Goal: Task Accomplishment & Management: Complete application form

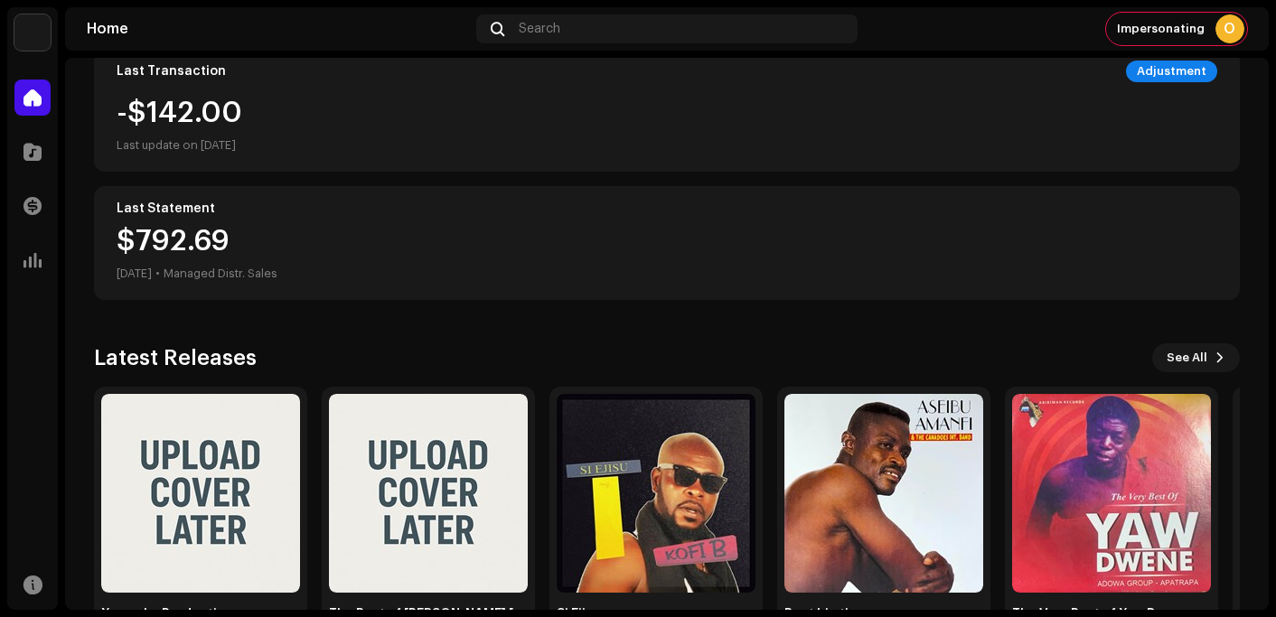
scroll to position [409, 0]
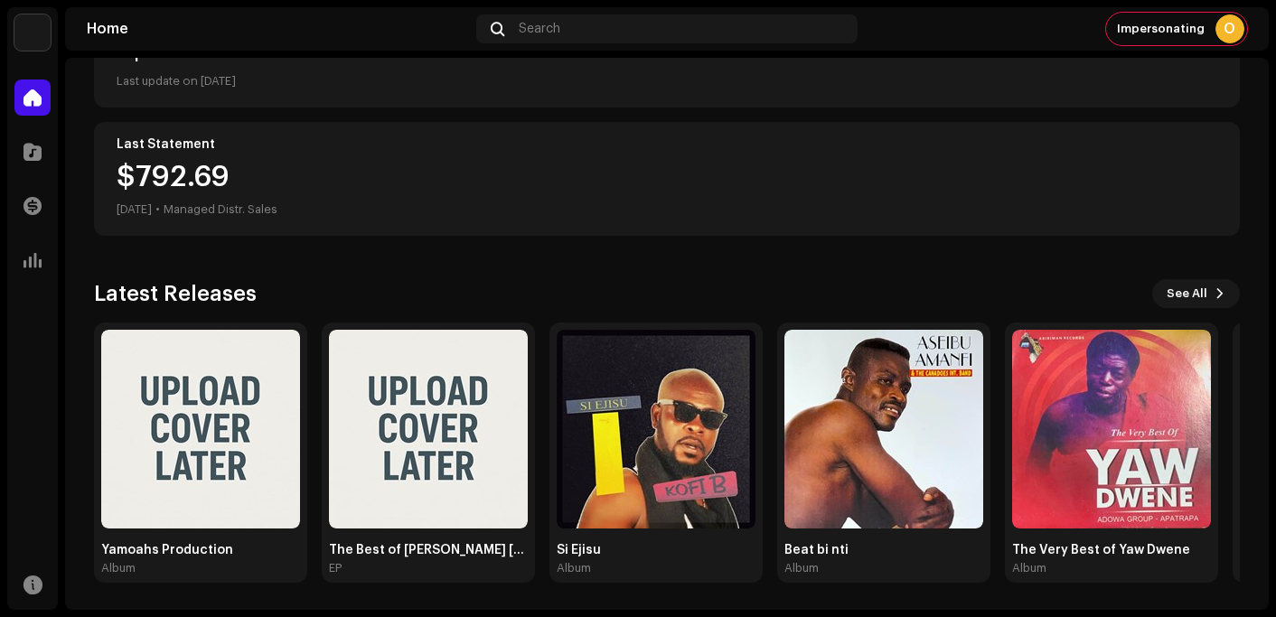
click at [659, 255] on div "O Hi, OX Owner Apprise Music & Media Admin Balance $4,268.27 Last update on [DA…" at bounding box center [667, 129] width 1146 height 963
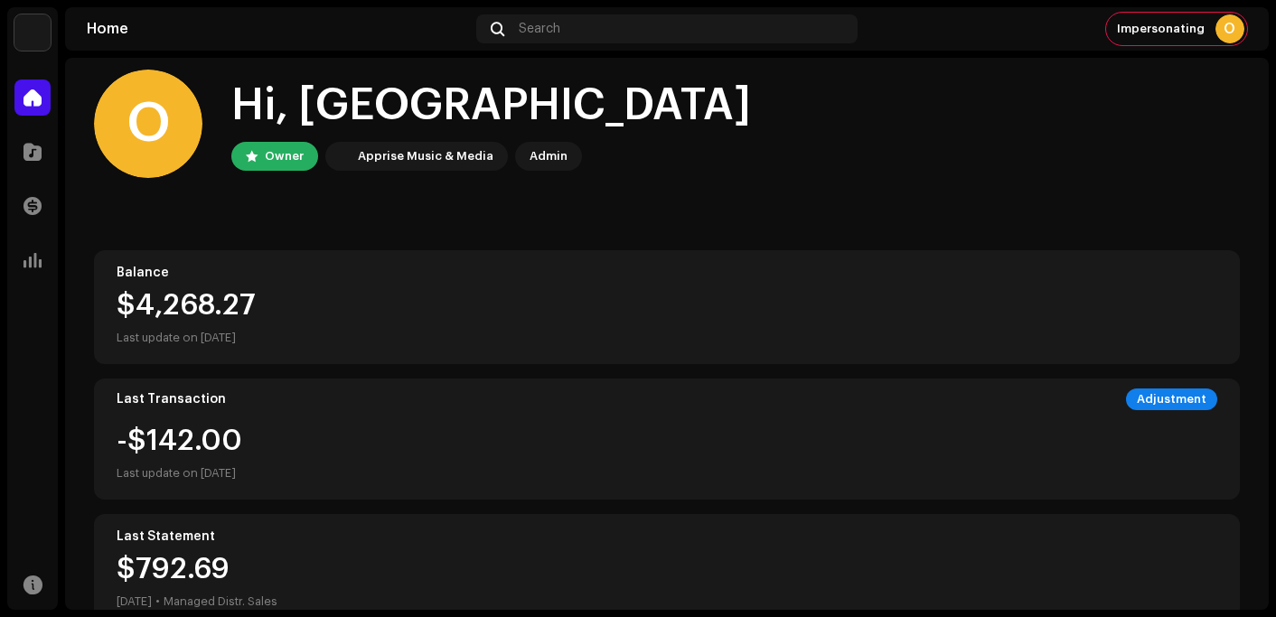
scroll to position [0, 0]
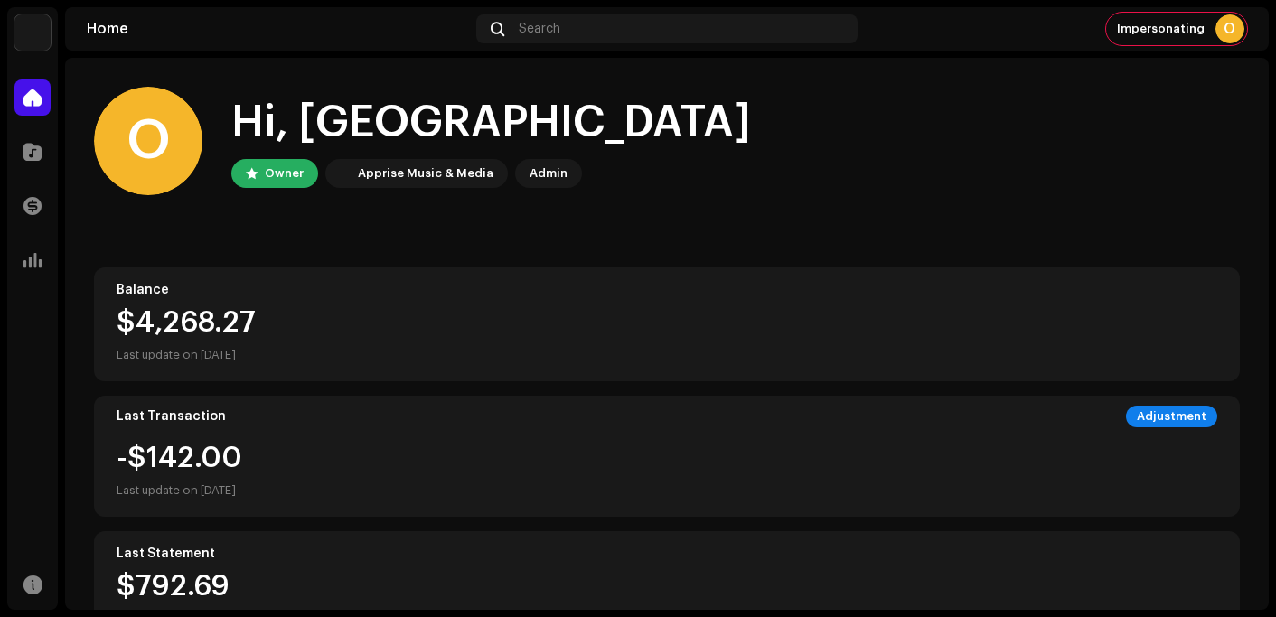
click at [759, 136] on div "O Hi, OX Owner Apprise Music & Media Admin" at bounding box center [667, 141] width 1146 height 108
click at [1130, 122] on div "O Hi, OX Owner Apprise Music & Media Admin" at bounding box center [667, 141] width 1146 height 108
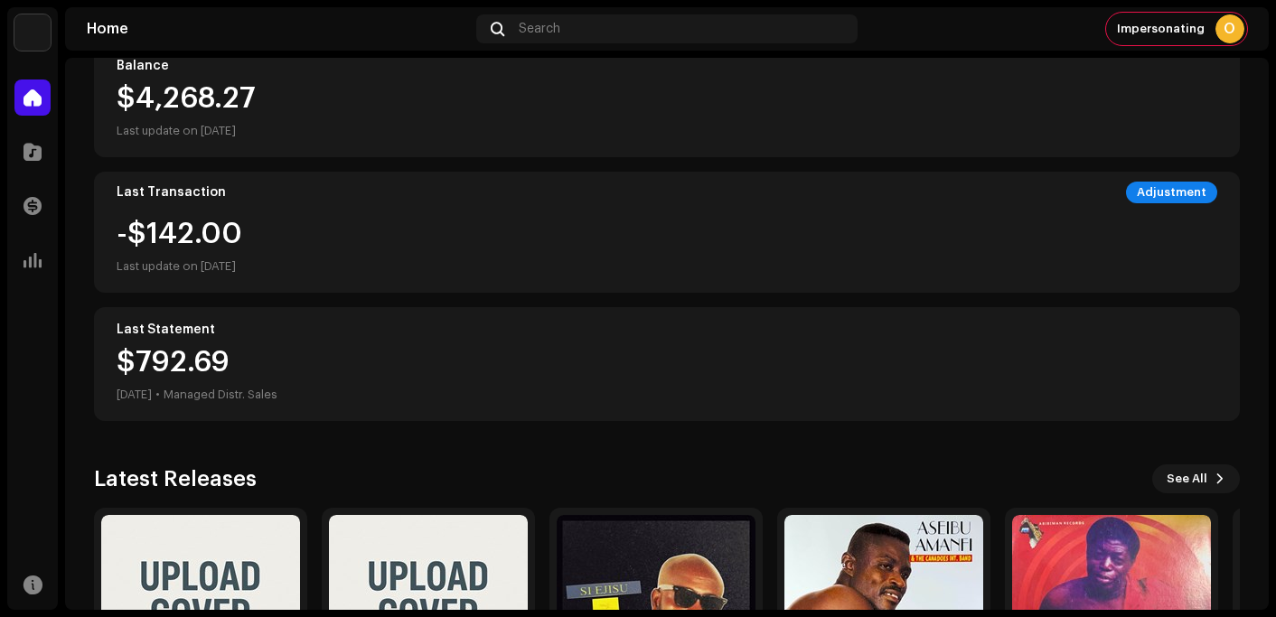
scroll to position [409, 0]
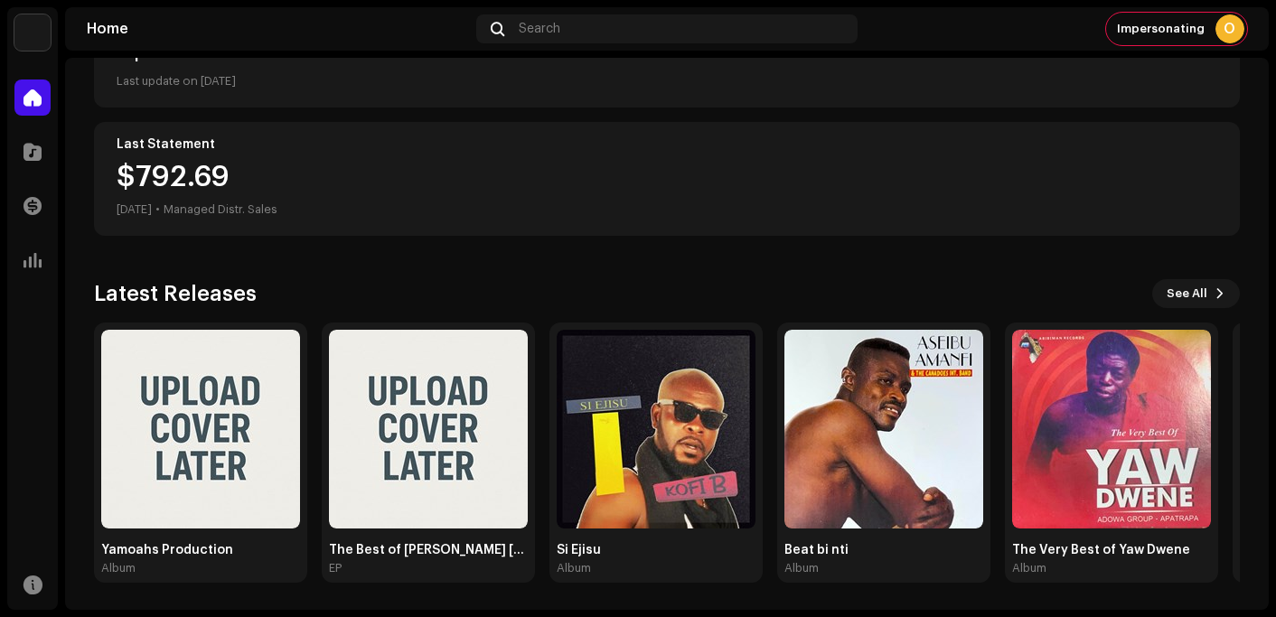
click at [441, 269] on div "O Hi, OX Owner Apprise Music & Media Admin Balance $4,268.27 Last update on [DA…" at bounding box center [667, 129] width 1146 height 963
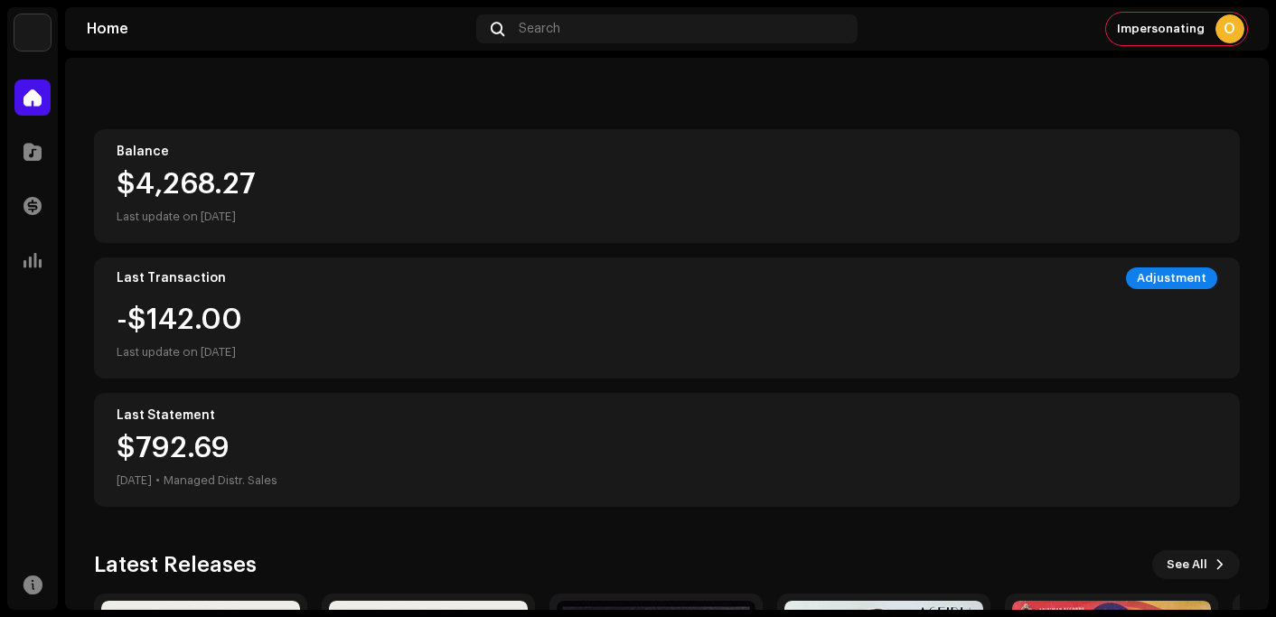
scroll to position [0, 0]
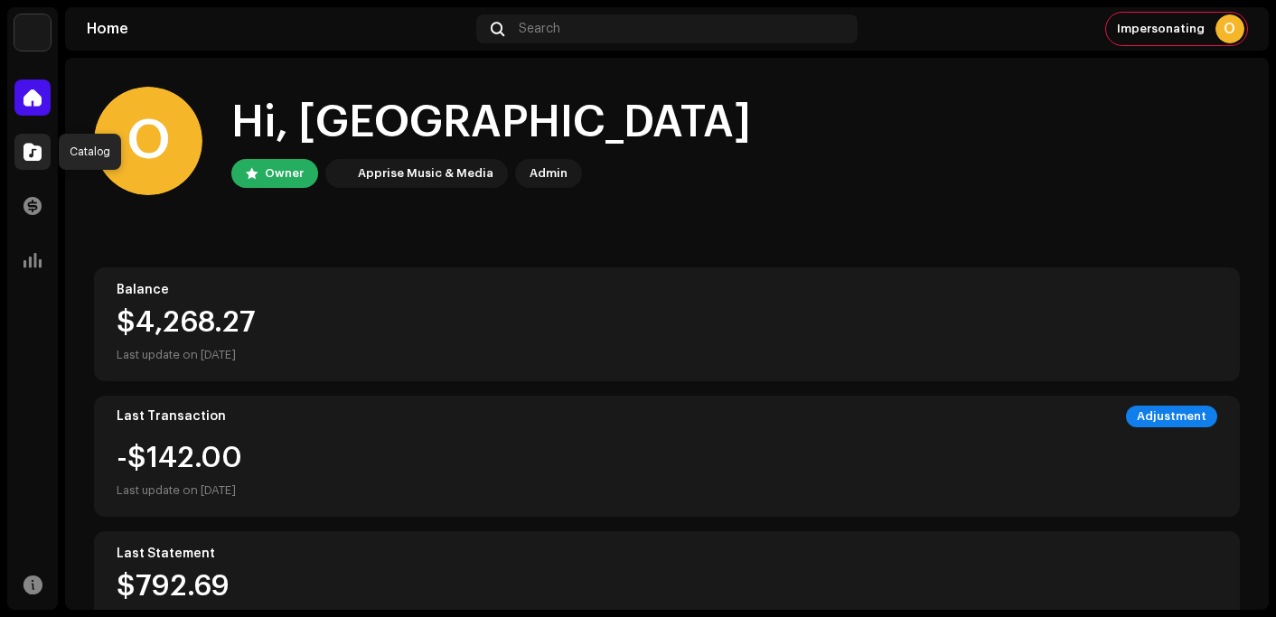
click at [33, 142] on div at bounding box center [32, 152] width 36 height 36
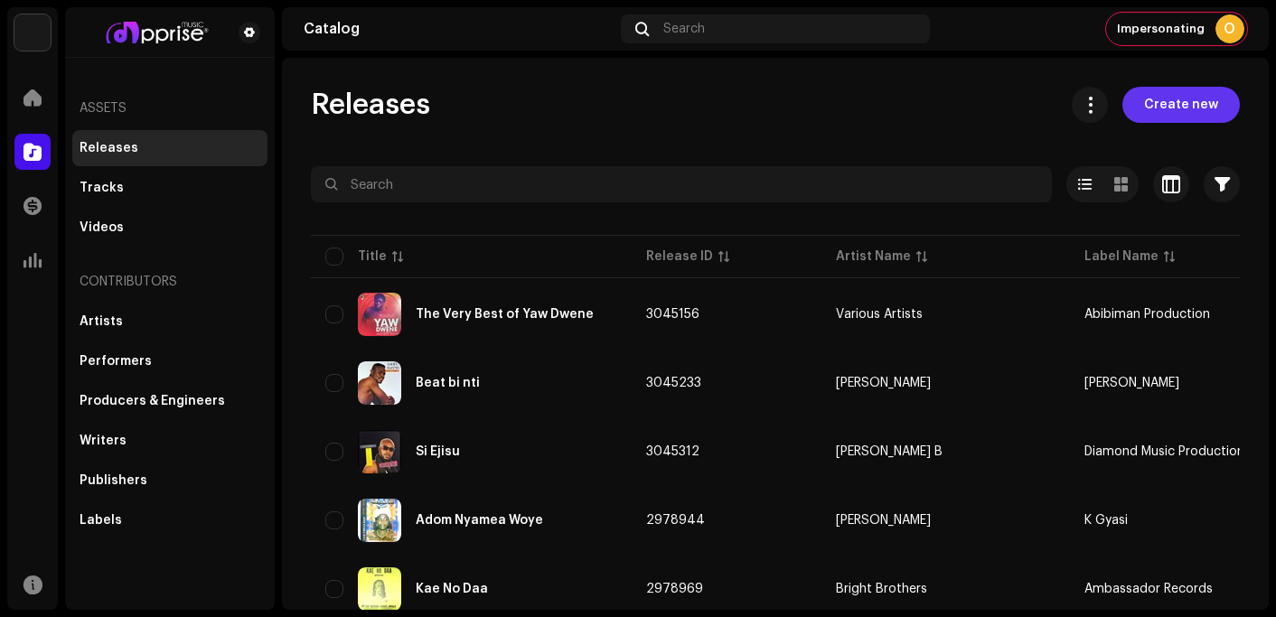
click at [1179, 99] on span "Create new" at bounding box center [1181, 105] width 74 height 36
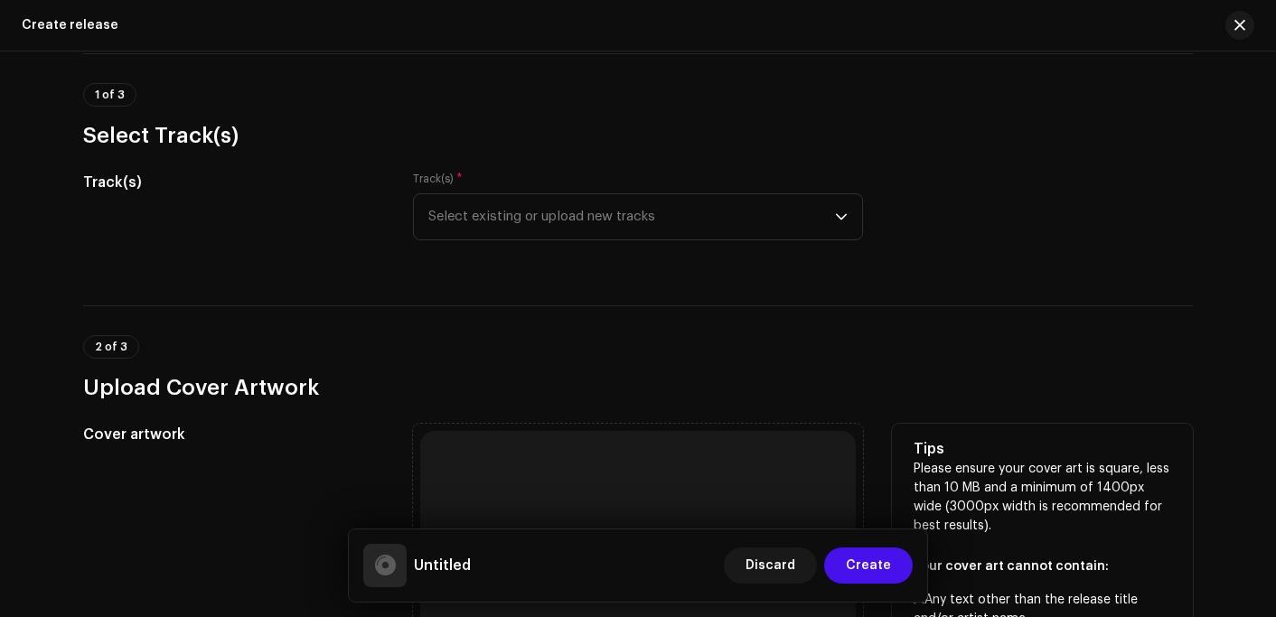
scroll to position [90, 0]
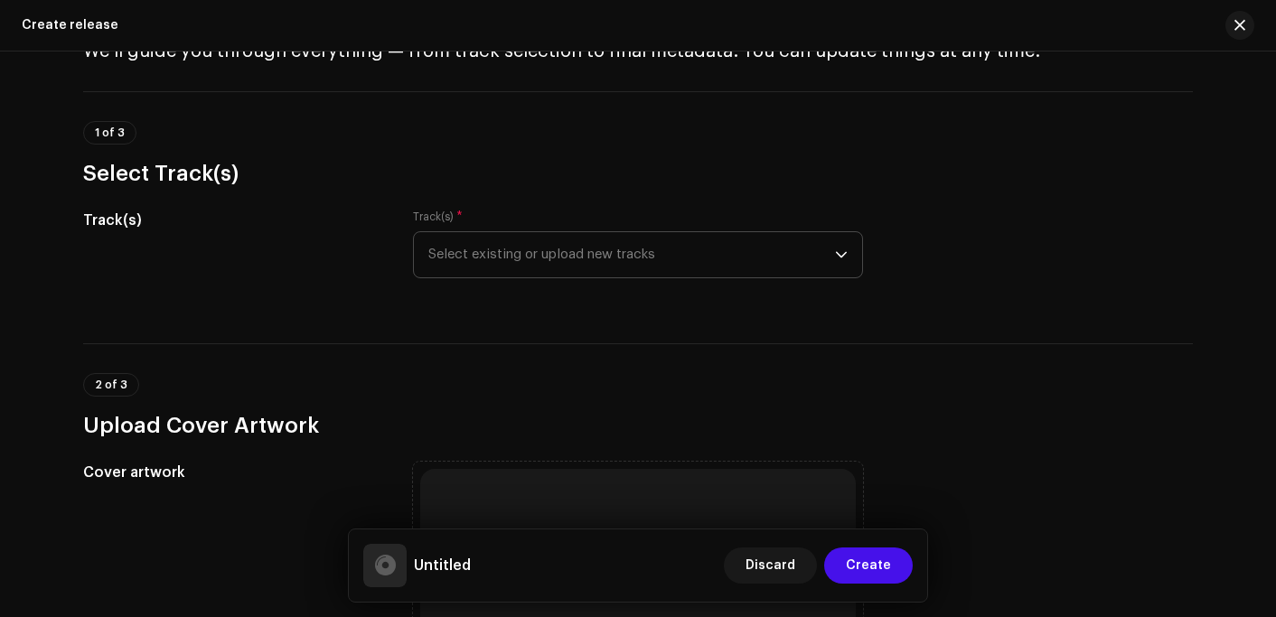
click at [653, 247] on span "Select existing or upload new tracks" at bounding box center [631, 254] width 407 height 45
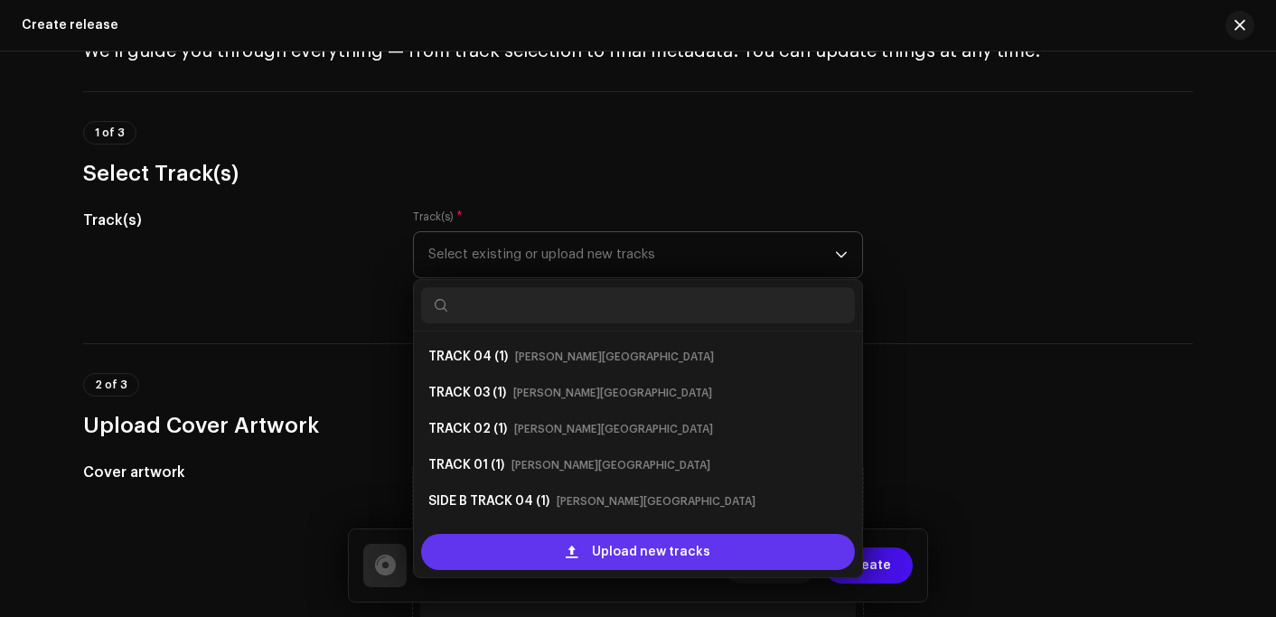
scroll to position [29, 0]
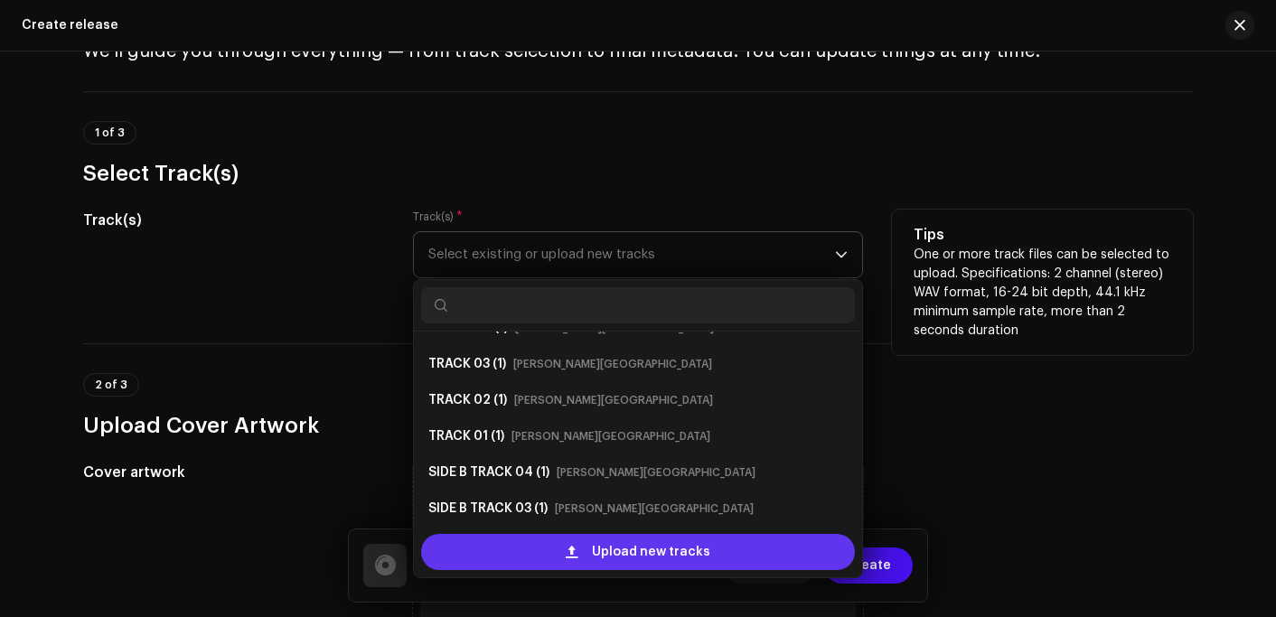
click at [560, 558] on div "Upload new tracks" at bounding box center [638, 552] width 434 height 36
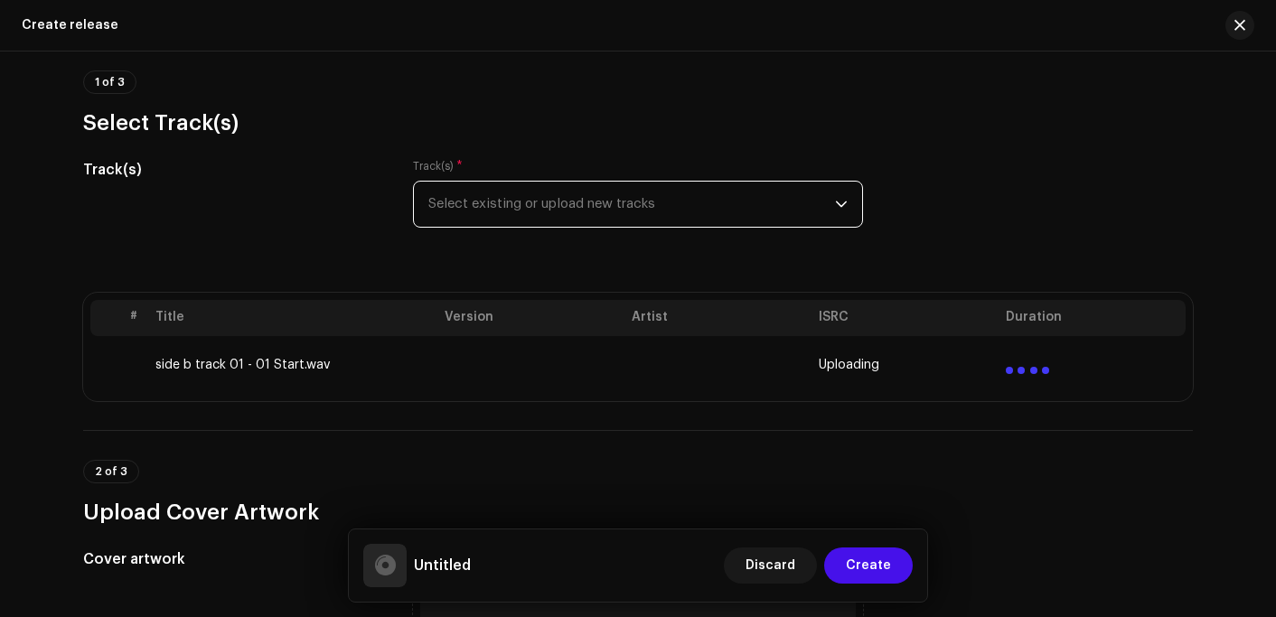
scroll to position [181, 0]
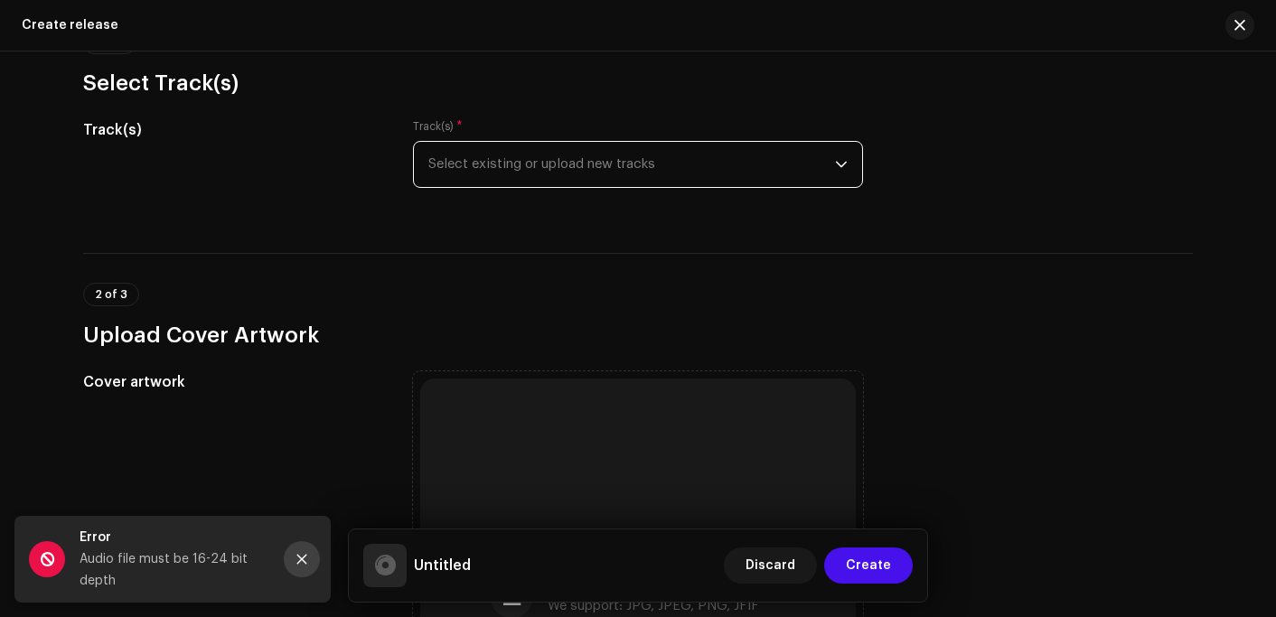
click at [303, 558] on icon "Close" at bounding box center [302, 560] width 10 height 10
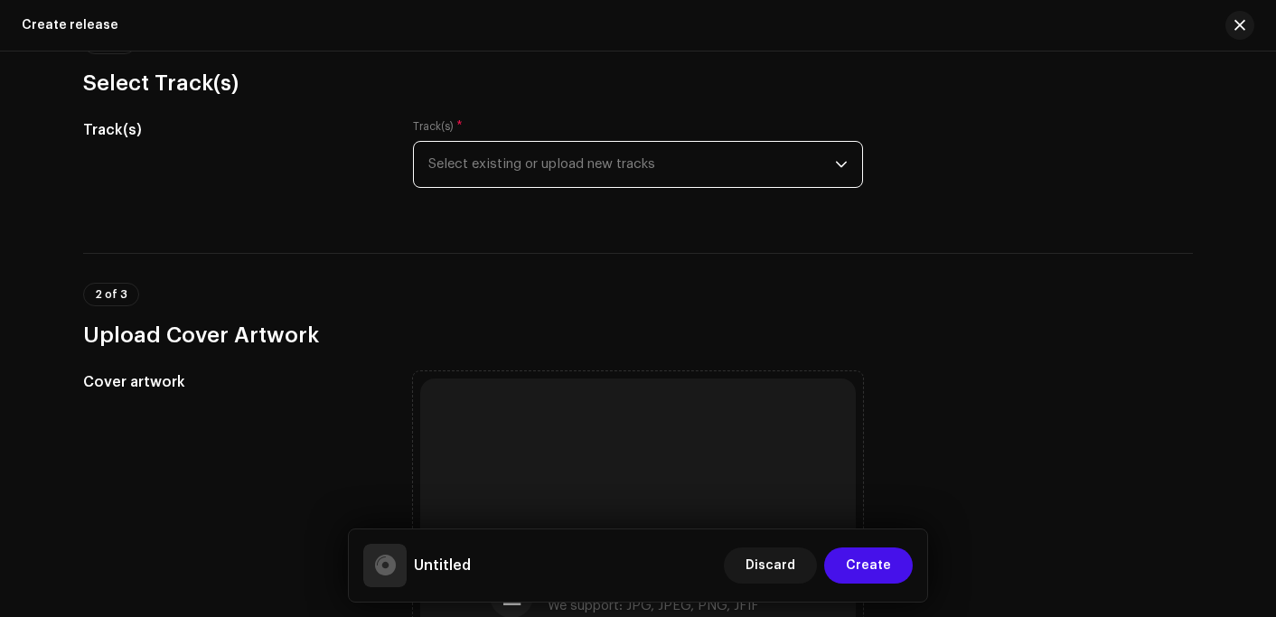
click at [531, 164] on span "Select existing or upload new tracks" at bounding box center [631, 164] width 407 height 45
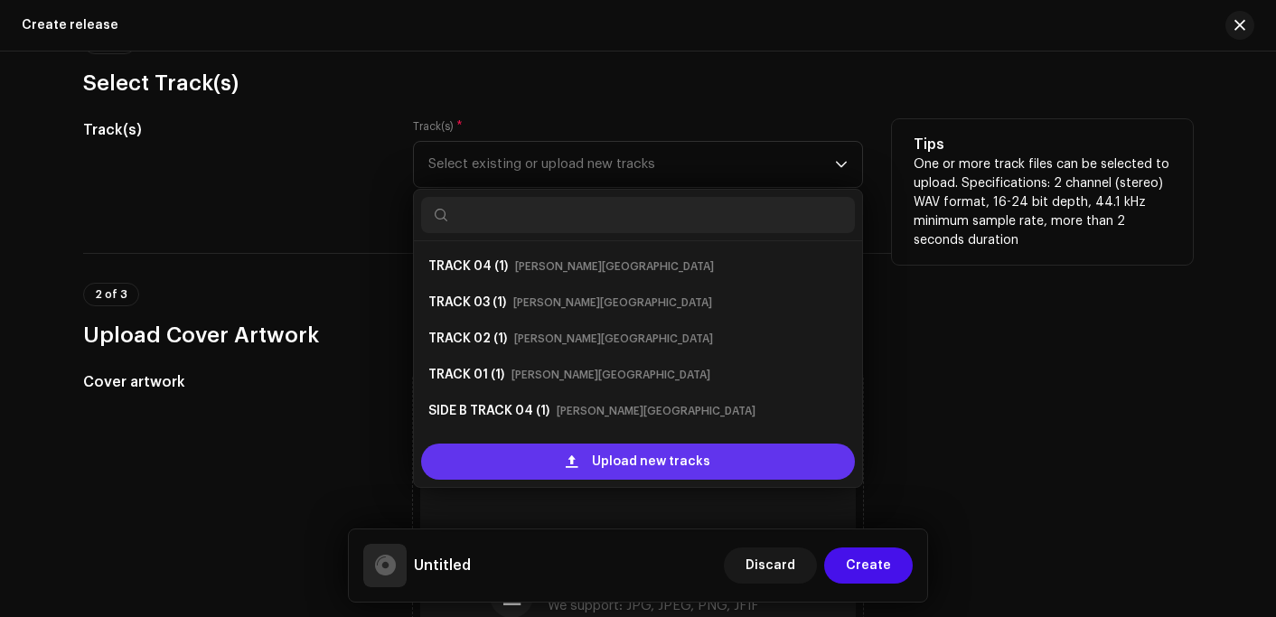
click at [512, 461] on div "Upload new tracks" at bounding box center [638, 462] width 434 height 36
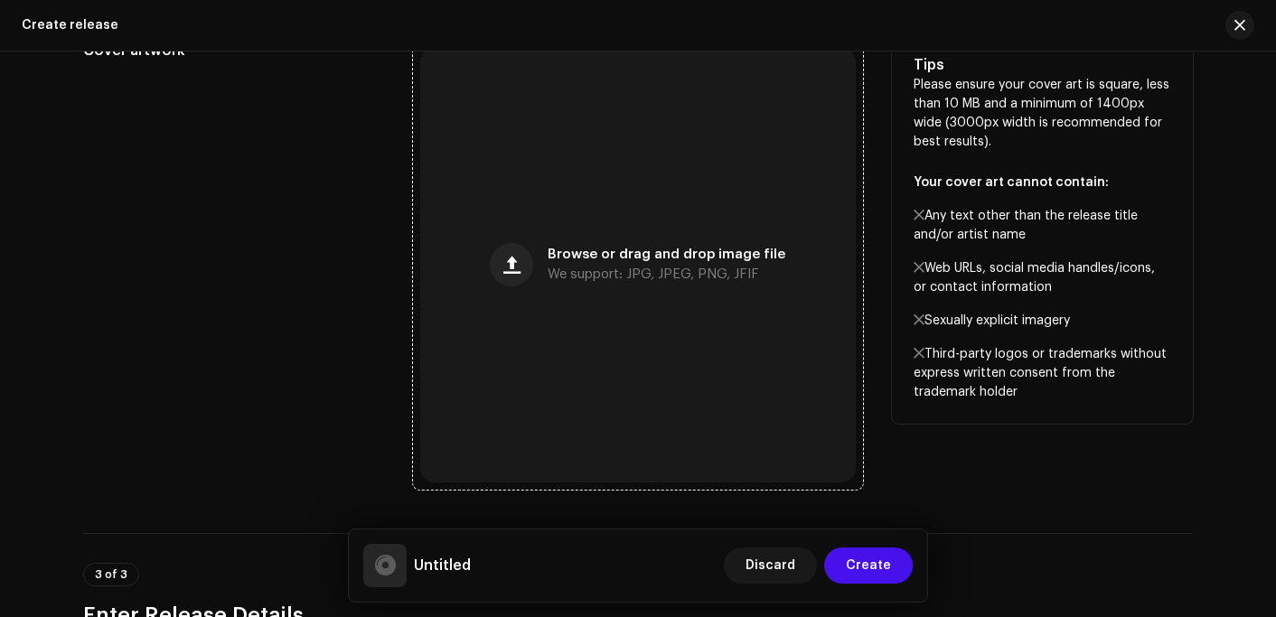
scroll to position [1085, 0]
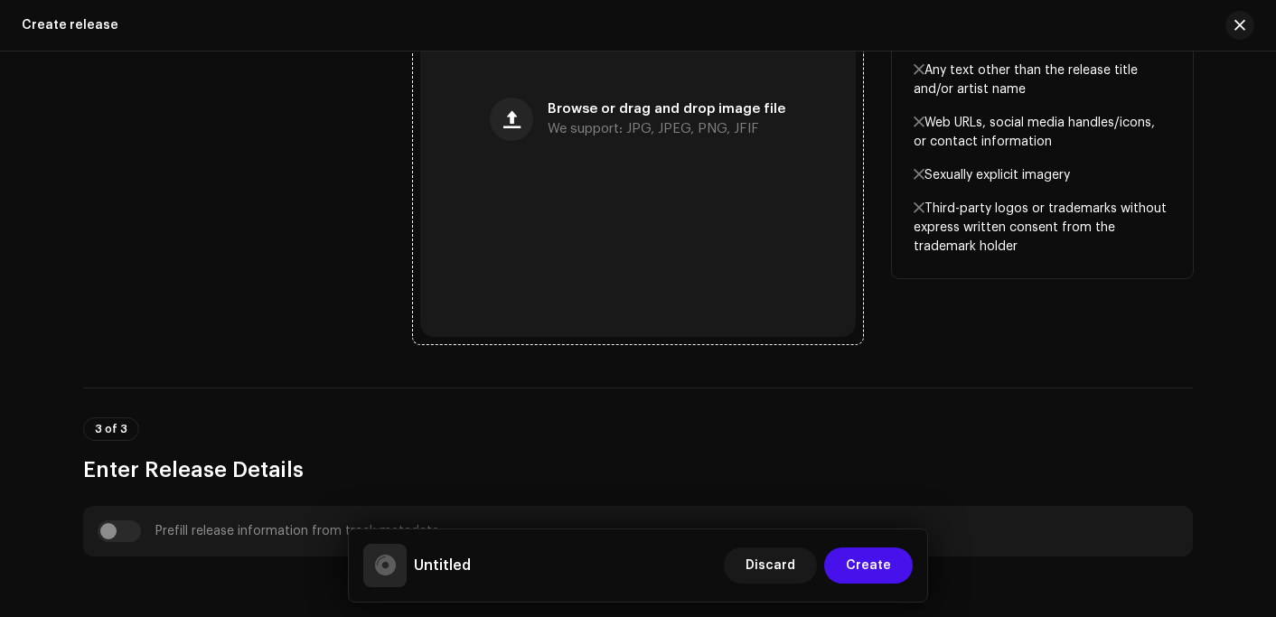
click at [654, 144] on div "Browse or drag and drop image file We support: JPG, JPEG, PNG, JFIF" at bounding box center [638, 119] width 436 height 436
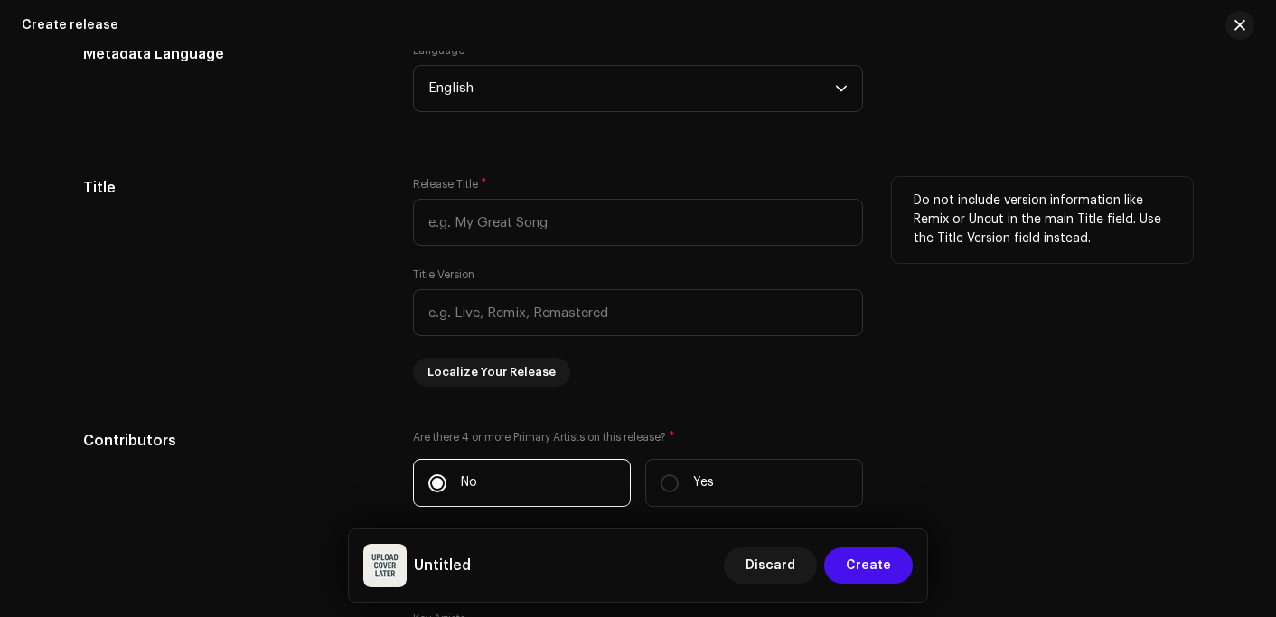
scroll to position [1808, 0]
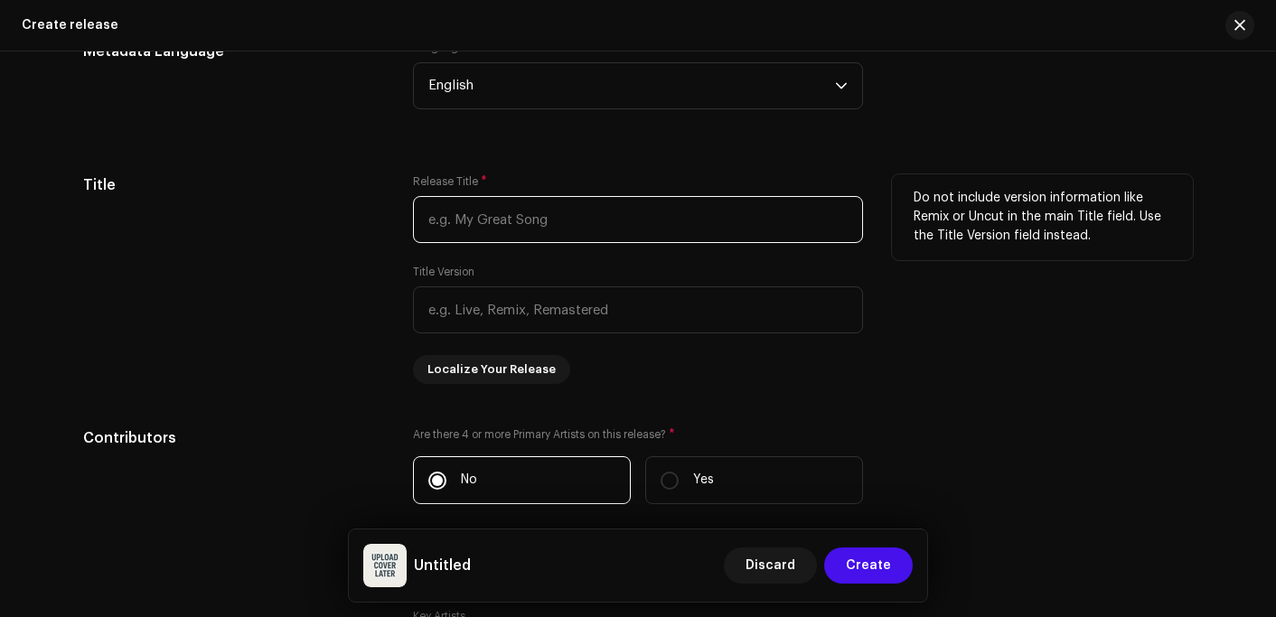
click at [567, 221] on input "text" at bounding box center [638, 219] width 450 height 47
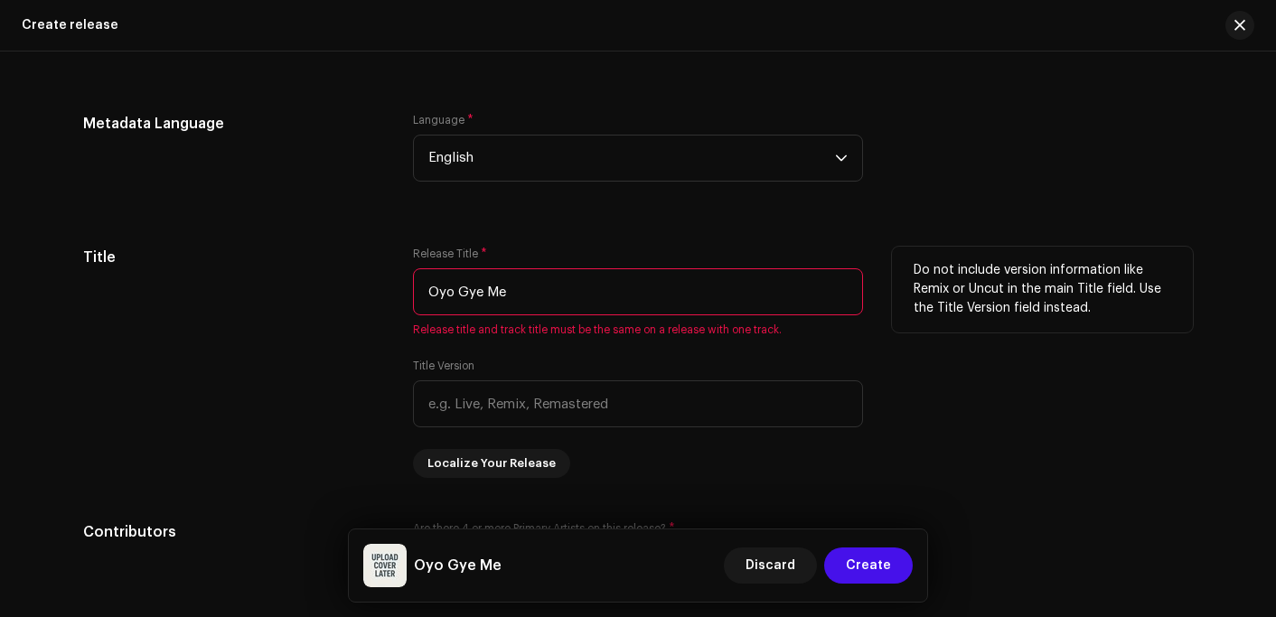
scroll to position [1880, 0]
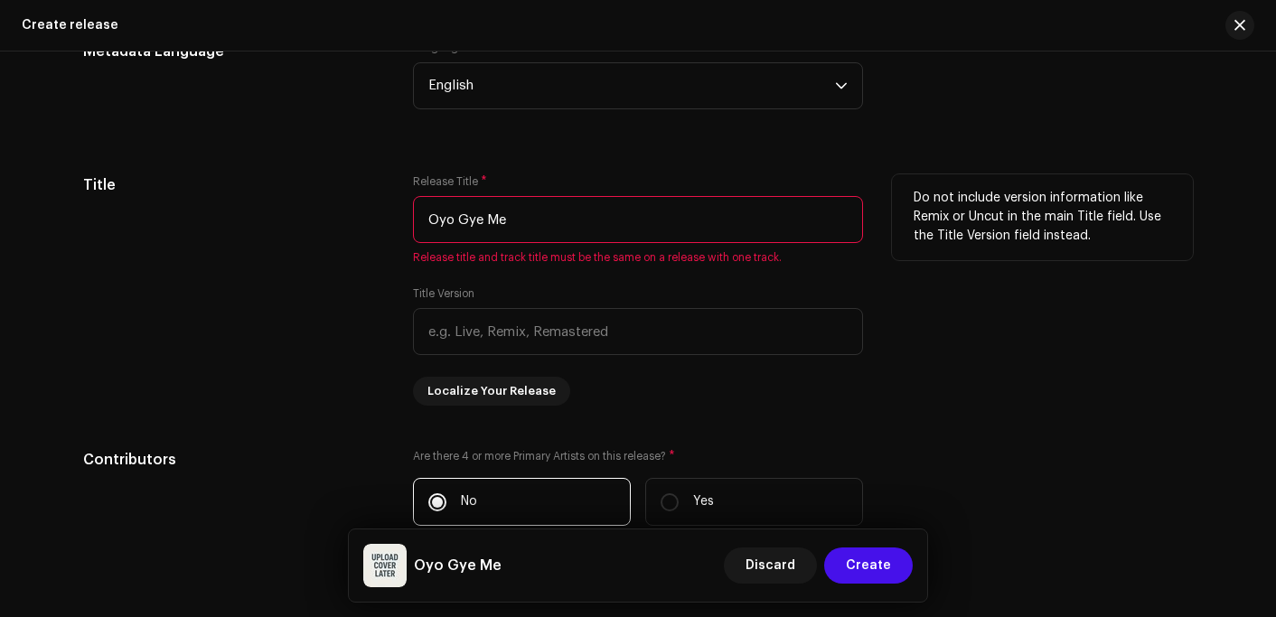
type input "Oyo Gye Me"
click at [611, 281] on div "Release Title * Oyo Gye Me Release title and track title must be the same on a …" at bounding box center [638, 289] width 450 height 231
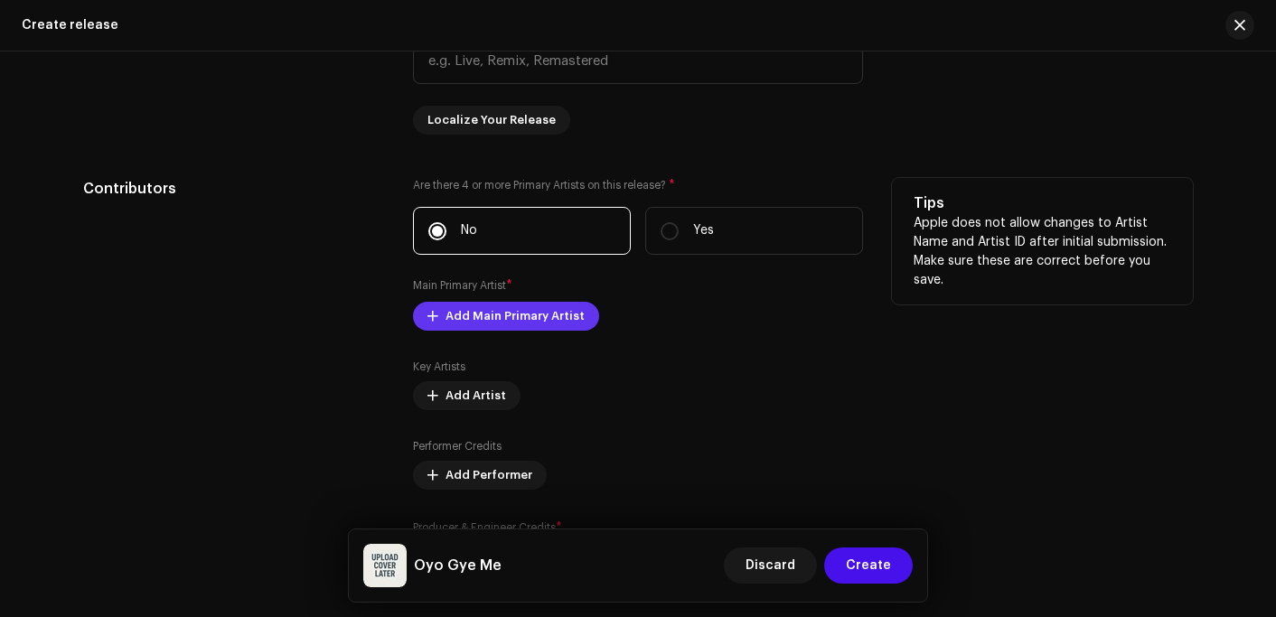
click at [457, 320] on span "Add Main Primary Artist" at bounding box center [515, 316] width 139 height 36
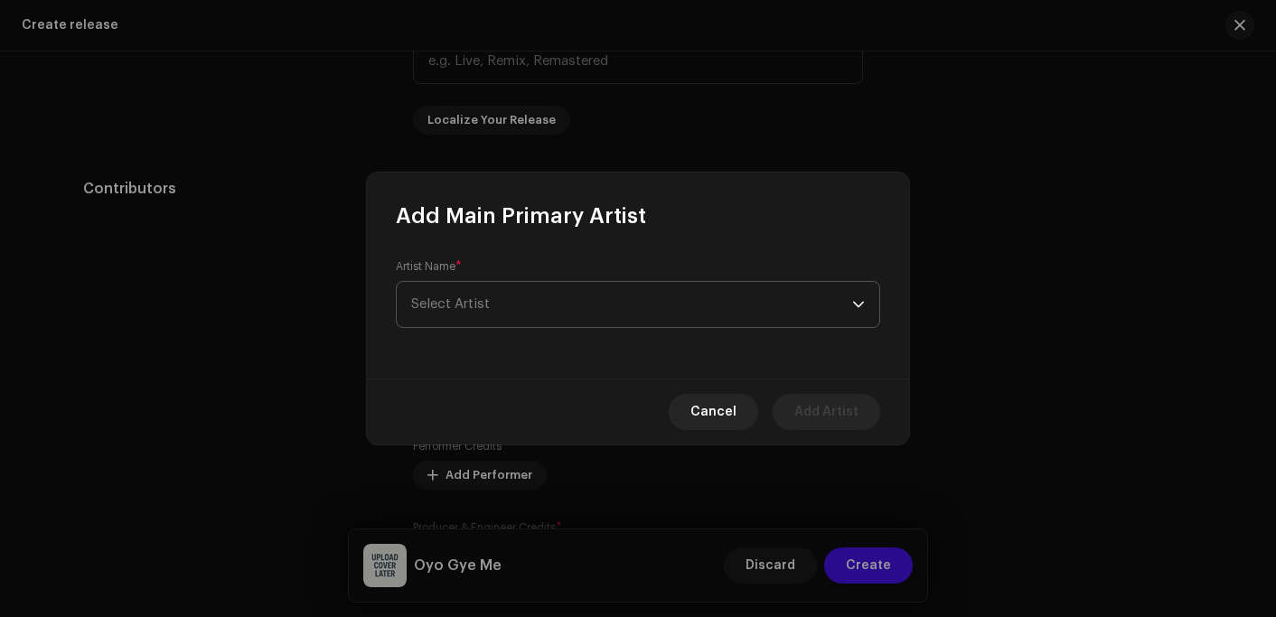
click at [500, 305] on span "Select Artist" at bounding box center [631, 304] width 441 height 45
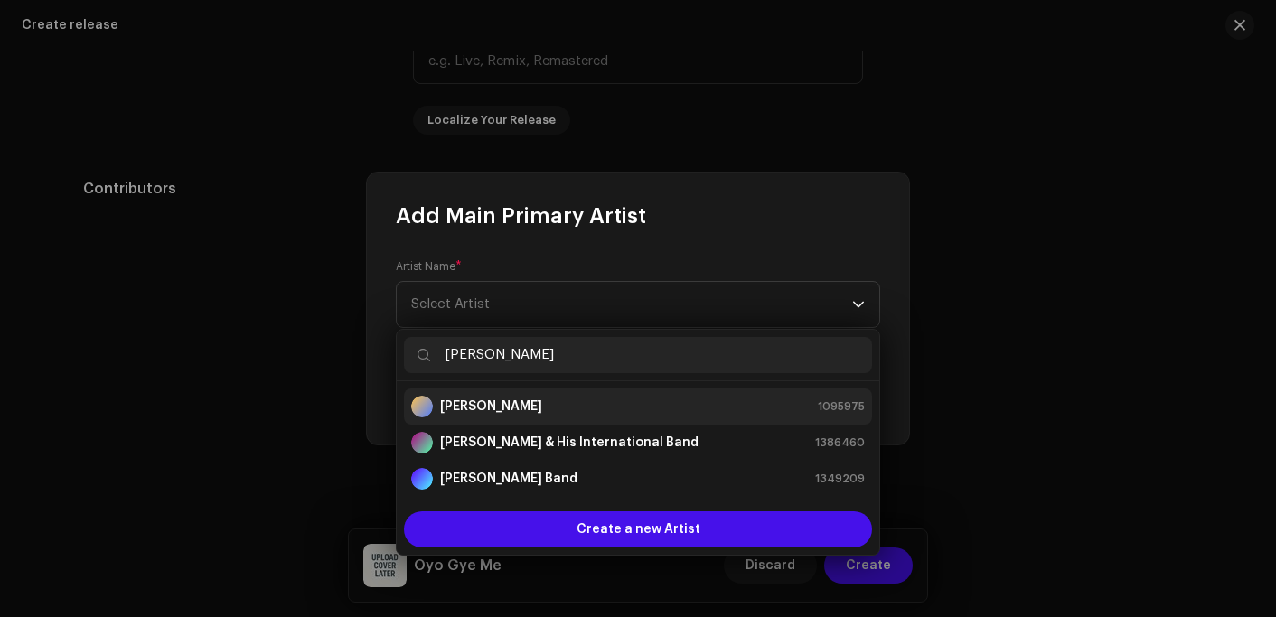
type input "[PERSON_NAME]"
click at [488, 398] on strong "[PERSON_NAME]" at bounding box center [491, 407] width 102 height 18
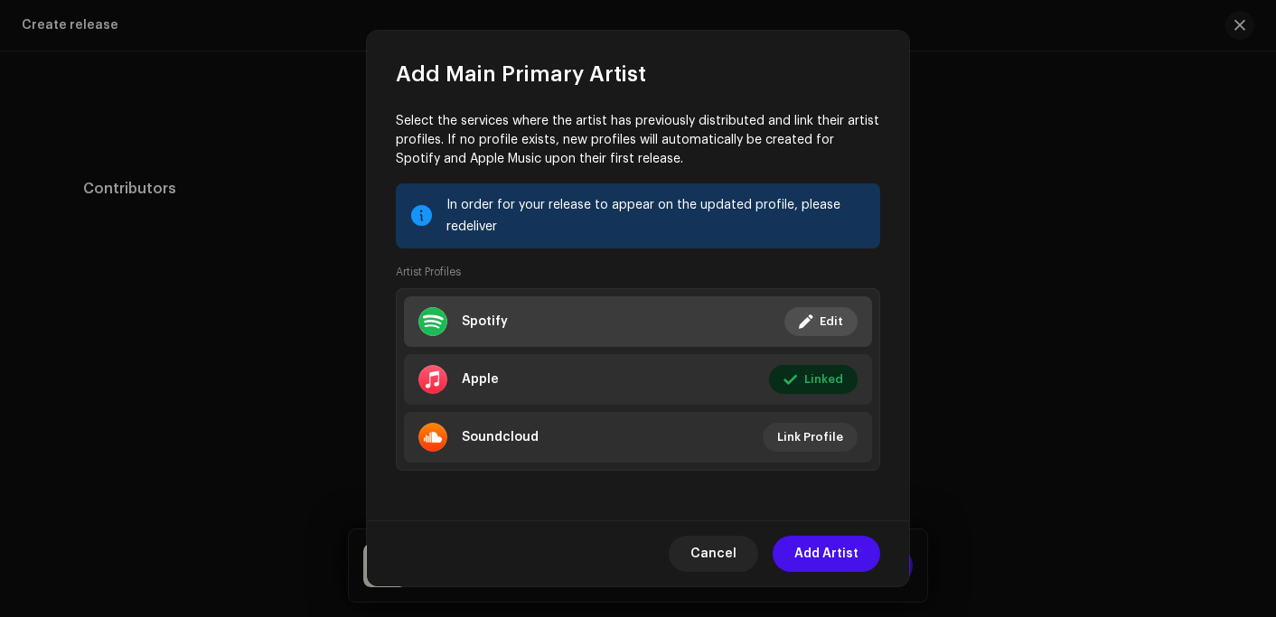
scroll to position [155, 0]
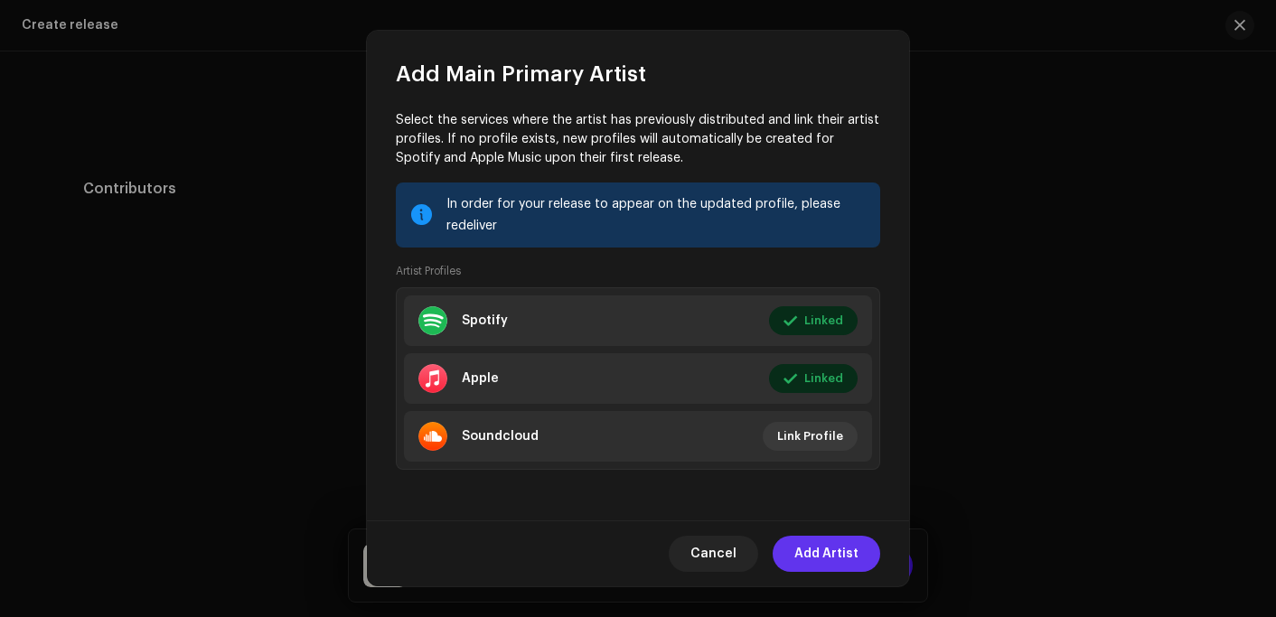
click at [831, 555] on span "Add Artist" at bounding box center [826, 554] width 64 height 36
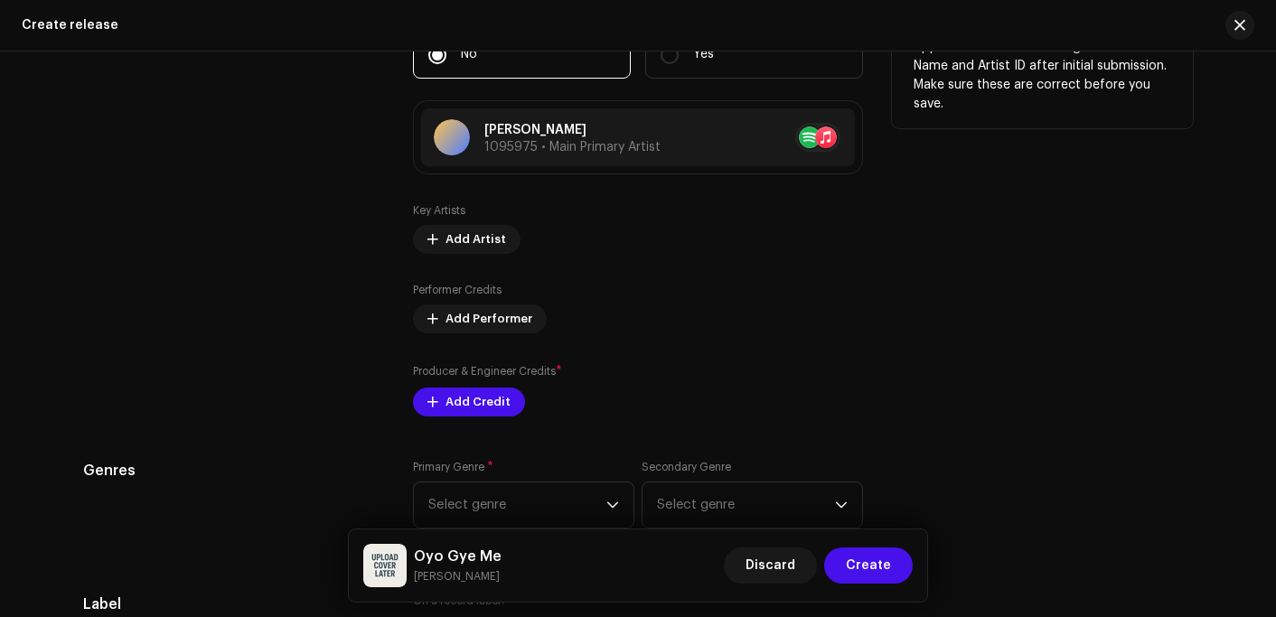
scroll to position [2332, 0]
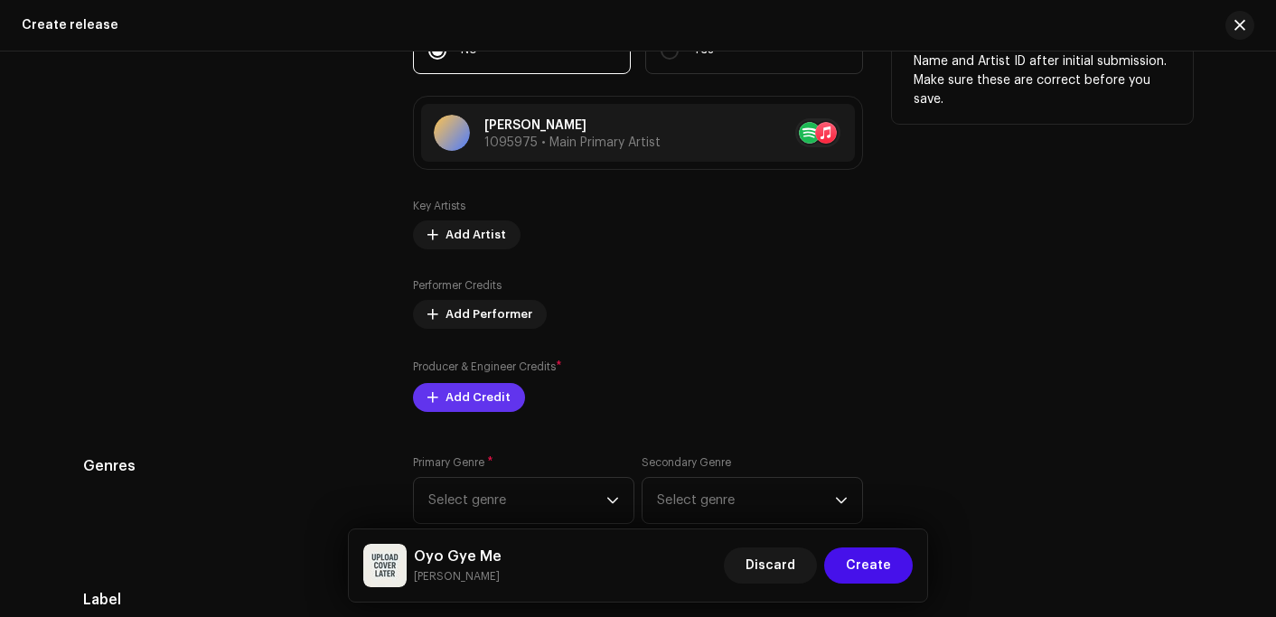
click at [488, 406] on span "Add Credit" at bounding box center [478, 398] width 65 height 36
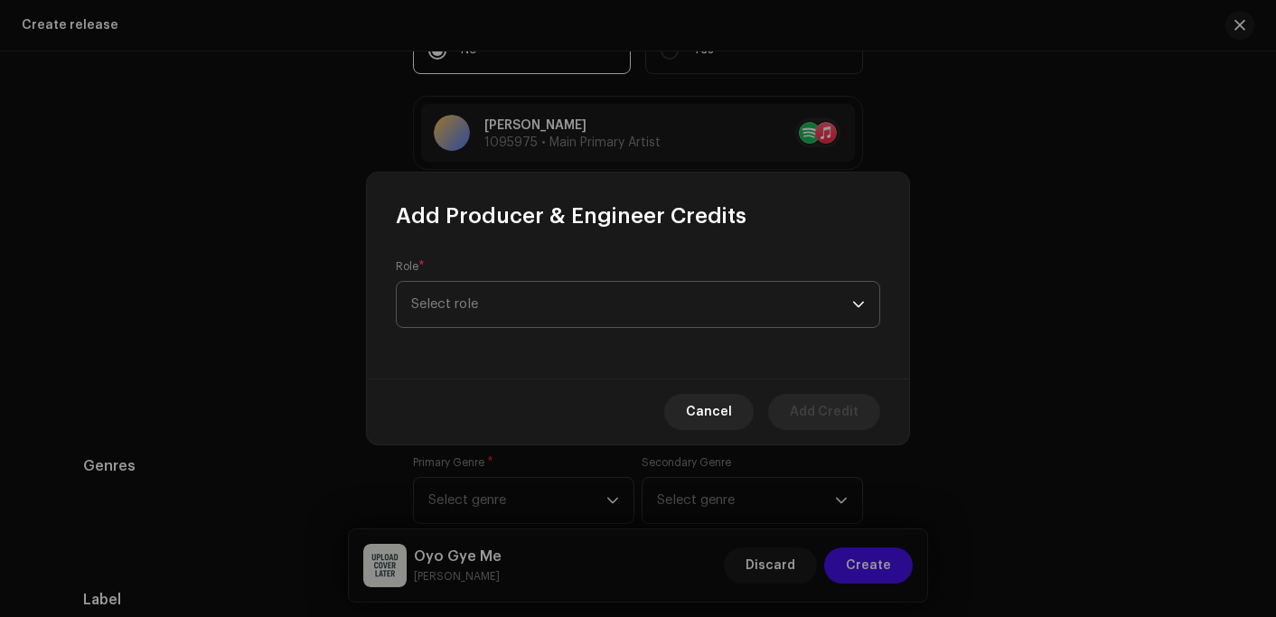
click at [507, 303] on span "Select role" at bounding box center [631, 304] width 441 height 45
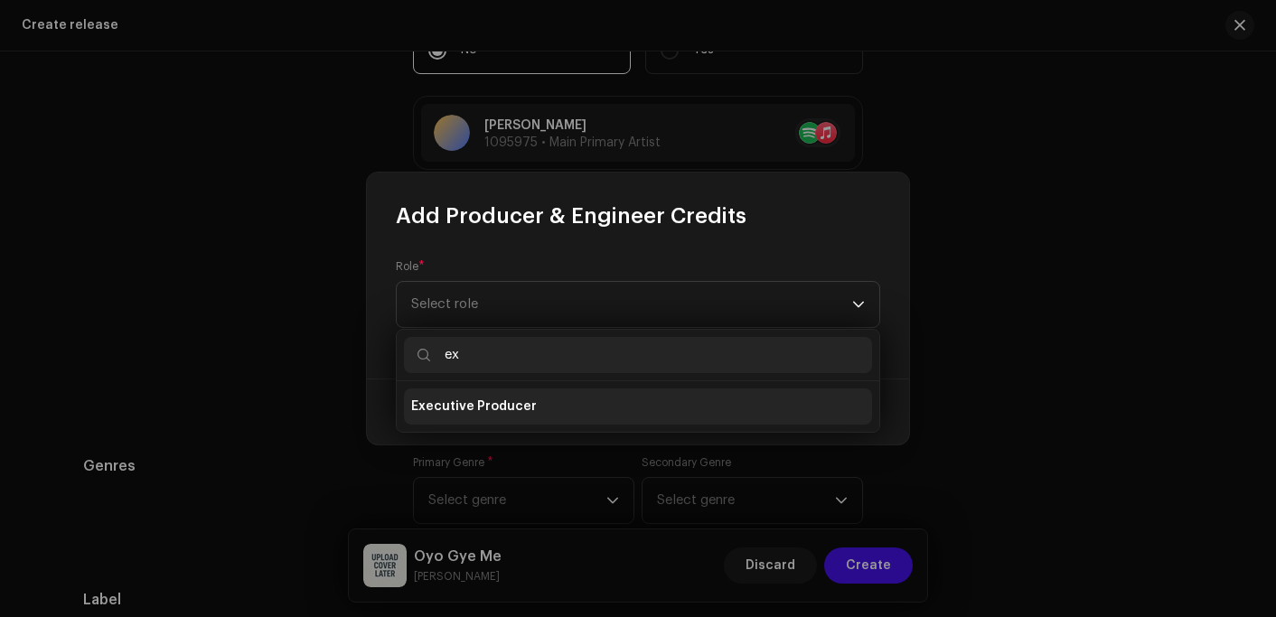
type input "ex"
click at [493, 416] on li "Executive Producer" at bounding box center [638, 407] width 468 height 36
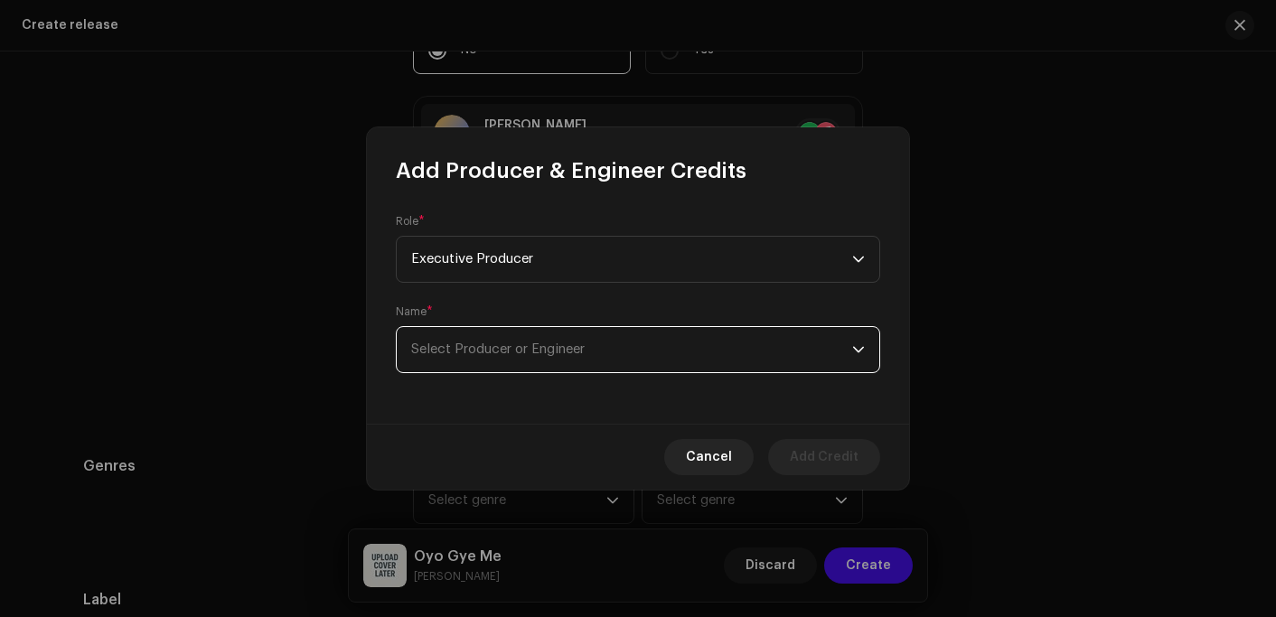
click at [482, 356] on span "Select Producer or Engineer" at bounding box center [631, 349] width 441 height 45
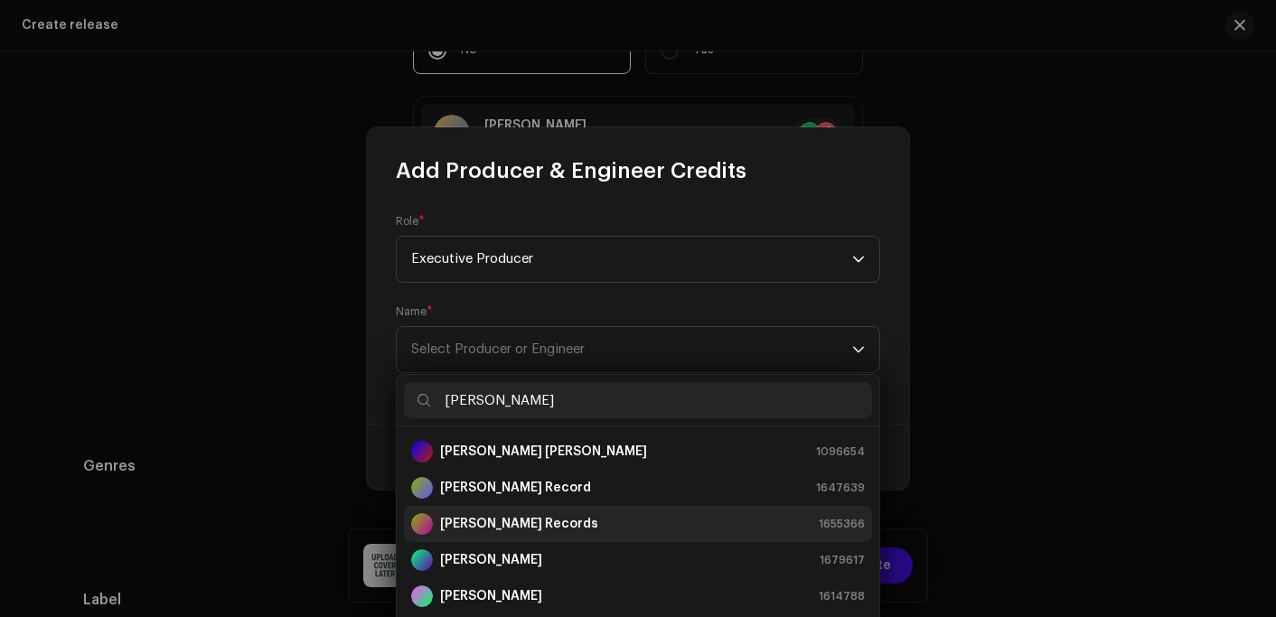
scroll to position [2310, 0]
type input "[PERSON_NAME]"
click at [462, 522] on strong "[PERSON_NAME] Records" at bounding box center [519, 524] width 158 height 18
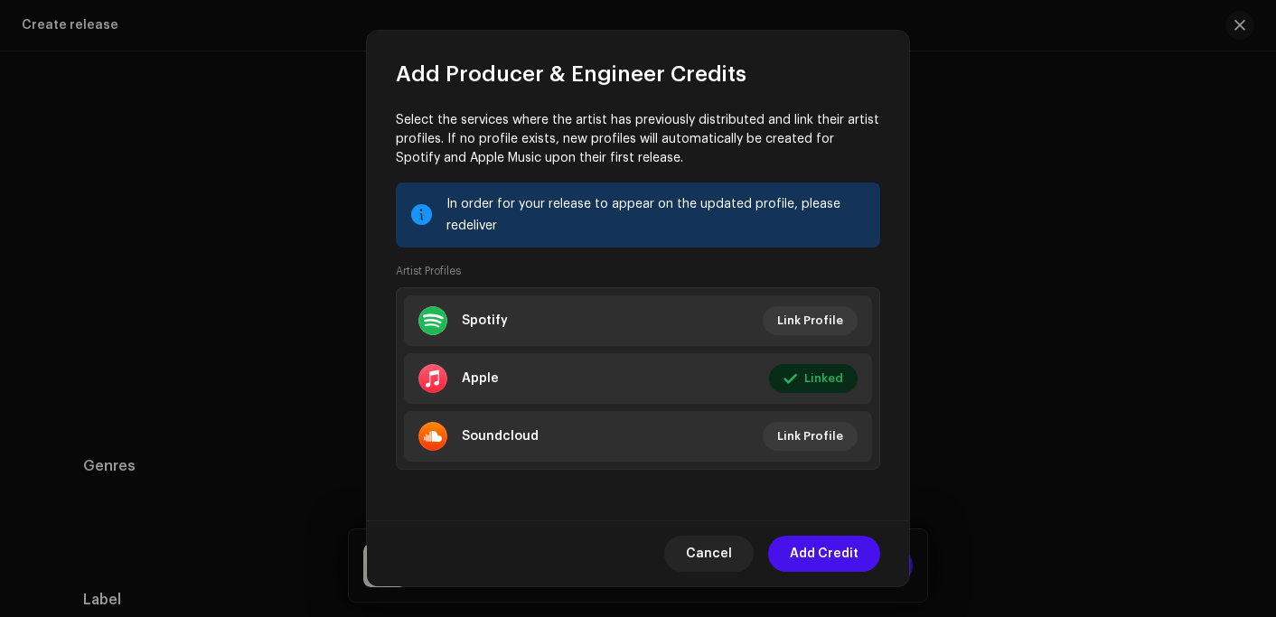
scroll to position [246, 0]
click at [828, 567] on span "Add Credit" at bounding box center [824, 554] width 69 height 36
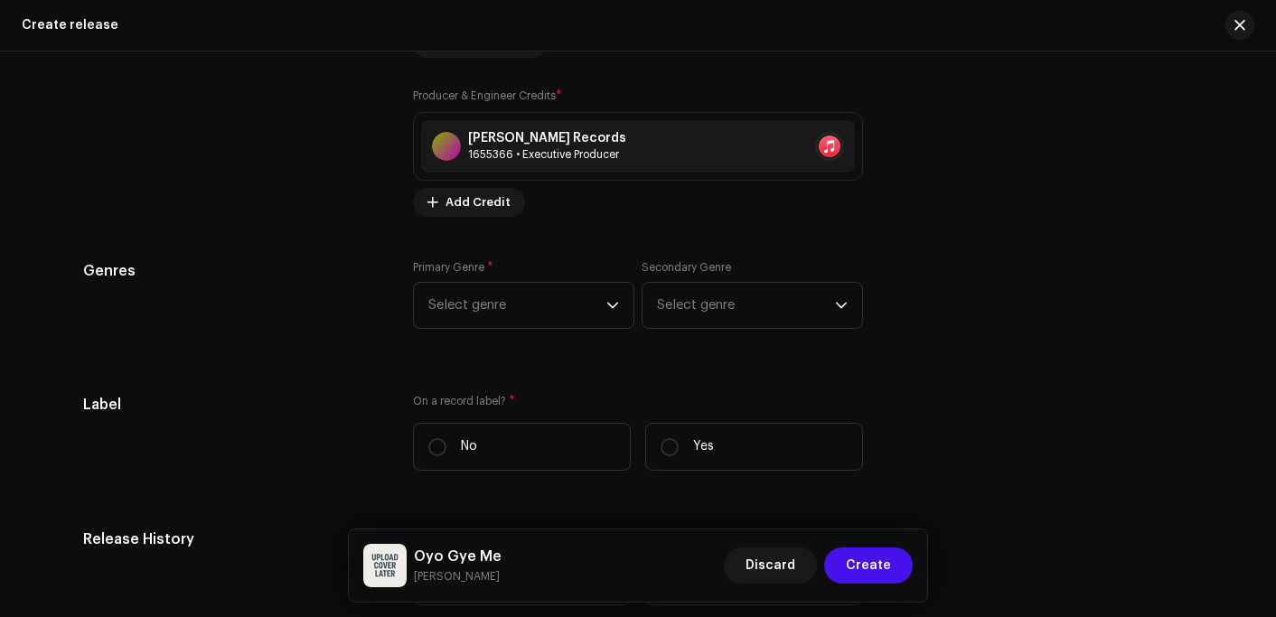
scroll to position [2672, 0]
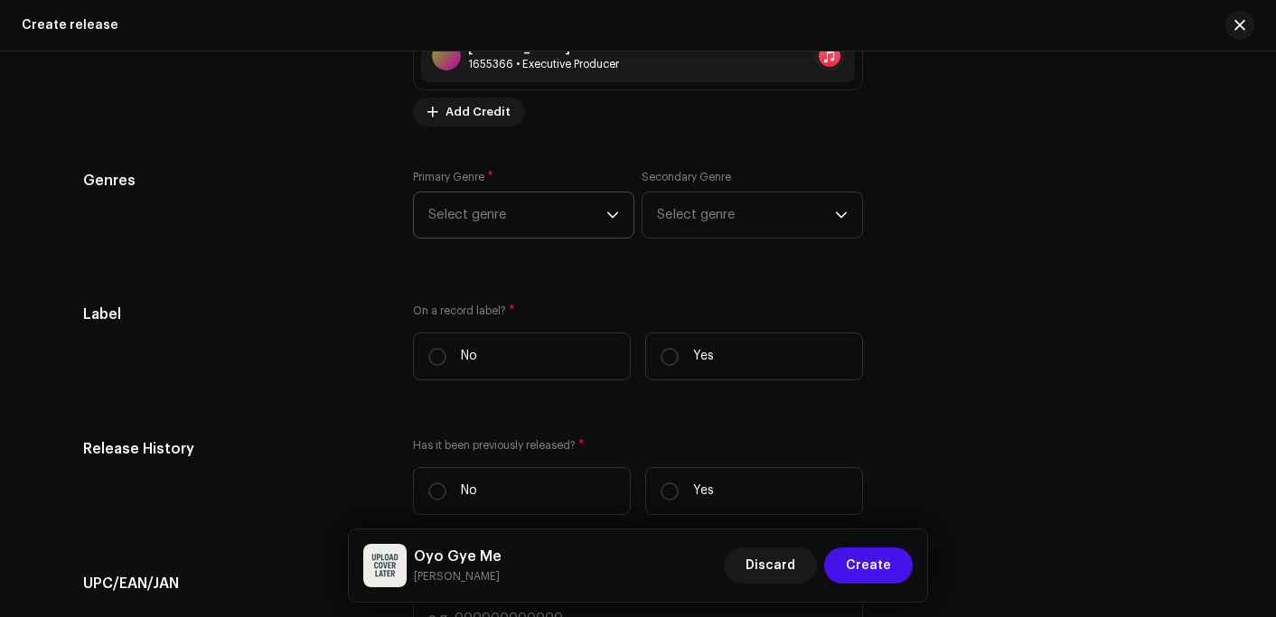
click at [462, 202] on span "Select genre" at bounding box center [517, 215] width 178 height 45
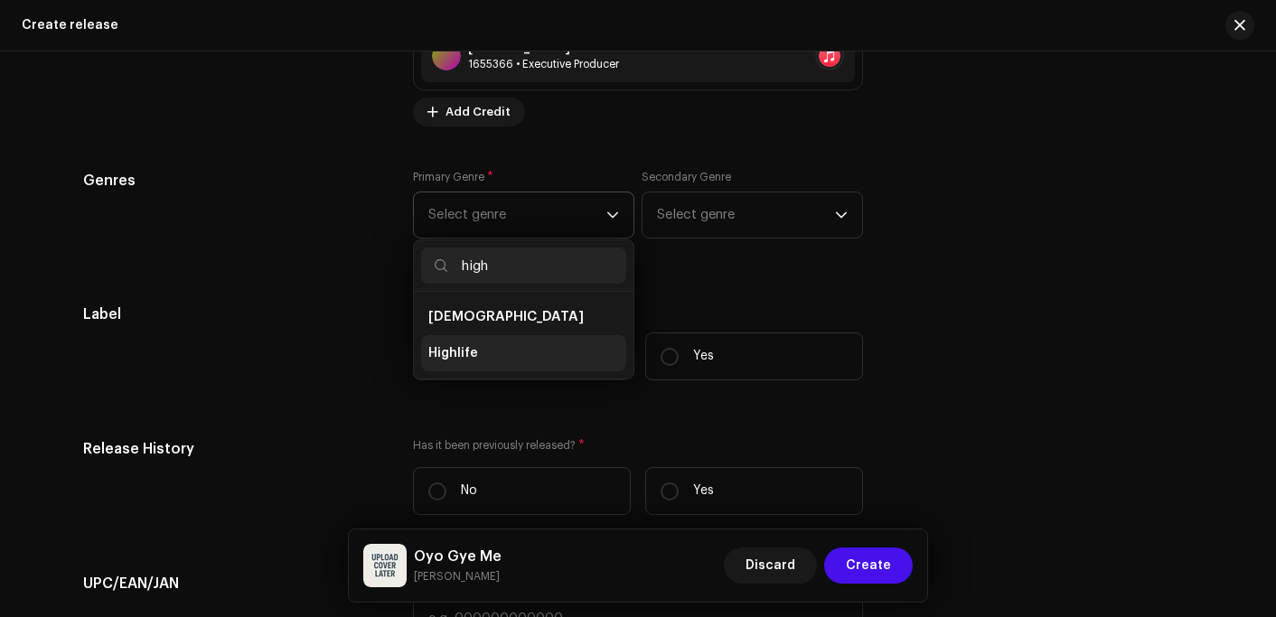
type input "high"
drag, startPoint x: 441, startPoint y: 349, endPoint x: 471, endPoint y: 342, distance: 30.7
click at [441, 351] on span "Highlife" at bounding box center [453, 353] width 50 height 18
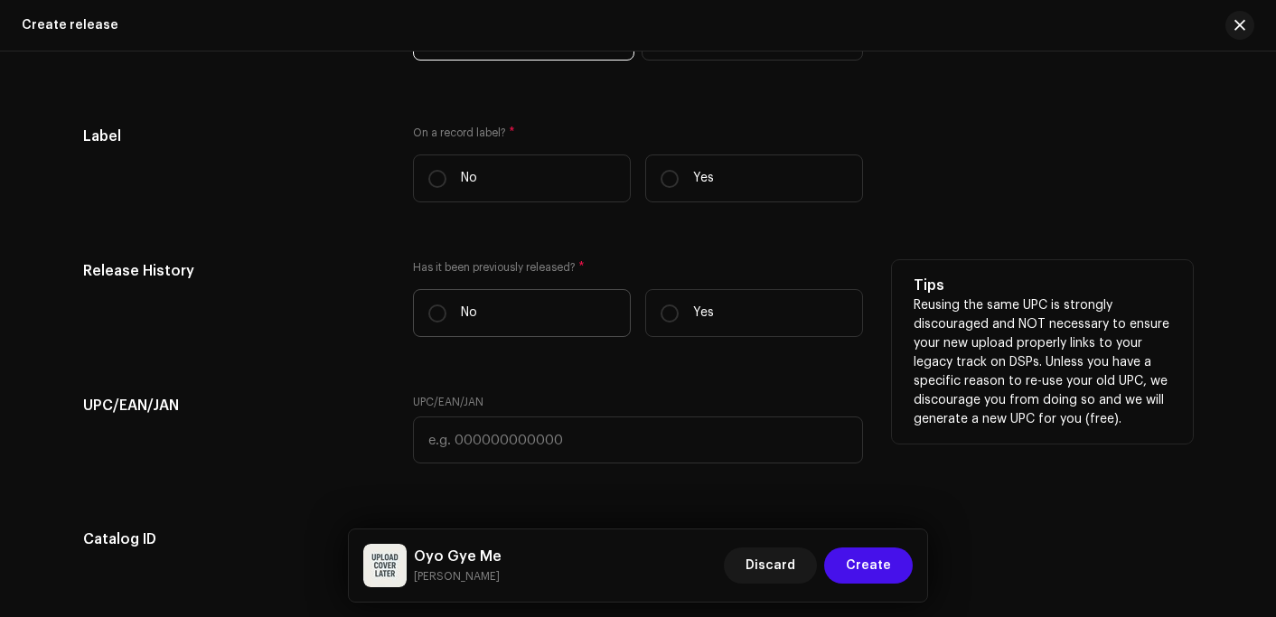
scroll to position [2852, 0]
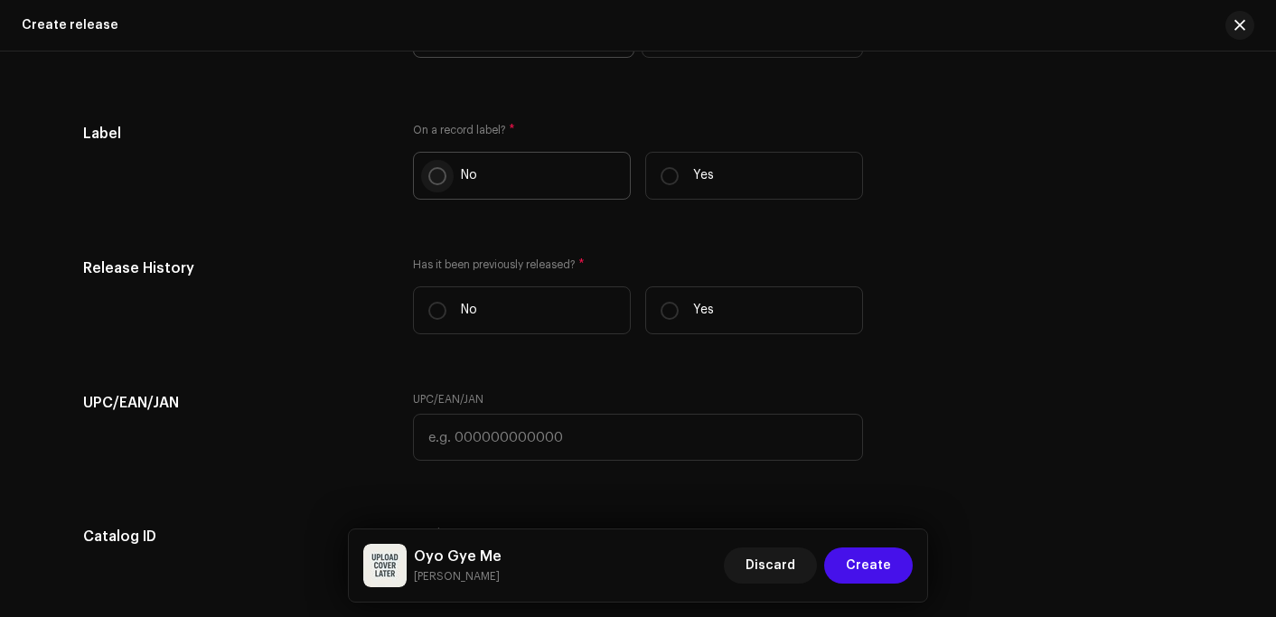
click at [433, 174] on input "No" at bounding box center [437, 176] width 18 height 18
radio input "true"
click at [662, 176] on input "Yes" at bounding box center [670, 176] width 18 height 18
radio input "true"
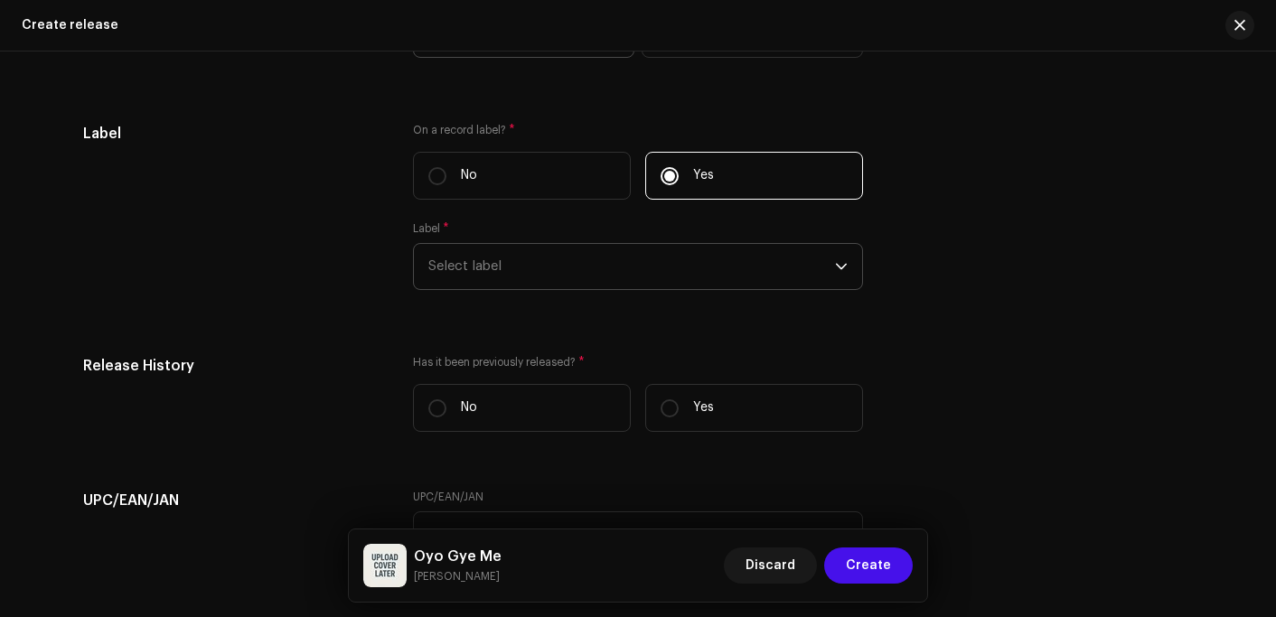
click at [540, 251] on span "Select label" at bounding box center [631, 266] width 407 height 45
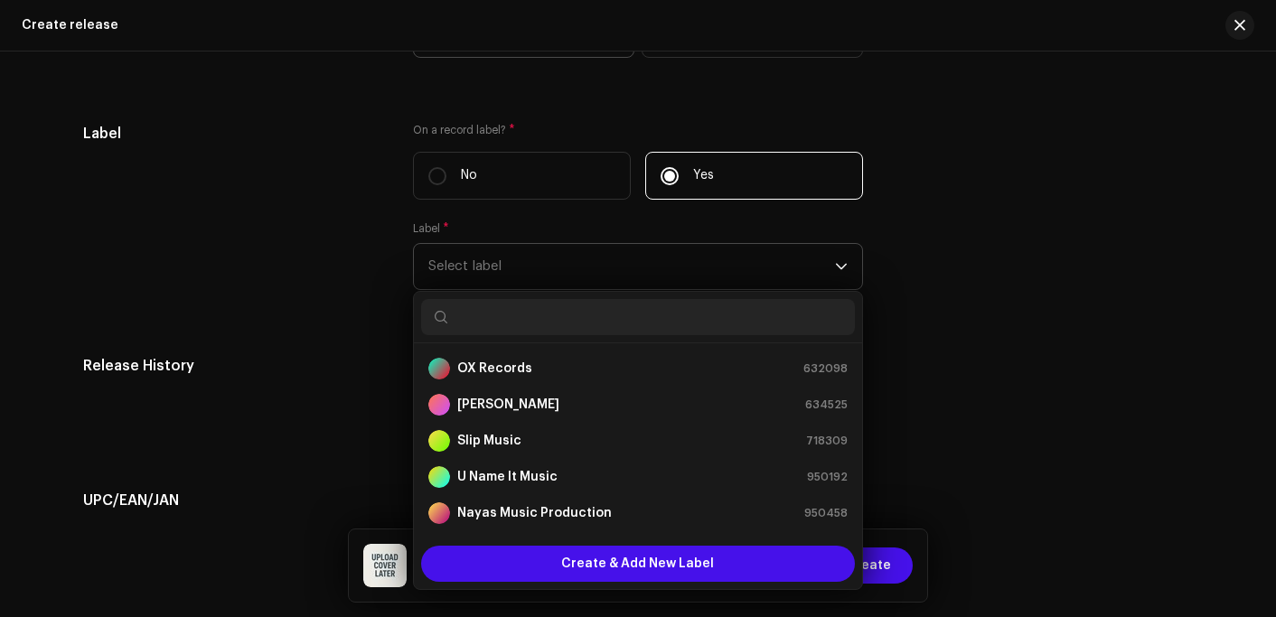
click at [506, 333] on input "text" at bounding box center [638, 317] width 434 height 36
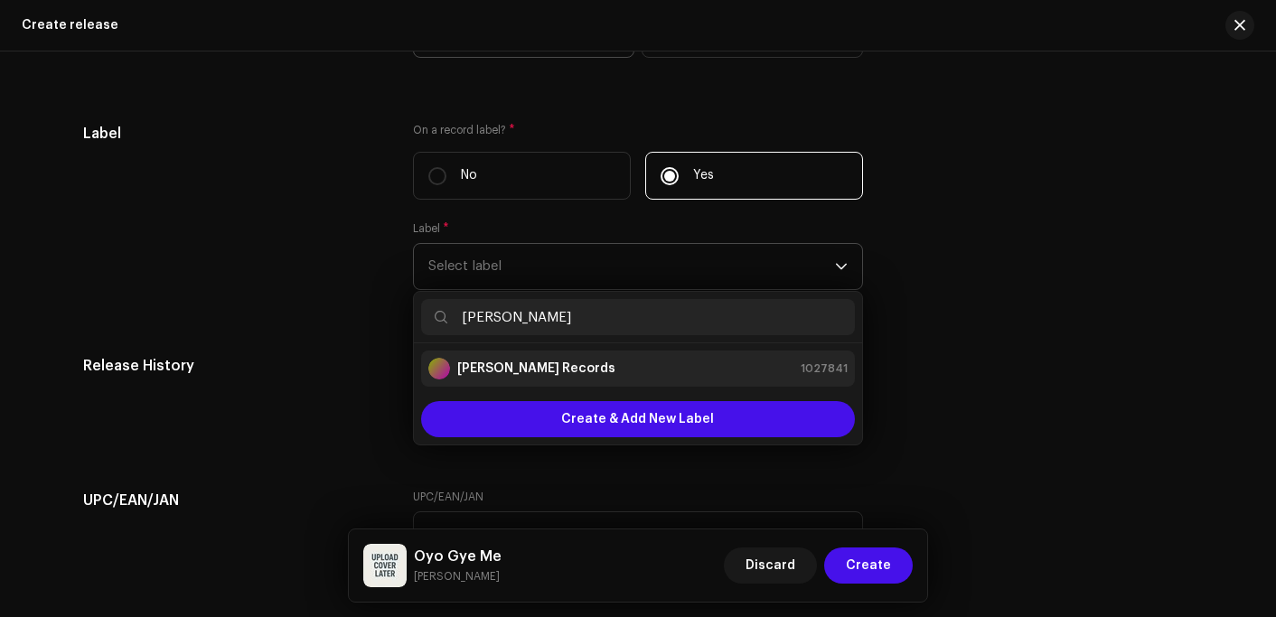
type input "[PERSON_NAME]"
click at [498, 361] on div "[PERSON_NAME] Records" at bounding box center [521, 369] width 187 height 22
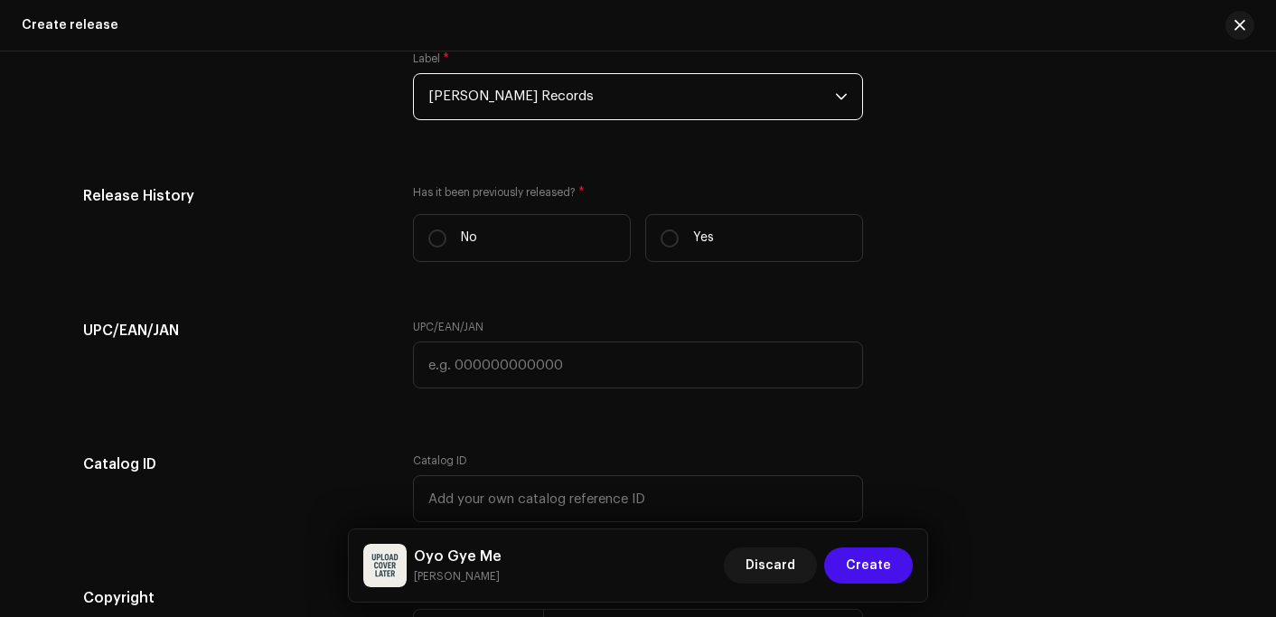
scroll to position [3033, 0]
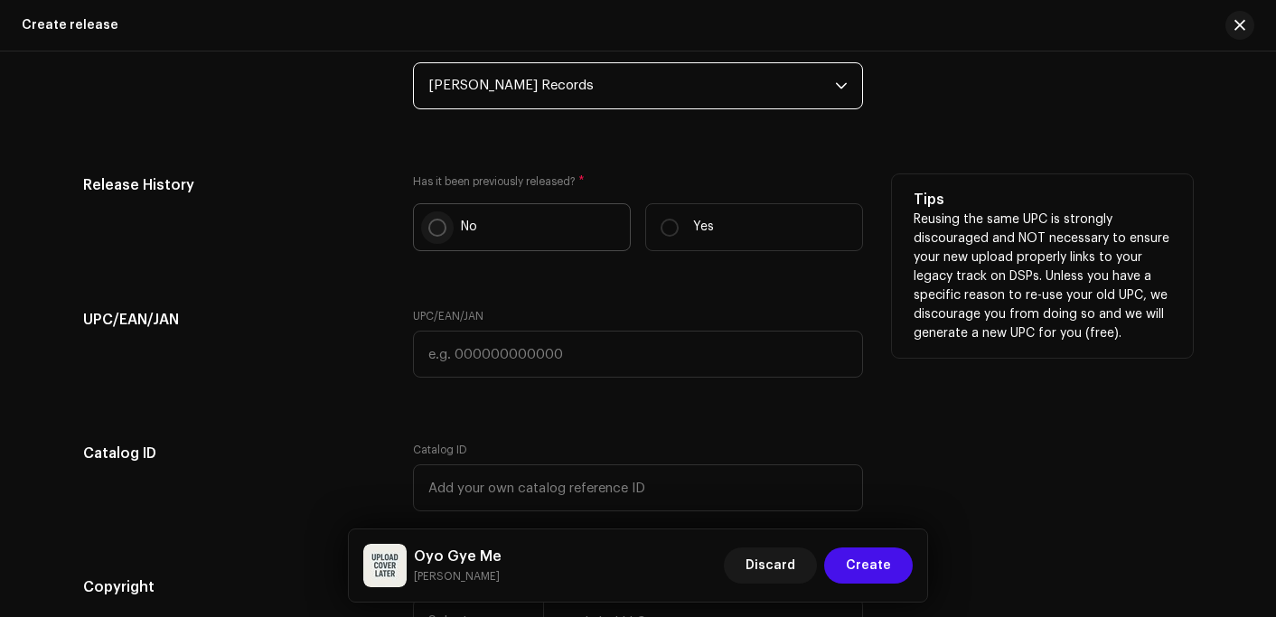
click at [428, 232] on p-radiobutton at bounding box center [437, 228] width 18 height 18
click at [428, 232] on input "No" at bounding box center [437, 228] width 18 height 18
radio input "true"
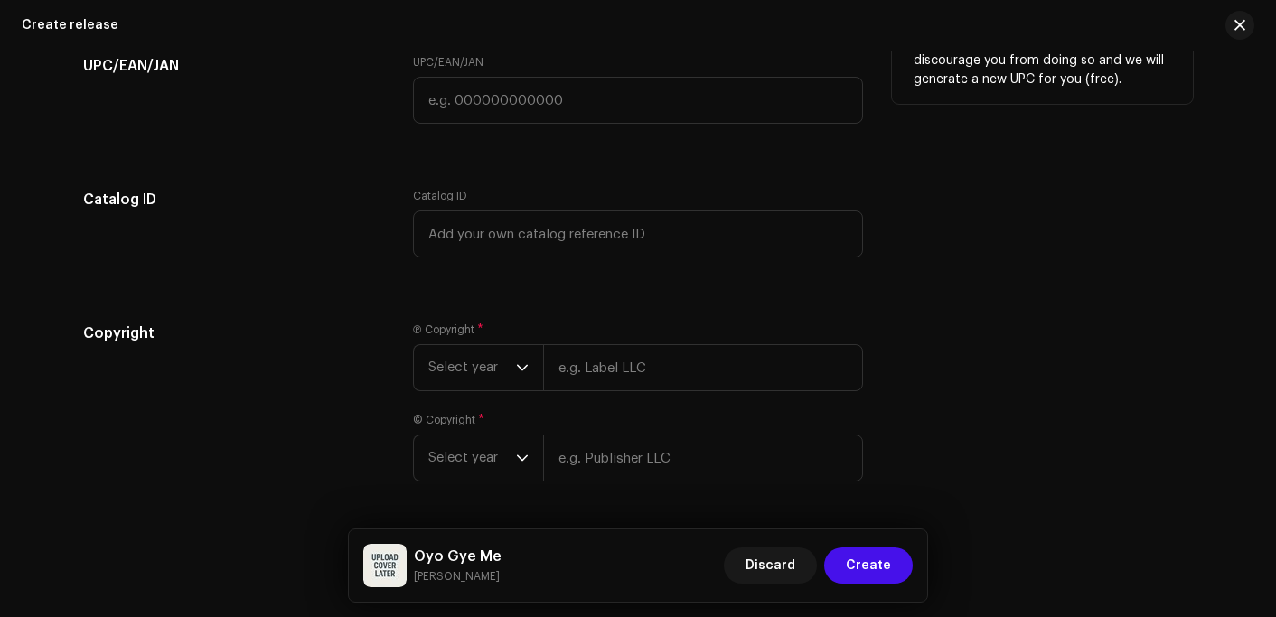
scroll to position [3353, 0]
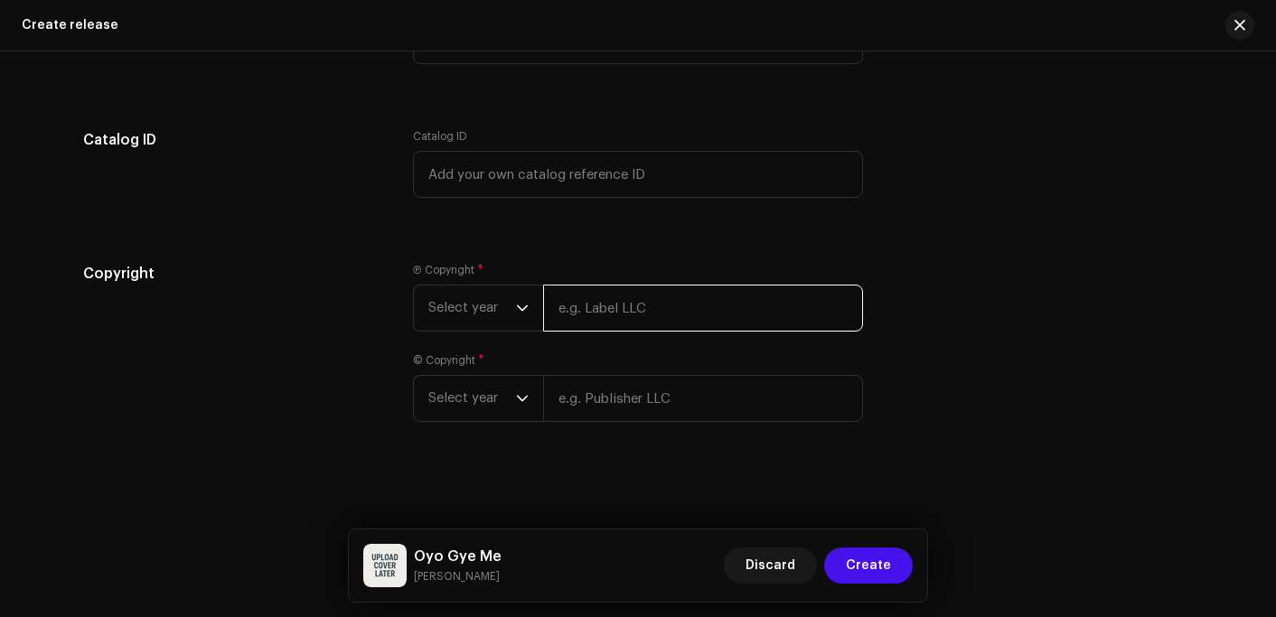
click at [590, 316] on input "text" at bounding box center [703, 308] width 320 height 47
type input "[PERSON_NAME] Records"
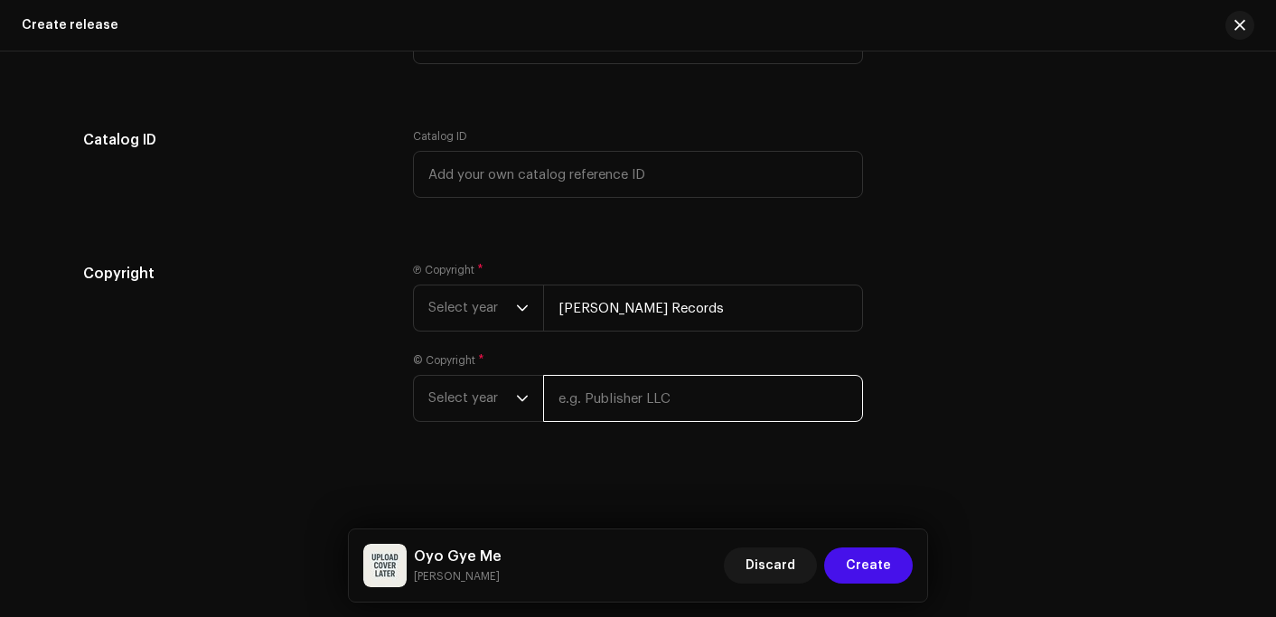
click at [581, 399] on input "text" at bounding box center [703, 398] width 320 height 47
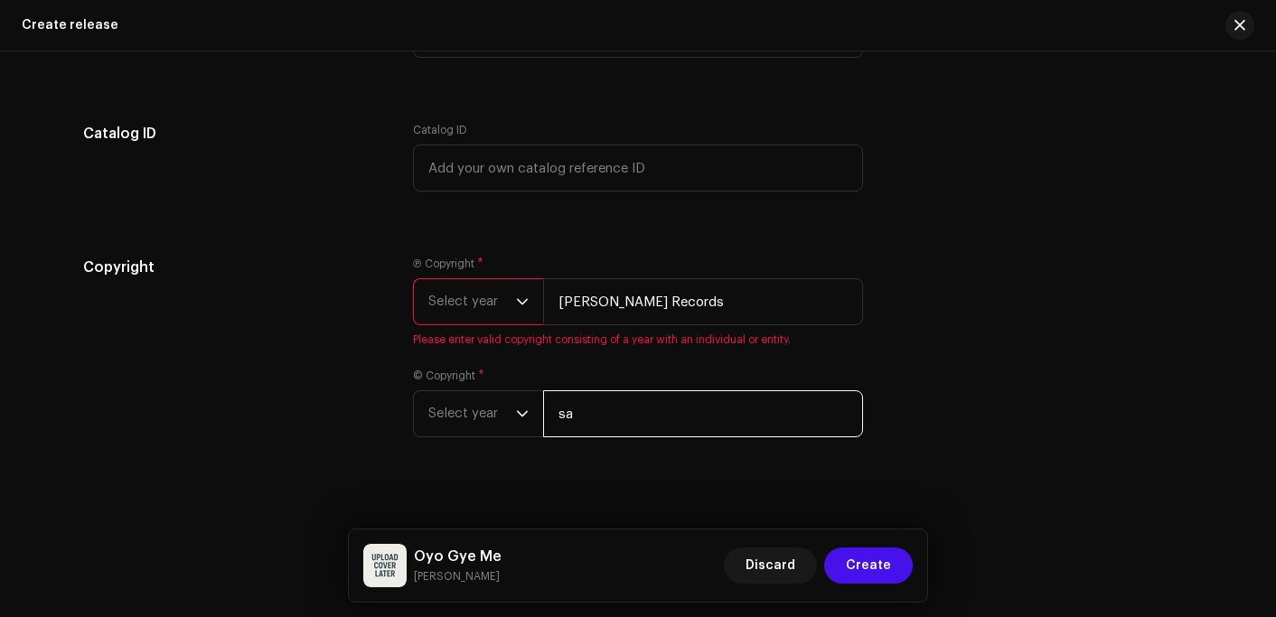
type input "[PERSON_NAME] Records"
click at [463, 313] on span "Select year" at bounding box center [472, 301] width 88 height 45
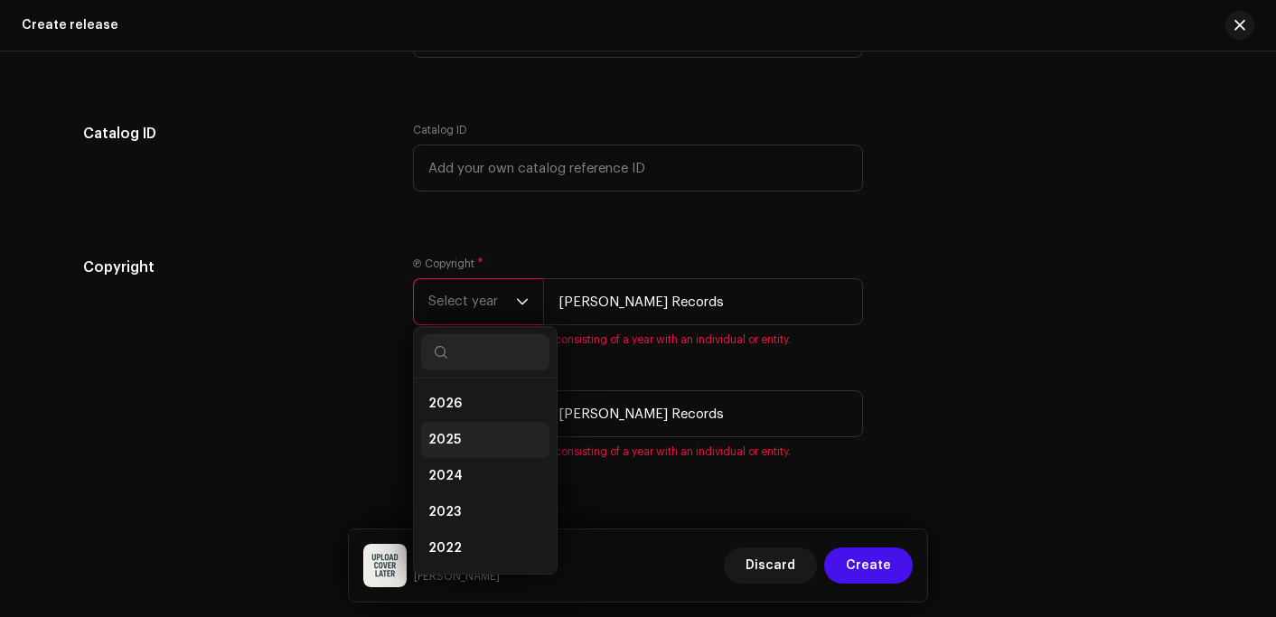
click at [456, 439] on li "2025" at bounding box center [485, 440] width 128 height 36
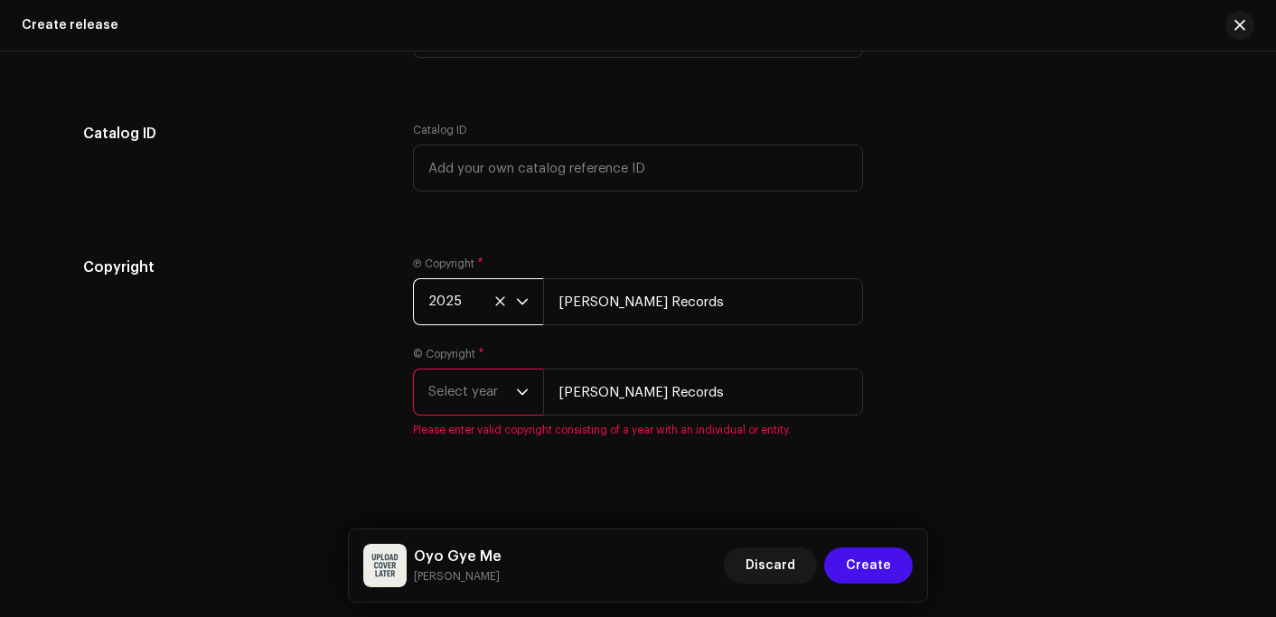
click at [476, 415] on span "Select year" at bounding box center [472, 392] width 88 height 45
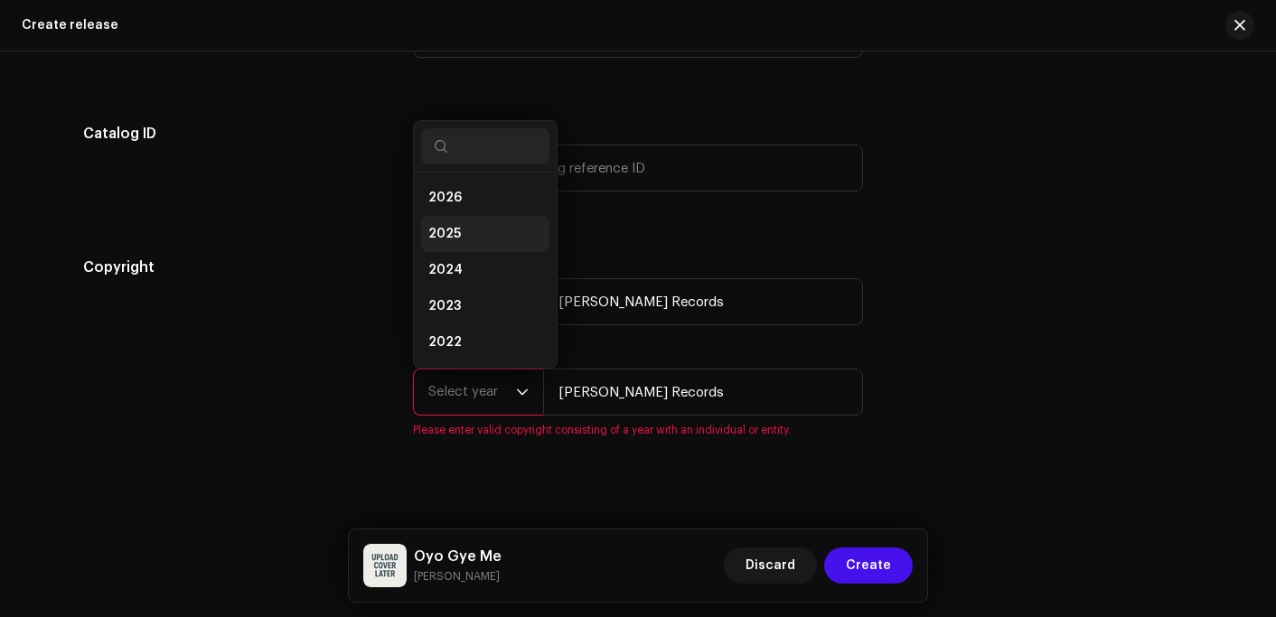
click at [456, 237] on li "2025" at bounding box center [485, 234] width 128 height 36
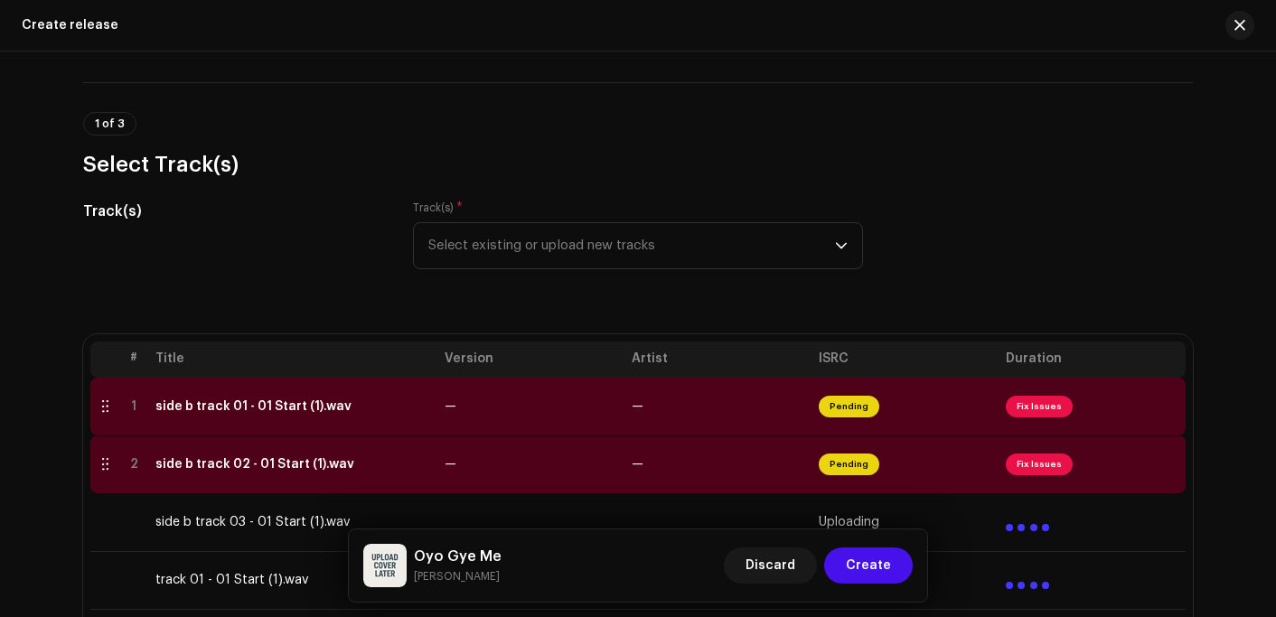
scroll to position [280, 0]
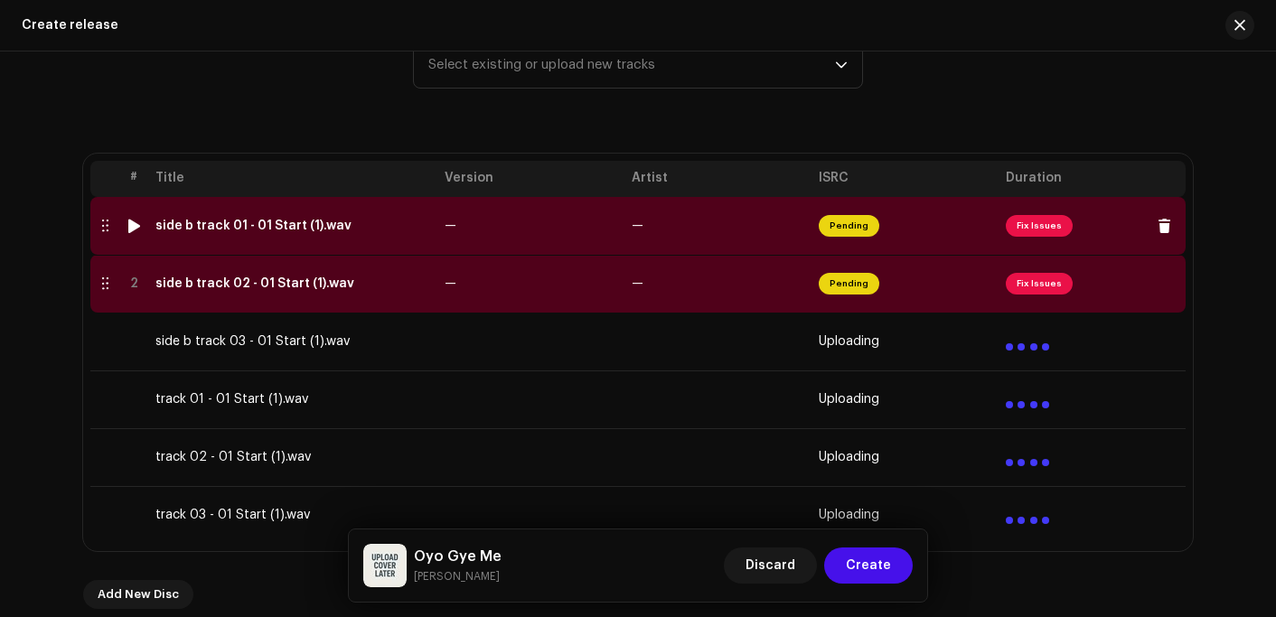
click at [277, 239] on td "side b track 01 - 01 Start (1).wav" at bounding box center [292, 226] width 289 height 58
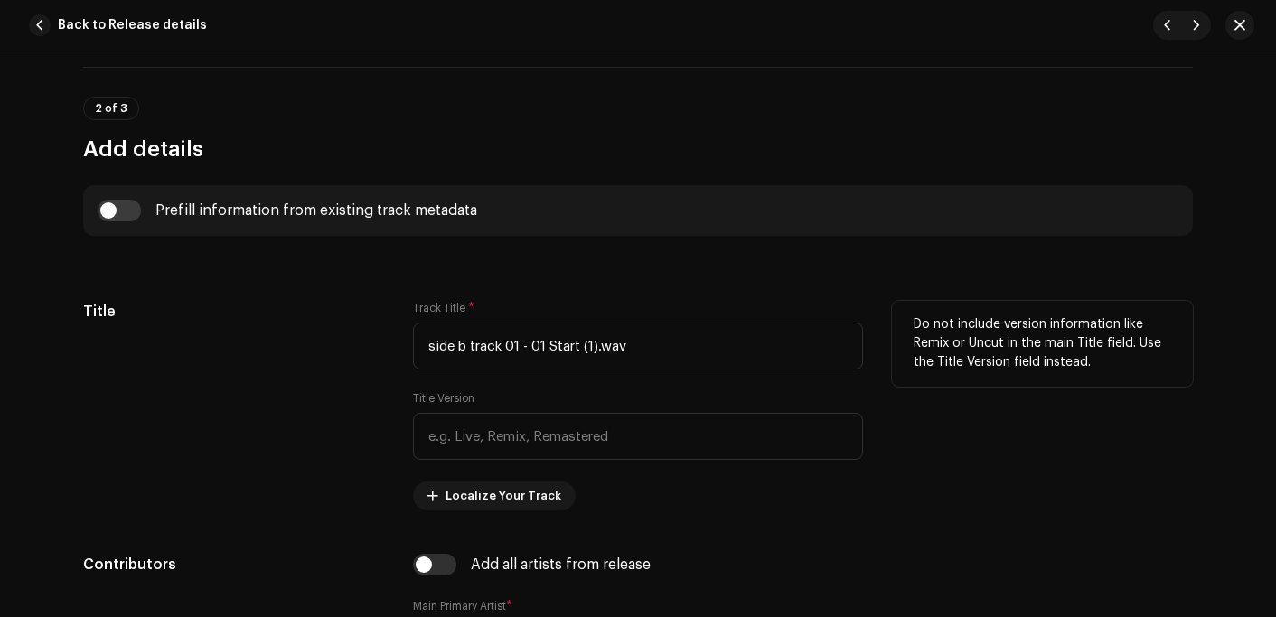
scroll to position [633, 0]
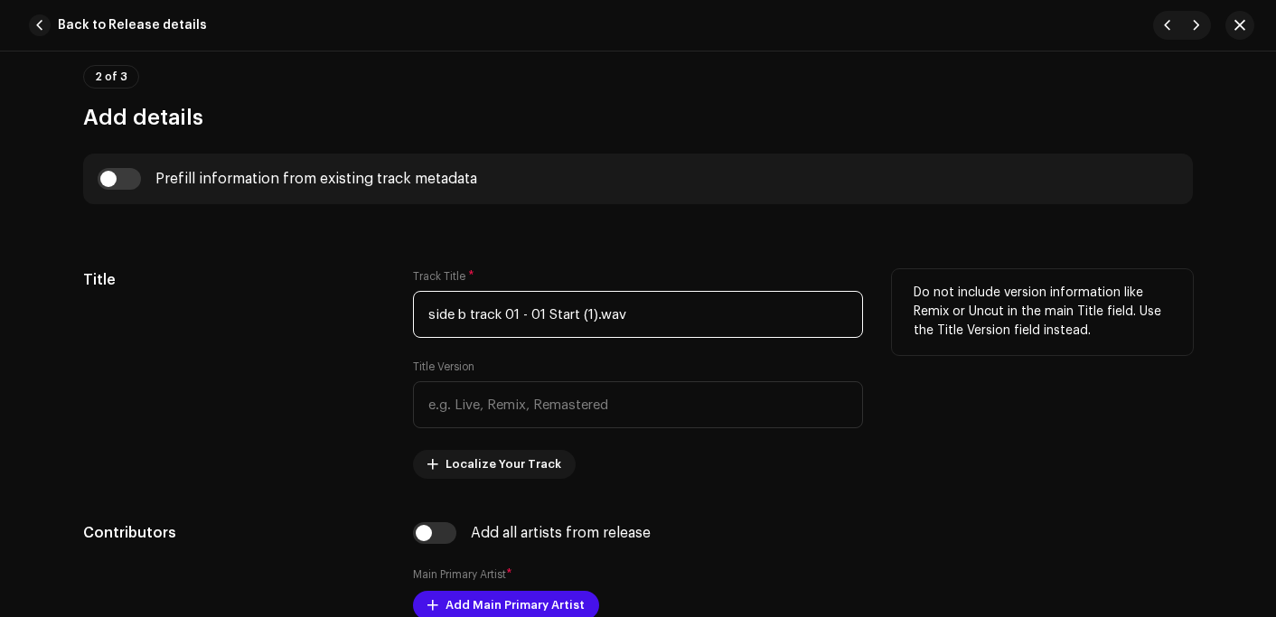
click at [651, 302] on input "side b track 01 - 01 Start (1).wav" at bounding box center [638, 314] width 450 height 47
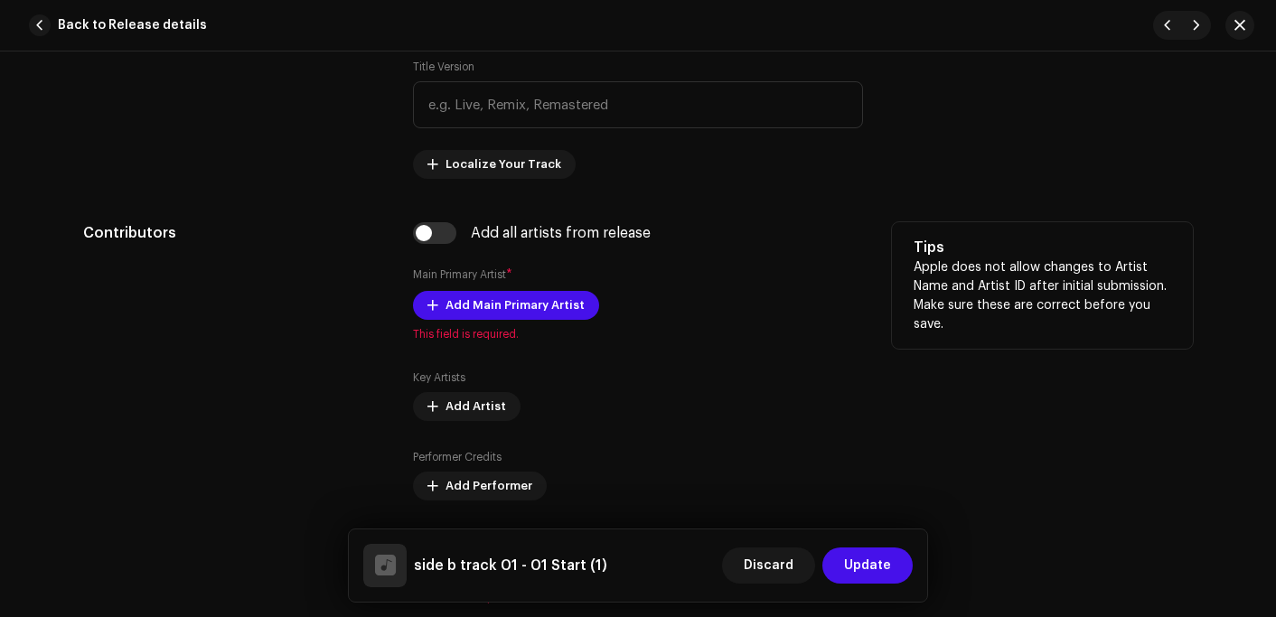
scroll to position [994, 0]
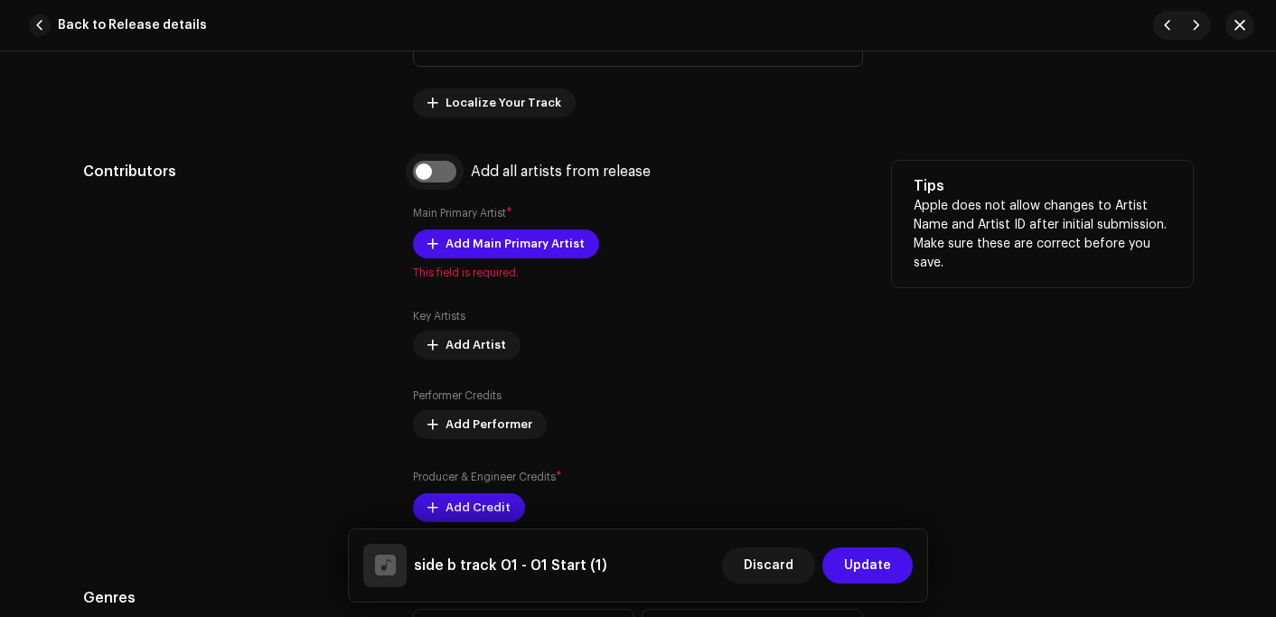
type input "side b track 01 - 01 Start (1)"
click at [443, 167] on input "checkbox" at bounding box center [434, 172] width 43 height 22
checkbox input "true"
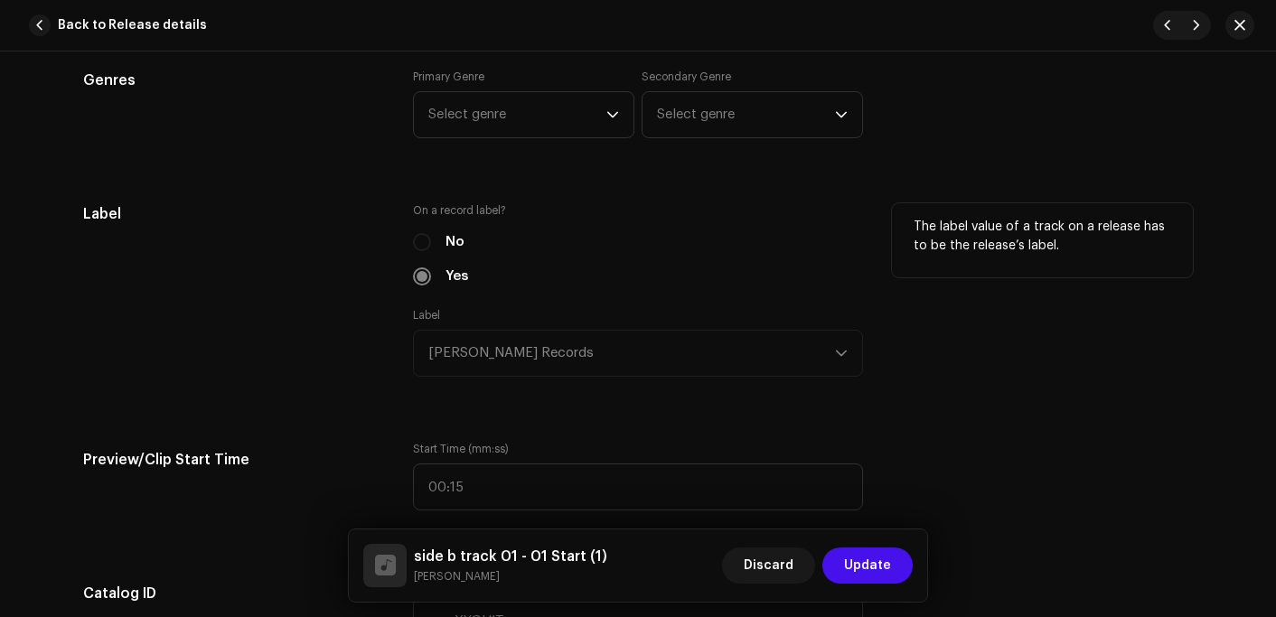
scroll to position [1627, 0]
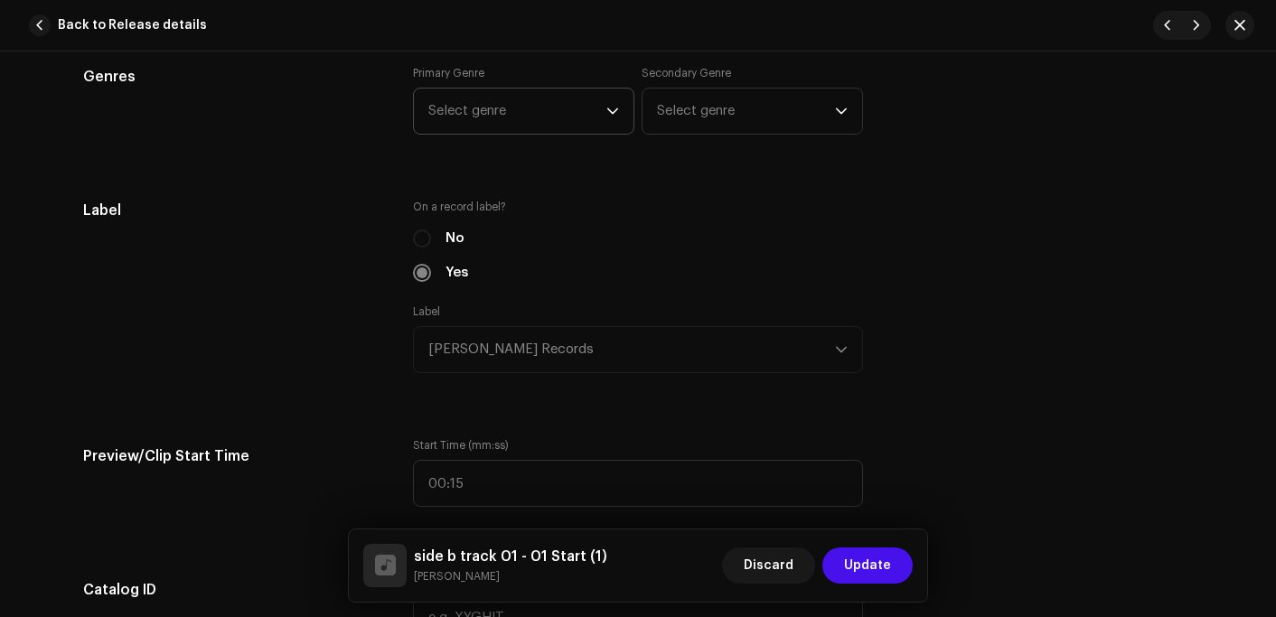
click at [523, 113] on span "Select genre" at bounding box center [517, 111] width 178 height 45
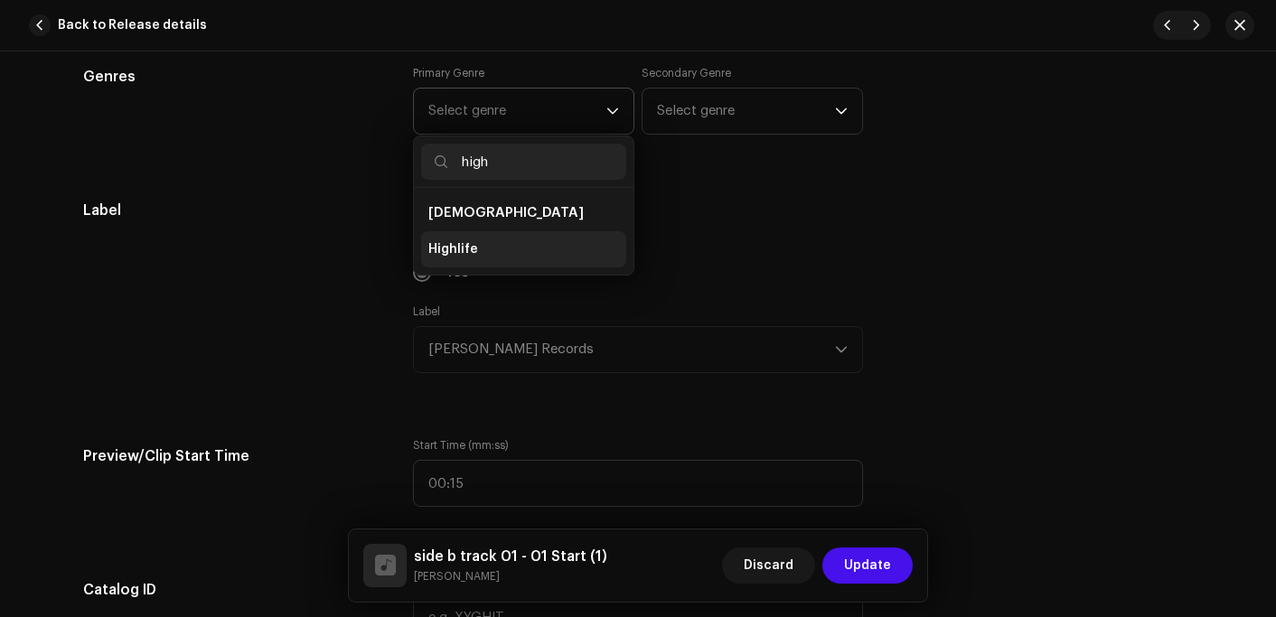
type input "high"
click at [480, 251] on li "Highlife" at bounding box center [523, 249] width 205 height 36
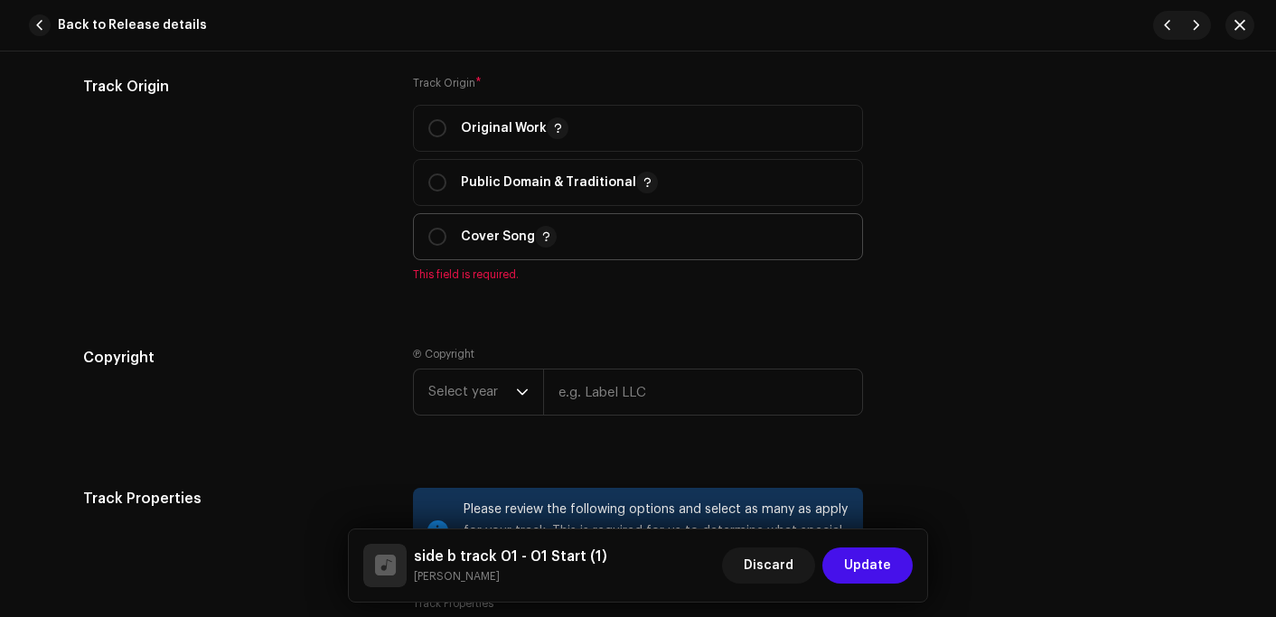
scroll to position [2259, 0]
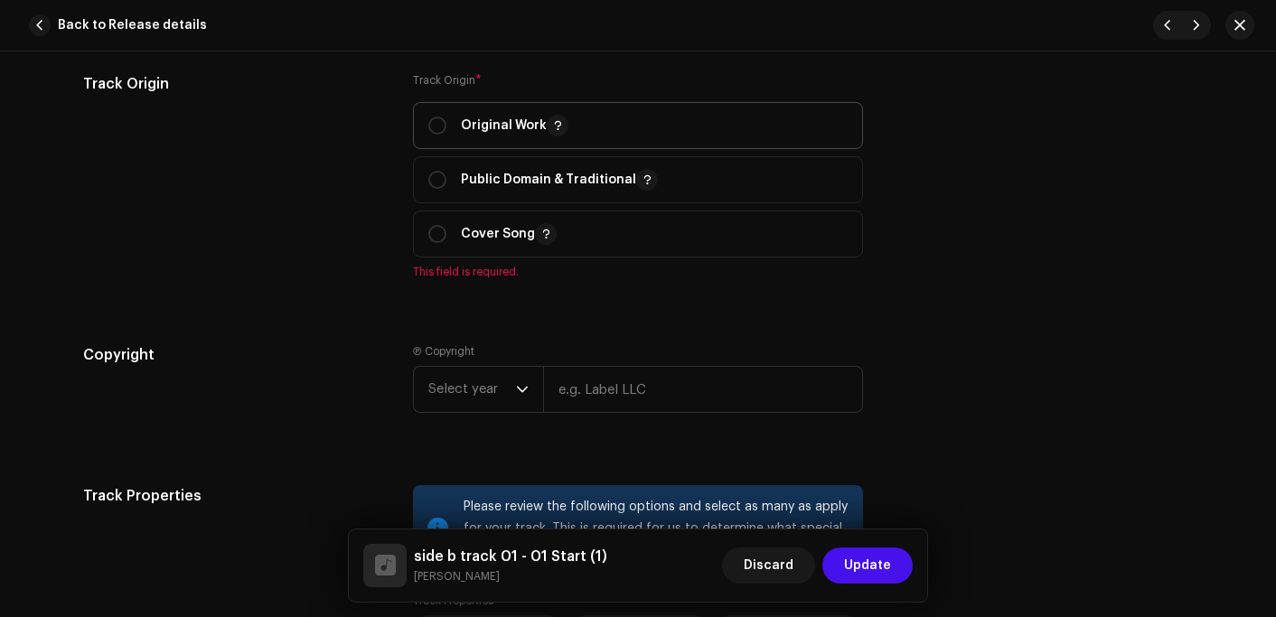
click at [513, 114] on span "Original Work" at bounding box center [637, 125] width 419 height 45
radio input "true"
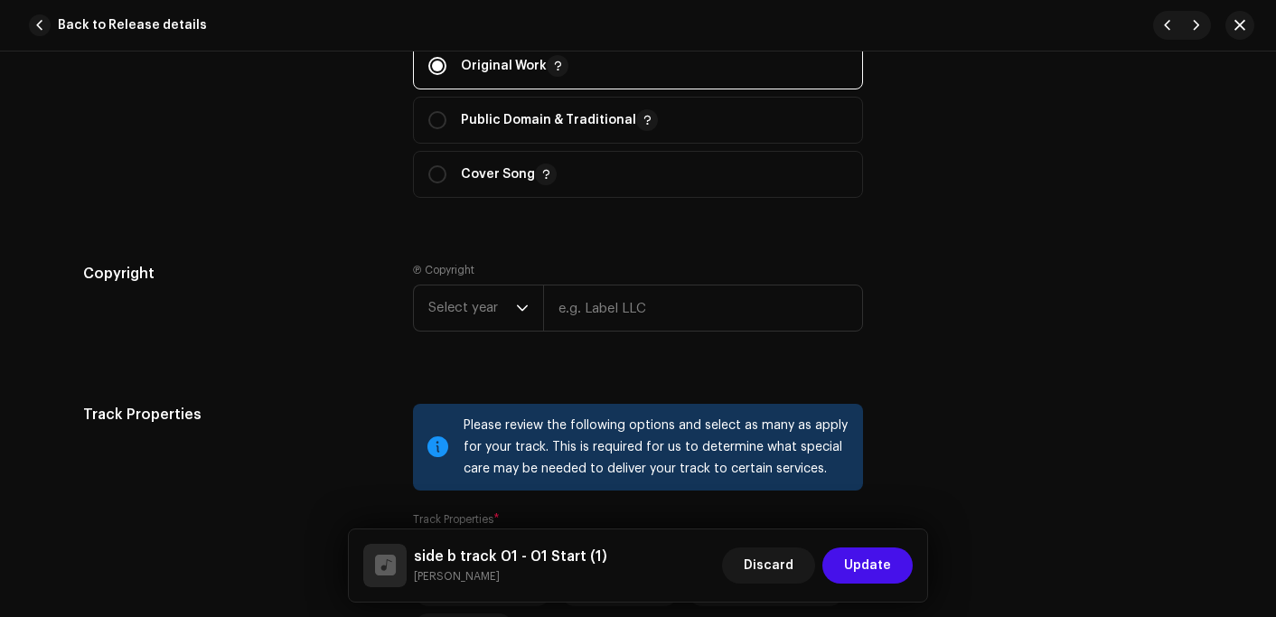
scroll to position [2440, 0]
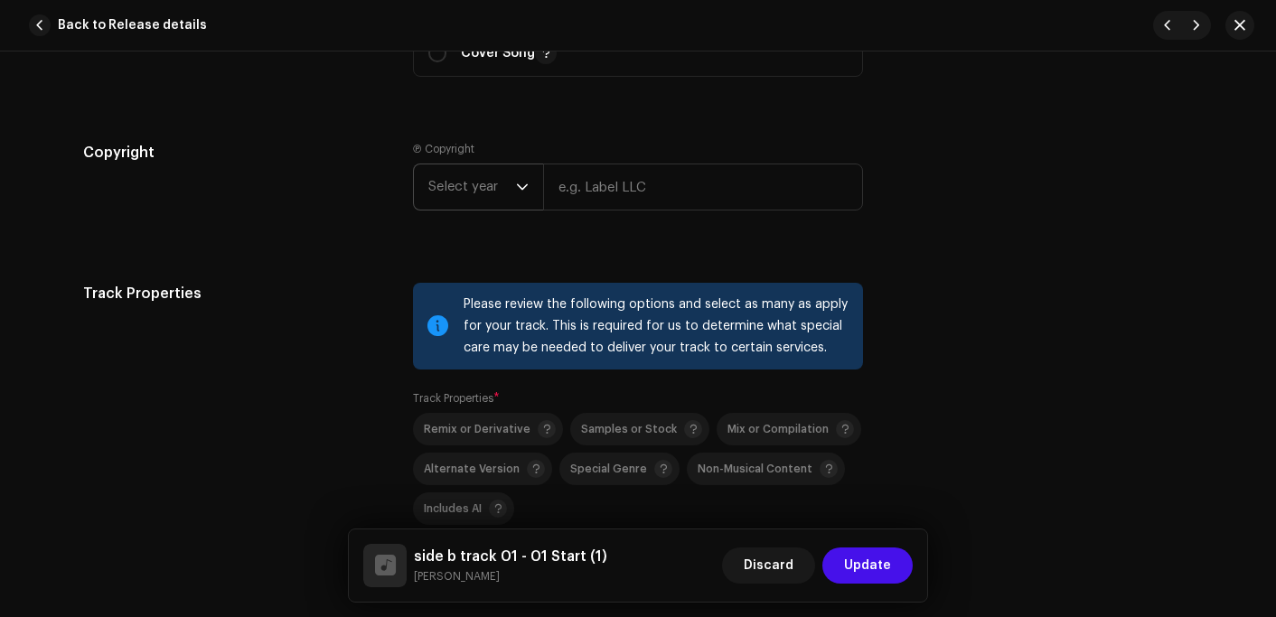
click at [452, 174] on span "Select year" at bounding box center [472, 186] width 88 height 45
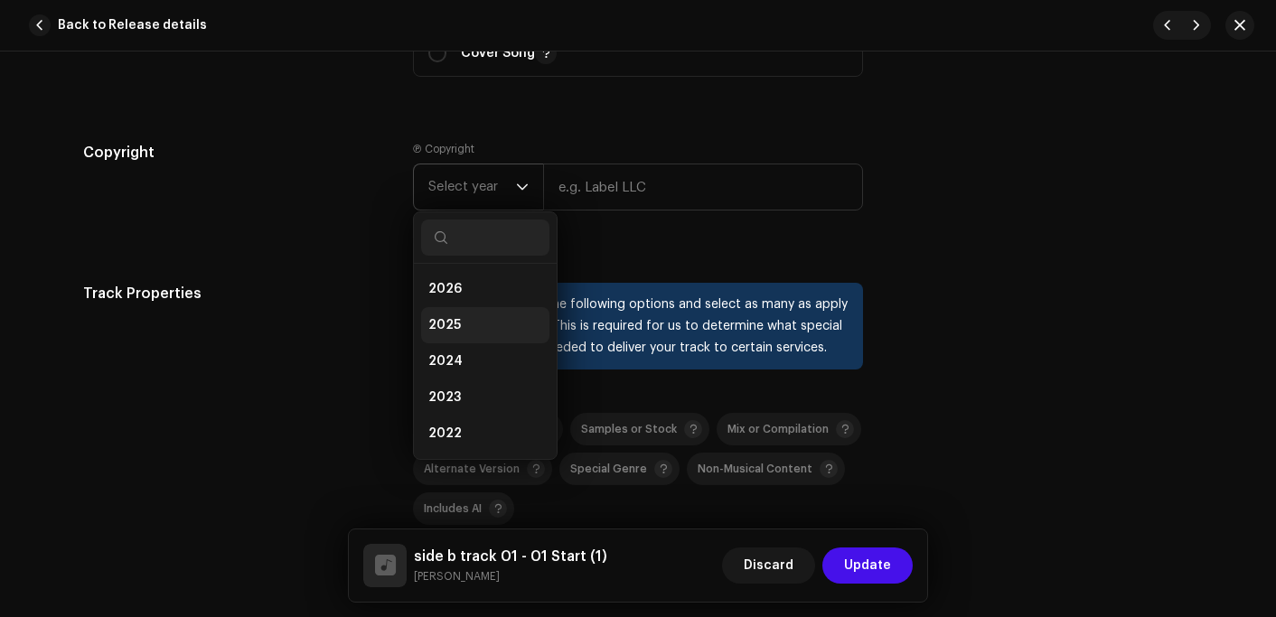
click at [442, 333] on span "2025" at bounding box center [444, 325] width 33 height 18
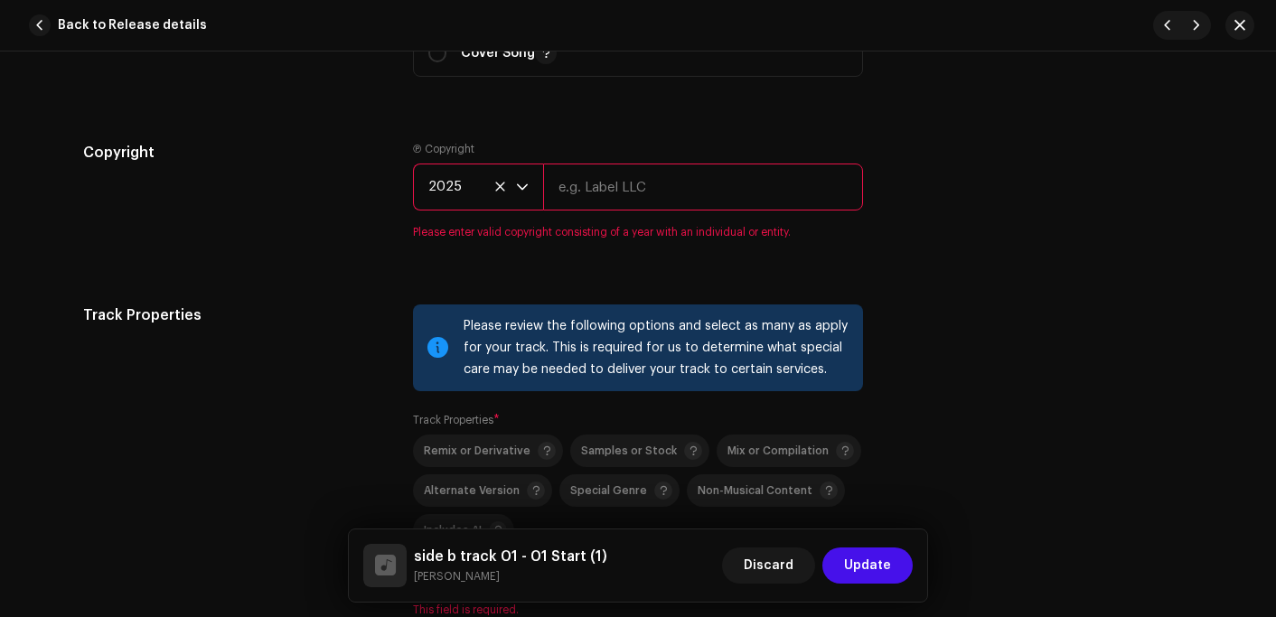
click at [608, 193] on input "text" at bounding box center [703, 187] width 320 height 47
type input "[PERSON_NAME] Records"
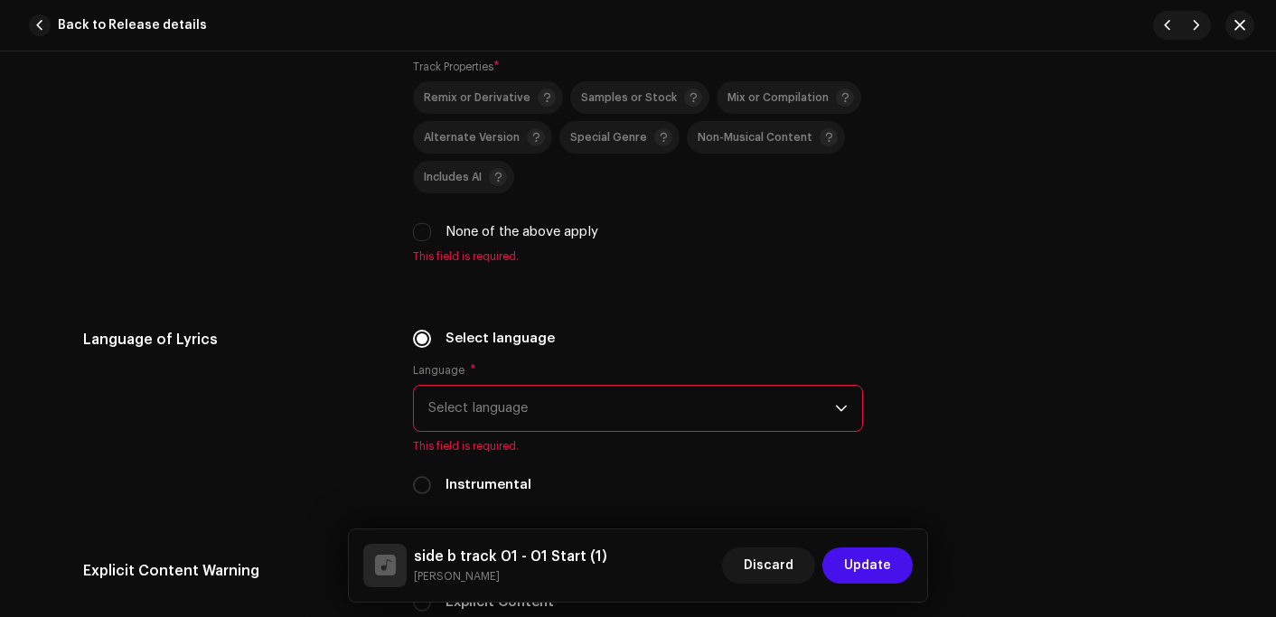
scroll to position [2802, 0]
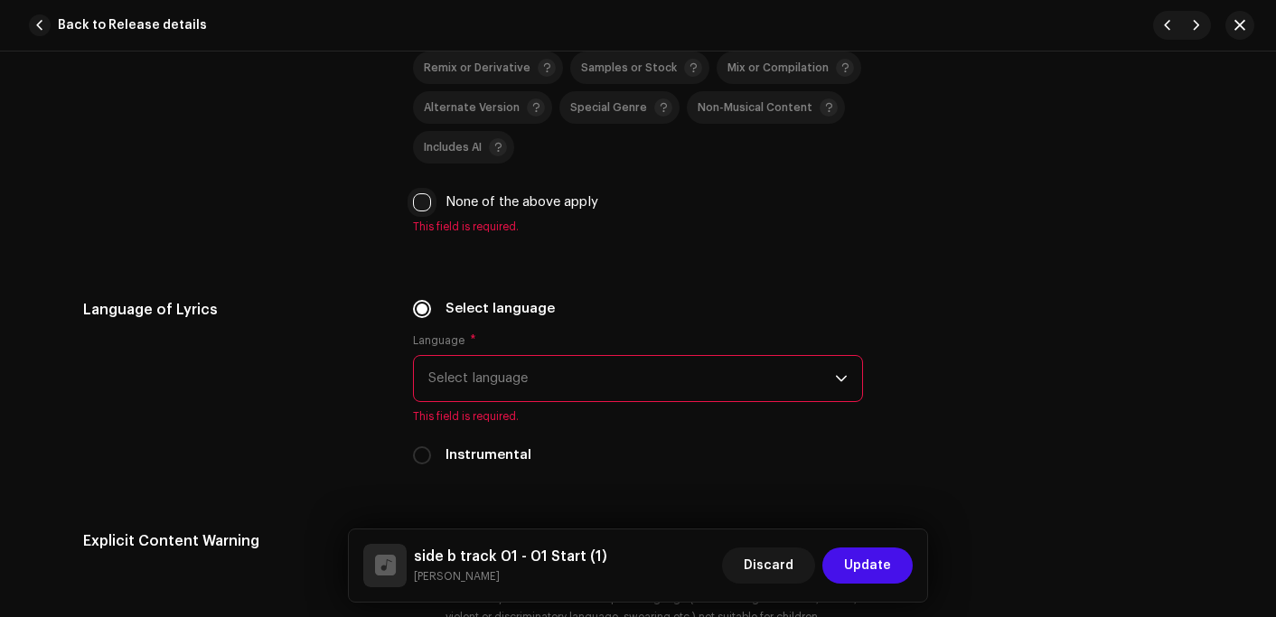
click at [425, 207] on input "None of the above apply" at bounding box center [422, 202] width 18 height 18
checkbox input "true"
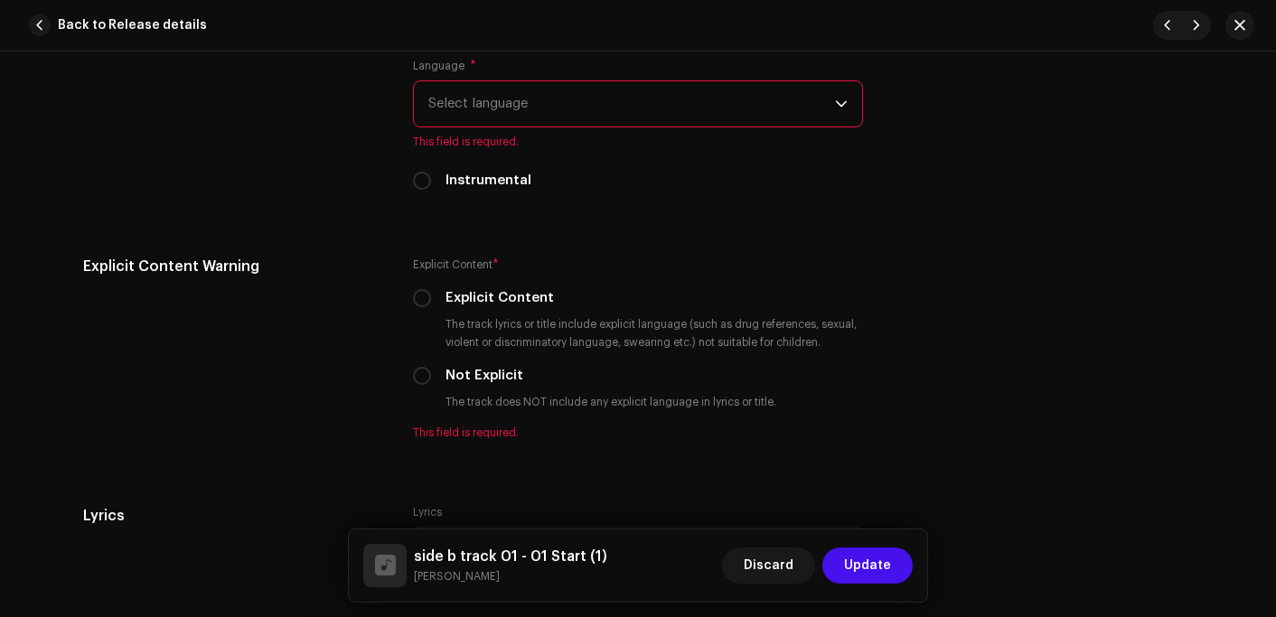
scroll to position [3073, 0]
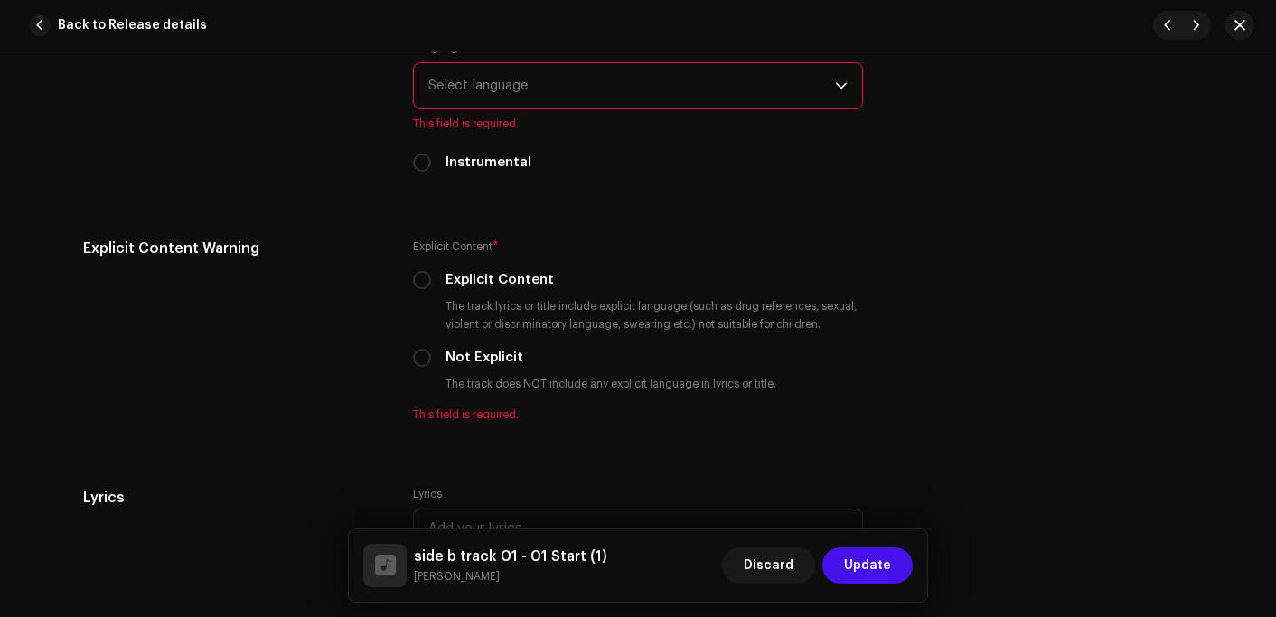
click at [606, 89] on span "Select language" at bounding box center [631, 85] width 407 height 45
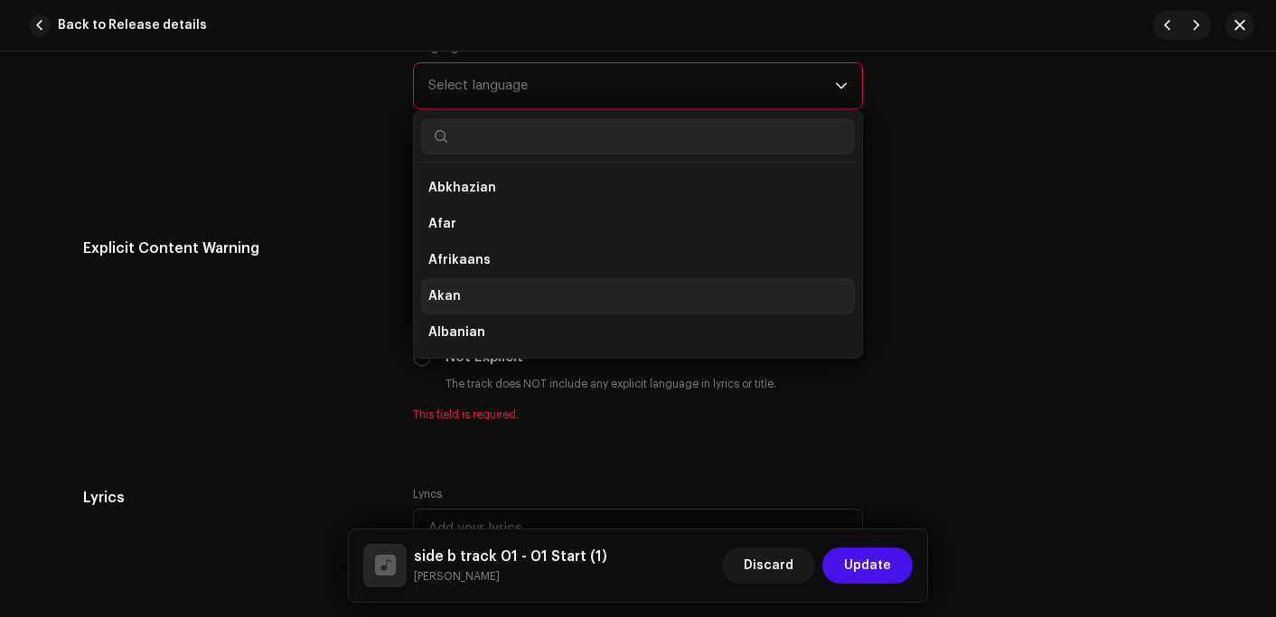
click at [454, 302] on li "Akan" at bounding box center [638, 296] width 434 height 36
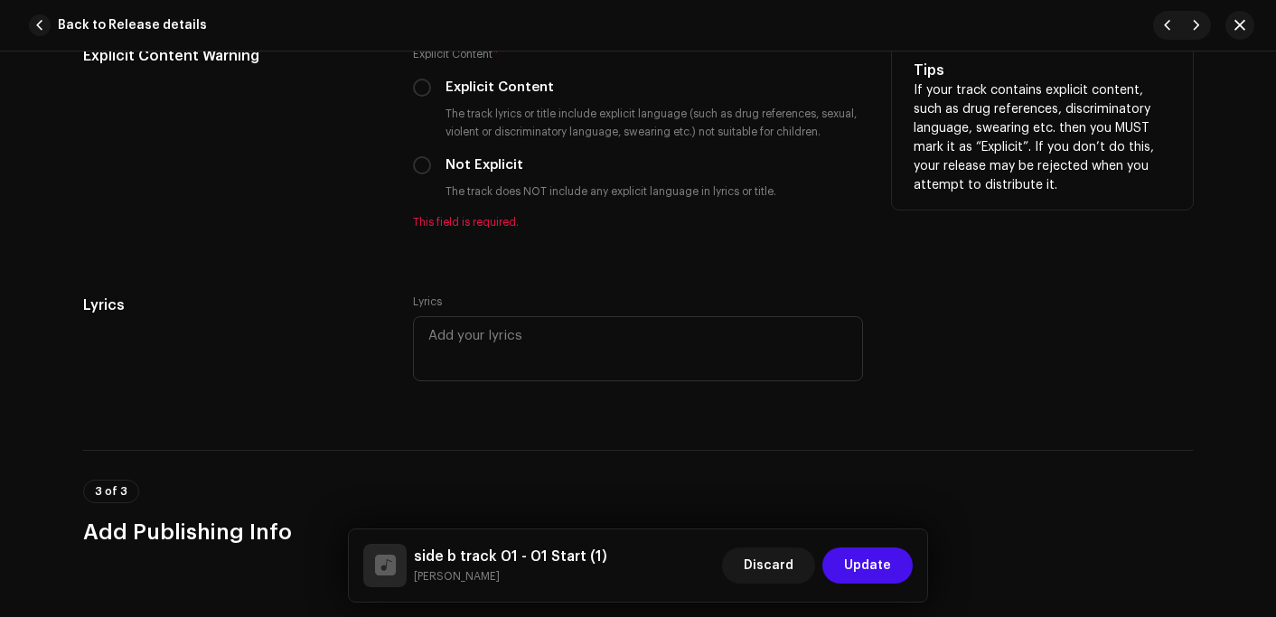
scroll to position [3254, 0]
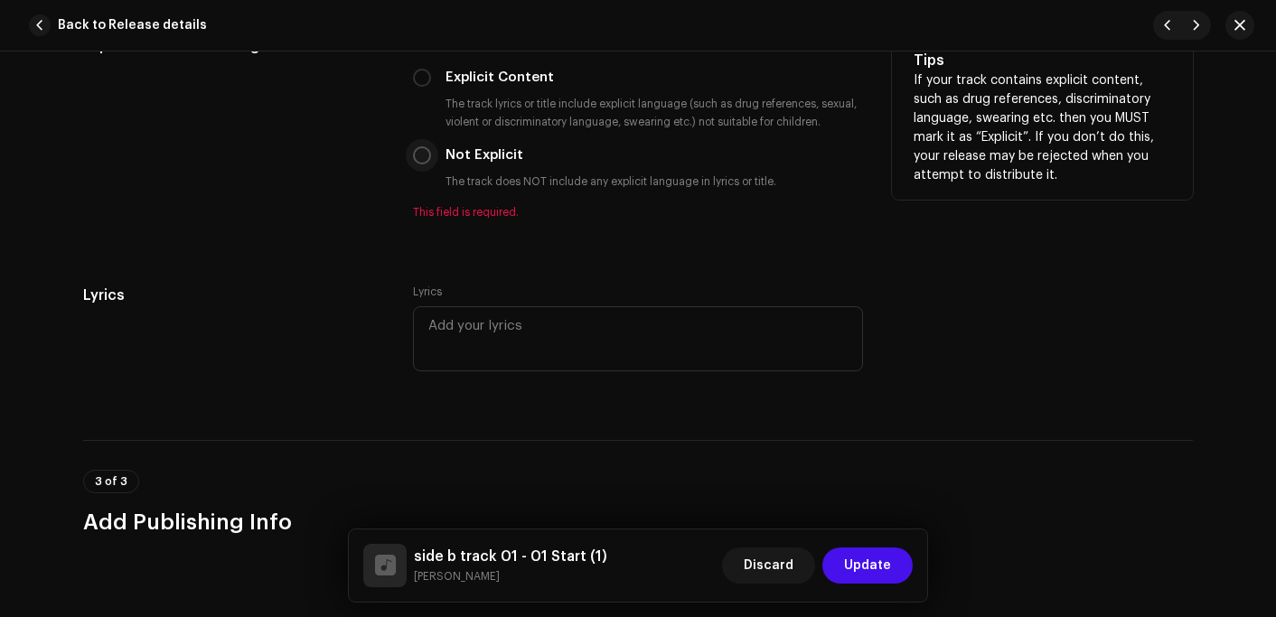
click at [418, 157] on input "Not Explicit" at bounding box center [422, 155] width 18 height 18
radio input "true"
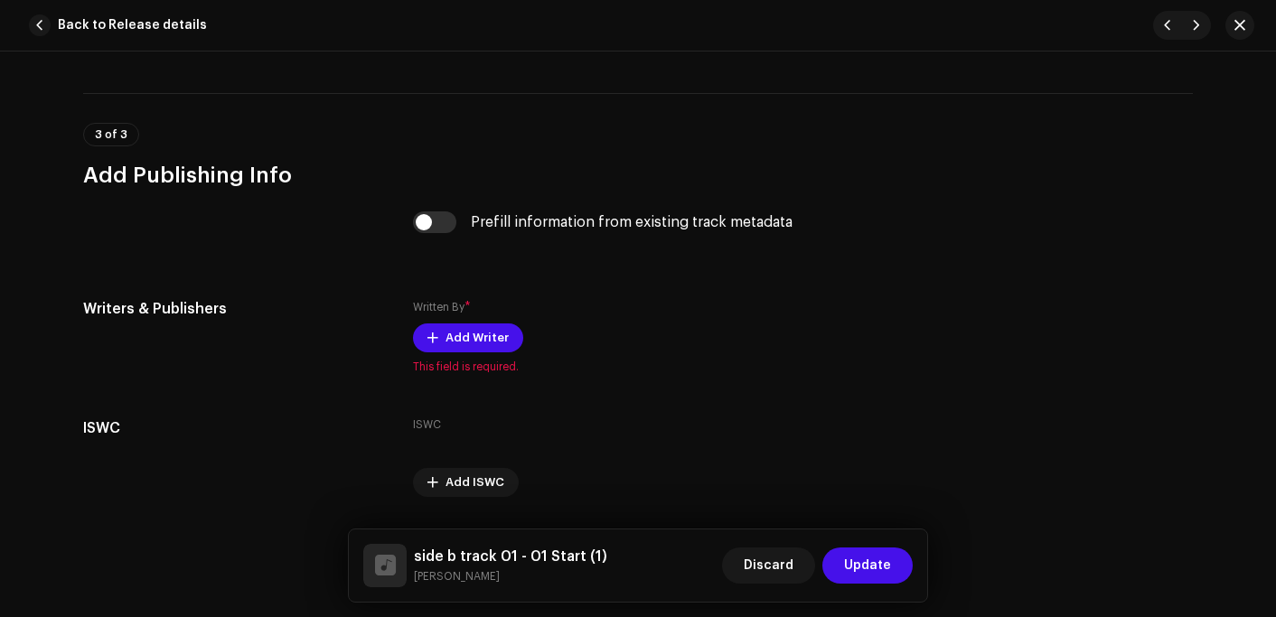
scroll to position [3615, 0]
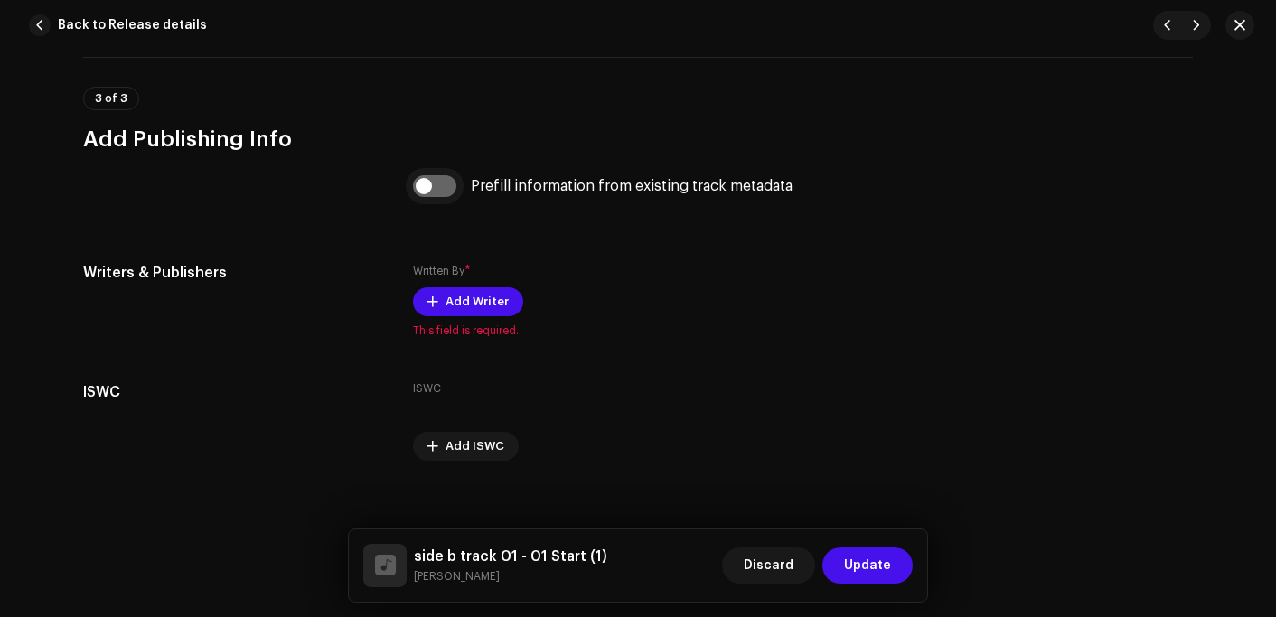
click at [419, 192] on input "checkbox" at bounding box center [434, 186] width 43 height 22
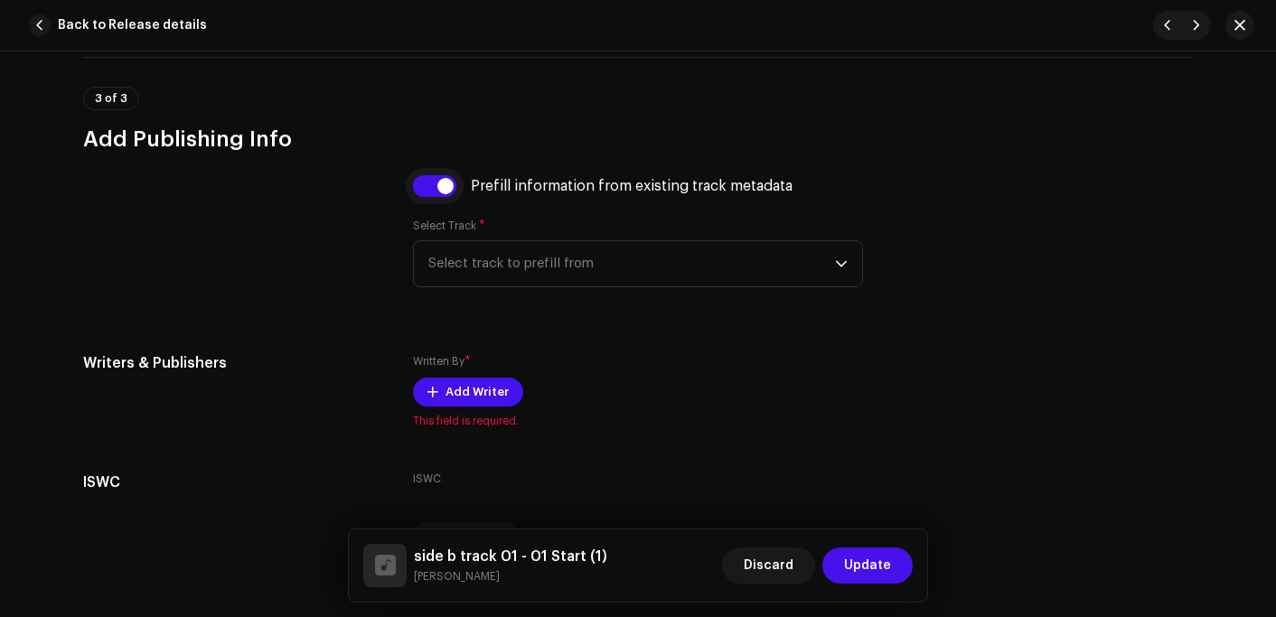
click at [450, 193] on input "checkbox" at bounding box center [434, 186] width 43 height 22
checkbox input "false"
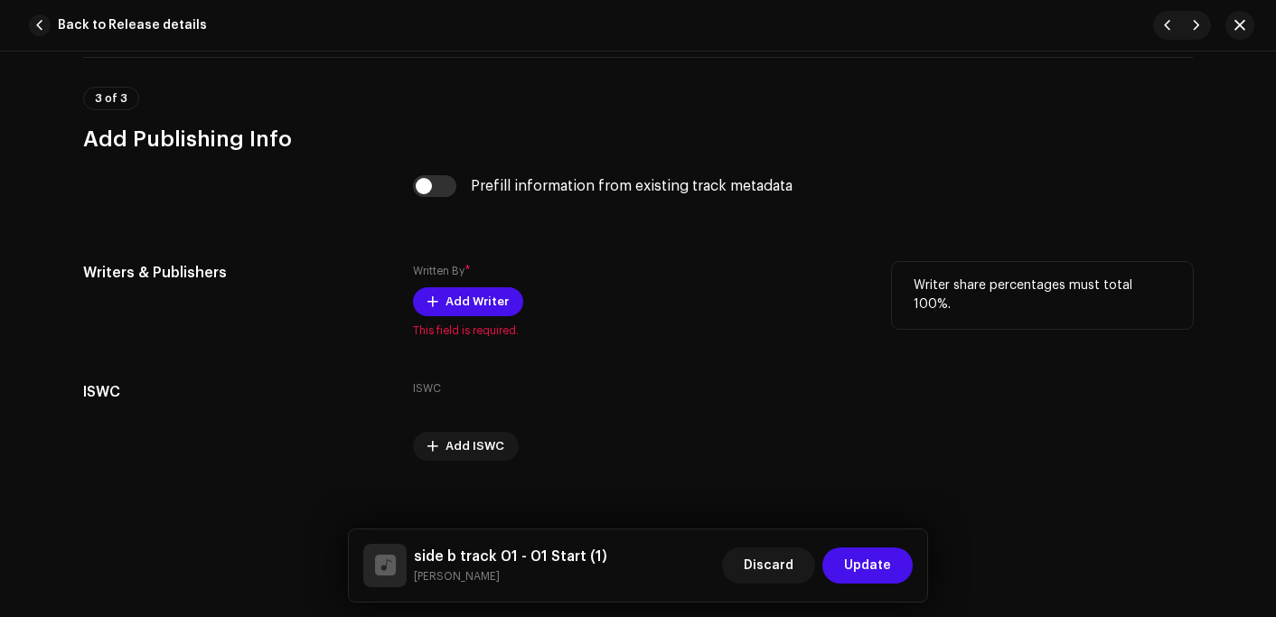
click at [474, 335] on span "This field is required." at bounding box center [638, 331] width 450 height 14
click at [481, 303] on span "Add Writer" at bounding box center [477, 302] width 63 height 36
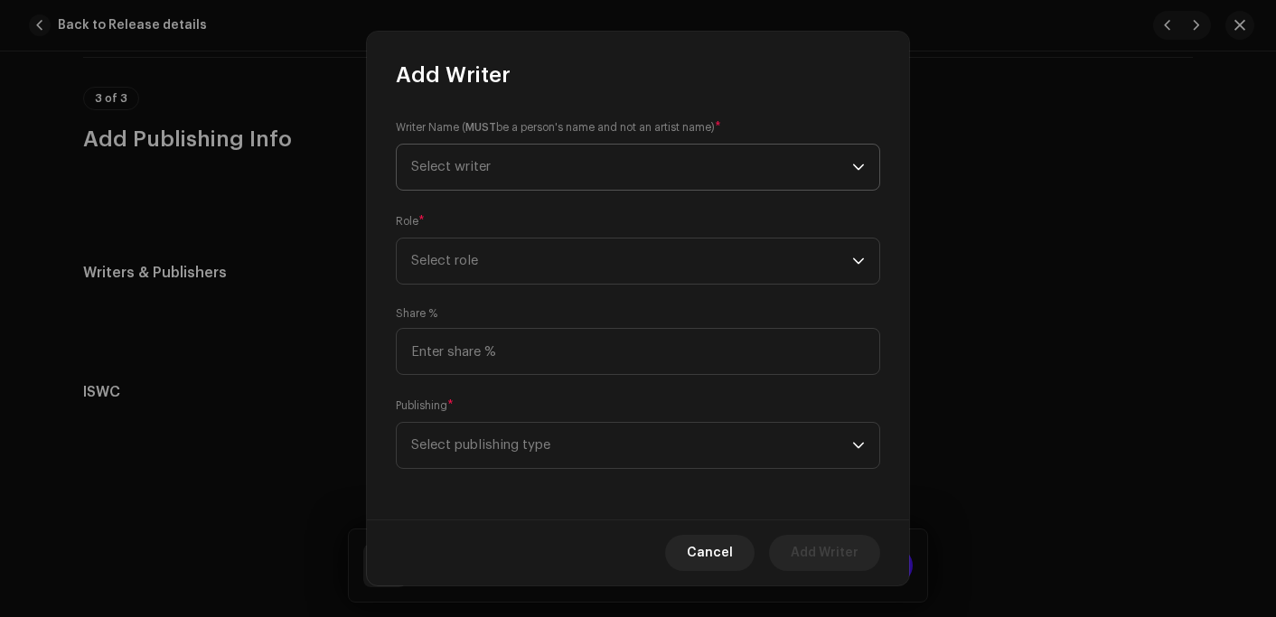
click at [484, 174] on span "Select writer" at bounding box center [631, 167] width 441 height 45
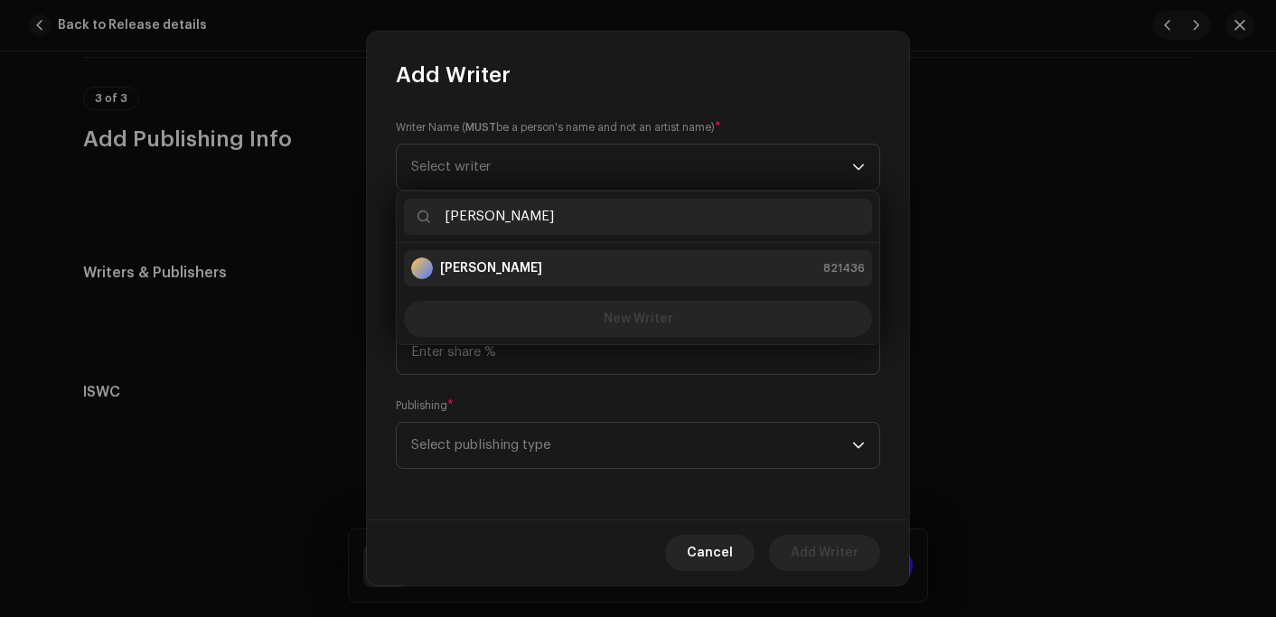
type input "[PERSON_NAME]"
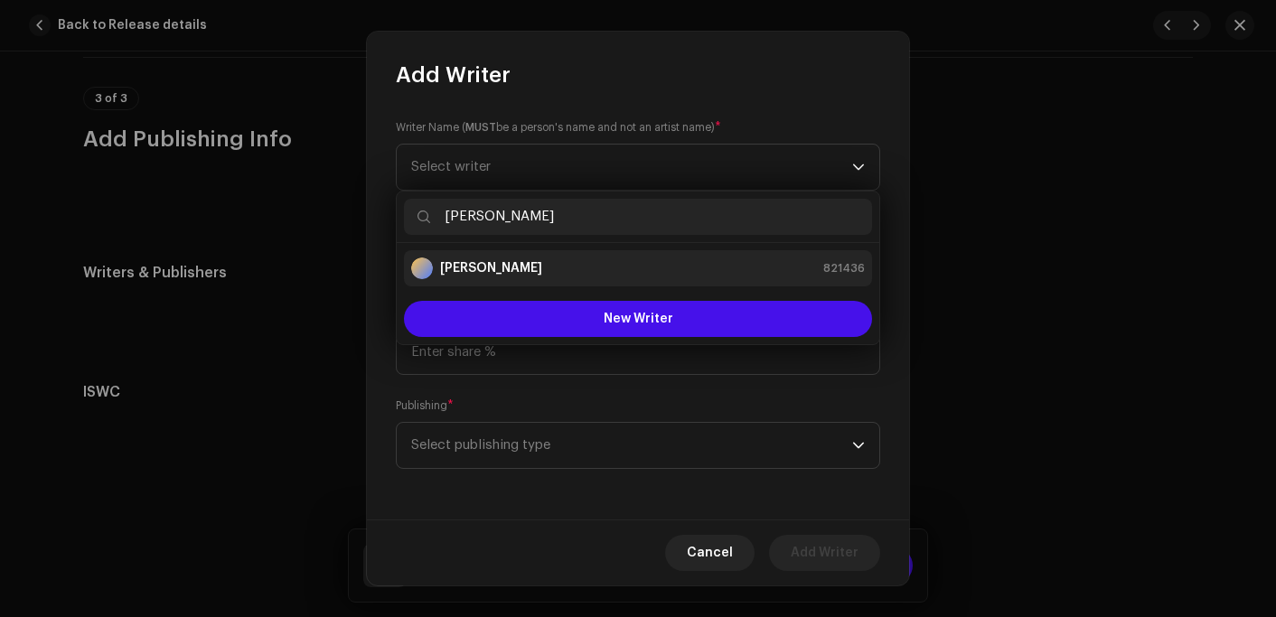
click at [481, 261] on strong "[PERSON_NAME]" at bounding box center [491, 268] width 102 height 18
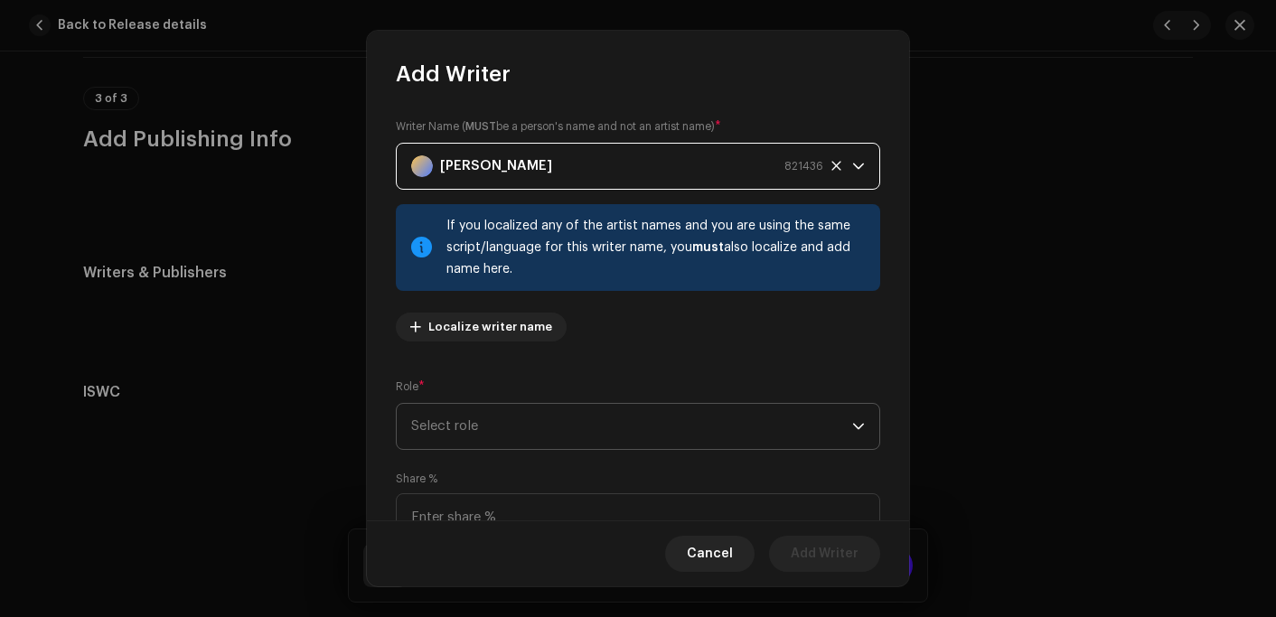
click at [494, 426] on span "Select role" at bounding box center [631, 426] width 441 height 45
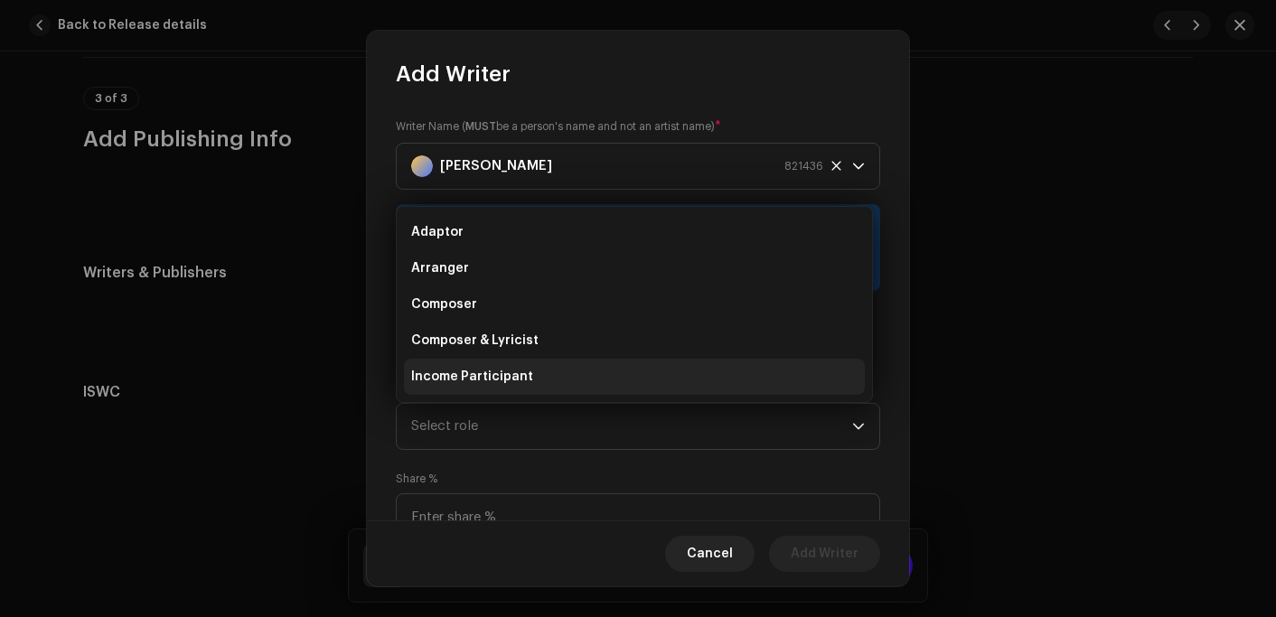
scroll to position [29, 0]
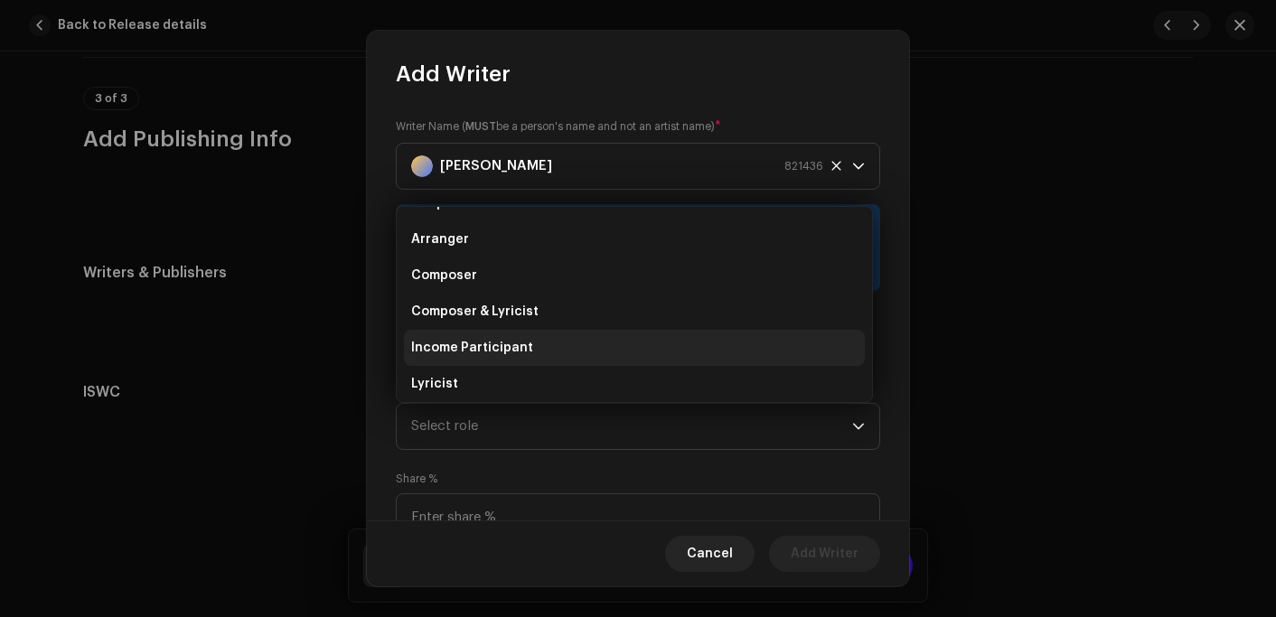
click at [496, 333] on li "Income Participant" at bounding box center [634, 348] width 461 height 36
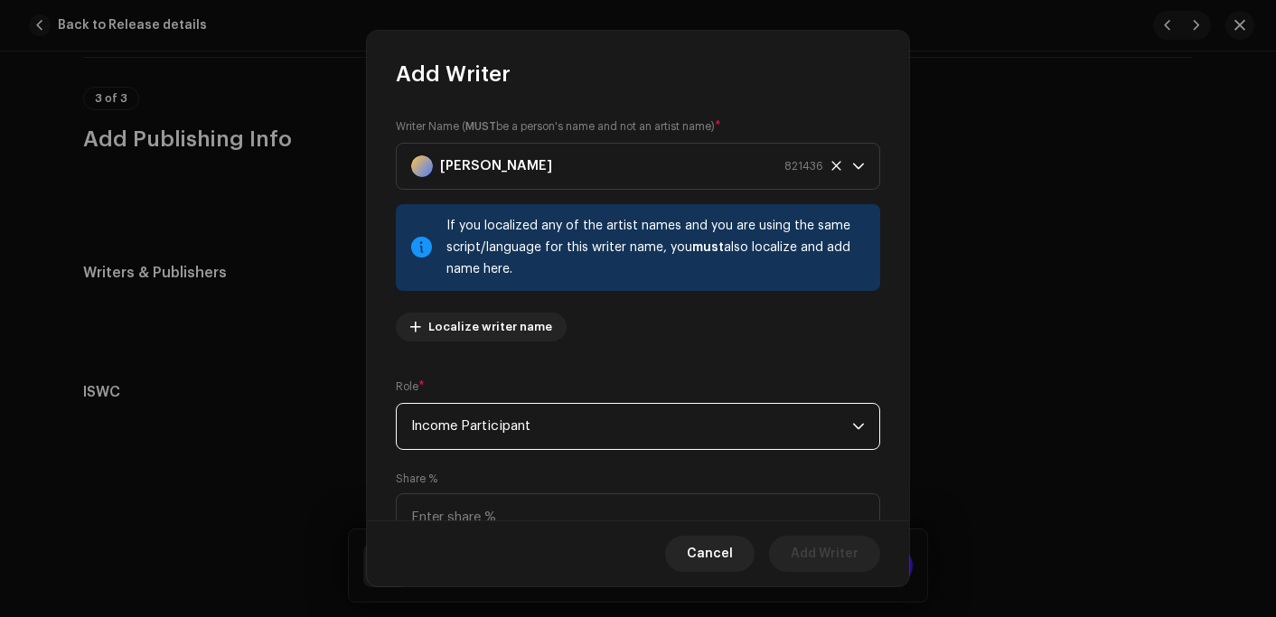
click at [490, 435] on span "Income Participant" at bounding box center [631, 426] width 441 height 45
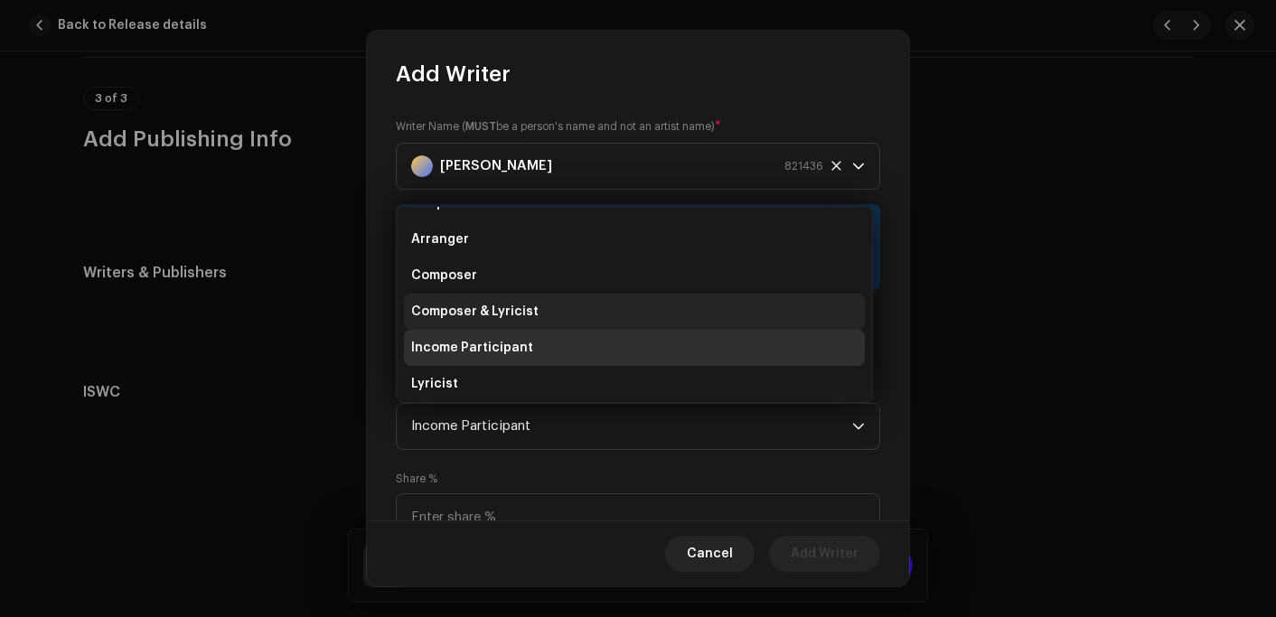
click at [496, 306] on span "Composer & Lyricist" at bounding box center [474, 312] width 127 height 18
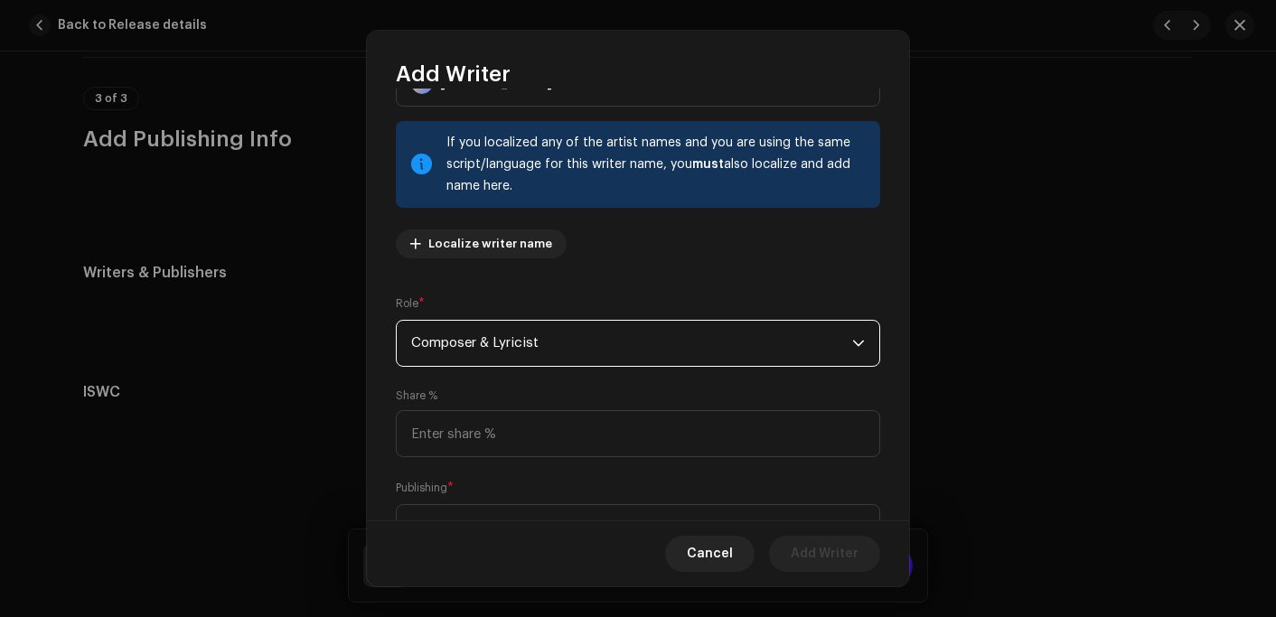
scroll to position [164, 0]
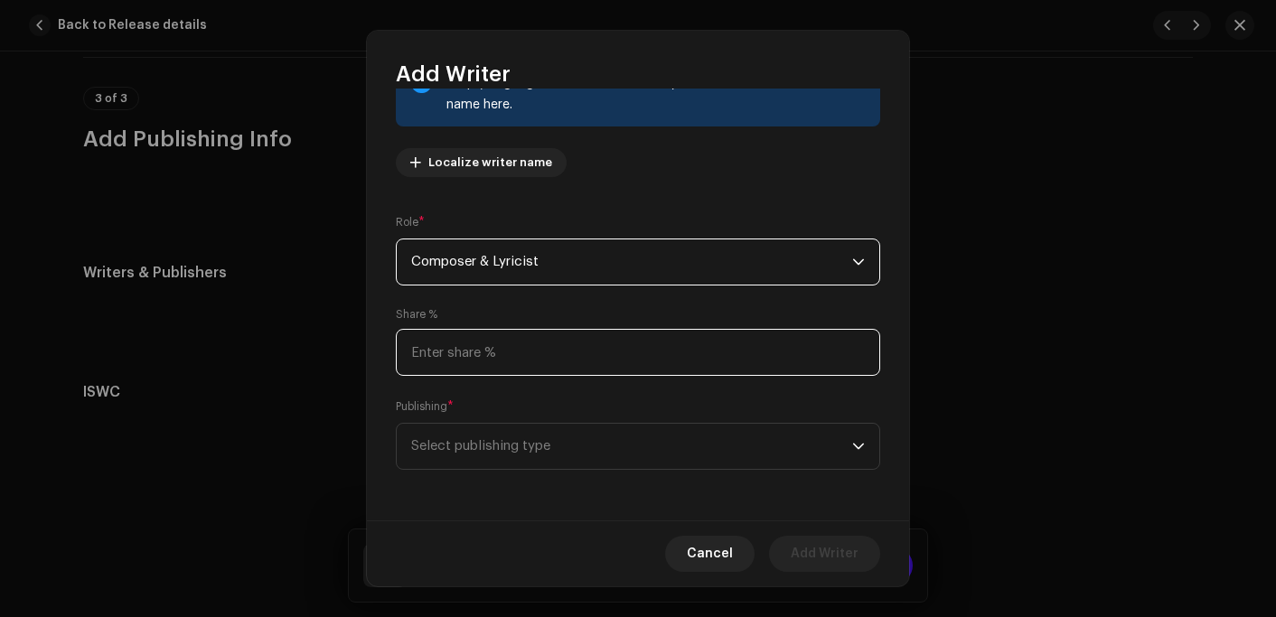
click at [465, 352] on input at bounding box center [638, 352] width 484 height 47
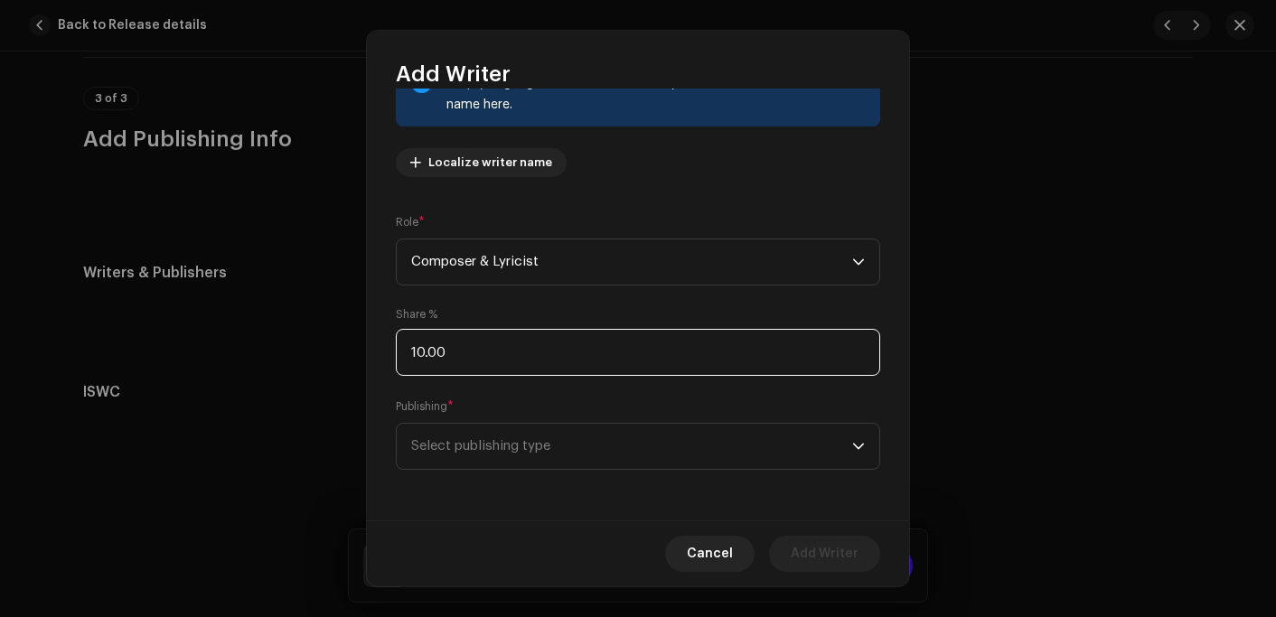
type input "100.00"
click at [481, 444] on span "Select publishing type" at bounding box center [631, 446] width 441 height 45
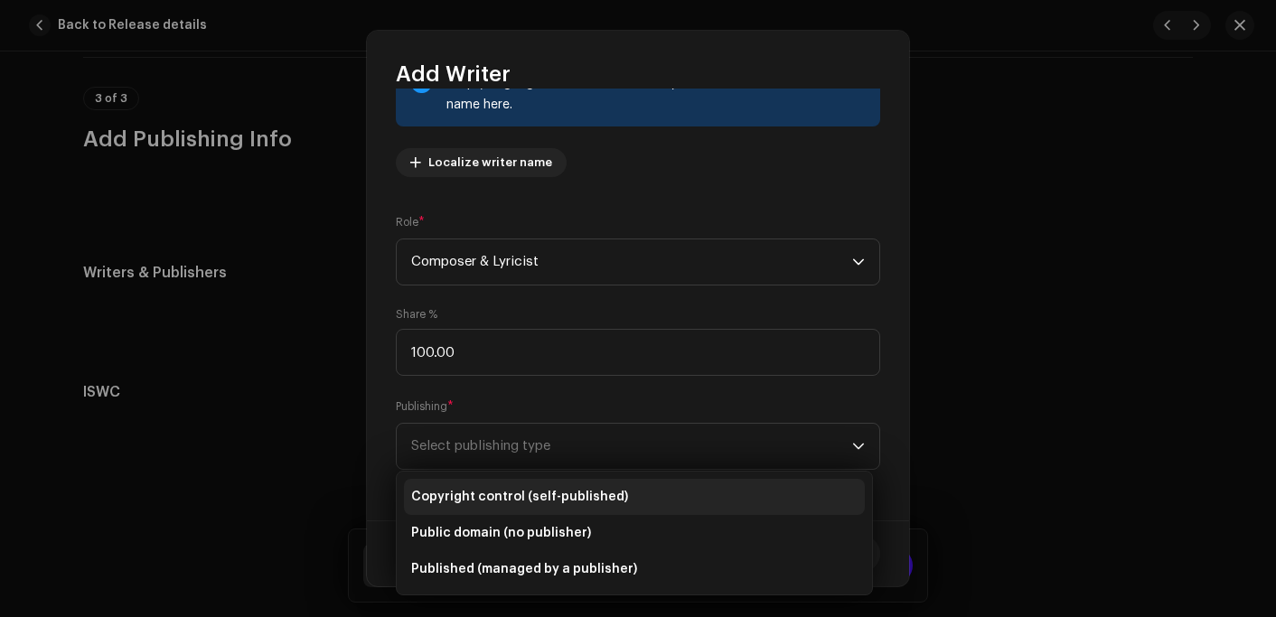
click at [488, 493] on span "Copyright control (self-published)" at bounding box center [519, 497] width 217 height 18
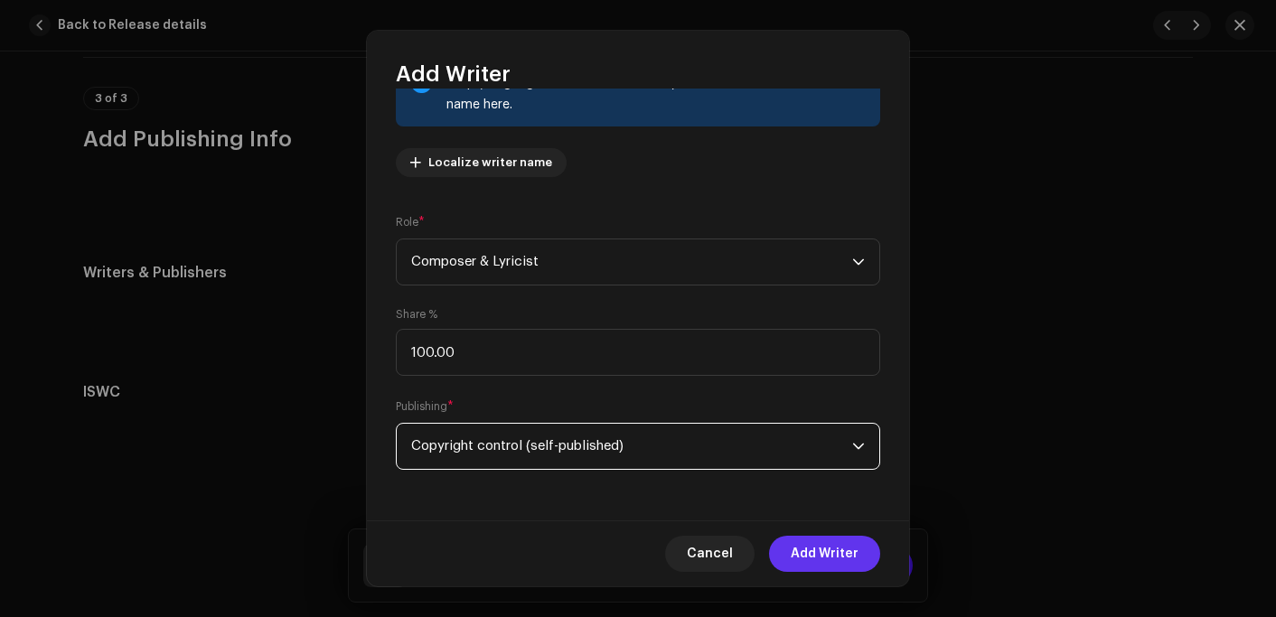
click at [843, 549] on span "Add Writer" at bounding box center [825, 554] width 68 height 36
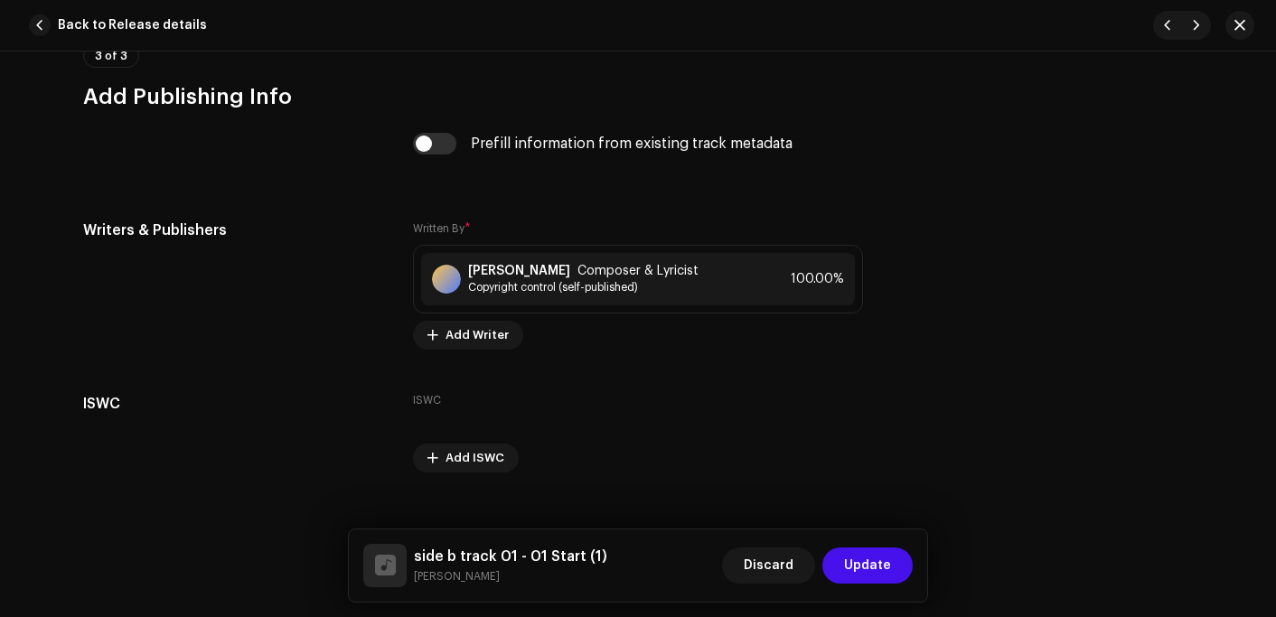
scroll to position [3690, 0]
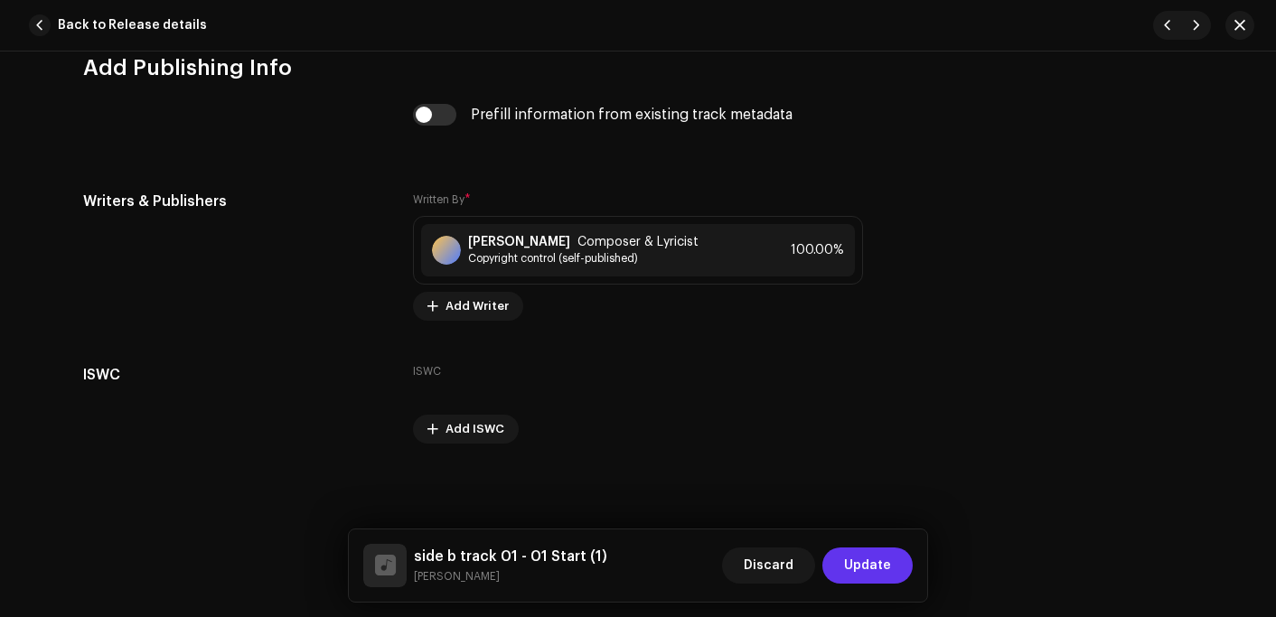
click at [878, 558] on span "Update" at bounding box center [867, 566] width 47 height 36
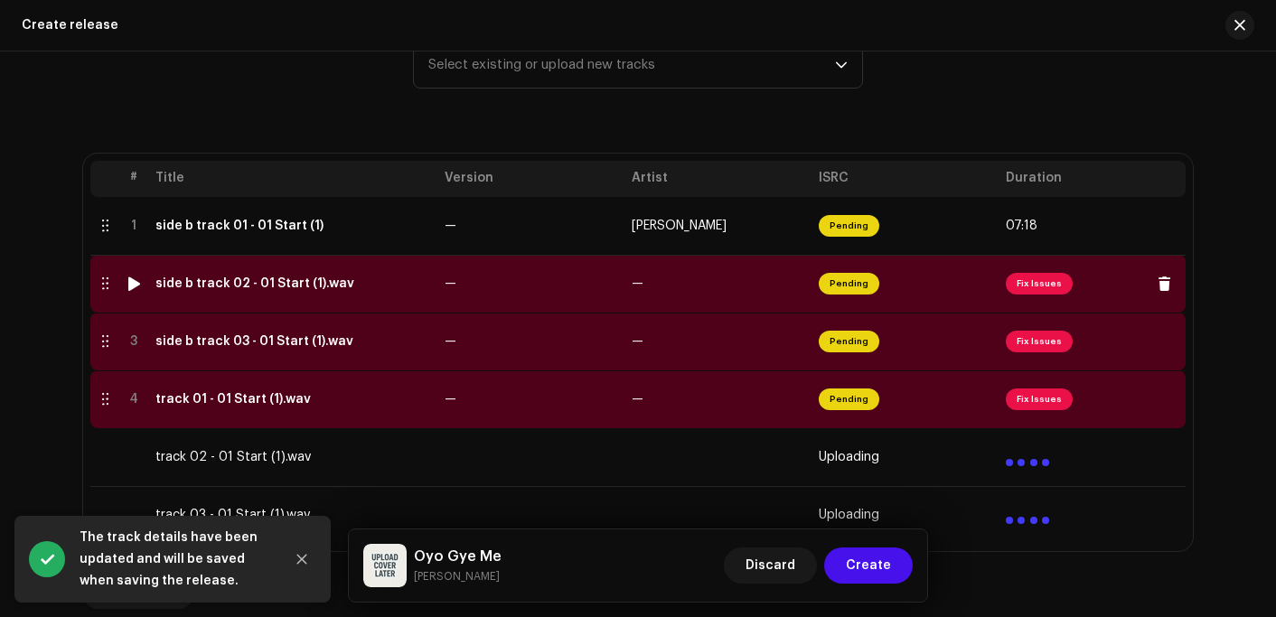
click at [256, 280] on div "side b track 02 - 01 Start (1).wav" at bounding box center [254, 284] width 199 height 14
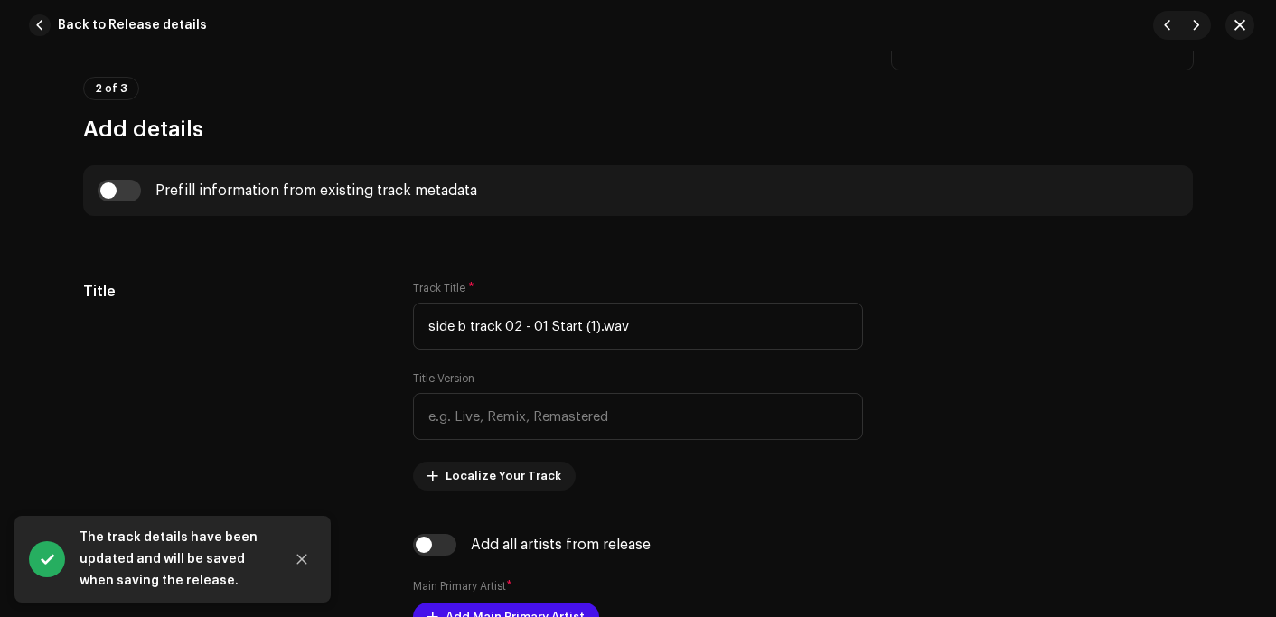
scroll to position [633, 0]
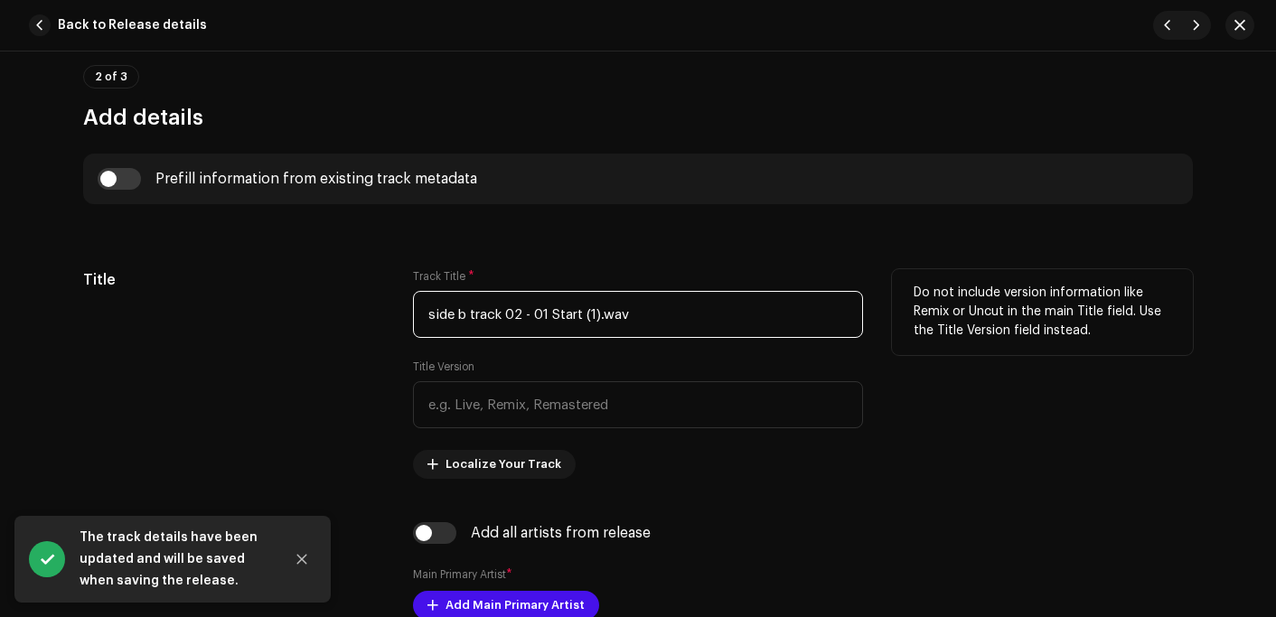
click at [640, 307] on input "side b track 02 - 01 Start (1).wav" at bounding box center [638, 314] width 450 height 47
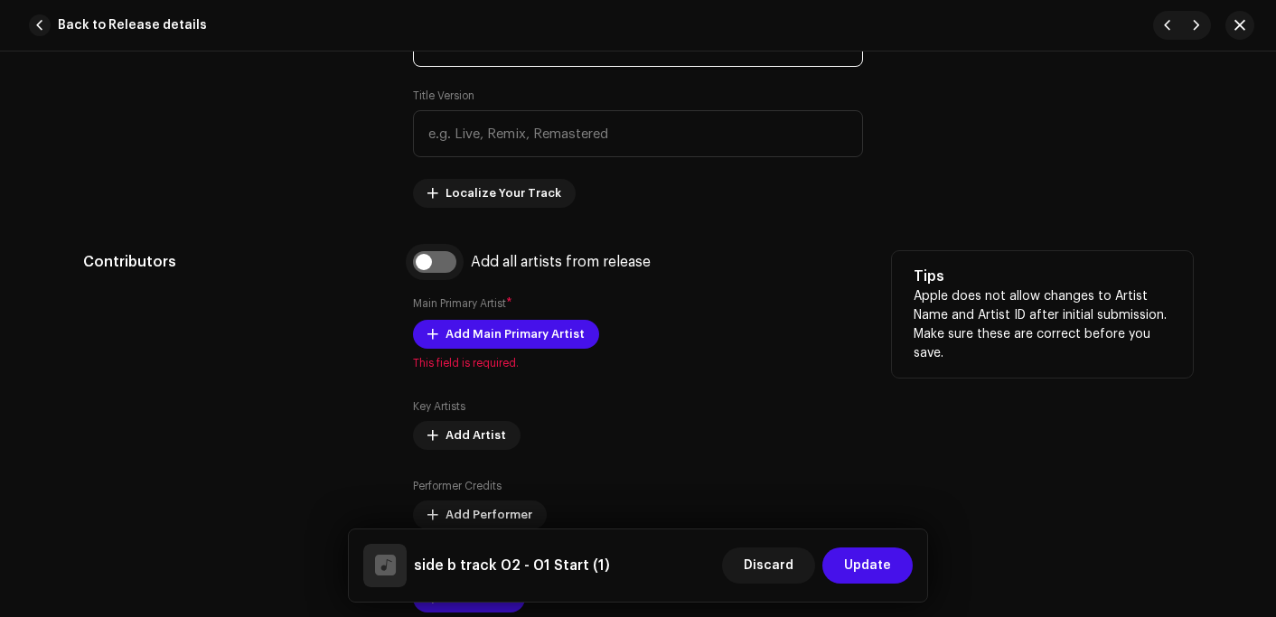
type input "side b track 02 - 01 Start (1)"
click at [419, 253] on input "checkbox" at bounding box center [434, 262] width 43 height 22
checkbox input "true"
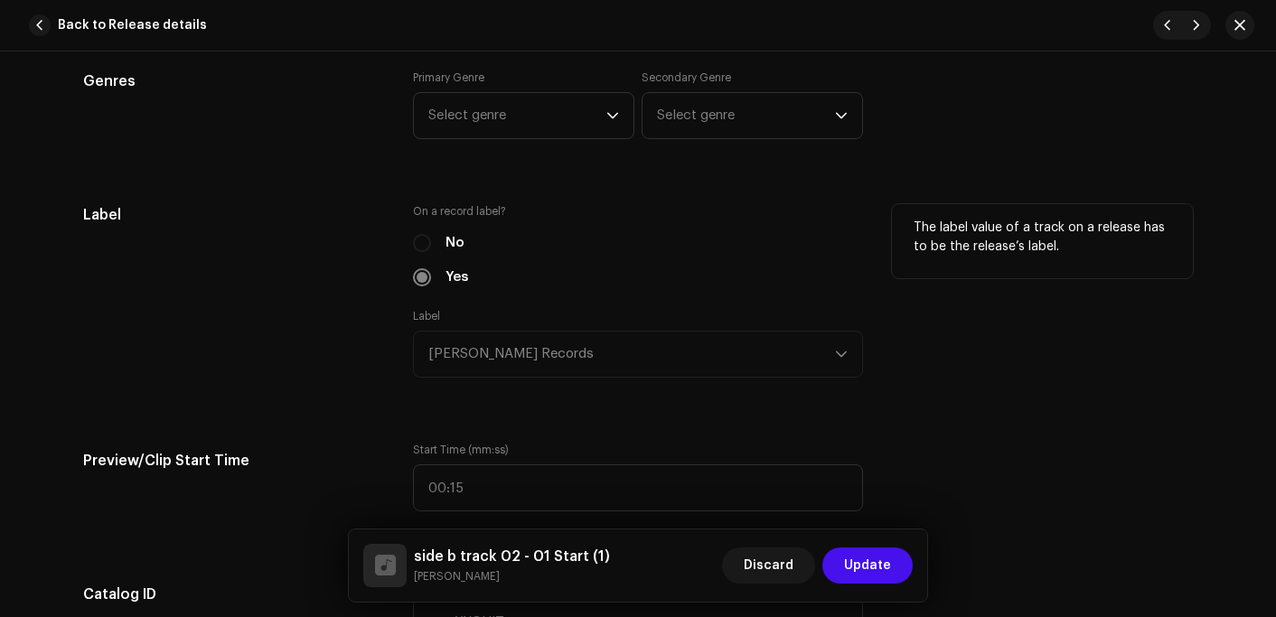
scroll to position [1627, 0]
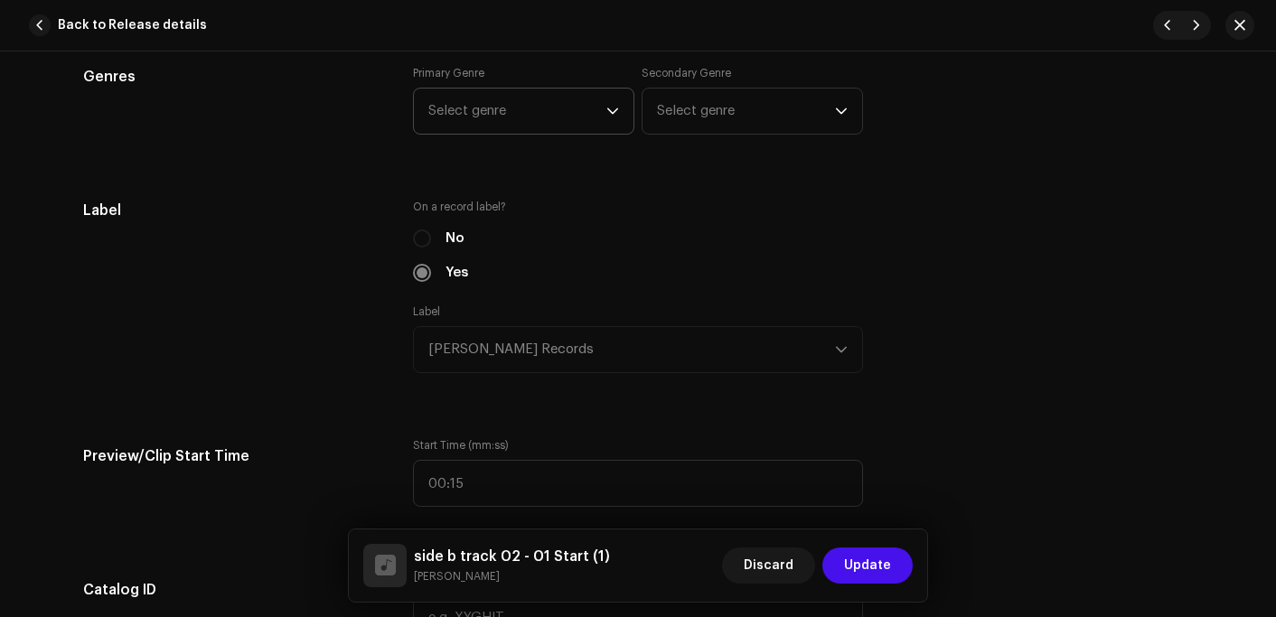
click at [509, 113] on span "Select genre" at bounding box center [517, 111] width 178 height 45
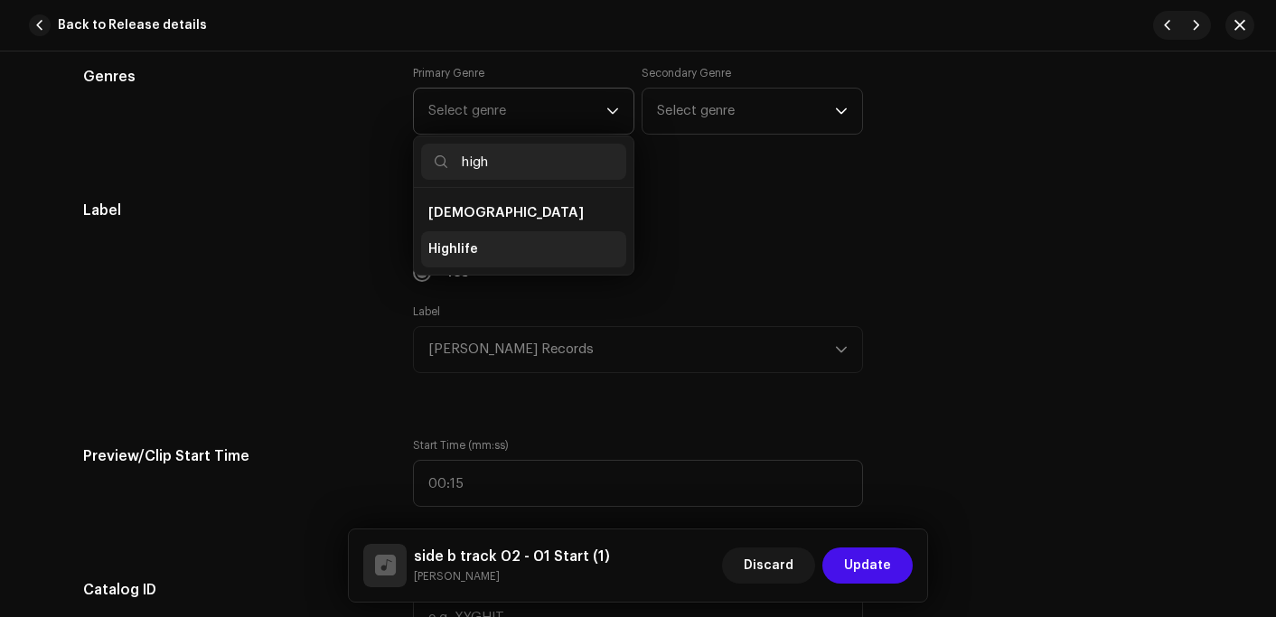
type input "high"
click at [453, 251] on span "Highlife" at bounding box center [453, 249] width 50 height 18
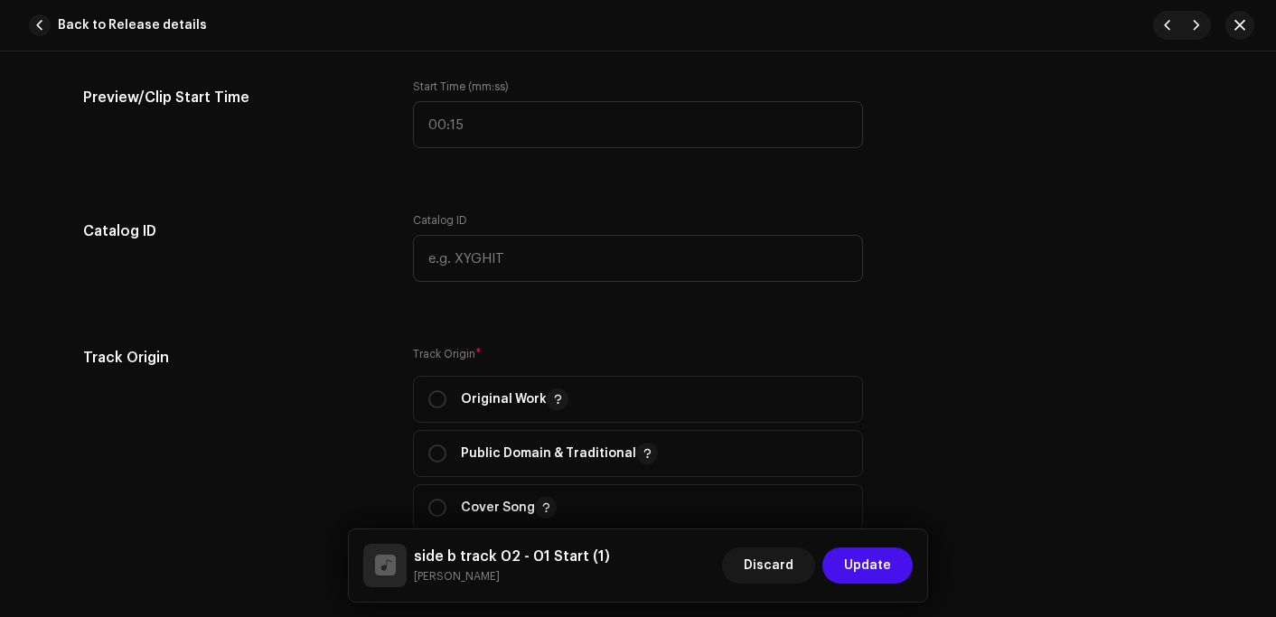
scroll to position [2079, 0]
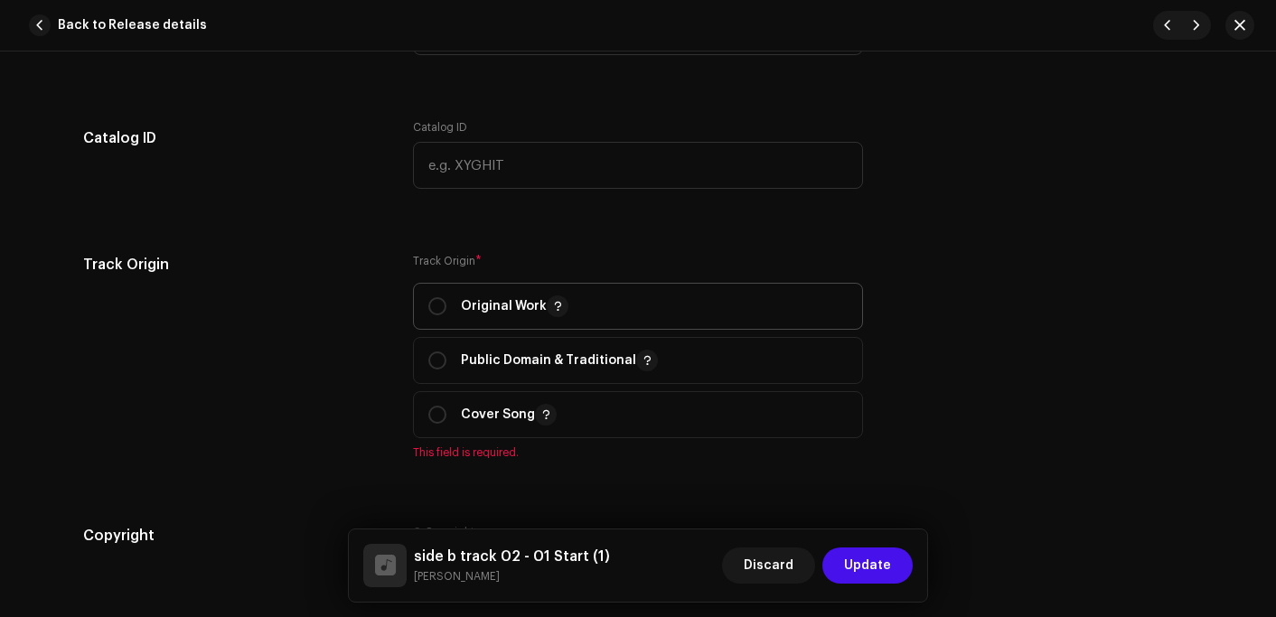
click at [481, 312] on p "Original Work" at bounding box center [515, 307] width 108 height 22
radio input "true"
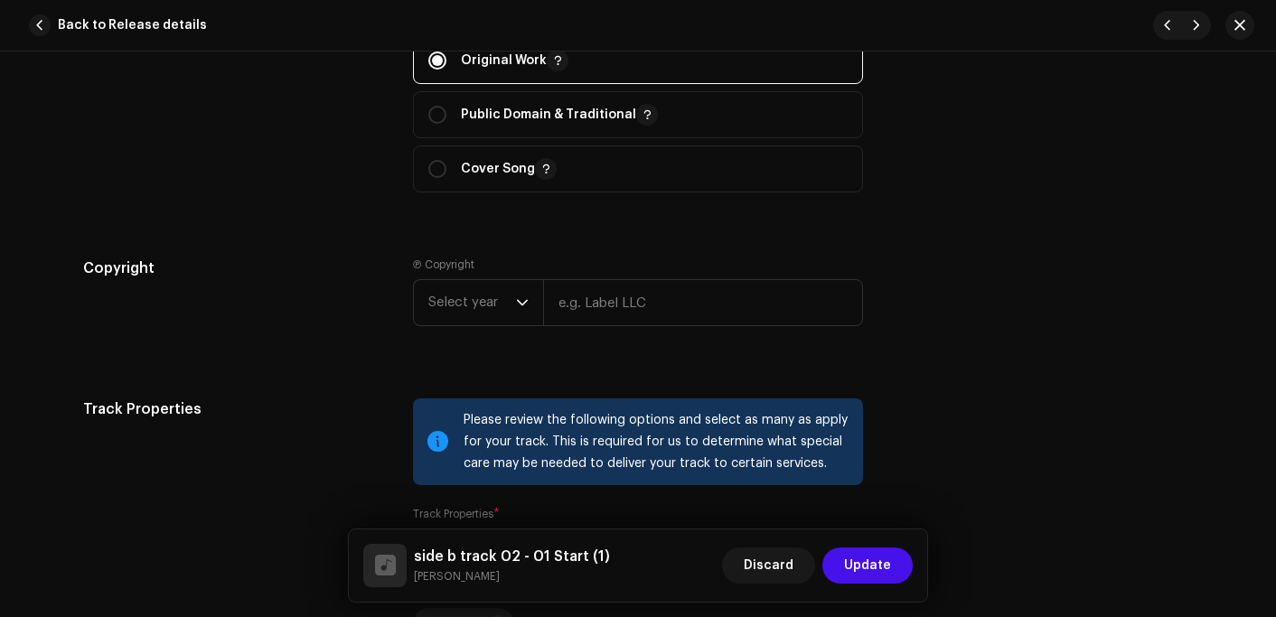
scroll to position [2531, 0]
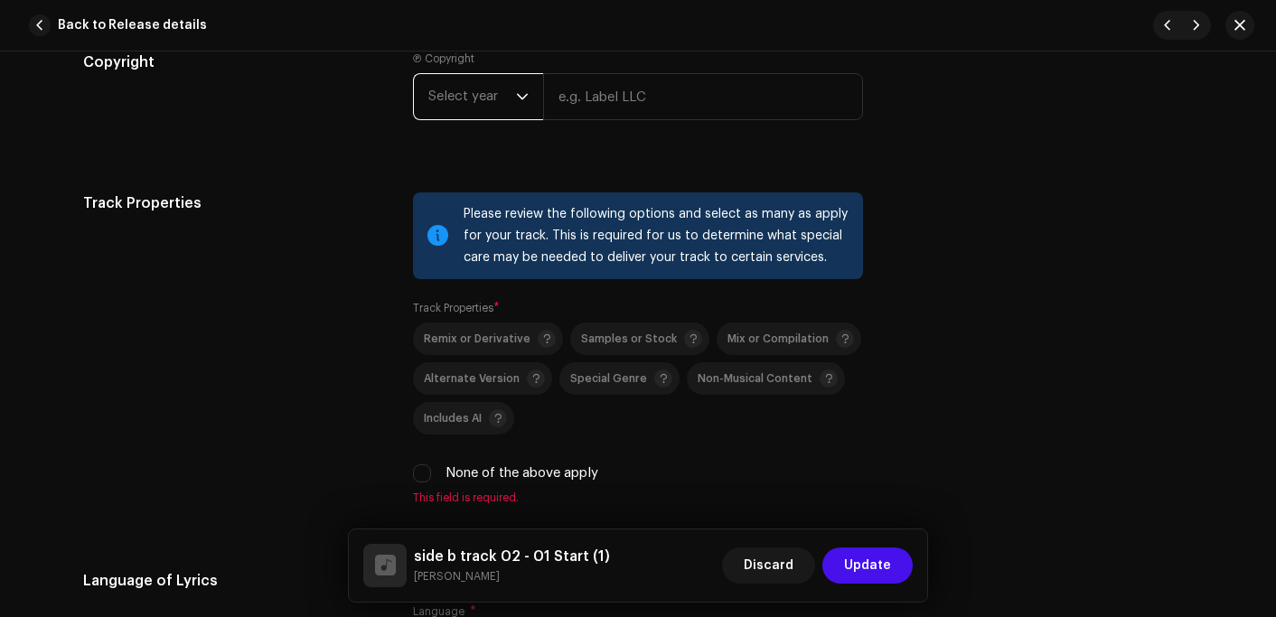
click at [483, 108] on span "Select year" at bounding box center [472, 96] width 88 height 45
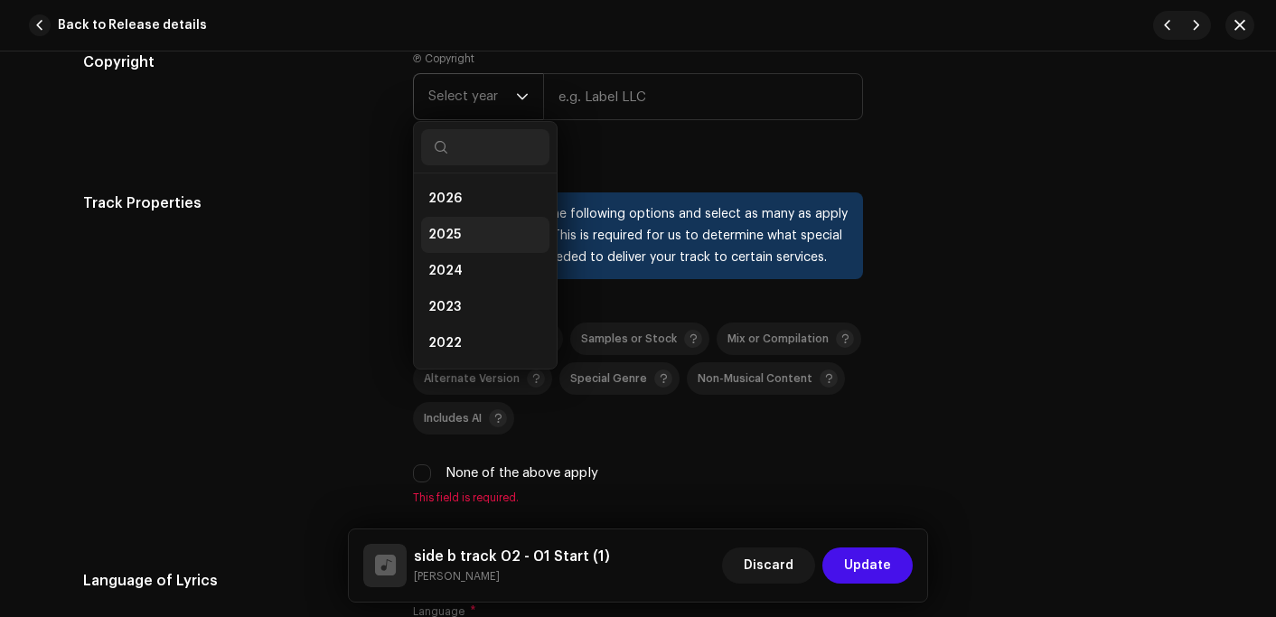
click at [449, 234] on span "2025" at bounding box center [444, 235] width 33 height 18
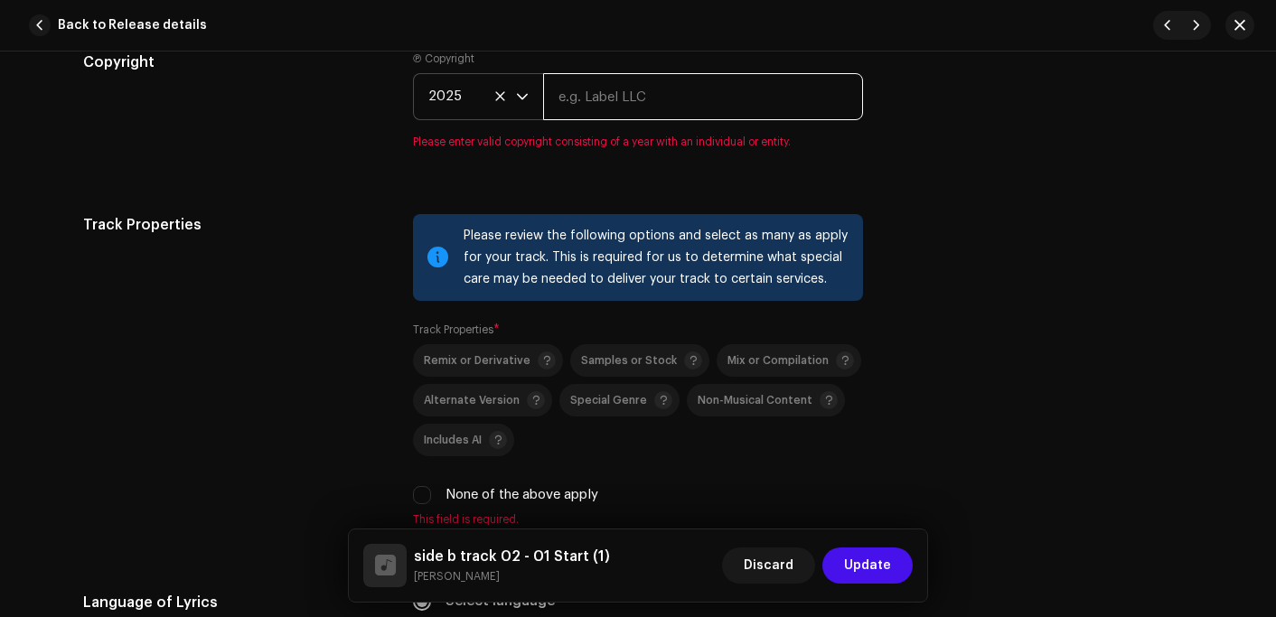
click at [584, 103] on input "text" at bounding box center [703, 96] width 320 height 47
type input "[PERSON_NAME] Records"
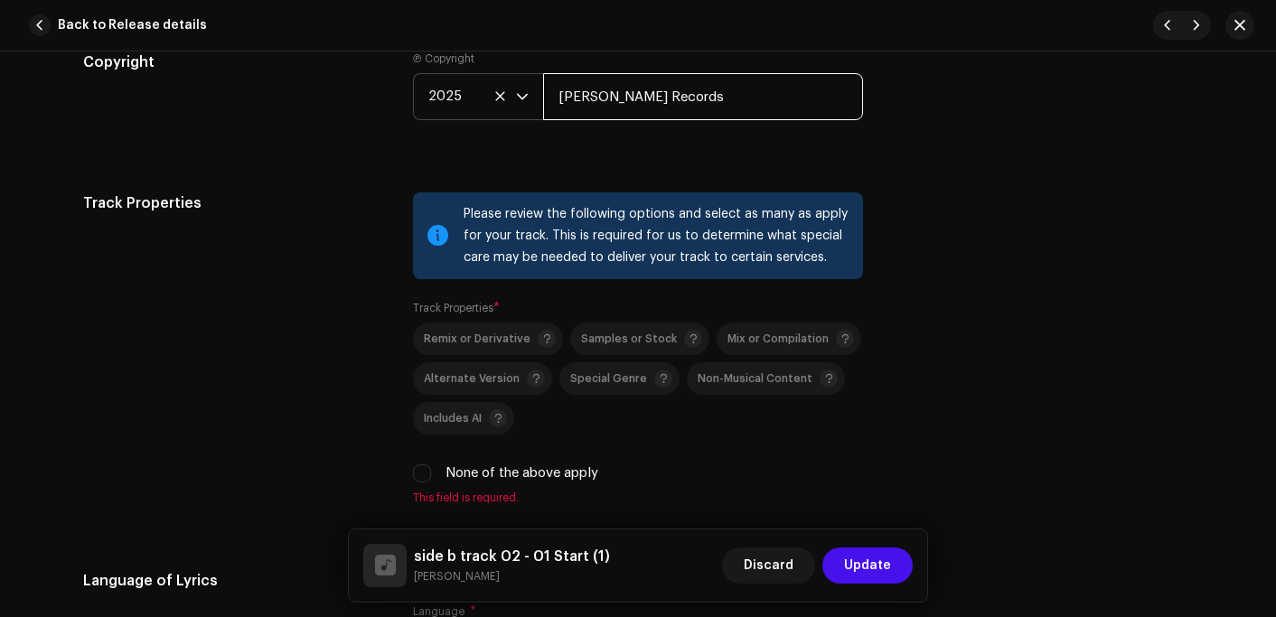
scroll to position [2711, 0]
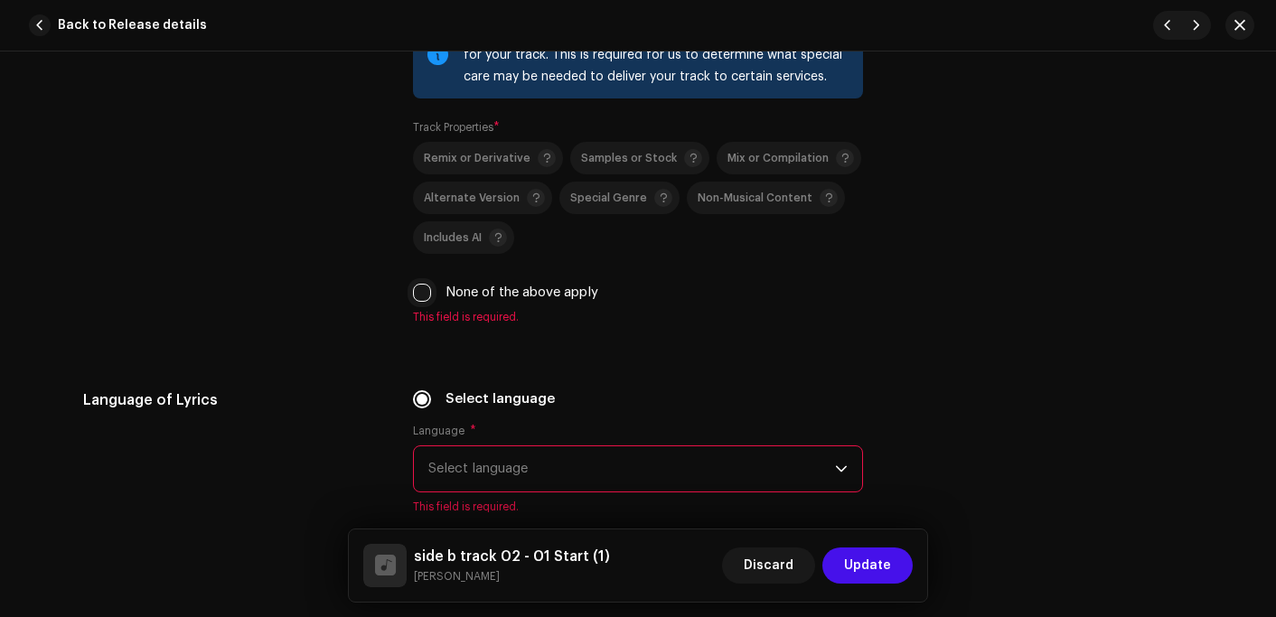
click at [423, 296] on input "None of the above apply" at bounding box center [422, 293] width 18 height 18
checkbox input "true"
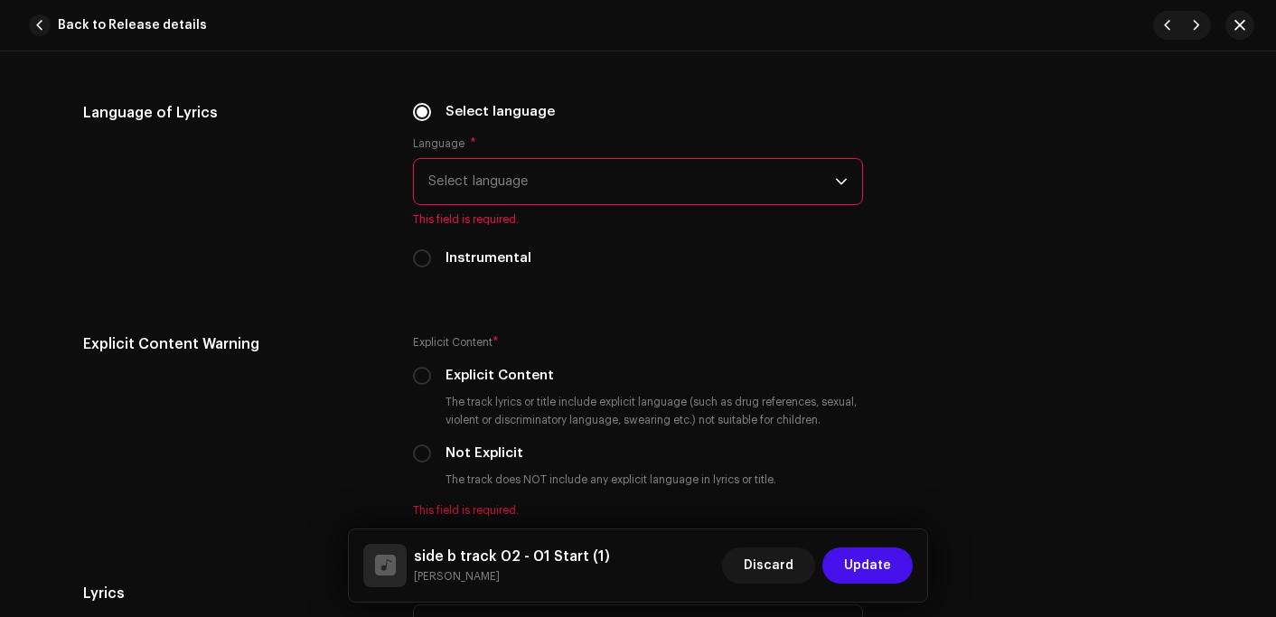
scroll to position [2982, 0]
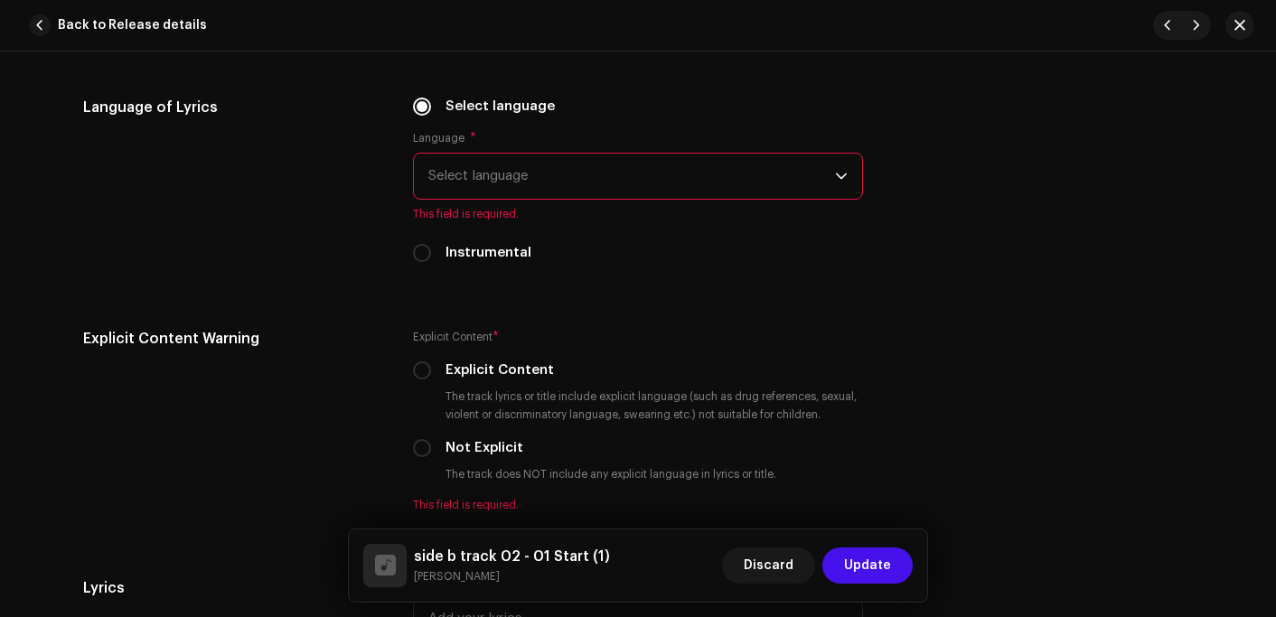
click at [521, 176] on span "Select language" at bounding box center [631, 176] width 407 height 45
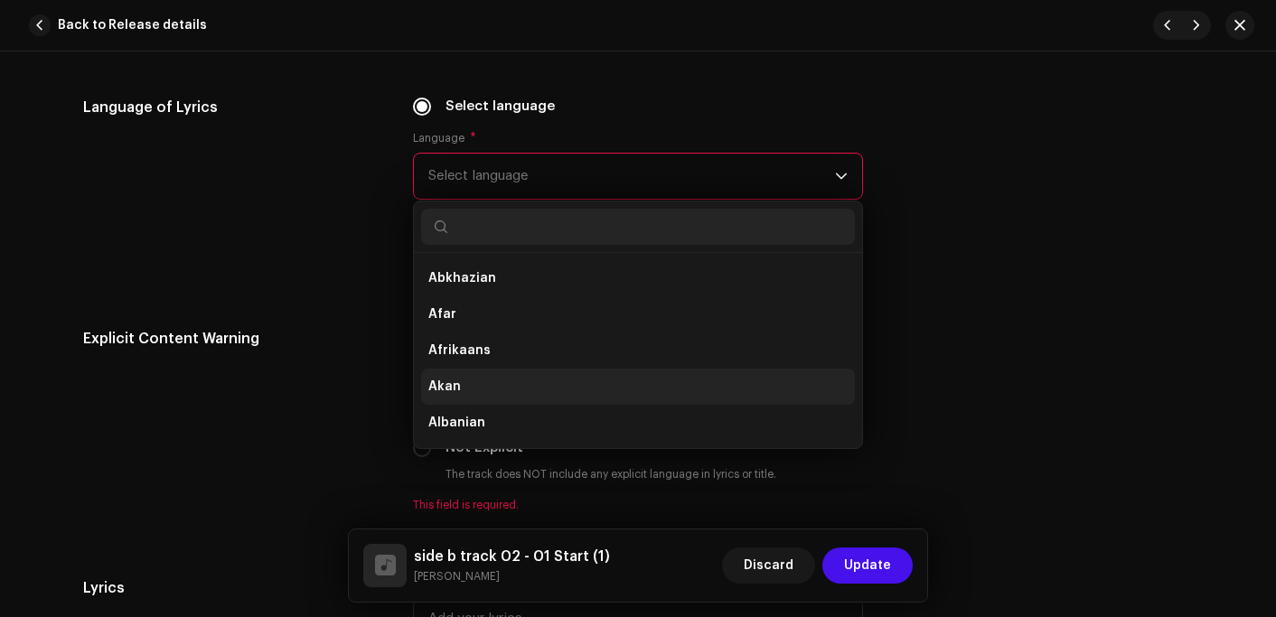
click at [466, 390] on li "Akan" at bounding box center [638, 387] width 434 height 36
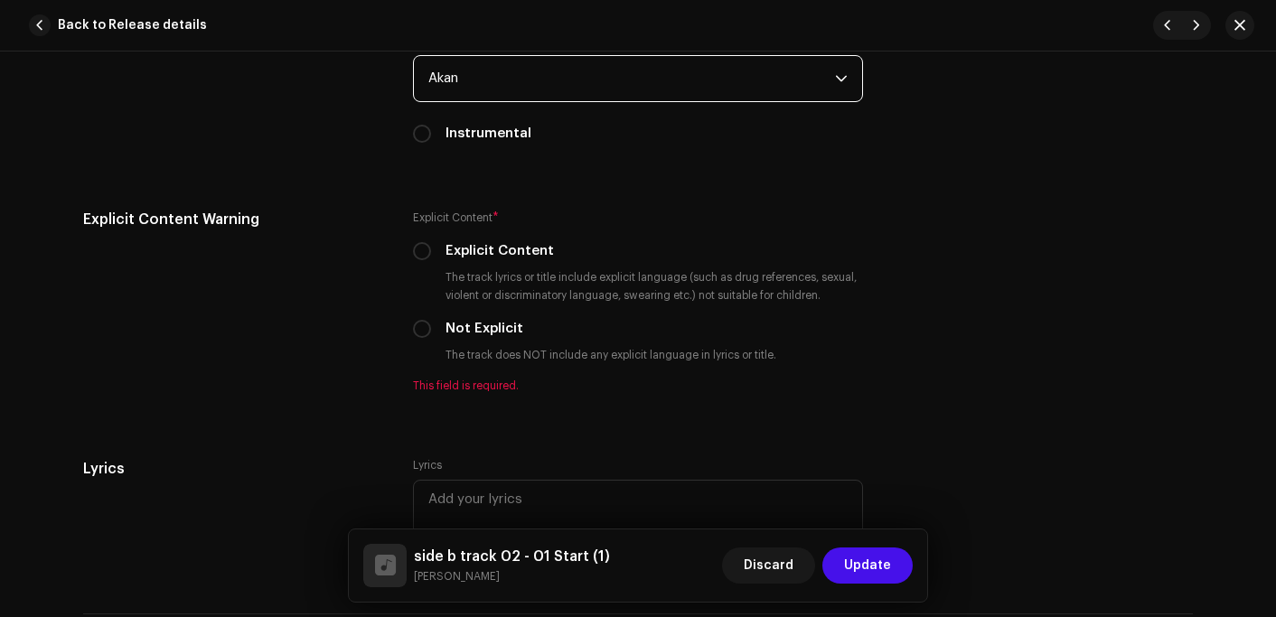
scroll to position [3254, 0]
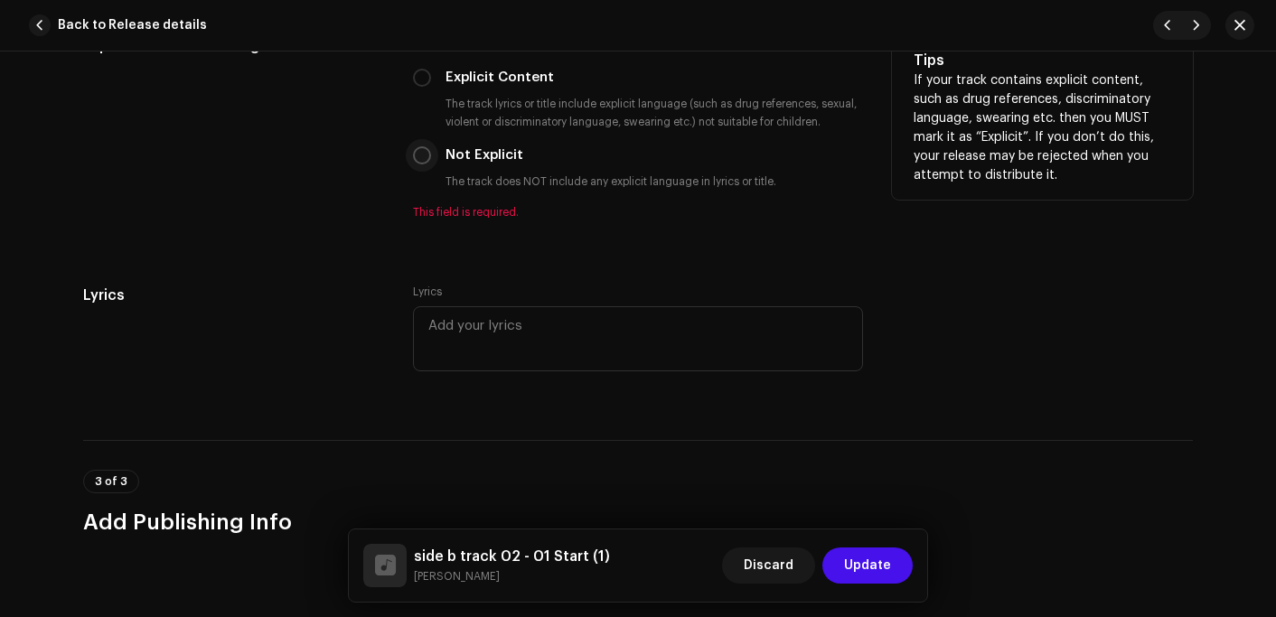
click at [421, 159] on input "Not Explicit" at bounding box center [422, 155] width 18 height 18
radio input "true"
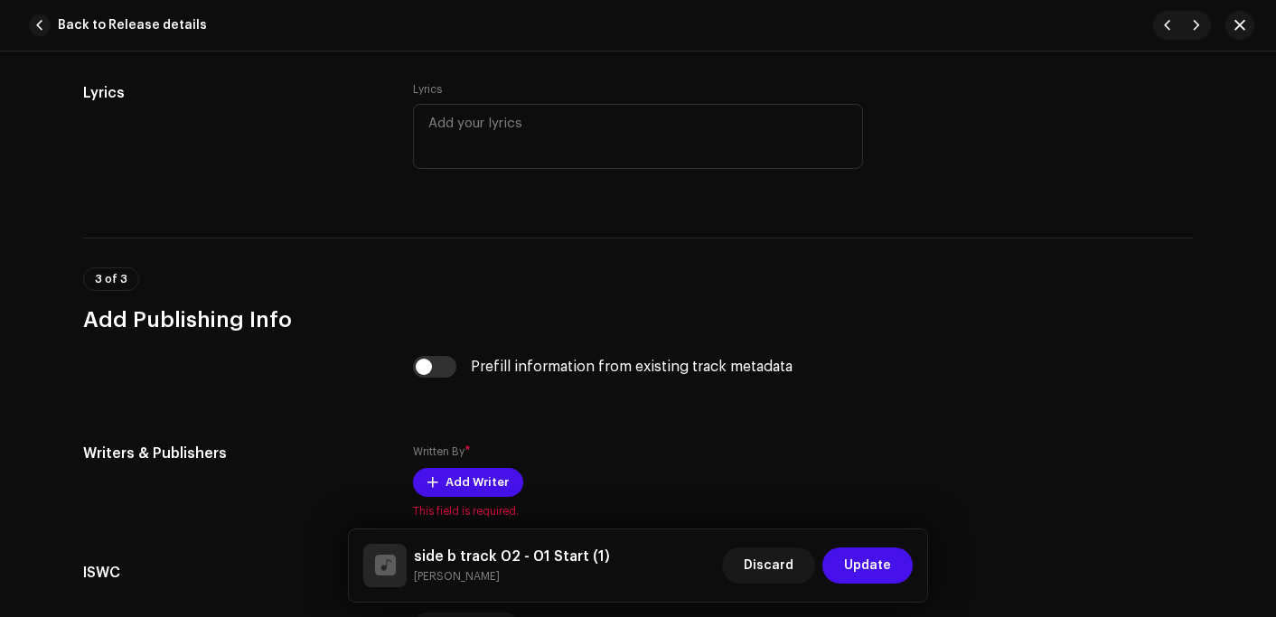
scroll to position [3615, 0]
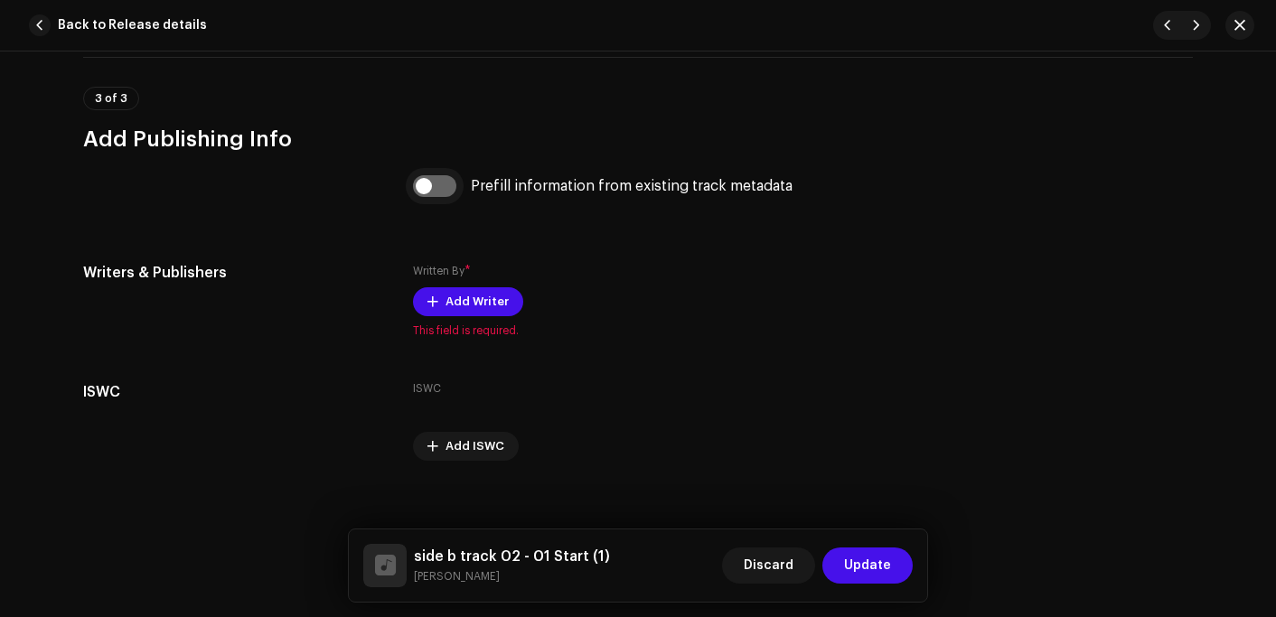
click at [429, 187] on input "checkbox" at bounding box center [434, 186] width 43 height 22
checkbox input "true"
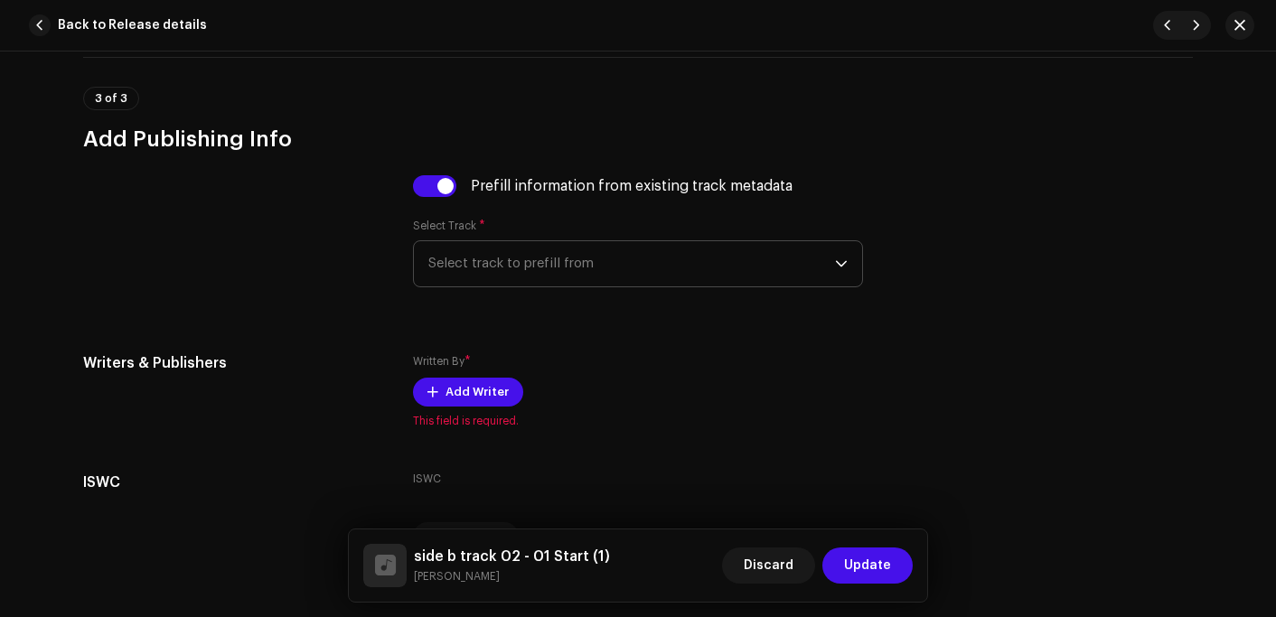
click at [515, 271] on span "Select track to prefill from" at bounding box center [631, 263] width 407 height 45
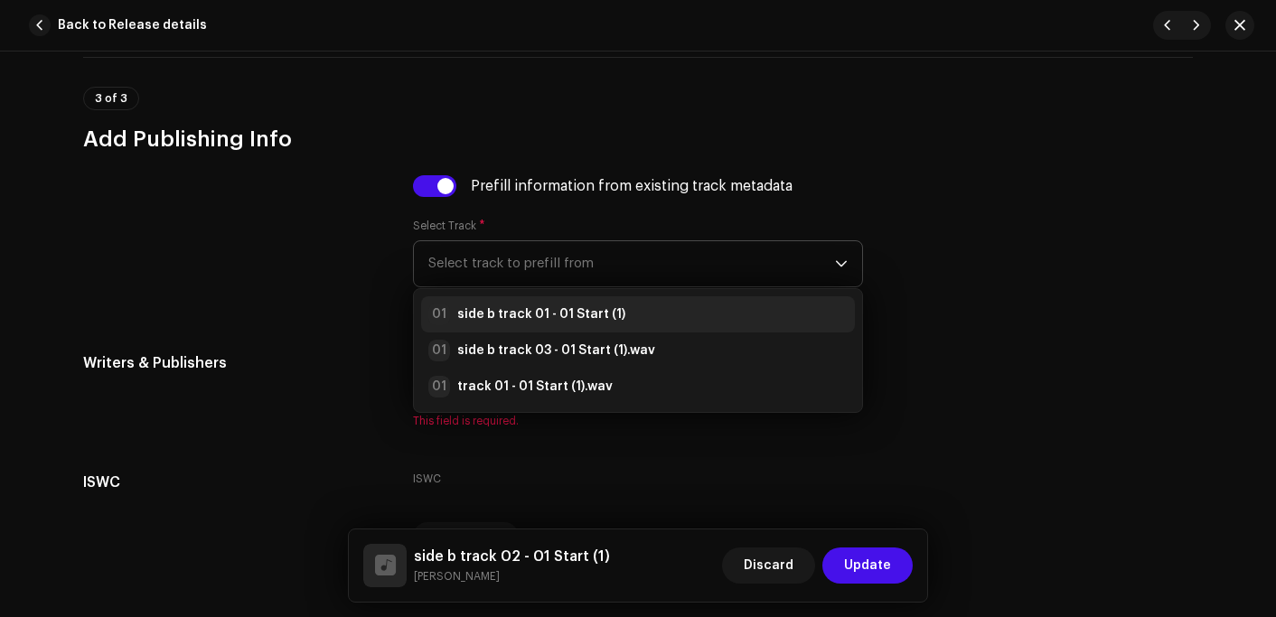
click at [511, 313] on strong "side b track 01 - 01 Start (1)" at bounding box center [541, 314] width 168 height 18
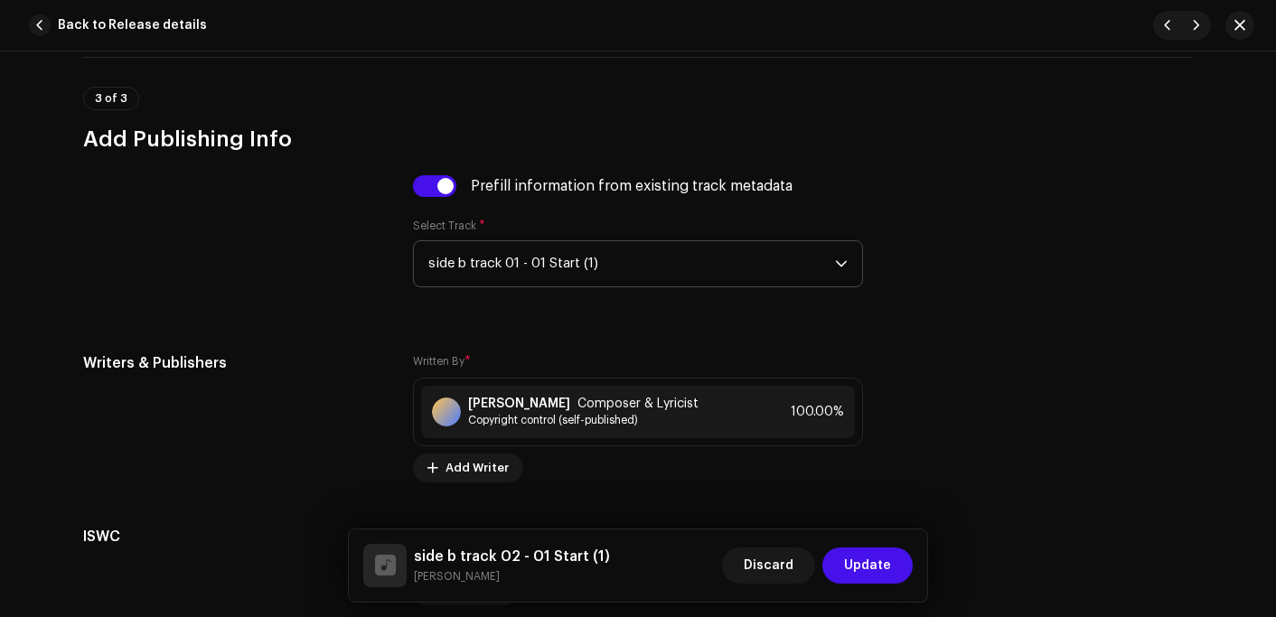
click at [766, 191] on div "Prefill information from existing track metadata" at bounding box center [632, 186] width 322 height 14
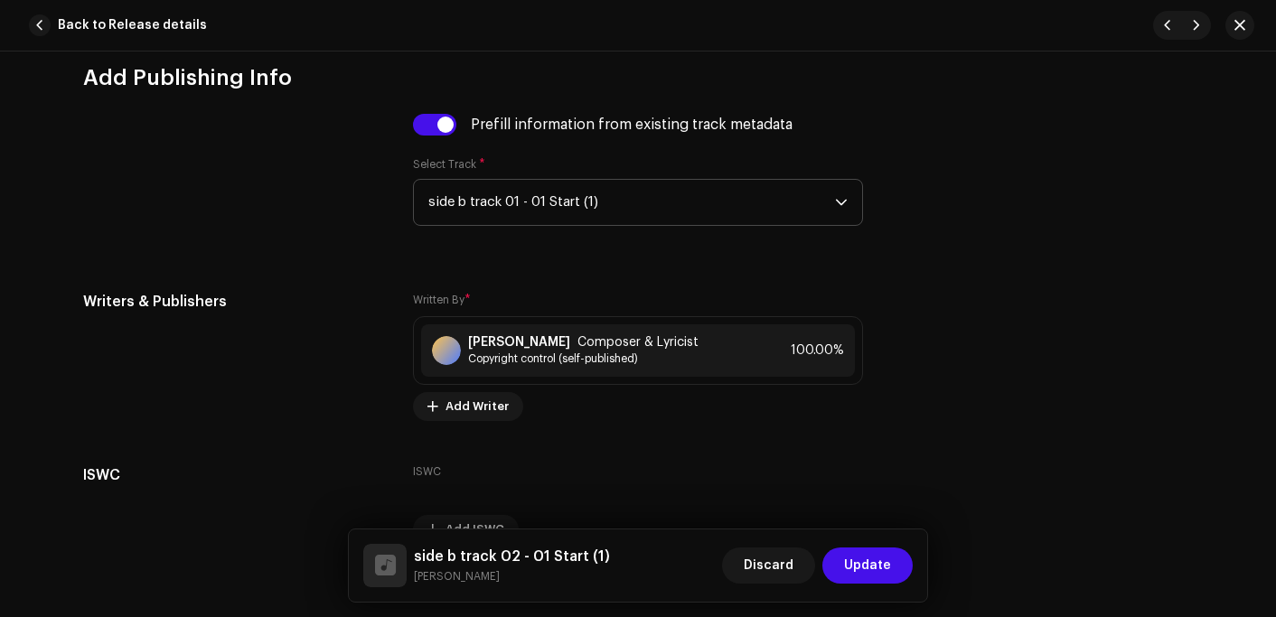
scroll to position [3781, 0]
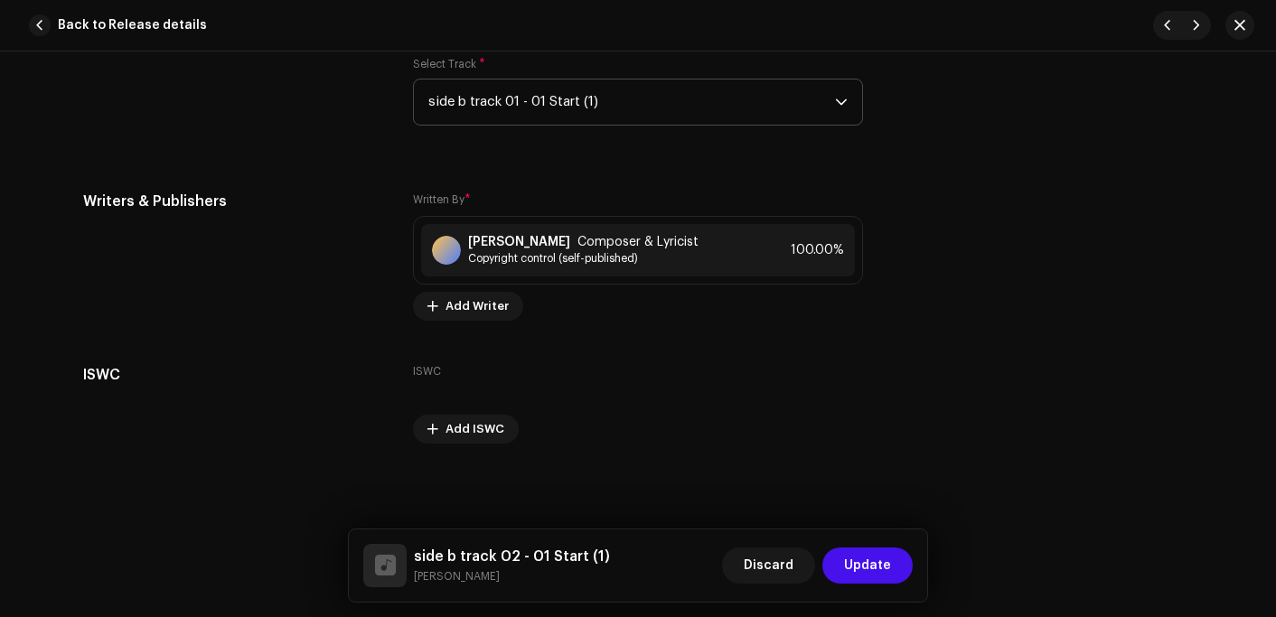
click at [868, 560] on span "Update" at bounding box center [867, 566] width 47 height 36
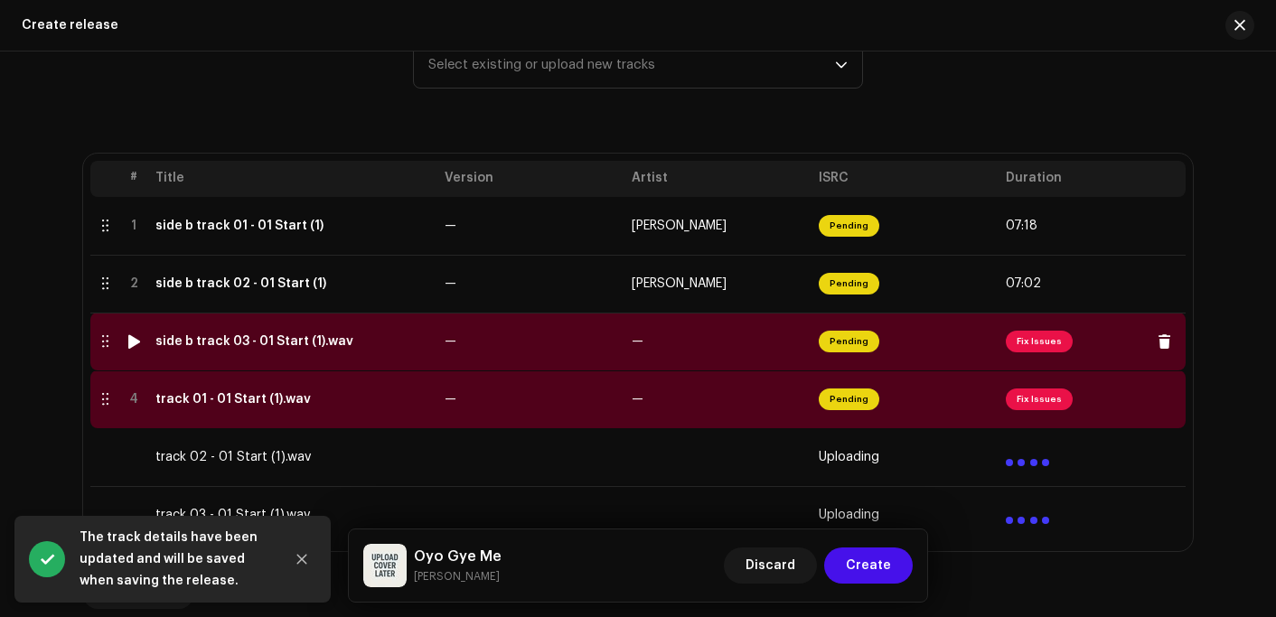
click at [242, 354] on td "side b track 03 - 01 Start (1).wav" at bounding box center [292, 342] width 289 height 58
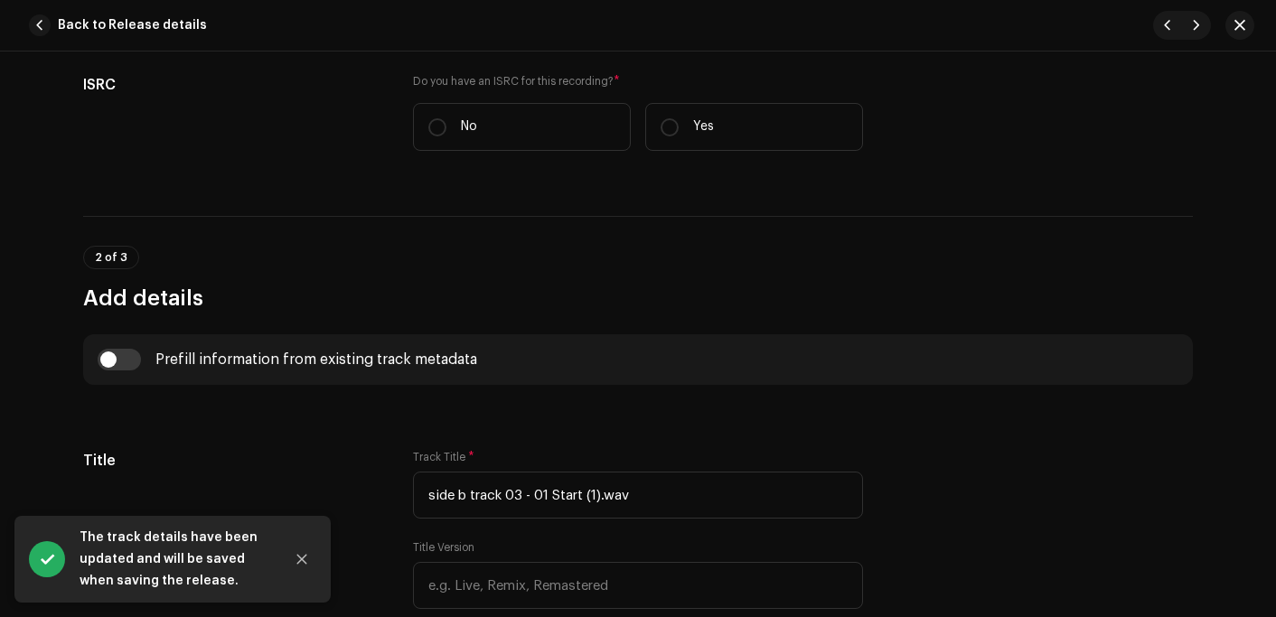
scroll to position [633, 0]
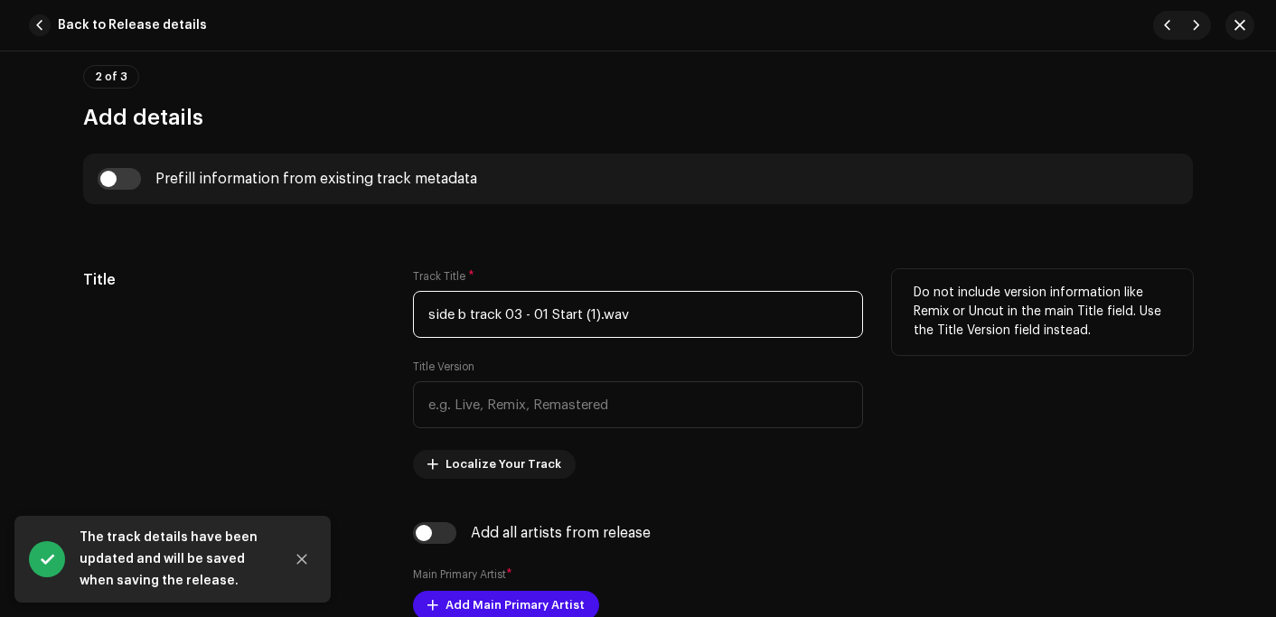
click at [638, 313] on input "side b track 03 - 01 Start (1).wav" at bounding box center [638, 314] width 450 height 47
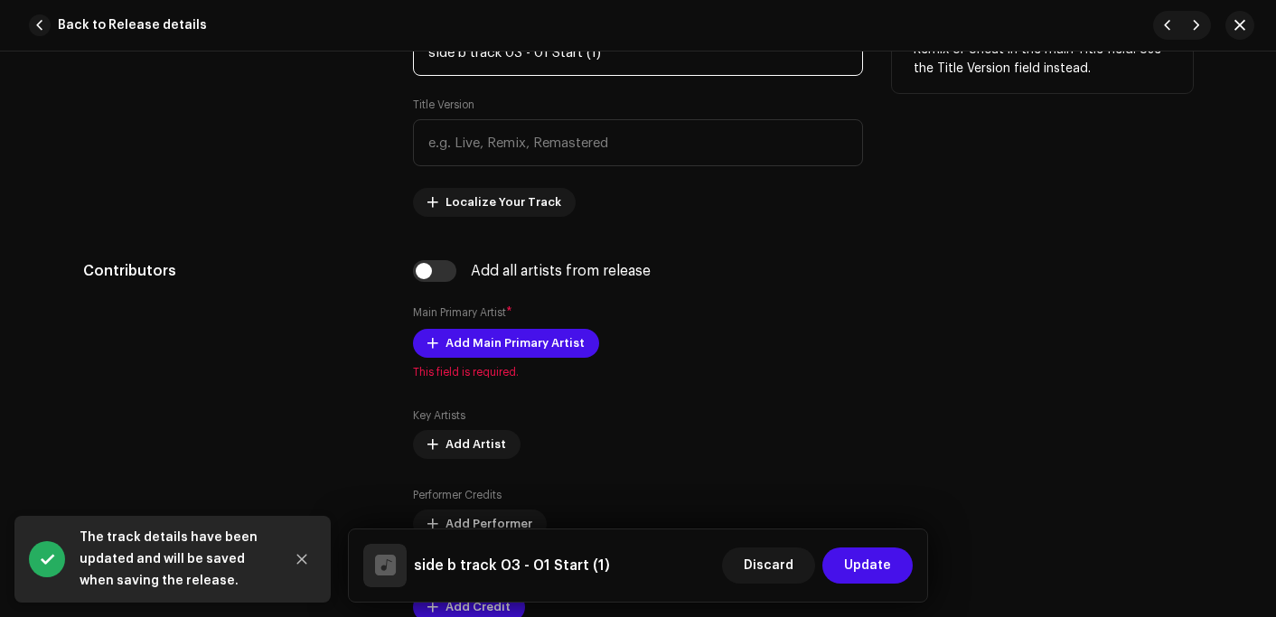
scroll to position [904, 0]
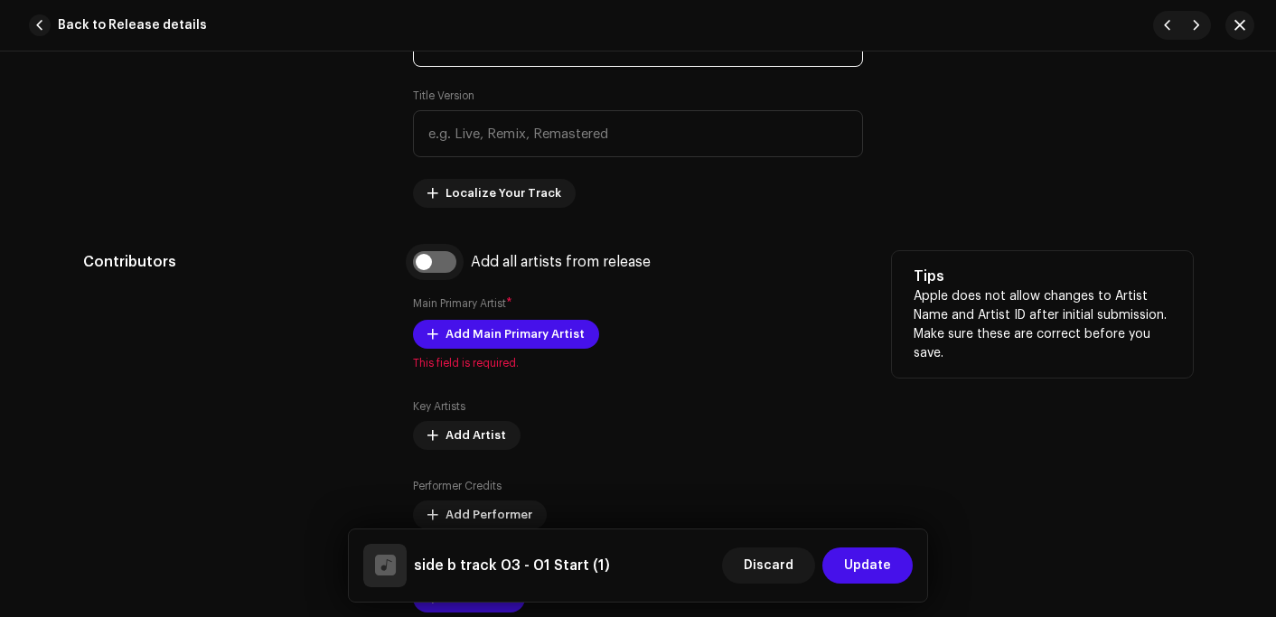
type input "side b track 03 - 01 Start (1)"
click at [426, 260] on input "checkbox" at bounding box center [434, 262] width 43 height 22
checkbox input "true"
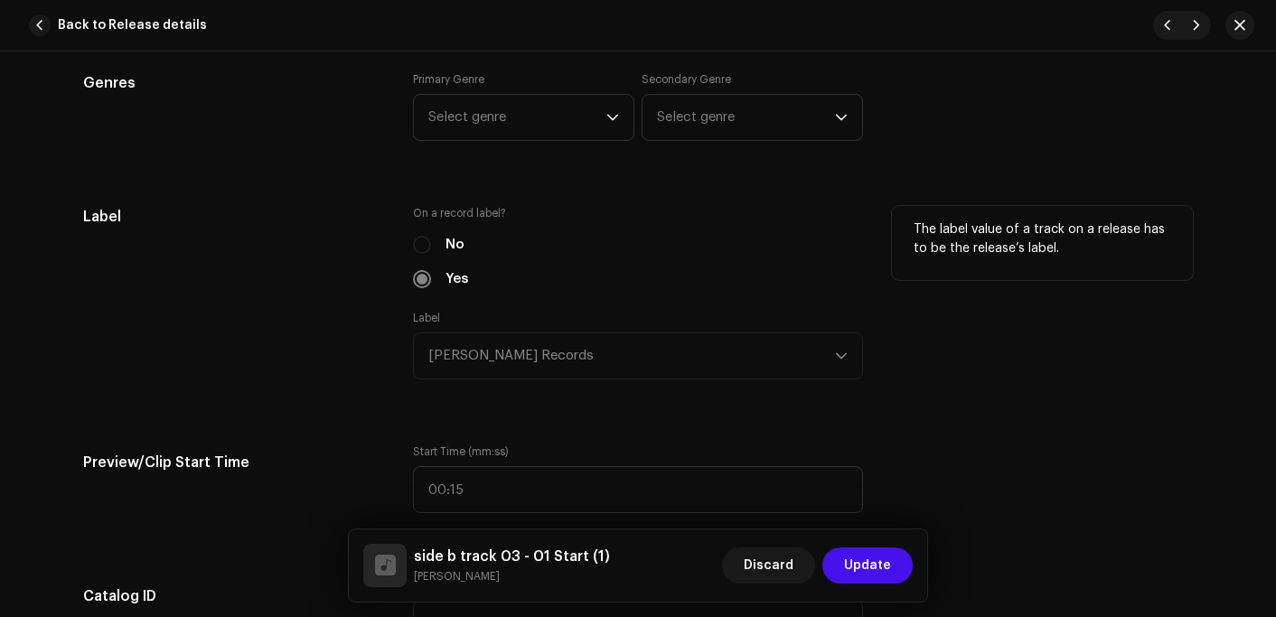
scroll to position [1627, 0]
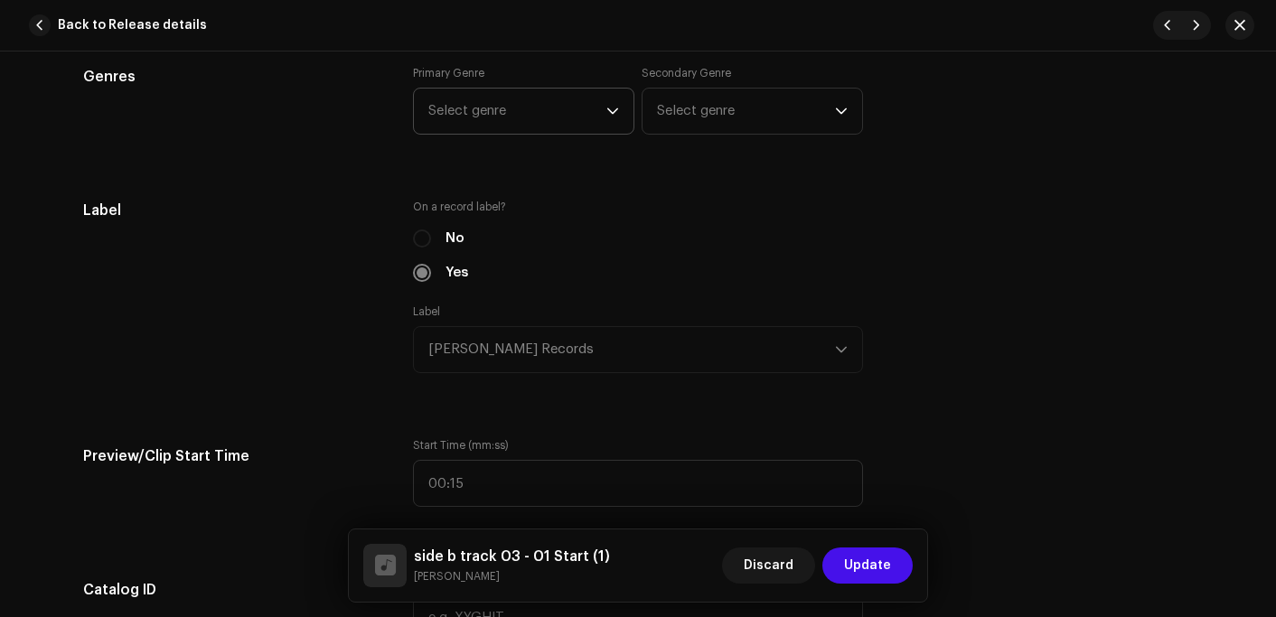
click at [497, 114] on span "Select genre" at bounding box center [517, 111] width 178 height 45
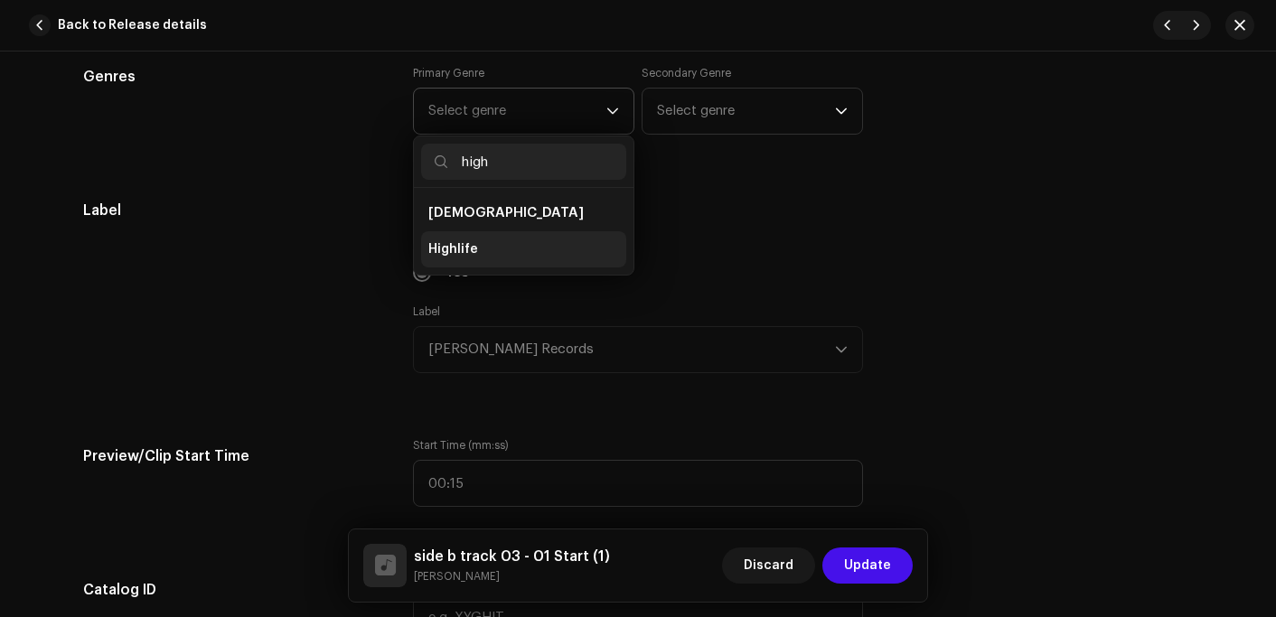
type input "high"
click at [444, 248] on span "Highlife" at bounding box center [453, 249] width 50 height 18
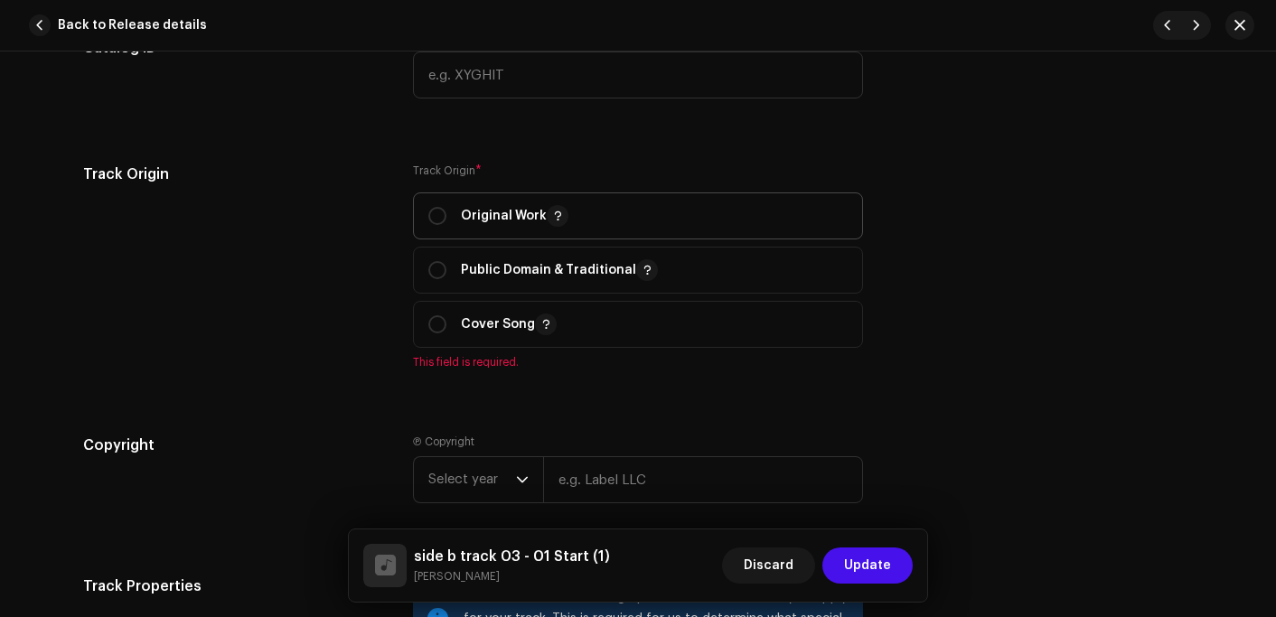
click at [484, 221] on p "Original Work" at bounding box center [515, 216] width 108 height 22
radio input "true"
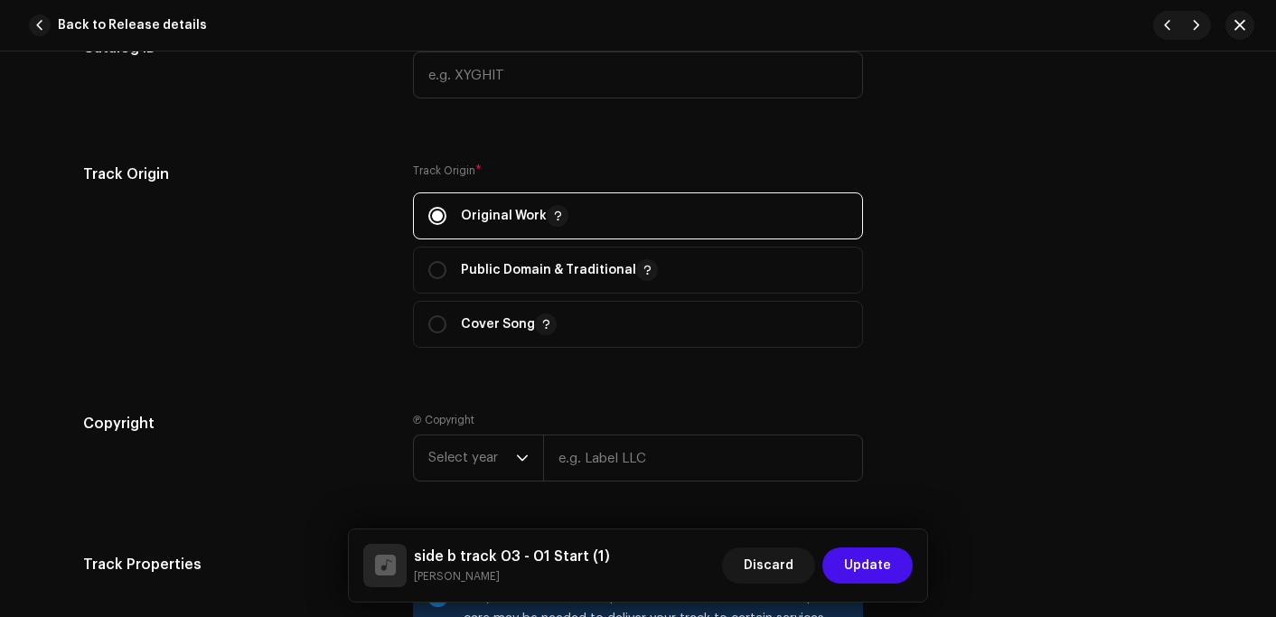
scroll to position [2440, 0]
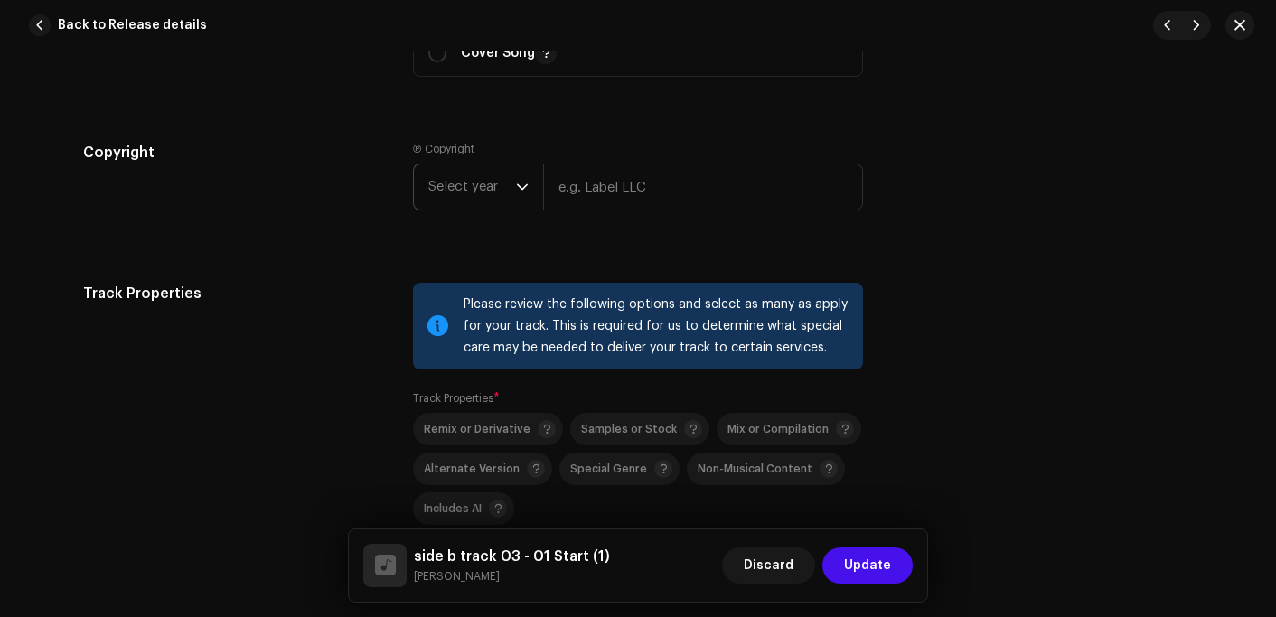
click at [449, 190] on span "Select year" at bounding box center [472, 186] width 88 height 45
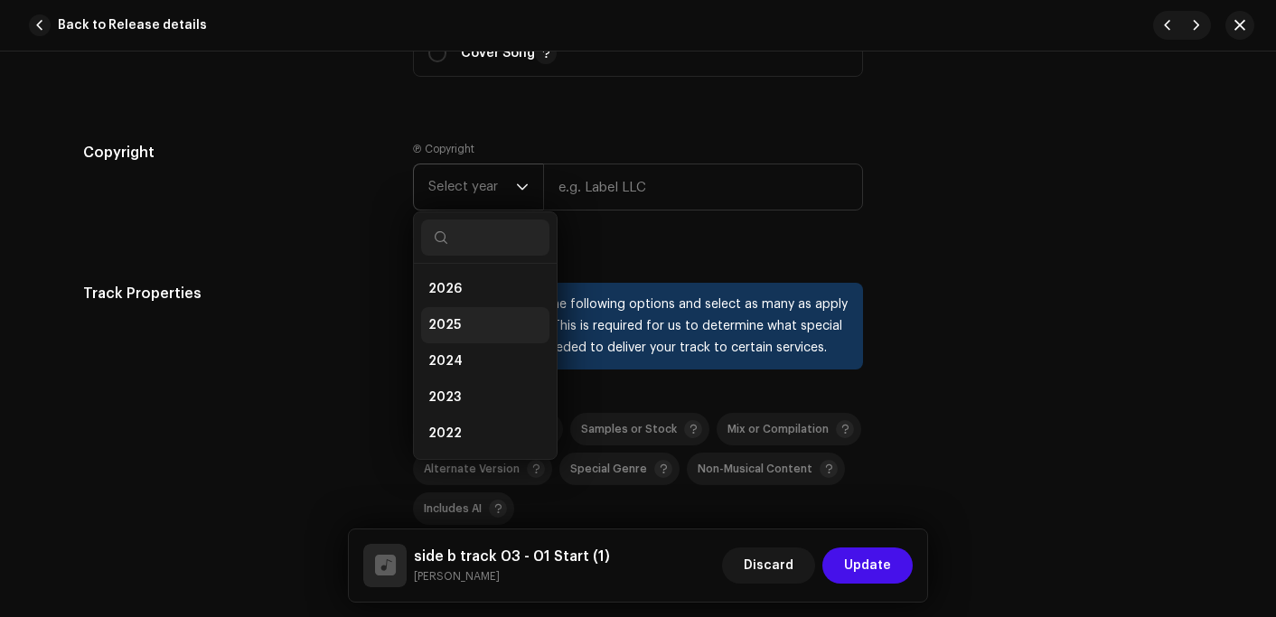
click at [450, 316] on li "2025" at bounding box center [485, 325] width 128 height 36
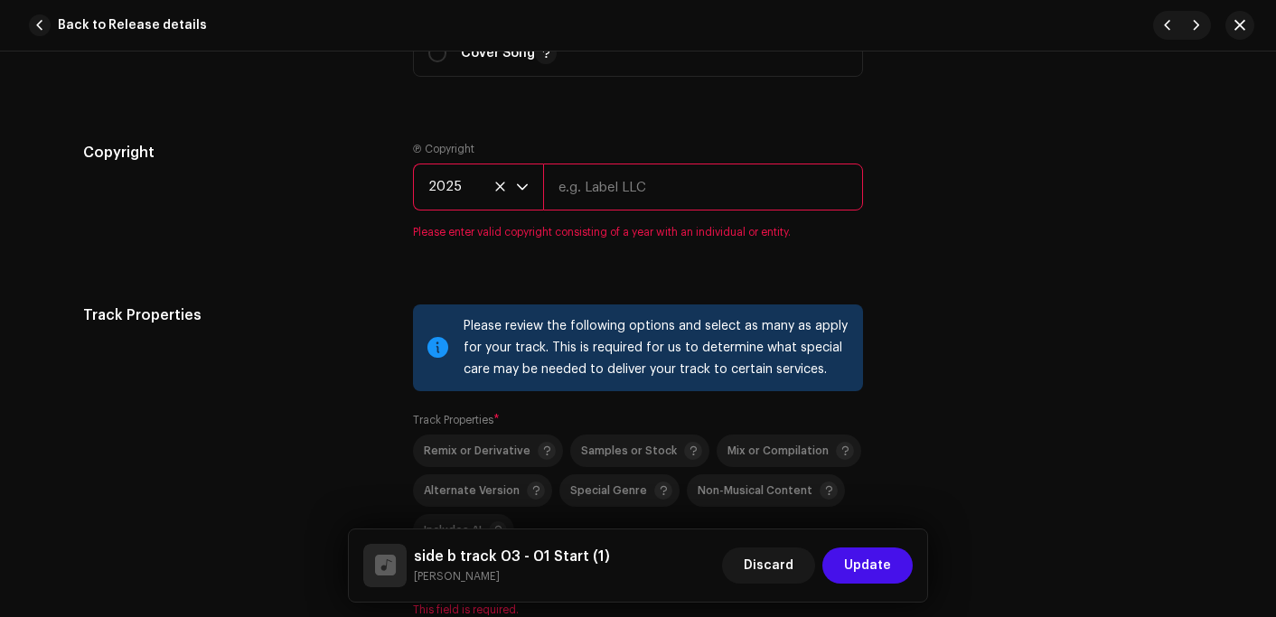
click at [608, 200] on input "text" at bounding box center [703, 187] width 320 height 47
type input "[PERSON_NAME] Records"
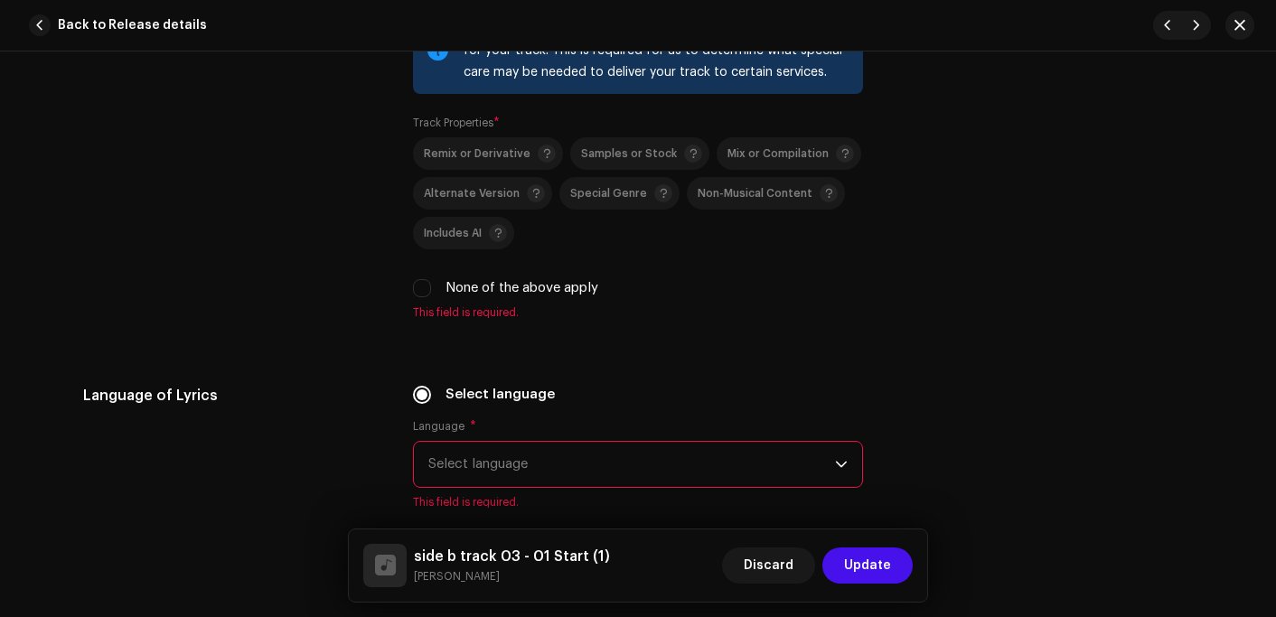
scroll to position [2802, 0]
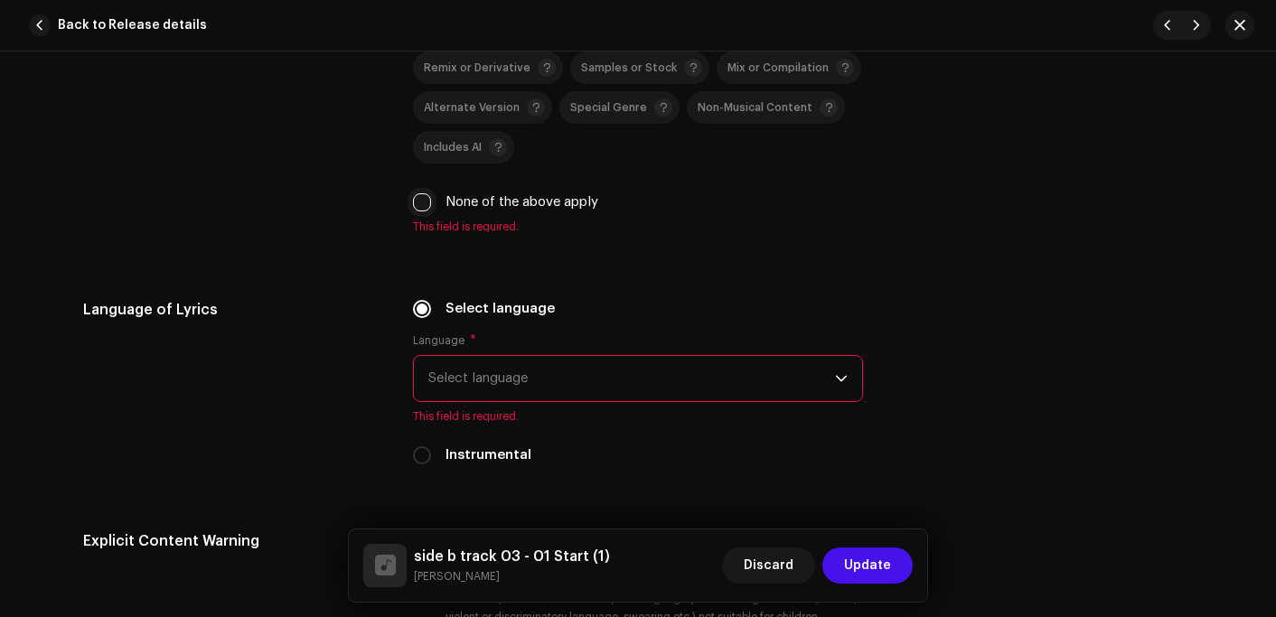
click at [423, 206] on input "None of the above apply" at bounding box center [422, 202] width 18 height 18
checkbox input "true"
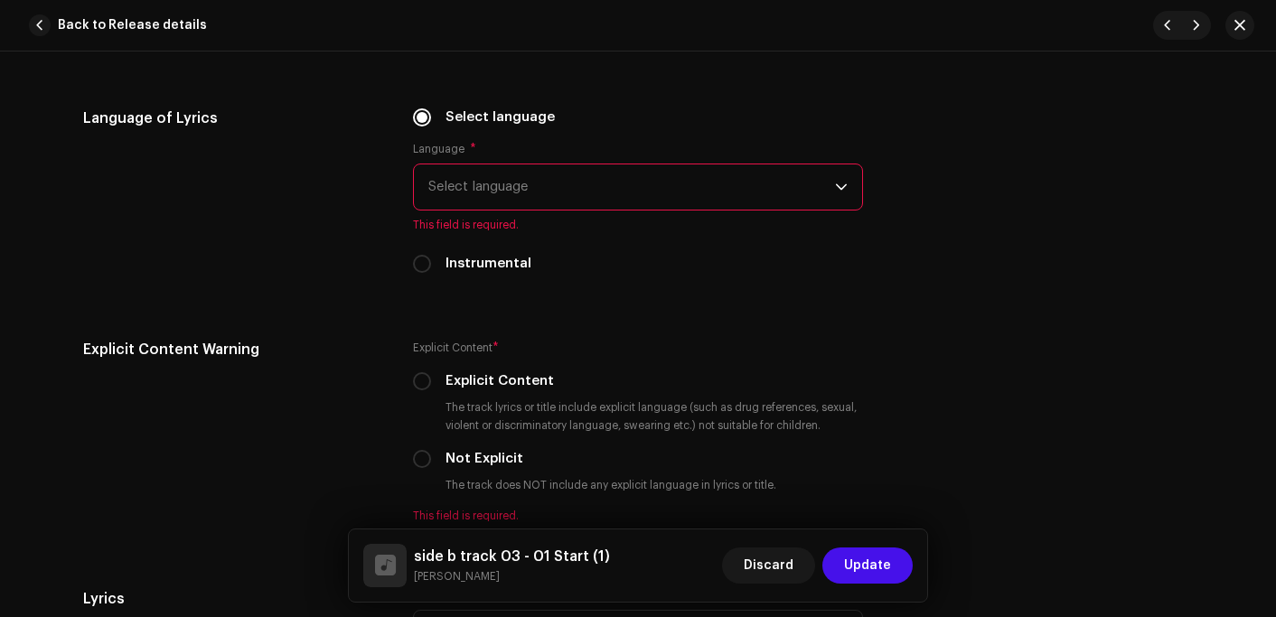
scroll to position [2982, 0]
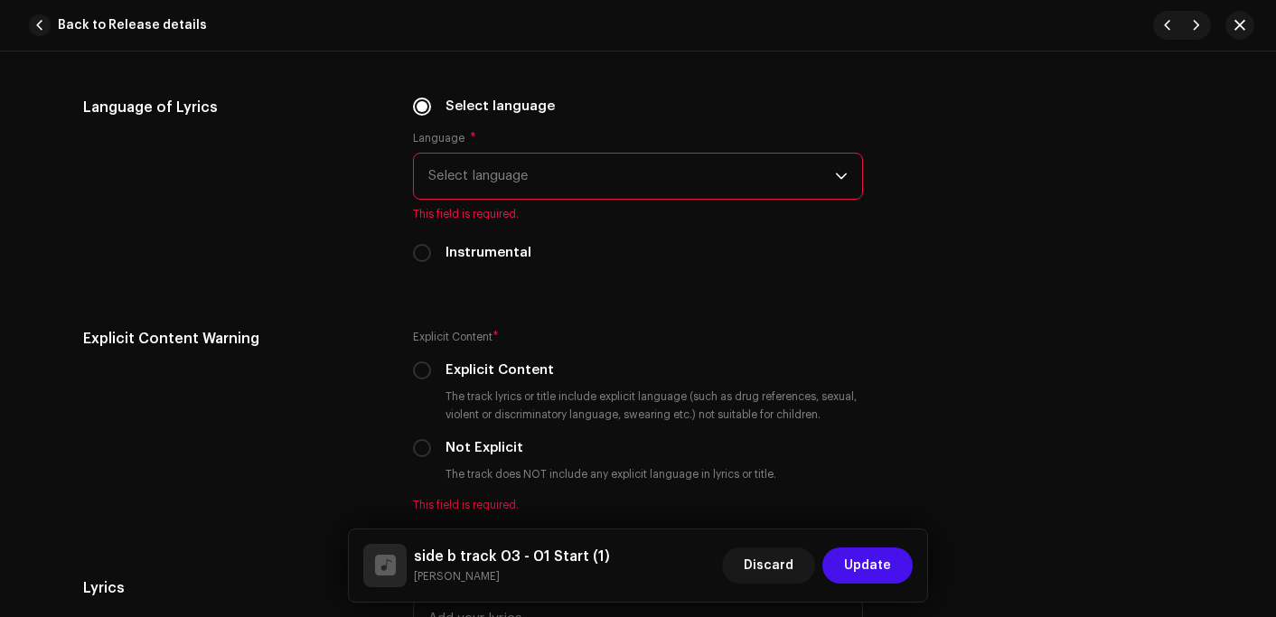
click at [524, 193] on span "Select language" at bounding box center [631, 176] width 407 height 45
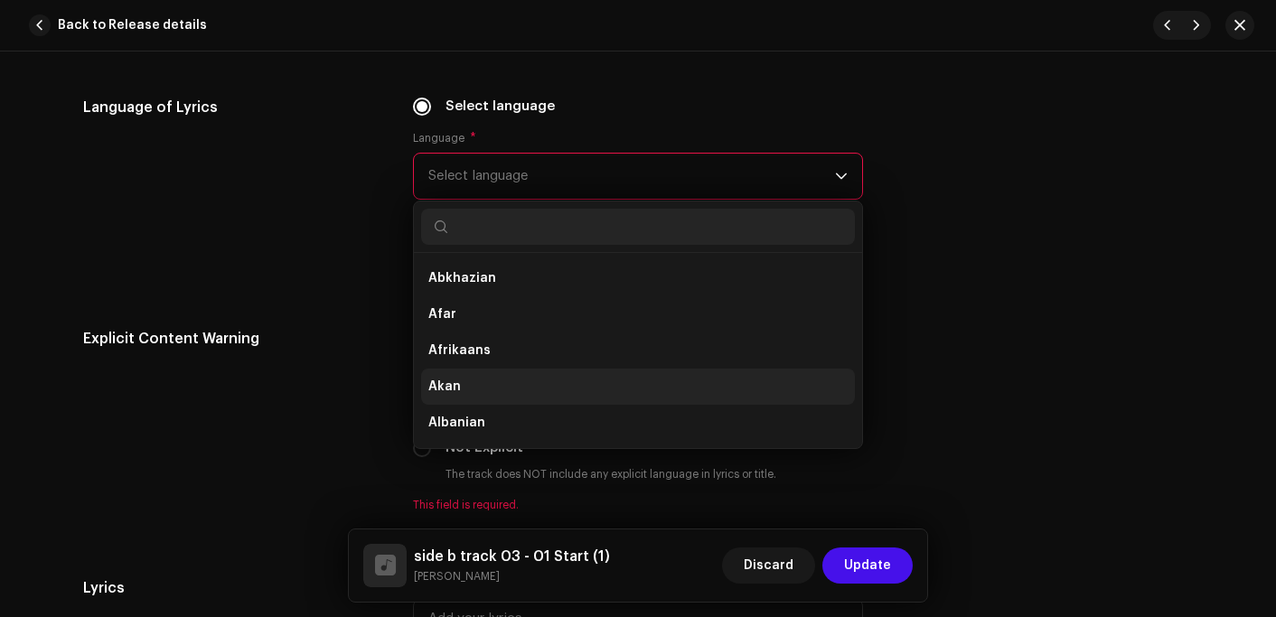
click at [484, 385] on li "Akan" at bounding box center [638, 387] width 434 height 36
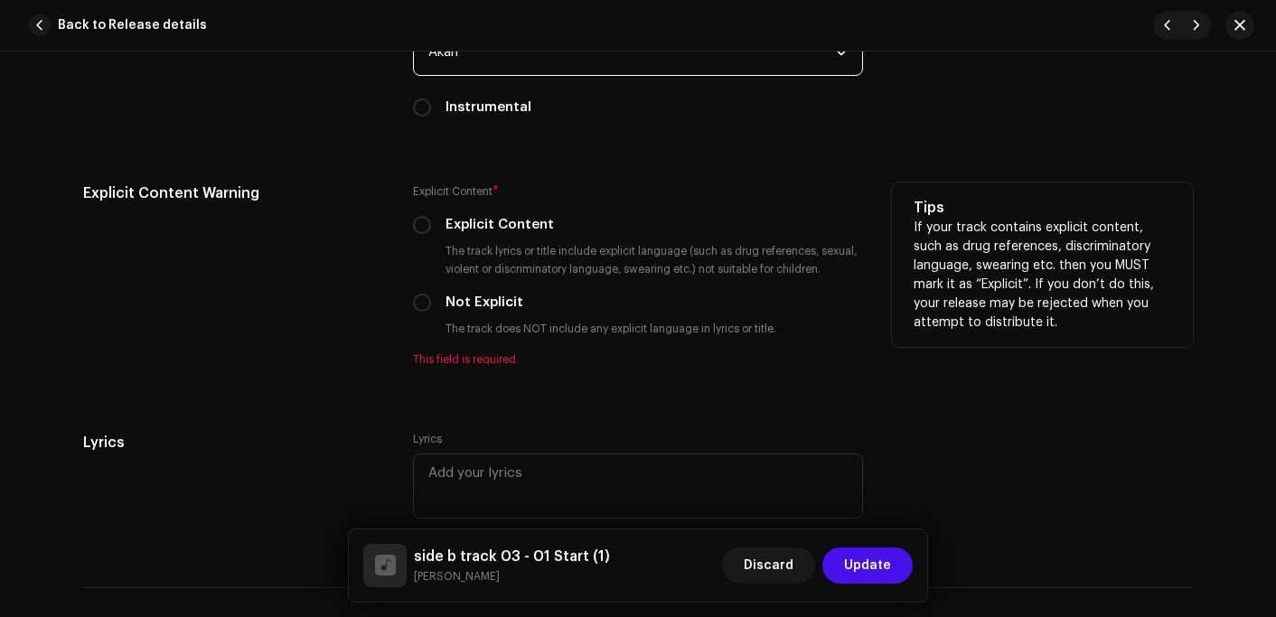
scroll to position [3163, 0]
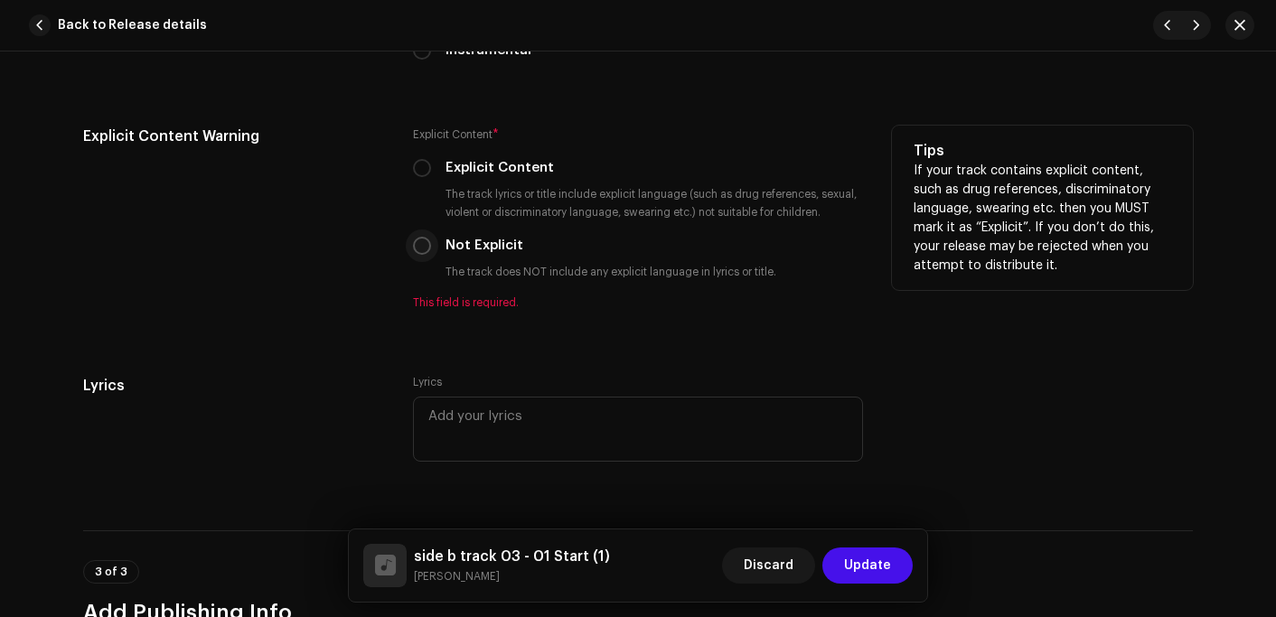
click at [417, 249] on input "Not Explicit" at bounding box center [422, 246] width 18 height 18
radio input "true"
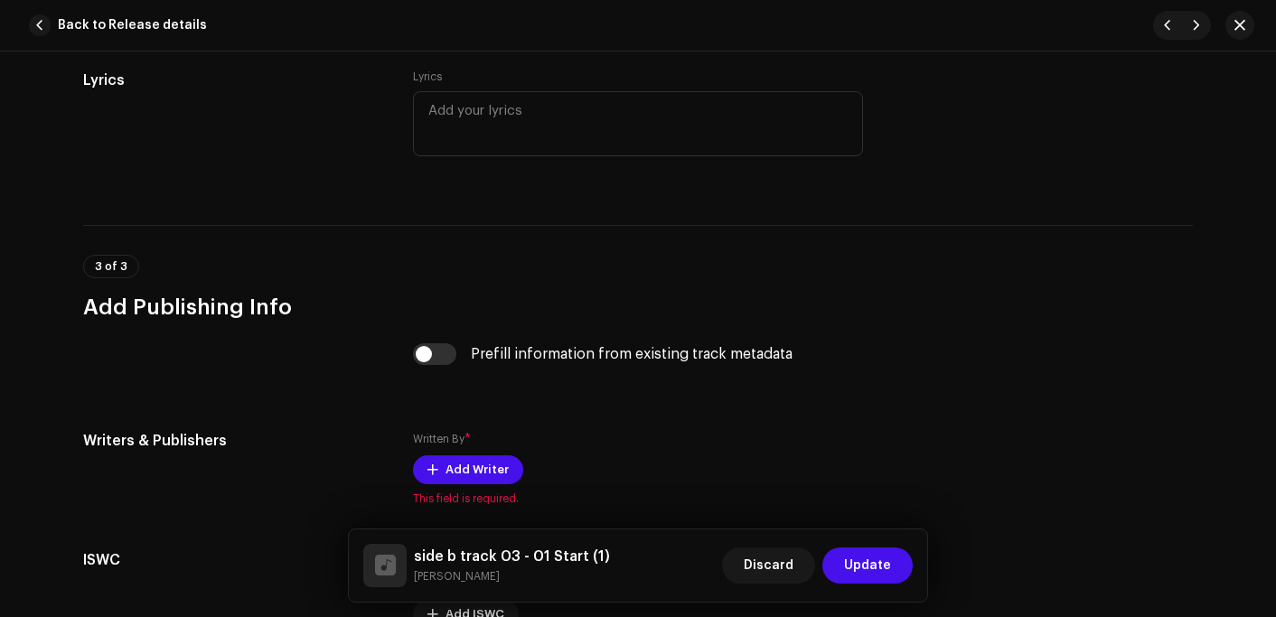
scroll to position [3525, 0]
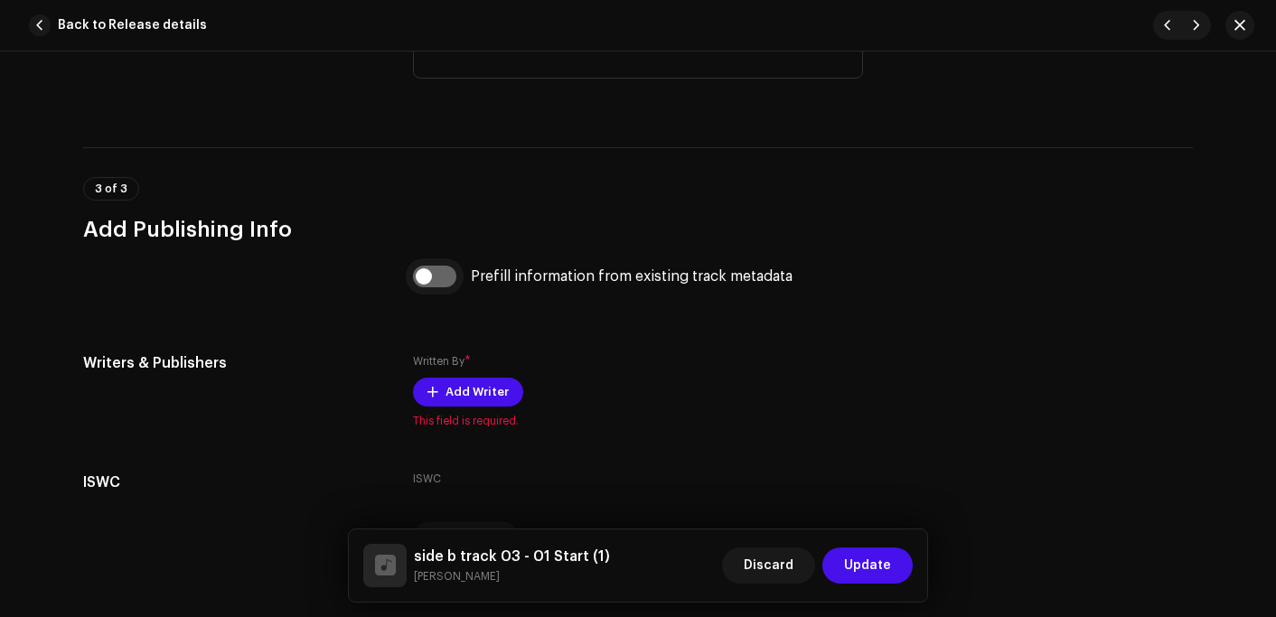
click at [426, 282] on input "checkbox" at bounding box center [434, 277] width 43 height 22
checkbox input "true"
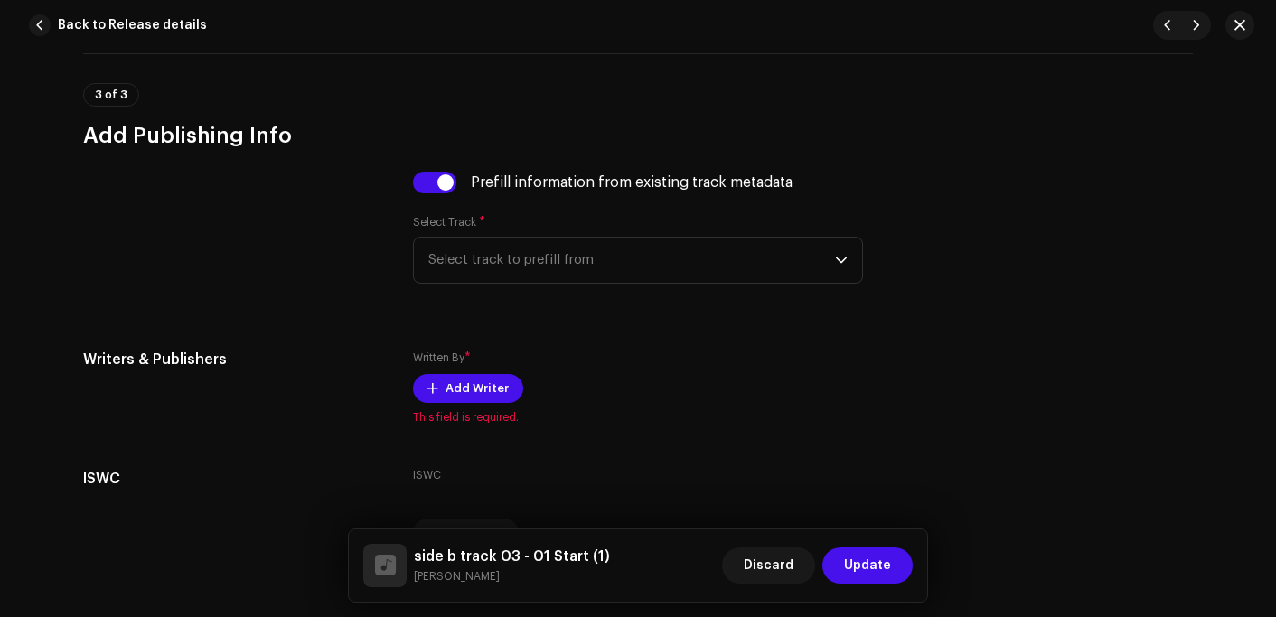
scroll to position [3727, 0]
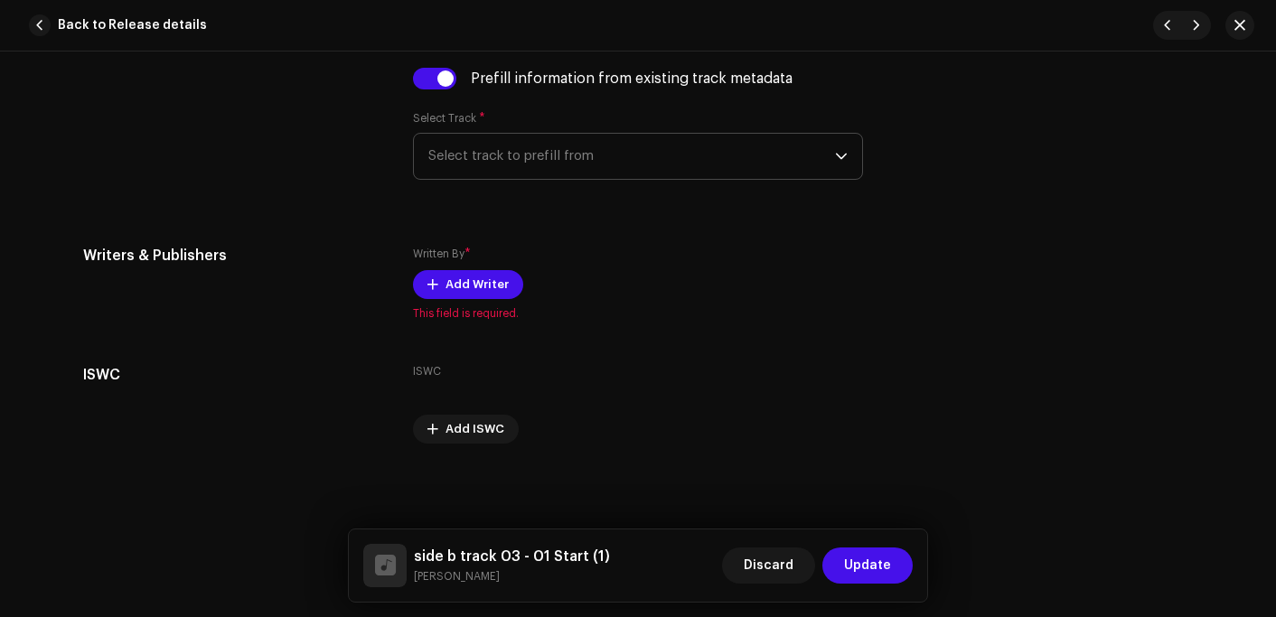
click at [564, 163] on span "Select track to prefill from" at bounding box center [631, 156] width 407 height 45
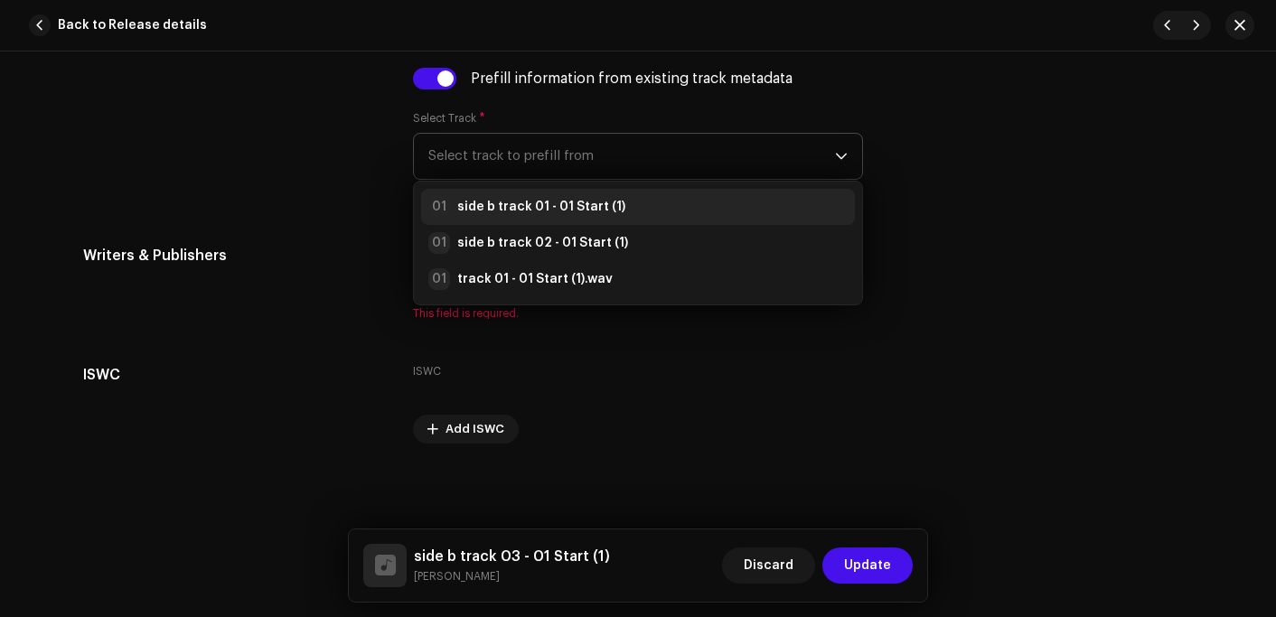
click at [568, 209] on strong "side b track 01 - 01 Start (1)" at bounding box center [541, 207] width 168 height 18
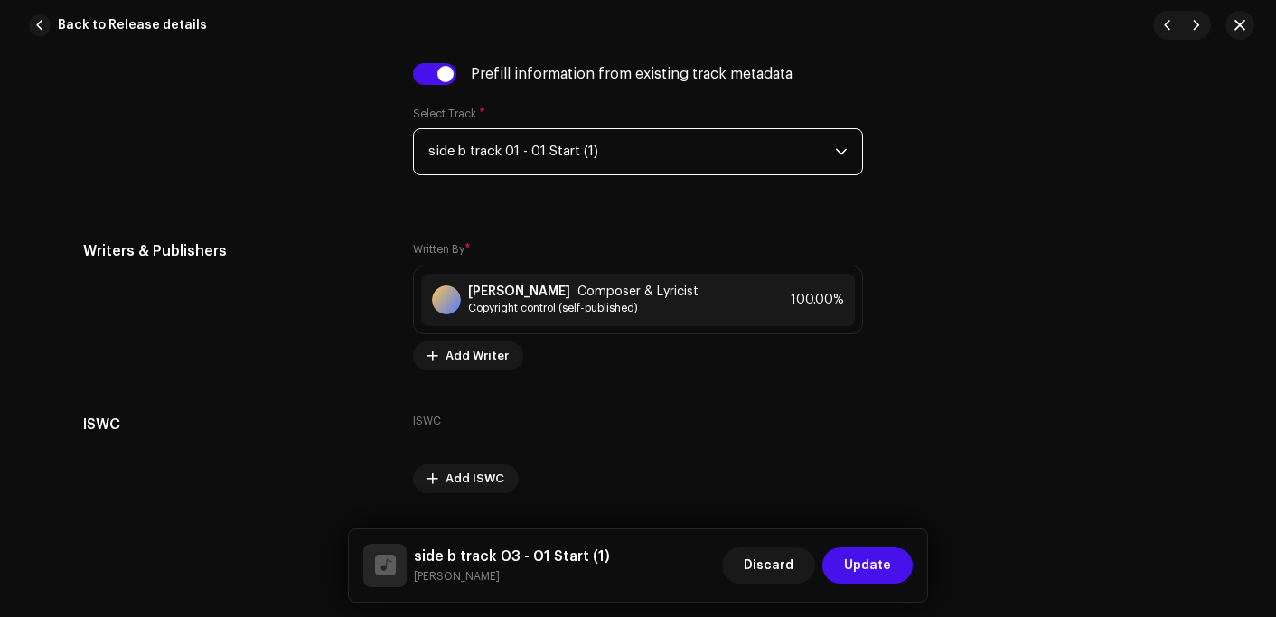
scroll to position [3781, 0]
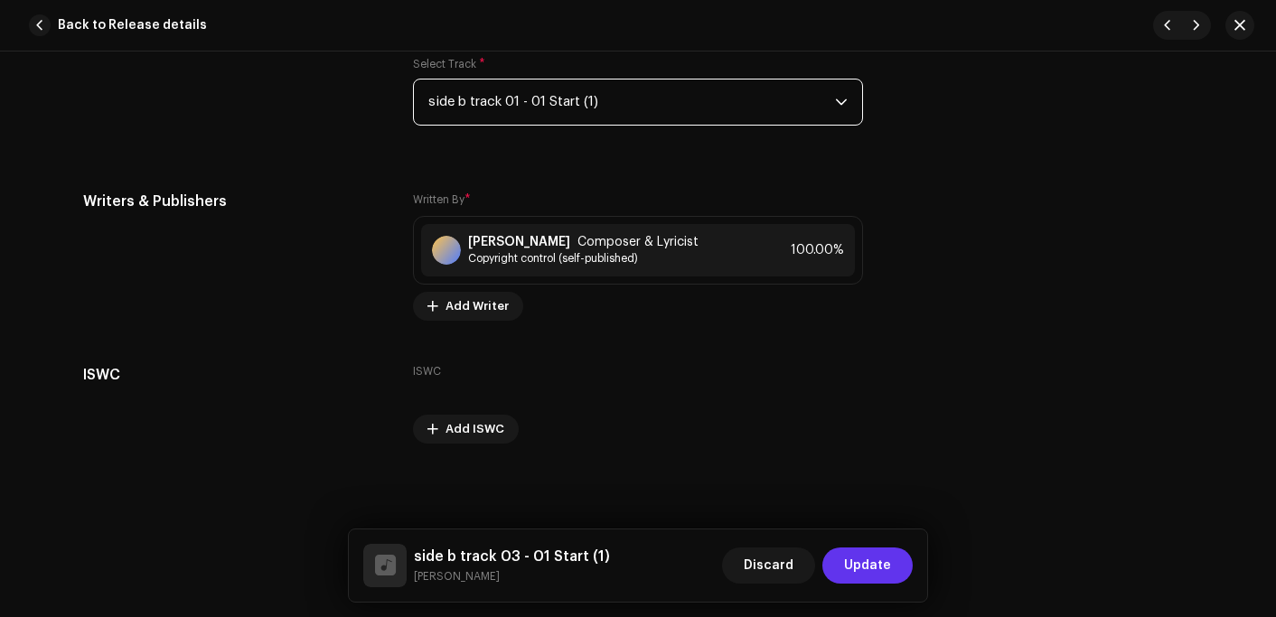
click at [878, 555] on span "Update" at bounding box center [867, 566] width 47 height 36
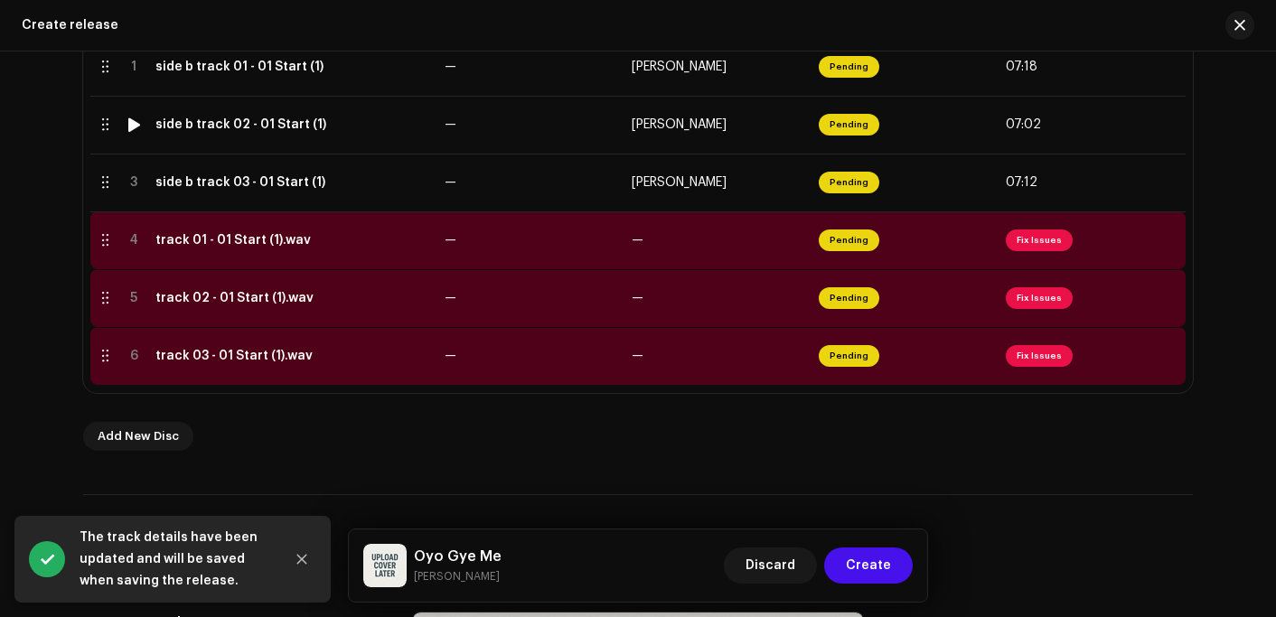
scroll to position [461, 0]
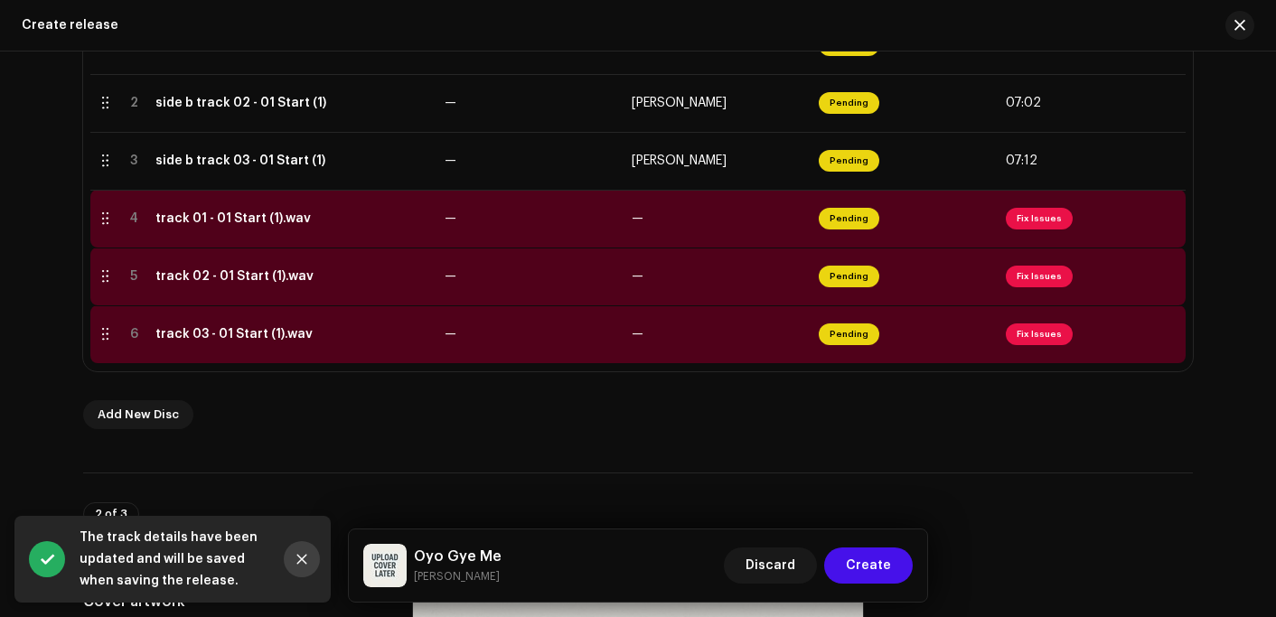
click at [300, 559] on icon "Close" at bounding box center [302, 560] width 10 height 10
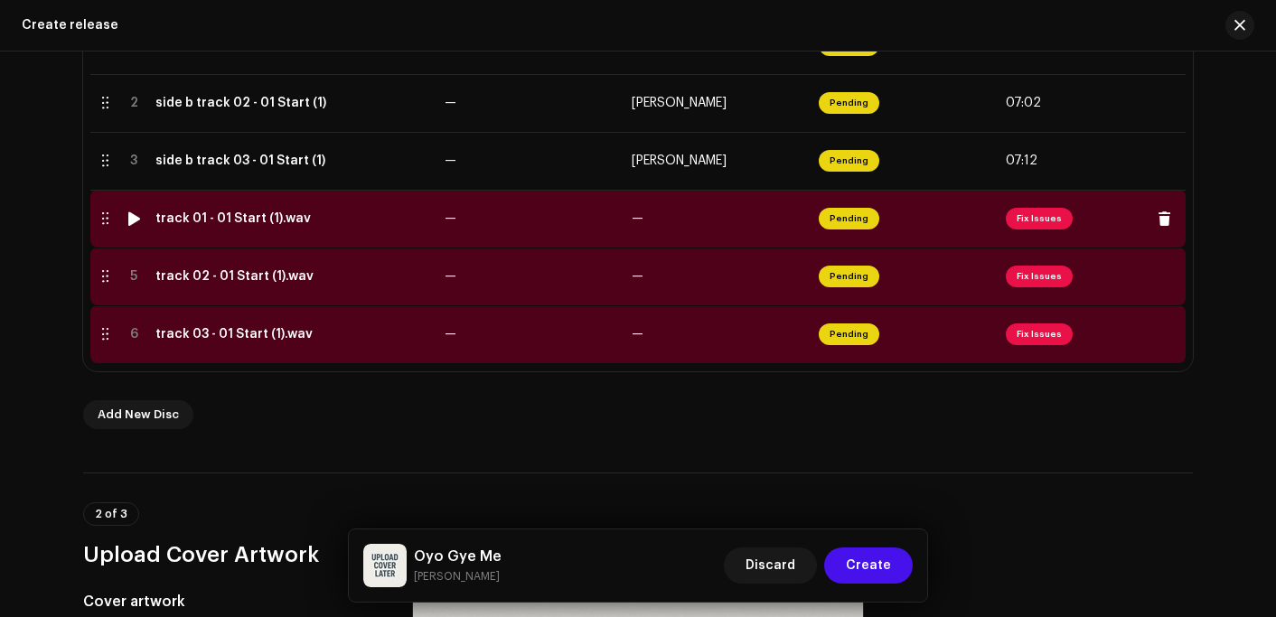
click at [235, 216] on div "track 01 - 01 Start (1).wav" at bounding box center [232, 218] width 155 height 14
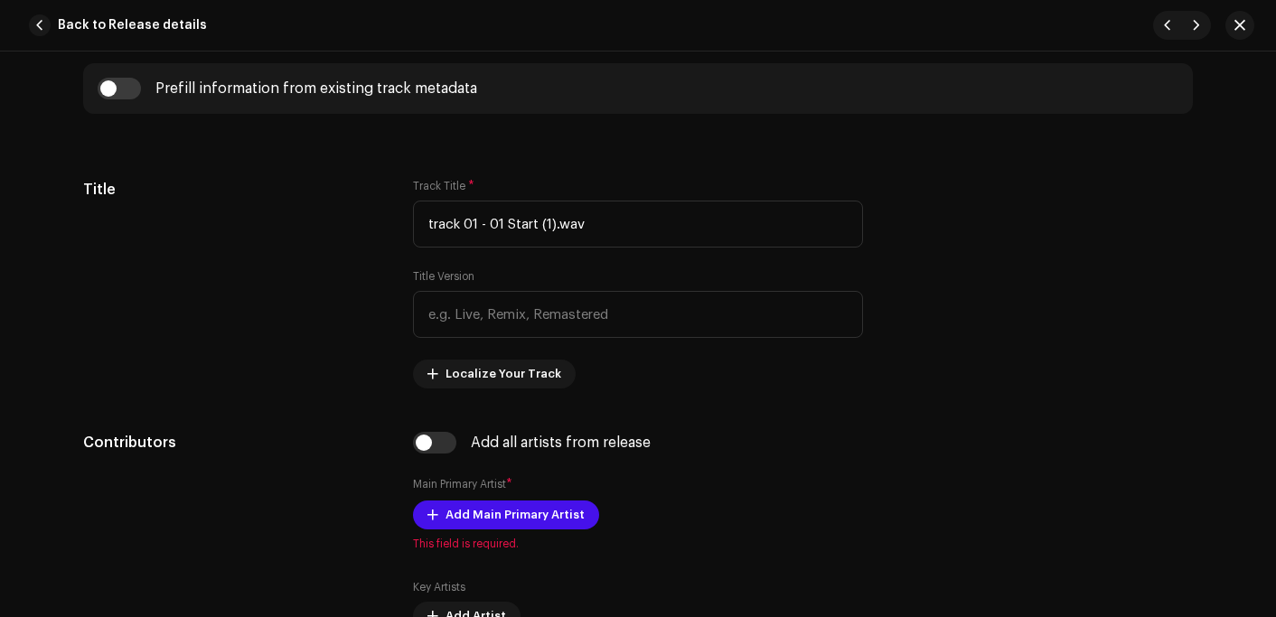
scroll to position [813, 0]
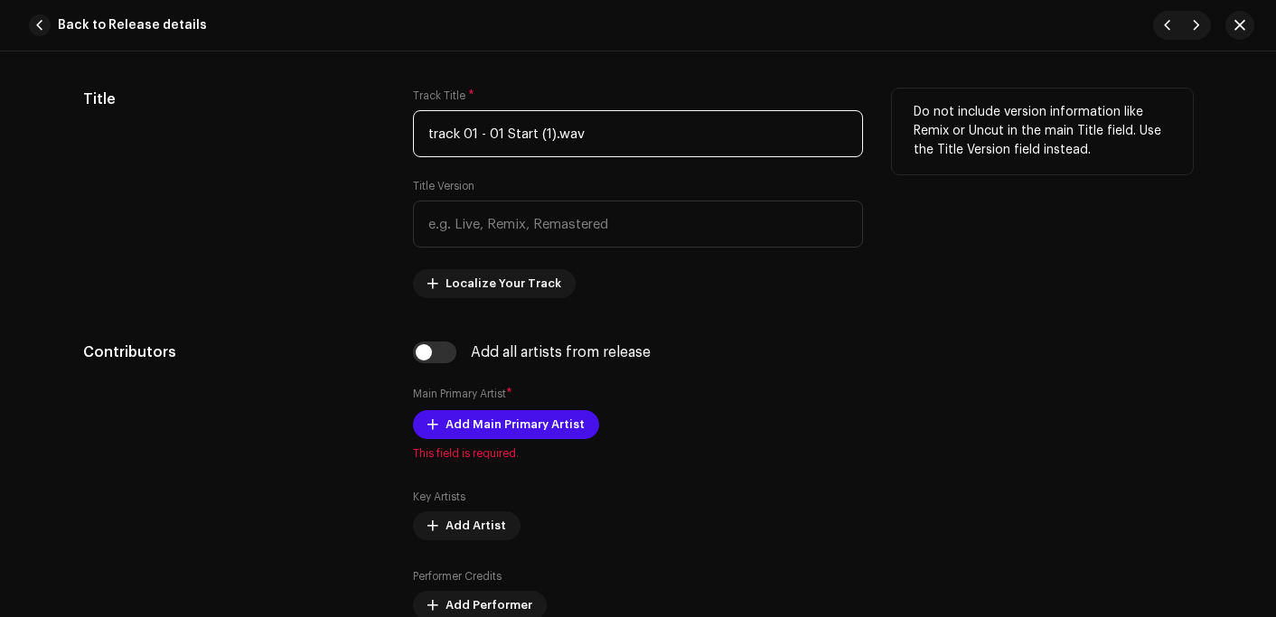
click at [609, 124] on input "track 01 - 01 Start (1).wav" at bounding box center [638, 133] width 450 height 47
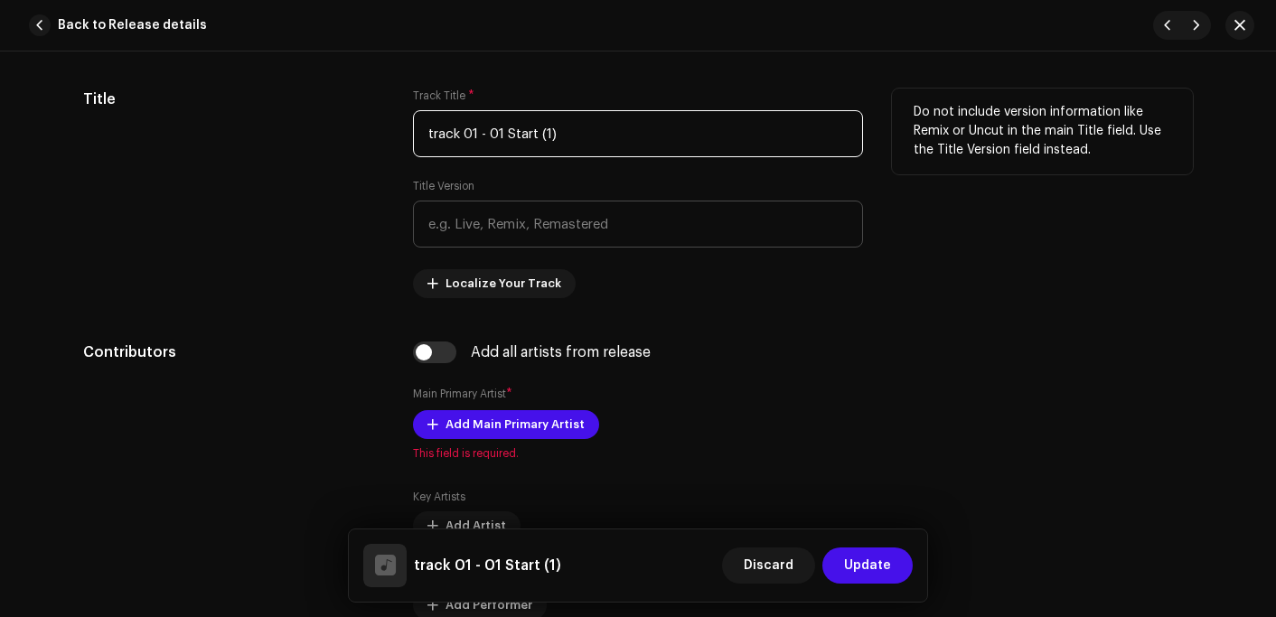
scroll to position [994, 0]
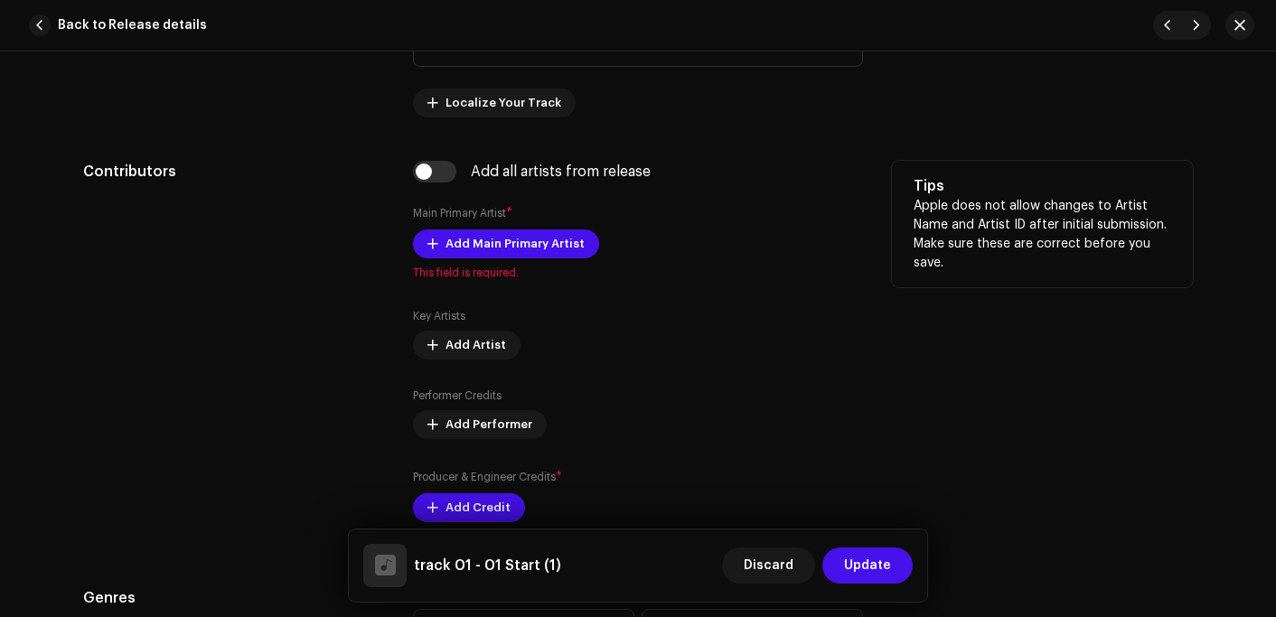
type input "track 01 - 01 Start (1)"
click at [405, 172] on div "Contributors Add all artists from release Main Primary Artist * Add Main Primar…" at bounding box center [638, 352] width 1110 height 383
click at [421, 174] on input "checkbox" at bounding box center [434, 172] width 43 height 22
checkbox input "true"
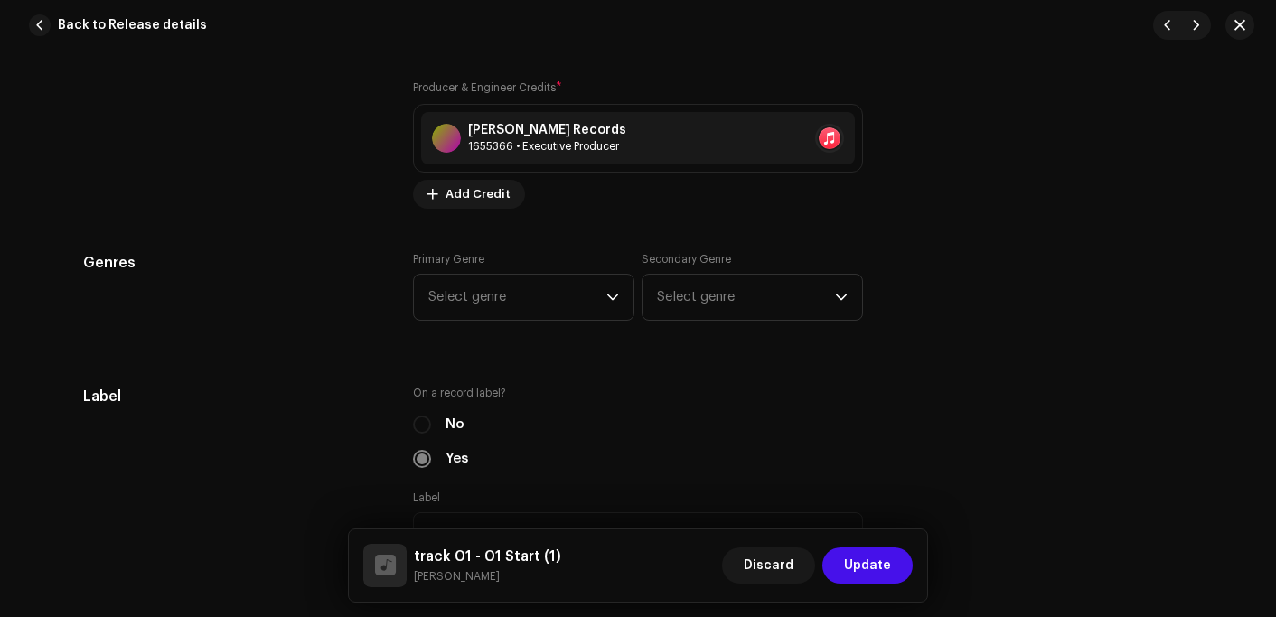
scroll to position [1536, 0]
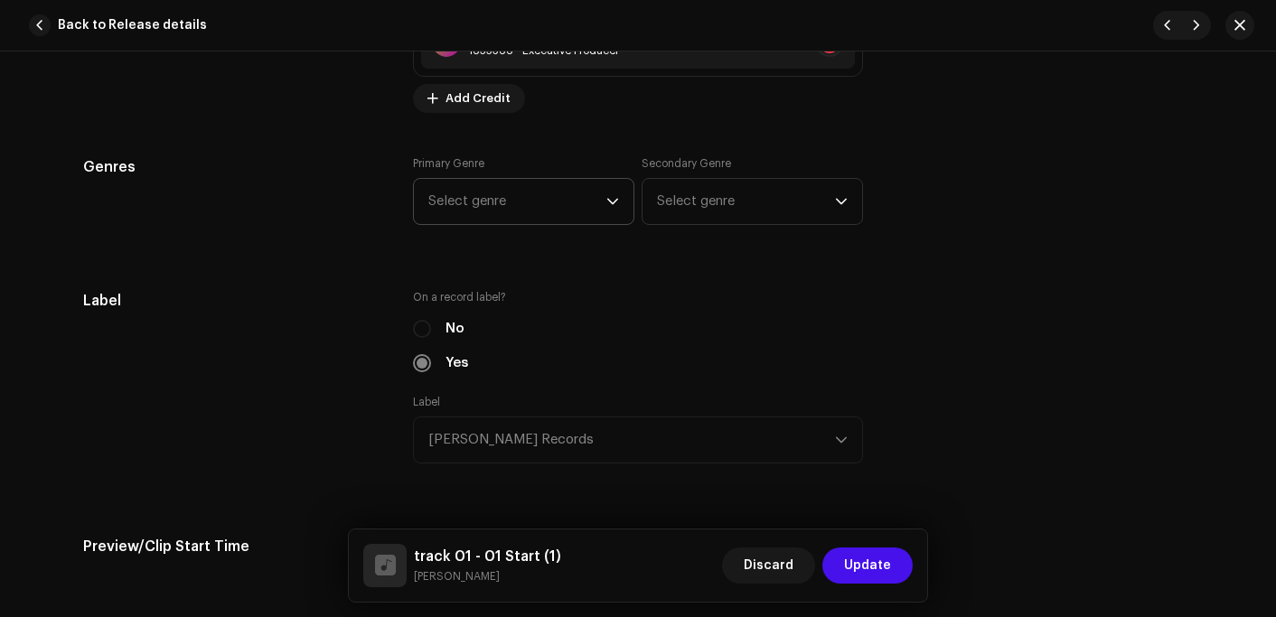
click at [474, 200] on span "Select genre" at bounding box center [517, 201] width 178 height 45
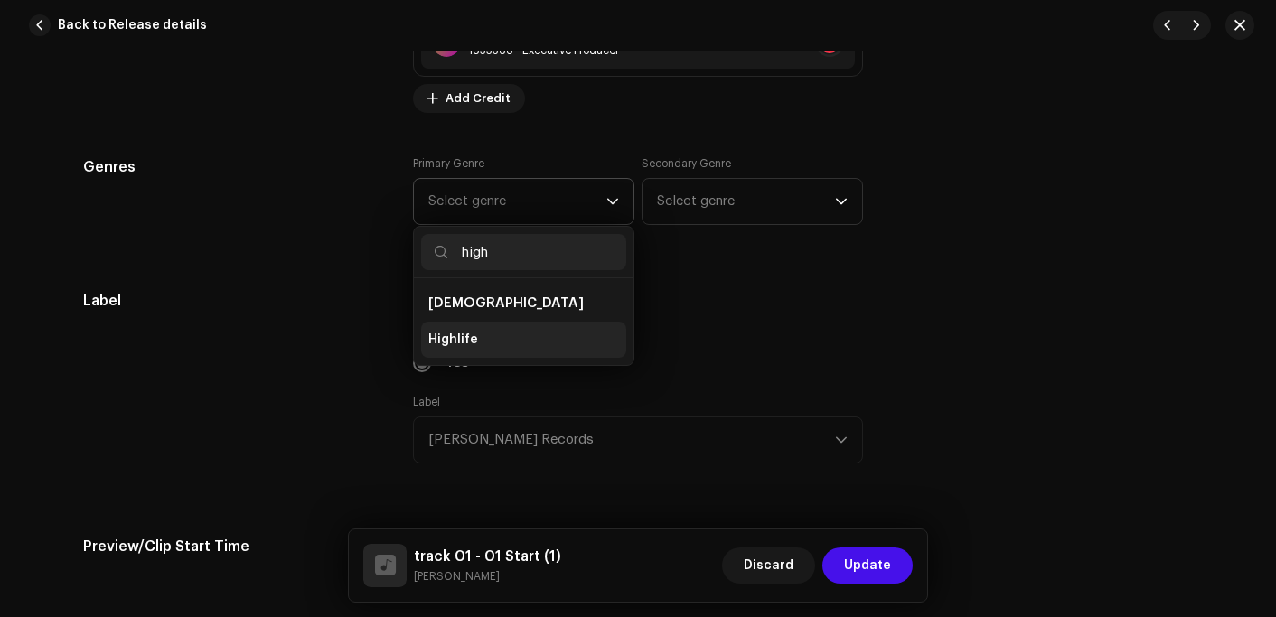
type input "high"
click at [471, 338] on li "Highlife" at bounding box center [523, 340] width 205 height 36
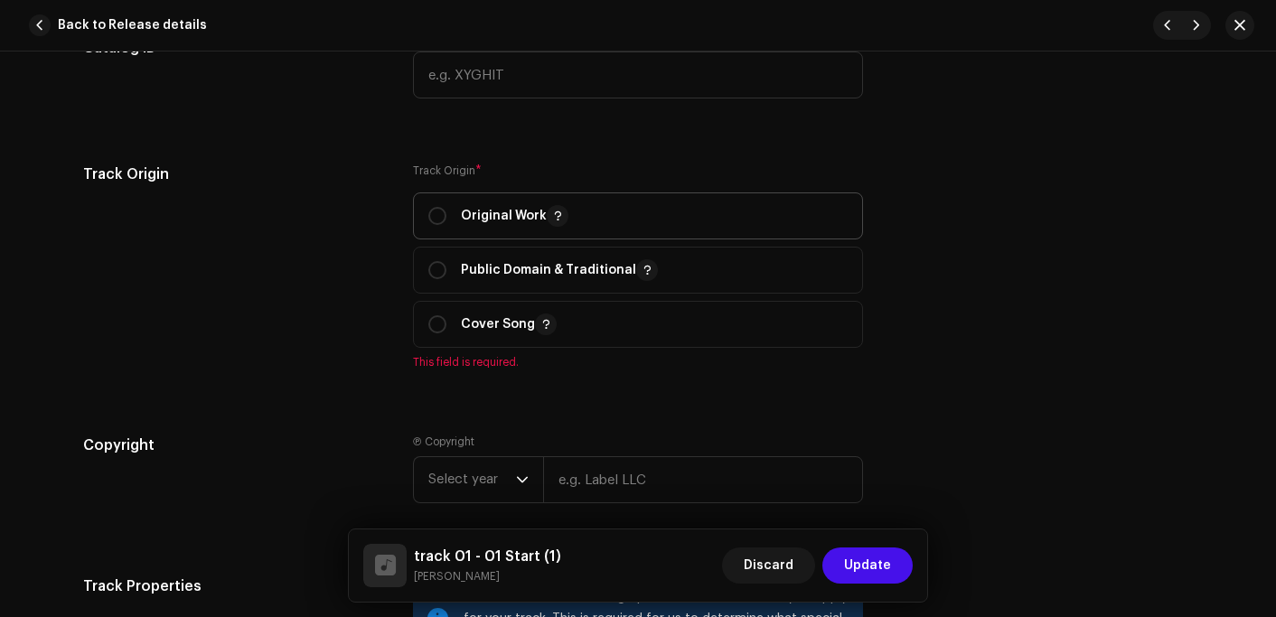
click at [530, 213] on p "Original Work" at bounding box center [515, 216] width 108 height 22
radio input "true"
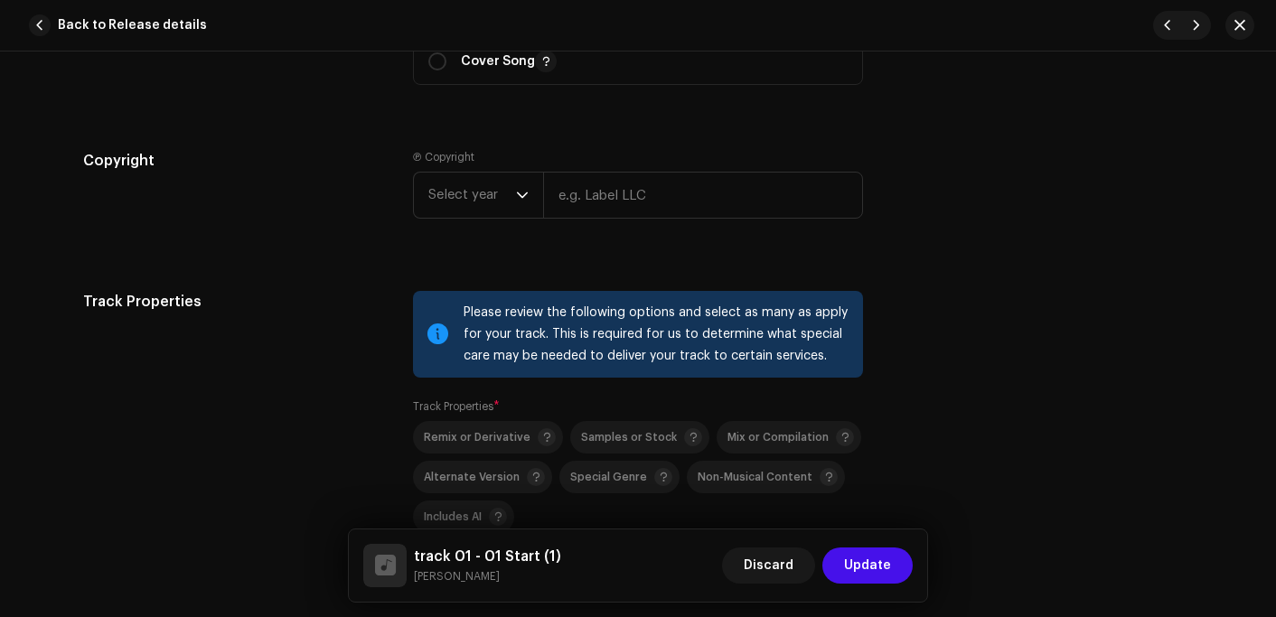
scroll to position [2440, 0]
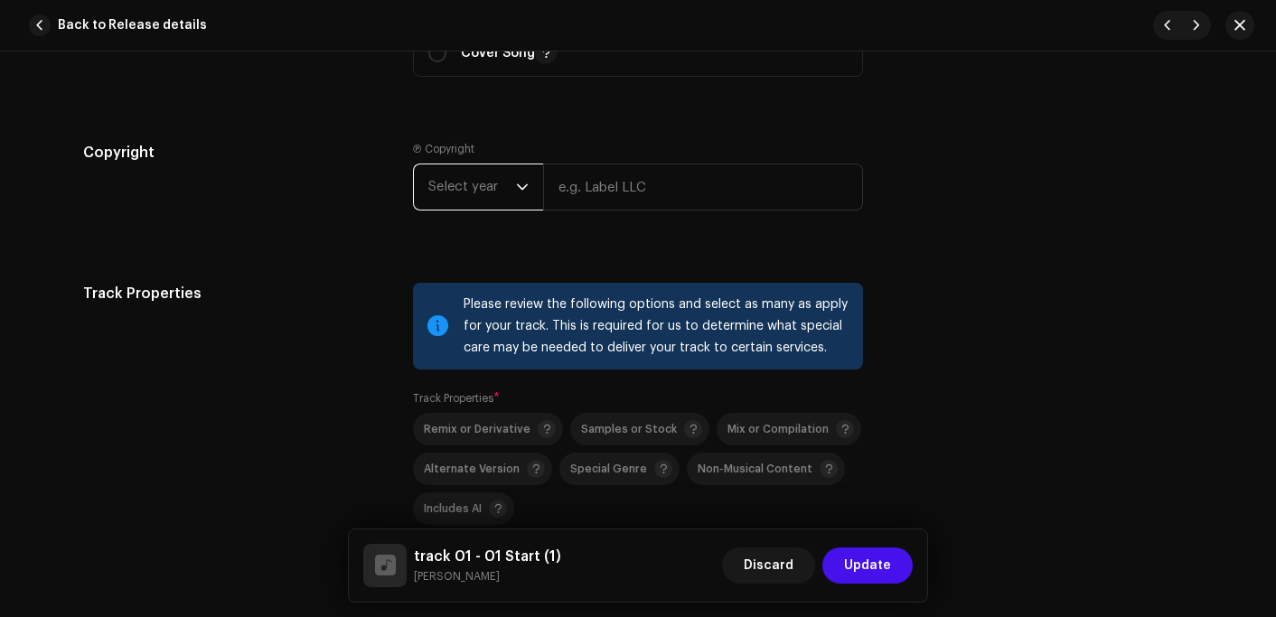
click at [456, 202] on span "Select year" at bounding box center [472, 186] width 88 height 45
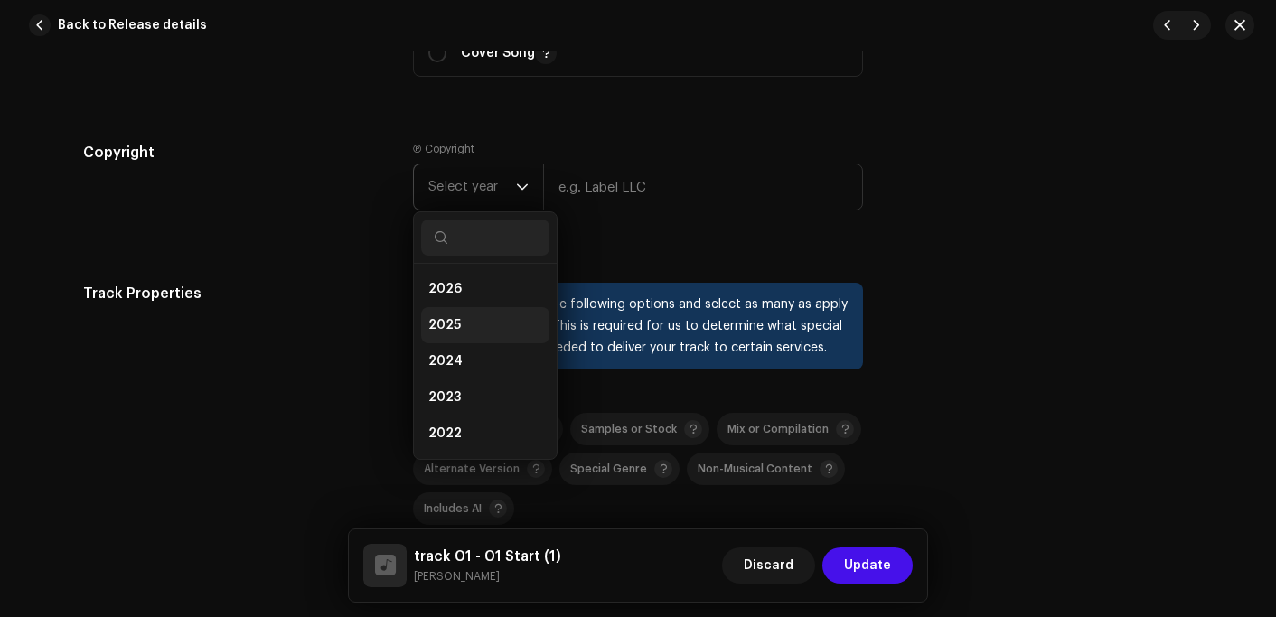
click at [450, 328] on span "2025" at bounding box center [444, 325] width 33 height 18
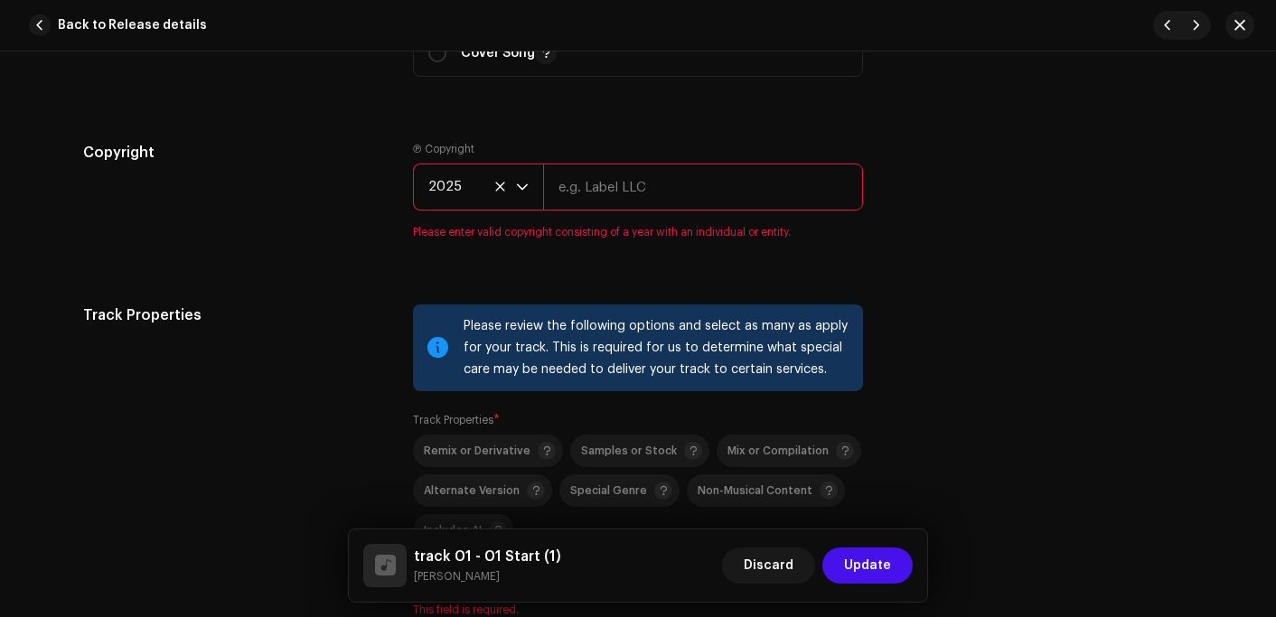
click at [610, 198] on input "text" at bounding box center [703, 187] width 320 height 47
type input "[PERSON_NAME] Records"
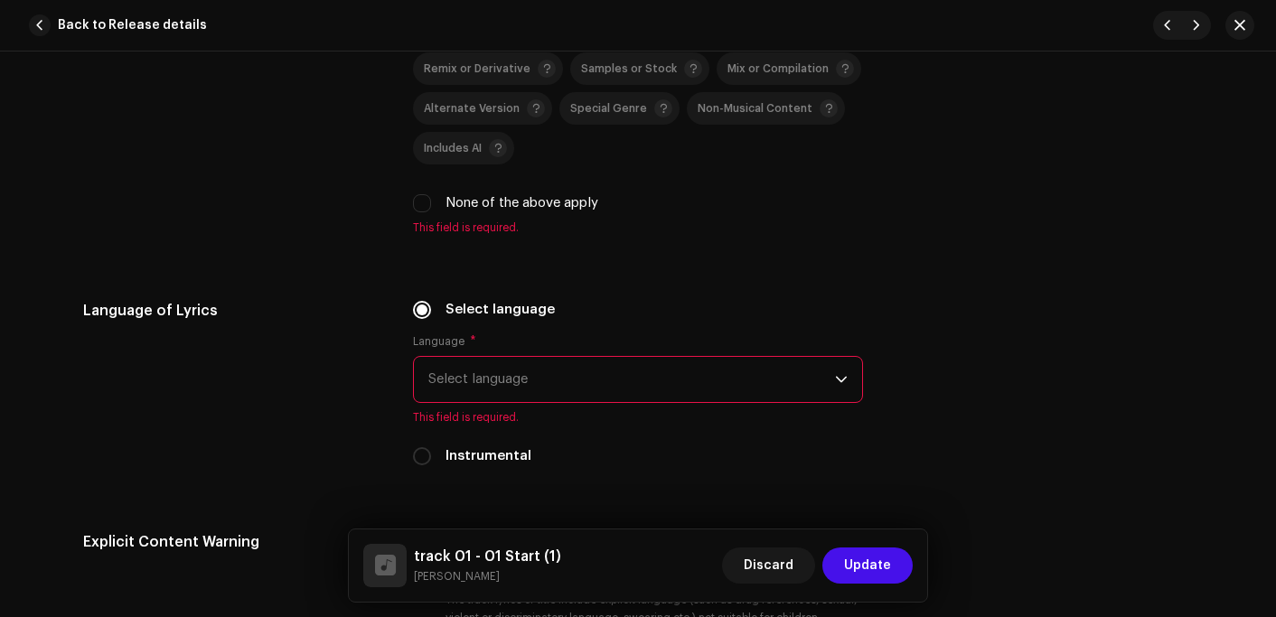
scroll to position [2802, 0]
click at [423, 211] on input "None of the above apply" at bounding box center [422, 202] width 18 height 18
checkbox input "true"
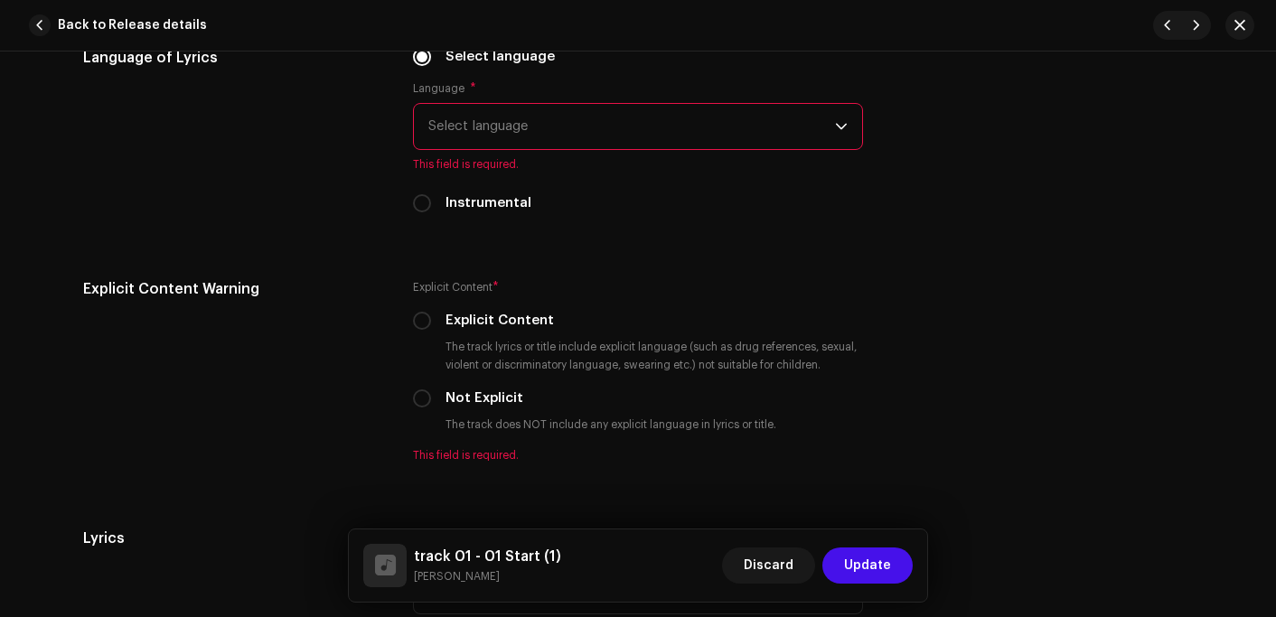
scroll to position [3073, 0]
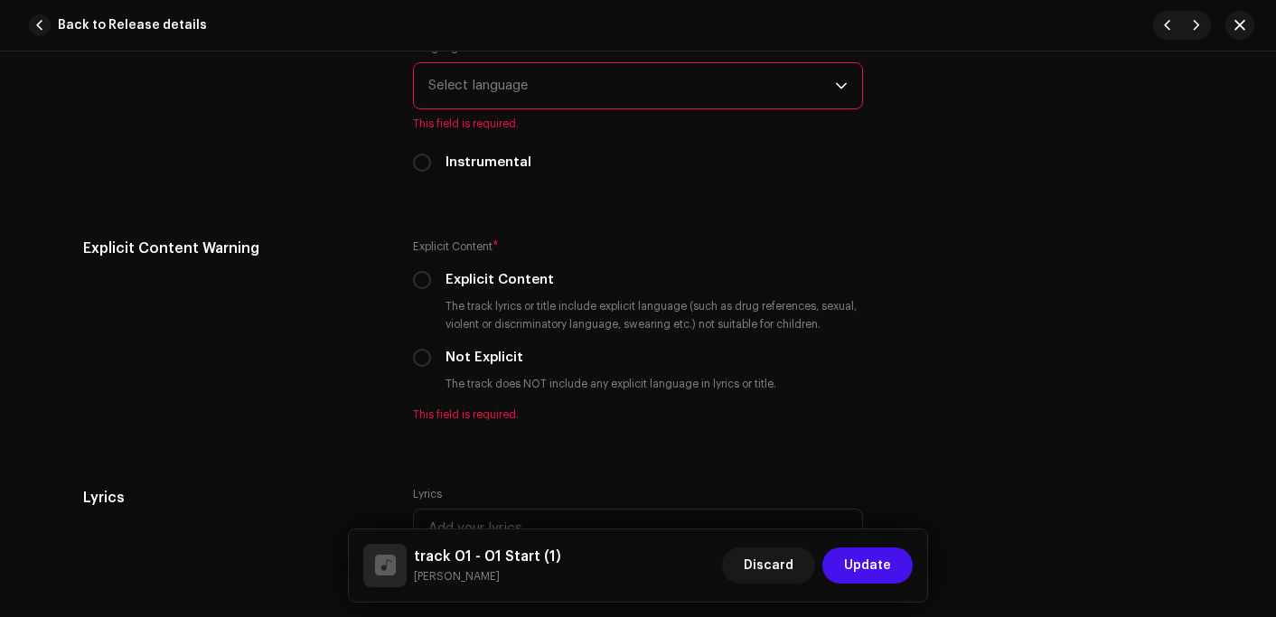
click at [521, 96] on span "Select language" at bounding box center [631, 85] width 407 height 45
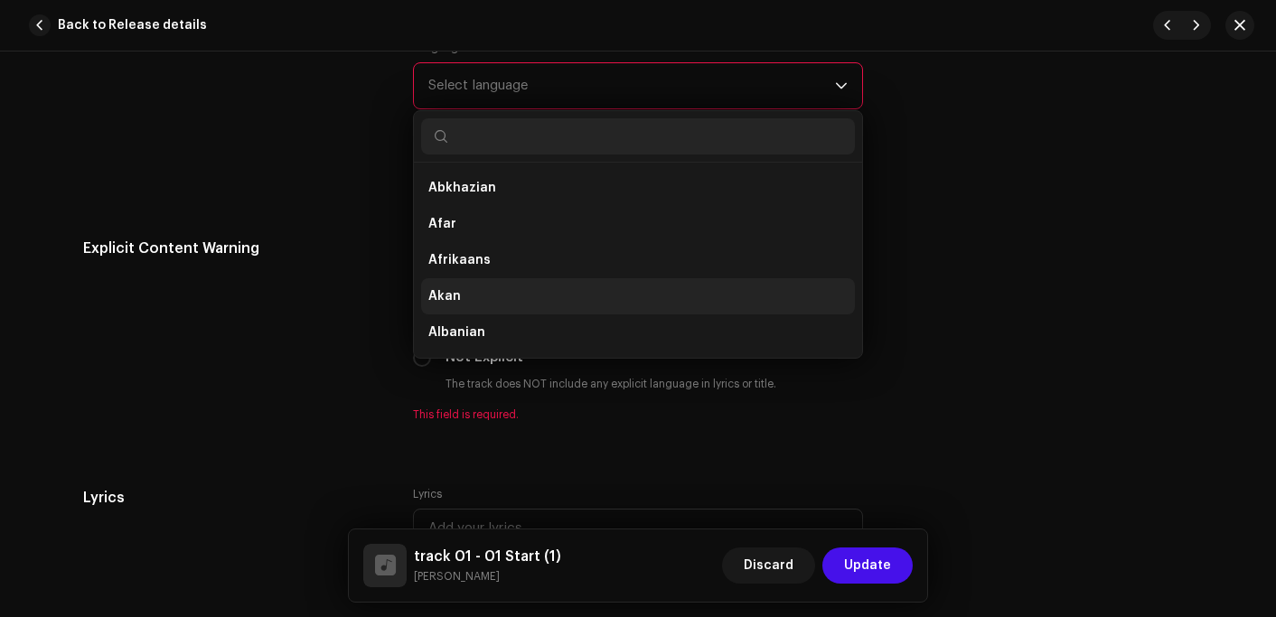
click at [463, 291] on li "Akan" at bounding box center [638, 296] width 434 height 36
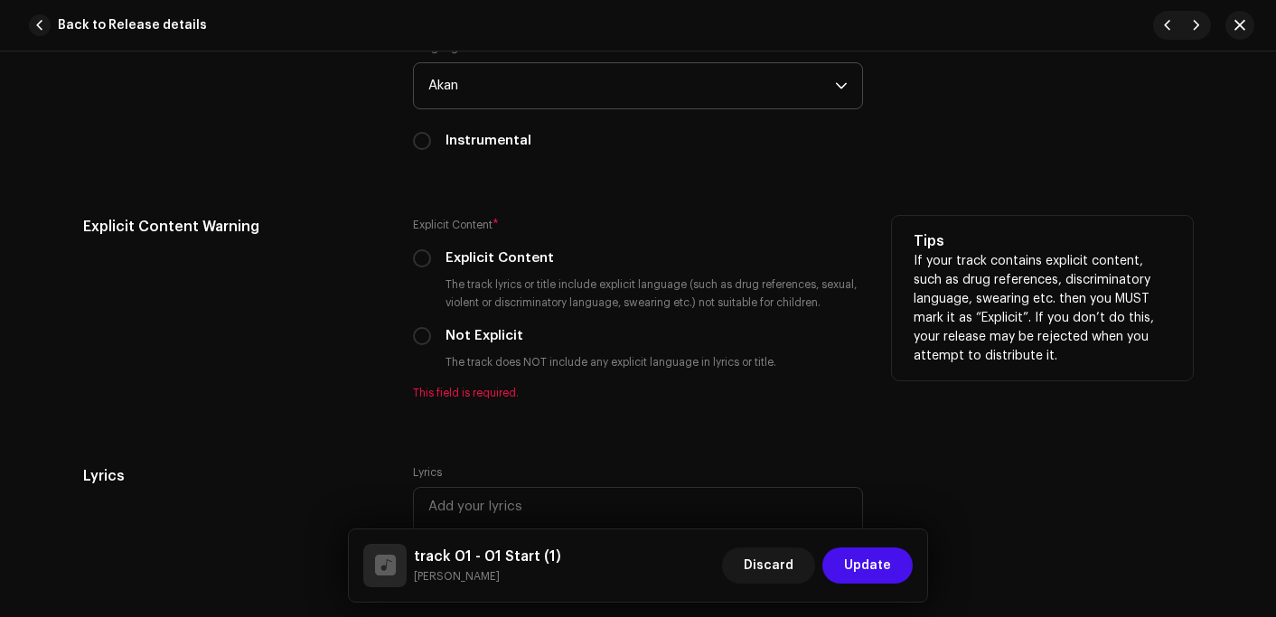
click at [429, 342] on div "Not Explicit" at bounding box center [638, 336] width 450 height 20
click at [439, 341] on div "Not Explicit" at bounding box center [638, 336] width 450 height 20
click at [413, 340] on input "Not Explicit" at bounding box center [422, 336] width 18 height 18
radio input "true"
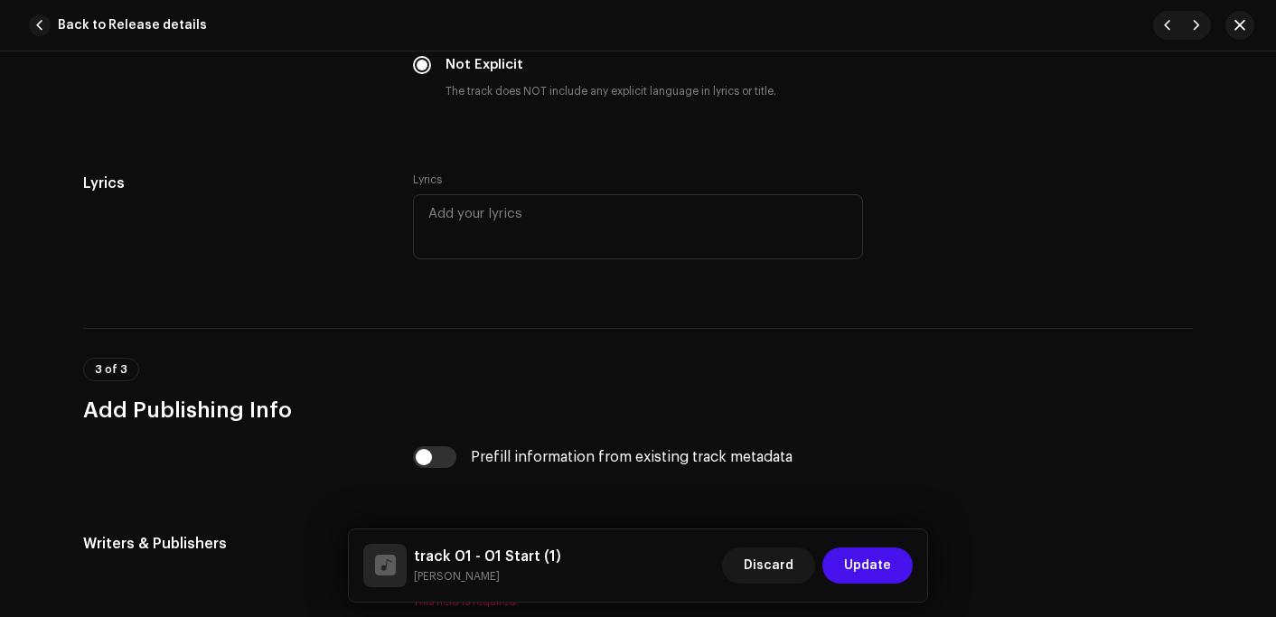
scroll to position [3615, 0]
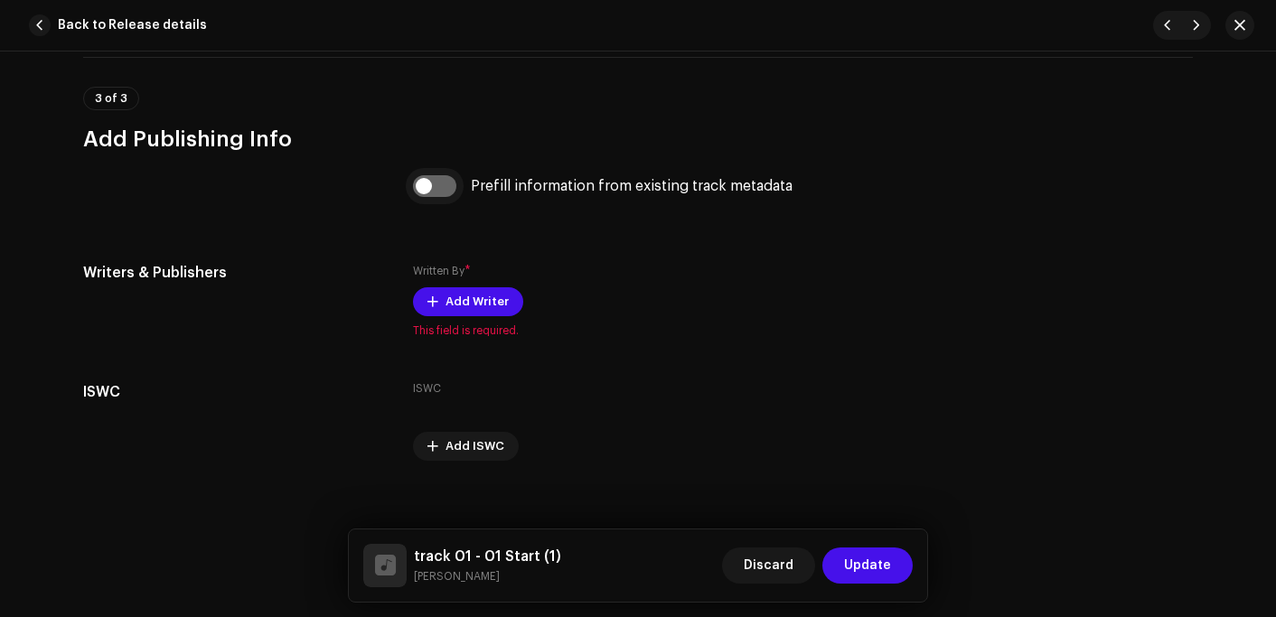
click at [435, 192] on input "checkbox" at bounding box center [434, 186] width 43 height 22
checkbox input "true"
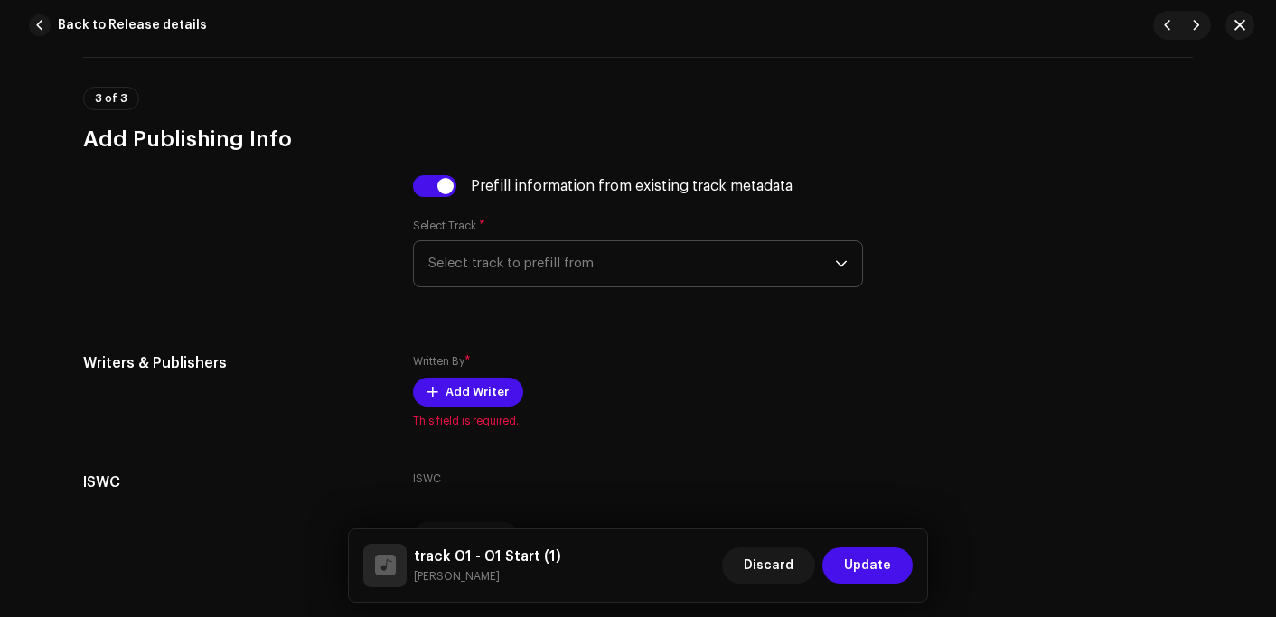
click at [538, 286] on span "Select track to prefill from" at bounding box center [631, 263] width 407 height 45
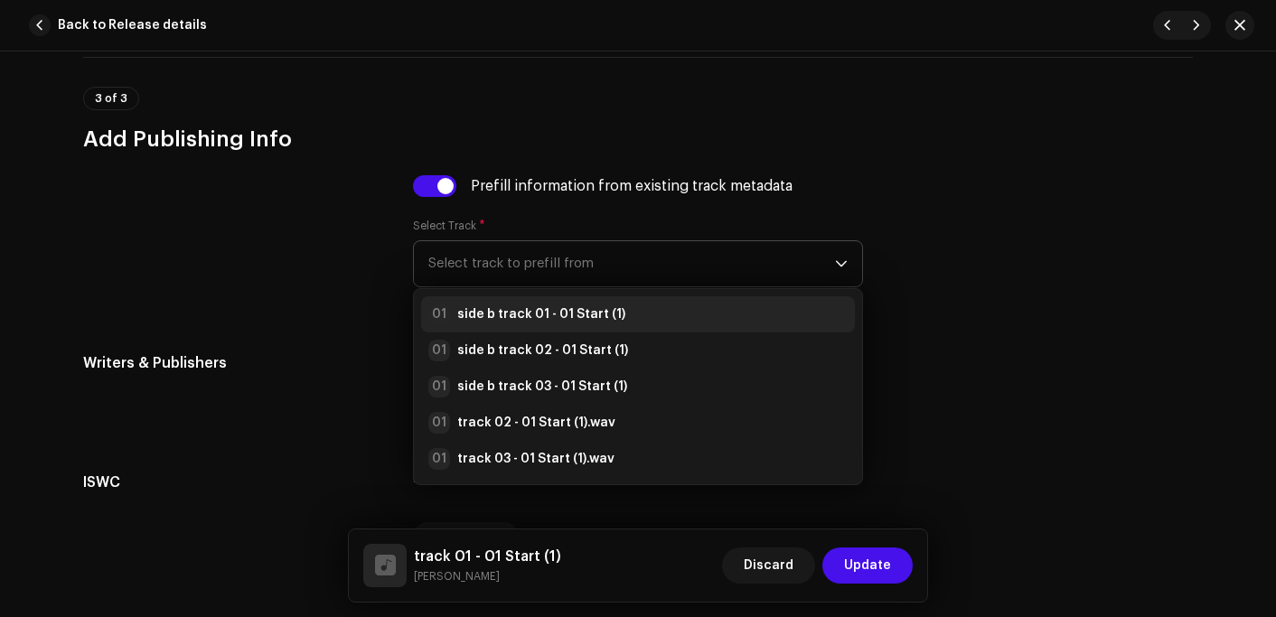
click at [535, 322] on strong "side b track 01 - 01 Start (1)" at bounding box center [541, 314] width 168 height 18
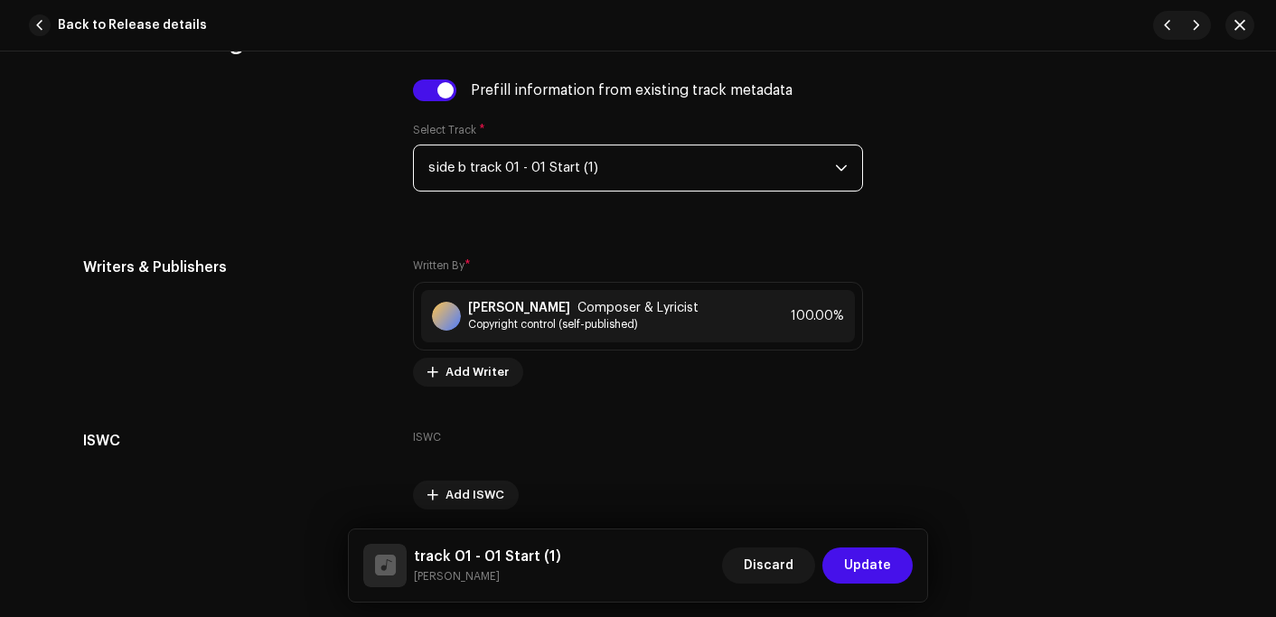
scroll to position [3781, 0]
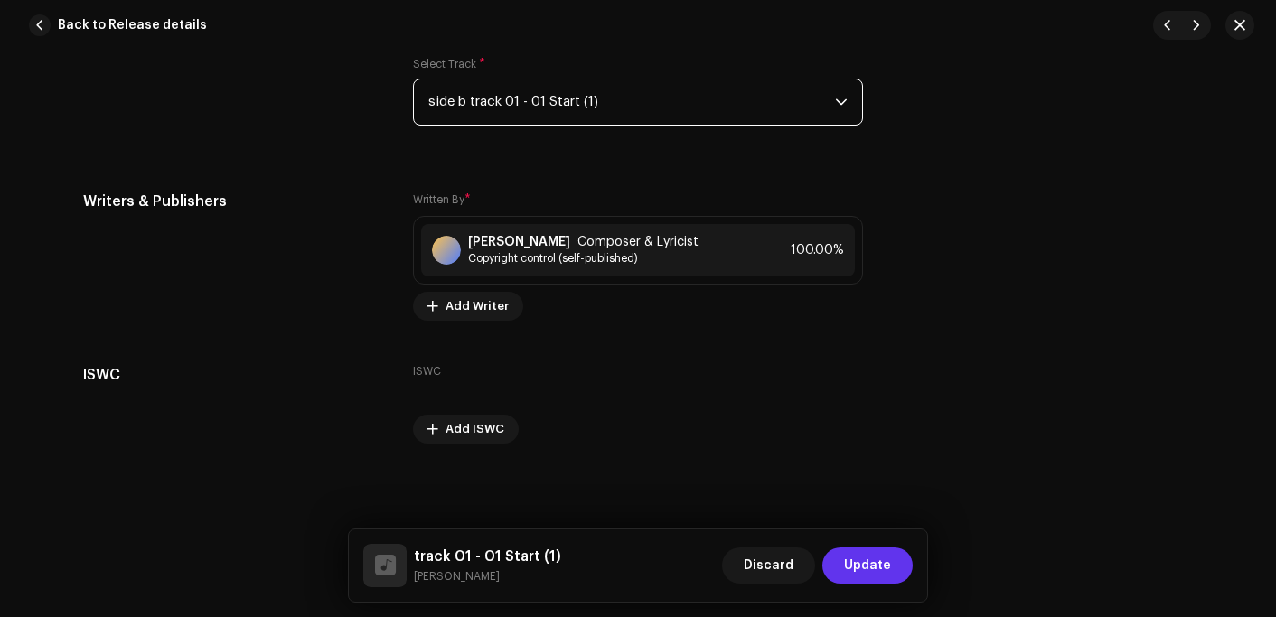
click at [872, 569] on span "Update" at bounding box center [867, 566] width 47 height 36
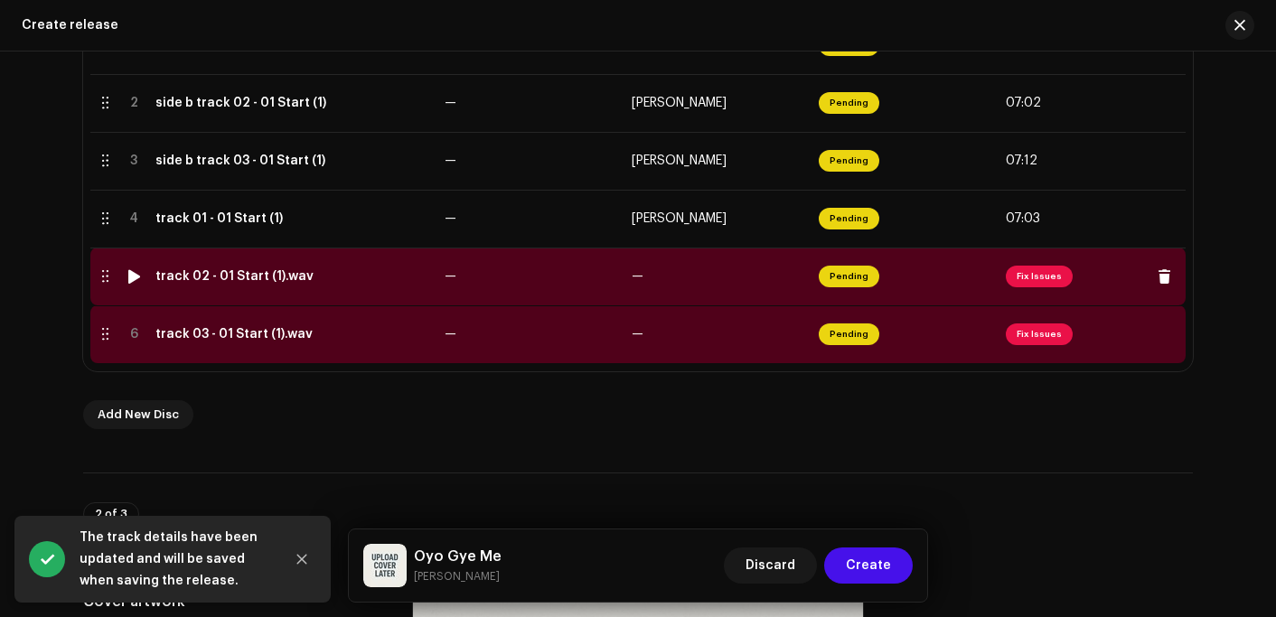
click at [223, 286] on td "track 02 - 01 Start (1).wav" at bounding box center [292, 277] width 289 height 58
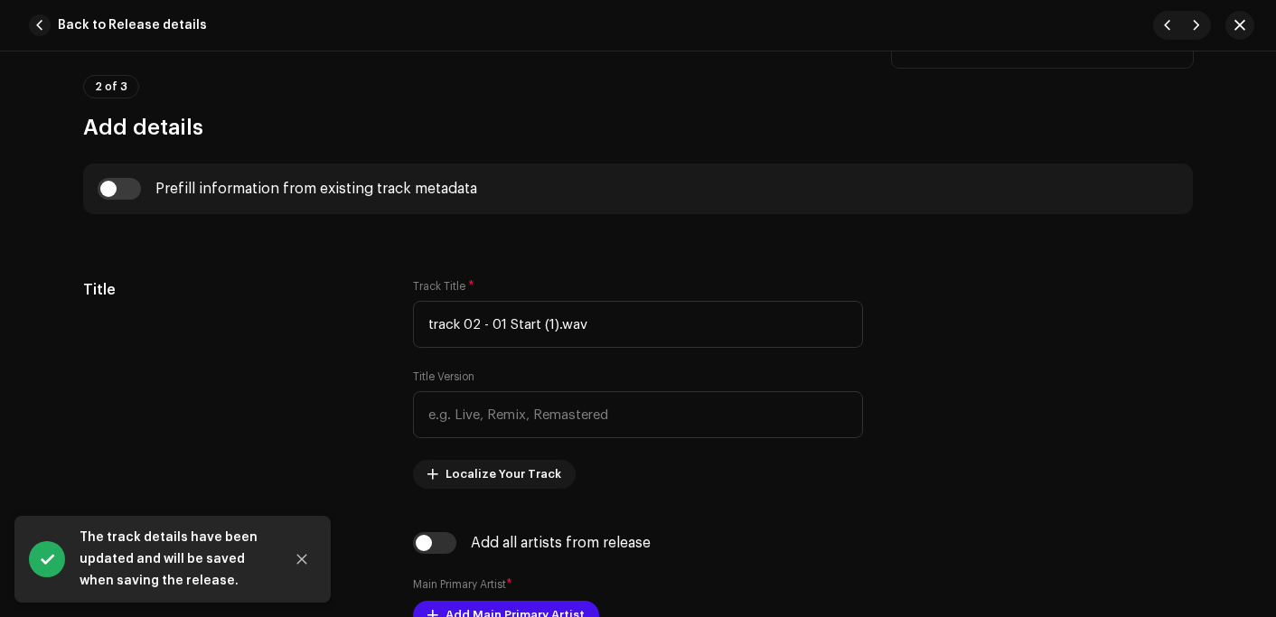
scroll to position [633, 0]
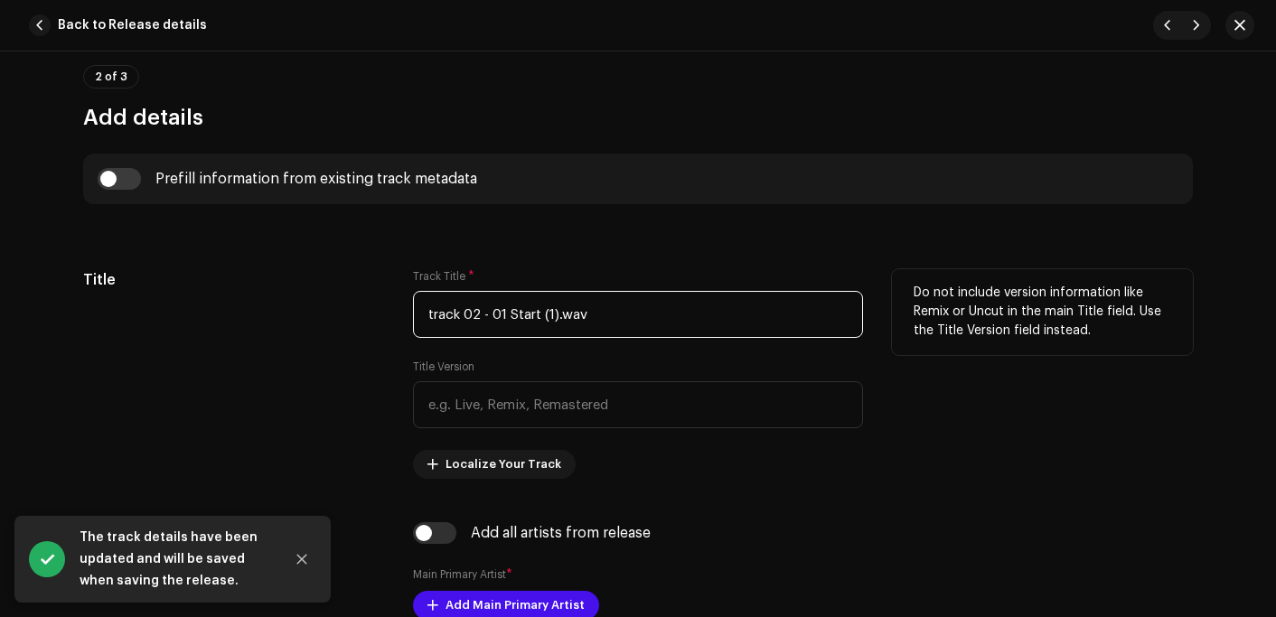
click at [610, 312] on input "track 02 - 01 Start (1).wav" at bounding box center [638, 314] width 450 height 47
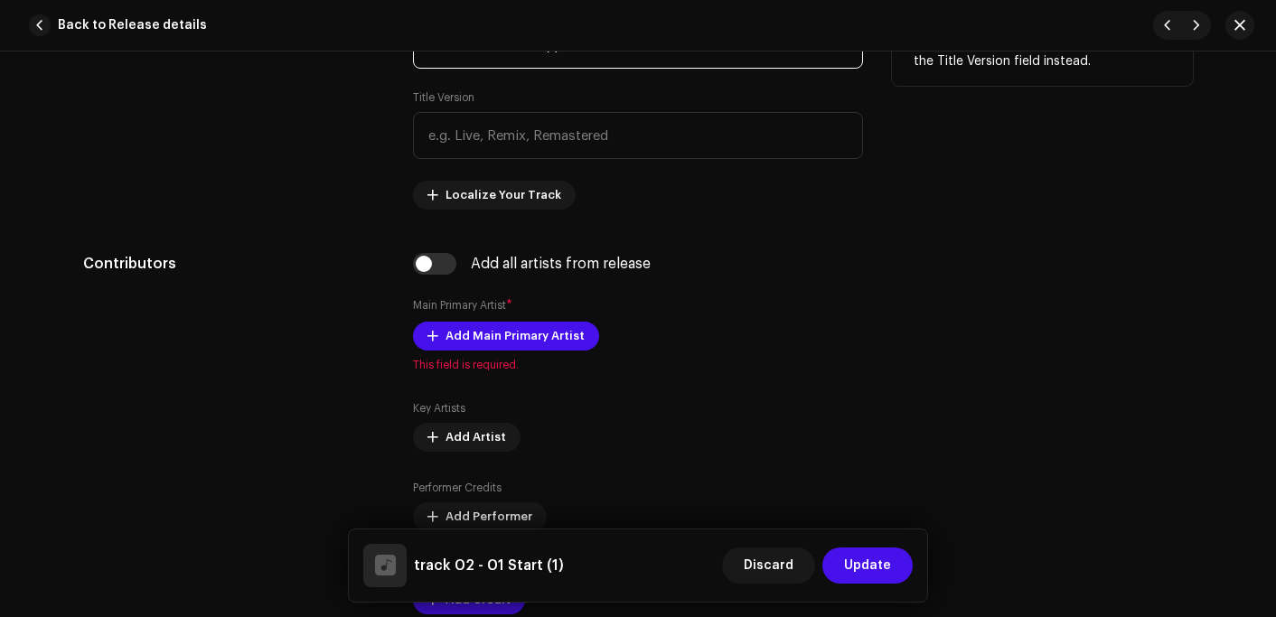
scroll to position [904, 0]
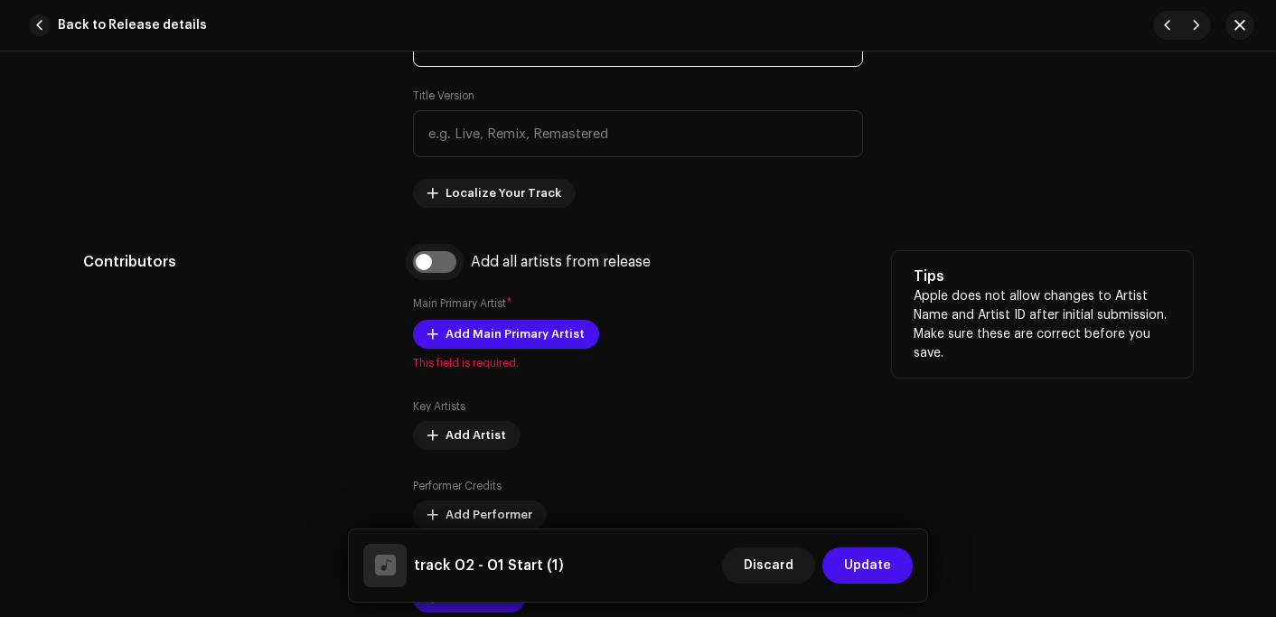
type input "track 02 - 01 Start (1)"
click at [413, 260] on input "checkbox" at bounding box center [434, 262] width 43 height 22
checkbox input "true"
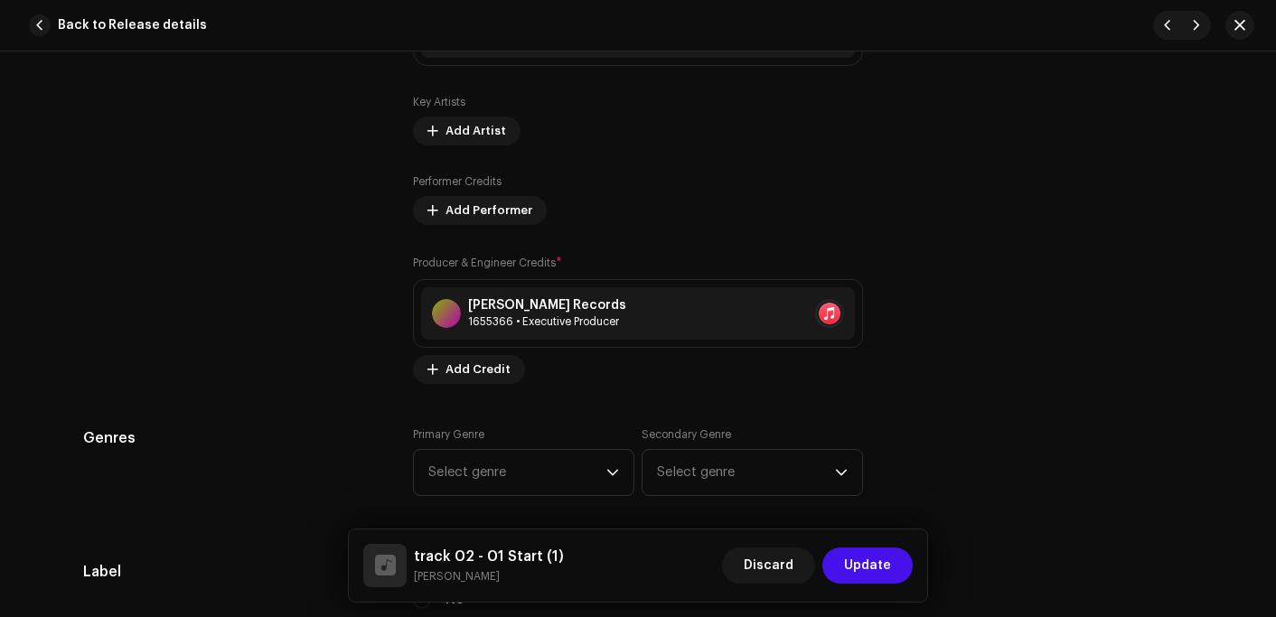
scroll to position [1536, 0]
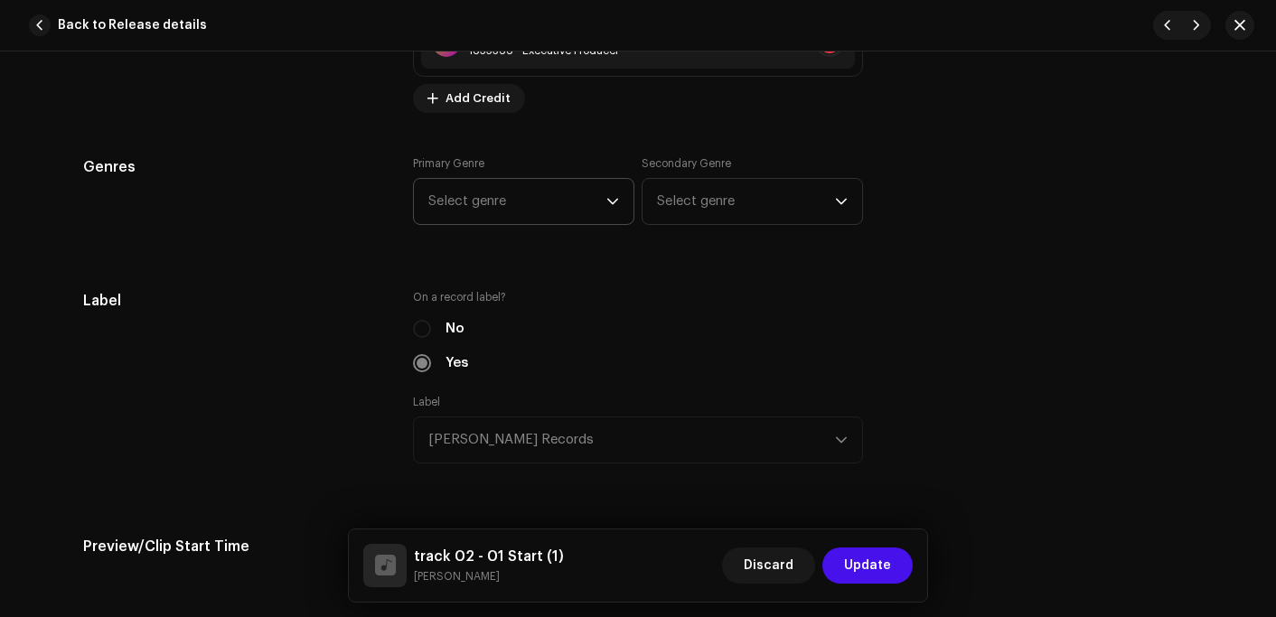
click at [512, 214] on span "Select genre" at bounding box center [517, 201] width 178 height 45
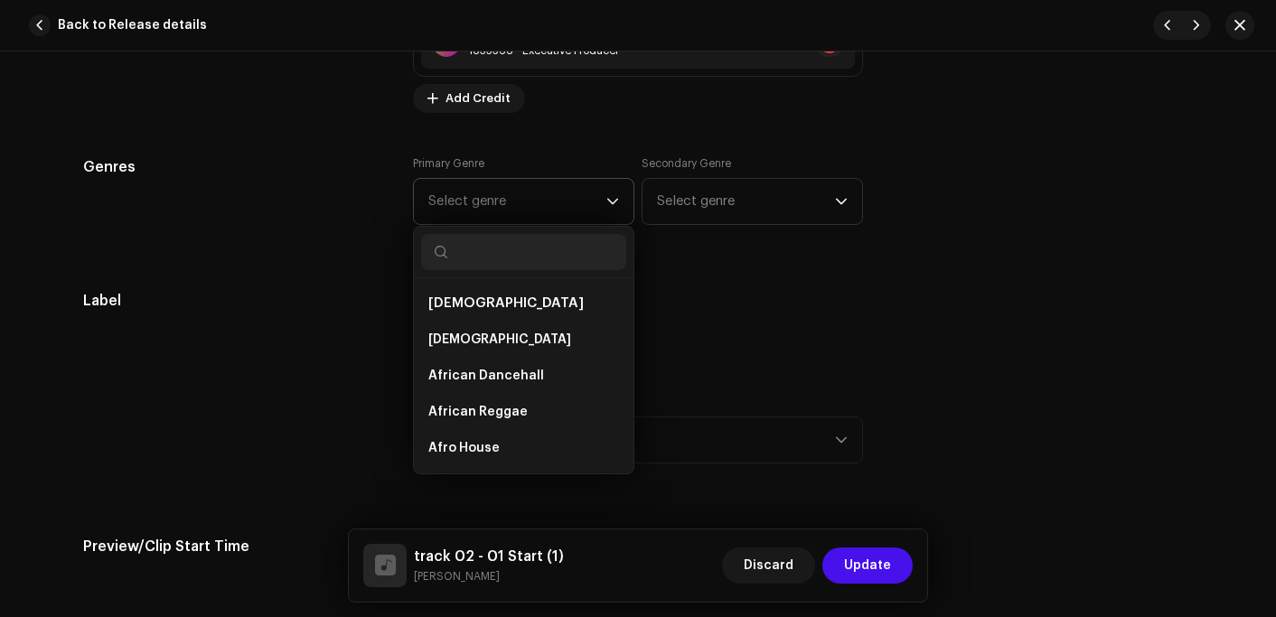
click at [500, 249] on input "text" at bounding box center [523, 252] width 205 height 36
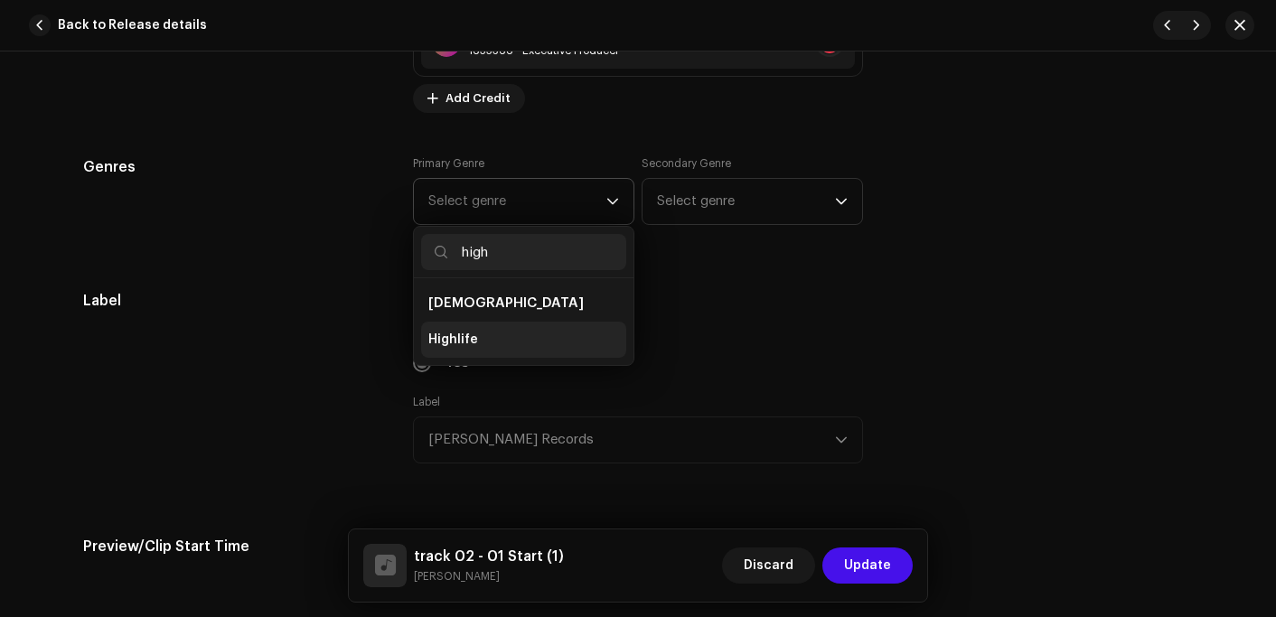
type input "high"
click at [490, 338] on li "Highlife" at bounding box center [523, 340] width 205 height 36
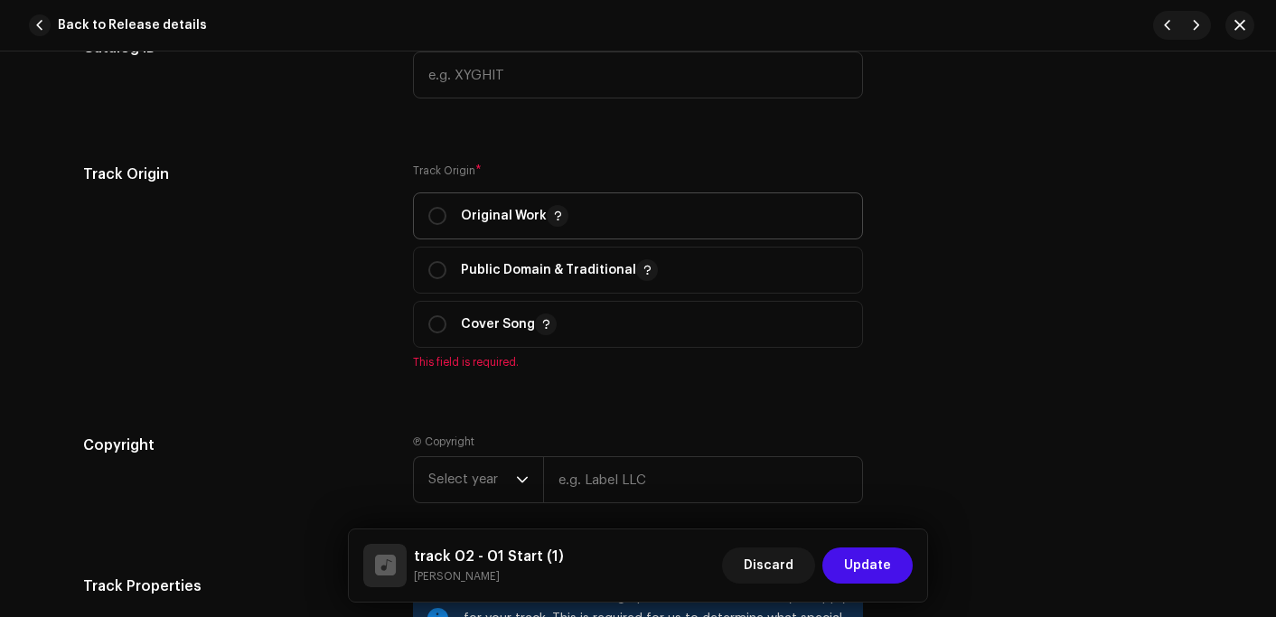
click at [486, 225] on p "Original Work" at bounding box center [515, 216] width 108 height 22
radio input "true"
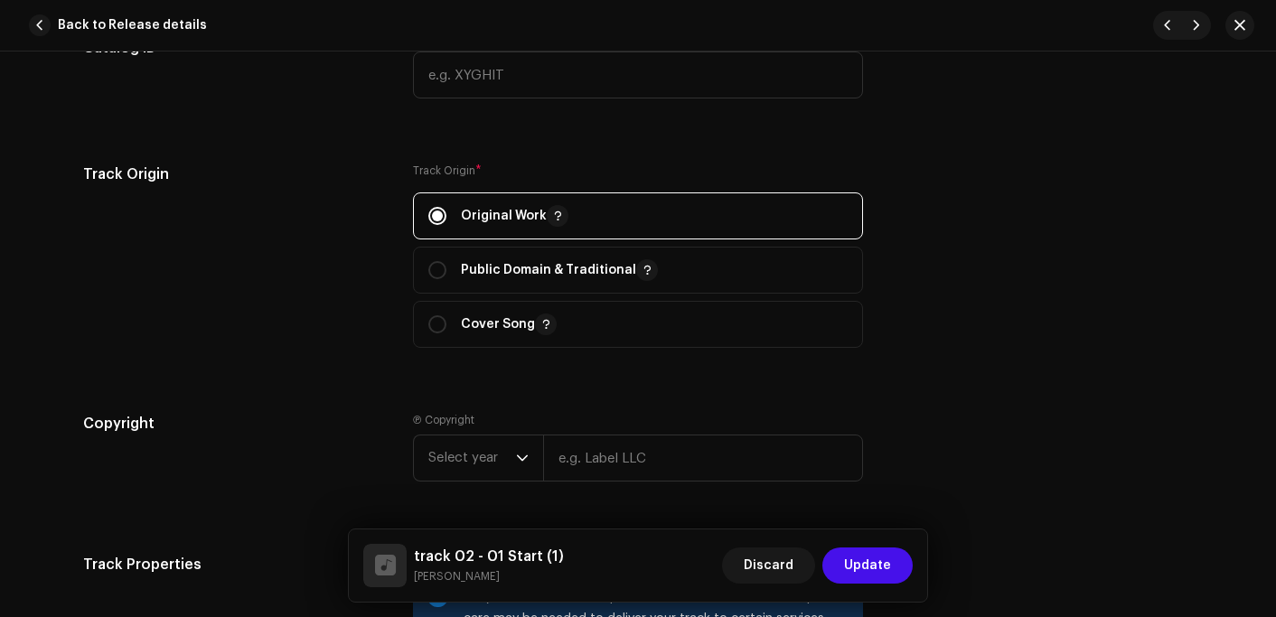
scroll to position [2350, 0]
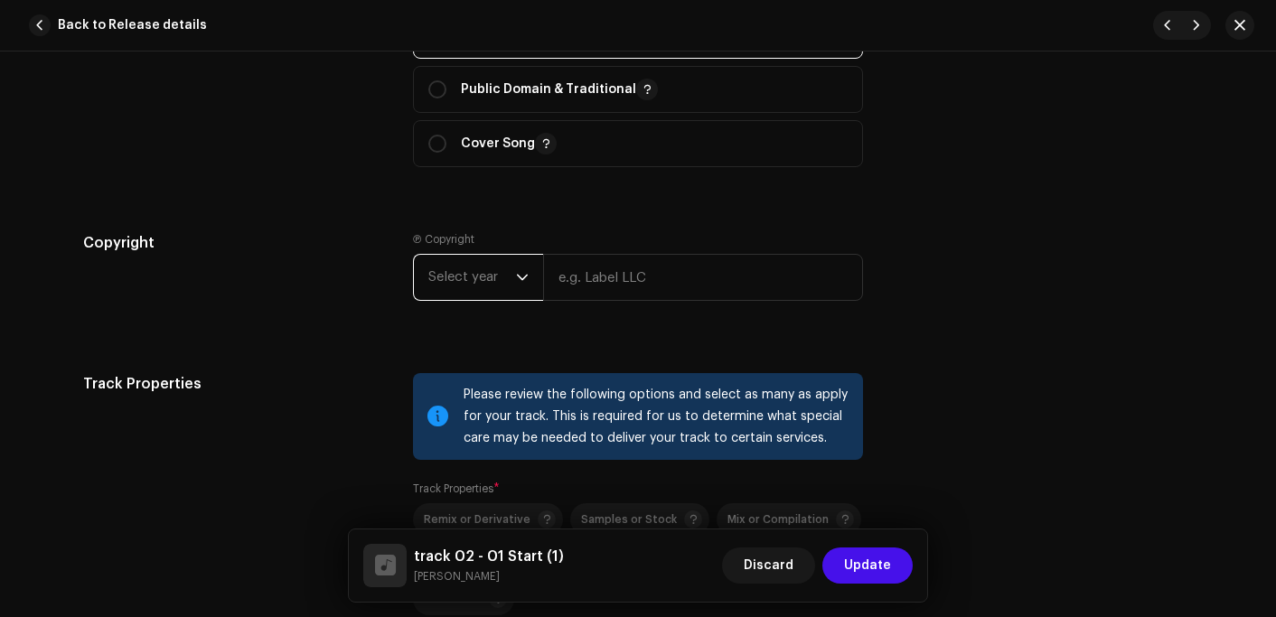
click at [428, 280] on span "Select year" at bounding box center [472, 277] width 88 height 45
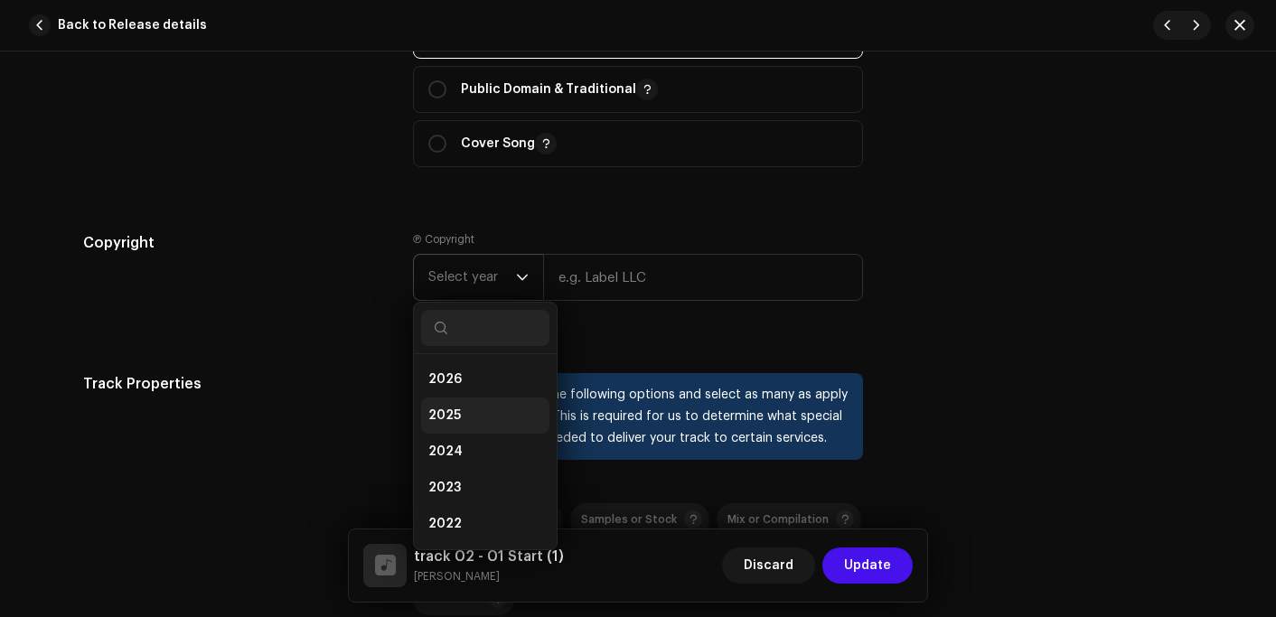
click at [433, 413] on span "2025" at bounding box center [444, 416] width 33 height 18
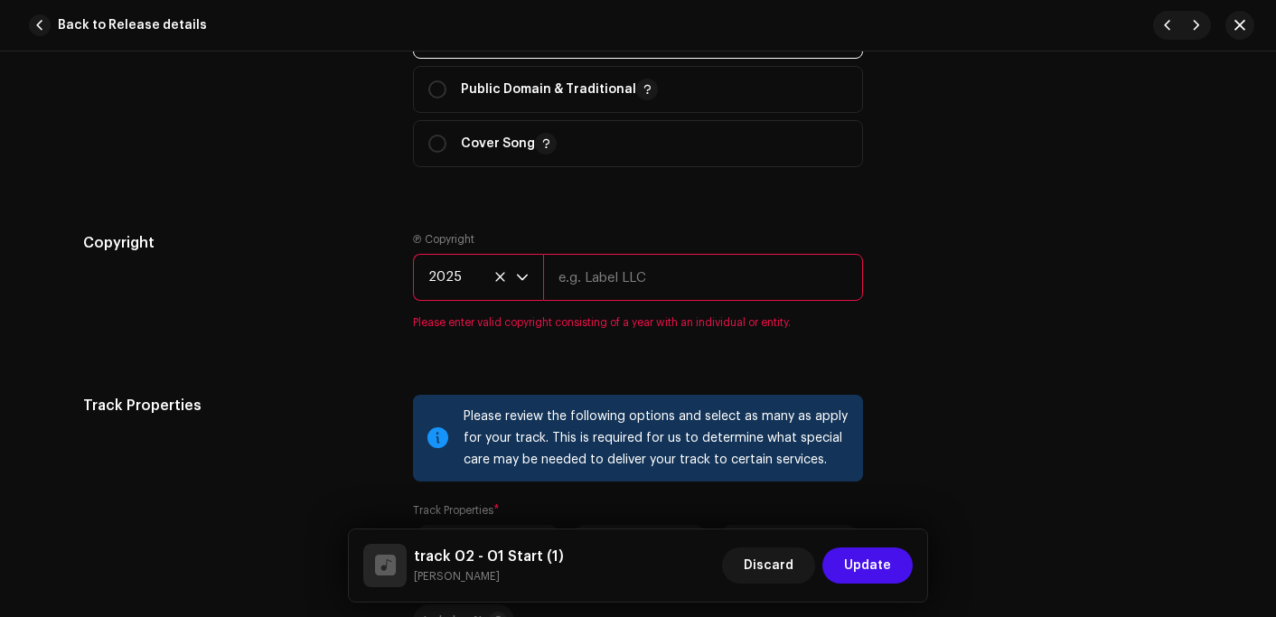
click at [600, 298] on input "text" at bounding box center [703, 277] width 320 height 47
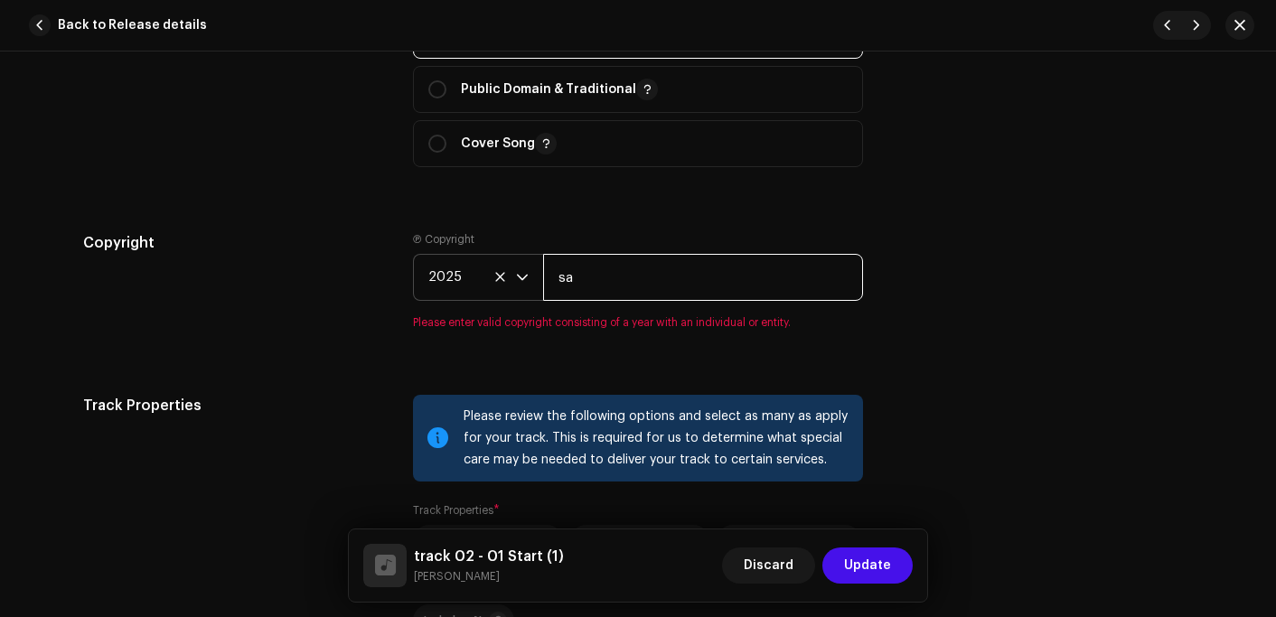
type input "[PERSON_NAME] Records"
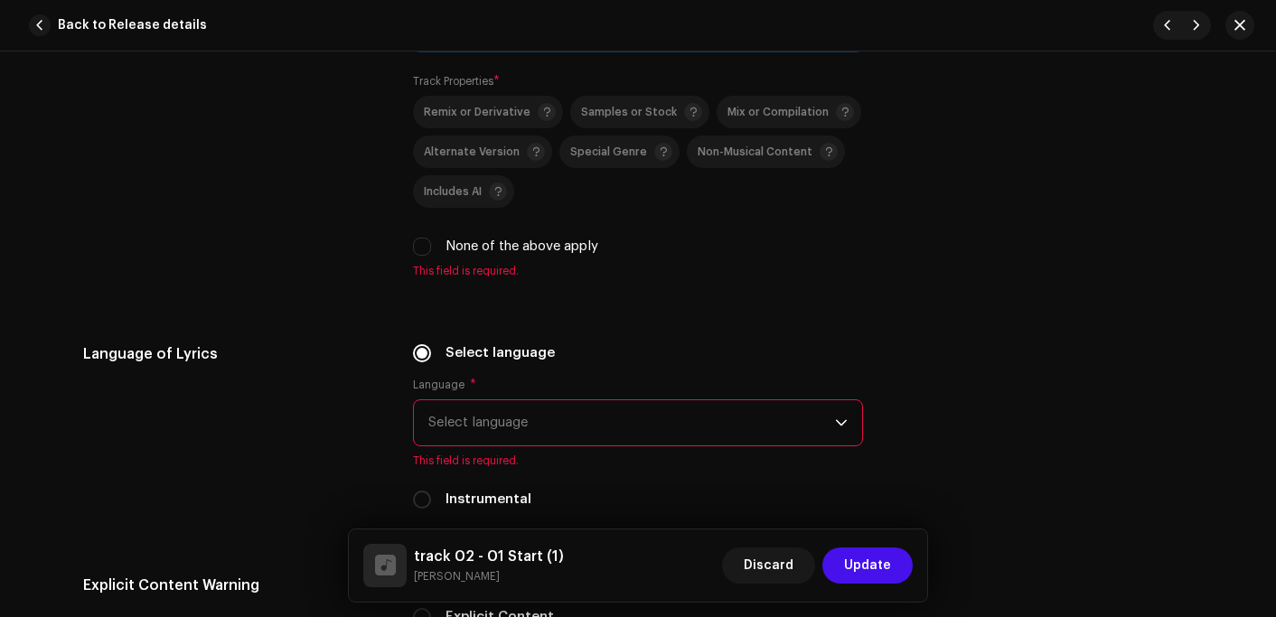
scroll to position [2802, 0]
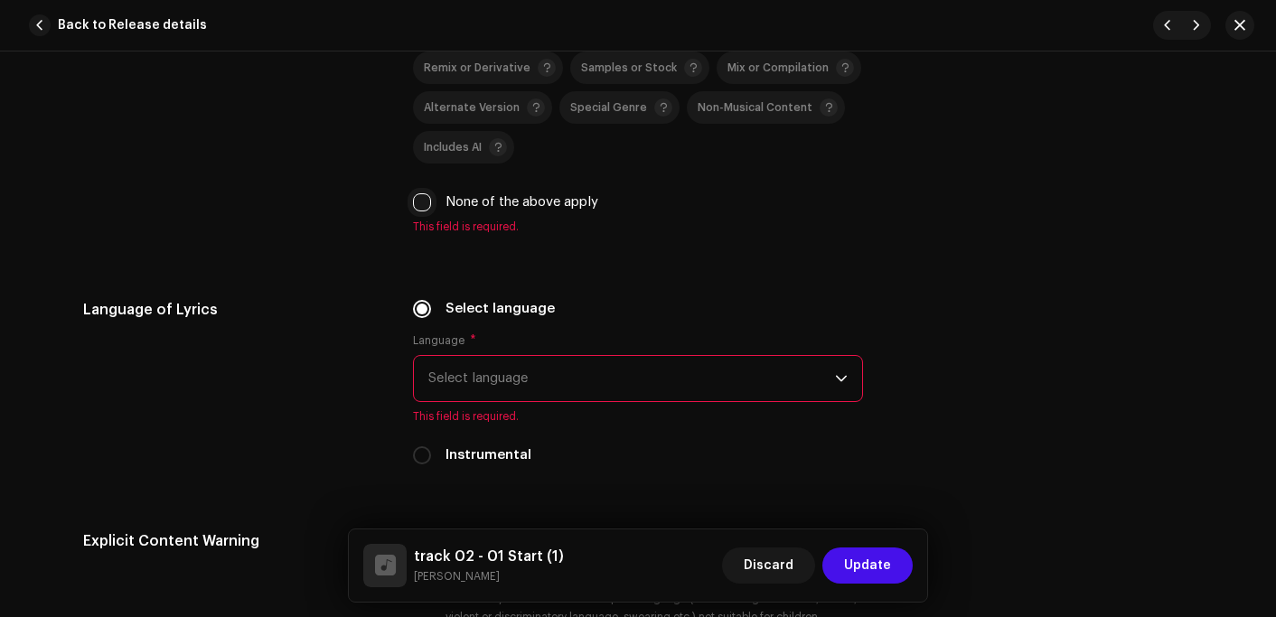
click at [416, 205] on input "None of the above apply" at bounding box center [422, 202] width 18 height 18
checkbox input "true"
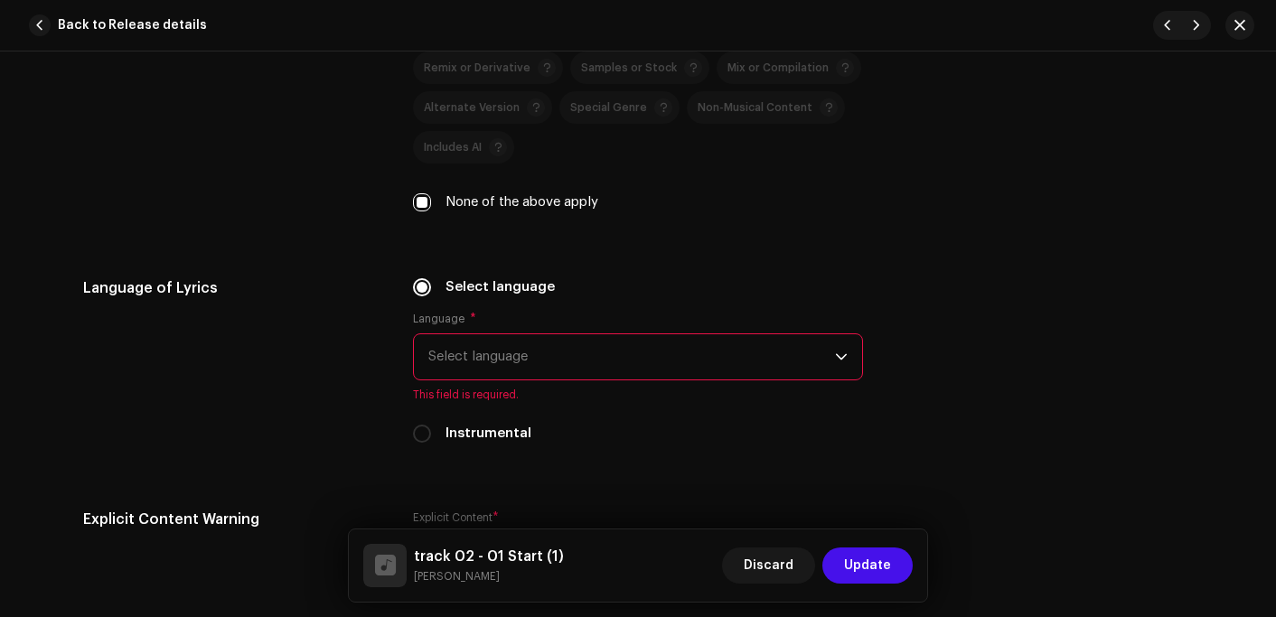
scroll to position [3073, 0]
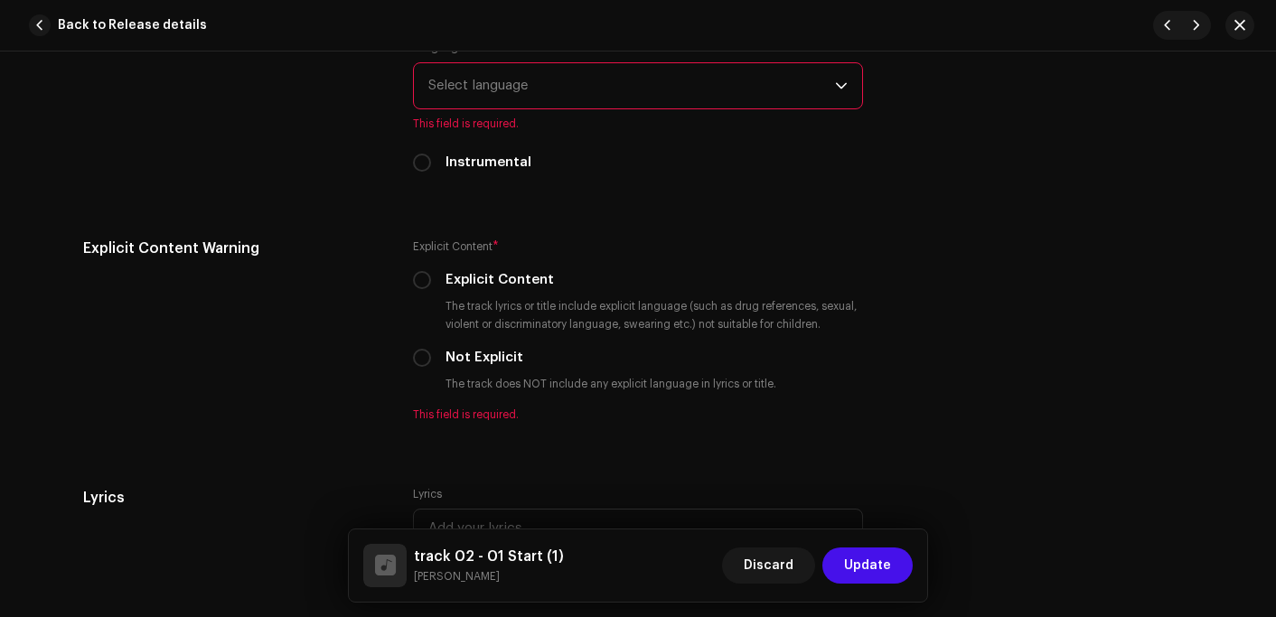
click at [560, 99] on span "Select language" at bounding box center [631, 85] width 407 height 45
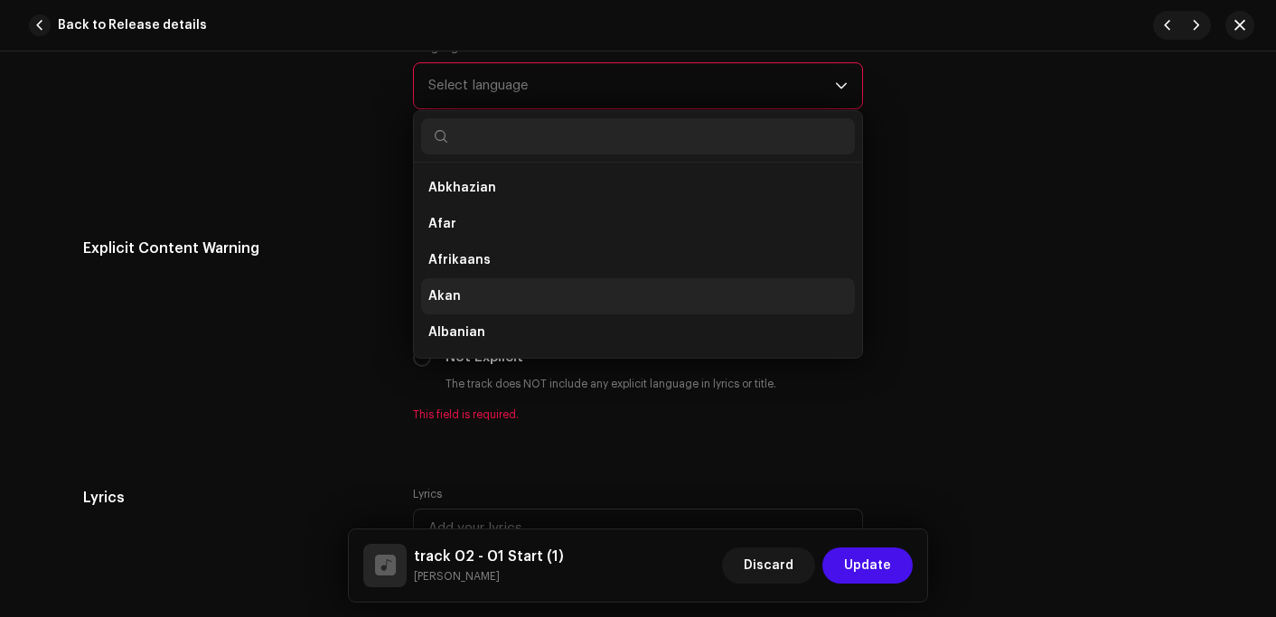
click at [437, 292] on span "Akan" at bounding box center [444, 296] width 33 height 18
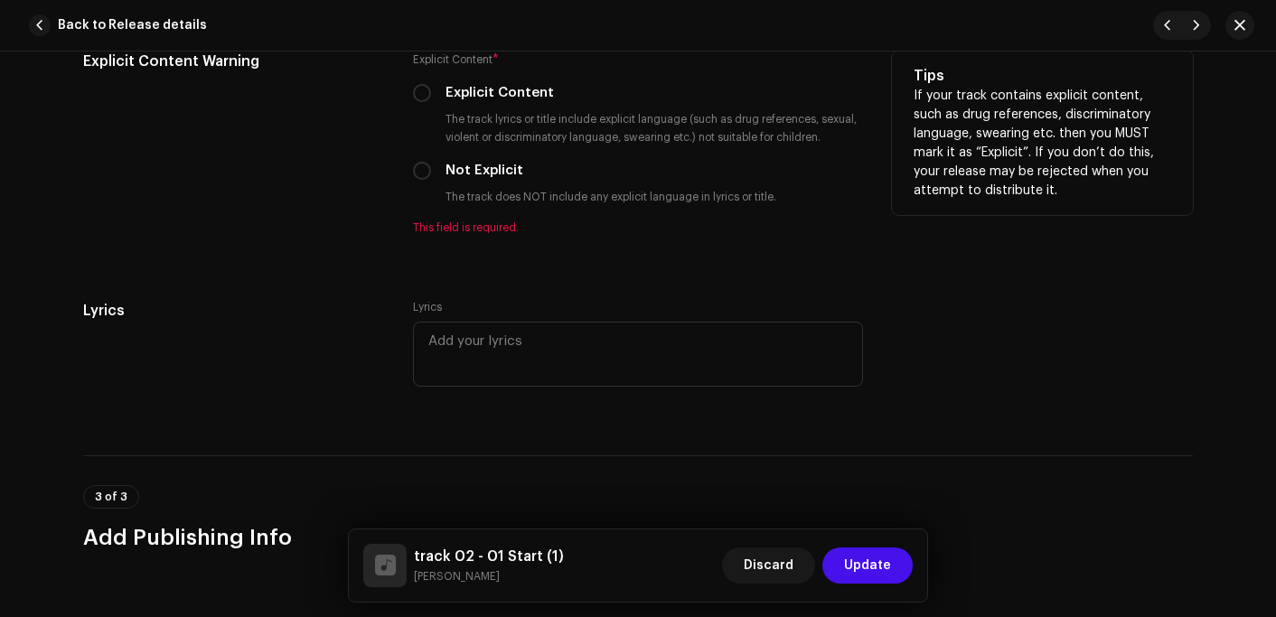
scroll to position [3254, 0]
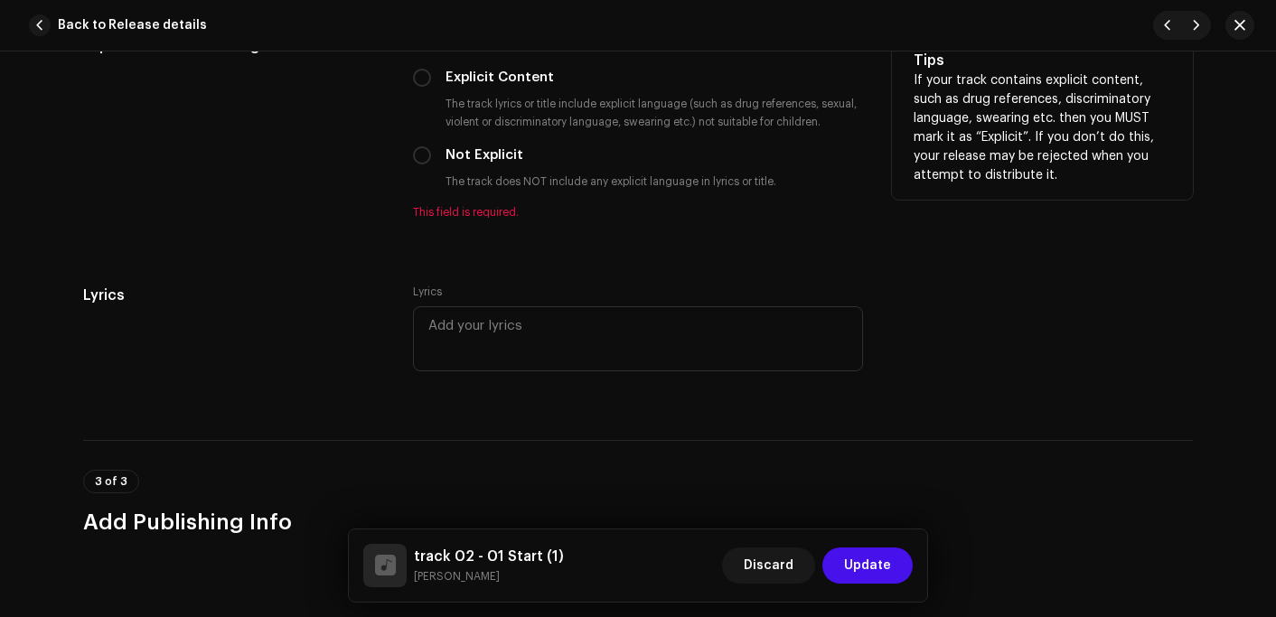
click at [482, 160] on label "Not Explicit" at bounding box center [485, 156] width 78 height 20
click at [431, 160] on input "Not Explicit" at bounding box center [422, 155] width 18 height 18
radio input "true"
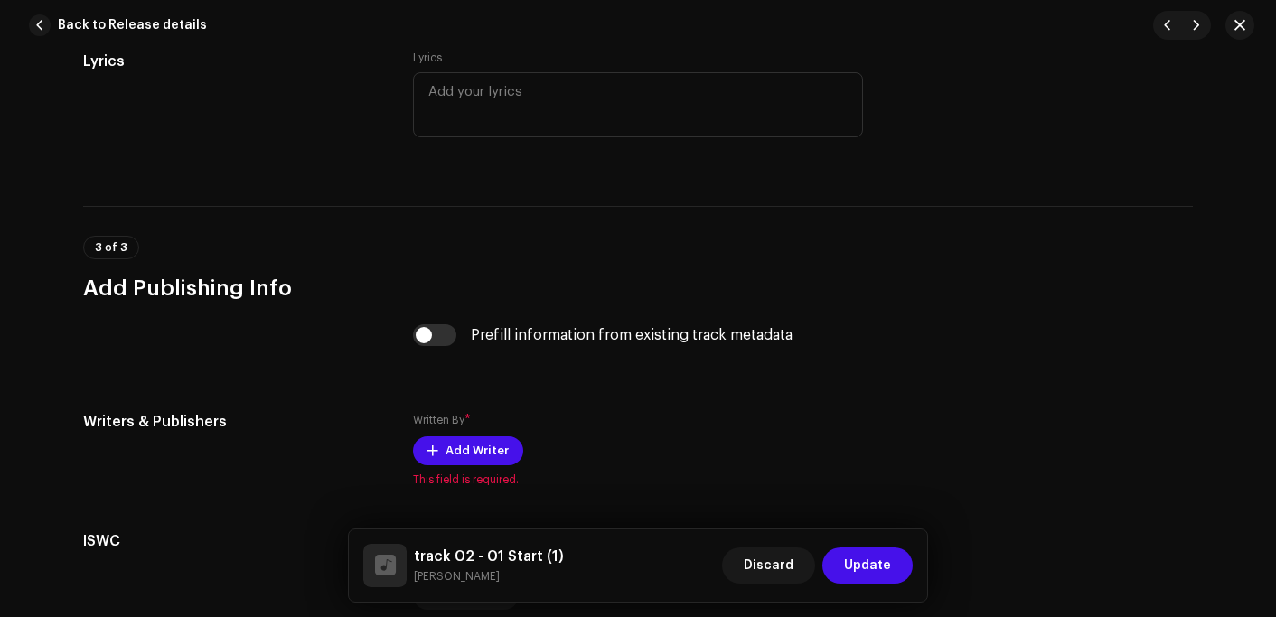
scroll to position [3525, 0]
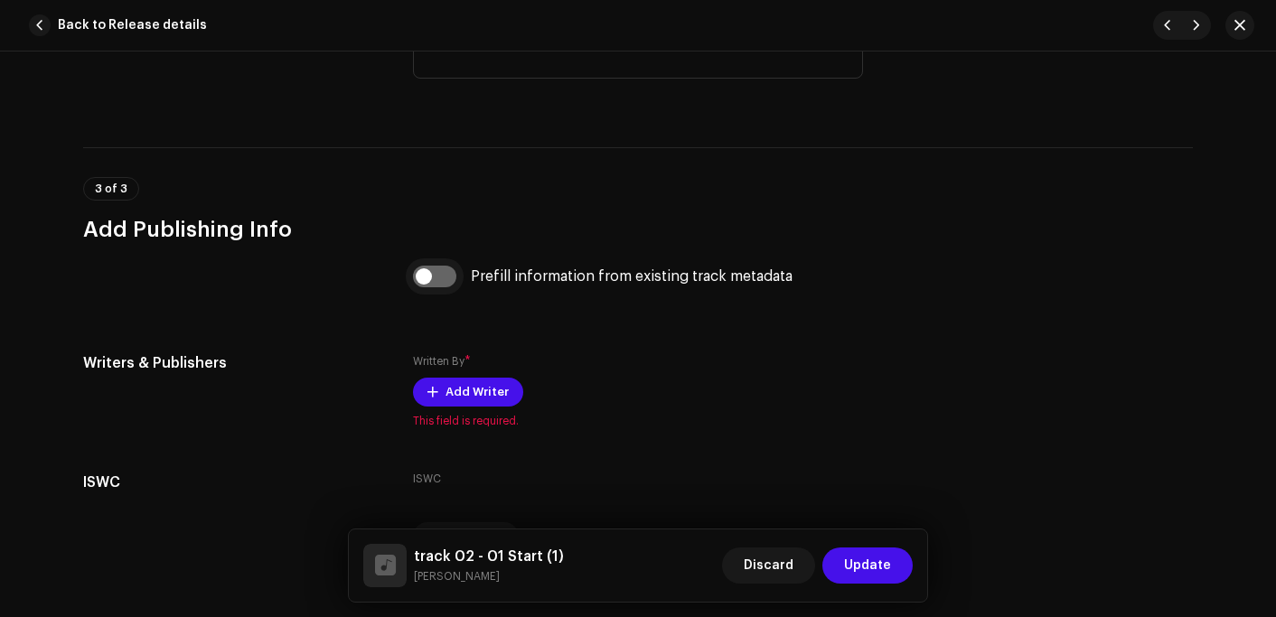
click at [436, 275] on input "checkbox" at bounding box center [434, 277] width 43 height 22
checkbox input "true"
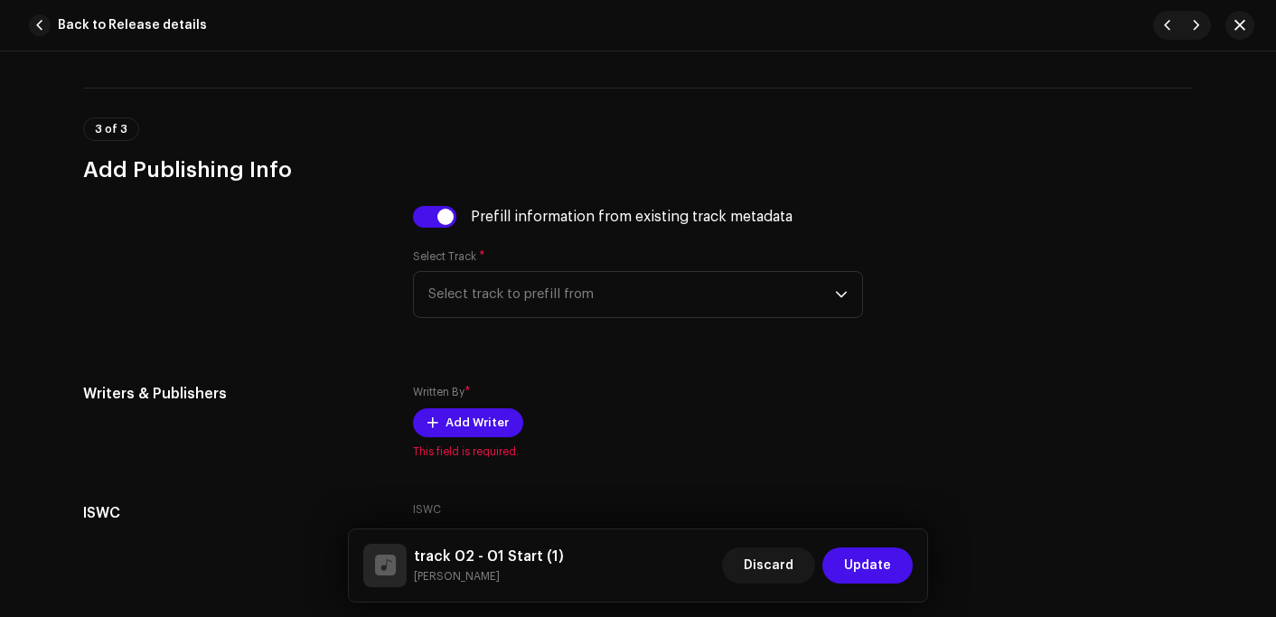
scroll to position [3615, 0]
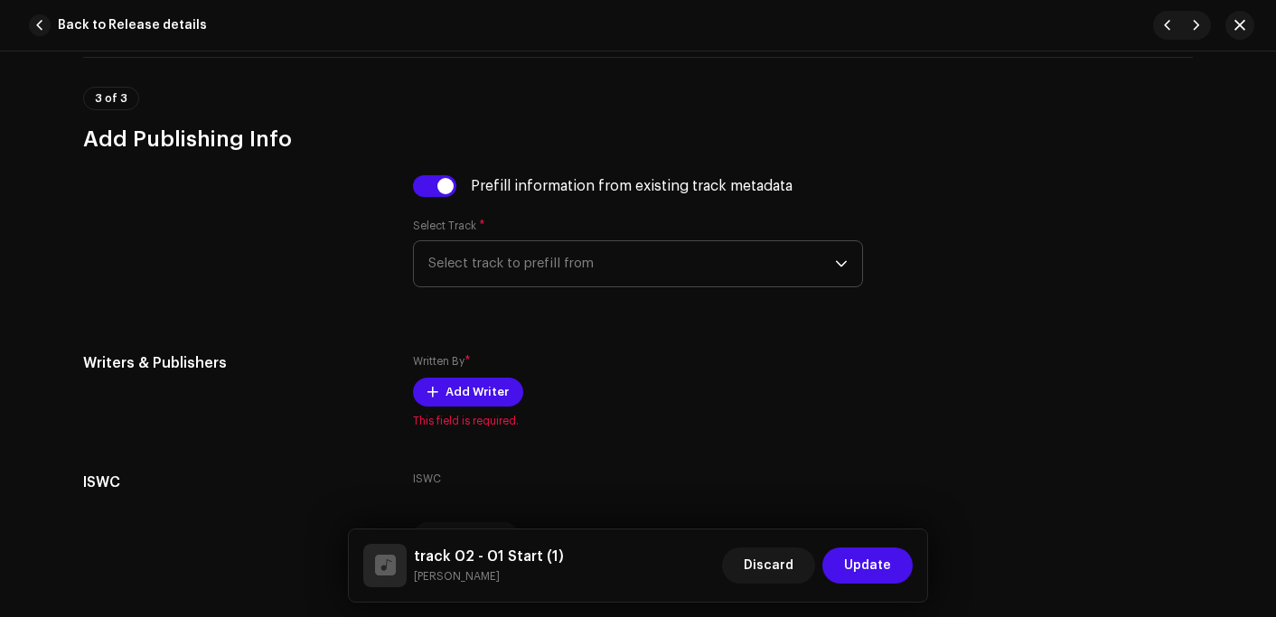
click at [534, 275] on span "Select track to prefill from" at bounding box center [631, 263] width 407 height 45
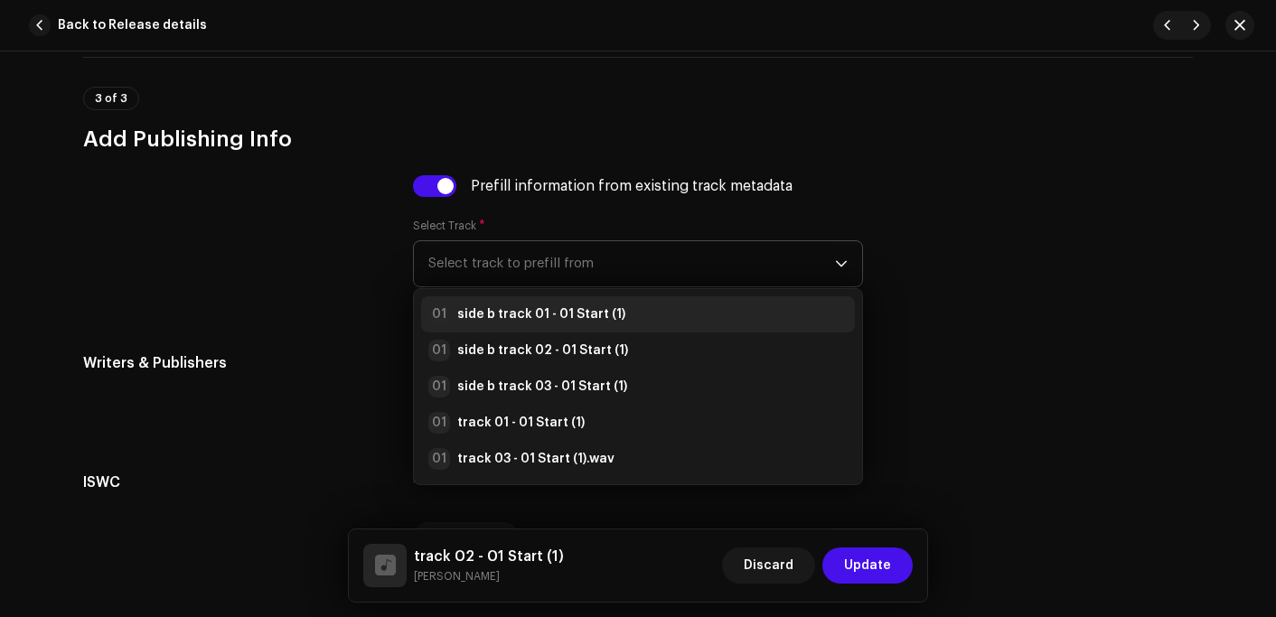
click at [527, 316] on strong "side b track 01 - 01 Start (1)" at bounding box center [541, 314] width 168 height 18
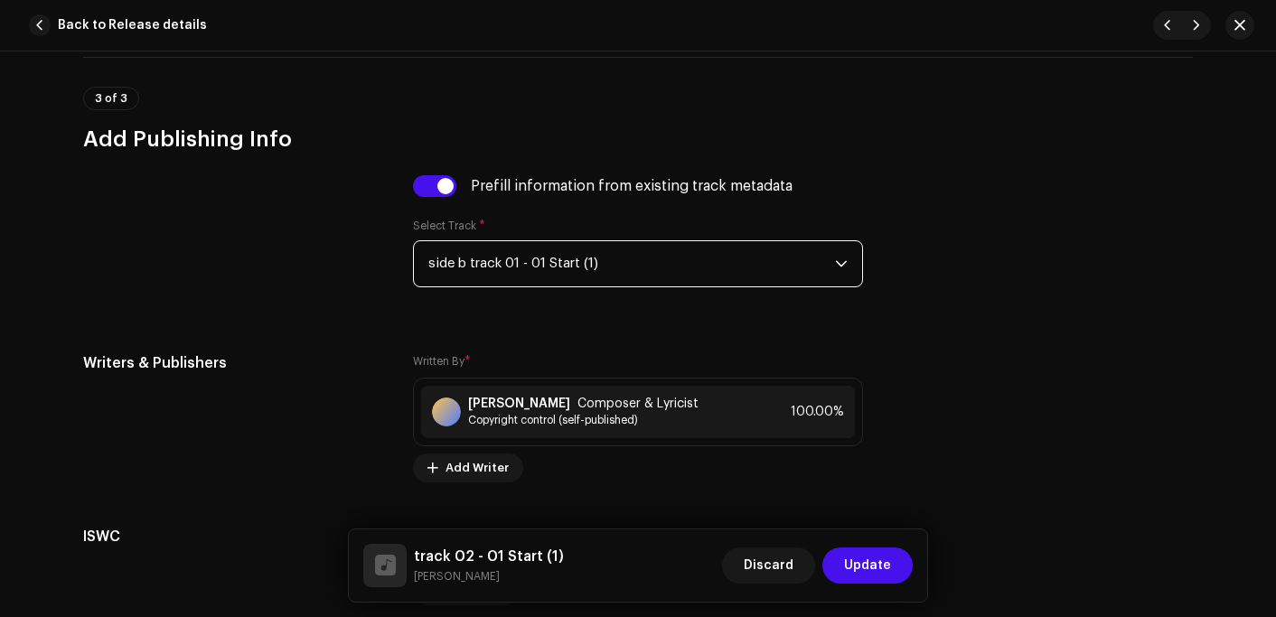
scroll to position [3781, 0]
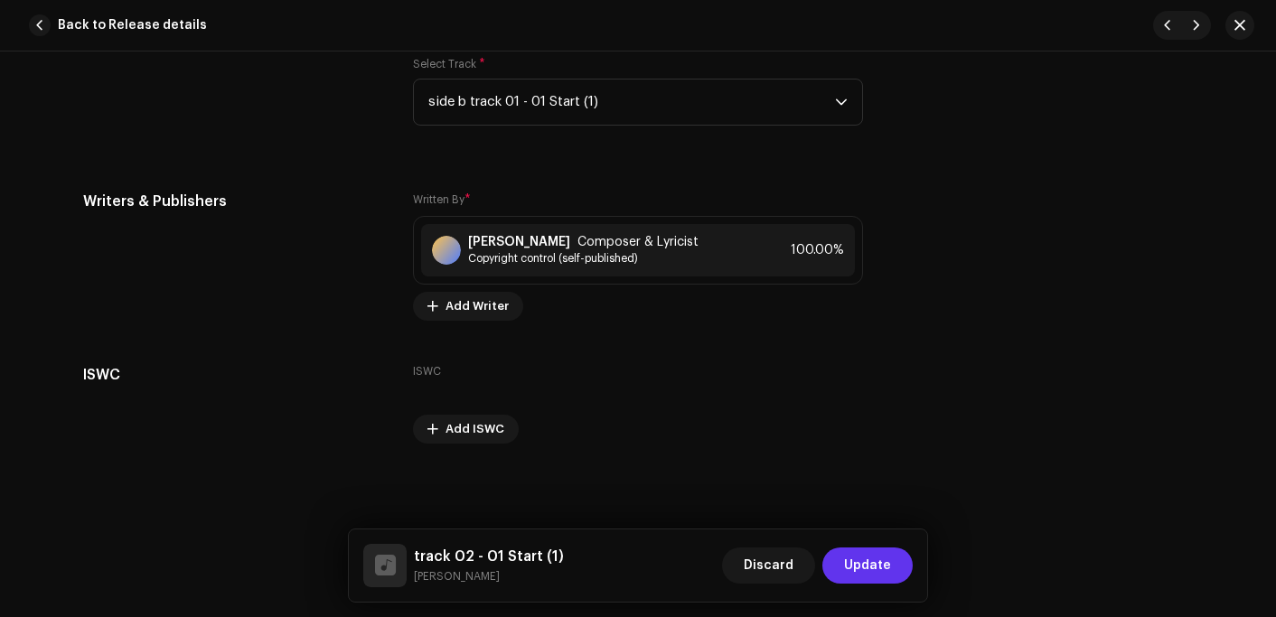
click at [852, 551] on span "Update" at bounding box center [867, 566] width 47 height 36
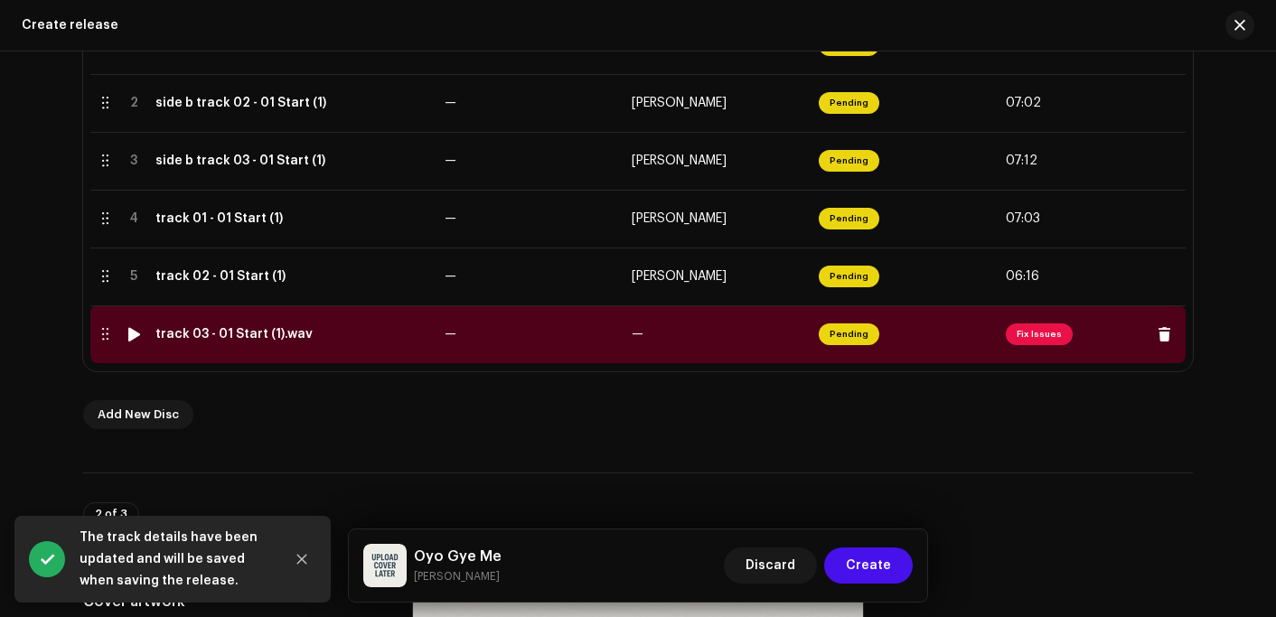
click at [202, 334] on div "track 03 - 01 Start (1).wav" at bounding box center [233, 334] width 157 height 14
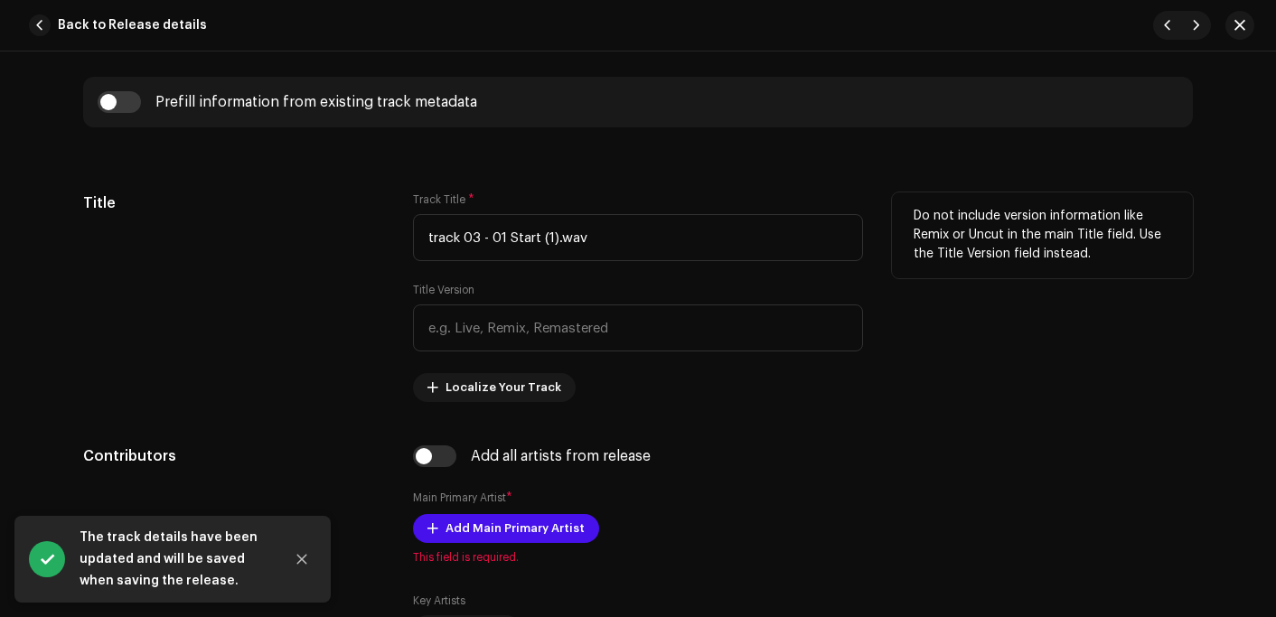
scroll to position [723, 0]
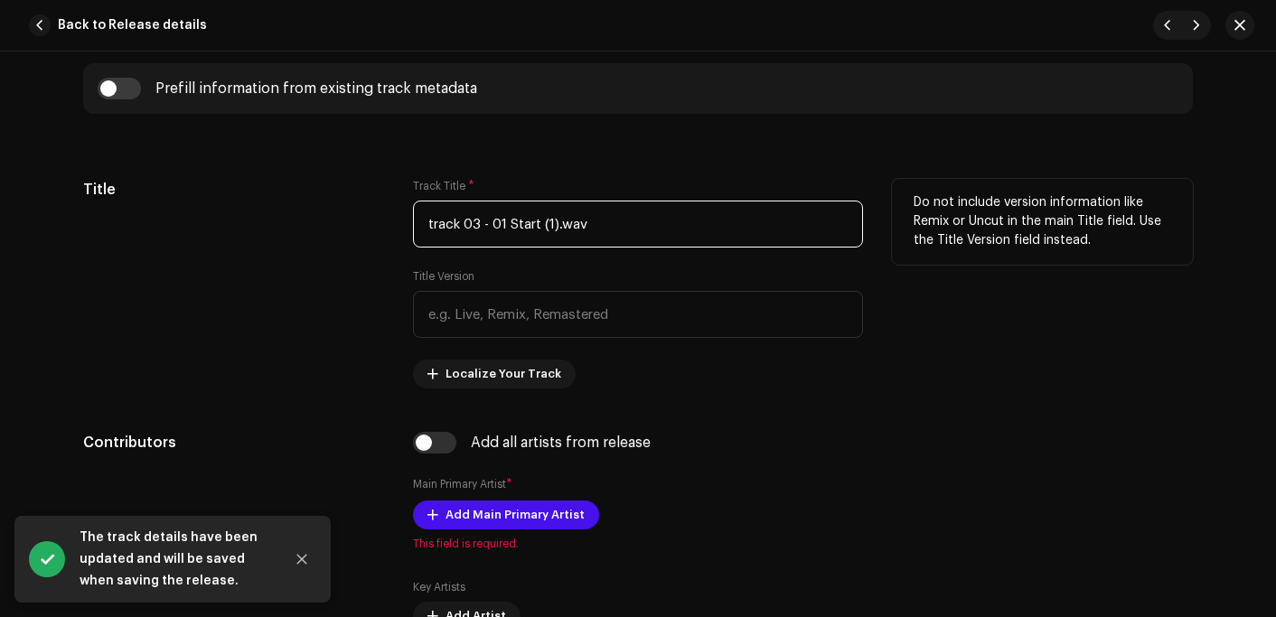
click at [614, 220] on input "track 03 - 01 Start (1).wav" at bounding box center [638, 224] width 450 height 47
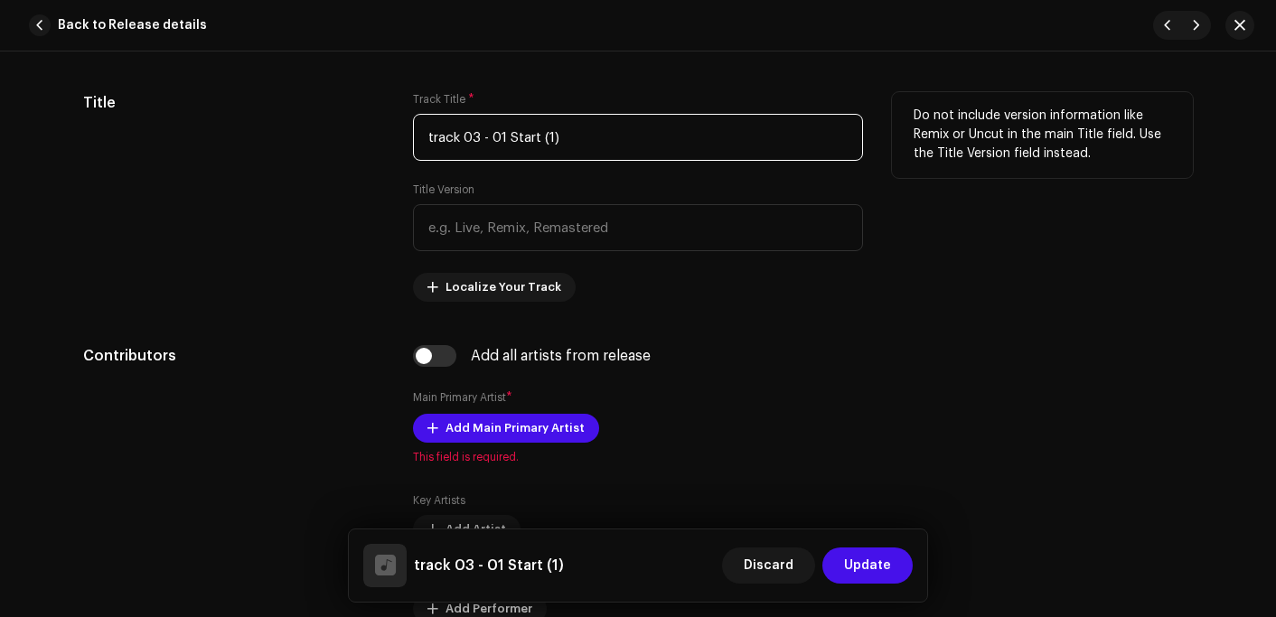
scroll to position [904, 0]
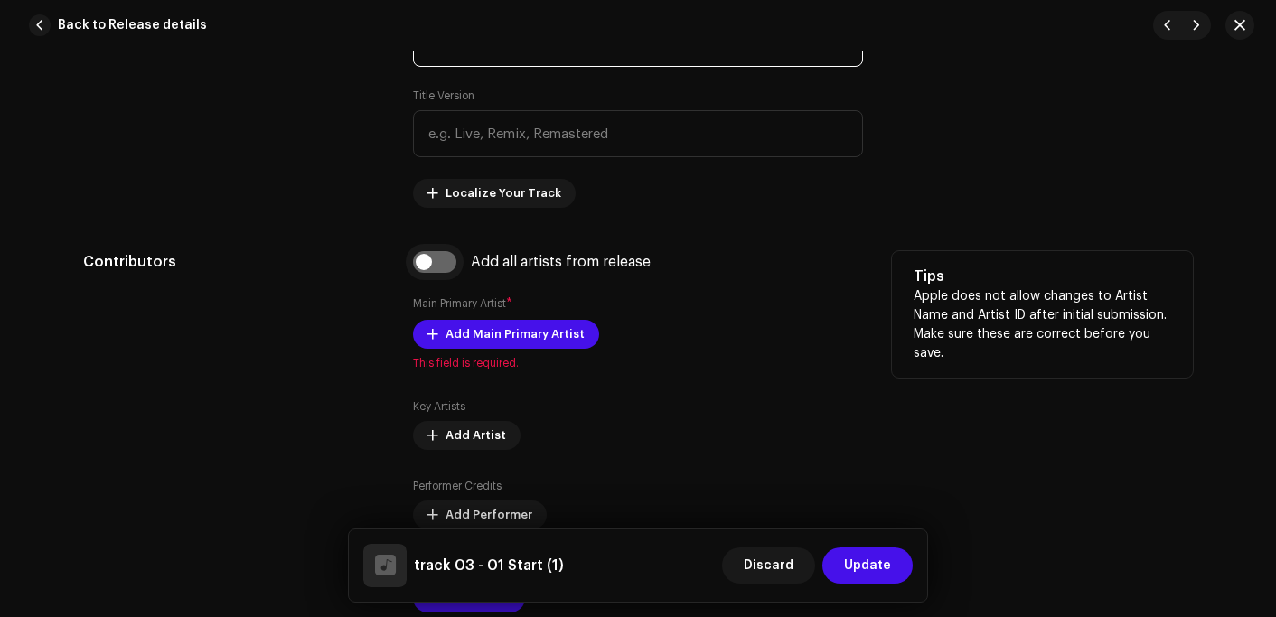
type input "track 03 - 01 Start (1)"
click at [434, 259] on input "checkbox" at bounding box center [434, 262] width 43 height 22
checkbox input "true"
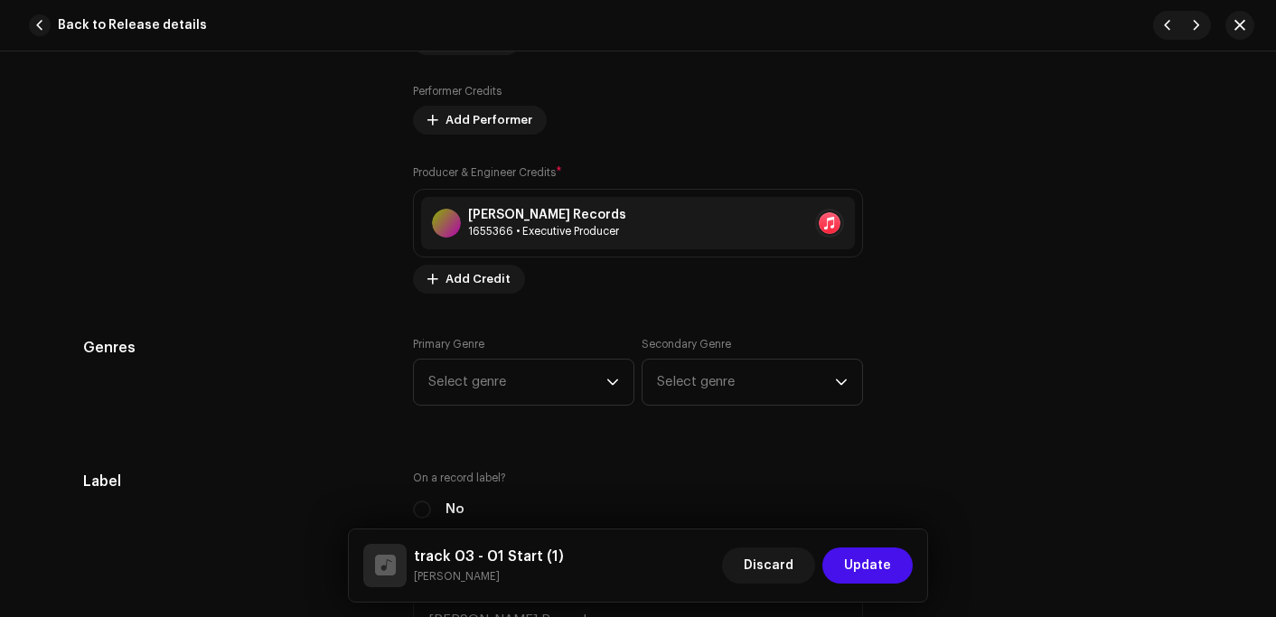
scroll to position [1627, 0]
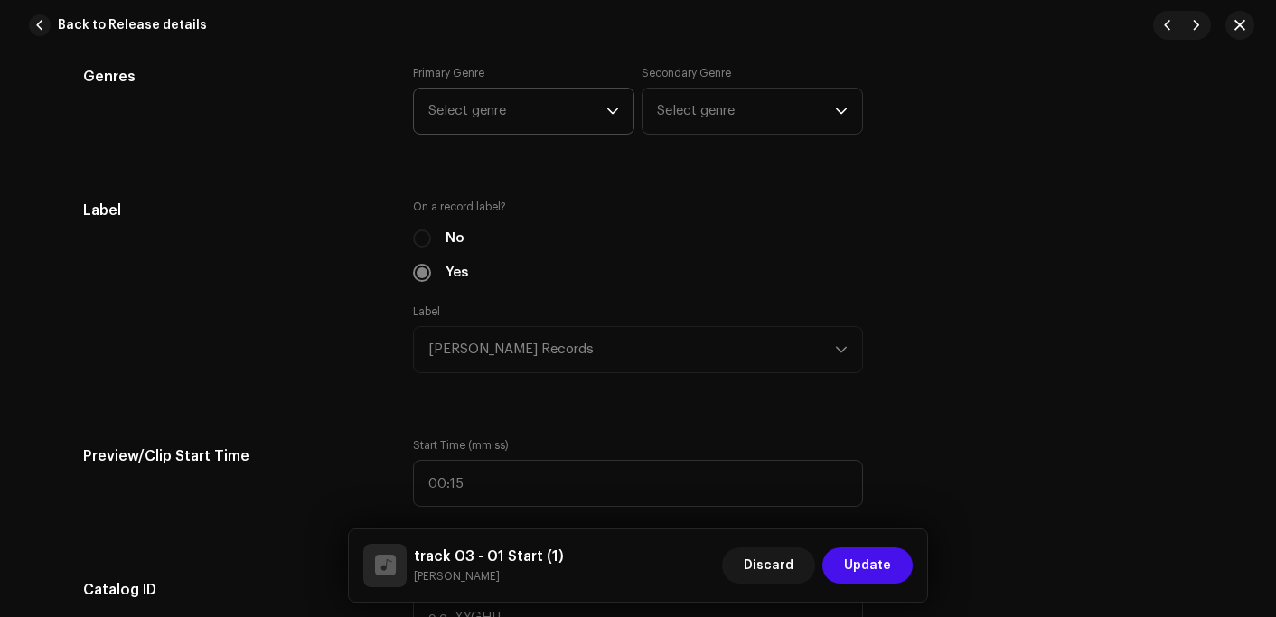
click at [505, 112] on span "Select genre" at bounding box center [517, 111] width 178 height 45
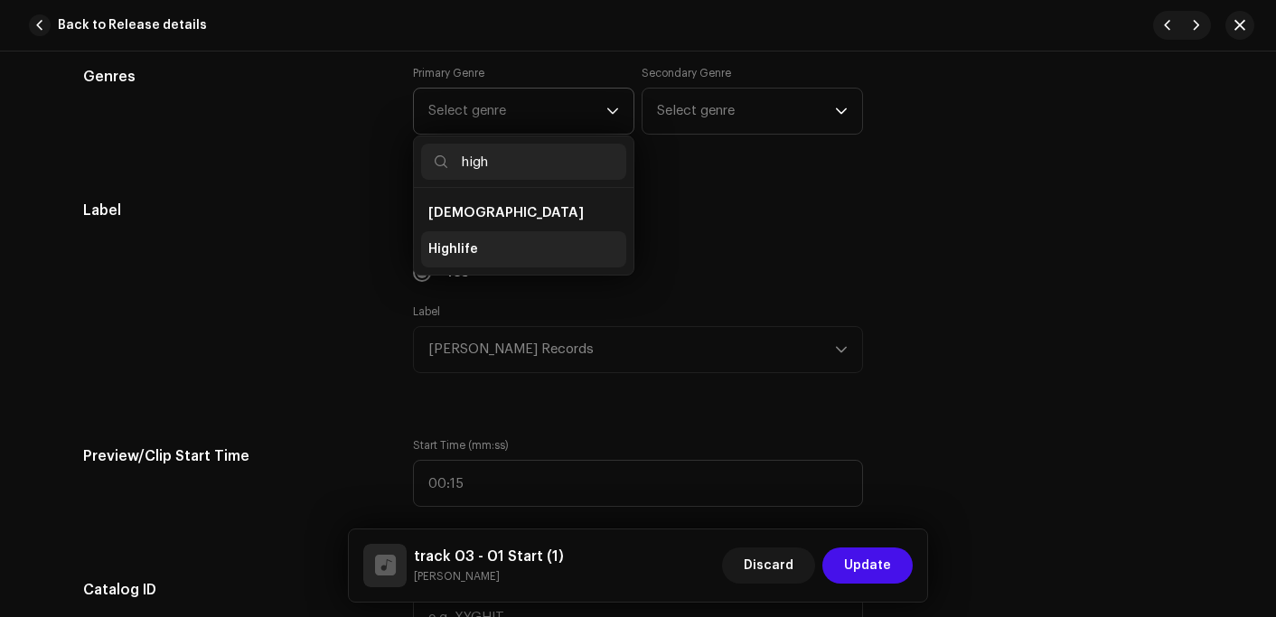
type input "high"
click at [460, 244] on span "Highlife" at bounding box center [453, 249] width 50 height 18
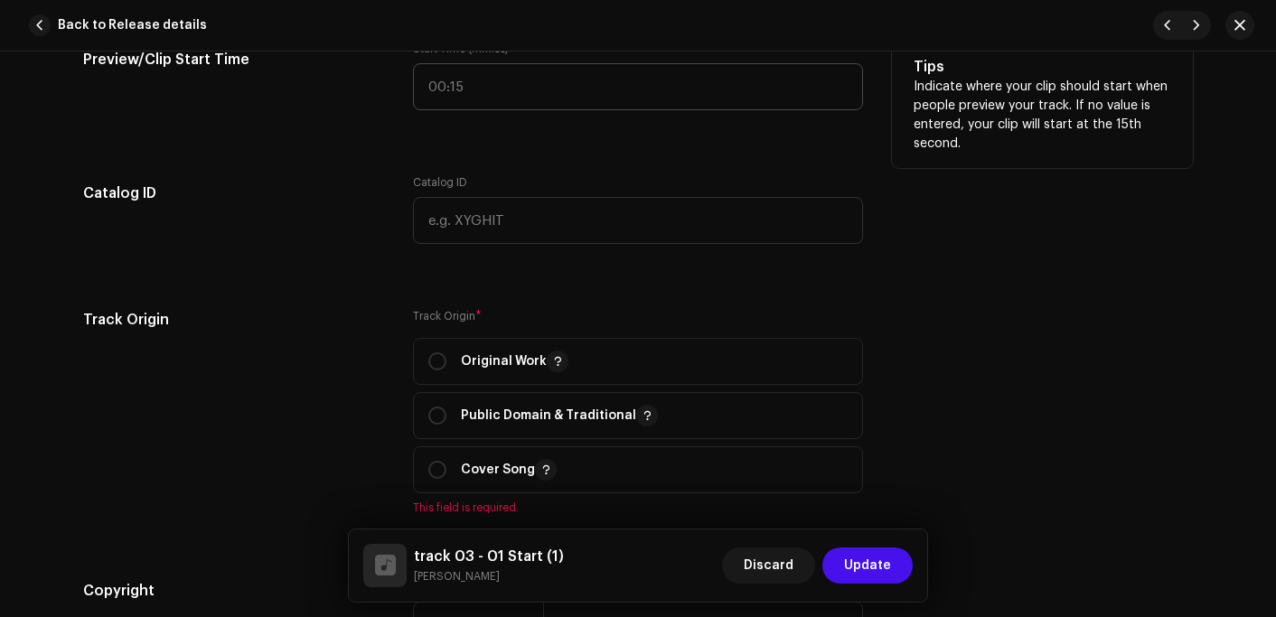
scroll to position [2079, 0]
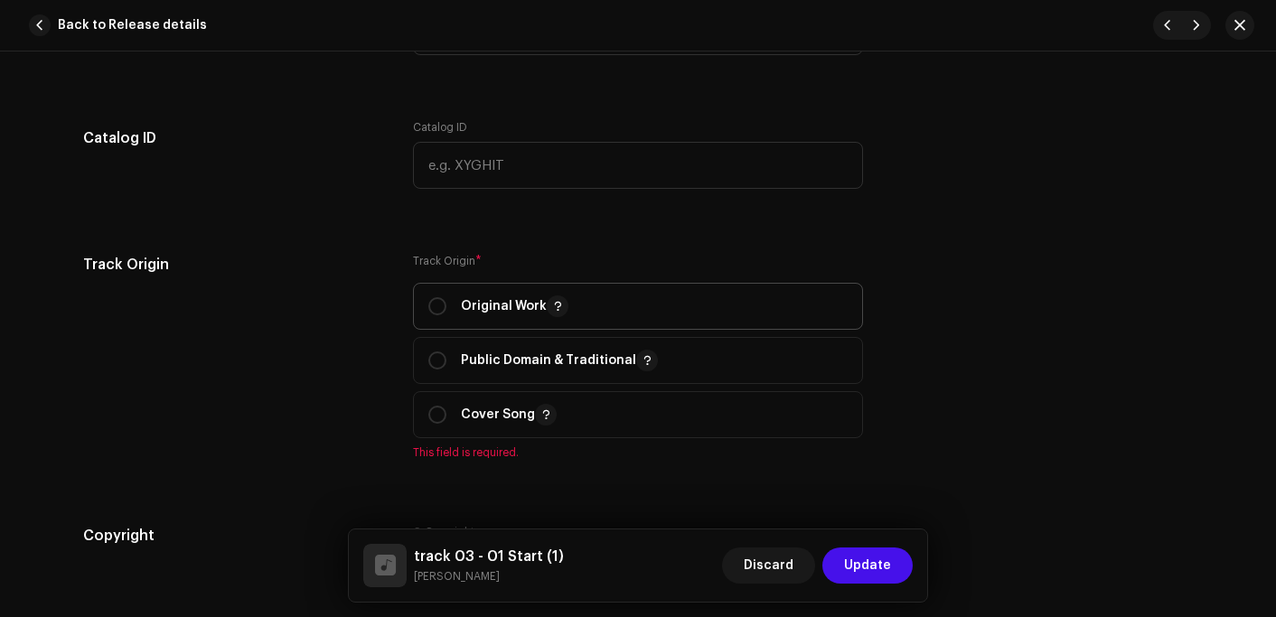
click at [503, 302] on p "Original Work" at bounding box center [515, 307] width 108 height 22
radio input "true"
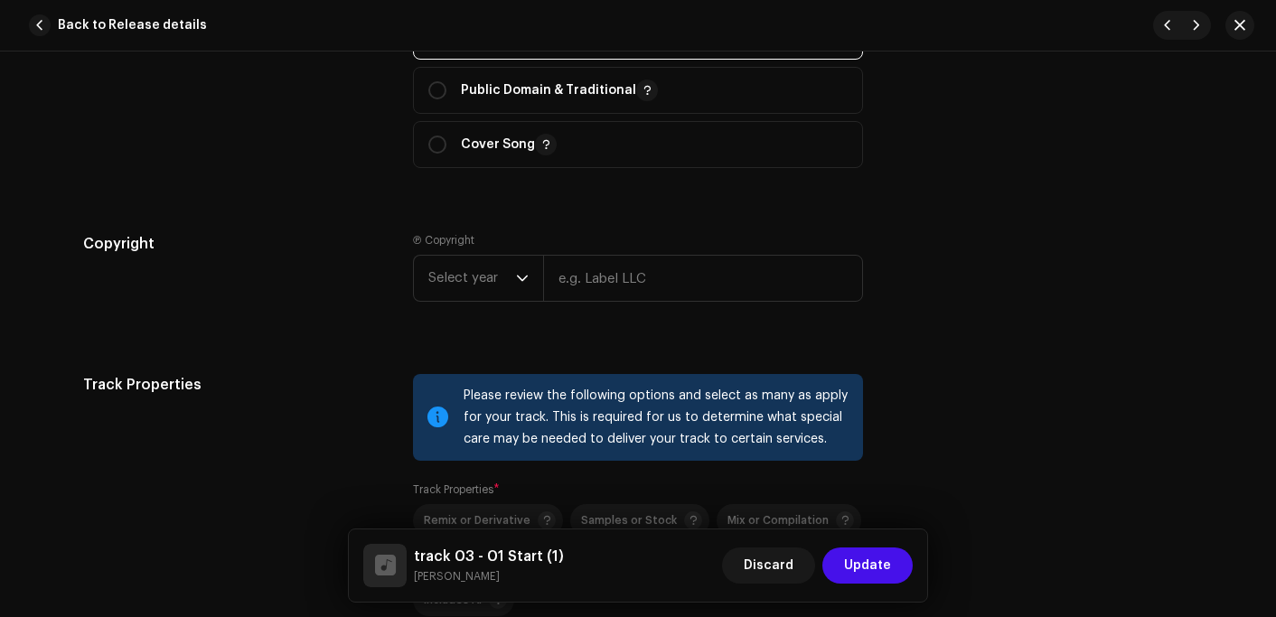
scroll to position [2350, 0]
click at [451, 269] on span "Select year" at bounding box center [472, 277] width 88 height 45
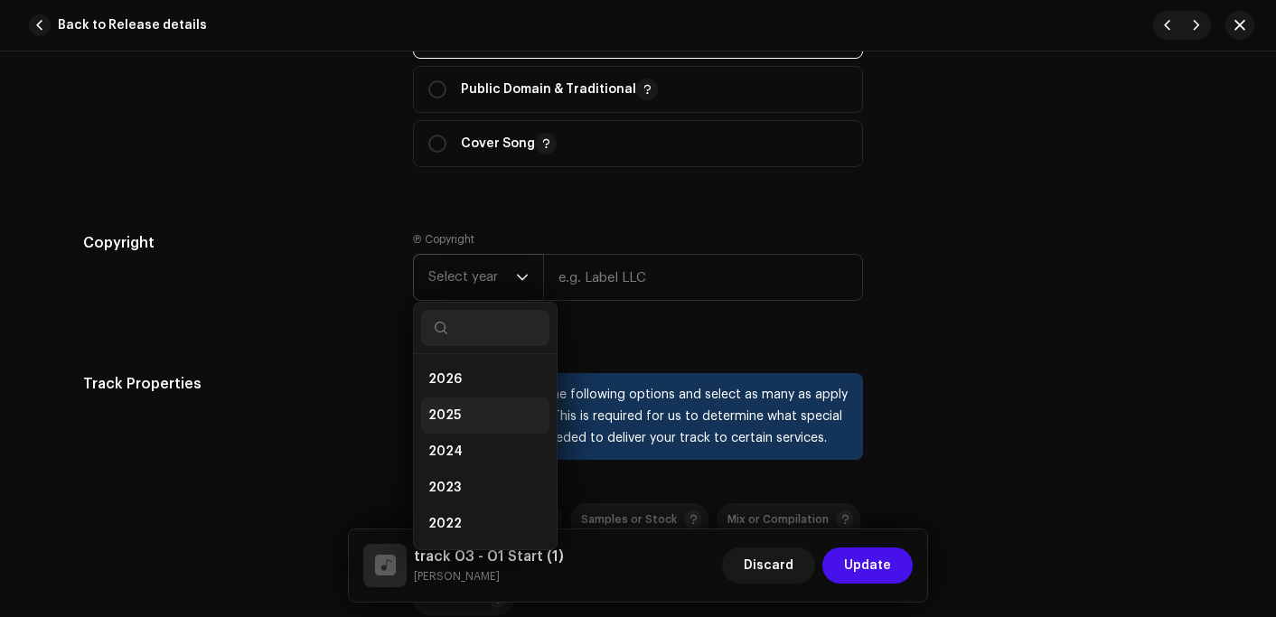
click at [441, 411] on span "2025" at bounding box center [444, 416] width 33 height 18
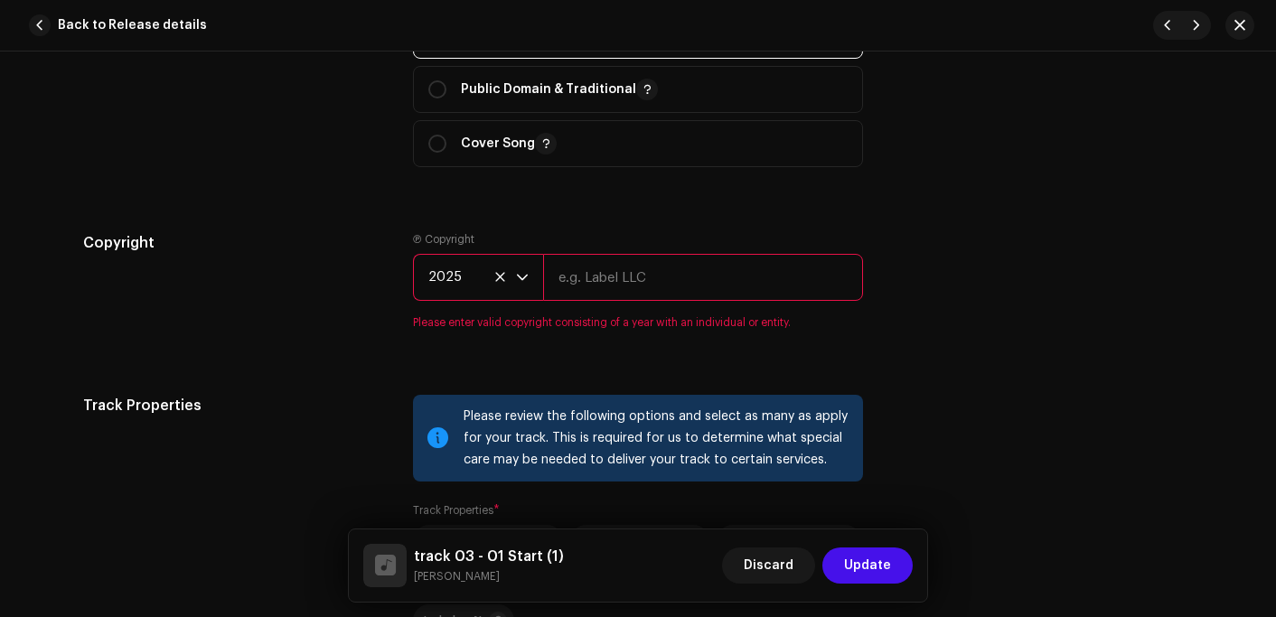
click at [633, 286] on input "text" at bounding box center [703, 277] width 320 height 47
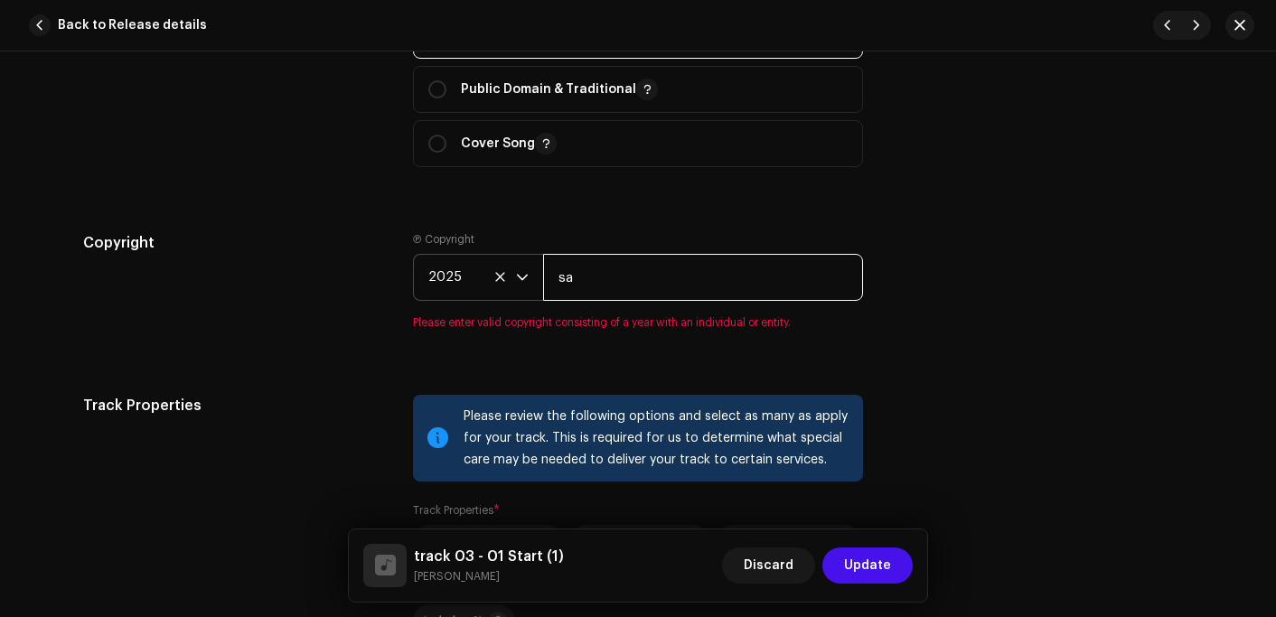
type input "[PERSON_NAME] Records"
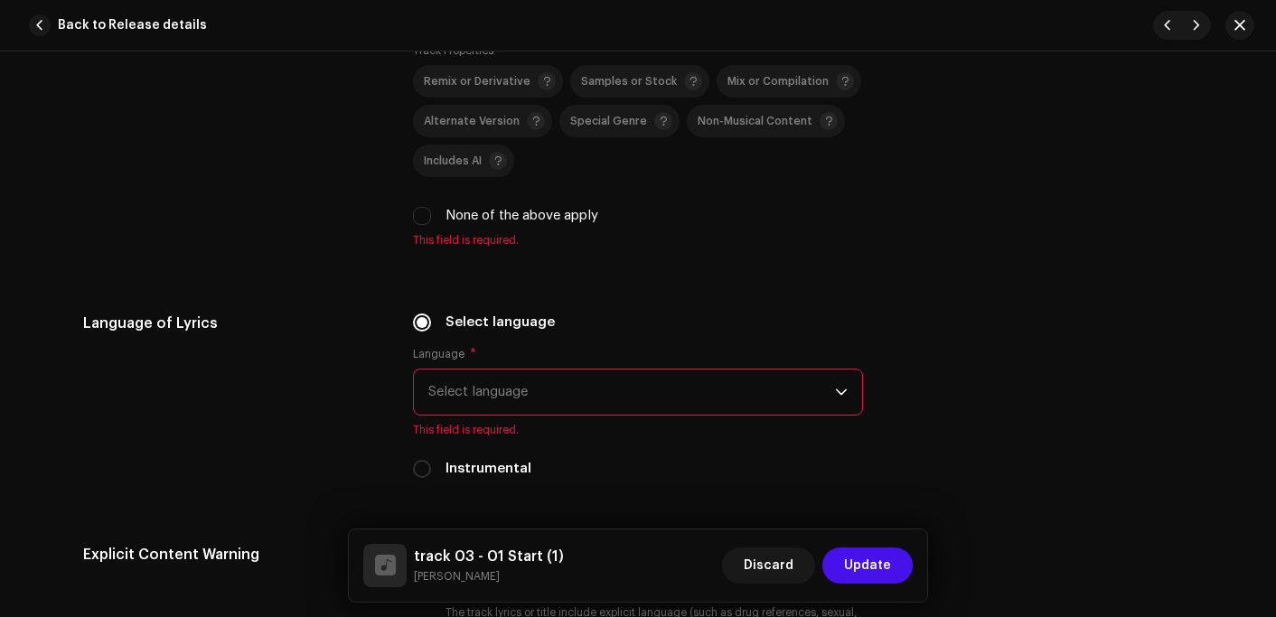
scroll to position [2802, 0]
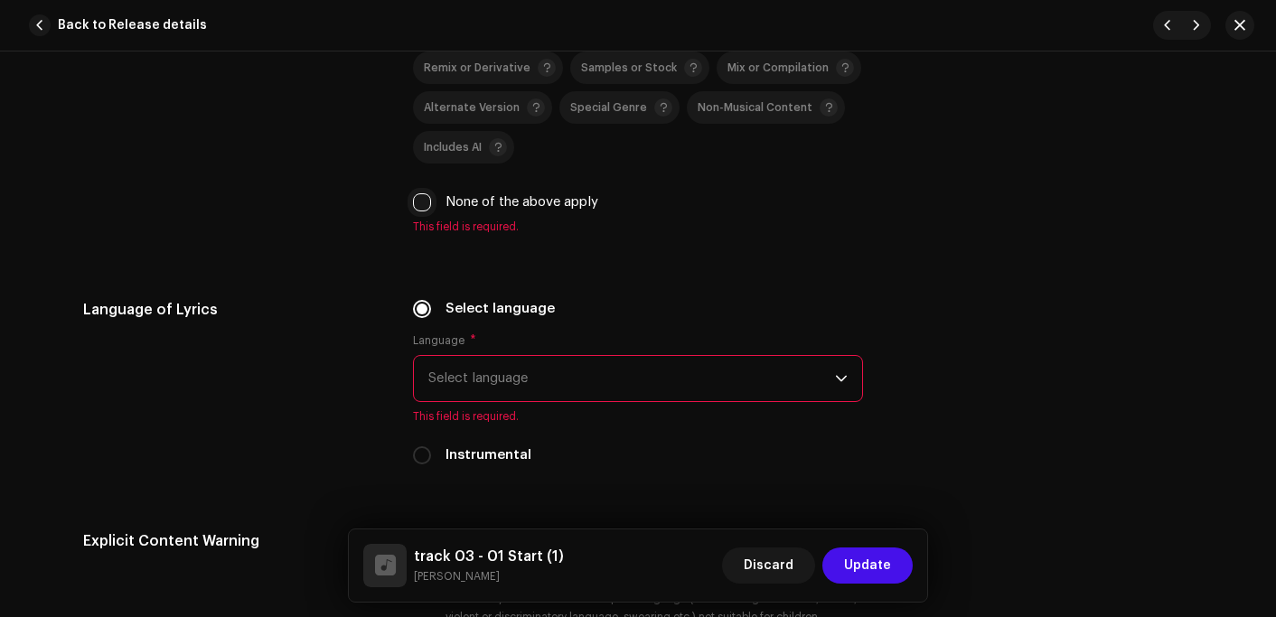
click at [418, 208] on input "None of the above apply" at bounding box center [422, 202] width 18 height 18
checkbox input "true"
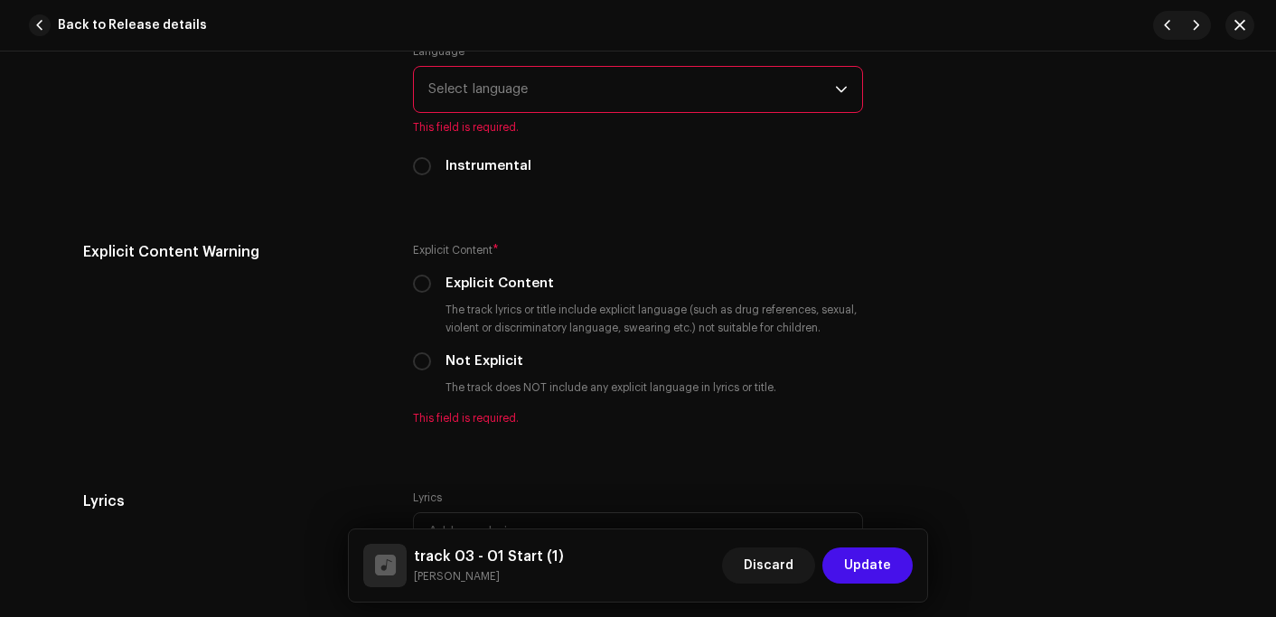
scroll to position [3073, 0]
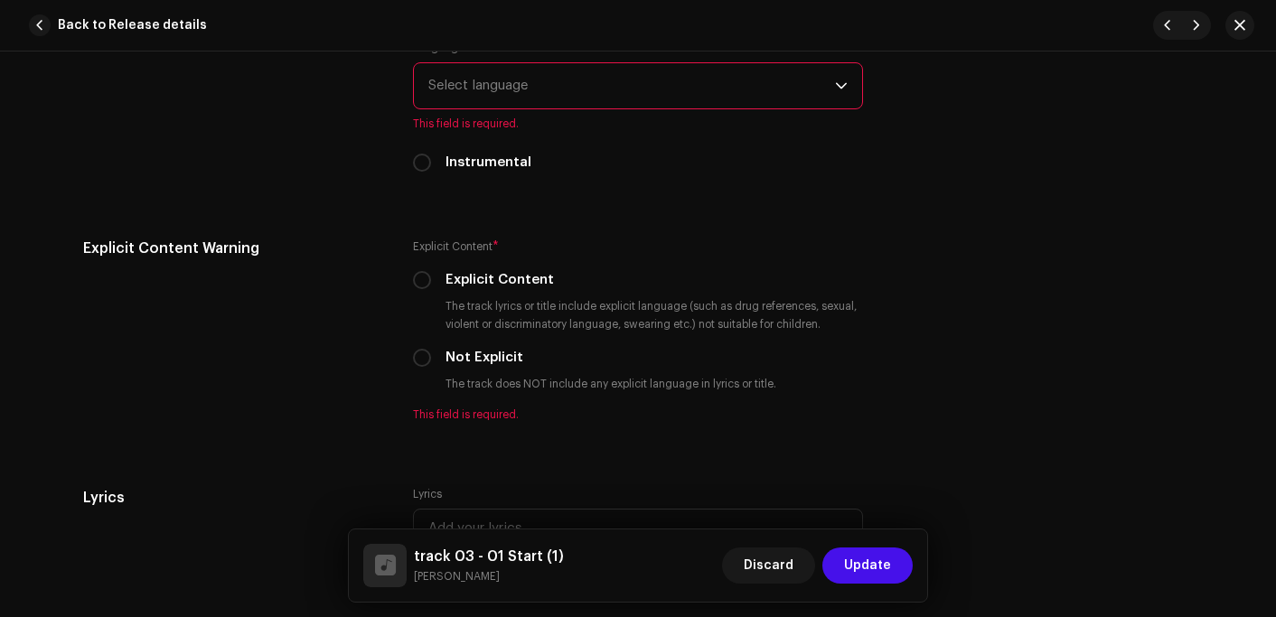
click at [491, 97] on span "Select language" at bounding box center [631, 85] width 407 height 45
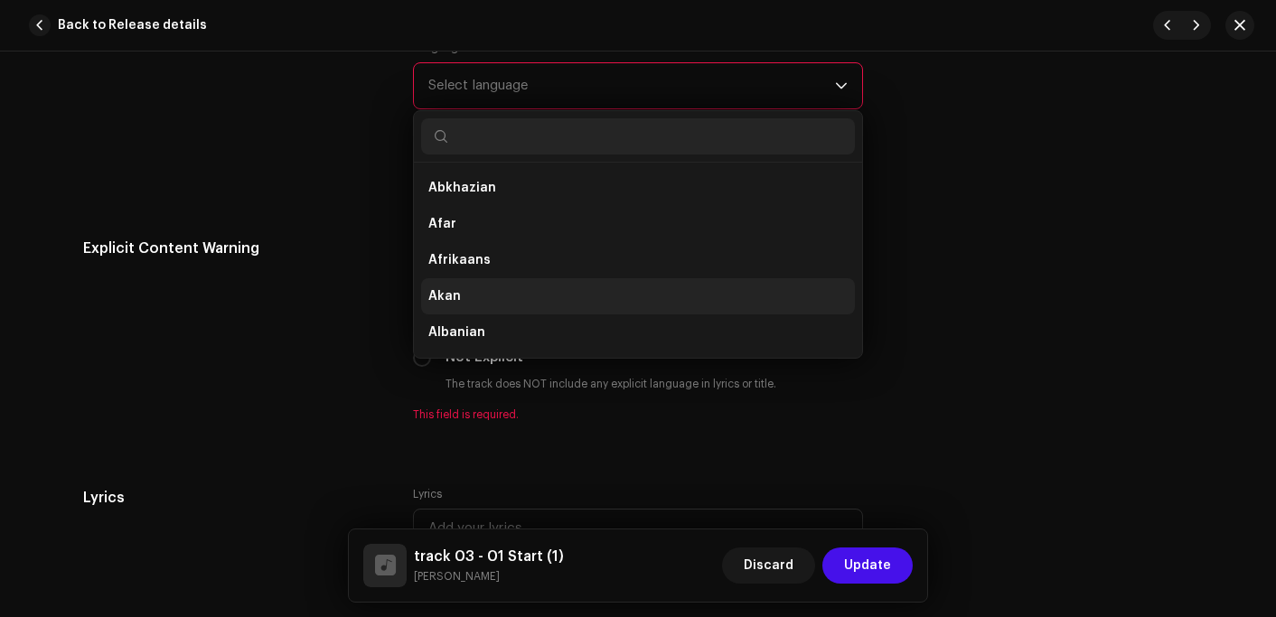
click at [470, 298] on li "Akan" at bounding box center [638, 296] width 434 height 36
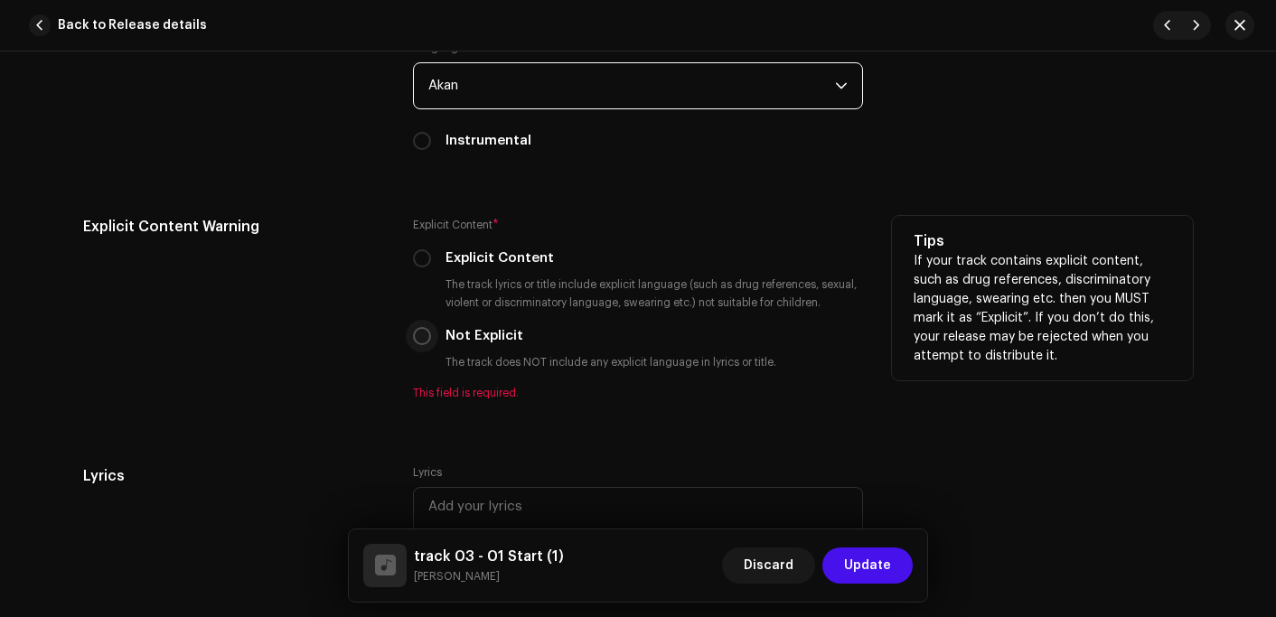
click at [421, 341] on input "Not Explicit" at bounding box center [422, 336] width 18 height 18
radio input "true"
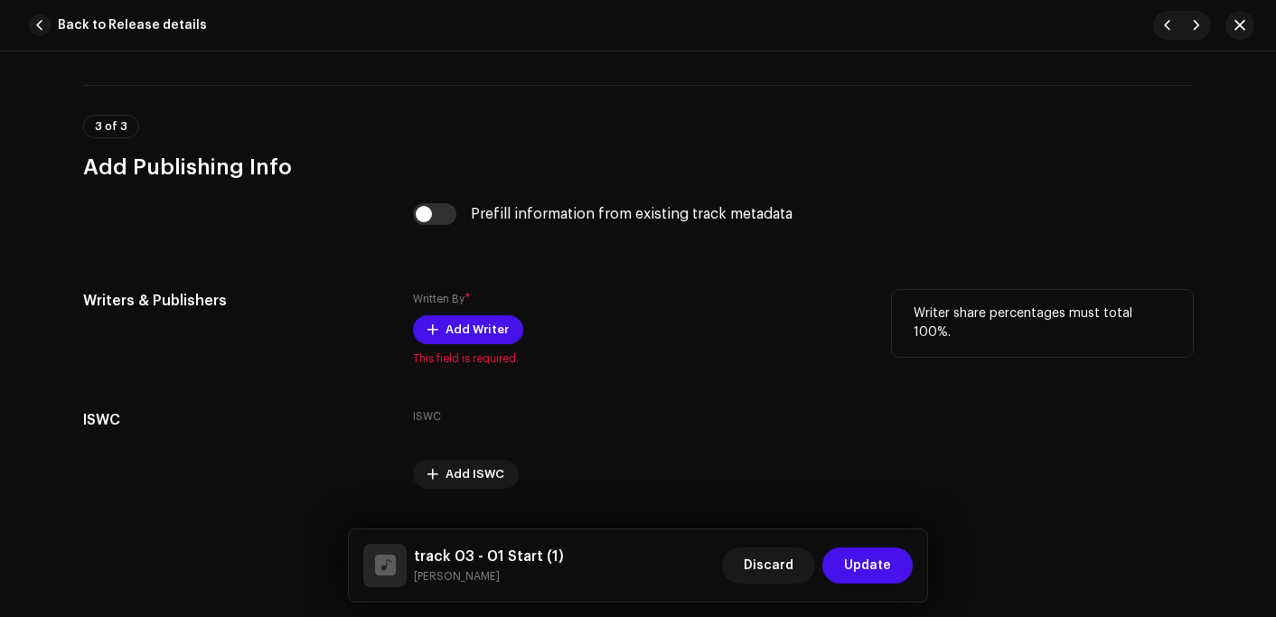
scroll to position [3615, 0]
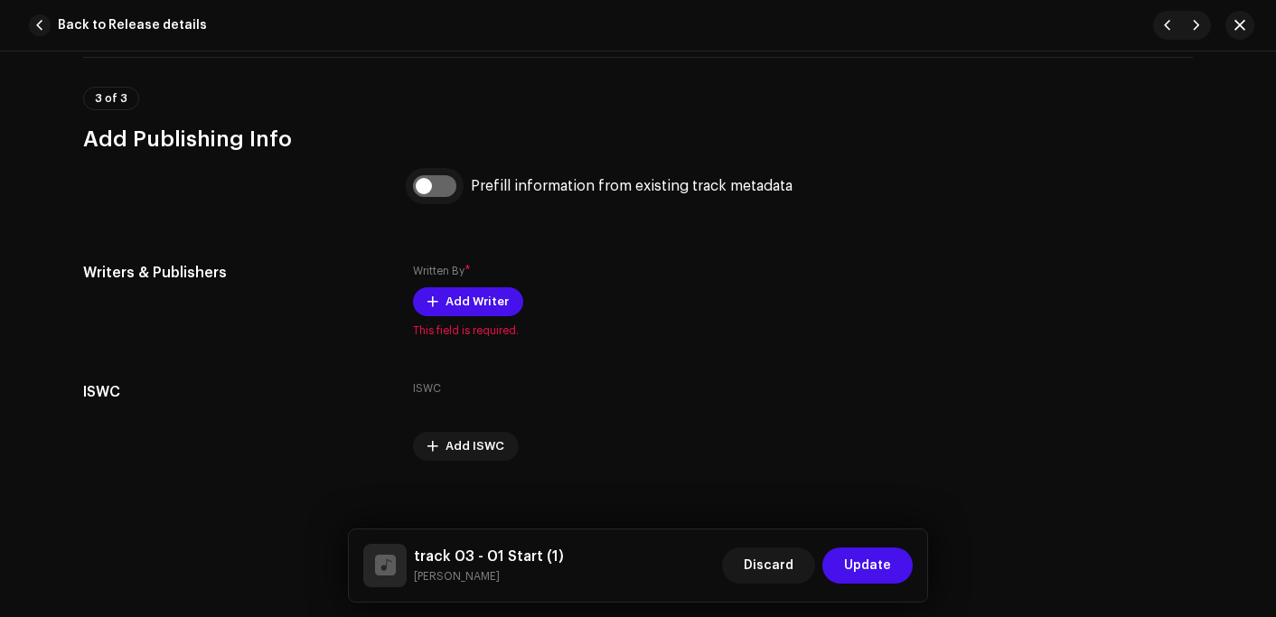
click at [427, 187] on input "checkbox" at bounding box center [434, 186] width 43 height 22
checkbox input "true"
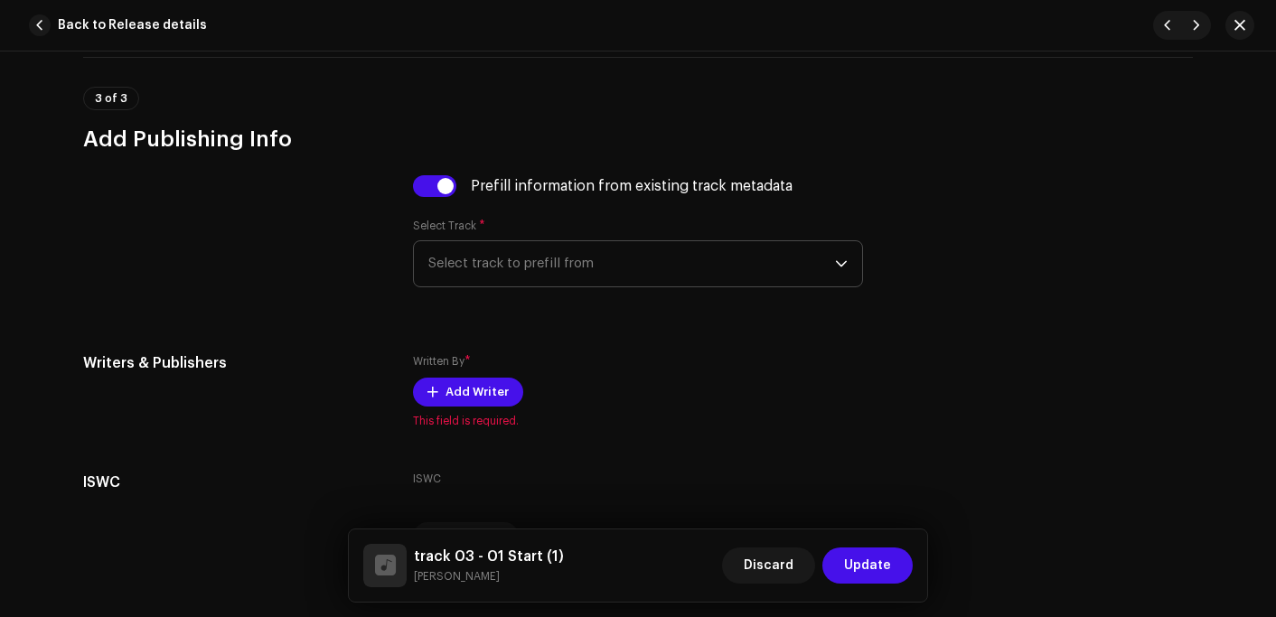
click at [552, 282] on span "Select track to prefill from" at bounding box center [631, 263] width 407 height 45
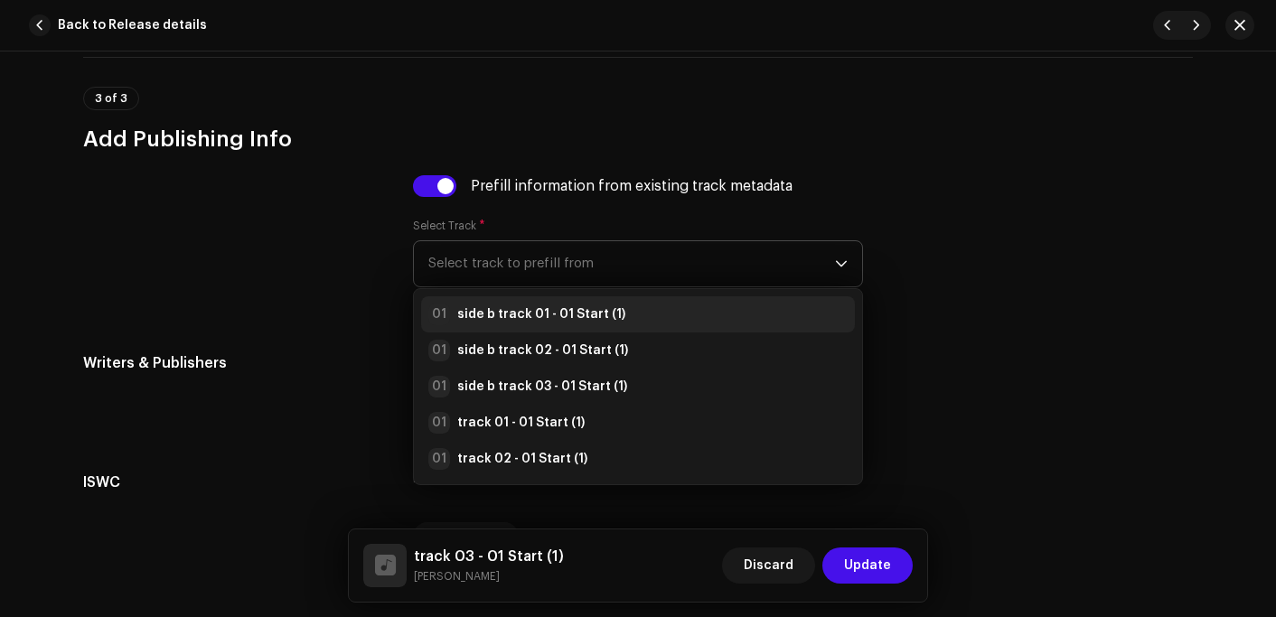
click at [559, 320] on strong "side b track 01 - 01 Start (1)" at bounding box center [541, 314] width 168 height 18
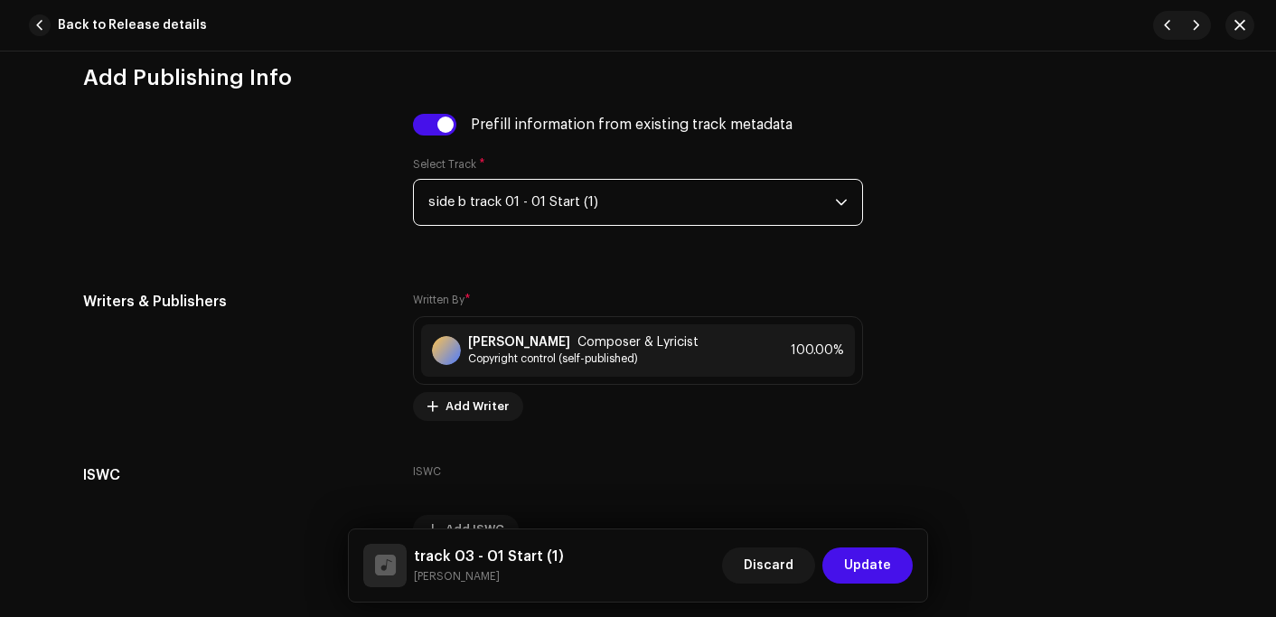
scroll to position [3781, 0]
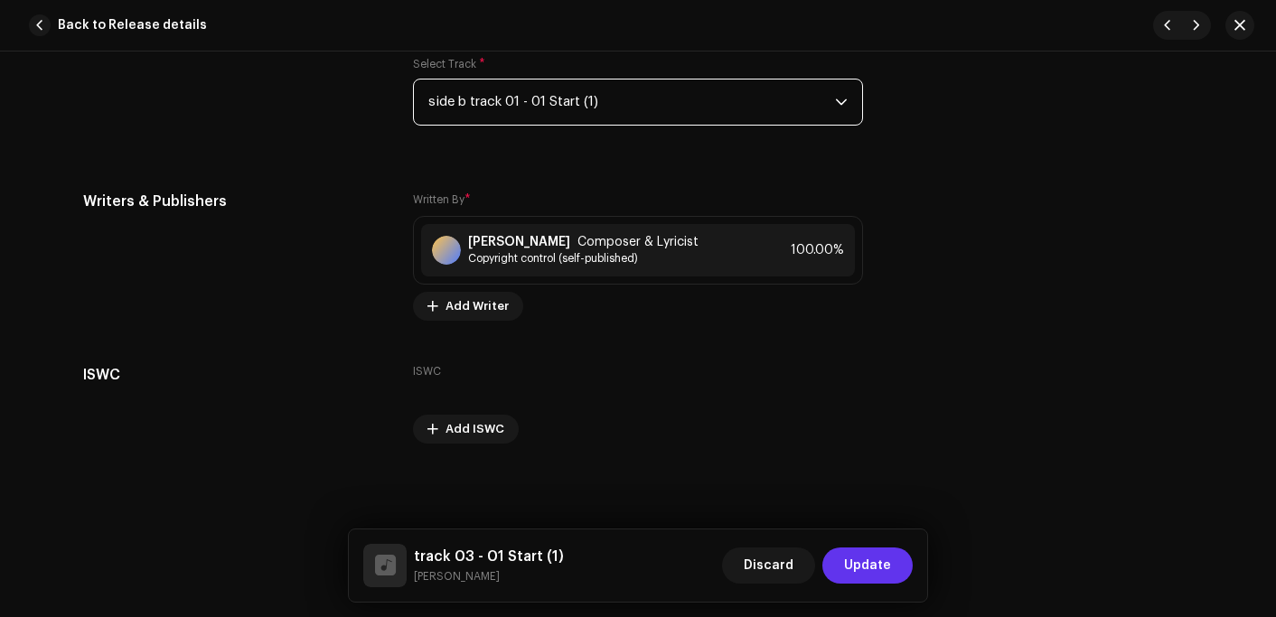
click at [878, 568] on span "Update" at bounding box center [867, 566] width 47 height 36
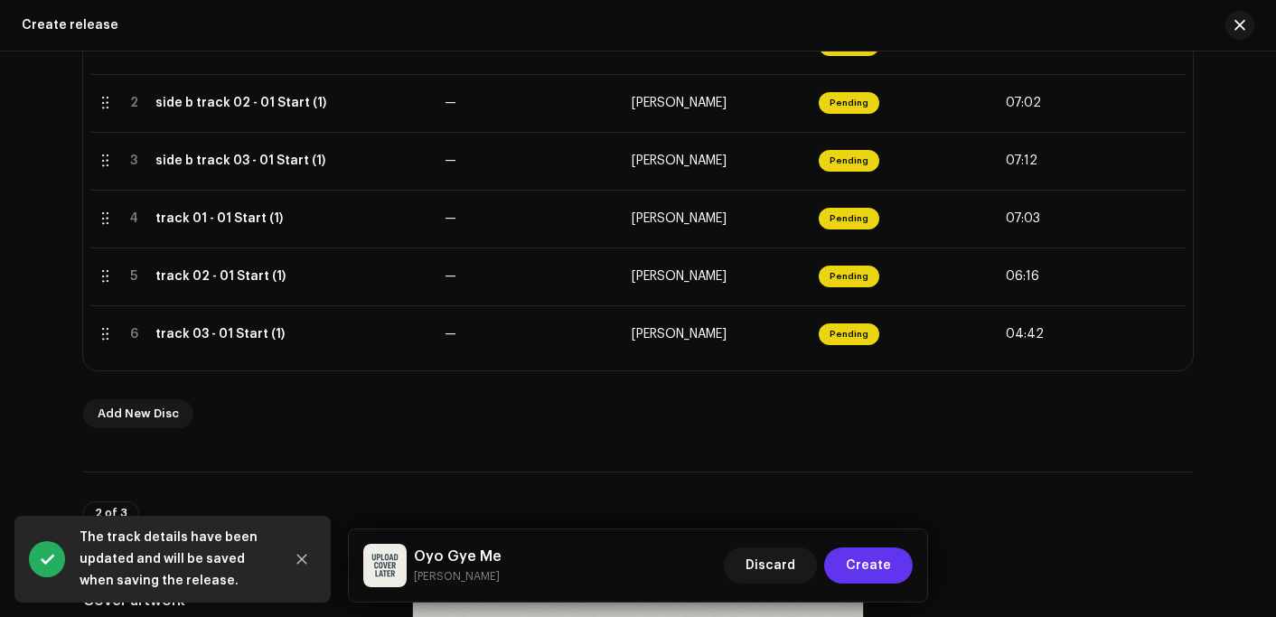
click at [879, 568] on span "Create" at bounding box center [868, 566] width 45 height 36
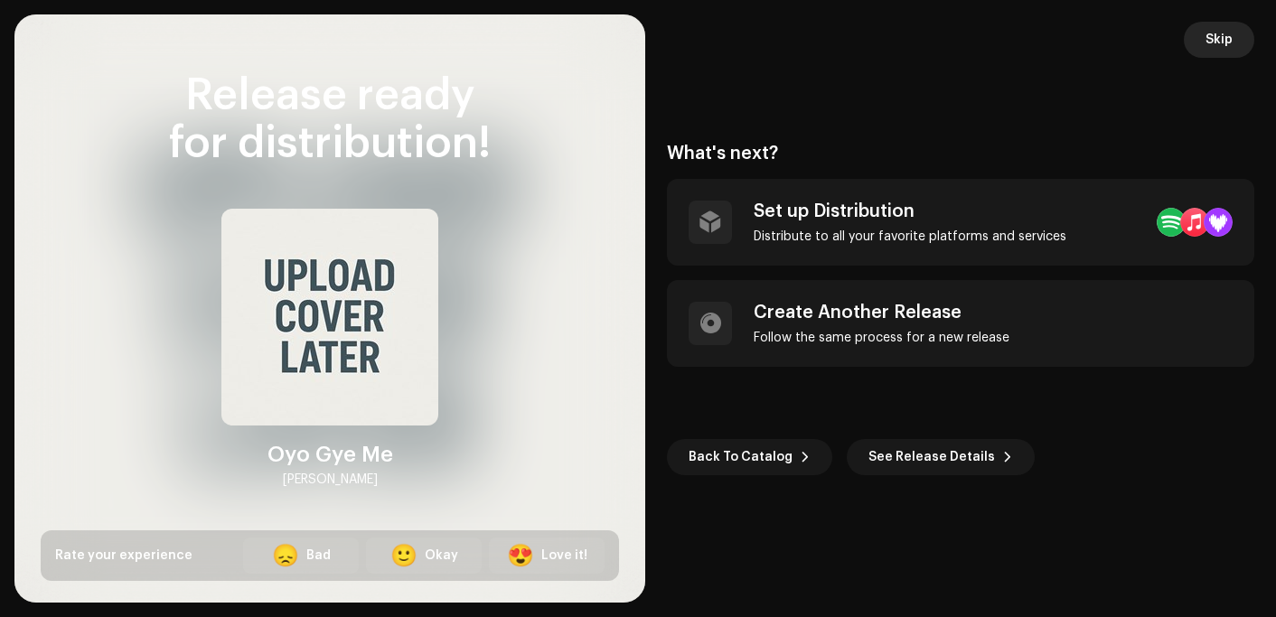
click at [1225, 27] on span "Skip" at bounding box center [1219, 40] width 27 height 36
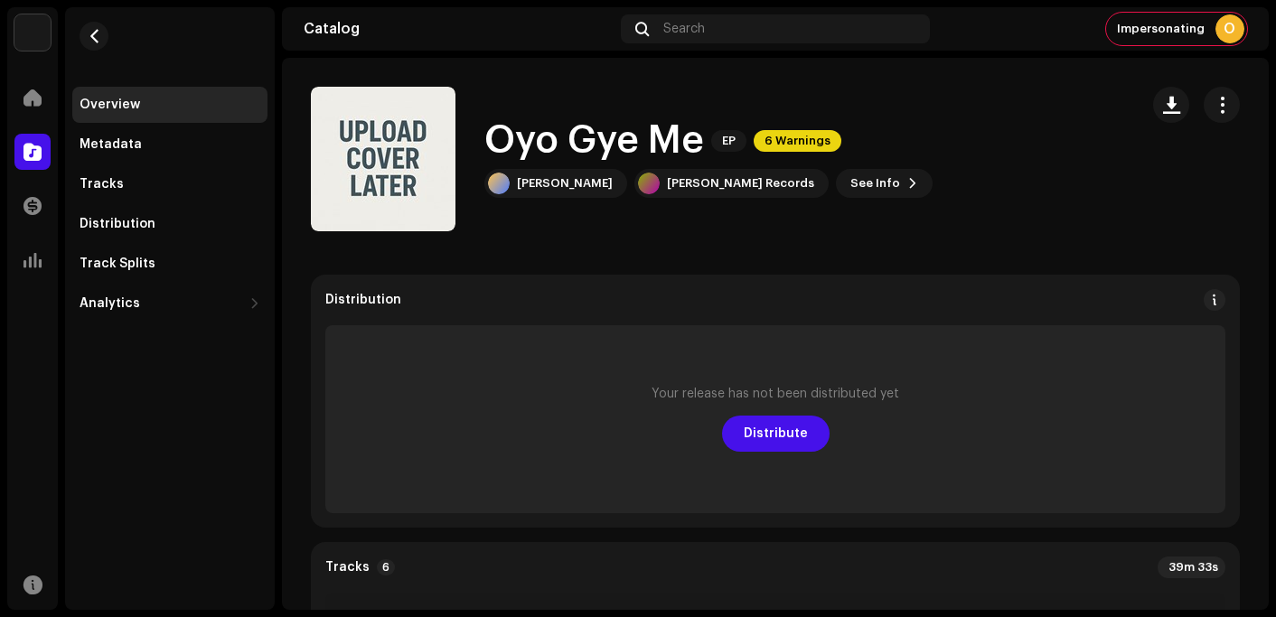
click at [108, 32] on re-m-nav-back at bounding box center [93, 47] width 43 height 80
click at [98, 34] on span "button" at bounding box center [95, 36] width 14 height 14
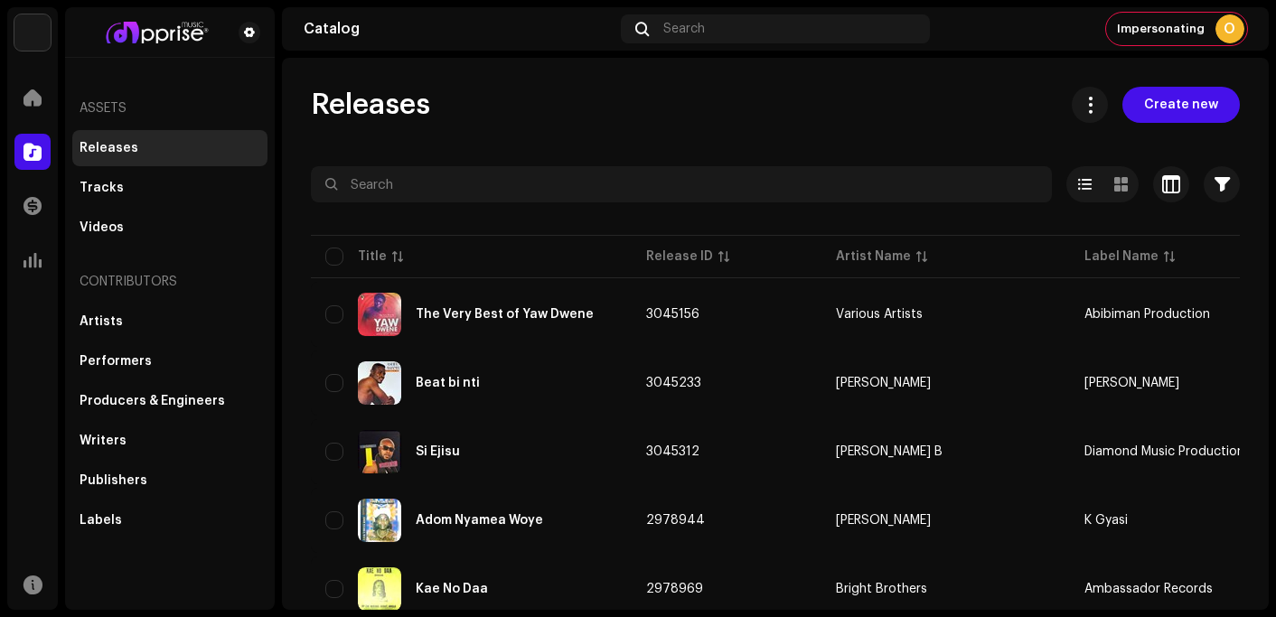
click at [467, 63] on div "Releases Create new Selected 0 Options Filters Distribution status Never Distri…" at bounding box center [775, 334] width 987 height 552
click at [1195, 94] on span "Create new" at bounding box center [1181, 105] width 74 height 36
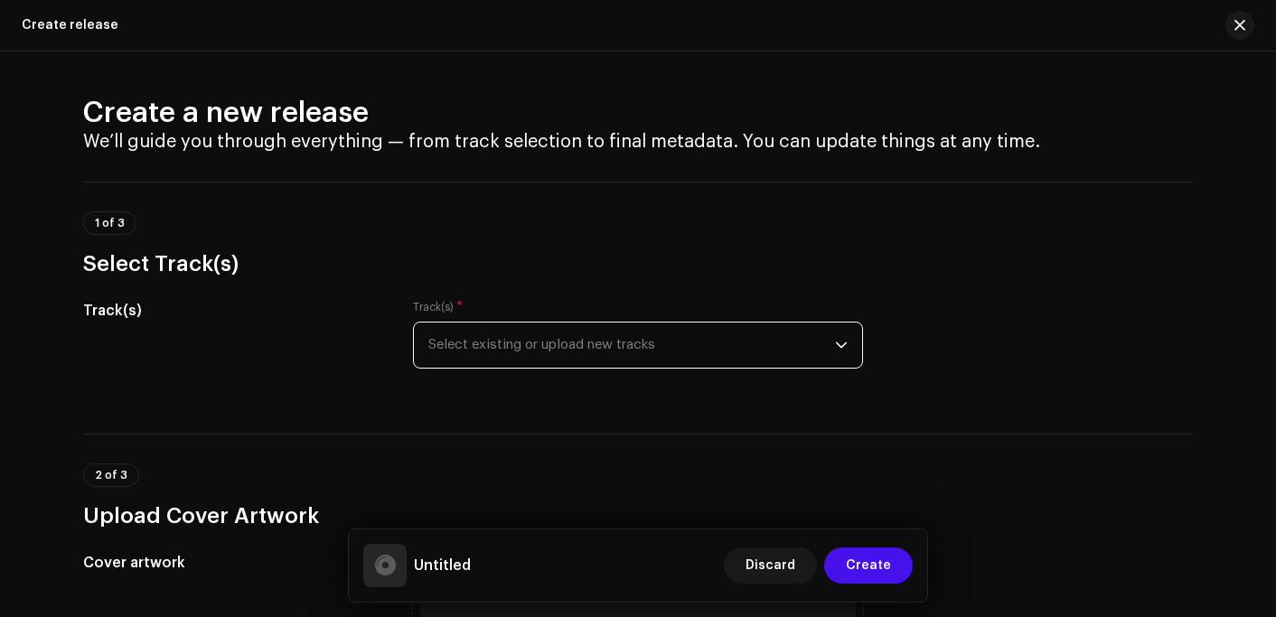
click at [474, 342] on span "Select existing or upload new tracks" at bounding box center [631, 345] width 407 height 45
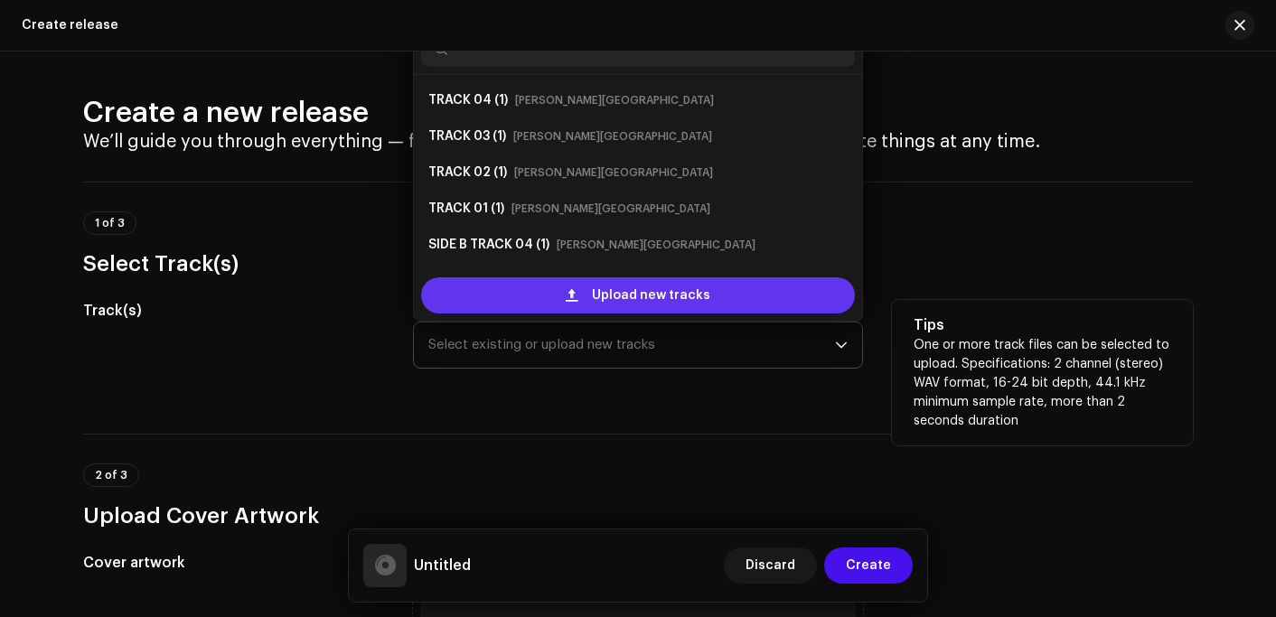
click at [497, 291] on div "Upload new tracks" at bounding box center [638, 295] width 434 height 36
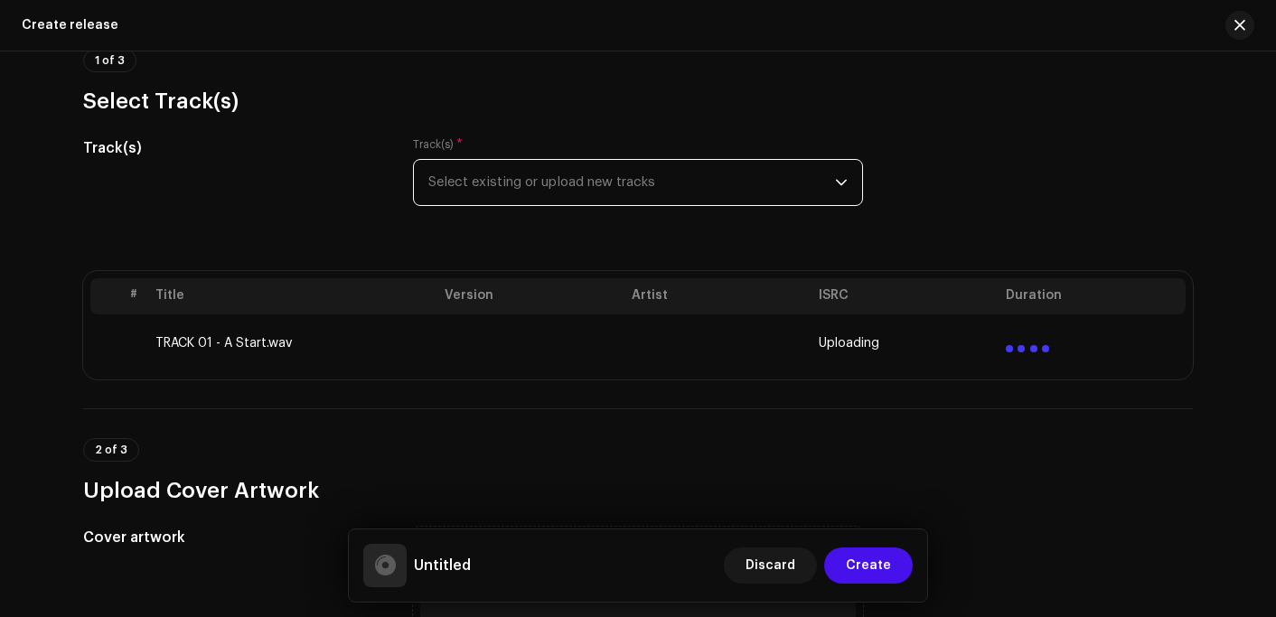
scroll to position [181, 0]
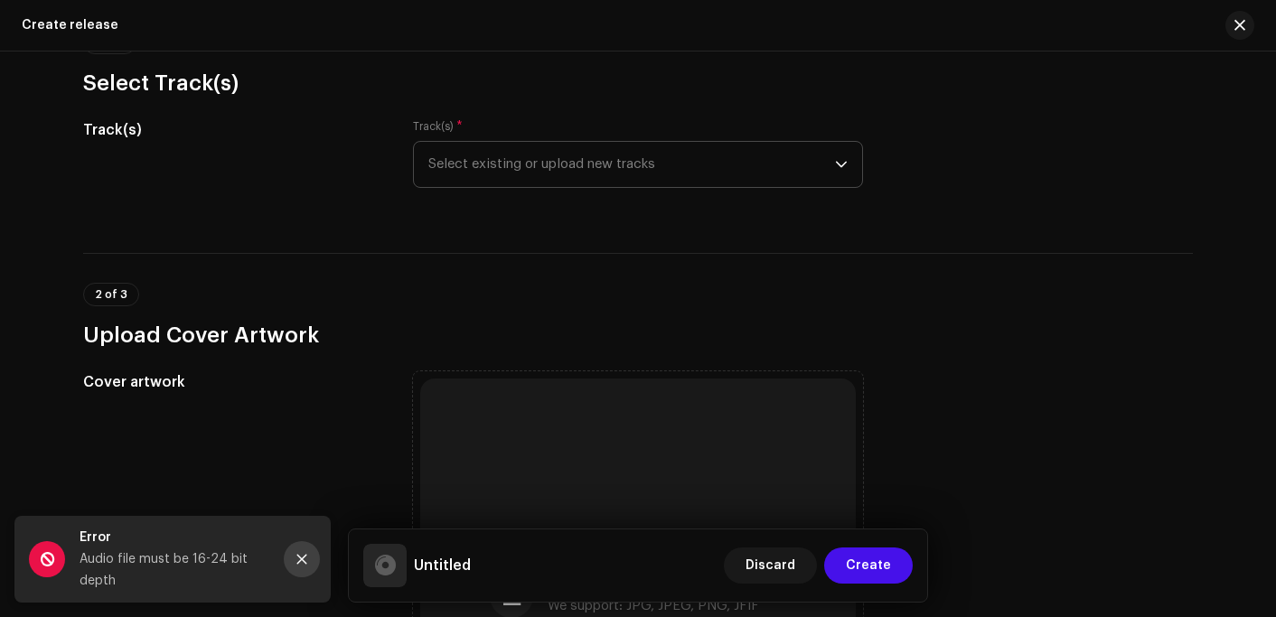
click at [307, 559] on icon "Close" at bounding box center [302, 559] width 13 height 13
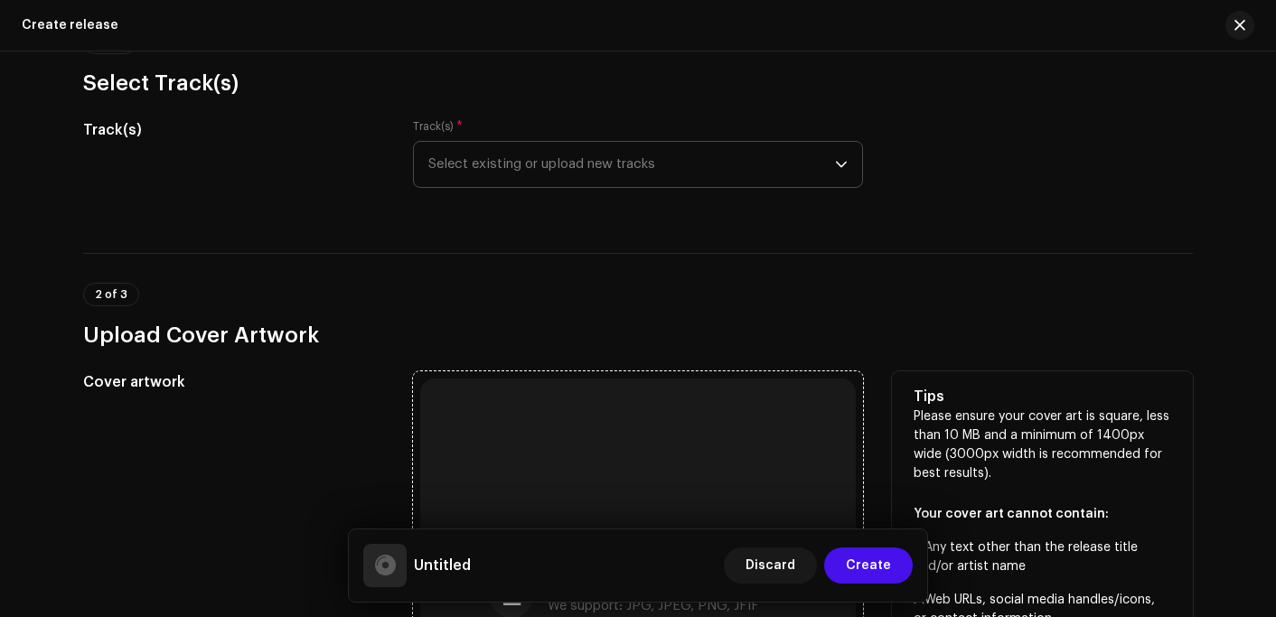
click at [627, 412] on div "Browse or drag and drop image file We support: JPG, JPEG, PNG, JFIF" at bounding box center [638, 597] width 436 height 436
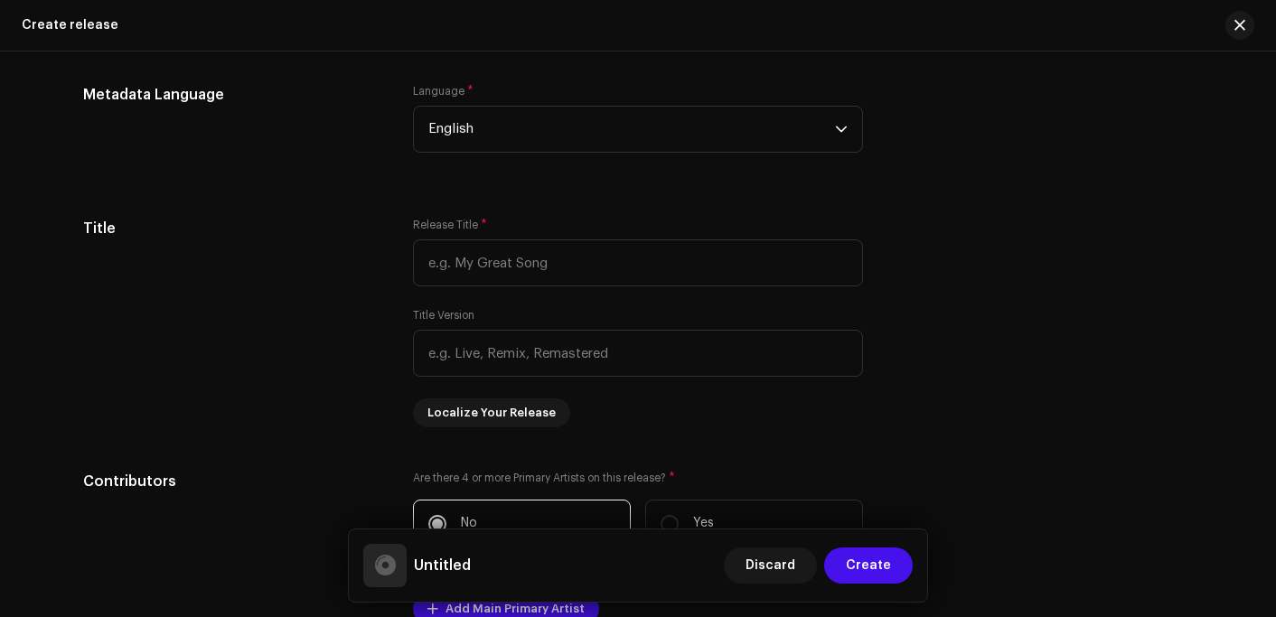
scroll to position [1356, 0]
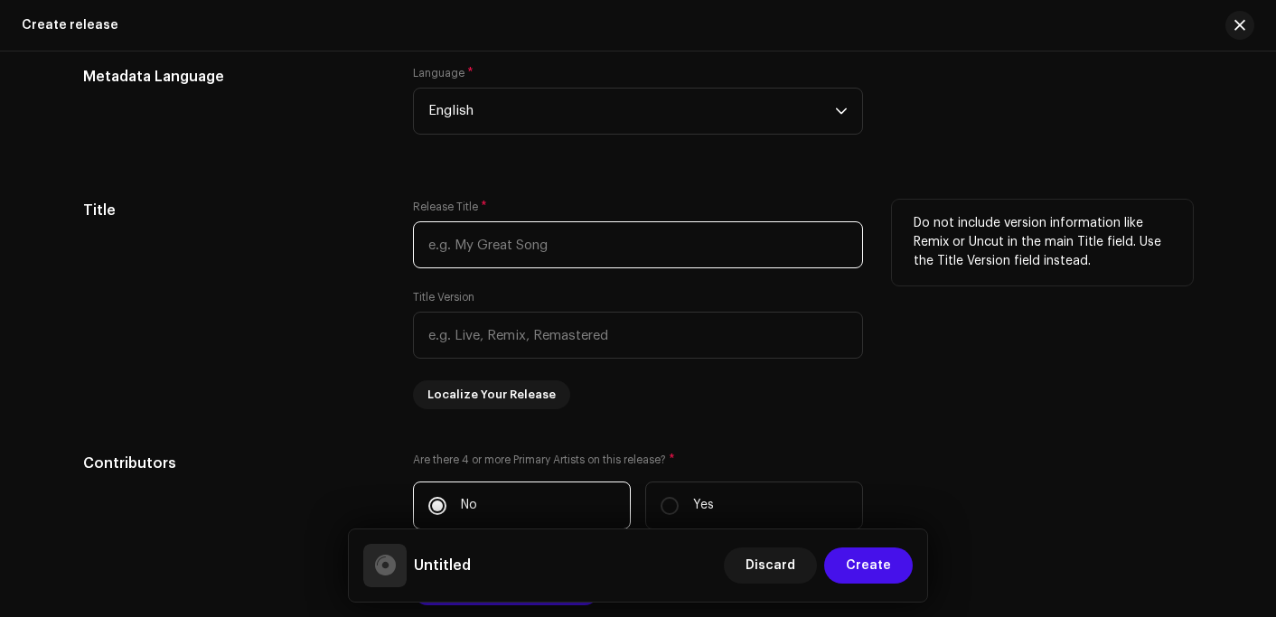
click at [505, 240] on input "text" at bounding box center [638, 244] width 450 height 47
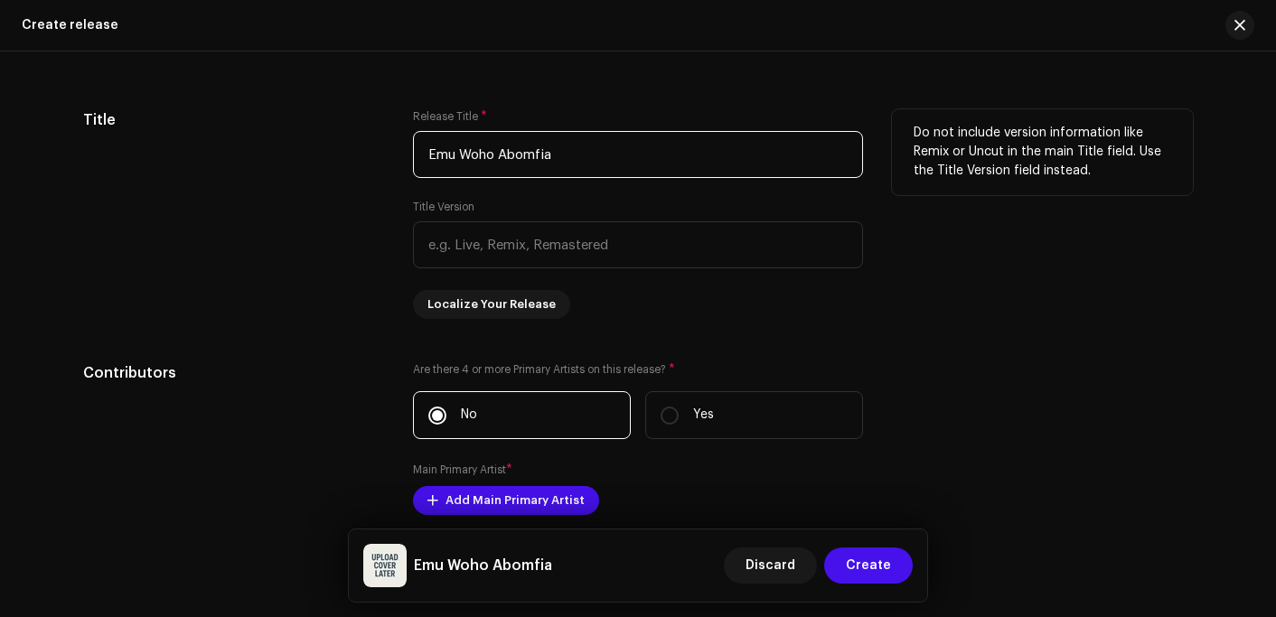
scroll to position [1536, 0]
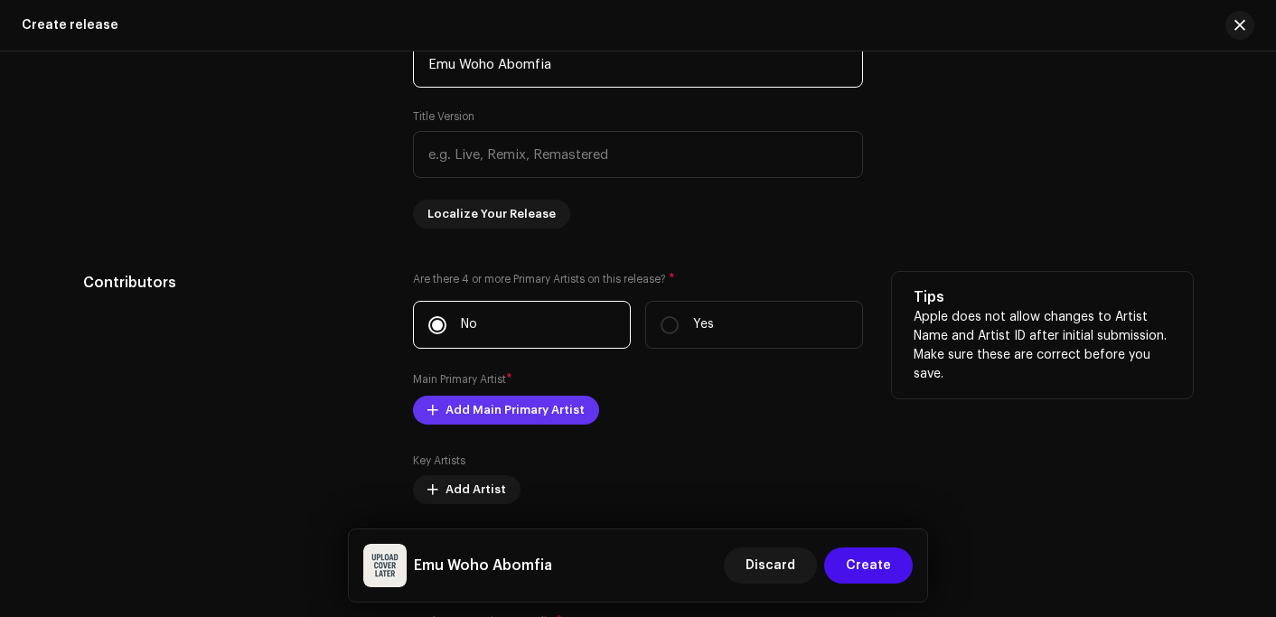
type input "Emu Woho Abomfia"
click at [498, 427] on span "Add Main Primary Artist" at bounding box center [515, 410] width 139 height 36
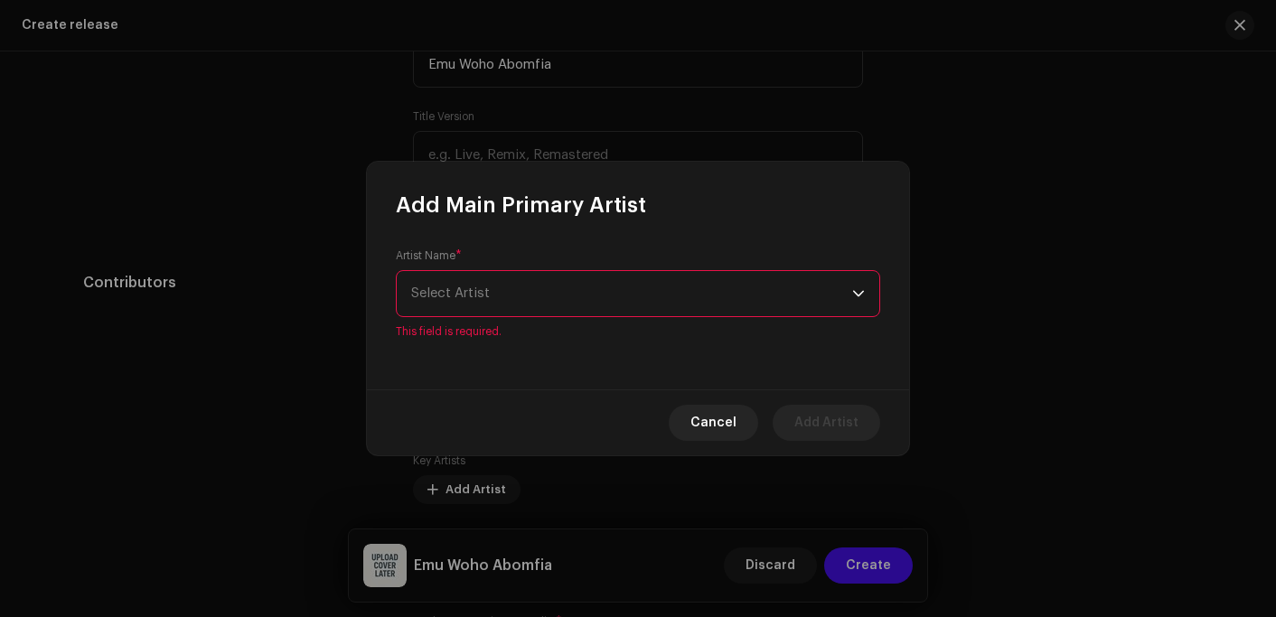
click at [494, 278] on div "Artist Name * [PERSON_NAME] This field is required." at bounding box center [638, 294] width 484 height 90
click at [488, 287] on span "Select Artist" at bounding box center [450, 293] width 79 height 14
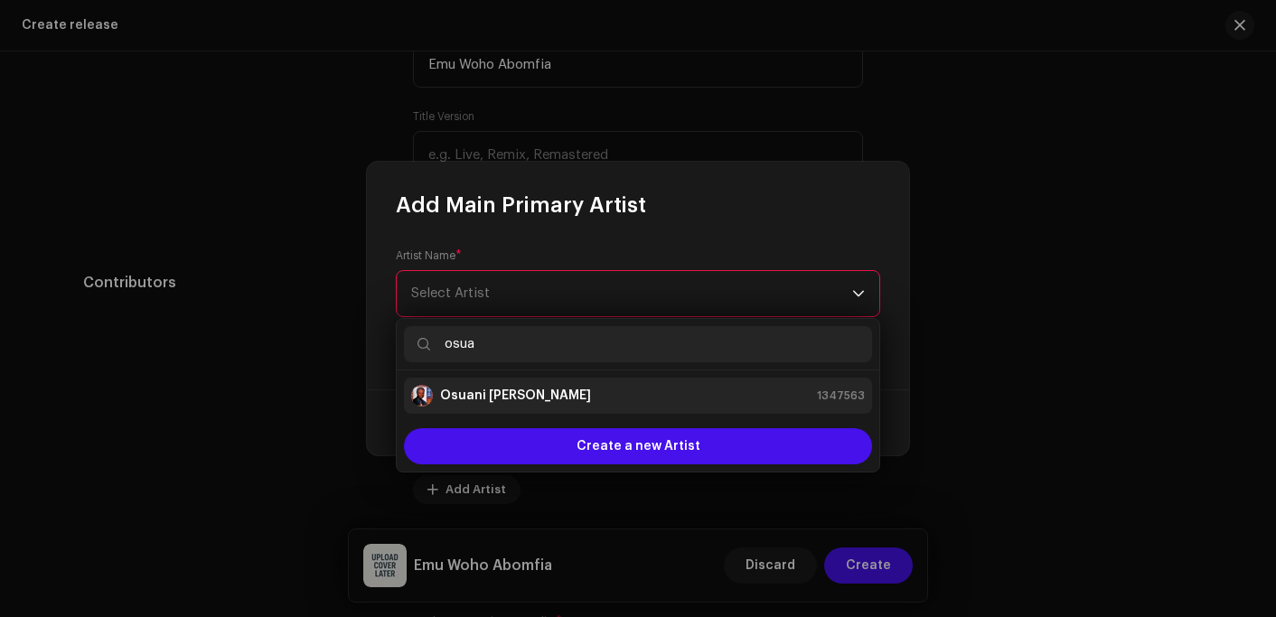
type input "osua"
click at [537, 391] on strong "Osuani [PERSON_NAME]" at bounding box center [515, 396] width 151 height 18
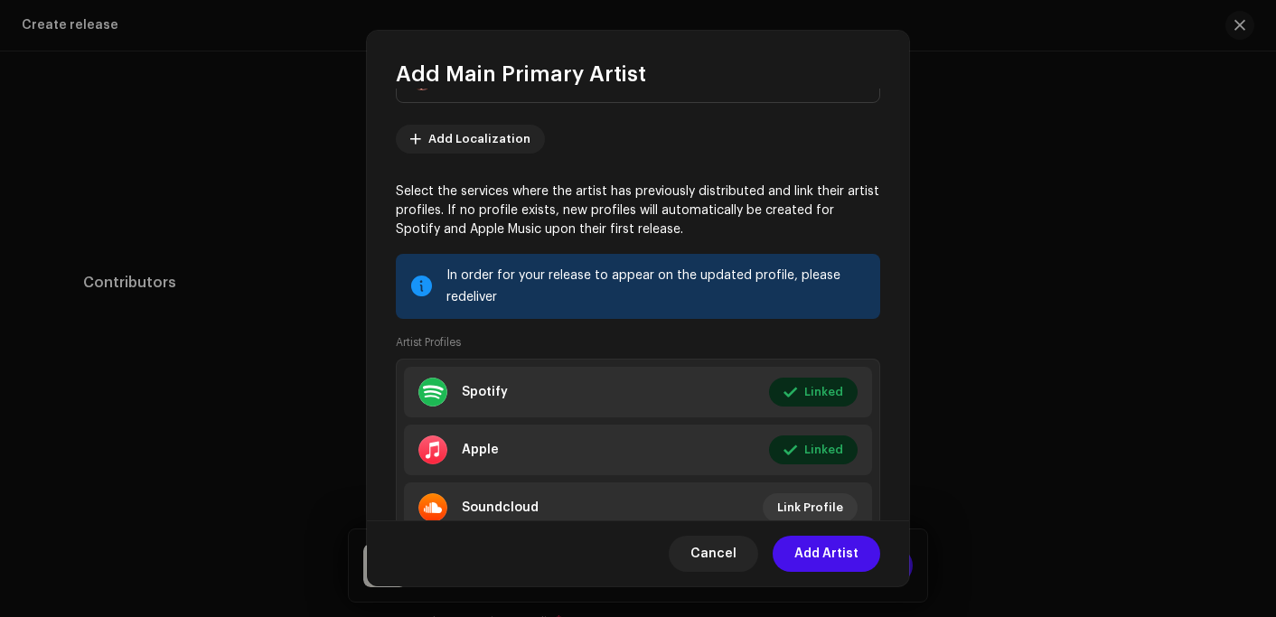
scroll to position [155, 0]
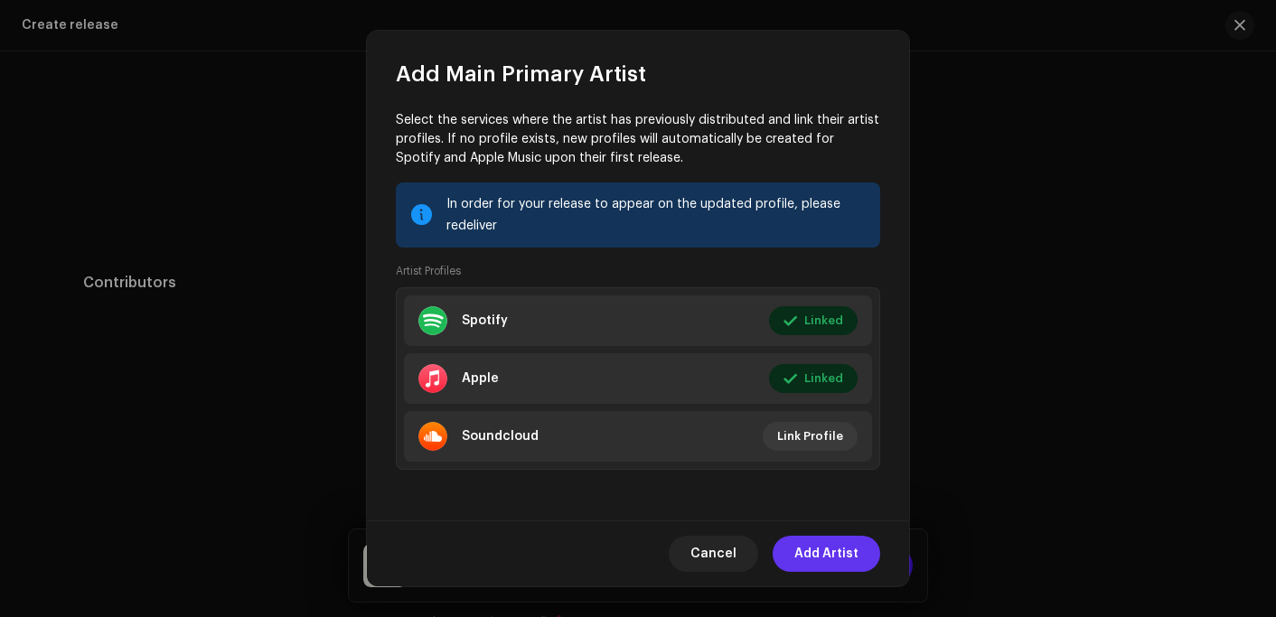
drag, startPoint x: 823, startPoint y: 556, endPoint x: 846, endPoint y: 432, distance: 125.9
click at [823, 557] on span "Add Artist" at bounding box center [826, 554] width 64 height 36
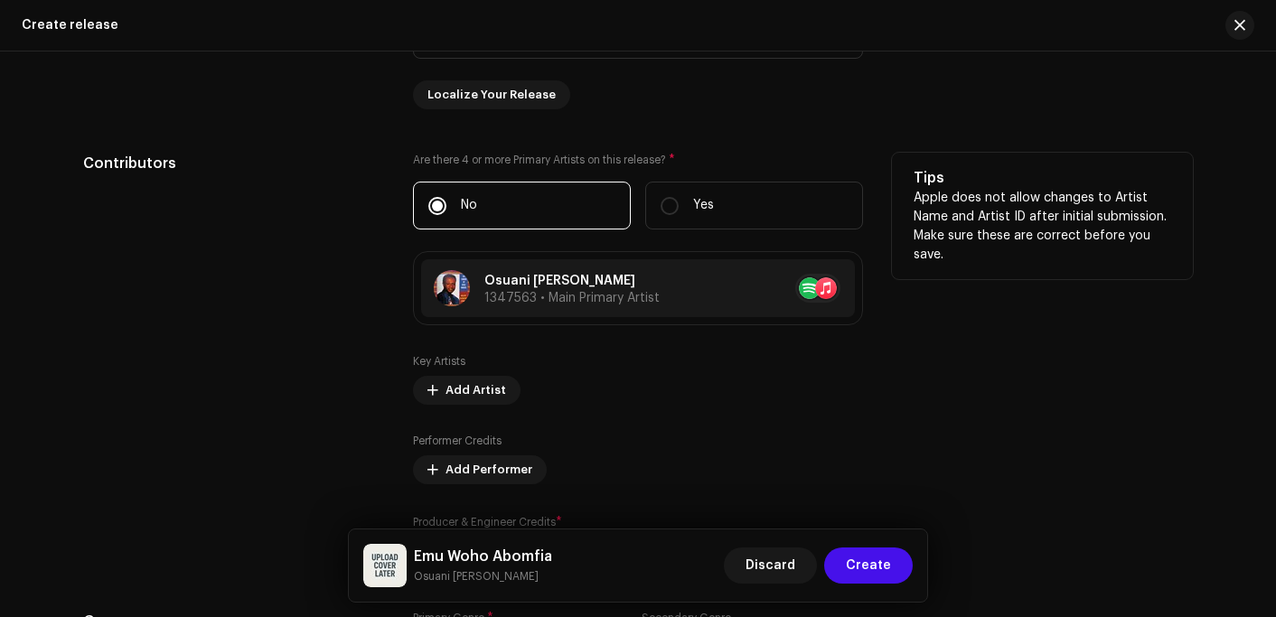
scroll to position [1717, 0]
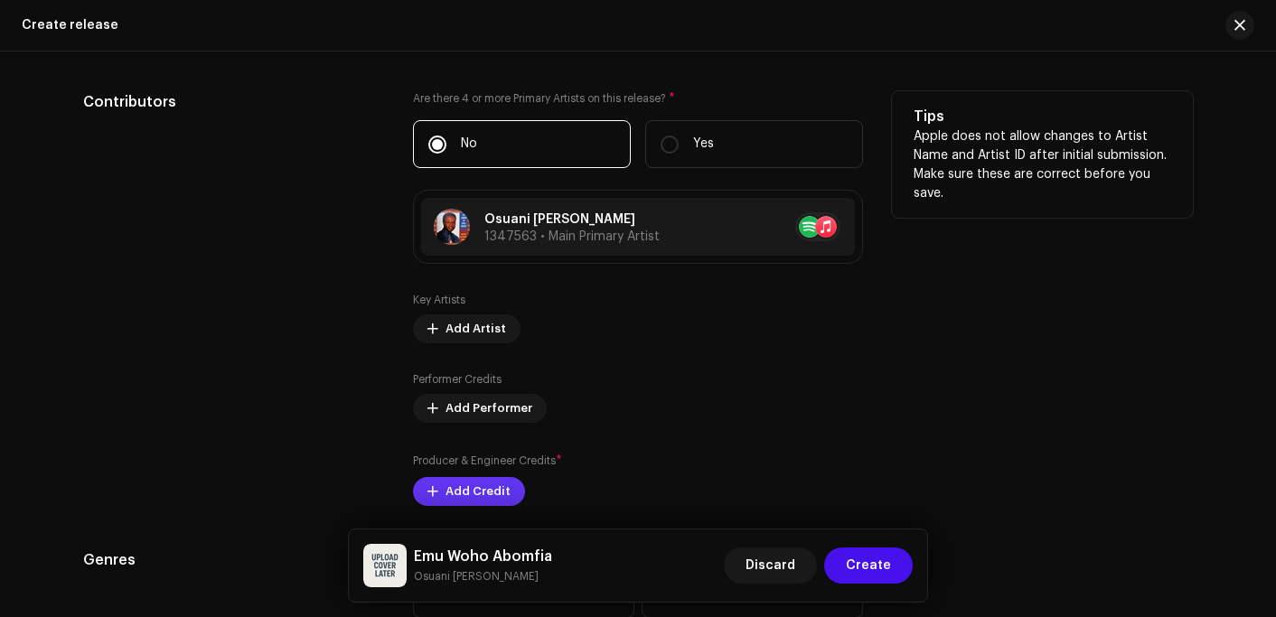
click at [459, 497] on span "Add Credit" at bounding box center [478, 492] width 65 height 36
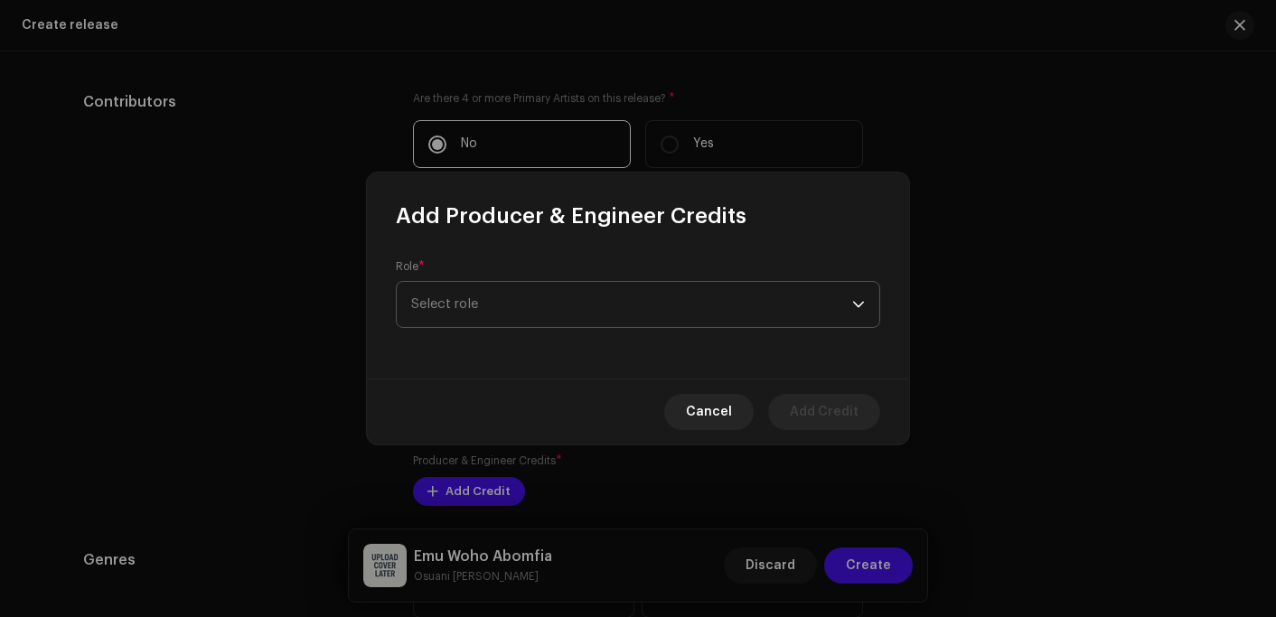
click at [478, 316] on span "Select role" at bounding box center [631, 304] width 441 height 45
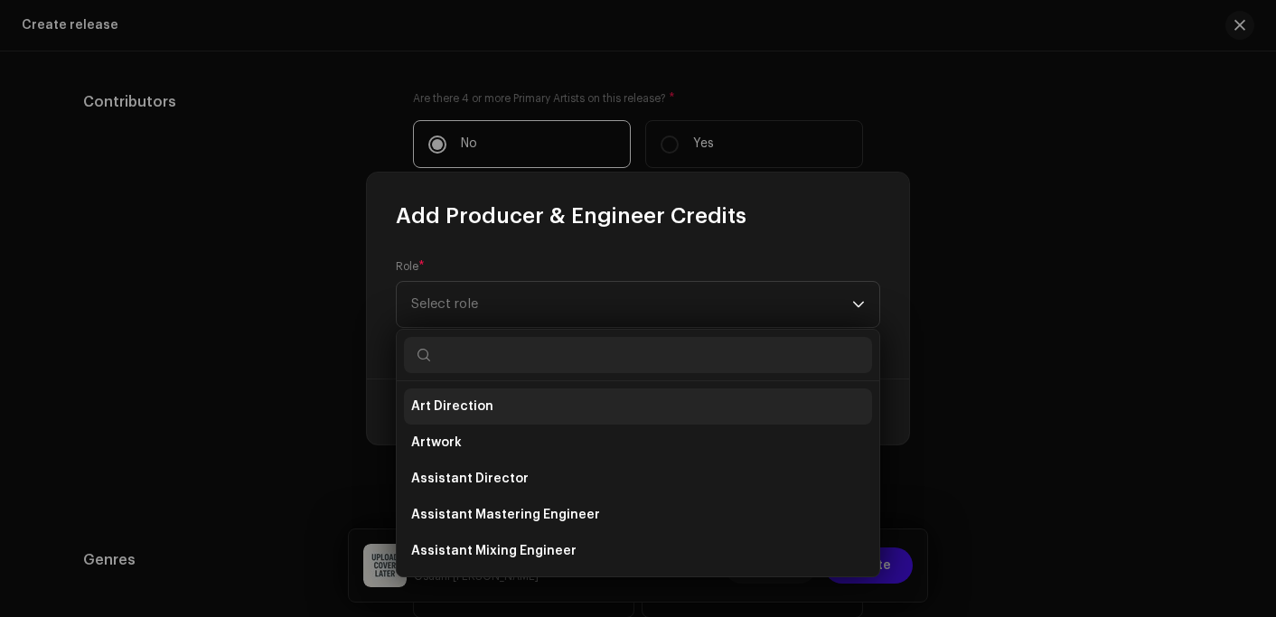
click at [470, 409] on span "Art Direction" at bounding box center [452, 407] width 82 height 18
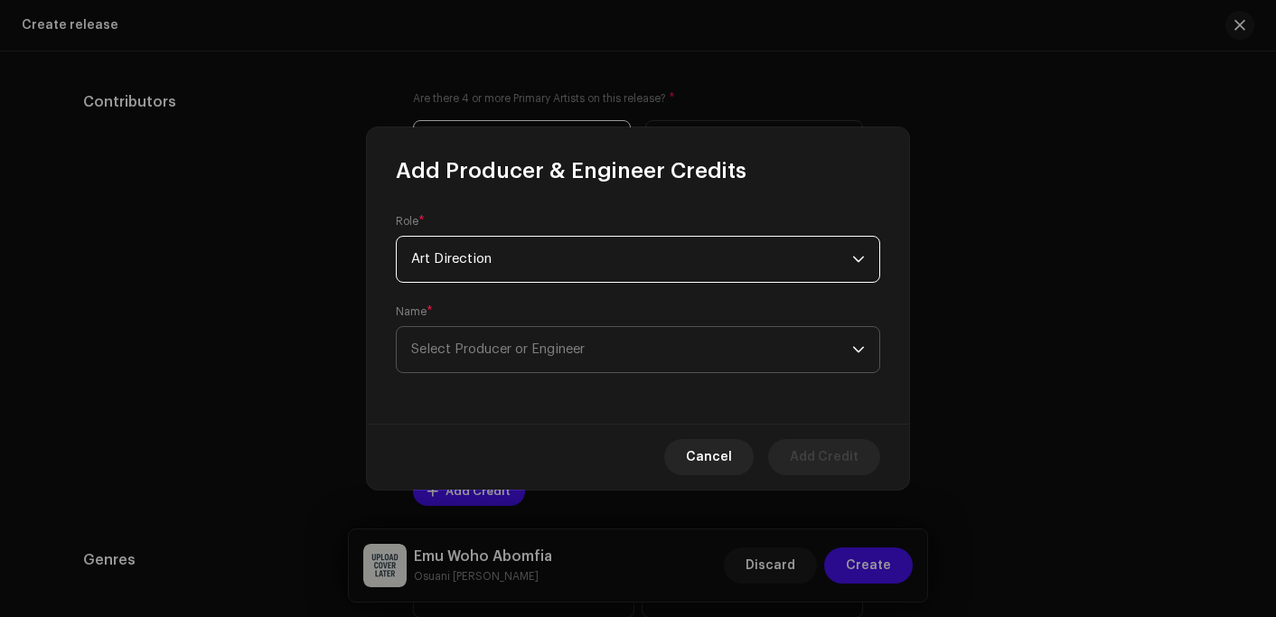
click at [533, 356] on span "Select Producer or Engineer" at bounding box center [631, 349] width 441 height 45
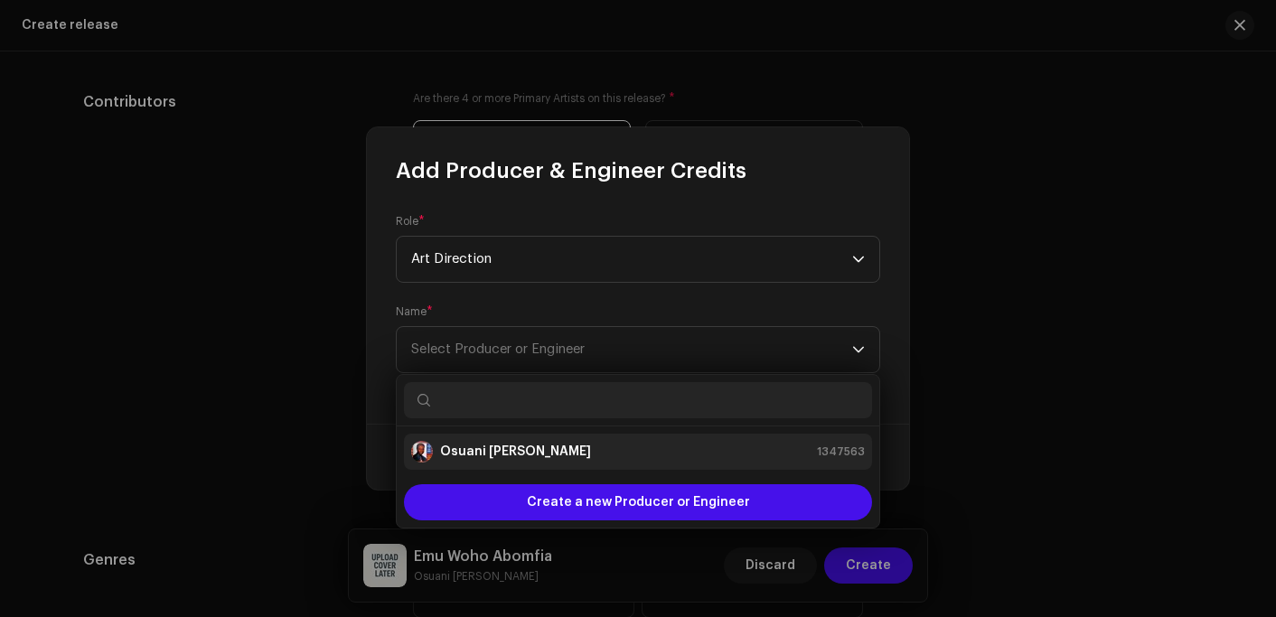
click at [480, 446] on strong "Osuani [PERSON_NAME]" at bounding box center [515, 452] width 151 height 18
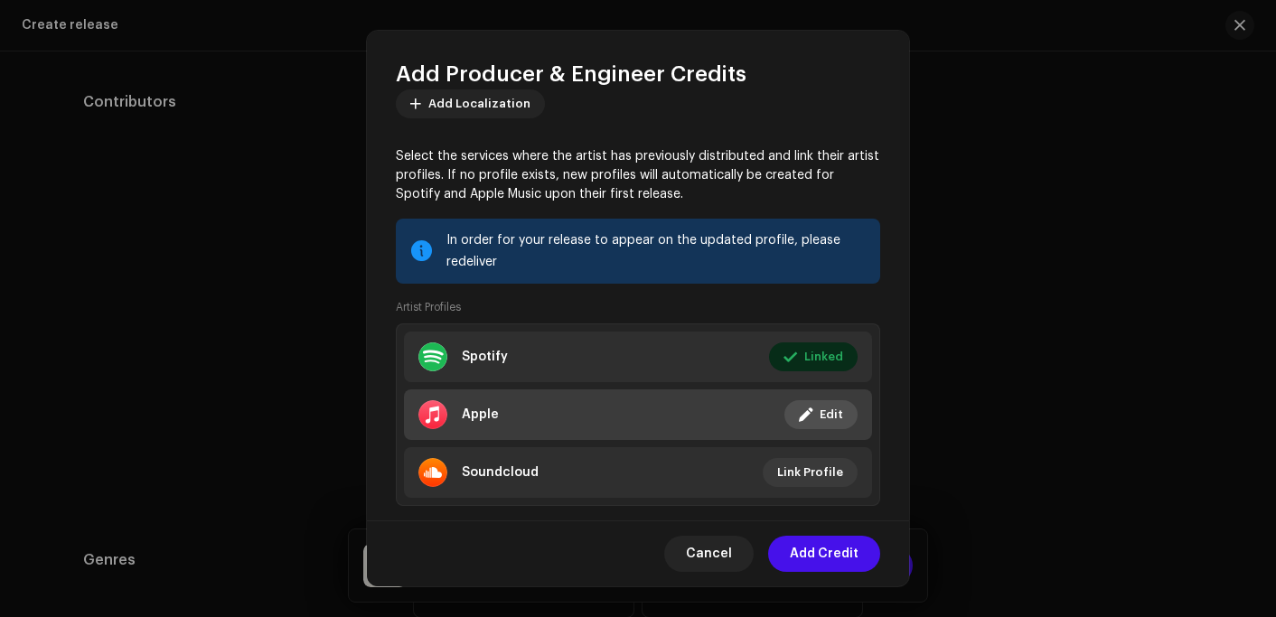
scroll to position [246, 0]
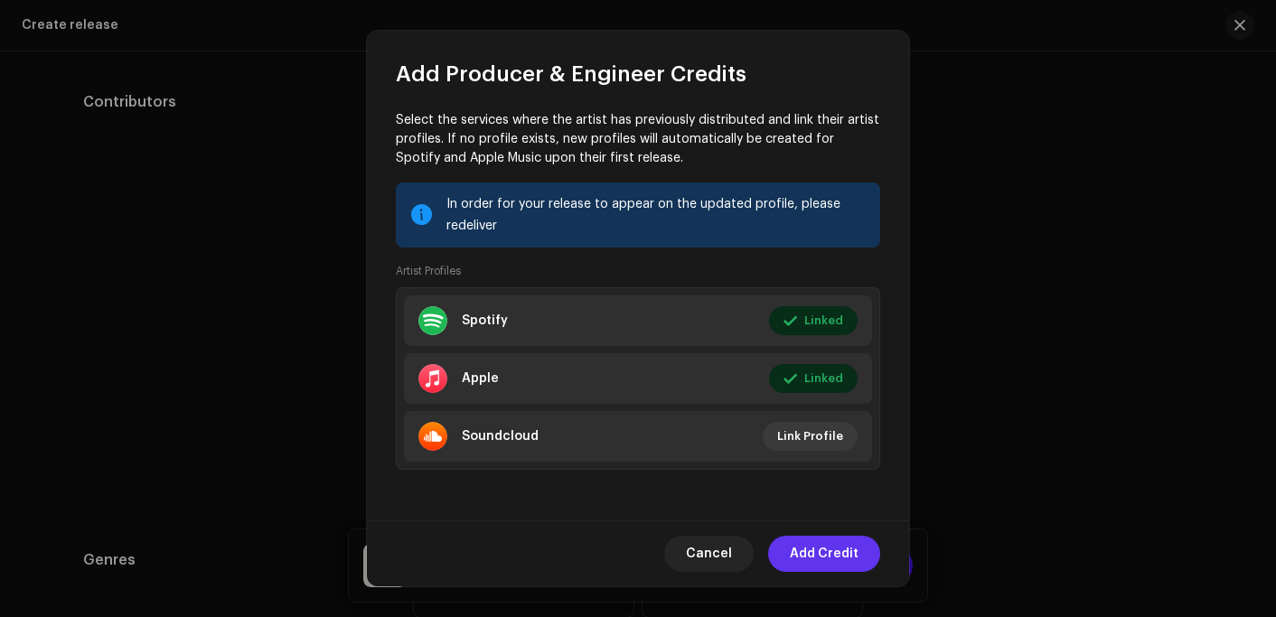
click at [822, 551] on span "Add Credit" at bounding box center [824, 554] width 69 height 36
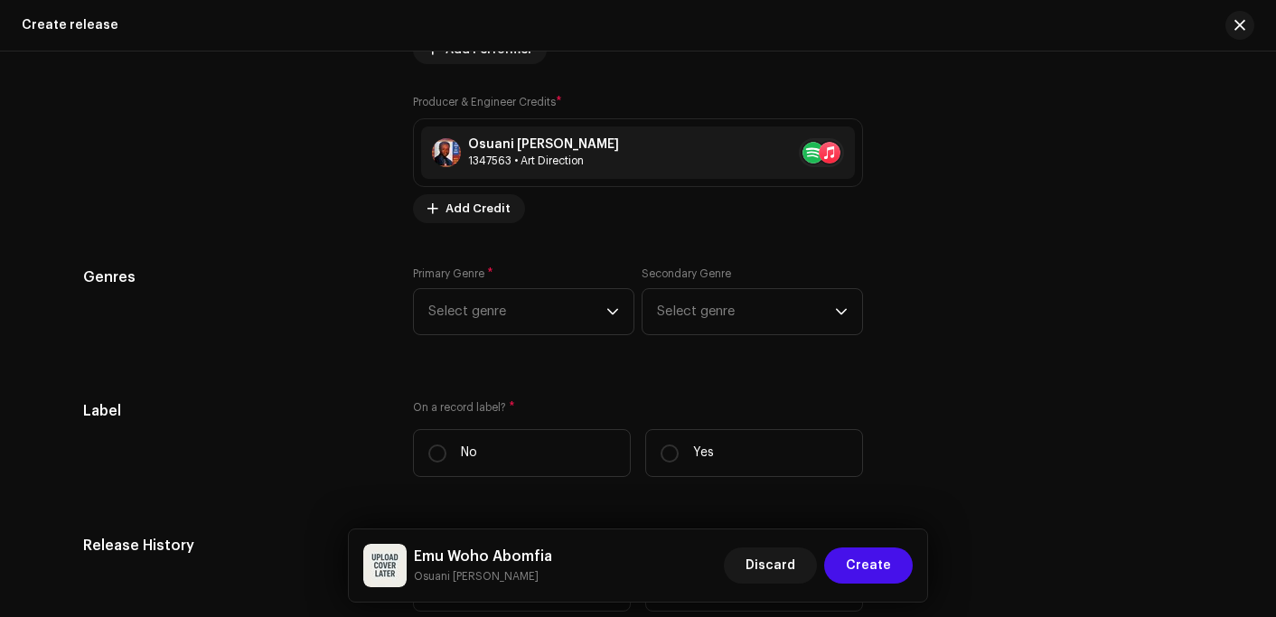
scroll to position [2169, 0]
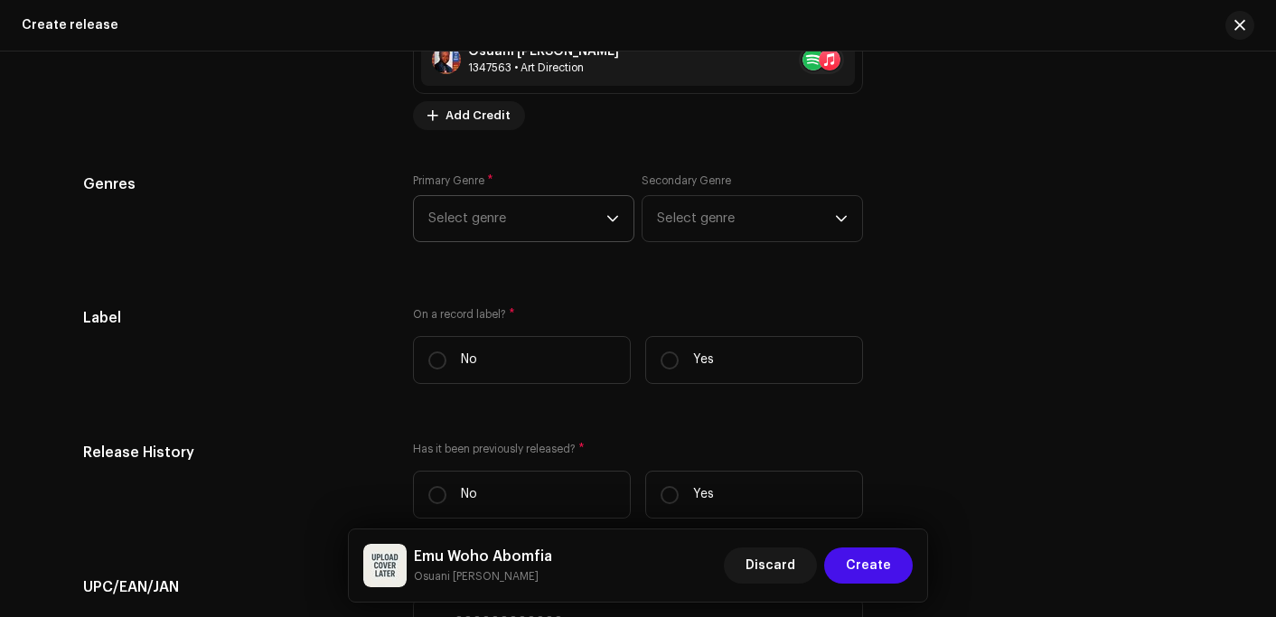
click at [485, 223] on span "Select genre" at bounding box center [517, 218] width 178 height 45
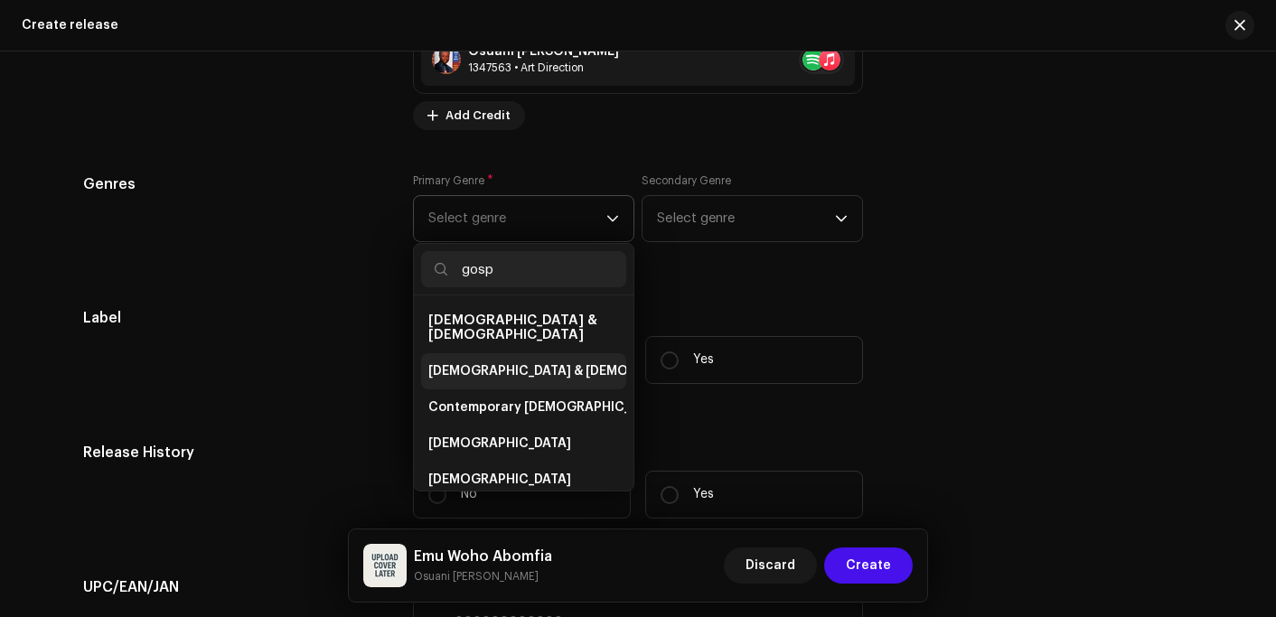
type input "gosp"
click at [482, 362] on span "[DEMOGRAPHIC_DATA] & [DEMOGRAPHIC_DATA]" at bounding box center [578, 371] width 300 height 18
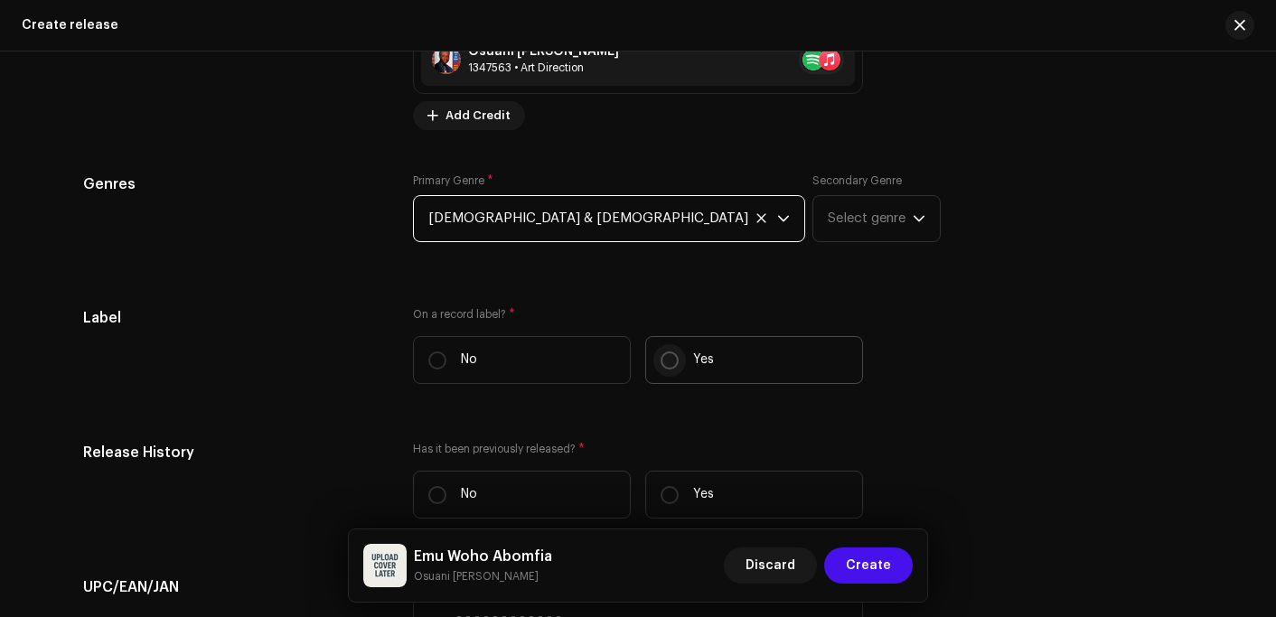
click at [663, 363] on input "Yes" at bounding box center [670, 361] width 18 height 18
radio input "true"
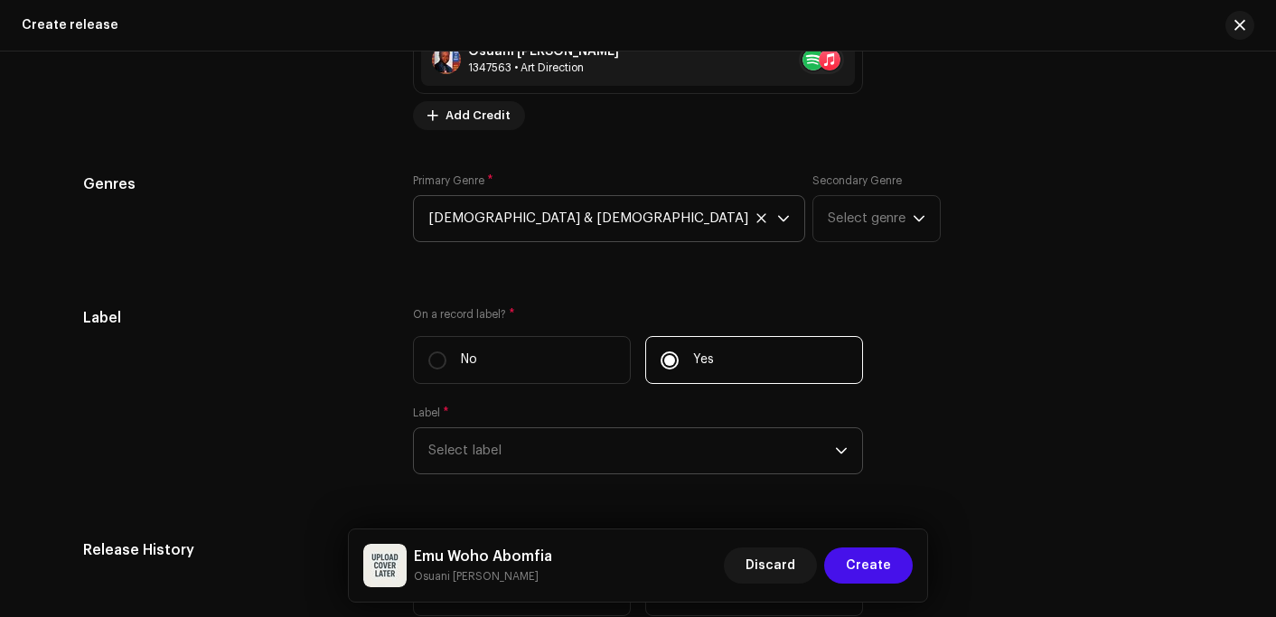
click at [460, 447] on span "Select label" at bounding box center [631, 450] width 407 height 45
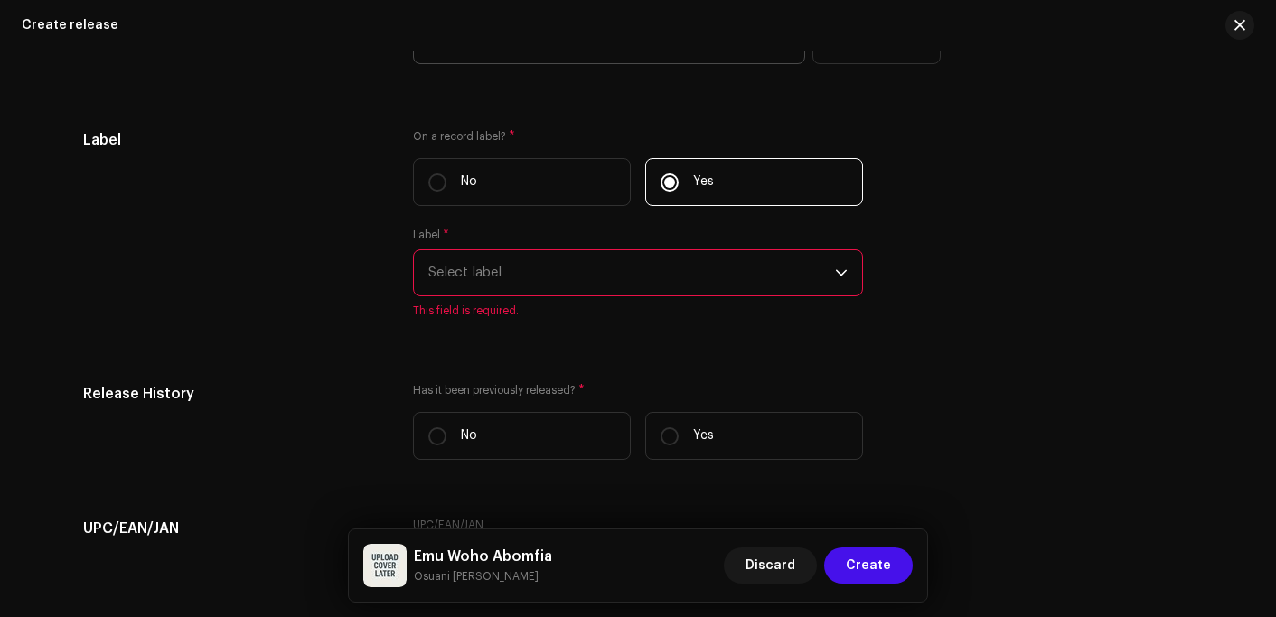
scroll to position [2350, 0]
click at [537, 265] on span "Select label" at bounding box center [631, 270] width 407 height 45
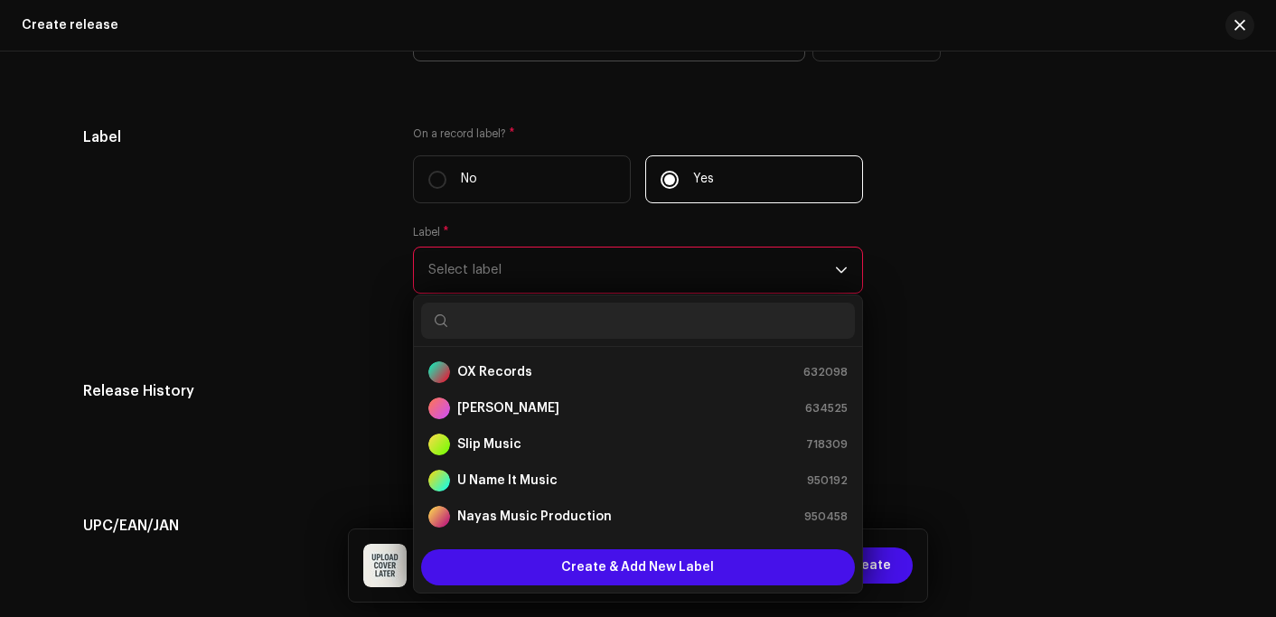
click at [500, 318] on input "text" at bounding box center [638, 321] width 434 height 36
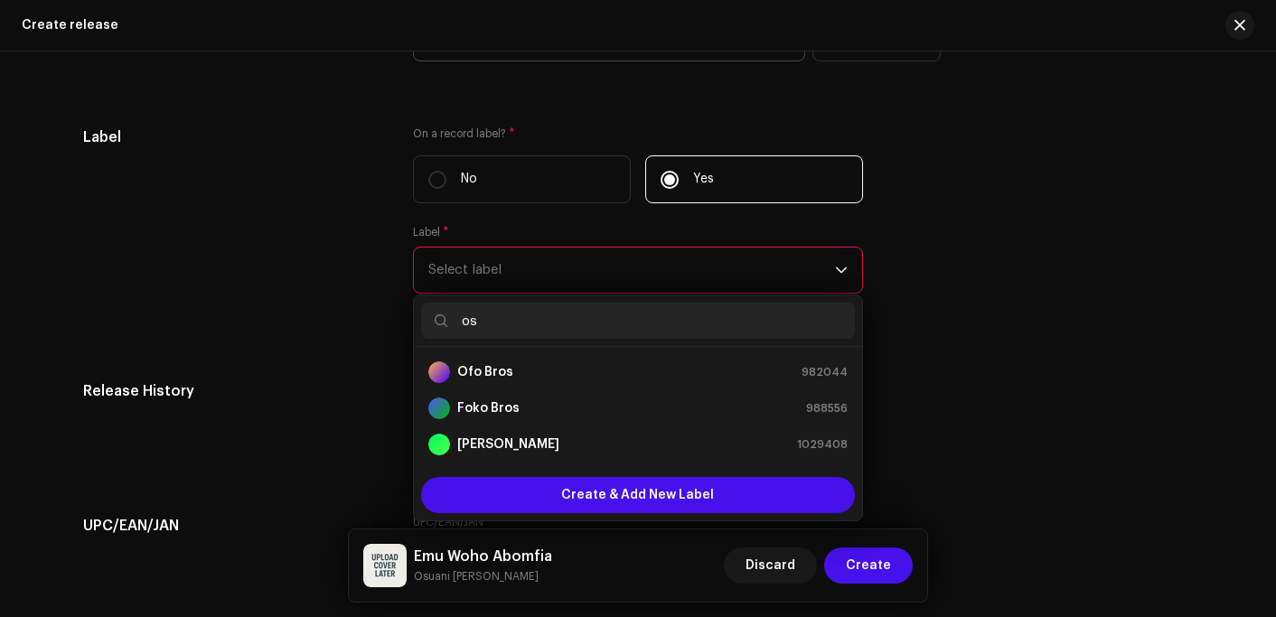
type input "o"
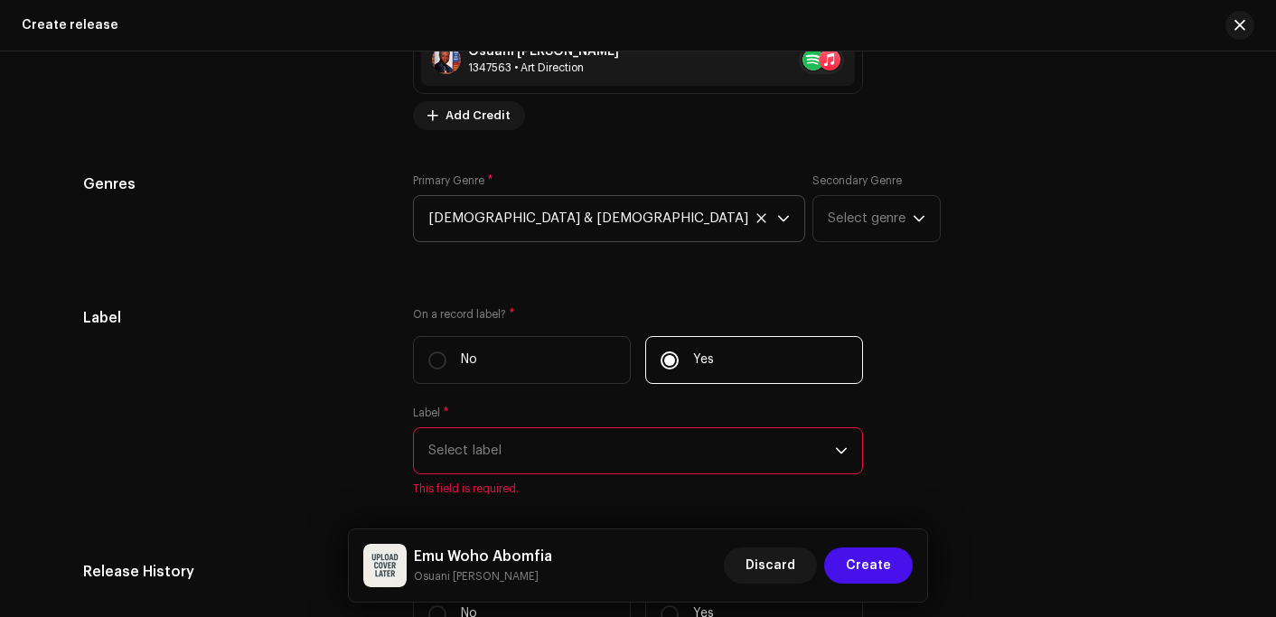
scroll to position [2169, 0]
click at [473, 454] on span "Select label" at bounding box center [631, 450] width 407 height 45
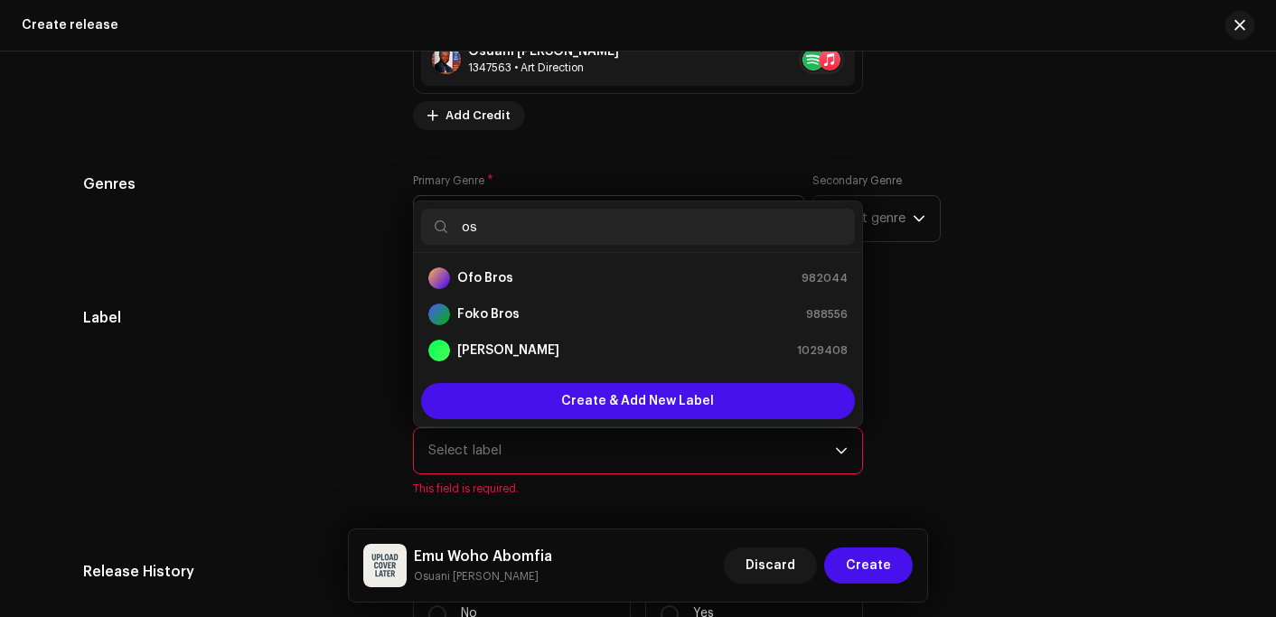
type input "osu"
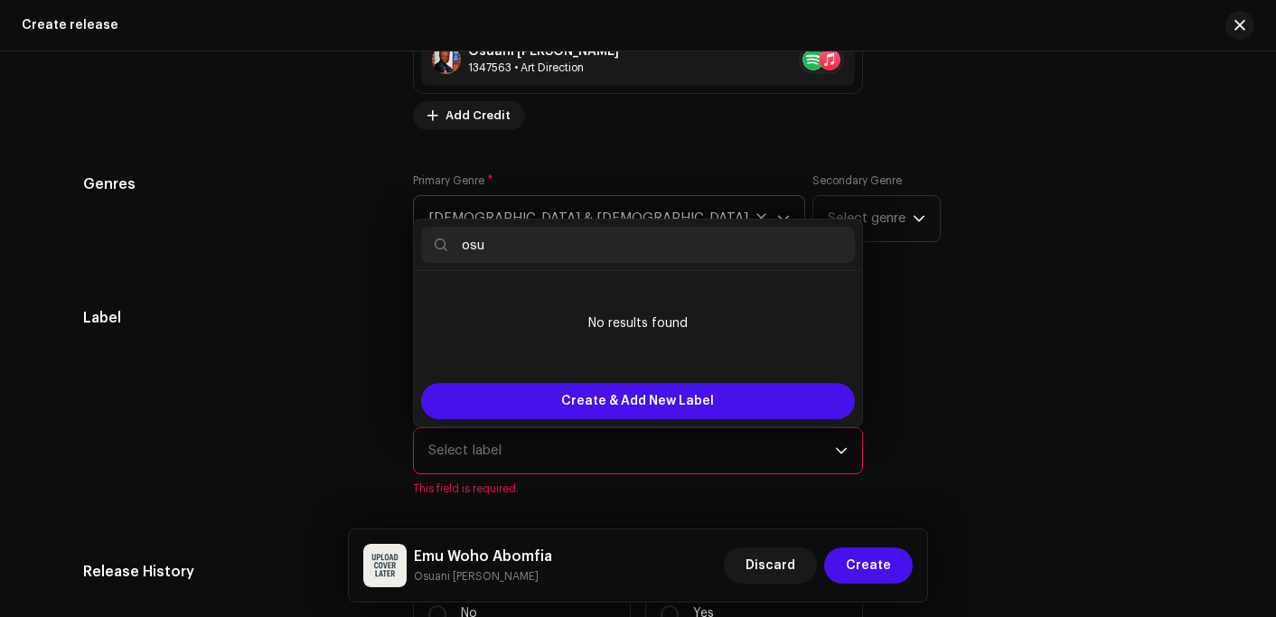
drag, startPoint x: 496, startPoint y: 249, endPoint x: 450, endPoint y: 249, distance: 46.1
click at [451, 249] on input "osu" at bounding box center [638, 245] width 434 height 36
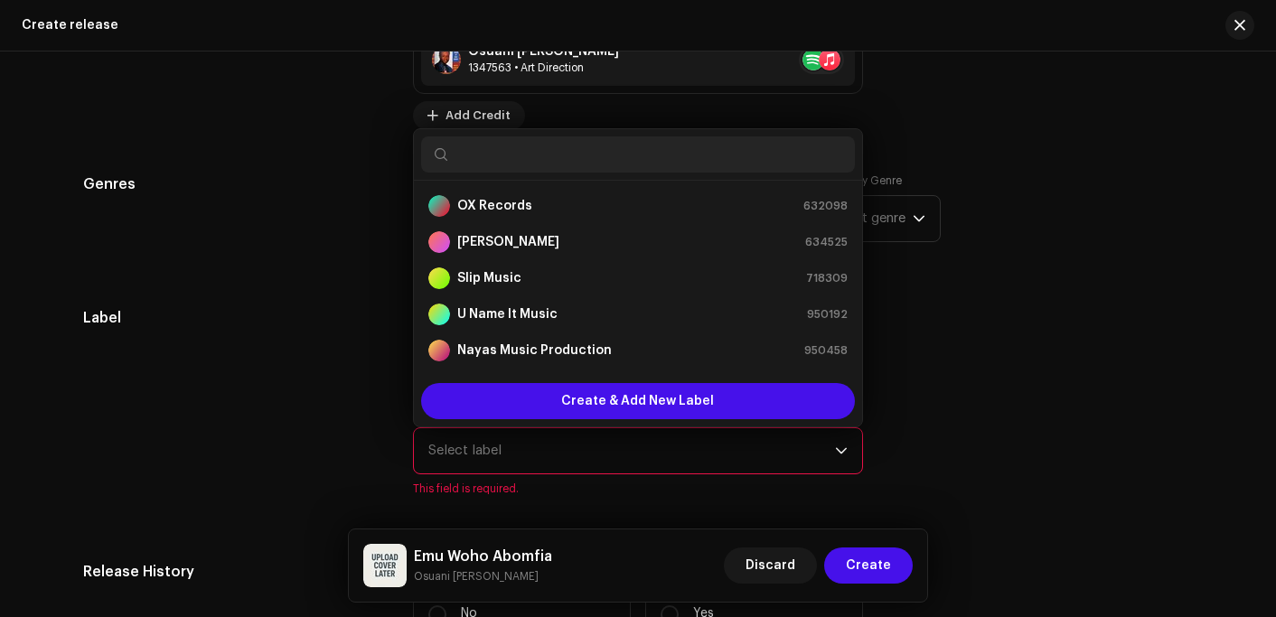
click at [897, 159] on div "Prefill release information from track metadata Compilation Is it a compilation…" at bounding box center [638, 69] width 1110 height 2149
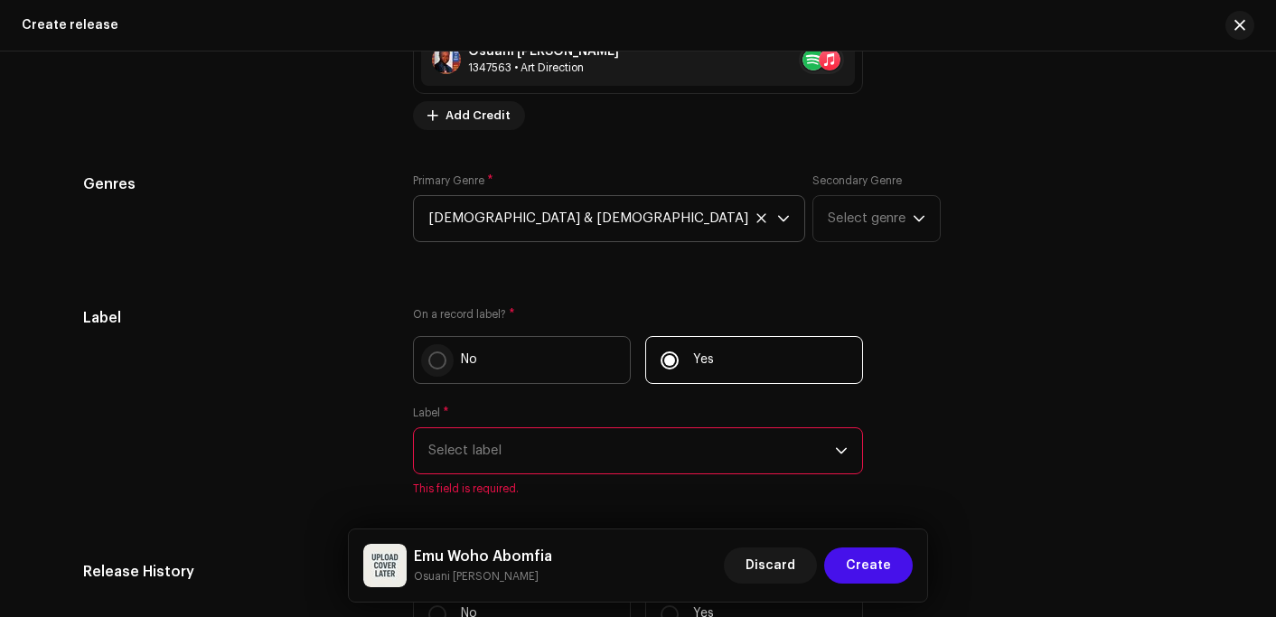
click at [437, 360] on input "No" at bounding box center [437, 361] width 18 height 18
radio input "true"
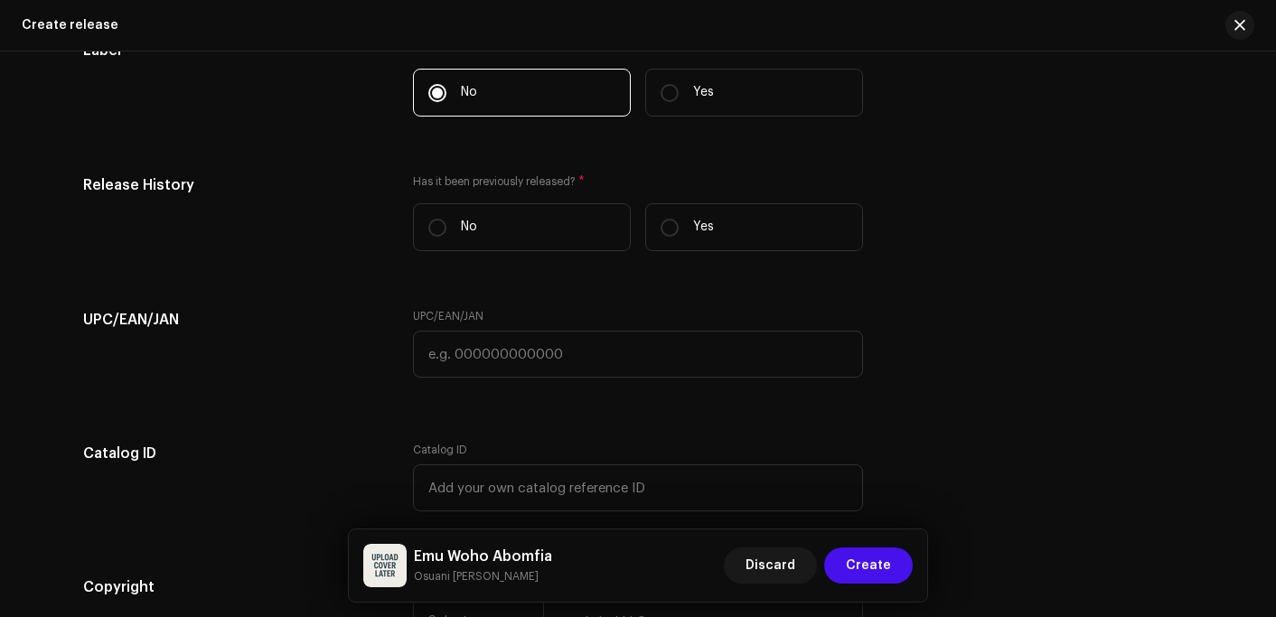
scroll to position [2440, 0]
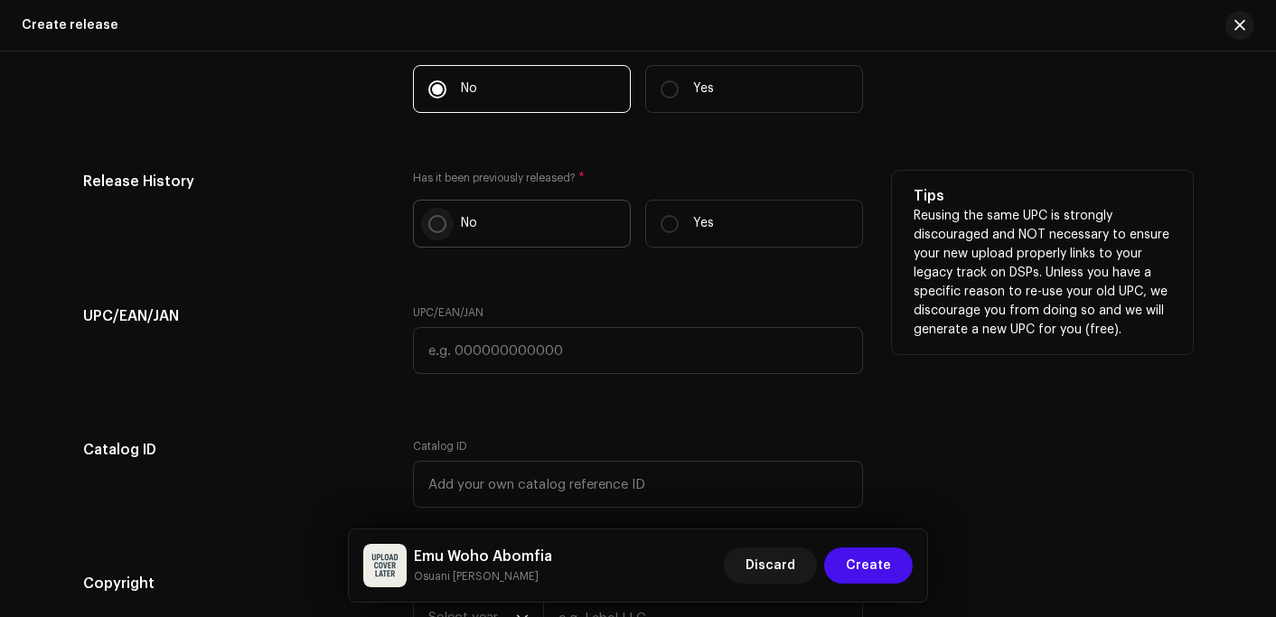
click at [432, 222] on input "No" at bounding box center [437, 224] width 18 height 18
radio input "true"
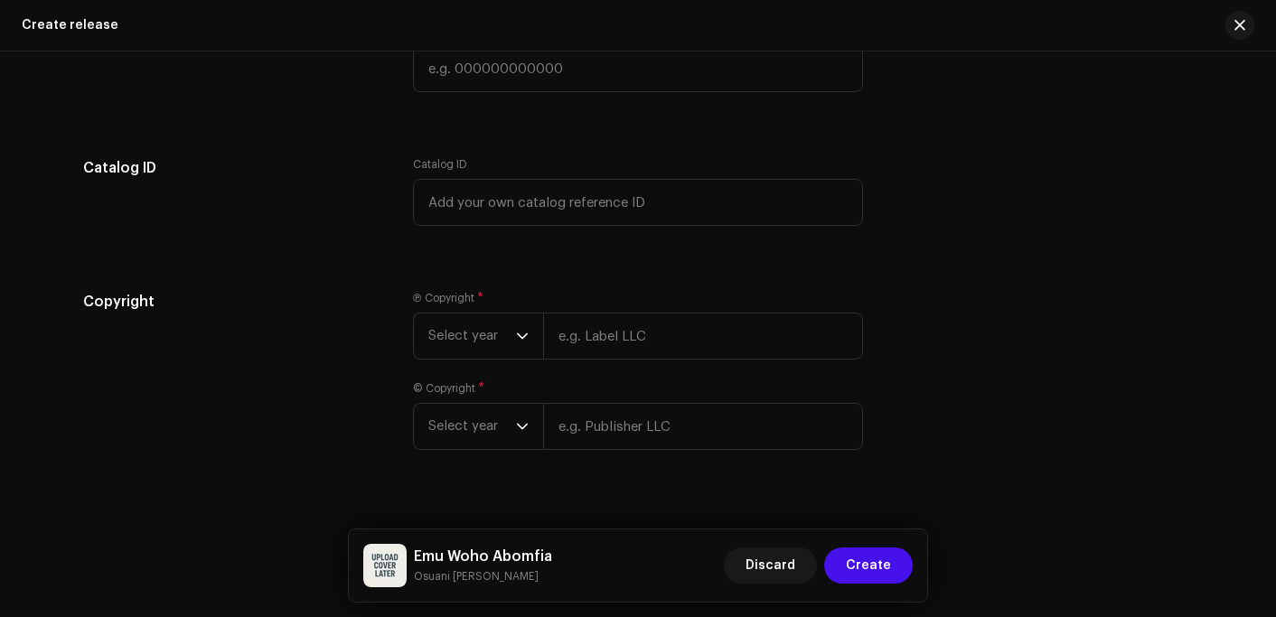
scroll to position [2756, 0]
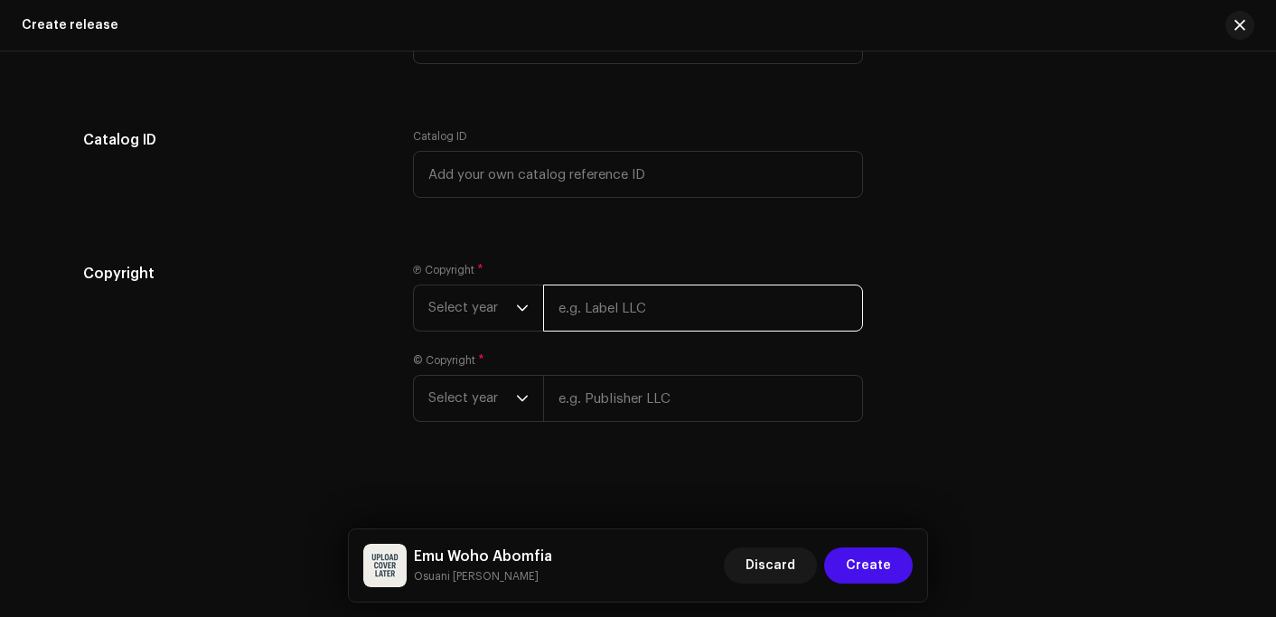
click at [626, 301] on input "text" at bounding box center [703, 308] width 320 height 47
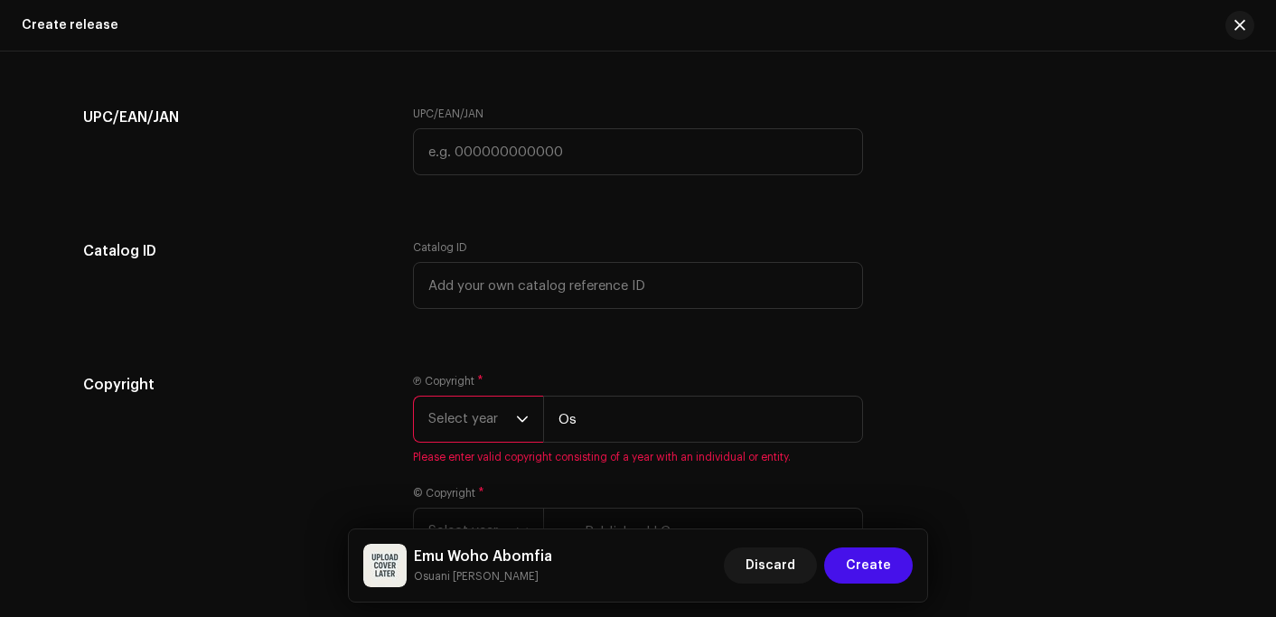
scroll to position [2777, 0]
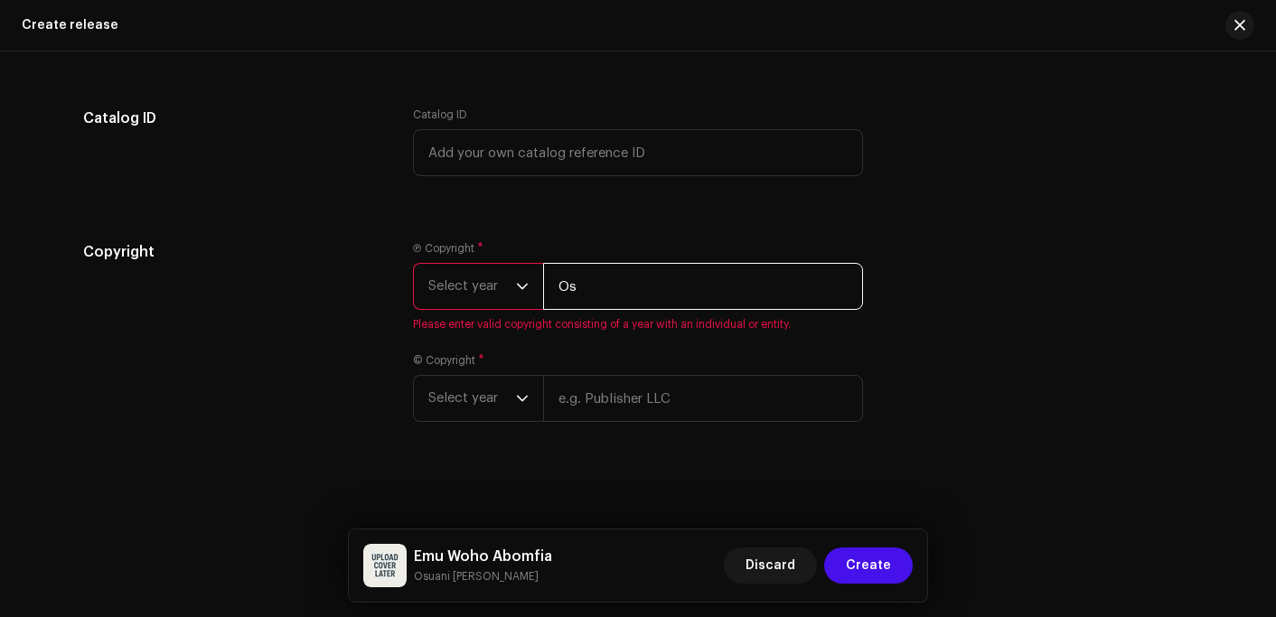
click at [596, 291] on input "Os" at bounding box center [703, 286] width 320 height 47
drag, startPoint x: 575, startPoint y: 285, endPoint x: 549, endPoint y: 280, distance: 25.7
click at [548, 280] on input "Os" at bounding box center [703, 286] width 320 height 47
paste input "uani Afrifa"
type input "Osuani Afrifa"
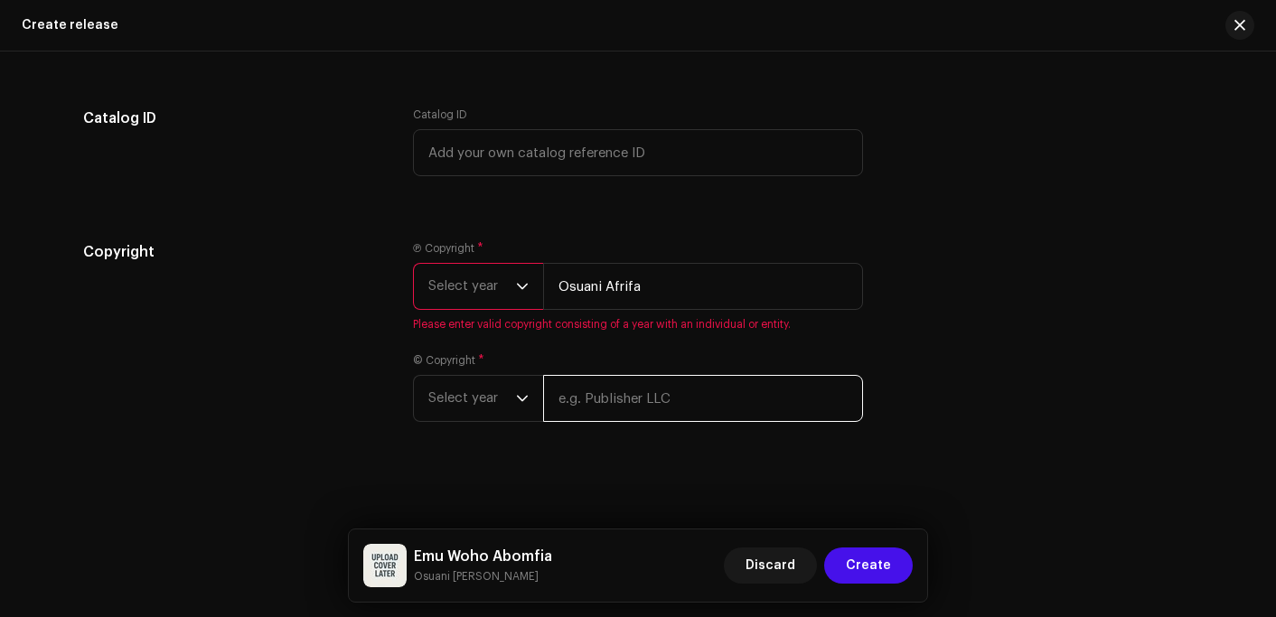
paste input "Osuani Afrifa"
type input "Osuani Afrifa"
click at [437, 289] on span "Select year" at bounding box center [472, 286] width 88 height 45
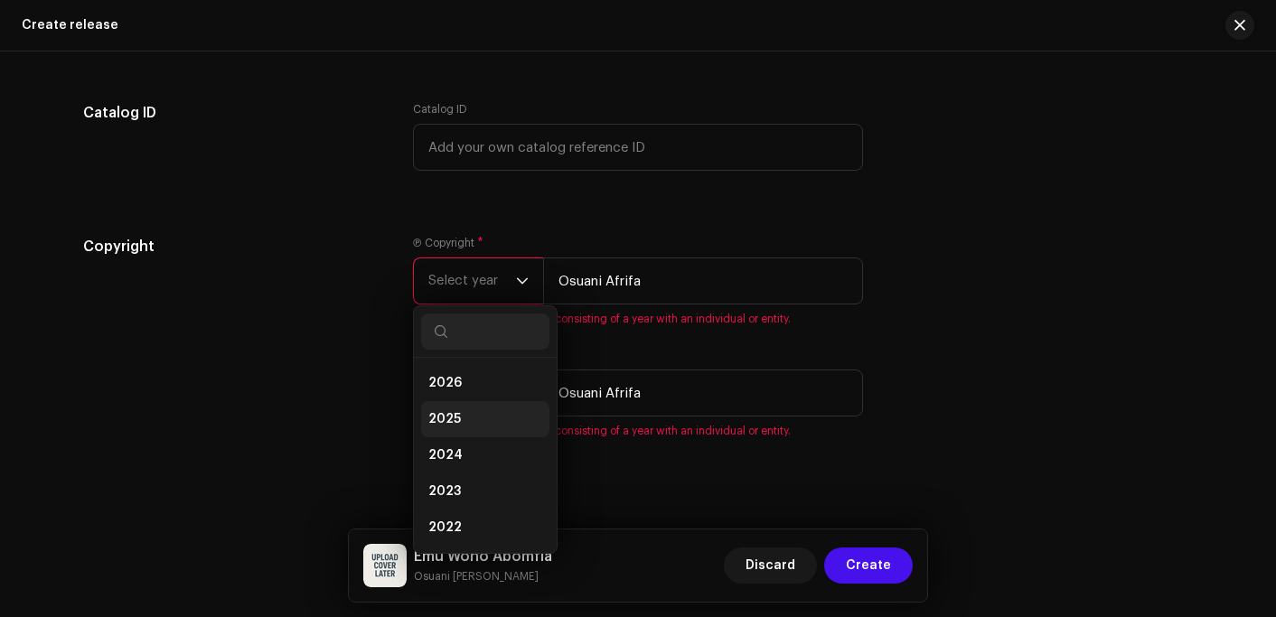
click at [438, 425] on span "2025" at bounding box center [444, 419] width 33 height 18
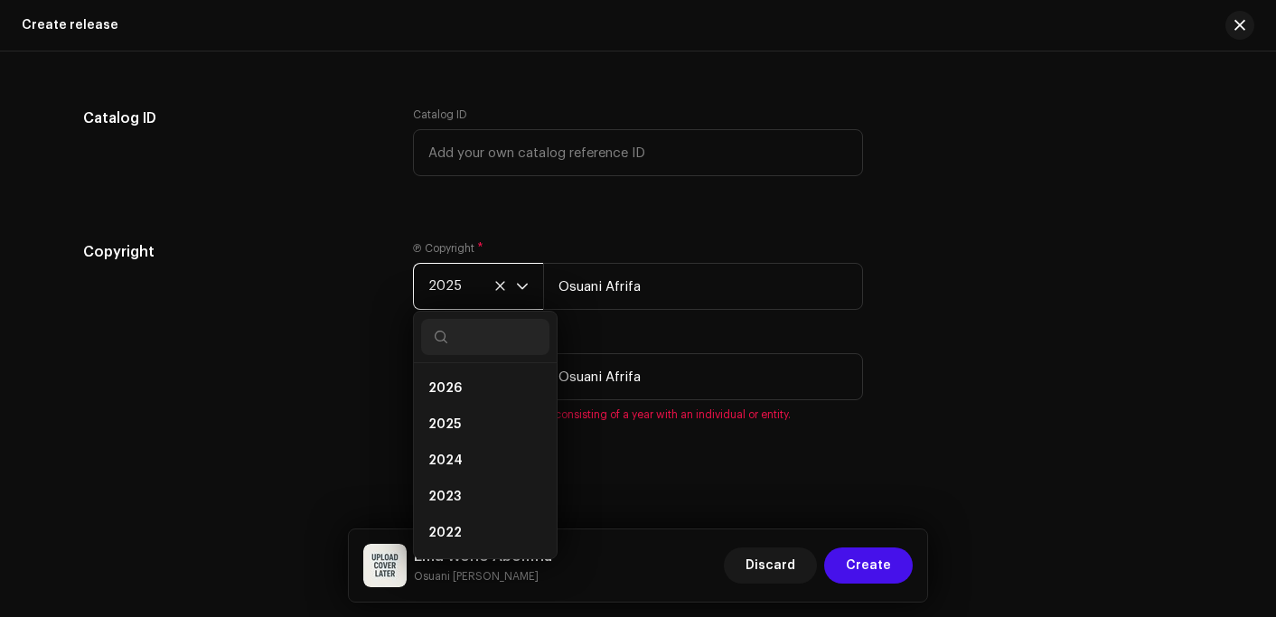
click at [478, 392] on span "Select year" at bounding box center [472, 376] width 88 height 45
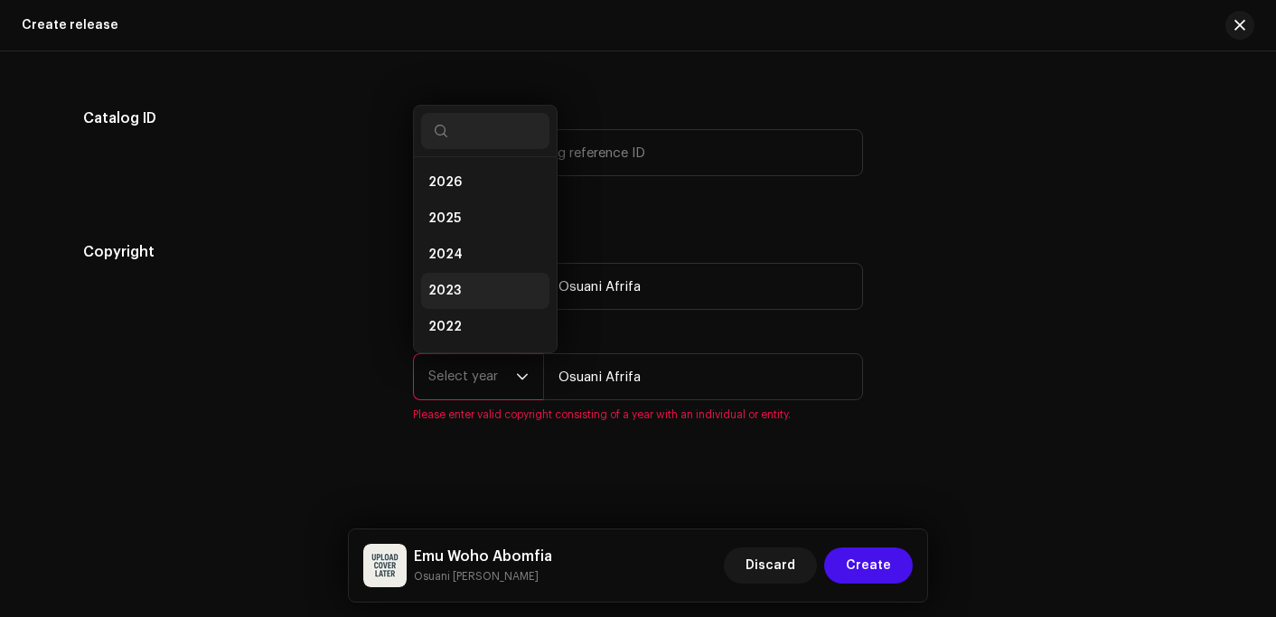
scroll to position [29, 0]
click at [465, 193] on li "2025" at bounding box center [485, 190] width 128 height 36
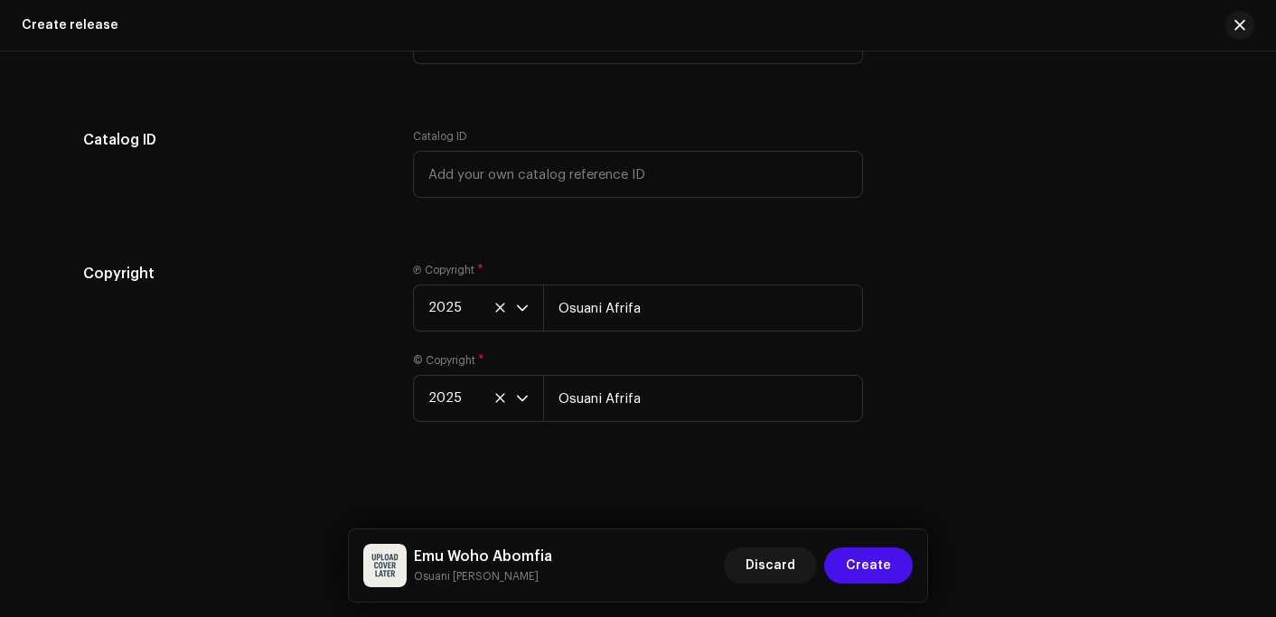
drag, startPoint x: 695, startPoint y: 222, endPoint x: 754, endPoint y: 252, distance: 65.9
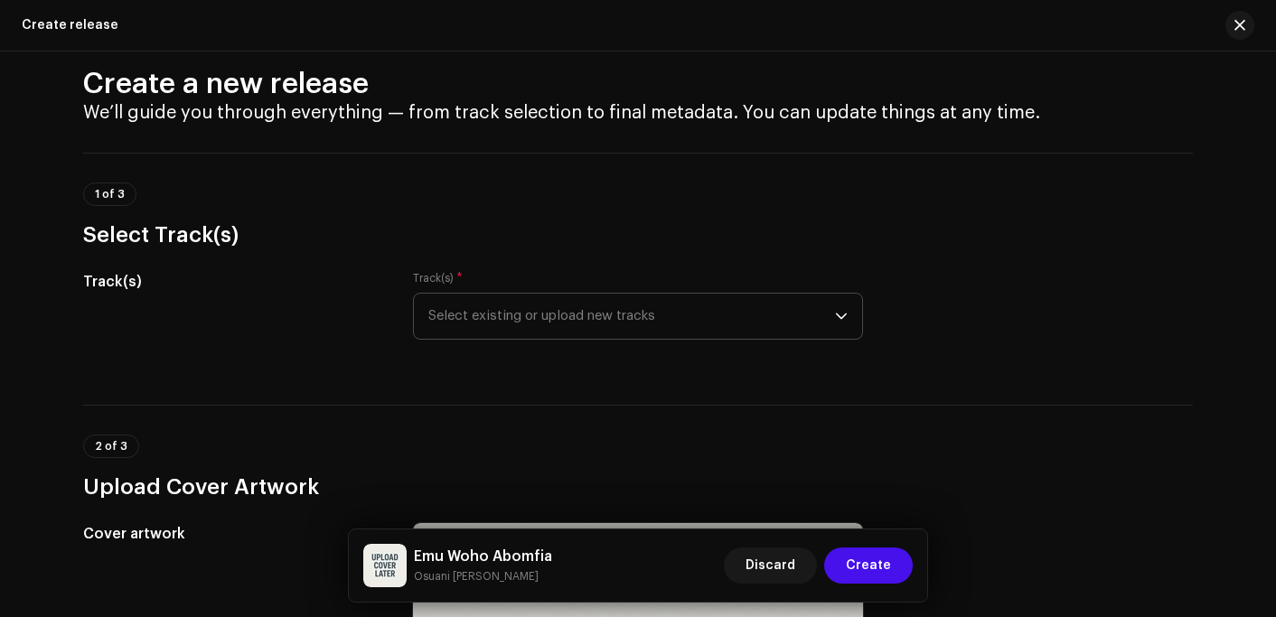
scroll to position [0, 0]
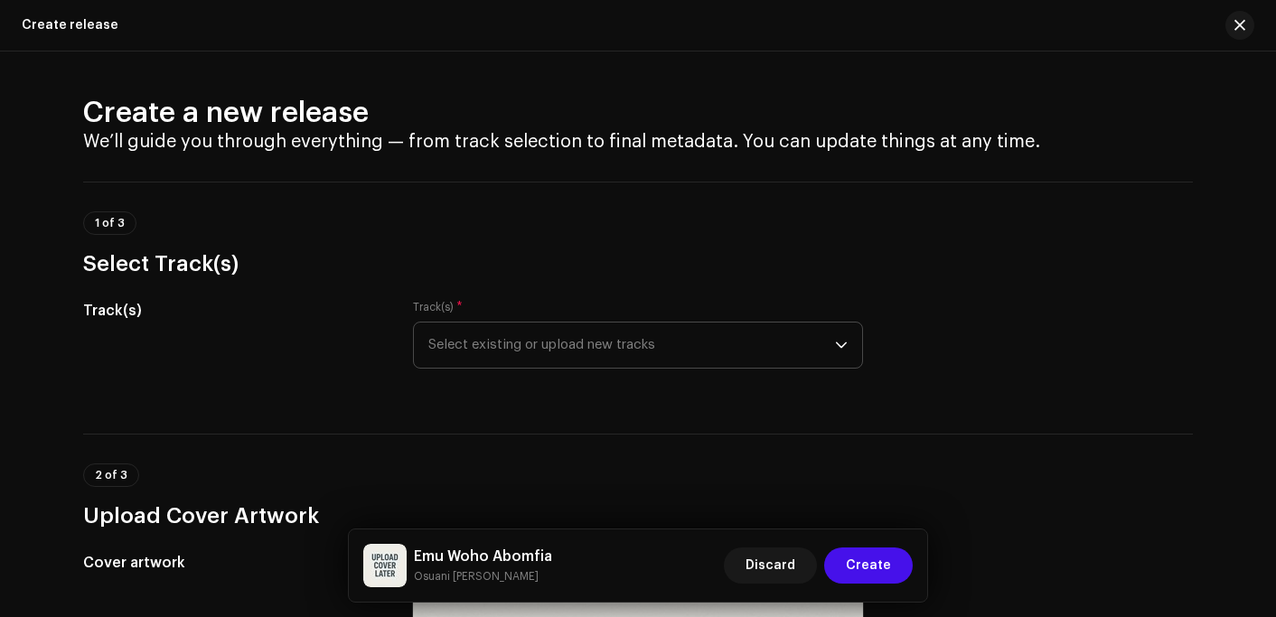
click at [474, 348] on span "Select existing or upload new tracks" at bounding box center [631, 345] width 407 height 45
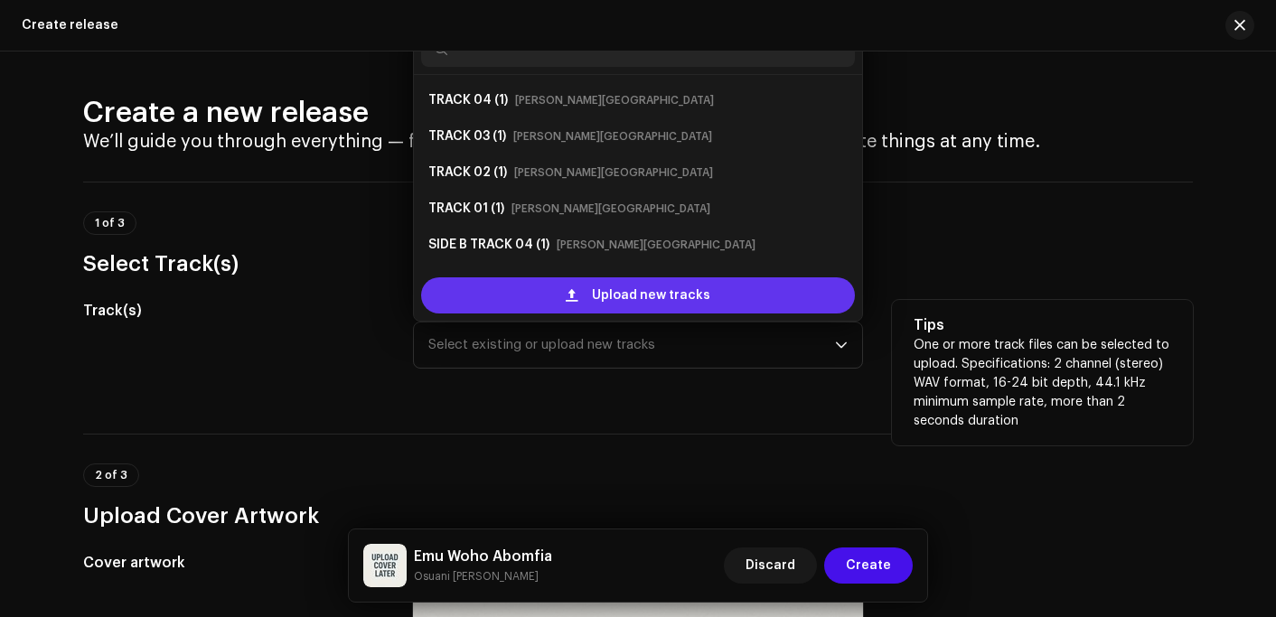
click at [601, 305] on span "Upload new tracks" at bounding box center [651, 295] width 118 height 36
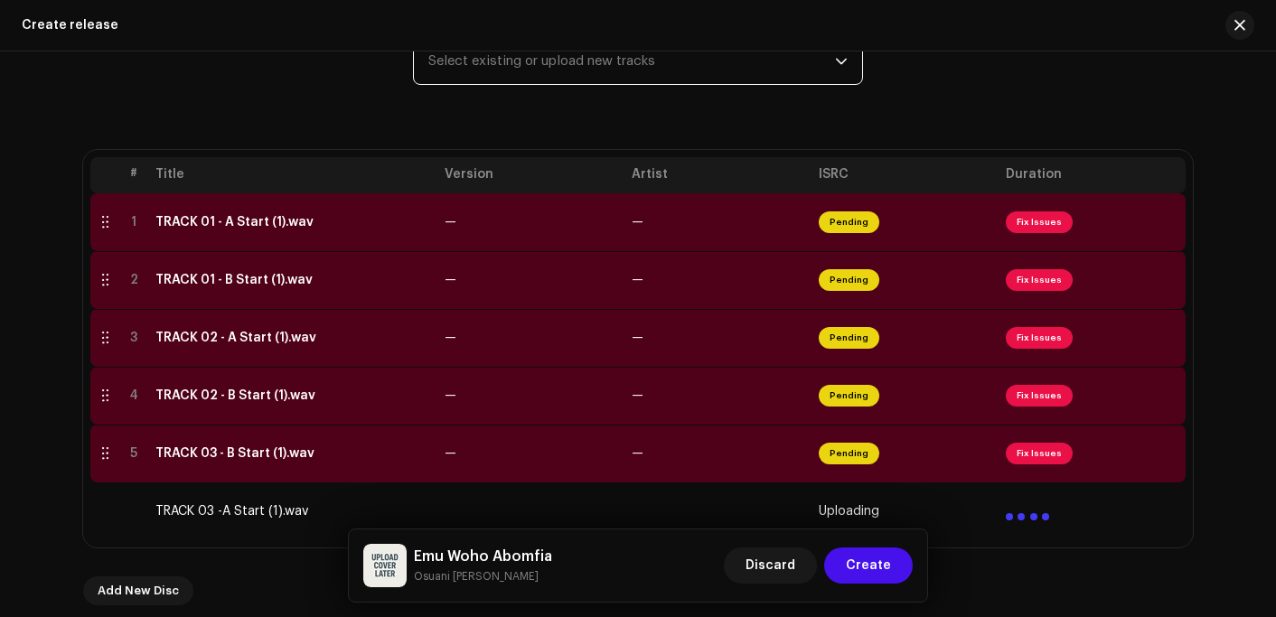
scroll to position [272, 0]
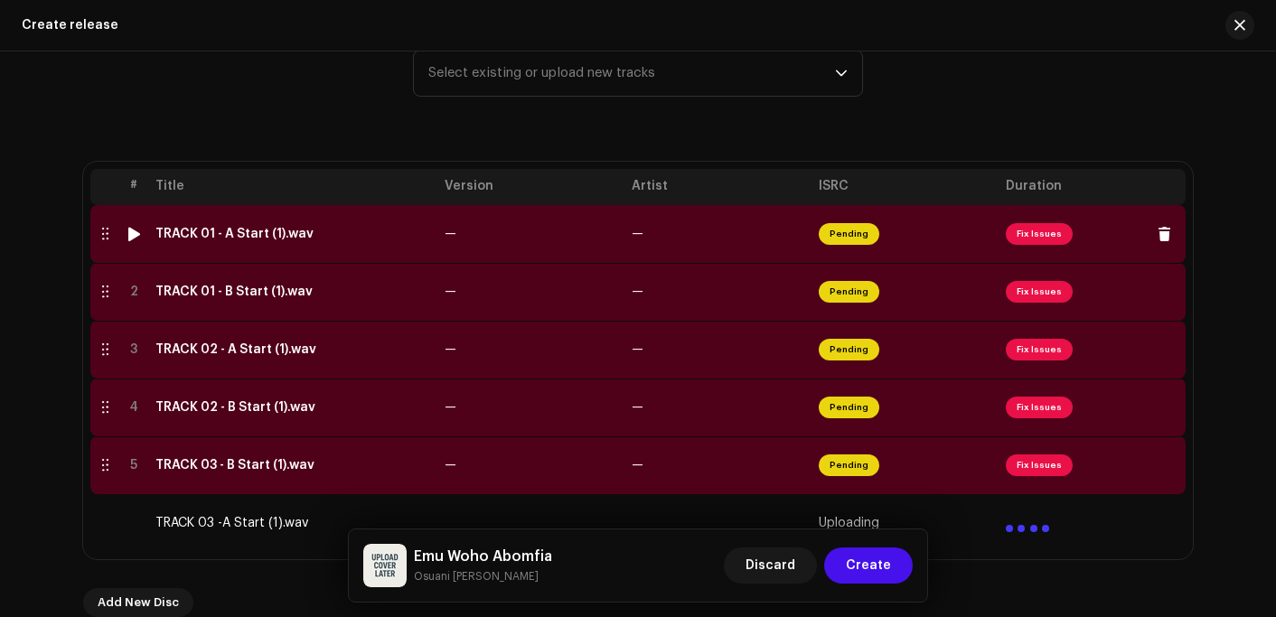
click at [211, 238] on div "TRACK 01 - A Start (1).wav" at bounding box center [234, 234] width 158 height 14
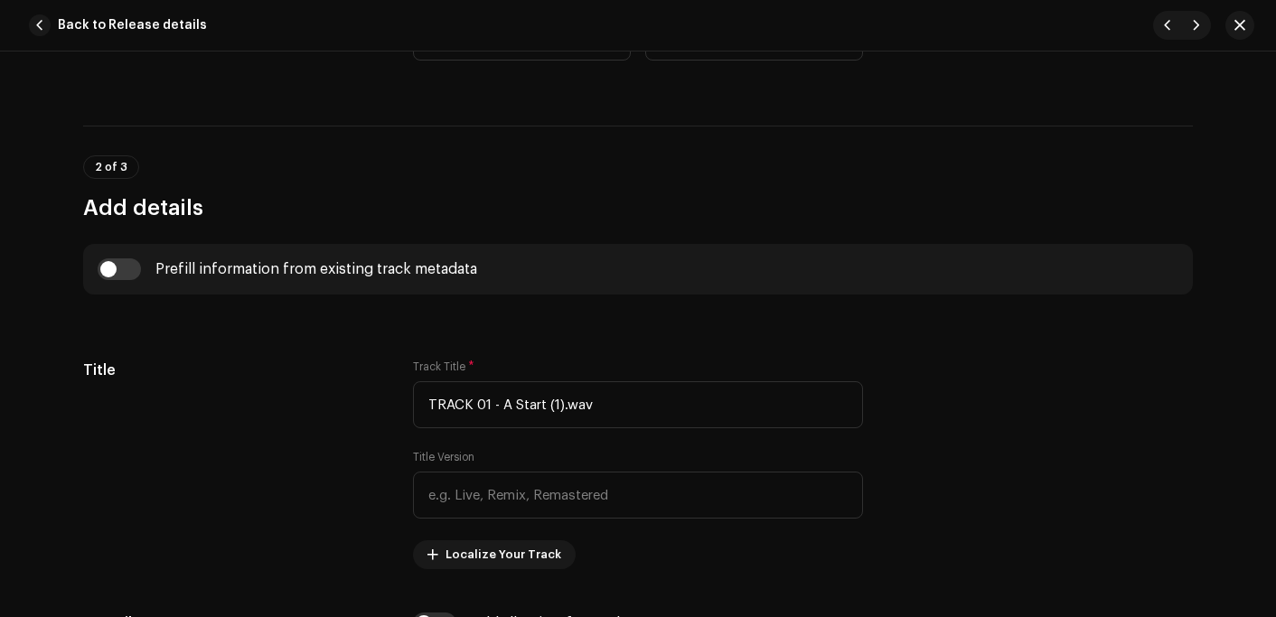
scroll to position [633, 0]
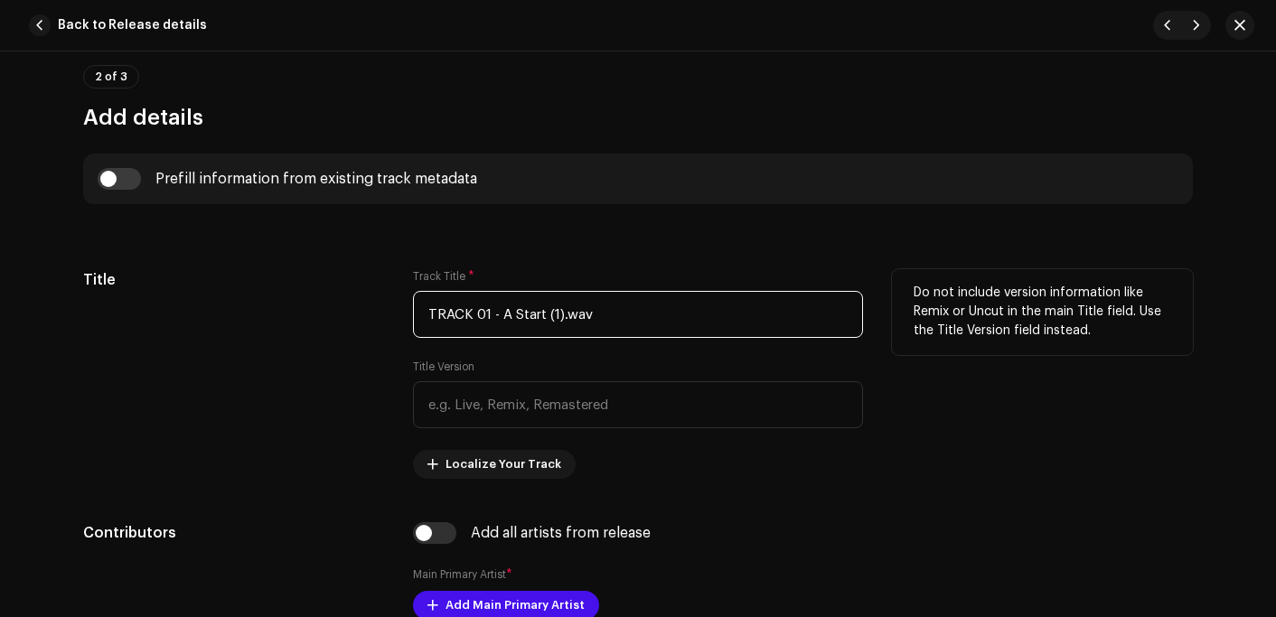
click at [645, 307] on input "TRACK 01 - A Start (1).wav" at bounding box center [638, 314] width 450 height 47
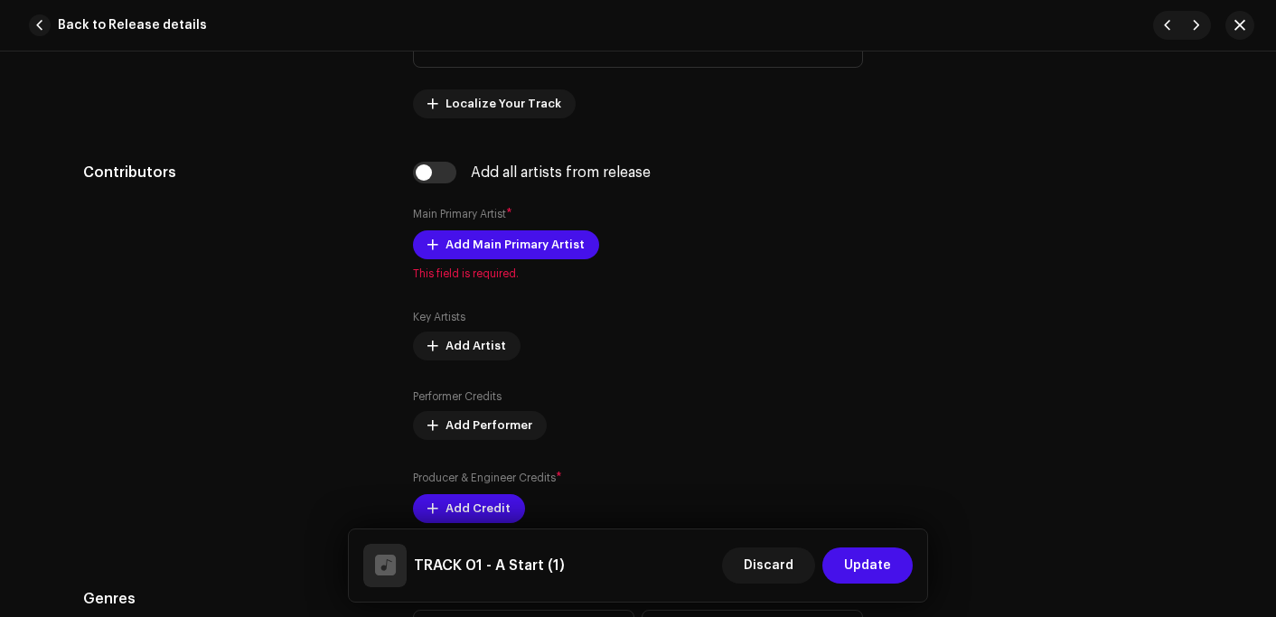
scroll to position [994, 0]
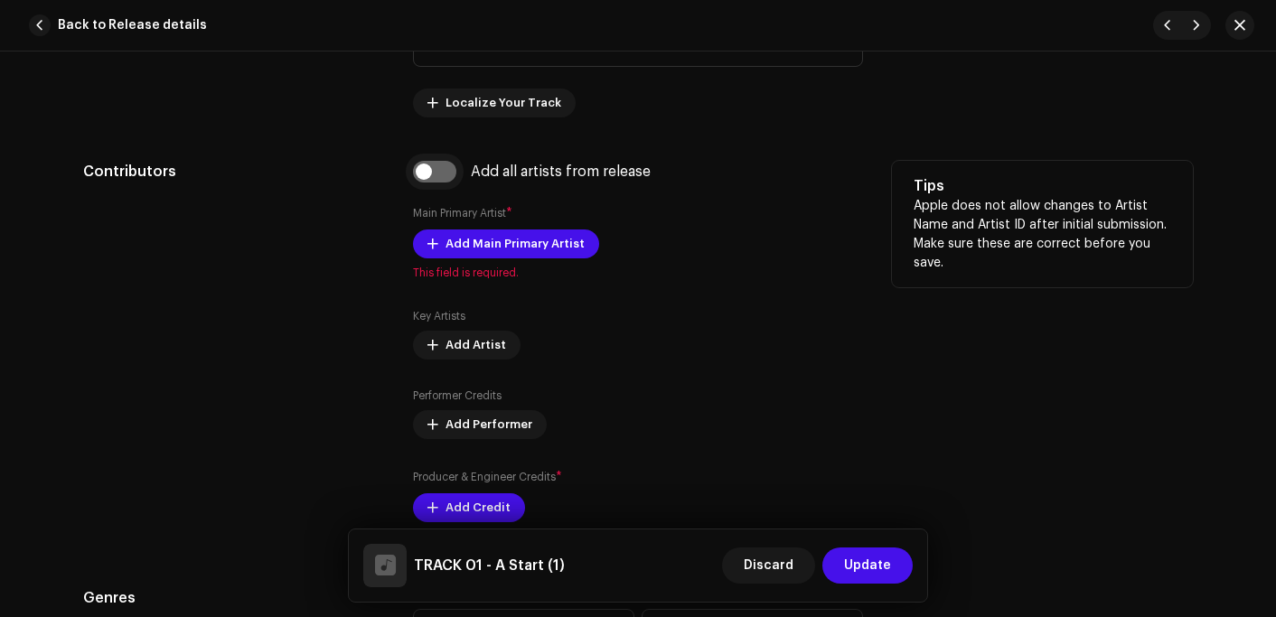
type input "TRACK 01 - A Start (1)"
click at [427, 164] on input "checkbox" at bounding box center [434, 172] width 43 height 22
checkbox input "true"
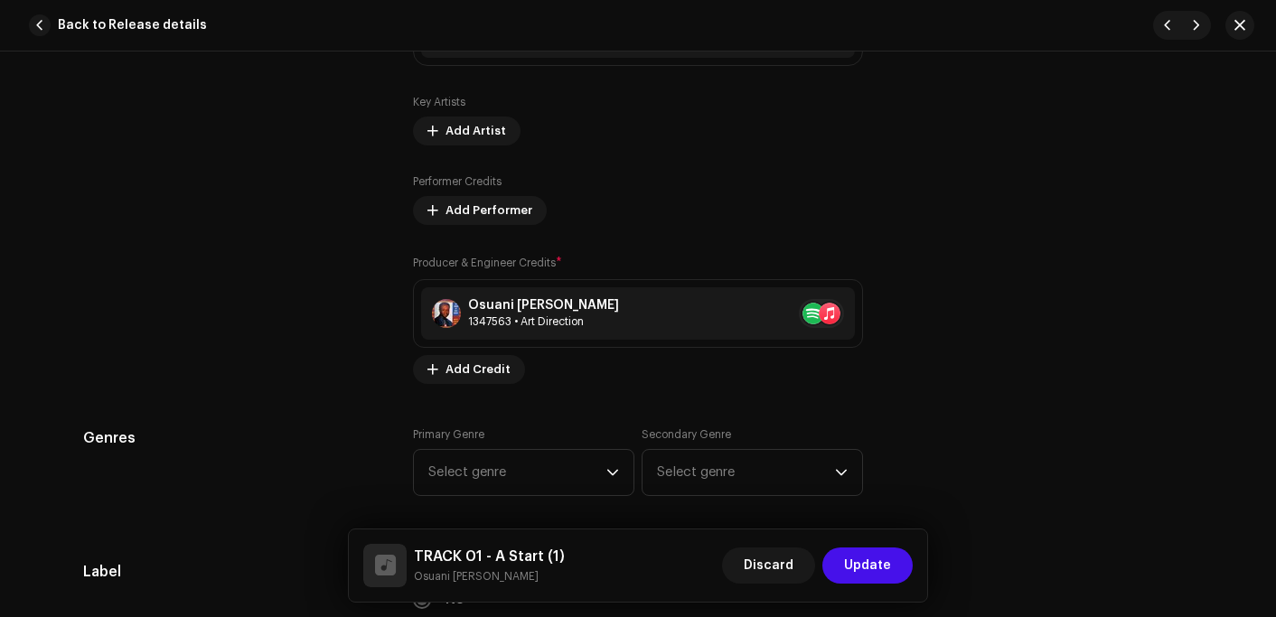
scroll to position [1536, 0]
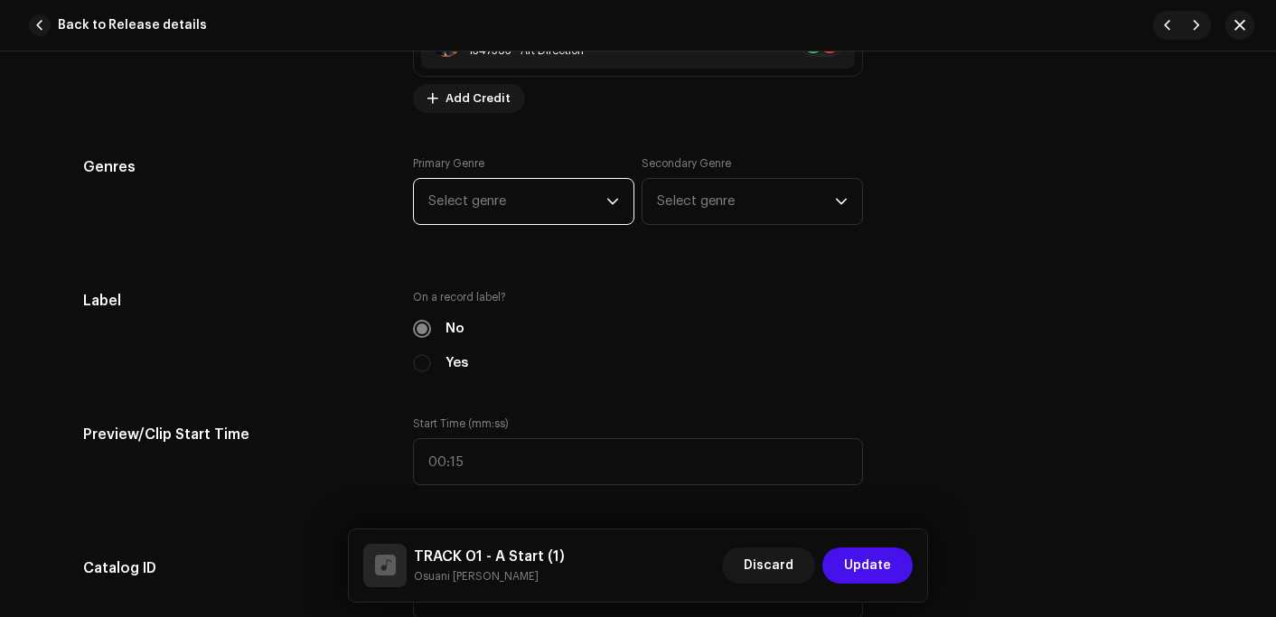
click at [568, 201] on span "Select genre" at bounding box center [517, 201] width 178 height 45
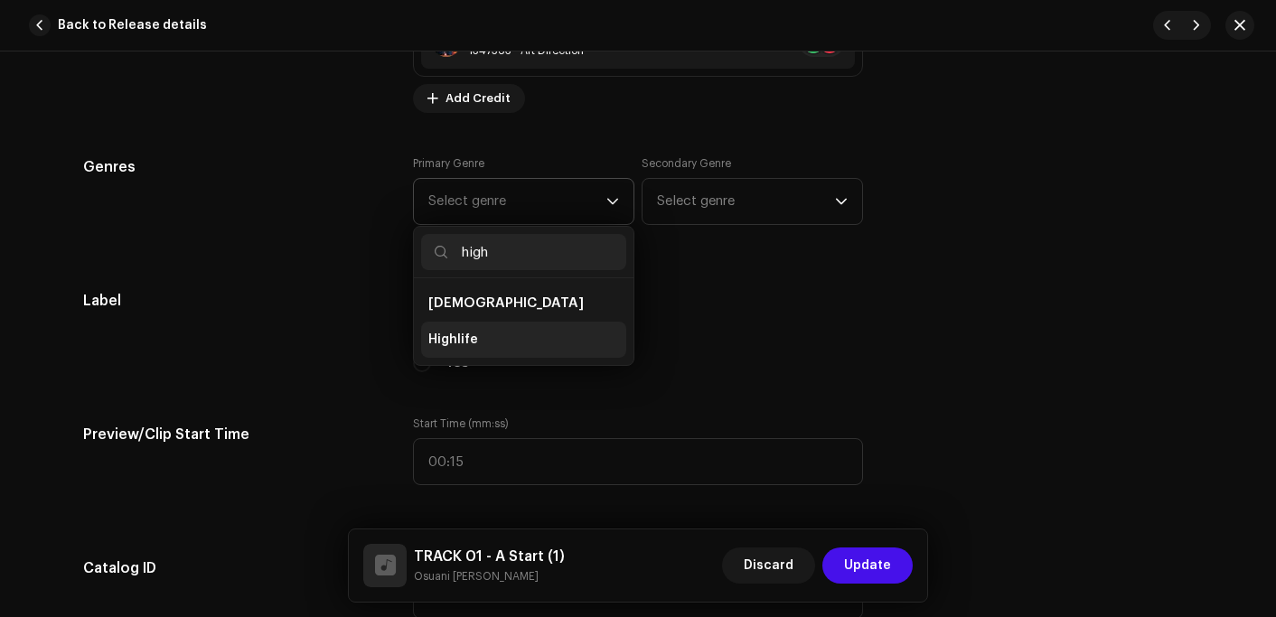
type input "high"
click at [459, 327] on li "Highlife" at bounding box center [523, 340] width 205 height 36
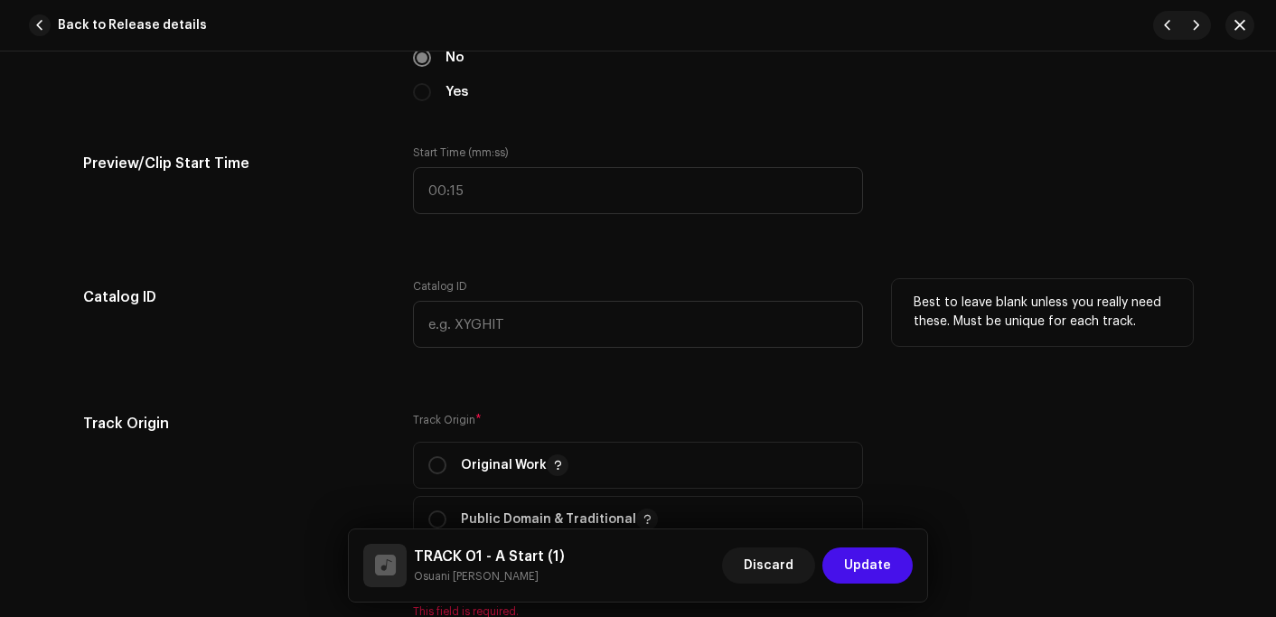
scroll to position [2079, 0]
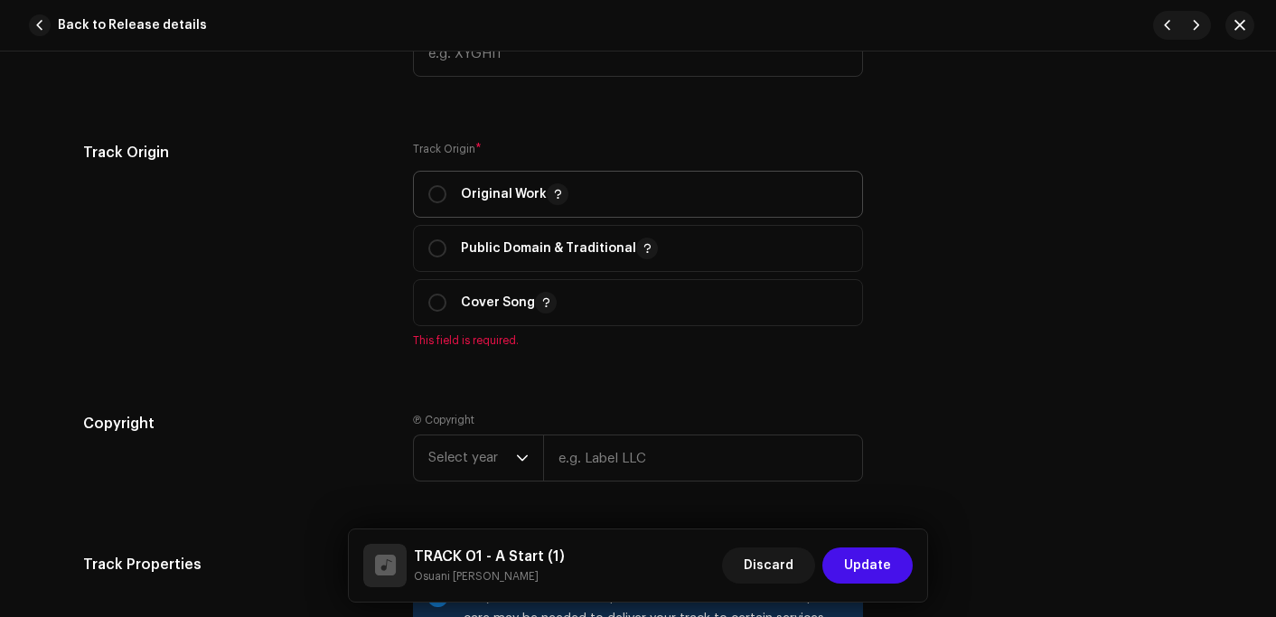
click at [500, 201] on p "Original Work" at bounding box center [515, 194] width 108 height 22
radio input "true"
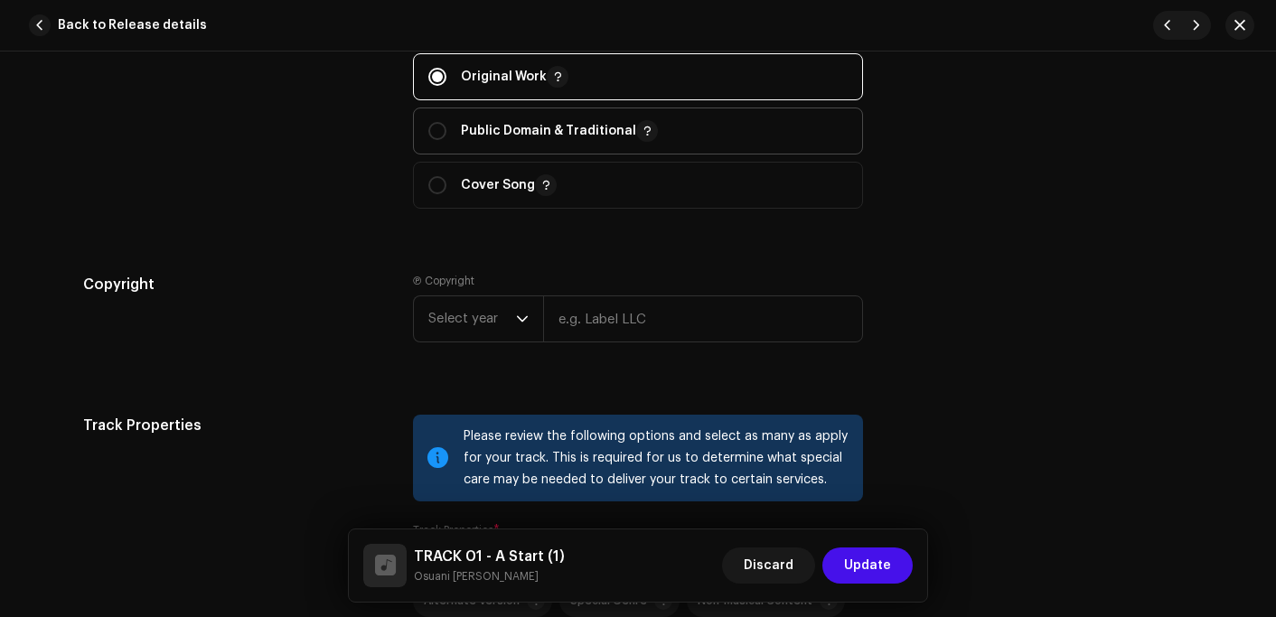
scroll to position [2350, 0]
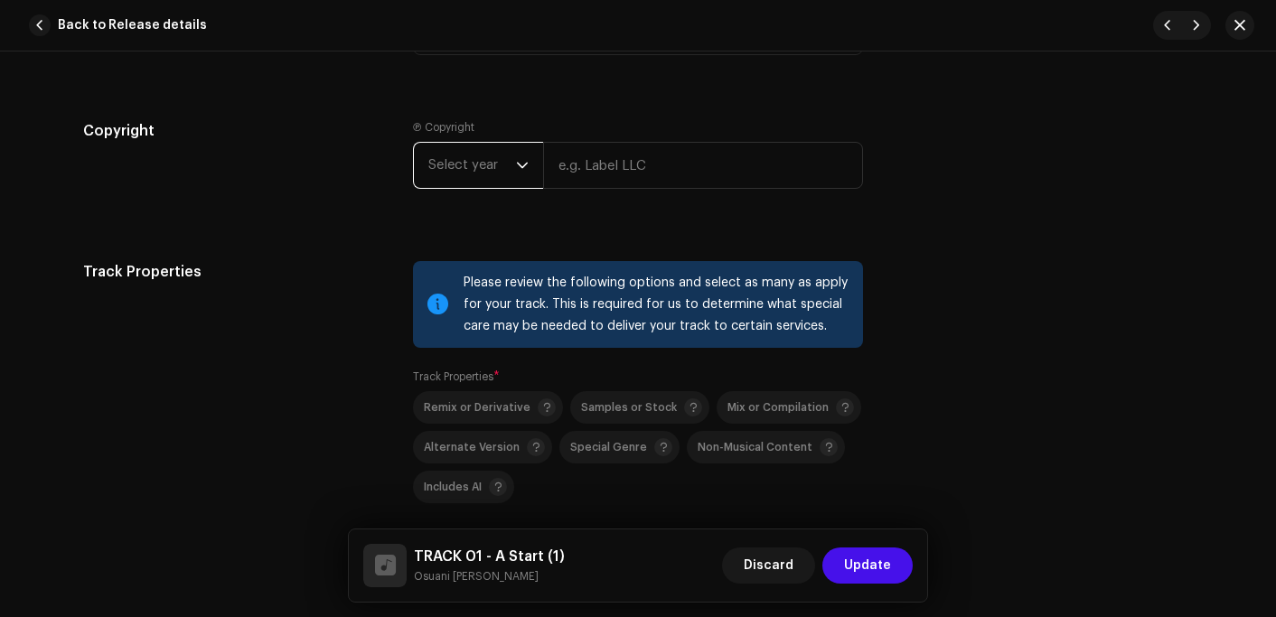
click at [456, 183] on span "Select year" at bounding box center [472, 165] width 88 height 45
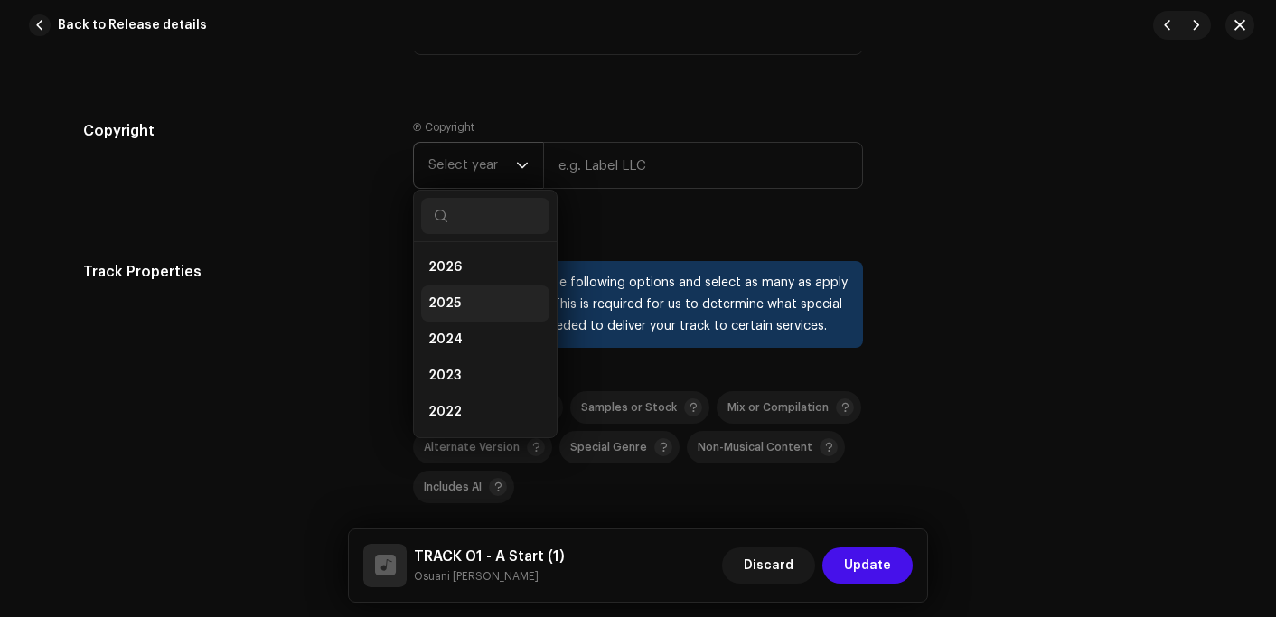
click at [458, 305] on li "2025" at bounding box center [485, 304] width 128 height 36
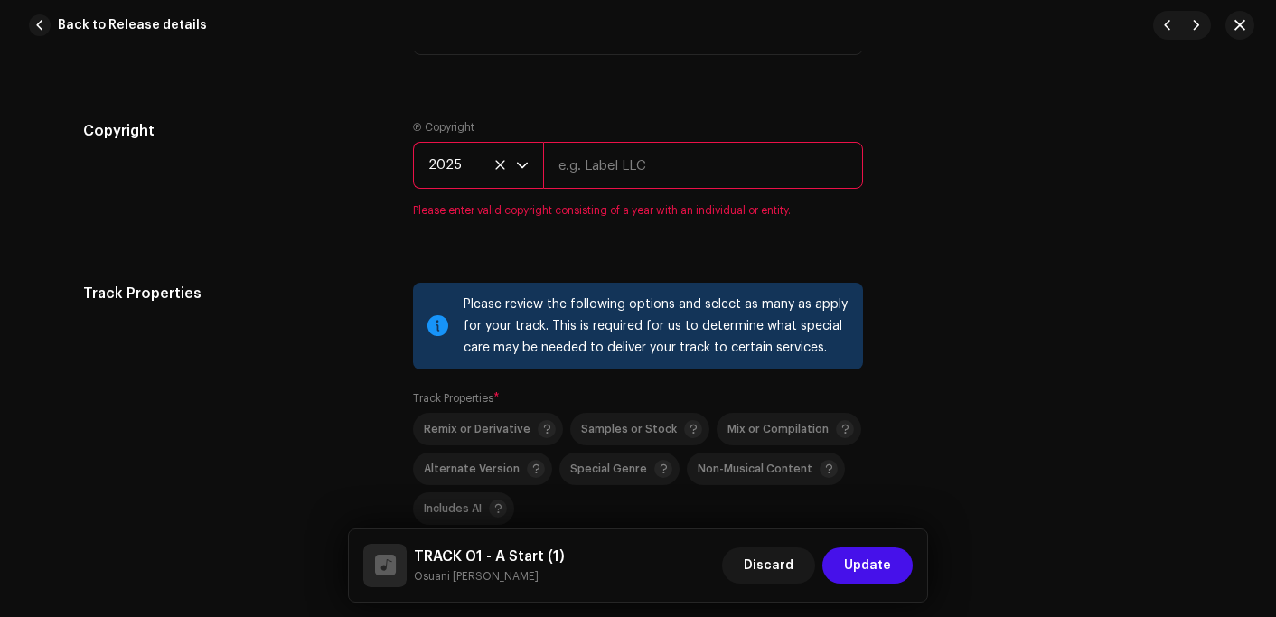
click at [582, 163] on input "text" at bounding box center [703, 165] width 320 height 47
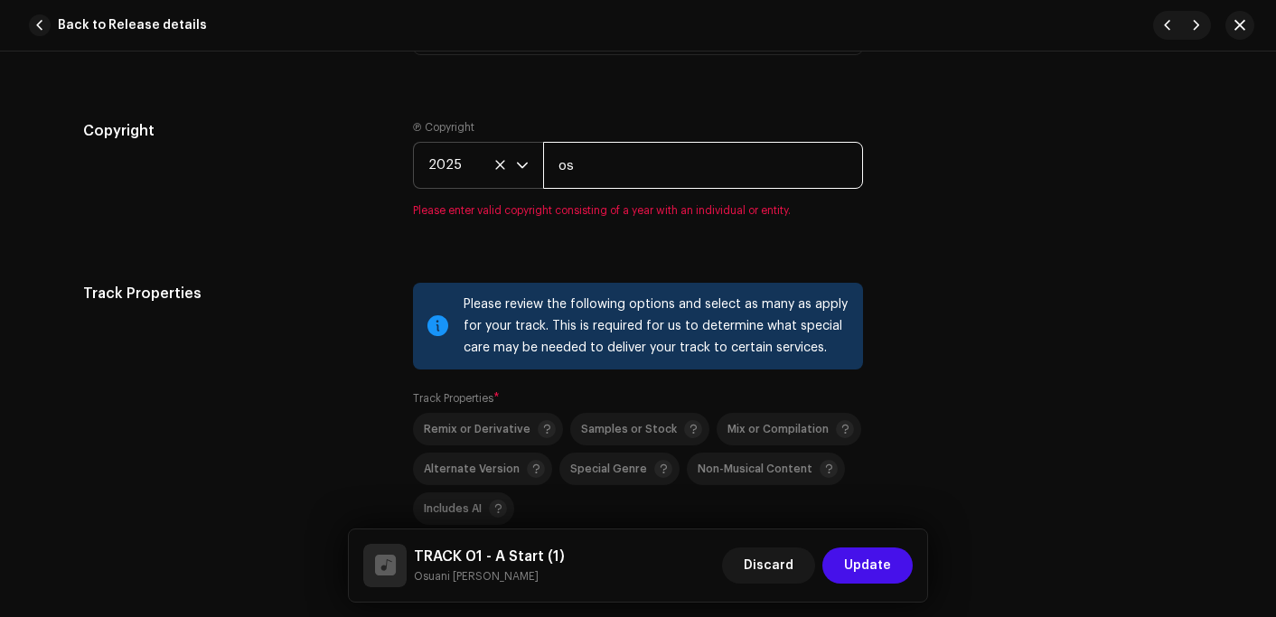
type input "Osuani Afrifa"
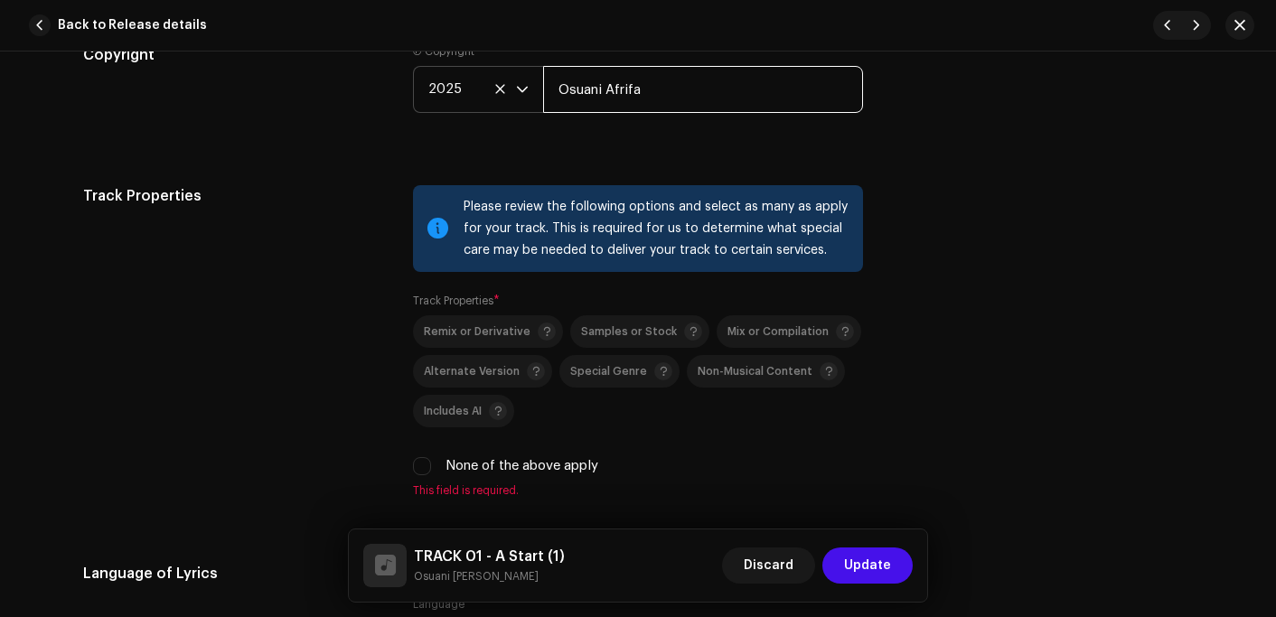
scroll to position [2711, 0]
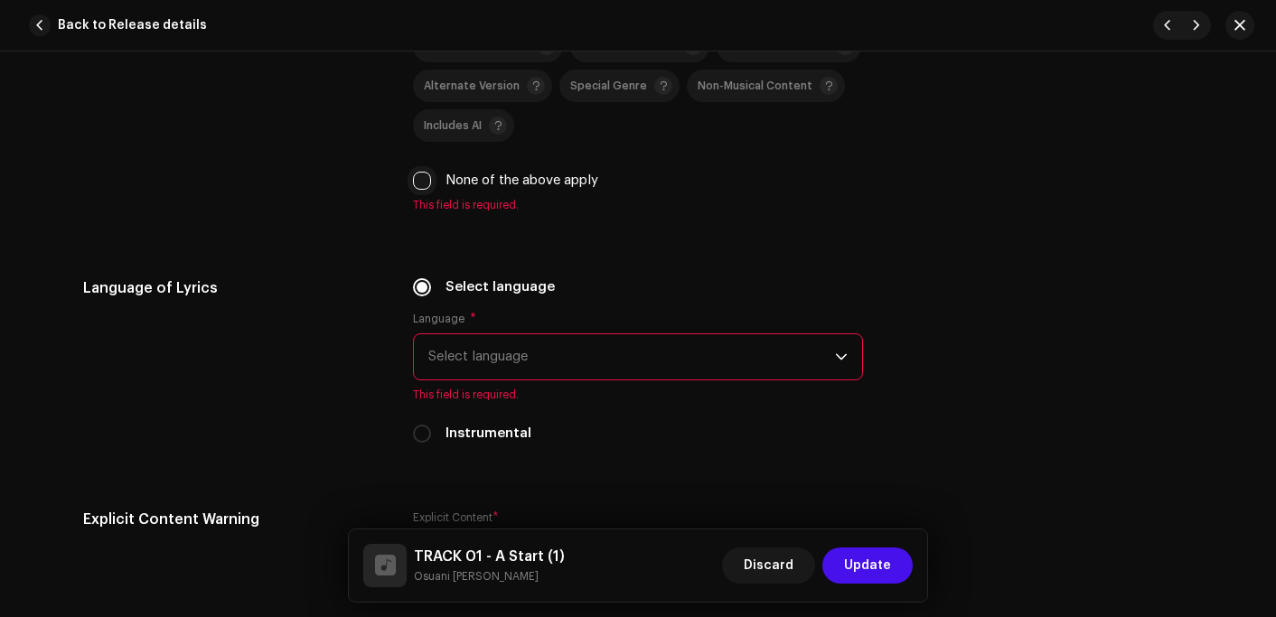
click at [425, 183] on input "None of the above apply" at bounding box center [422, 181] width 18 height 18
checkbox input "true"
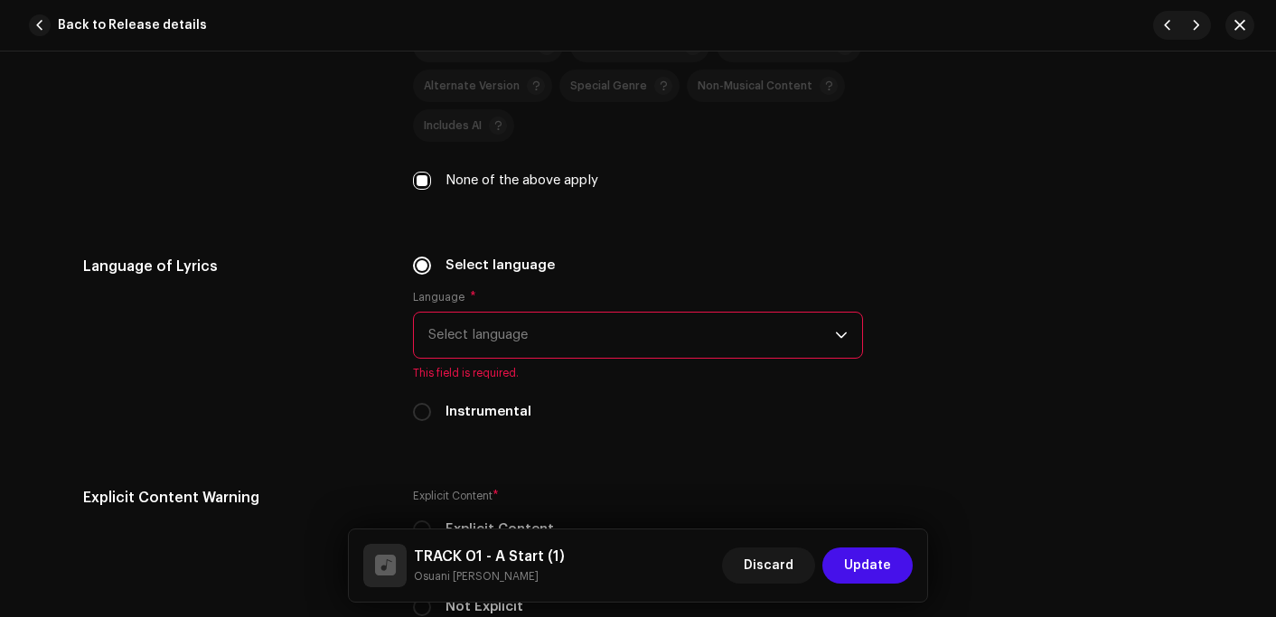
scroll to position [2802, 0]
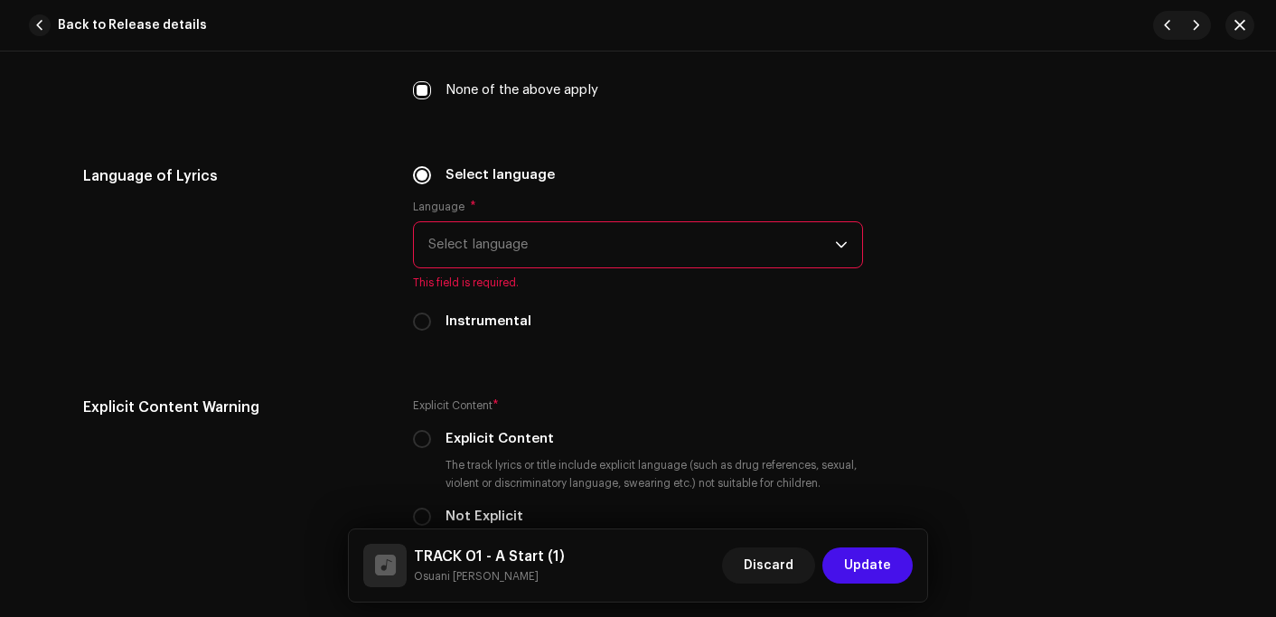
click at [499, 226] on span "Select language" at bounding box center [631, 244] width 407 height 45
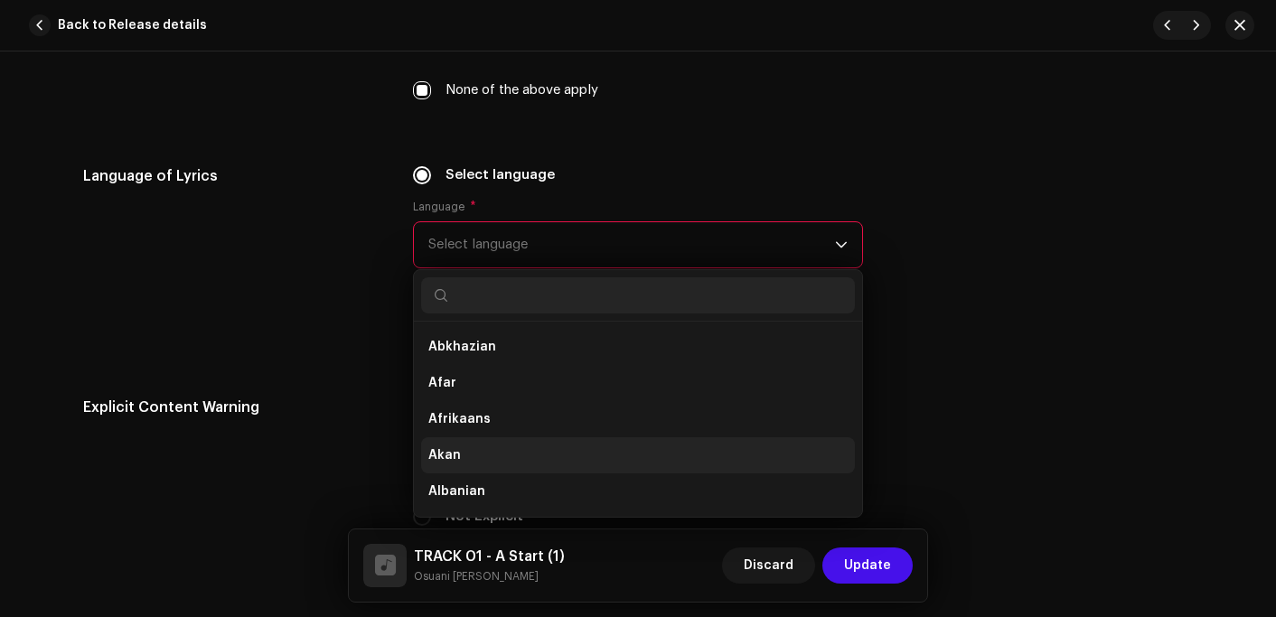
click at [481, 458] on li "Akan" at bounding box center [638, 455] width 434 height 36
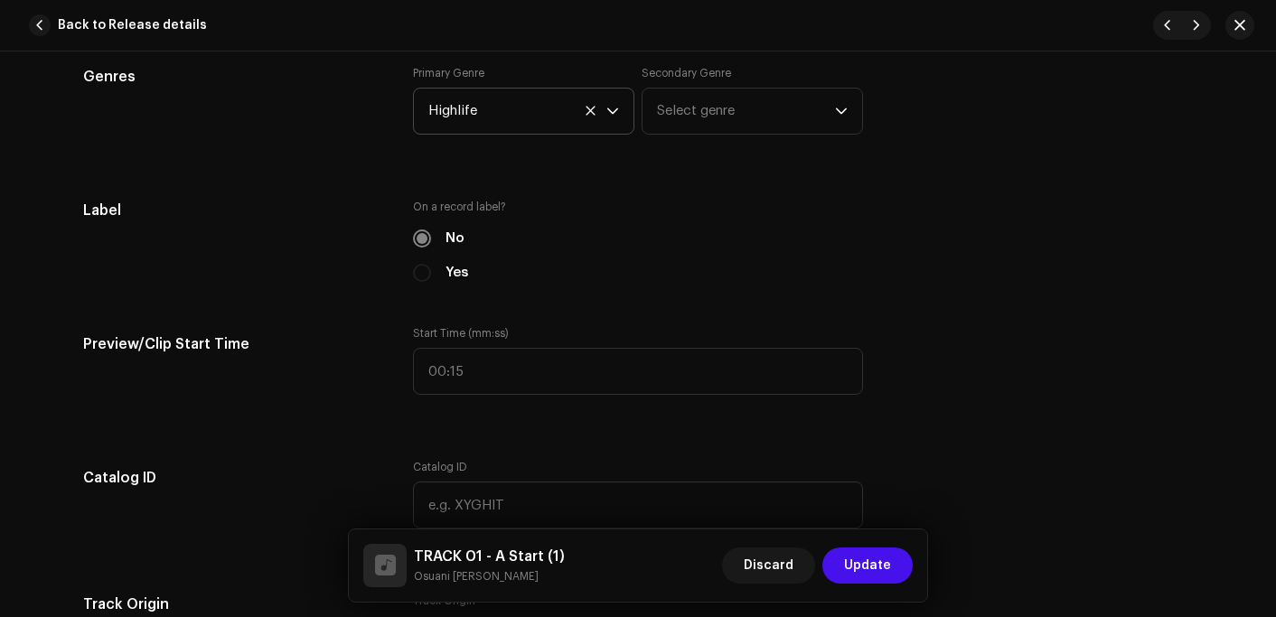
scroll to position [1536, 0]
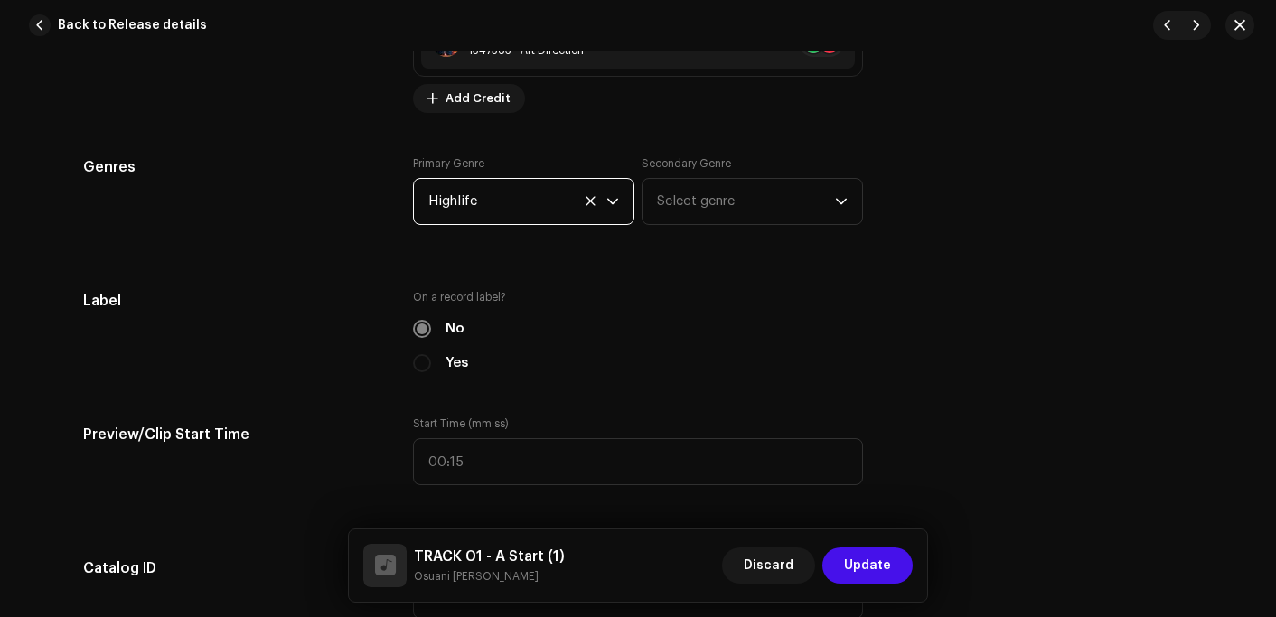
click at [461, 198] on span "Highlife" at bounding box center [517, 201] width 178 height 45
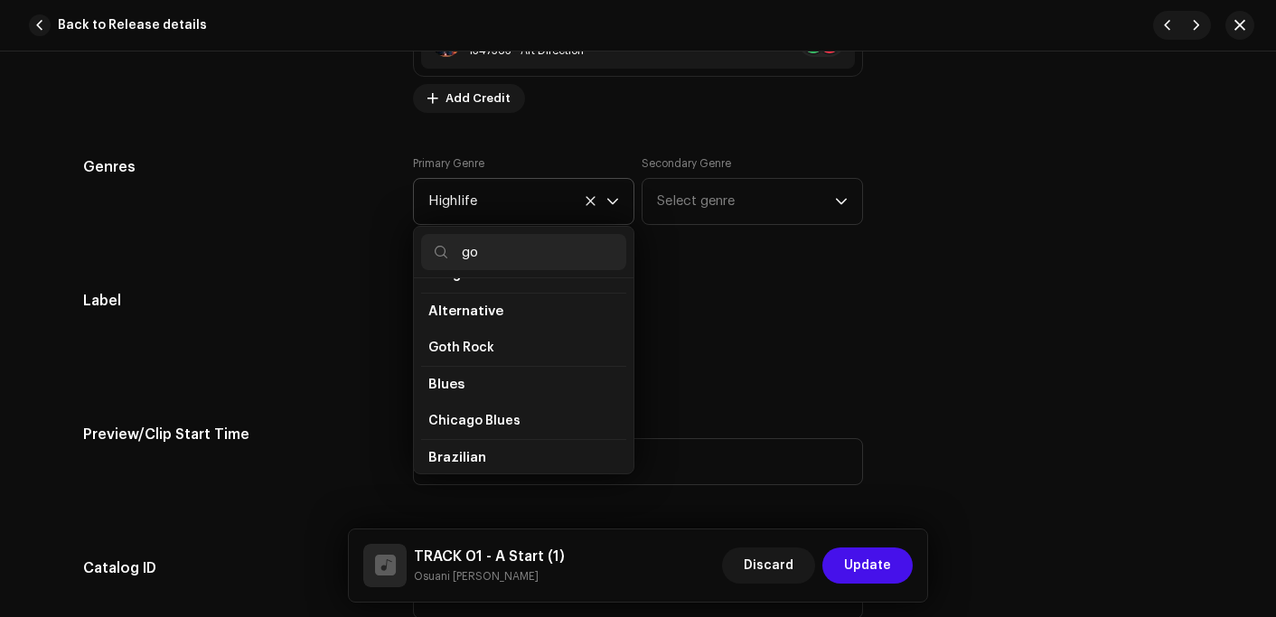
scroll to position [0, 0]
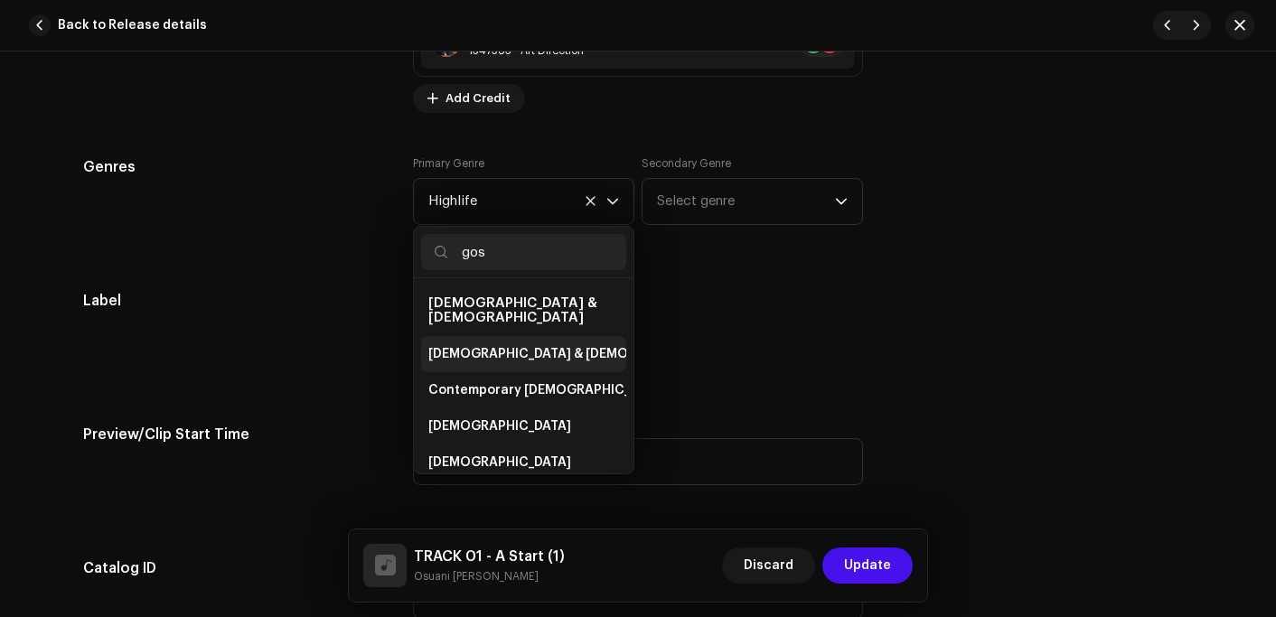
type input "gos"
click at [492, 345] on span "[DEMOGRAPHIC_DATA] & [DEMOGRAPHIC_DATA]" at bounding box center [578, 354] width 300 height 18
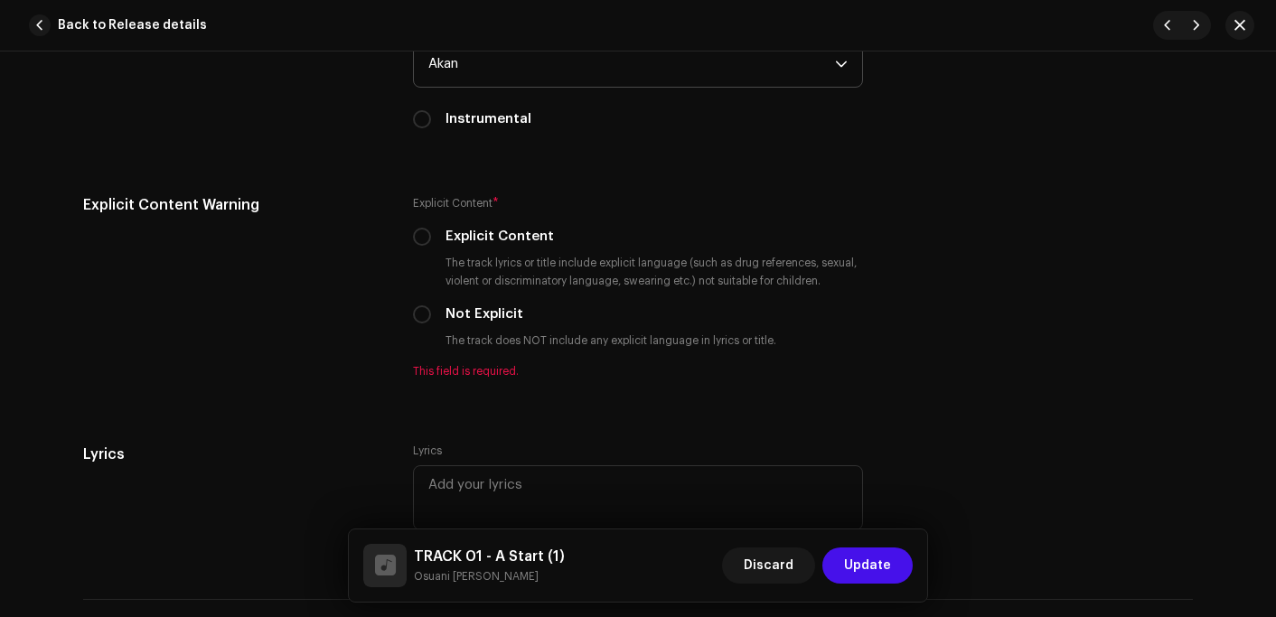
scroll to position [3073, 0]
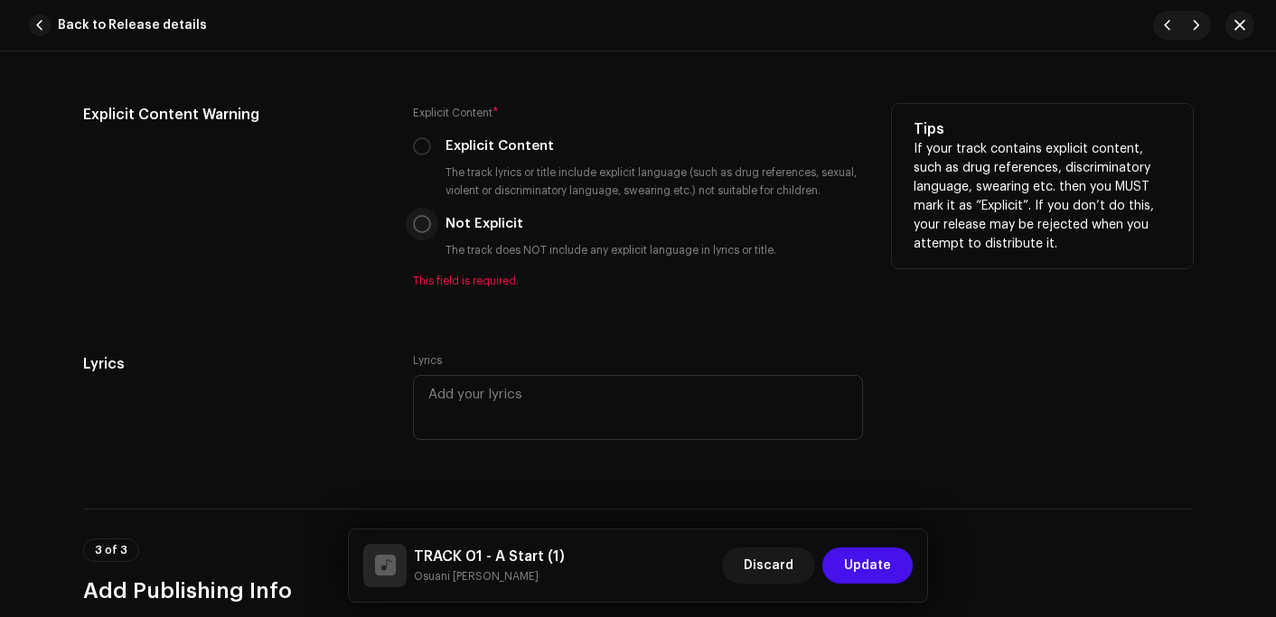
click at [414, 221] on input "Not Explicit" at bounding box center [422, 224] width 18 height 18
radio input "true"
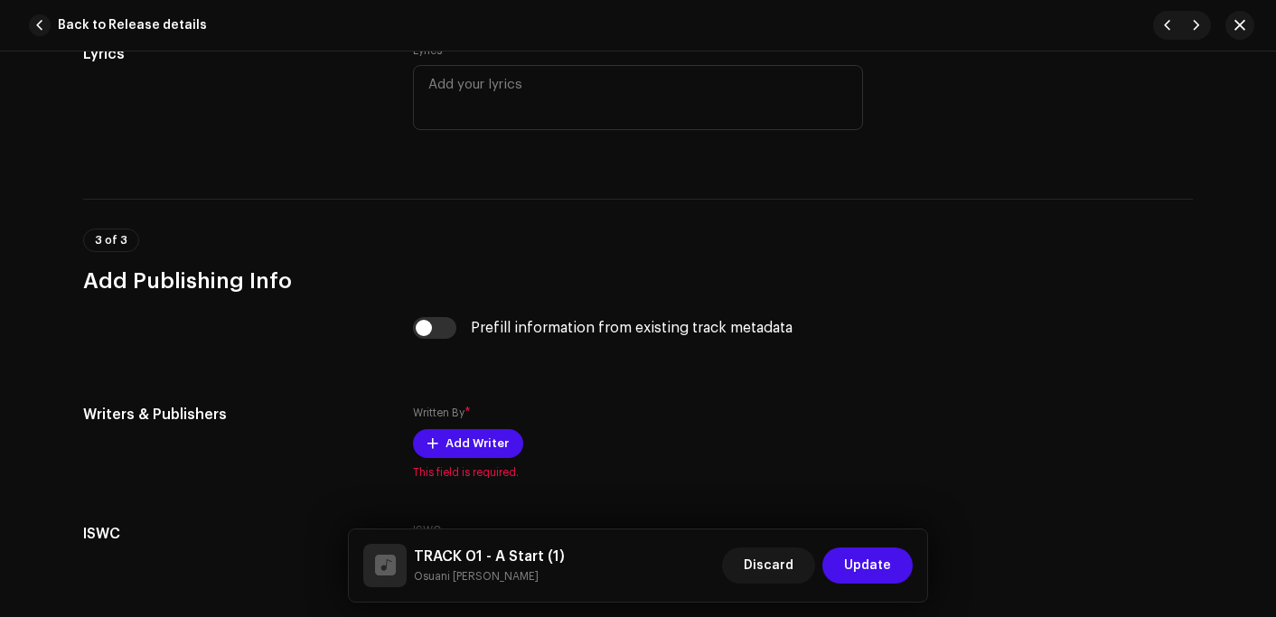
scroll to position [3434, 0]
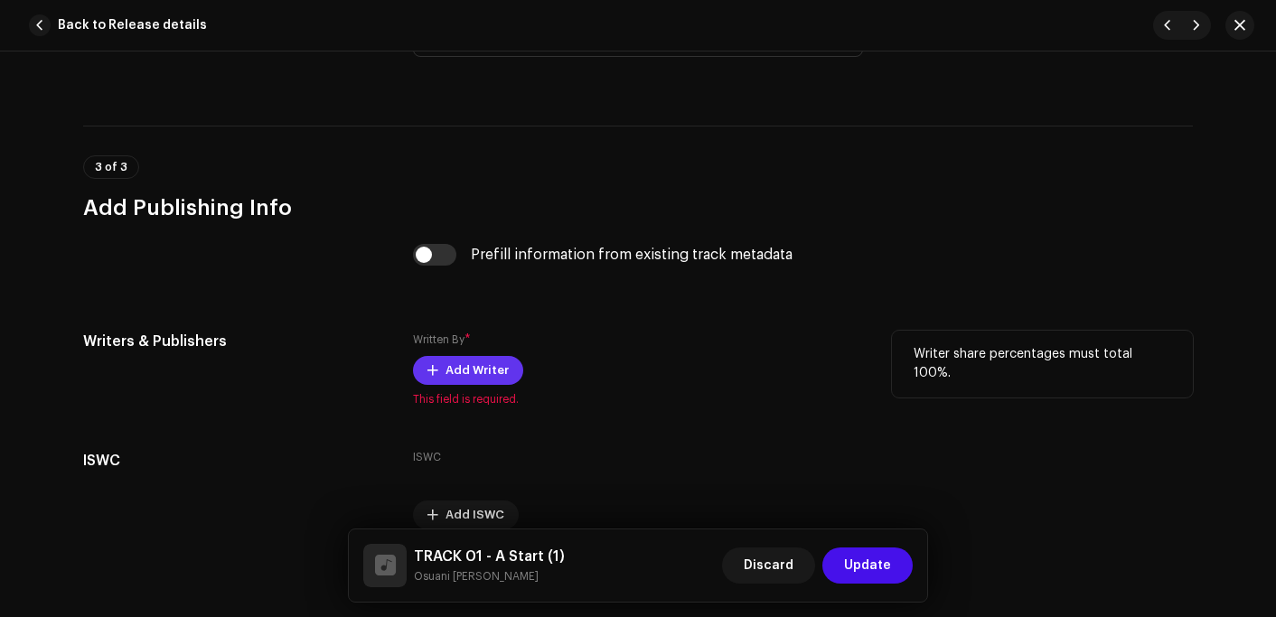
click at [451, 371] on span "Add Writer" at bounding box center [477, 370] width 63 height 36
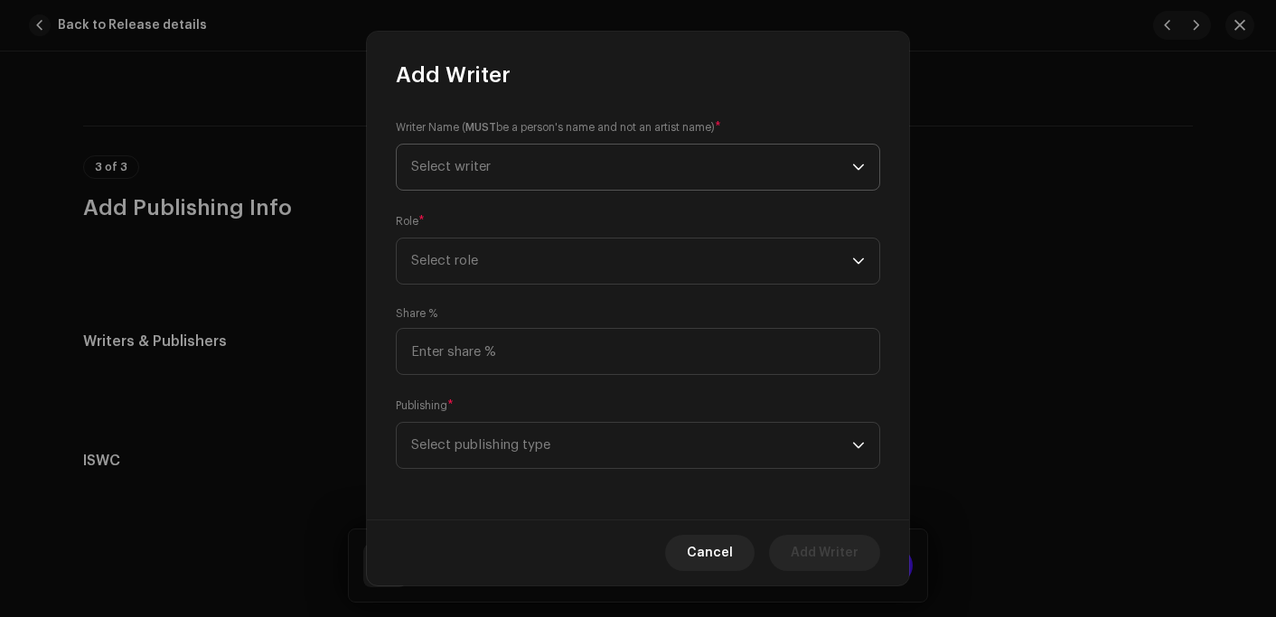
click at [481, 167] on span "Select writer" at bounding box center [451, 167] width 80 height 14
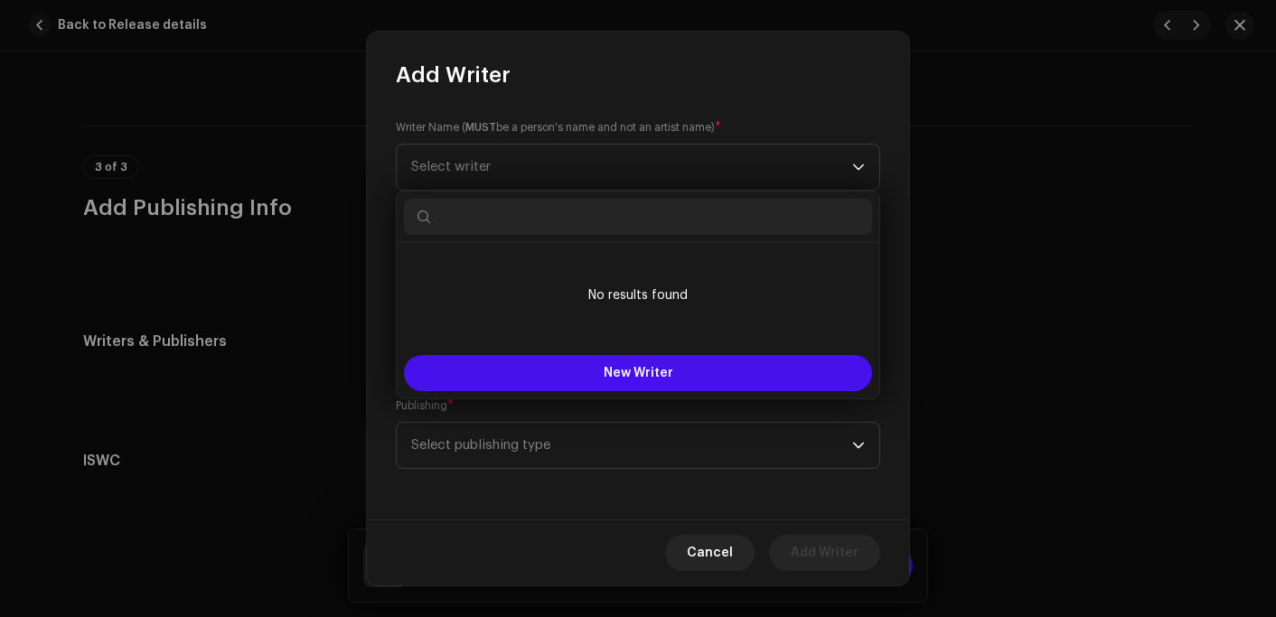
click at [480, 204] on input "text" at bounding box center [638, 217] width 468 height 36
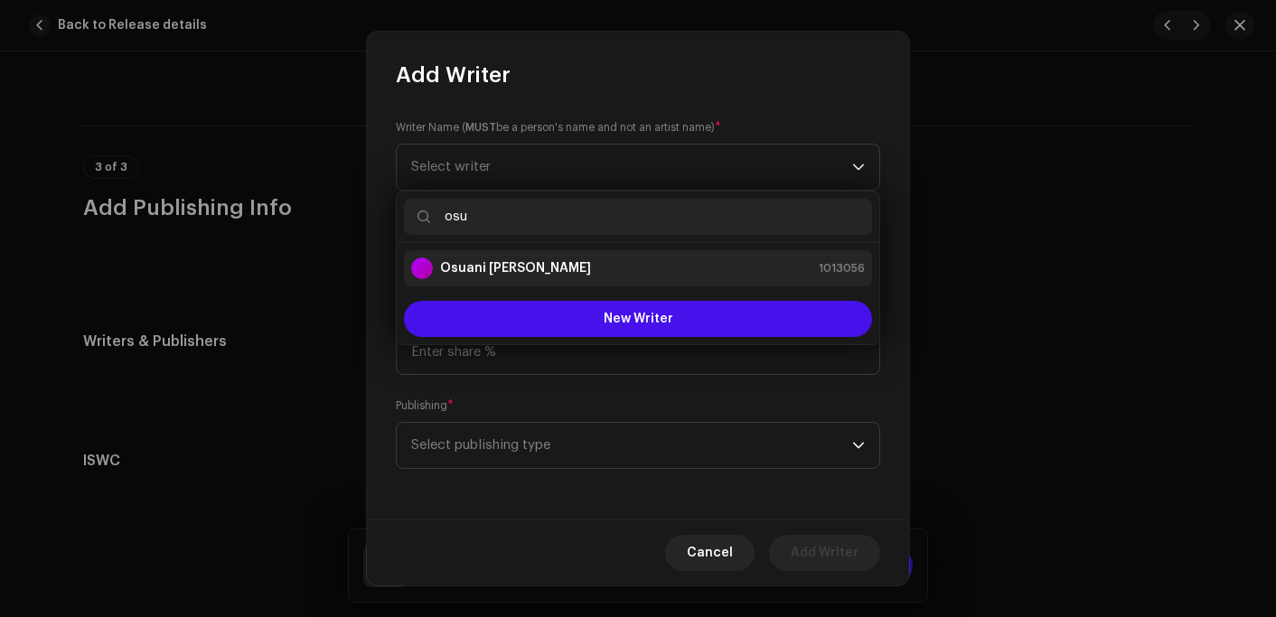
type input "osu"
click at [492, 266] on strong "Osuani [PERSON_NAME]" at bounding box center [515, 268] width 151 height 18
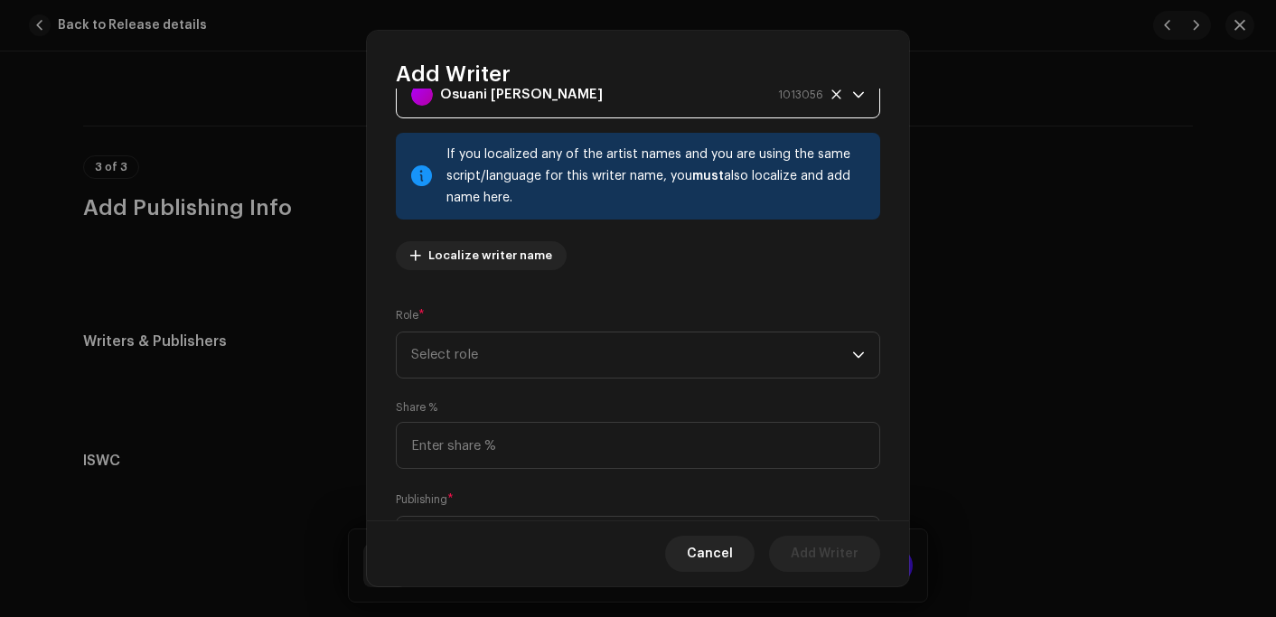
scroll to position [164, 0]
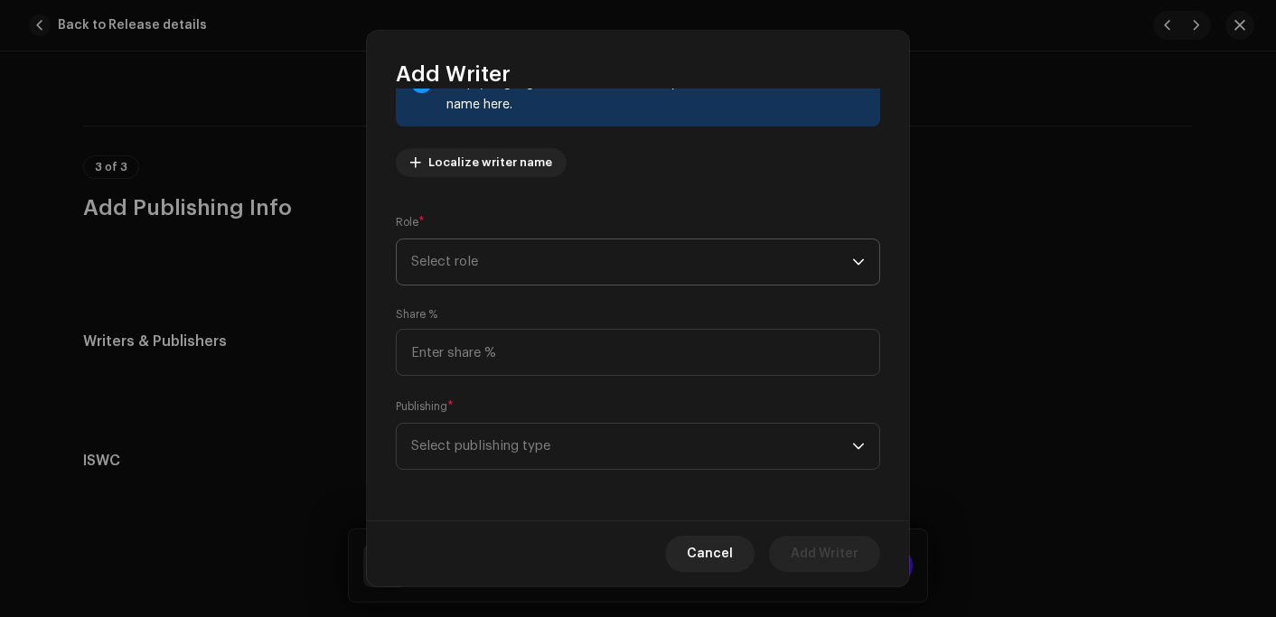
click at [456, 257] on span "Select role" at bounding box center [631, 262] width 441 height 45
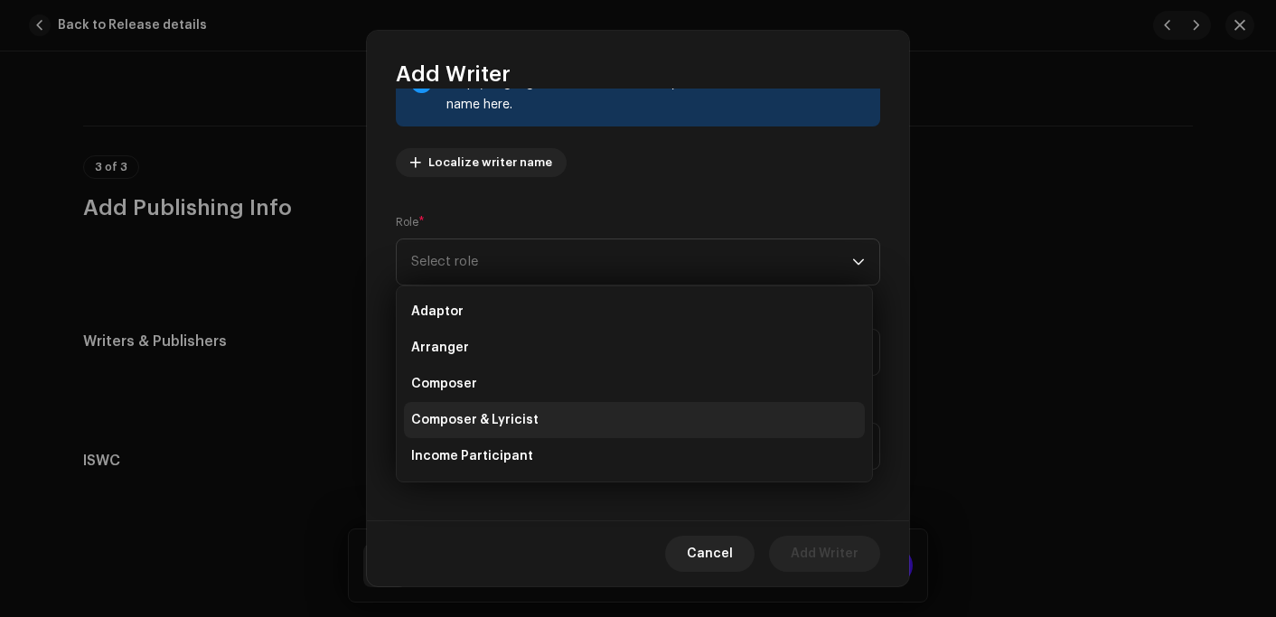
click at [442, 414] on span "Composer & Lyricist" at bounding box center [474, 420] width 127 height 18
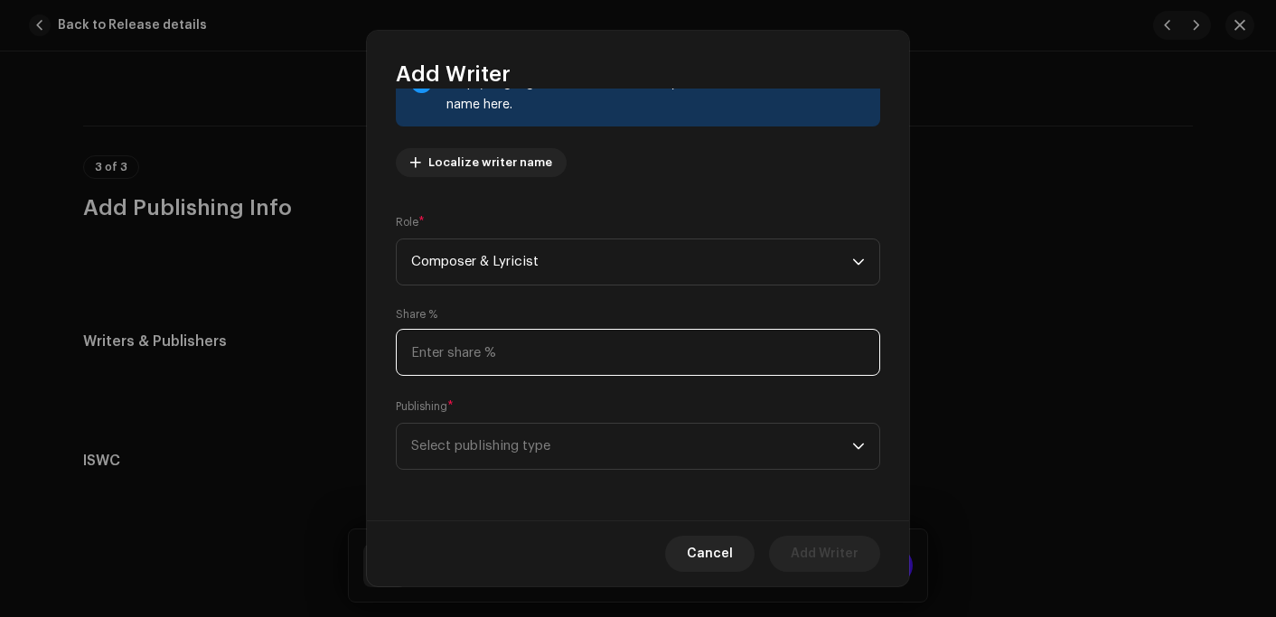
click at [506, 360] on input at bounding box center [638, 352] width 484 height 47
type input "100.00"
click at [575, 448] on span "Select publishing type" at bounding box center [631, 446] width 441 height 45
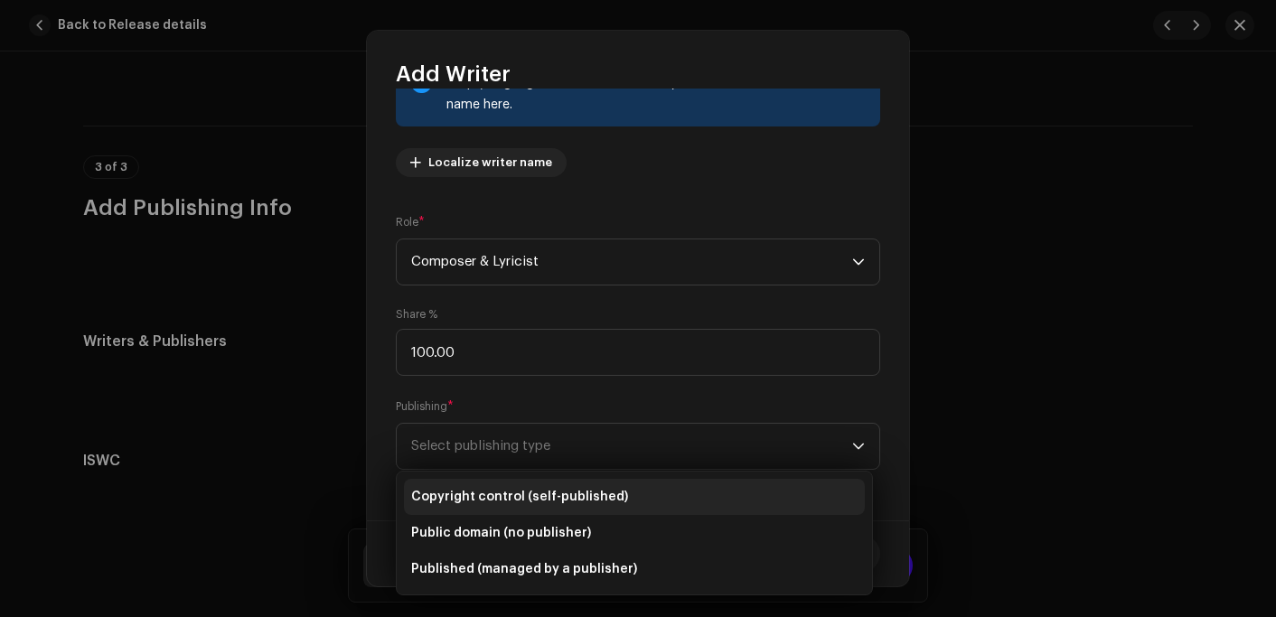
click at [536, 492] on span "Copyright control (self-published)" at bounding box center [519, 497] width 217 height 18
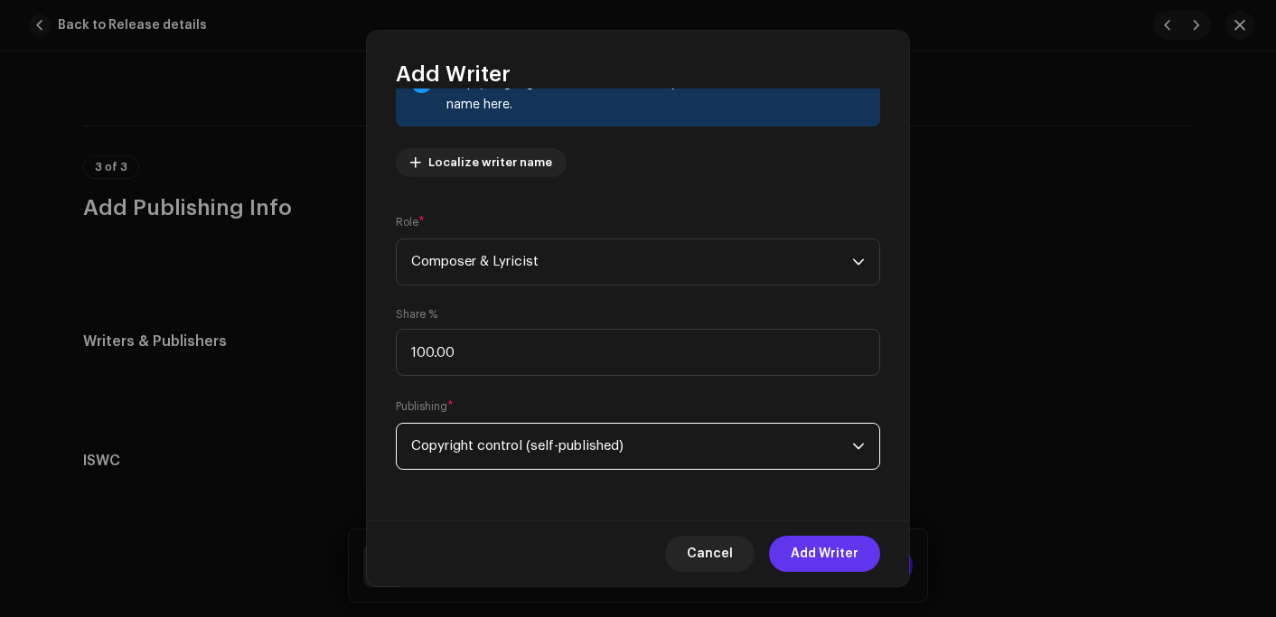
click at [822, 553] on span "Add Writer" at bounding box center [825, 554] width 68 height 36
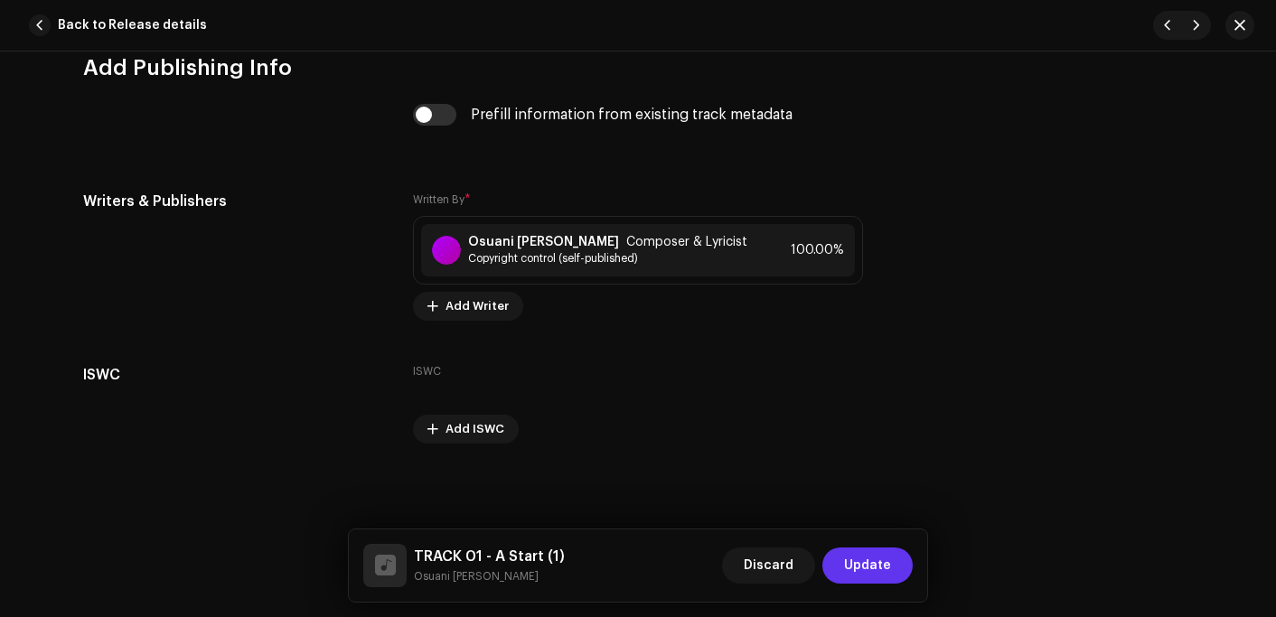
scroll to position [3577, 0]
click at [868, 567] on span "Update" at bounding box center [867, 566] width 47 height 36
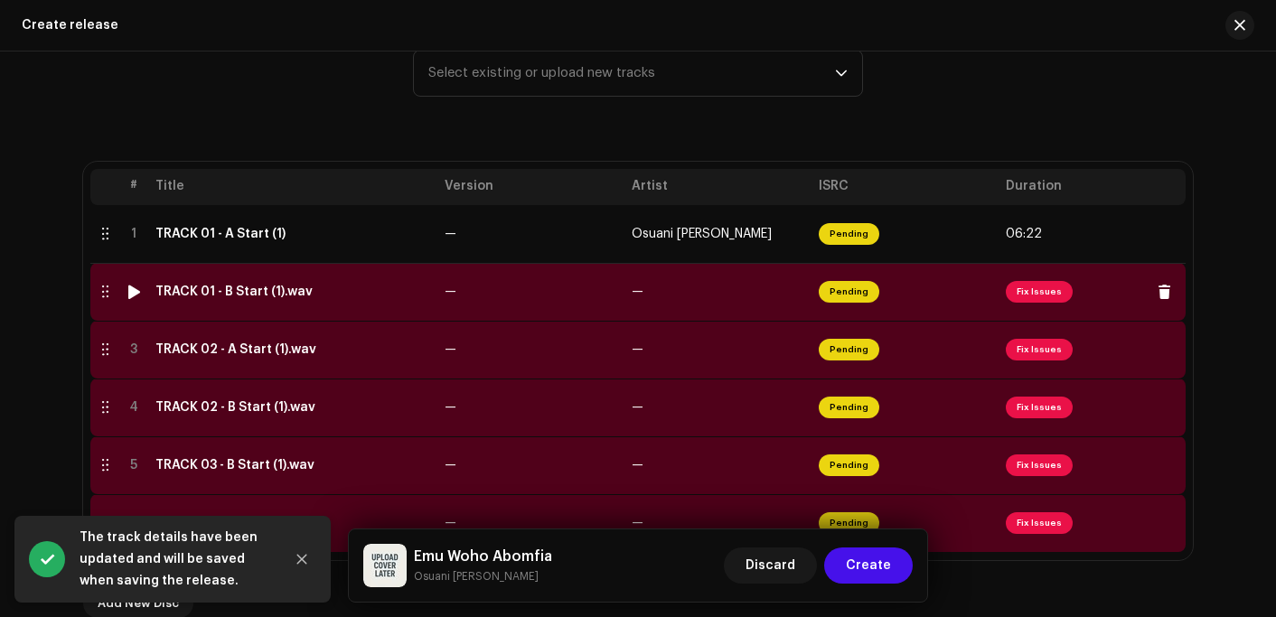
click at [255, 290] on div "TRACK 01 - B Start (1).wav" at bounding box center [233, 292] width 157 height 14
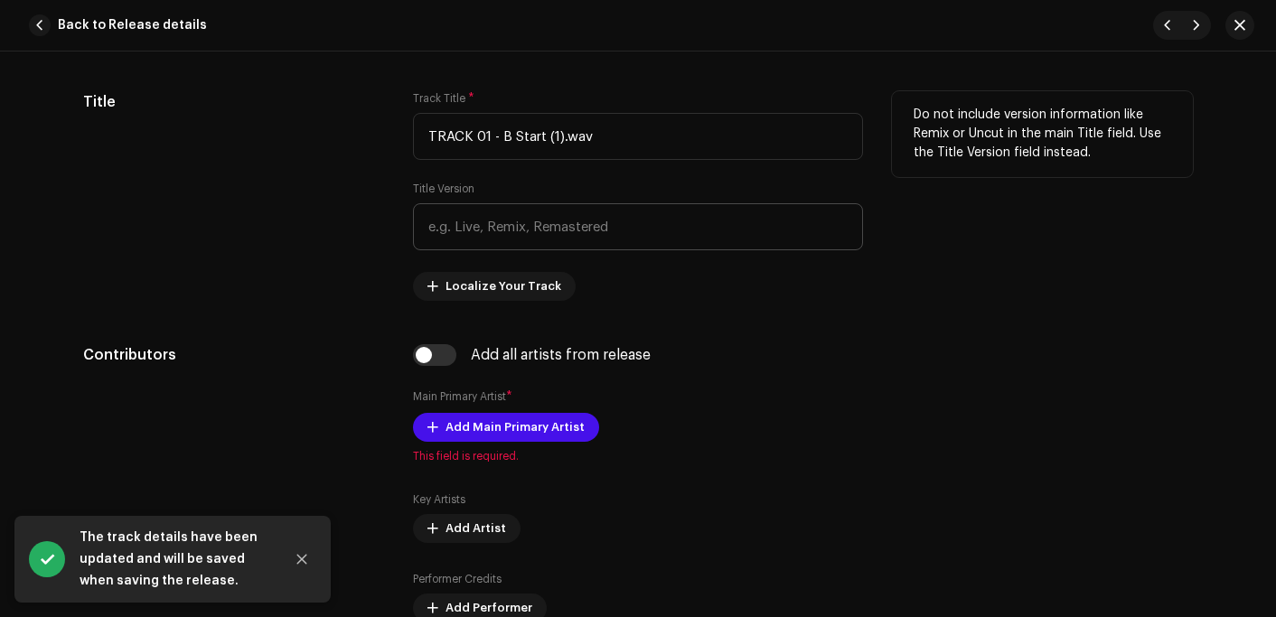
scroll to position [813, 0]
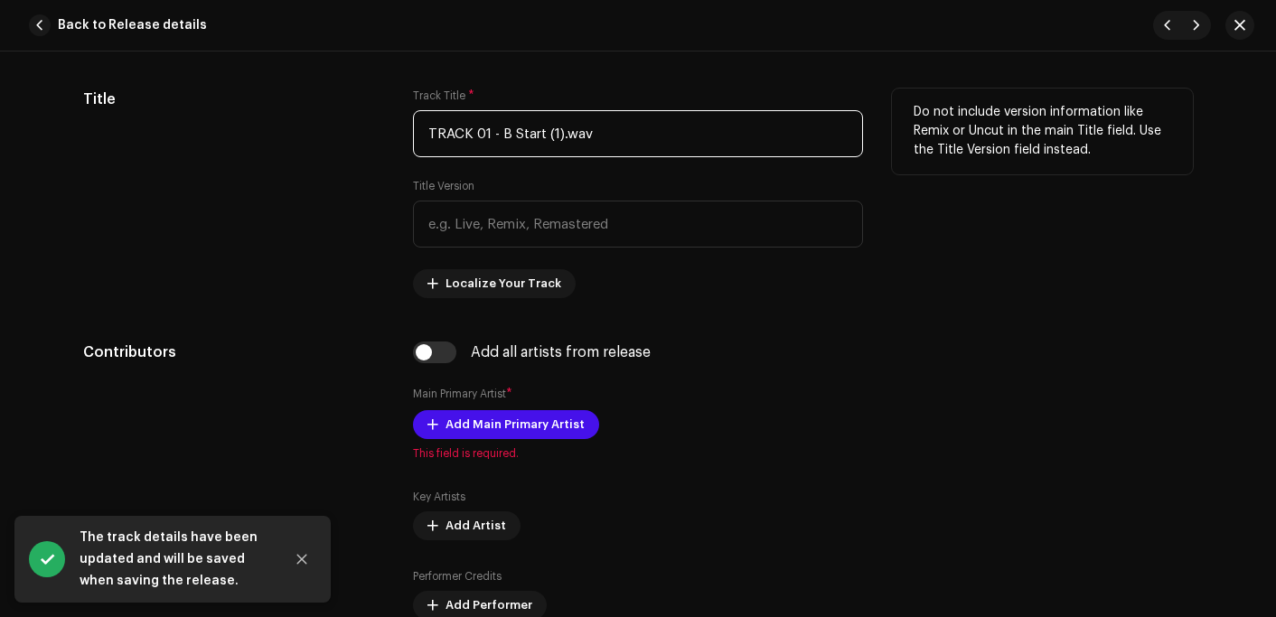
click at [623, 129] on input "TRACK 01 - B Start (1).wav" at bounding box center [638, 133] width 450 height 47
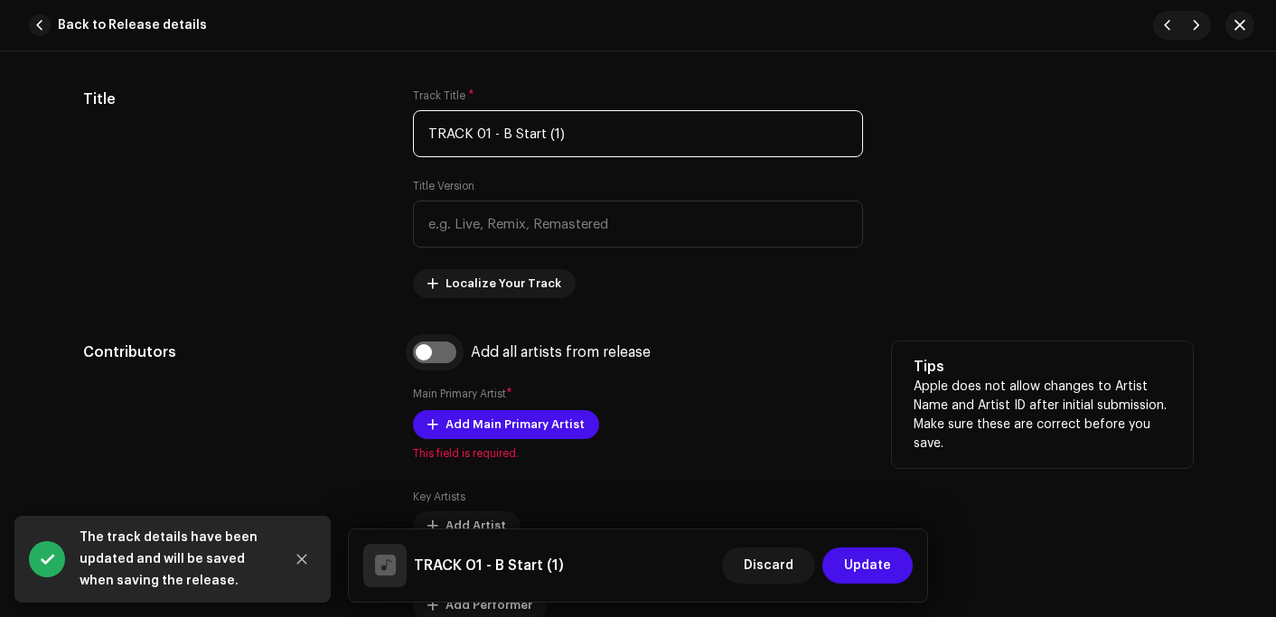
type input "TRACK 01 - B Start (1)"
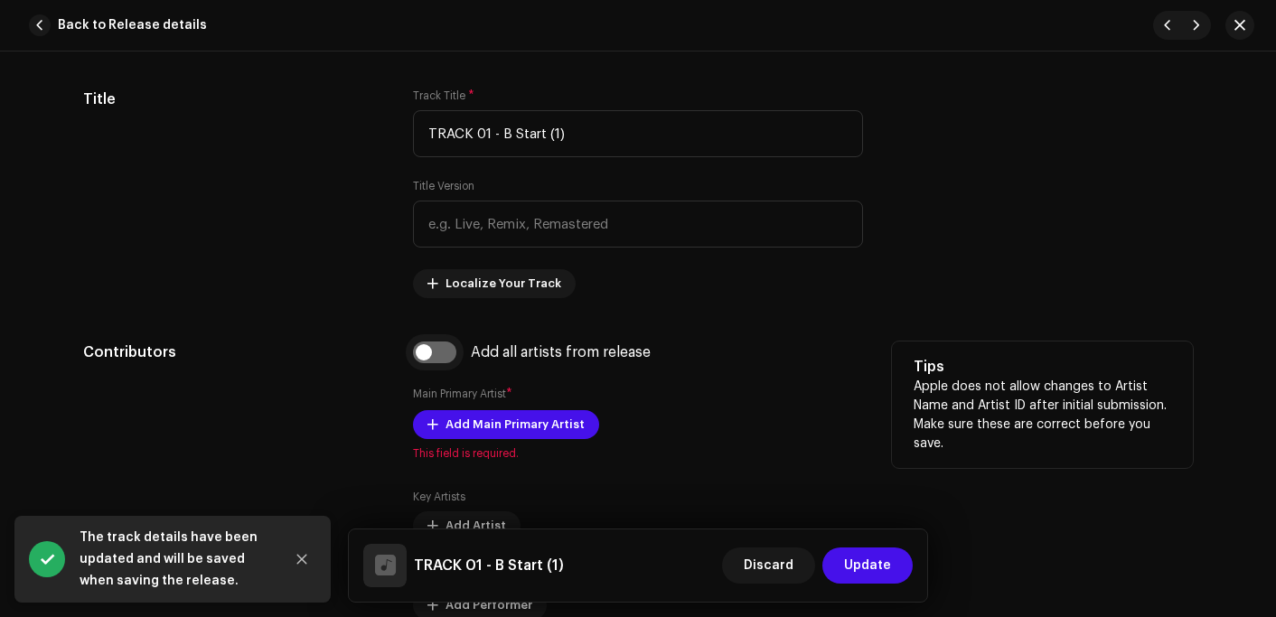
click at [435, 356] on input "checkbox" at bounding box center [434, 353] width 43 height 22
checkbox input "true"
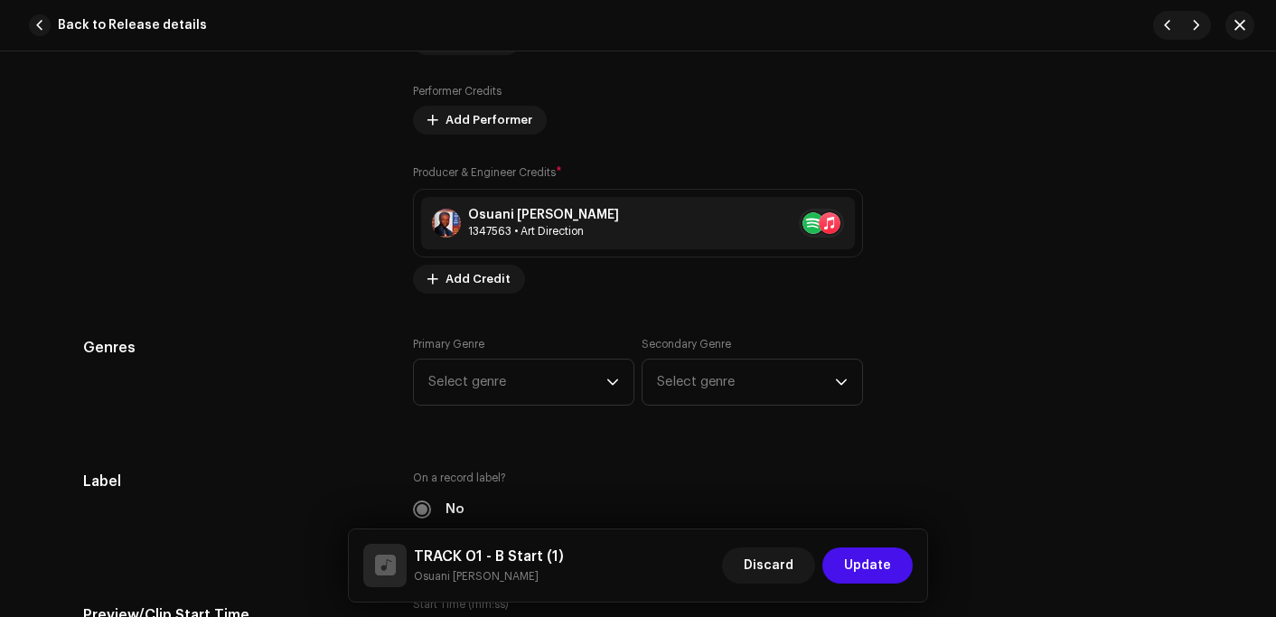
scroll to position [1627, 0]
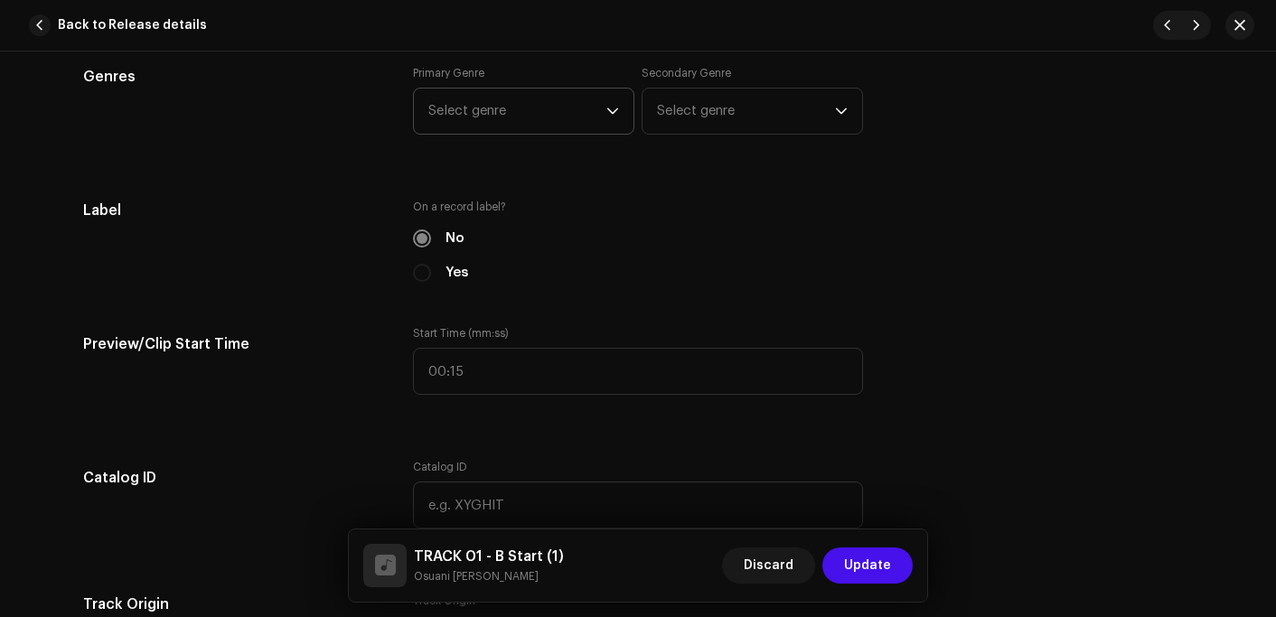
click at [493, 106] on span "Select genre" at bounding box center [517, 111] width 178 height 45
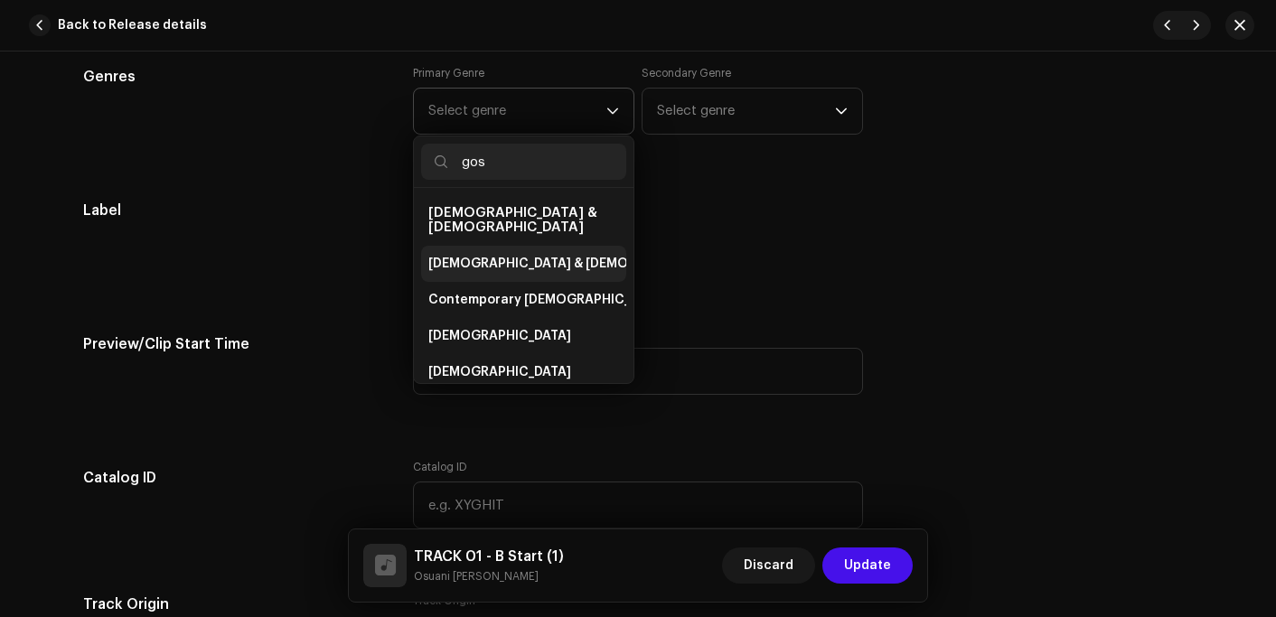
type input "gos"
click at [495, 255] on span "[DEMOGRAPHIC_DATA] & [DEMOGRAPHIC_DATA]" at bounding box center [578, 264] width 300 height 18
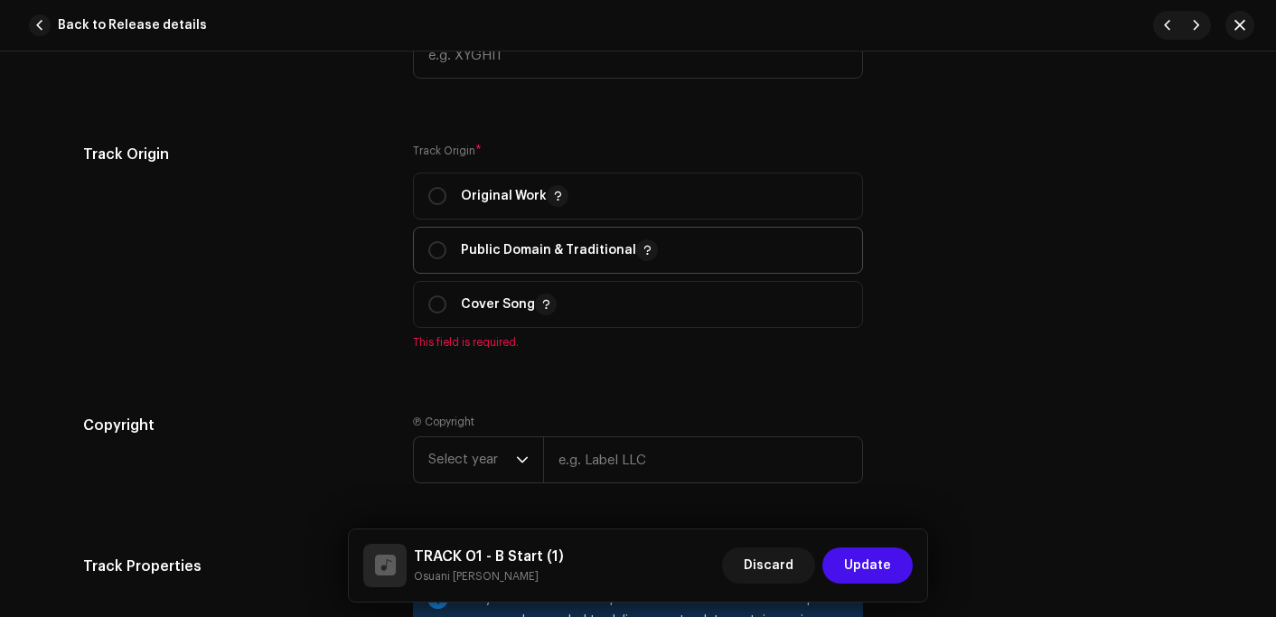
scroll to position [2079, 0]
click at [501, 213] on span "Original Work" at bounding box center [637, 194] width 419 height 45
radio input "true"
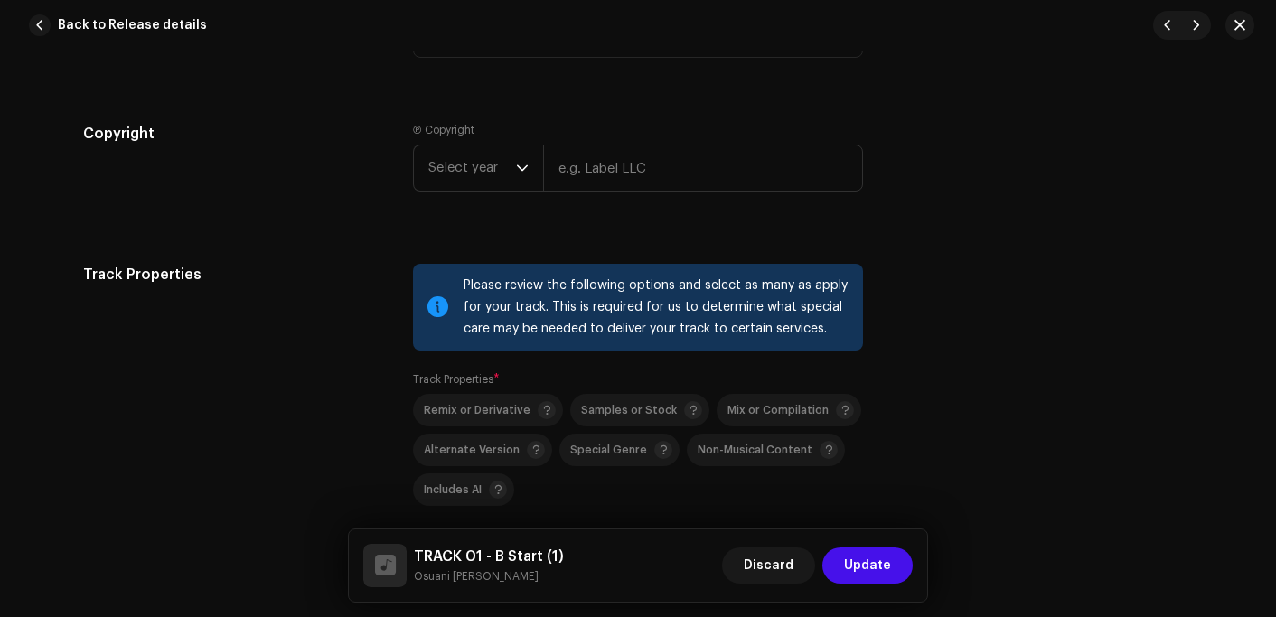
scroll to position [2350, 0]
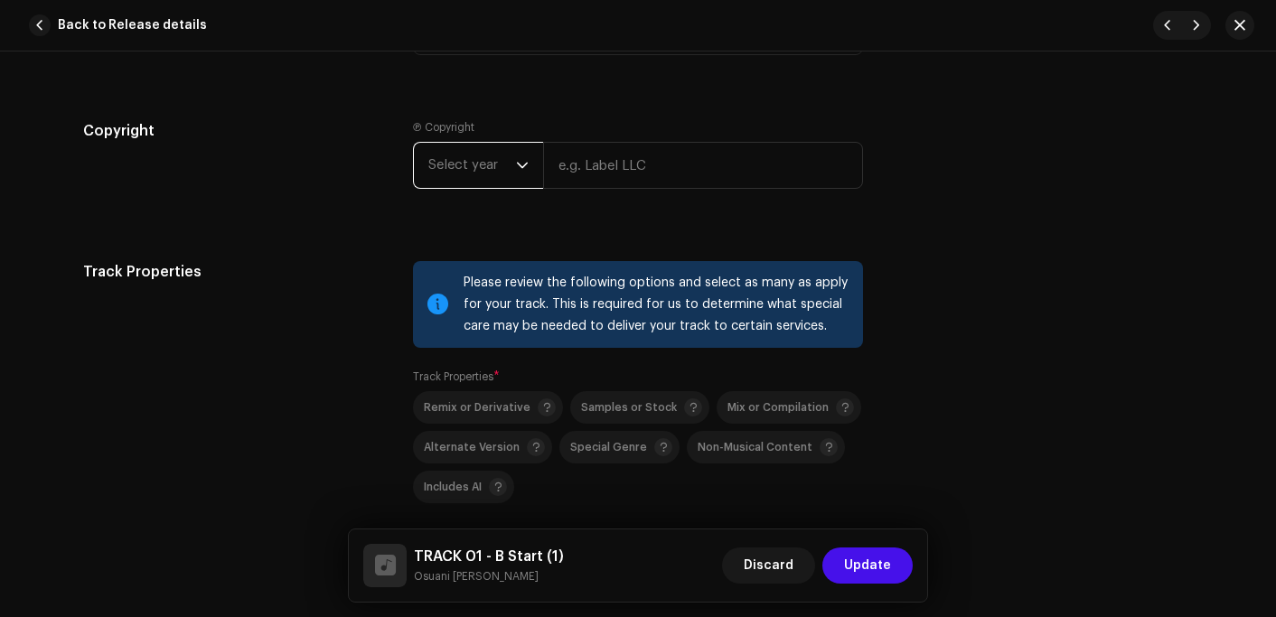
click at [462, 163] on span "Select year" at bounding box center [472, 165] width 88 height 45
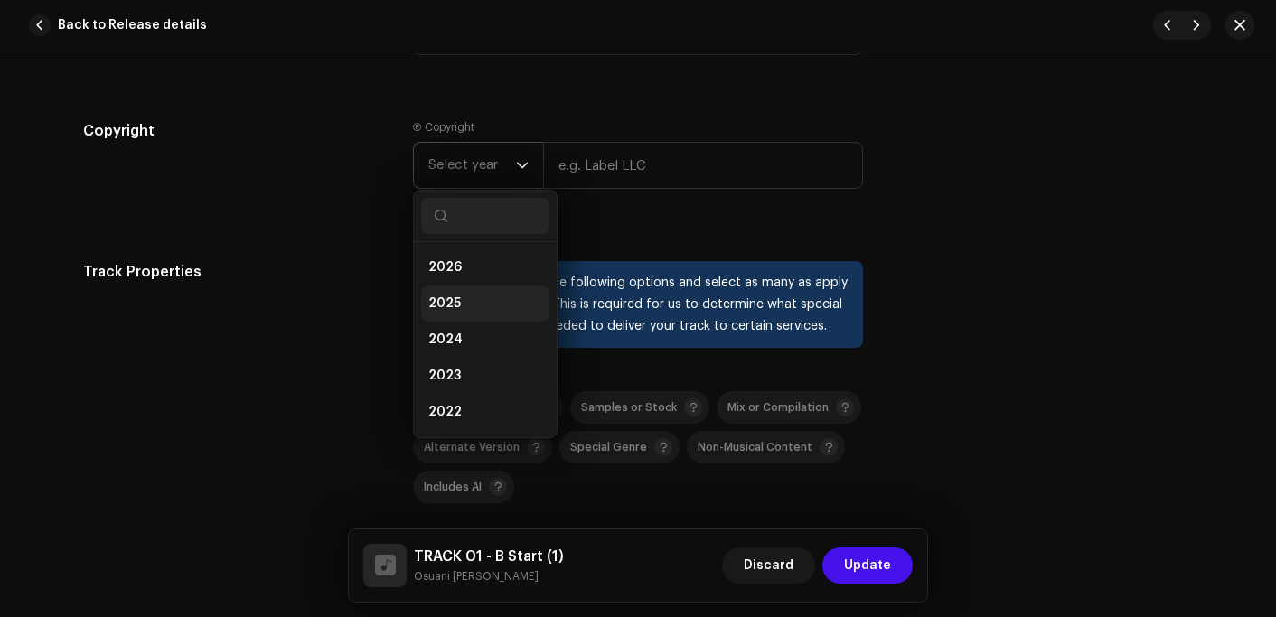
click at [446, 291] on li "2025" at bounding box center [485, 304] width 128 height 36
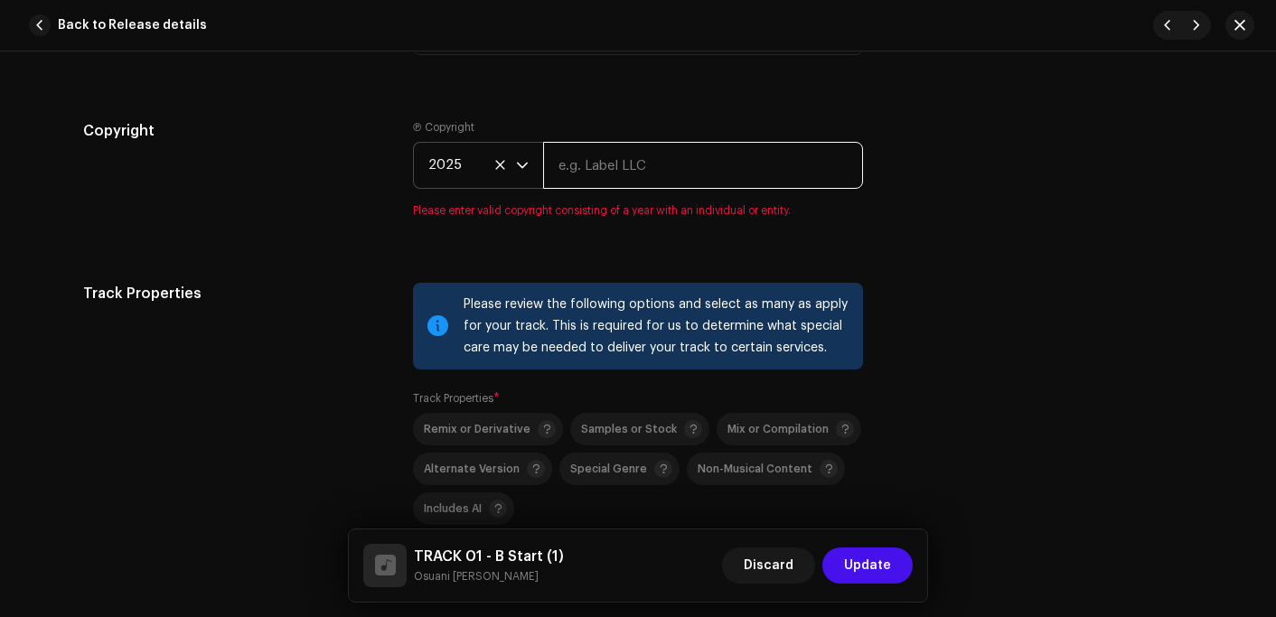
click at [591, 178] on input "text" at bounding box center [703, 165] width 320 height 47
click at [583, 172] on input "text" at bounding box center [703, 165] width 320 height 47
type input "Osuani Afrifa"
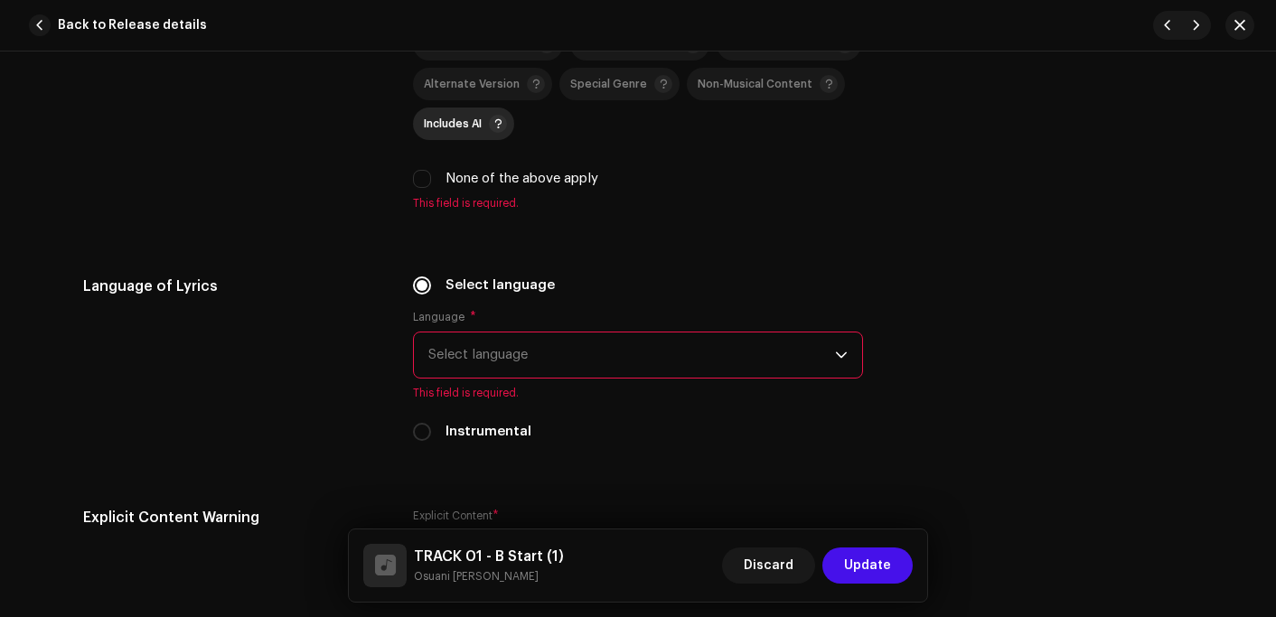
scroll to position [2711, 0]
click at [422, 188] on input "None of the above apply" at bounding box center [422, 181] width 18 height 18
checkbox input "true"
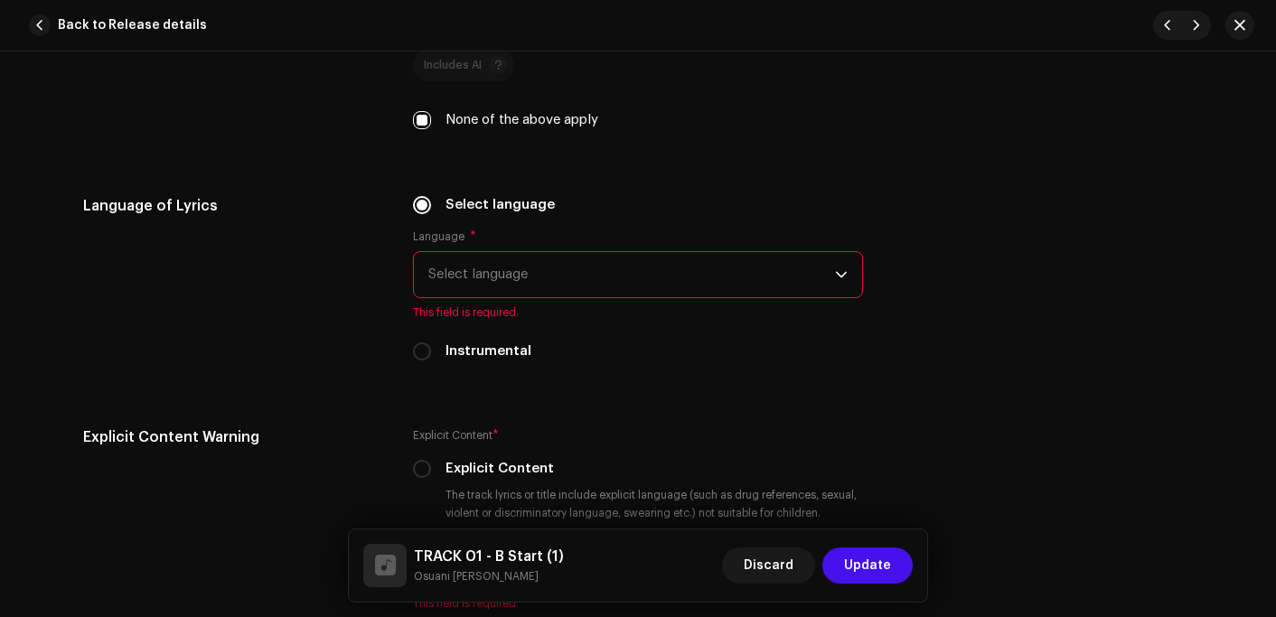
scroll to position [2892, 0]
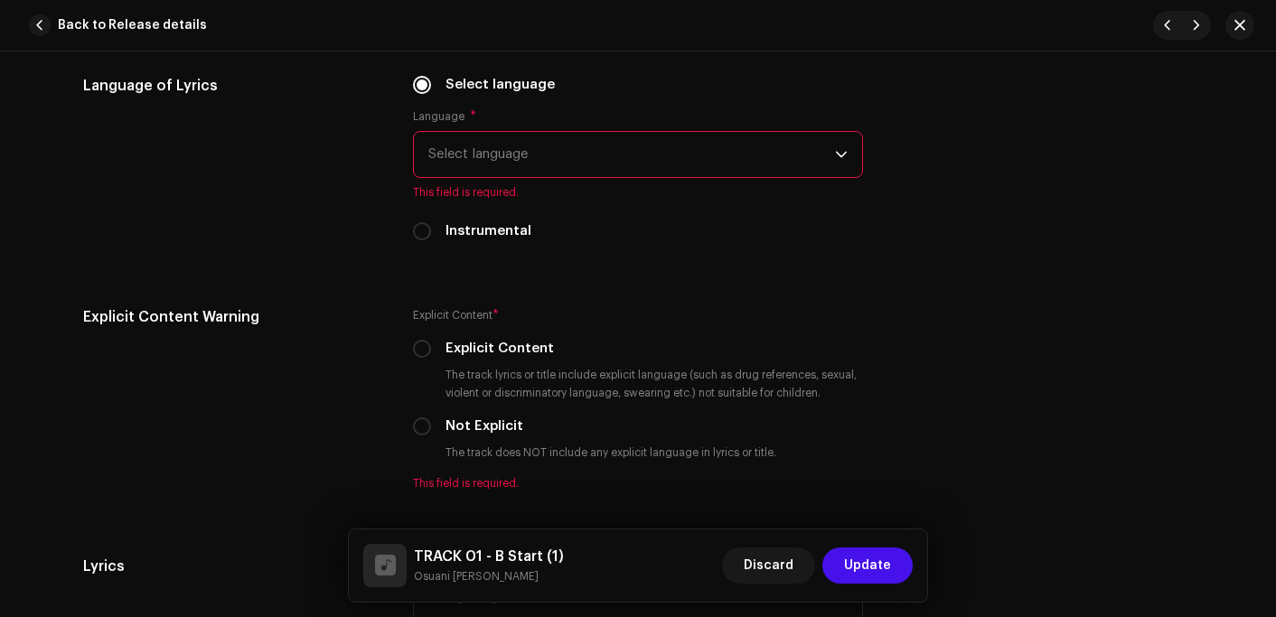
click at [502, 177] on span "Select language" at bounding box center [631, 154] width 407 height 45
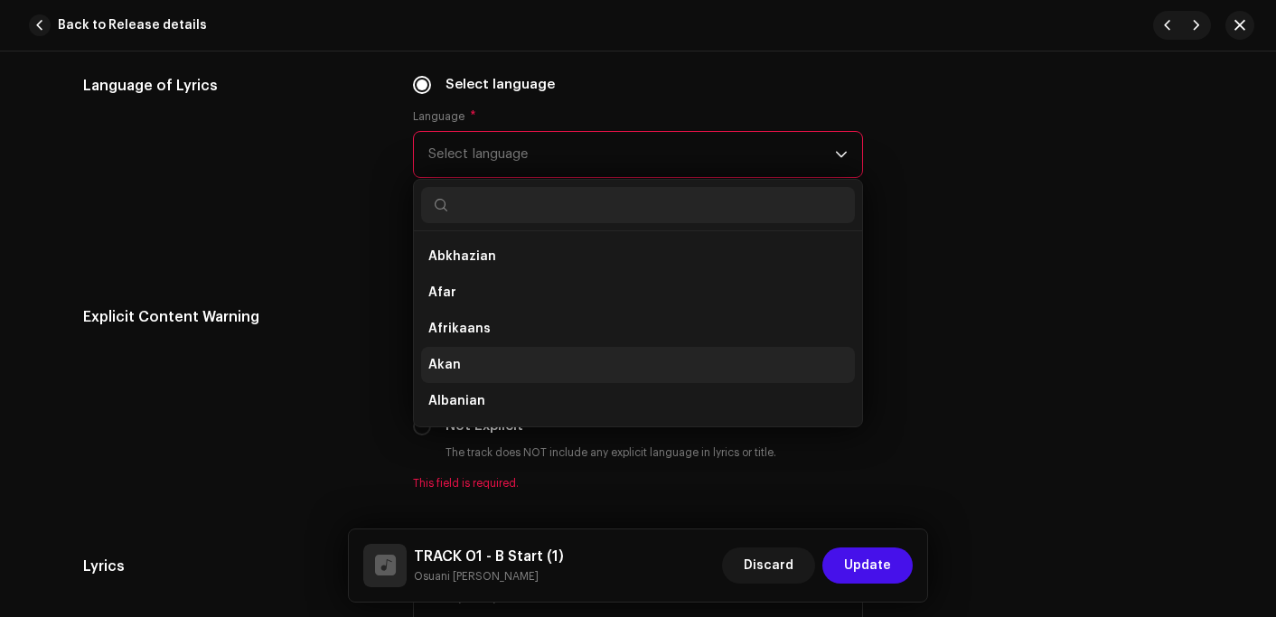
click at [456, 369] on li "Akan" at bounding box center [638, 365] width 434 height 36
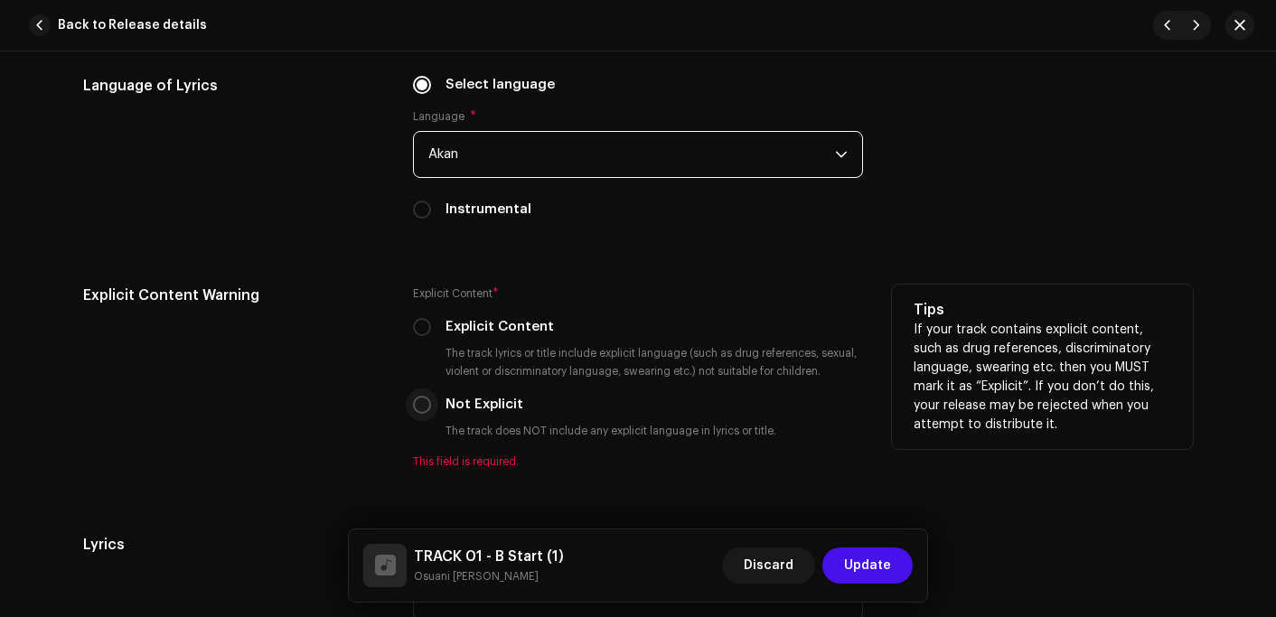
click at [425, 405] on input "Not Explicit" at bounding box center [422, 405] width 18 height 18
radio input "true"
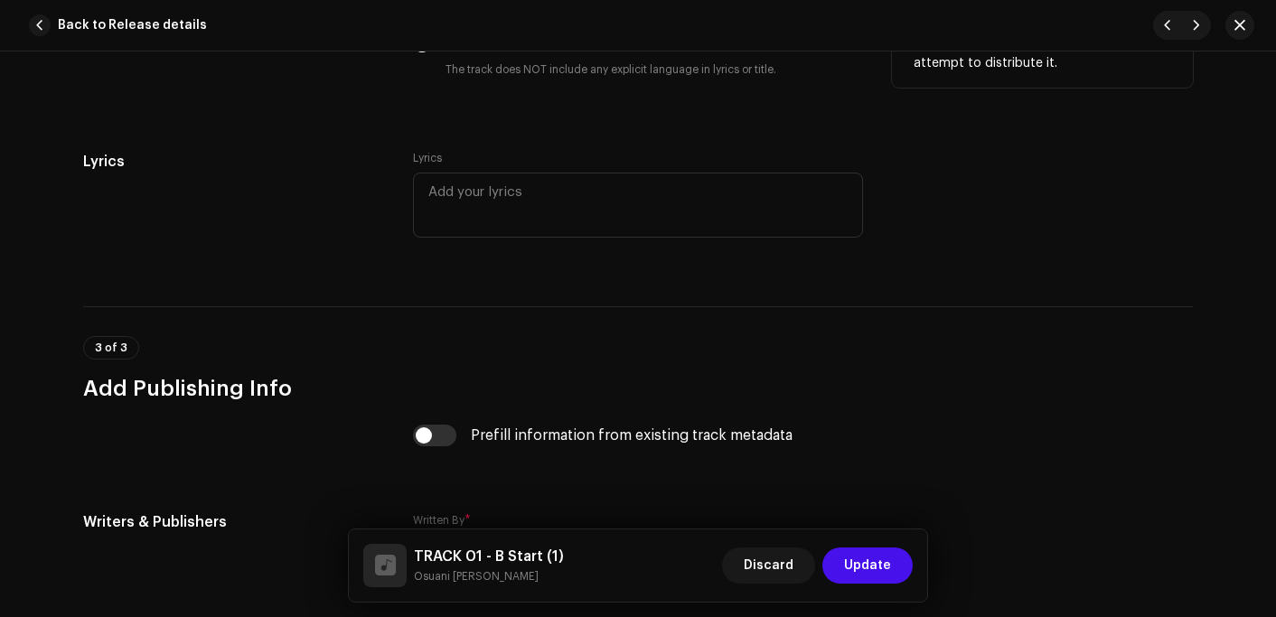
scroll to position [3524, 0]
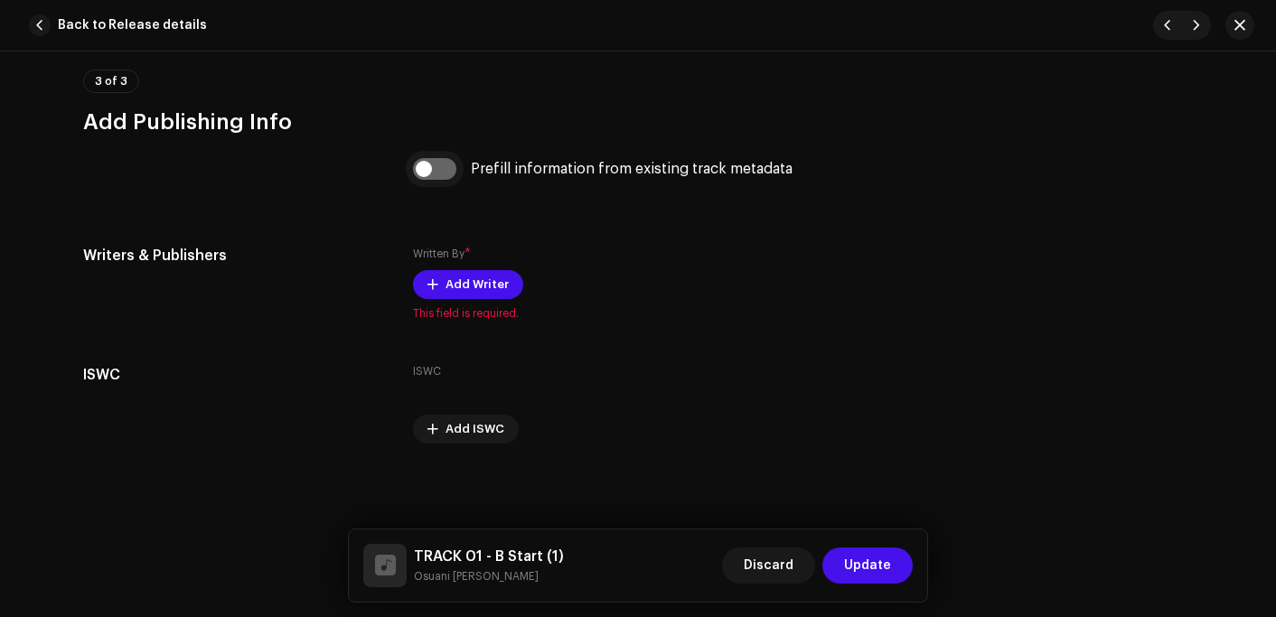
click at [436, 166] on input "checkbox" at bounding box center [434, 169] width 43 height 22
checkbox input "true"
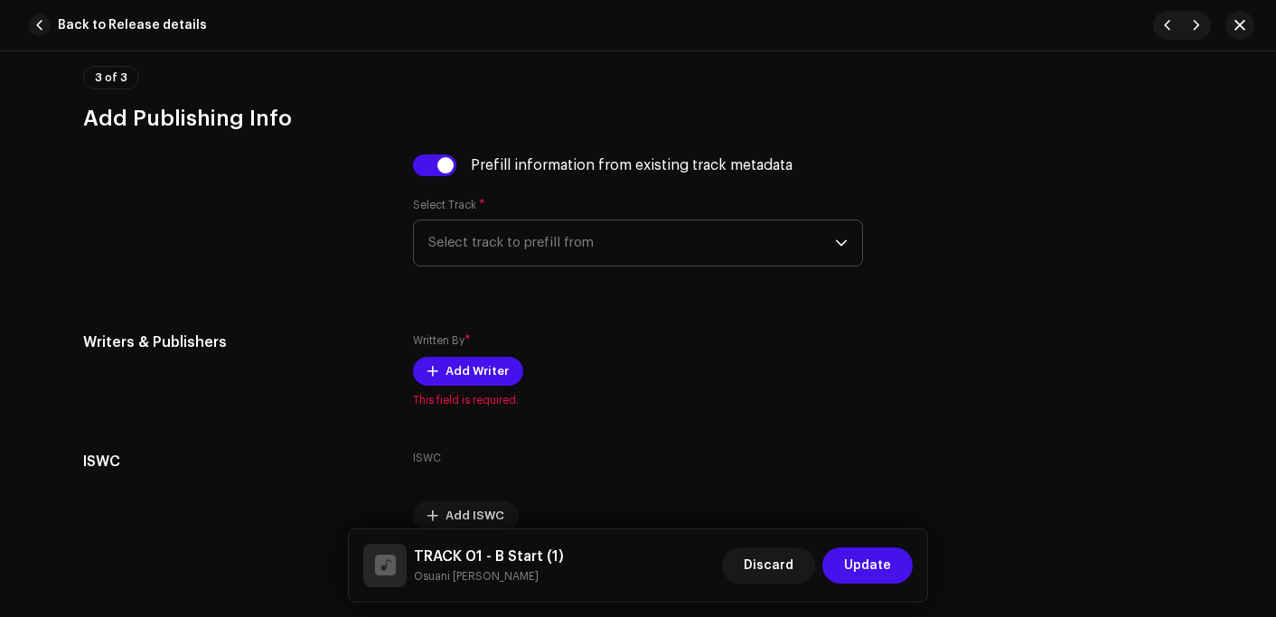
click at [521, 246] on span "Select track to prefill from" at bounding box center [631, 243] width 407 height 45
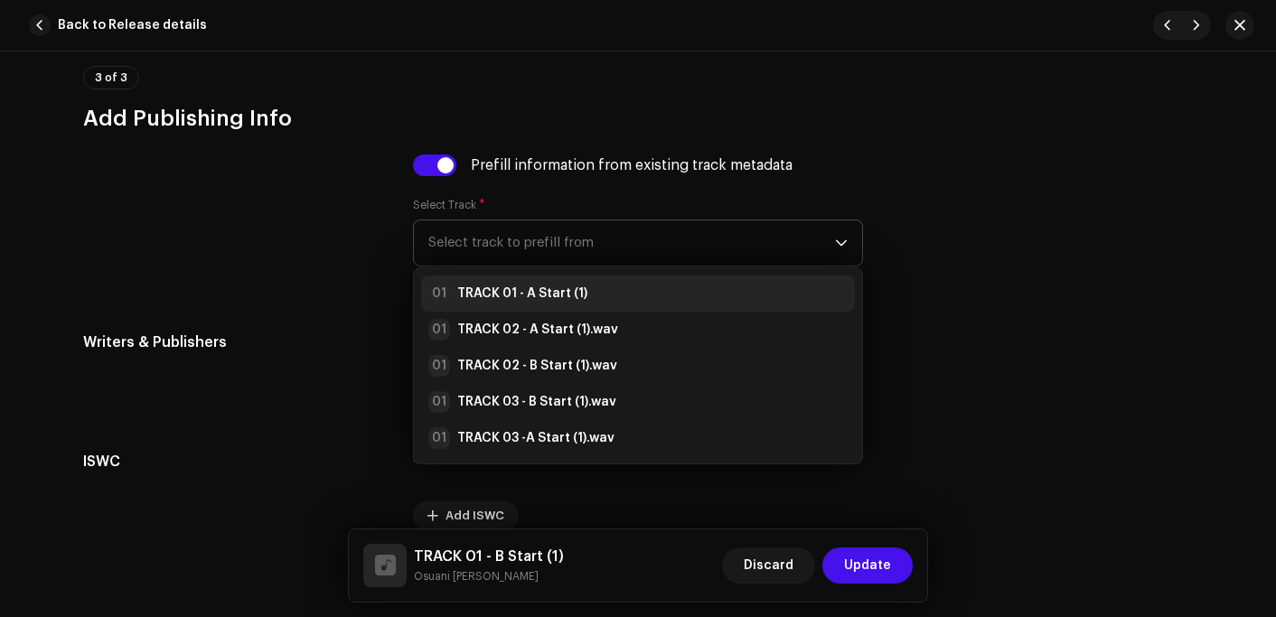
click at [545, 291] on strong "TRACK 01 - A Start (1)" at bounding box center [522, 294] width 130 height 18
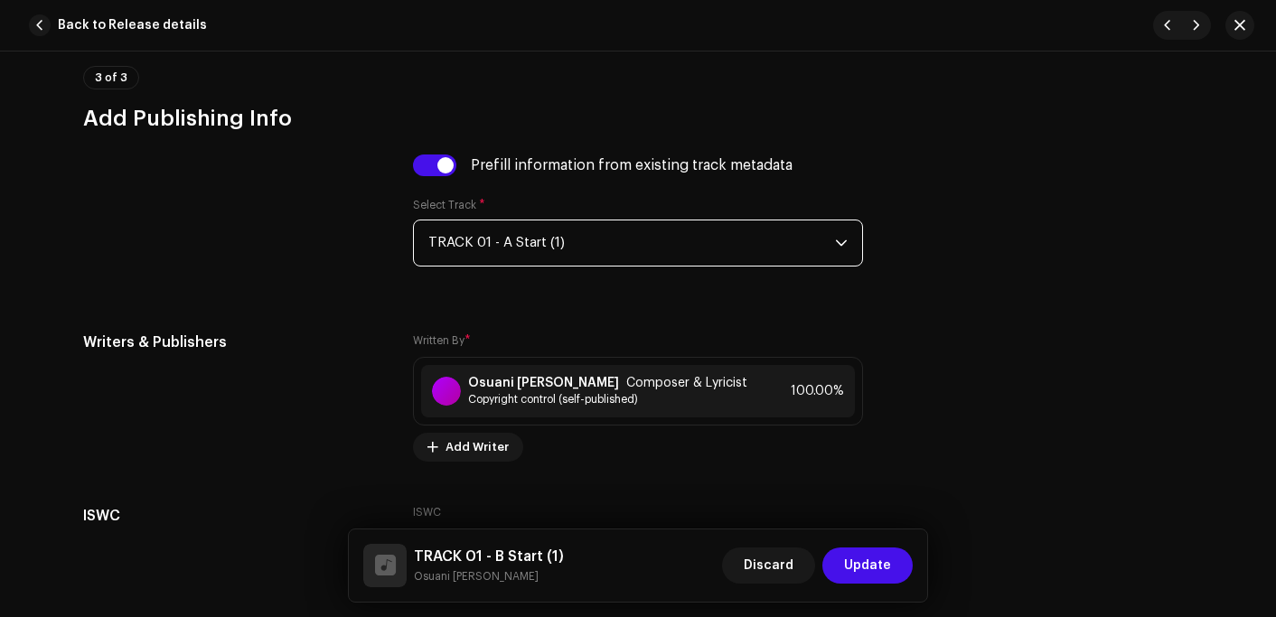
scroll to position [3668, 0]
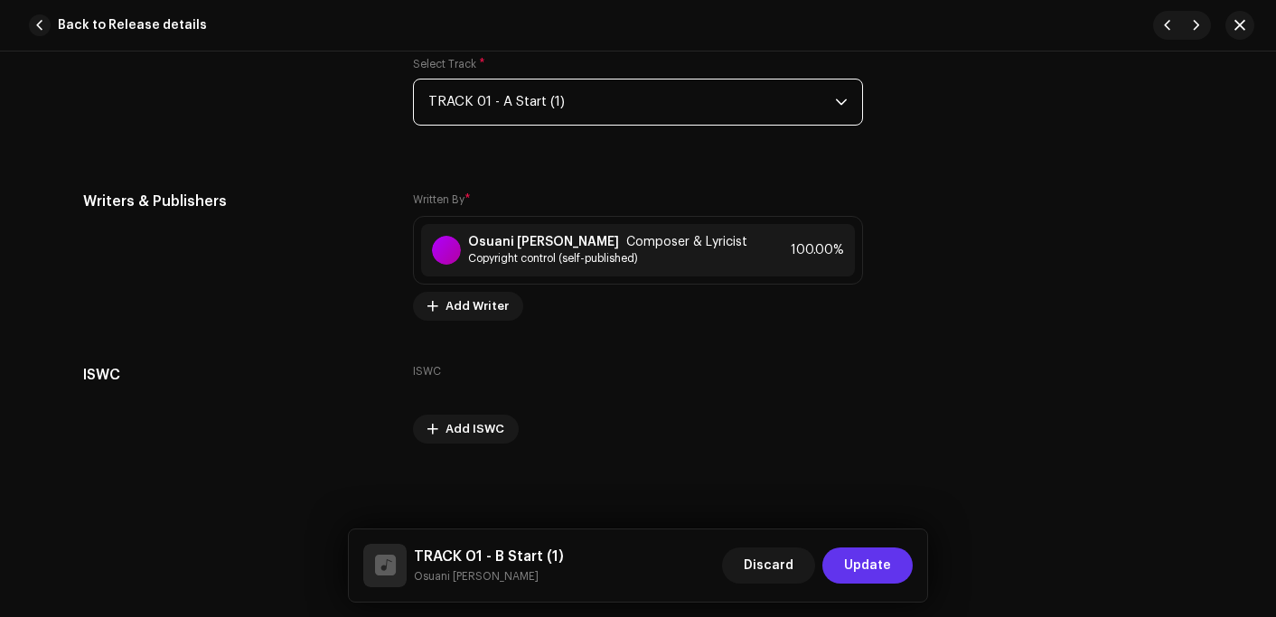
click at [860, 562] on span "Update" at bounding box center [867, 566] width 47 height 36
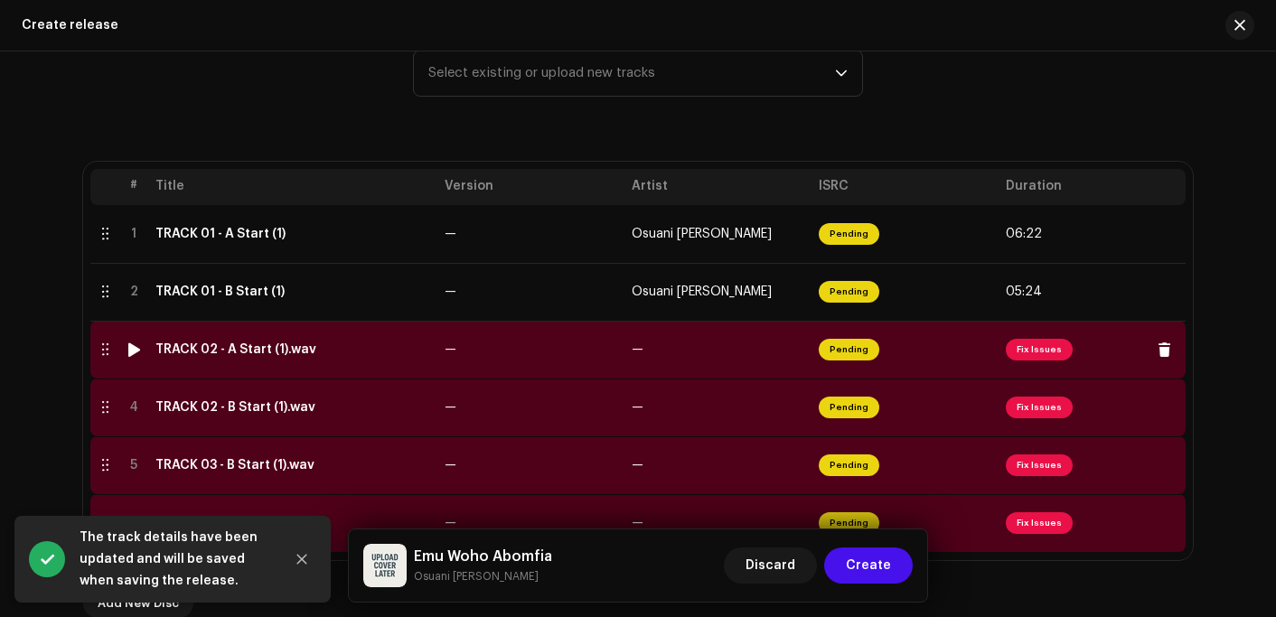
click at [305, 352] on div "TRACK 02 - A Start (1).wav" at bounding box center [235, 350] width 161 height 14
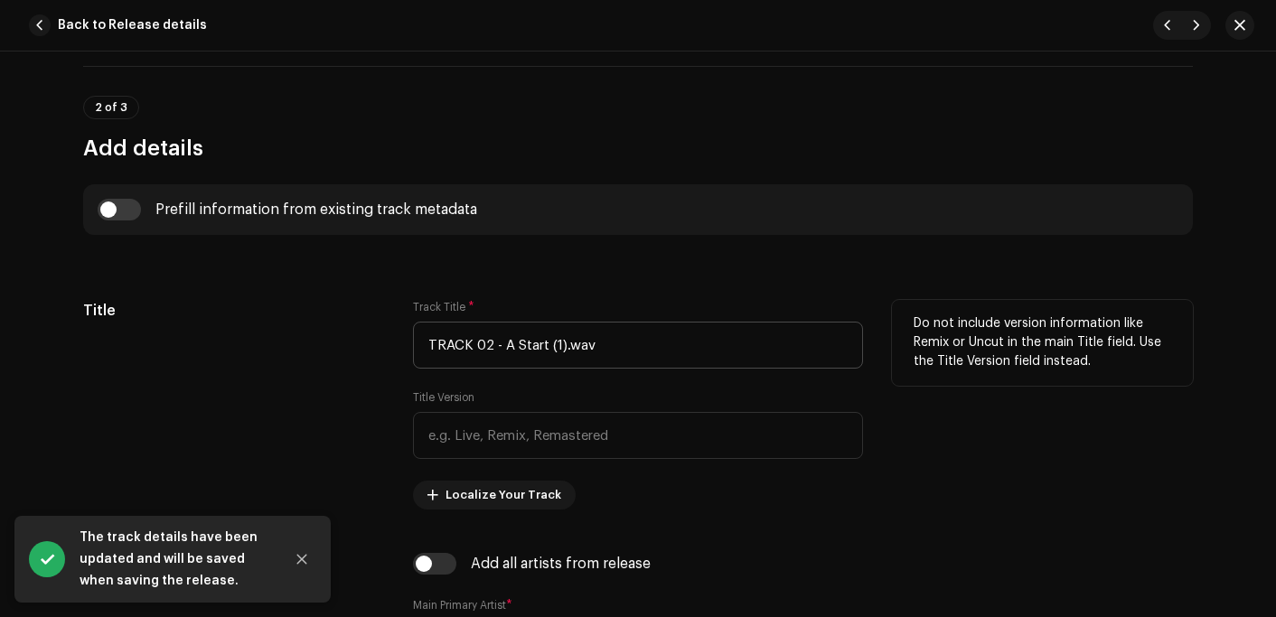
scroll to position [633, 0]
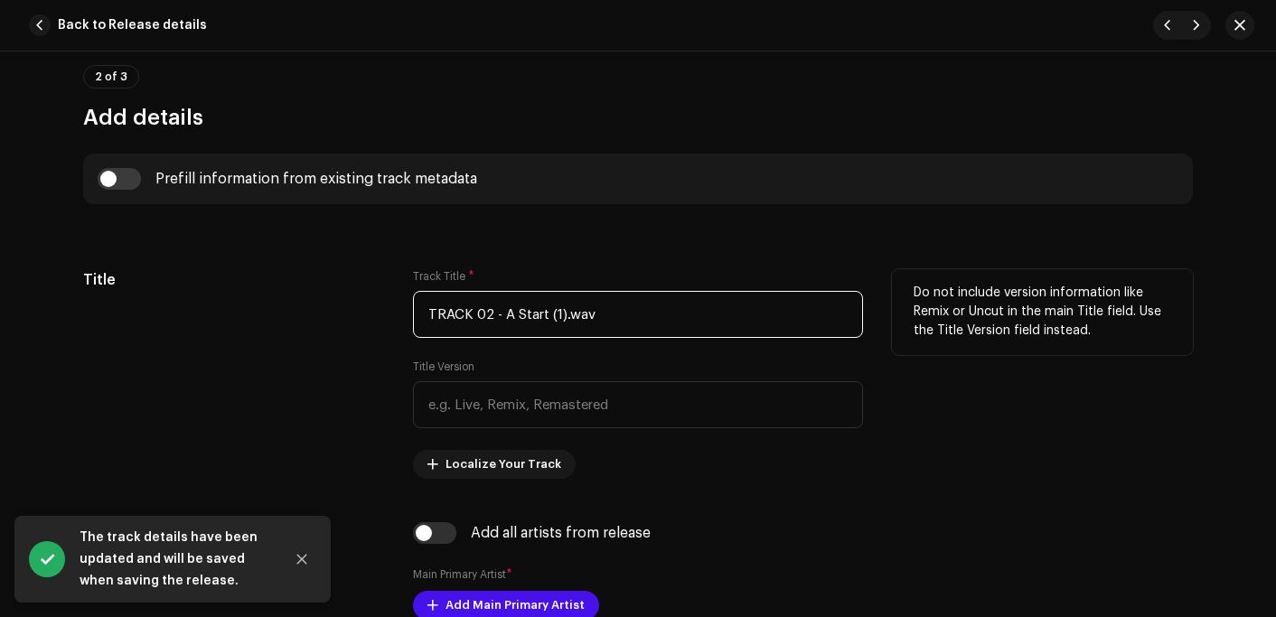
click at [629, 307] on input "TRACK 02 - A Start (1).wav" at bounding box center [638, 314] width 450 height 47
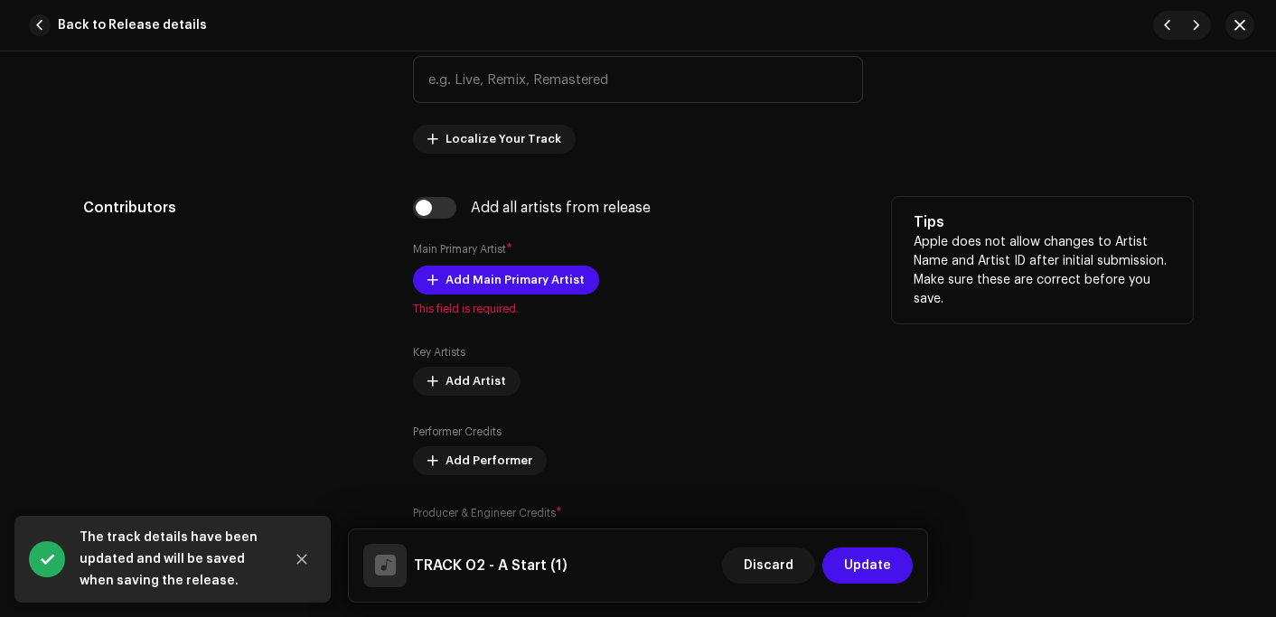
scroll to position [994, 0]
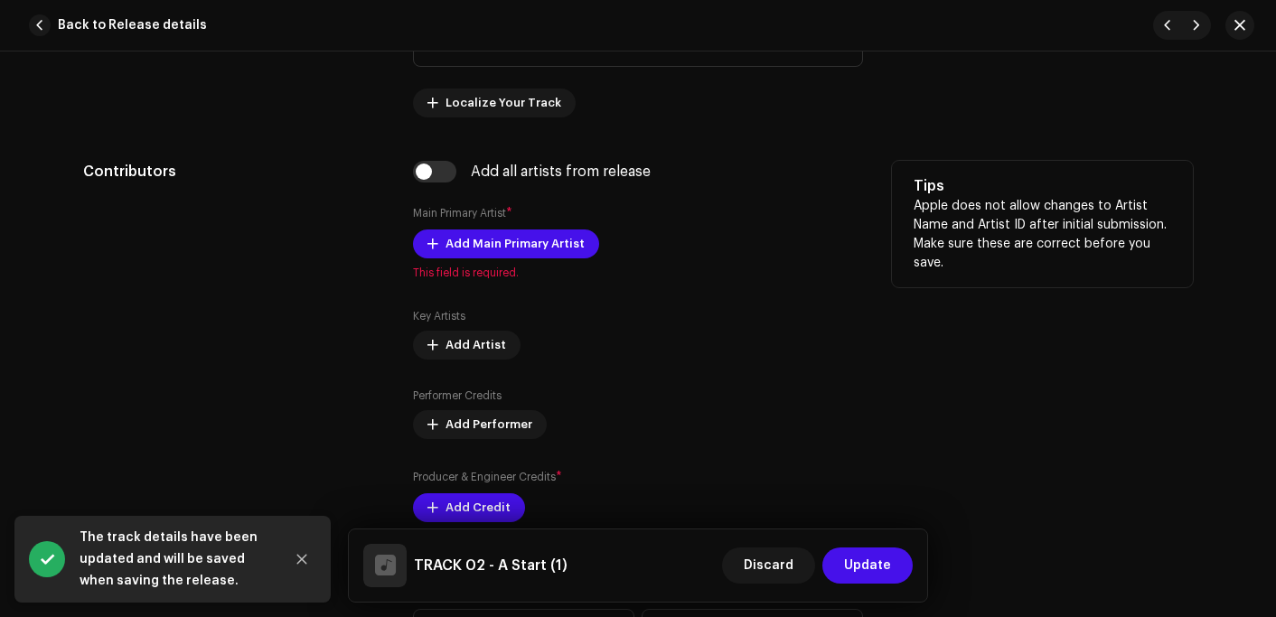
type input "TRACK 02 - A Start (1)"
click at [419, 183] on div "Add all artists from release Main Primary Artist * Add Main Primary Artist This…" at bounding box center [638, 352] width 450 height 383
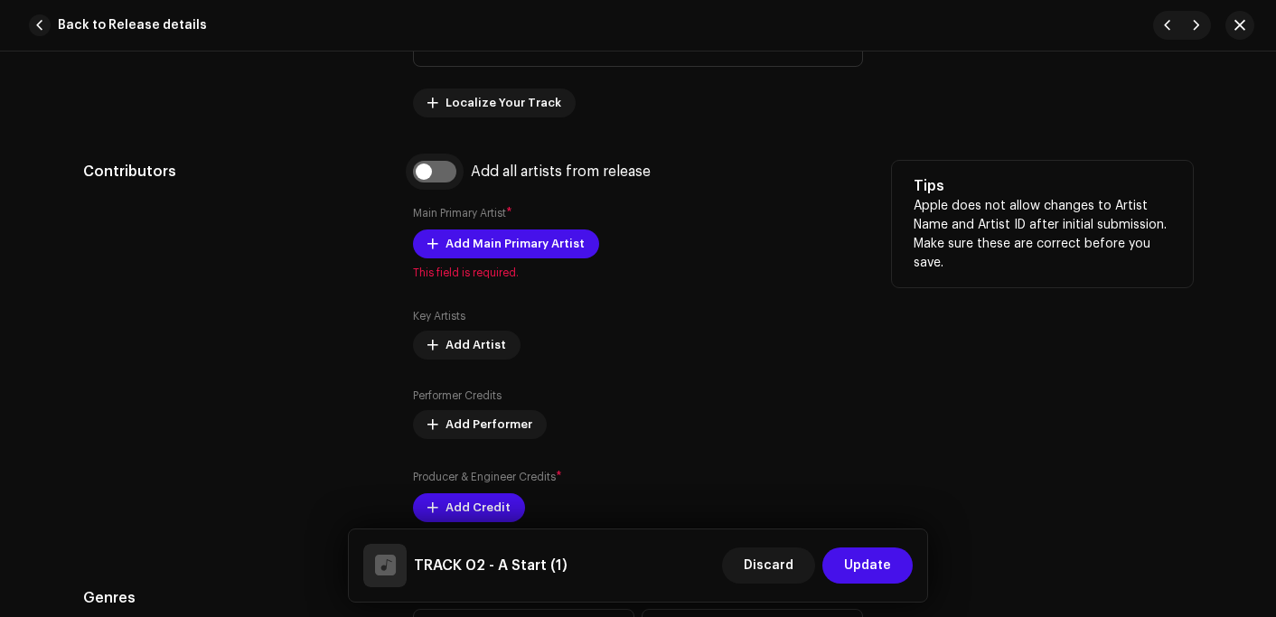
click at [427, 165] on input "checkbox" at bounding box center [434, 172] width 43 height 22
checkbox input "true"
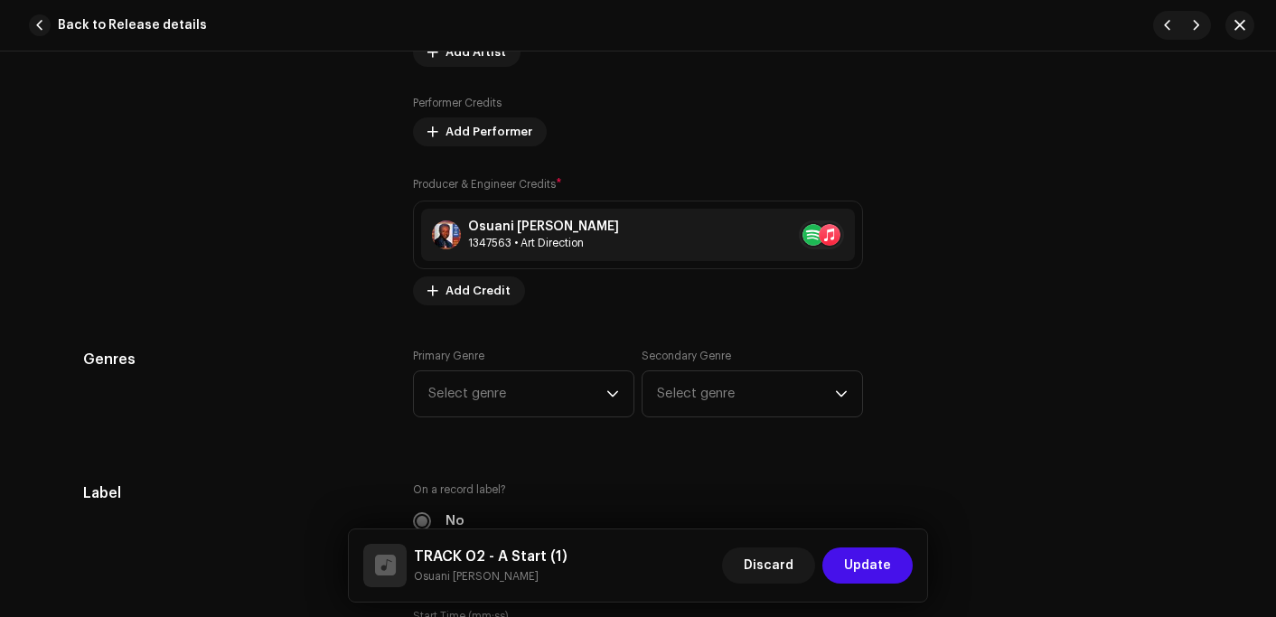
scroll to position [1536, 0]
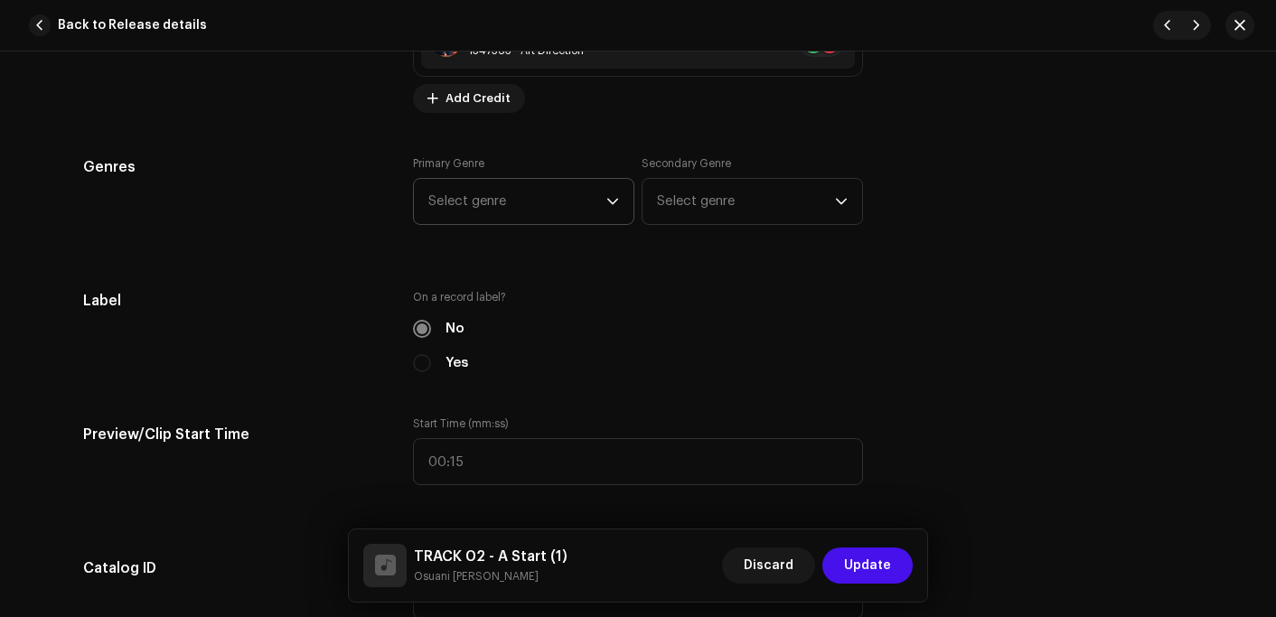
click at [521, 202] on span "Select genre" at bounding box center [517, 201] width 178 height 45
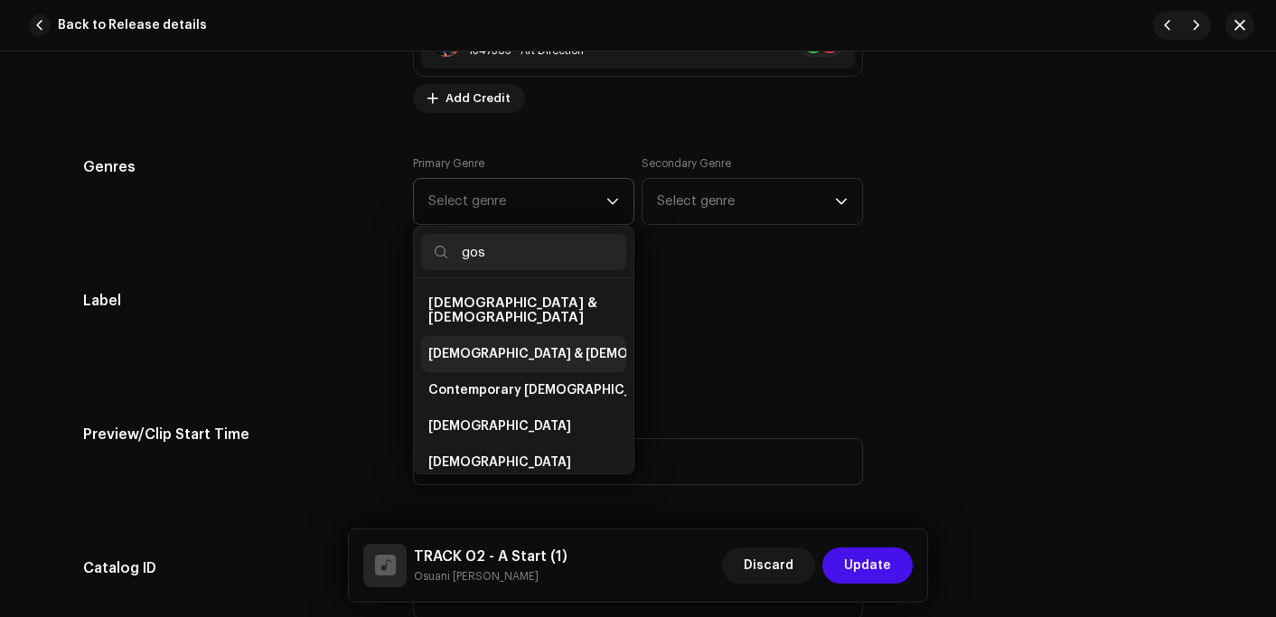
type input "gos"
click at [483, 336] on li "[DEMOGRAPHIC_DATA] & [DEMOGRAPHIC_DATA]" at bounding box center [523, 354] width 205 height 36
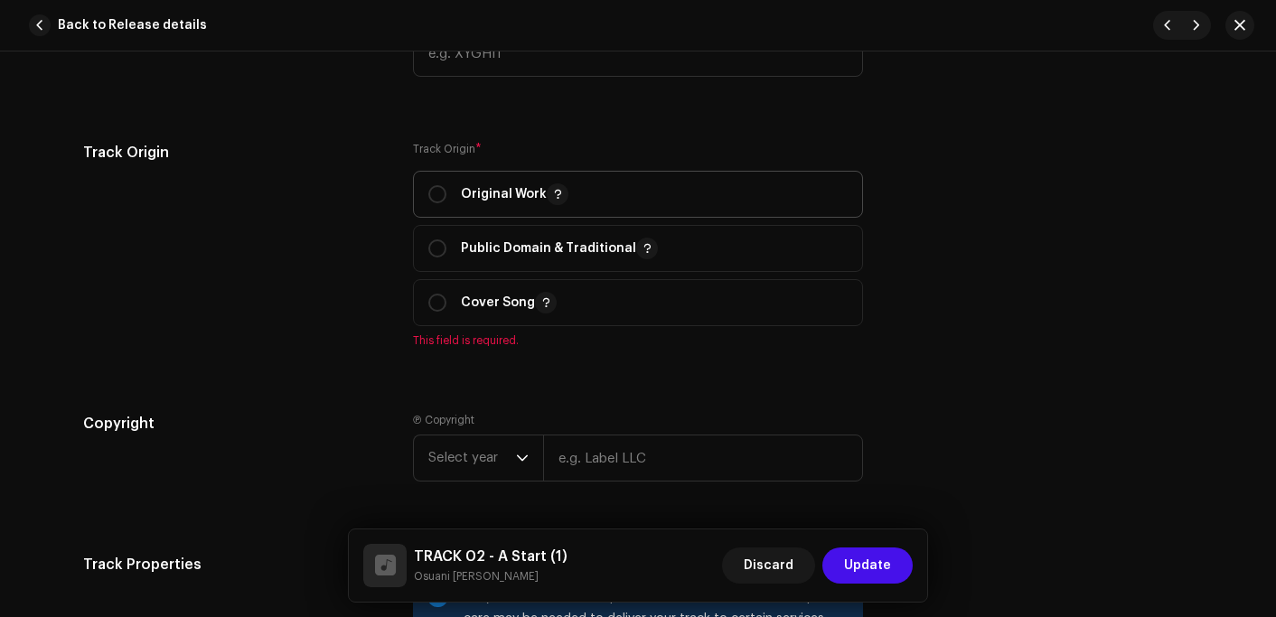
click at [520, 197] on p "Original Work" at bounding box center [515, 194] width 108 height 22
radio input "true"
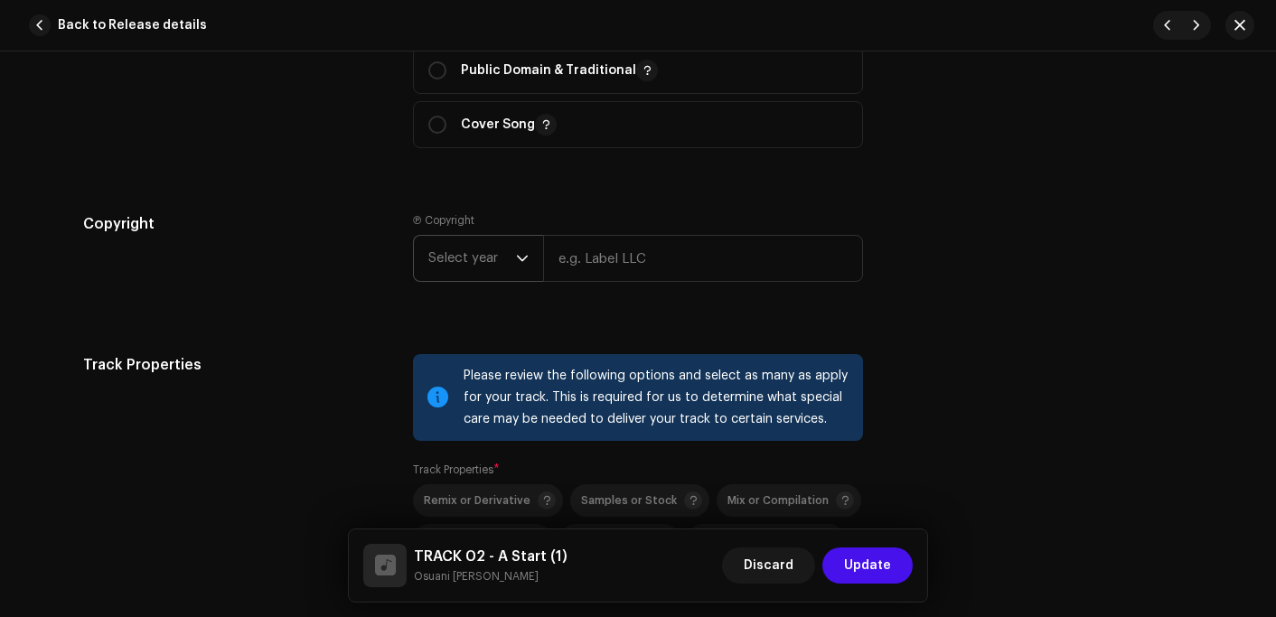
scroll to position [2259, 0]
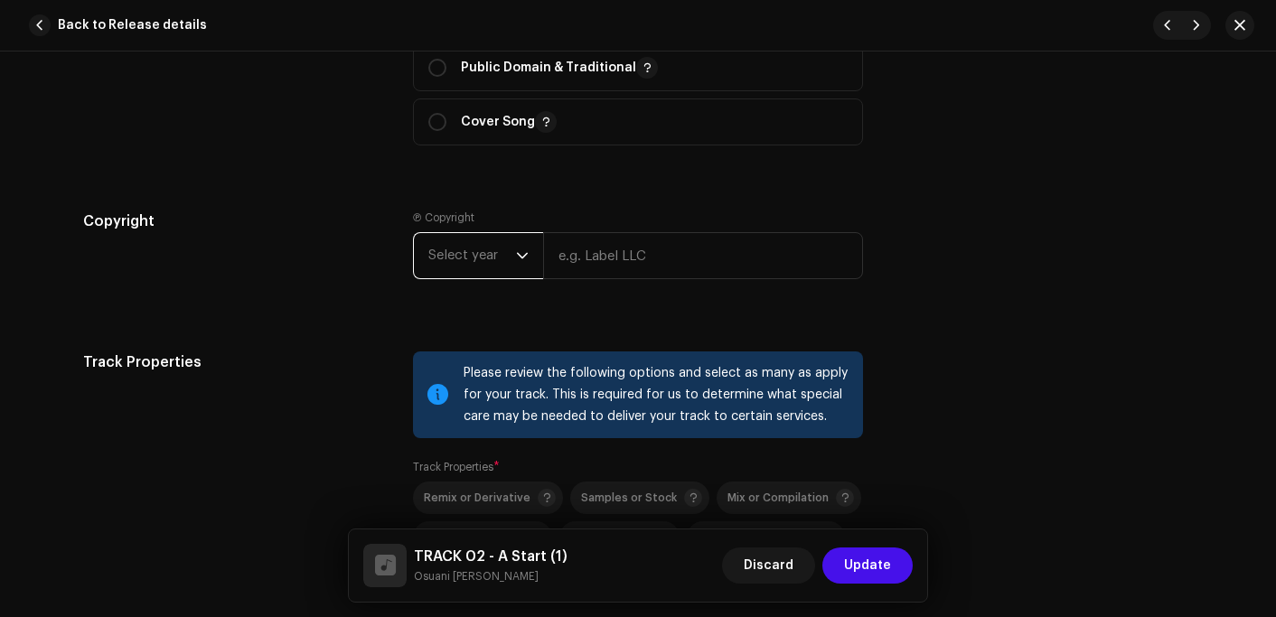
click at [464, 260] on span "Select year" at bounding box center [472, 255] width 88 height 45
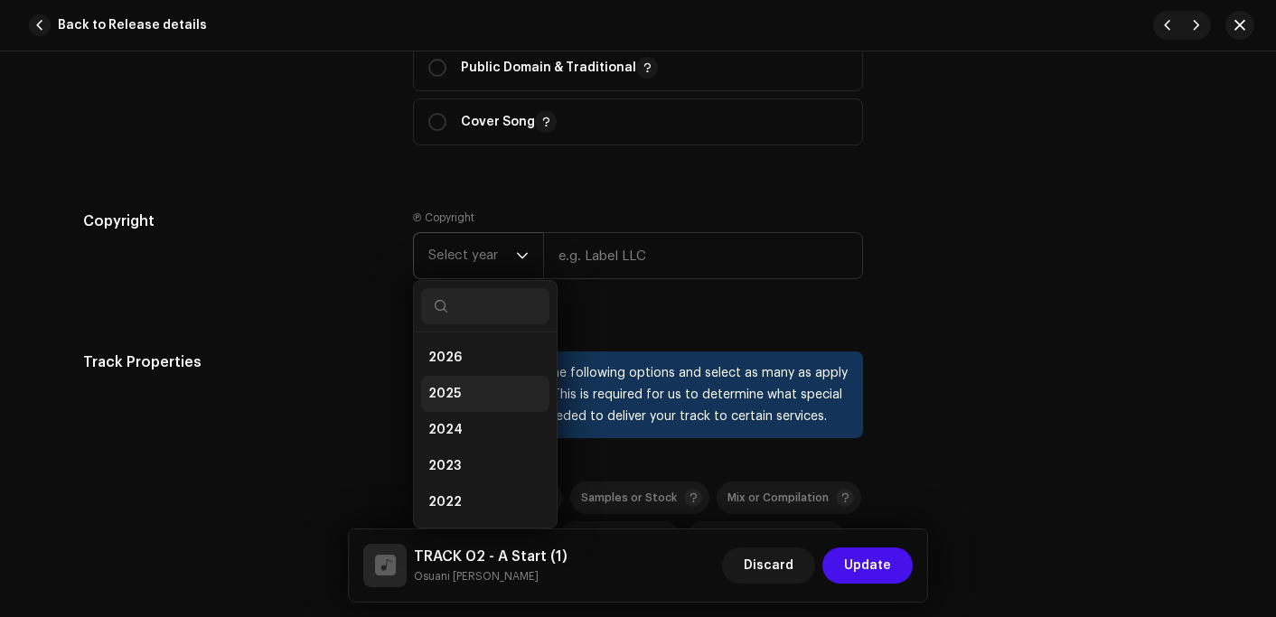
click at [456, 385] on li "2025" at bounding box center [485, 394] width 128 height 36
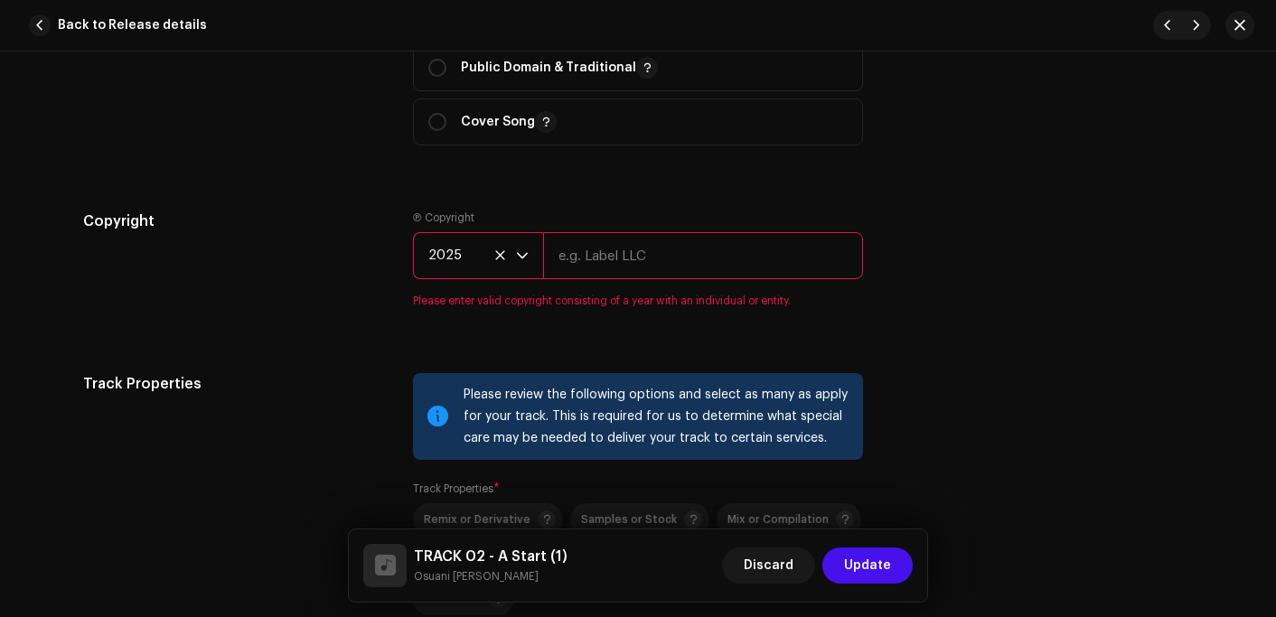
click at [598, 269] on input "text" at bounding box center [703, 255] width 320 height 47
type input "Osuani Afrifa"
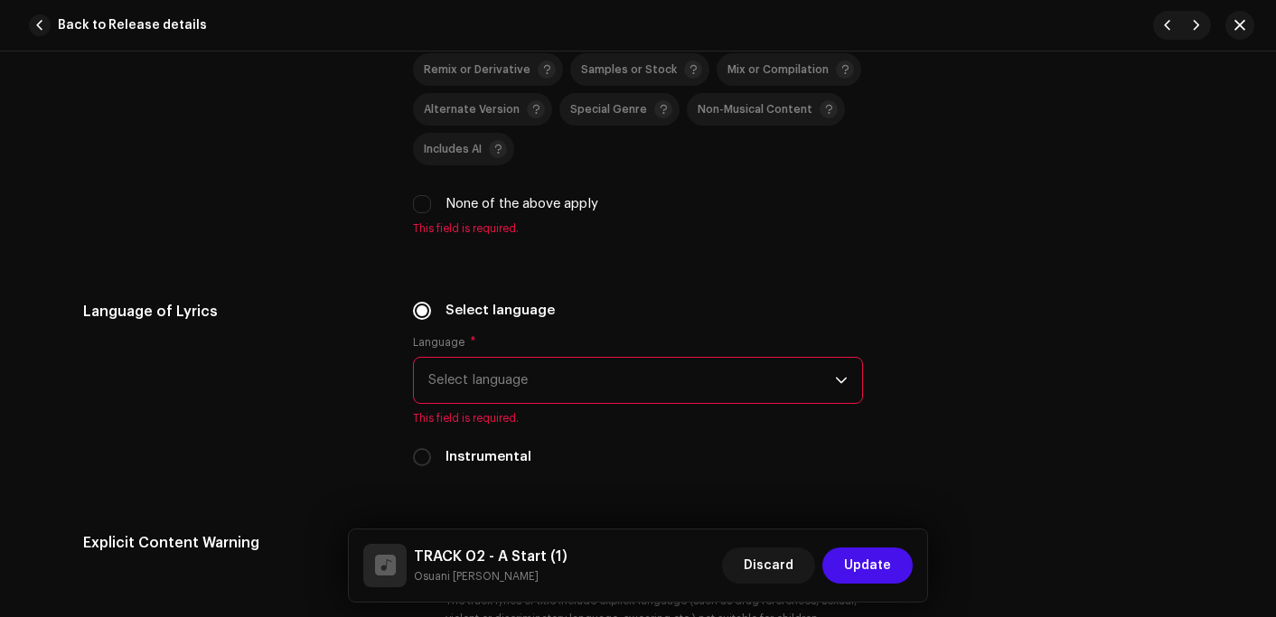
scroll to position [2711, 0]
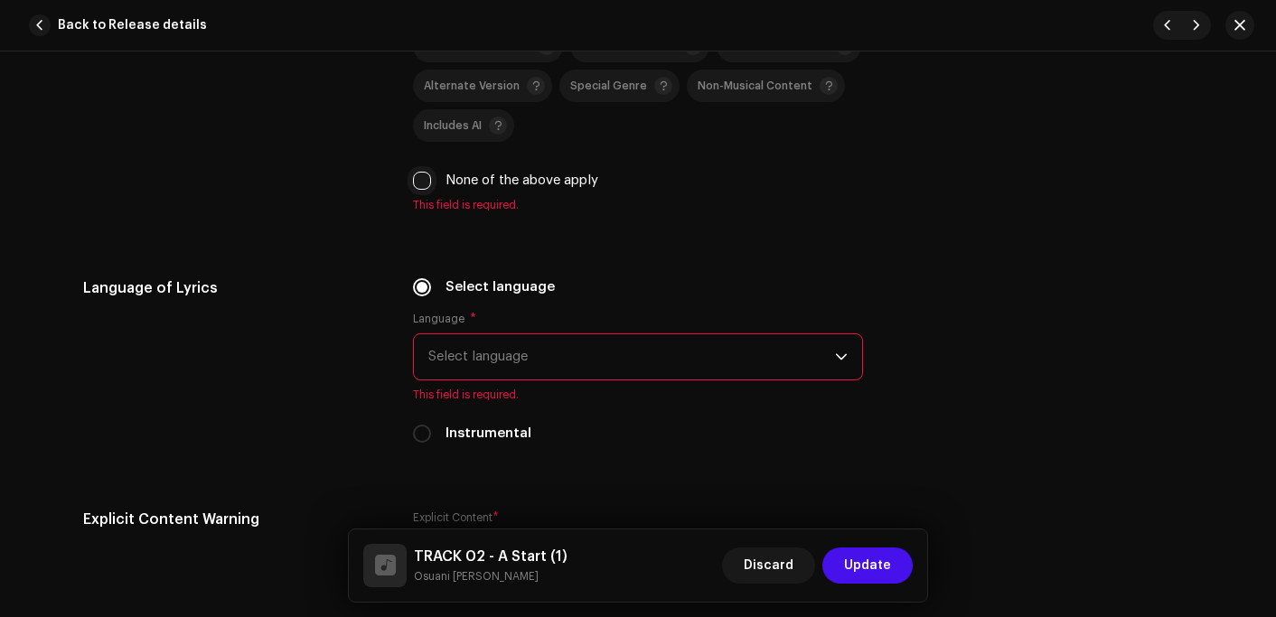
click at [417, 183] on input "None of the above apply" at bounding box center [422, 181] width 18 height 18
checkbox input "true"
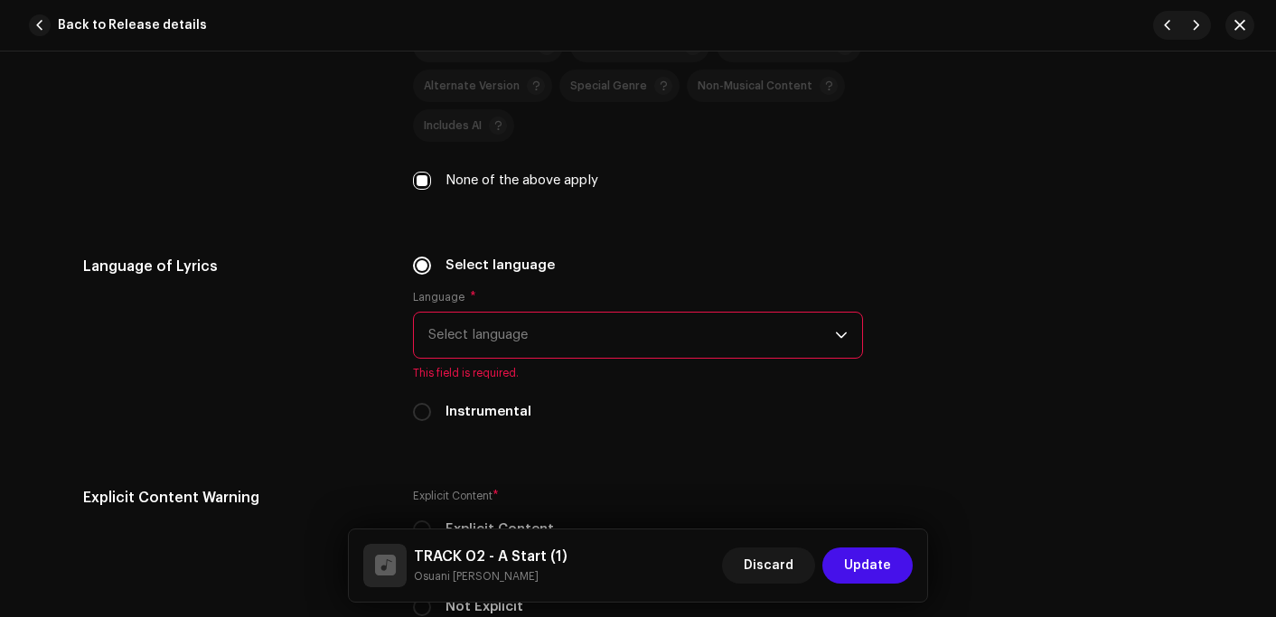
scroll to position [2982, 0]
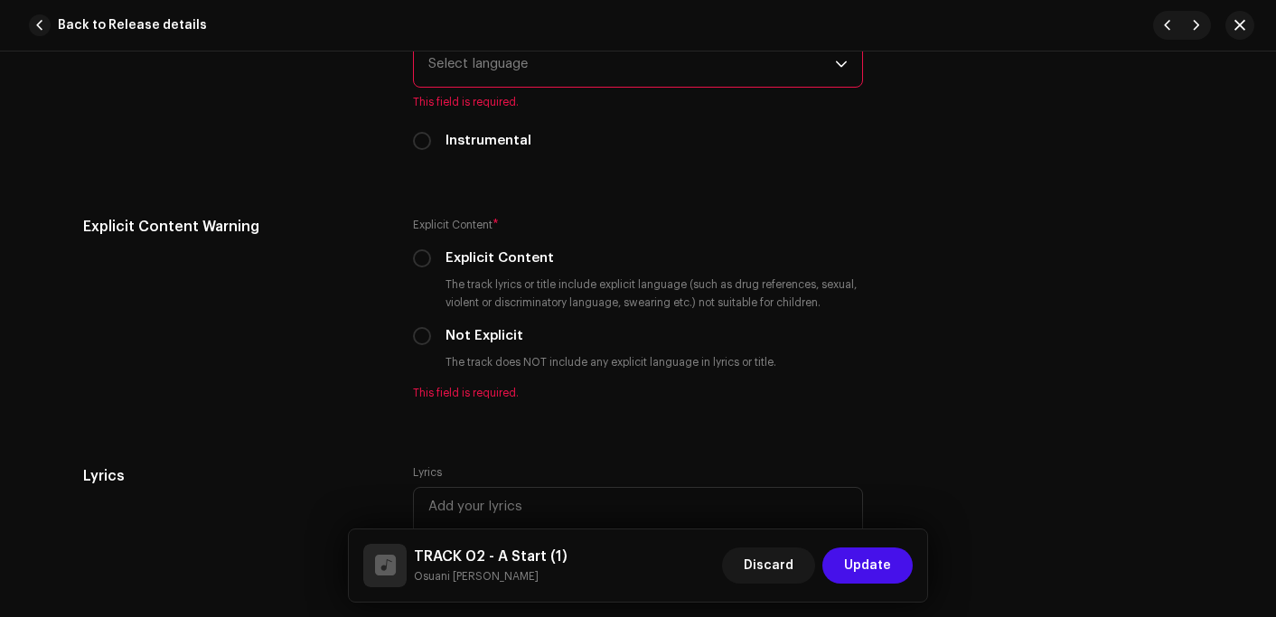
click at [489, 81] on span "Select language" at bounding box center [631, 64] width 407 height 45
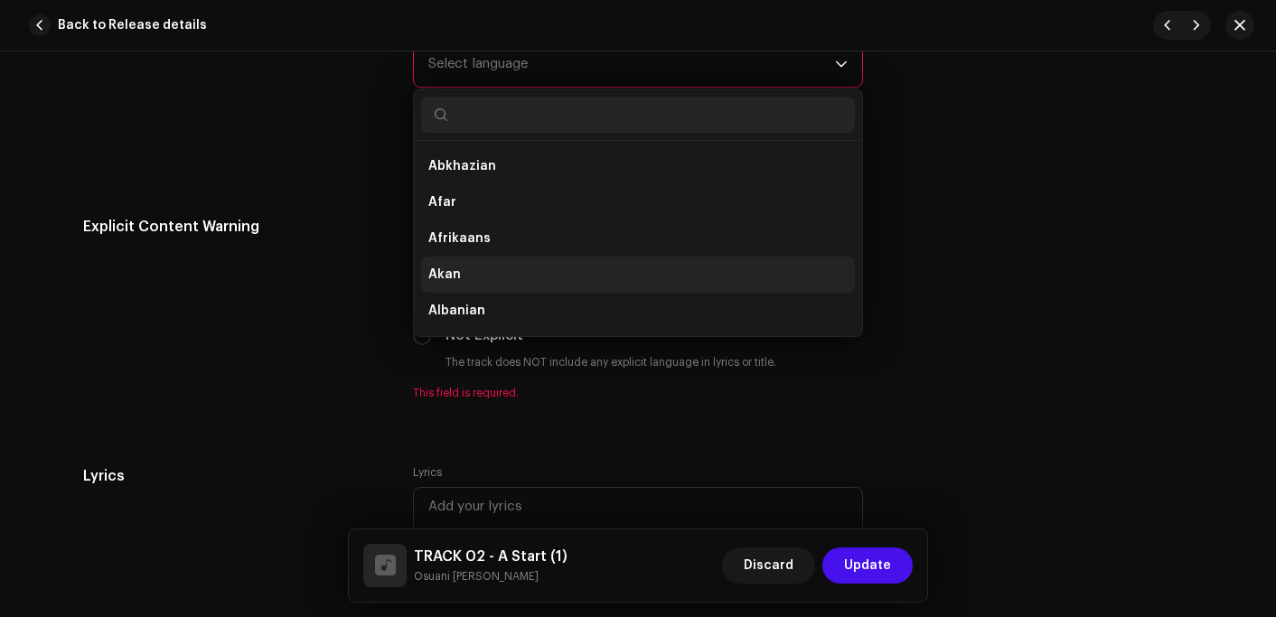
click at [456, 273] on li "Akan" at bounding box center [638, 275] width 434 height 36
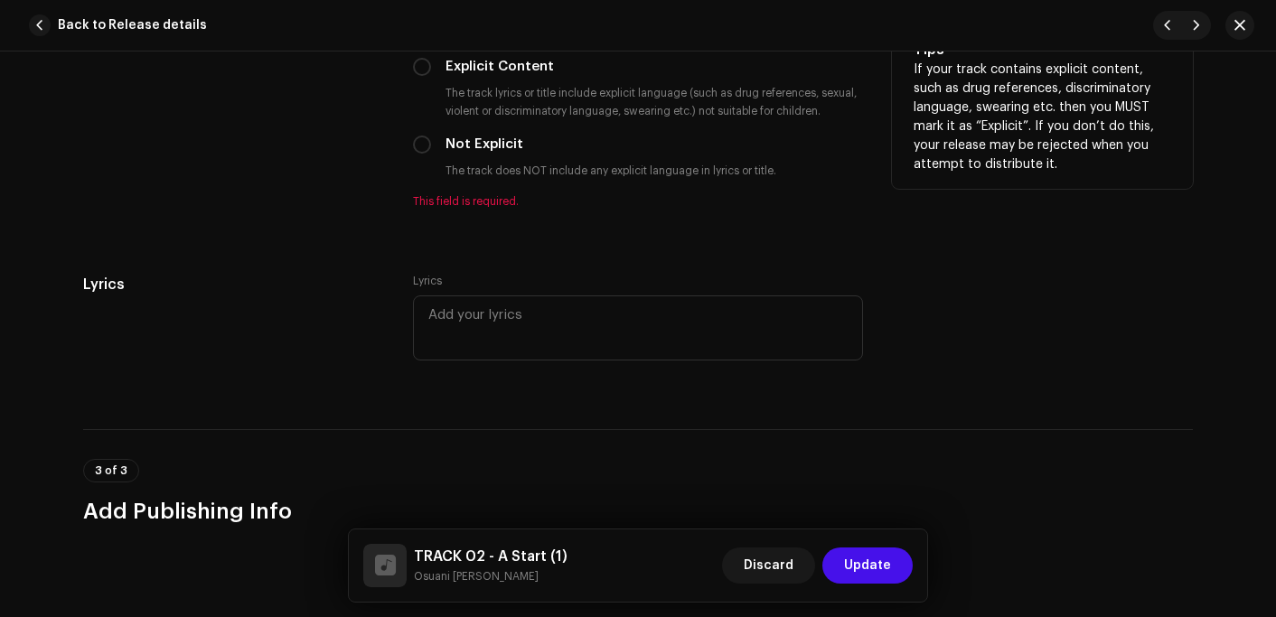
scroll to position [3156, 0]
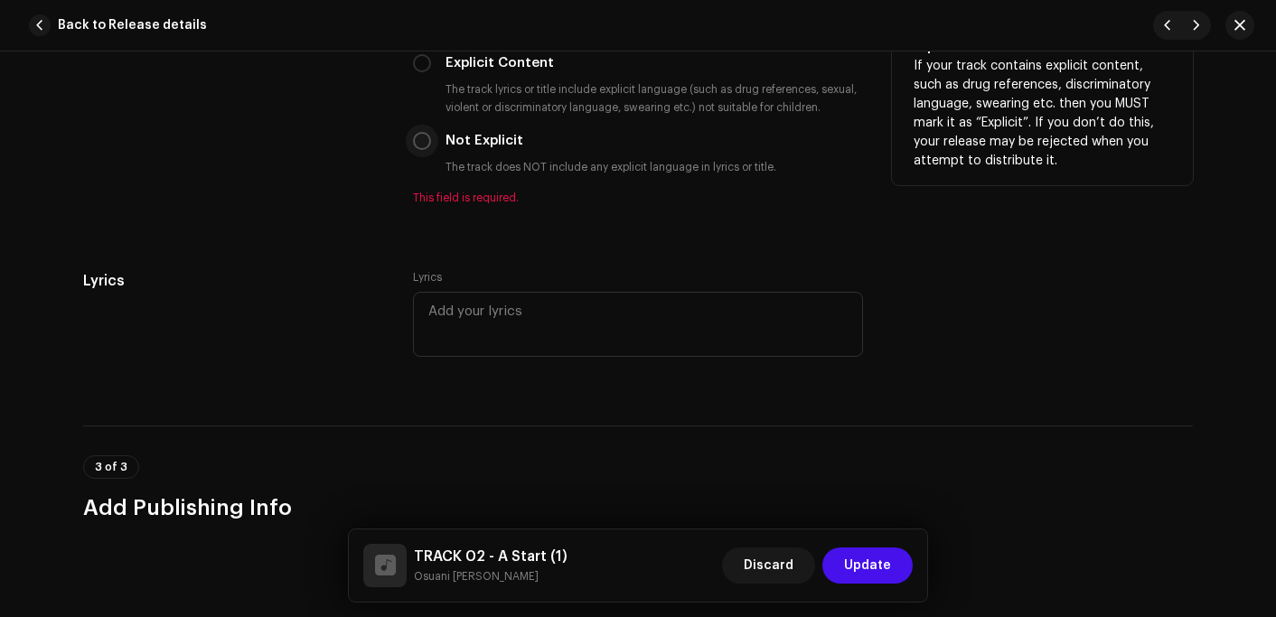
click at [425, 146] on input "Not Explicit" at bounding box center [422, 141] width 18 height 18
radio input "true"
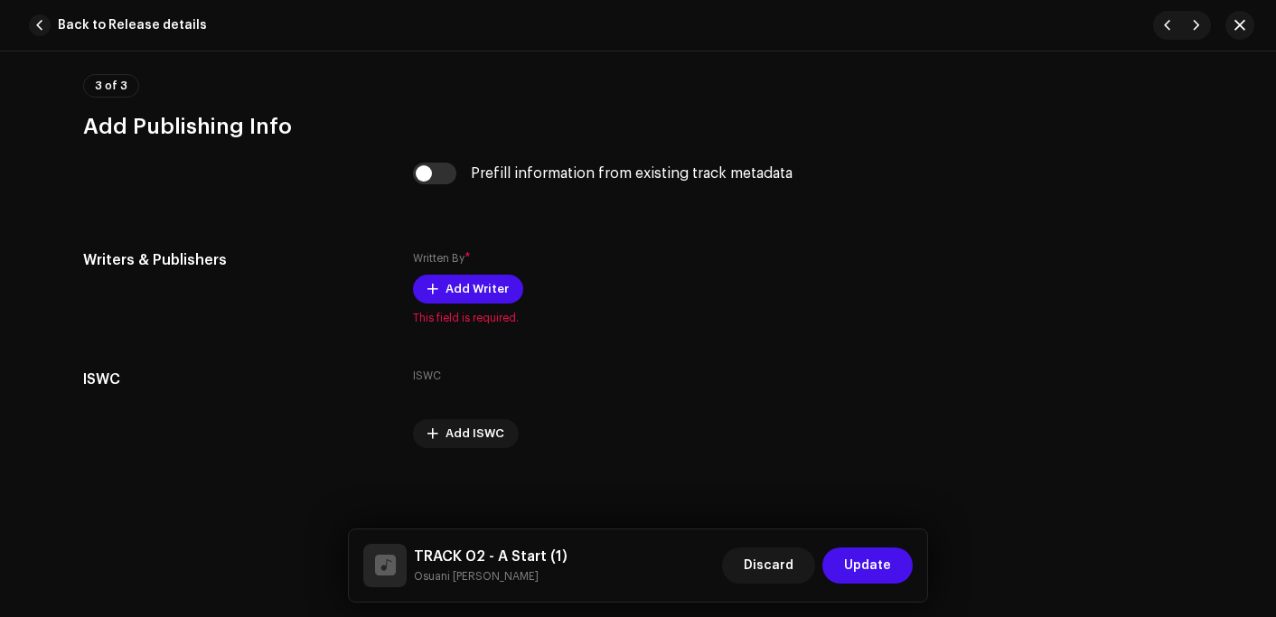
scroll to position [3518, 0]
click at [431, 174] on input "checkbox" at bounding box center [434, 172] width 43 height 22
checkbox input "true"
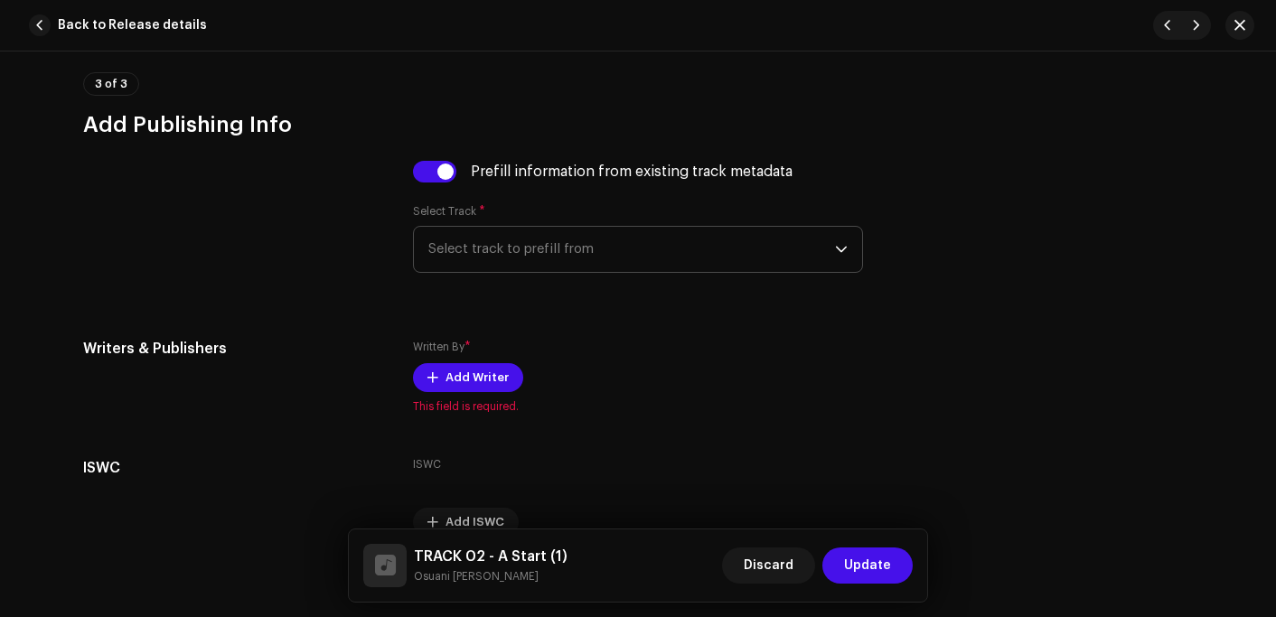
click at [501, 260] on span "Select track to prefill from" at bounding box center [631, 249] width 407 height 45
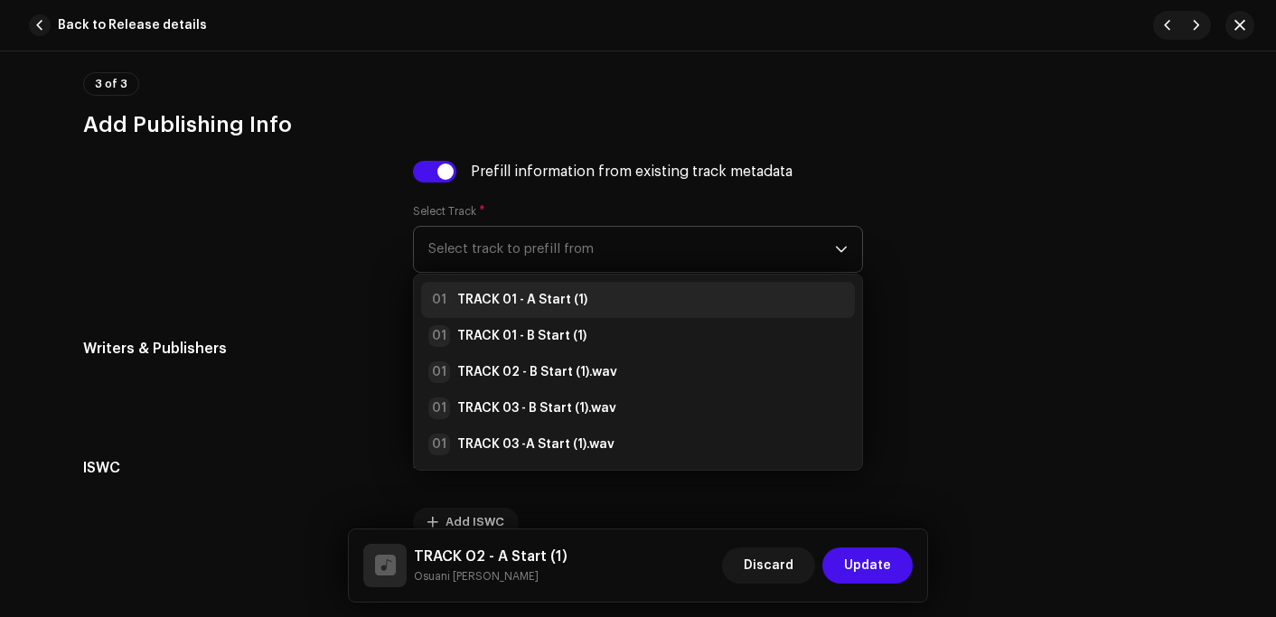
click at [502, 309] on strong "TRACK 01 - A Start (1)" at bounding box center [522, 300] width 130 height 18
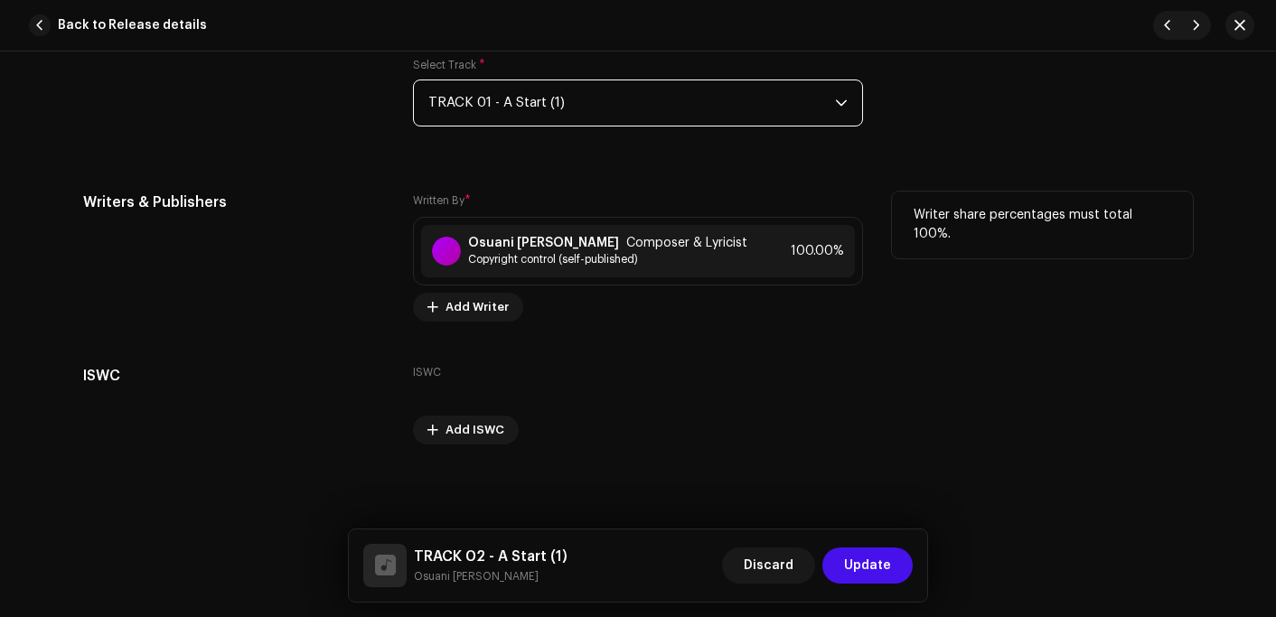
scroll to position [3668, 0]
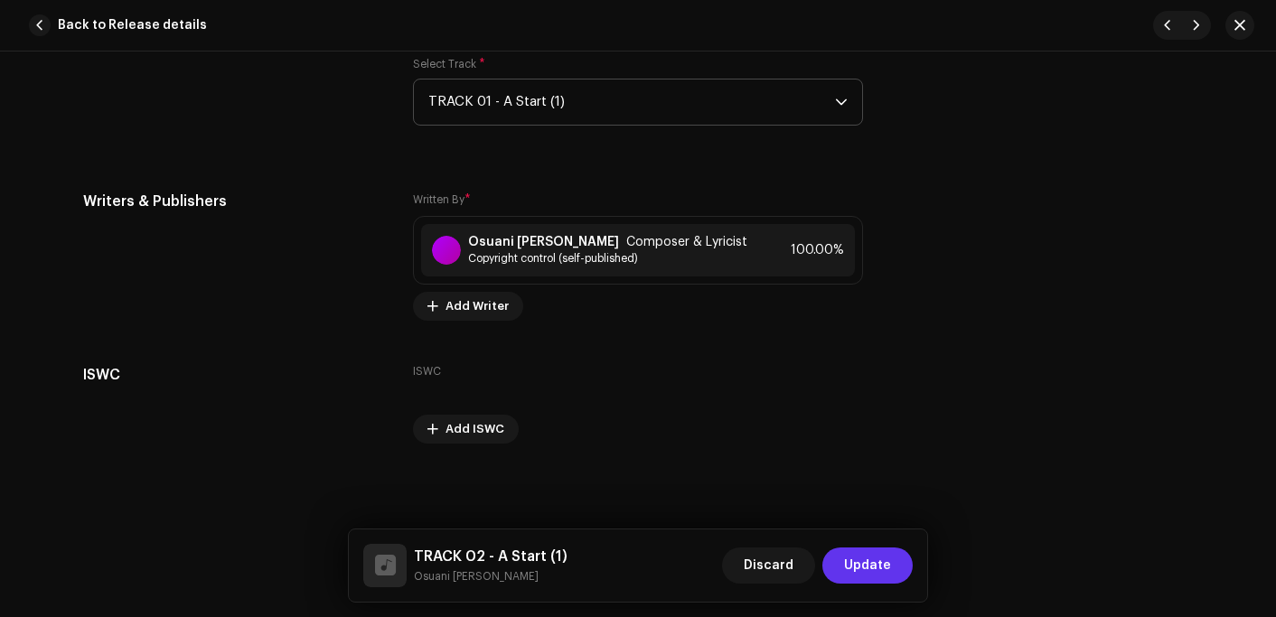
click at [888, 562] on span "Update" at bounding box center [867, 566] width 47 height 36
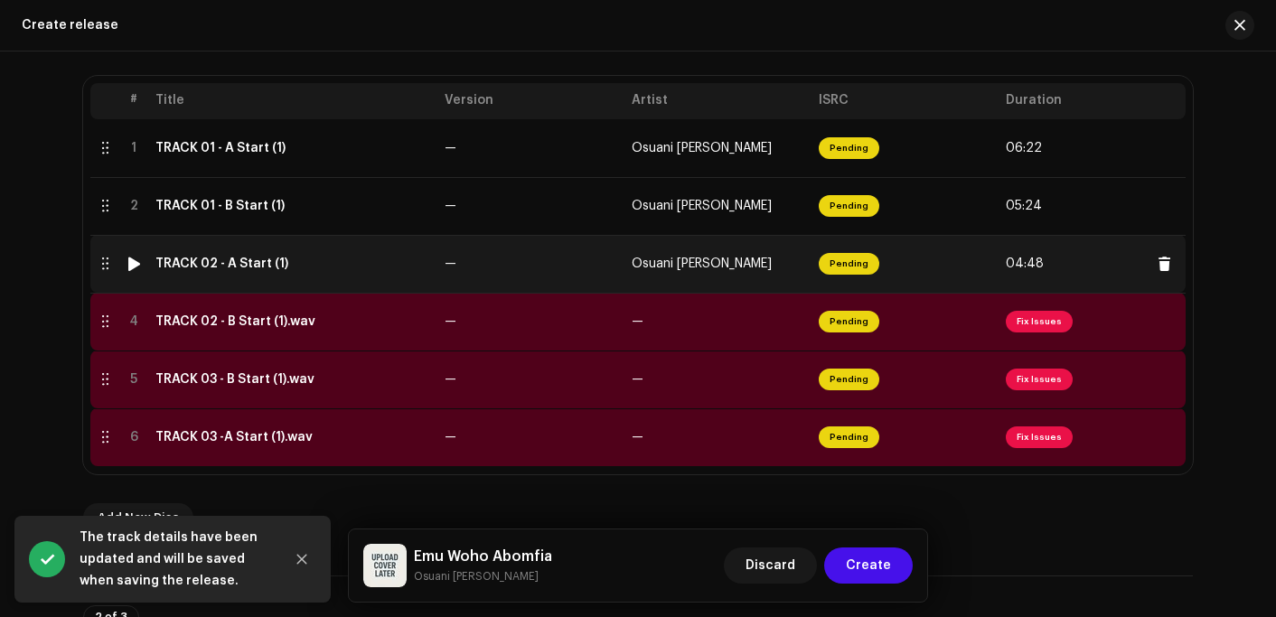
scroll to position [453, 0]
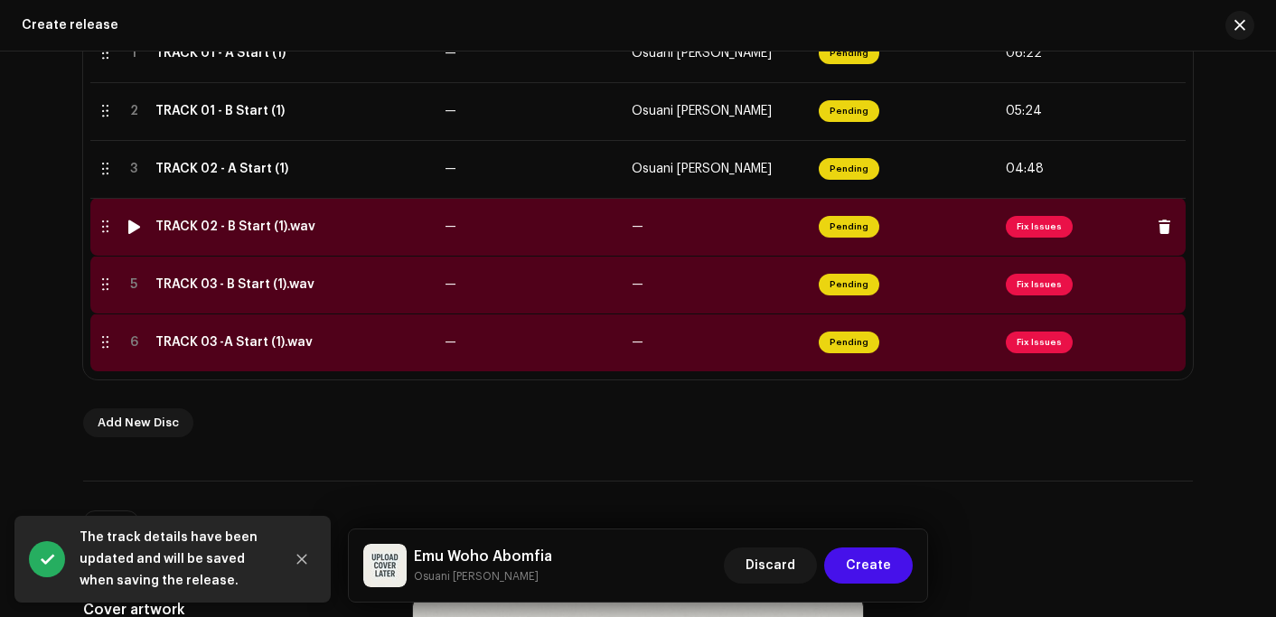
click at [220, 220] on div "TRACK 02 - B Start (1).wav" at bounding box center [235, 227] width 160 height 14
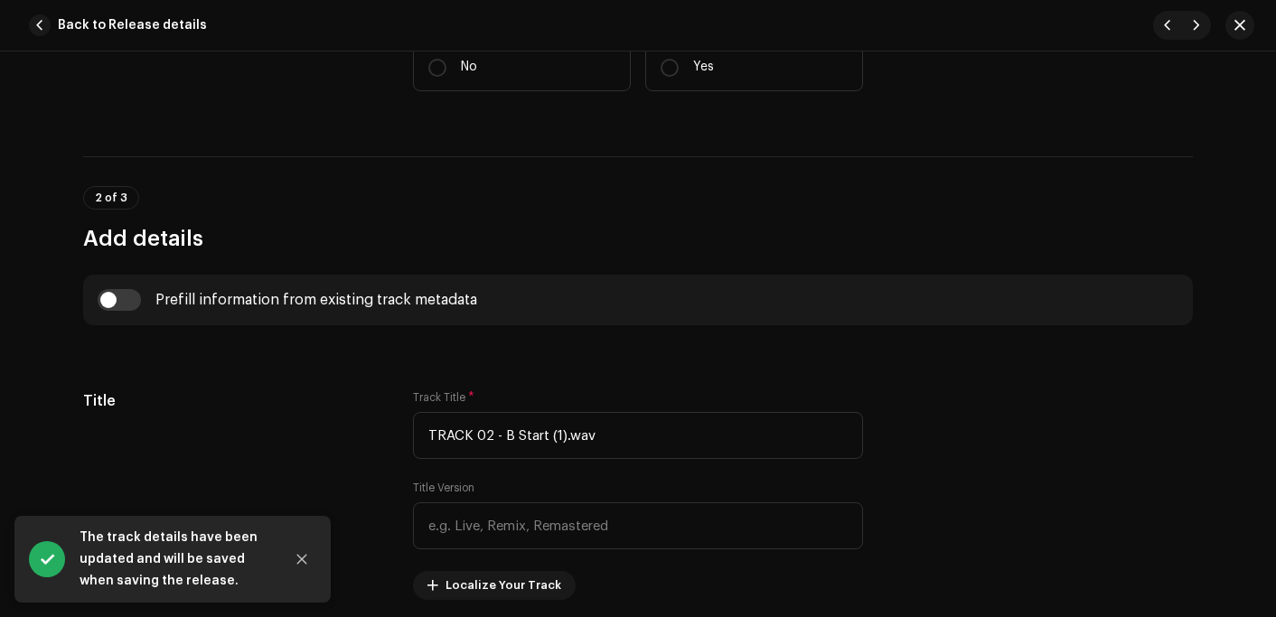
scroll to position [542, 0]
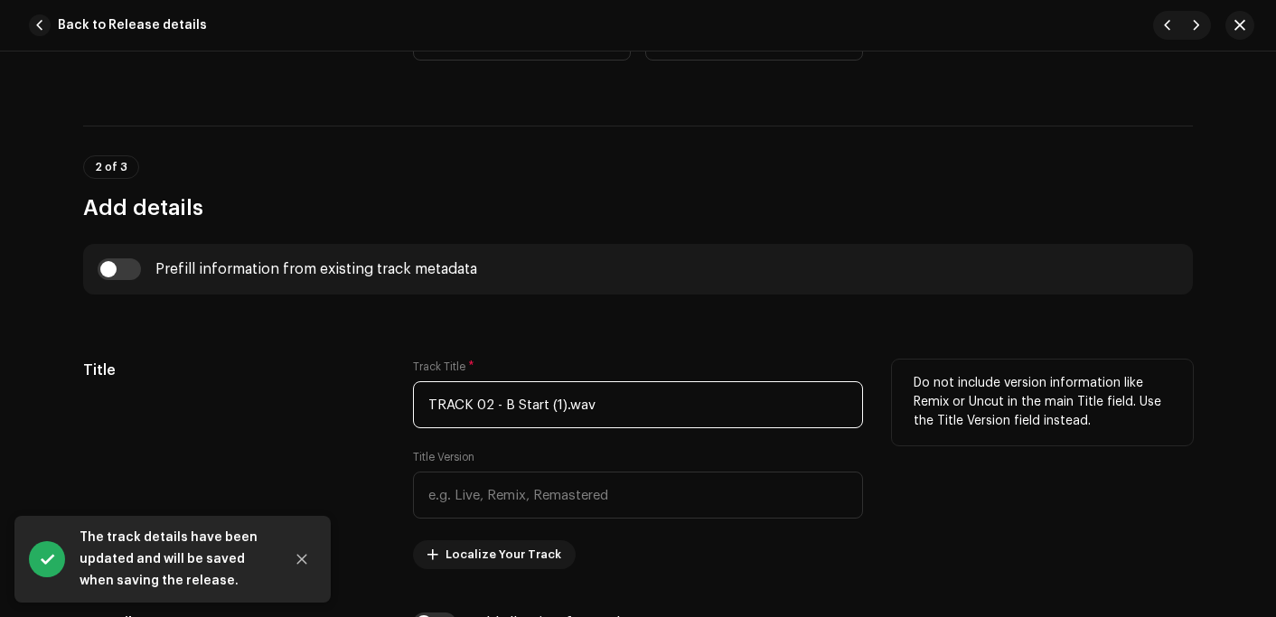
click at [618, 406] on input "TRACK 02 - B Start (1).wav" at bounding box center [638, 404] width 450 height 47
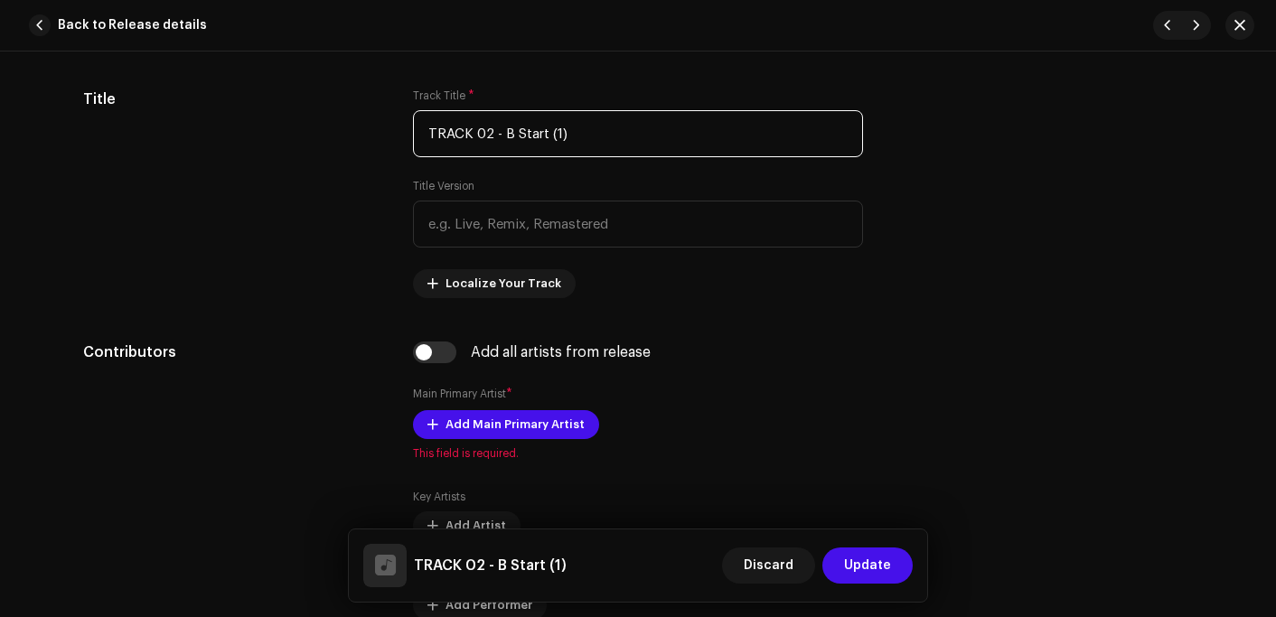
scroll to position [904, 0]
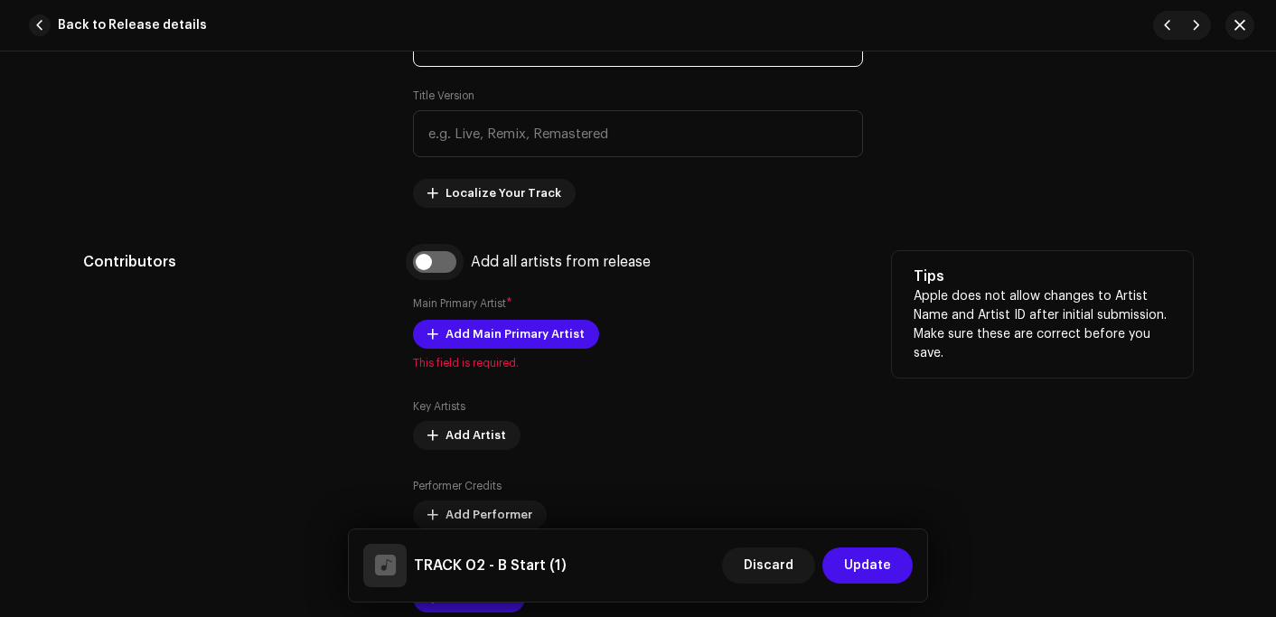
type input "TRACK 02 - B Start (1)"
click at [422, 258] on input "checkbox" at bounding box center [434, 262] width 43 height 22
checkbox input "true"
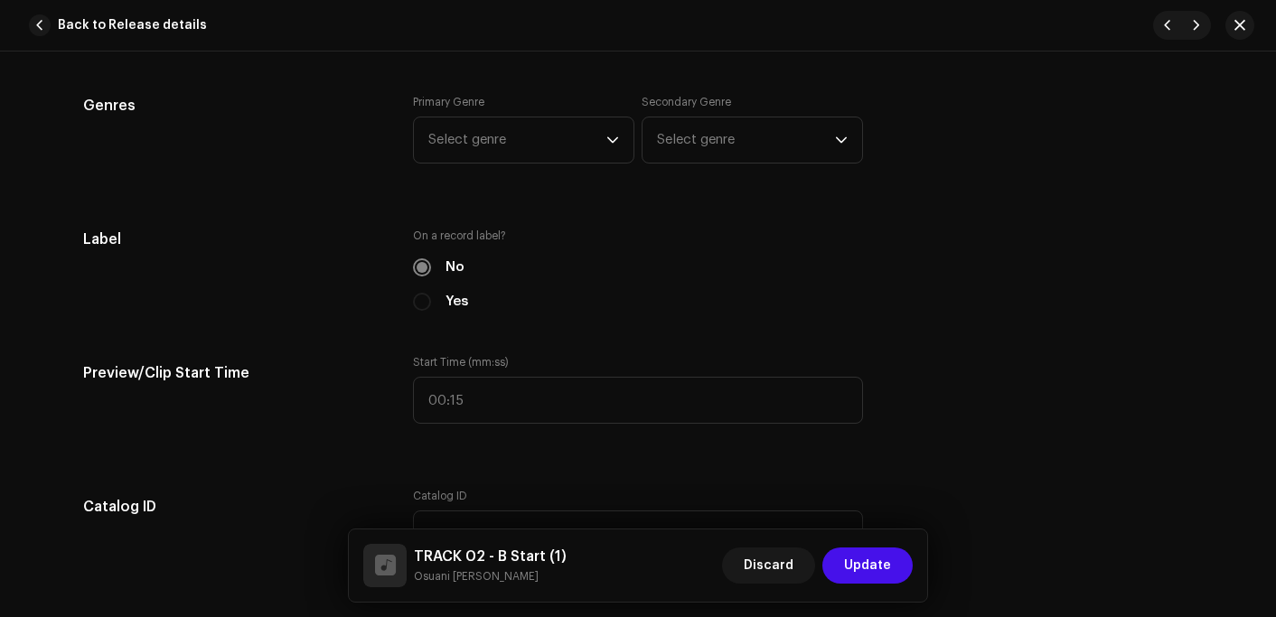
scroll to position [1627, 0]
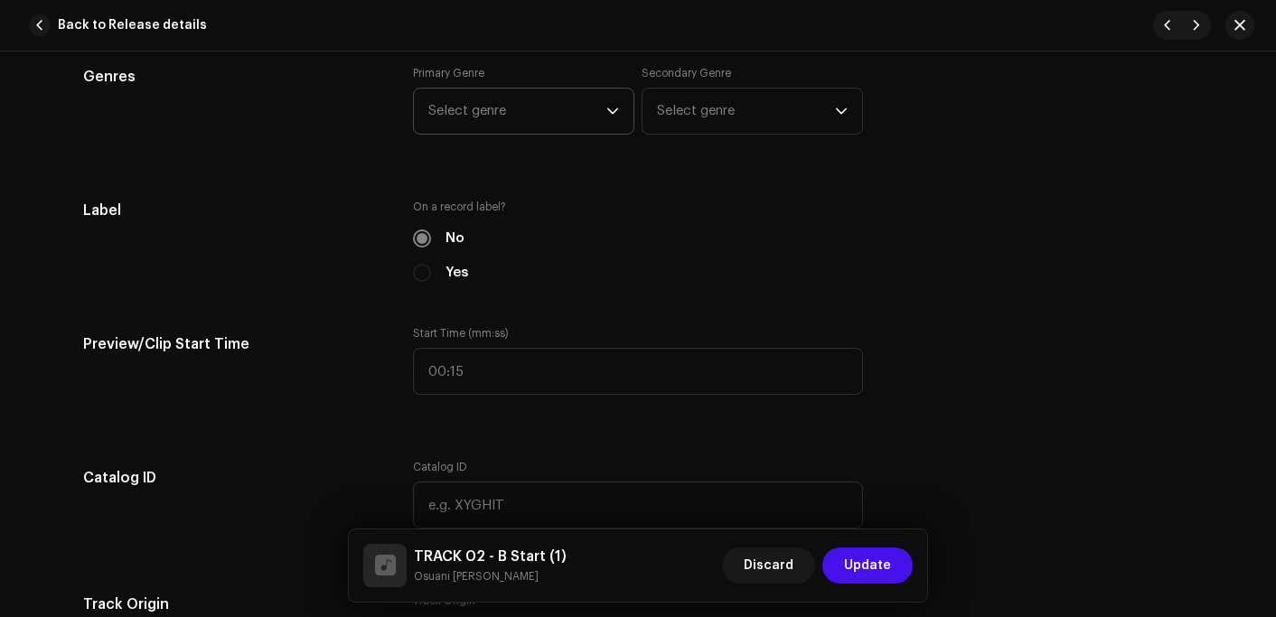
click at [470, 125] on span "Select genre" at bounding box center [517, 111] width 178 height 45
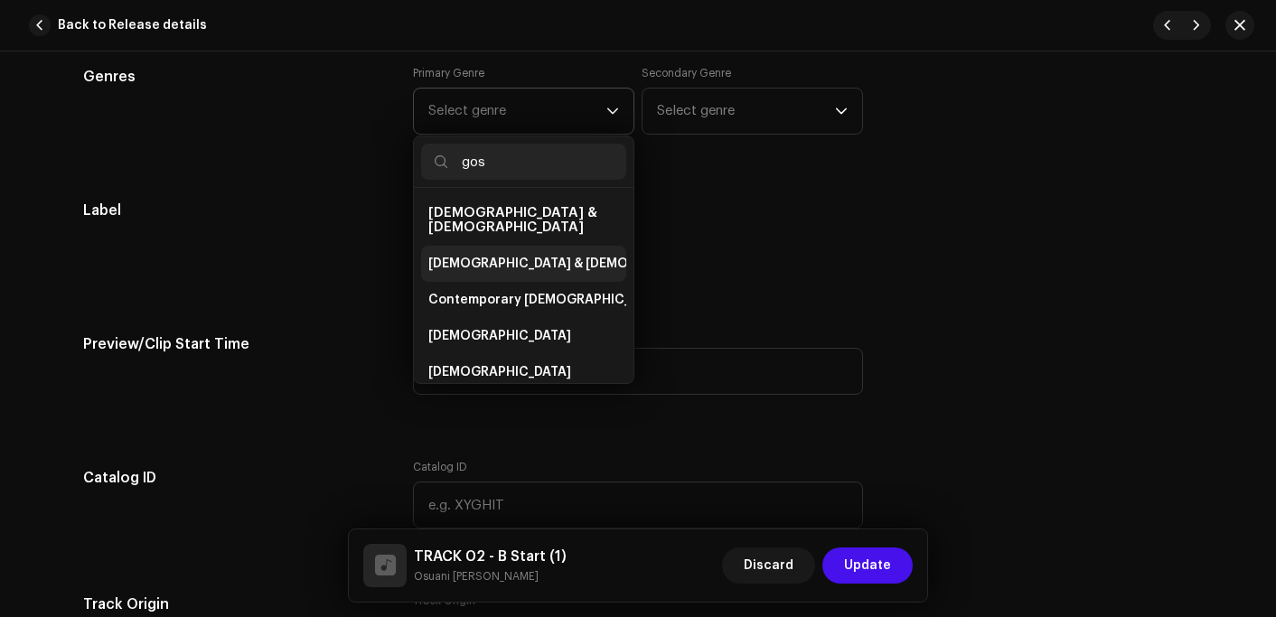
type input "gos"
click at [495, 255] on span "[DEMOGRAPHIC_DATA] & [DEMOGRAPHIC_DATA]" at bounding box center [578, 264] width 300 height 18
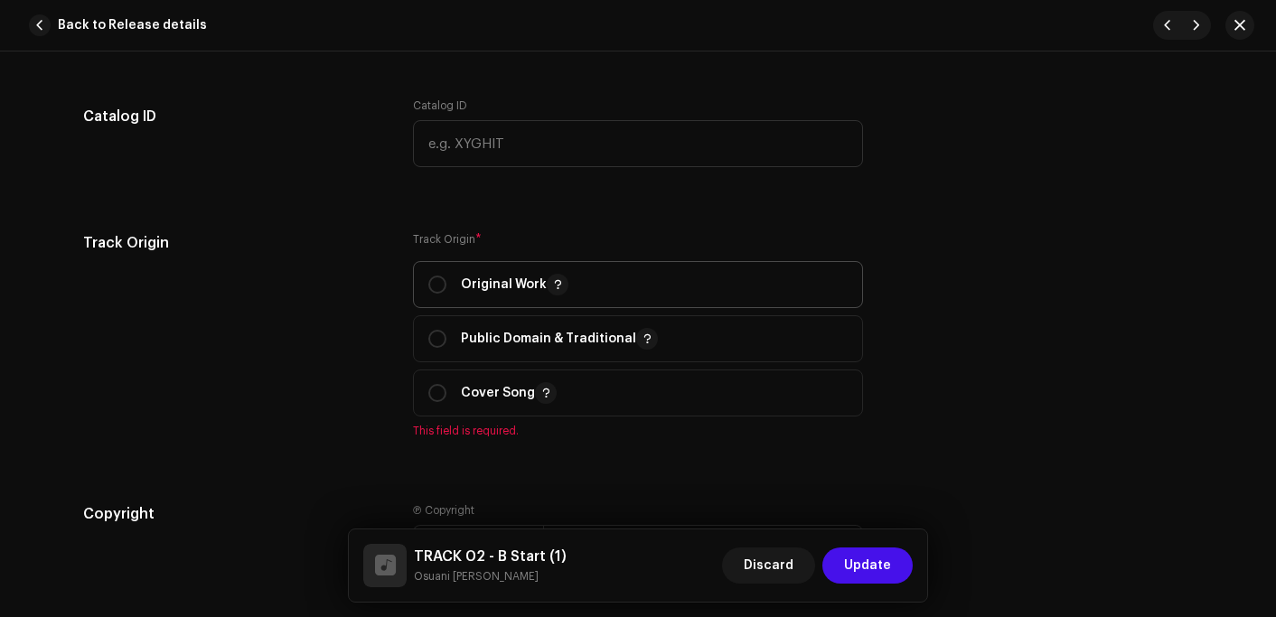
click at [503, 279] on p "Original Work" at bounding box center [515, 285] width 108 height 22
radio input "true"
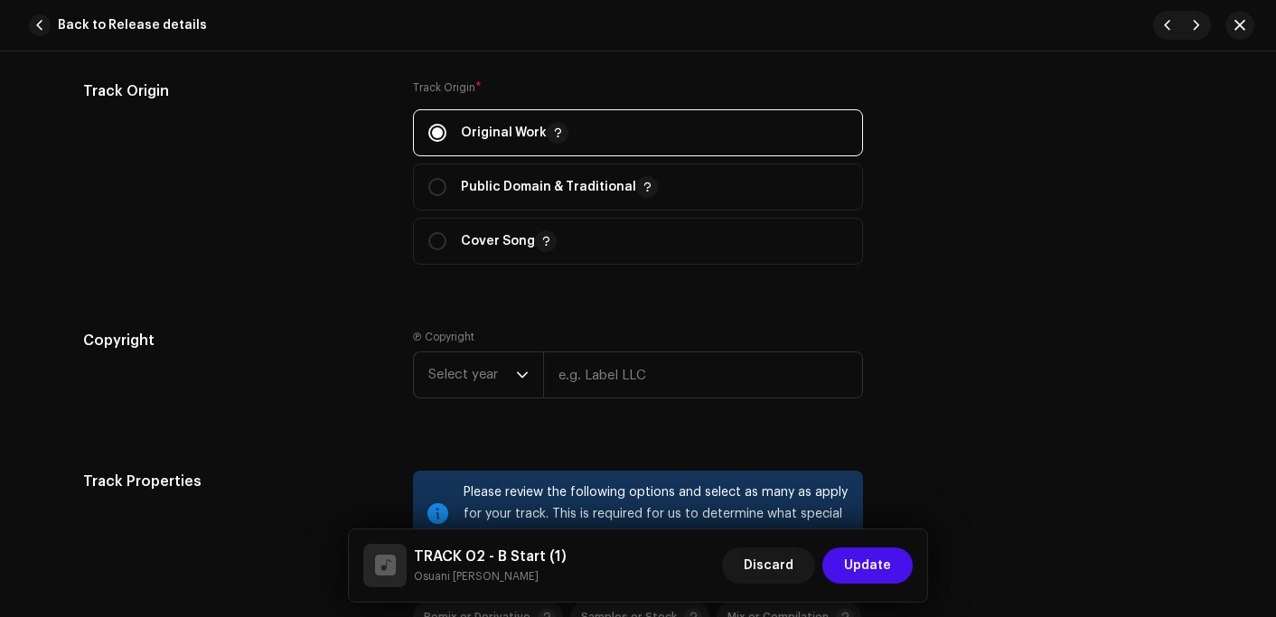
scroll to position [2440, 0]
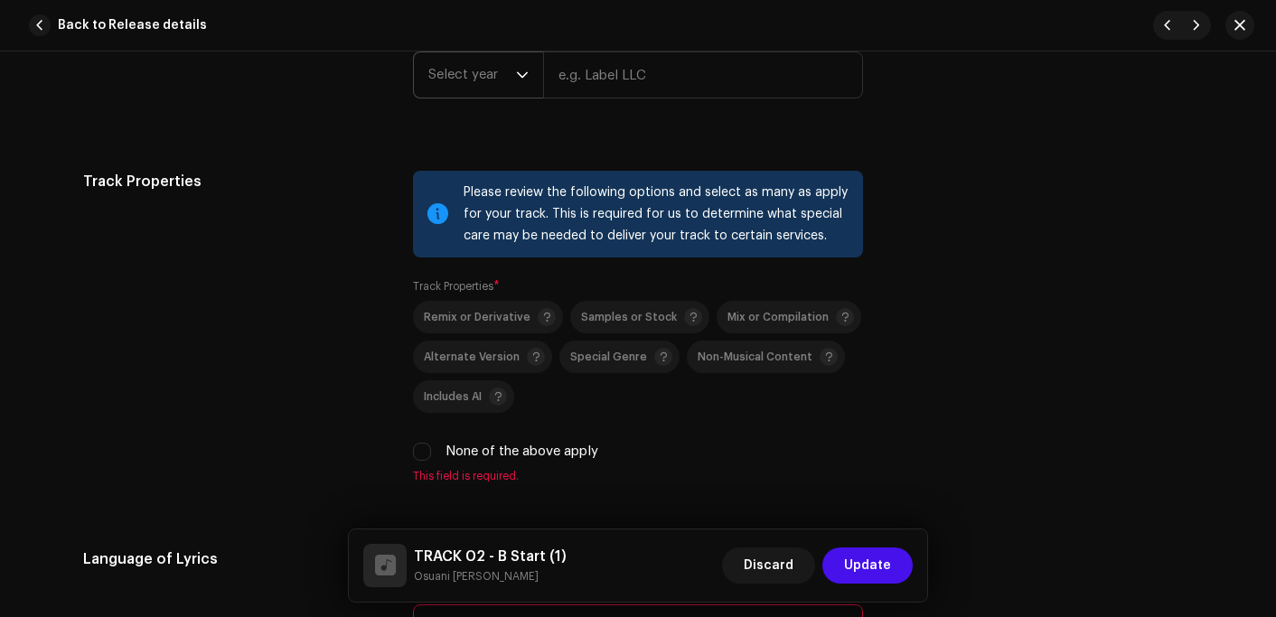
click at [463, 85] on span "Select year" at bounding box center [472, 74] width 88 height 45
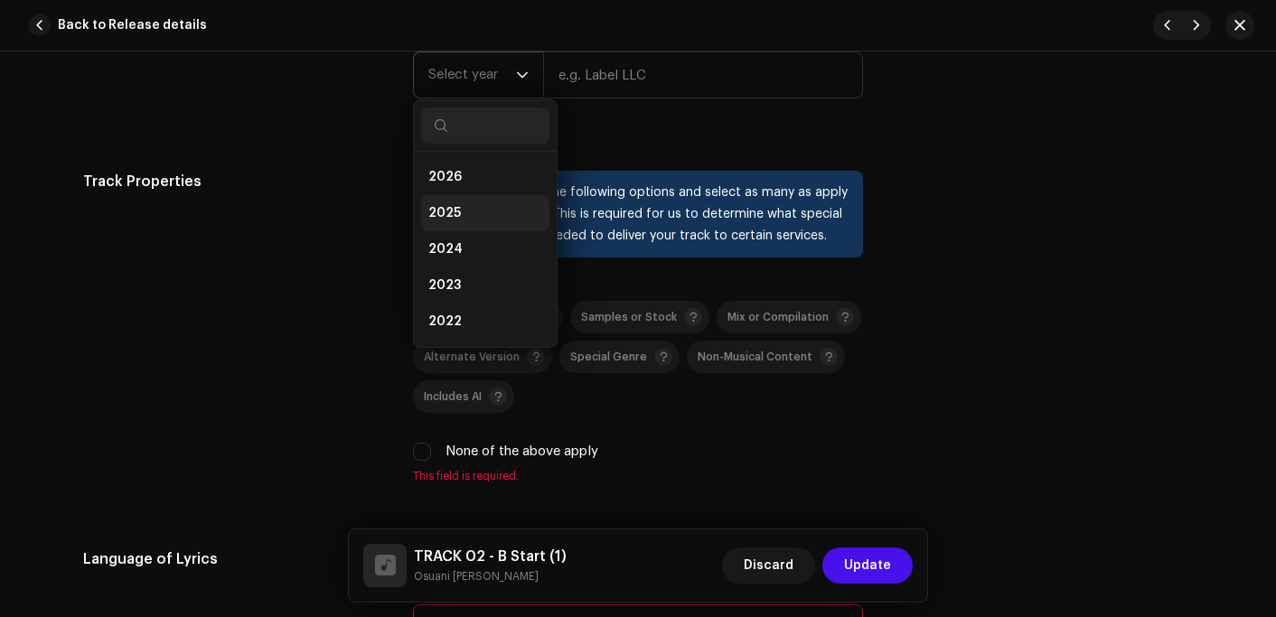
click at [466, 221] on li "2025" at bounding box center [485, 213] width 128 height 36
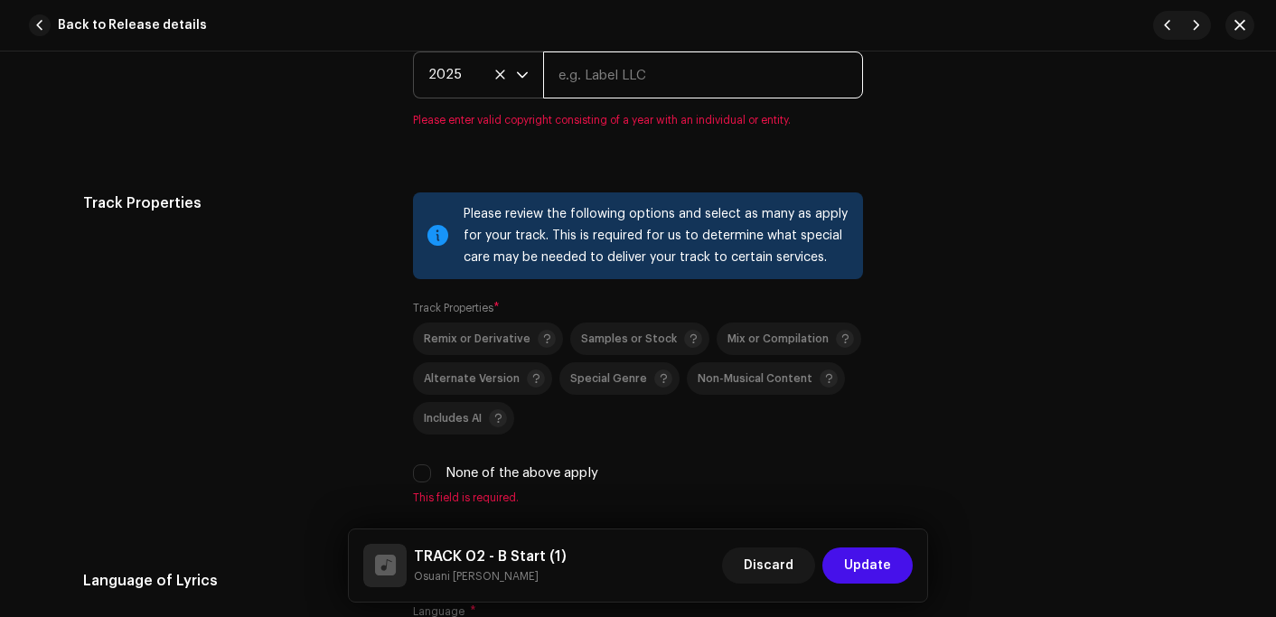
click at [586, 74] on input "text" at bounding box center [703, 75] width 320 height 47
type input "Osuani Afrifa"
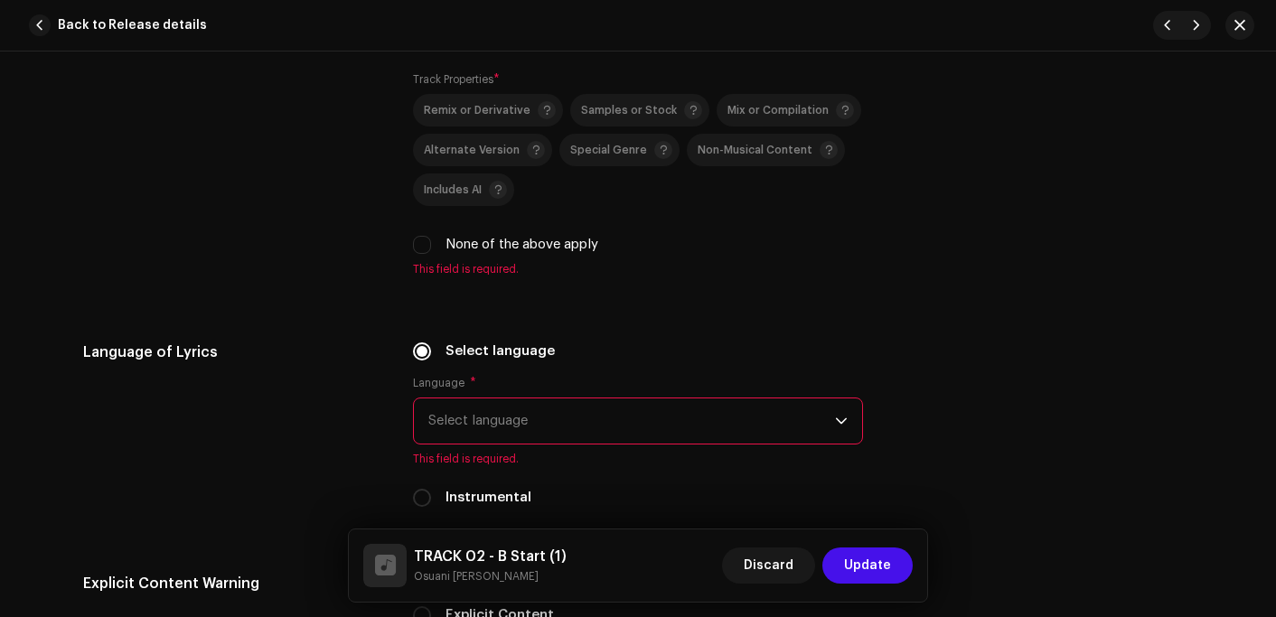
scroll to position [2711, 0]
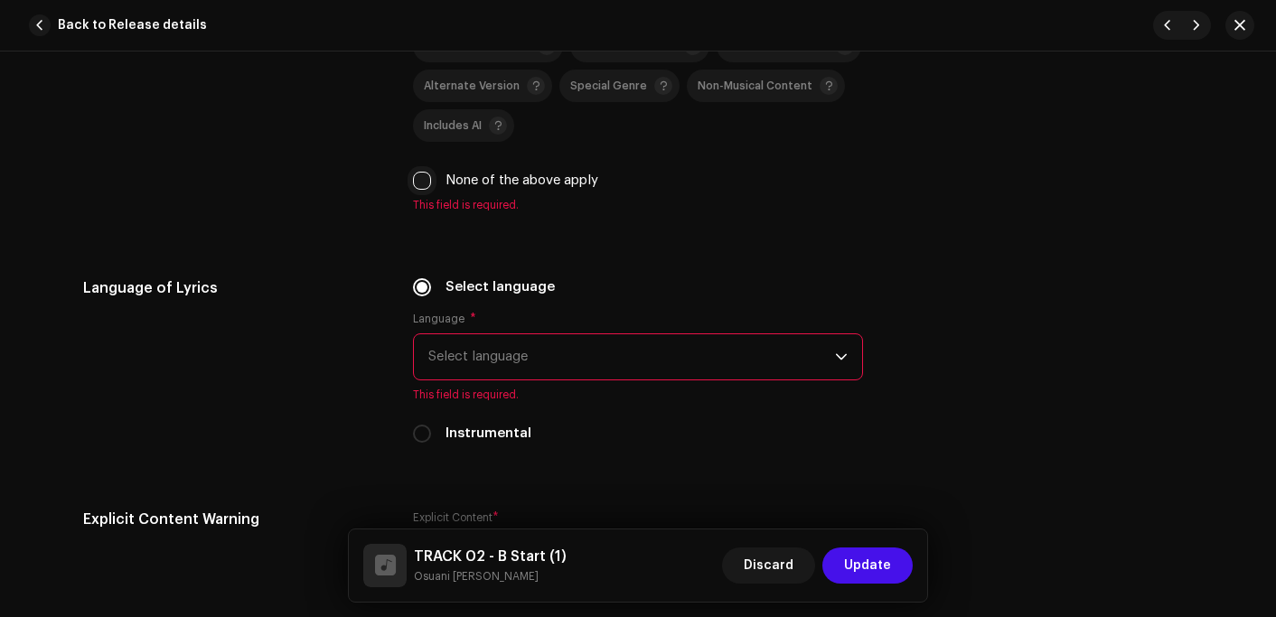
click at [426, 176] on input "None of the above apply" at bounding box center [422, 181] width 18 height 18
checkbox input "true"
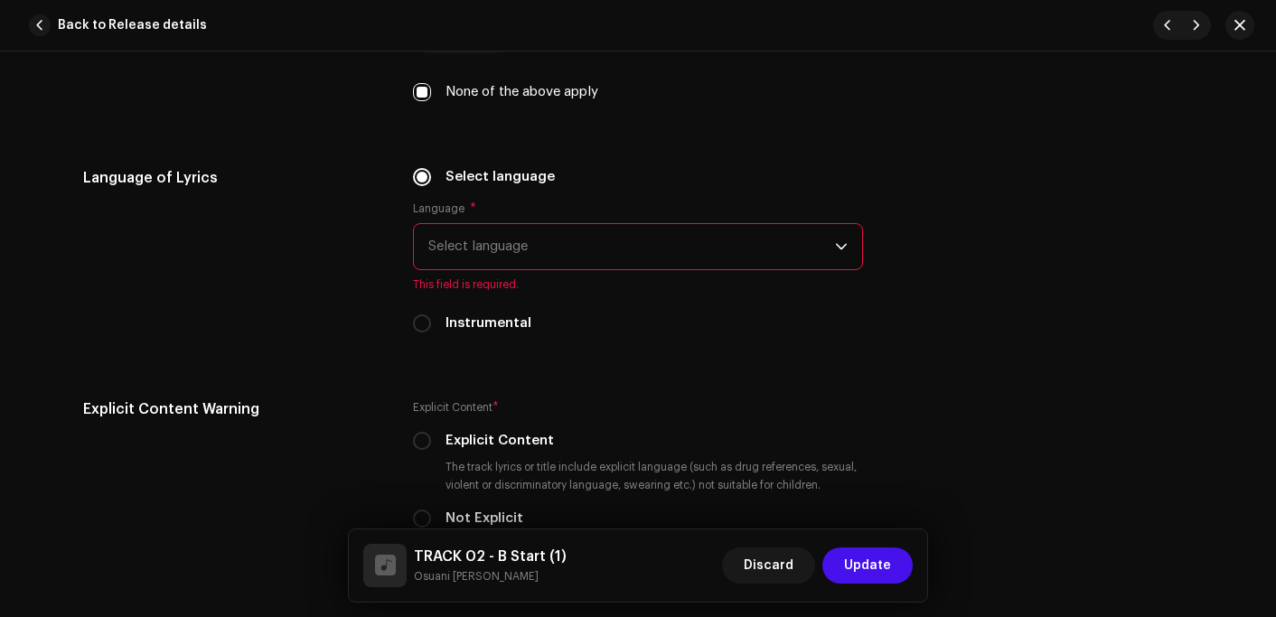
scroll to position [2892, 0]
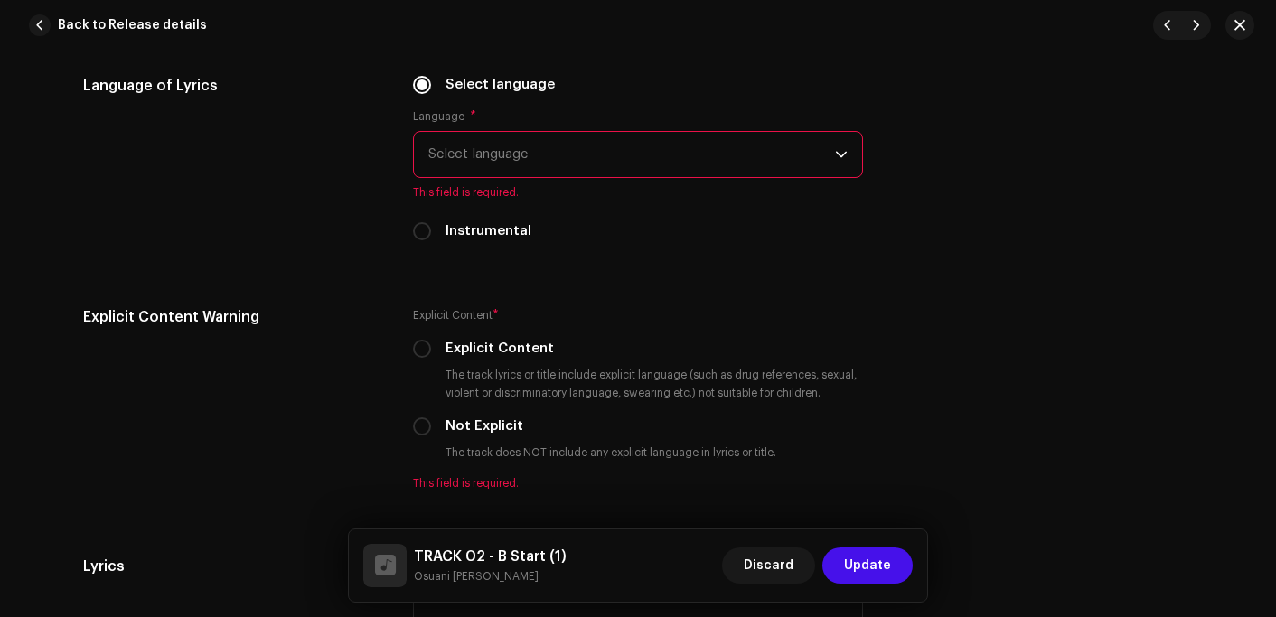
click at [482, 155] on span "Select language" at bounding box center [631, 154] width 407 height 45
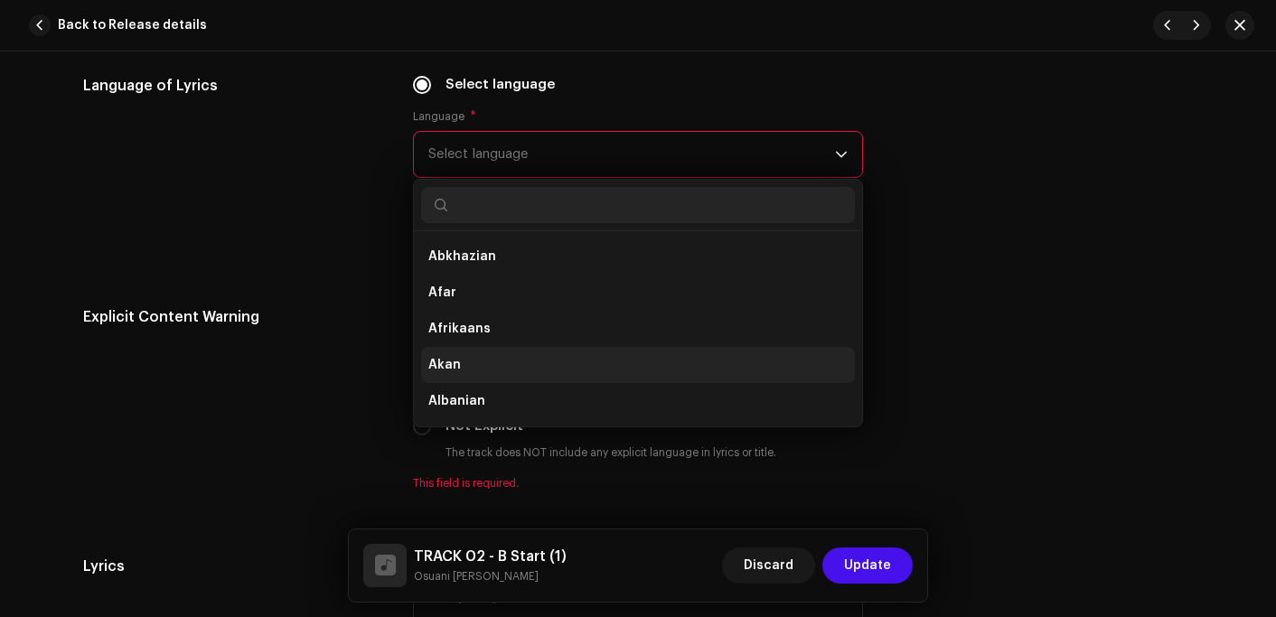
click at [466, 366] on li "Akan" at bounding box center [638, 365] width 434 height 36
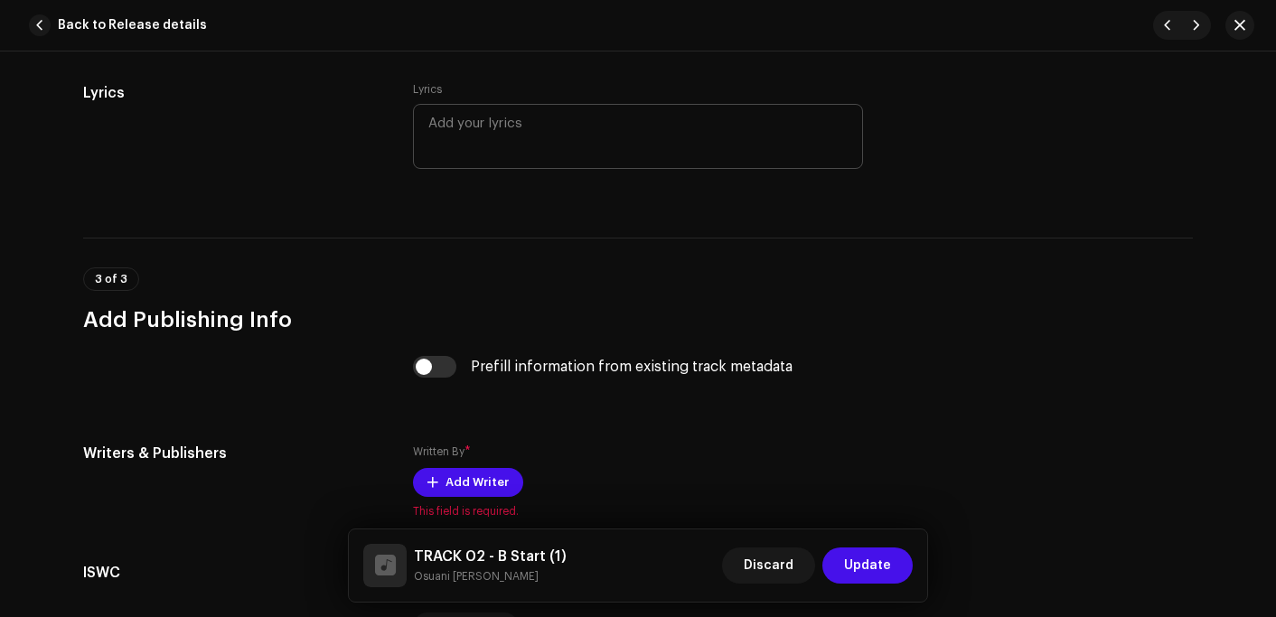
scroll to position [3163, 0]
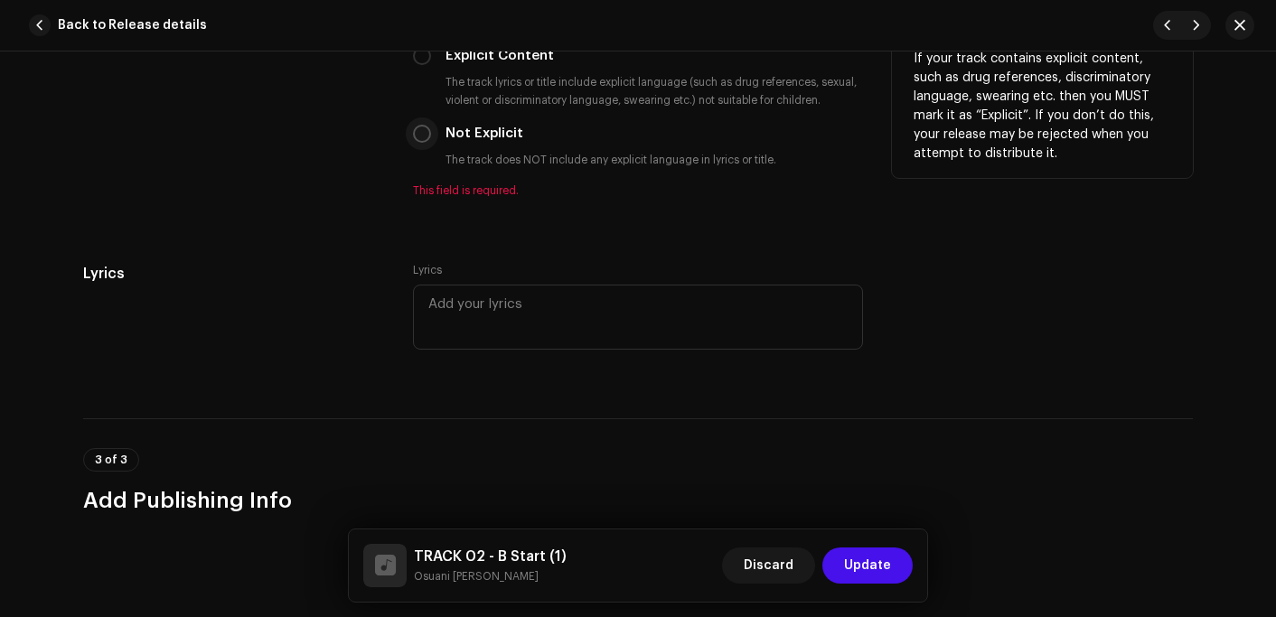
click at [413, 136] on input "Not Explicit" at bounding box center [422, 134] width 18 height 18
radio input "true"
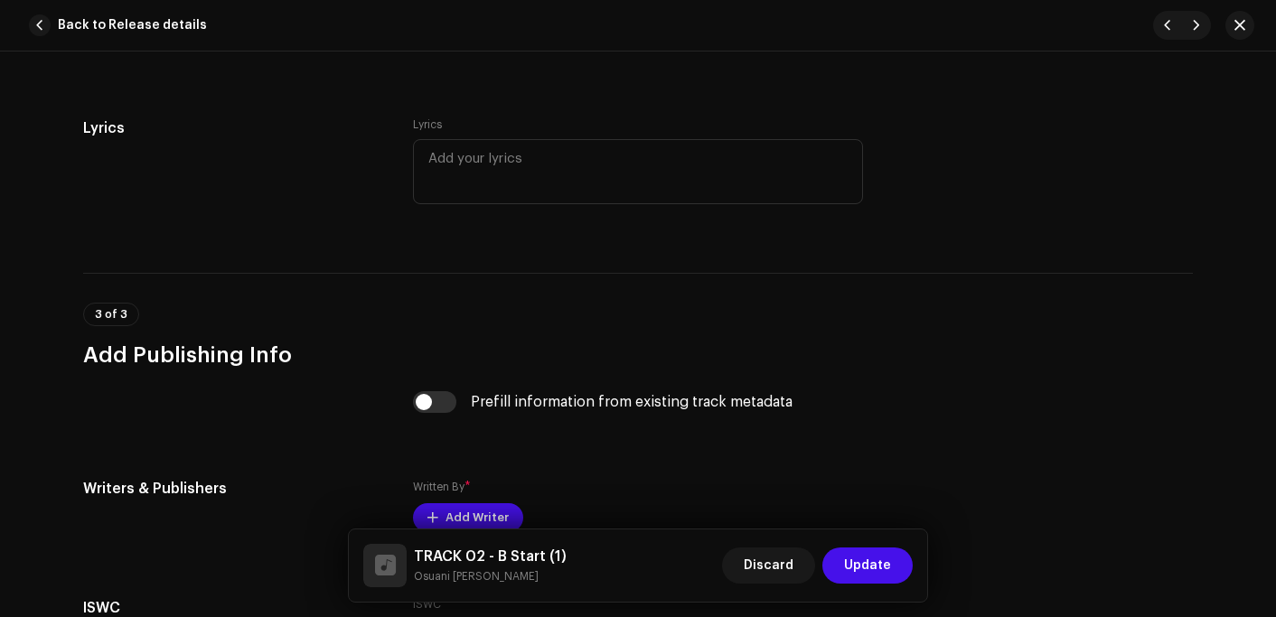
scroll to position [3434, 0]
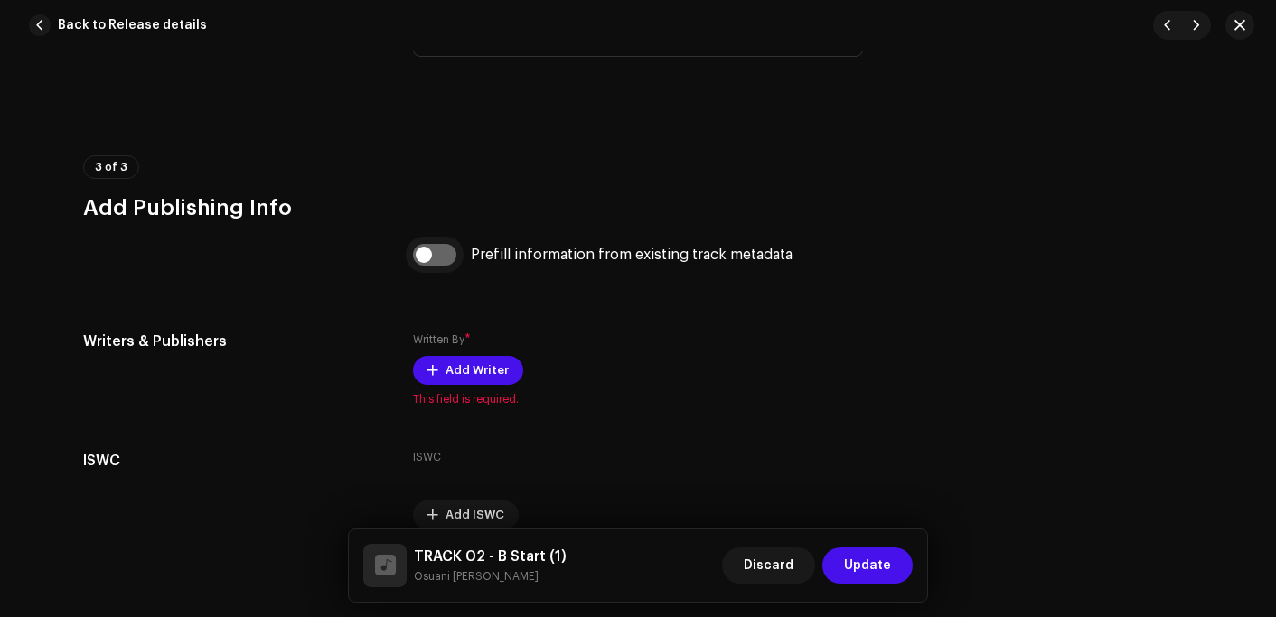
click at [424, 261] on input "checkbox" at bounding box center [434, 255] width 43 height 22
checkbox input "true"
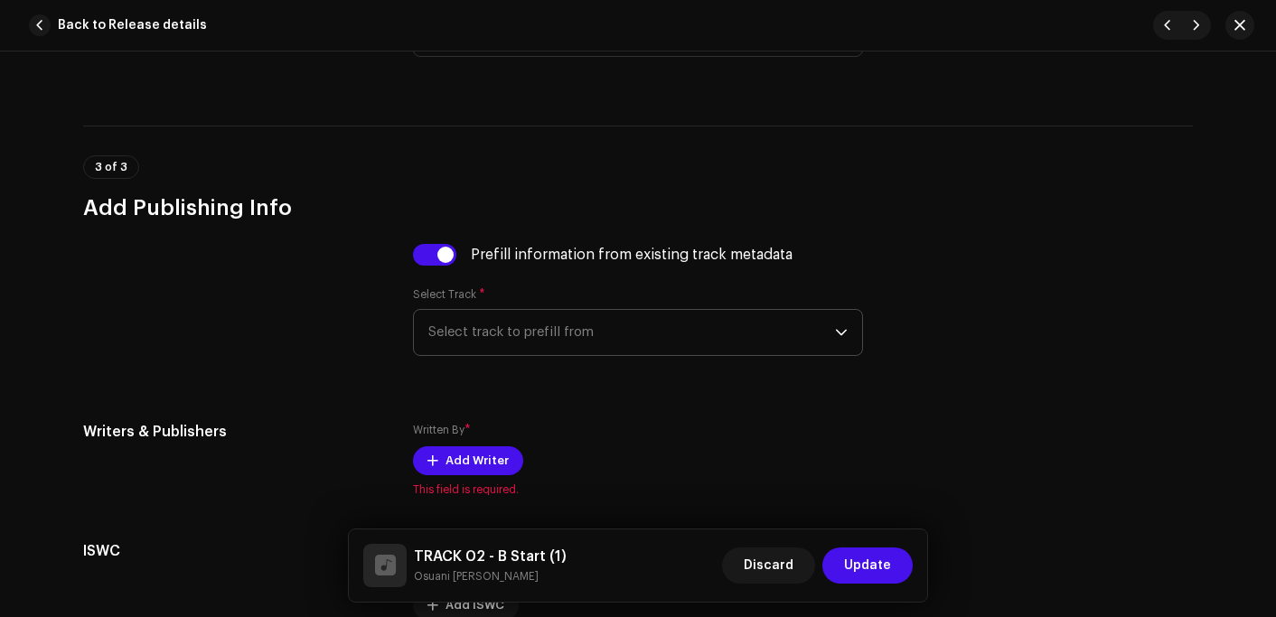
click at [501, 337] on span "Select track to prefill from" at bounding box center [631, 332] width 407 height 45
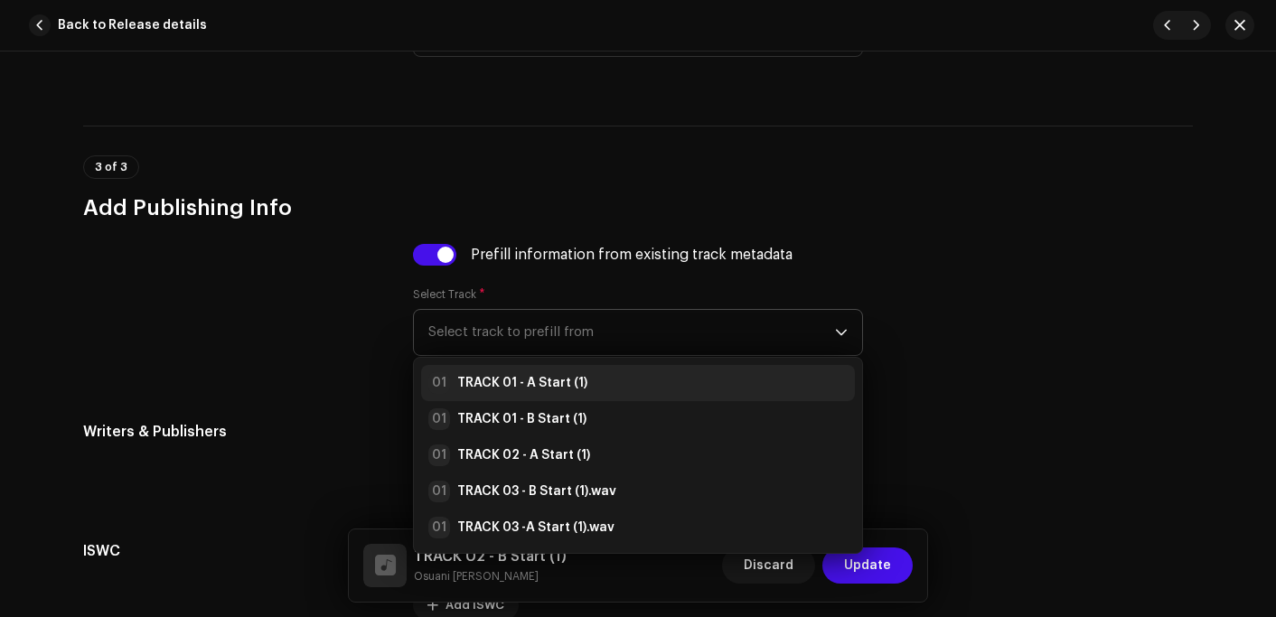
click at [502, 389] on strong "TRACK 01 - A Start (1)" at bounding box center [522, 383] width 130 height 18
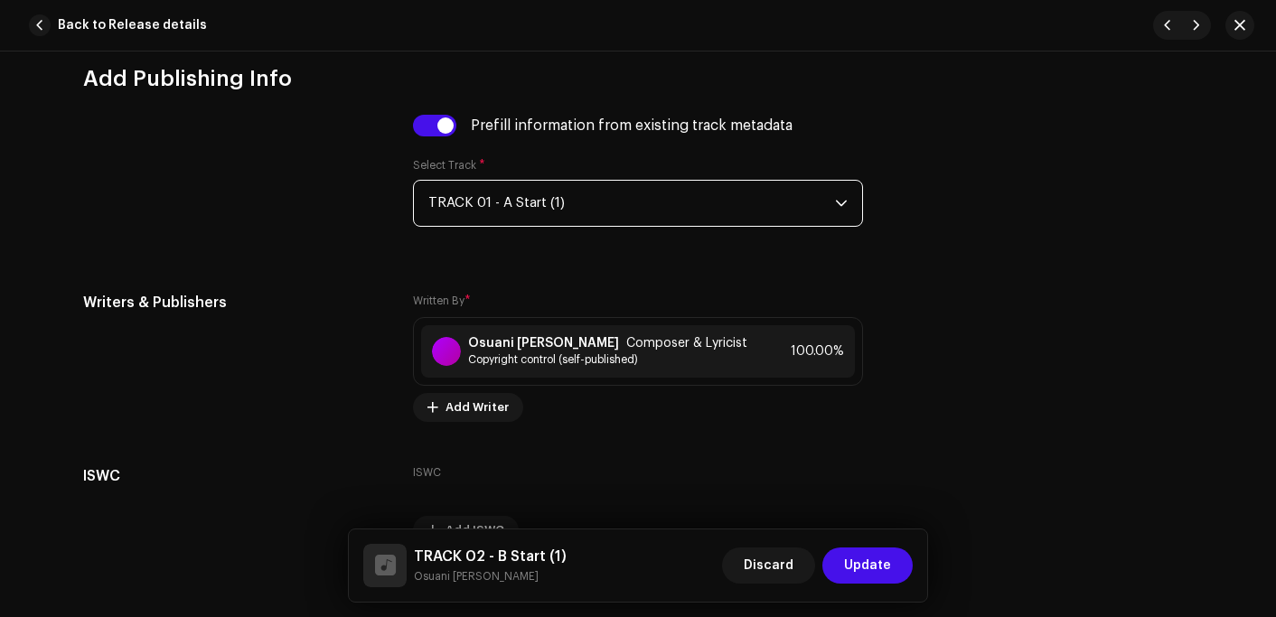
scroll to position [3668, 0]
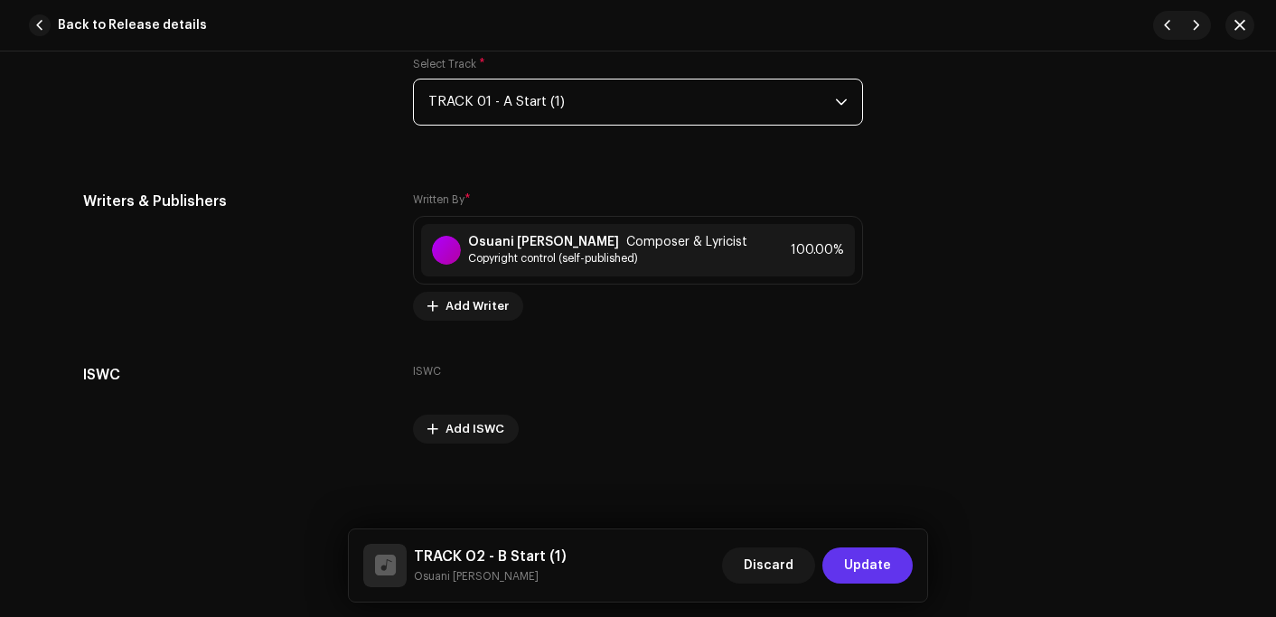
click at [856, 566] on span "Update" at bounding box center [867, 566] width 47 height 36
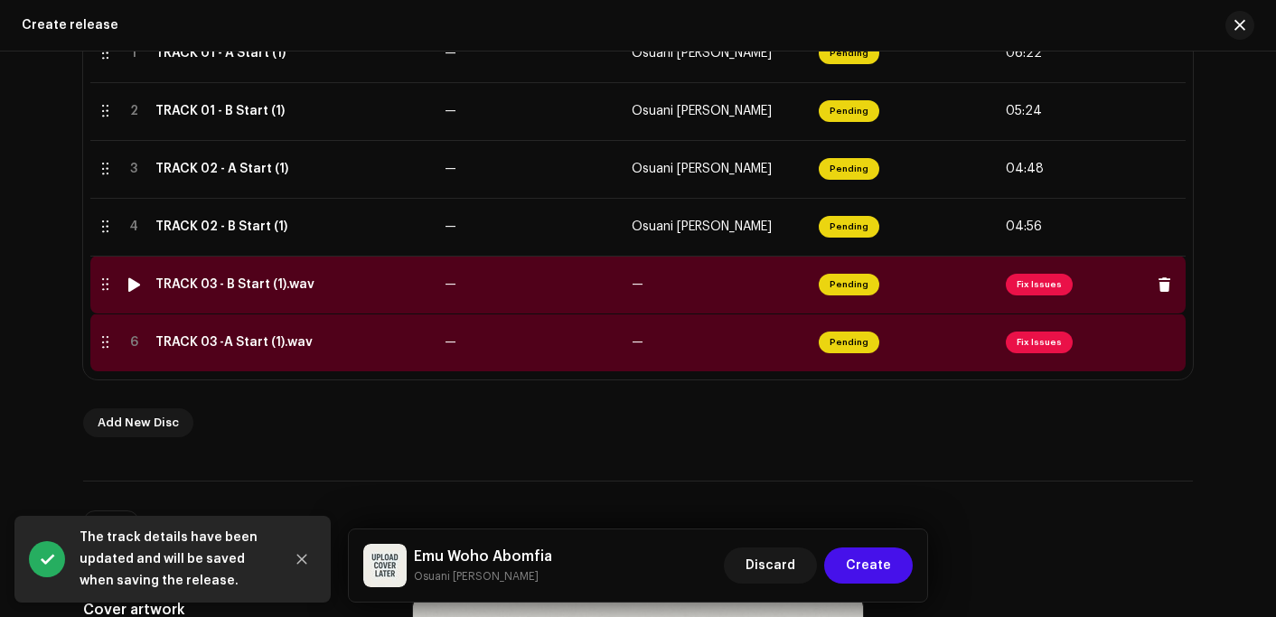
click at [286, 296] on td "TRACK 03 - B Start (1).wav" at bounding box center [292, 285] width 289 height 58
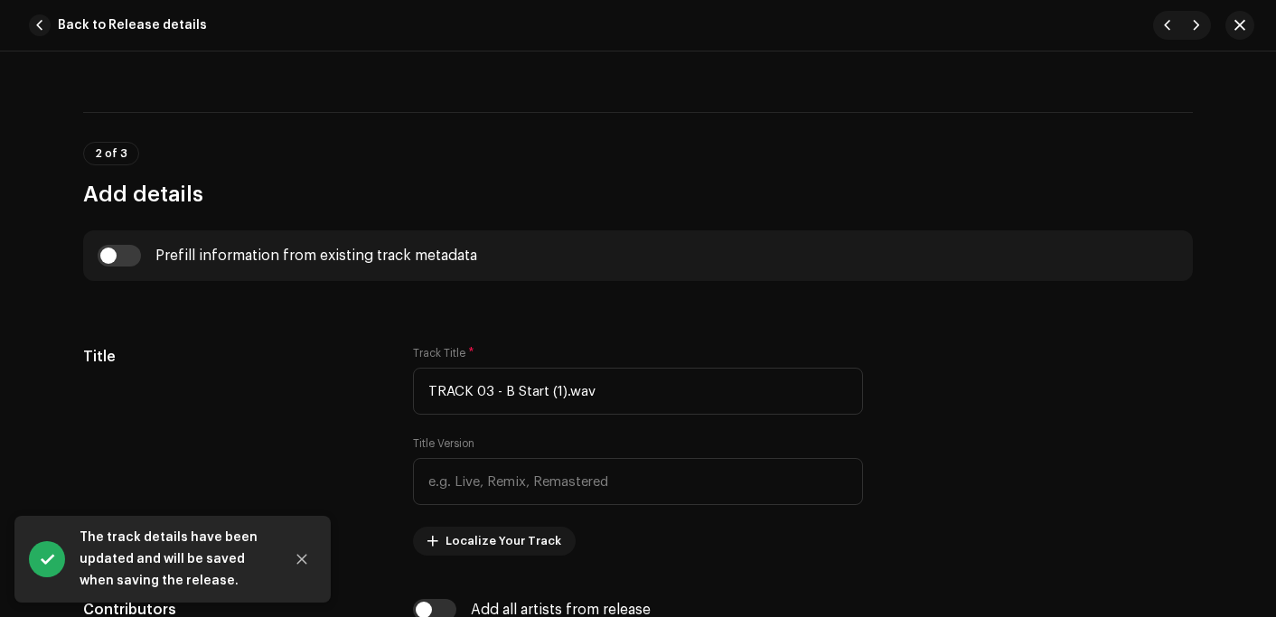
scroll to position [633, 0]
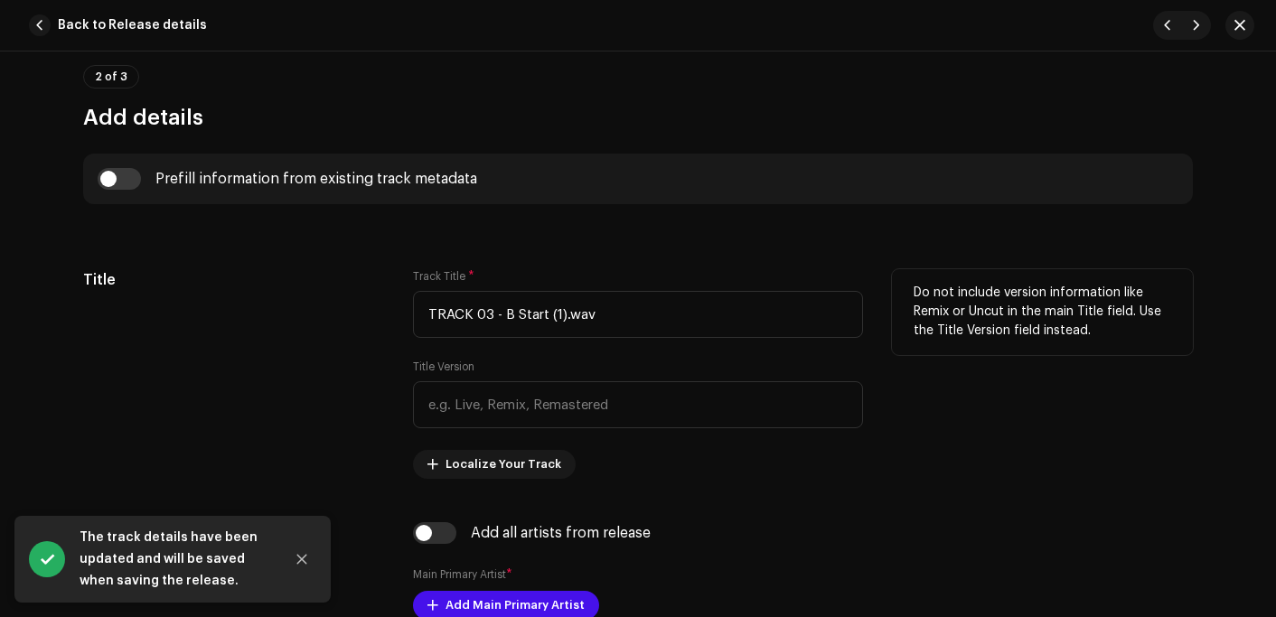
click at [643, 279] on div "Track Title * TRACK 03 - B Start (1).wav" at bounding box center [638, 303] width 450 height 69
click at [633, 309] on input "TRACK 03 - B Start (1).wav" at bounding box center [638, 314] width 450 height 47
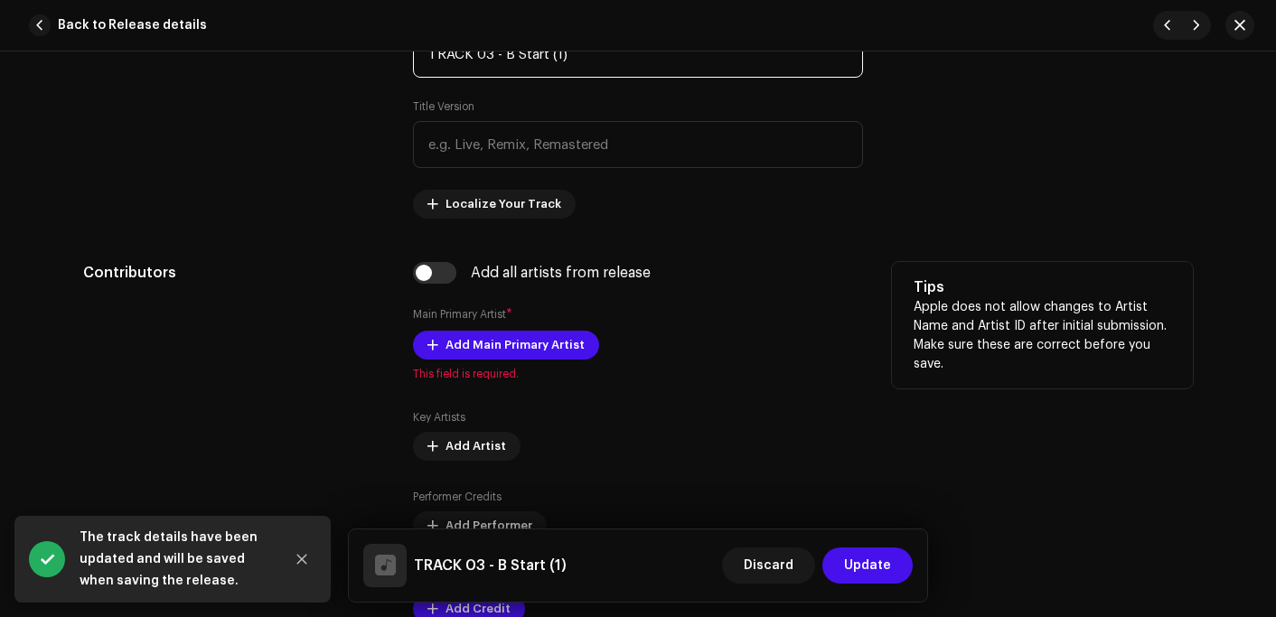
scroll to position [904, 0]
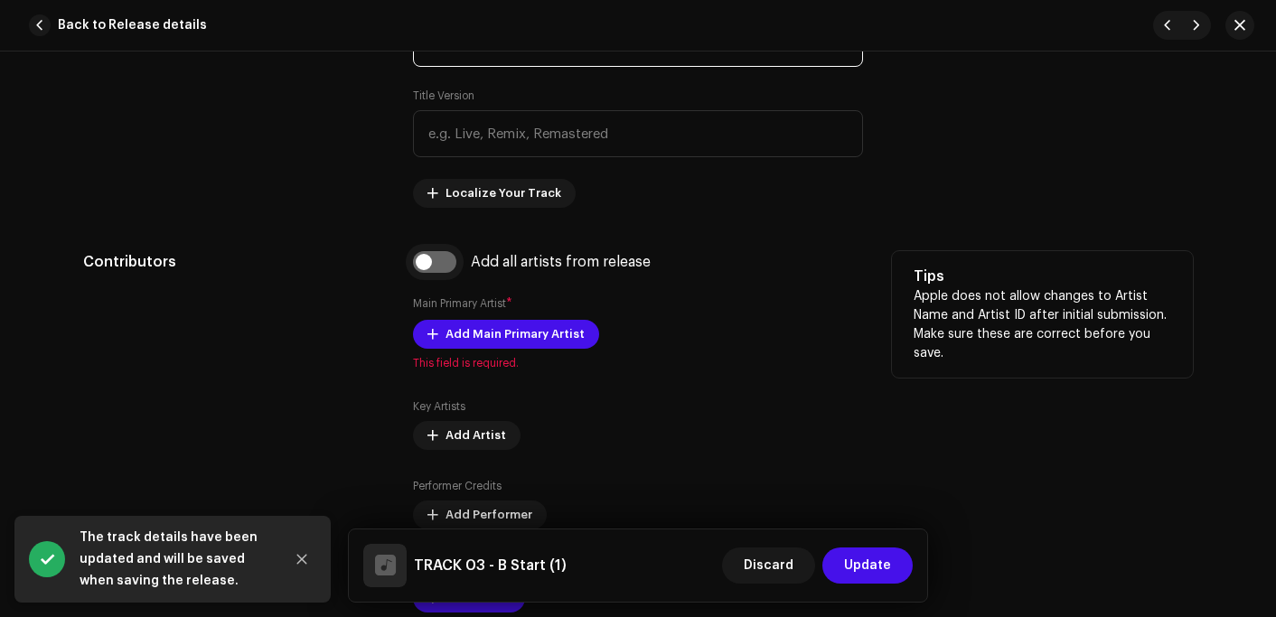
type input "TRACK 03 - B Start (1)"
drag, startPoint x: 434, startPoint y: 258, endPoint x: 530, endPoint y: 253, distance: 95.9
click at [434, 258] on input "checkbox" at bounding box center [434, 262] width 43 height 22
checkbox input "true"
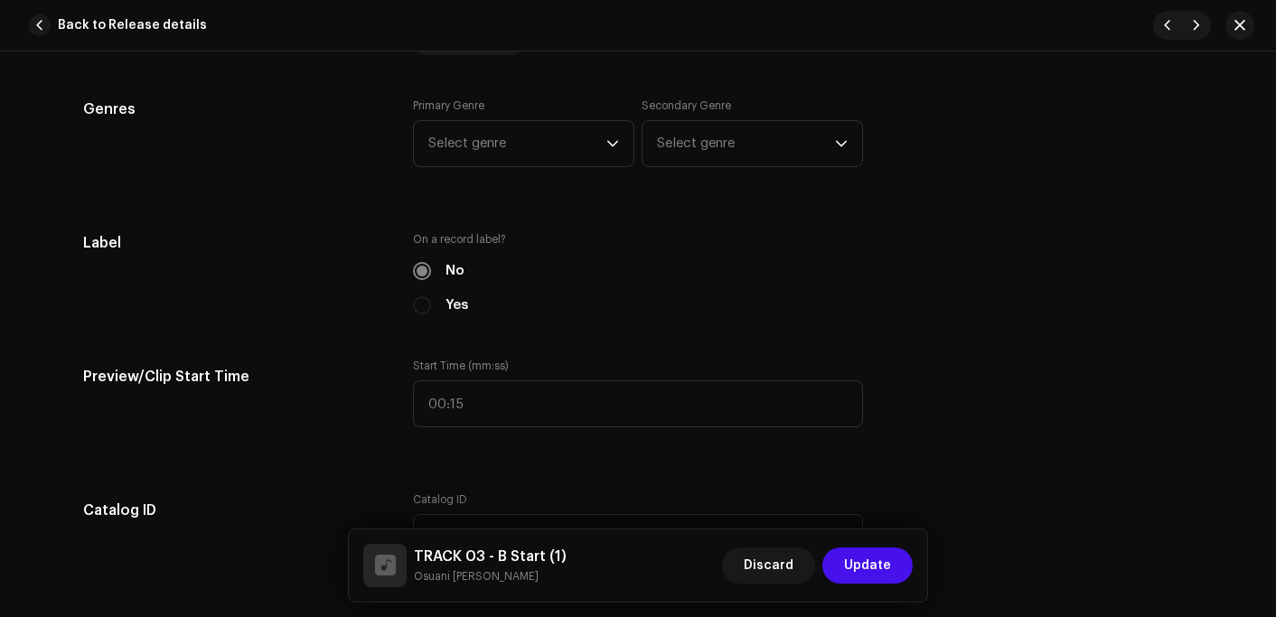
scroll to position [1627, 0]
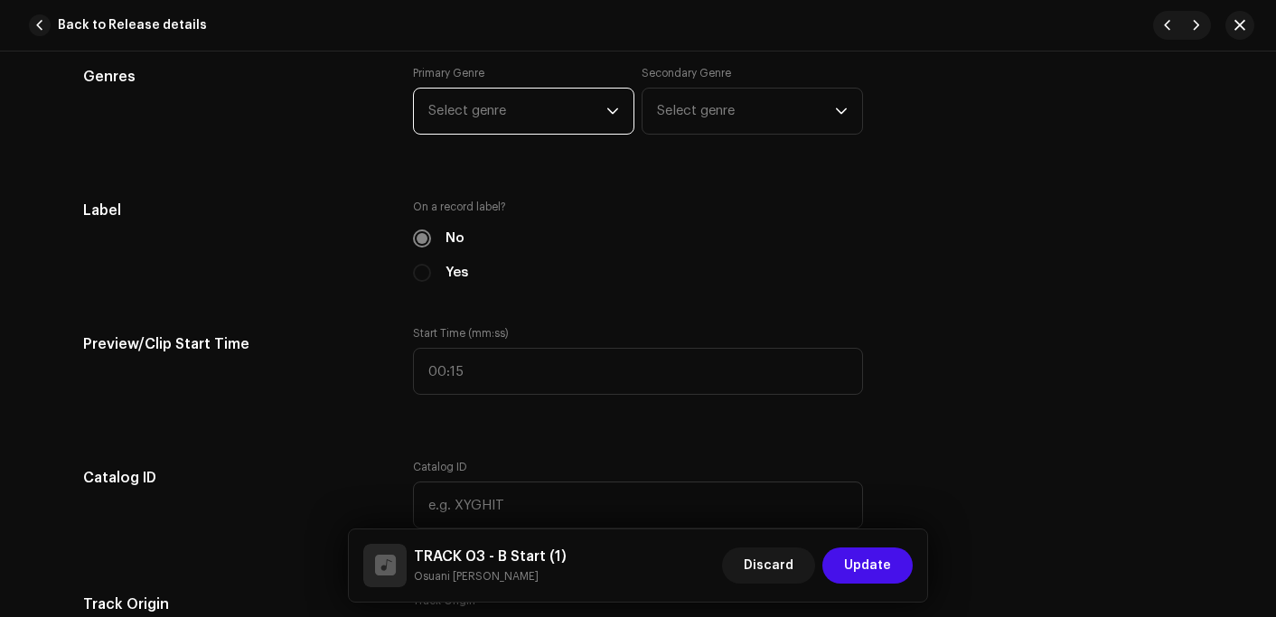
click at [468, 113] on span "Select genre" at bounding box center [517, 111] width 178 height 45
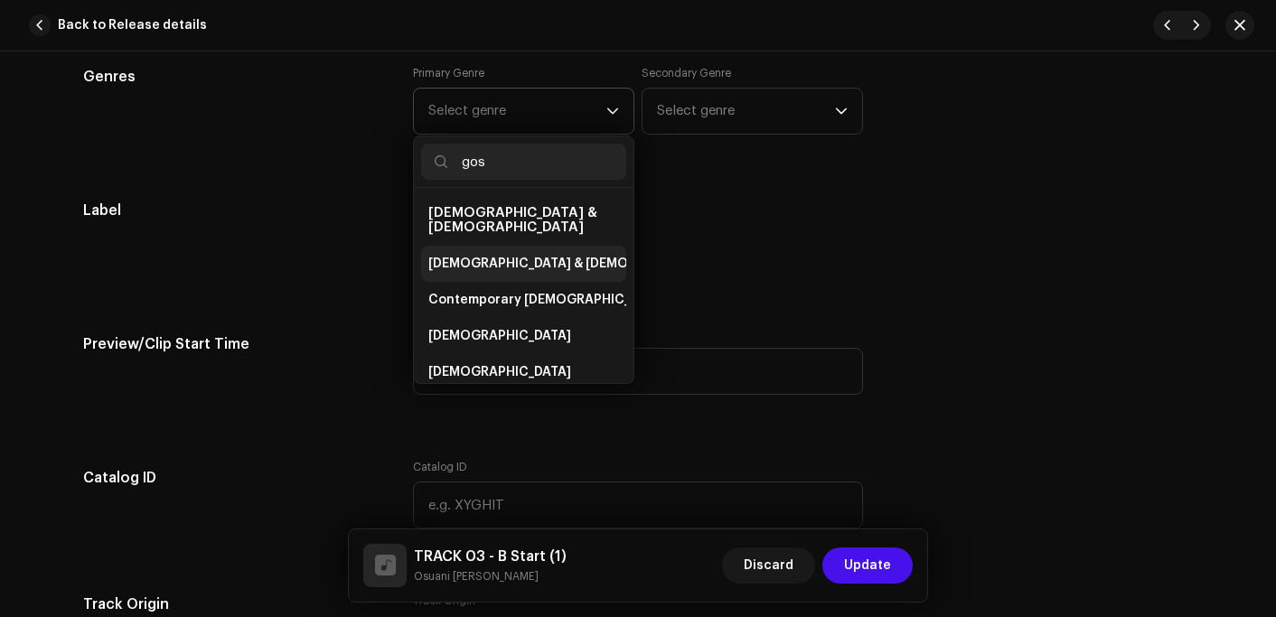
type input "gos"
click at [472, 246] on li "[DEMOGRAPHIC_DATA] & [DEMOGRAPHIC_DATA]" at bounding box center [523, 264] width 205 height 36
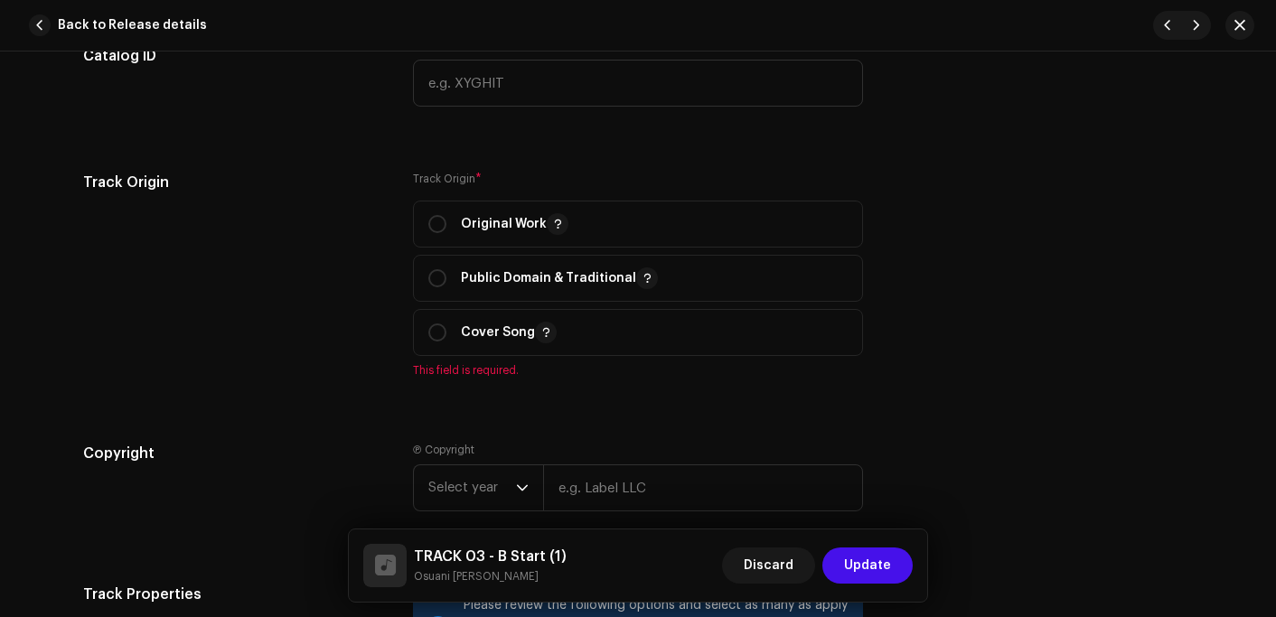
scroll to position [2079, 0]
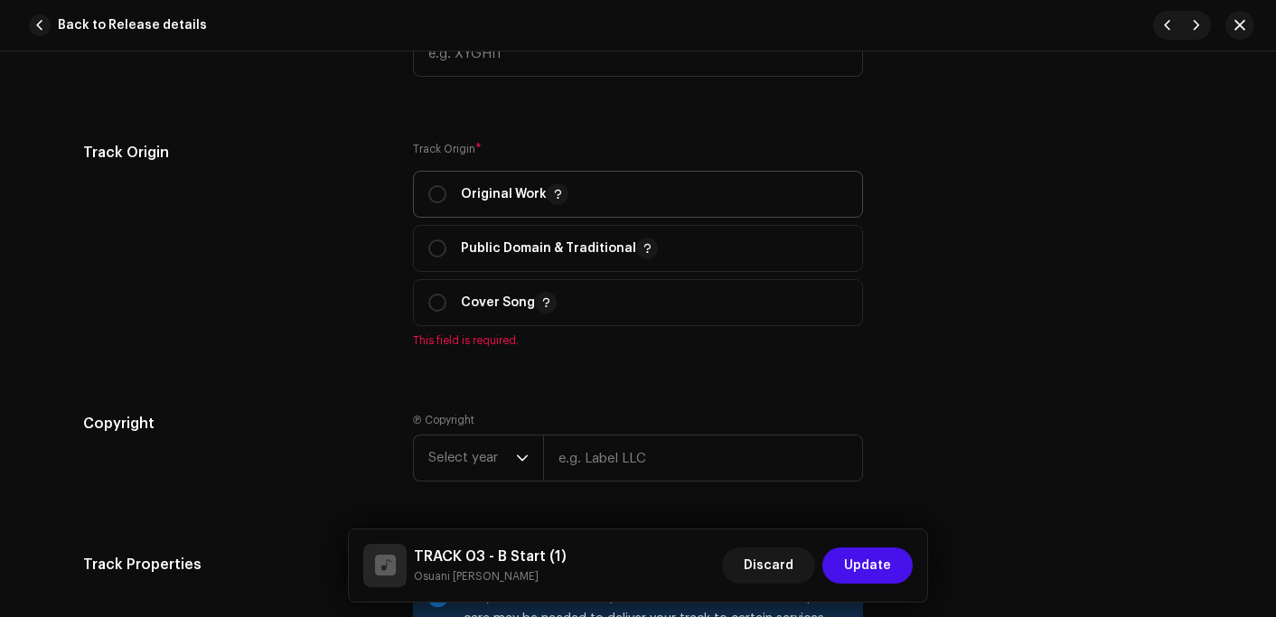
click at [506, 204] on p "Original Work" at bounding box center [515, 194] width 108 height 22
radio input "true"
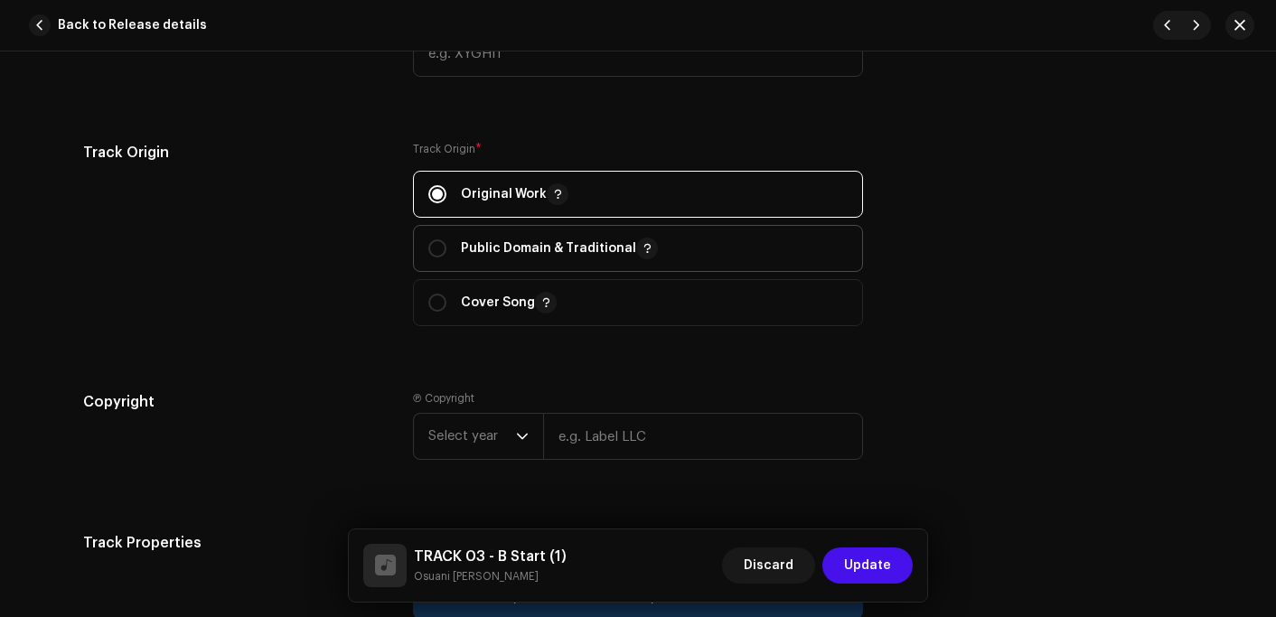
scroll to position [2169, 0]
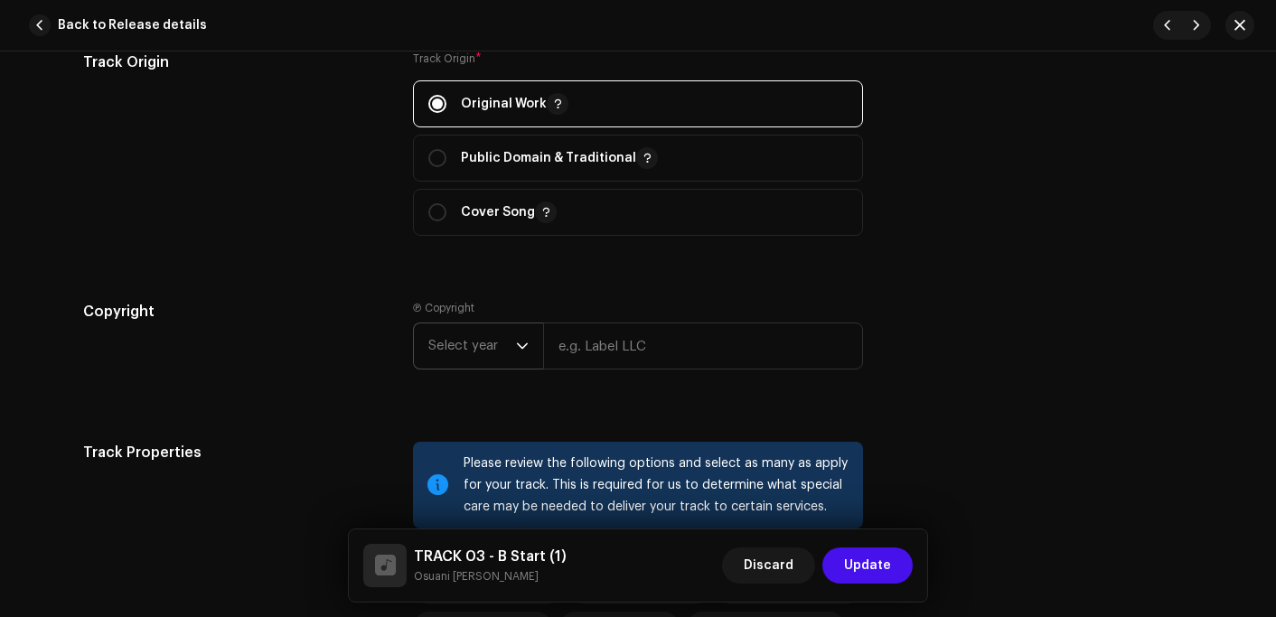
click at [454, 354] on span "Select year" at bounding box center [472, 346] width 88 height 45
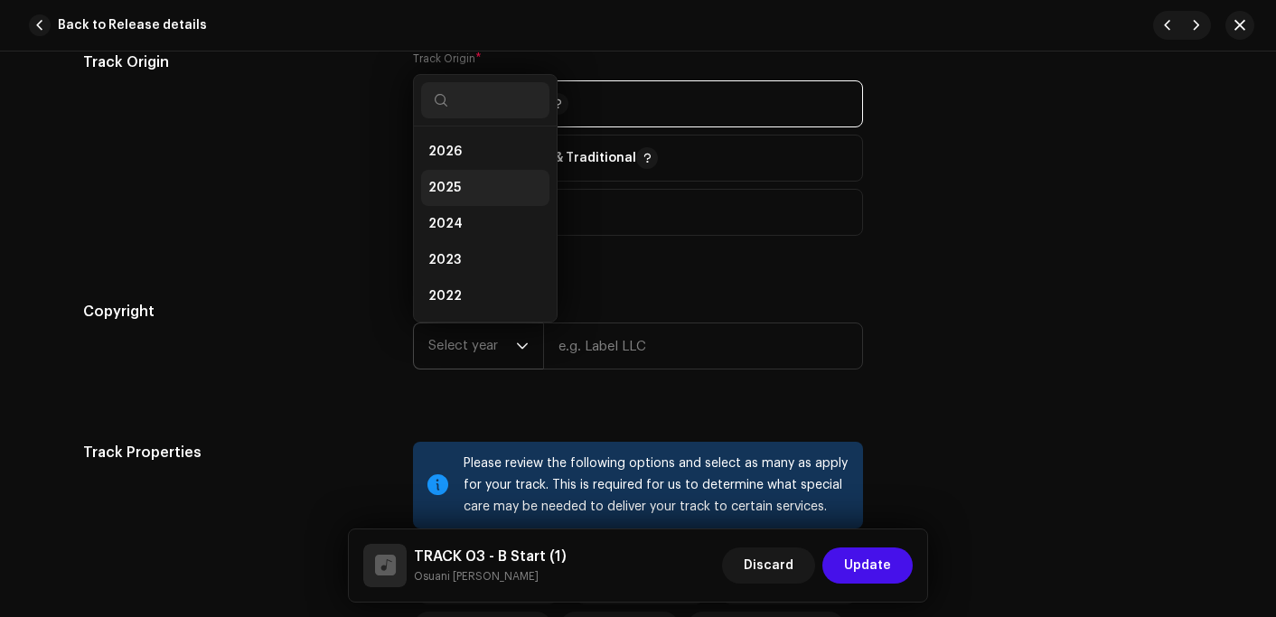
click at [463, 195] on li "2025" at bounding box center [485, 188] width 128 height 36
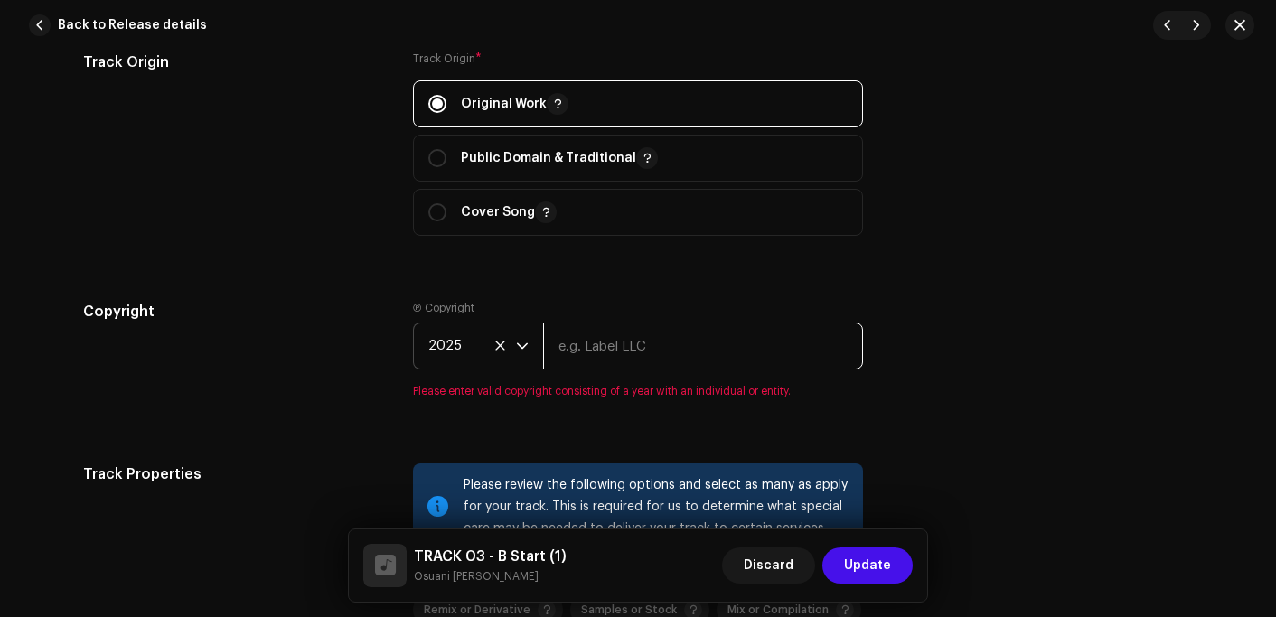
click at [588, 345] on input "text" at bounding box center [703, 346] width 320 height 47
type input "Osuani Afrifa"
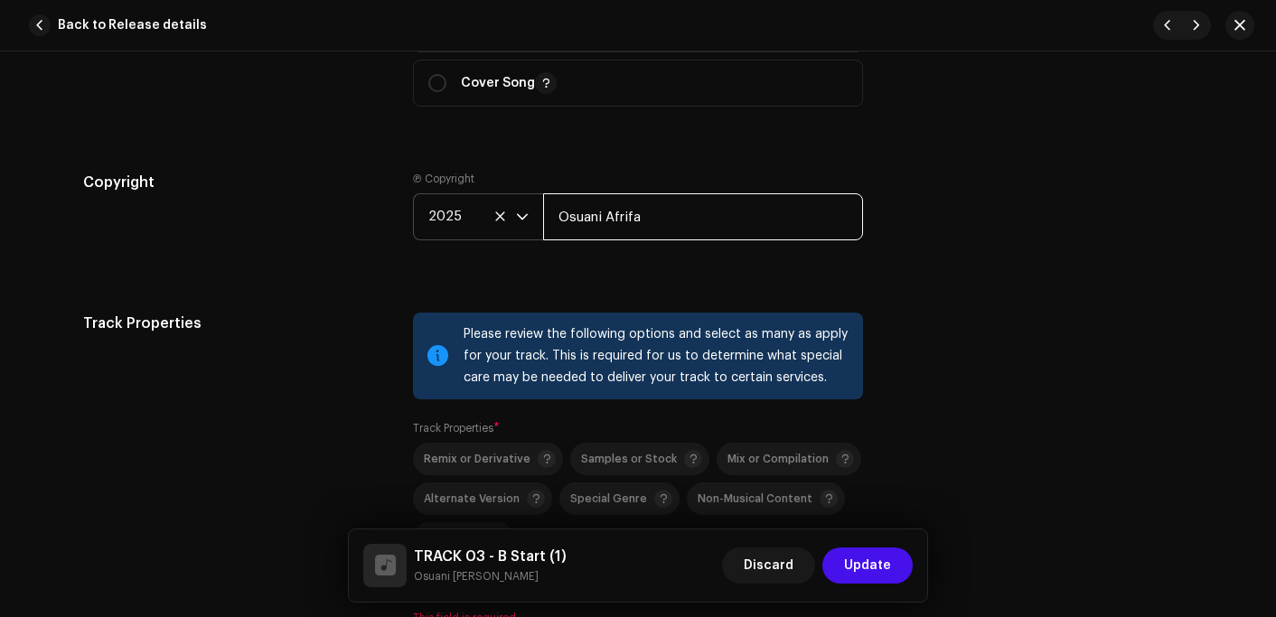
scroll to position [2531, 0]
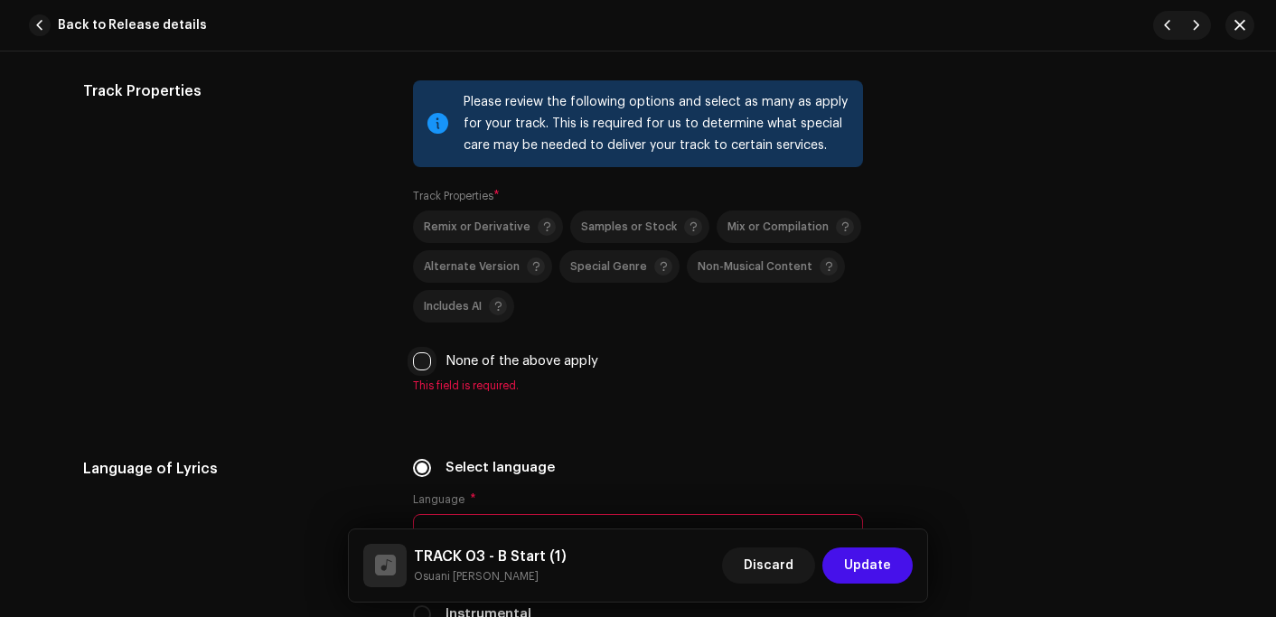
click at [423, 363] on input "None of the above apply" at bounding box center [422, 361] width 18 height 18
checkbox input "true"
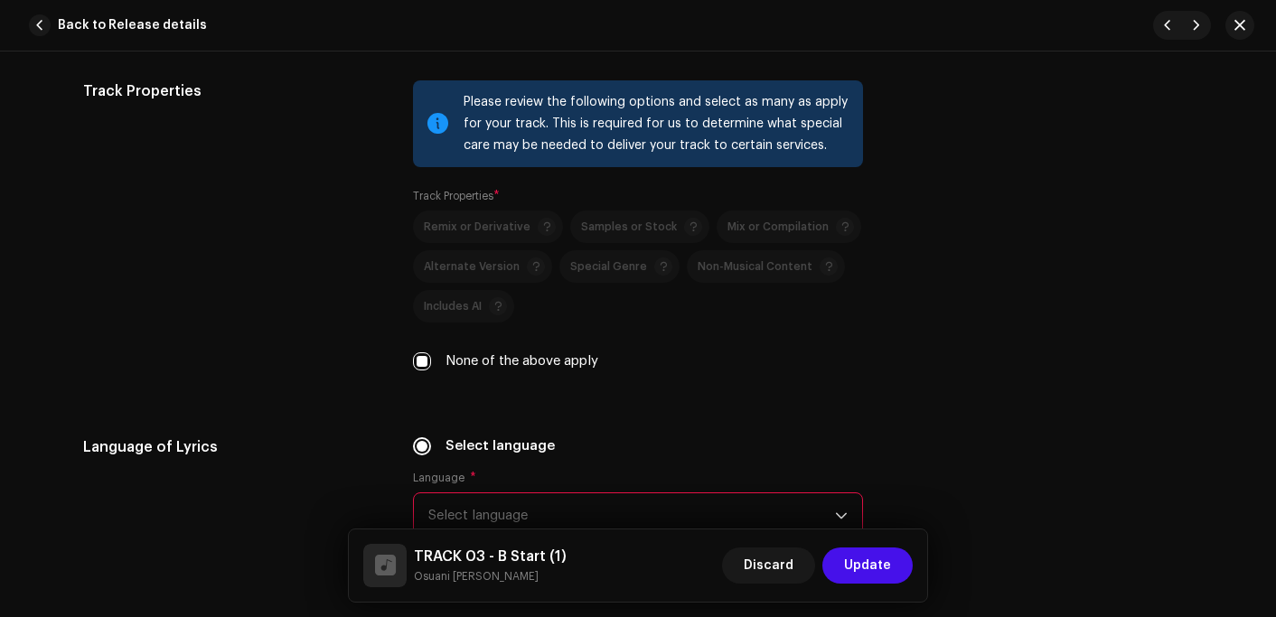
scroll to position [2892, 0]
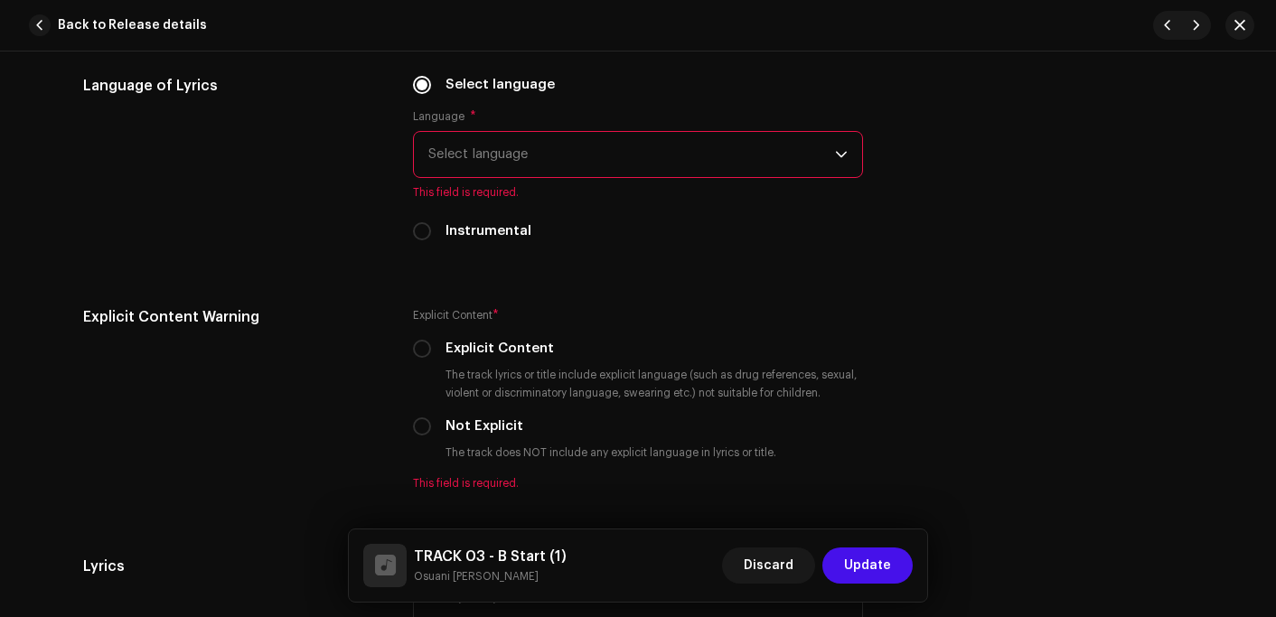
click at [493, 155] on span "Select language" at bounding box center [631, 154] width 407 height 45
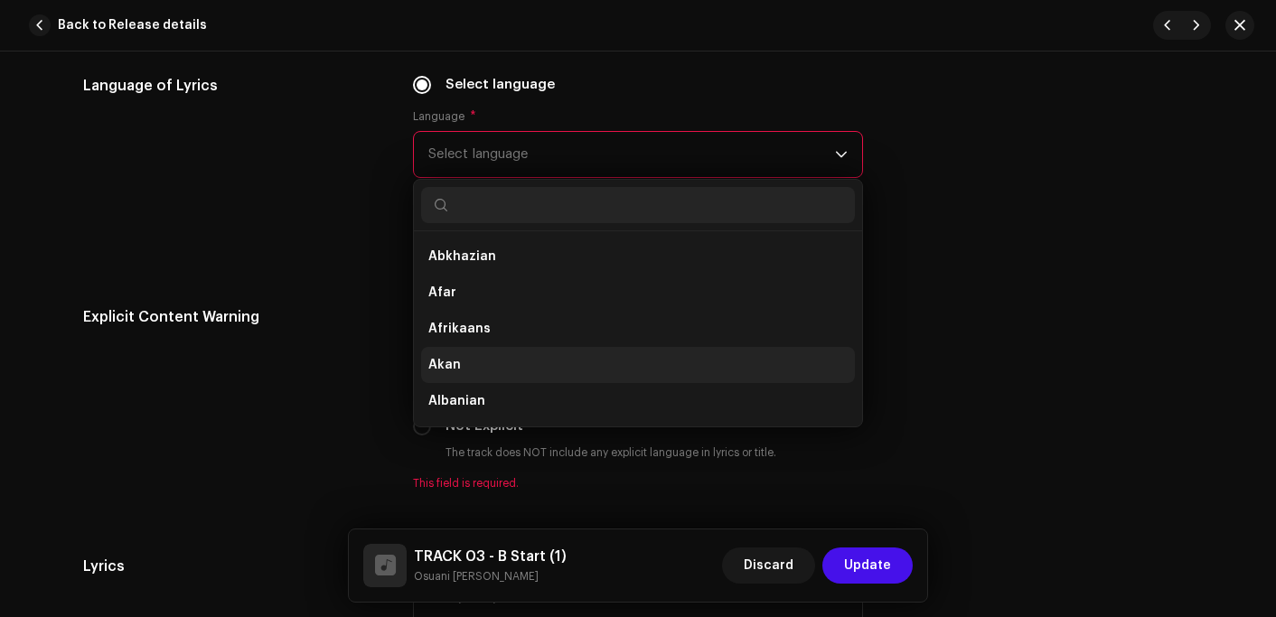
click at [466, 362] on li "Akan" at bounding box center [638, 365] width 434 height 36
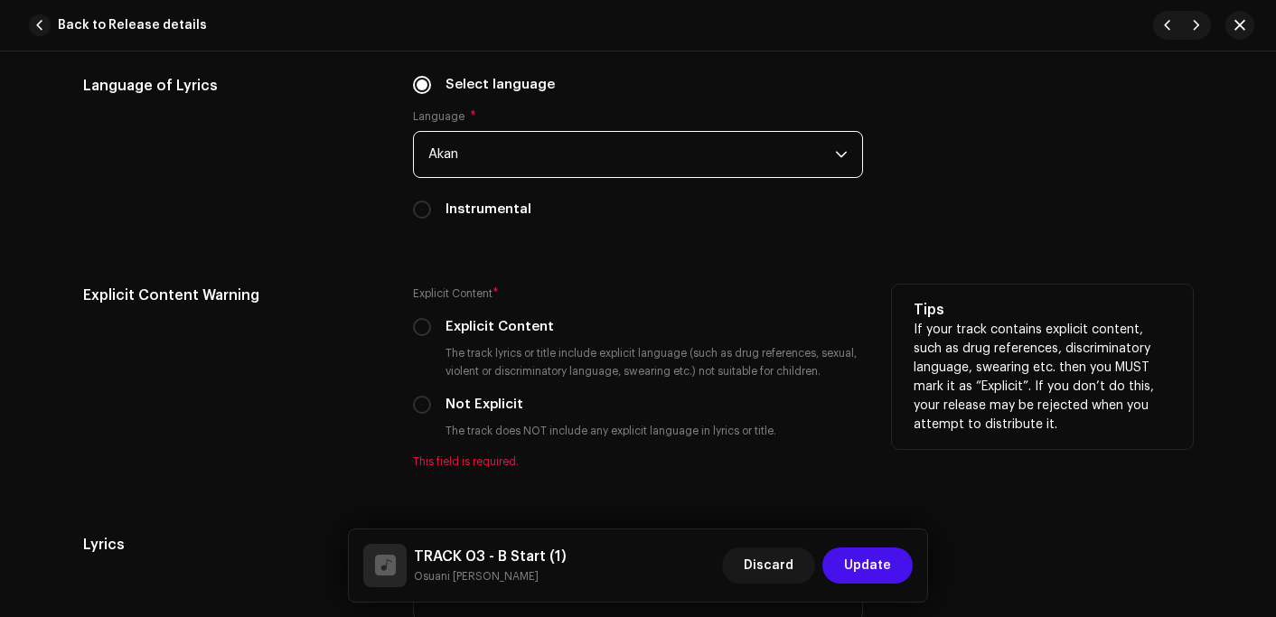
scroll to position [2982, 0]
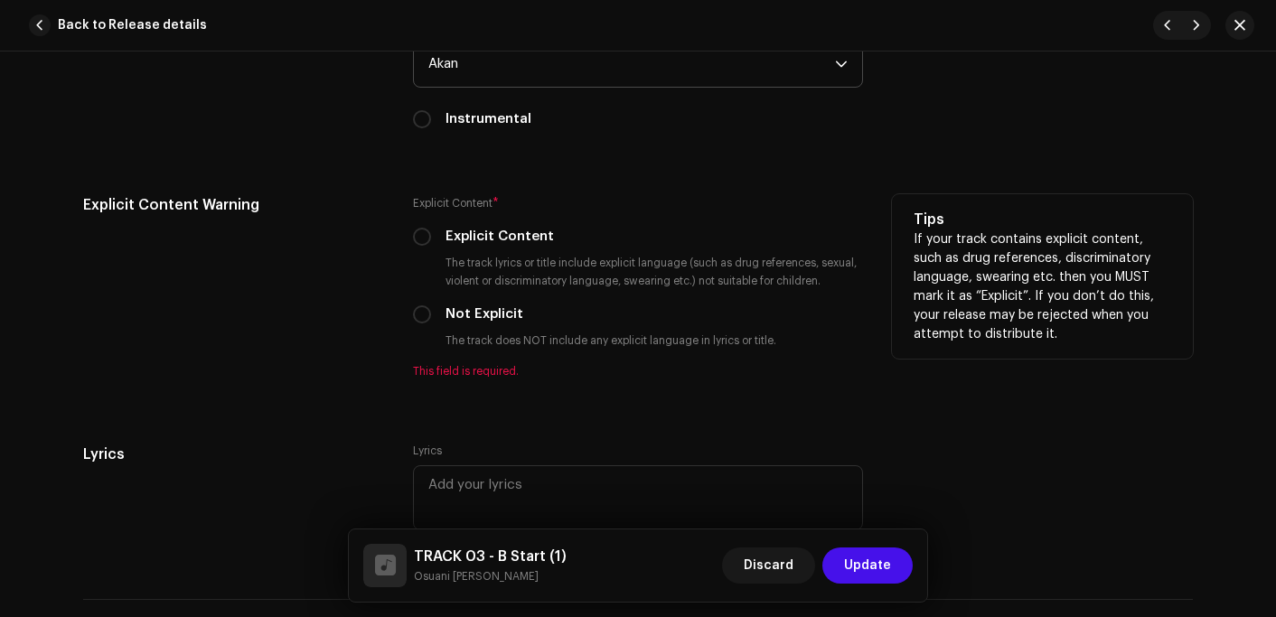
click at [473, 311] on label "Not Explicit" at bounding box center [485, 315] width 78 height 20
click at [431, 311] on input "Not Explicit" at bounding box center [422, 314] width 18 height 18
radio input "true"
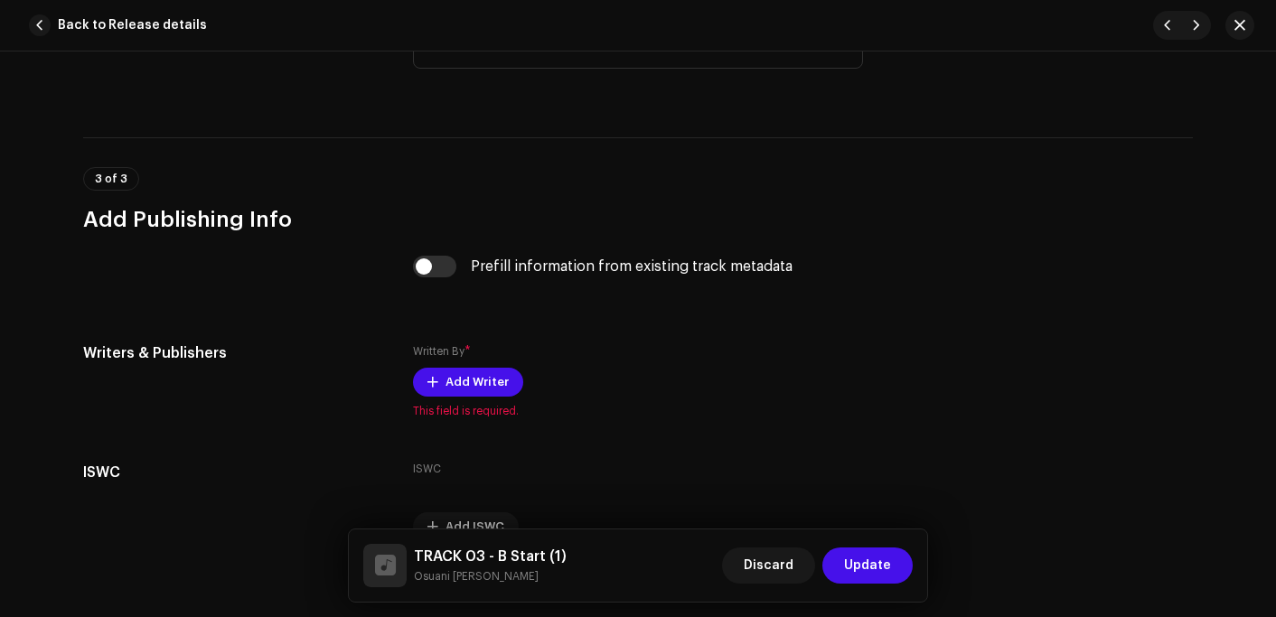
scroll to position [3434, 0]
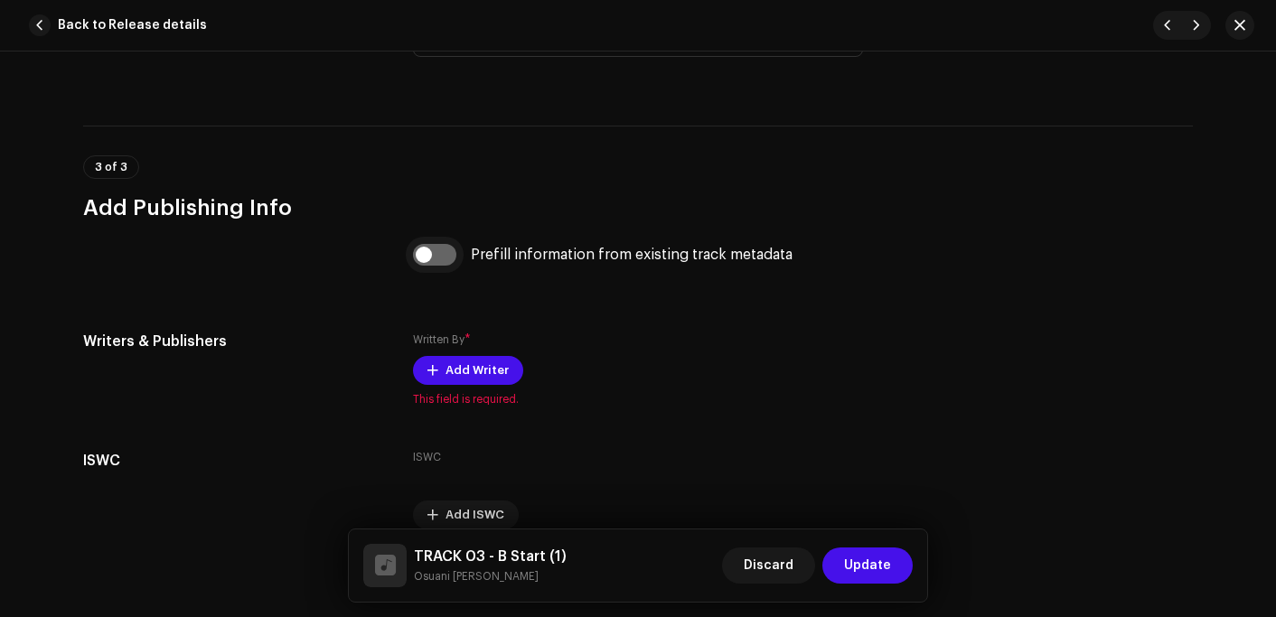
click at [418, 266] on input "checkbox" at bounding box center [434, 255] width 43 height 22
checkbox input "true"
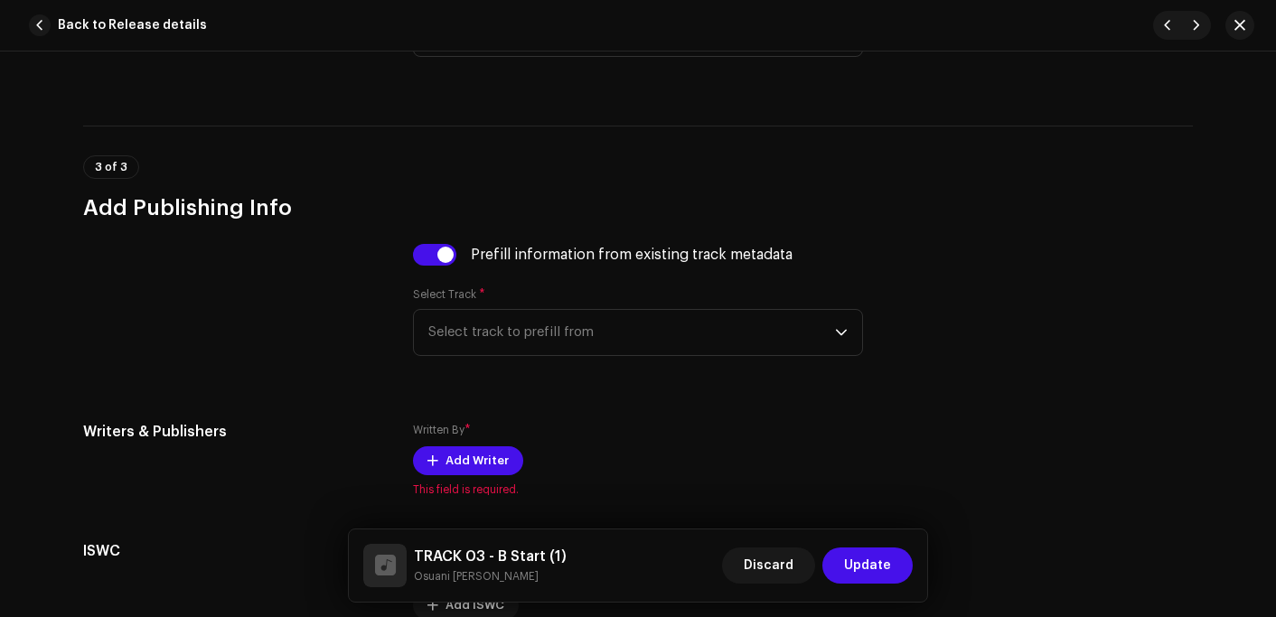
scroll to position [3525, 0]
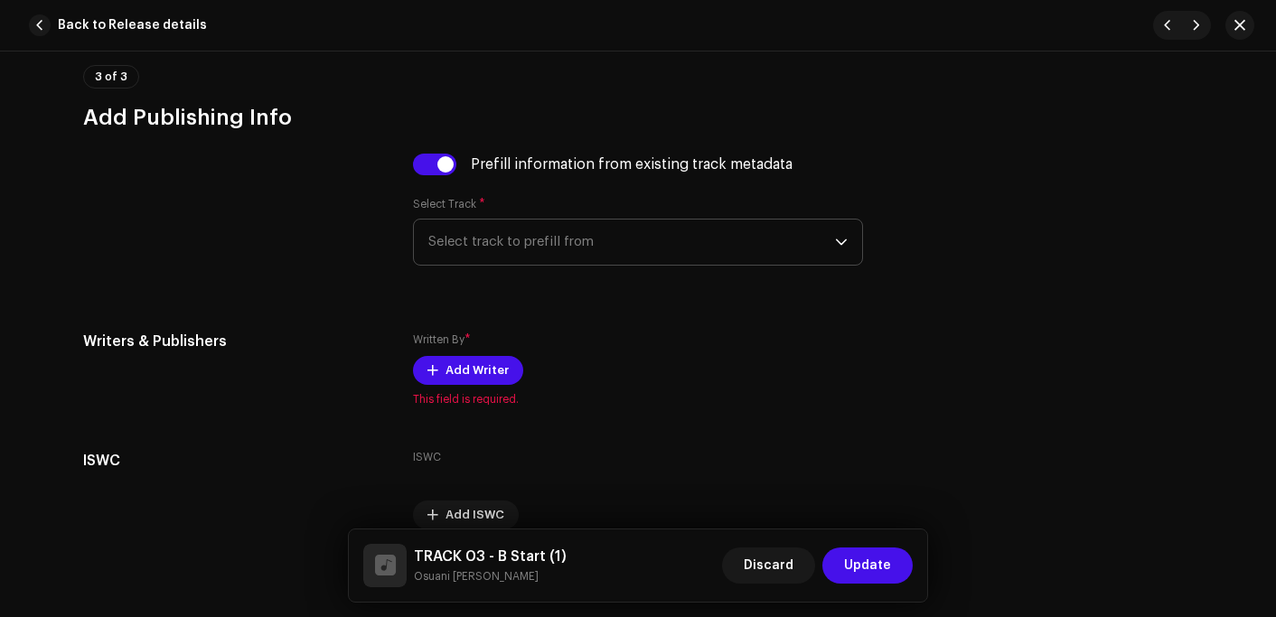
click at [510, 236] on span "Select track to prefill from" at bounding box center [631, 242] width 407 height 45
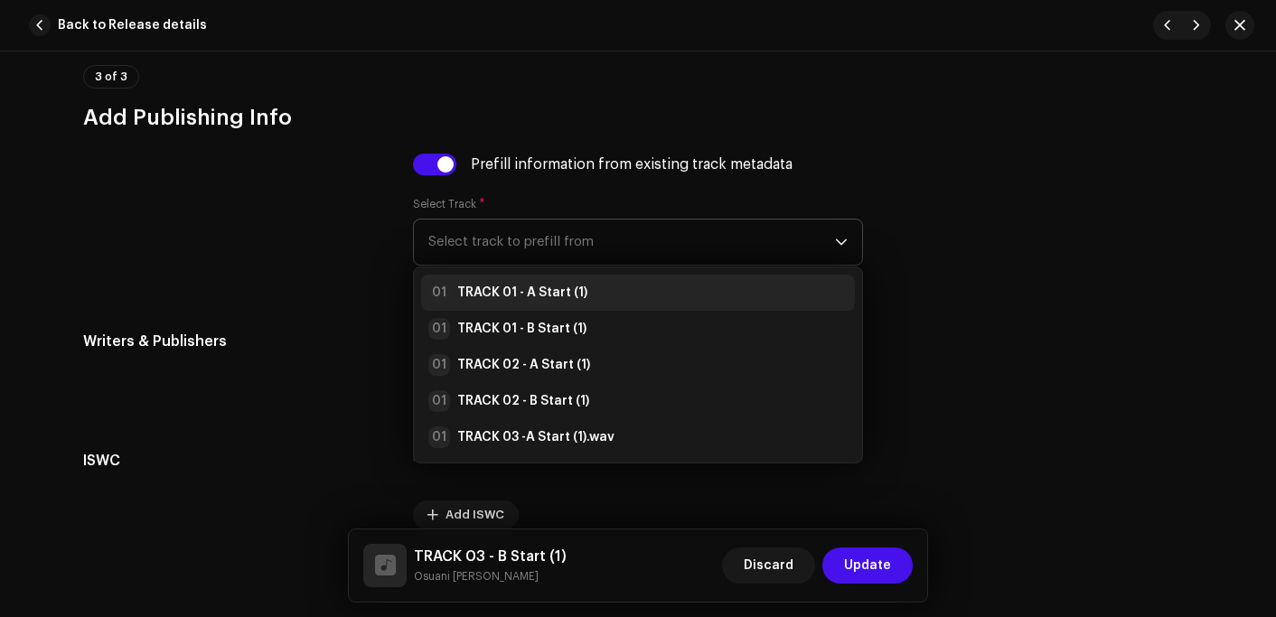
click at [517, 298] on strong "TRACK 01 - A Start (1)" at bounding box center [522, 293] width 130 height 18
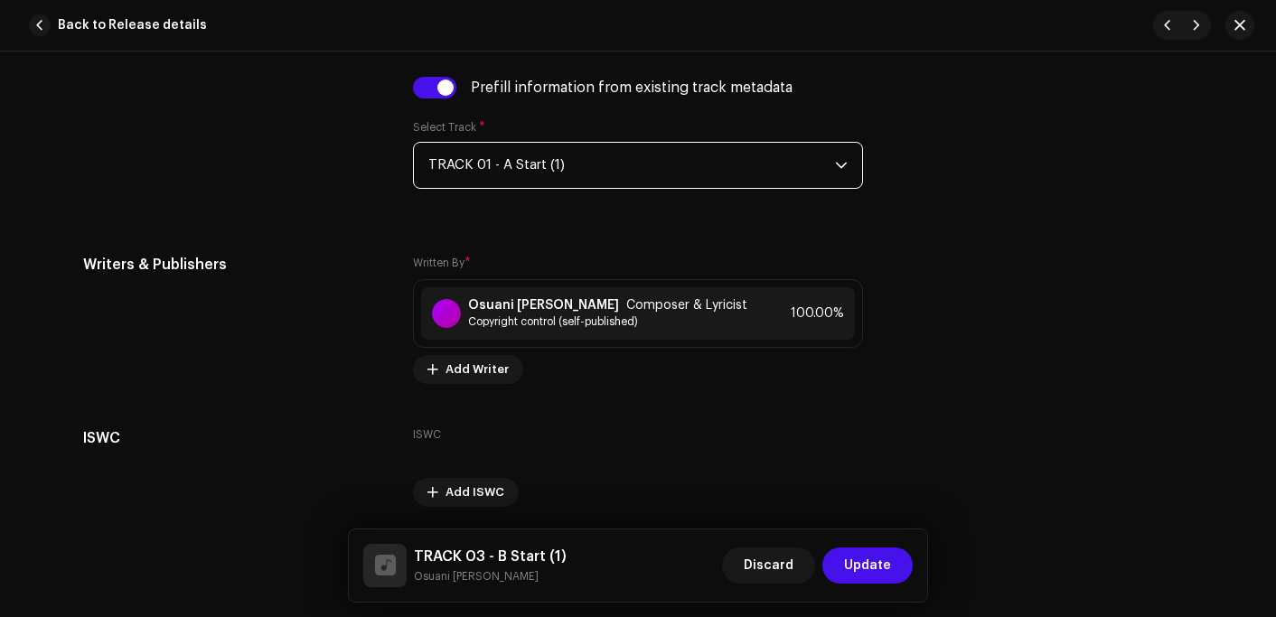
scroll to position [3668, 0]
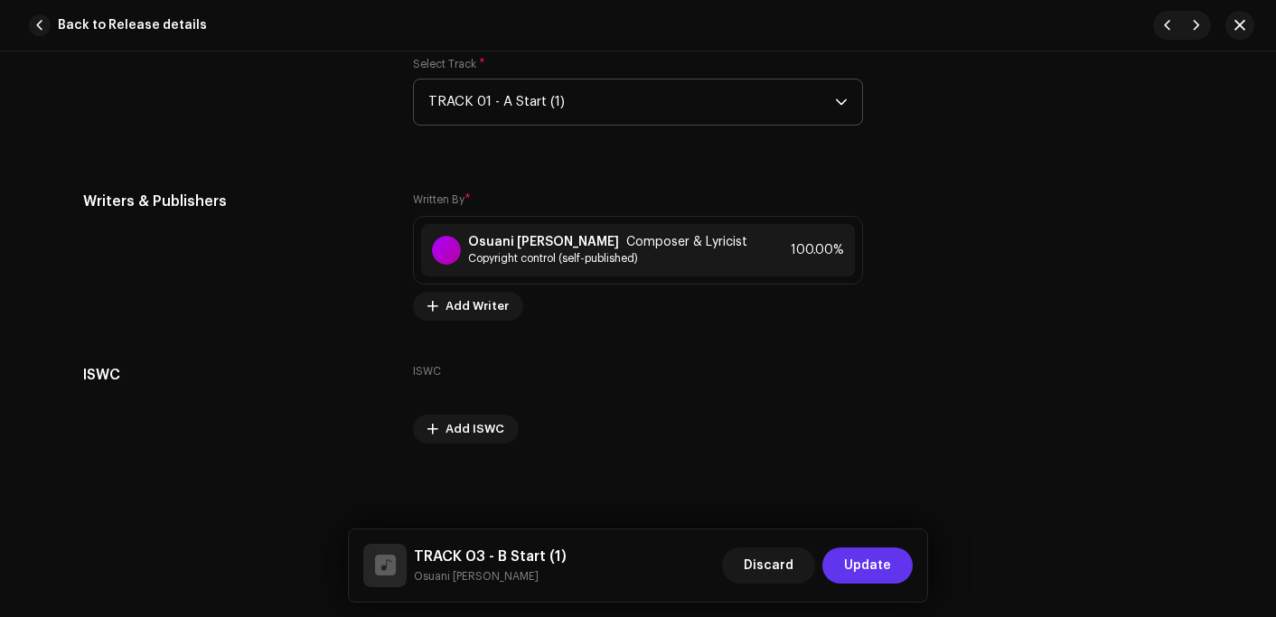
click at [890, 560] on span "Update" at bounding box center [867, 566] width 47 height 36
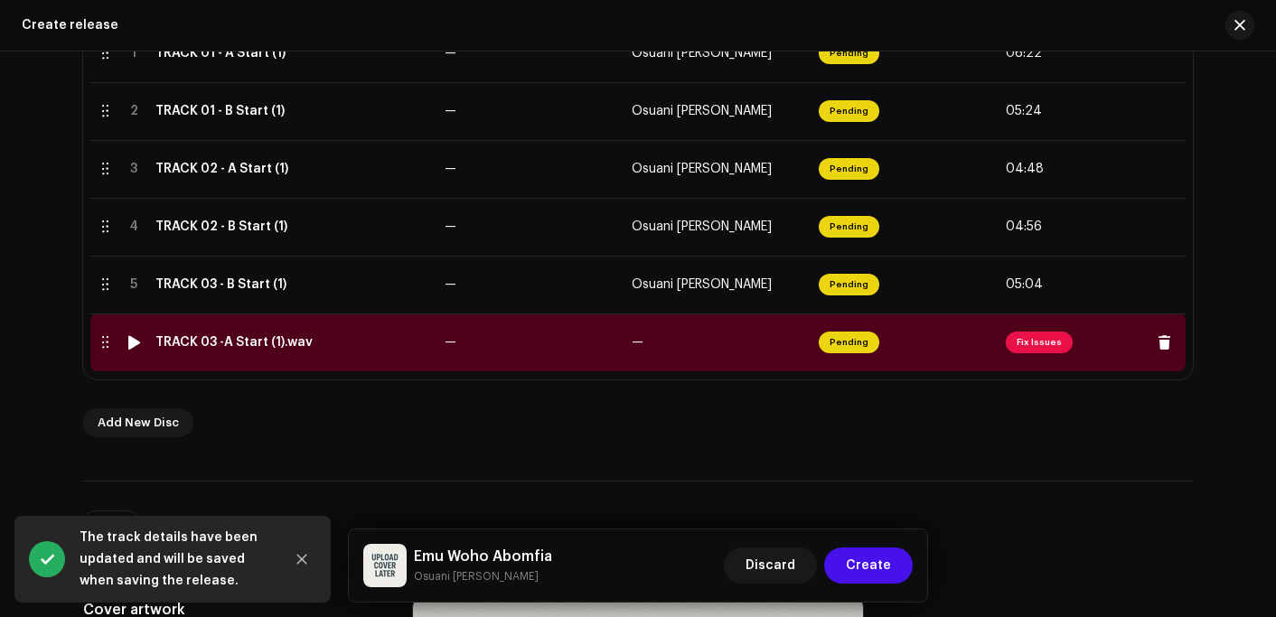
click at [256, 352] on td "TRACK 03 -A Start (1).wav" at bounding box center [292, 343] width 289 height 58
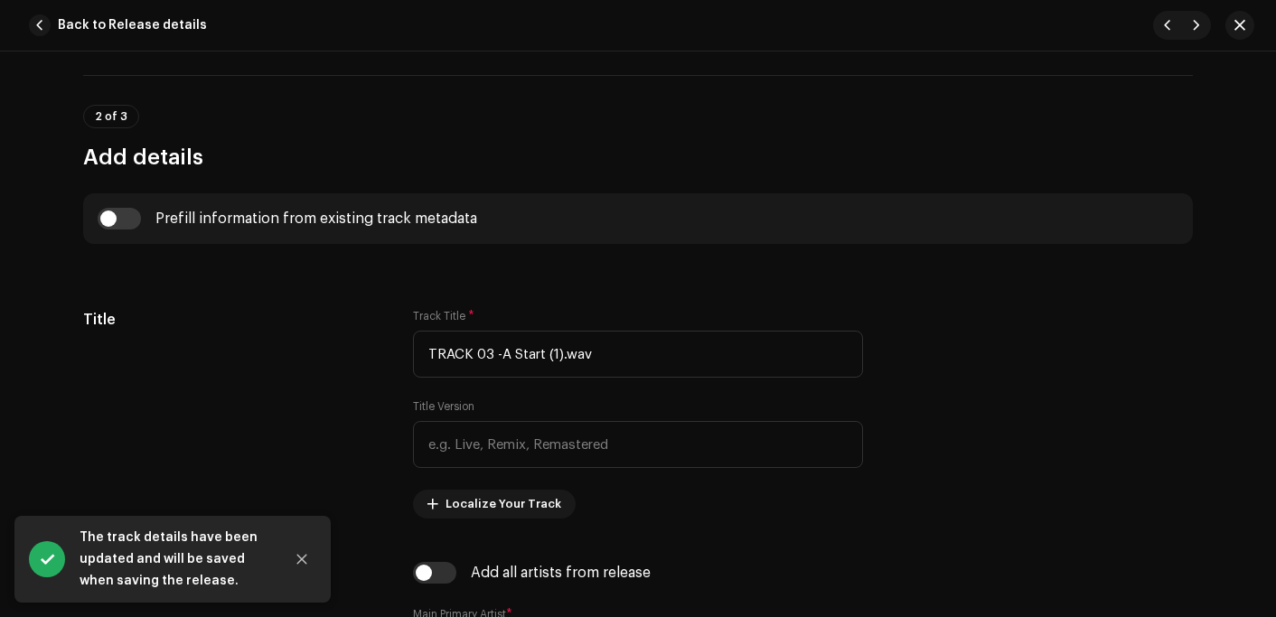
scroll to position [813, 0]
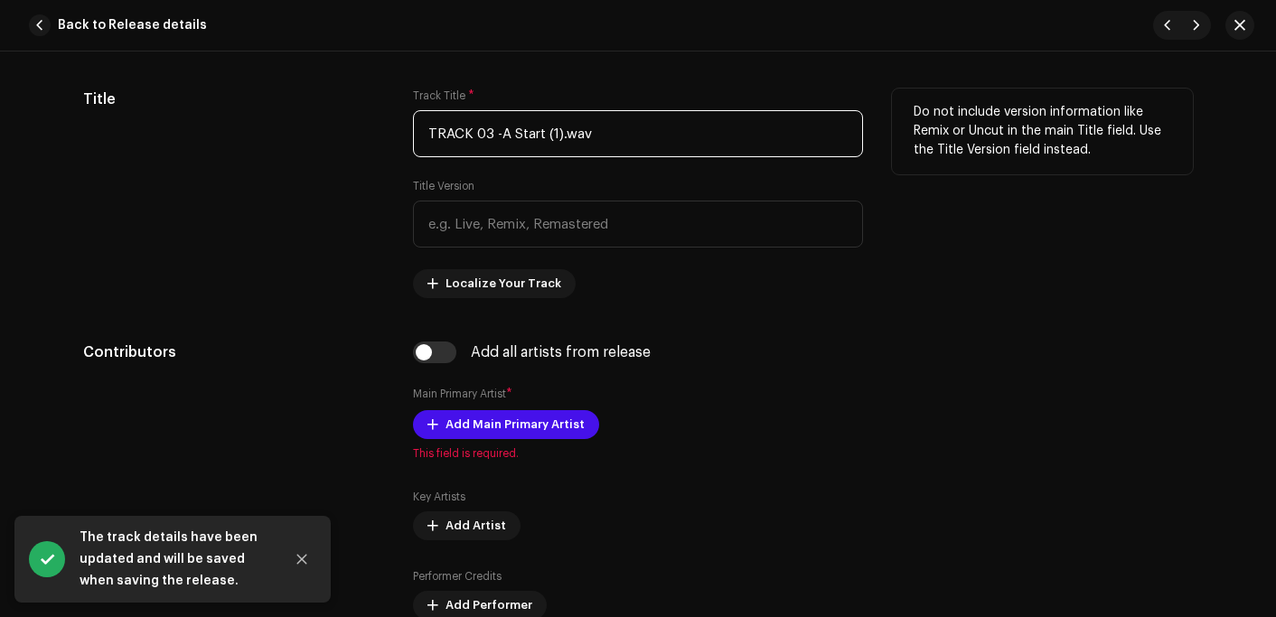
click at [619, 140] on input "TRACK 03 -A Start (1).wav" at bounding box center [638, 133] width 450 height 47
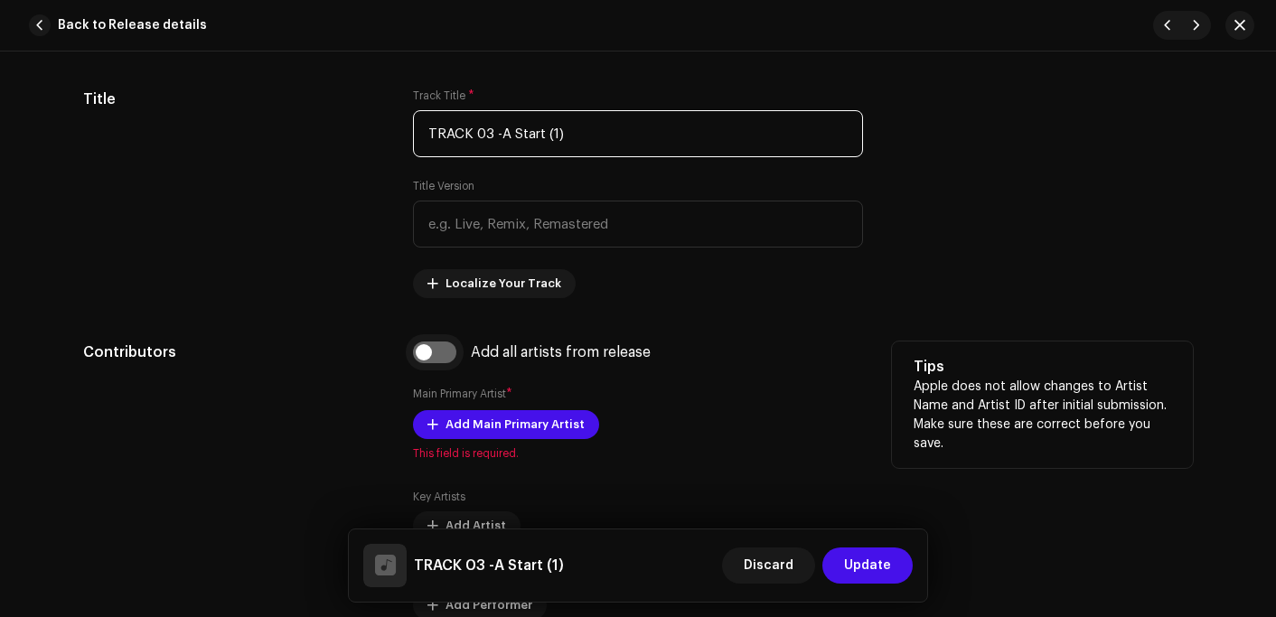
type input "TRACK 03 -A Start (1)"
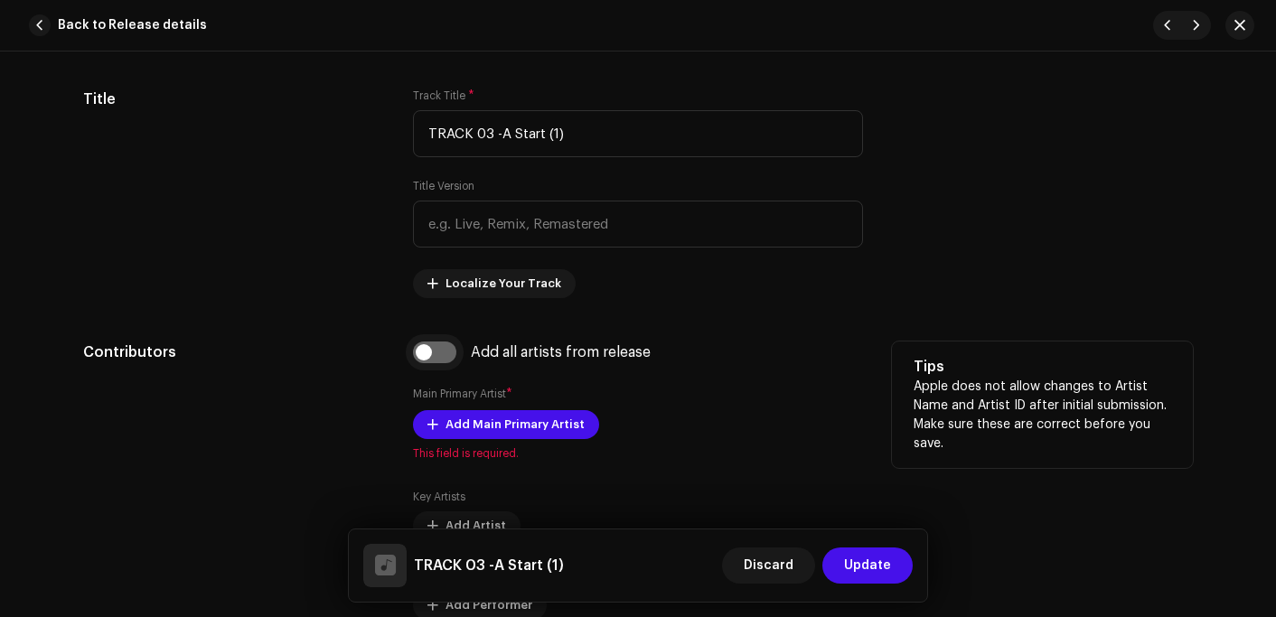
click at [424, 348] on input "checkbox" at bounding box center [434, 353] width 43 height 22
checkbox input "true"
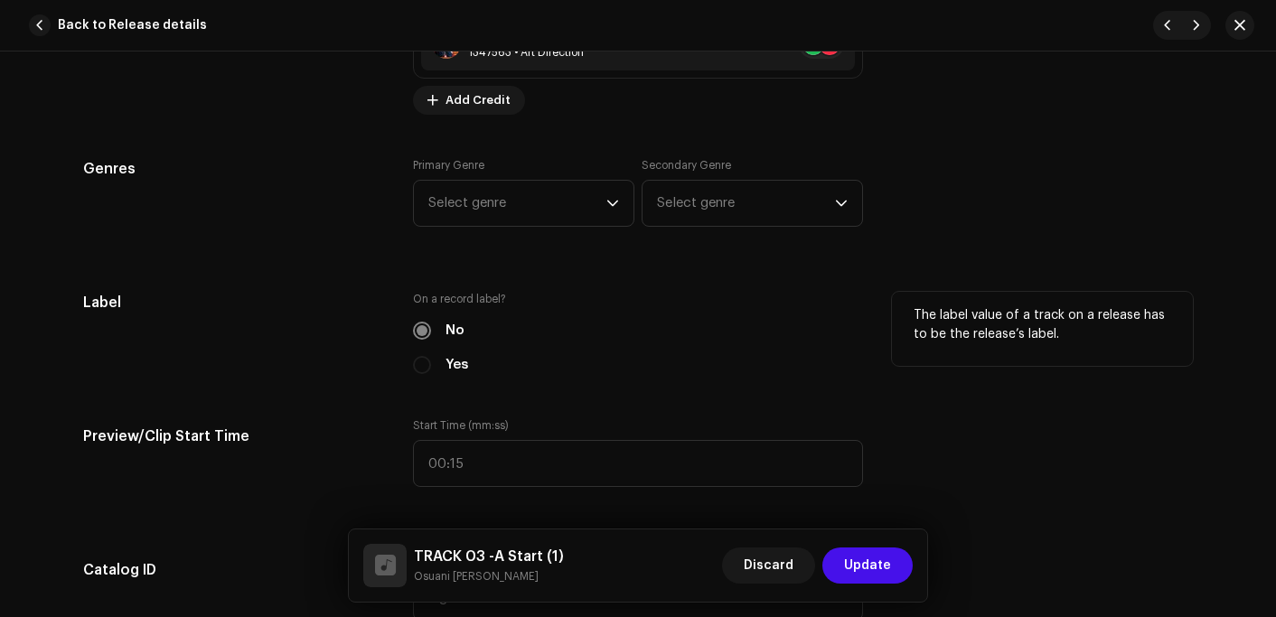
scroll to position [1536, 0]
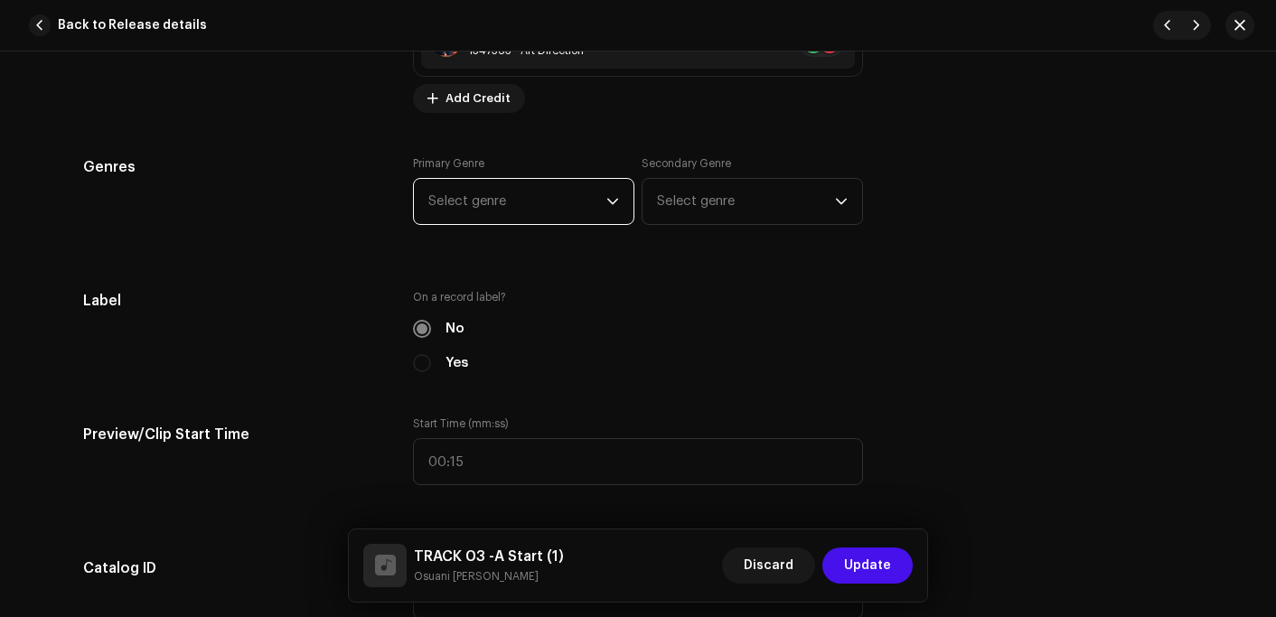
click at [465, 188] on span "Select genre" at bounding box center [517, 201] width 178 height 45
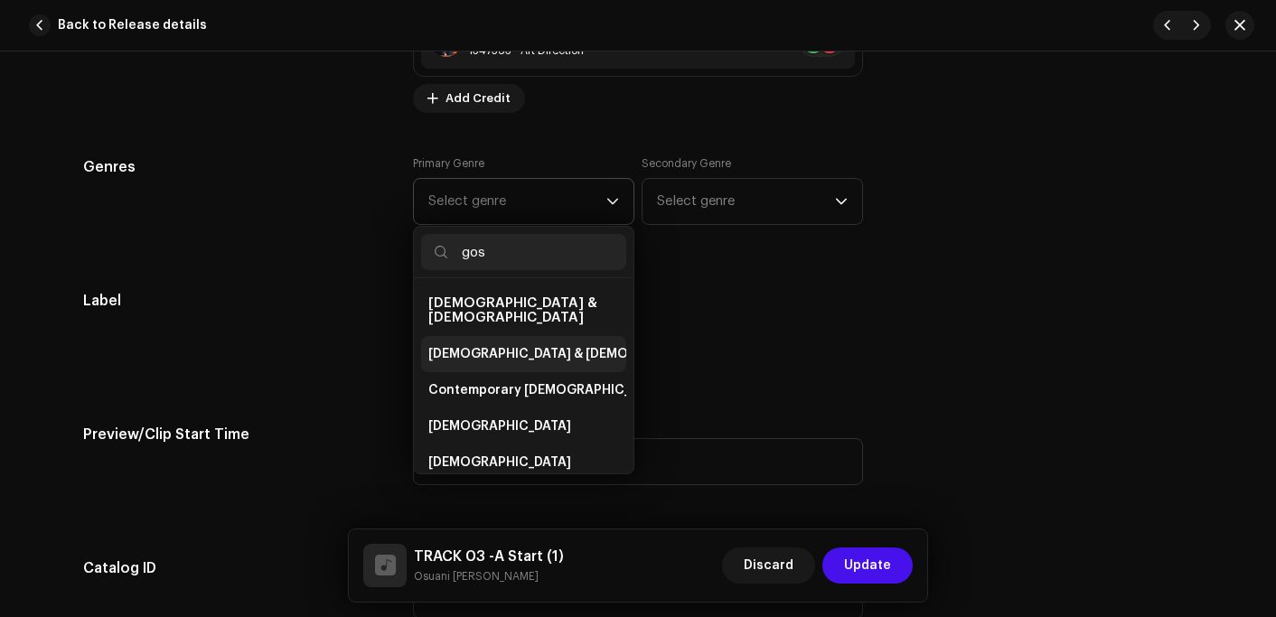
type input "gos"
click at [484, 345] on span "[DEMOGRAPHIC_DATA] & [DEMOGRAPHIC_DATA]" at bounding box center [578, 354] width 300 height 18
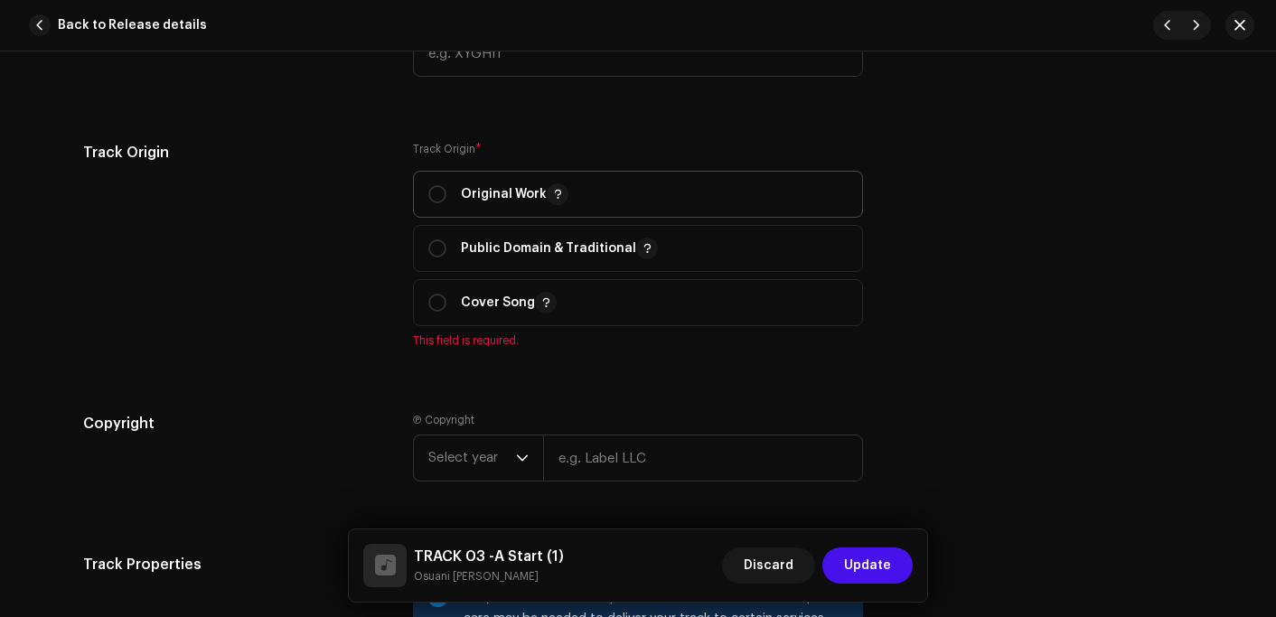
click at [476, 205] on p "Original Work" at bounding box center [515, 194] width 108 height 22
radio input "true"
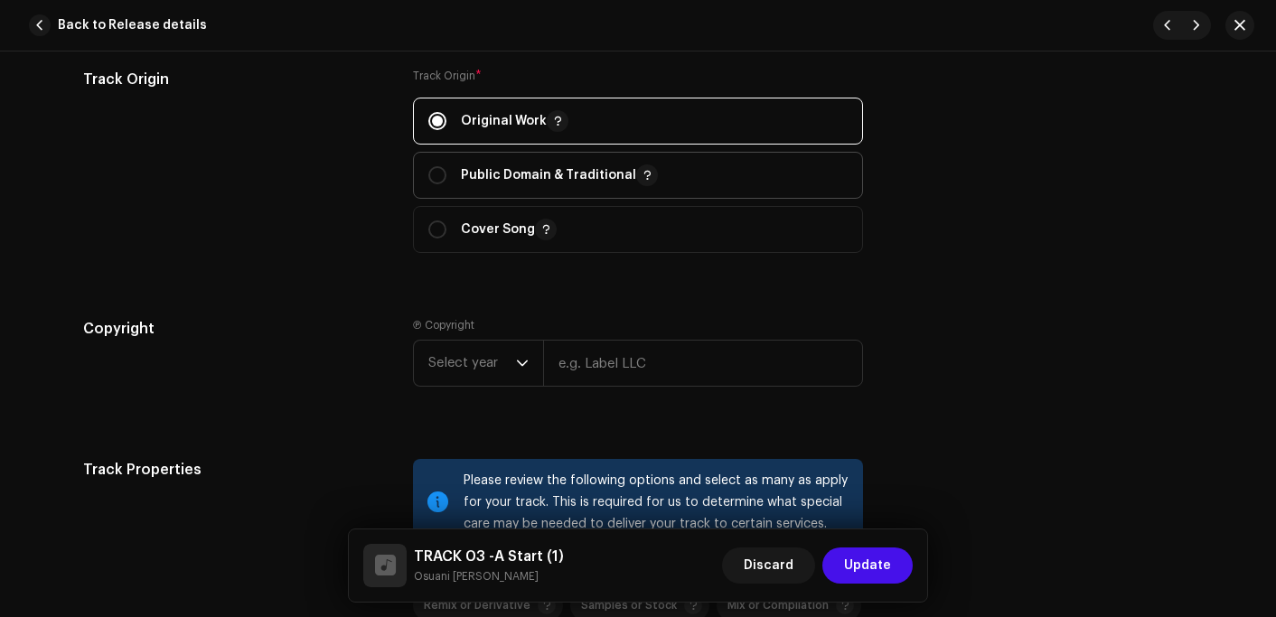
scroll to position [2259, 0]
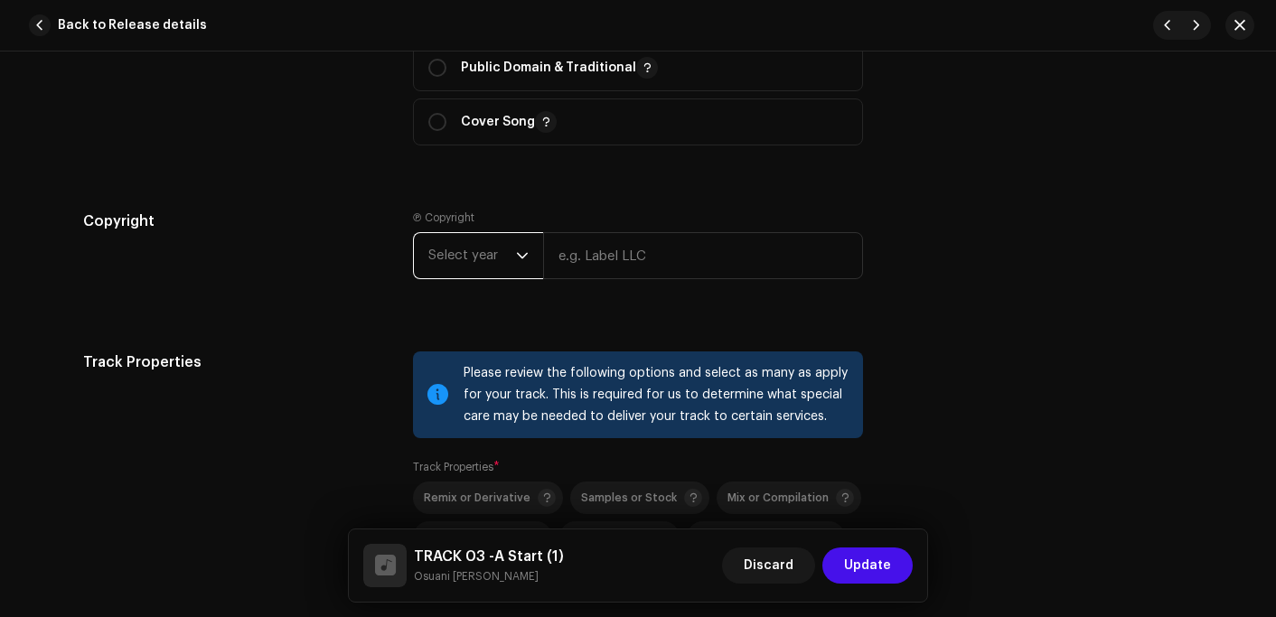
click at [455, 255] on span "Select year" at bounding box center [472, 255] width 88 height 45
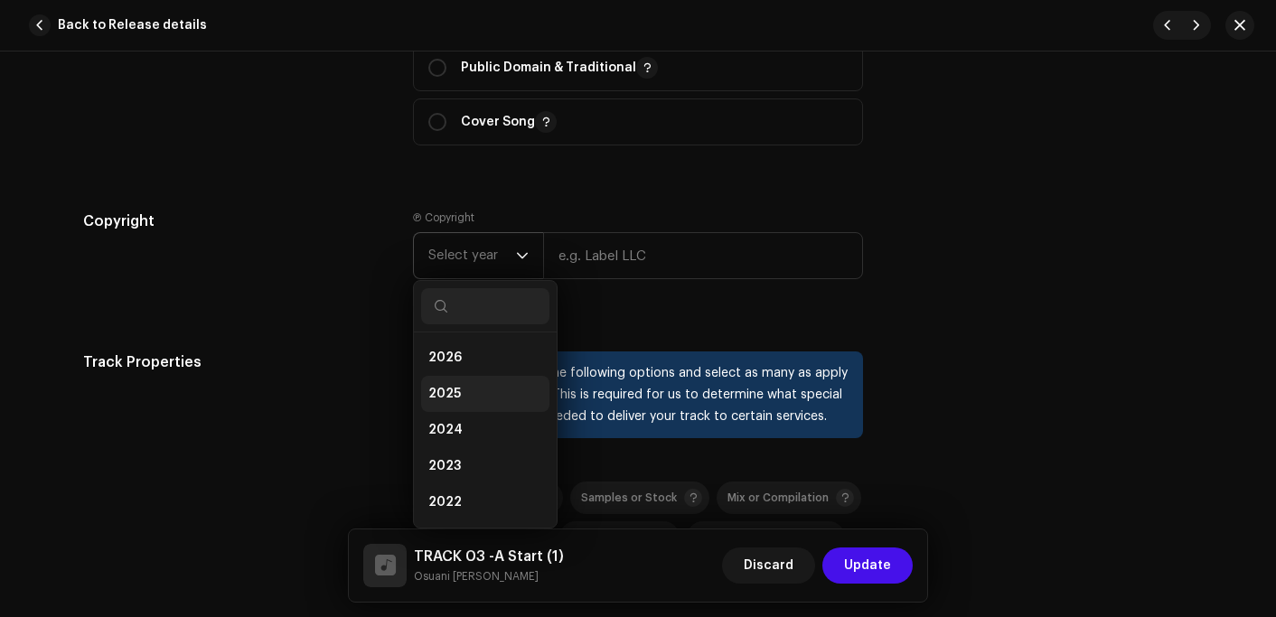
click at [457, 403] on li "2025" at bounding box center [485, 394] width 128 height 36
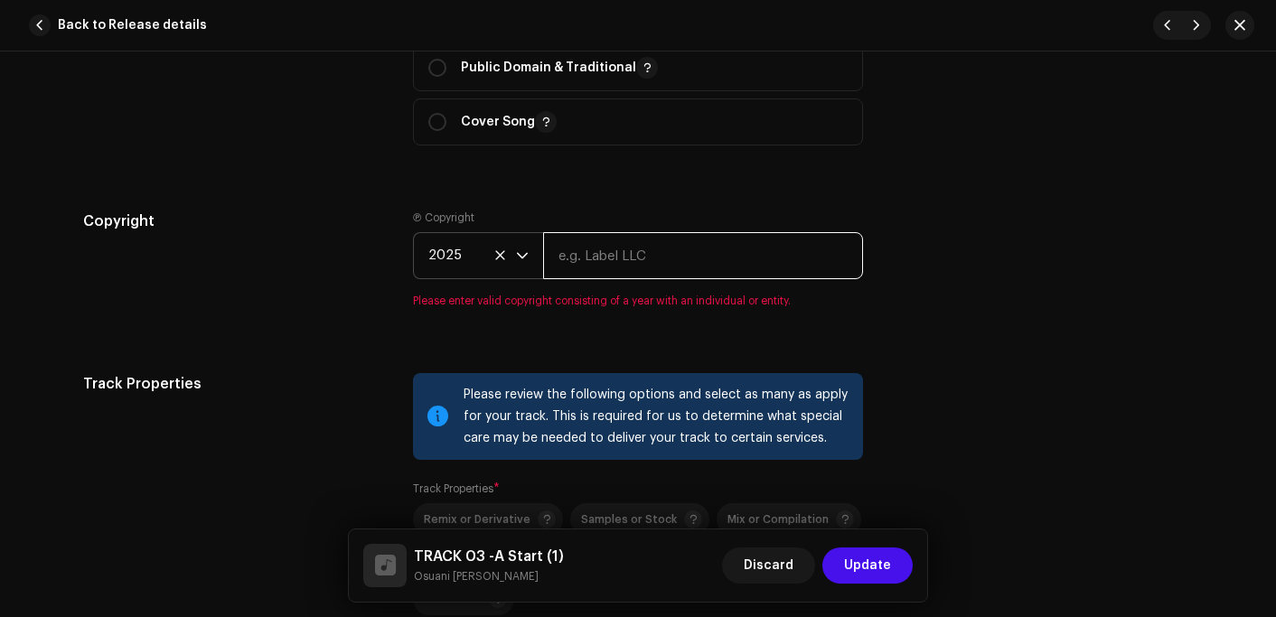
click at [624, 249] on input "text" at bounding box center [703, 255] width 320 height 47
type input "Osuani Afrifa"
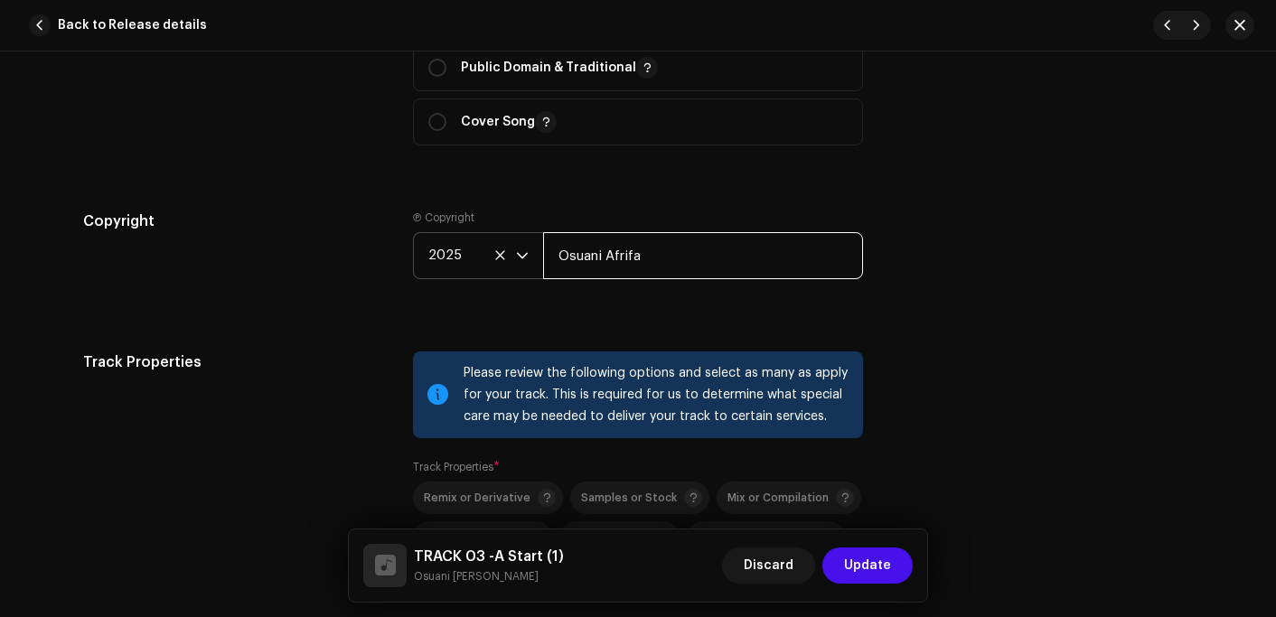
scroll to position [2621, 0]
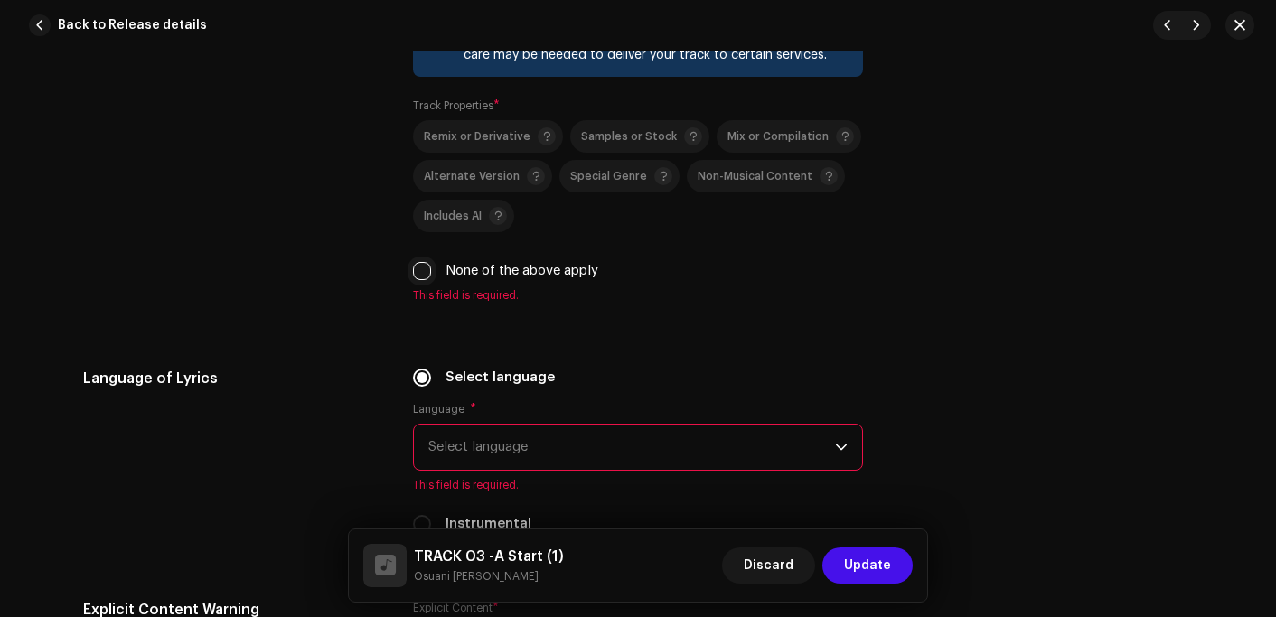
click at [423, 273] on input "None of the above apply" at bounding box center [422, 271] width 18 height 18
checkbox input "true"
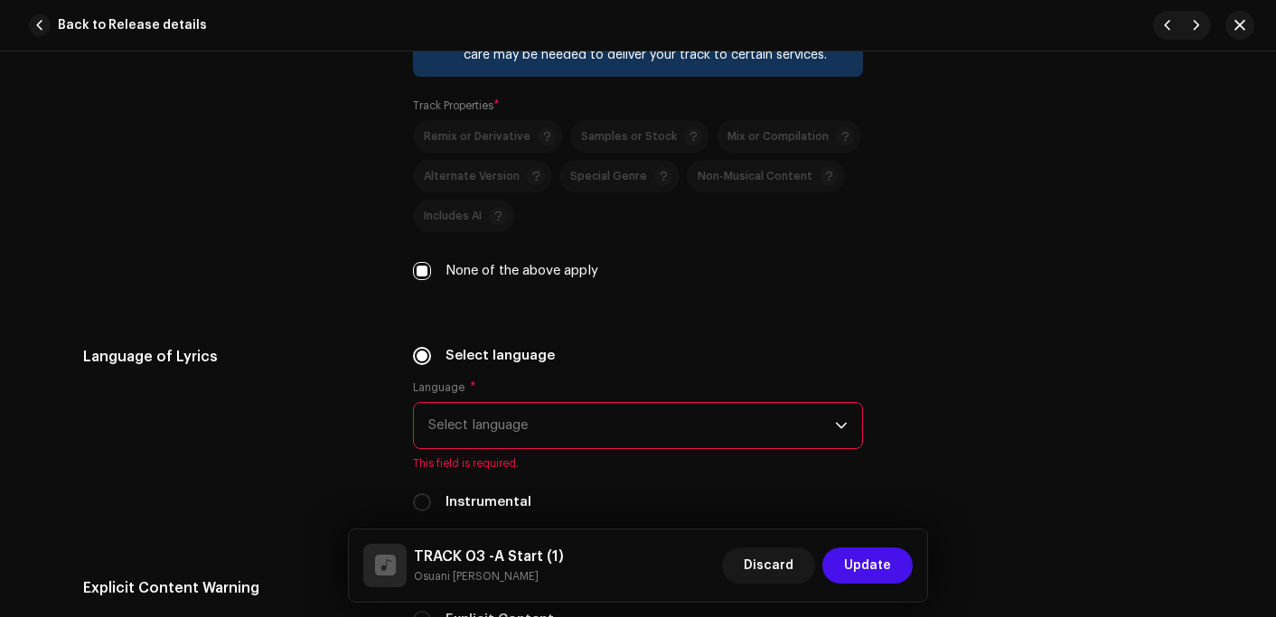
scroll to position [2802, 0]
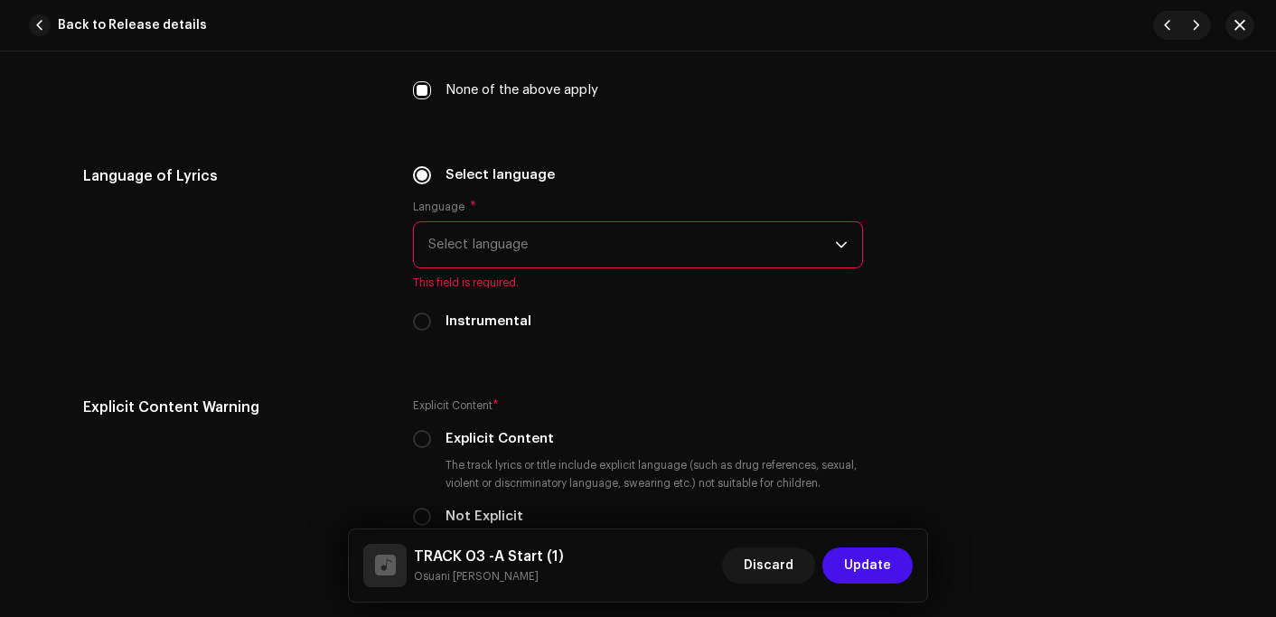
click at [458, 241] on span "Select language" at bounding box center [631, 244] width 407 height 45
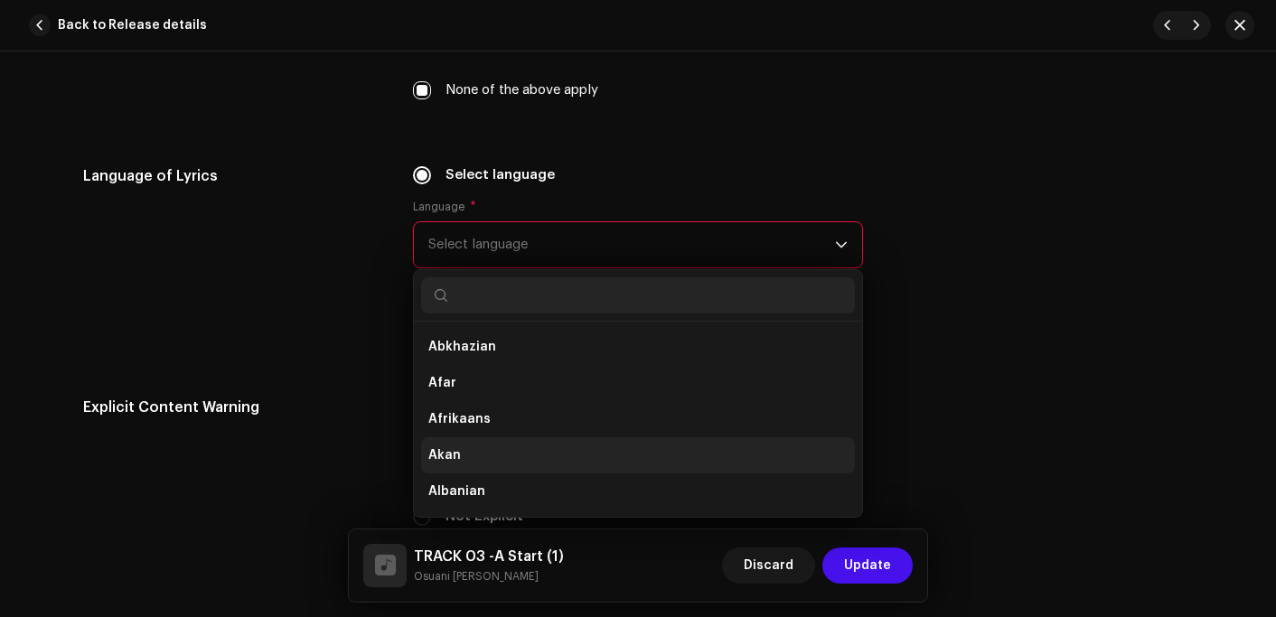
click at [484, 447] on li "Akan" at bounding box center [638, 455] width 434 height 36
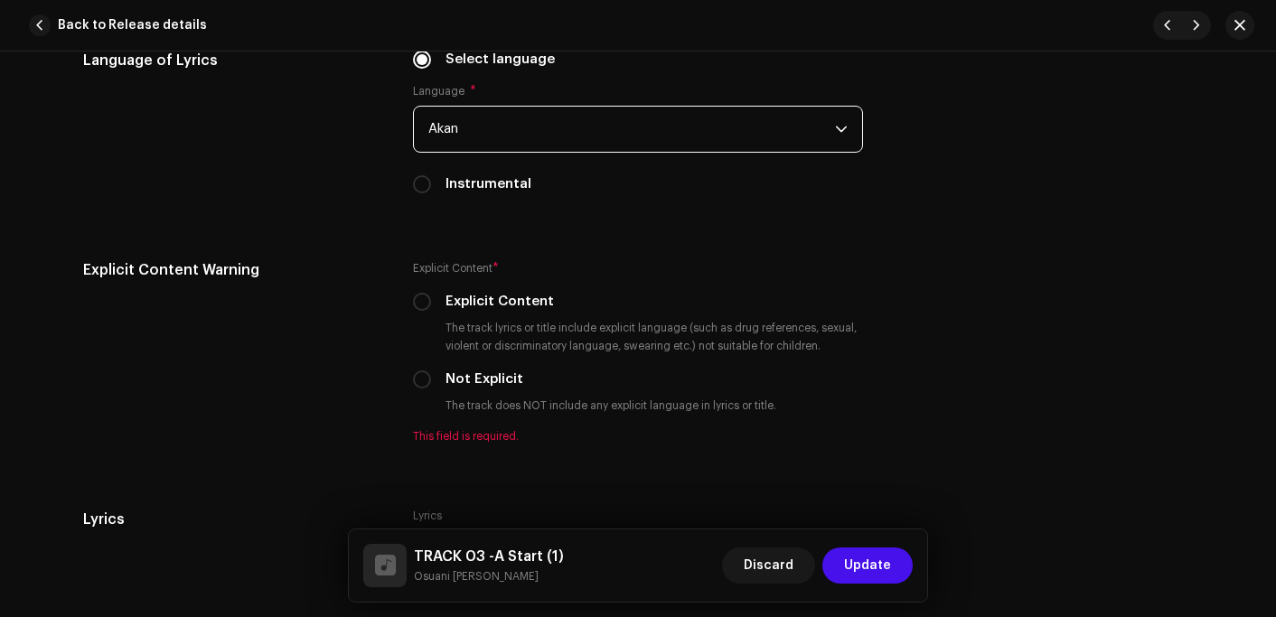
scroll to position [3073, 0]
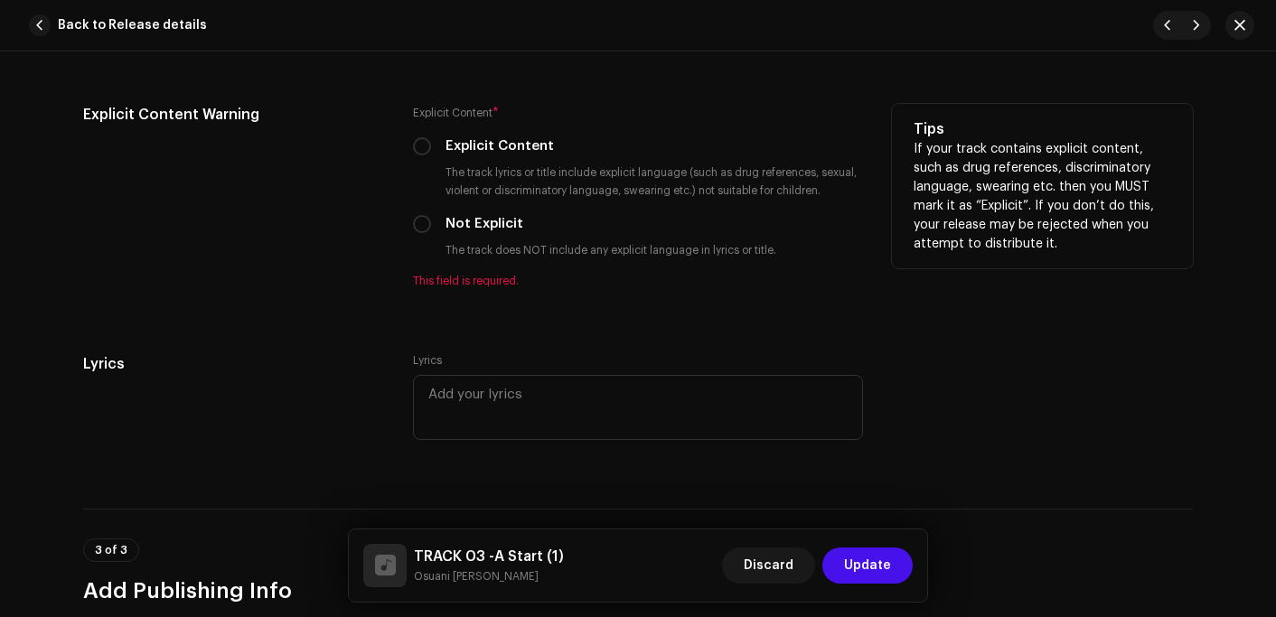
click at [459, 222] on label "Not Explicit" at bounding box center [485, 224] width 78 height 20
click at [431, 222] on input "Not Explicit" at bounding box center [422, 224] width 18 height 18
radio input "true"
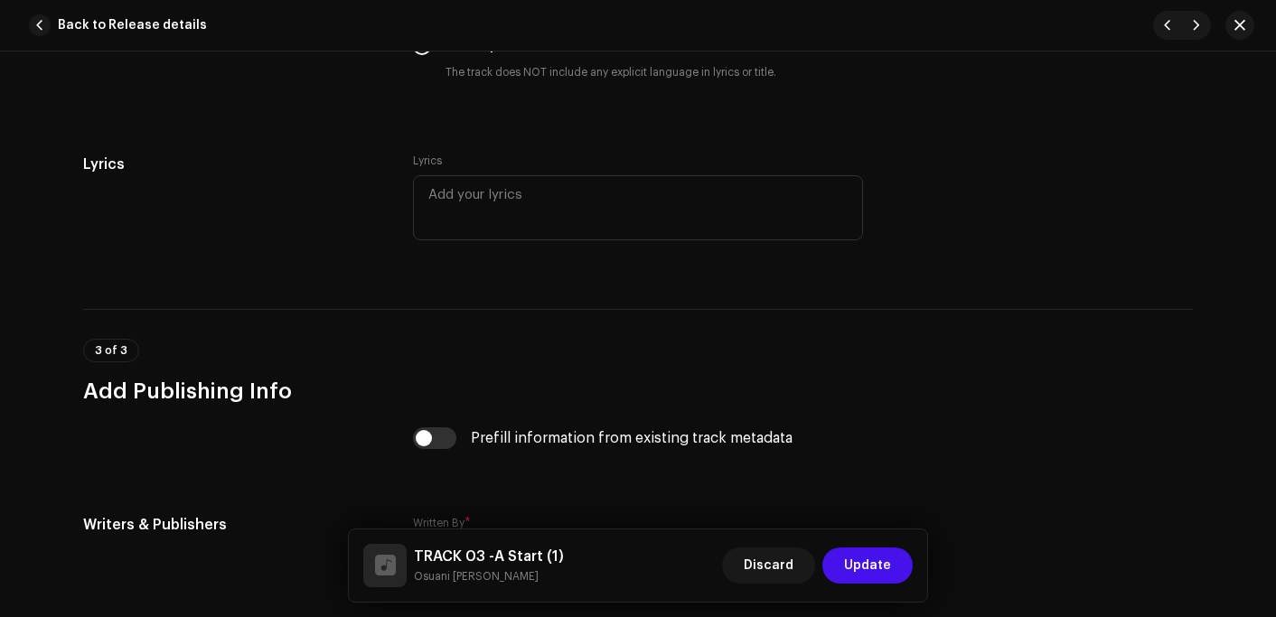
scroll to position [3254, 0]
click at [437, 435] on input "checkbox" at bounding box center [434, 436] width 43 height 22
checkbox input "true"
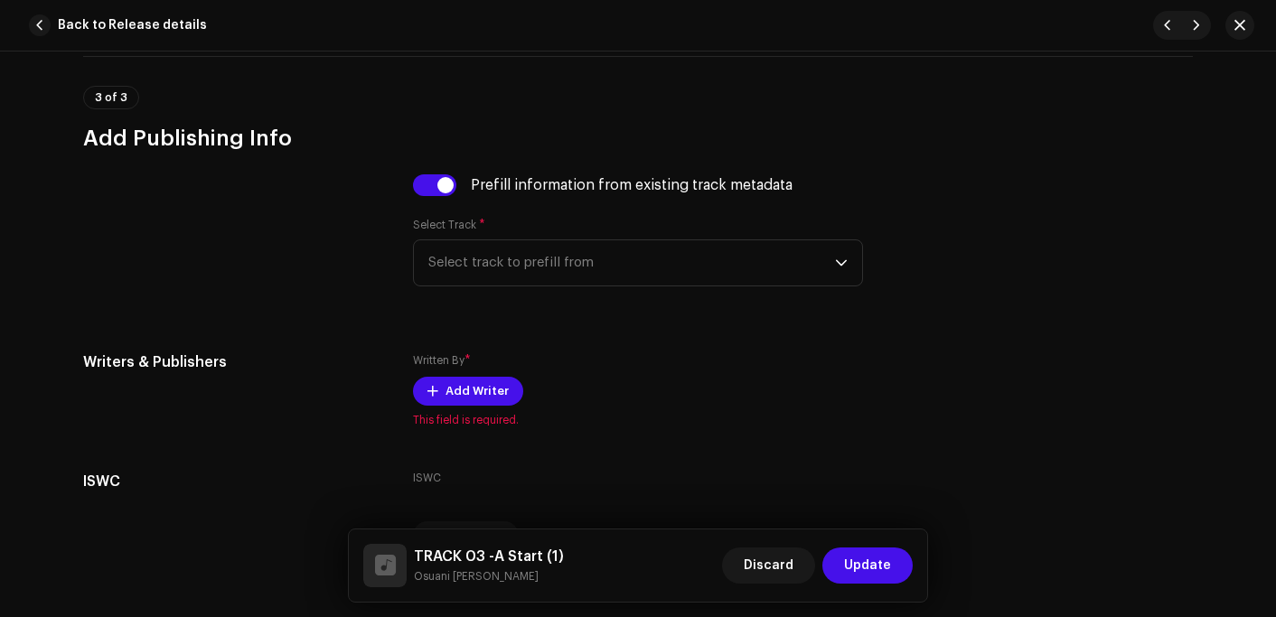
scroll to position [3525, 0]
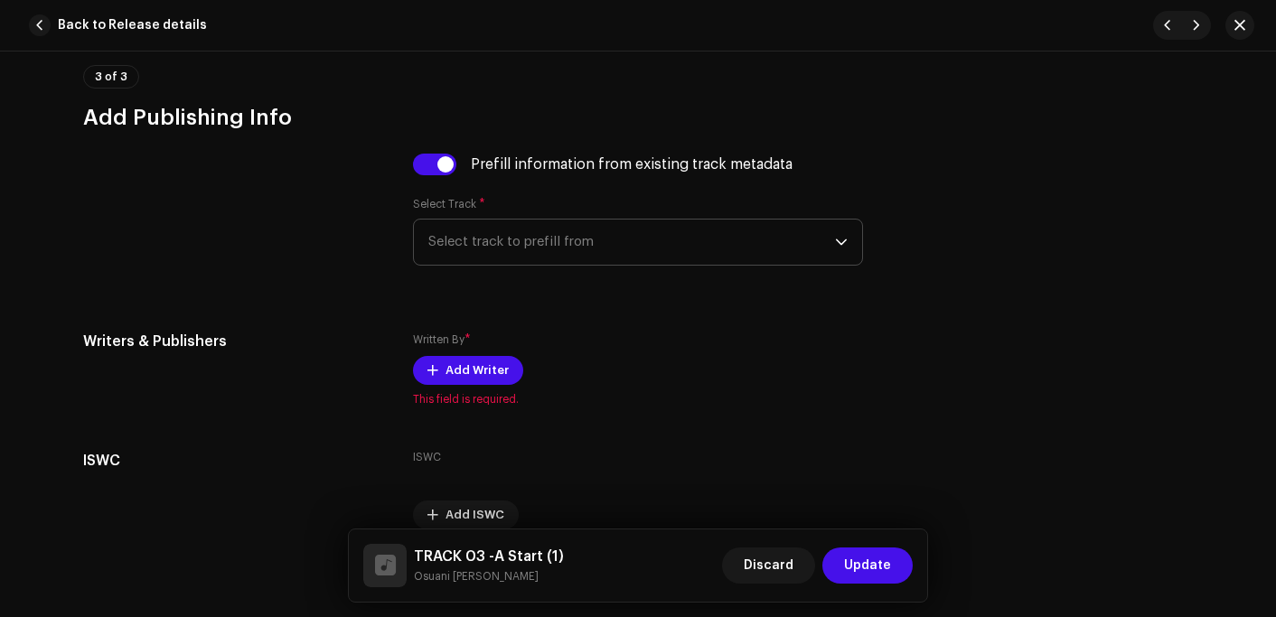
click at [521, 241] on span "Select track to prefill from" at bounding box center [631, 242] width 407 height 45
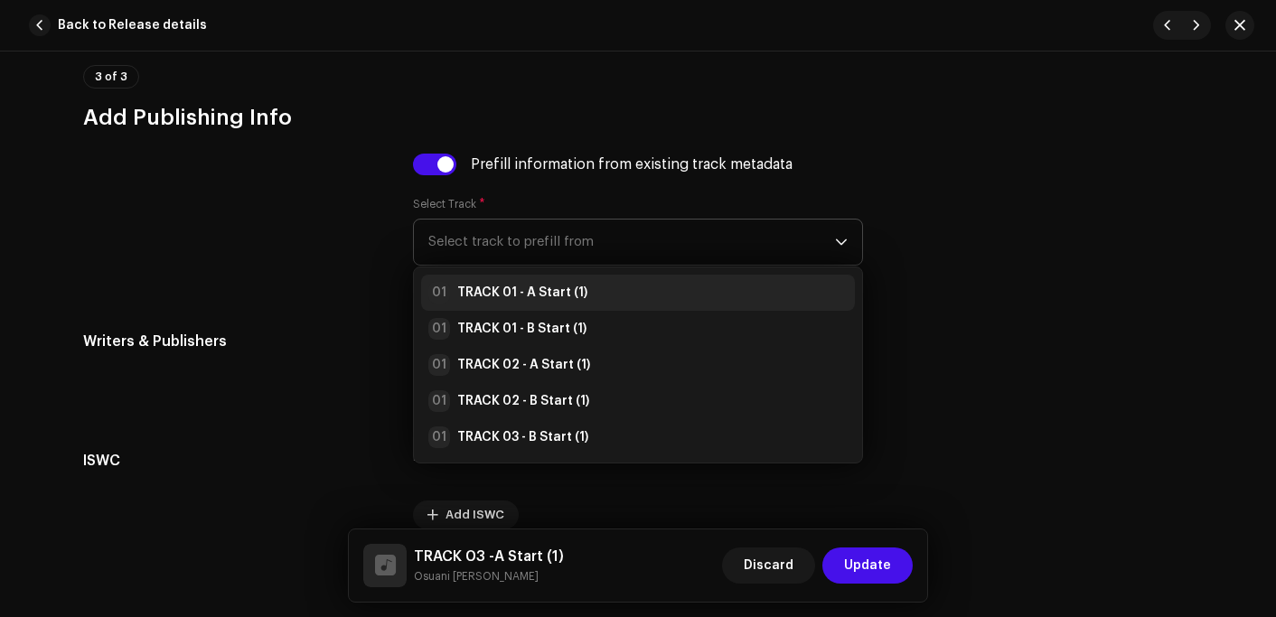
click at [524, 288] on strong "TRACK 01 - A Start (1)" at bounding box center [522, 293] width 130 height 18
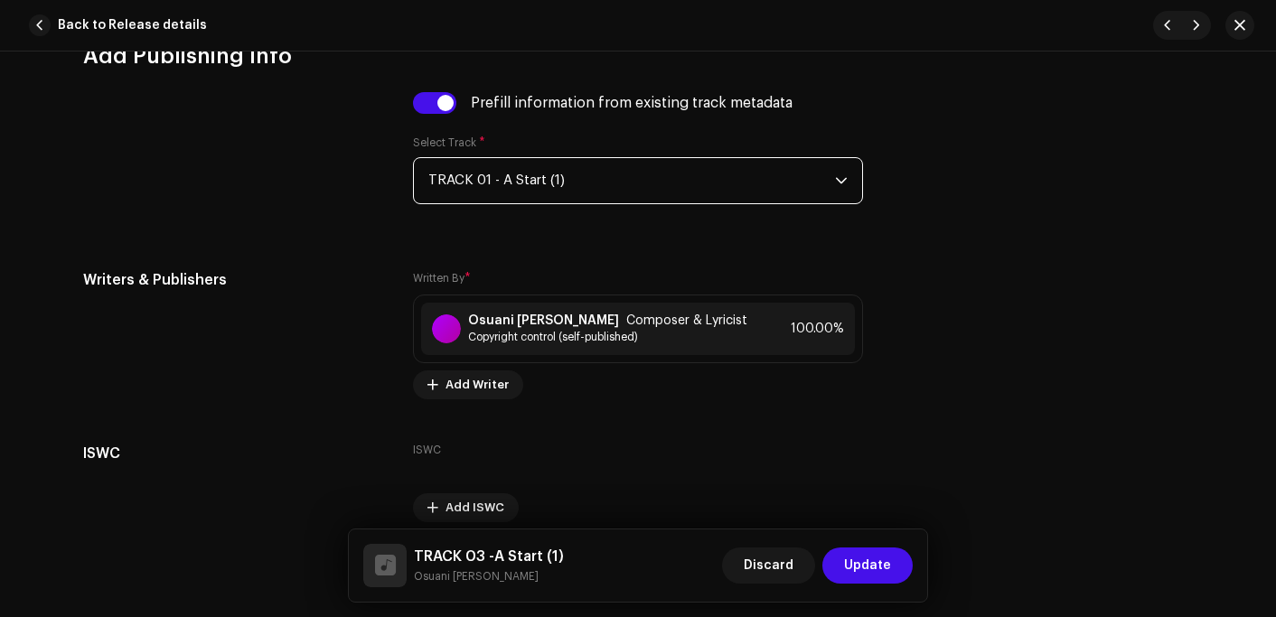
scroll to position [3668, 0]
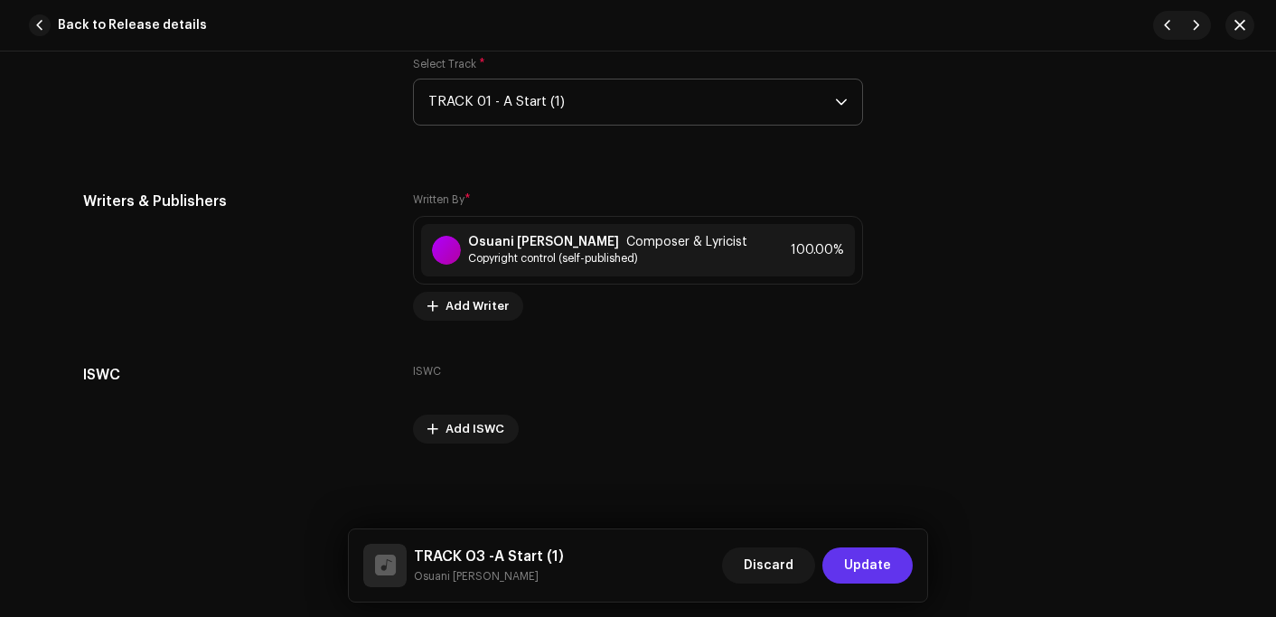
click at [883, 559] on span "Update" at bounding box center [867, 566] width 47 height 36
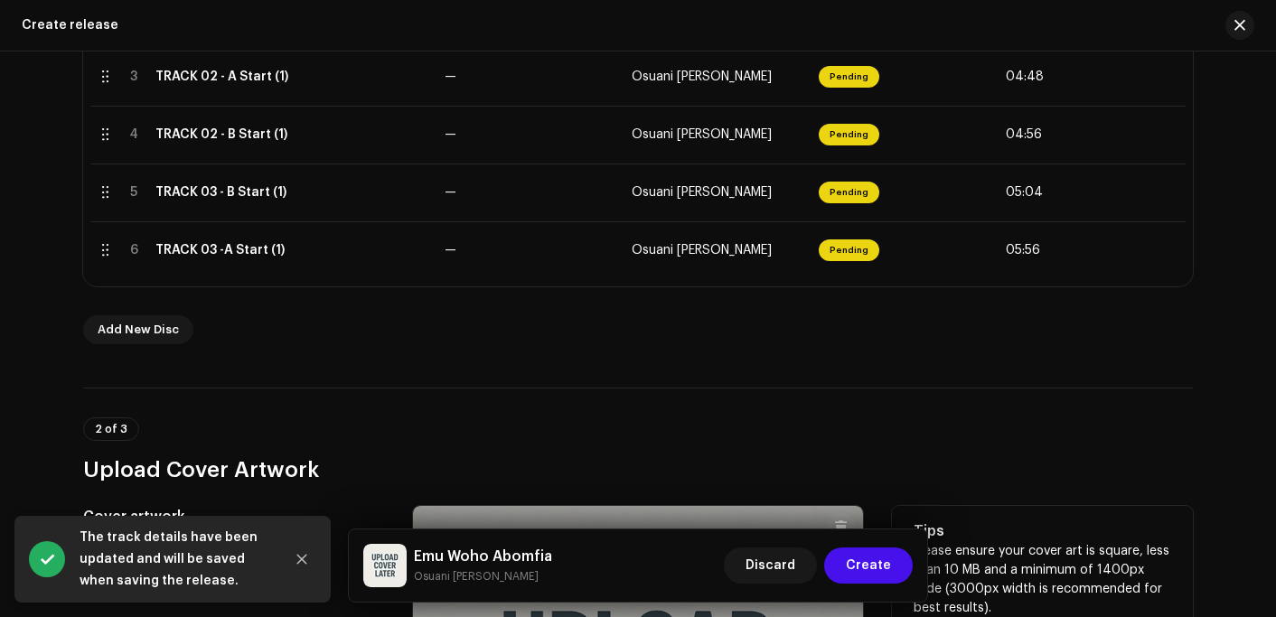
scroll to position [724, 0]
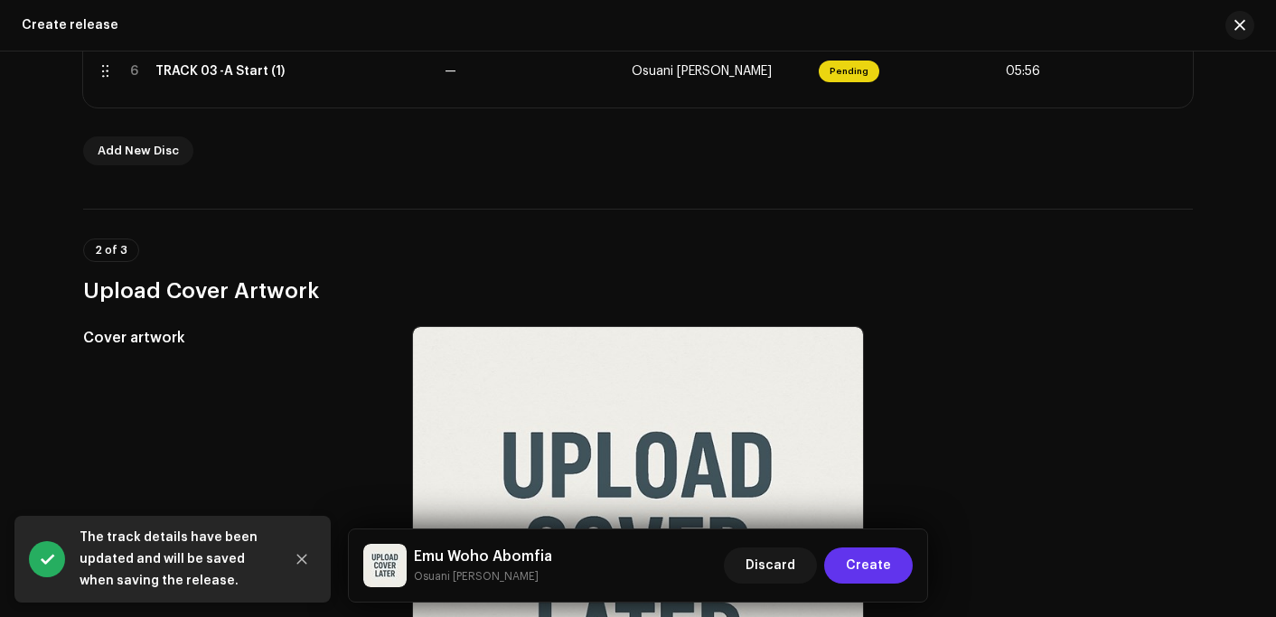
click at [885, 572] on span "Create" at bounding box center [868, 566] width 45 height 36
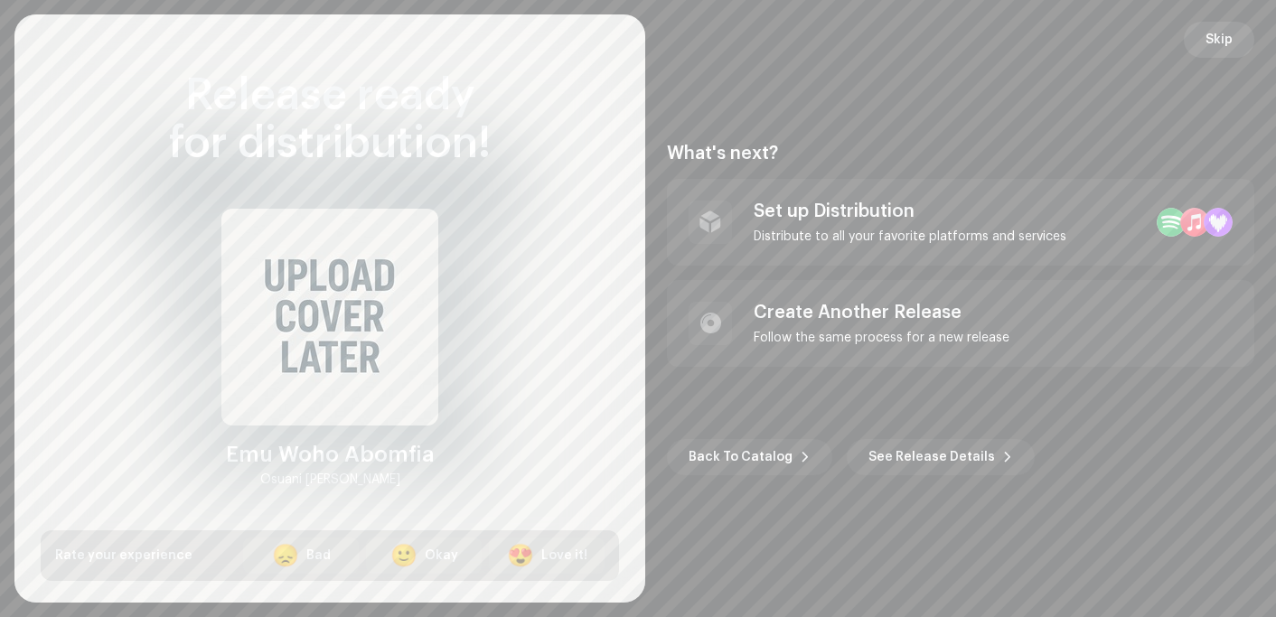
click at [1216, 38] on span "Skip" at bounding box center [1219, 40] width 27 height 36
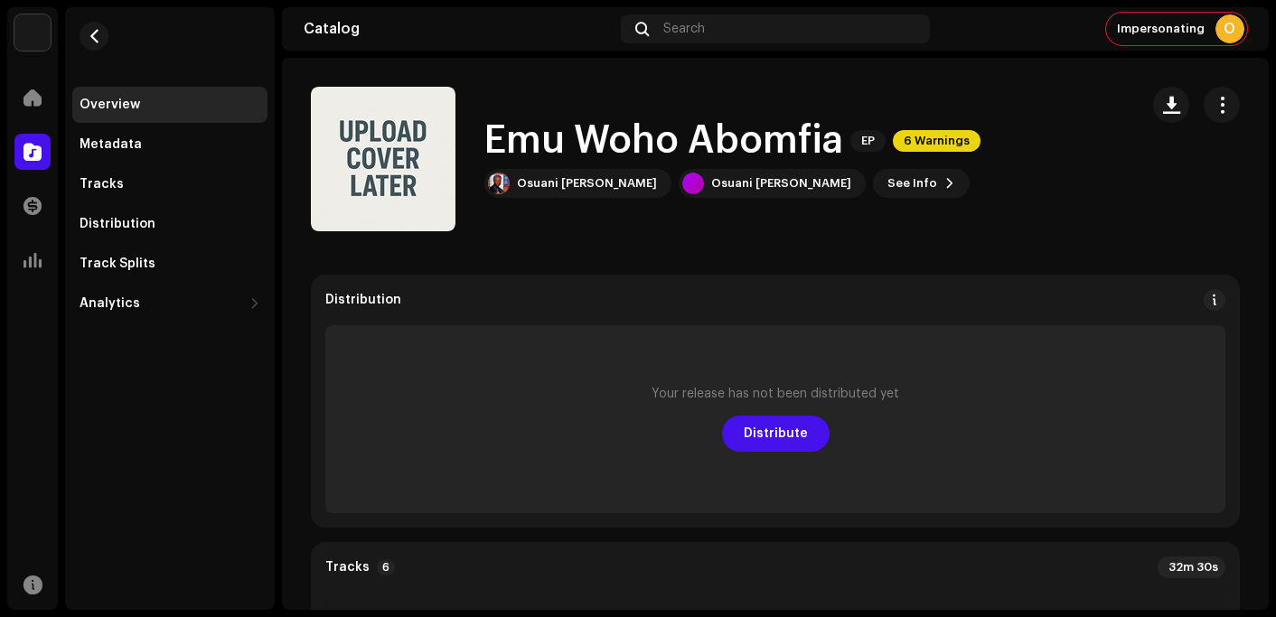
click at [1138, 200] on div "Emu Woho Abomfia EP 6 Warnings Osuani [PERSON_NAME] Osuani [PERSON_NAME] See In…" at bounding box center [775, 159] width 929 height 145
drag, startPoint x: 93, startPoint y: 29, endPoint x: 1, endPoint y: 271, distance: 259.2
click at [93, 30] on span "button" at bounding box center [95, 36] width 14 height 14
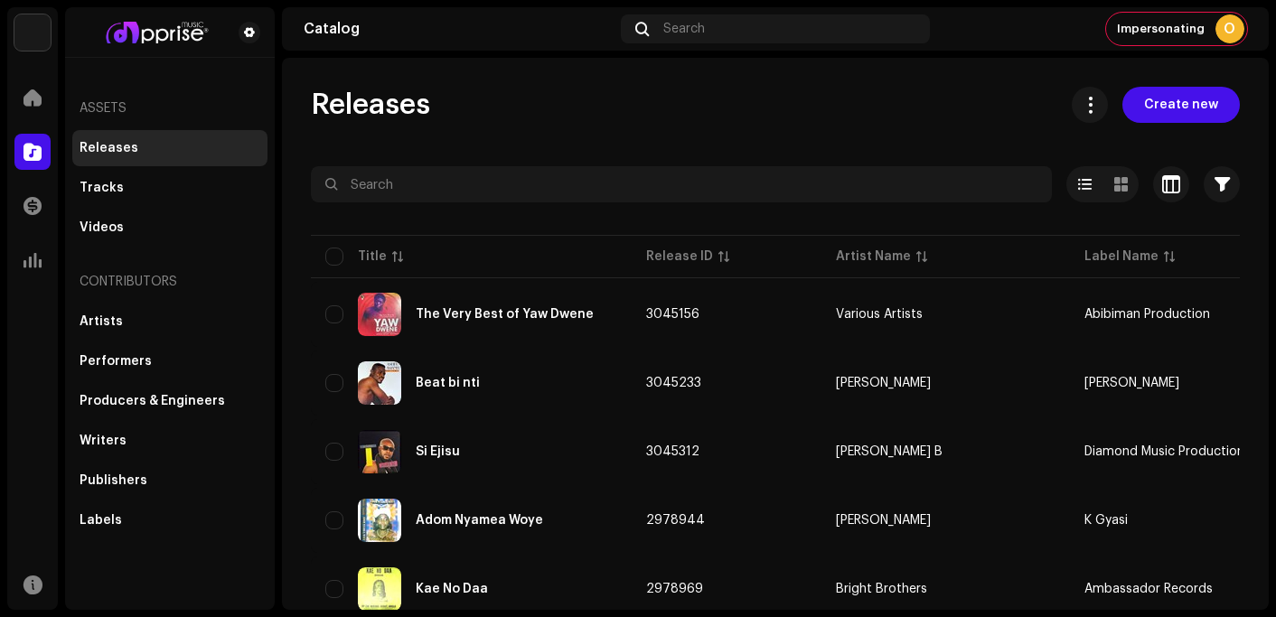
click at [148, 157] on div "Releases" at bounding box center [169, 148] width 195 height 36
click at [28, 86] on div at bounding box center [32, 98] width 36 height 36
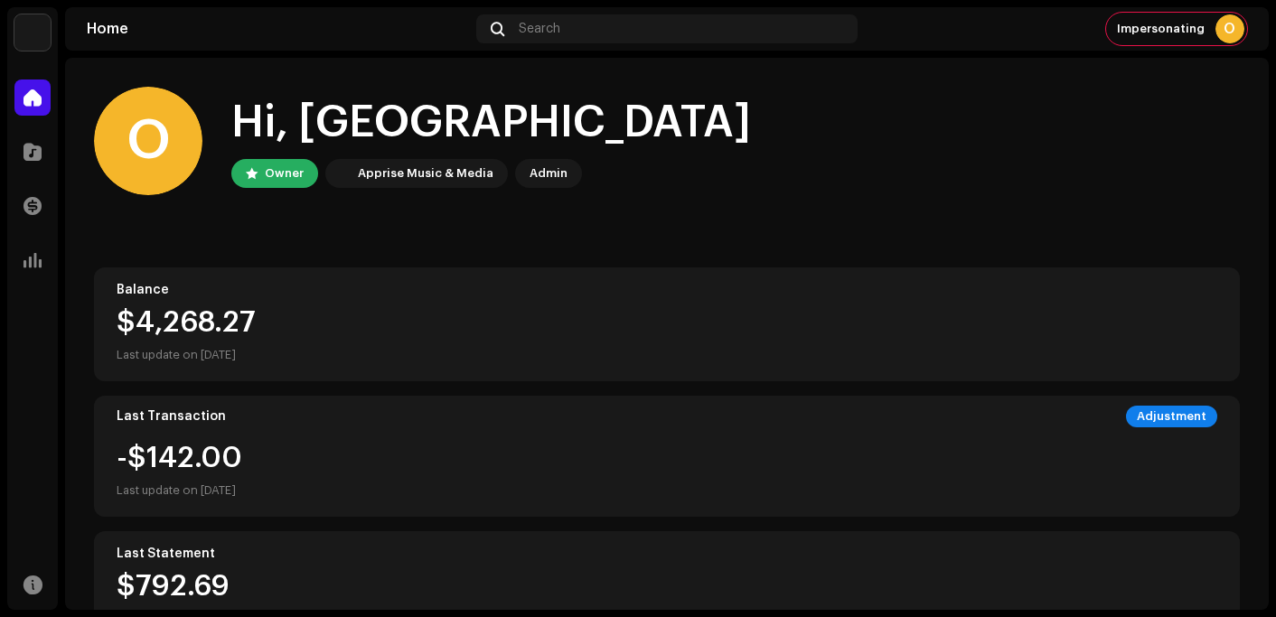
scroll to position [409, 0]
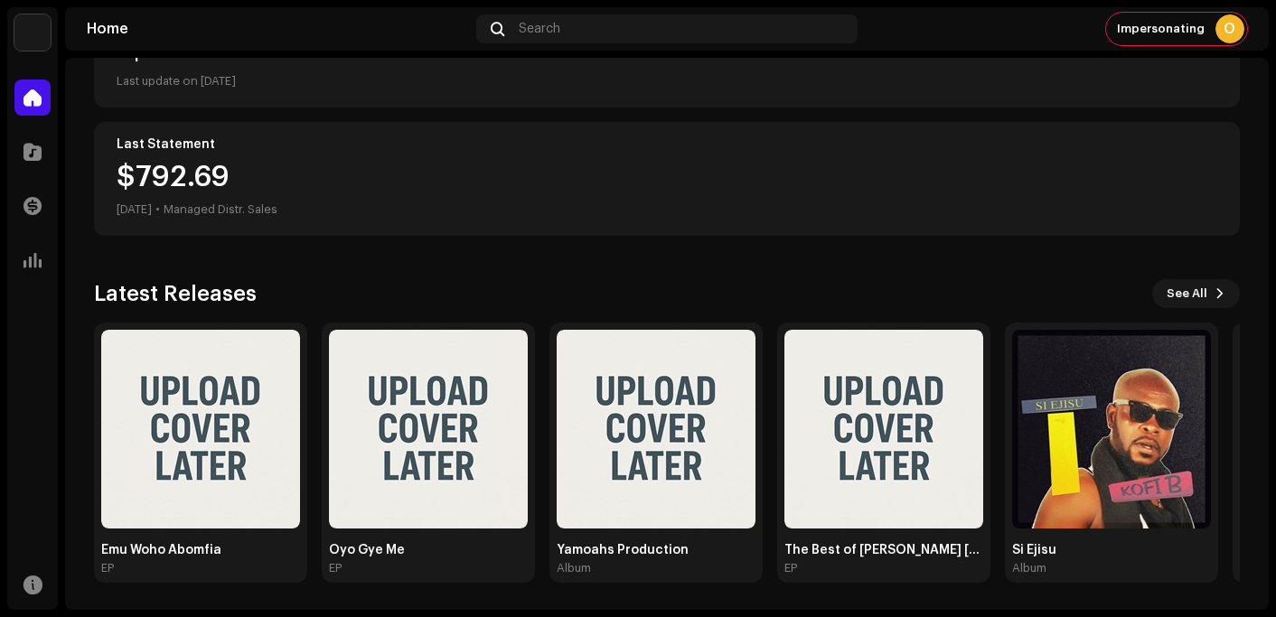
click at [467, 269] on div "O Hi, OX Owner Apprise Music & Media Admin Balance $4,268.27 Last update on [DA…" at bounding box center [667, 129] width 1146 height 963
click at [376, 263] on div "O Hi, OX Owner Apprise Music & Media Admin Balance $4,268.27 Last update on [DA…" at bounding box center [667, 129] width 1146 height 963
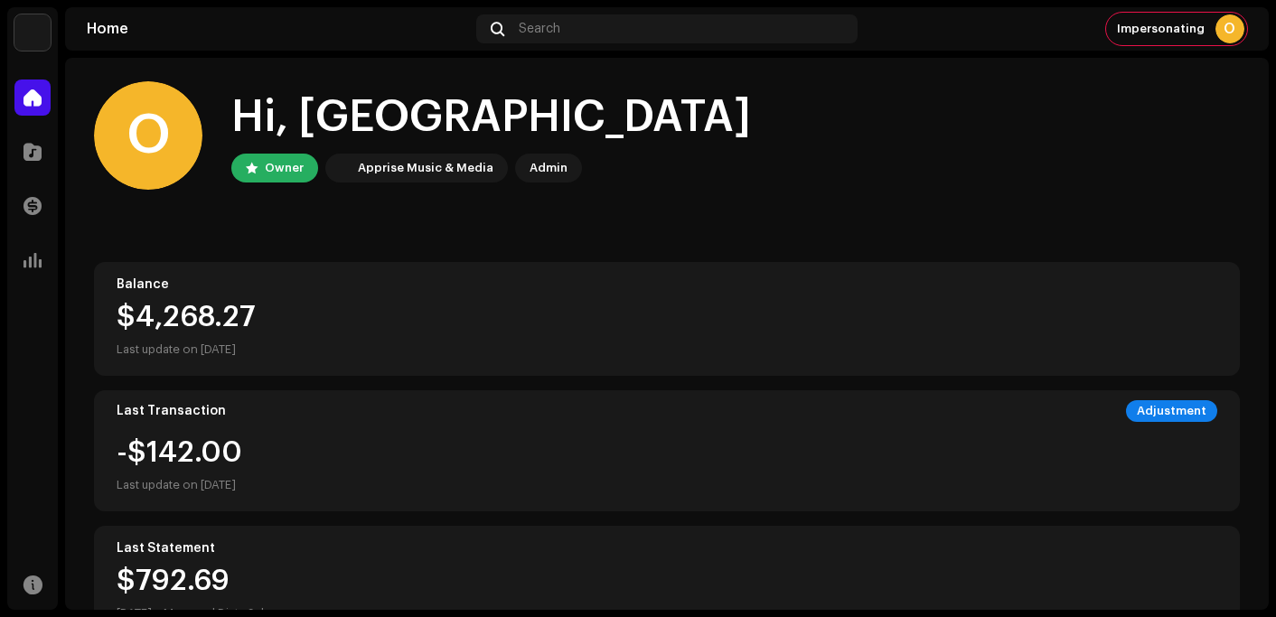
scroll to position [0, 0]
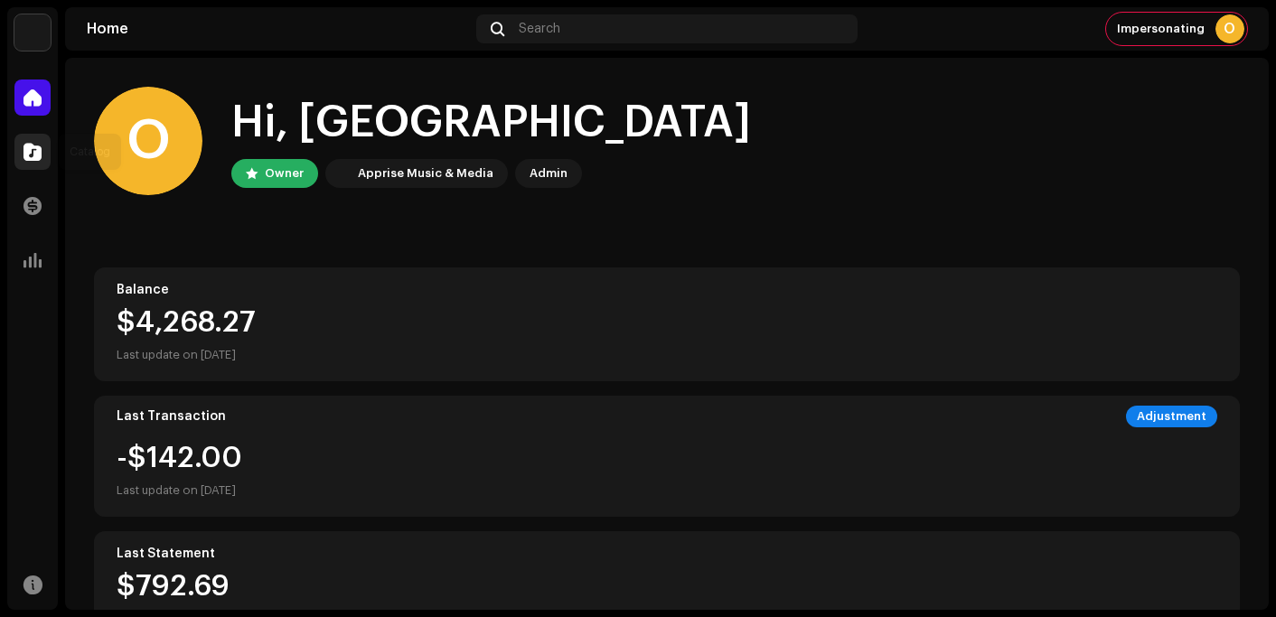
click at [37, 161] on div at bounding box center [32, 152] width 36 height 36
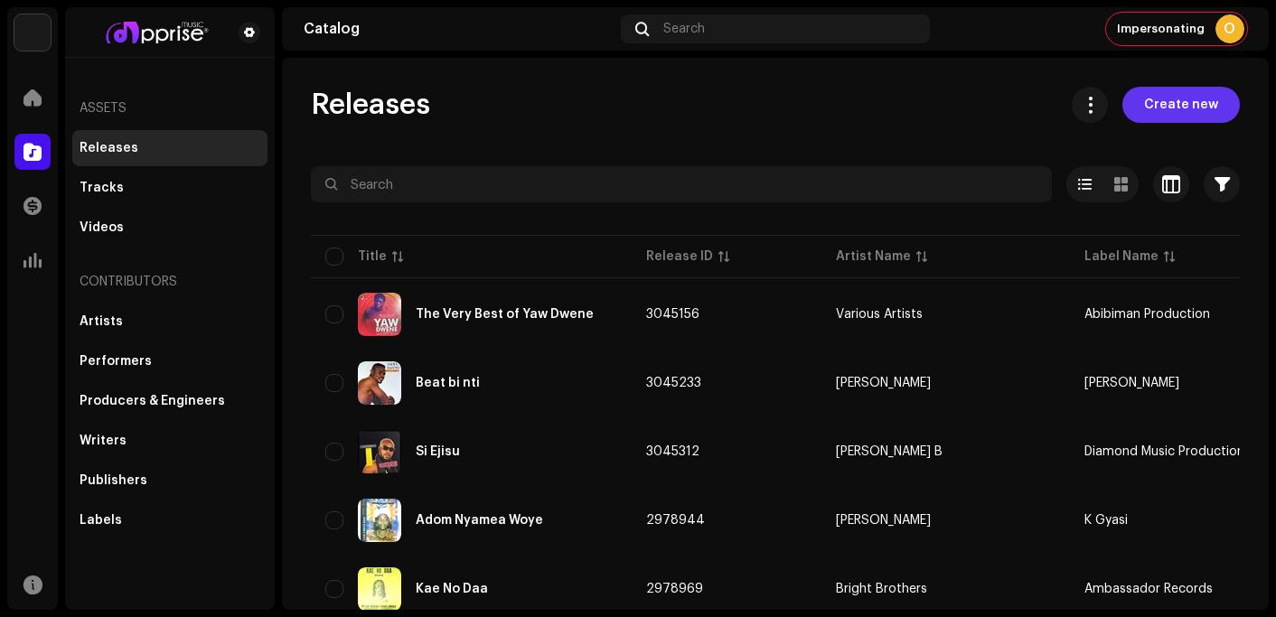
click at [1179, 103] on span "Create new" at bounding box center [1181, 105] width 74 height 36
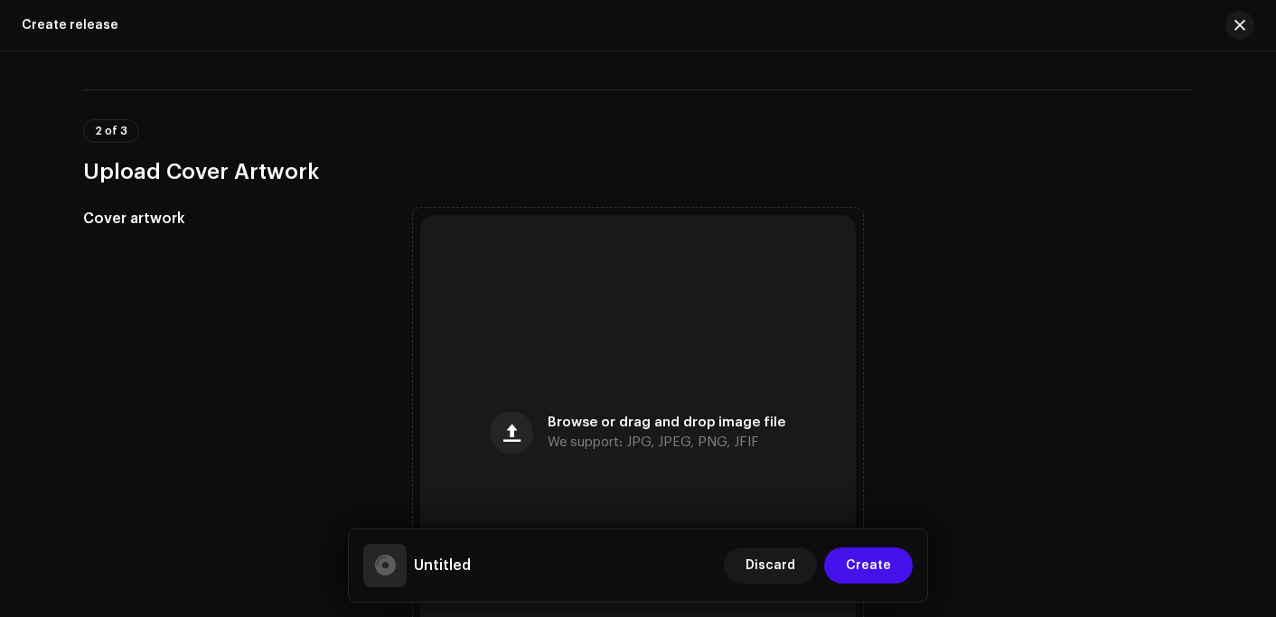
scroll to position [452, 0]
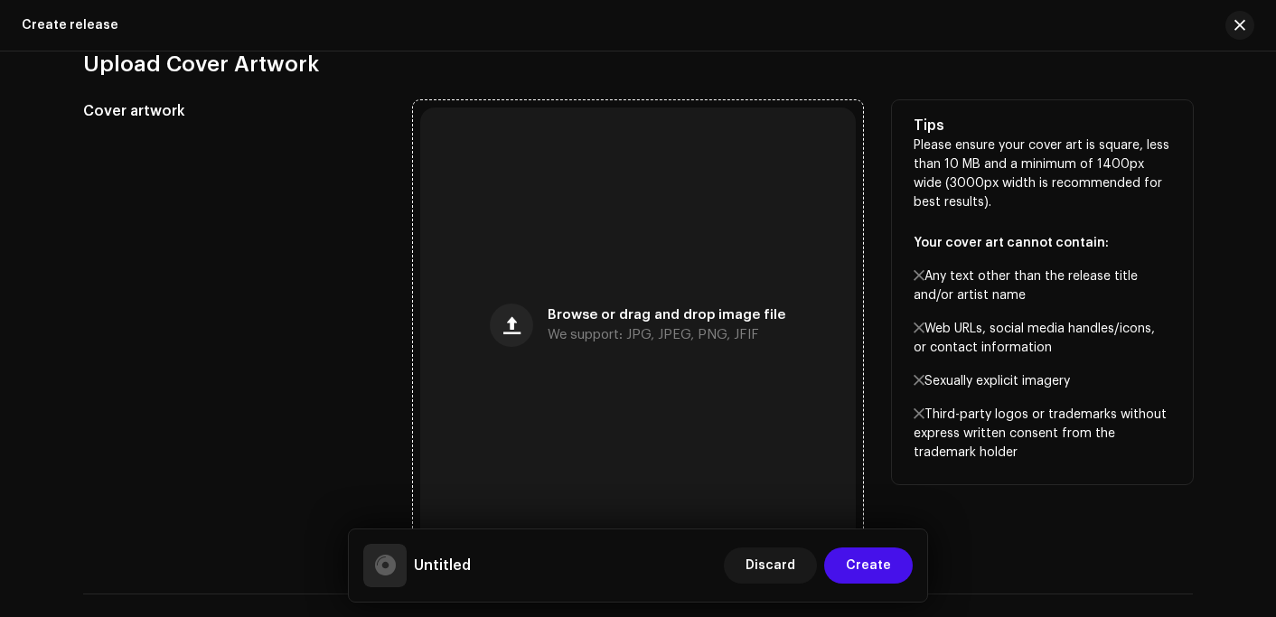
click at [578, 307] on div "Browse or drag and drop image file We support: JPG, JPEG, PNG, JFIF" at bounding box center [638, 326] width 436 height 436
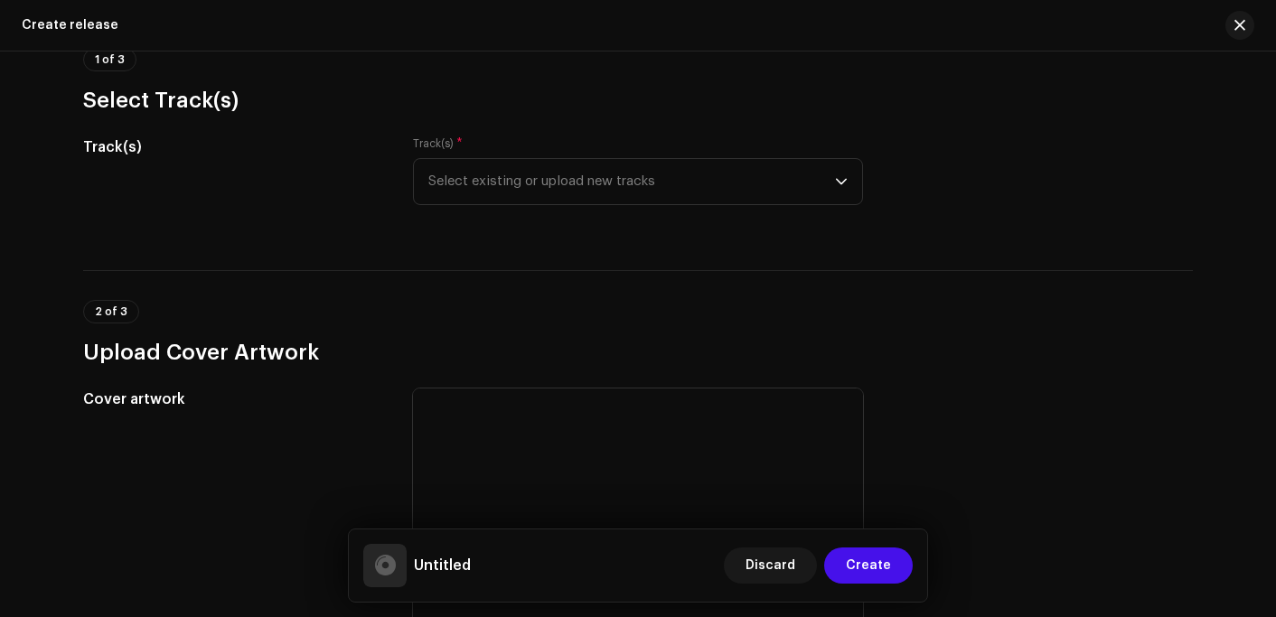
scroll to position [181, 0]
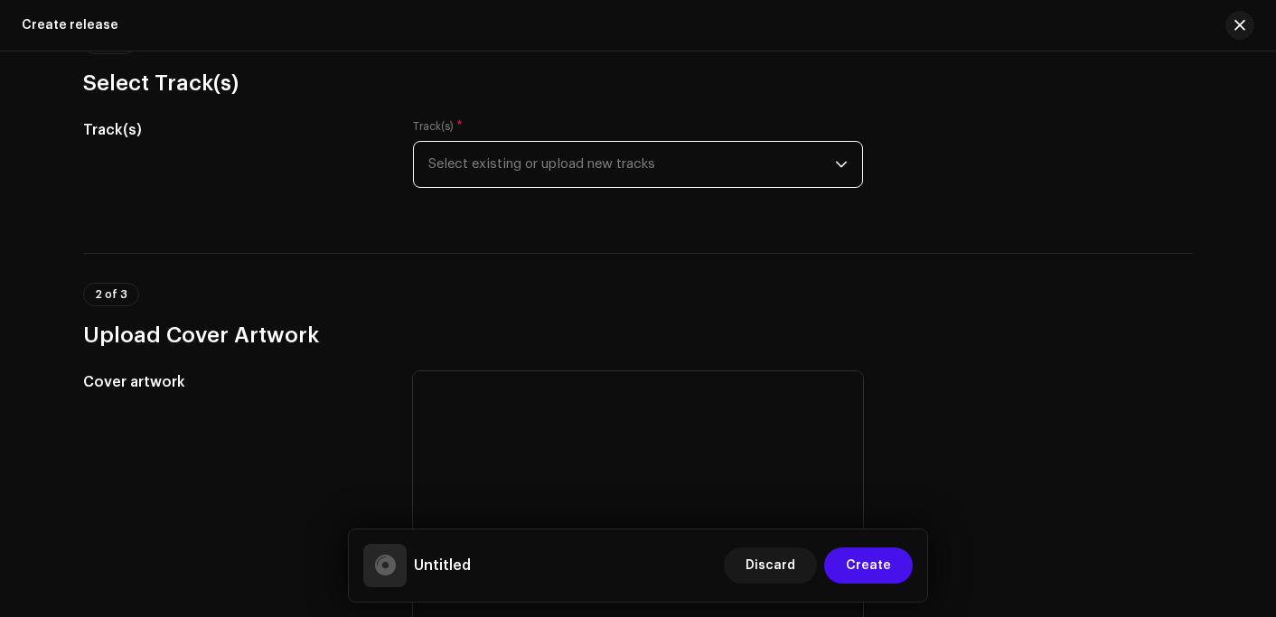
click at [567, 182] on span "Select existing or upload new tracks" at bounding box center [631, 164] width 407 height 45
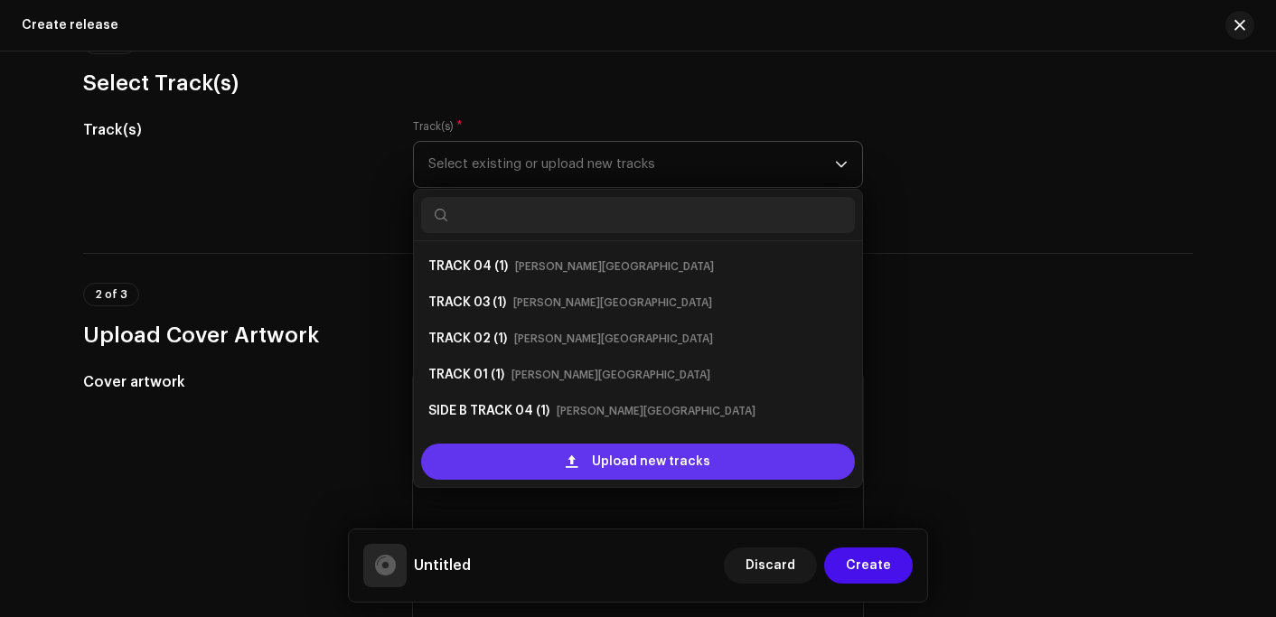
scroll to position [29, 0]
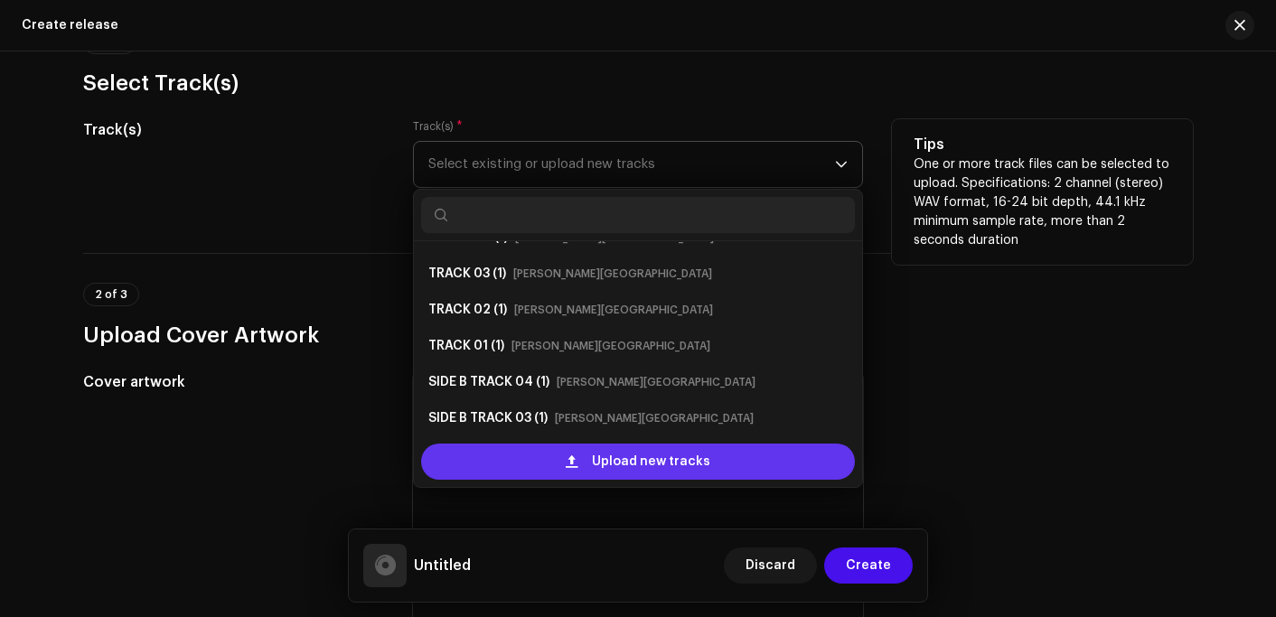
click at [568, 465] on span at bounding box center [572, 462] width 12 height 14
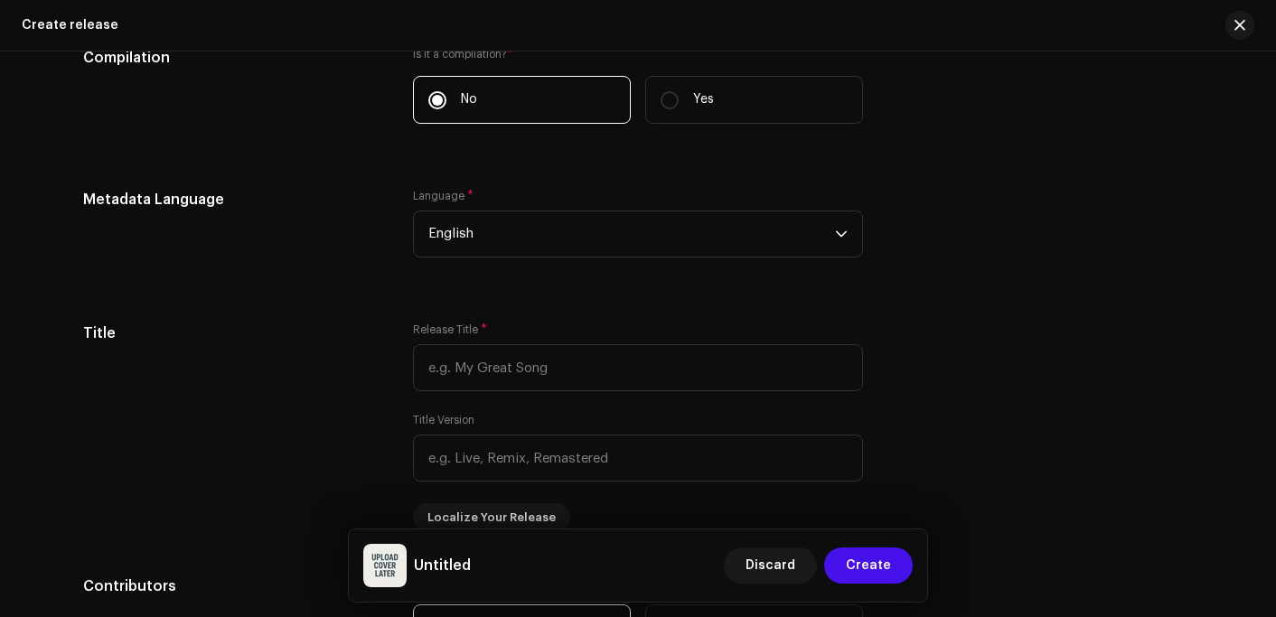
scroll to position [1996, 0]
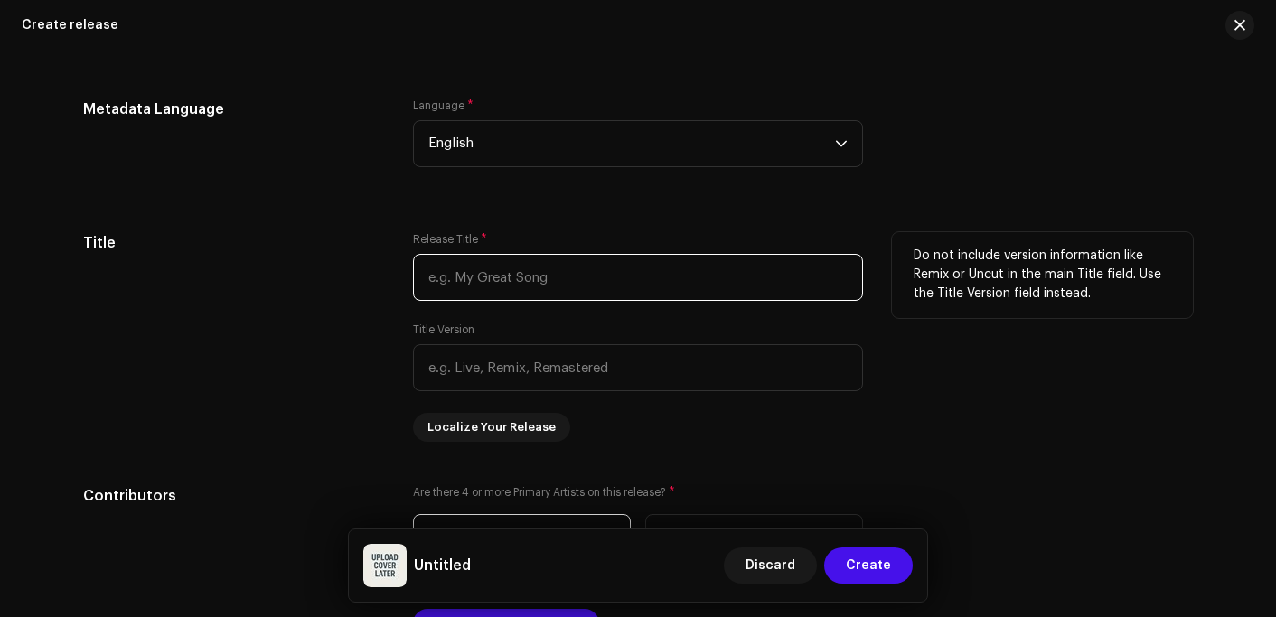
click at [671, 268] on input "text" at bounding box center [638, 277] width 450 height 47
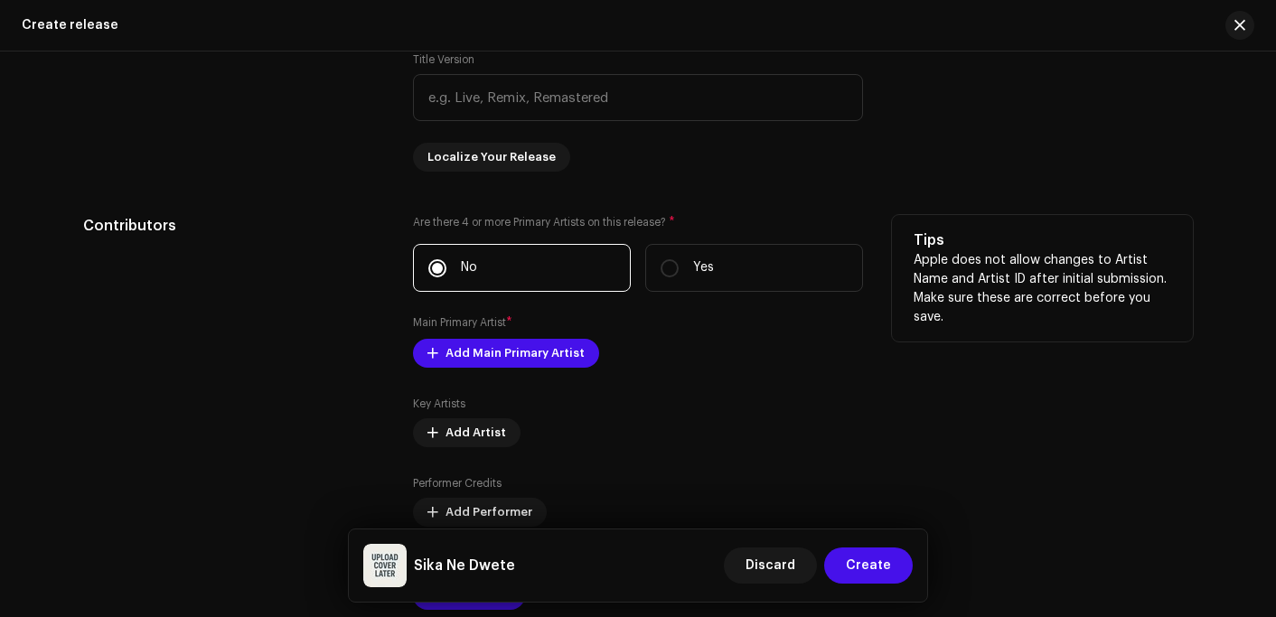
scroll to position [2267, 0]
type input "Sika Ne Dwete"
click at [542, 363] on span "Add Main Primary Artist" at bounding box center [515, 352] width 139 height 36
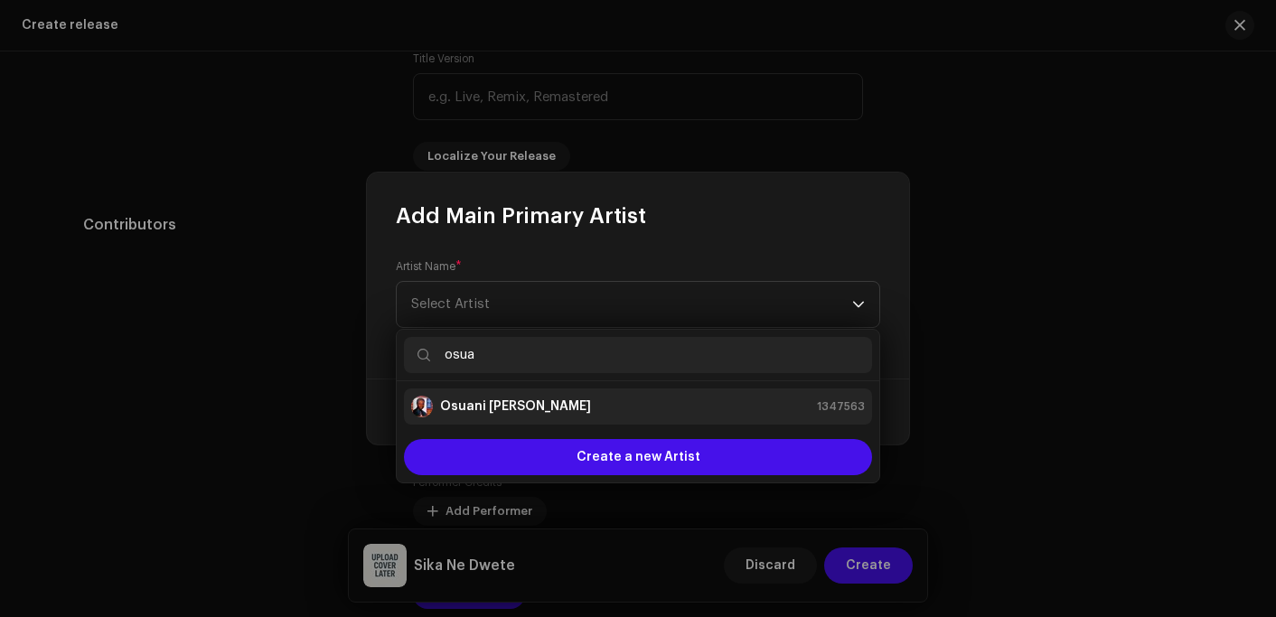
type input "osua"
click at [592, 396] on div "Osuani [PERSON_NAME] 1347563" at bounding box center [638, 407] width 454 height 22
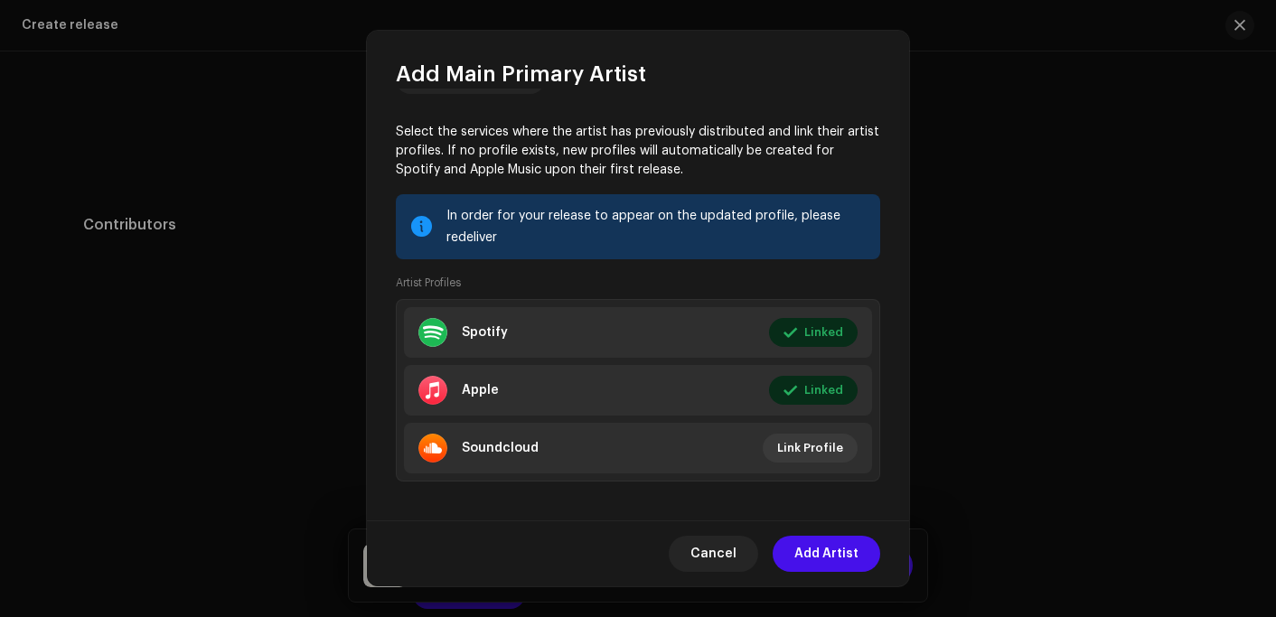
scroll to position [155, 0]
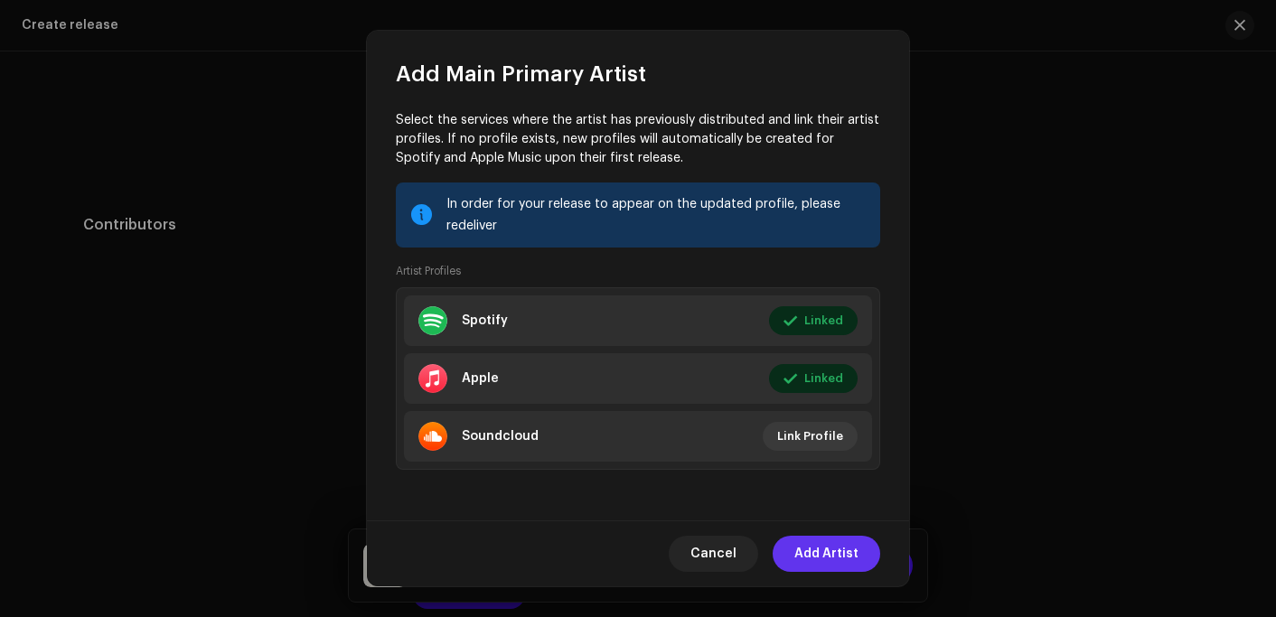
click at [816, 555] on span "Add Artist" at bounding box center [826, 554] width 64 height 36
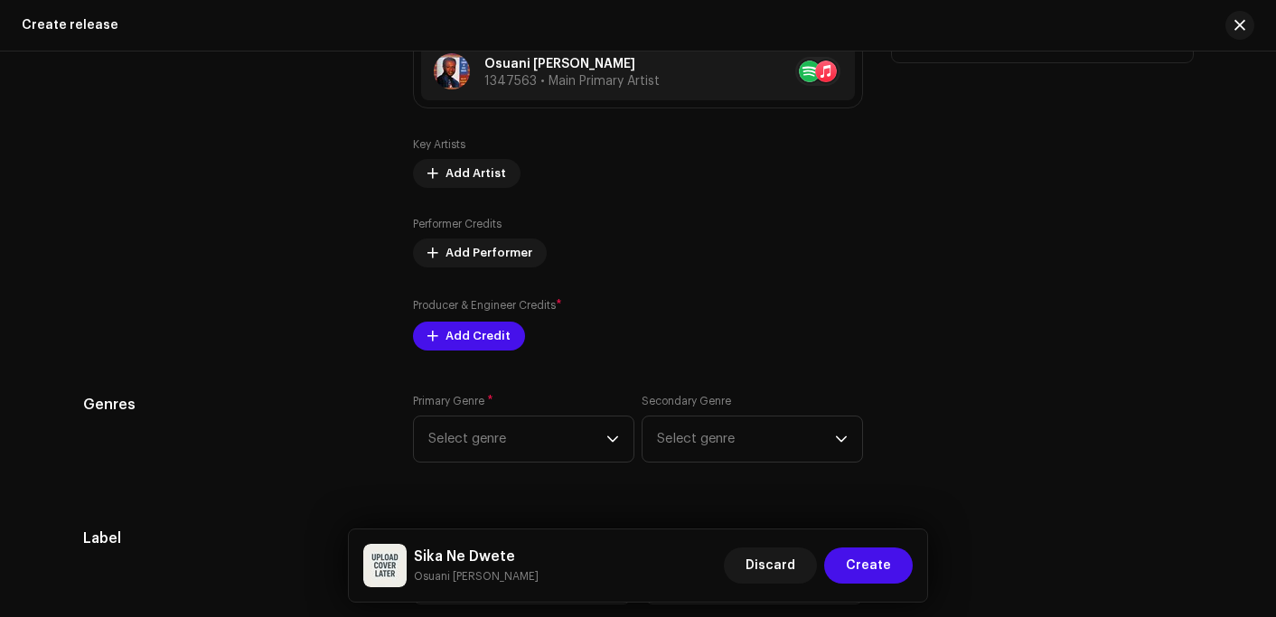
scroll to position [2628, 0]
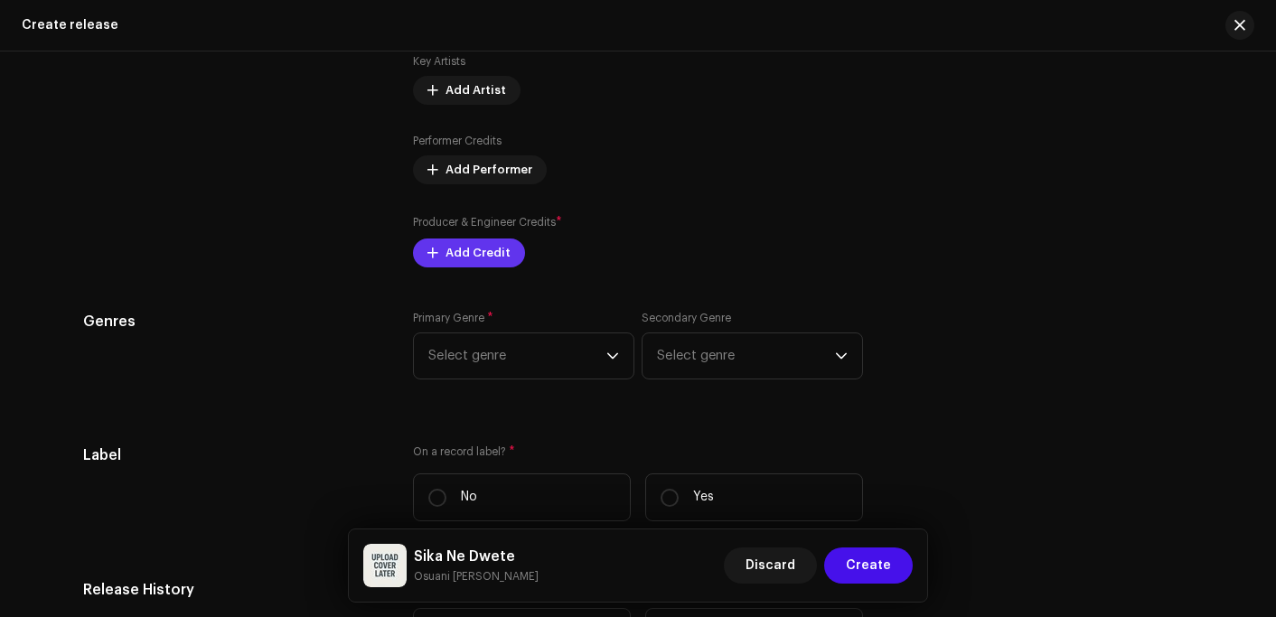
click at [484, 247] on span "Add Credit" at bounding box center [478, 253] width 65 height 36
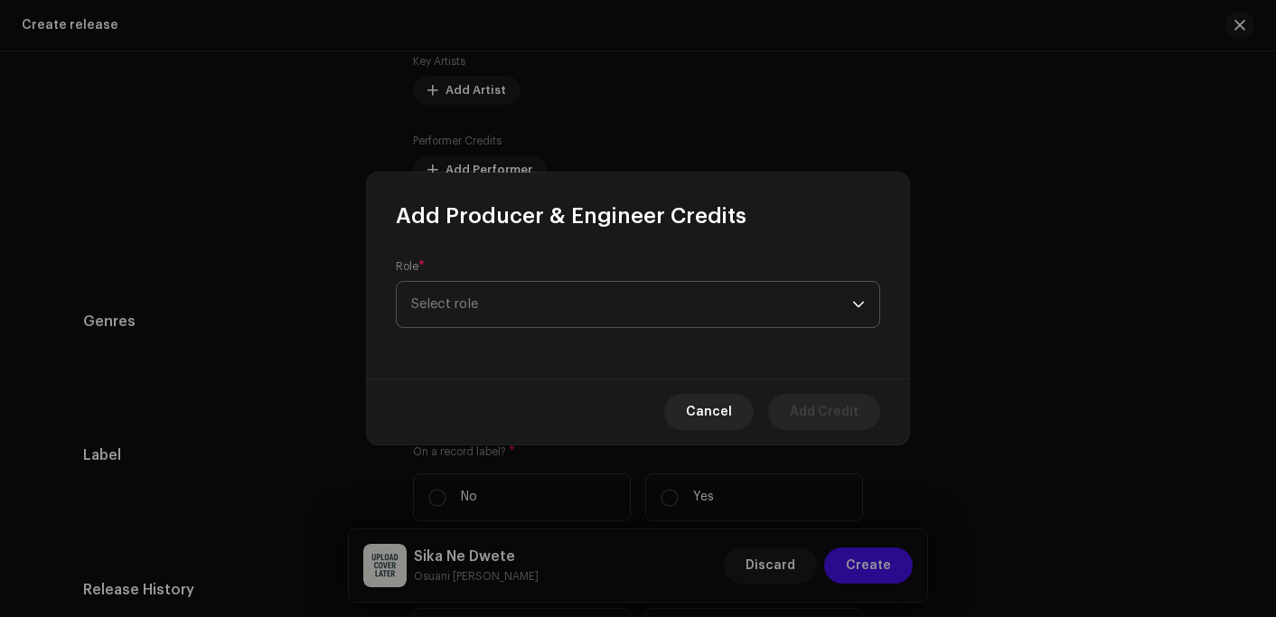
click at [481, 297] on span "Select role" at bounding box center [631, 304] width 441 height 45
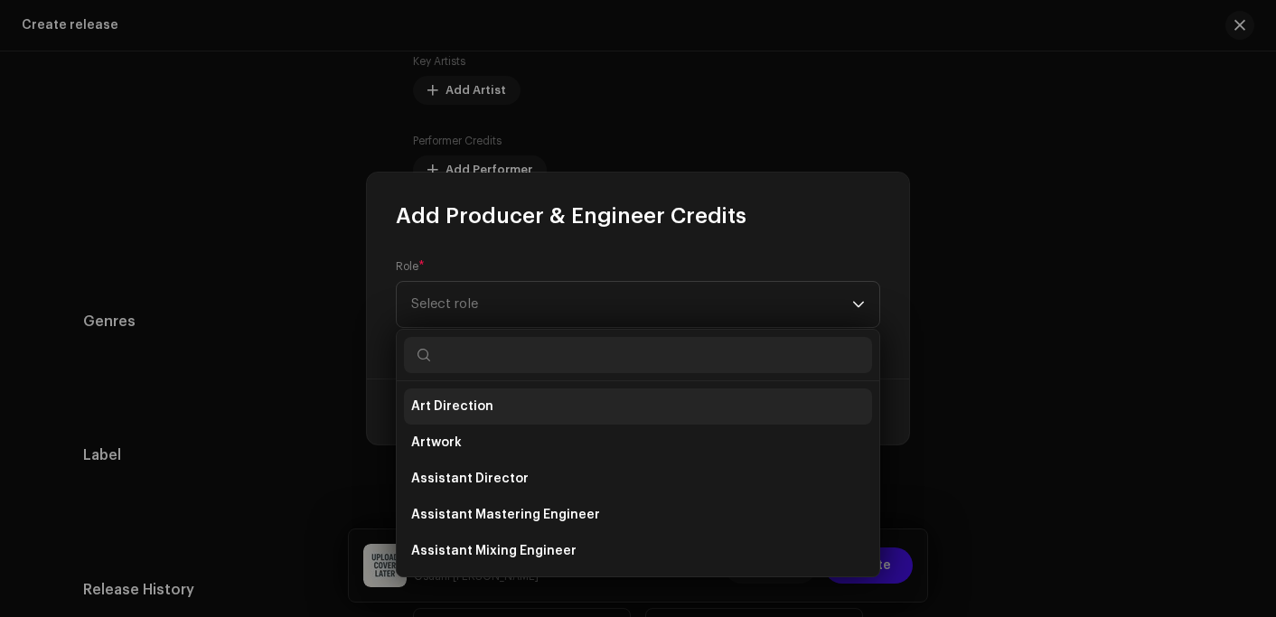
click at [478, 399] on span "Art Direction" at bounding box center [452, 407] width 82 height 18
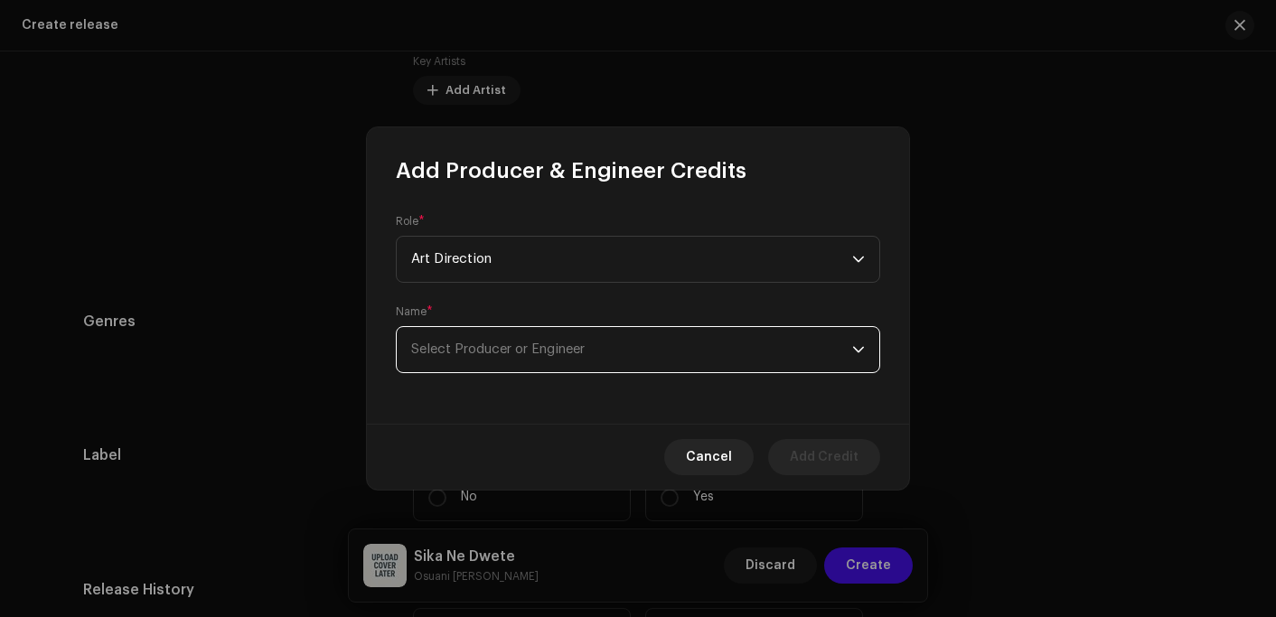
click at [516, 357] on span "Select Producer or Engineer" at bounding box center [631, 349] width 441 height 45
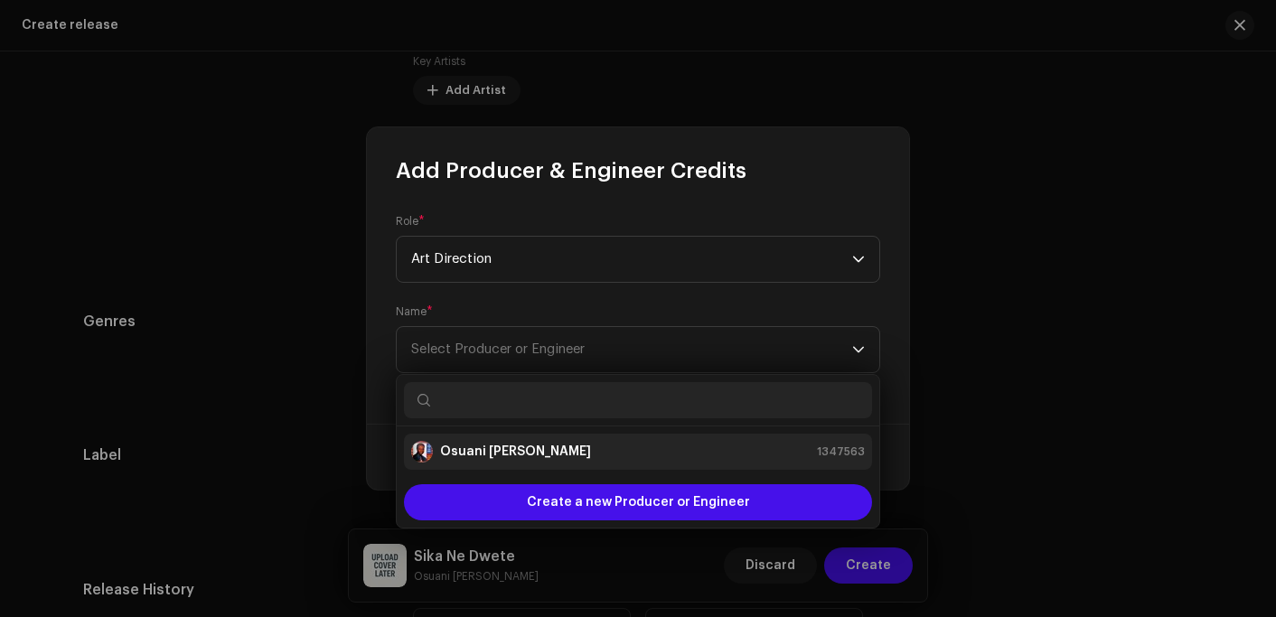
click at [534, 447] on strong "Osuani [PERSON_NAME]" at bounding box center [515, 452] width 151 height 18
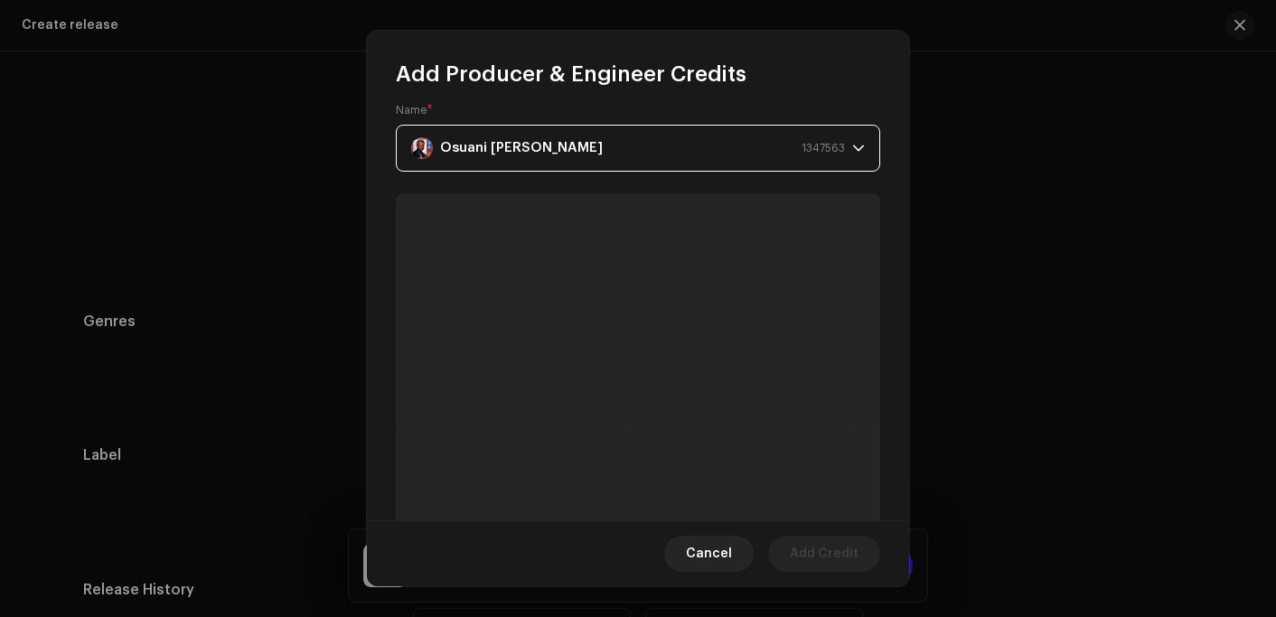
scroll to position [0, 0]
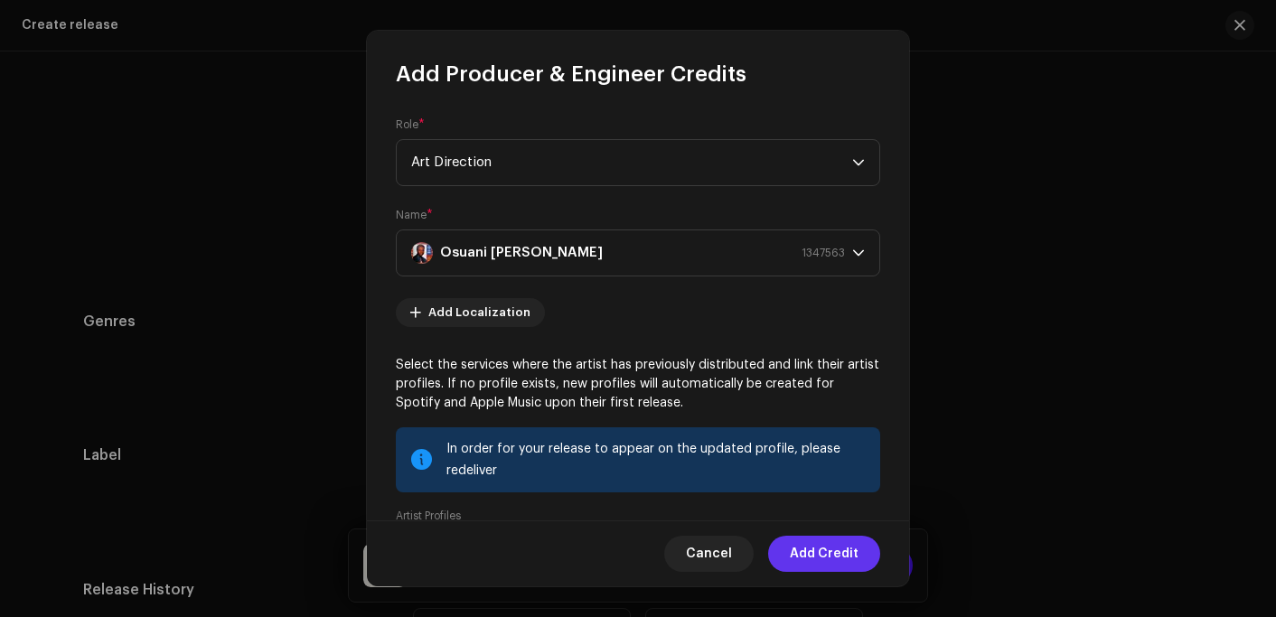
click at [837, 558] on span "Add Credit" at bounding box center [824, 554] width 69 height 36
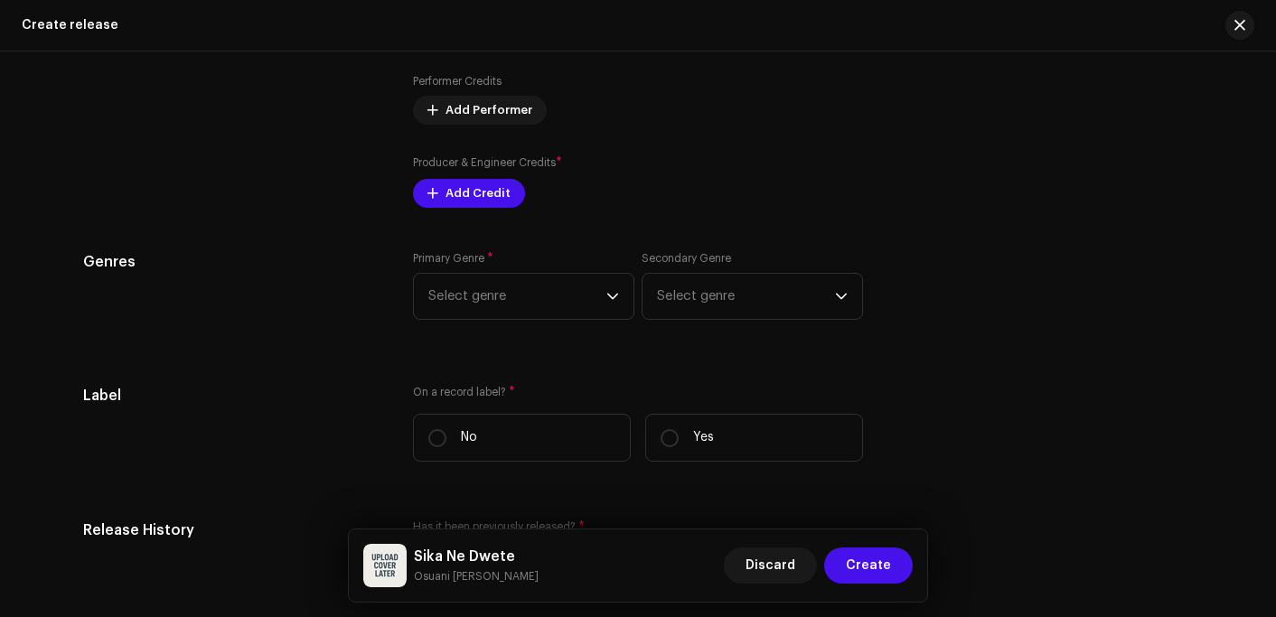
scroll to position [2719, 0]
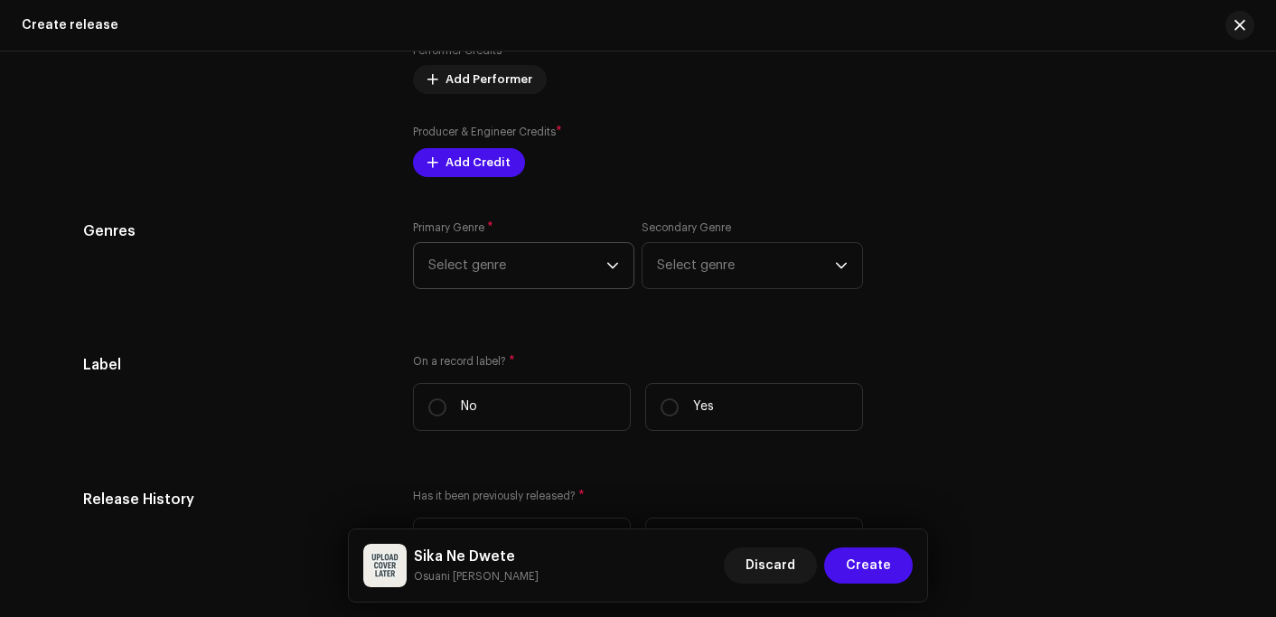
click at [493, 255] on span "Select genre" at bounding box center [517, 265] width 178 height 45
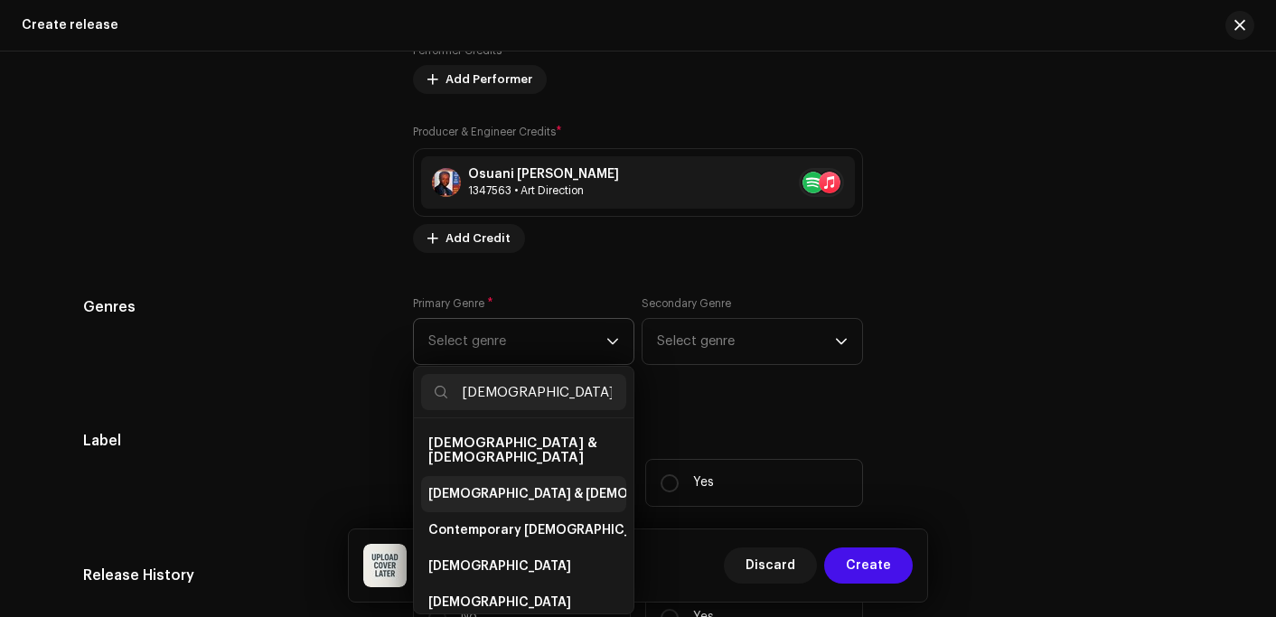
type input "[DEMOGRAPHIC_DATA]"
click at [503, 485] on span "[DEMOGRAPHIC_DATA] & [DEMOGRAPHIC_DATA]" at bounding box center [578, 494] width 300 height 18
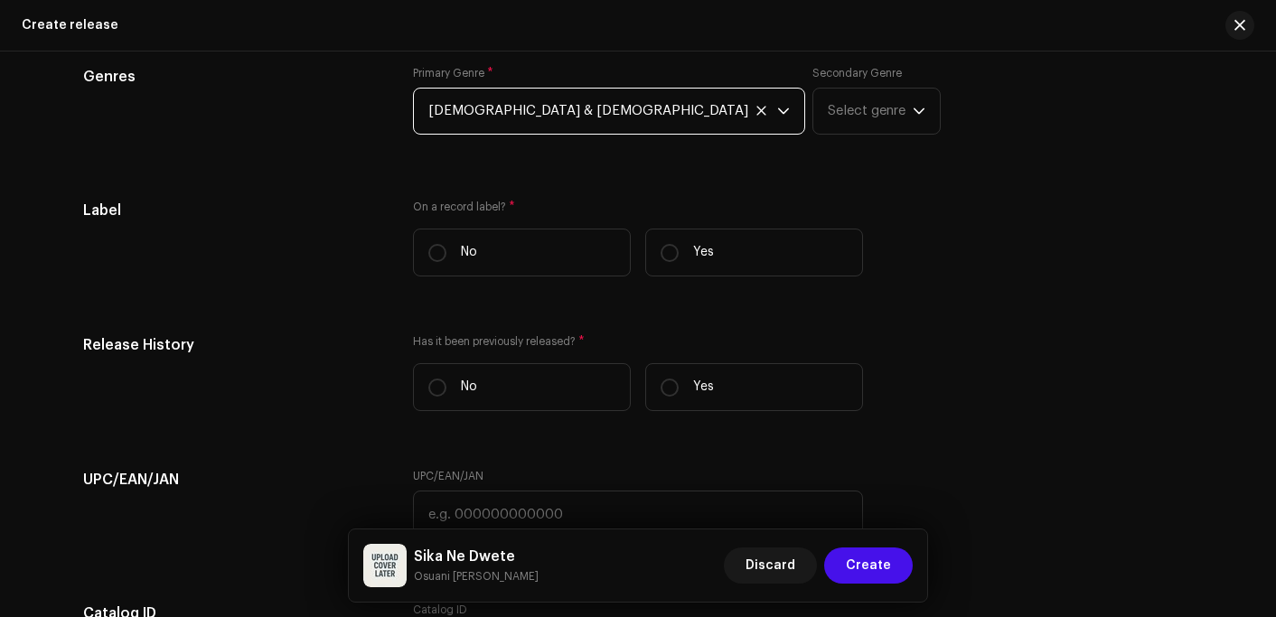
scroll to position [2990, 0]
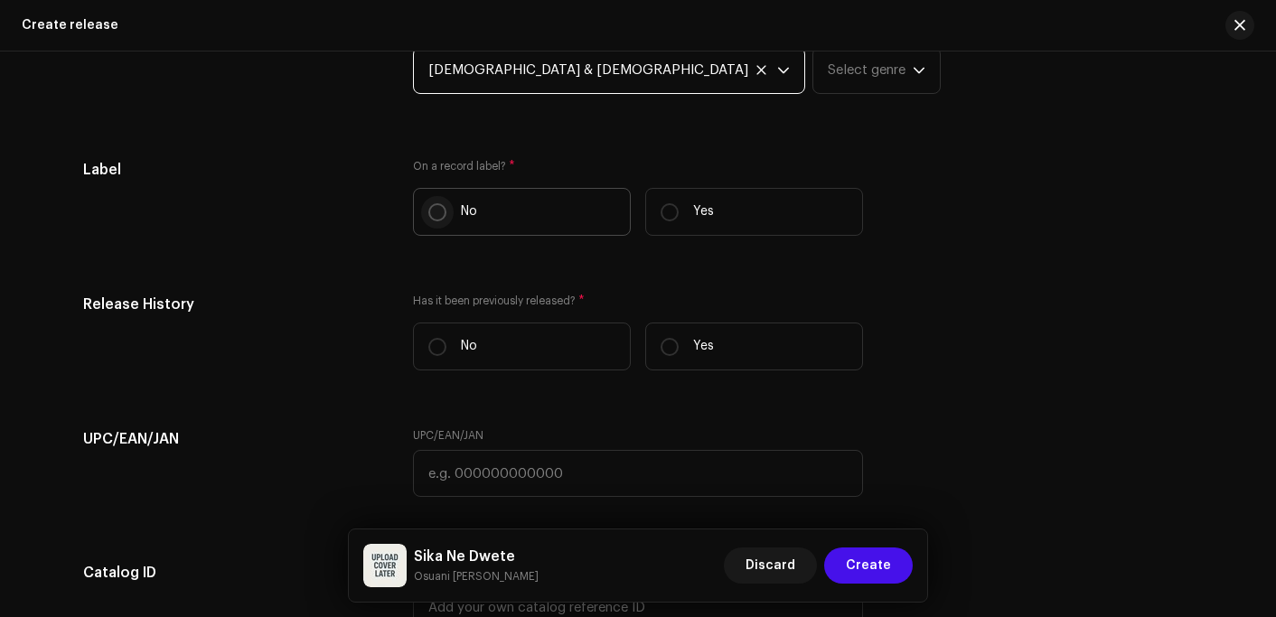
click at [440, 221] on input "No" at bounding box center [437, 212] width 18 height 18
radio input "true"
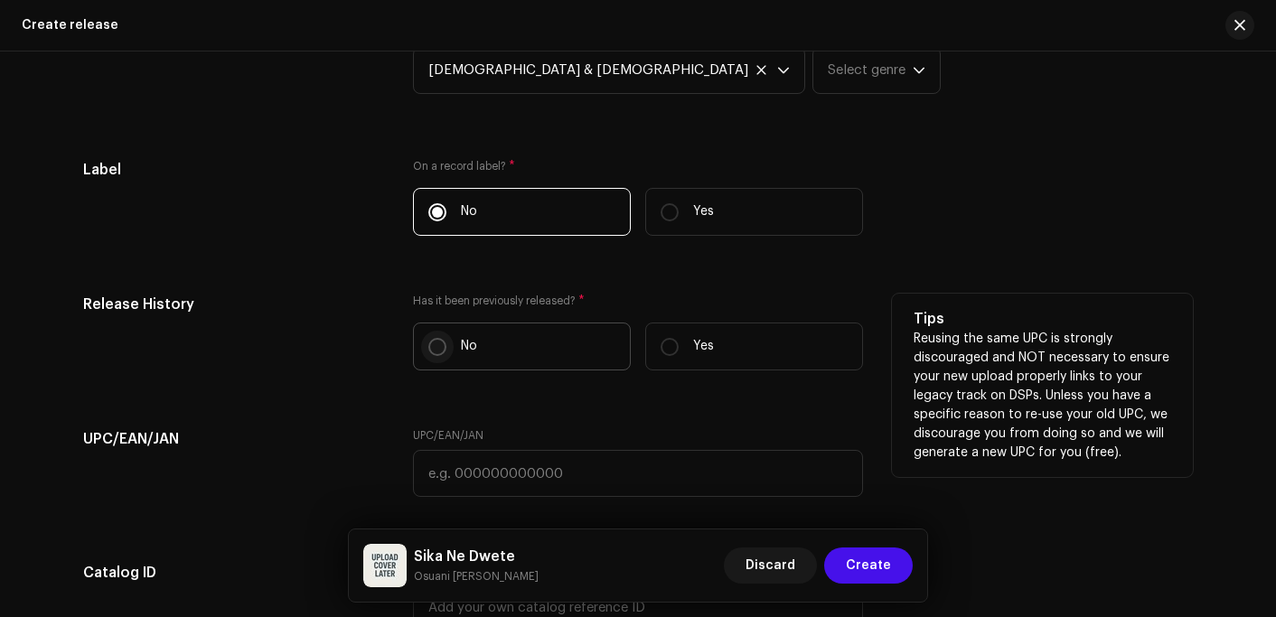
click at [430, 349] on input "No" at bounding box center [437, 347] width 18 height 18
radio input "true"
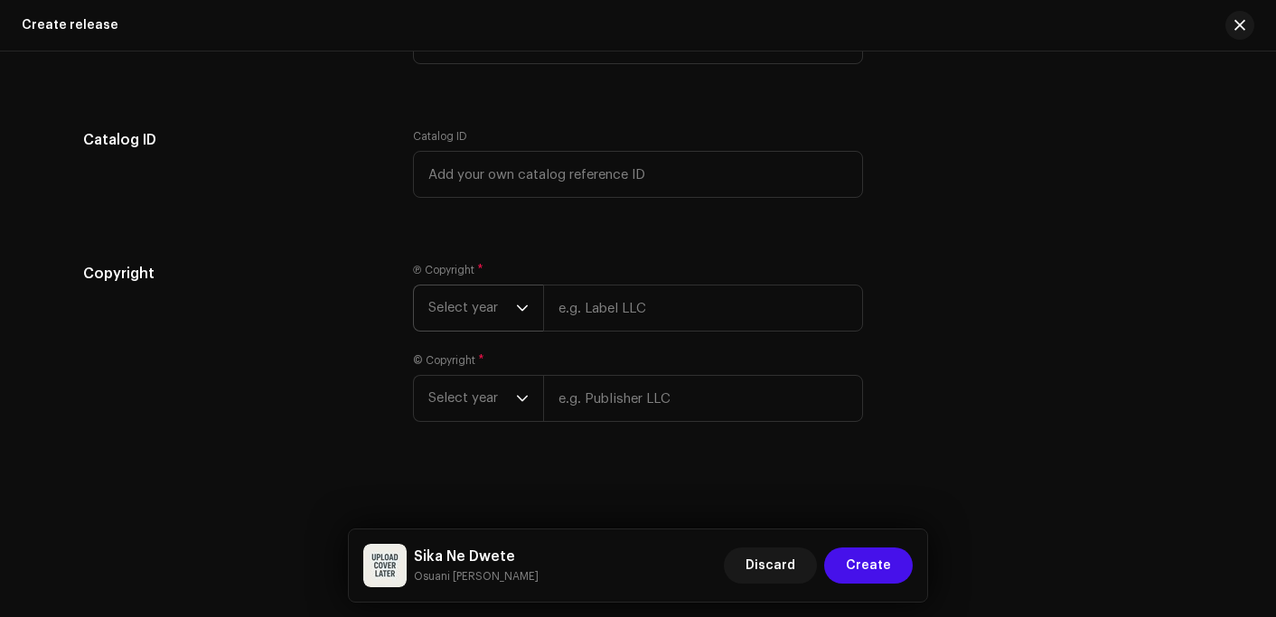
click at [474, 306] on span "Select year" at bounding box center [472, 308] width 88 height 45
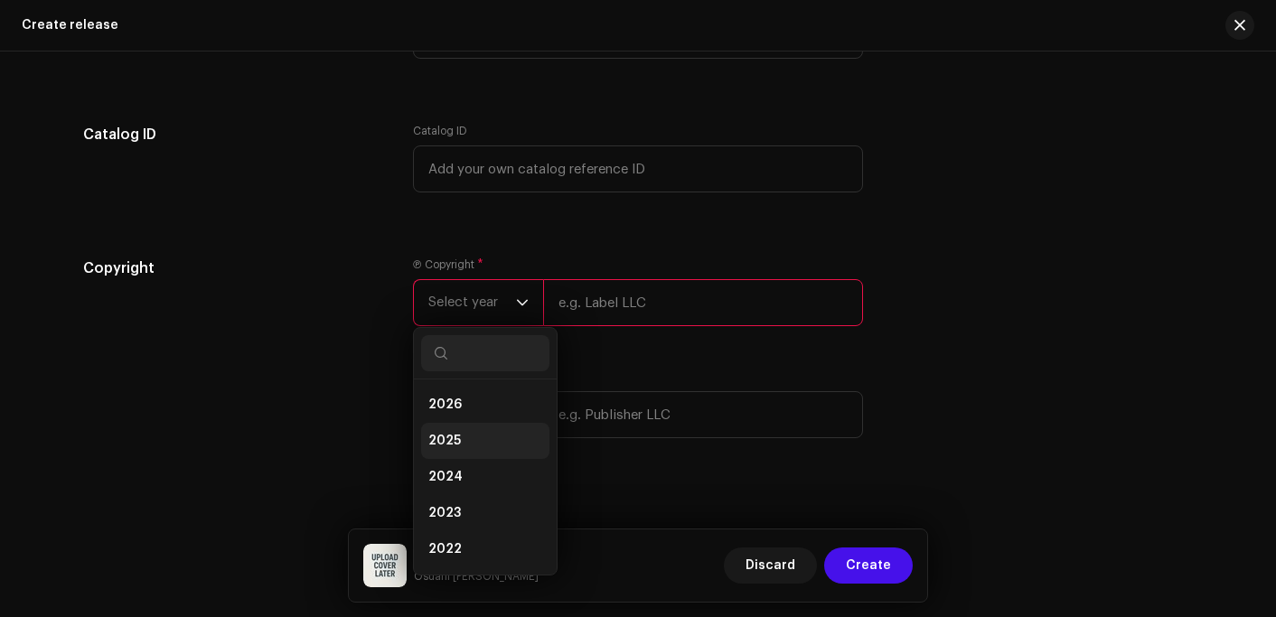
click at [448, 440] on span "2025" at bounding box center [444, 441] width 33 height 18
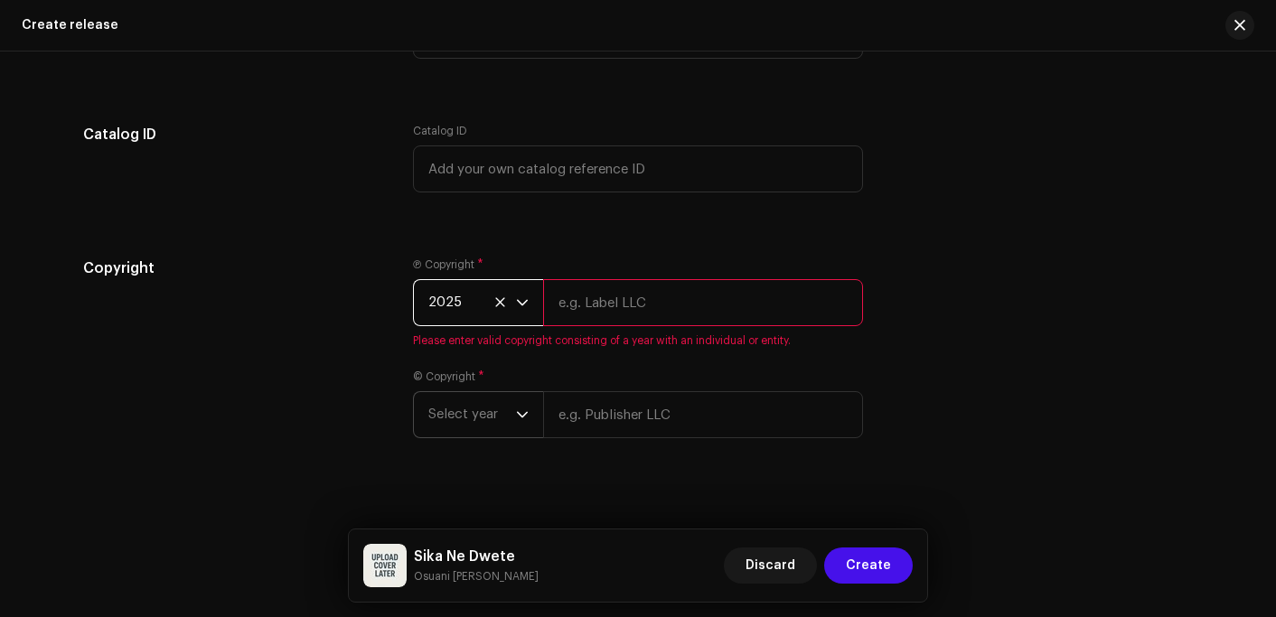
click at [465, 405] on span "Select year" at bounding box center [472, 414] width 88 height 45
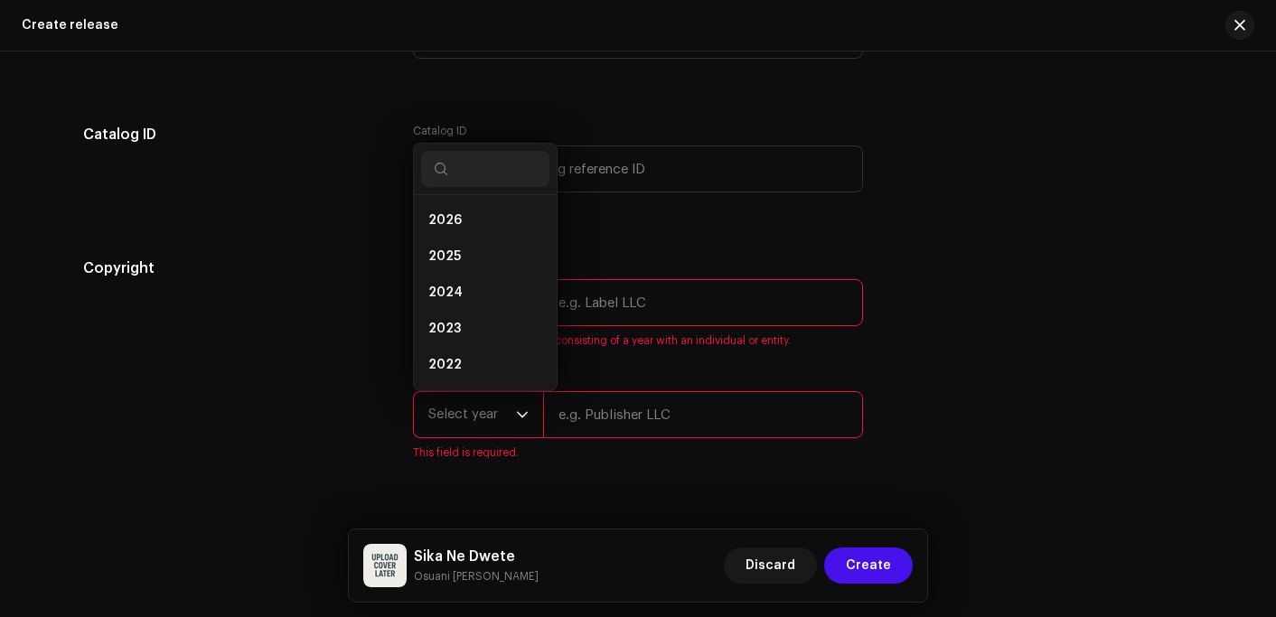
scroll to position [29, 0]
click at [457, 235] on li "2025" at bounding box center [485, 228] width 128 height 36
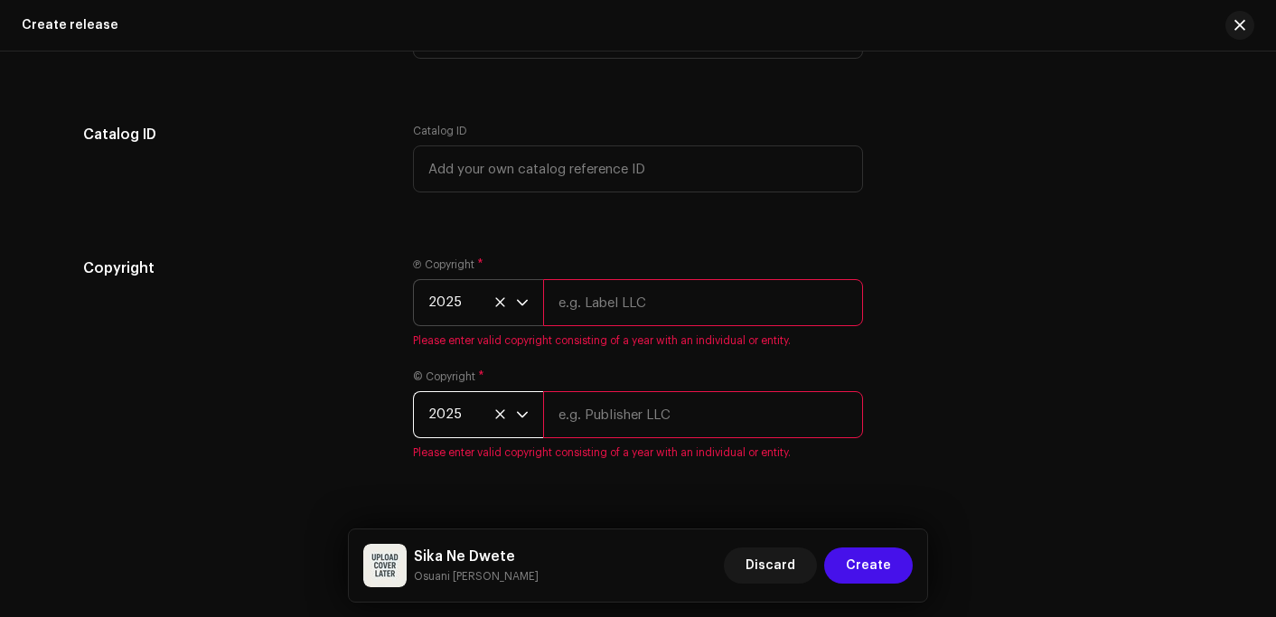
click at [613, 301] on input "text" at bounding box center [703, 302] width 320 height 47
type input "Osuani Afrifa"
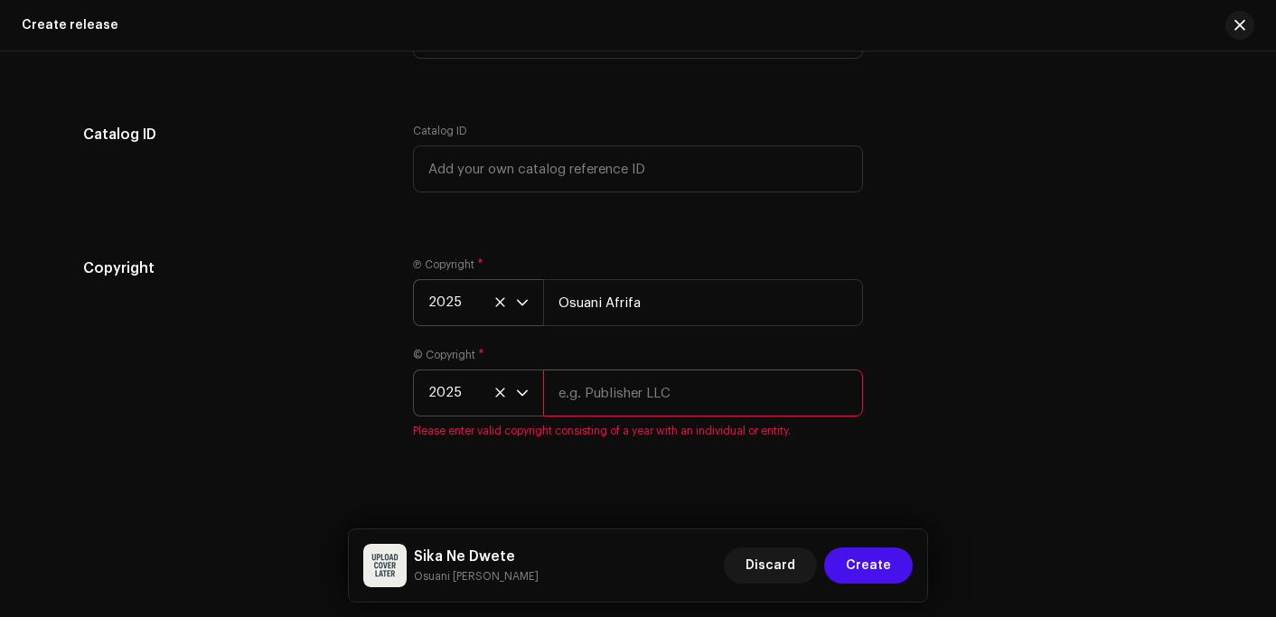
click at [590, 428] on span "Please enter valid copyright consisting of a year with an individual or entity." at bounding box center [638, 431] width 450 height 14
click at [607, 403] on input "text" at bounding box center [703, 393] width 320 height 47
type input "Osuani Afrifa"
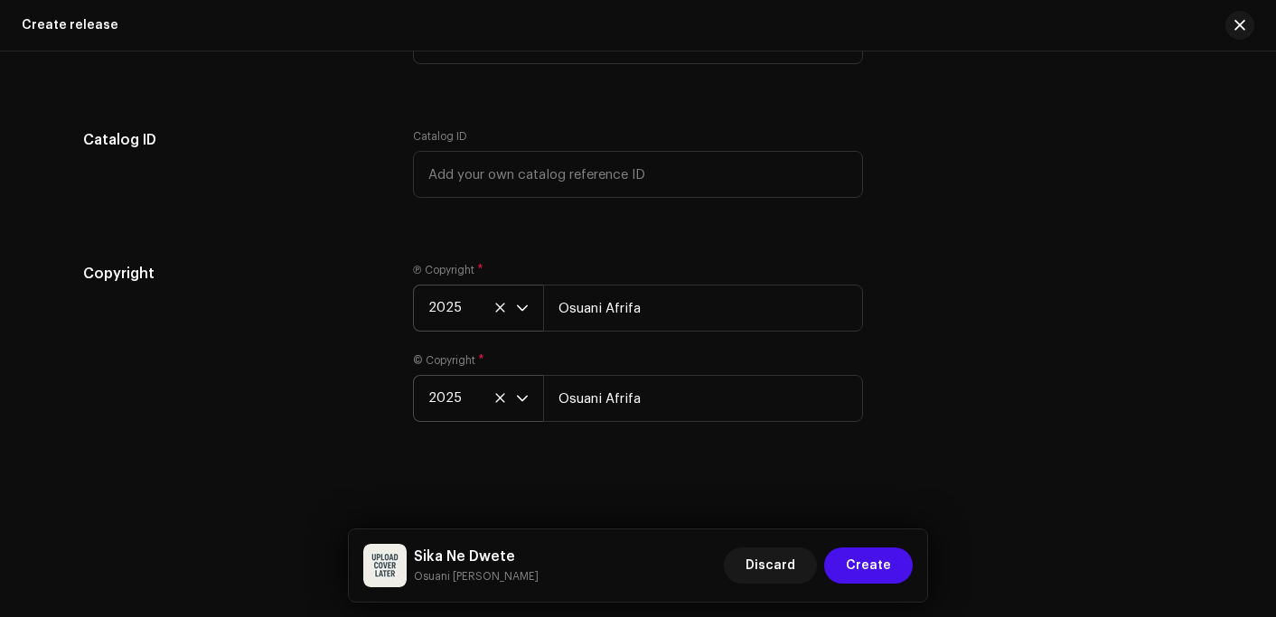
click at [982, 337] on div "Copyright Ⓟ Copyright * 2025 Osuani Afrifa © Copyright * 2025 Osuani Afrifa" at bounding box center [638, 353] width 1110 height 181
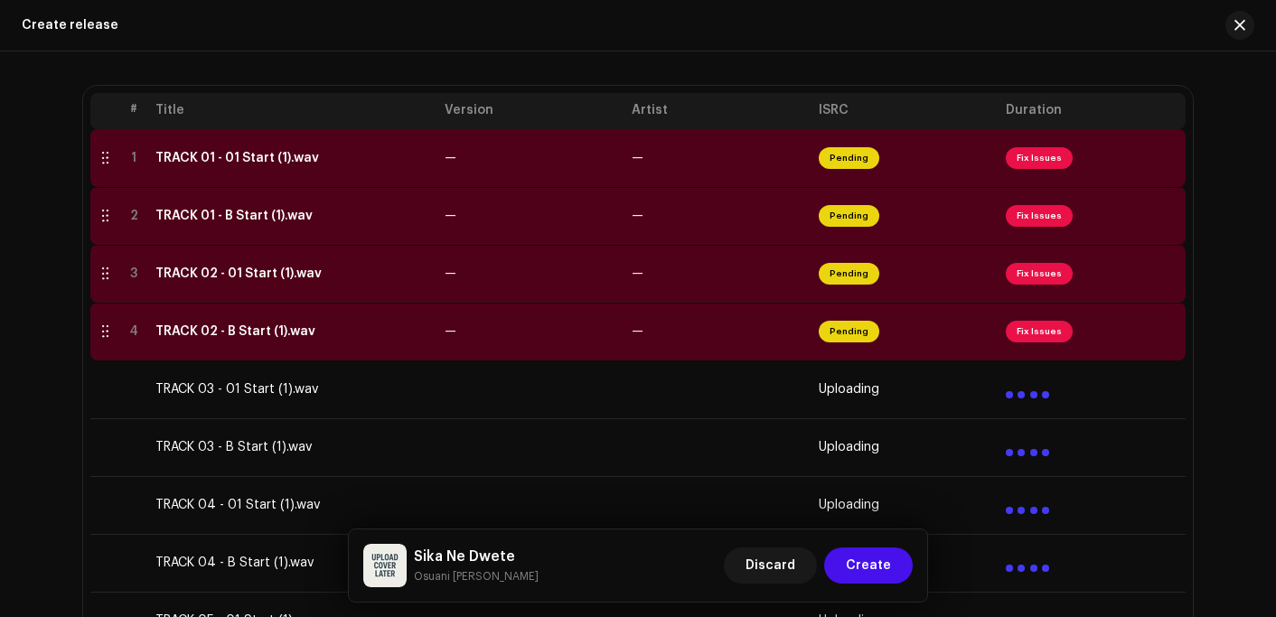
scroll to position [265, 0]
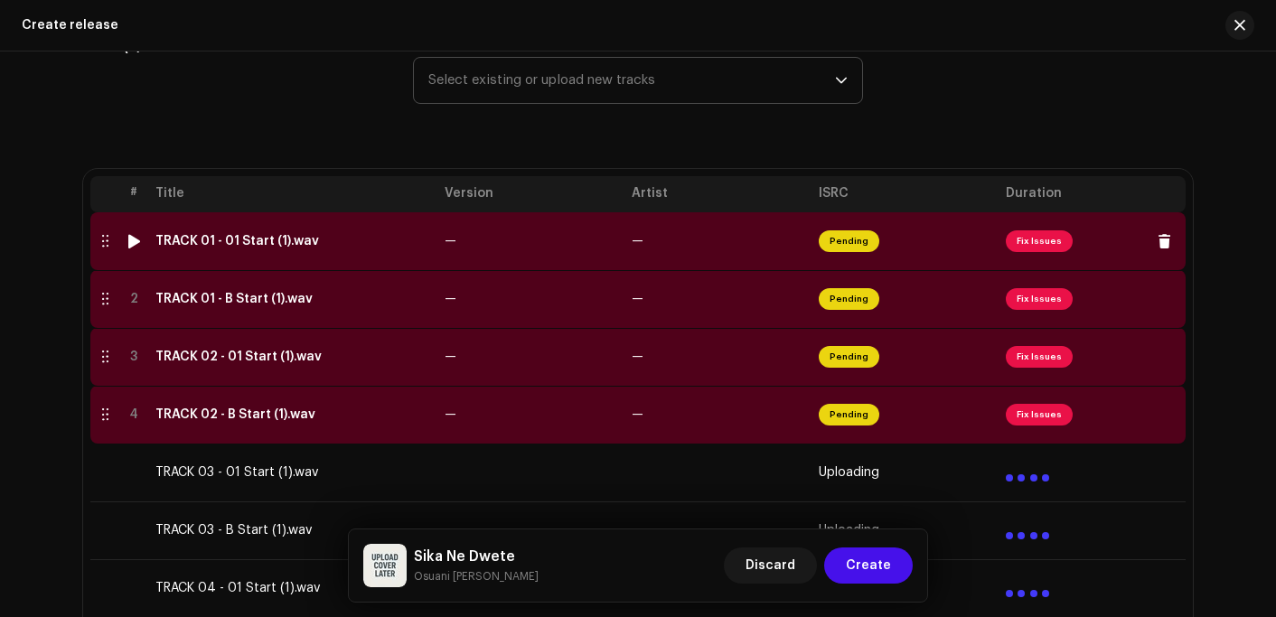
click at [210, 248] on td "TRACK 01 - 01 Start (1).wav" at bounding box center [292, 241] width 289 height 58
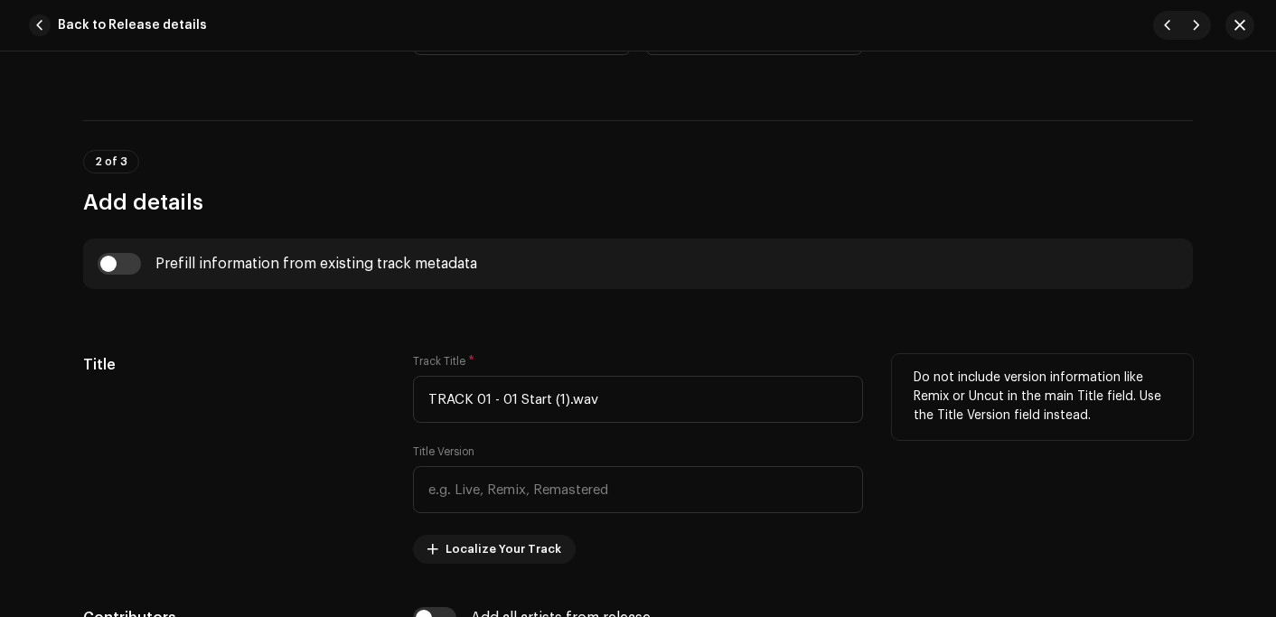
scroll to position [723, 0]
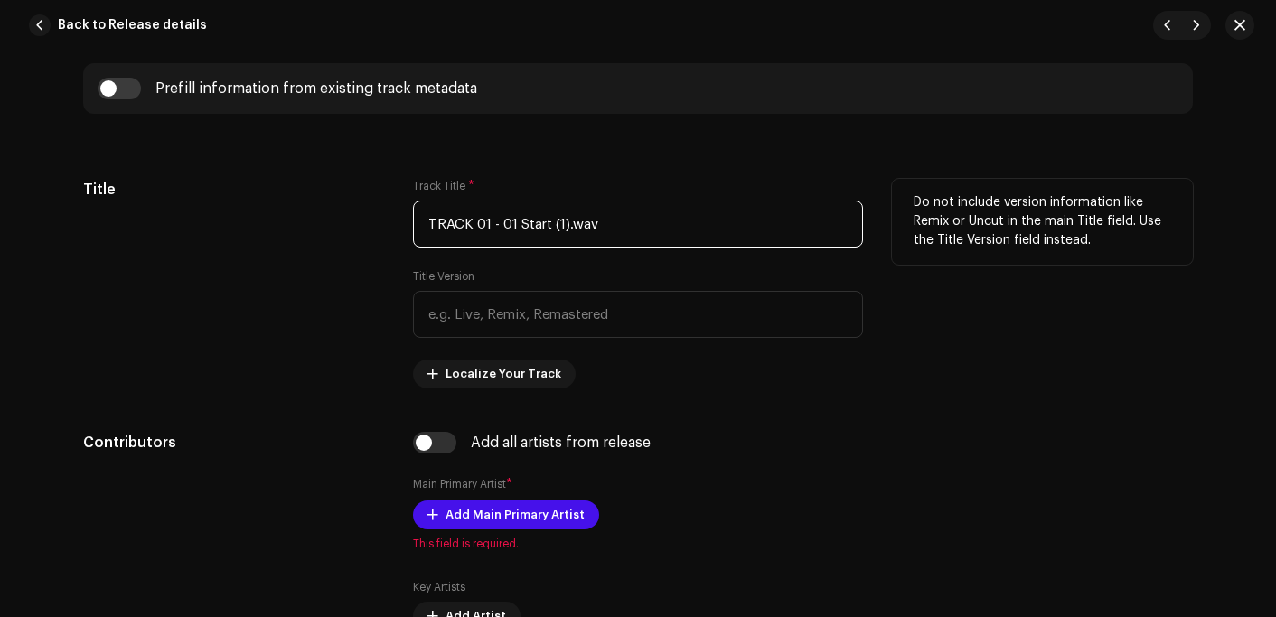
click at [663, 228] on input "TRACK 01 - 01 Start (1).wav" at bounding box center [638, 224] width 450 height 47
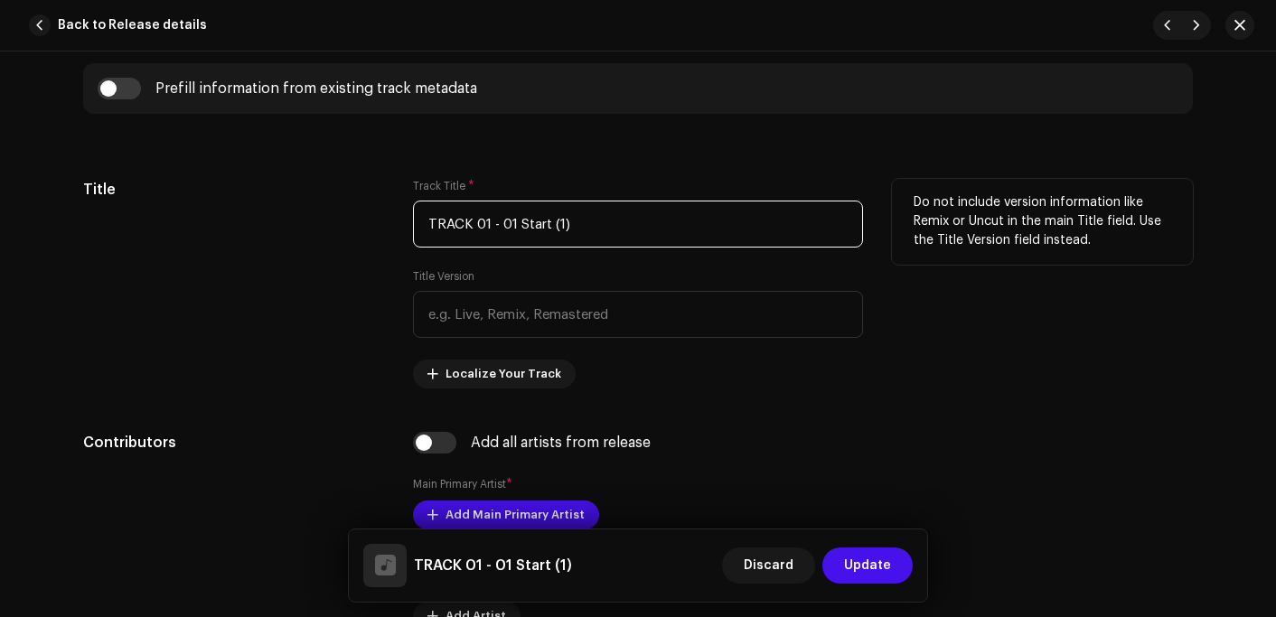
scroll to position [904, 0]
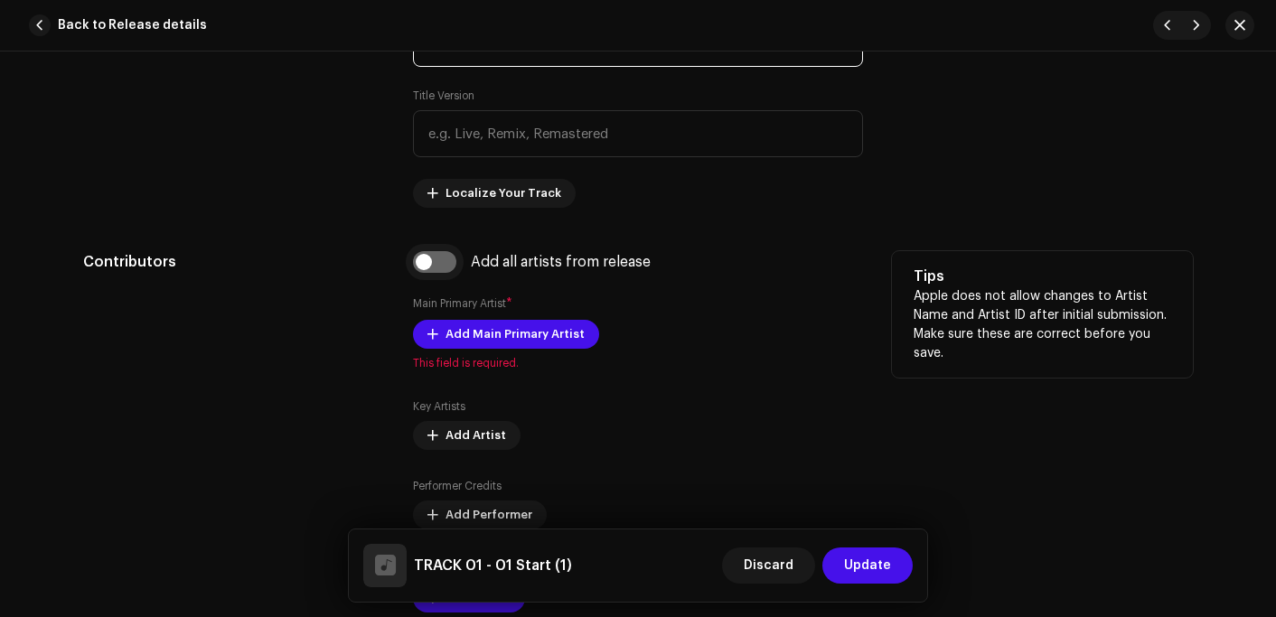
type input "TRACK 01 - 01 Start (1)"
click at [429, 256] on input "checkbox" at bounding box center [434, 262] width 43 height 22
checkbox input "true"
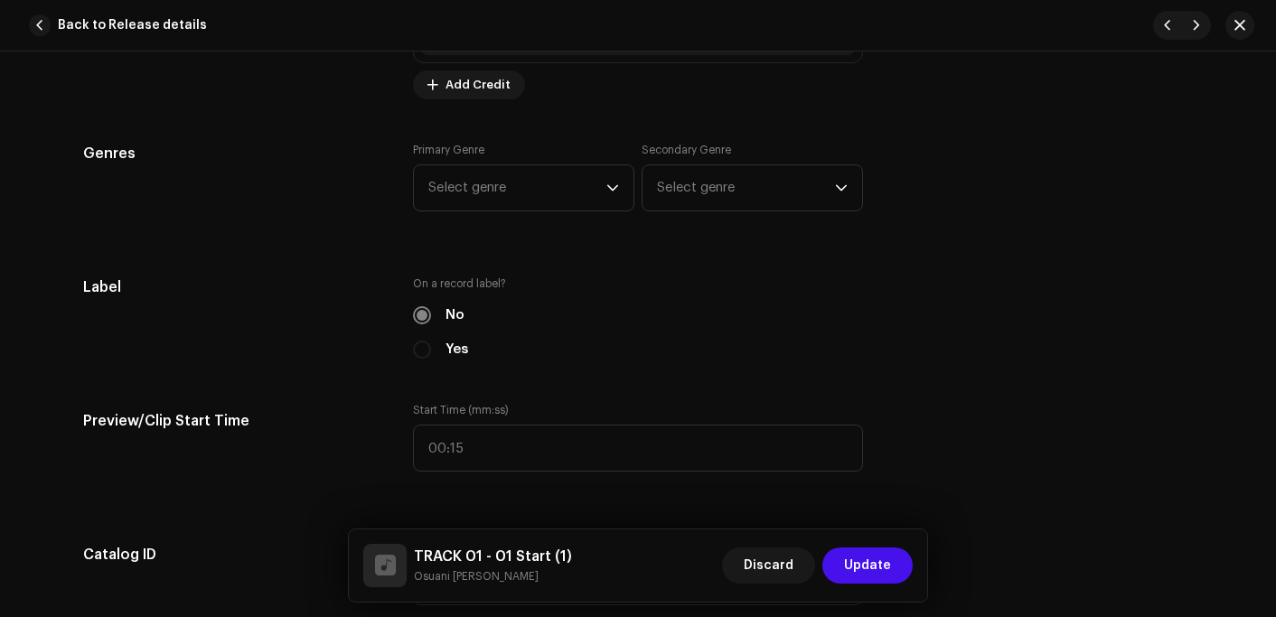
scroll to position [1627, 0]
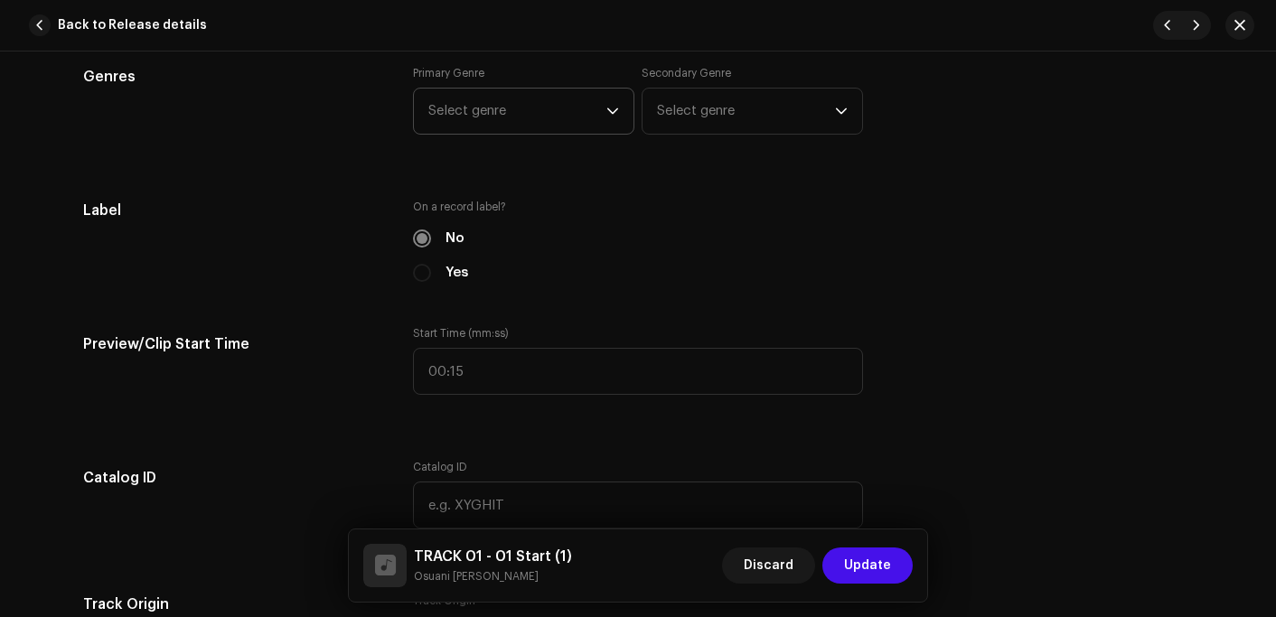
click at [513, 108] on span "Select genre" at bounding box center [517, 111] width 178 height 45
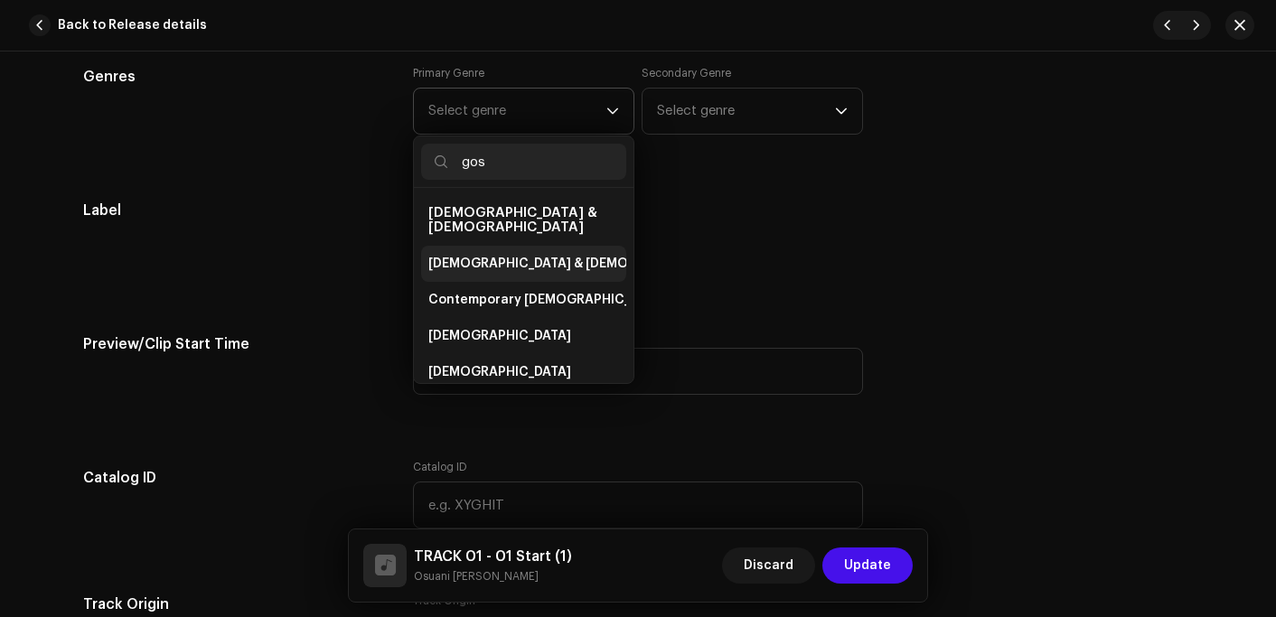
type input "gos"
click at [490, 255] on span "[DEMOGRAPHIC_DATA] & [DEMOGRAPHIC_DATA]" at bounding box center [578, 264] width 300 height 18
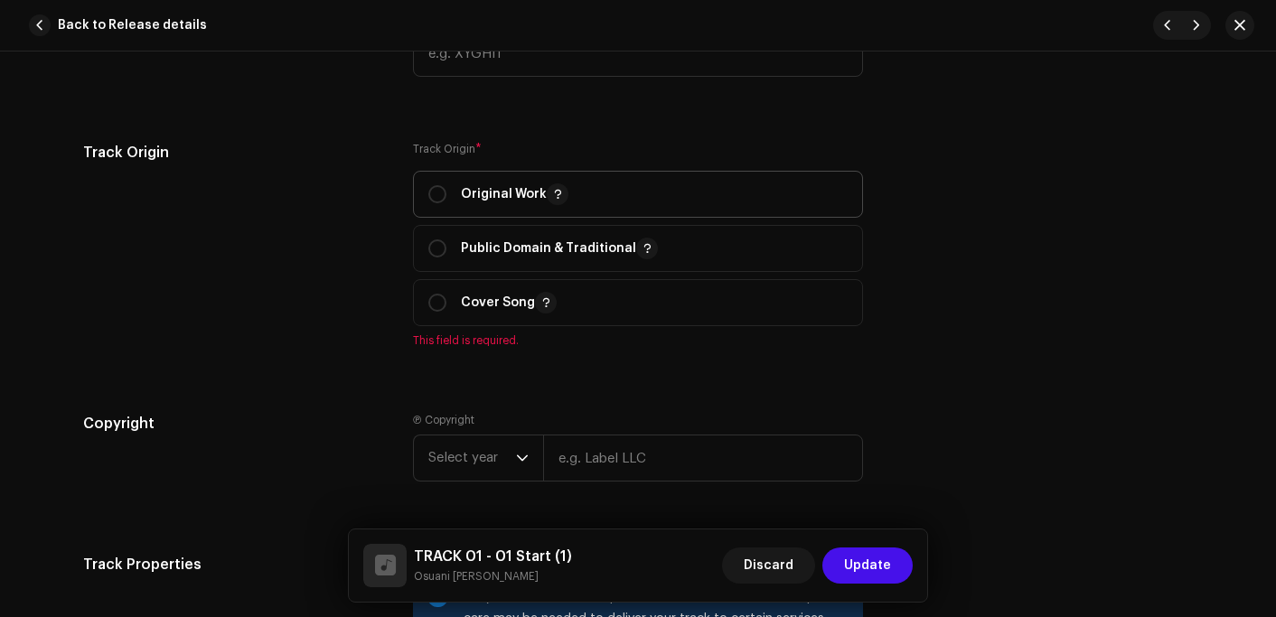
click at [491, 178] on span "Original Work" at bounding box center [637, 194] width 419 height 45
radio input "true"
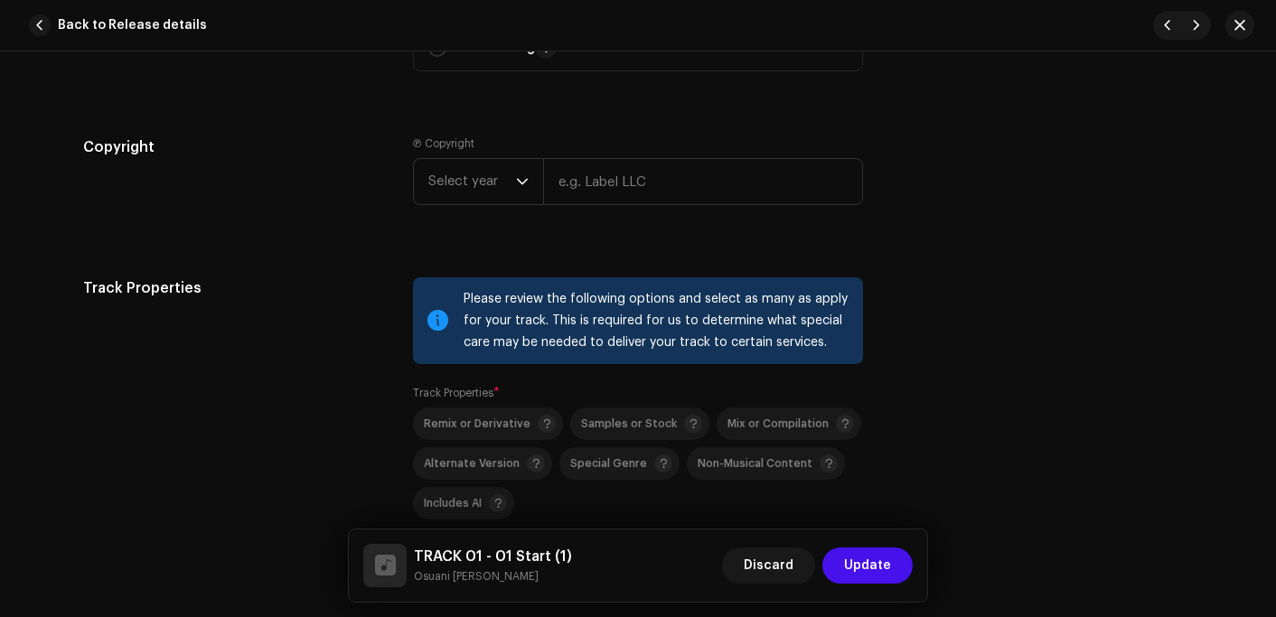
scroll to position [2350, 0]
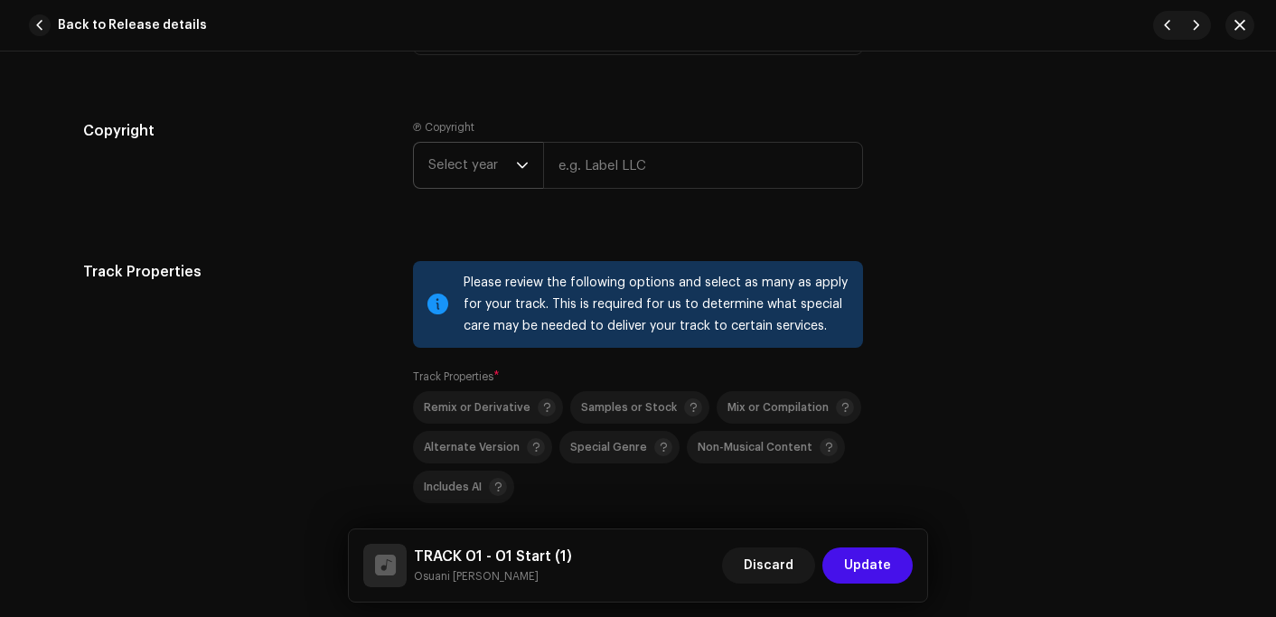
click at [485, 179] on span "Select year" at bounding box center [472, 165] width 88 height 45
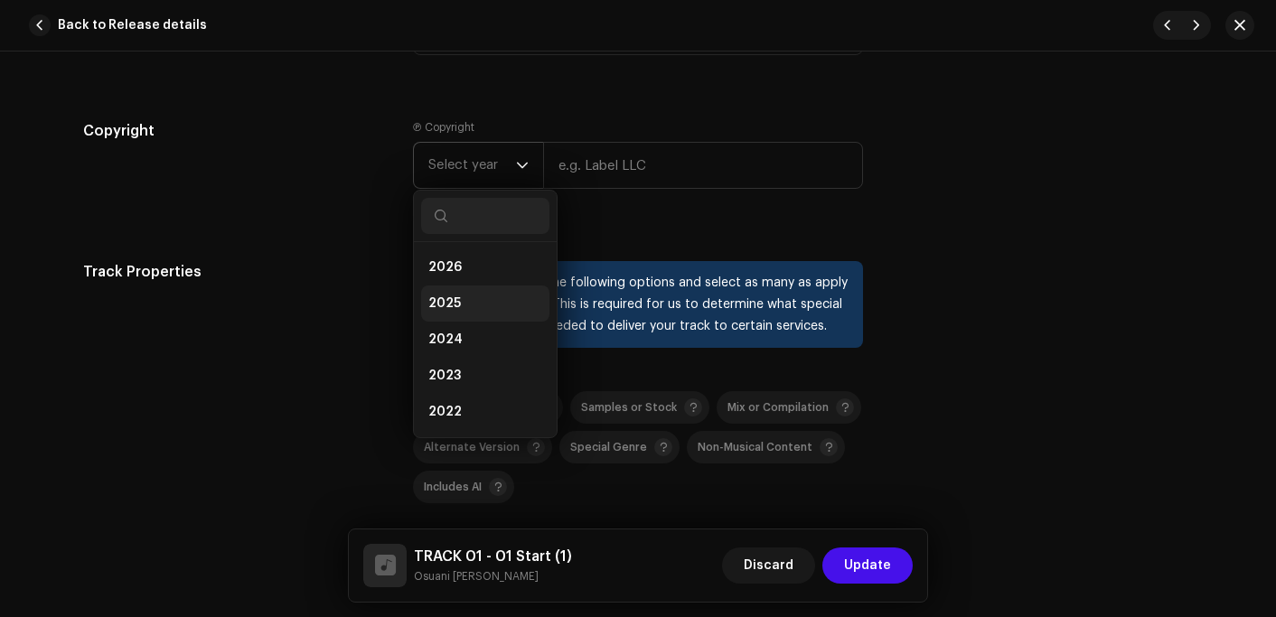
click at [469, 306] on li "2025" at bounding box center [485, 304] width 128 height 36
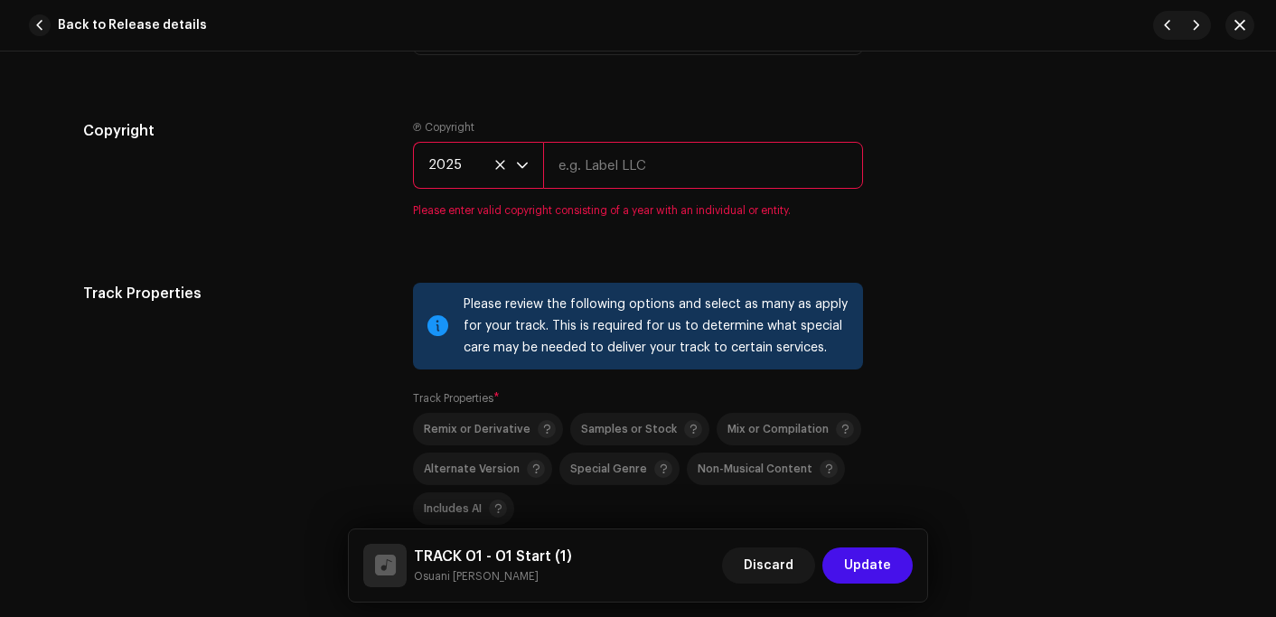
click at [626, 164] on input "text" at bounding box center [703, 165] width 320 height 47
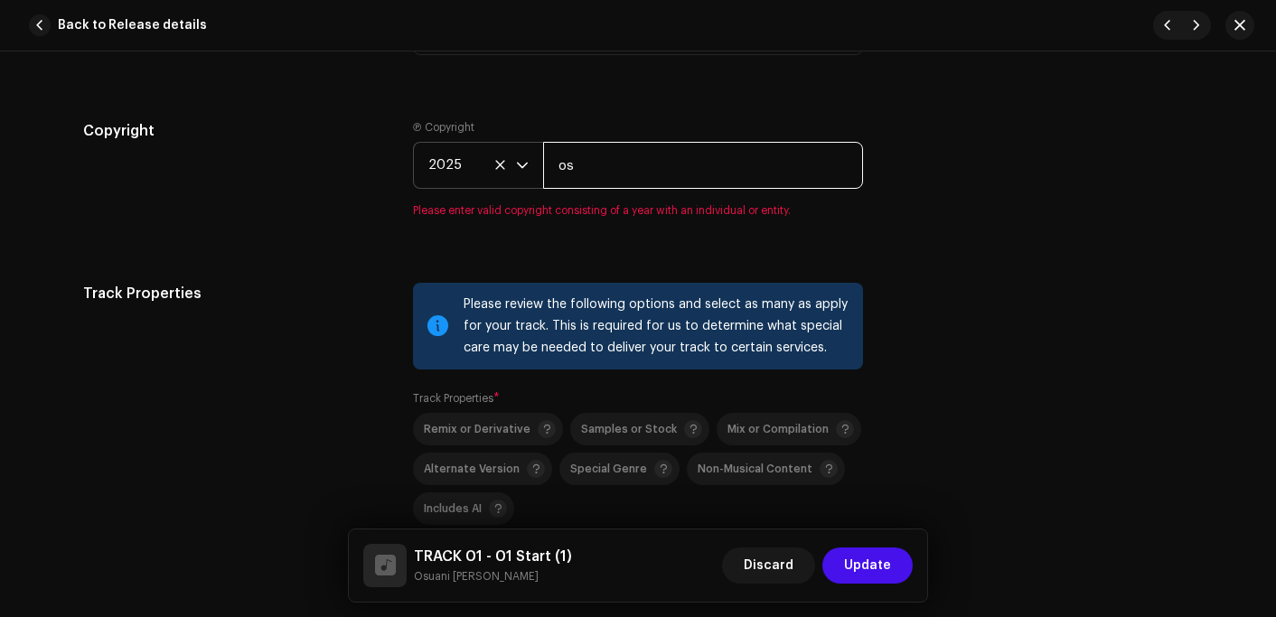
type input "Osuani Afrifa"
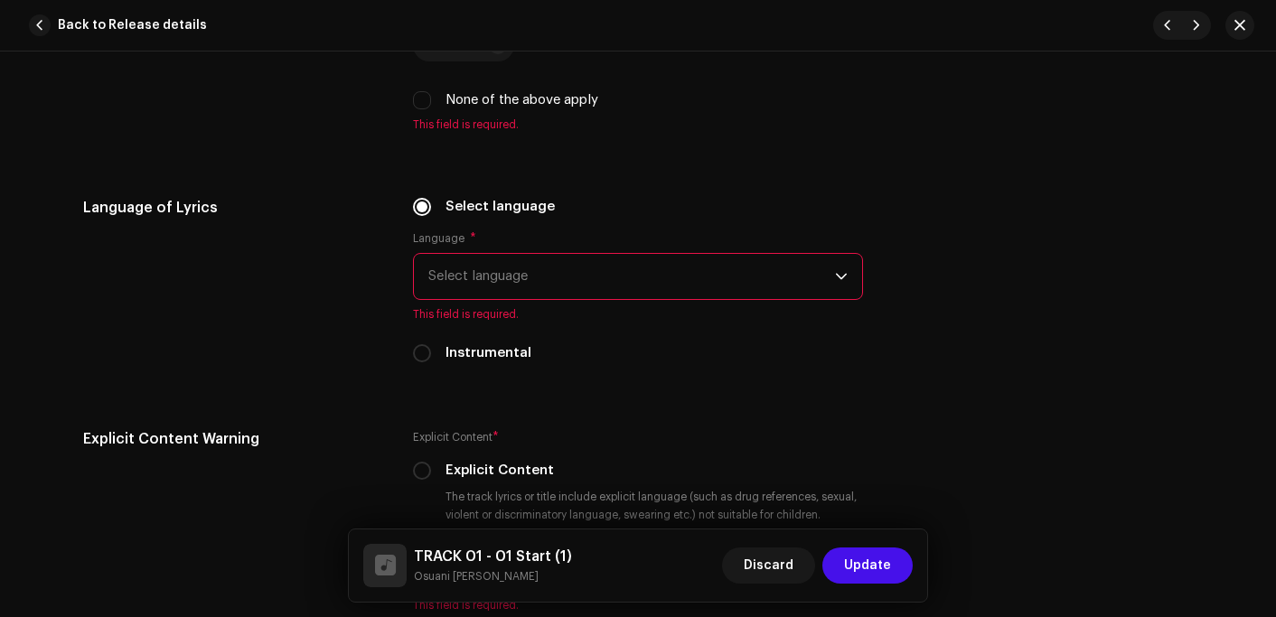
scroll to position [2802, 0]
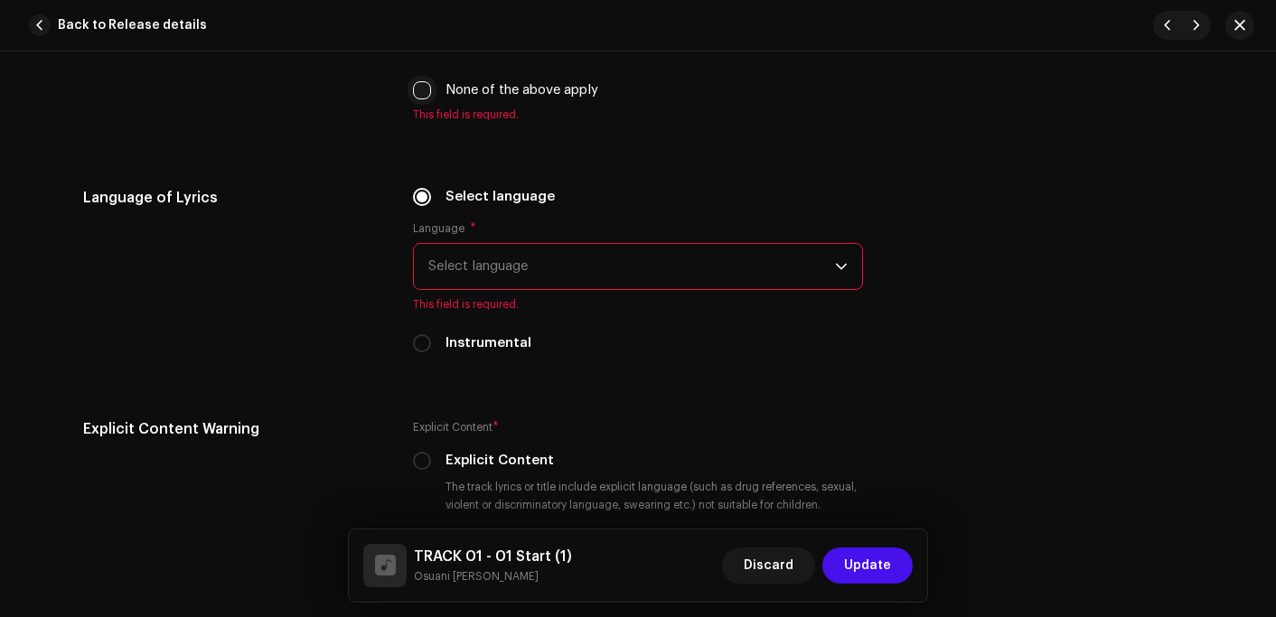
click at [417, 95] on input "None of the above apply" at bounding box center [422, 90] width 18 height 18
checkbox input "true"
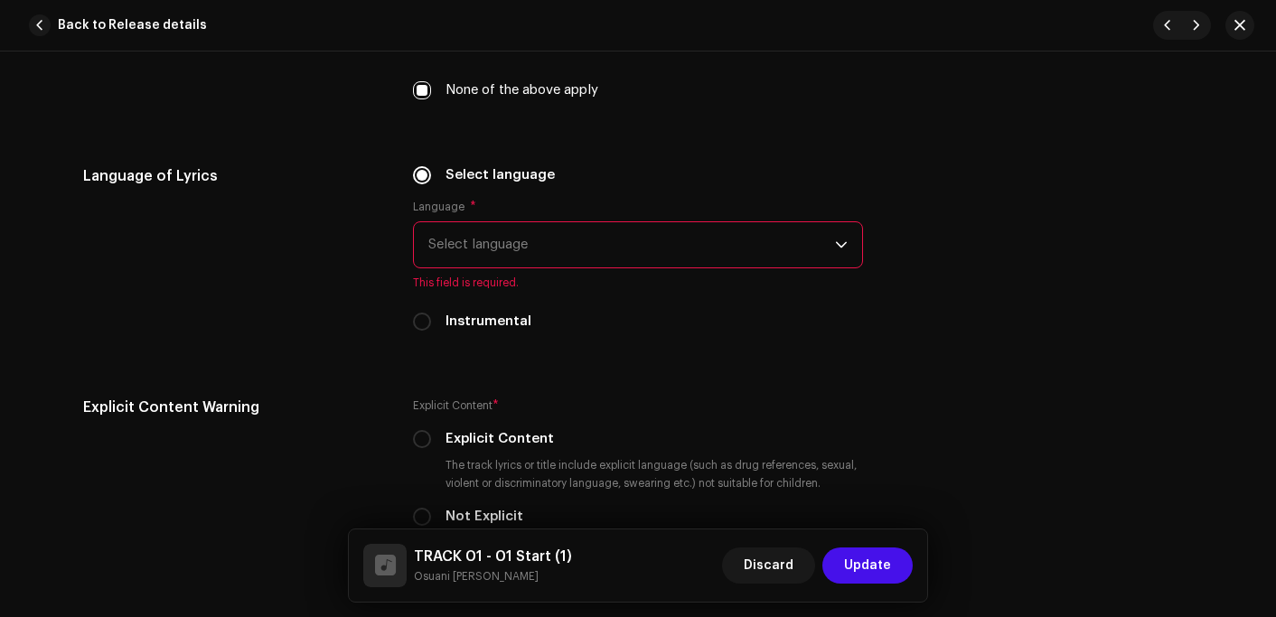
click at [483, 256] on span "Select language" at bounding box center [631, 244] width 407 height 45
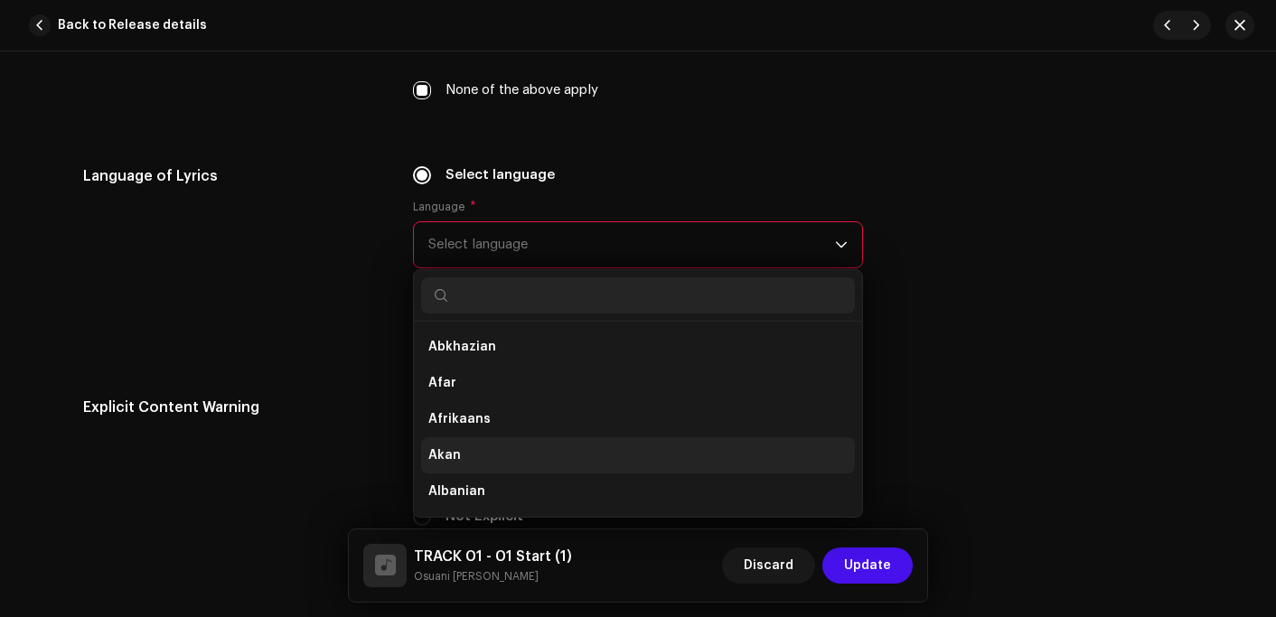
click at [456, 456] on li "Akan" at bounding box center [638, 455] width 434 height 36
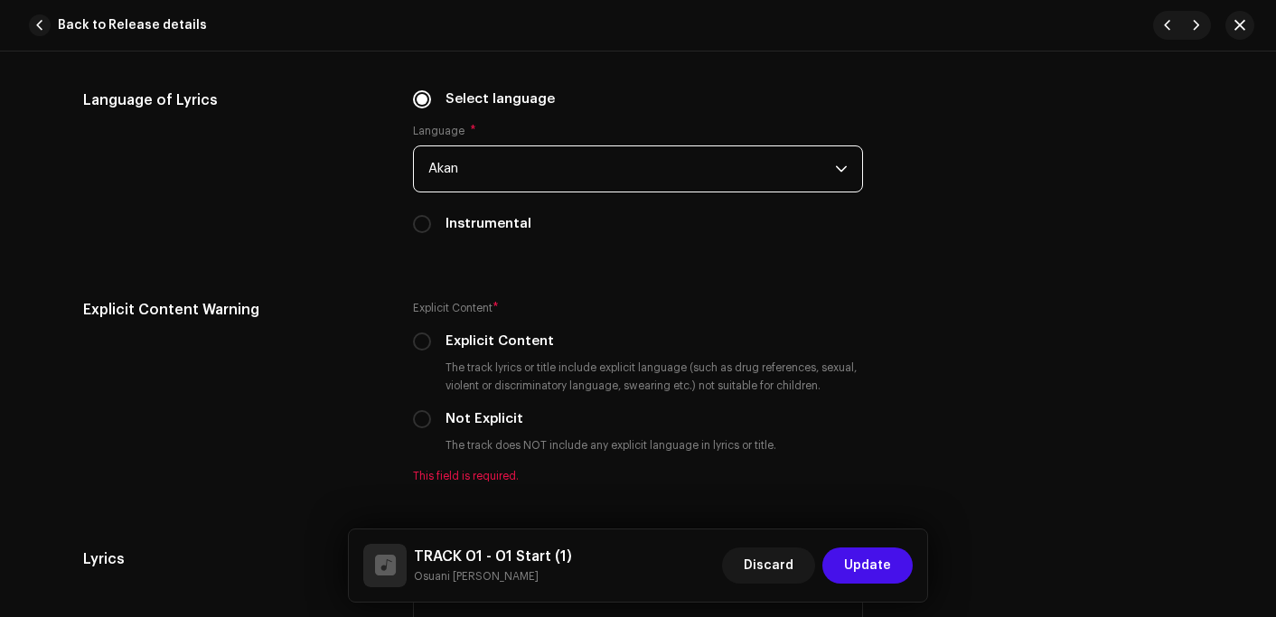
scroll to position [2892, 0]
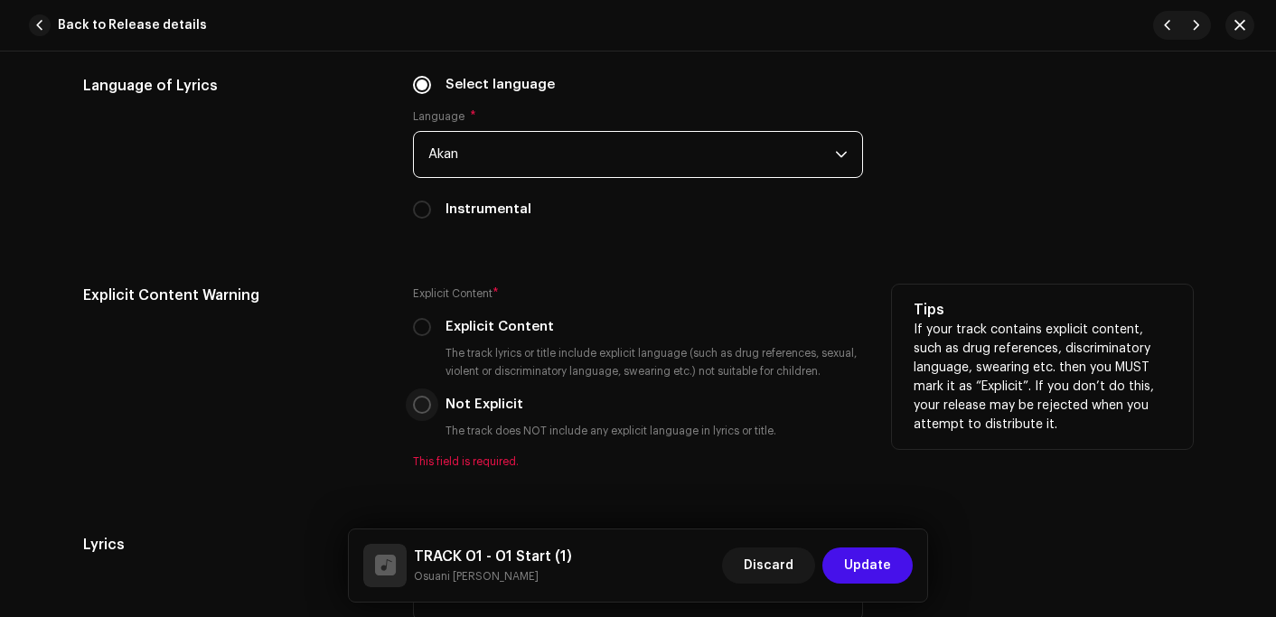
click at [420, 407] on input "Not Explicit" at bounding box center [422, 405] width 18 height 18
radio input "true"
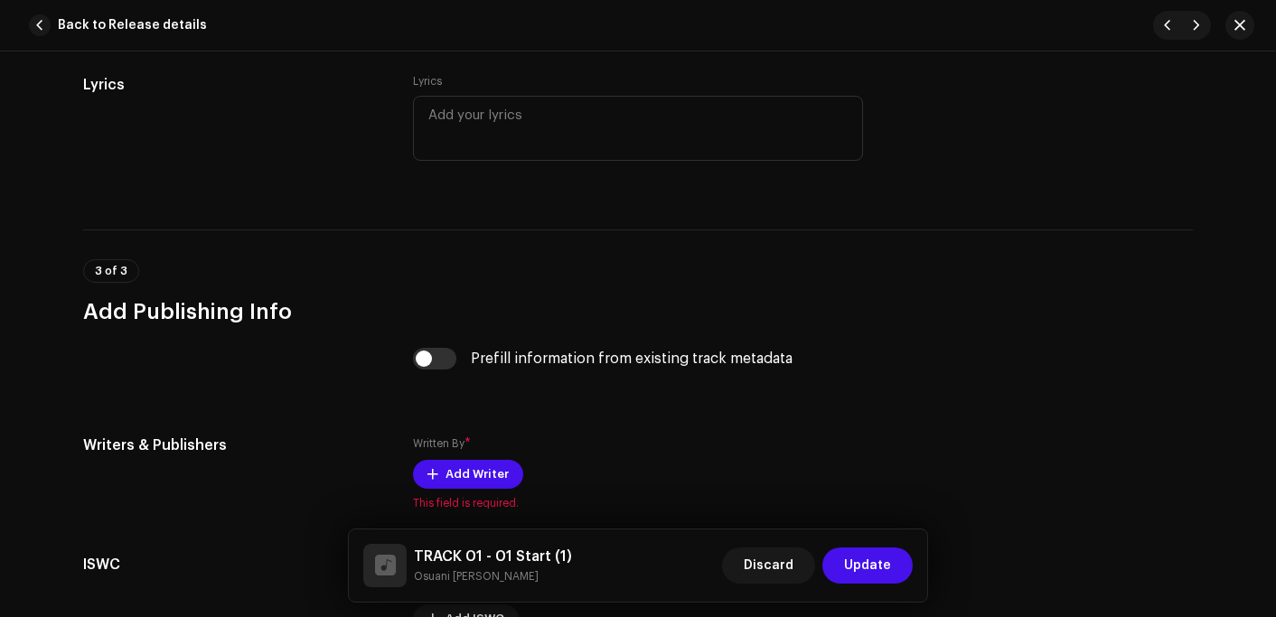
scroll to position [3344, 0]
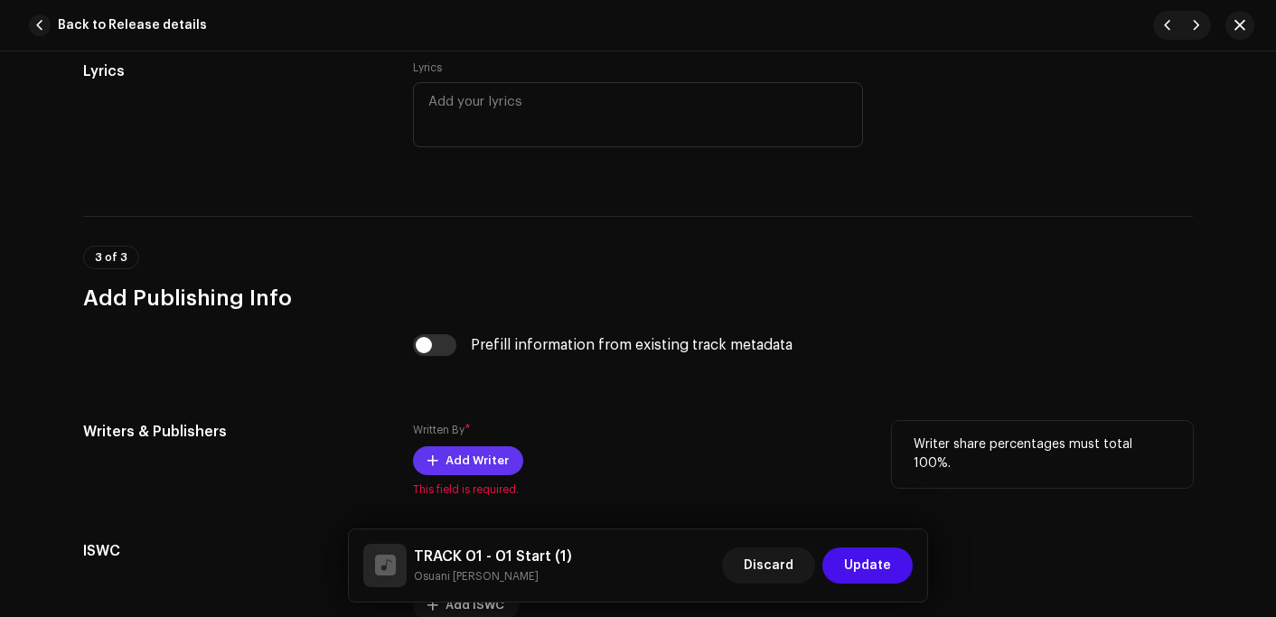
click at [437, 461] on button "Add Writer" at bounding box center [468, 460] width 110 height 29
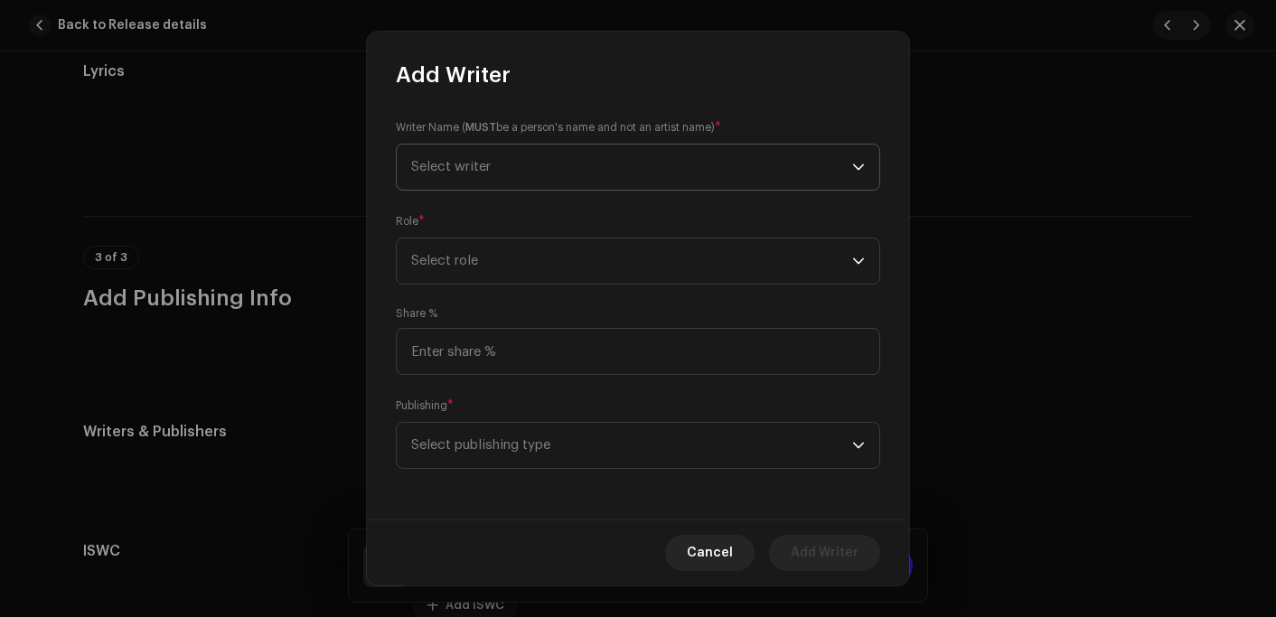
click at [488, 170] on span "Select writer" at bounding box center [451, 167] width 80 height 14
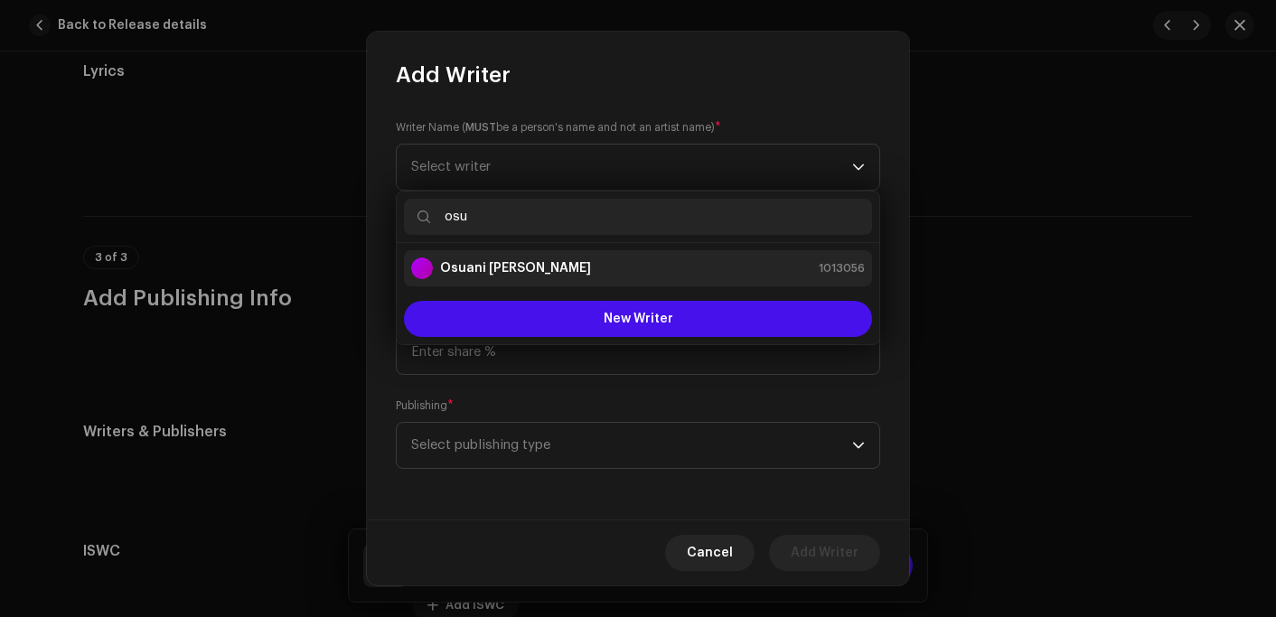
type input "osu"
click at [499, 270] on strong "Osuani [PERSON_NAME]" at bounding box center [515, 268] width 151 height 18
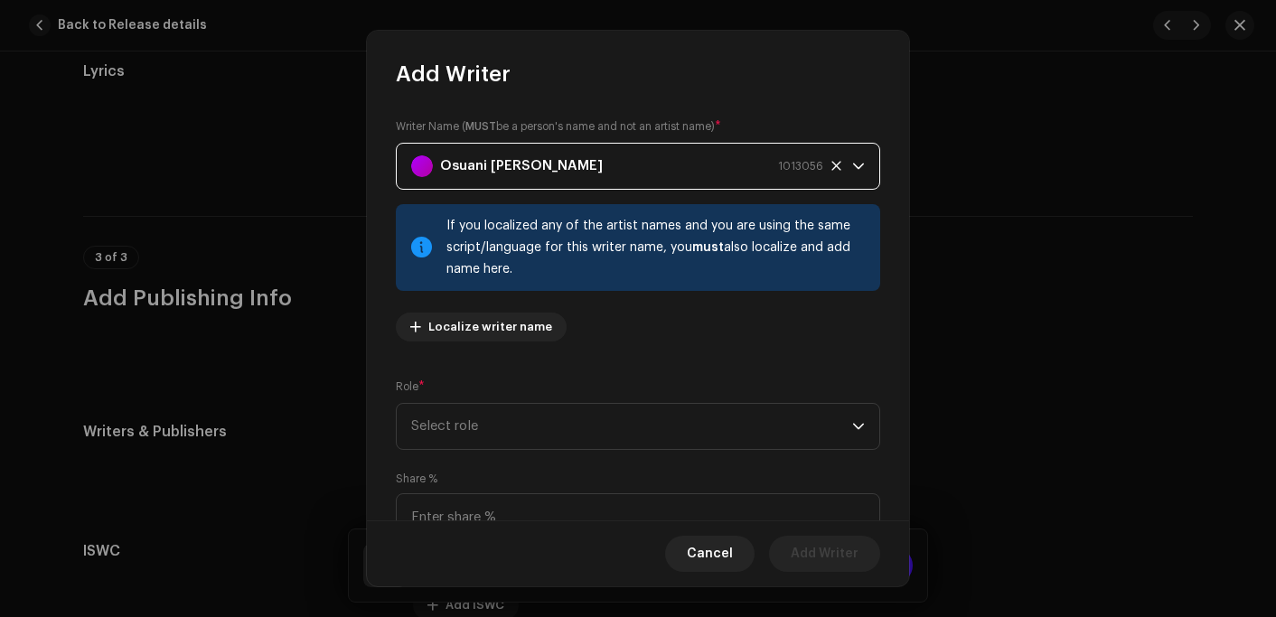
scroll to position [164, 0]
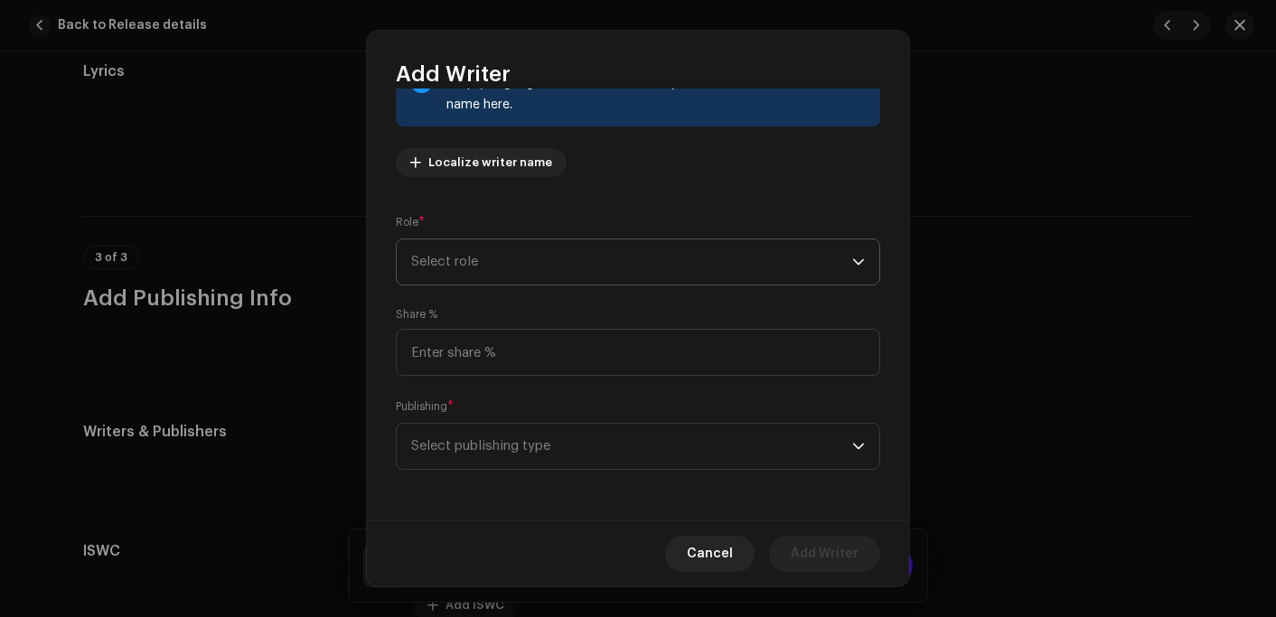
click at [493, 255] on span "Select role" at bounding box center [631, 262] width 441 height 45
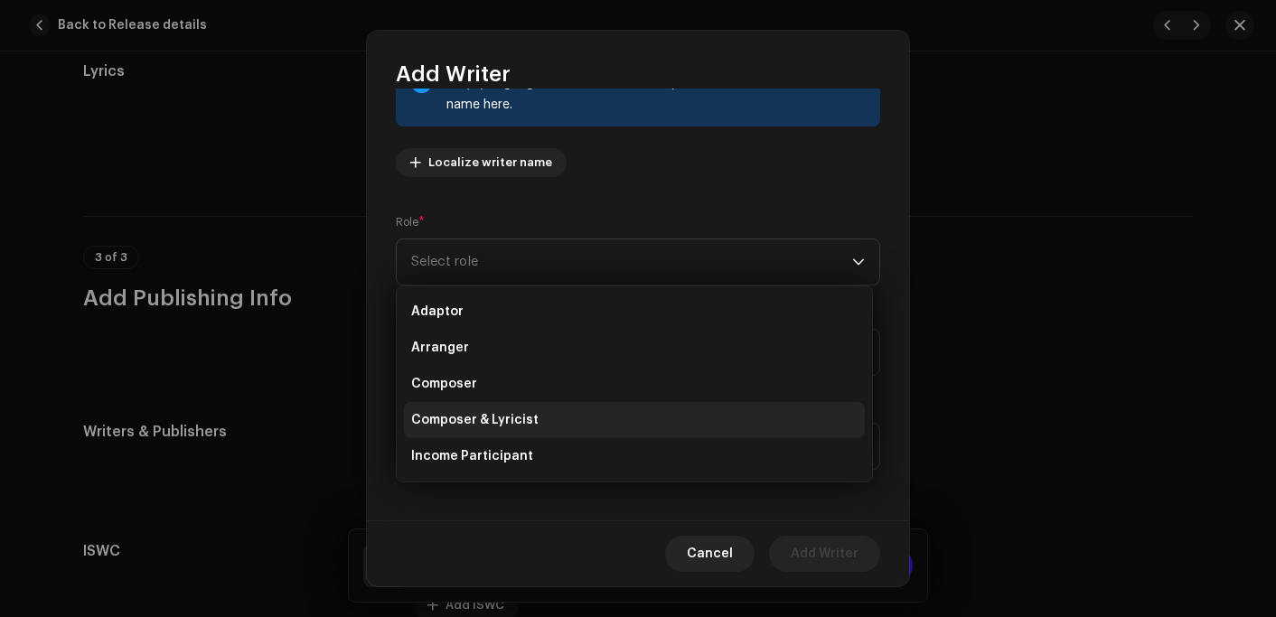
click at [486, 422] on span "Composer & Lyricist" at bounding box center [474, 420] width 127 height 18
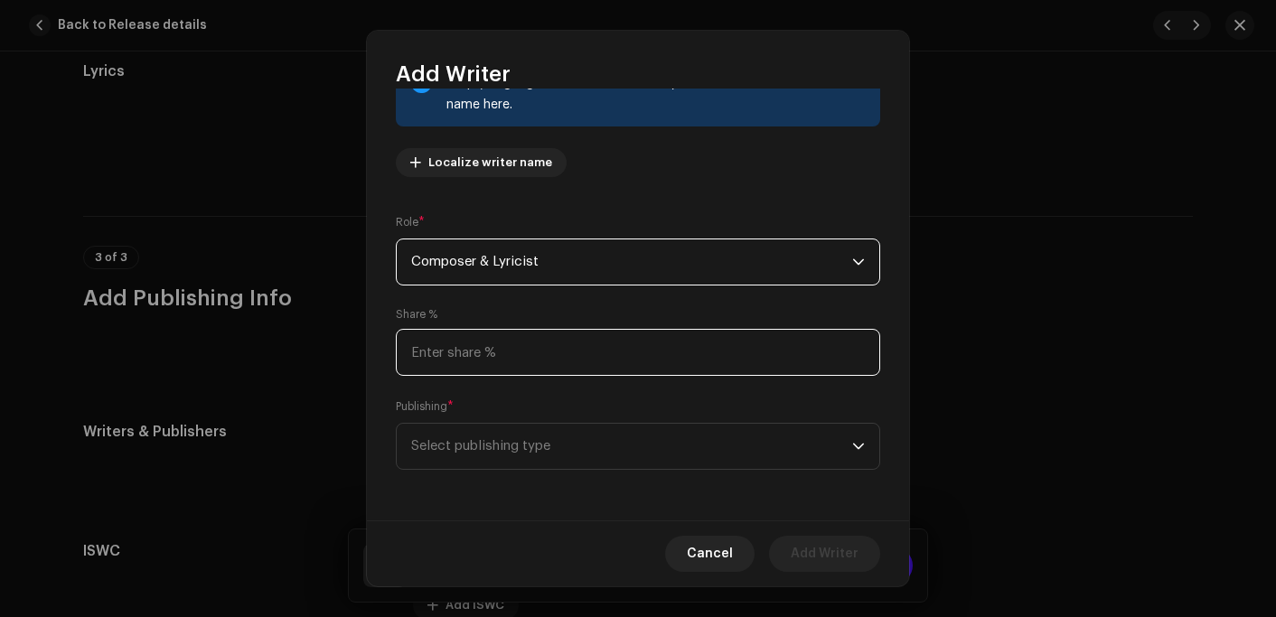
click at [463, 357] on input at bounding box center [638, 352] width 484 height 47
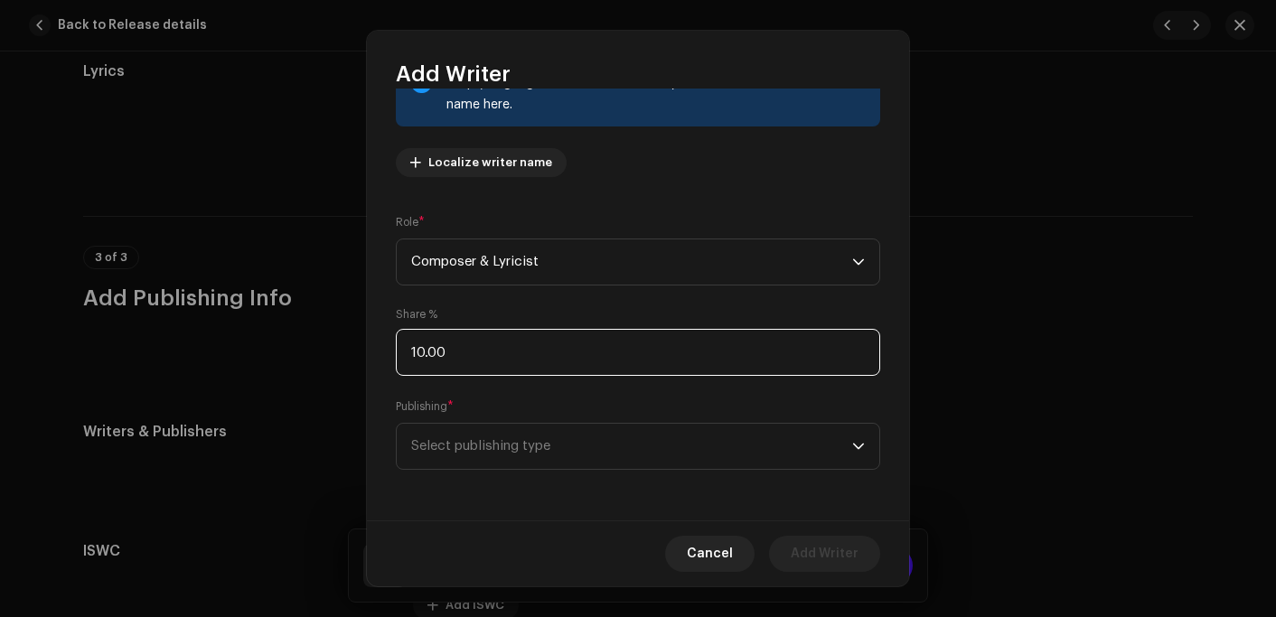
type input "100.00"
click at [531, 454] on span "Select publishing type" at bounding box center [631, 446] width 441 height 45
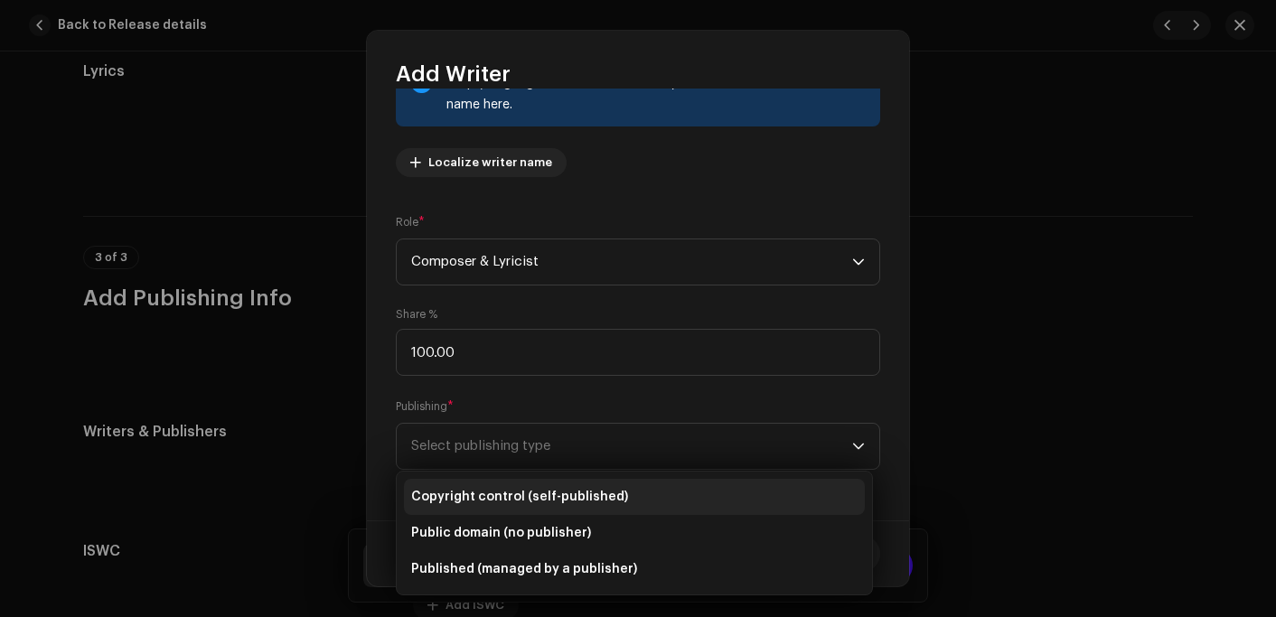
click at [529, 491] on span "Copyright control (self-published)" at bounding box center [519, 497] width 217 height 18
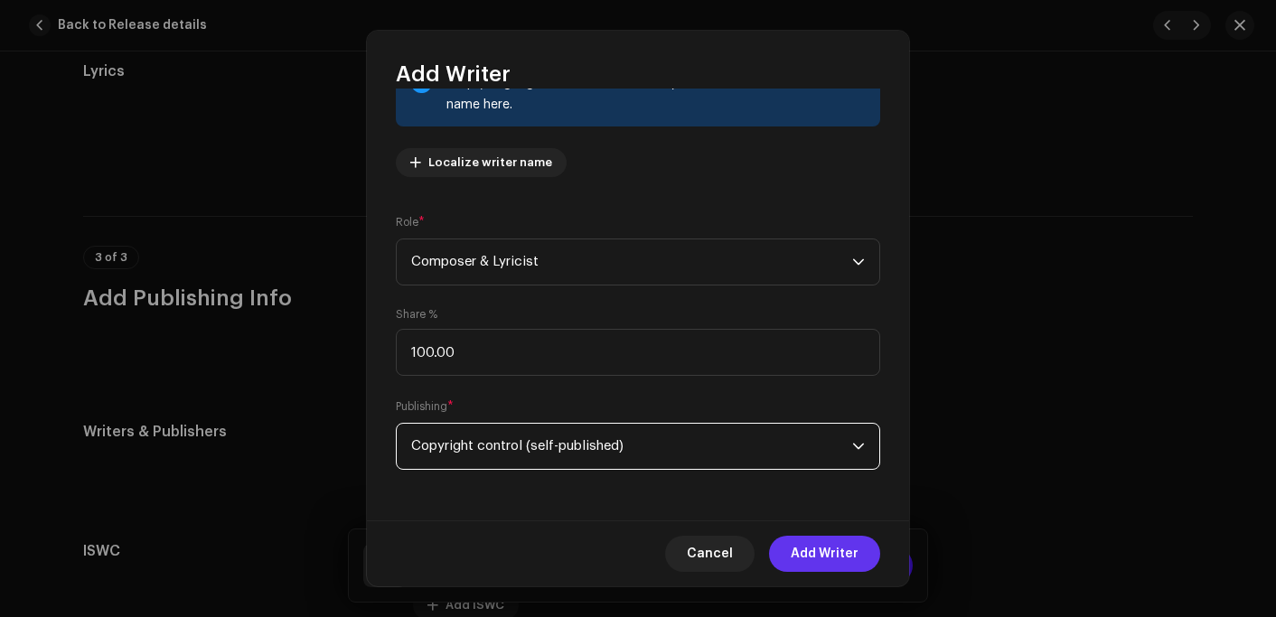
click at [811, 540] on span "Add Writer" at bounding box center [825, 554] width 68 height 36
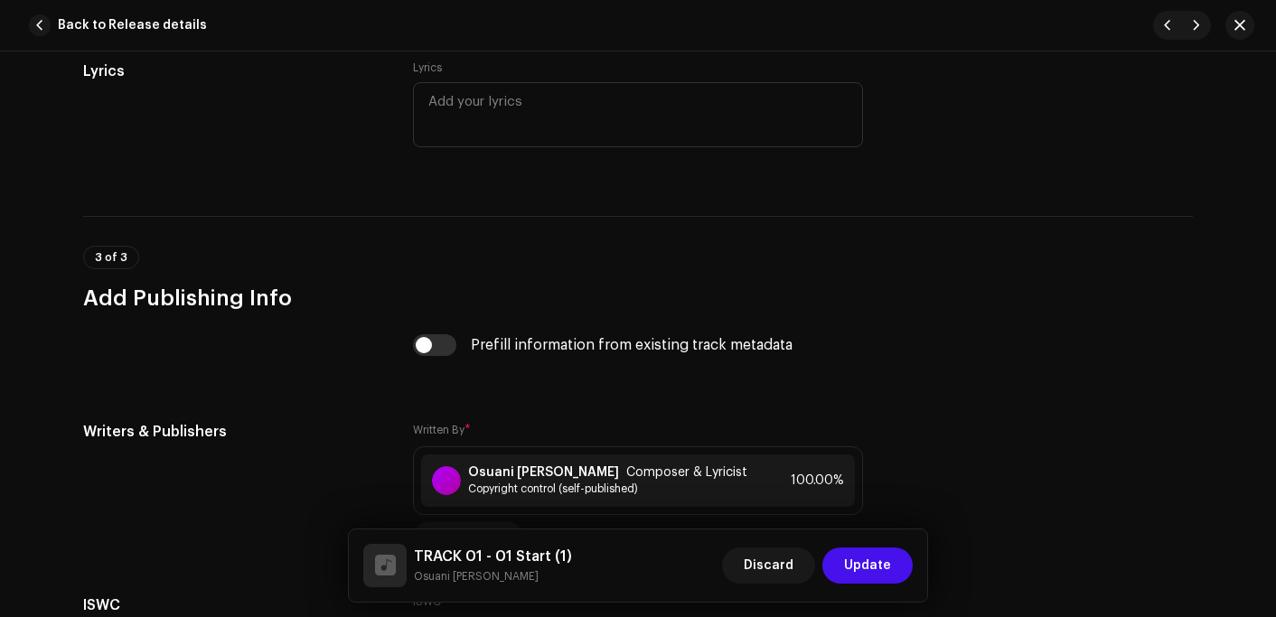
scroll to position [3525, 0]
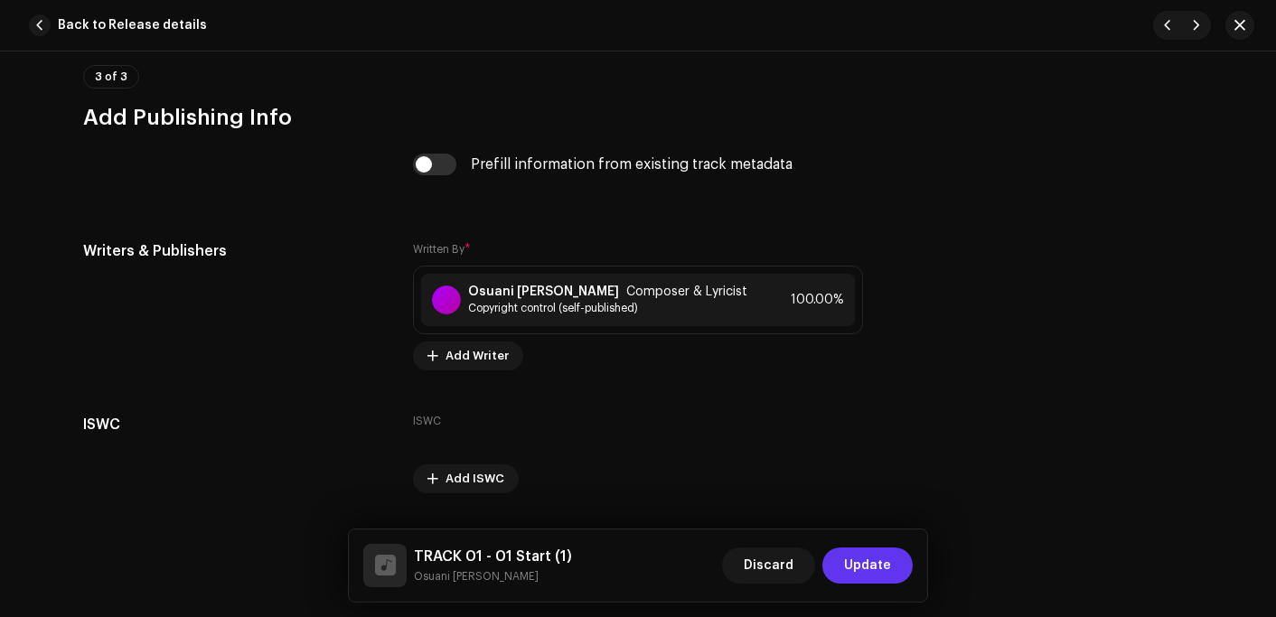
click at [860, 562] on span "Update" at bounding box center [867, 566] width 47 height 36
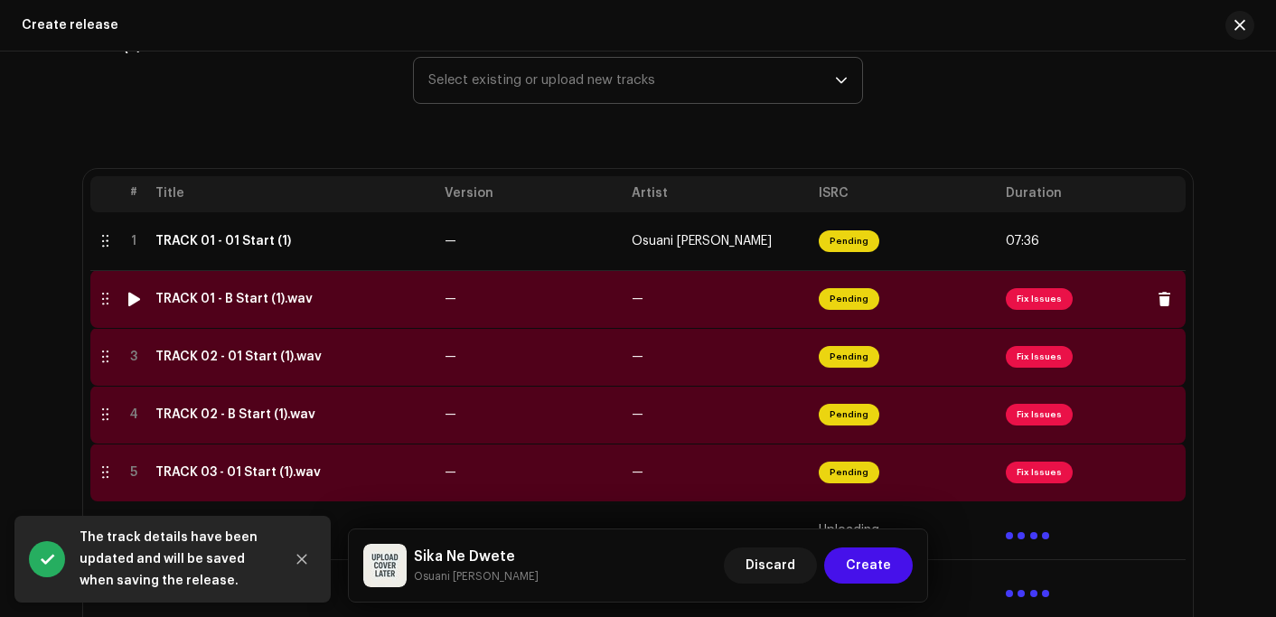
click at [331, 317] on td "TRACK 01 - B Start (1).wav" at bounding box center [292, 299] width 289 height 58
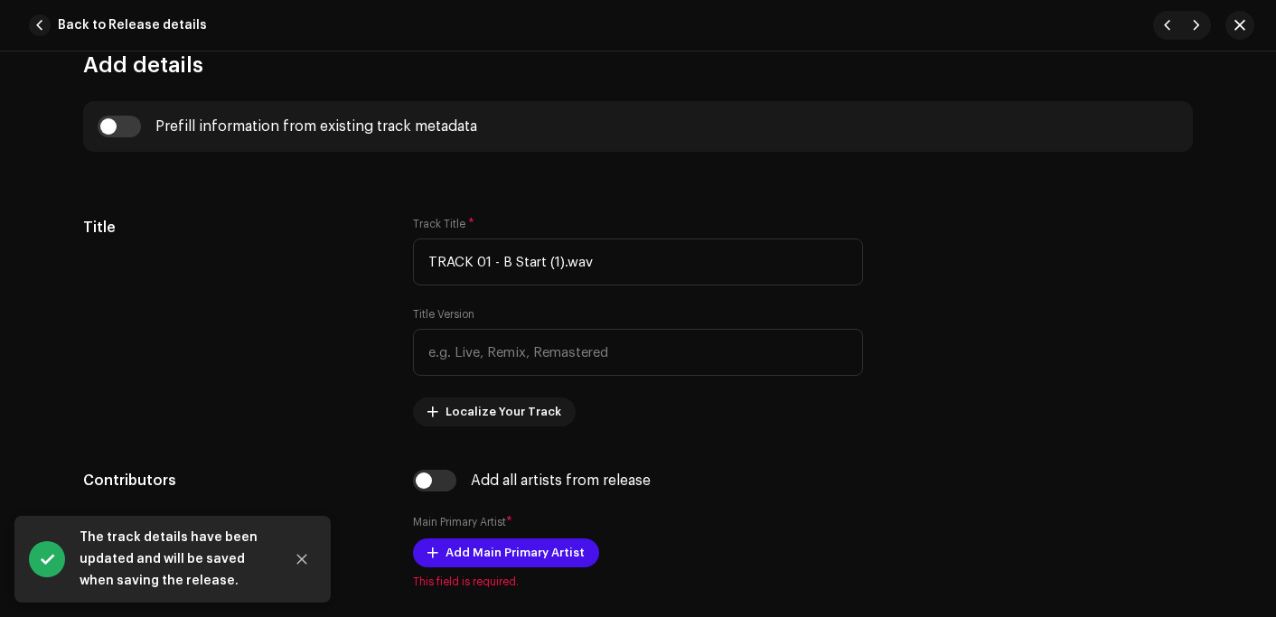
scroll to position [723, 0]
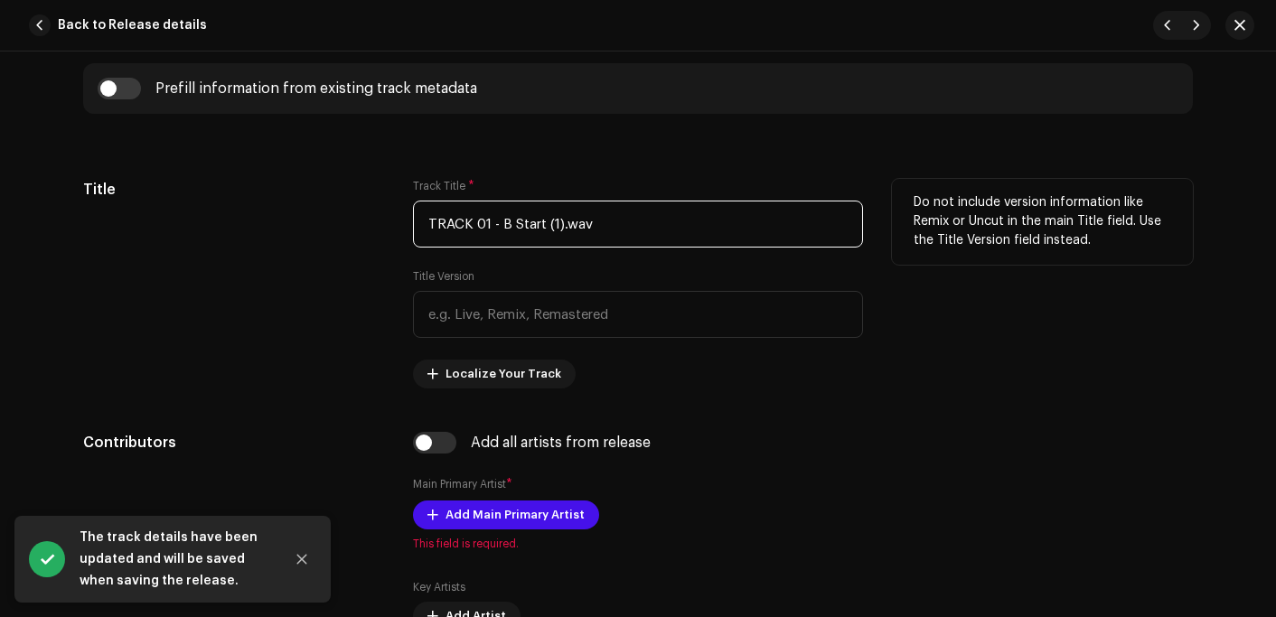
click at [636, 230] on input "TRACK 01 - B Start (1).wav" at bounding box center [638, 224] width 450 height 47
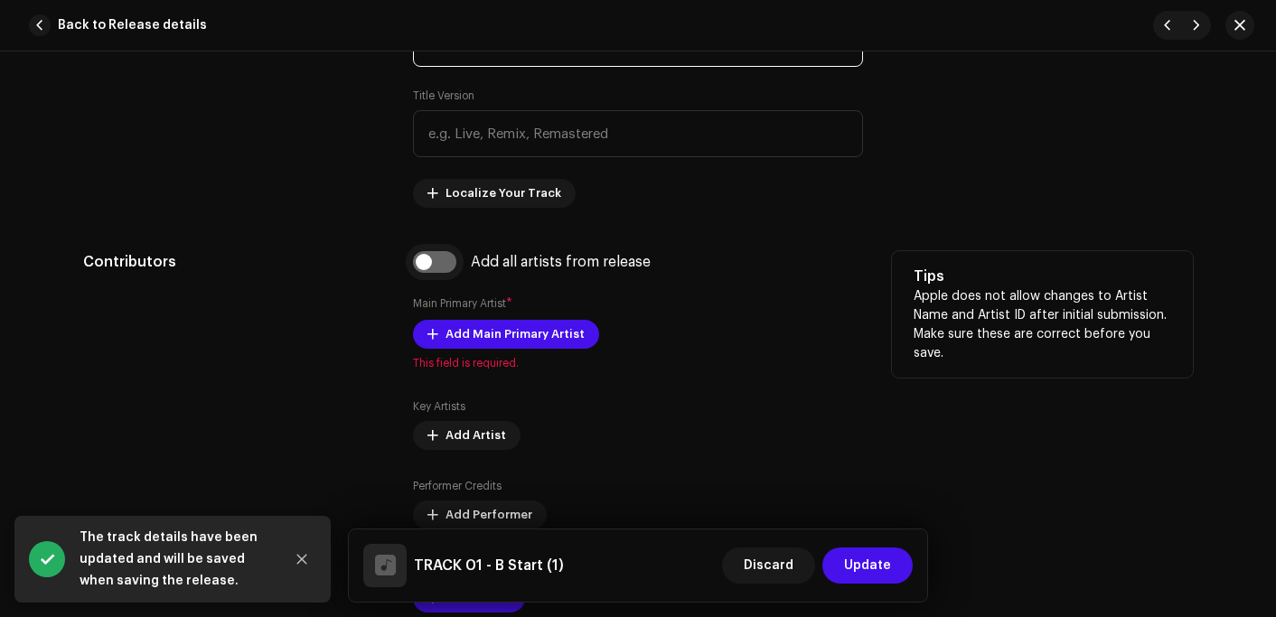
type input "TRACK 01 - B Start (1)"
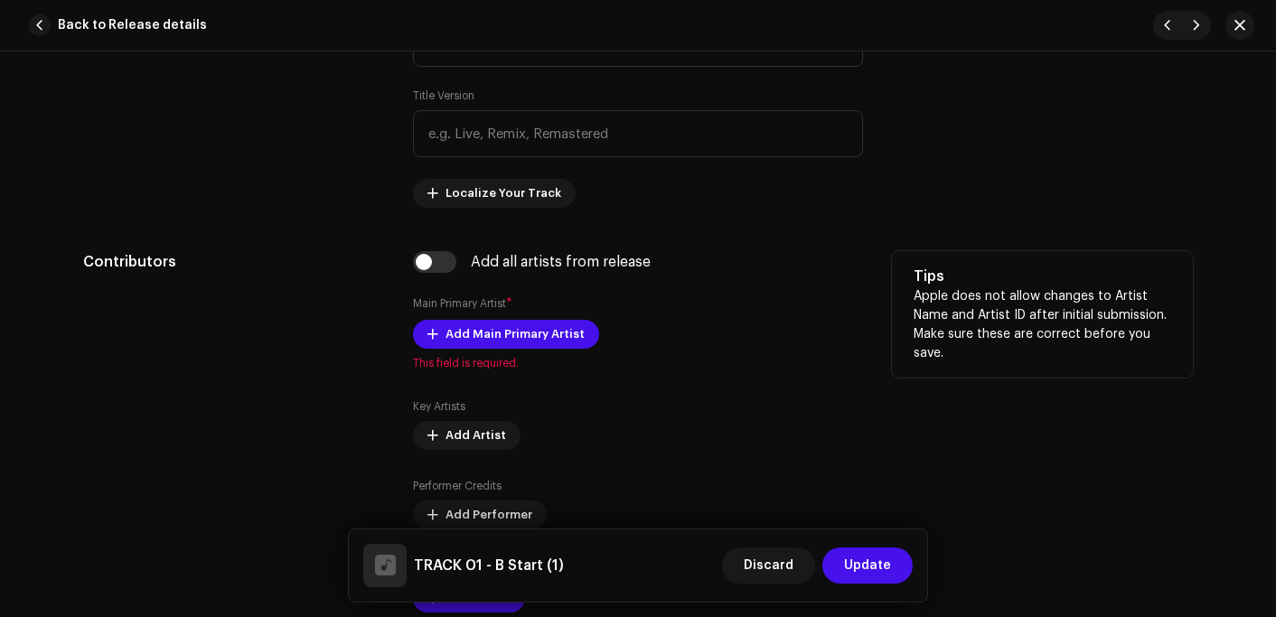
drag, startPoint x: 421, startPoint y: 261, endPoint x: 530, endPoint y: 259, distance: 108.5
click at [421, 260] on input "checkbox" at bounding box center [434, 262] width 43 height 22
checkbox input "true"
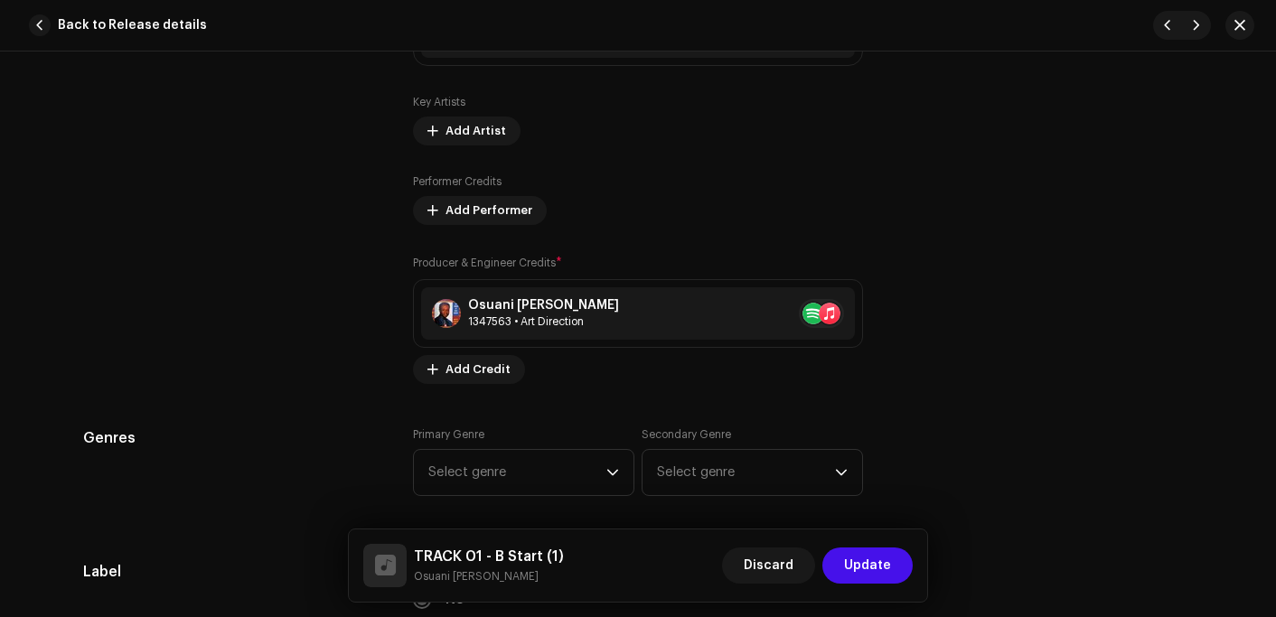
scroll to position [1446, 0]
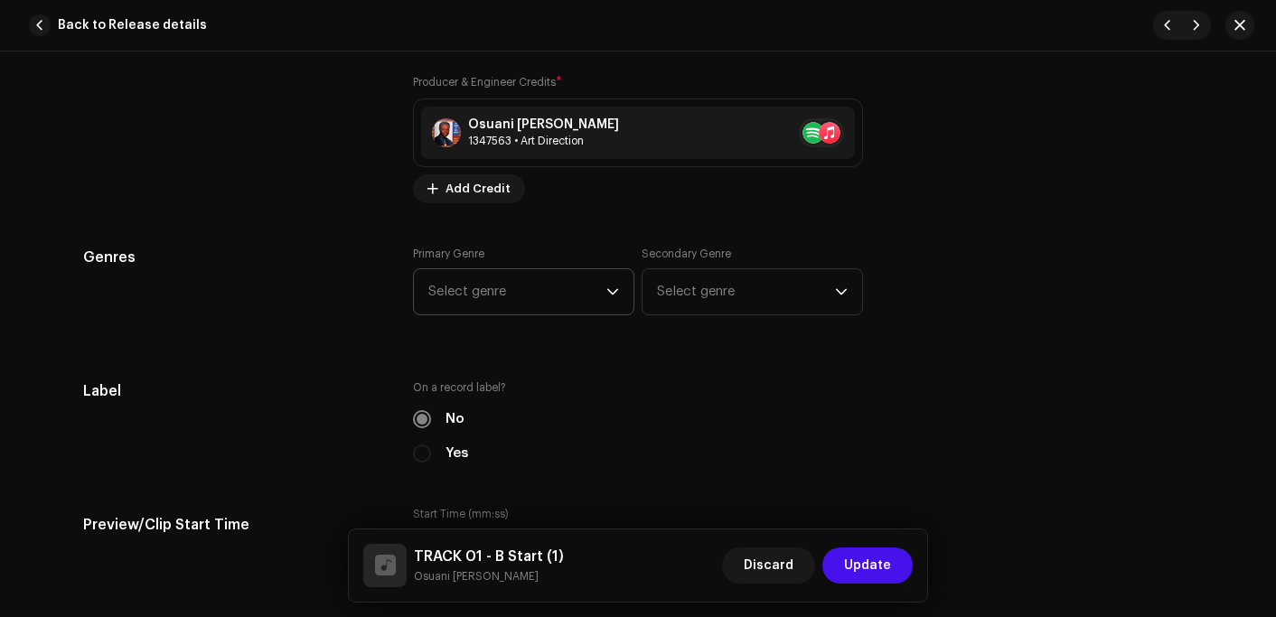
click at [475, 284] on span "Select genre" at bounding box center [517, 291] width 178 height 45
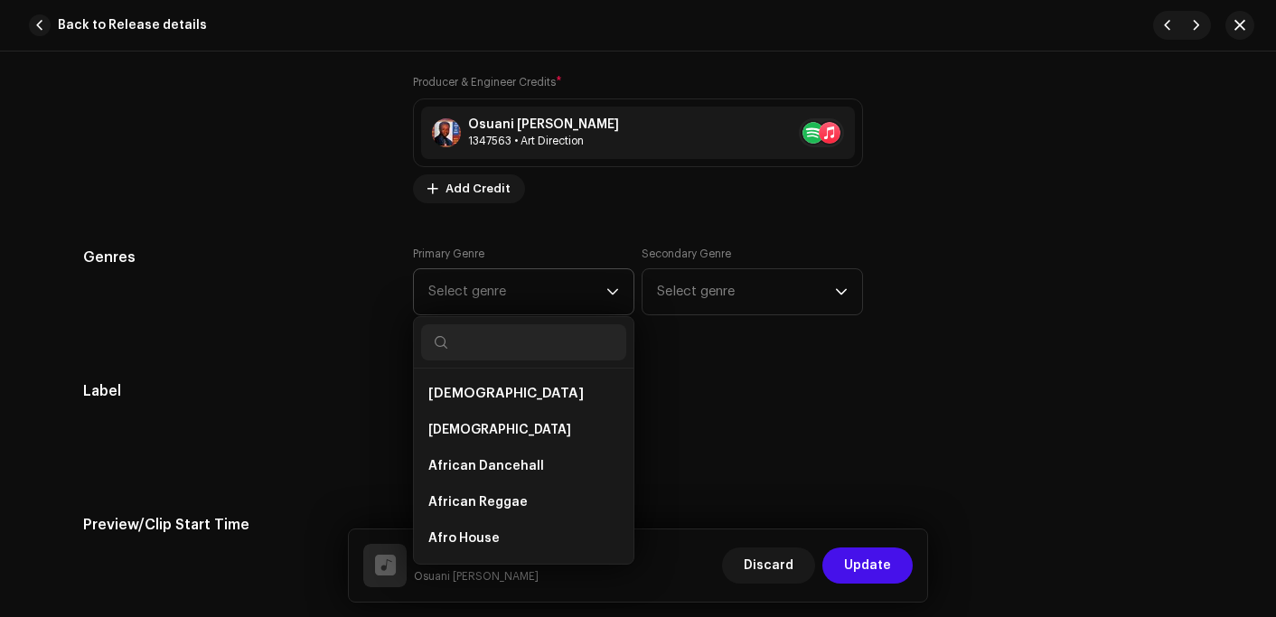
click at [501, 342] on input "text" at bounding box center [523, 342] width 205 height 36
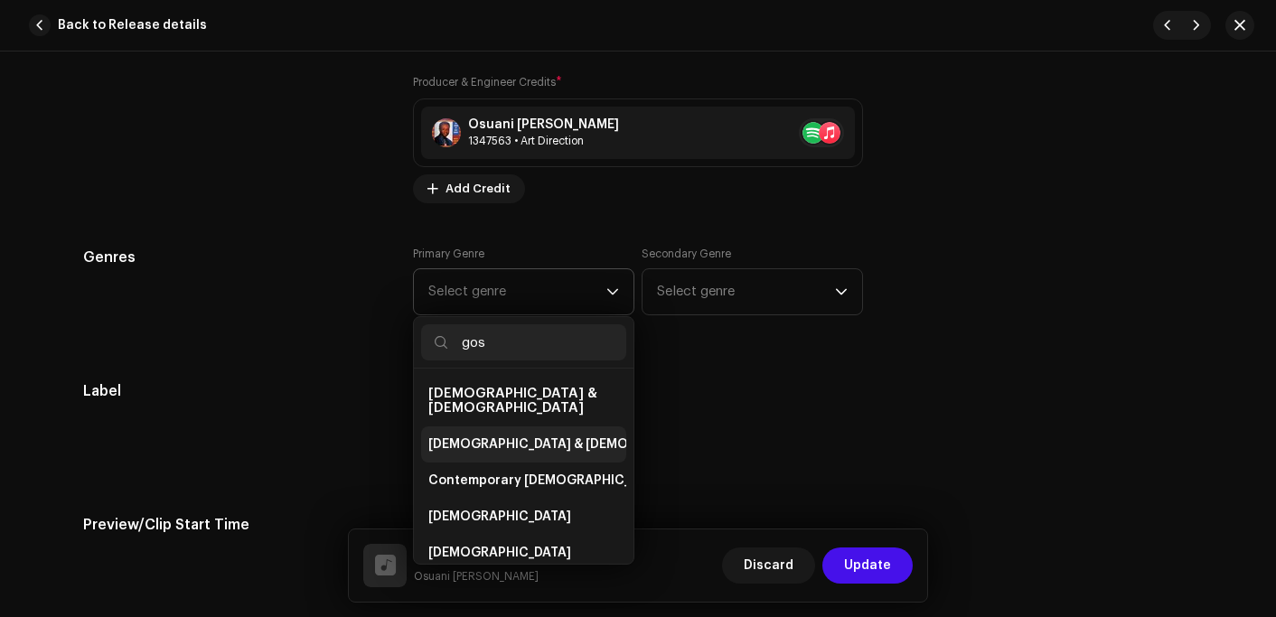
type input "gos"
click at [500, 427] on li "[DEMOGRAPHIC_DATA] & [DEMOGRAPHIC_DATA]" at bounding box center [523, 445] width 205 height 36
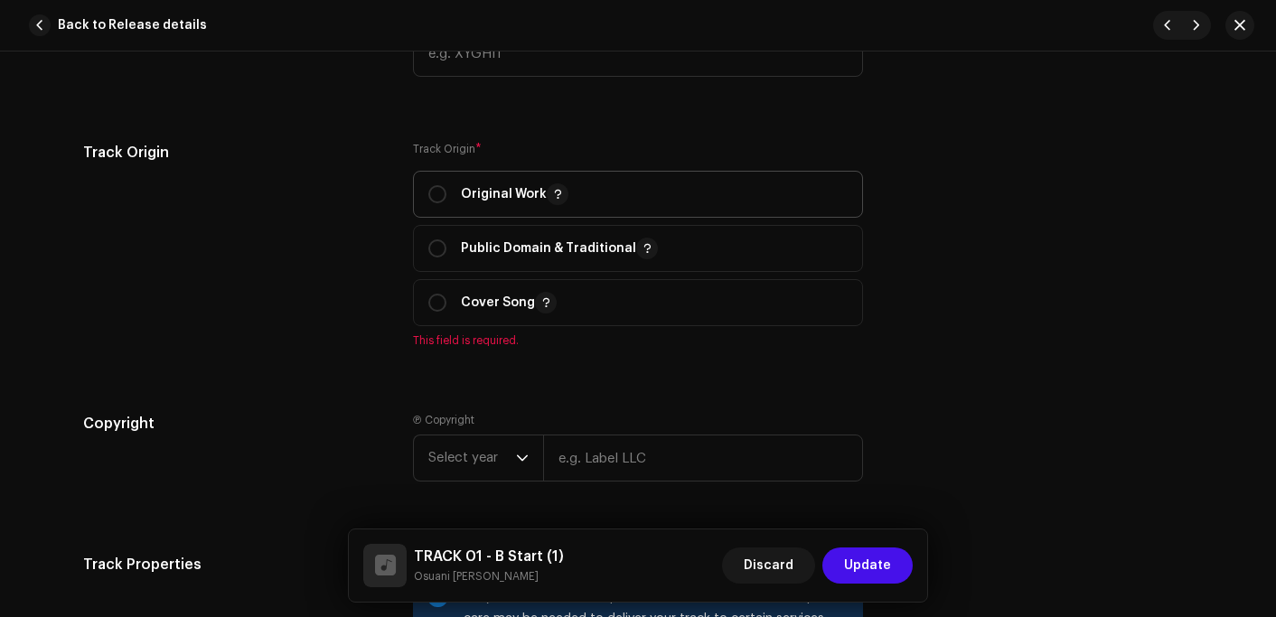
click at [496, 202] on p "Original Work" at bounding box center [515, 194] width 108 height 22
radio input "true"
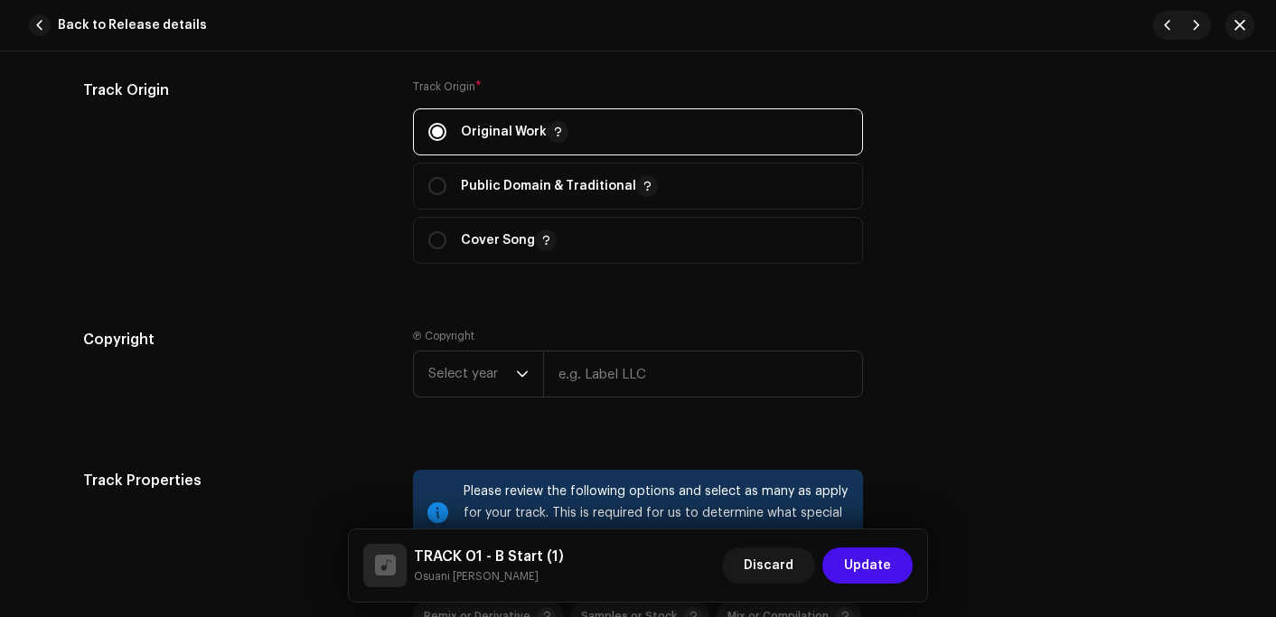
scroll to position [2259, 0]
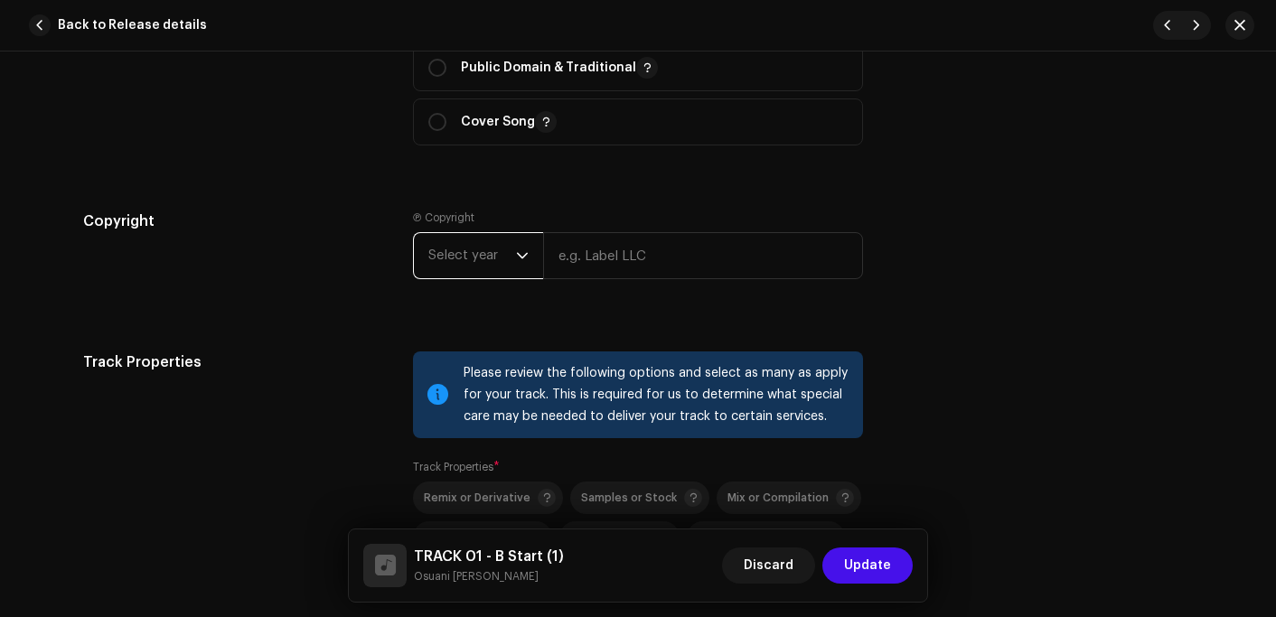
click at [437, 262] on span "Select year" at bounding box center [472, 255] width 88 height 45
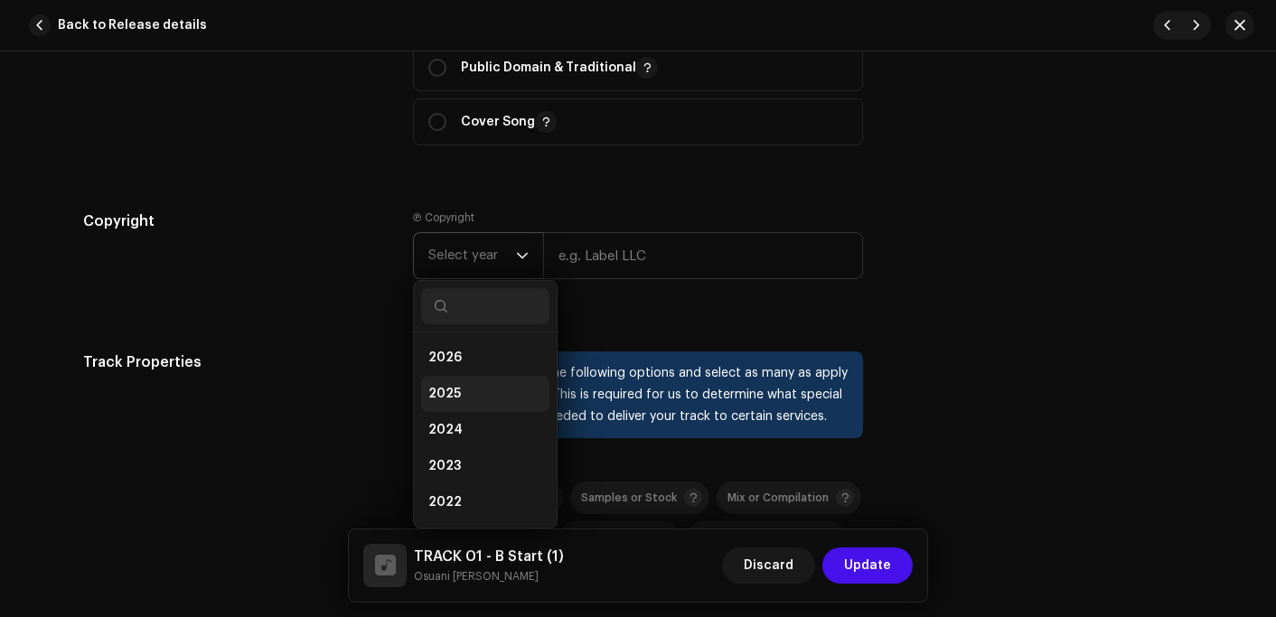
click at [441, 389] on span "2025" at bounding box center [444, 394] width 33 height 18
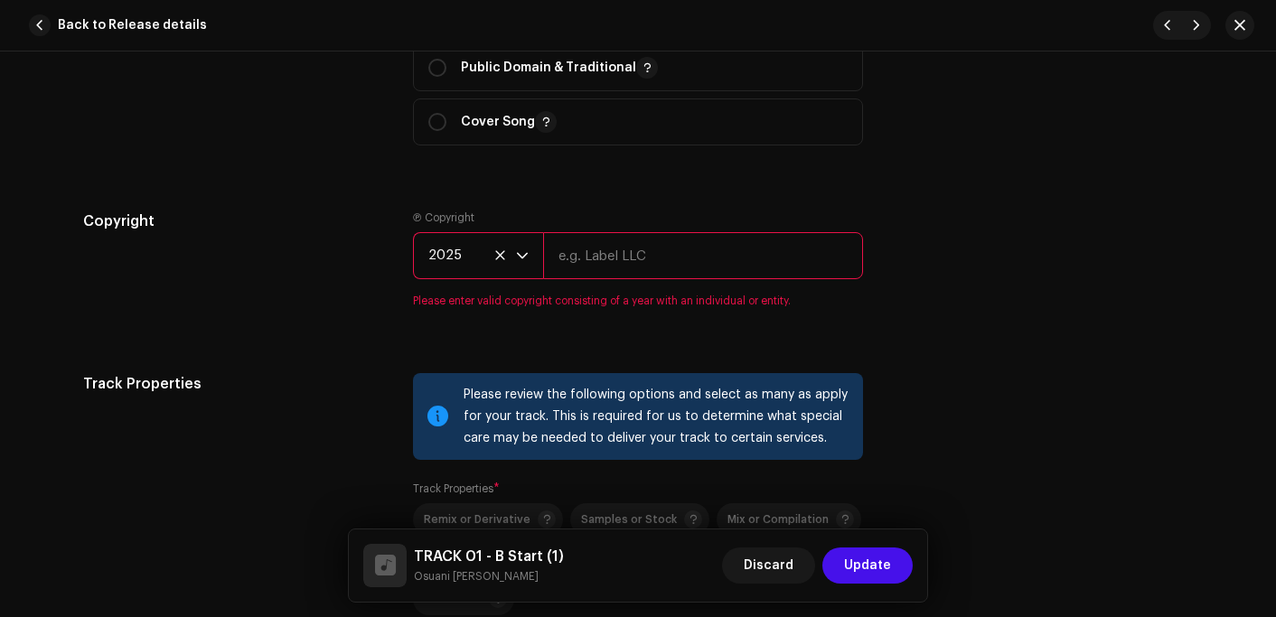
click at [613, 256] on input "text" at bounding box center [703, 255] width 320 height 47
type input "Osuani Afrifa"
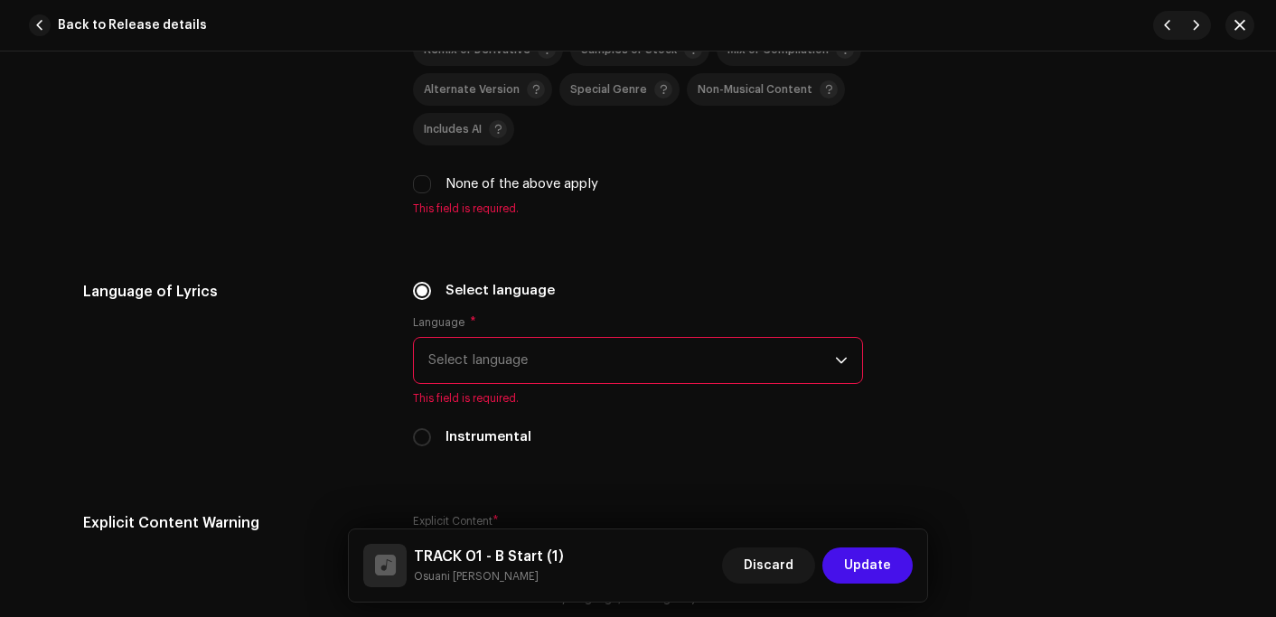
scroll to position [2711, 0]
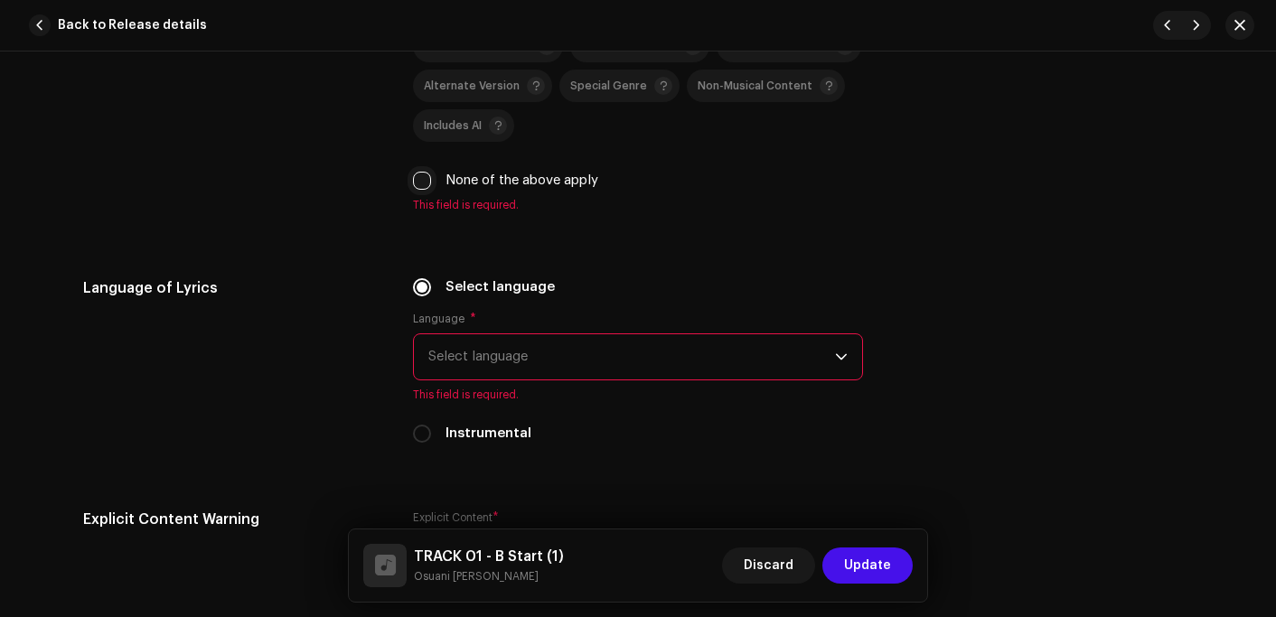
click at [425, 181] on input "None of the above apply" at bounding box center [422, 181] width 18 height 18
checkbox input "true"
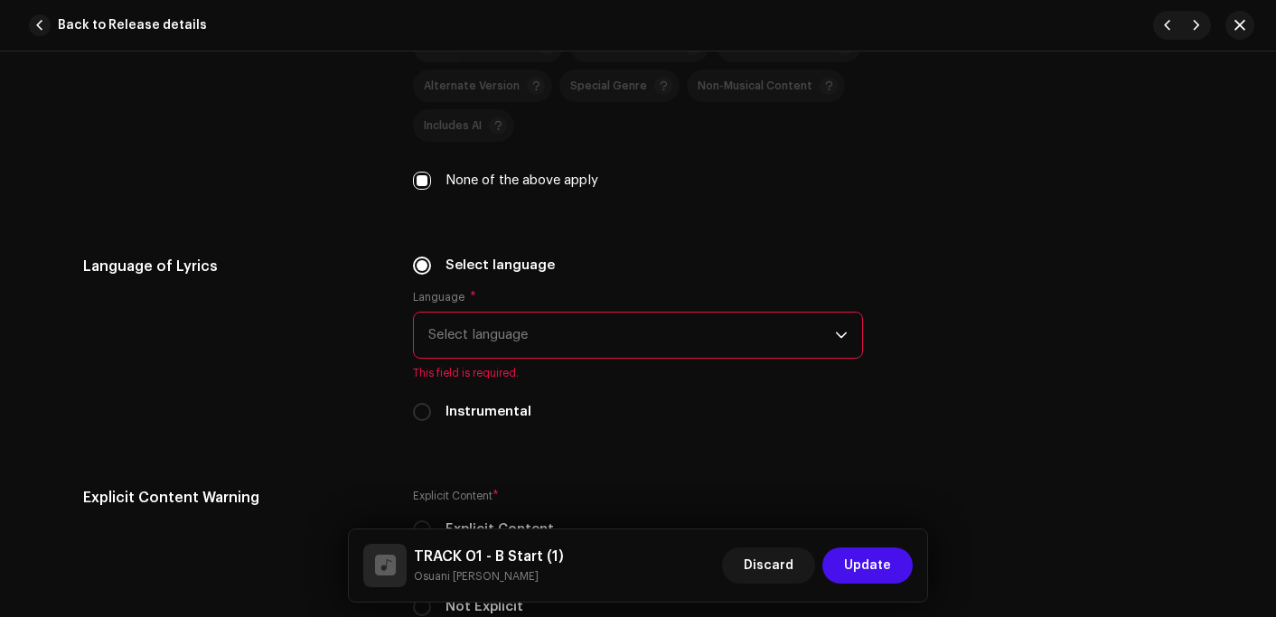
scroll to position [2892, 0]
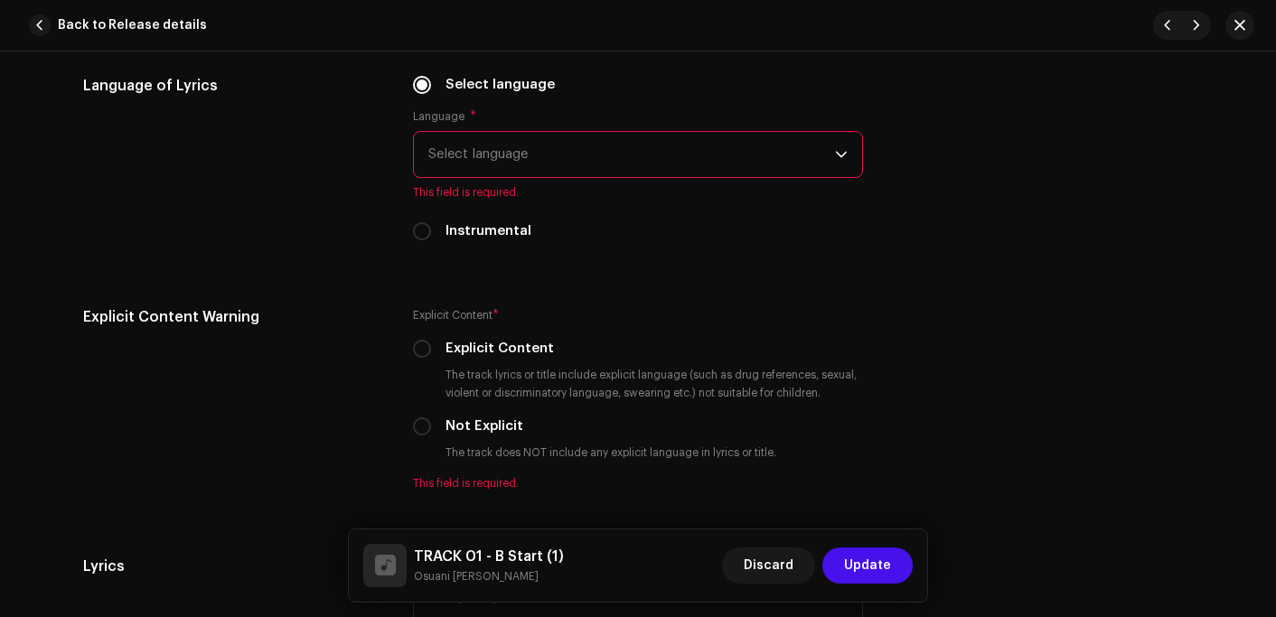
click at [516, 153] on span "Select language" at bounding box center [631, 154] width 407 height 45
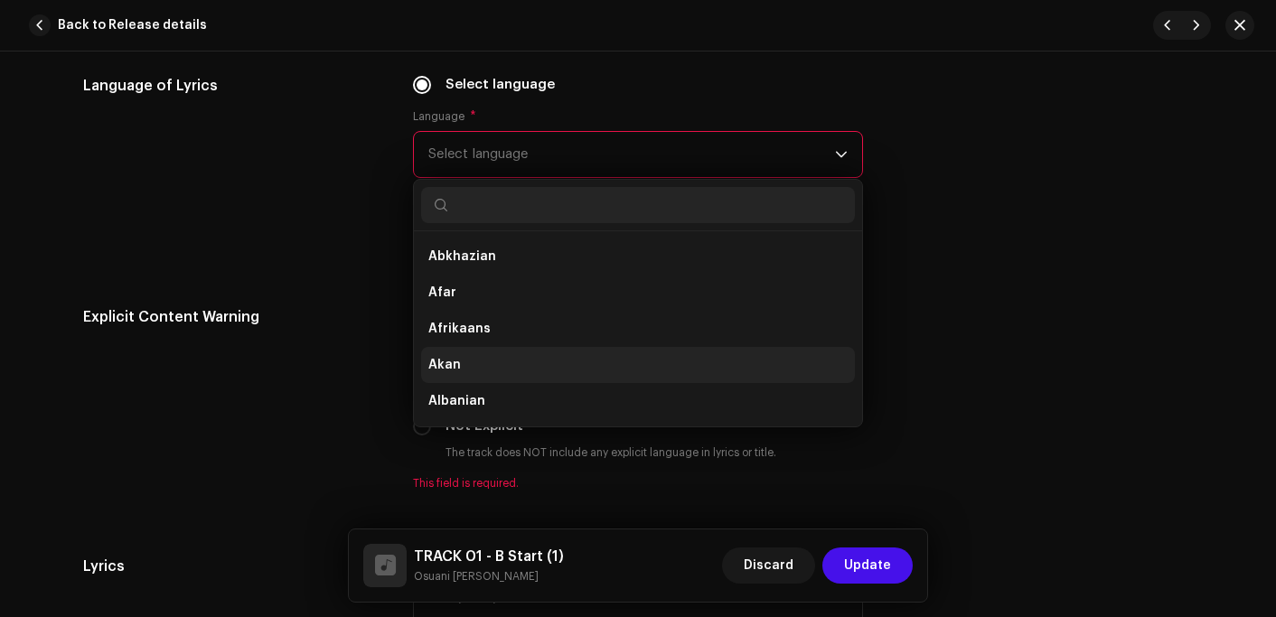
click at [455, 365] on li "Akan" at bounding box center [638, 365] width 434 height 36
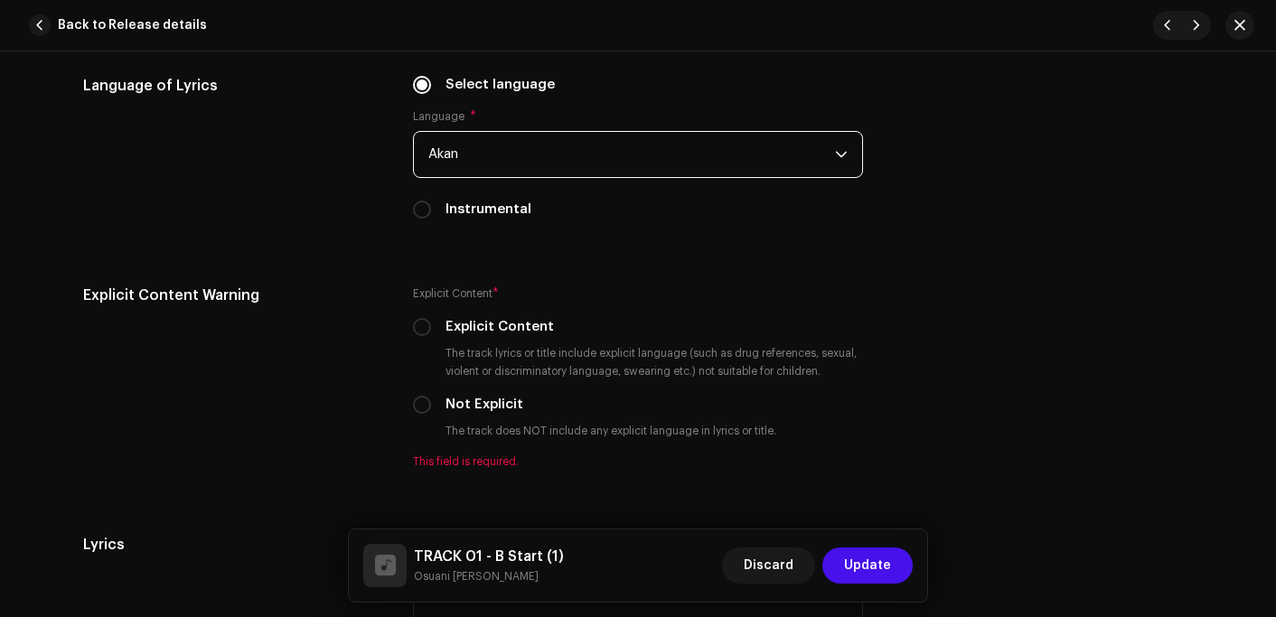
scroll to position [2982, 0]
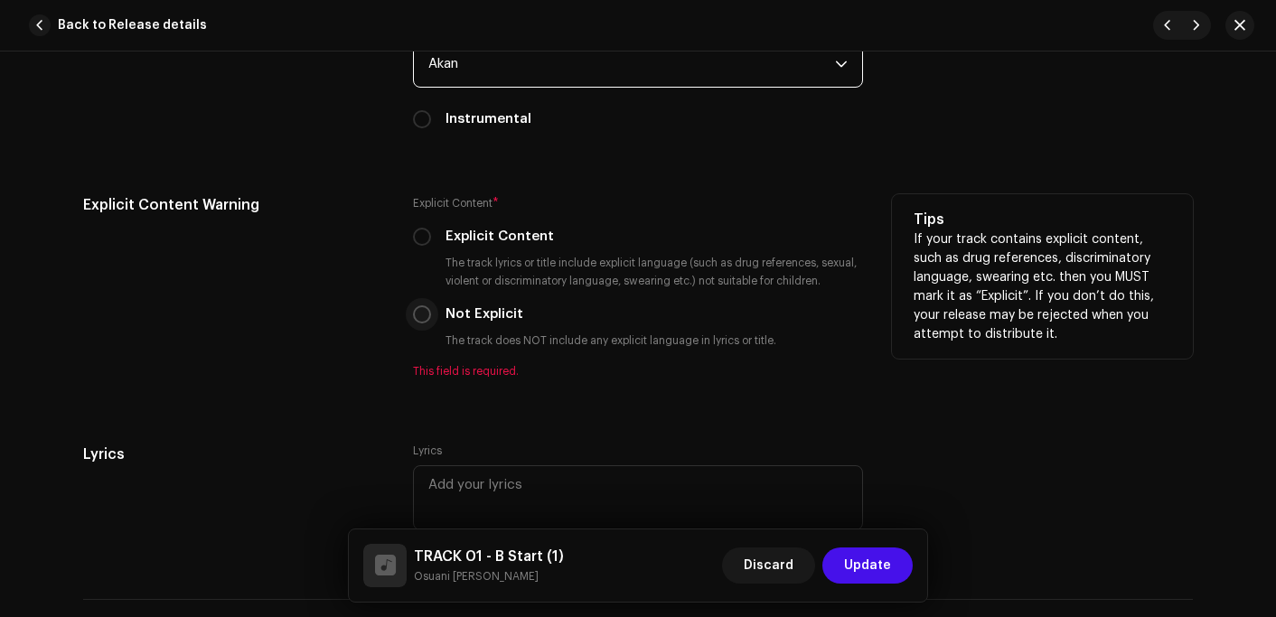
click at [415, 314] on input "Not Explicit" at bounding box center [422, 314] width 18 height 18
radio input "true"
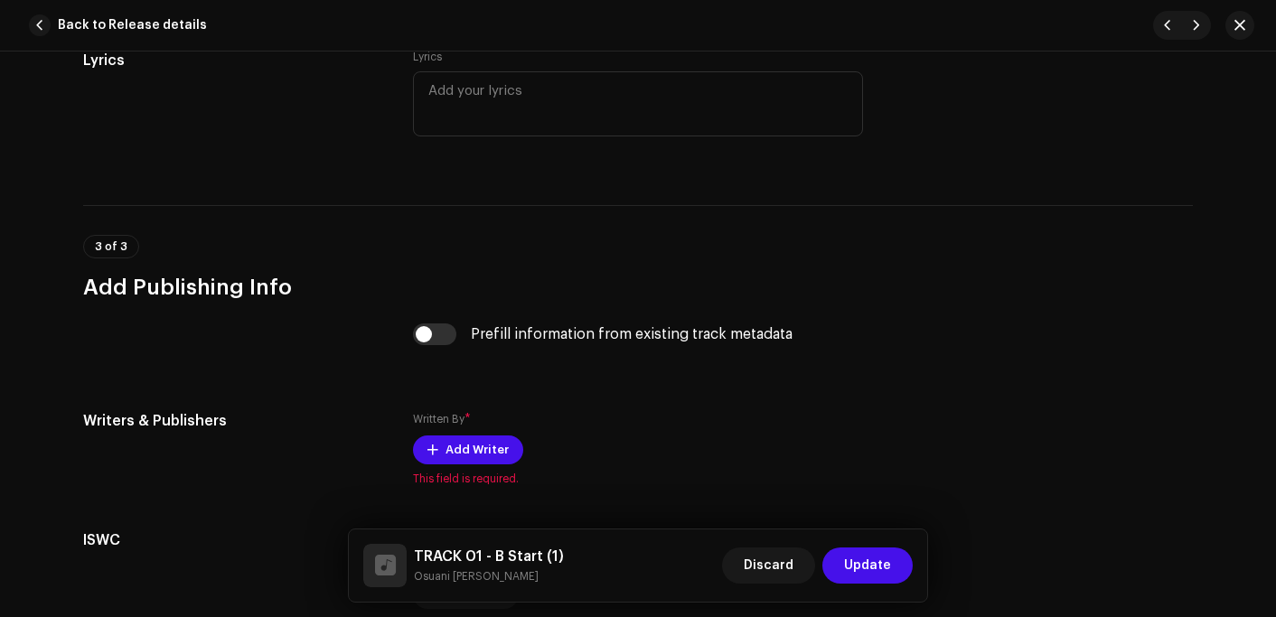
scroll to position [3434, 0]
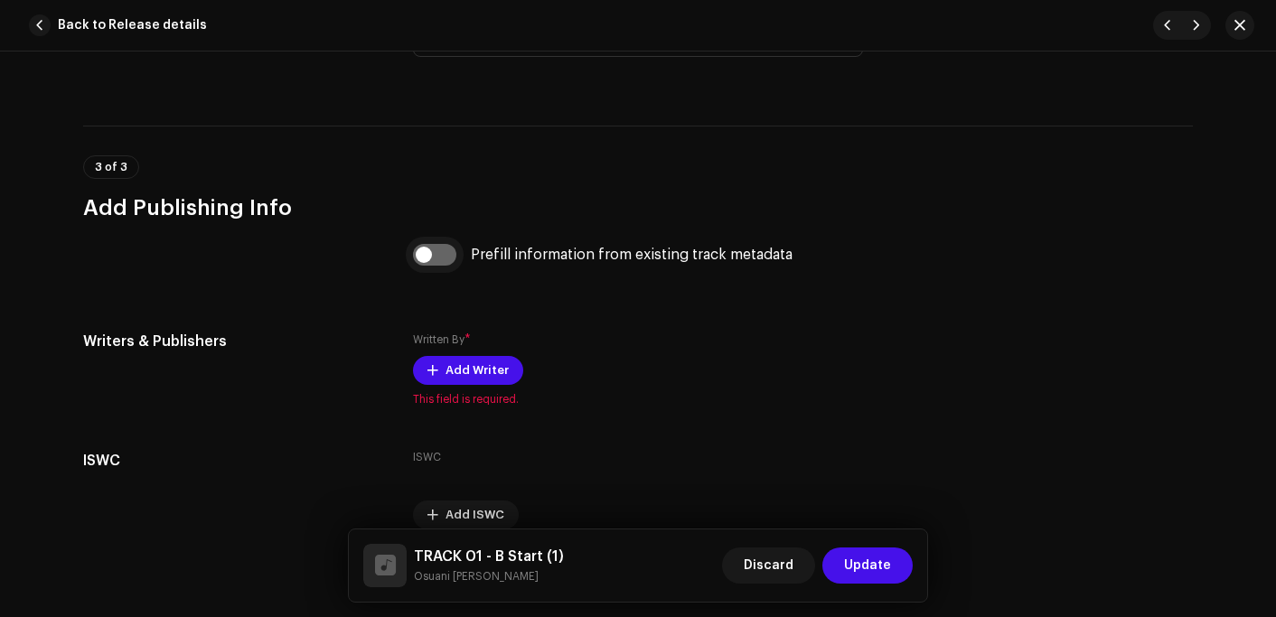
click at [434, 255] on input "checkbox" at bounding box center [434, 255] width 43 height 22
checkbox input "true"
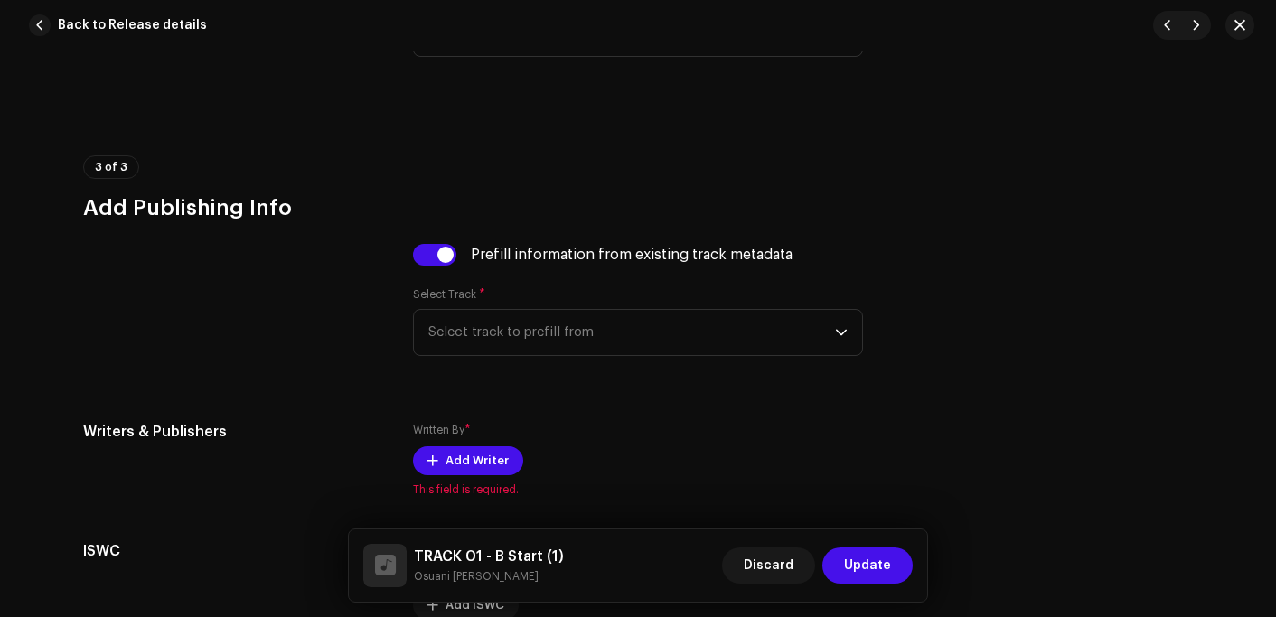
scroll to position [3615, 0]
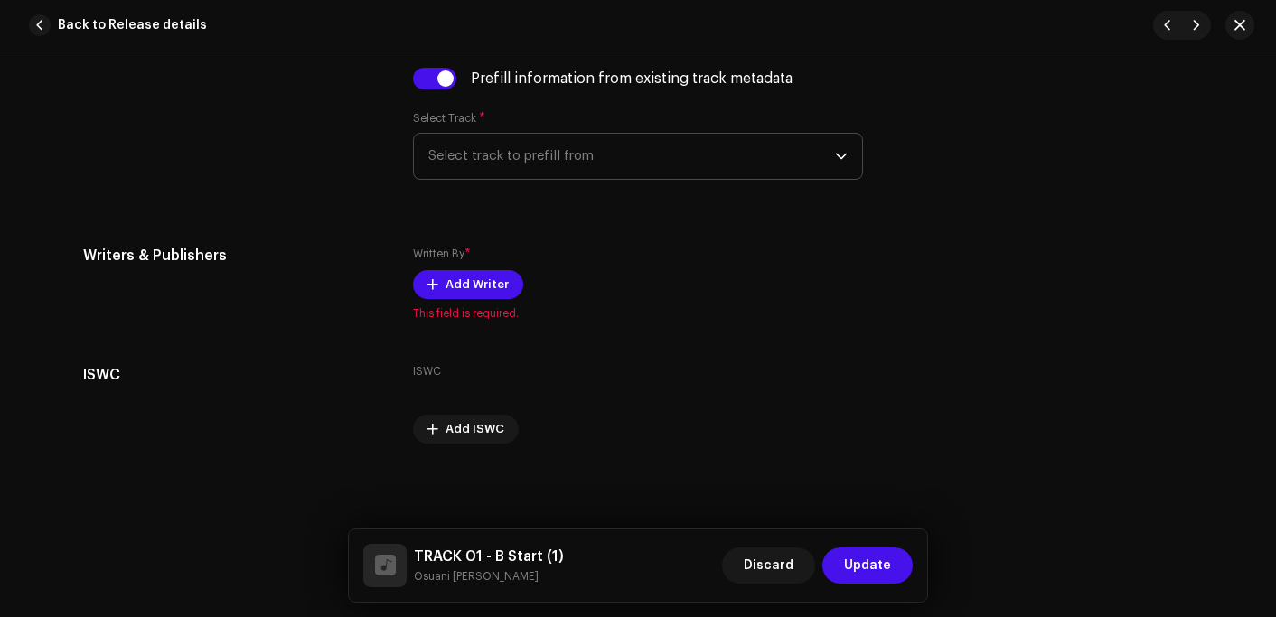
click at [517, 147] on span "Select track to prefill from" at bounding box center [631, 156] width 407 height 45
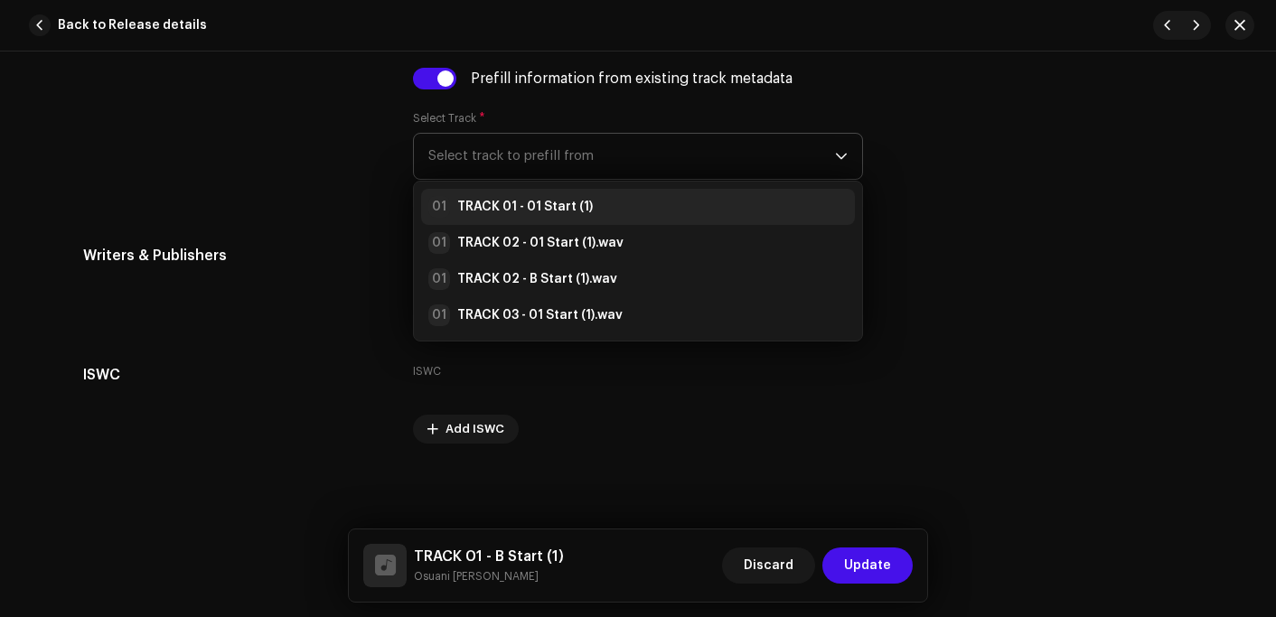
click at [517, 202] on strong "TRACK 01 - 01 Start (1)" at bounding box center [525, 207] width 136 height 18
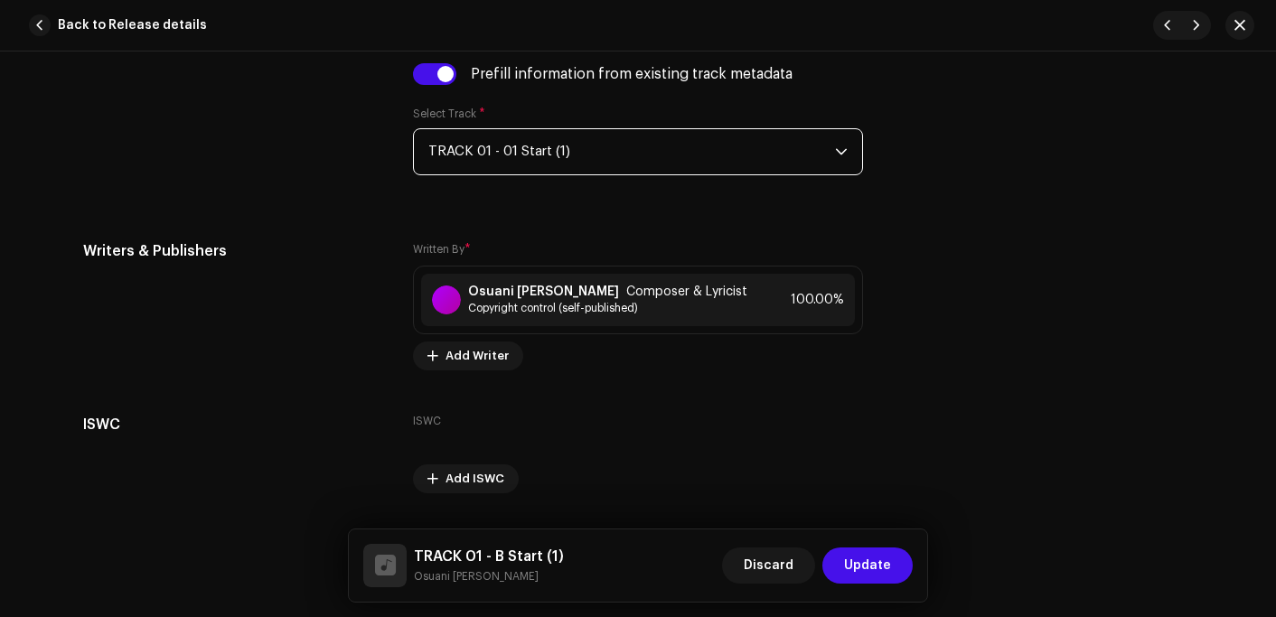
scroll to position [3668, 0]
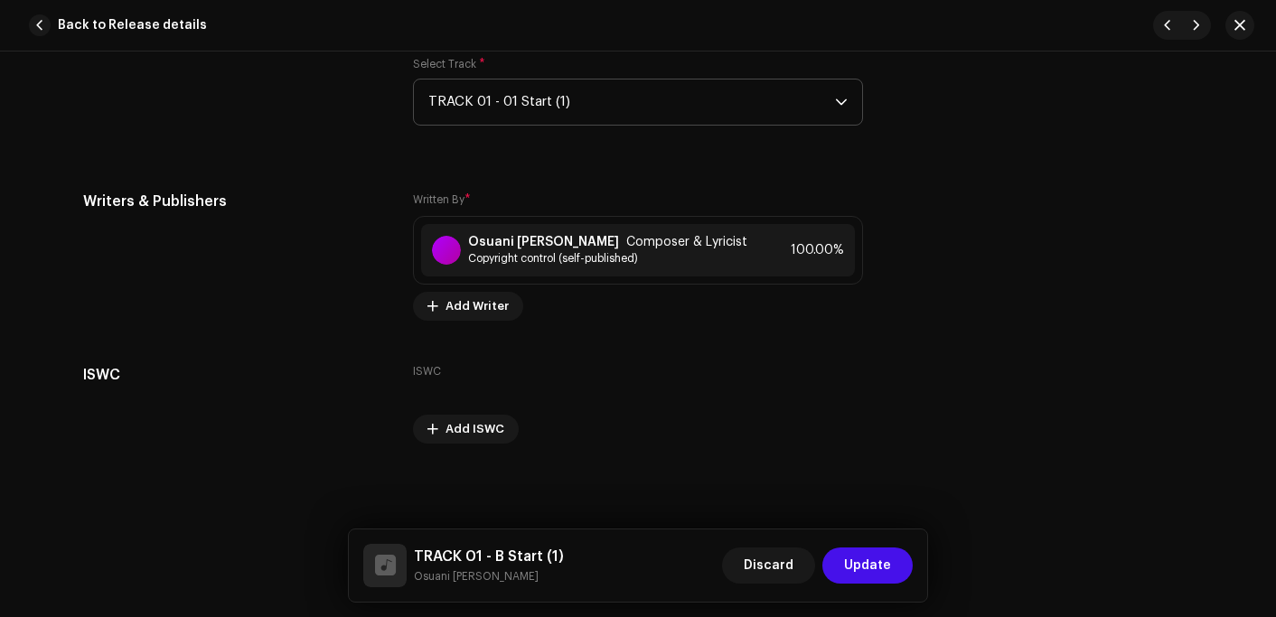
click at [883, 562] on span "Update" at bounding box center [867, 566] width 47 height 36
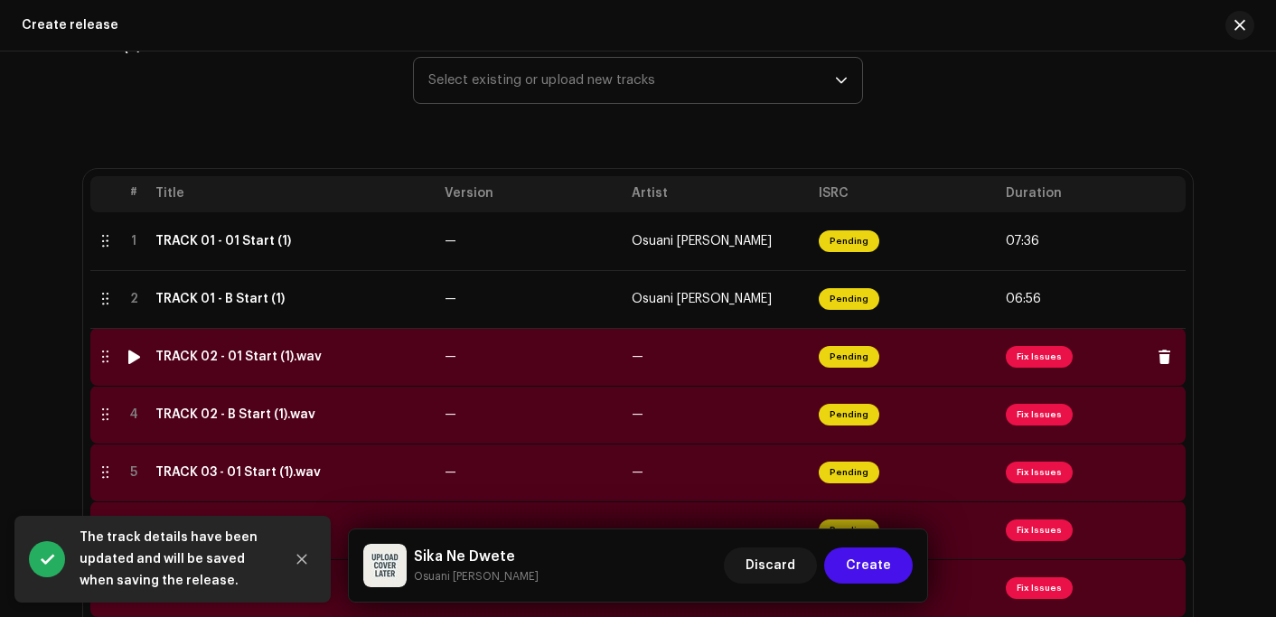
scroll to position [446, 0]
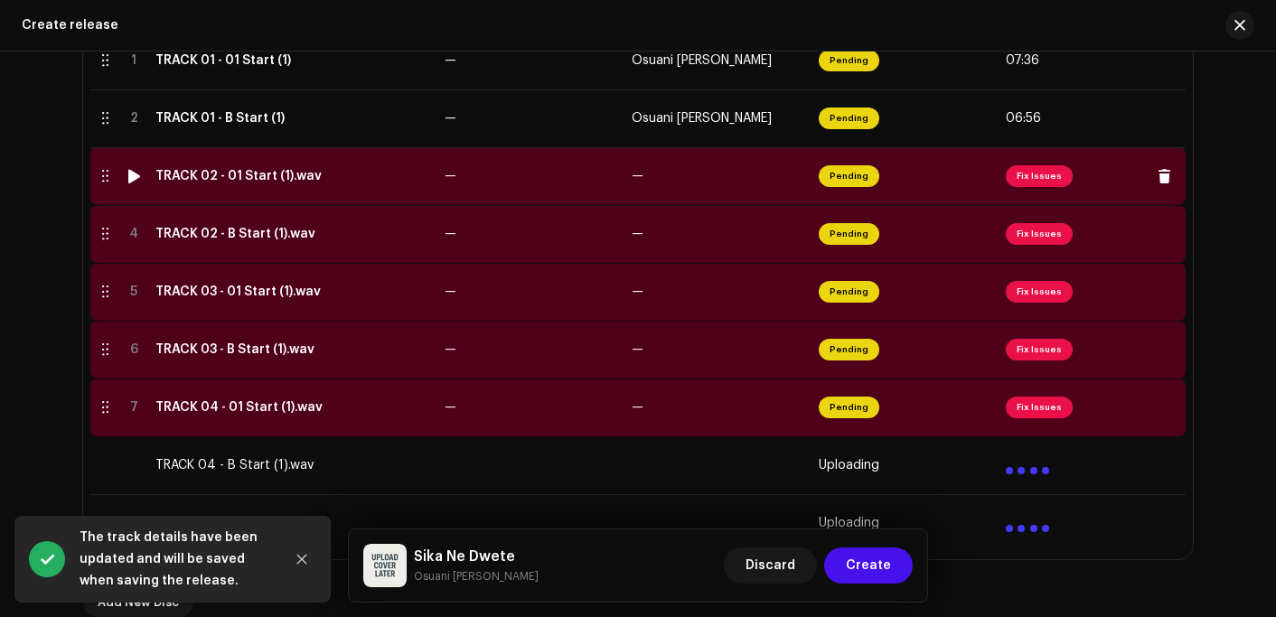
click at [261, 185] on td "TRACK 02 - 01 Start (1).wav" at bounding box center [292, 176] width 289 height 58
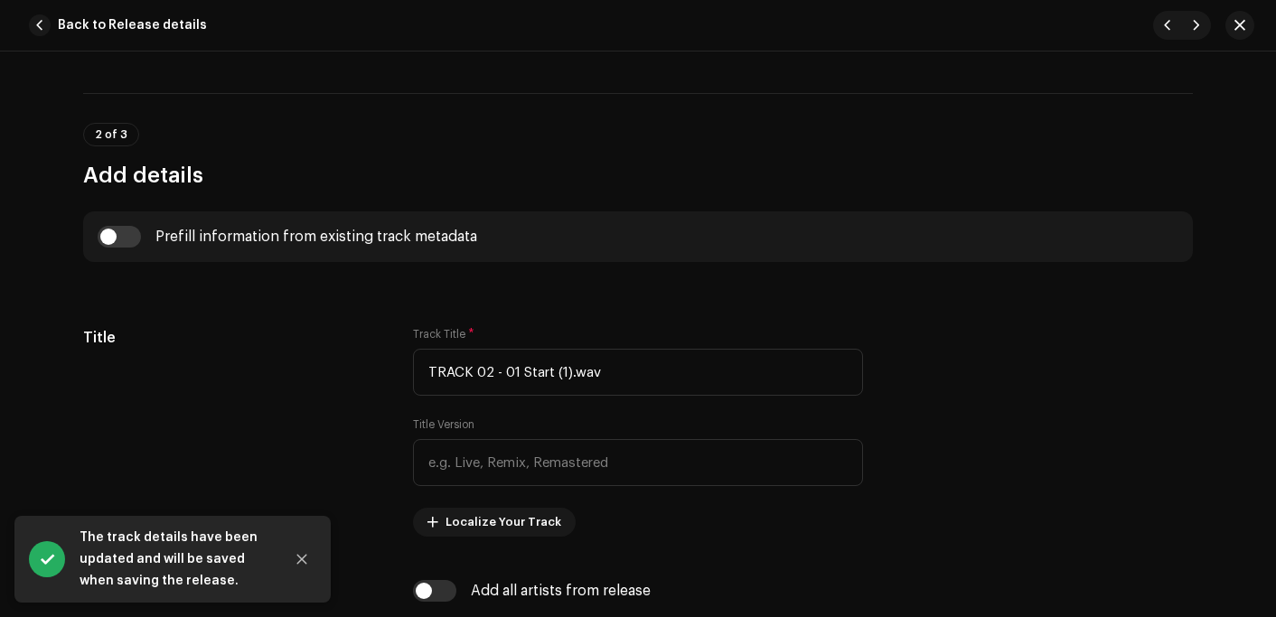
scroll to position [723, 0]
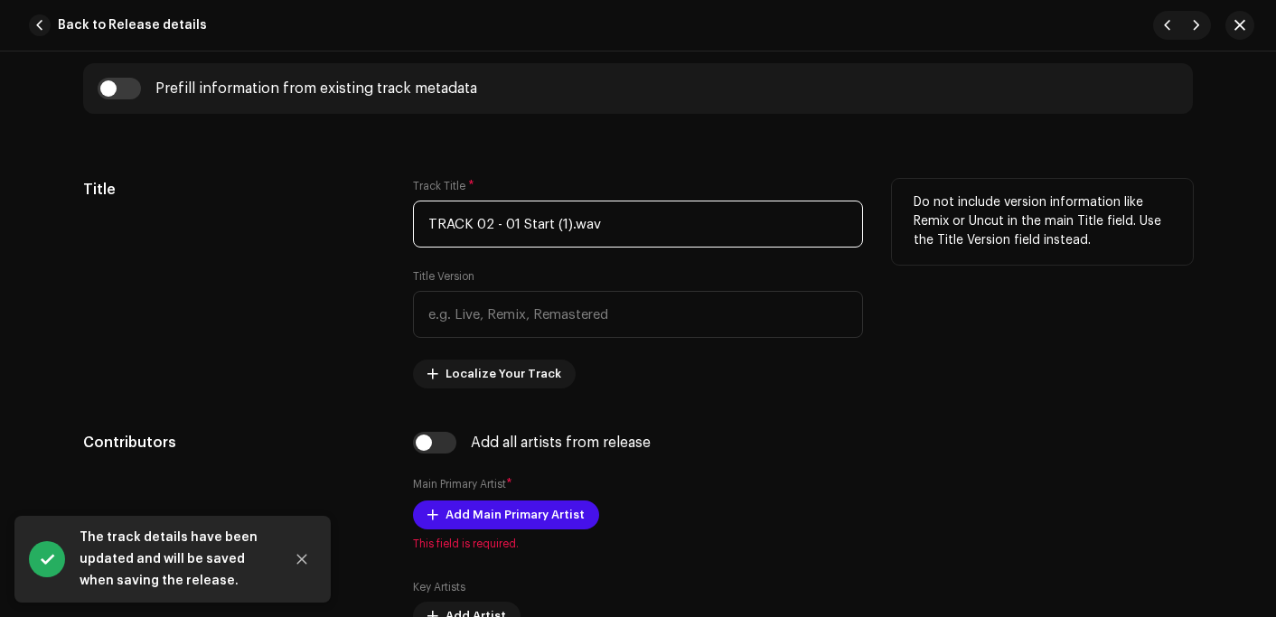
click at [621, 211] on input "TRACK 02 - 01 Start (1).wav" at bounding box center [638, 224] width 450 height 47
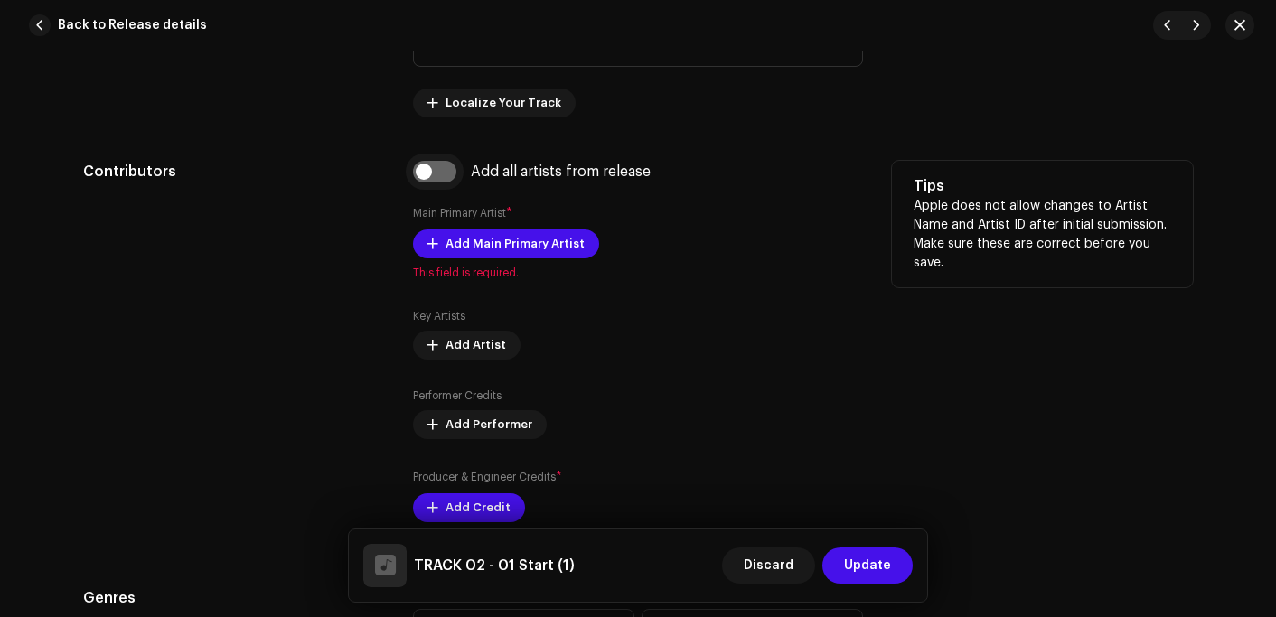
type input "TRACK 02 - 01 Start (1)"
click at [418, 174] on input "checkbox" at bounding box center [434, 172] width 43 height 22
checkbox input "true"
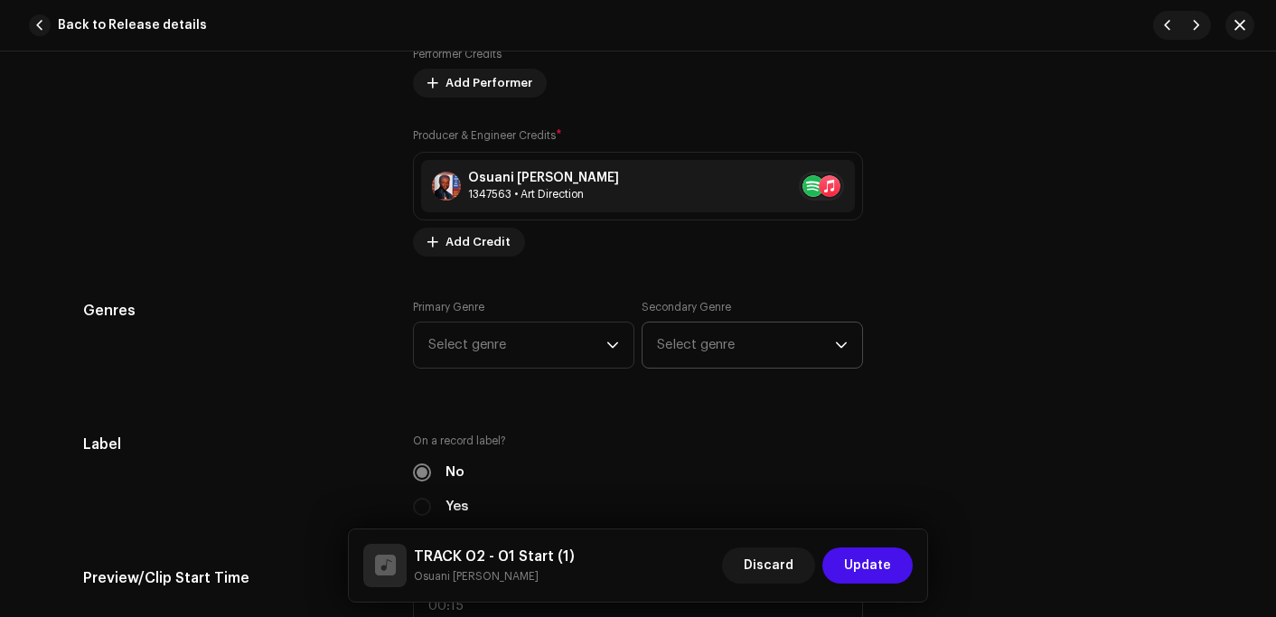
scroll to position [1536, 0]
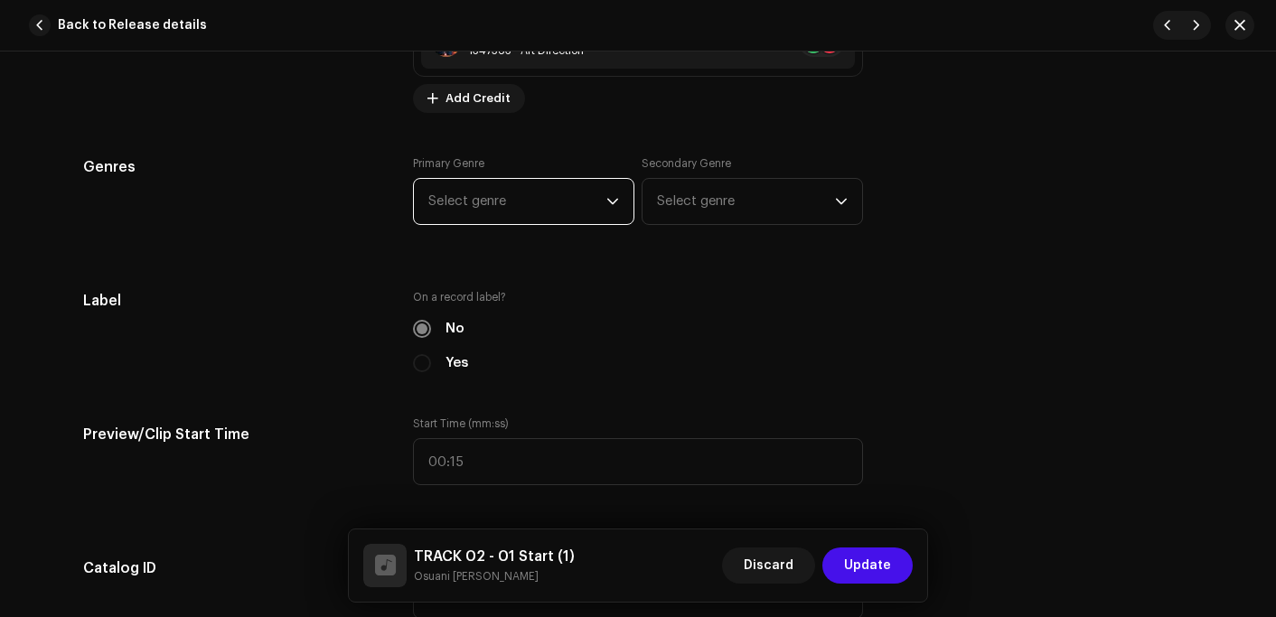
click at [484, 189] on span "Select genre" at bounding box center [517, 201] width 178 height 45
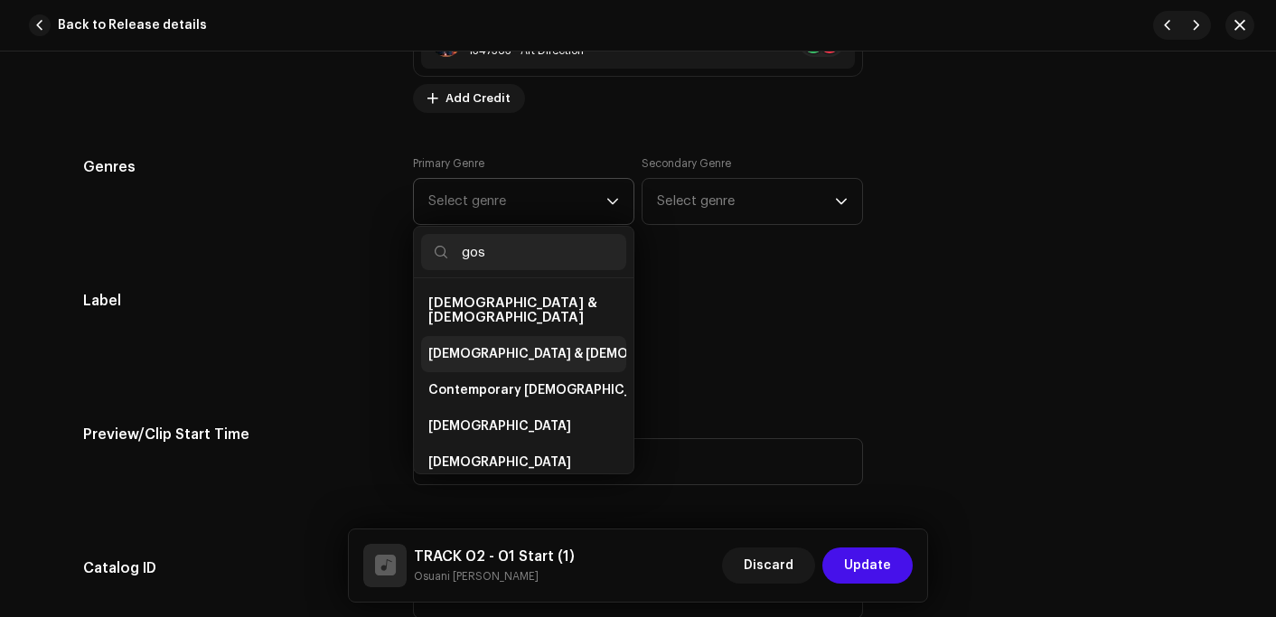
type input "gos"
click at [490, 345] on span "[DEMOGRAPHIC_DATA] & [DEMOGRAPHIC_DATA]" at bounding box center [578, 354] width 300 height 18
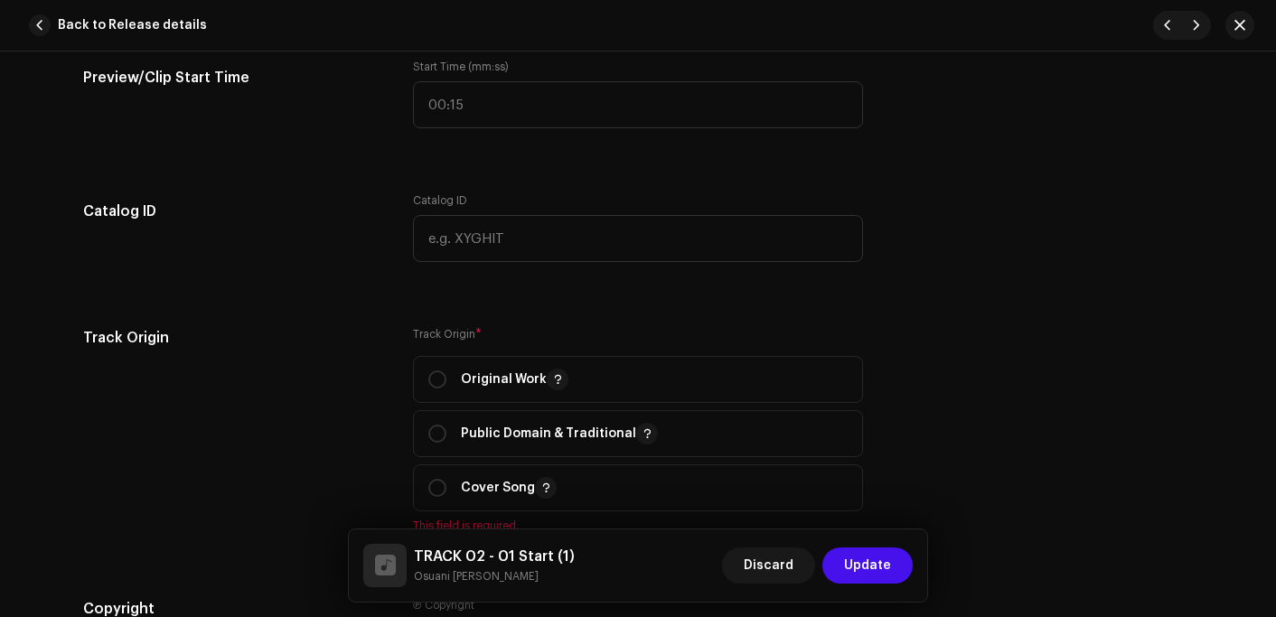
scroll to position [1898, 0]
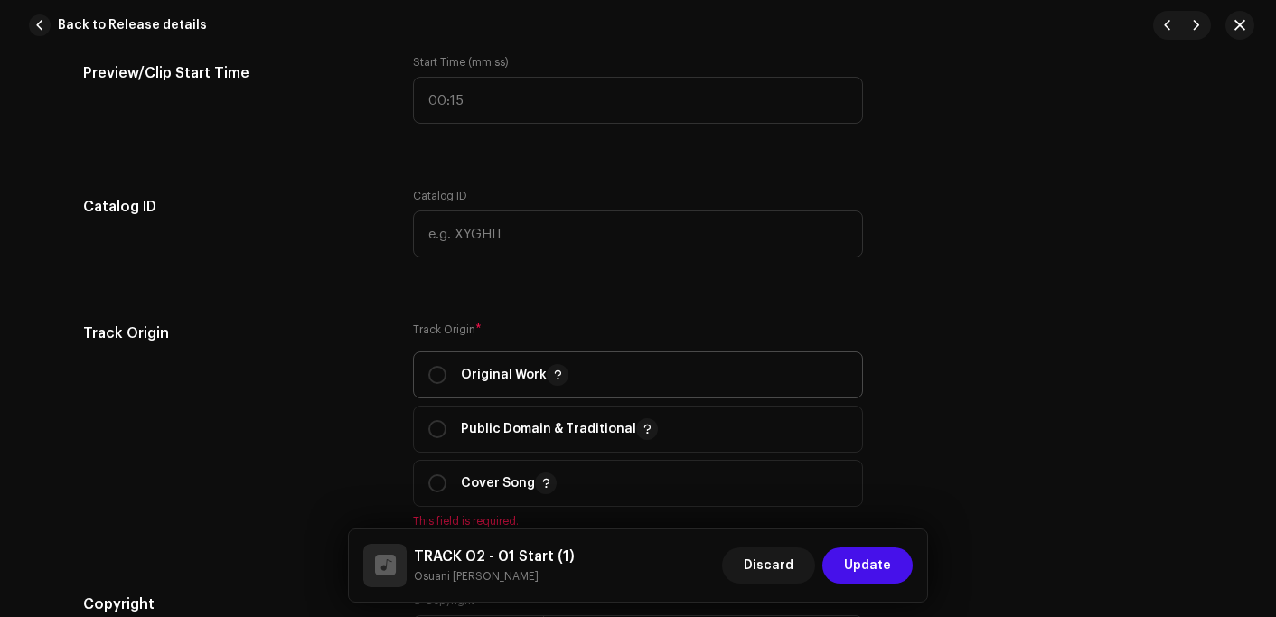
click at [502, 379] on p "Original Work" at bounding box center [515, 375] width 108 height 22
radio input "true"
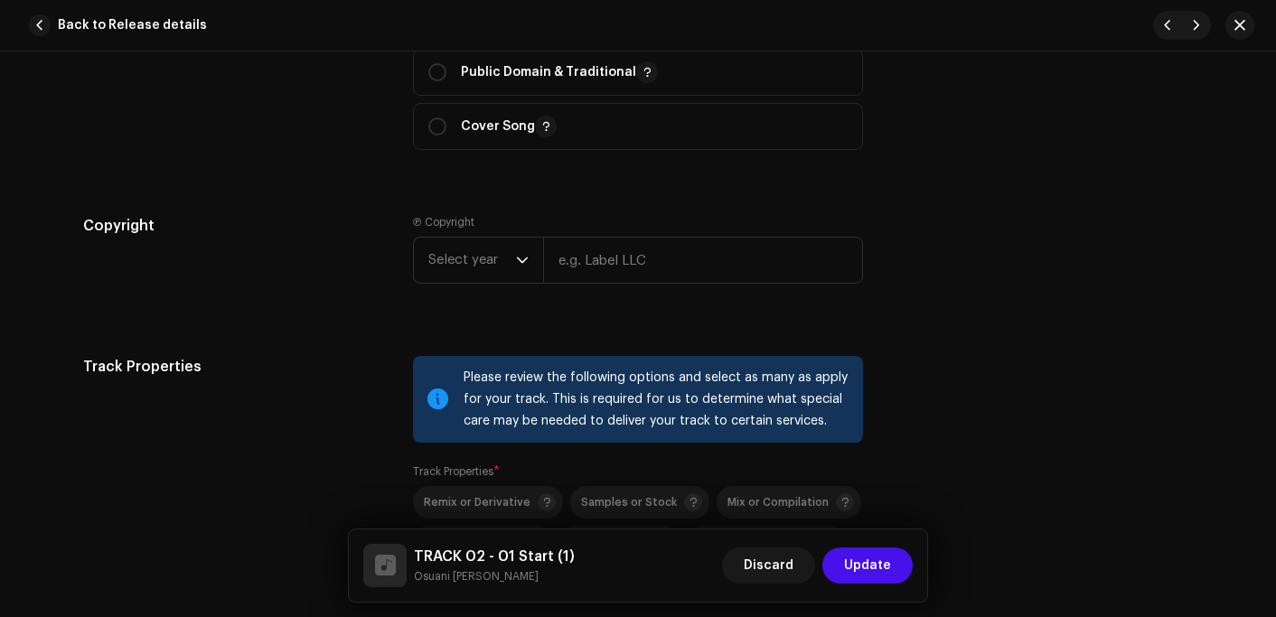
scroll to position [2259, 0]
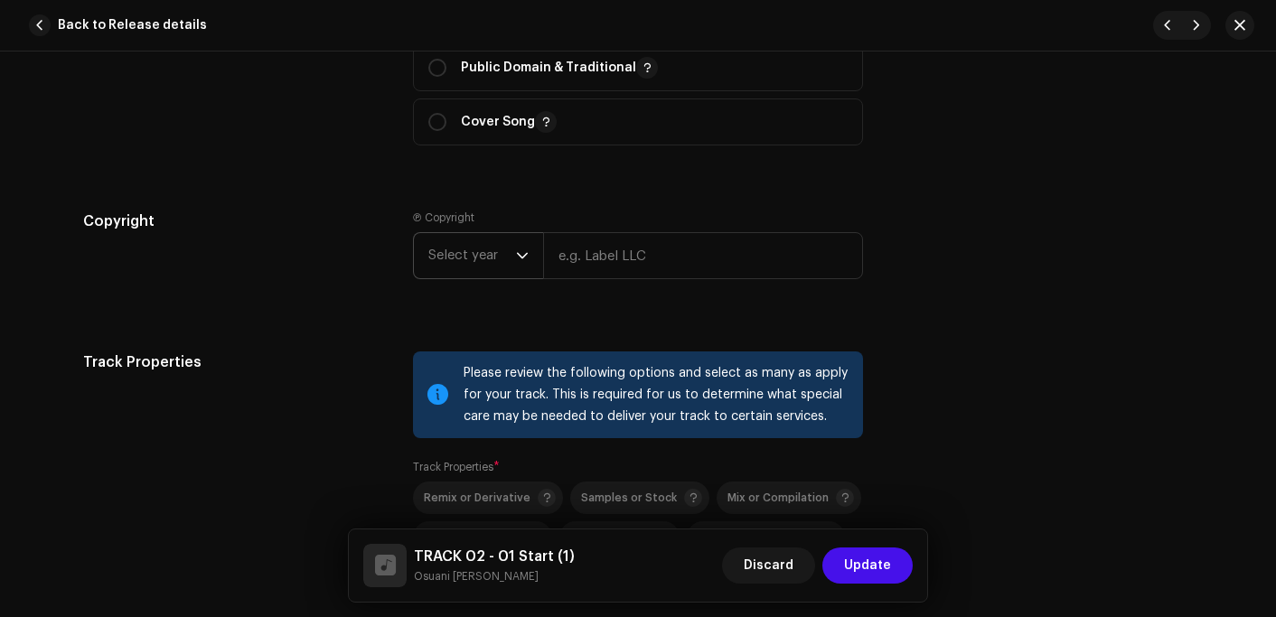
click at [475, 270] on span "Select year" at bounding box center [472, 255] width 88 height 45
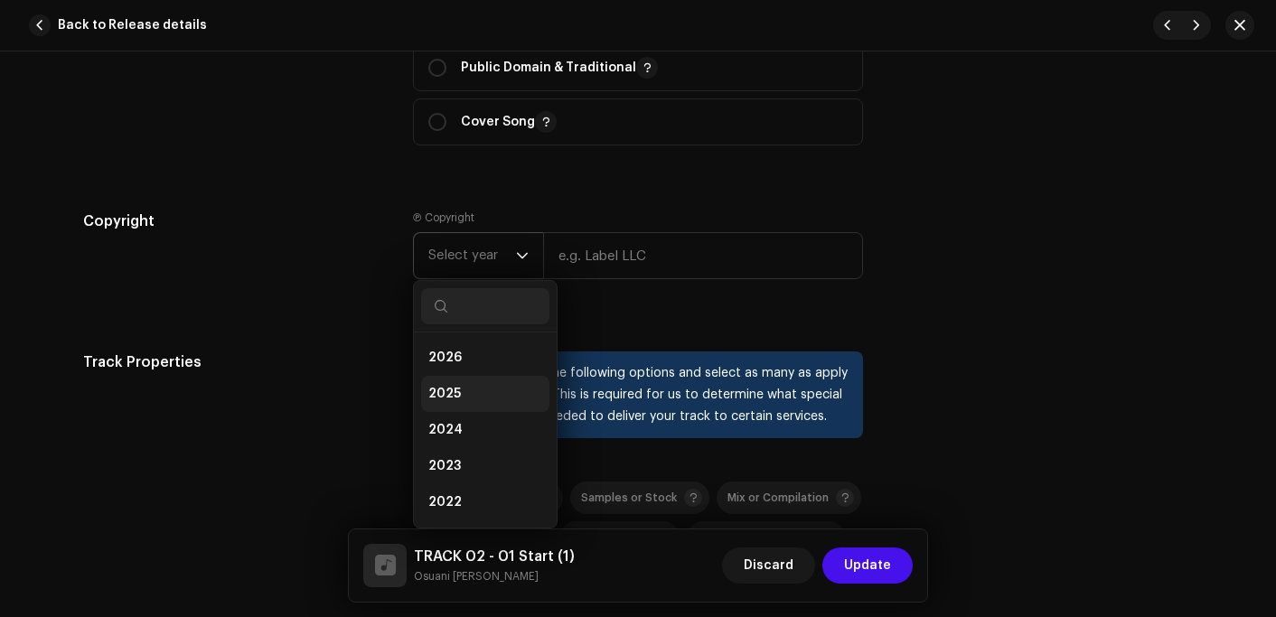
click at [456, 403] on li "2025" at bounding box center [485, 394] width 128 height 36
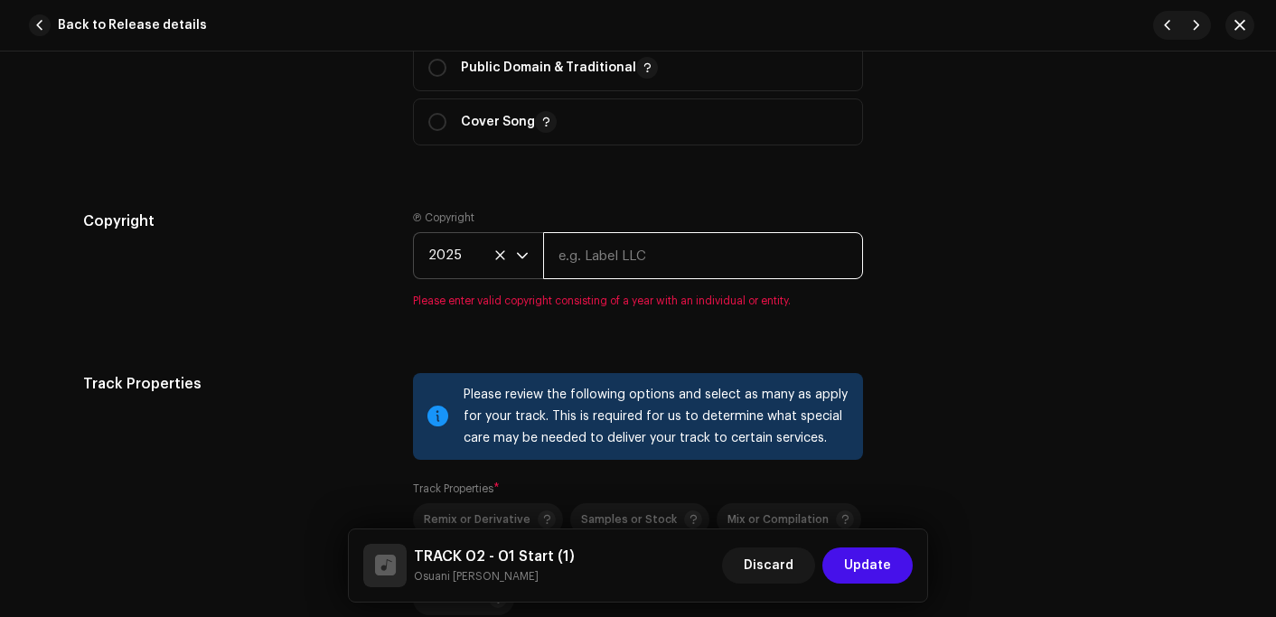
click at [604, 269] on input "text" at bounding box center [703, 255] width 320 height 47
type input "Osuani Afrifa"
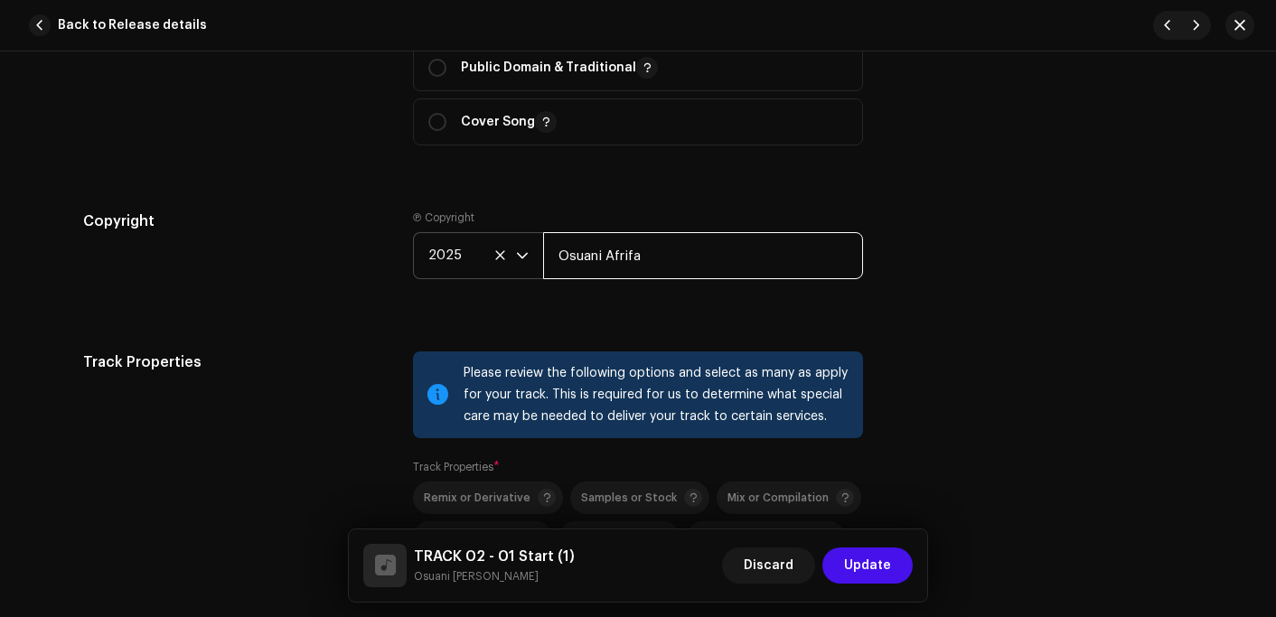
scroll to position [2621, 0]
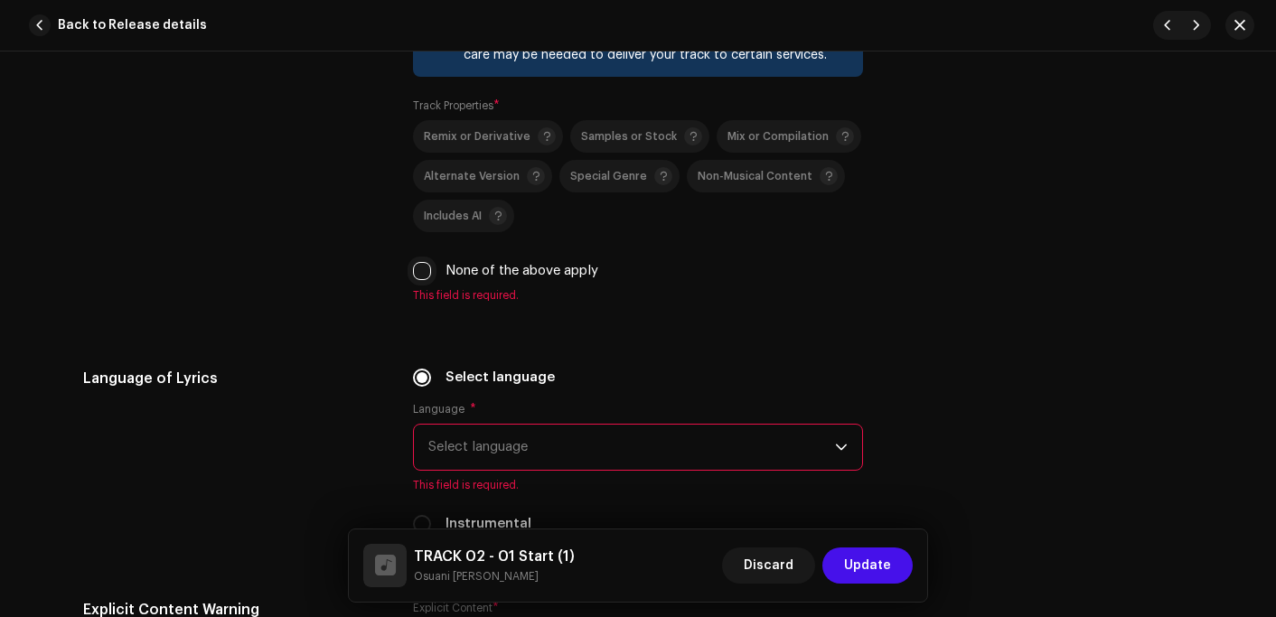
click at [425, 272] on input "None of the above apply" at bounding box center [422, 271] width 18 height 18
checkbox input "true"
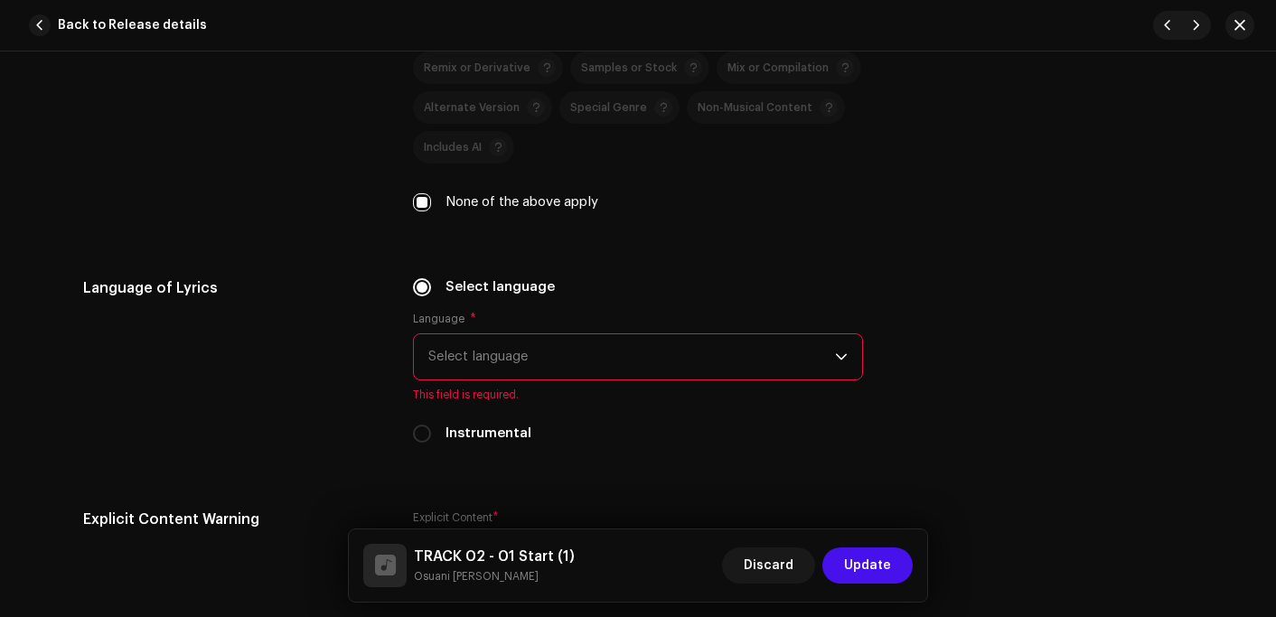
scroll to position [2892, 0]
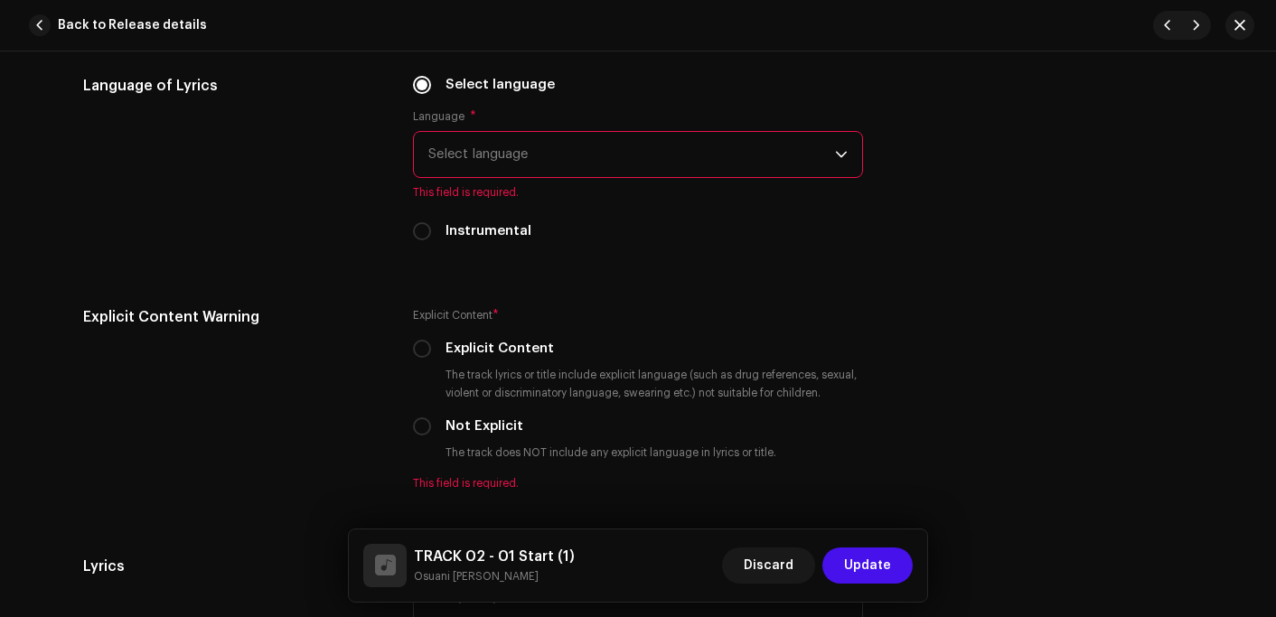
click at [507, 157] on span "Select language" at bounding box center [631, 154] width 407 height 45
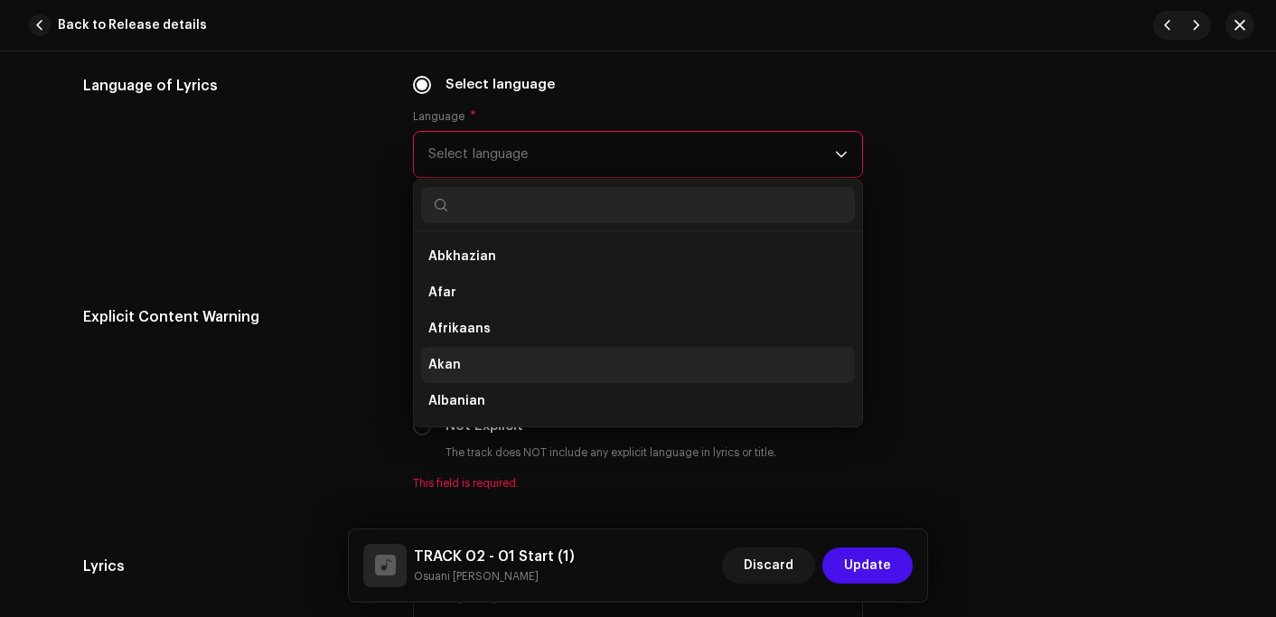
click at [458, 369] on li "Akan" at bounding box center [638, 365] width 434 height 36
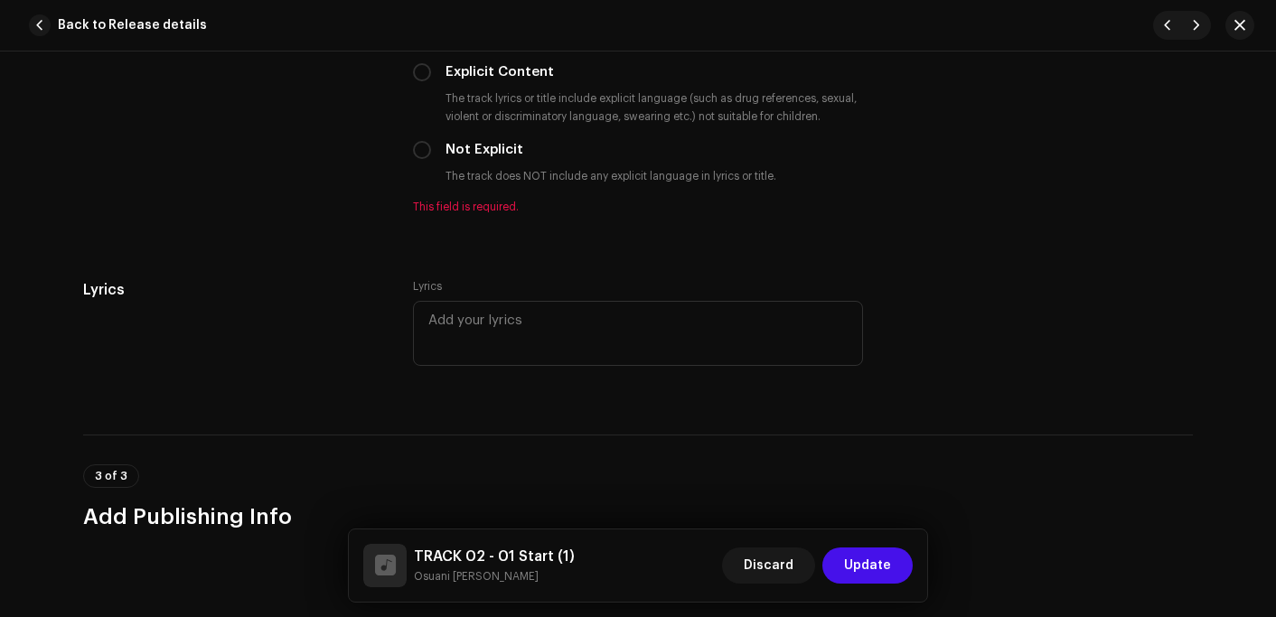
scroll to position [3163, 0]
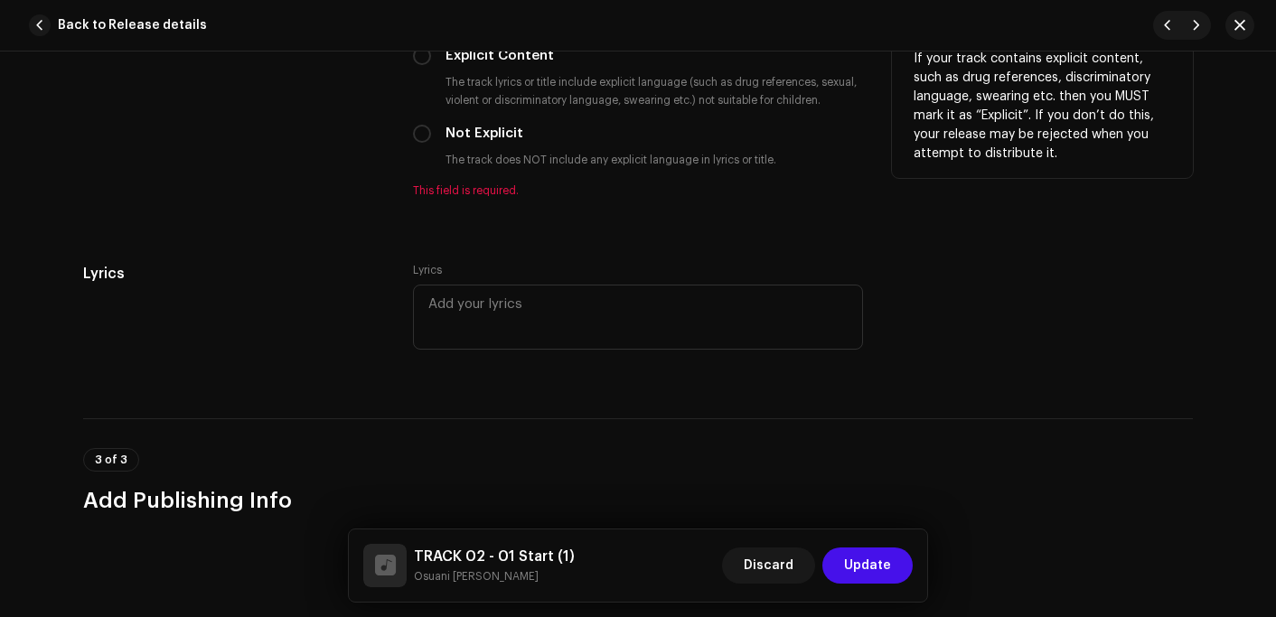
click at [464, 138] on label "Not Explicit" at bounding box center [485, 134] width 78 height 20
click at [431, 138] on input "Not Explicit" at bounding box center [422, 134] width 18 height 18
radio input "true"
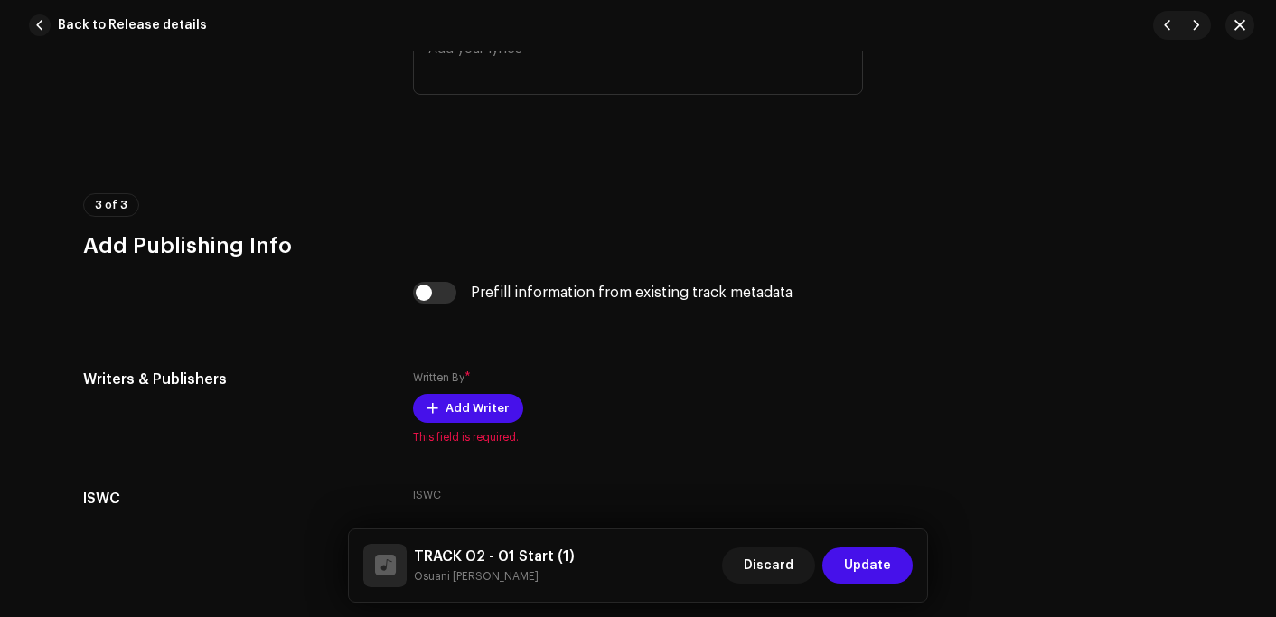
scroll to position [3434, 0]
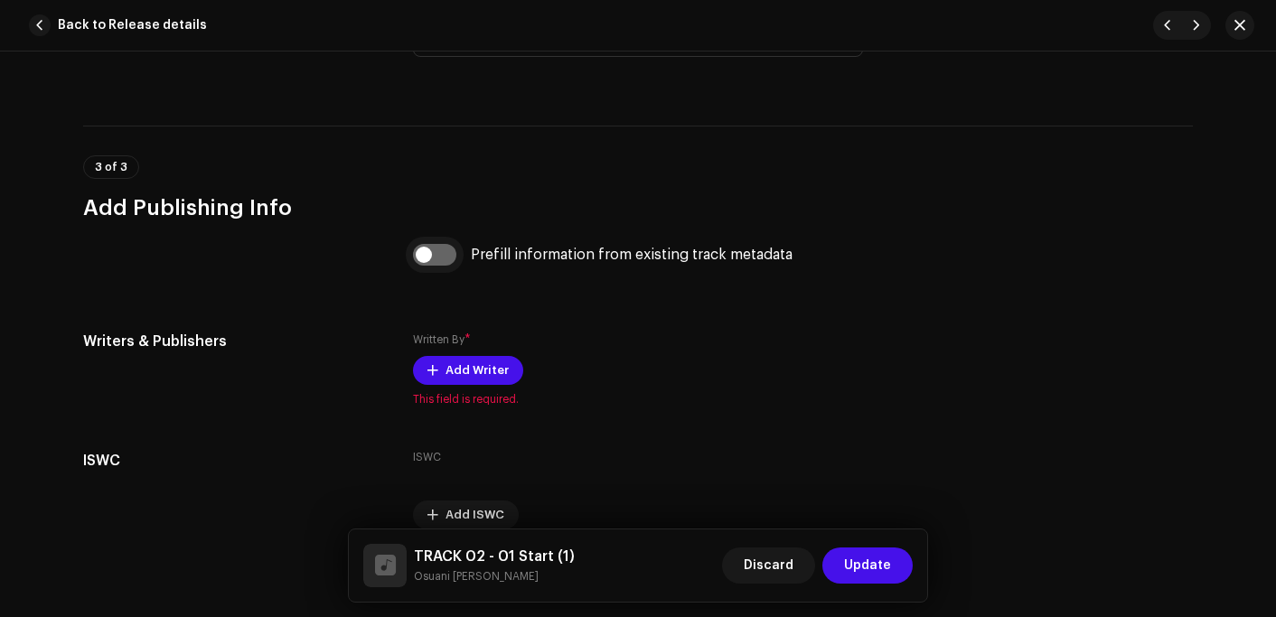
click at [438, 261] on input "checkbox" at bounding box center [434, 255] width 43 height 22
checkbox input "true"
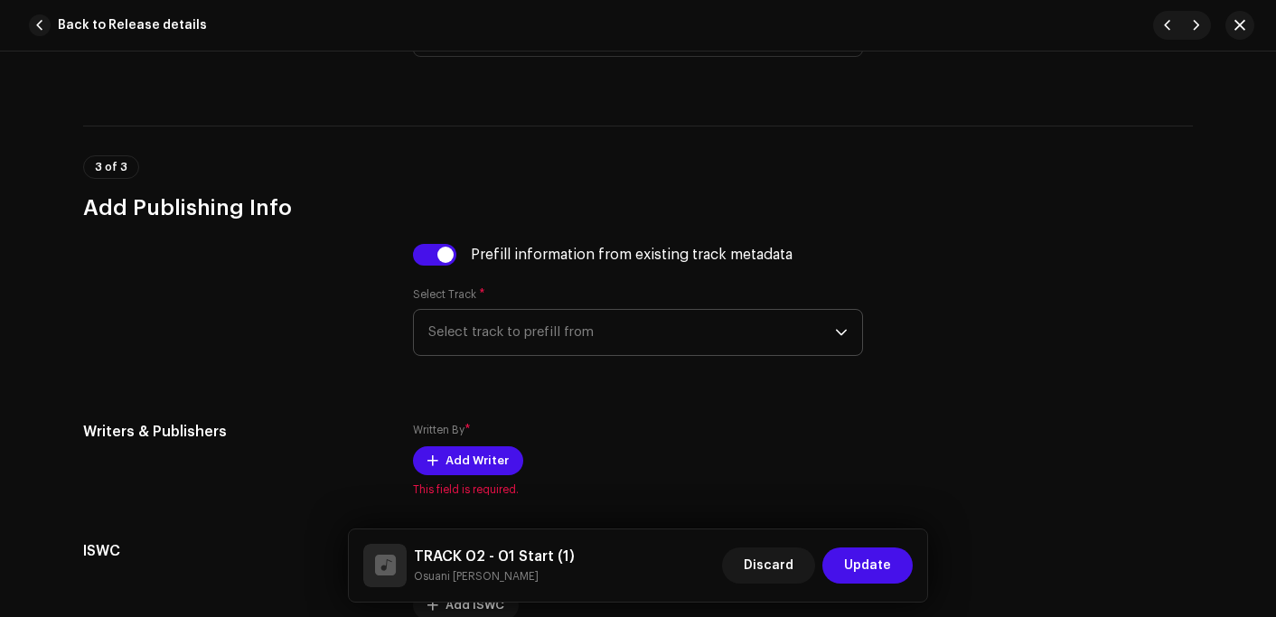
click at [519, 334] on span "Select track to prefill from" at bounding box center [631, 332] width 407 height 45
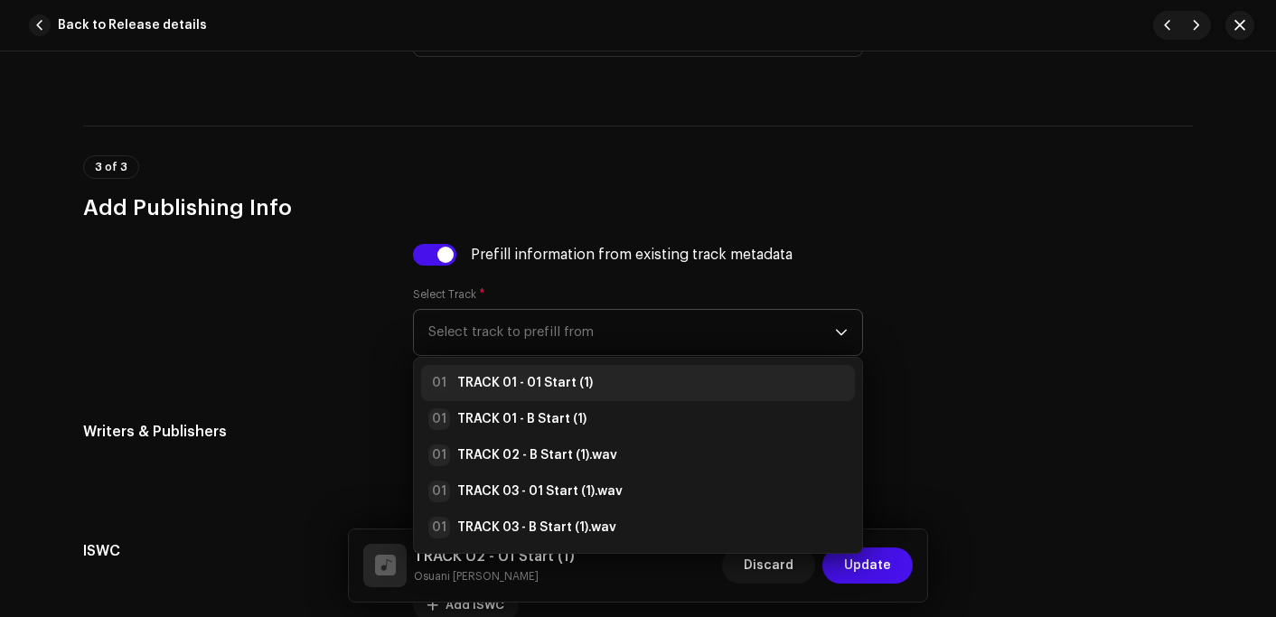
click at [527, 385] on strong "TRACK 01 - 01 Start (1)" at bounding box center [525, 383] width 136 height 18
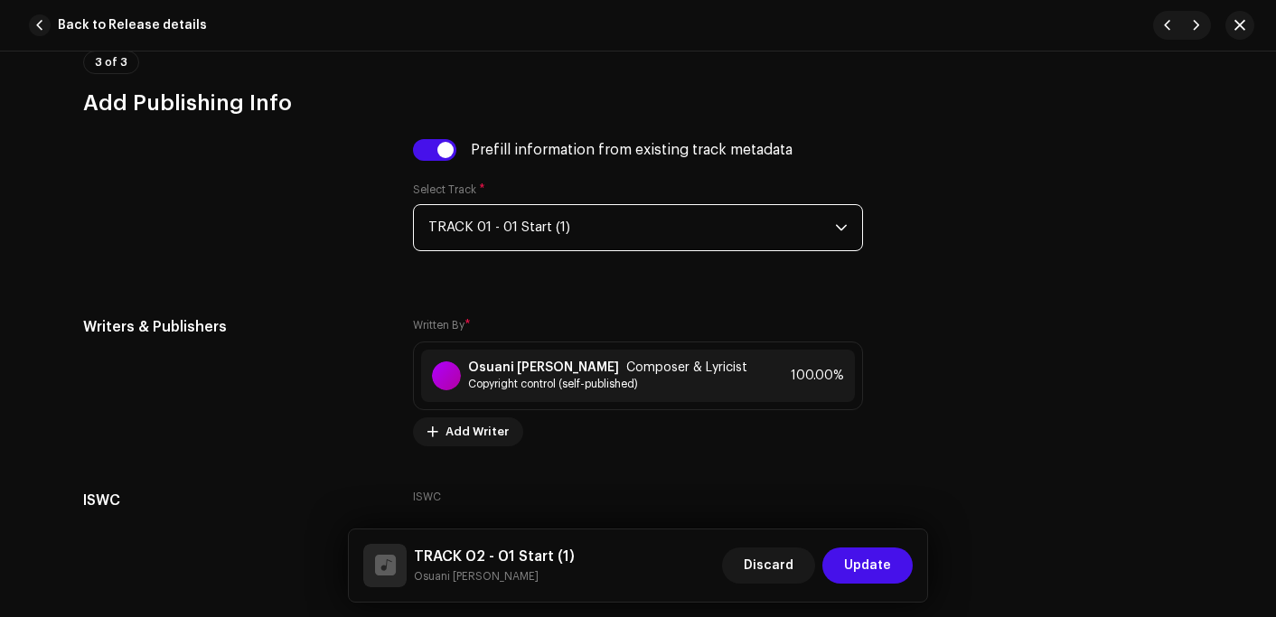
scroll to position [3668, 0]
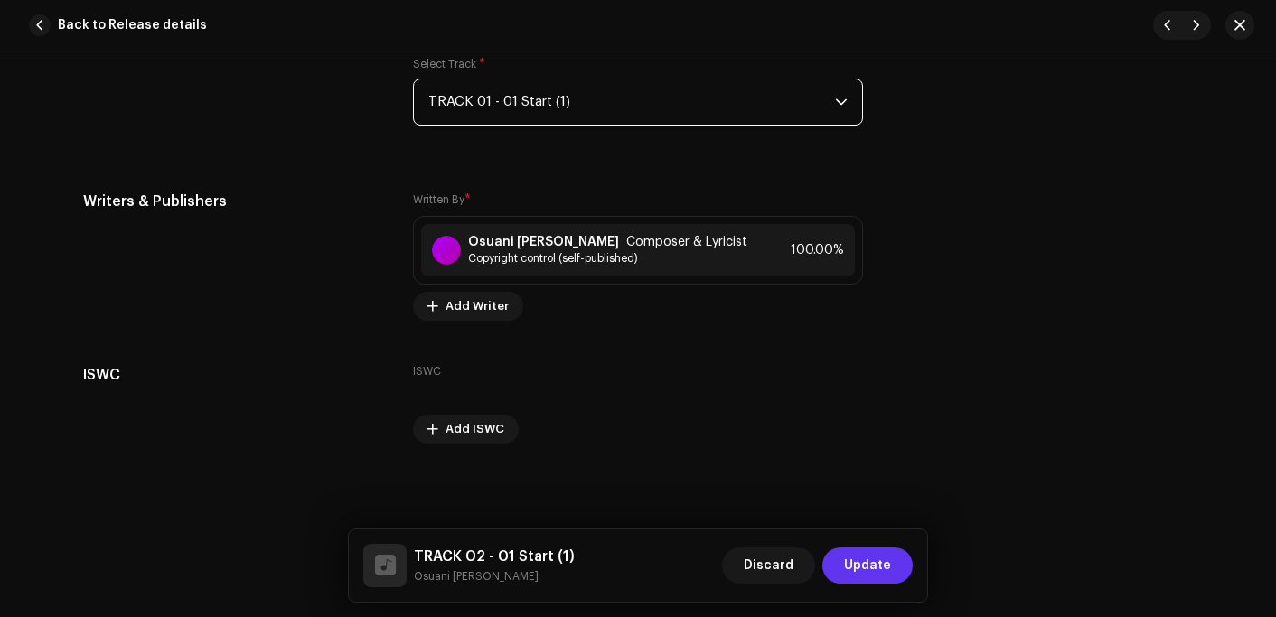
click at [878, 565] on span "Update" at bounding box center [867, 566] width 47 height 36
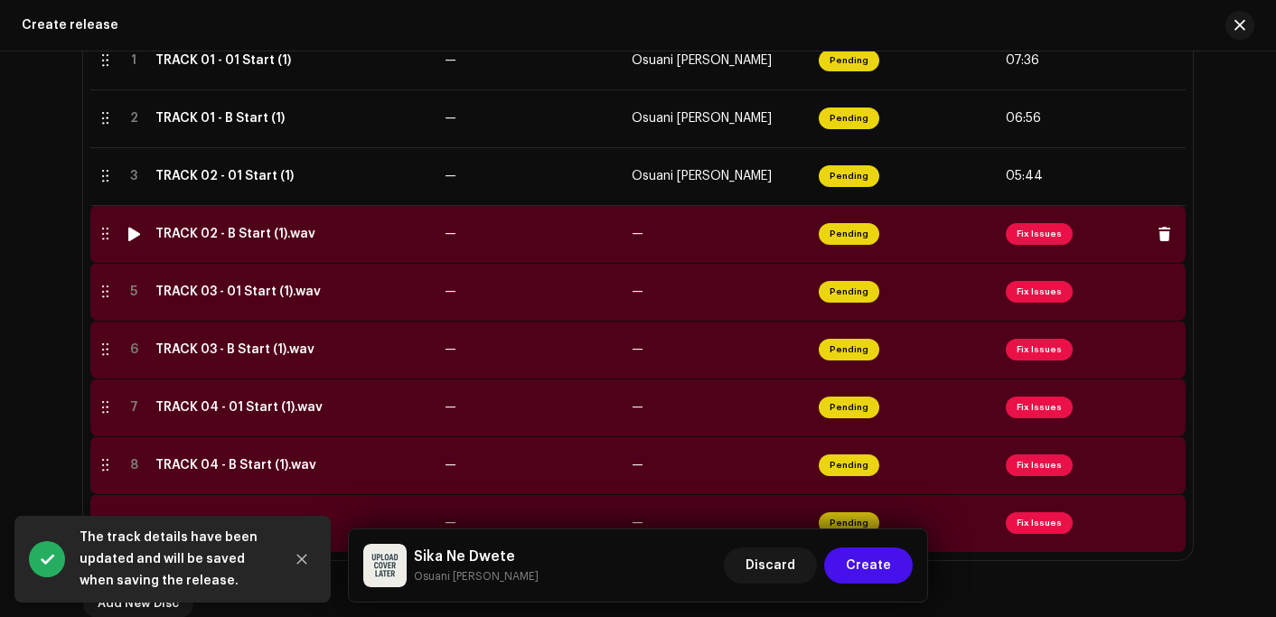
click at [219, 230] on div "TRACK 02 - B Start (1).wav" at bounding box center [235, 234] width 160 height 14
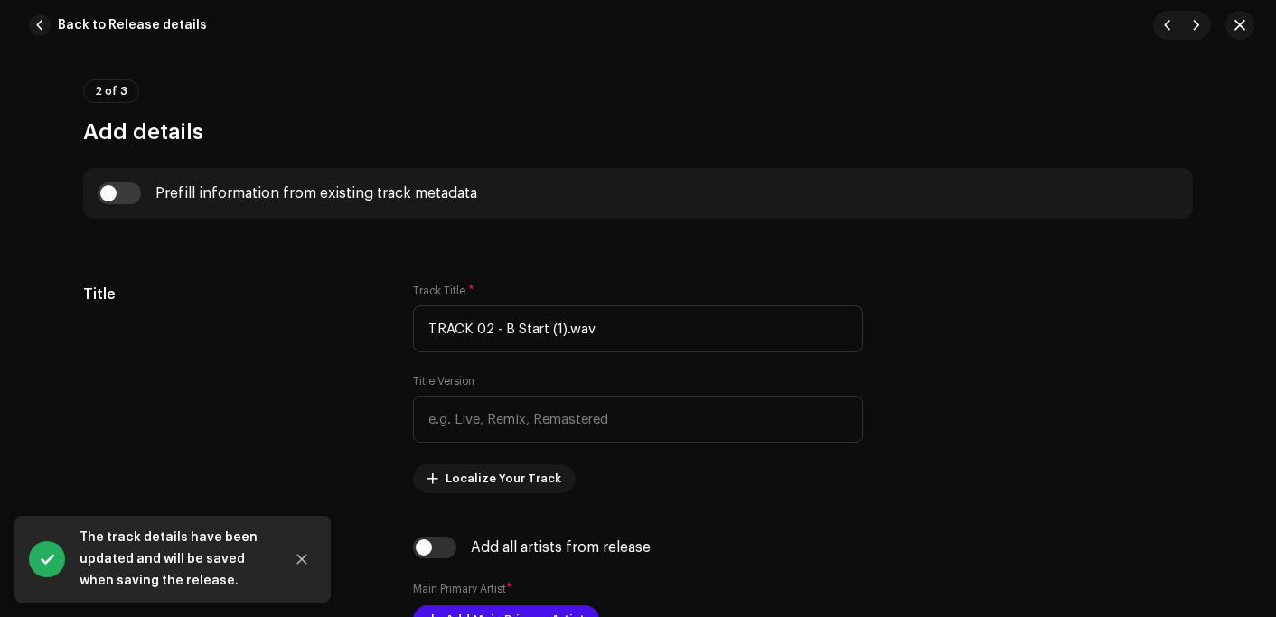
scroll to position [723, 0]
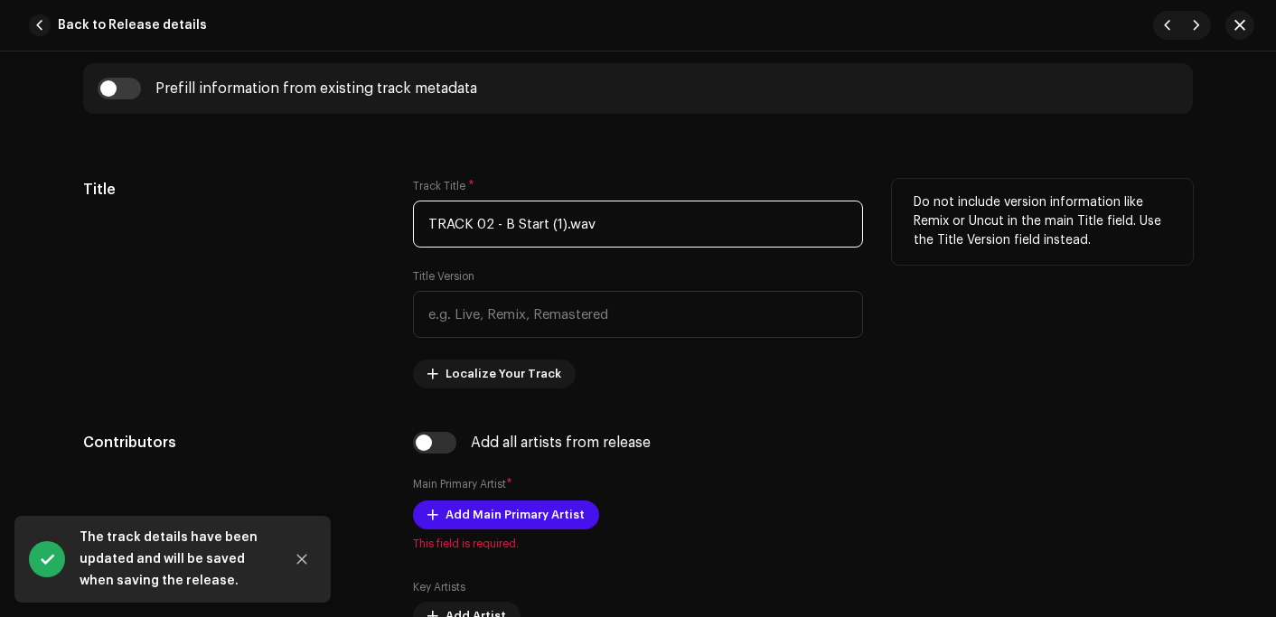
click at [620, 219] on input "TRACK 02 - B Start (1).wav" at bounding box center [638, 224] width 450 height 47
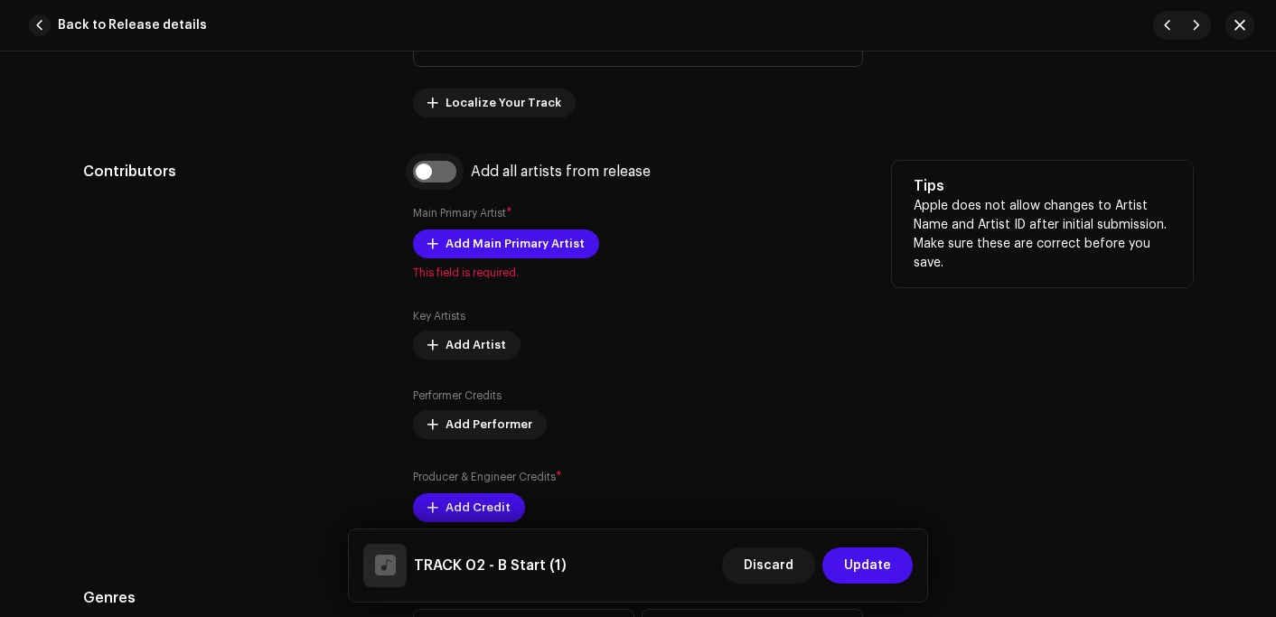
type input "TRACK 02 - B Start (1)"
click at [434, 174] on input "checkbox" at bounding box center [434, 172] width 43 height 22
checkbox input "true"
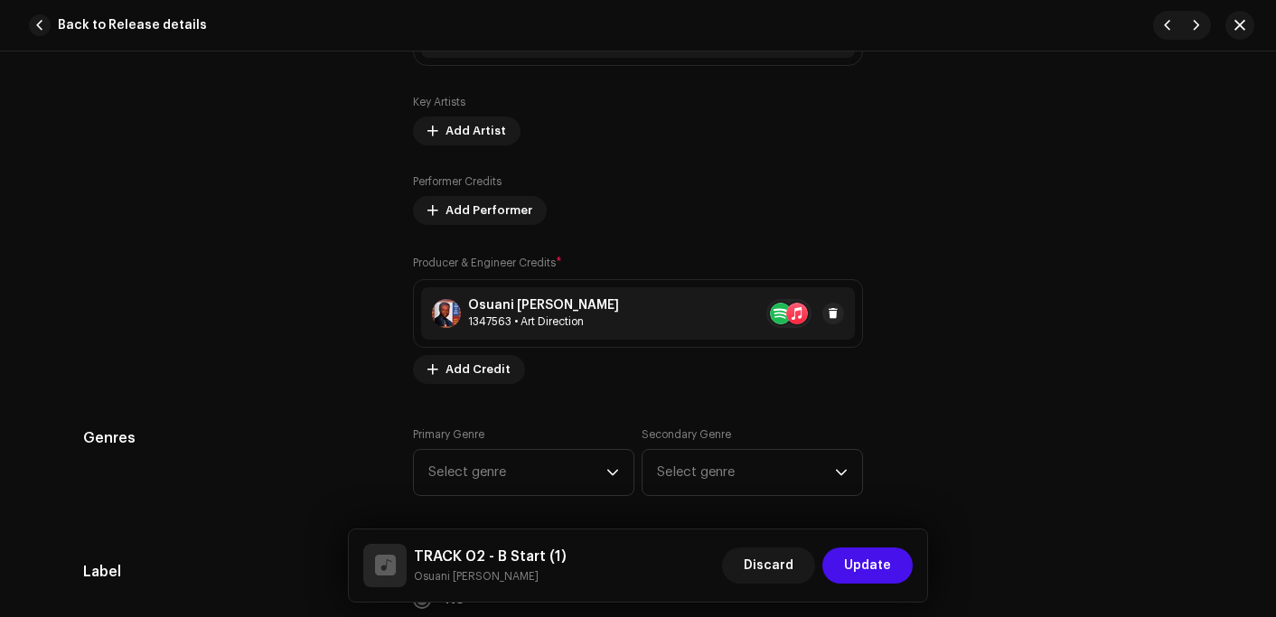
scroll to position [1536, 0]
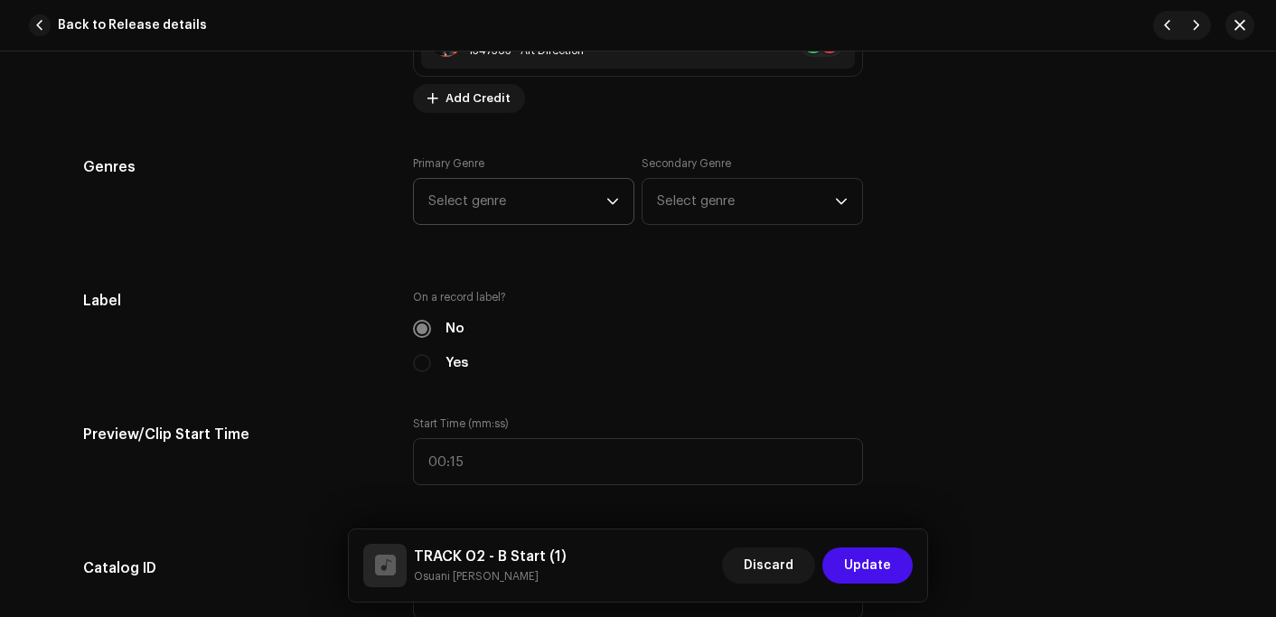
click at [460, 195] on span "Select genre" at bounding box center [517, 201] width 178 height 45
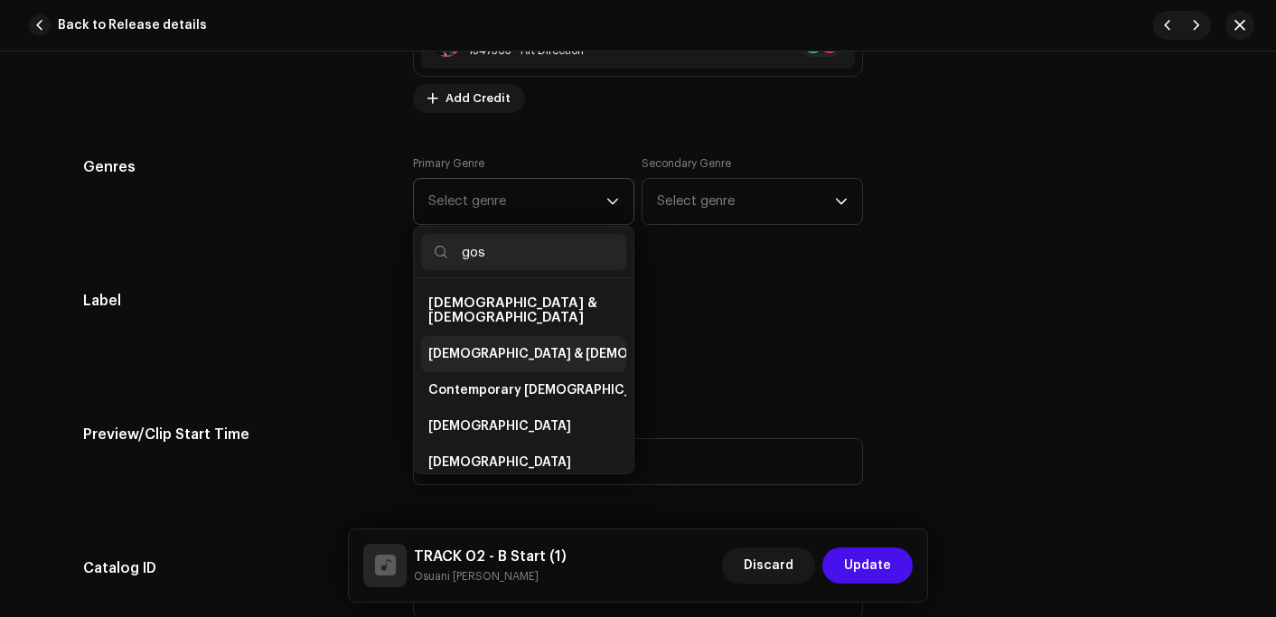
type input "gos"
click at [495, 345] on span "[DEMOGRAPHIC_DATA] & [DEMOGRAPHIC_DATA]" at bounding box center [578, 354] width 300 height 18
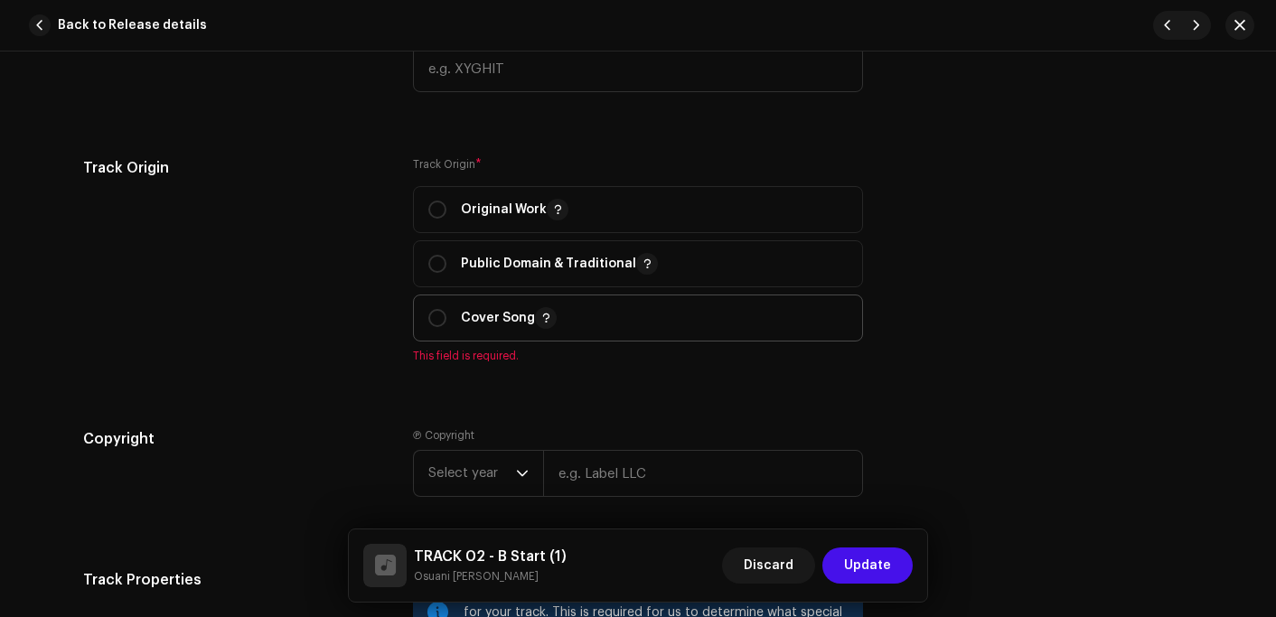
scroll to position [2079, 0]
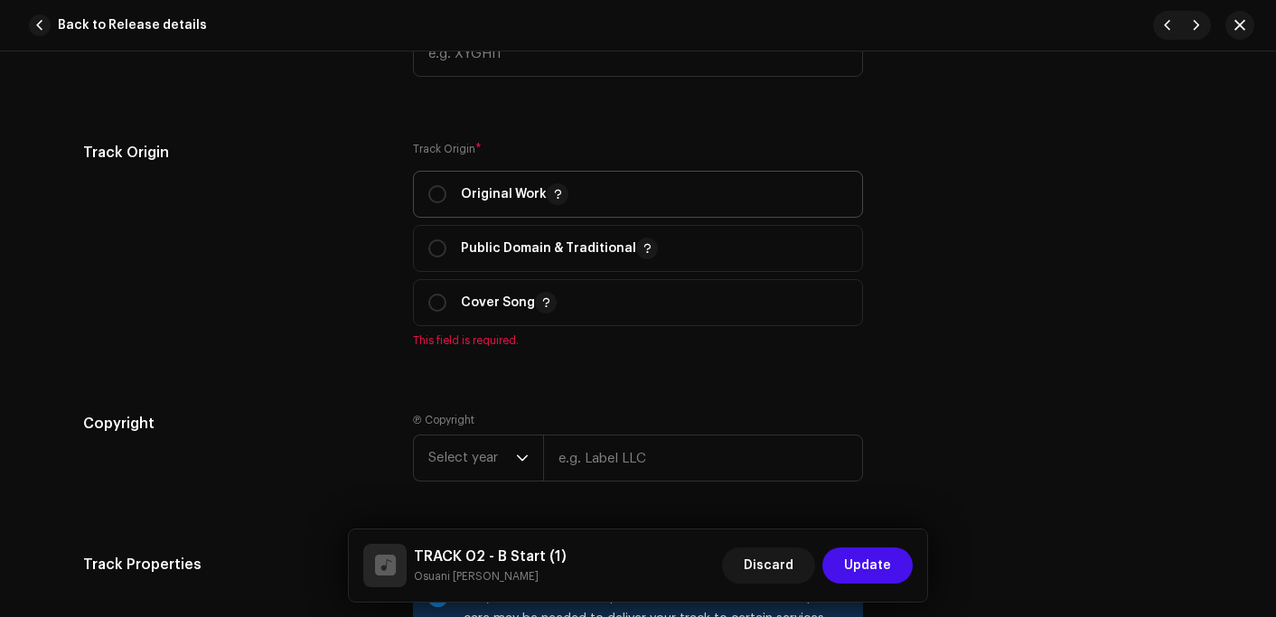
click at [467, 202] on p "Original Work" at bounding box center [515, 194] width 108 height 22
radio input "true"
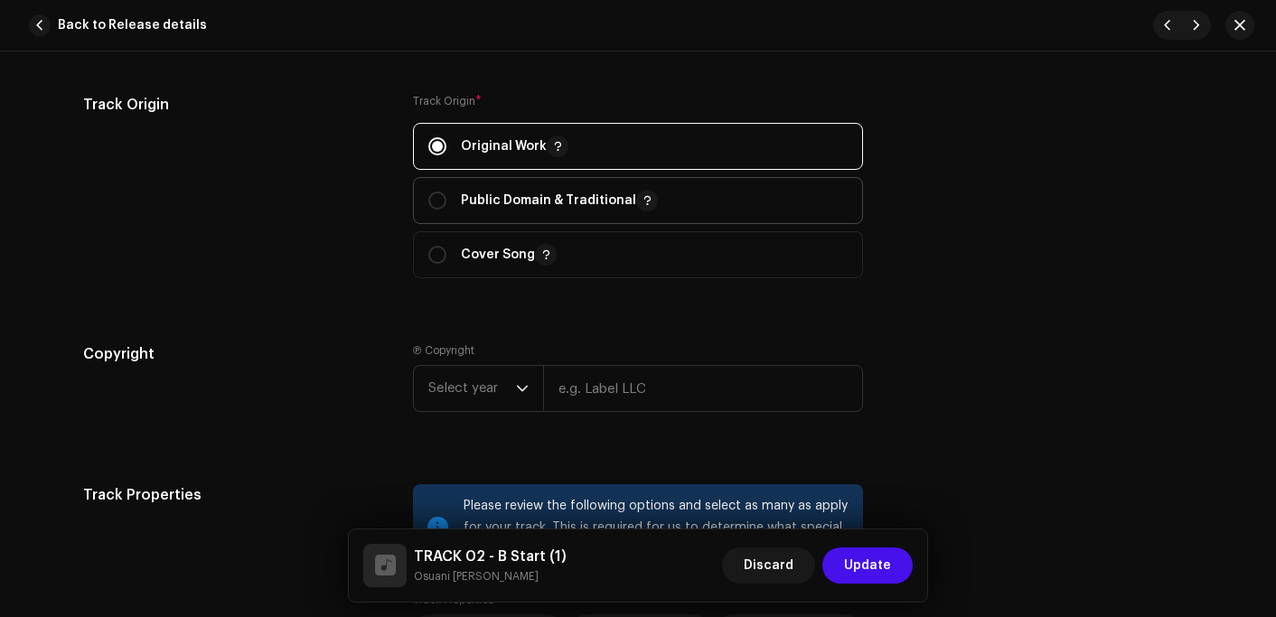
scroll to position [2169, 0]
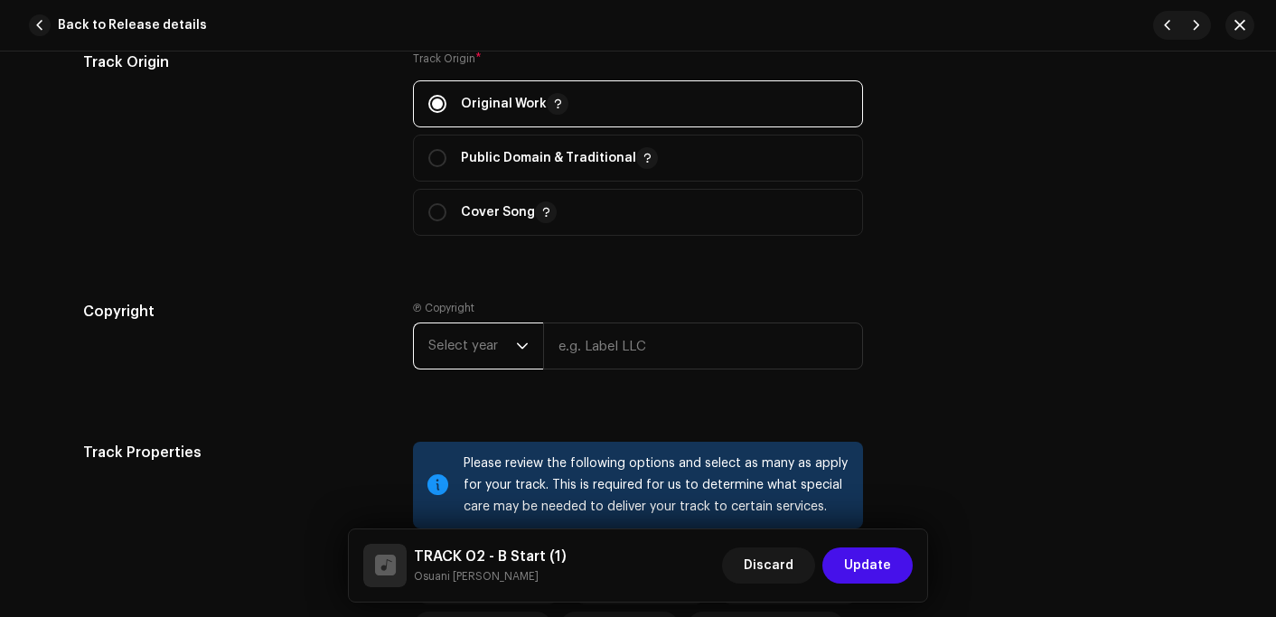
click at [463, 338] on span "Select year" at bounding box center [472, 346] width 88 height 45
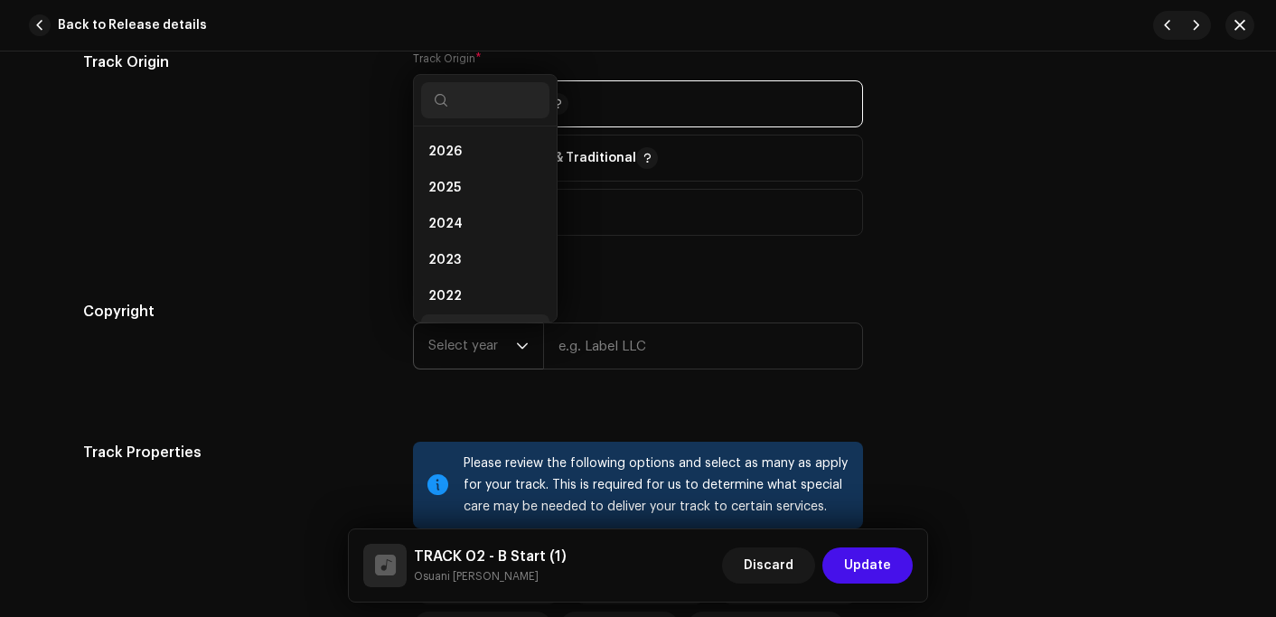
scroll to position [29, 0]
click at [471, 162] on li "2025" at bounding box center [485, 159] width 128 height 36
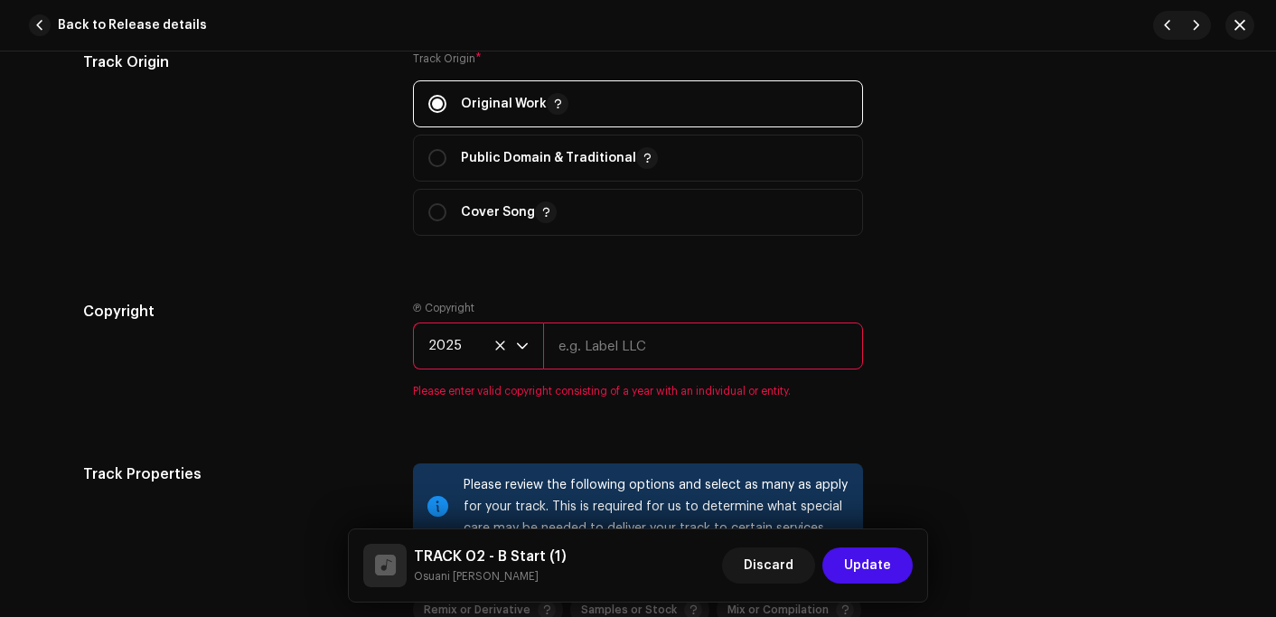
click at [591, 351] on input "text" at bounding box center [703, 346] width 320 height 47
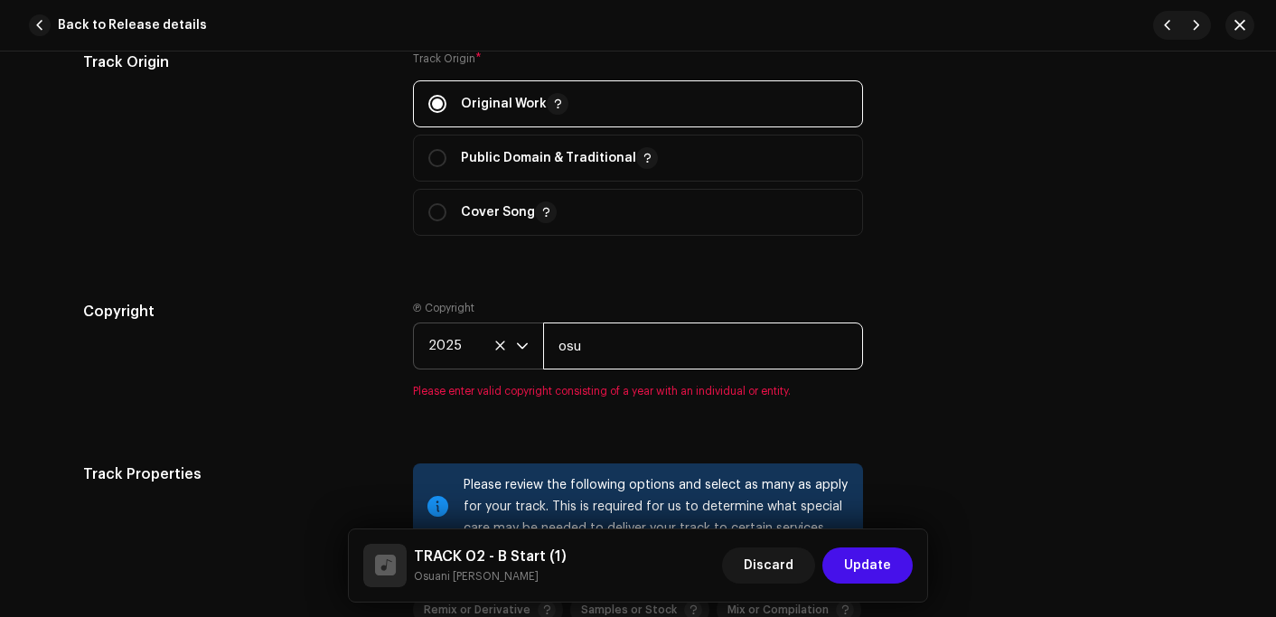
type input "Osuani Afrifa"
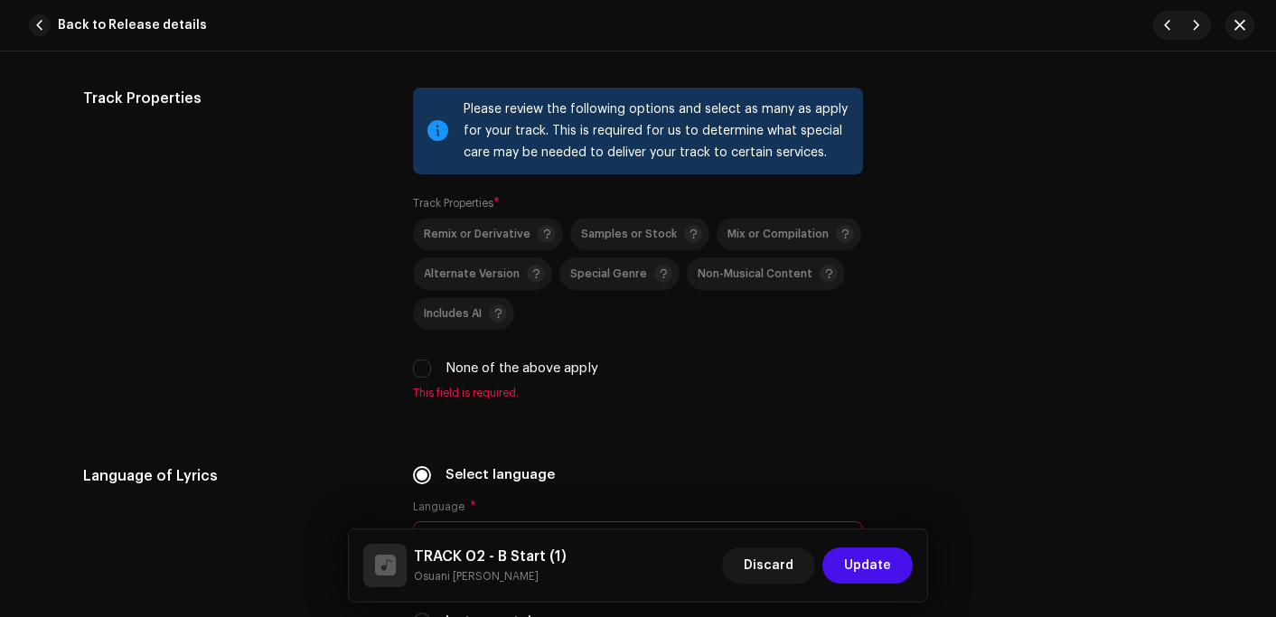
scroll to position [2621, 0]
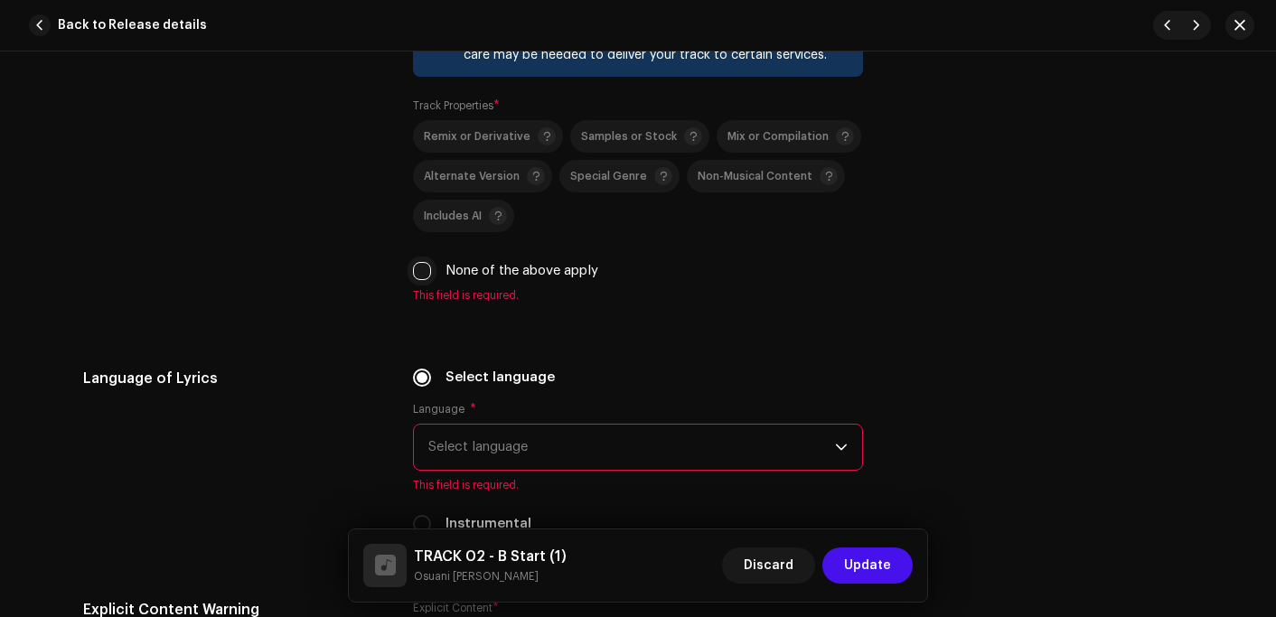
click at [416, 277] on input "None of the above apply" at bounding box center [422, 271] width 18 height 18
checkbox input "true"
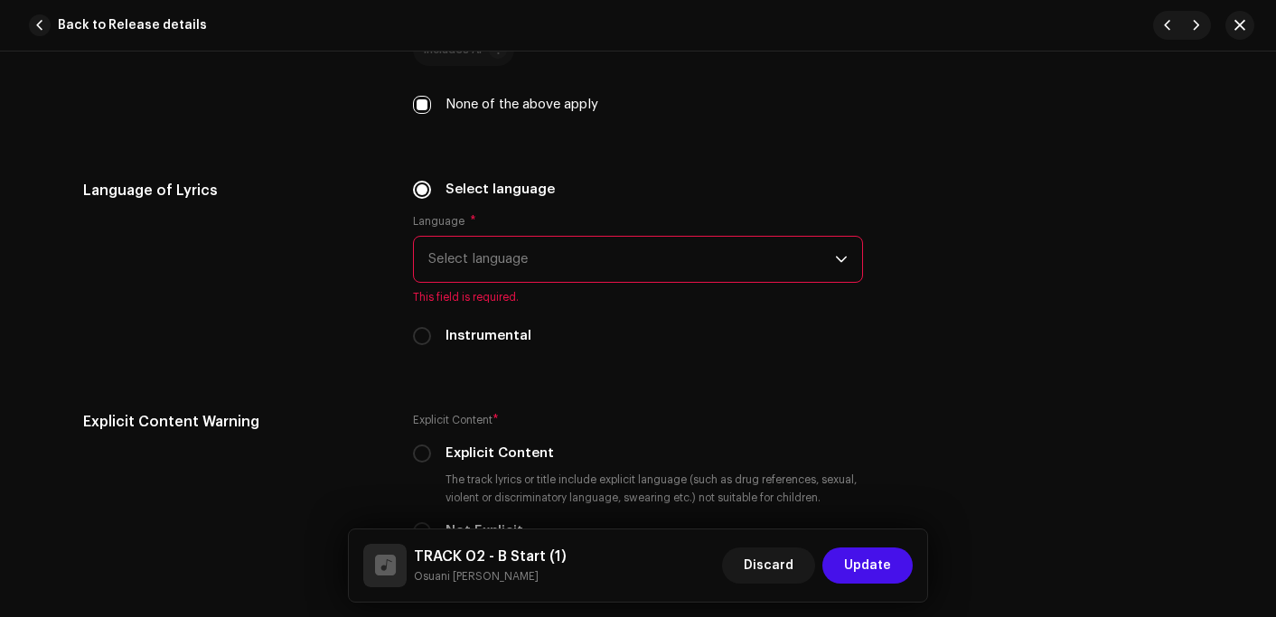
scroll to position [2982, 0]
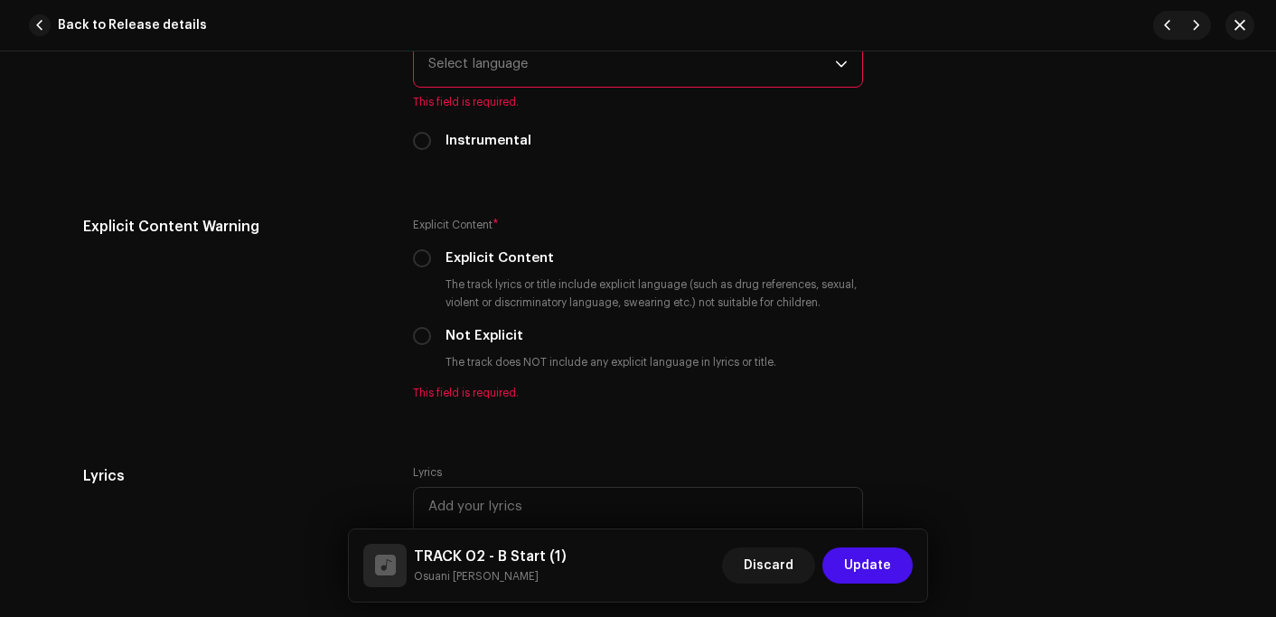
click at [507, 64] on span "Select language" at bounding box center [631, 64] width 407 height 45
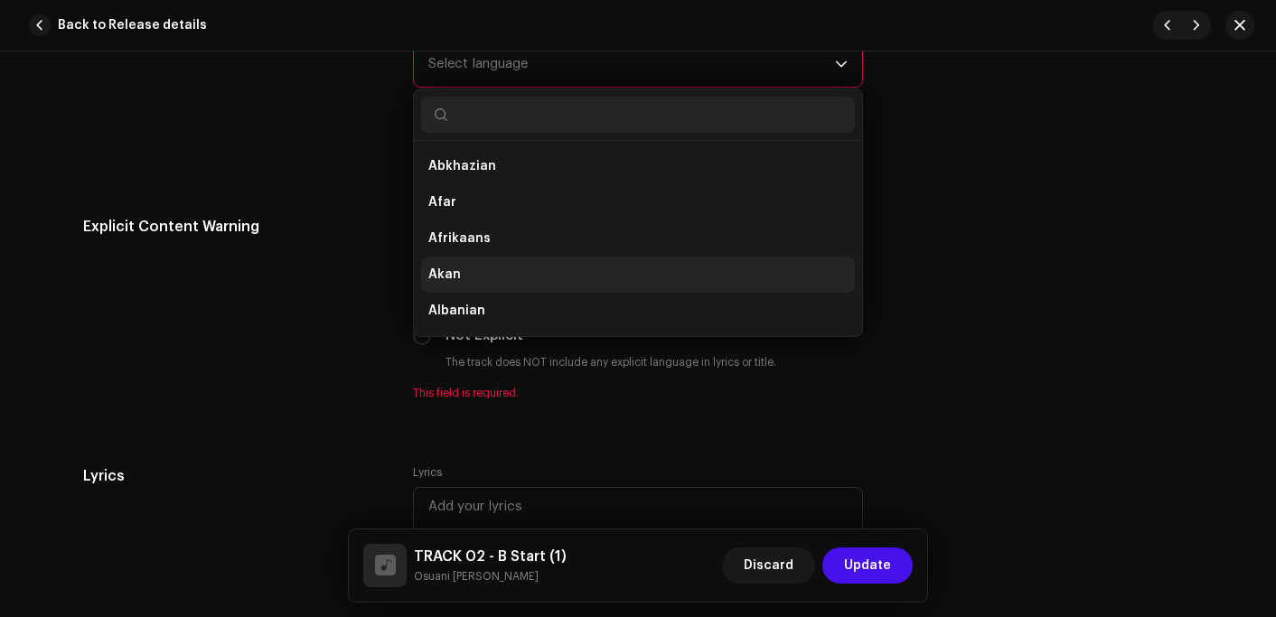
click at [453, 273] on span "Akan" at bounding box center [444, 275] width 33 height 18
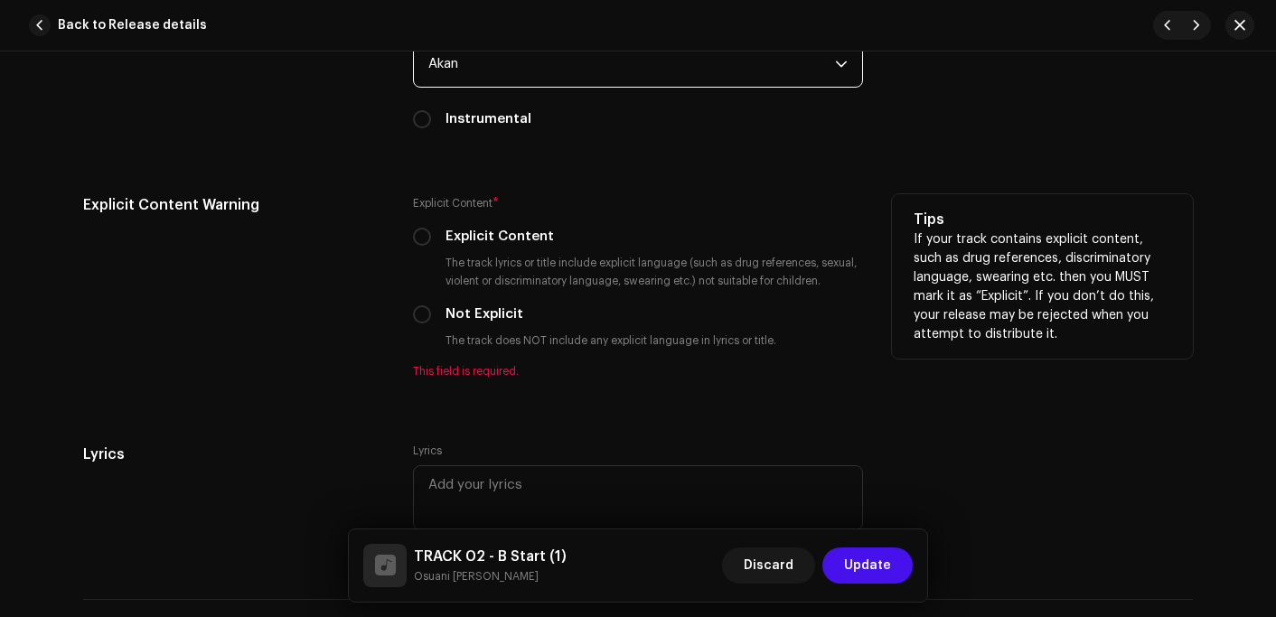
scroll to position [2975, 0]
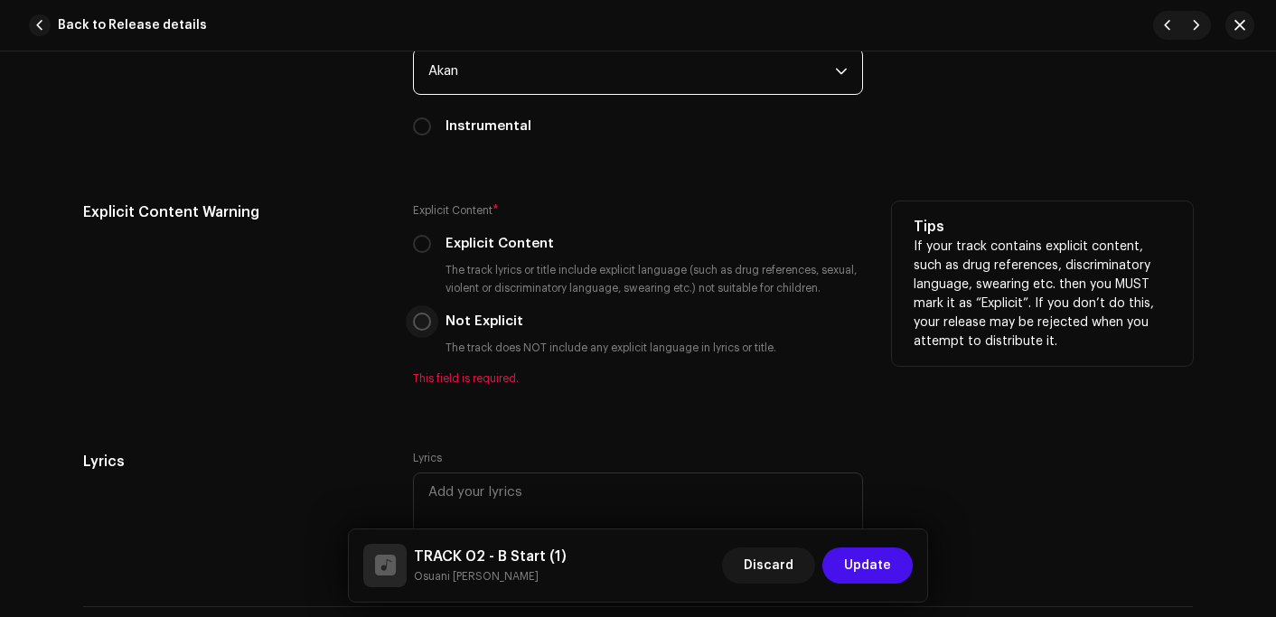
click at [419, 323] on input "Not Explicit" at bounding box center [422, 322] width 18 height 18
radio input "true"
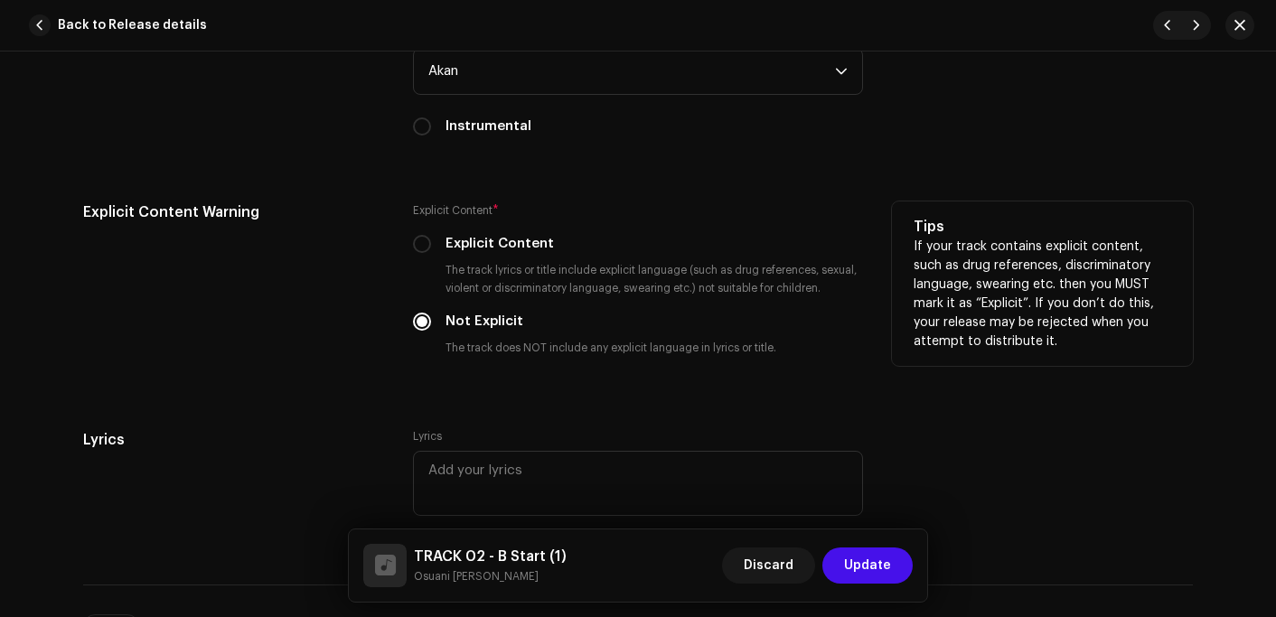
scroll to position [3337, 0]
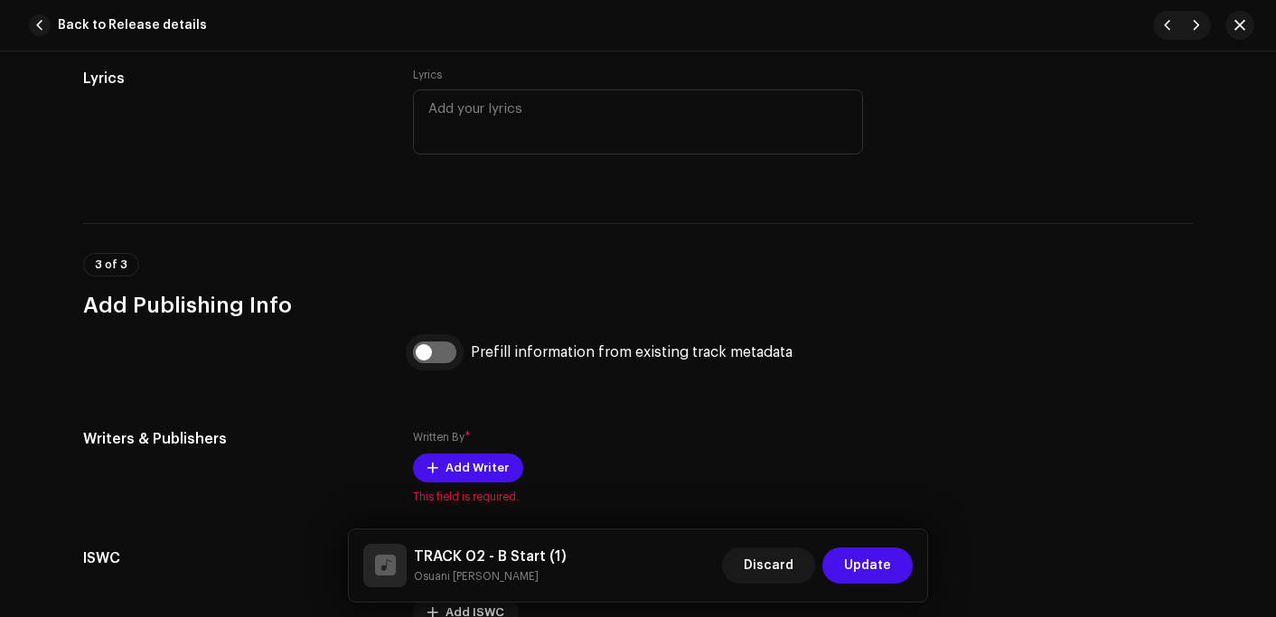
click at [430, 355] on input "checkbox" at bounding box center [434, 353] width 43 height 22
checkbox input "true"
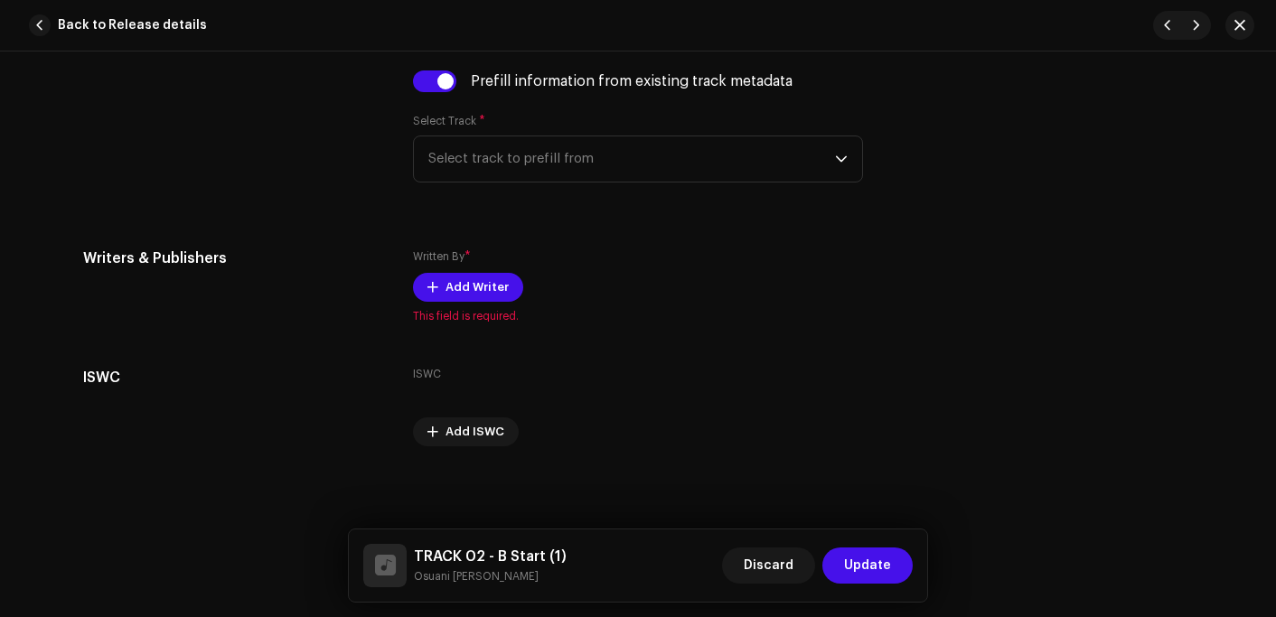
scroll to position [3608, 0]
click at [495, 159] on span "Select track to prefill from" at bounding box center [631, 158] width 407 height 45
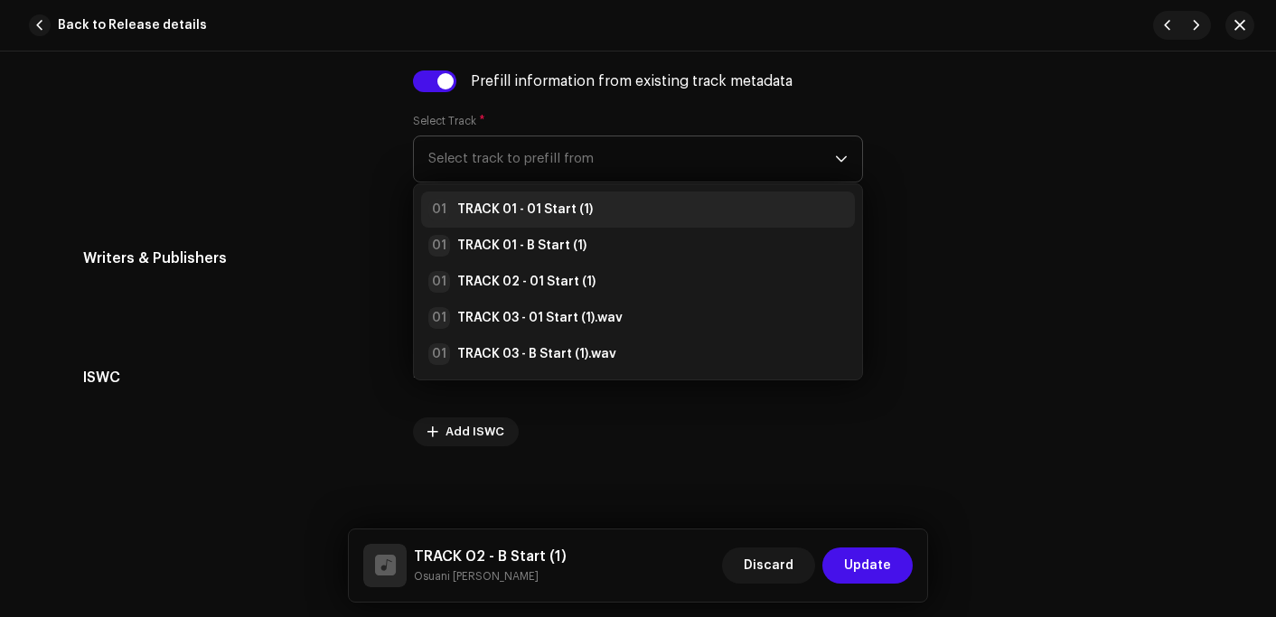
click at [492, 206] on strong "TRACK 01 - 01 Start (1)" at bounding box center [525, 210] width 136 height 18
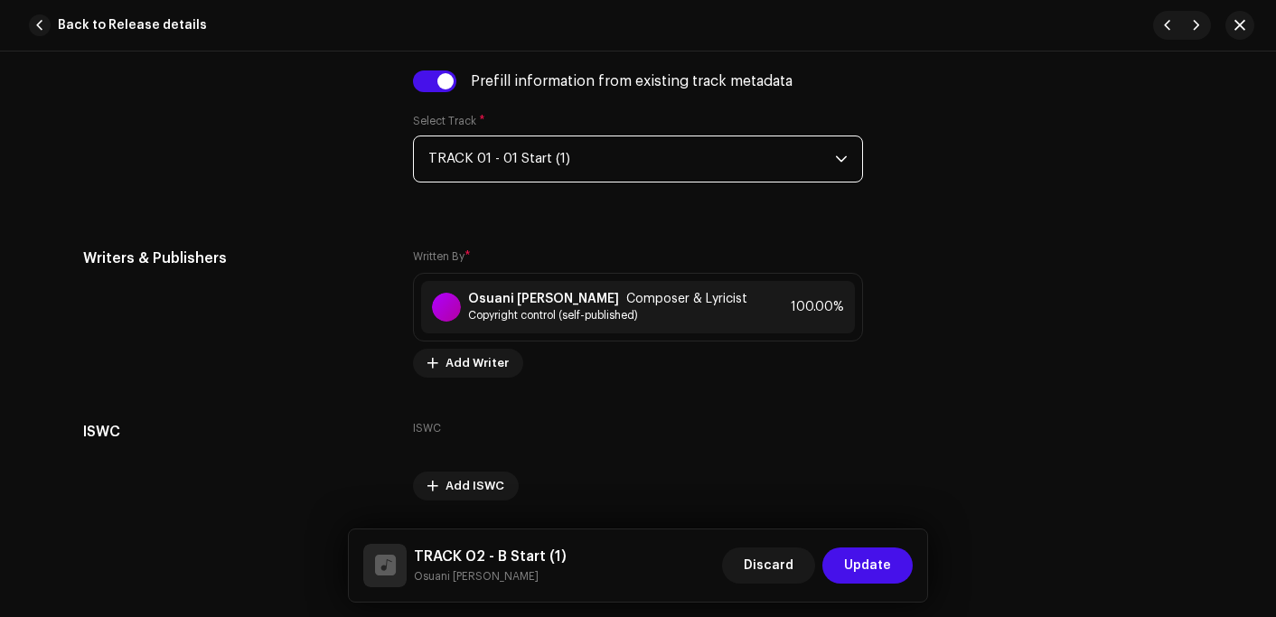
scroll to position [3668, 0]
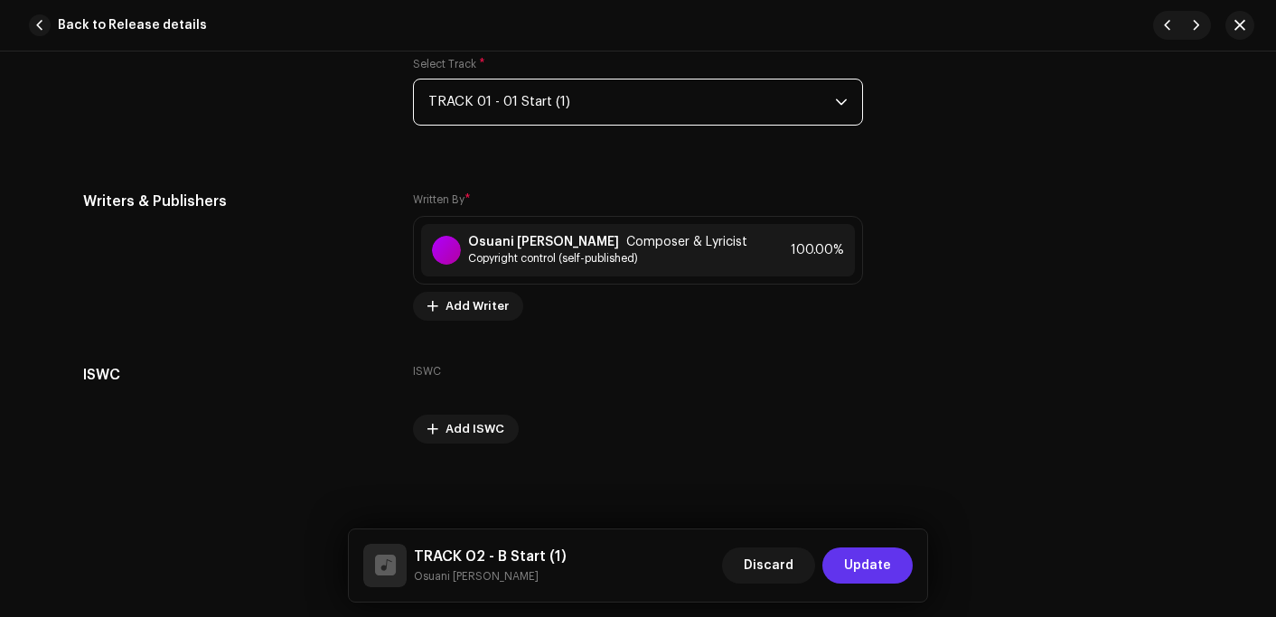
click at [897, 554] on button "Update" at bounding box center [867, 566] width 90 height 36
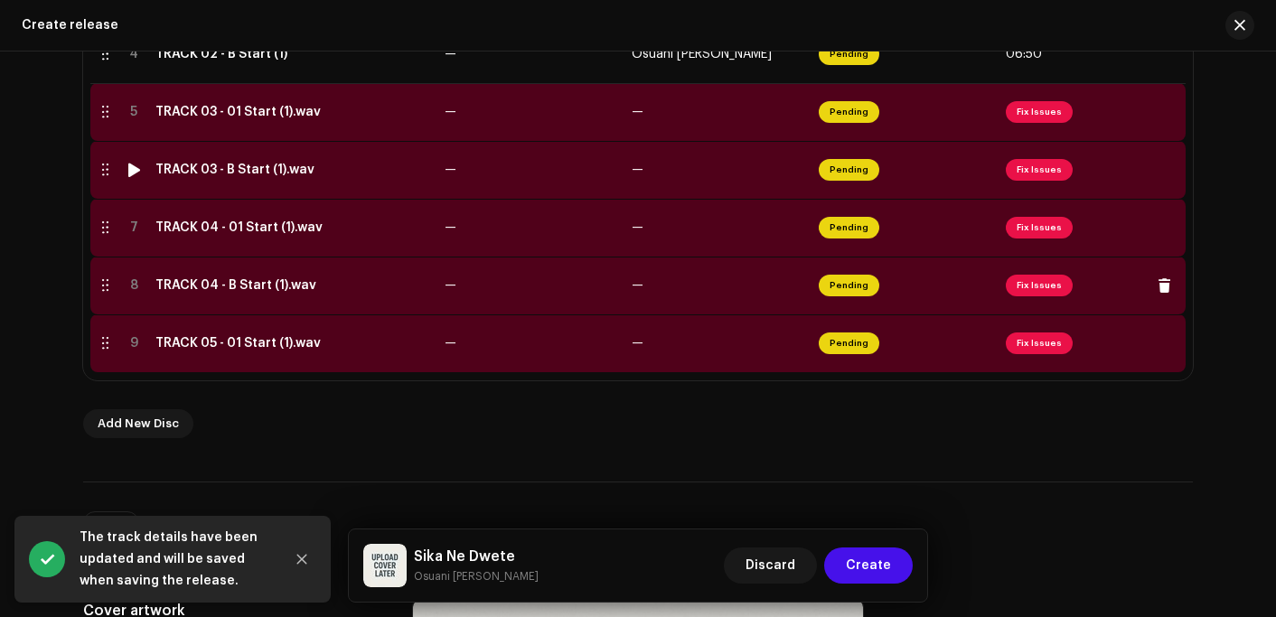
scroll to position [626, 0]
click at [288, 113] on div "TRACK 03 - 01 Start (1).wav" at bounding box center [237, 111] width 165 height 14
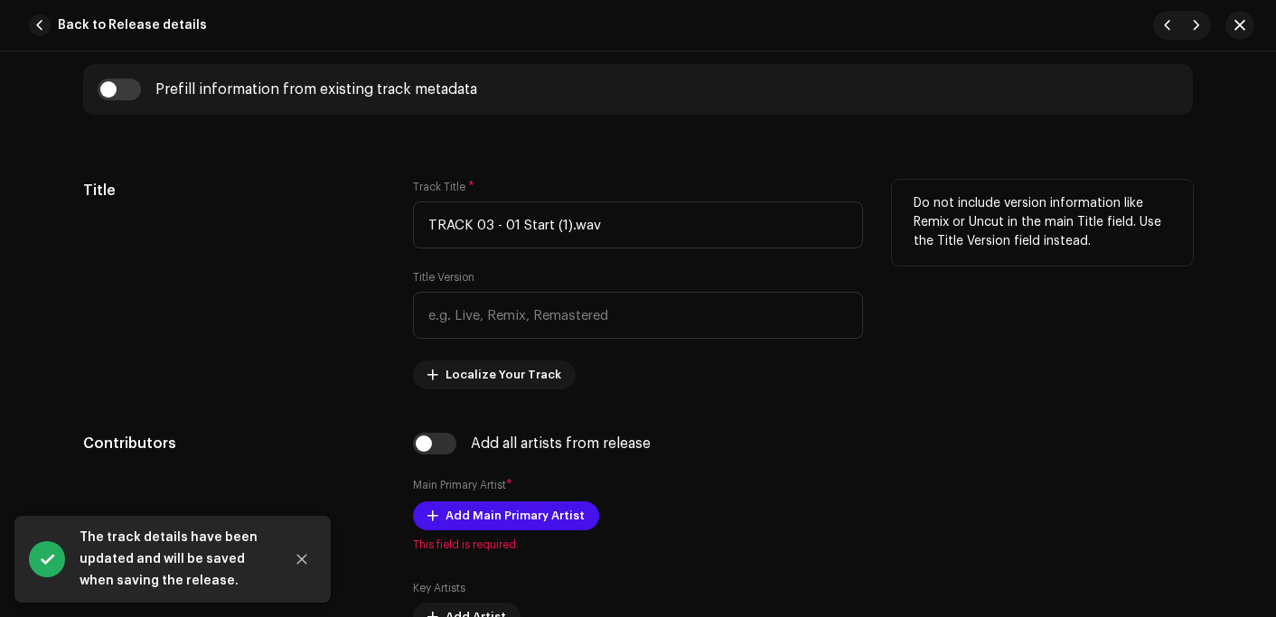
scroll to position [723, 0]
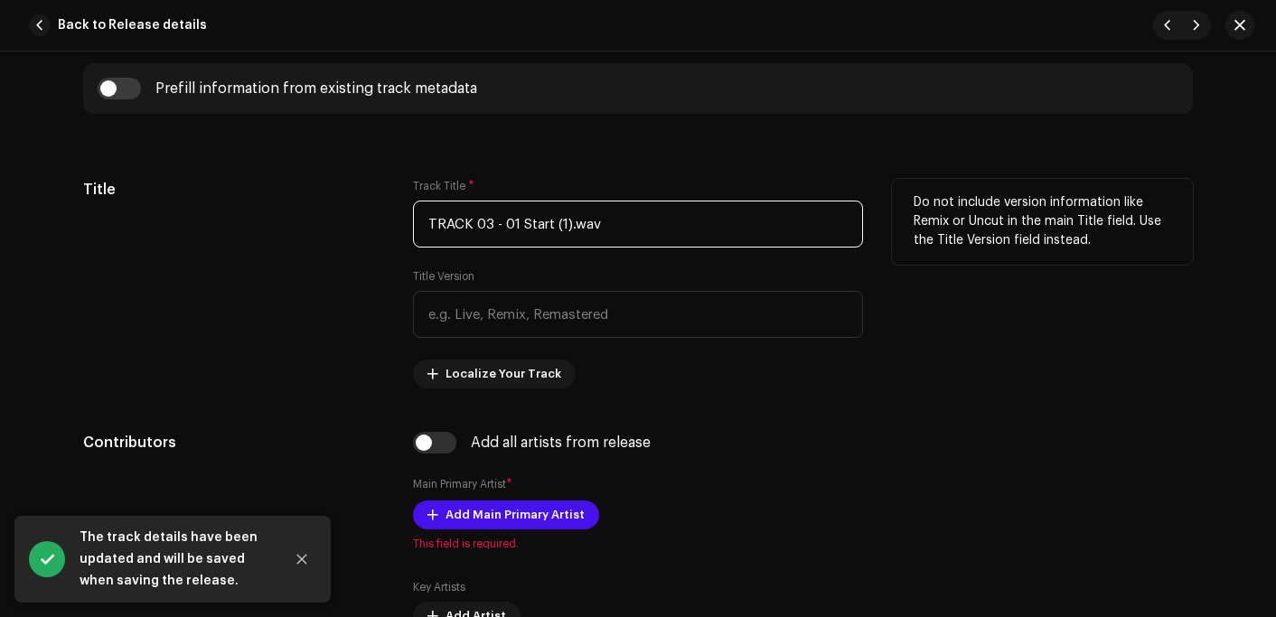
click at [642, 222] on input "TRACK 03 - 01 Start (1).wav" at bounding box center [638, 224] width 450 height 47
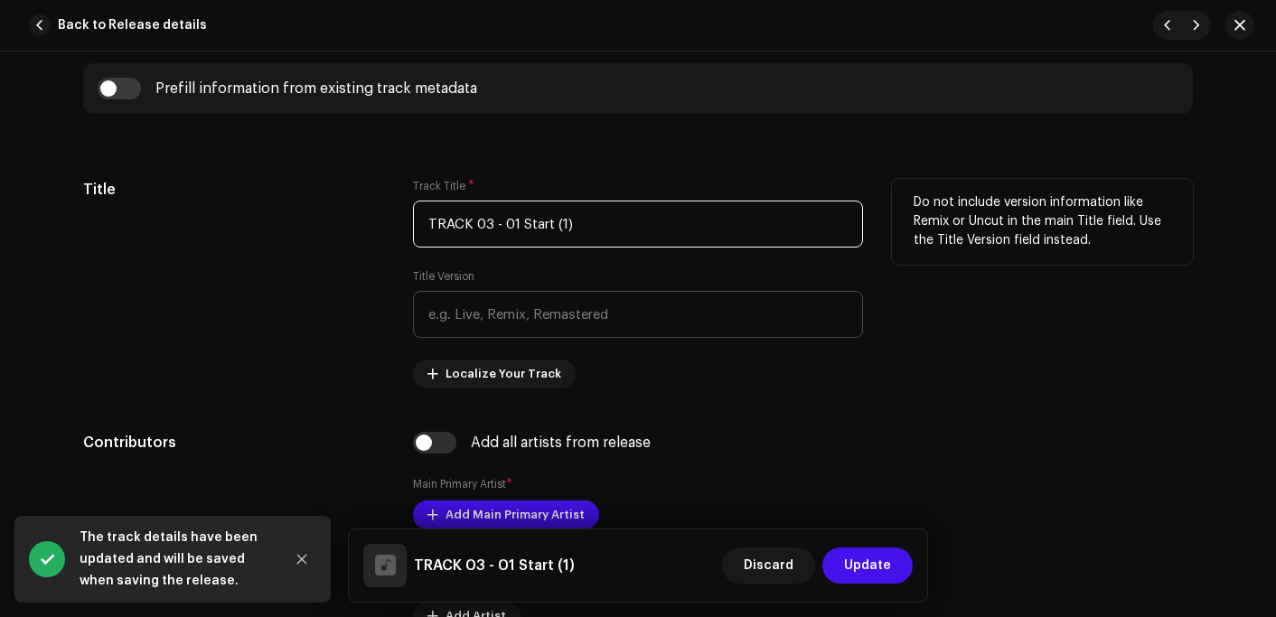
scroll to position [994, 0]
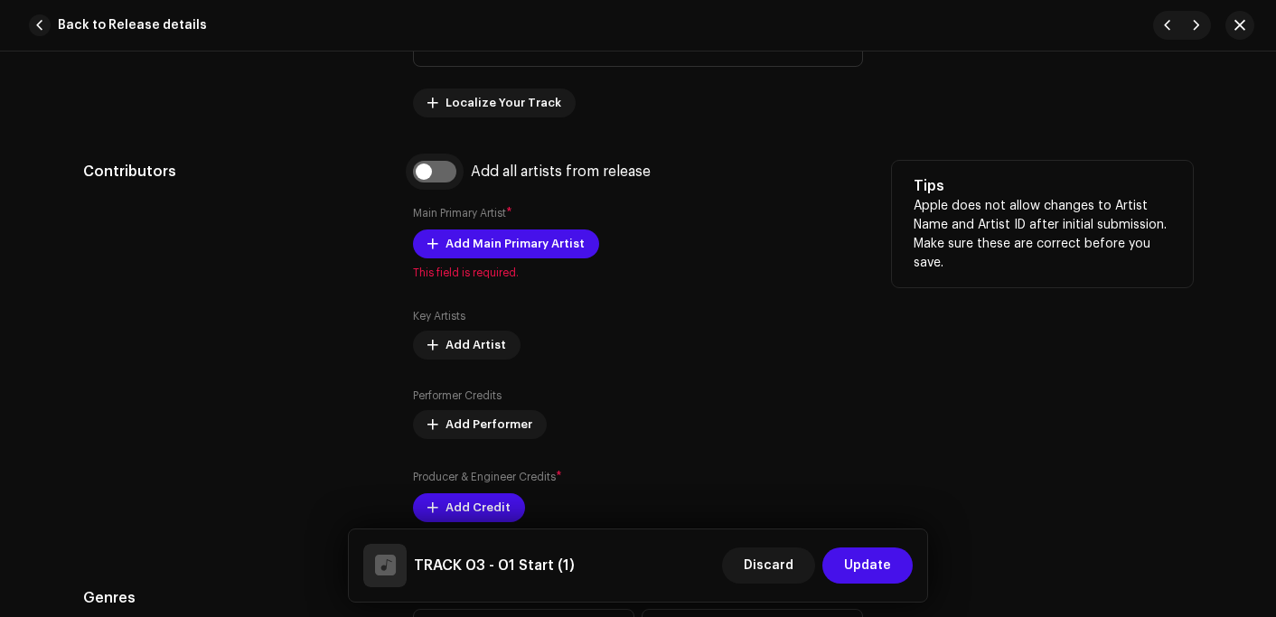
type input "TRACK 03 - 01 Start (1)"
click at [420, 177] on input "checkbox" at bounding box center [434, 172] width 43 height 22
checkbox input "true"
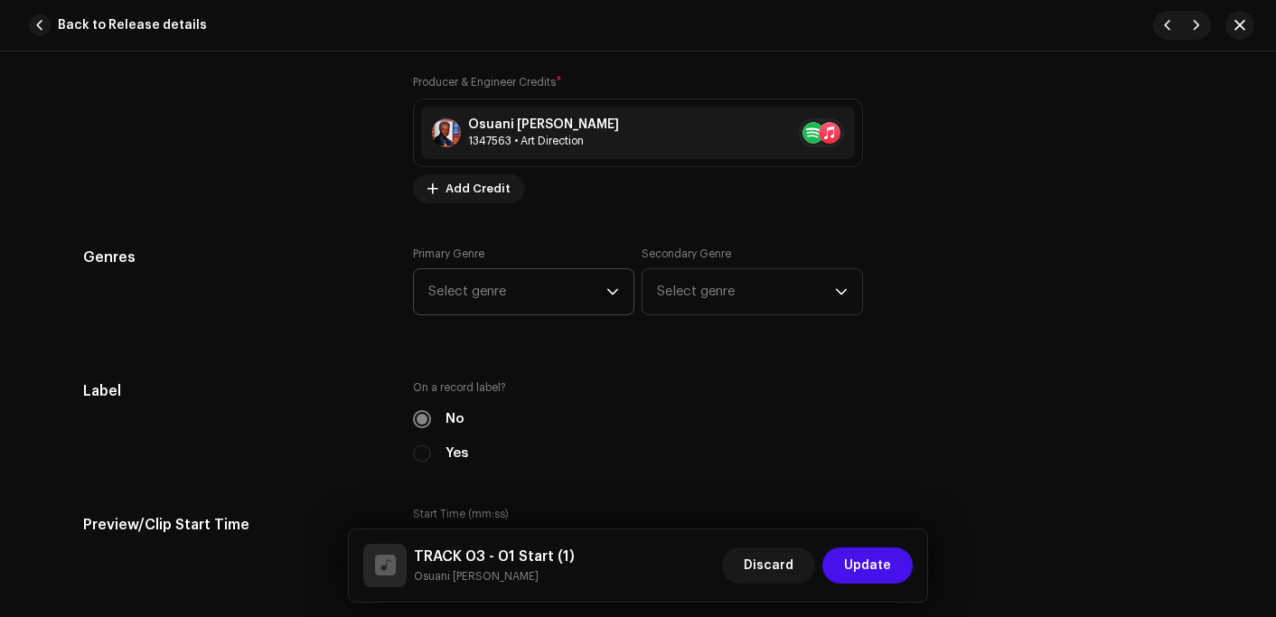
scroll to position [1627, 0]
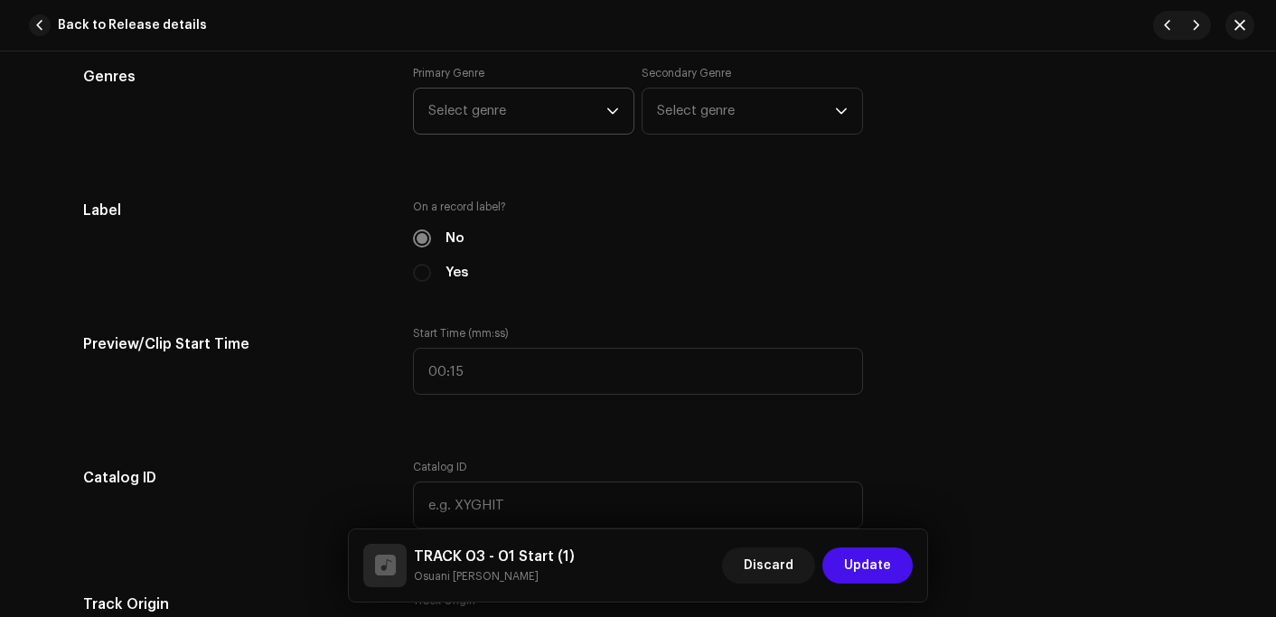
click at [513, 117] on span "Select genre" at bounding box center [517, 111] width 178 height 45
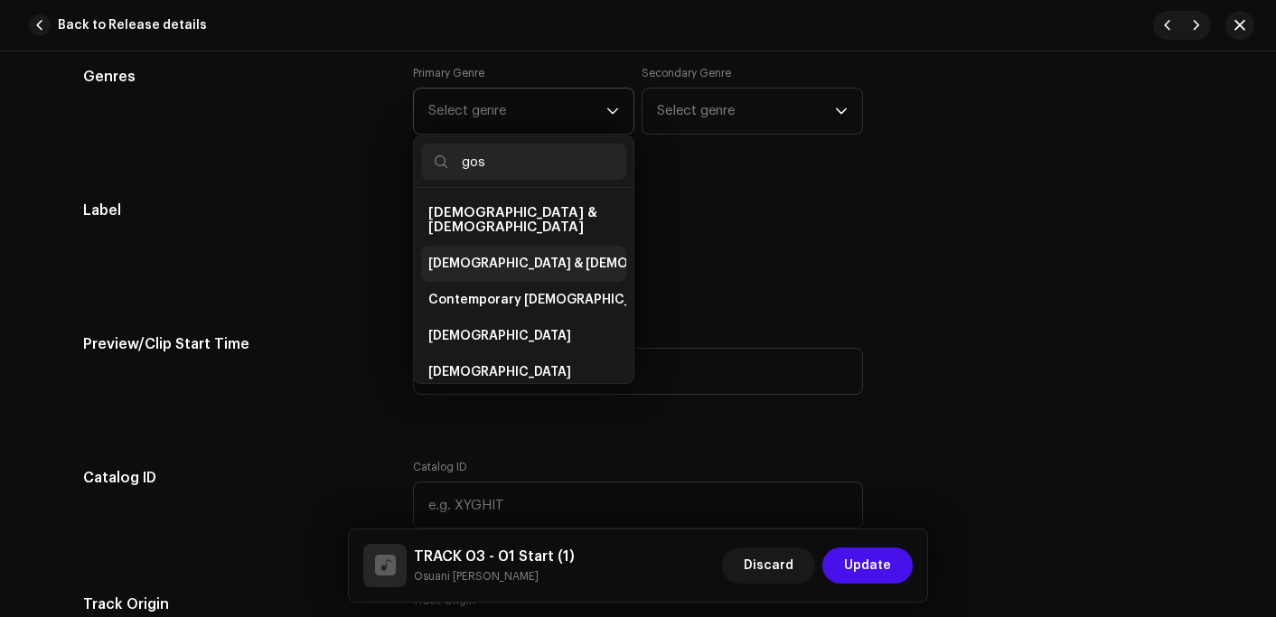
type input "gos"
click at [452, 261] on li "[DEMOGRAPHIC_DATA] & [DEMOGRAPHIC_DATA]" at bounding box center [523, 264] width 205 height 36
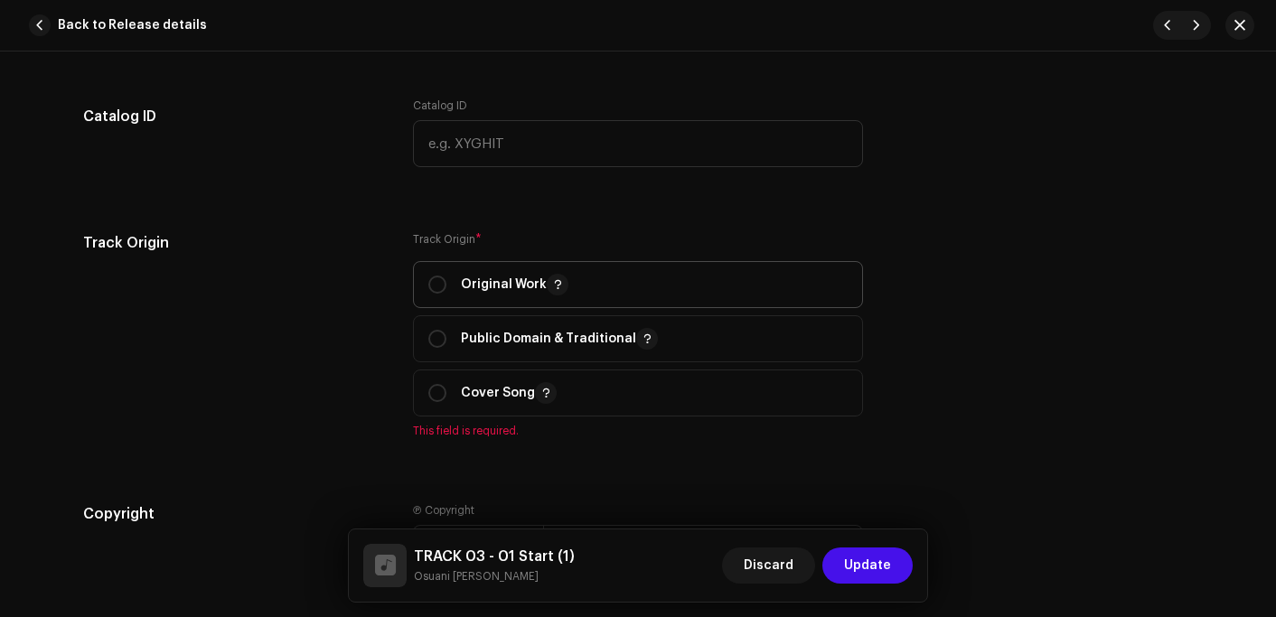
click at [478, 287] on p "Original Work" at bounding box center [515, 285] width 108 height 22
radio input "true"
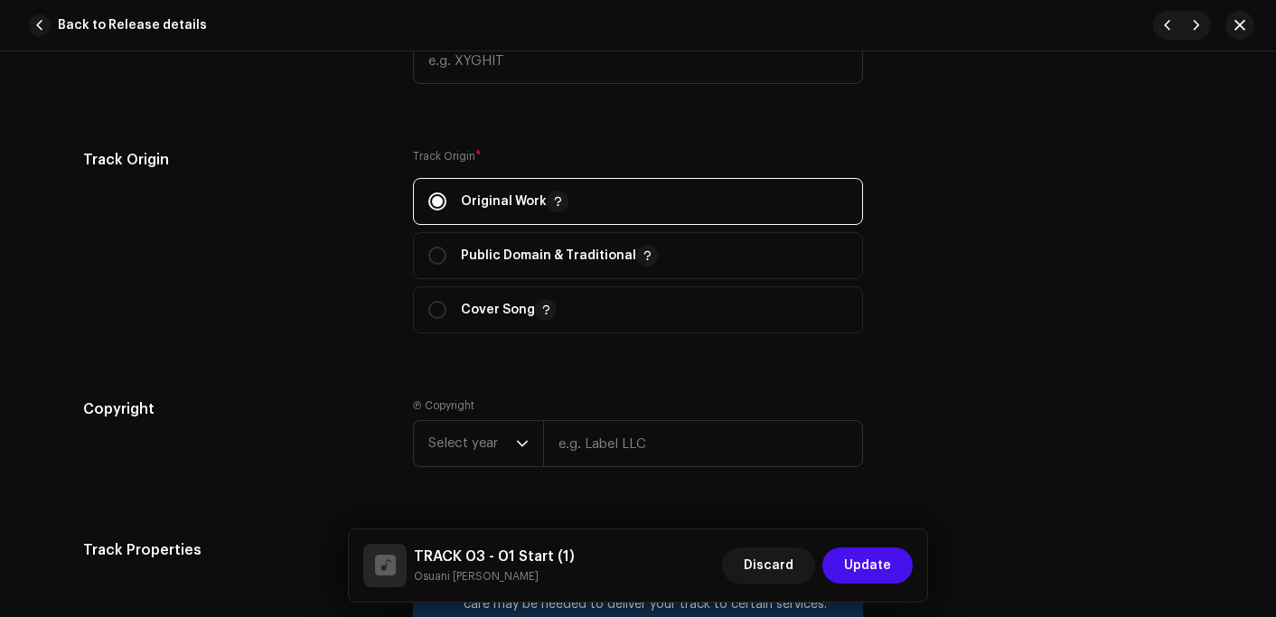
scroll to position [2259, 0]
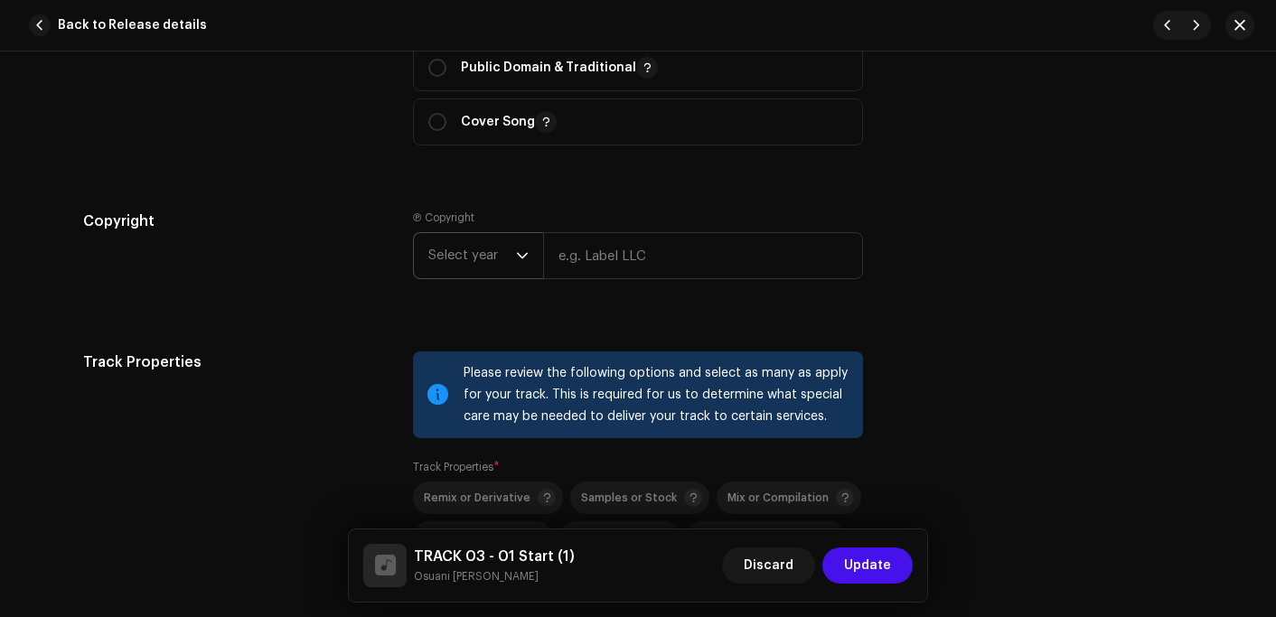
click at [463, 265] on span "Select year" at bounding box center [472, 255] width 88 height 45
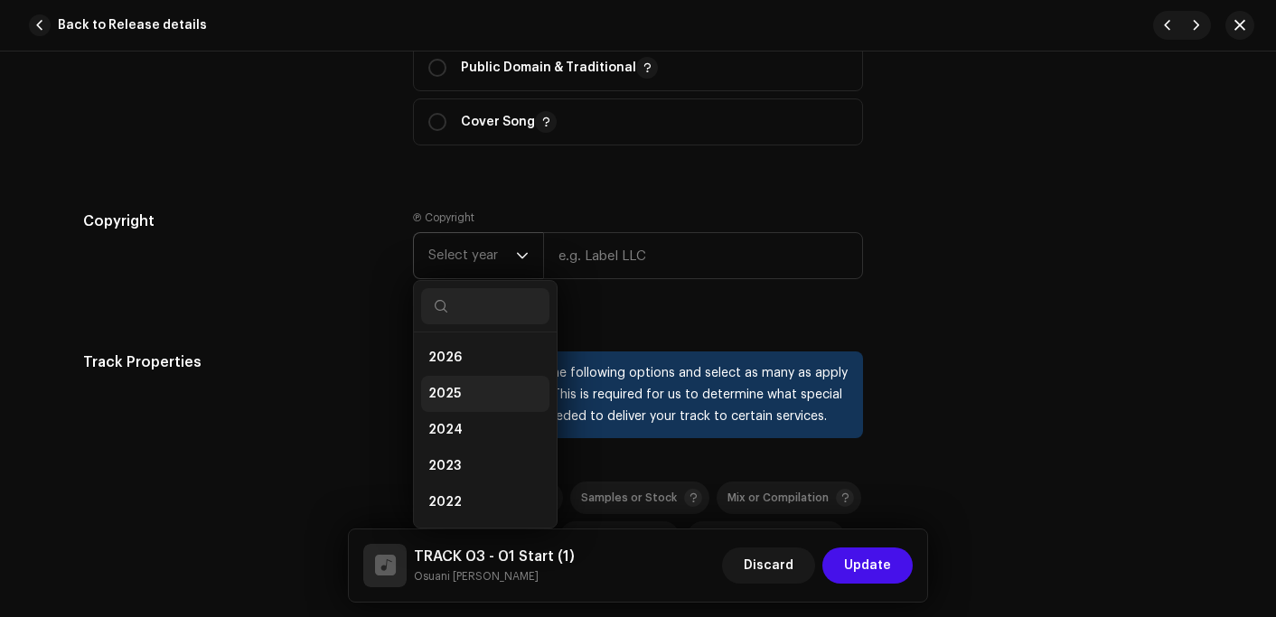
click at [461, 395] on li "2025" at bounding box center [485, 394] width 128 height 36
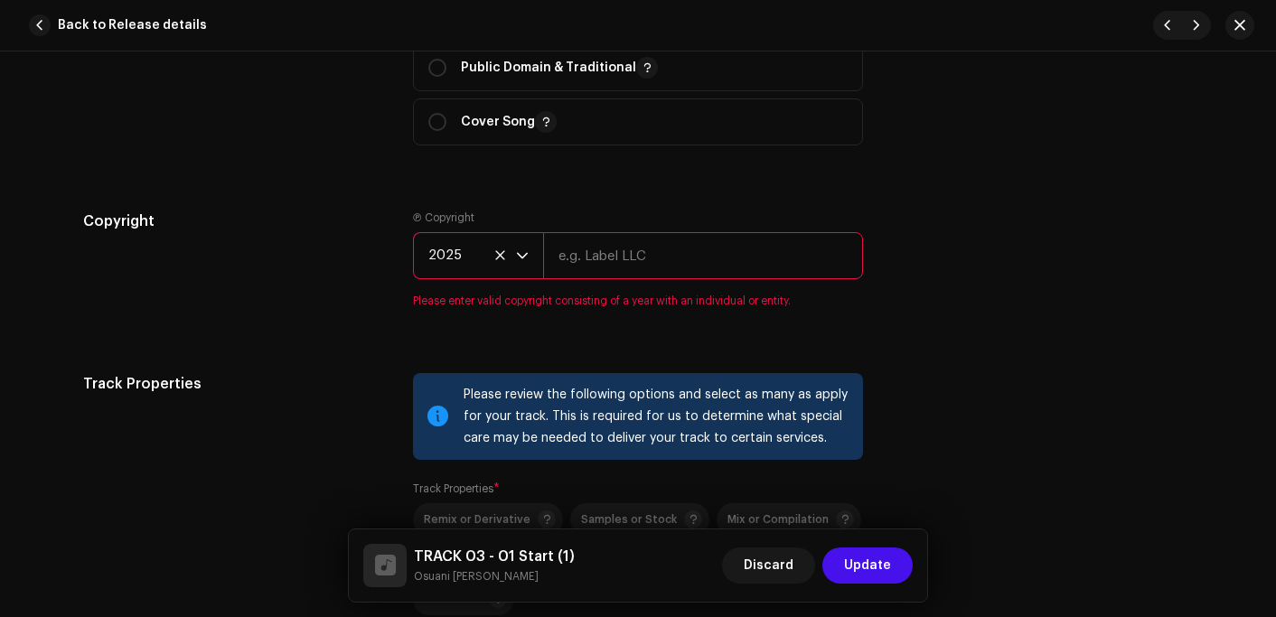
click at [600, 267] on input "text" at bounding box center [703, 255] width 320 height 47
type input "Osuani Afrifa"
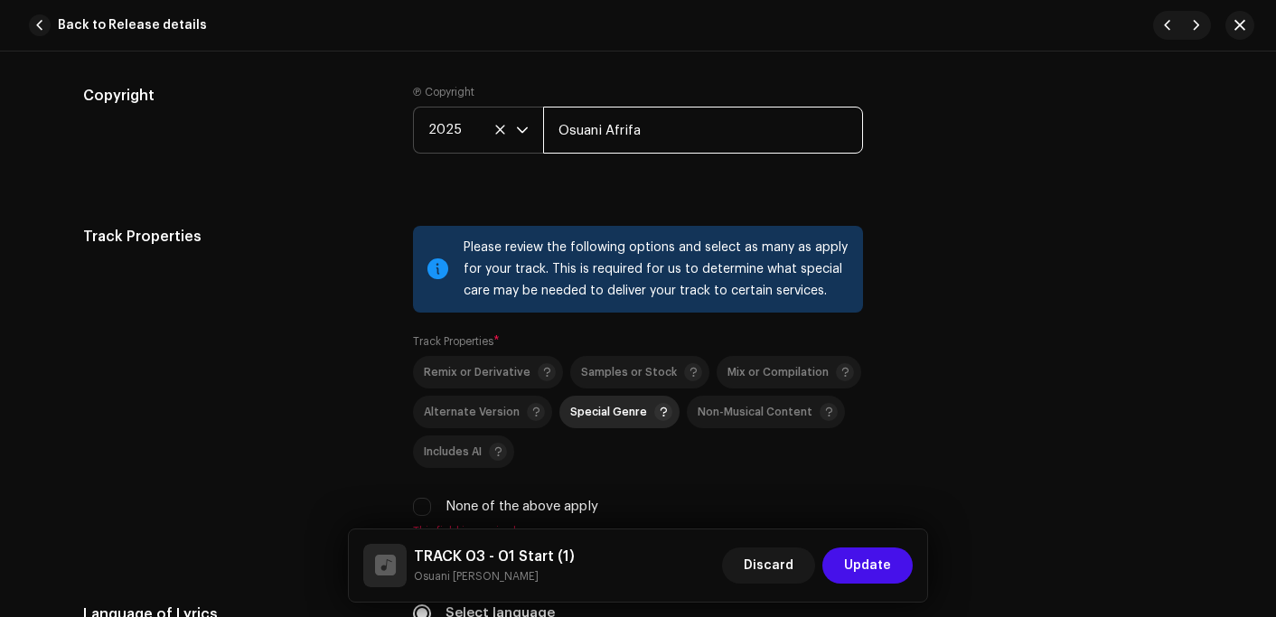
scroll to position [2531, 0]
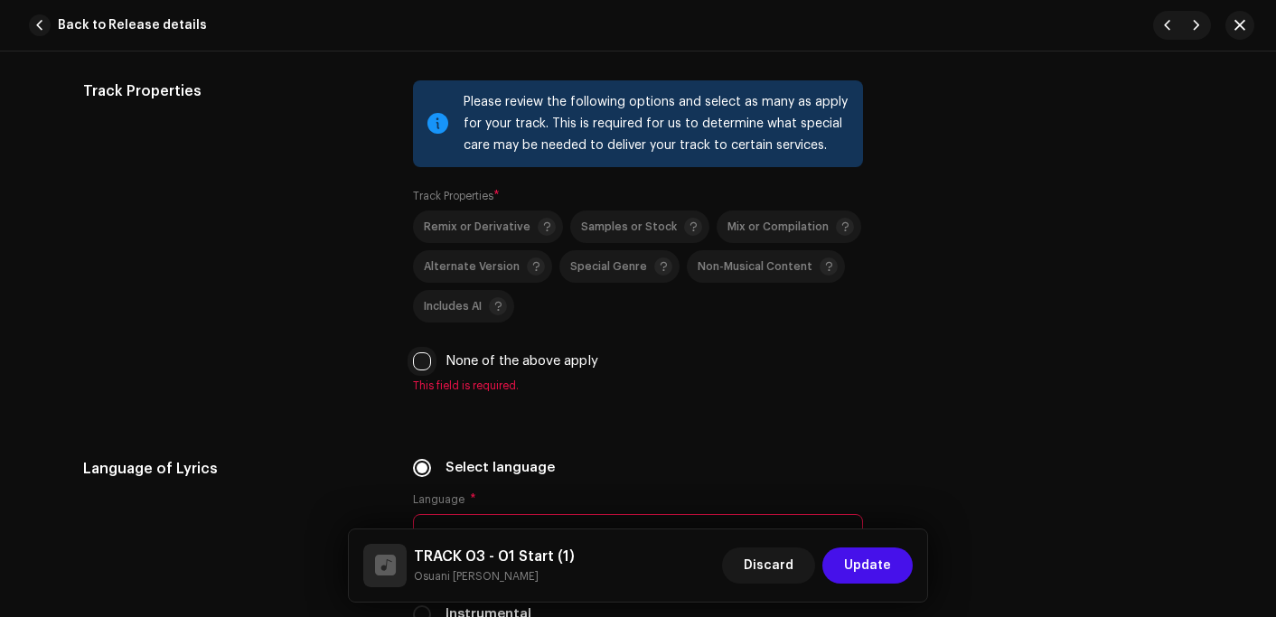
click at [416, 360] on input "None of the above apply" at bounding box center [422, 361] width 18 height 18
checkbox input "true"
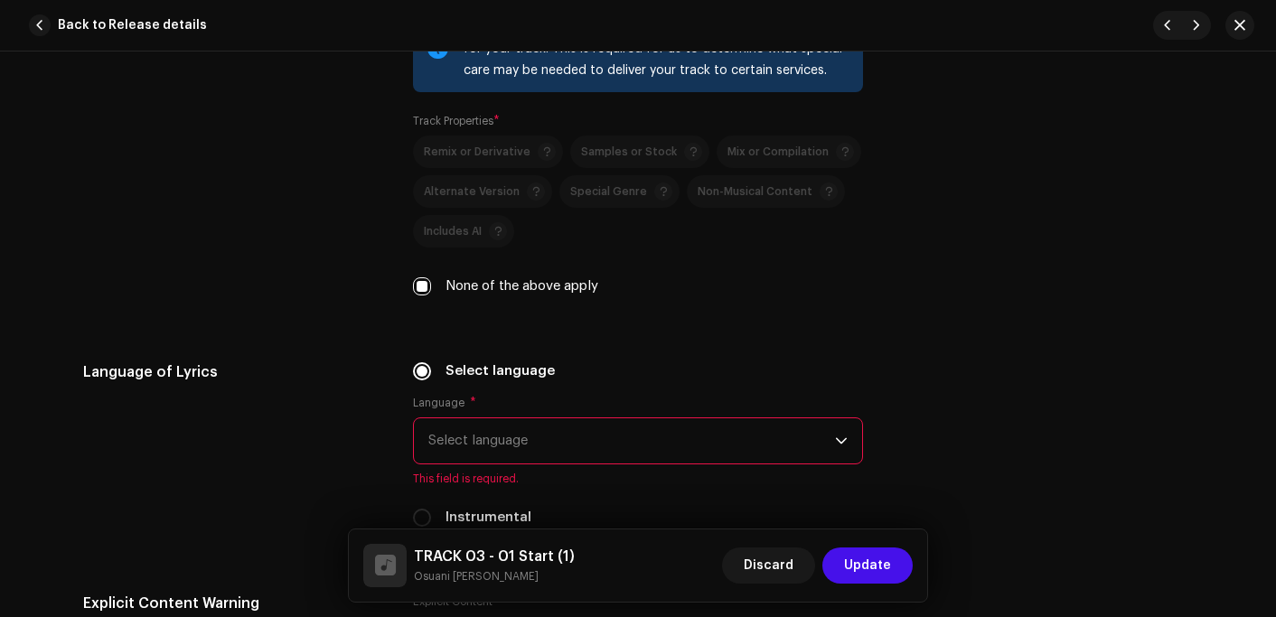
scroll to position [2892, 0]
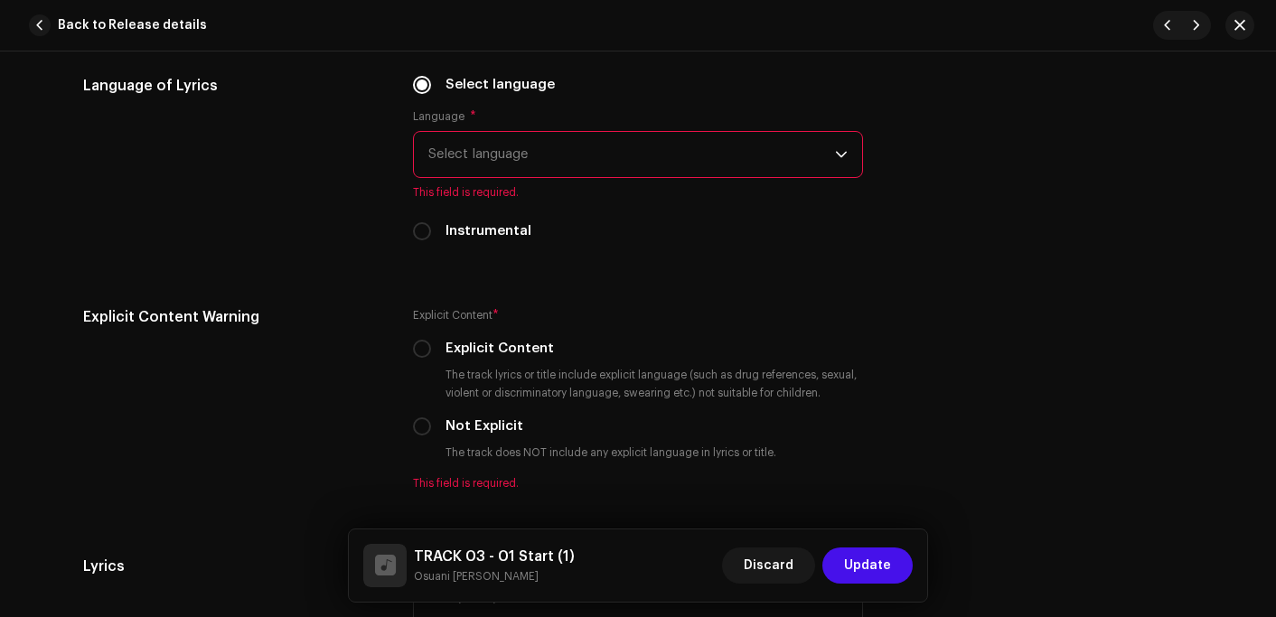
click at [507, 163] on span "Select language" at bounding box center [631, 154] width 407 height 45
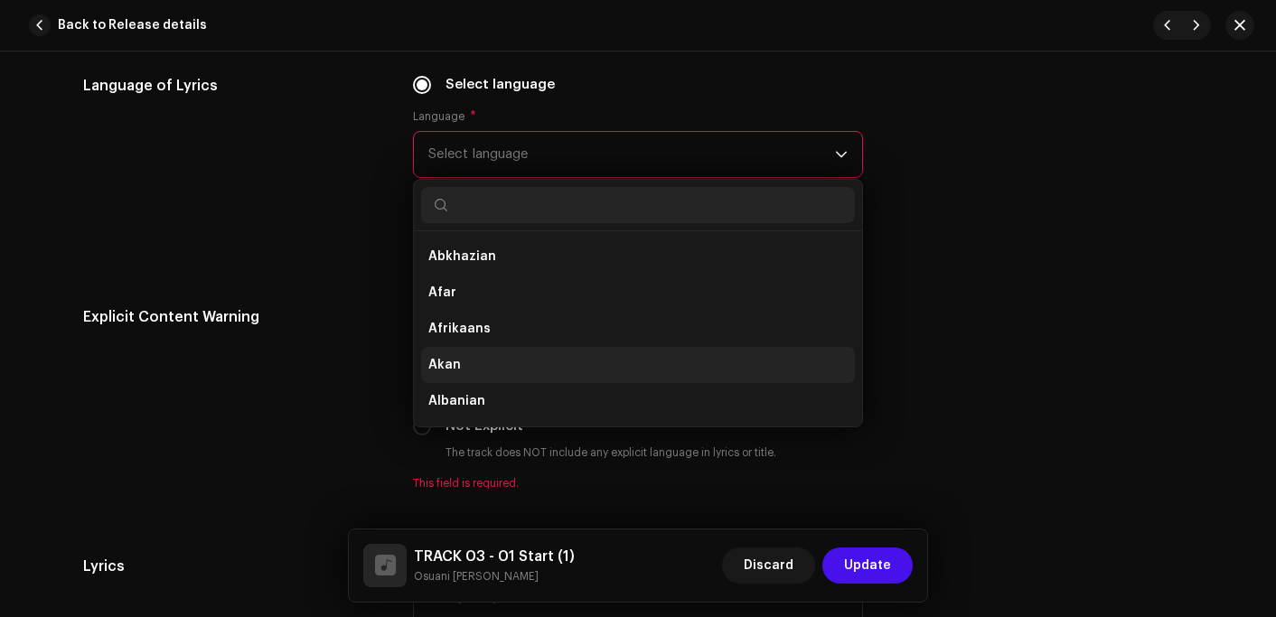
click at [453, 361] on span "Akan" at bounding box center [444, 365] width 33 height 18
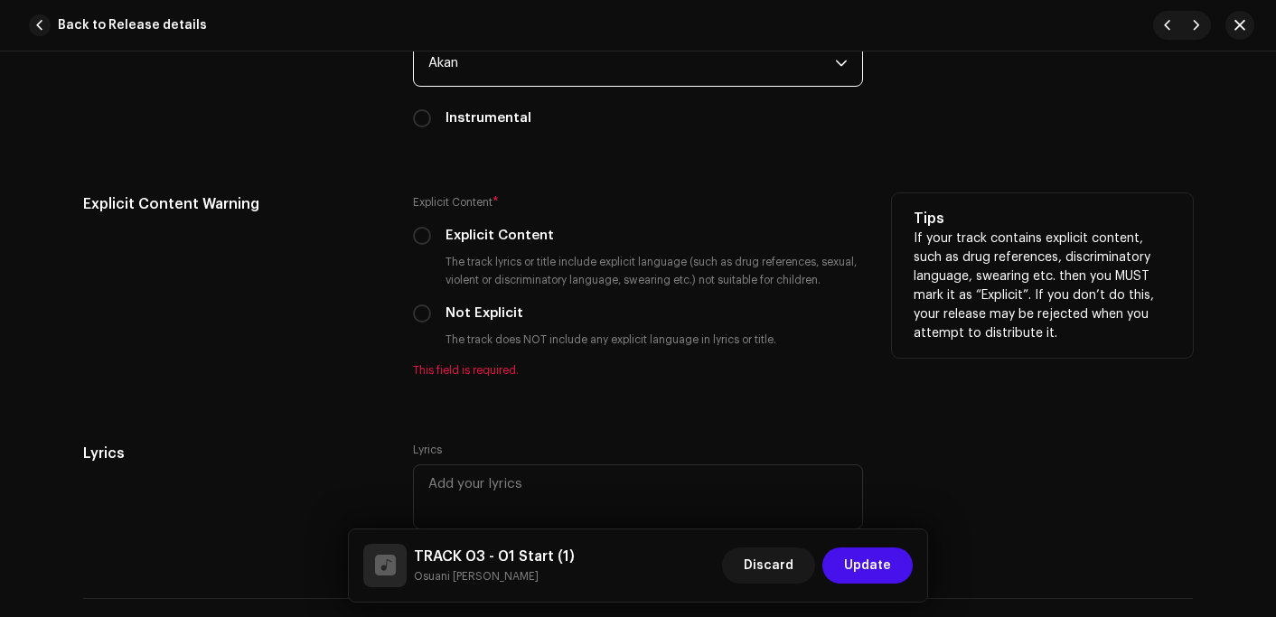
scroll to position [3163, 0]
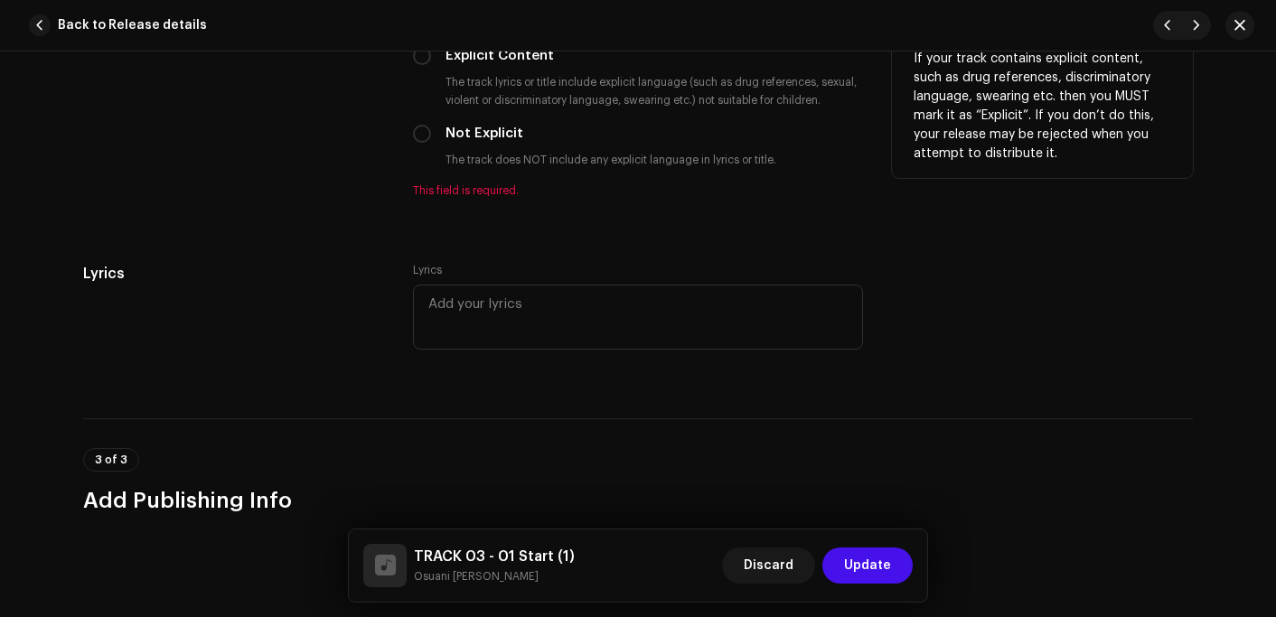
click at [453, 126] on div "Explicit Content * Explicit Content The track lyrics or title include explicit …" at bounding box center [638, 106] width 450 height 184
click at [480, 143] on label "Not Explicit" at bounding box center [485, 134] width 78 height 20
click at [431, 143] on input "Not Explicit" at bounding box center [422, 134] width 18 height 18
radio input "true"
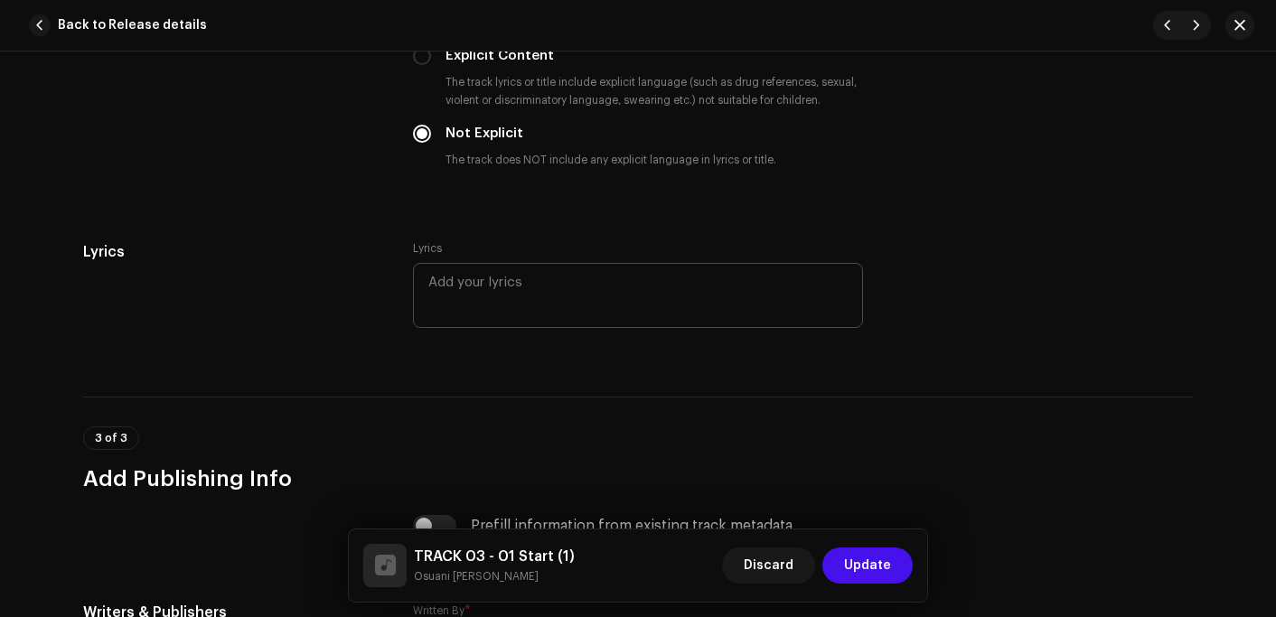
scroll to position [3524, 0]
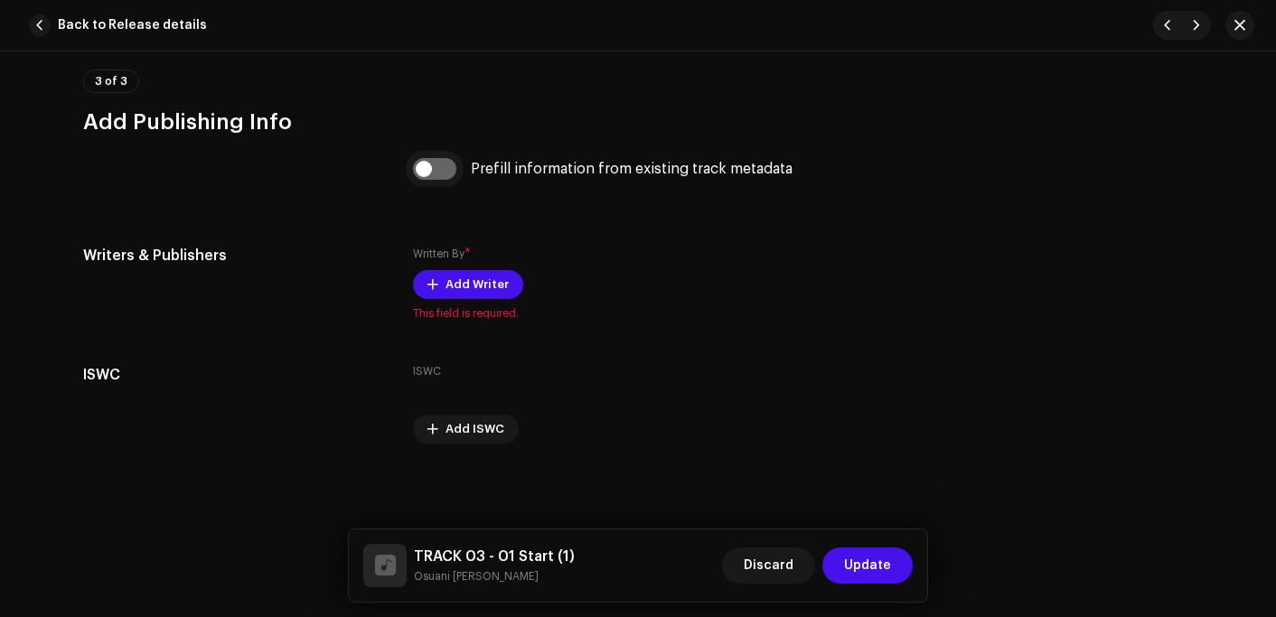
click at [438, 173] on input "checkbox" at bounding box center [434, 169] width 43 height 22
checkbox input "true"
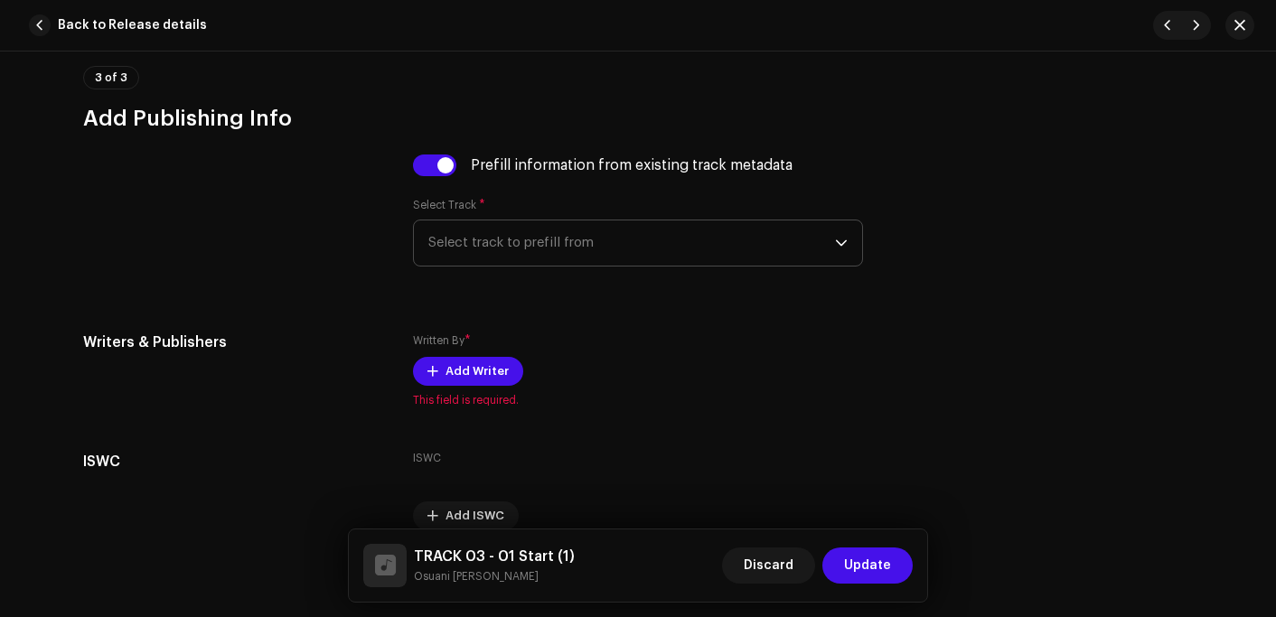
click at [481, 233] on span "Select track to prefill from" at bounding box center [631, 243] width 407 height 45
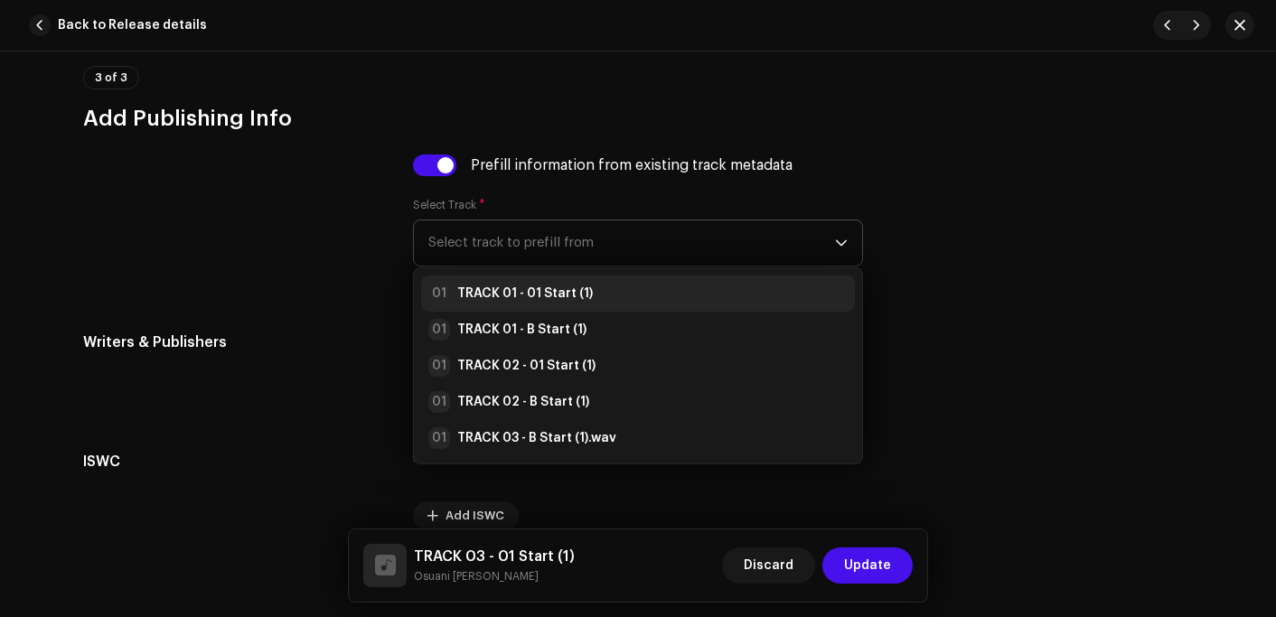
click at [489, 296] on strong "TRACK 01 - 01 Start (1)" at bounding box center [525, 294] width 136 height 18
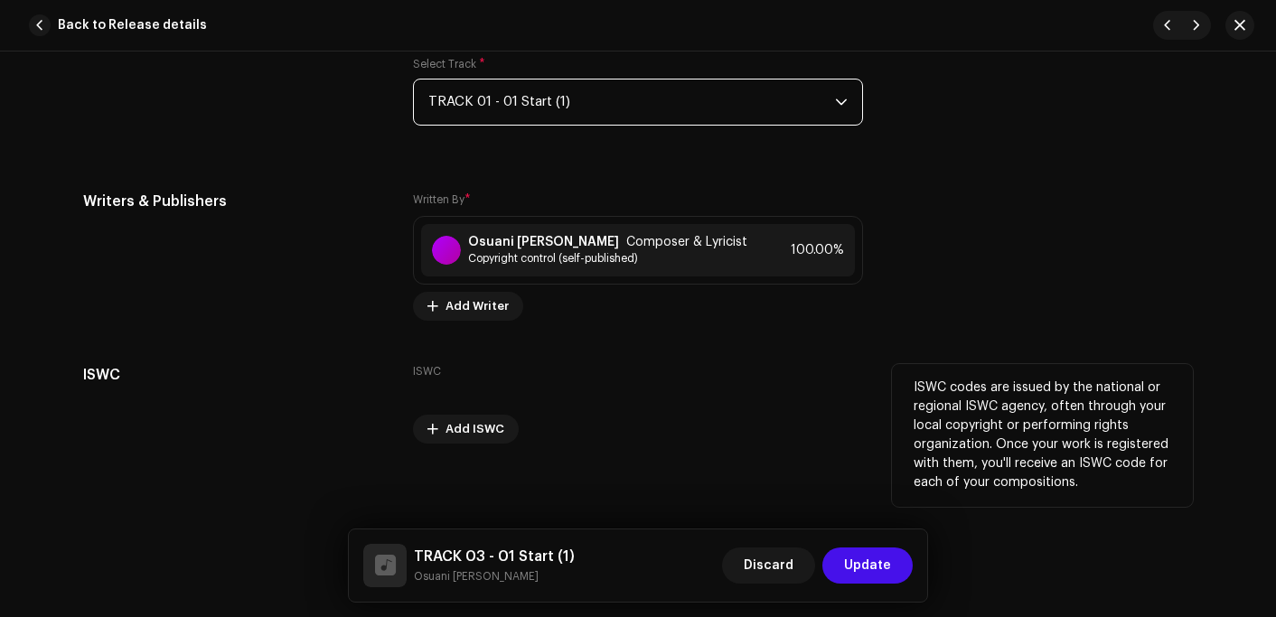
scroll to position [3668, 0]
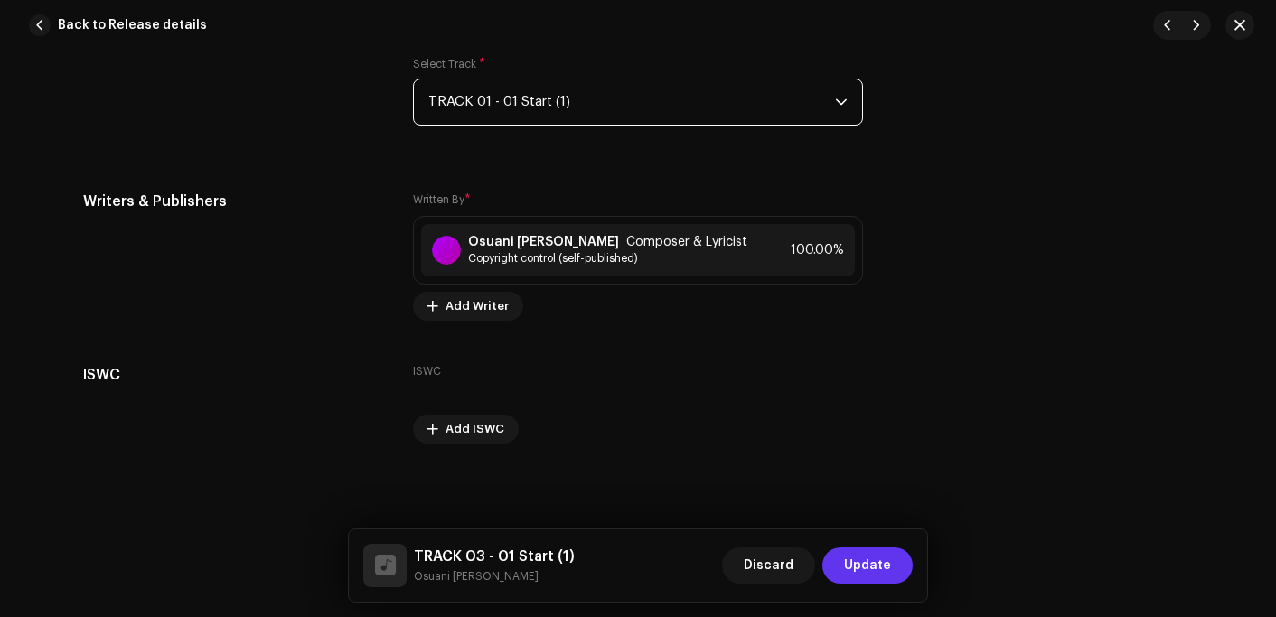
click at [861, 573] on span "Update" at bounding box center [867, 566] width 47 height 36
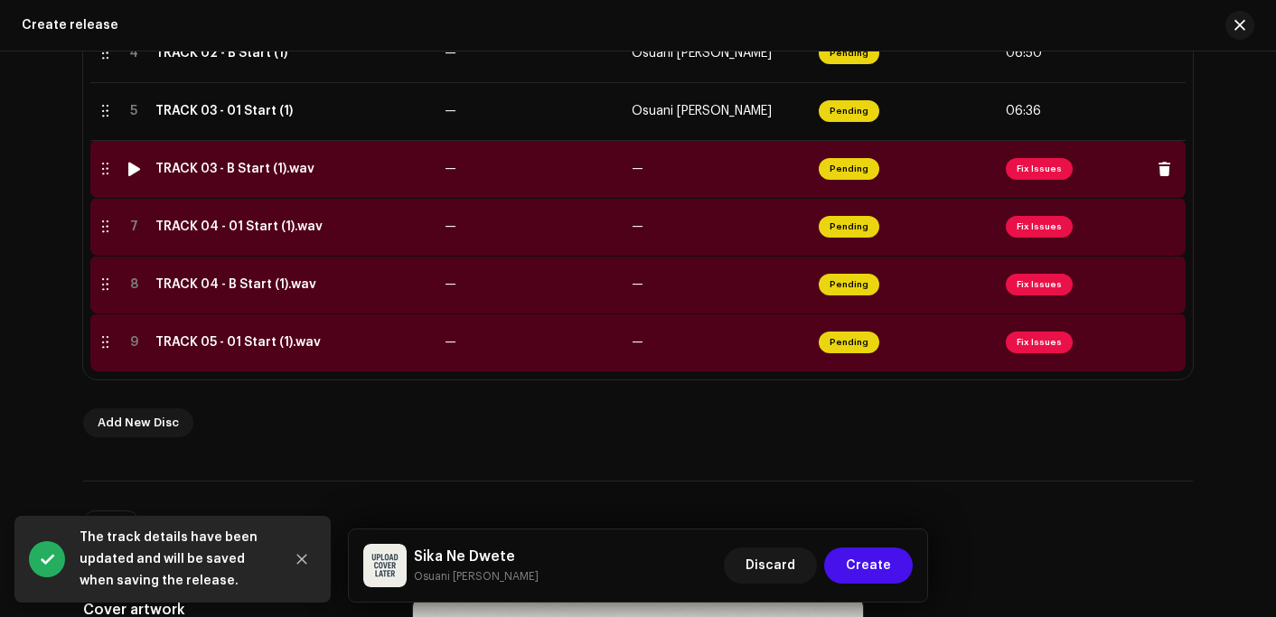
click at [227, 178] on td "TRACK 03 - B Start (1).wav" at bounding box center [292, 169] width 289 height 58
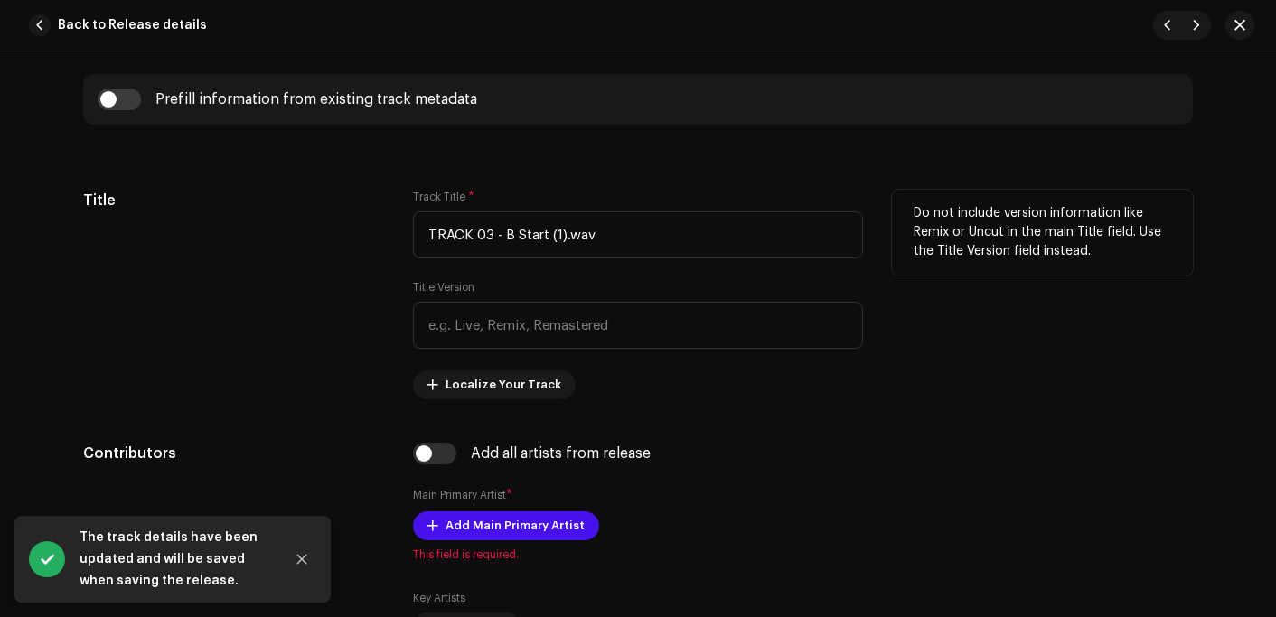
scroll to position [723, 0]
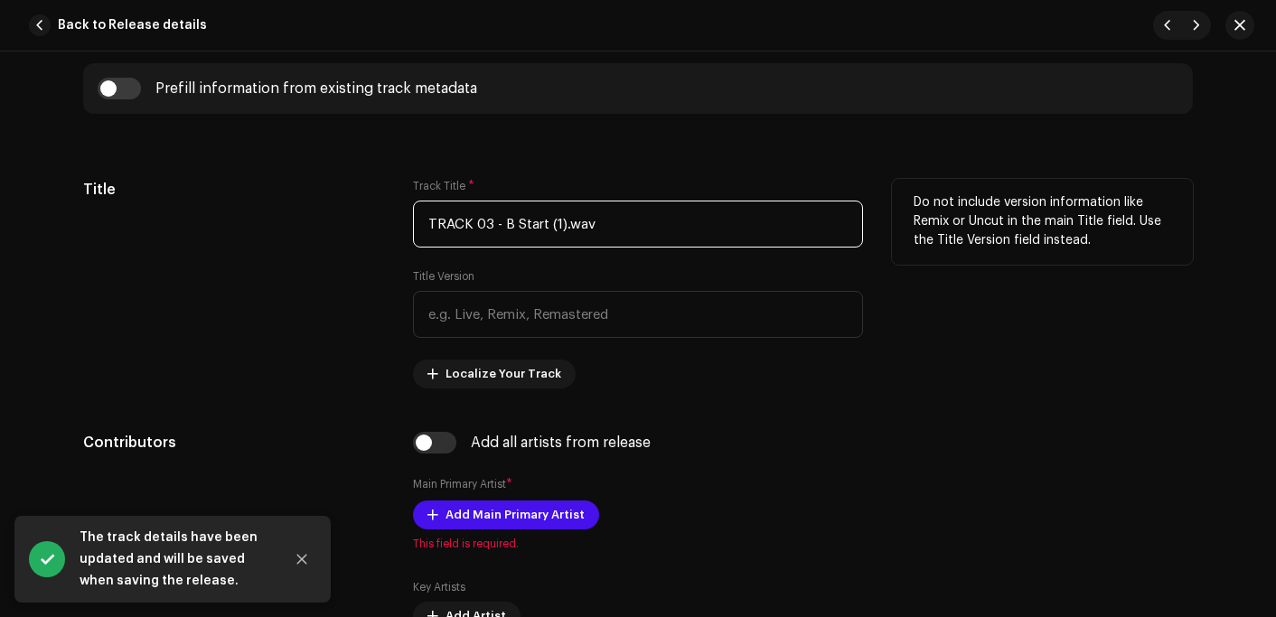
click at [640, 232] on input "TRACK 03 - B Start (1).wav" at bounding box center [638, 224] width 450 height 47
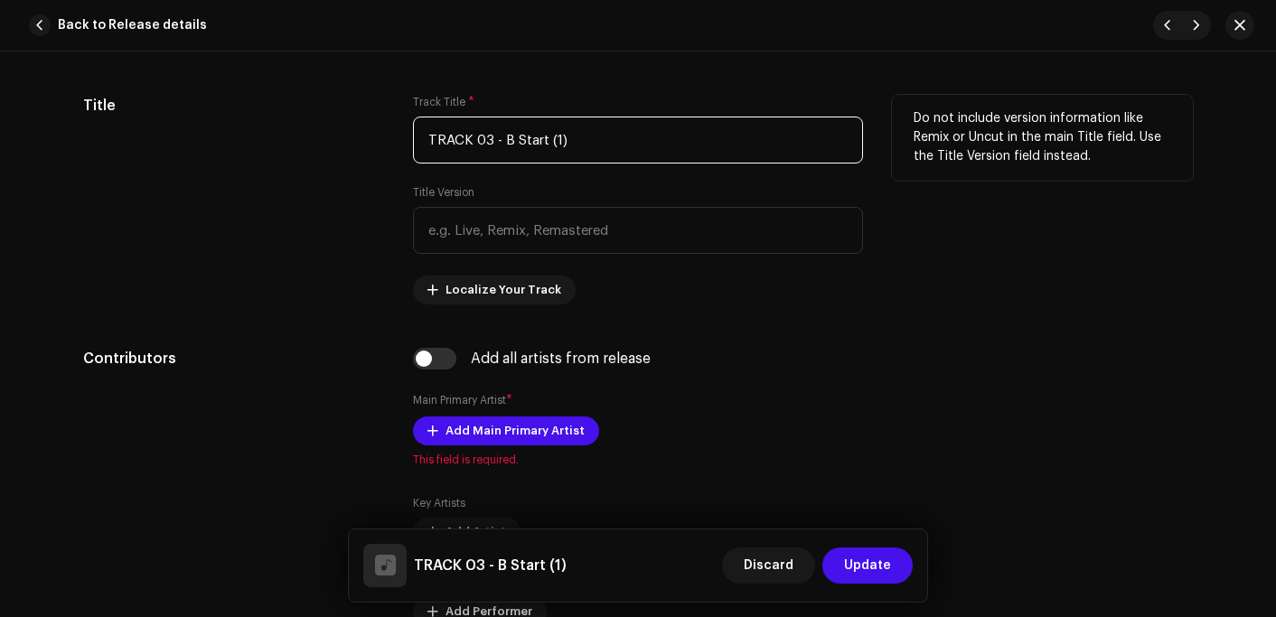
scroll to position [904, 0]
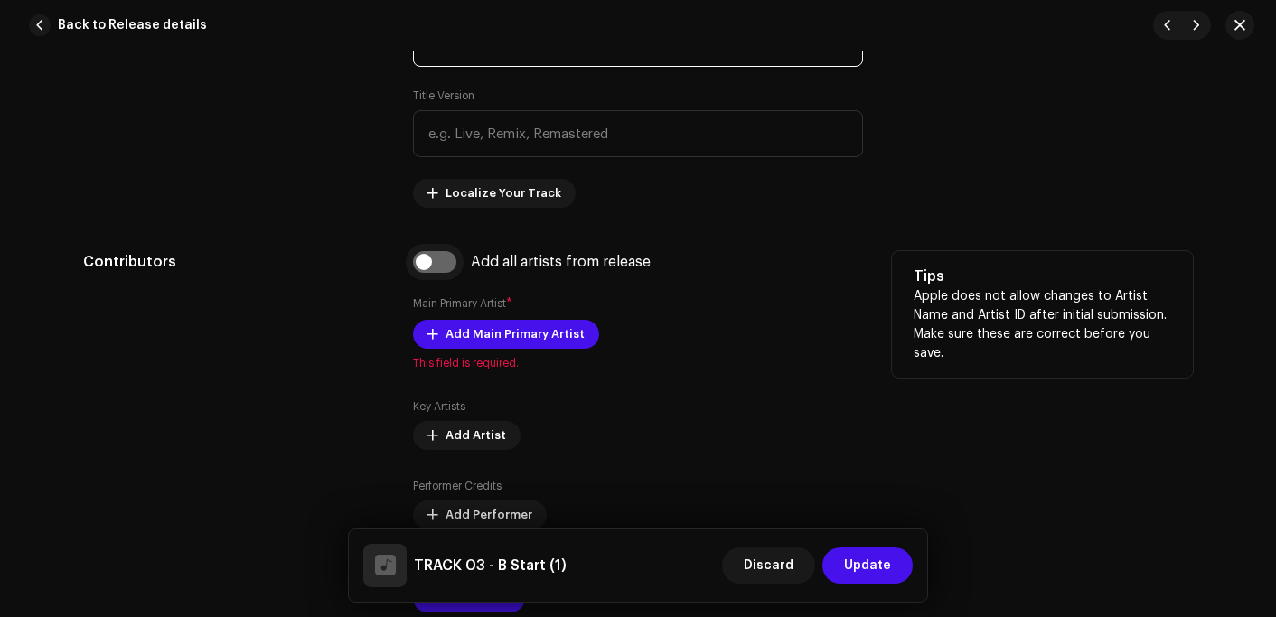
type input "TRACK 03 - B Start (1)"
click at [437, 259] on input "checkbox" at bounding box center [434, 262] width 43 height 22
checkbox input "true"
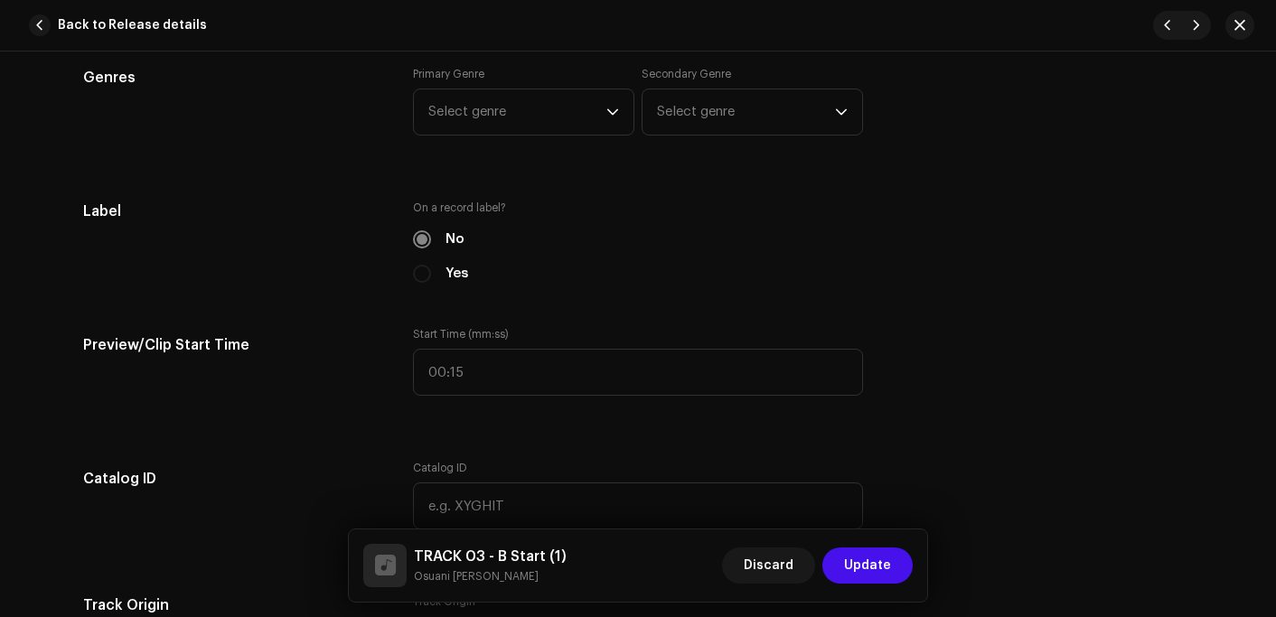
scroll to position [1627, 0]
click at [499, 119] on span "Select genre" at bounding box center [517, 111] width 178 height 45
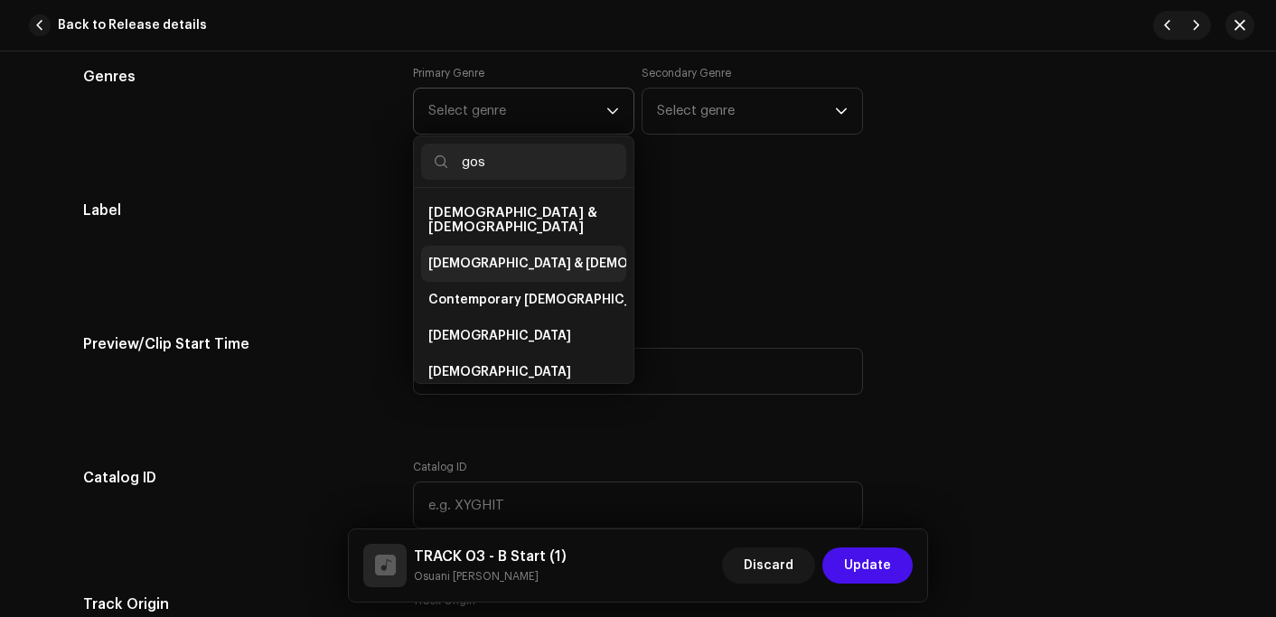
type input "gos"
click at [495, 255] on span "[DEMOGRAPHIC_DATA] & [DEMOGRAPHIC_DATA]" at bounding box center [578, 264] width 300 height 18
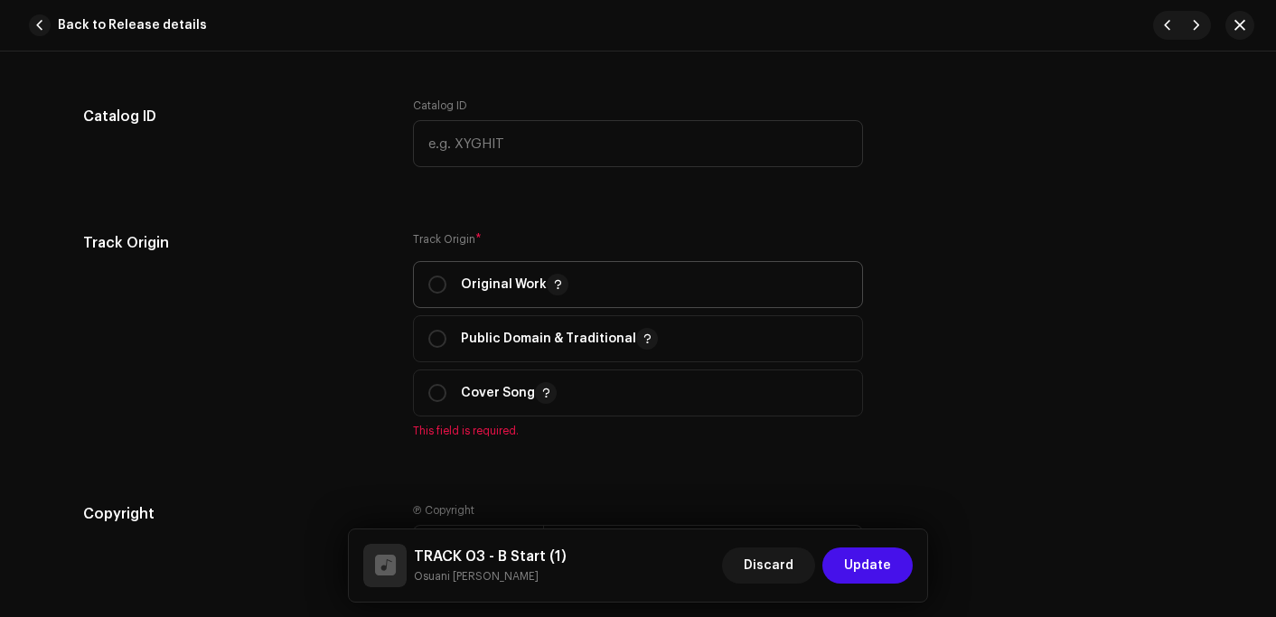
click at [502, 285] on p "Original Work" at bounding box center [515, 285] width 108 height 22
radio input "true"
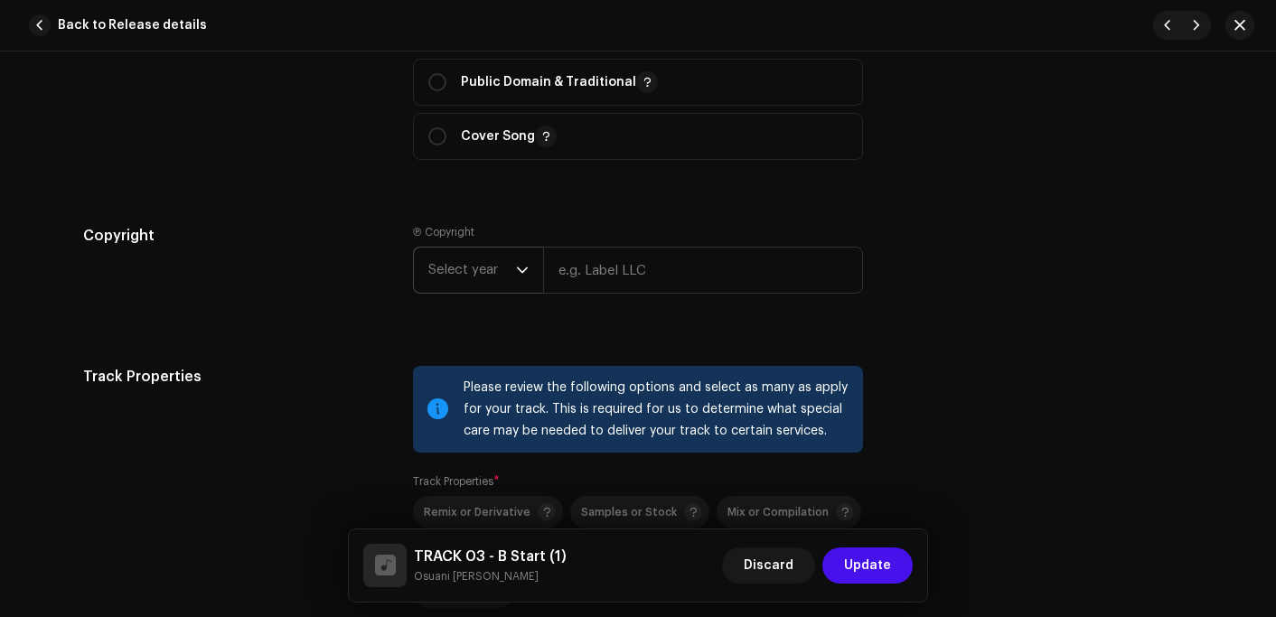
scroll to position [2259, 0]
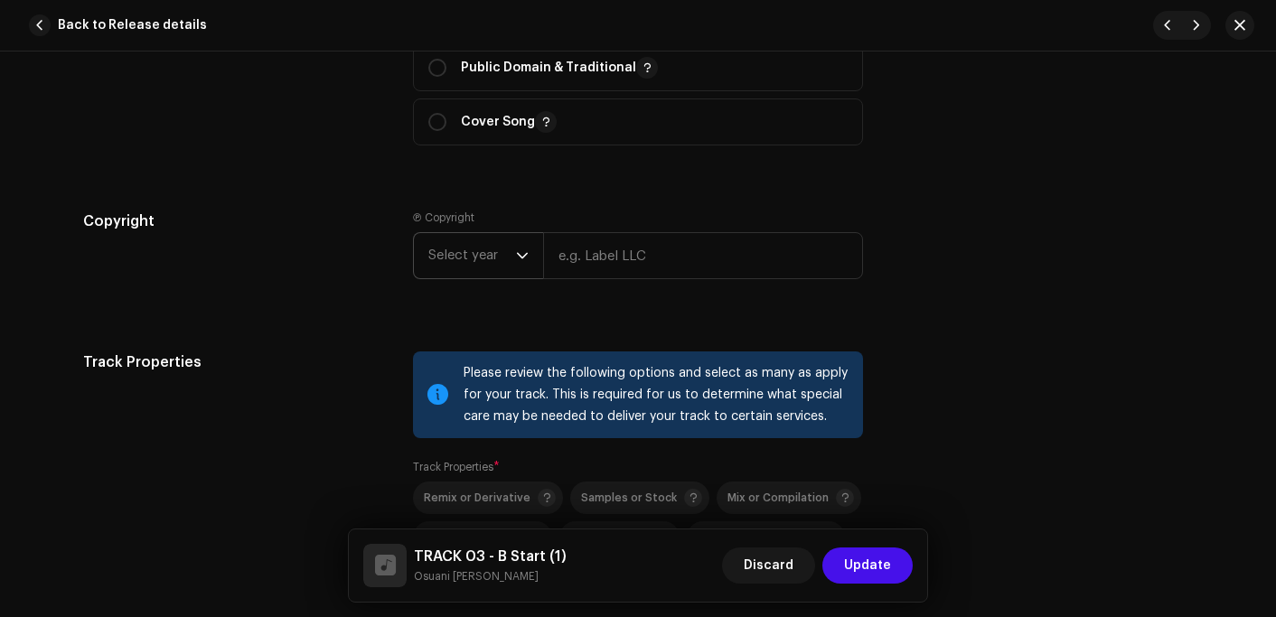
click at [470, 248] on span "Select year" at bounding box center [472, 255] width 88 height 45
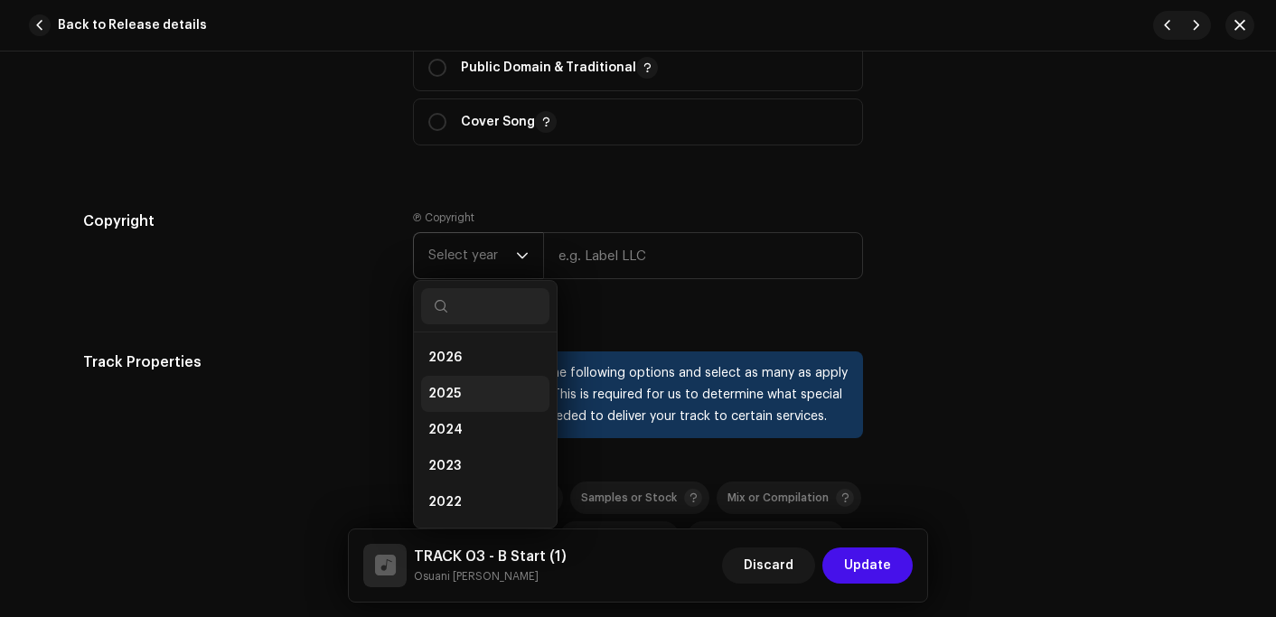
click at [444, 385] on li "2025" at bounding box center [485, 394] width 128 height 36
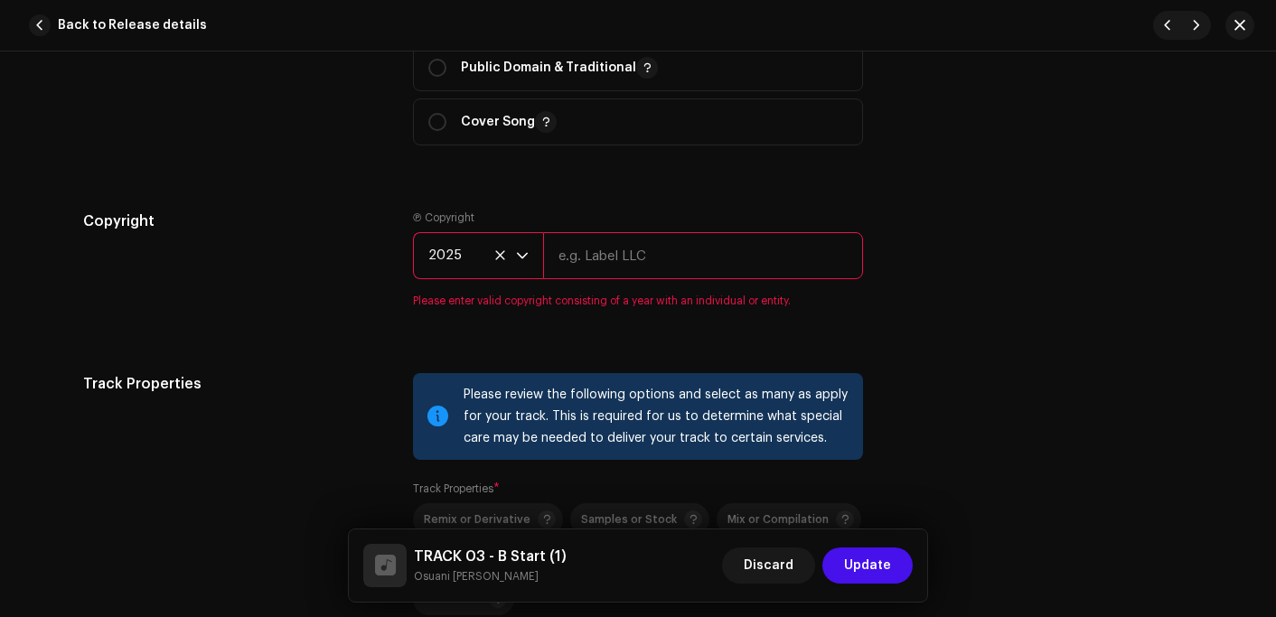
click at [614, 246] on input "text" at bounding box center [703, 255] width 320 height 47
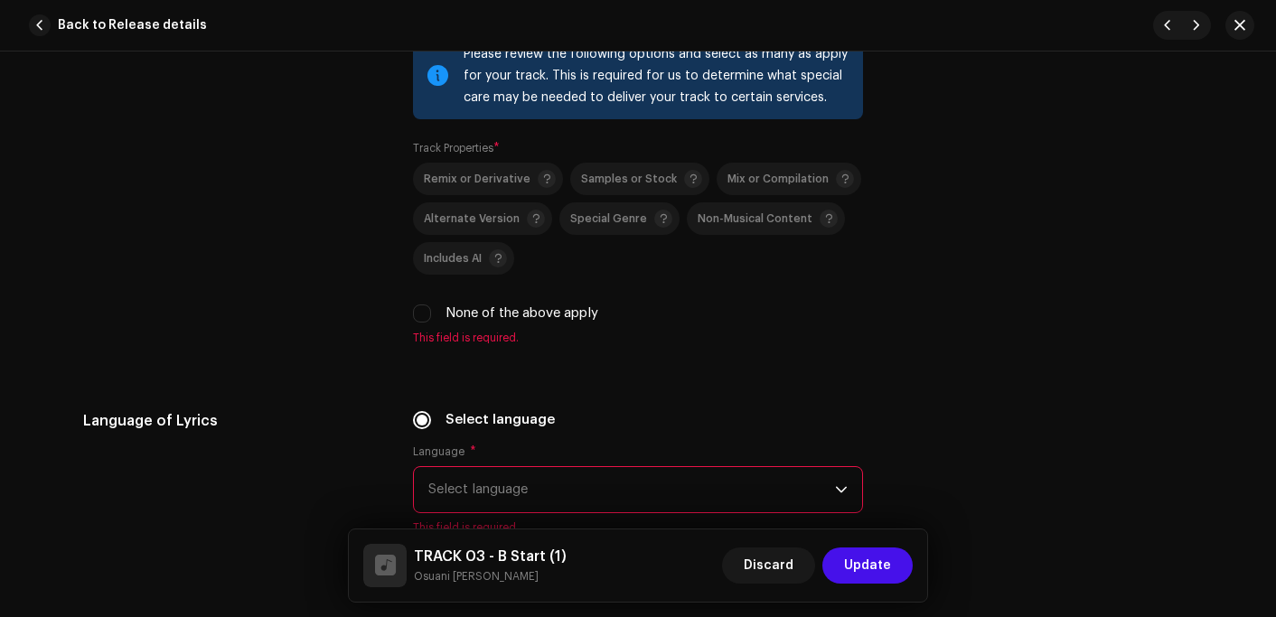
scroll to position [2621, 0]
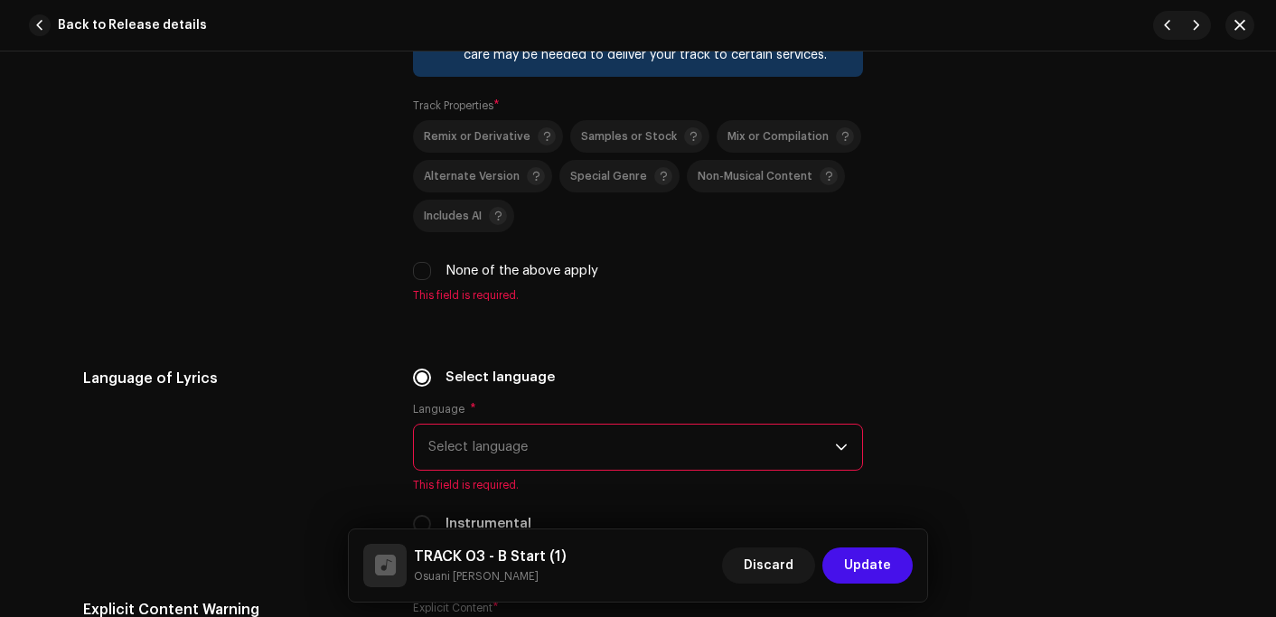
click at [446, 278] on label "None of the above apply" at bounding box center [522, 271] width 153 height 20
click at [431, 278] on input "None of the above apply" at bounding box center [422, 271] width 18 height 18
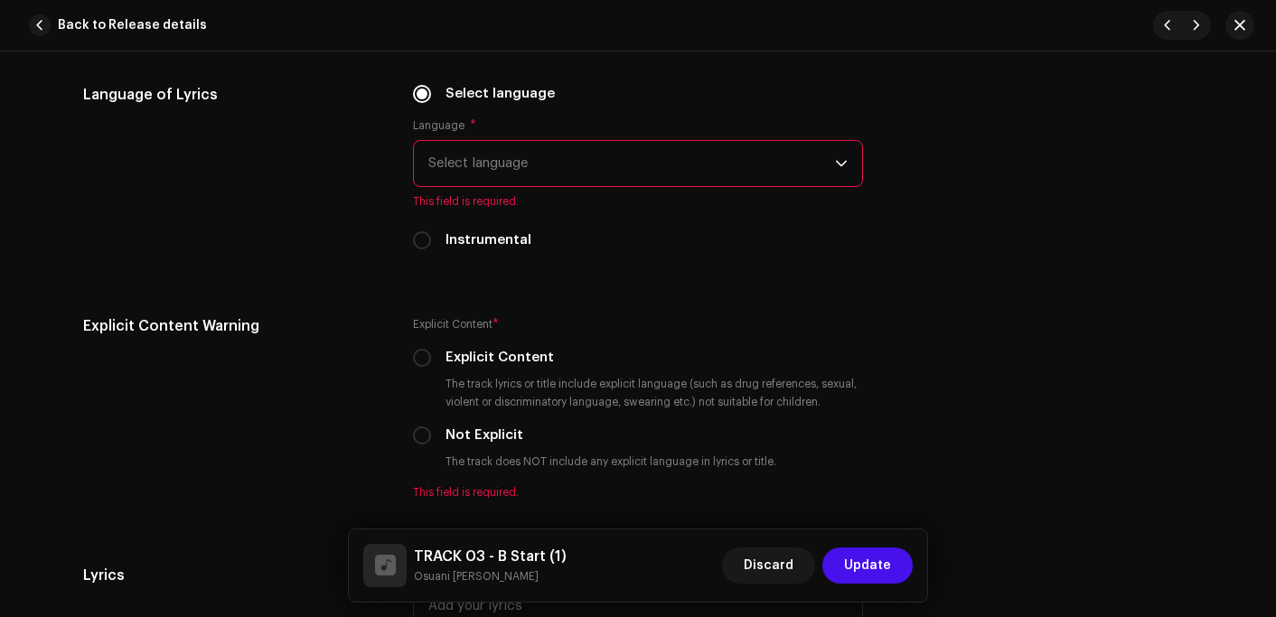
scroll to position [2892, 0]
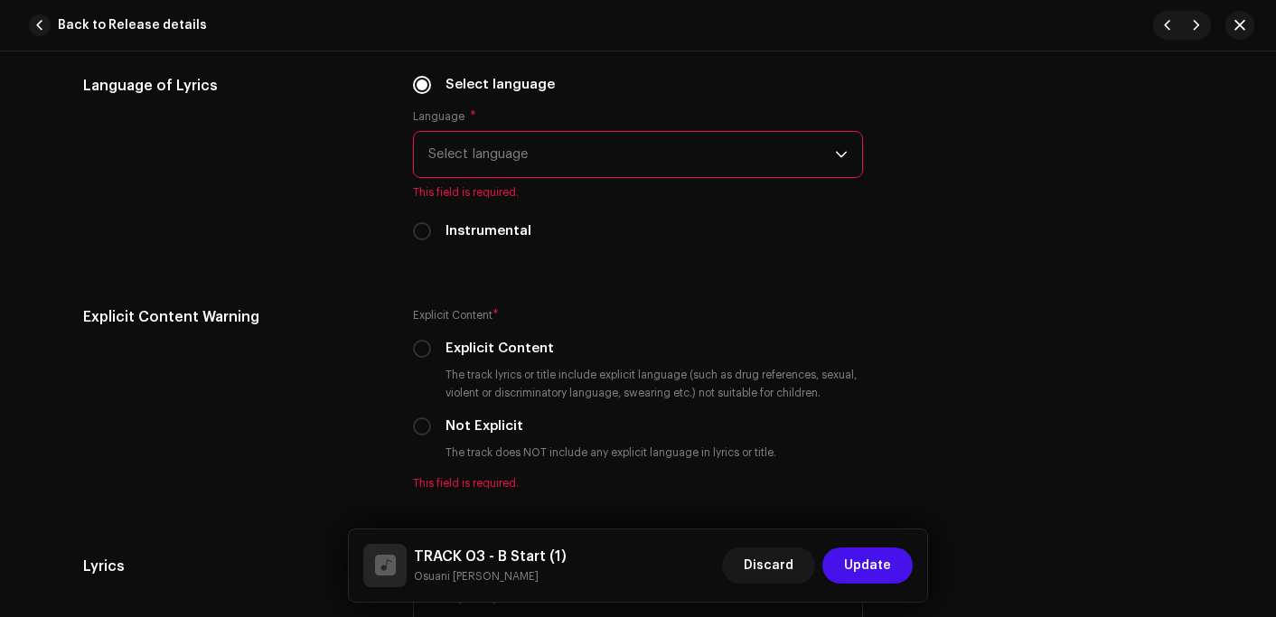
click at [459, 169] on span "Select language" at bounding box center [631, 154] width 407 height 45
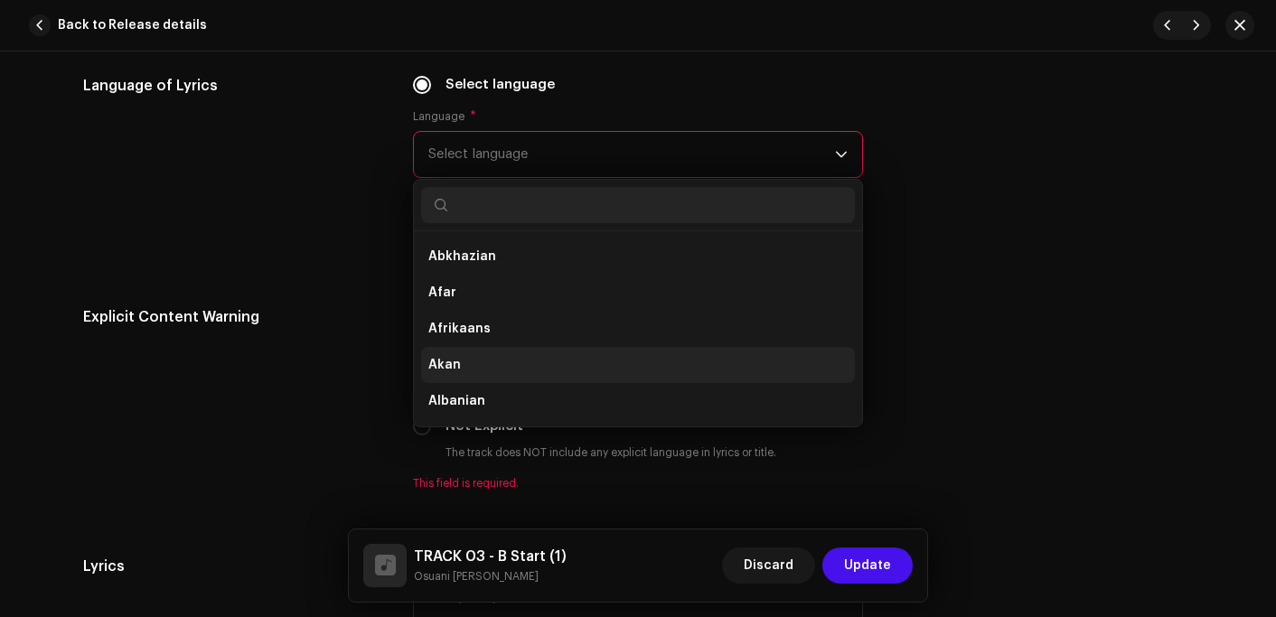
click at [449, 367] on span "Akan" at bounding box center [444, 365] width 33 height 18
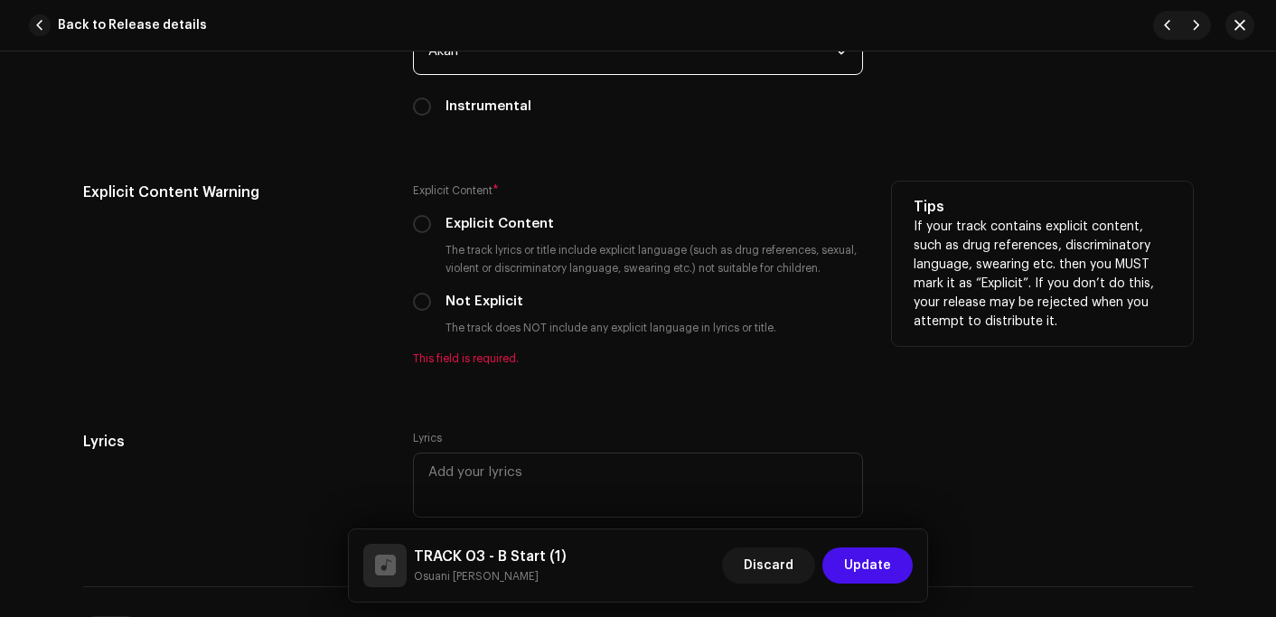
scroll to position [3073, 0]
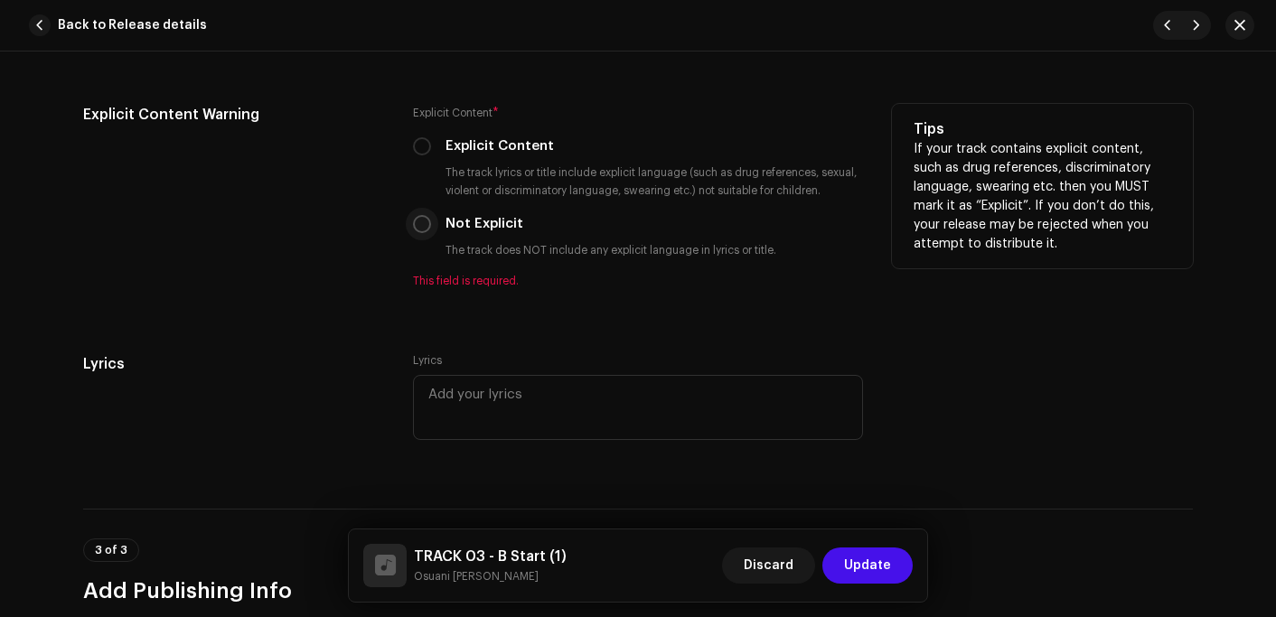
click at [424, 220] on p-radiobutton at bounding box center [422, 224] width 18 height 18
click at [416, 225] on input "Not Explicit" at bounding box center [422, 224] width 18 height 18
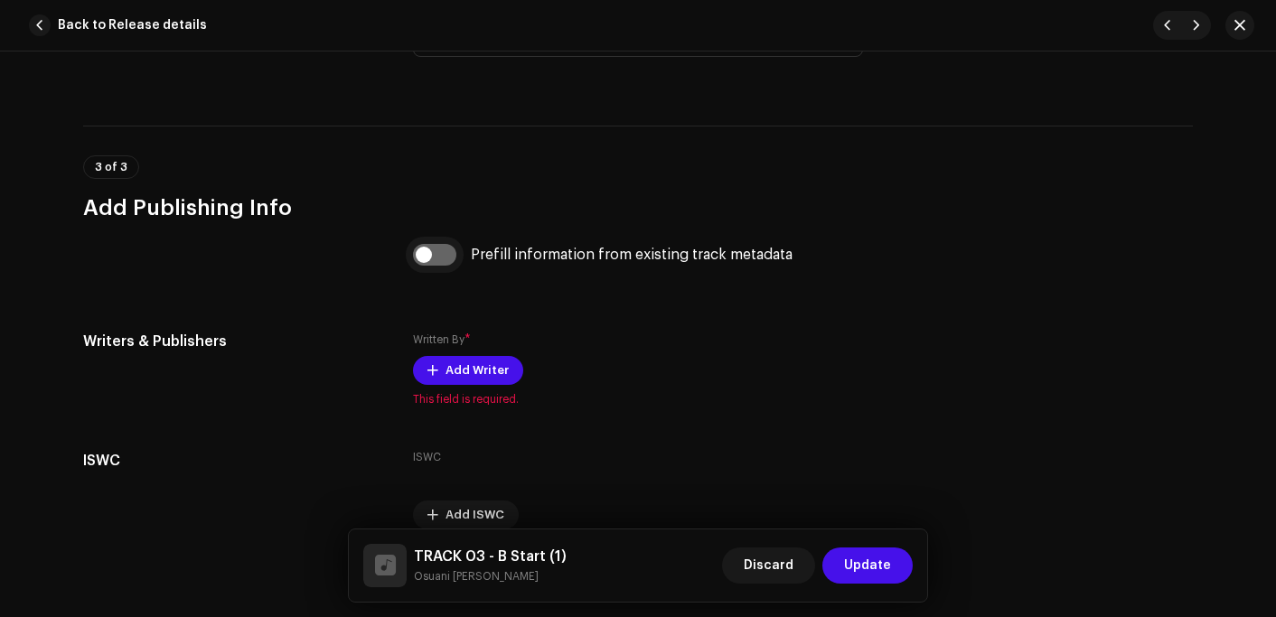
click at [434, 263] on input "checkbox" at bounding box center [434, 255] width 43 height 22
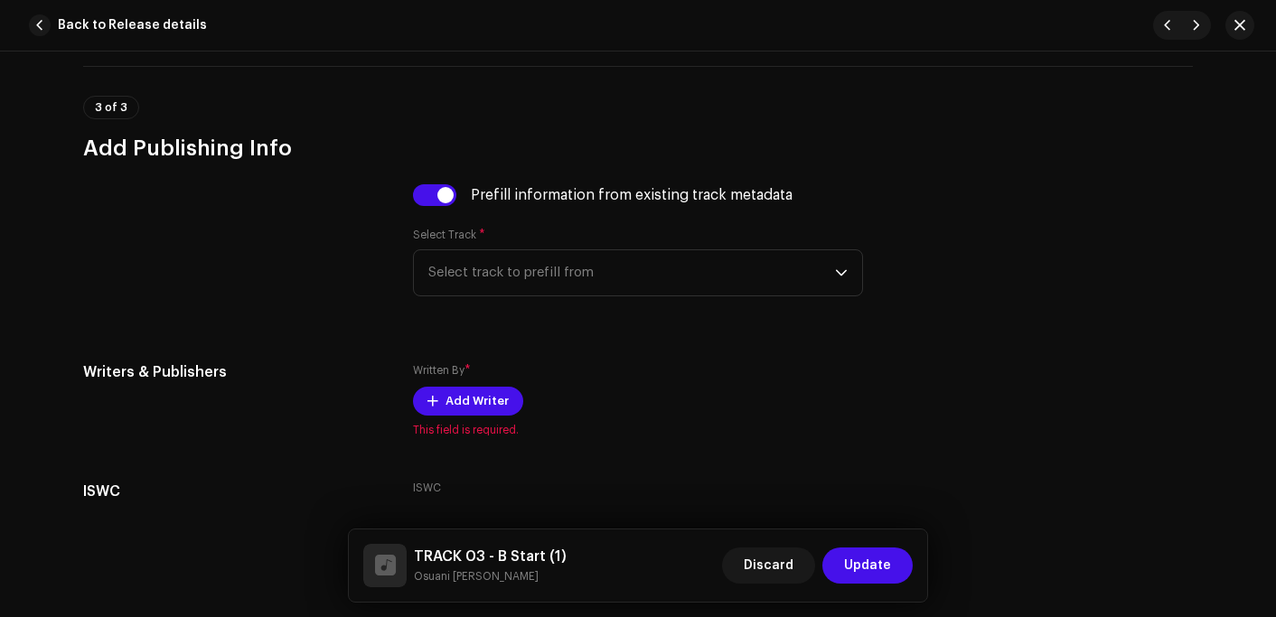
scroll to position [3525, 0]
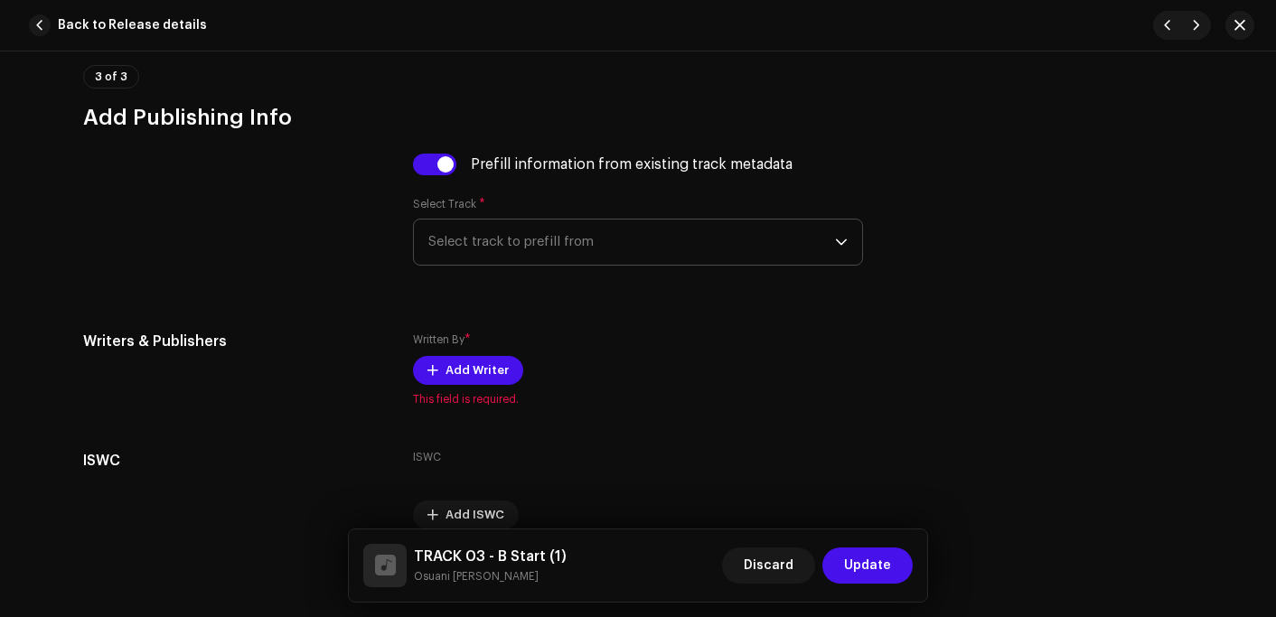
click at [492, 222] on div "Select Track * Select track to prefill from" at bounding box center [638, 231] width 450 height 69
click at [493, 230] on span "Select track to prefill from" at bounding box center [631, 242] width 407 height 45
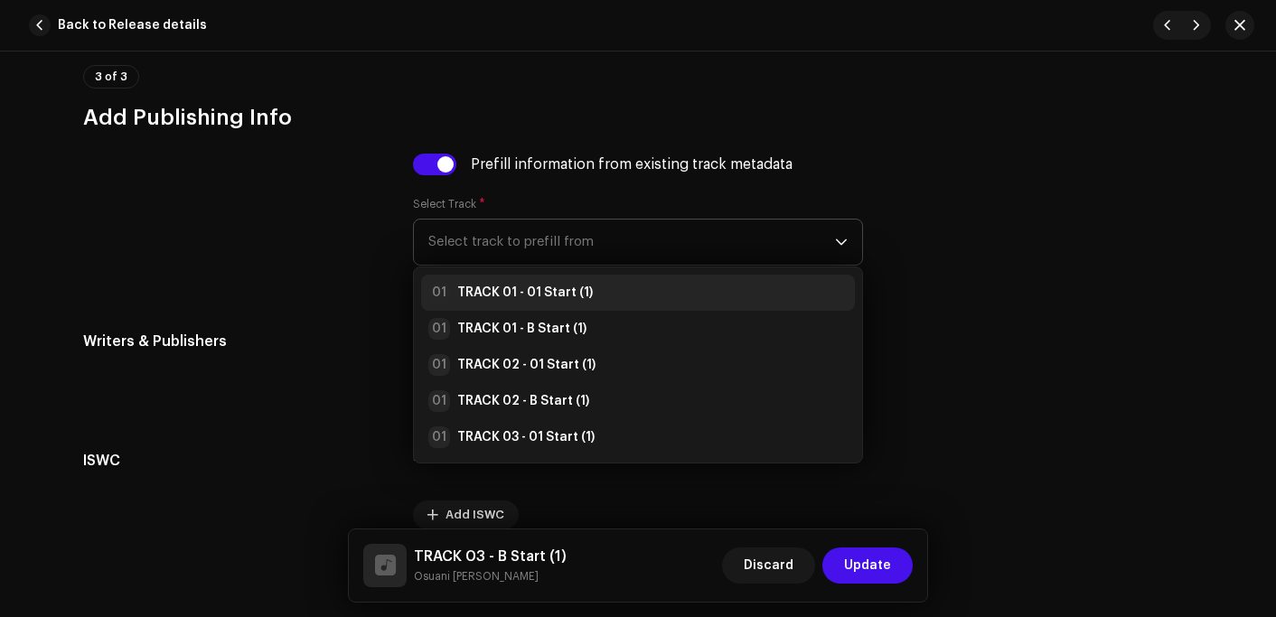
click at [554, 298] on strong "TRACK 01 - 01 Start (1)" at bounding box center [525, 293] width 136 height 18
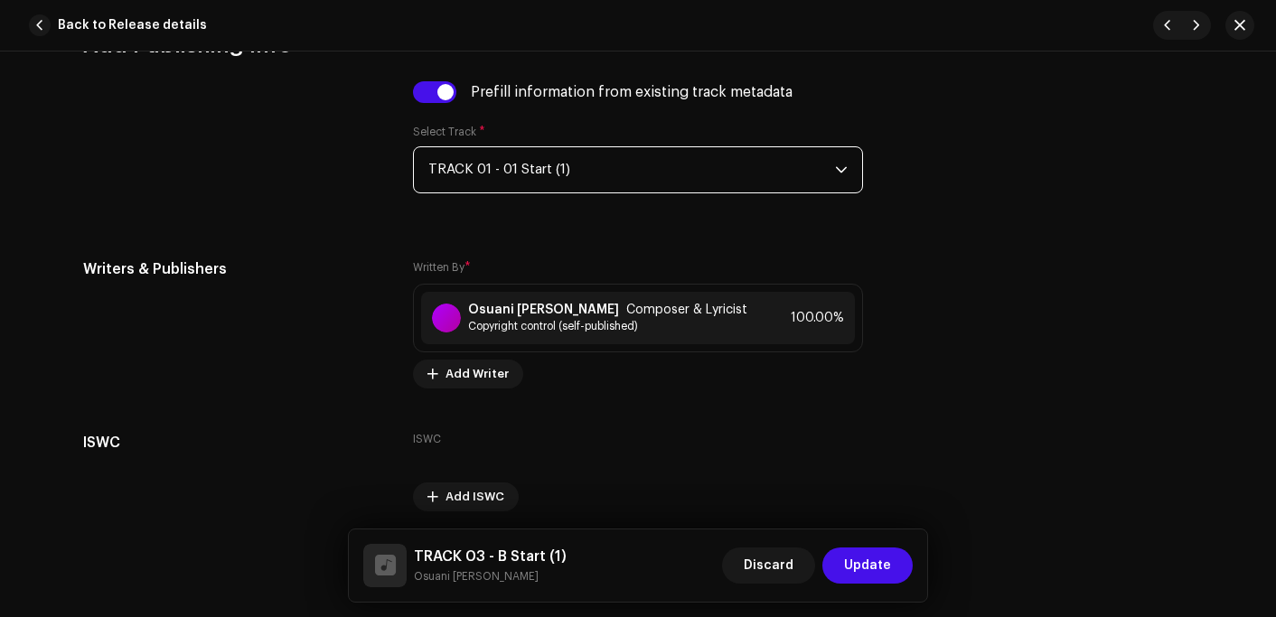
scroll to position [3668, 0]
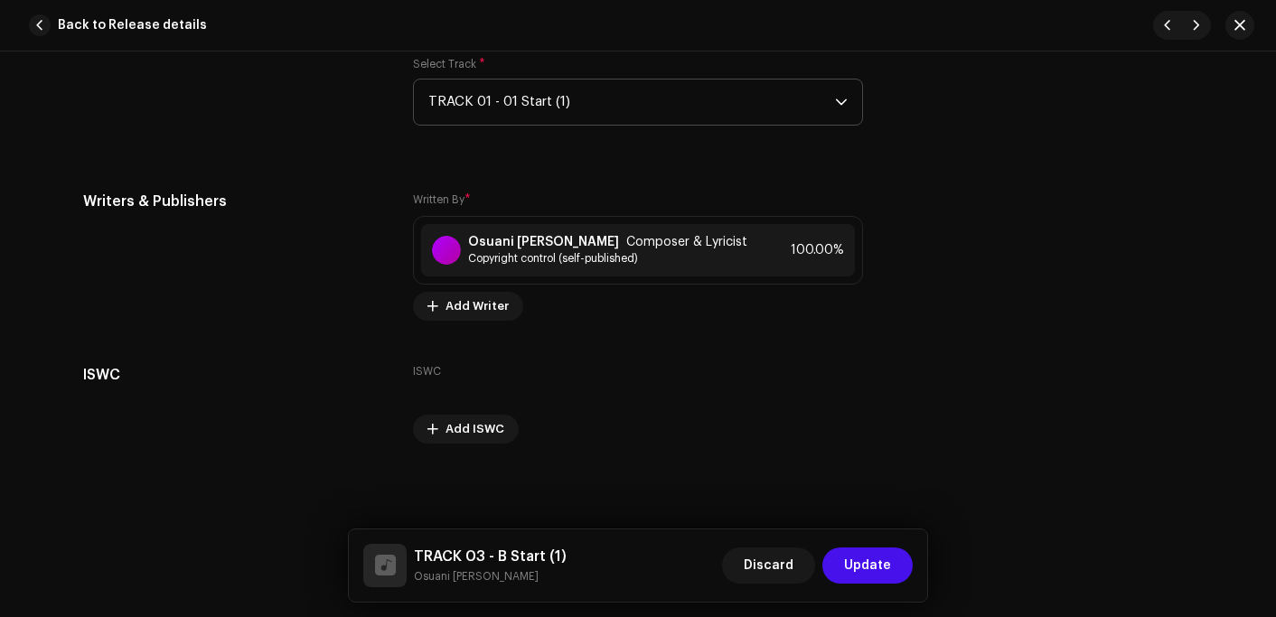
drag, startPoint x: 871, startPoint y: 566, endPoint x: 884, endPoint y: 548, distance: 22.1
click at [872, 566] on span "Update" at bounding box center [867, 566] width 47 height 36
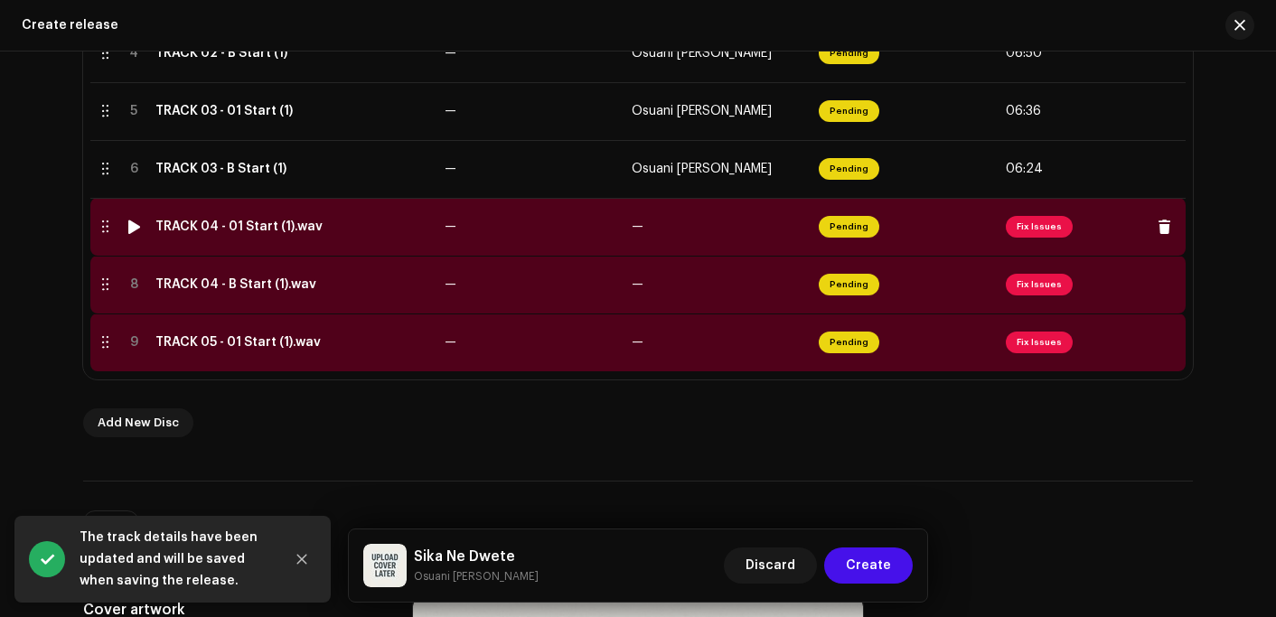
click at [283, 240] on td "TRACK 04 - 01 Start (1).wav" at bounding box center [292, 227] width 289 height 58
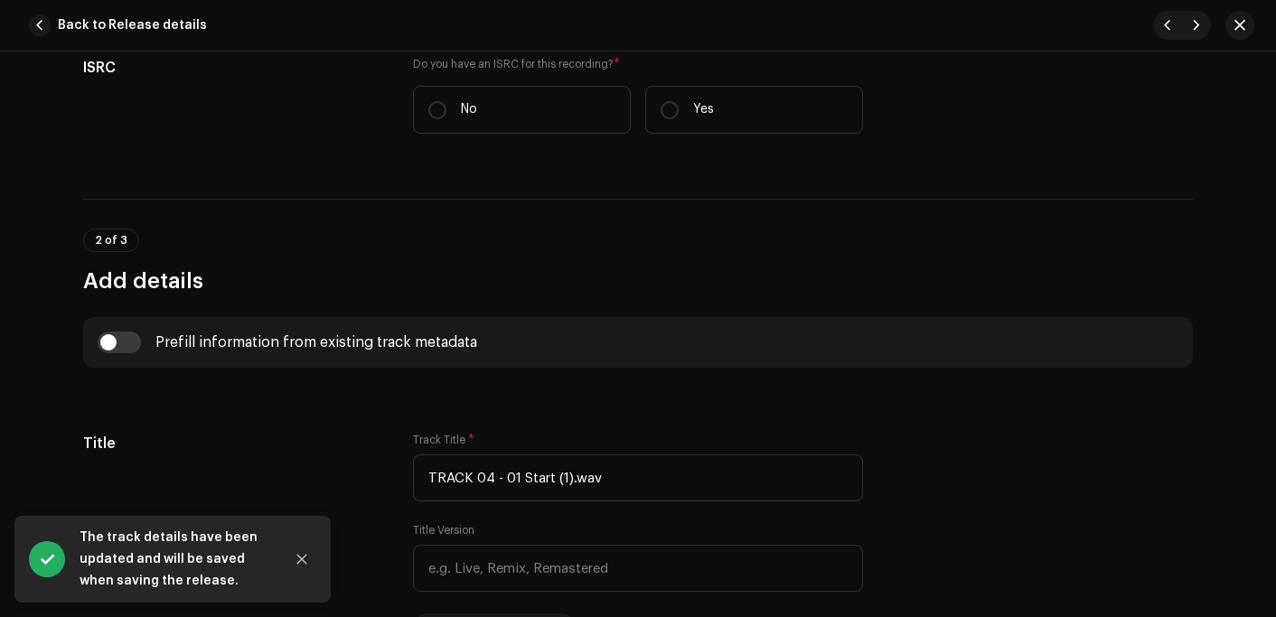
scroll to position [633, 0]
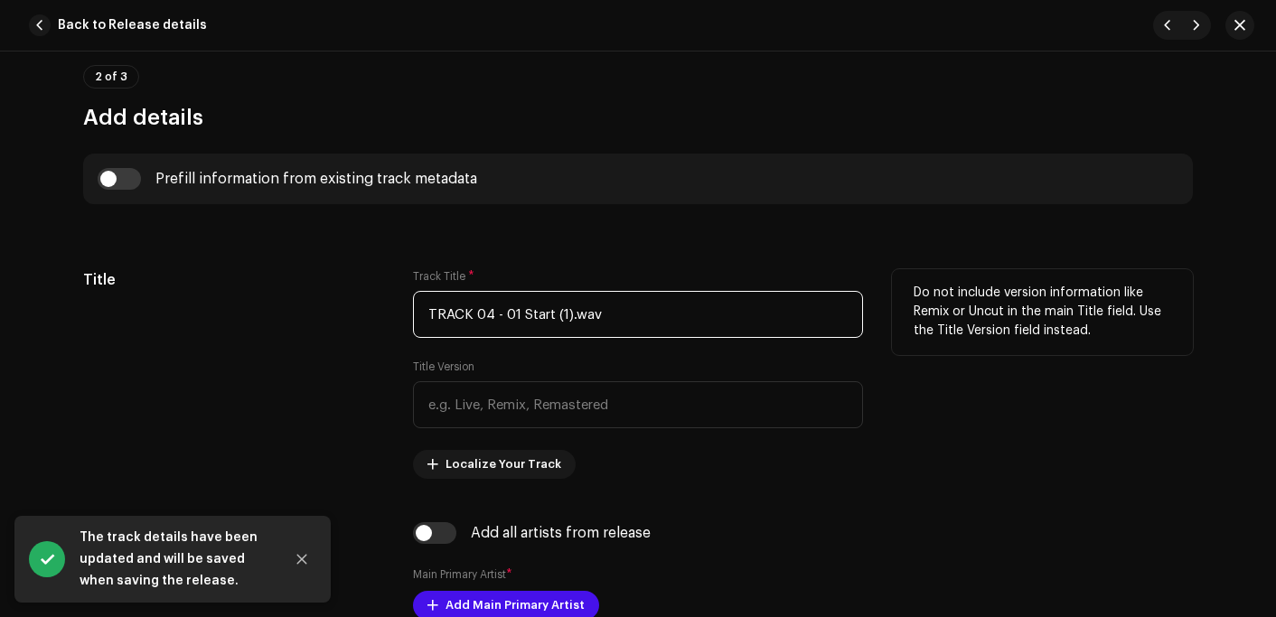
click at [602, 317] on input "TRACK 04 - 01 Start (1).wav" at bounding box center [638, 314] width 450 height 47
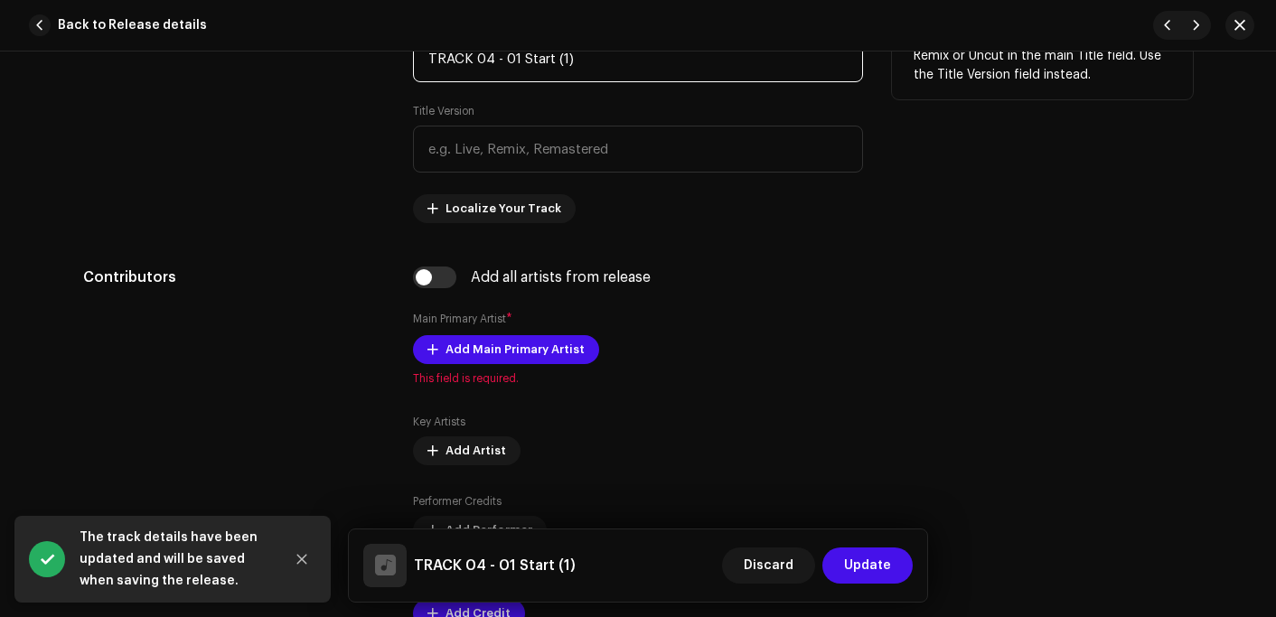
scroll to position [994, 0]
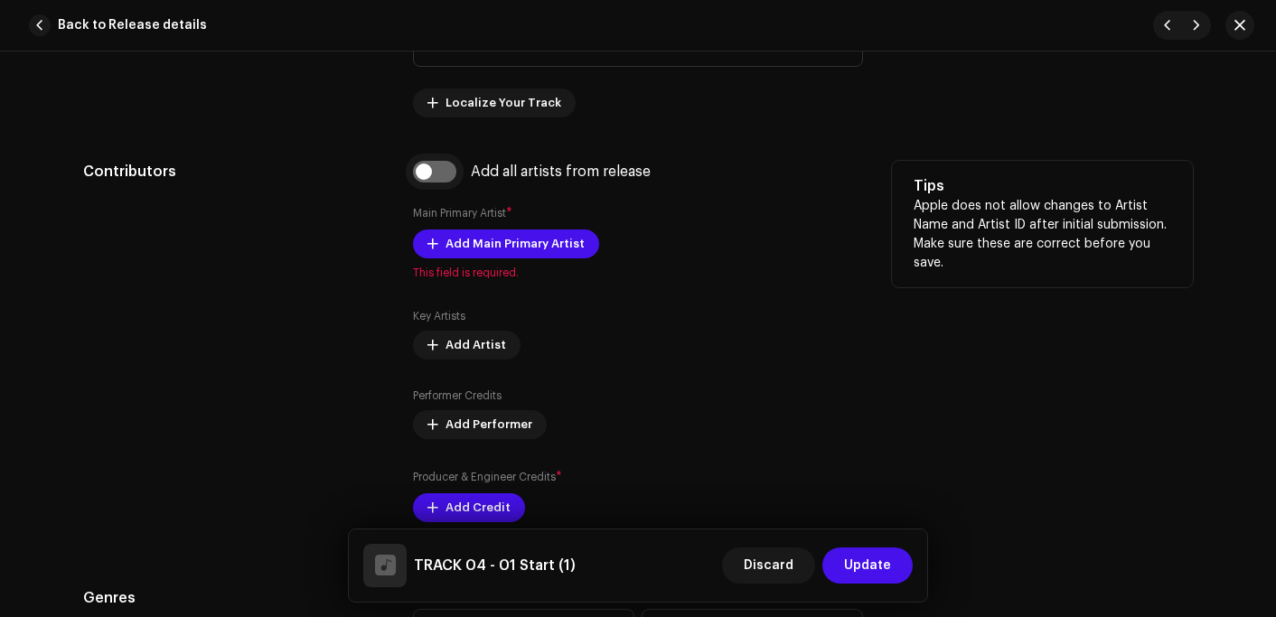
click at [436, 169] on input "checkbox" at bounding box center [434, 172] width 43 height 22
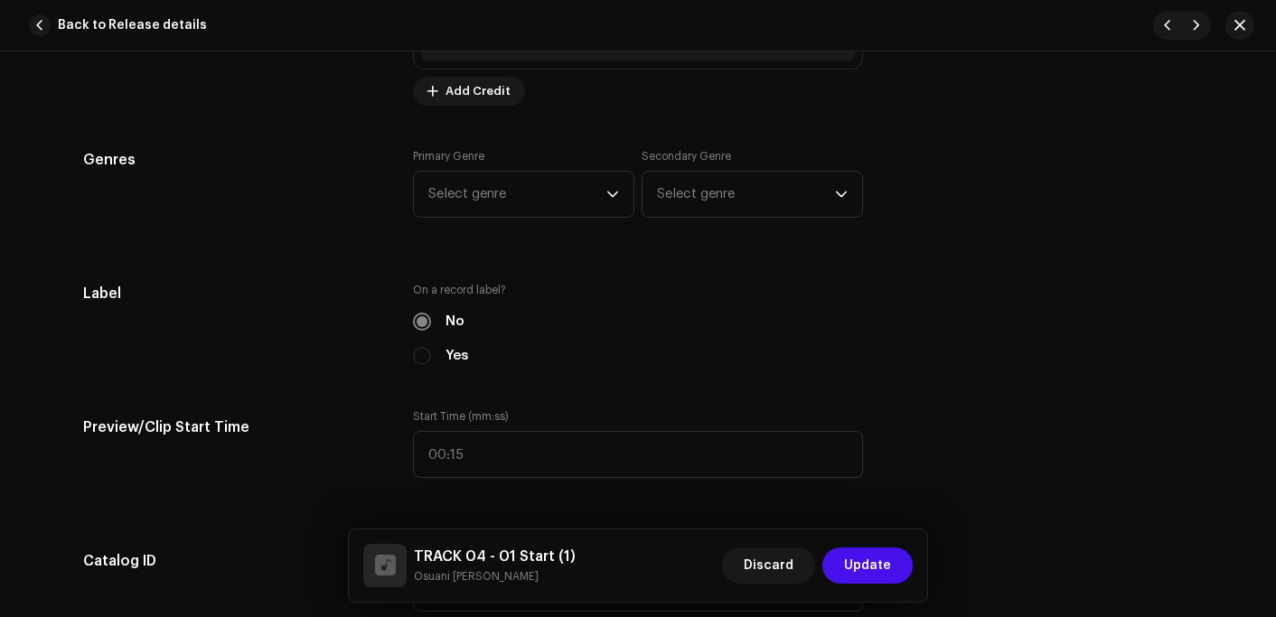
scroll to position [1627, 0]
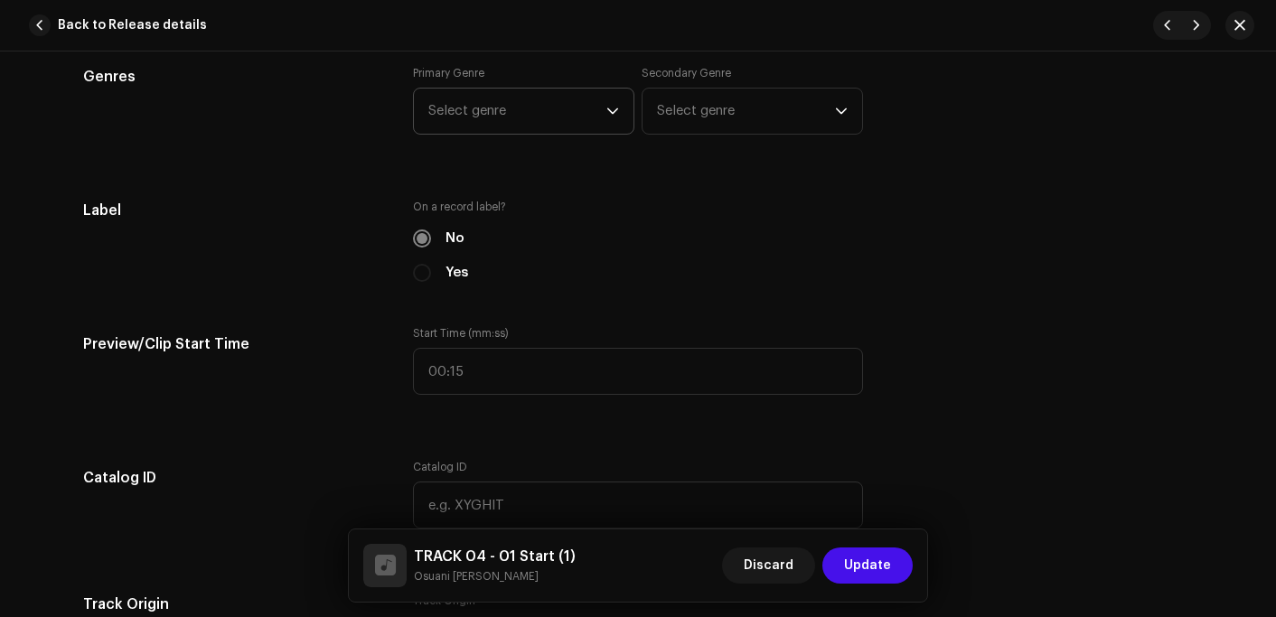
click at [497, 112] on span "Select genre" at bounding box center [517, 111] width 178 height 45
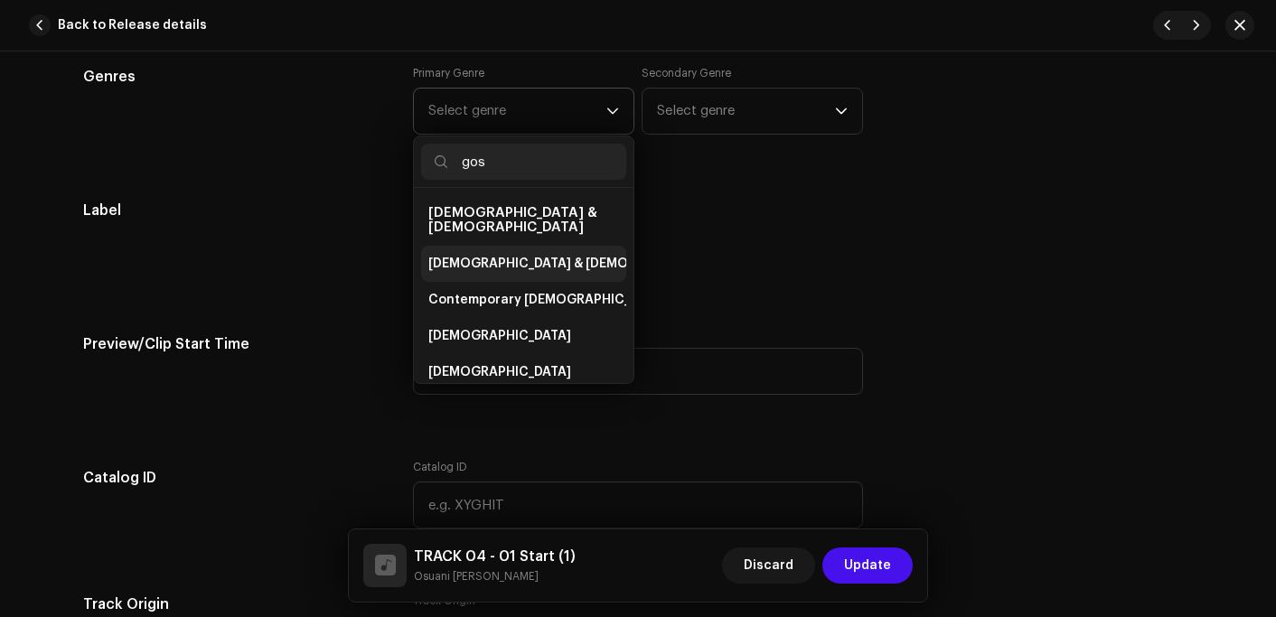
click at [473, 255] on span "[DEMOGRAPHIC_DATA] & [DEMOGRAPHIC_DATA]" at bounding box center [578, 264] width 300 height 18
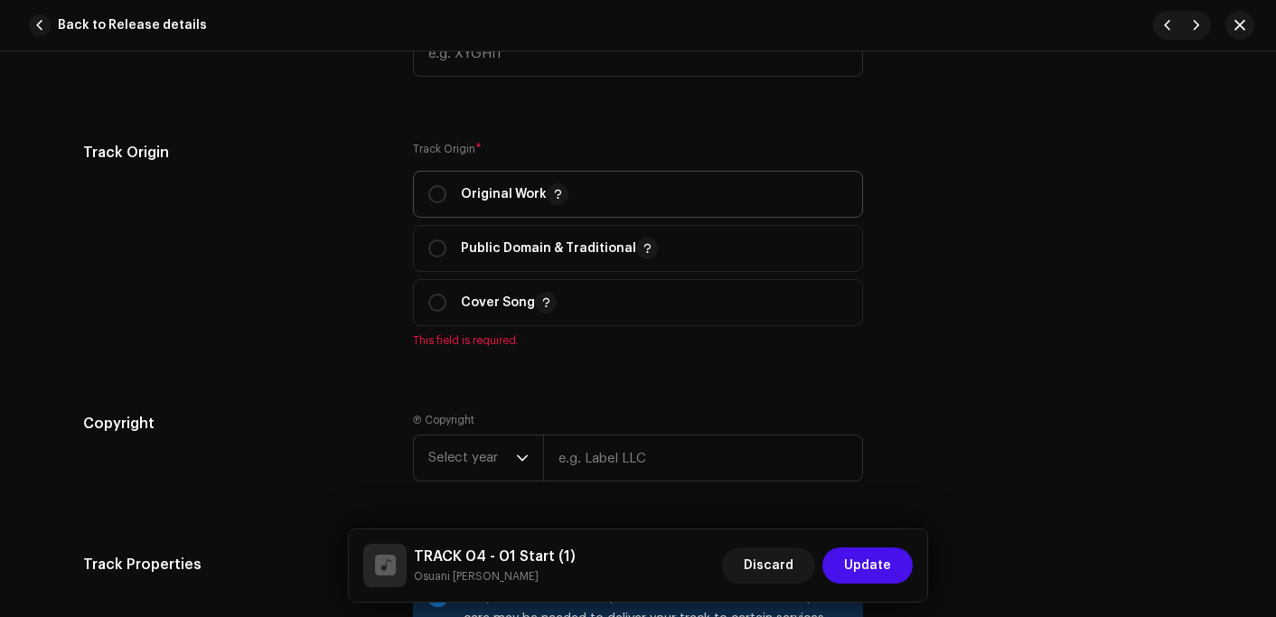
click at [505, 190] on p "Original Work" at bounding box center [515, 194] width 108 height 22
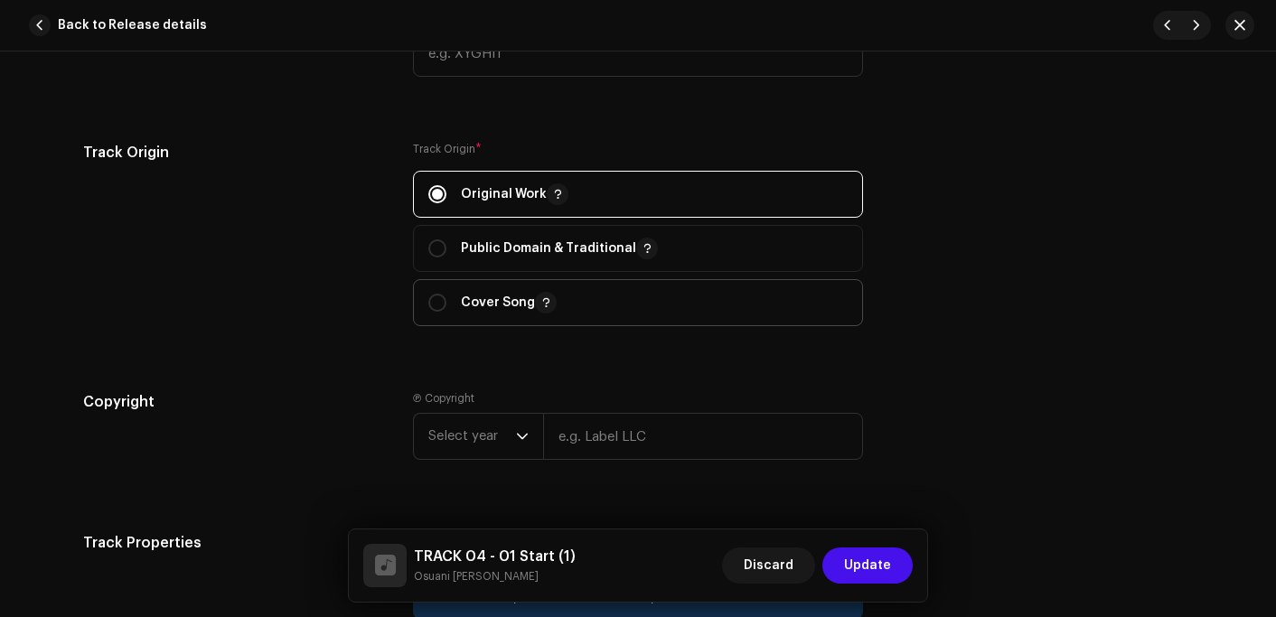
scroll to position [2259, 0]
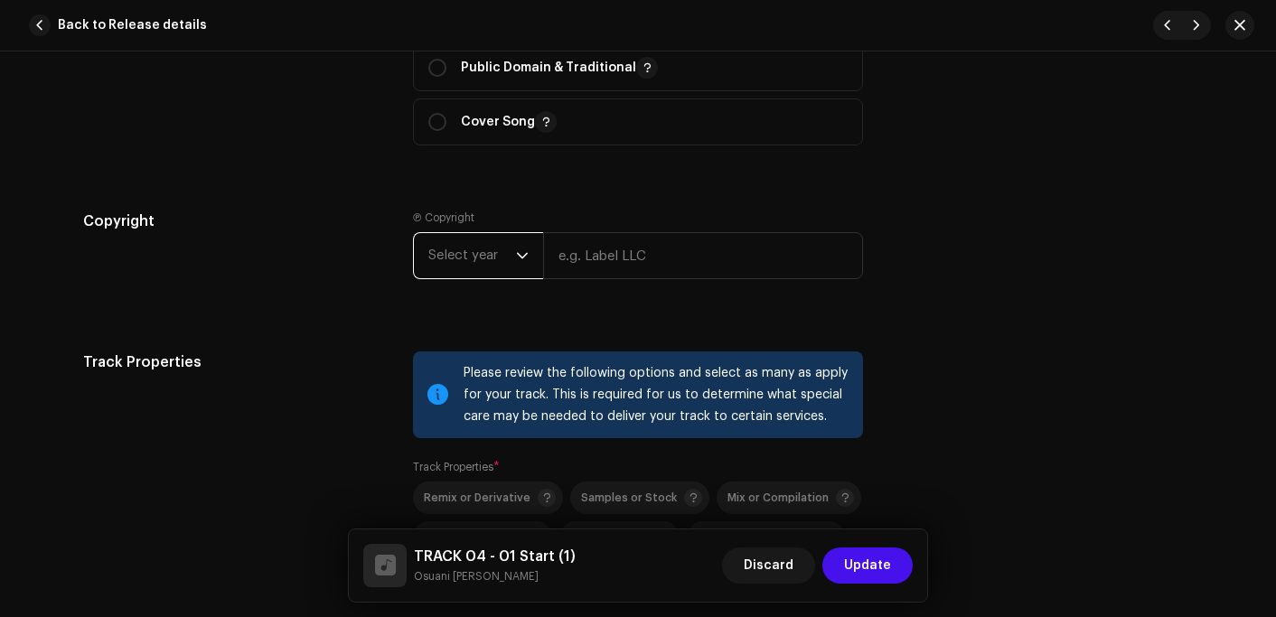
click at [459, 269] on span "Select year" at bounding box center [472, 255] width 88 height 45
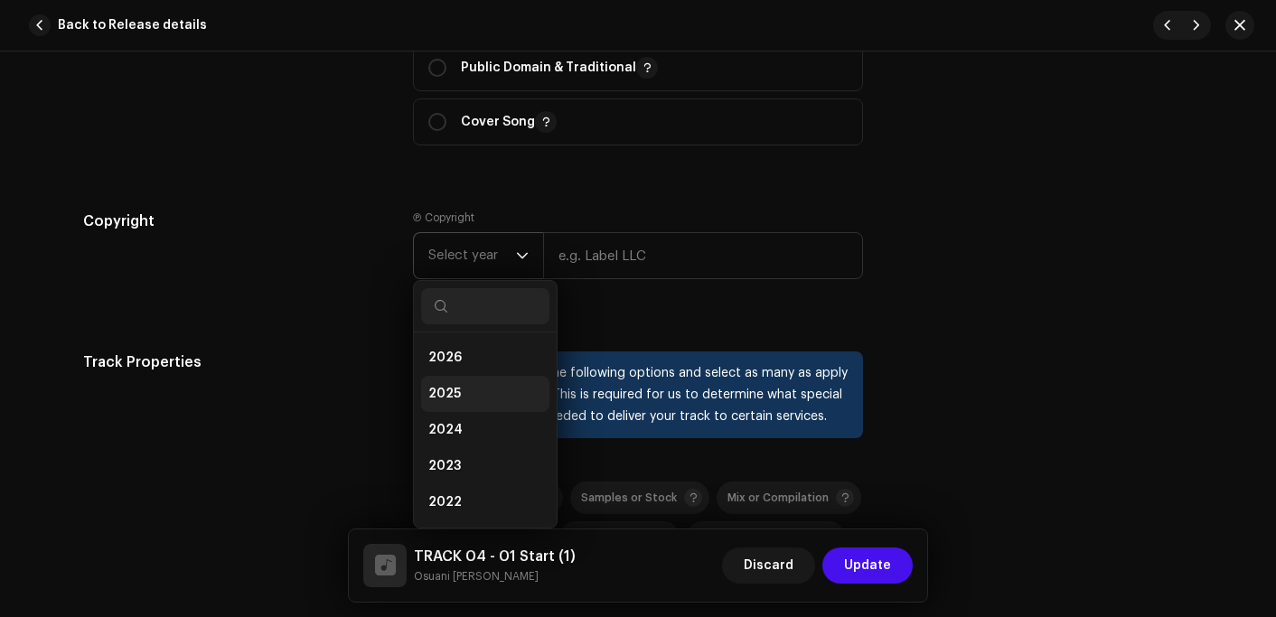
click at [462, 398] on li "2025" at bounding box center [485, 394] width 128 height 36
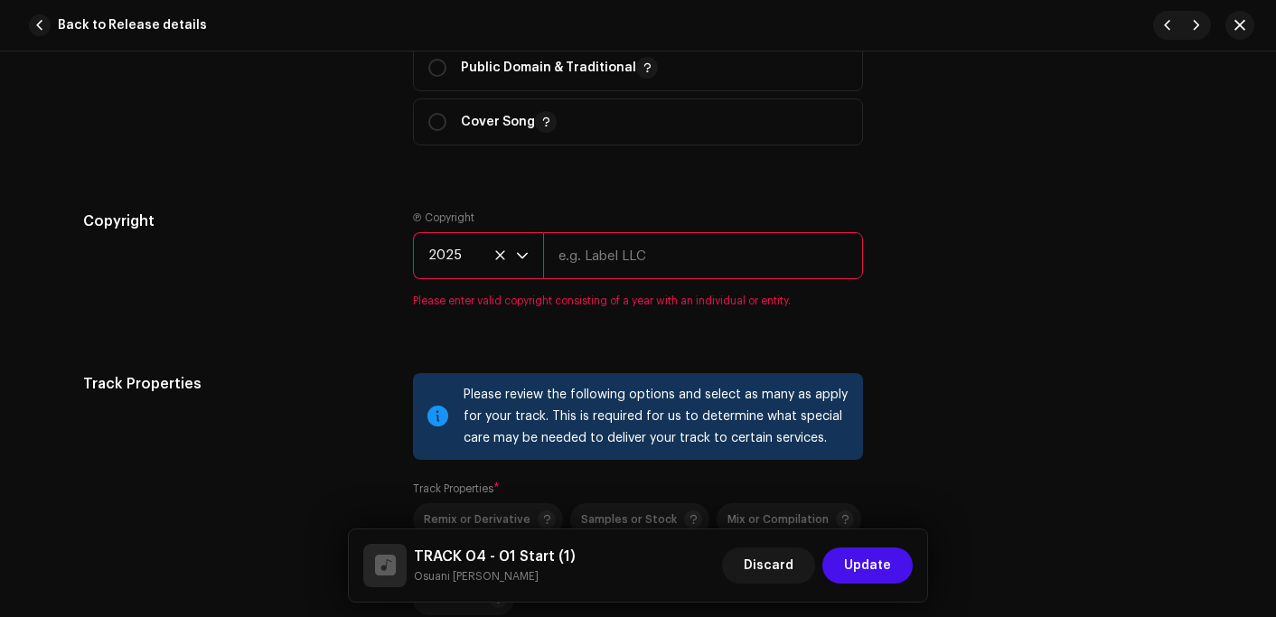
click at [625, 251] on input "text" at bounding box center [703, 255] width 320 height 47
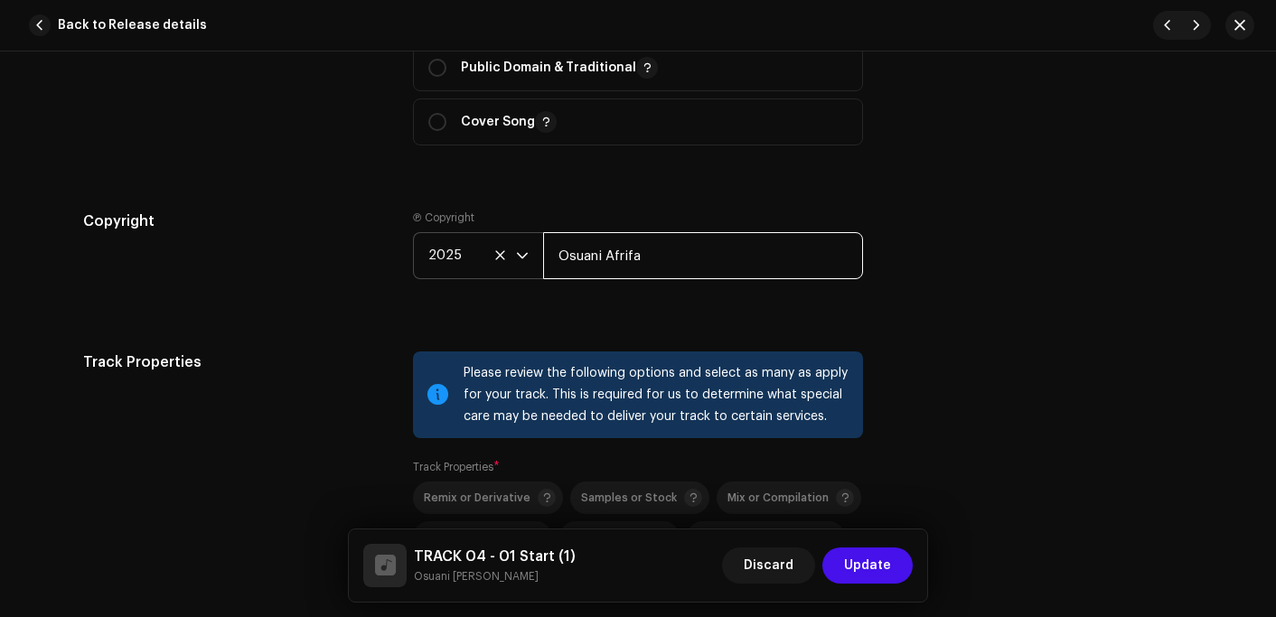
scroll to position [2621, 0]
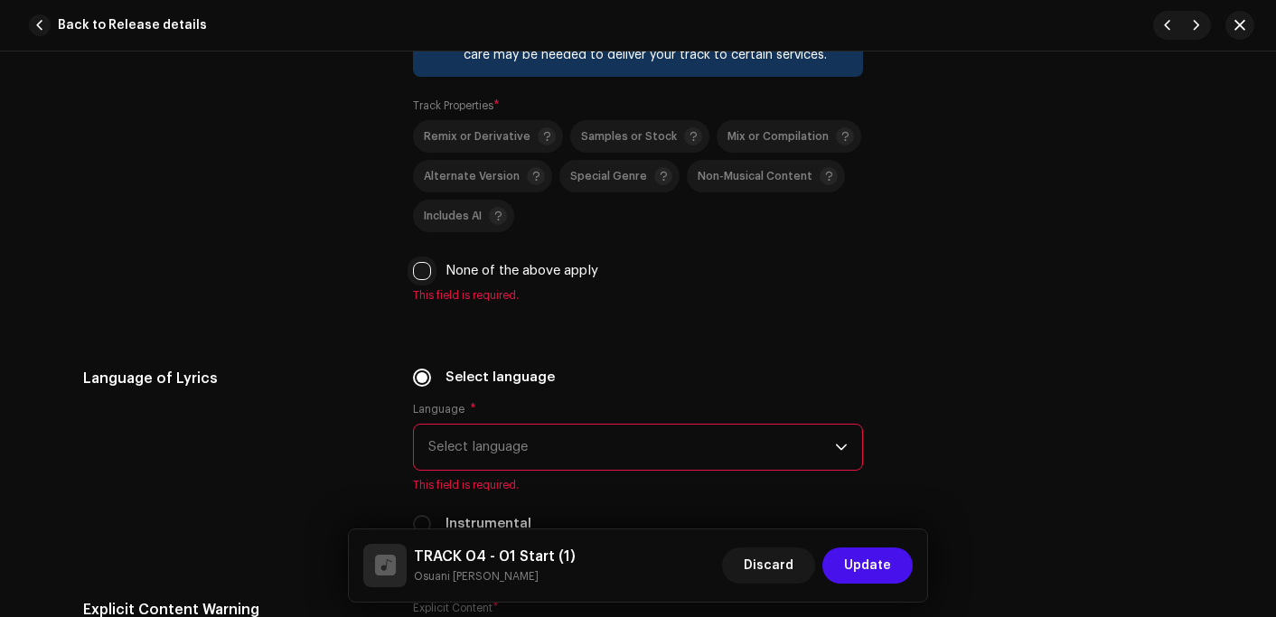
click at [414, 279] on input "None of the above apply" at bounding box center [422, 271] width 18 height 18
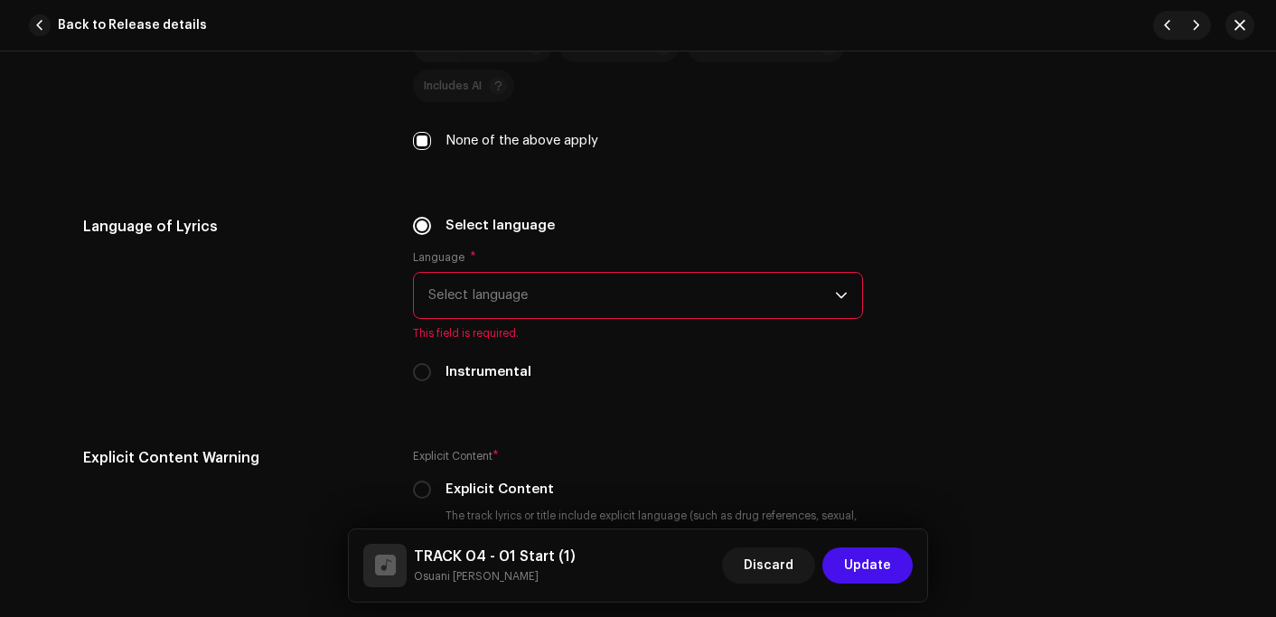
scroll to position [2892, 0]
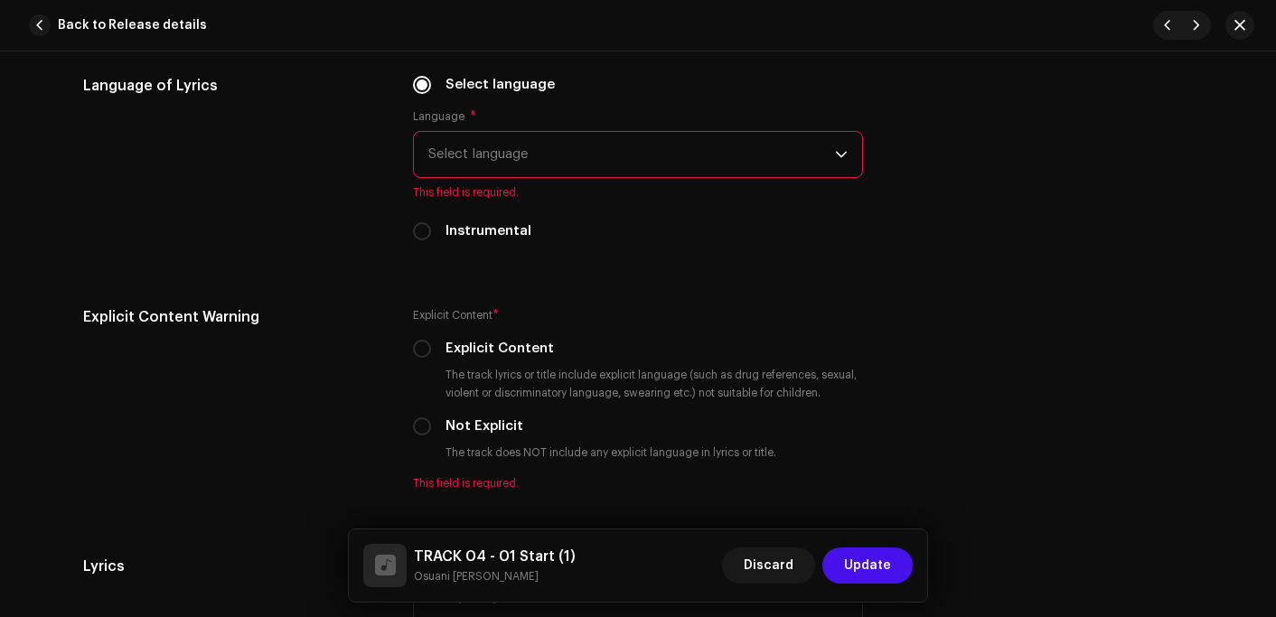
click at [517, 152] on span "Select language" at bounding box center [631, 154] width 407 height 45
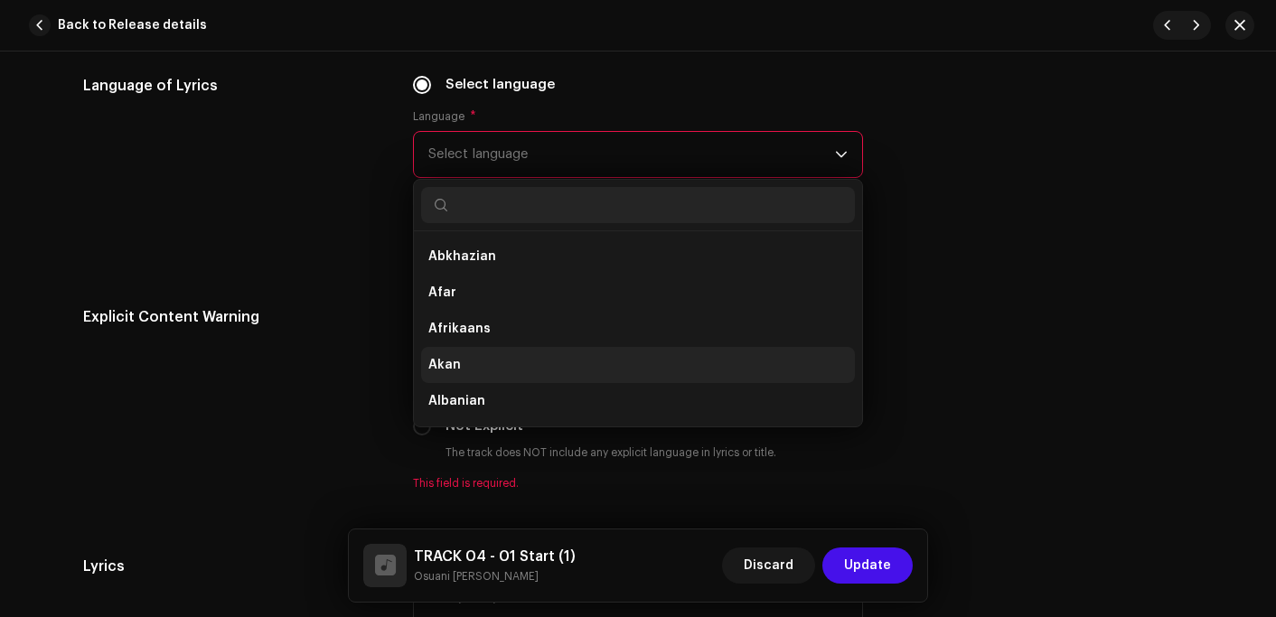
click at [470, 367] on li "Akan" at bounding box center [638, 365] width 434 height 36
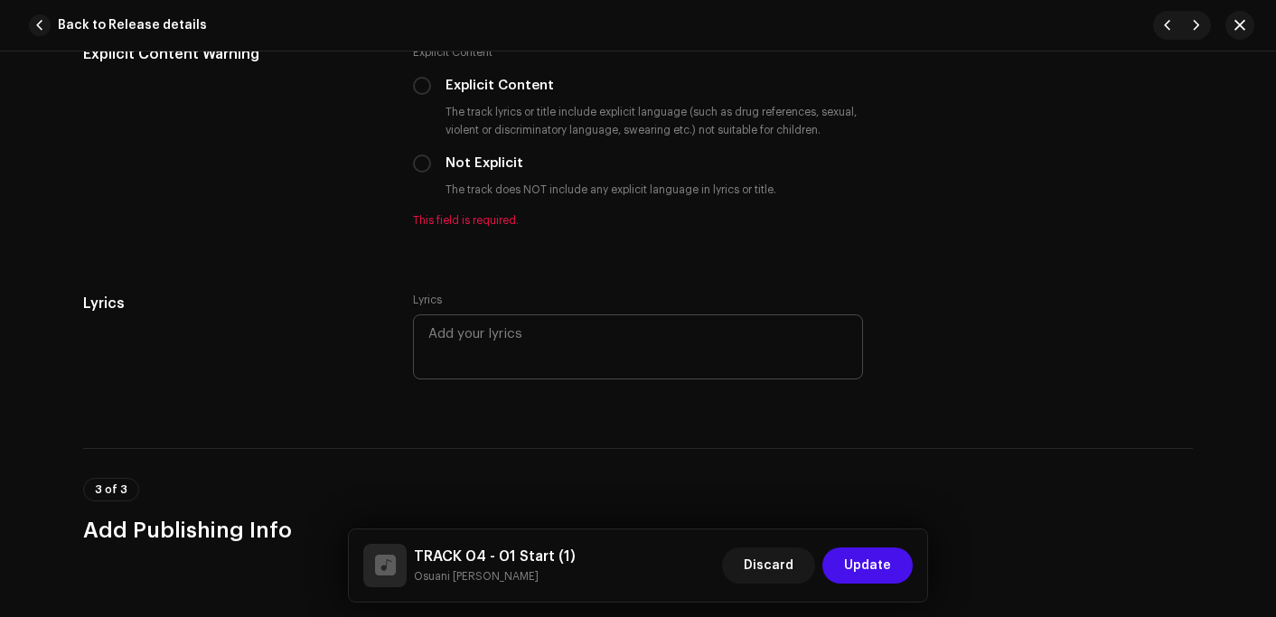
scroll to position [3163, 0]
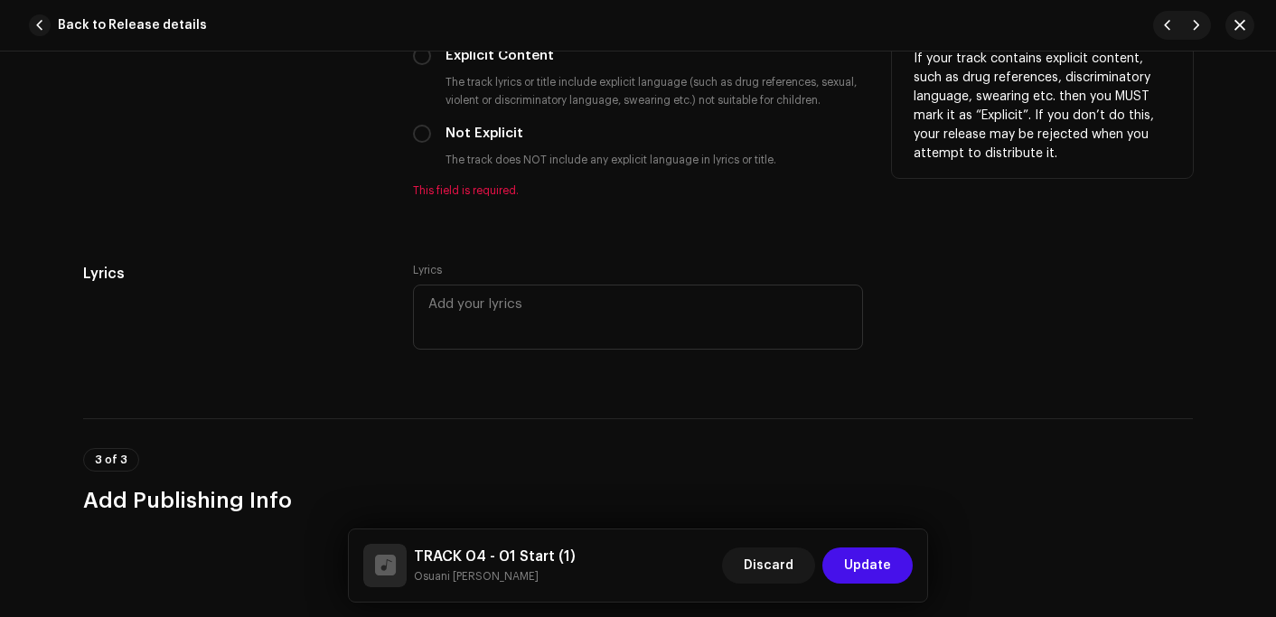
click at [462, 136] on label "Not Explicit" at bounding box center [485, 134] width 78 height 20
click at [431, 136] on input "Not Explicit" at bounding box center [422, 134] width 18 height 18
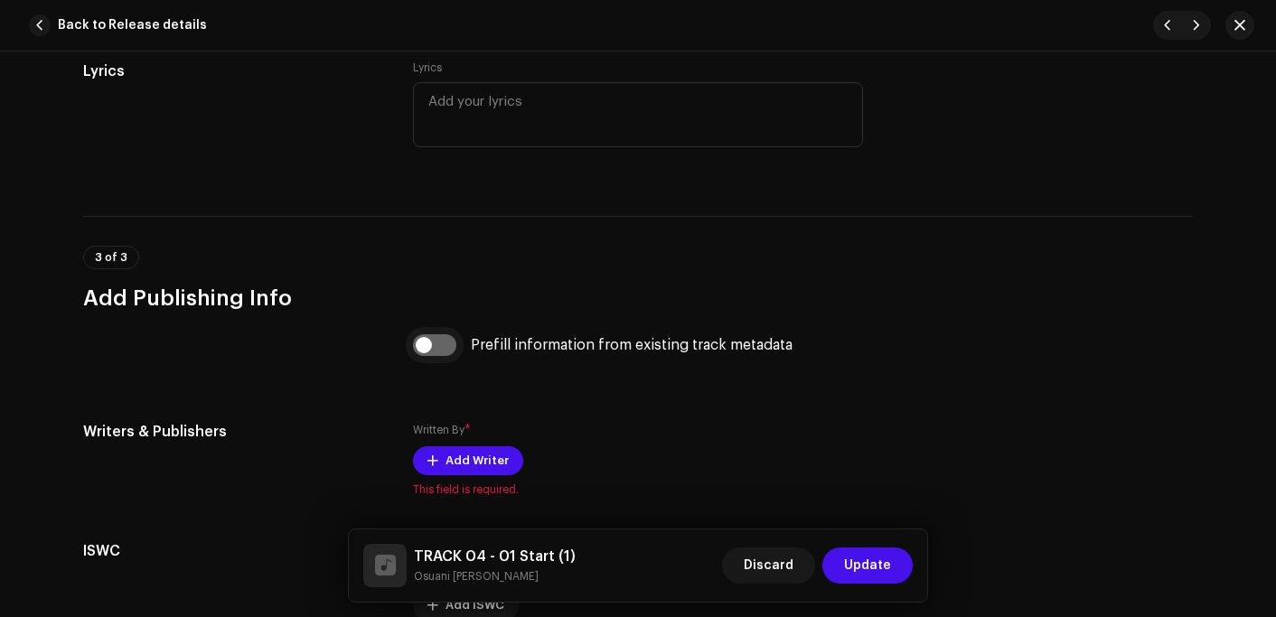
click at [427, 347] on input "checkbox" at bounding box center [434, 345] width 43 height 22
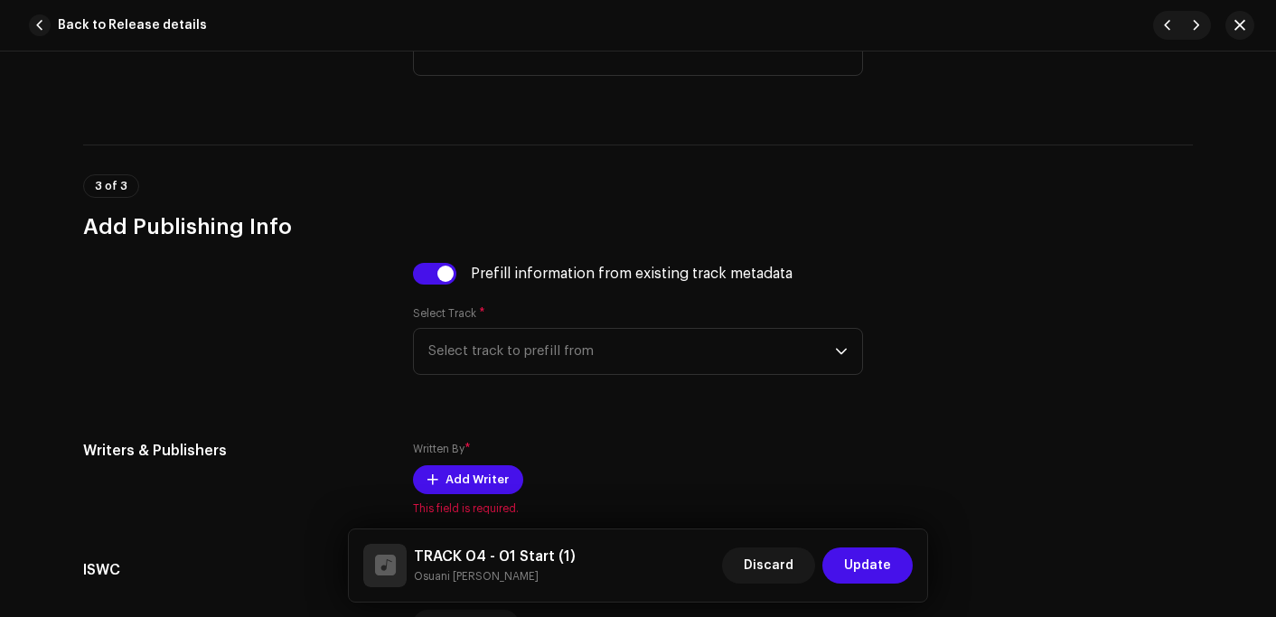
scroll to position [3525, 0]
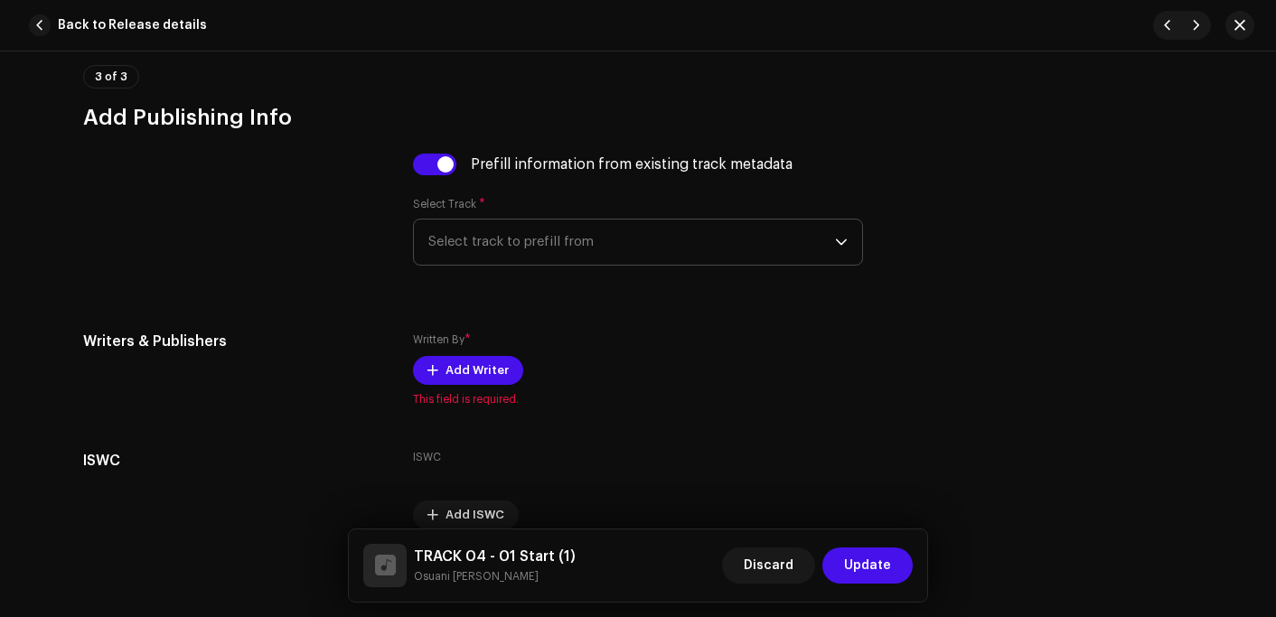
click at [517, 248] on span "Select track to prefill from" at bounding box center [631, 242] width 407 height 45
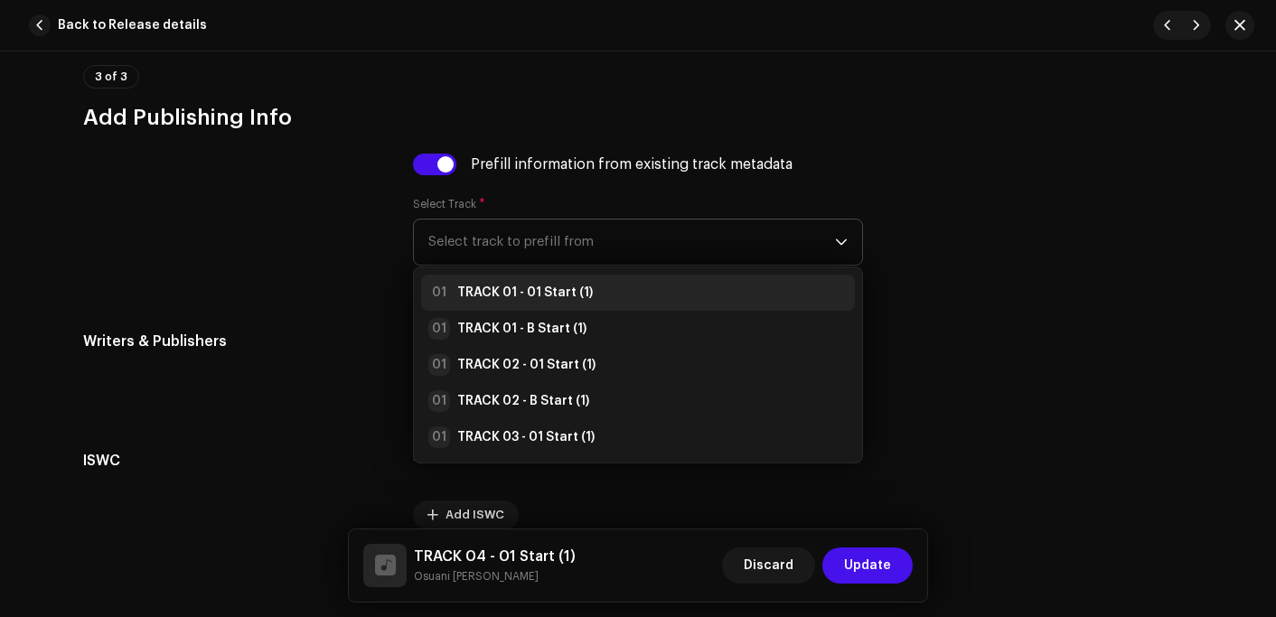
click at [519, 302] on strong "TRACK 01 - 01 Start (1)" at bounding box center [525, 293] width 136 height 18
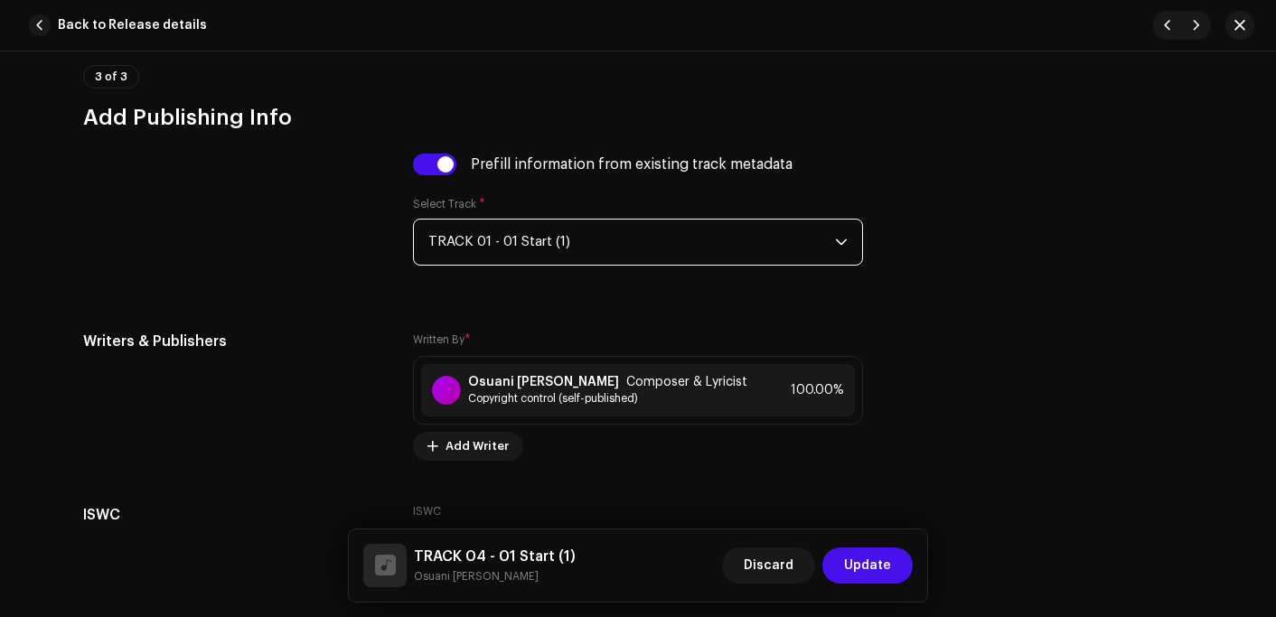
scroll to position [3668, 0]
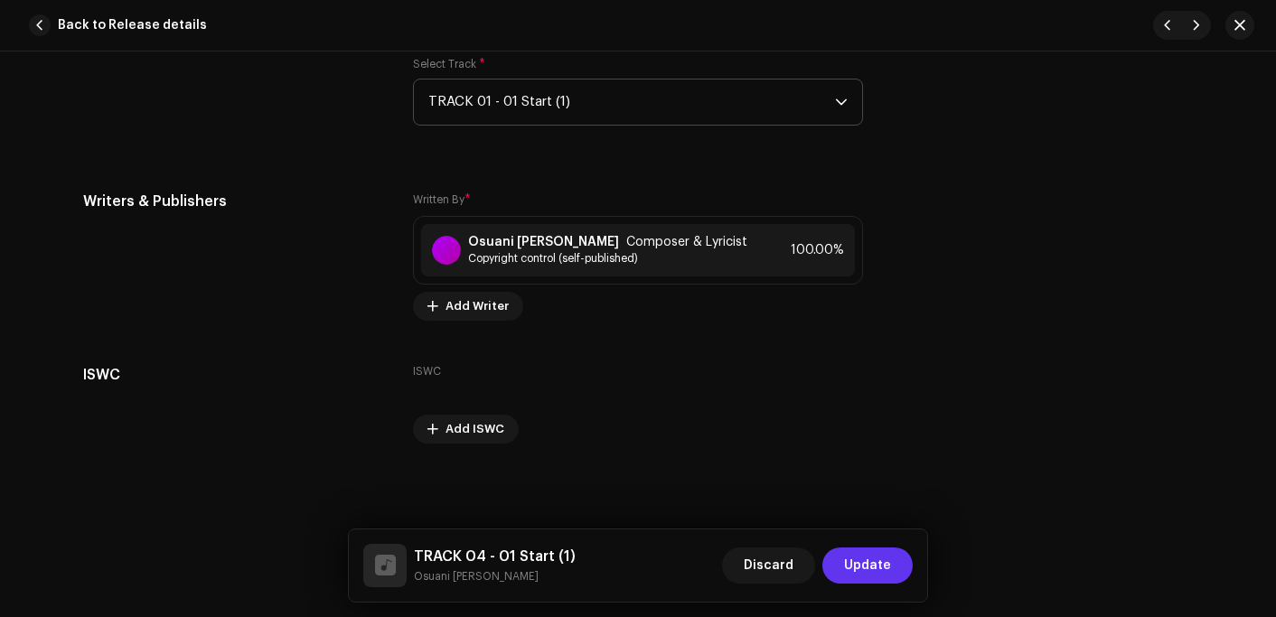
click at [871, 569] on span "Update" at bounding box center [867, 566] width 47 height 36
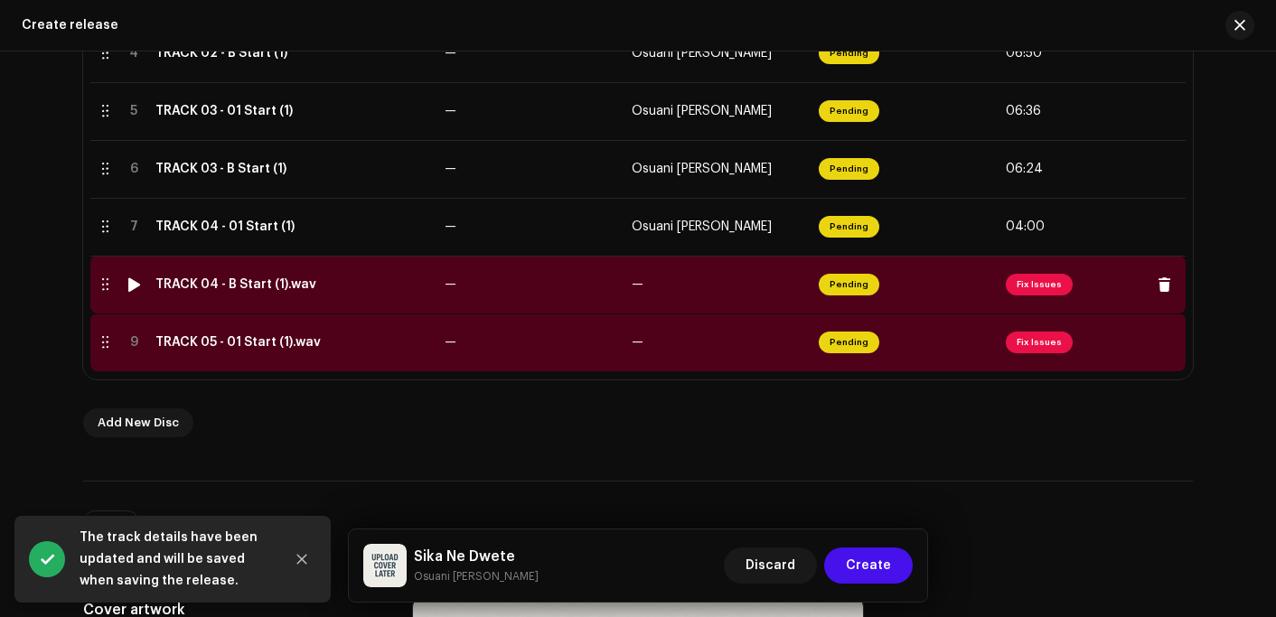
click at [295, 280] on div "TRACK 04 - B Start (1).wav" at bounding box center [235, 284] width 161 height 14
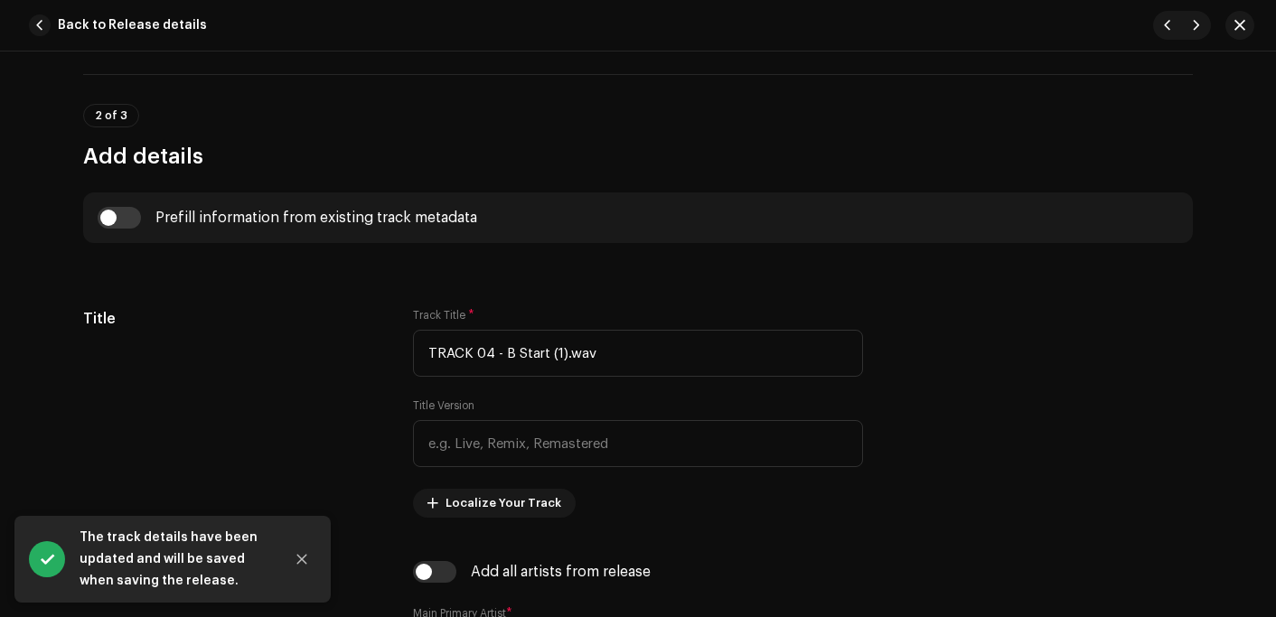
scroll to position [723, 0]
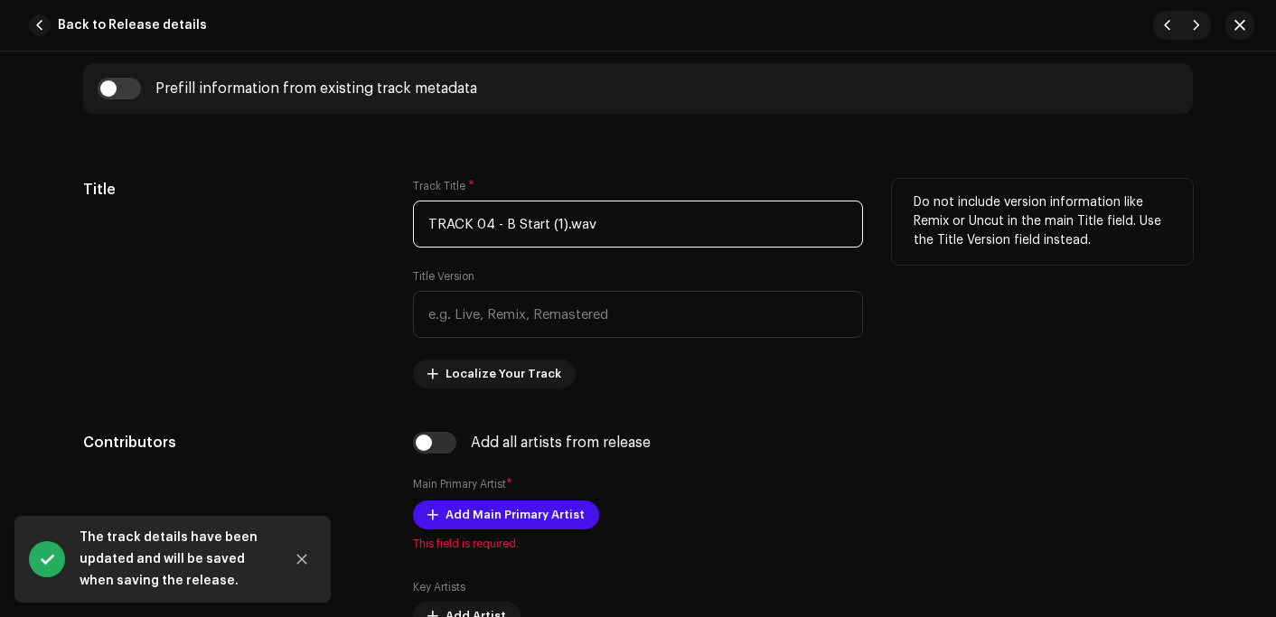
click at [648, 217] on input "TRACK 04 - B Start (1).wav" at bounding box center [638, 224] width 450 height 47
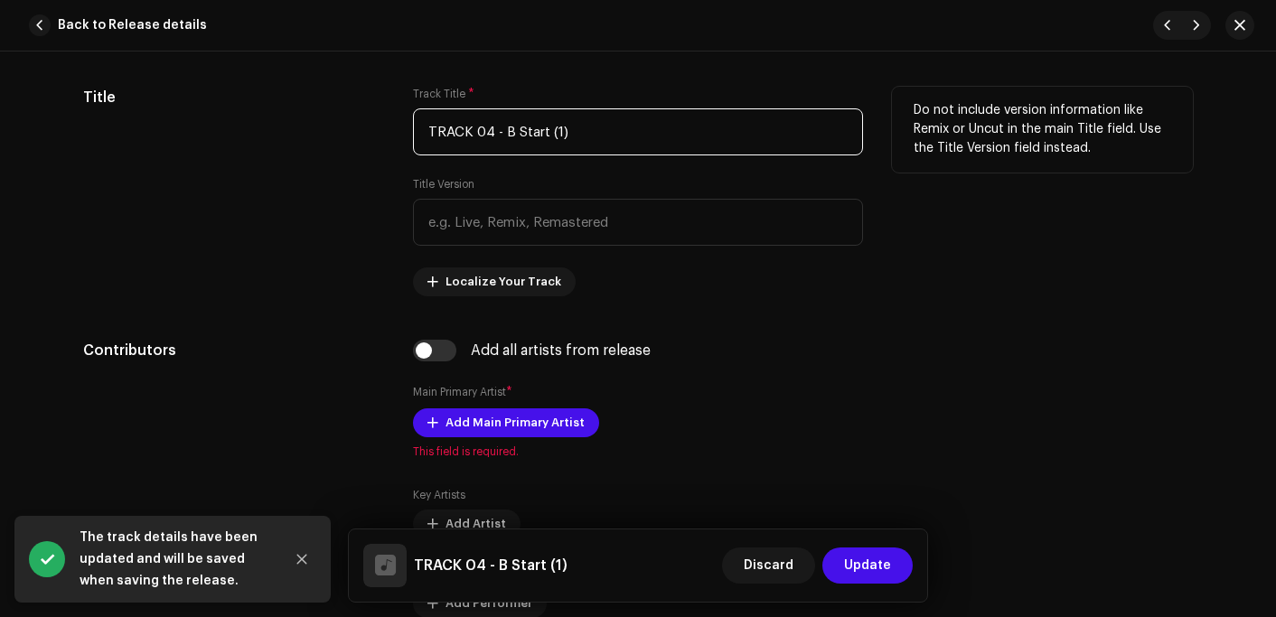
scroll to position [994, 0]
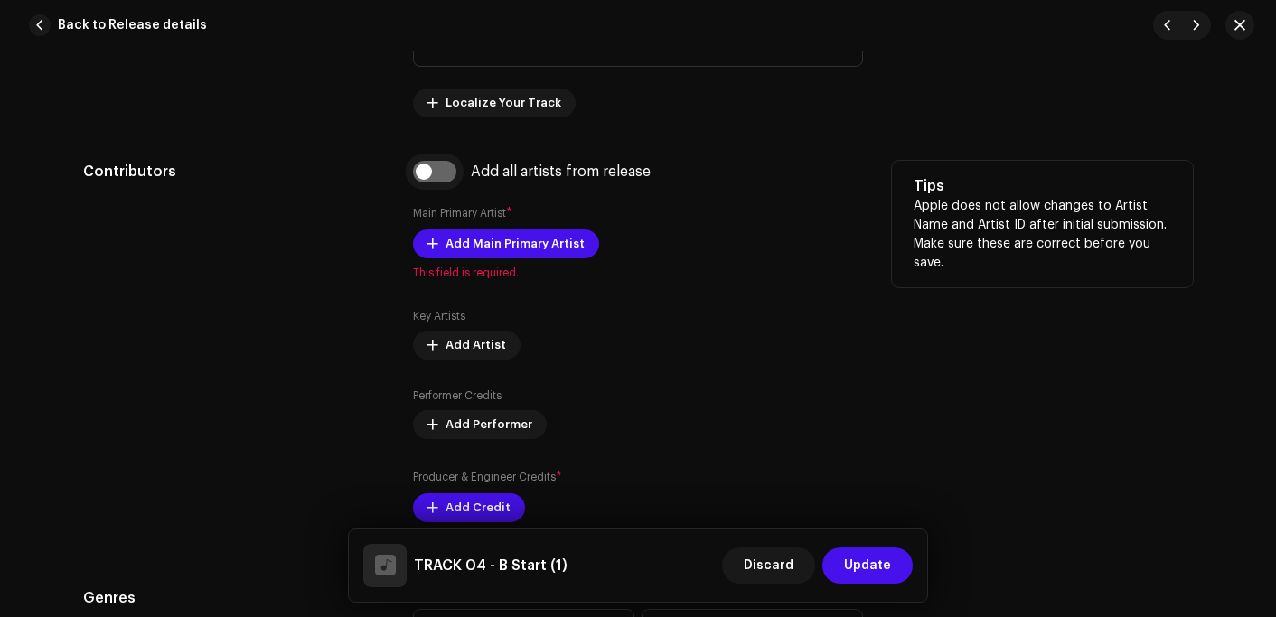
click at [441, 180] on input "checkbox" at bounding box center [434, 172] width 43 height 22
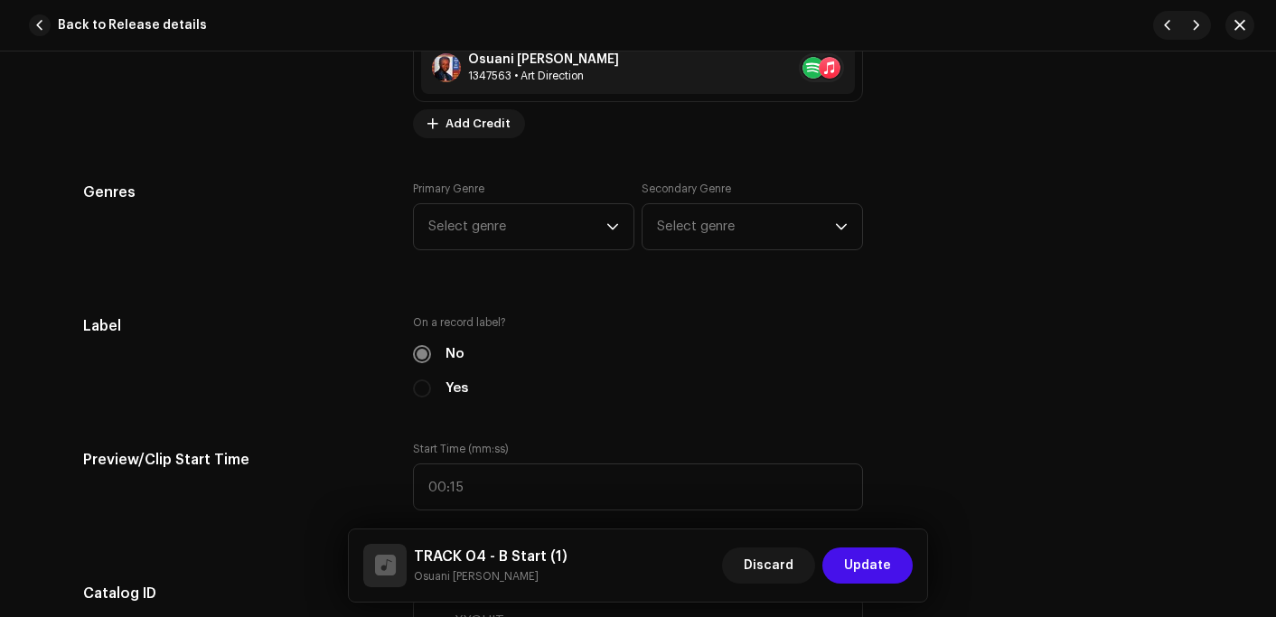
scroll to position [1536, 0]
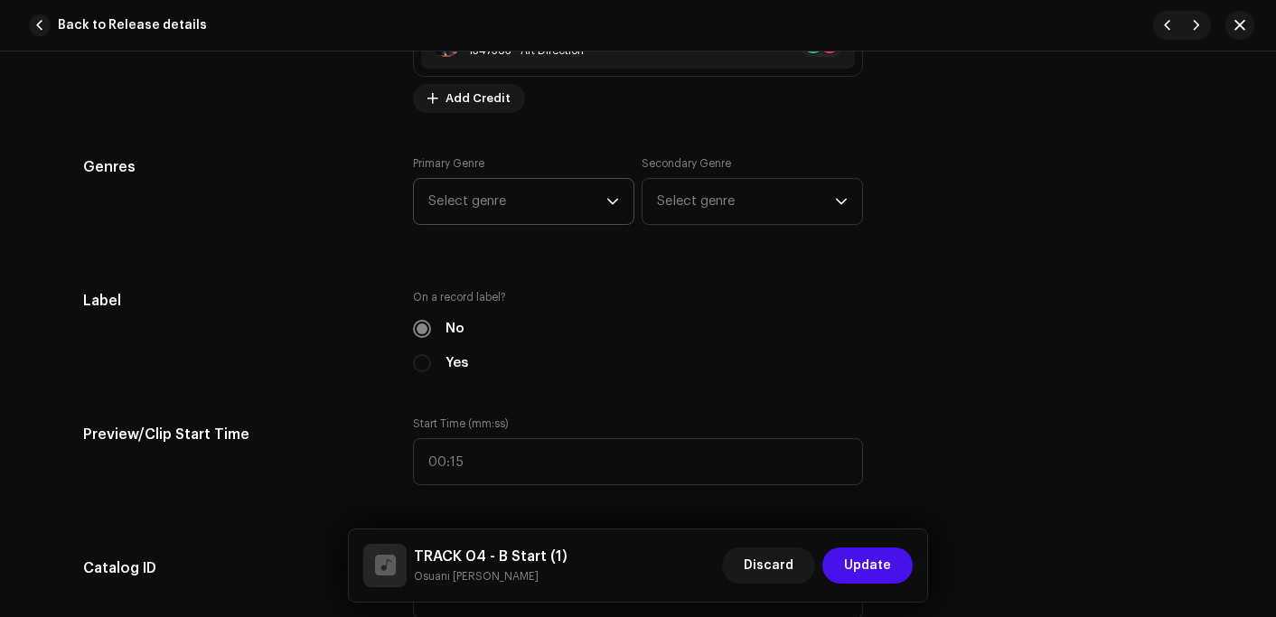
click at [510, 202] on span "Select genre" at bounding box center [517, 201] width 178 height 45
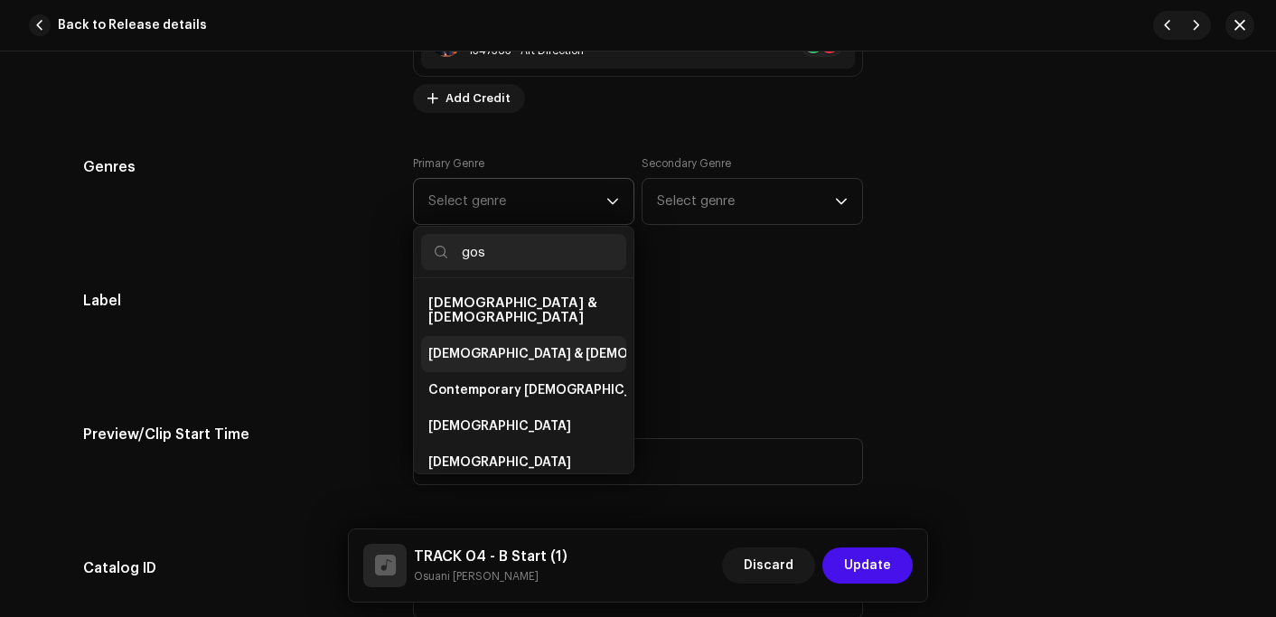
click at [505, 345] on span "[DEMOGRAPHIC_DATA] & [DEMOGRAPHIC_DATA]" at bounding box center [578, 354] width 300 height 18
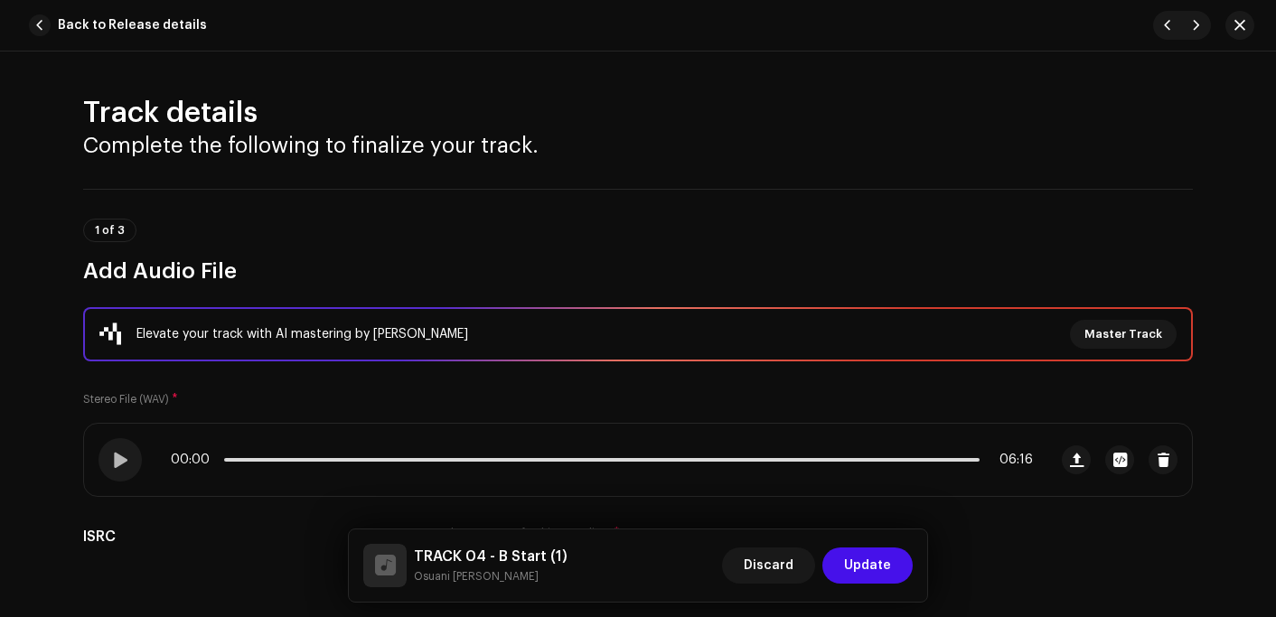
scroll to position [626, 0]
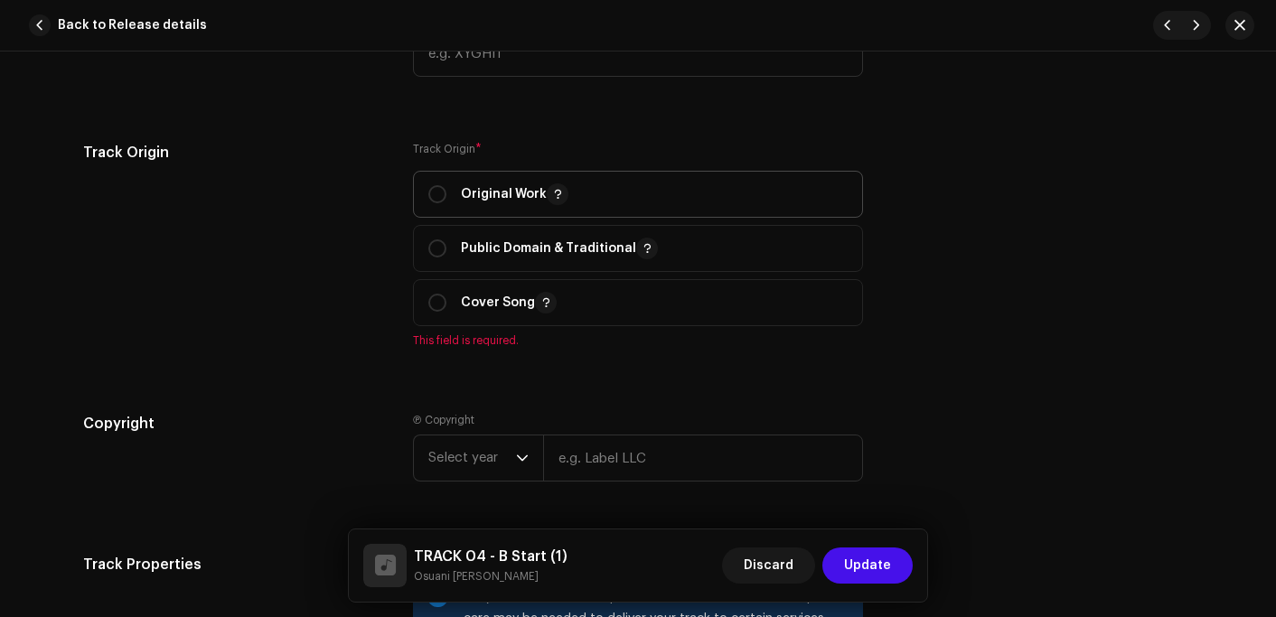
click at [507, 209] on span "Original Work" at bounding box center [637, 194] width 419 height 45
radio input "true"
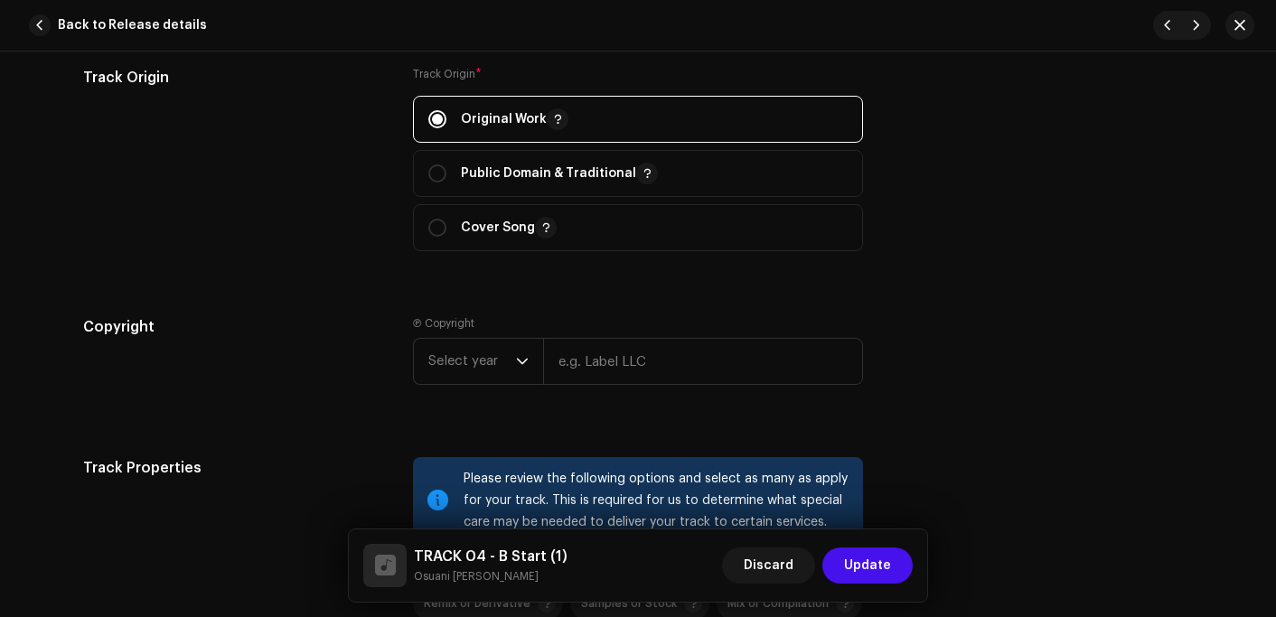
scroll to position [2259, 0]
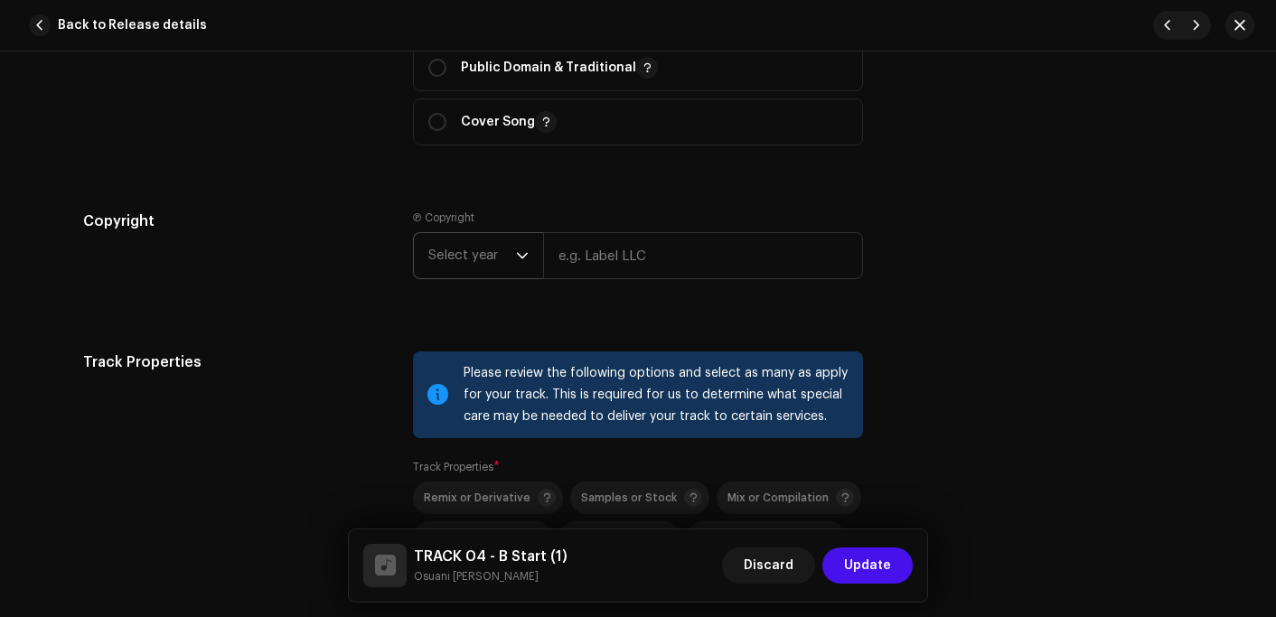
click at [457, 258] on span "Select year" at bounding box center [472, 255] width 88 height 45
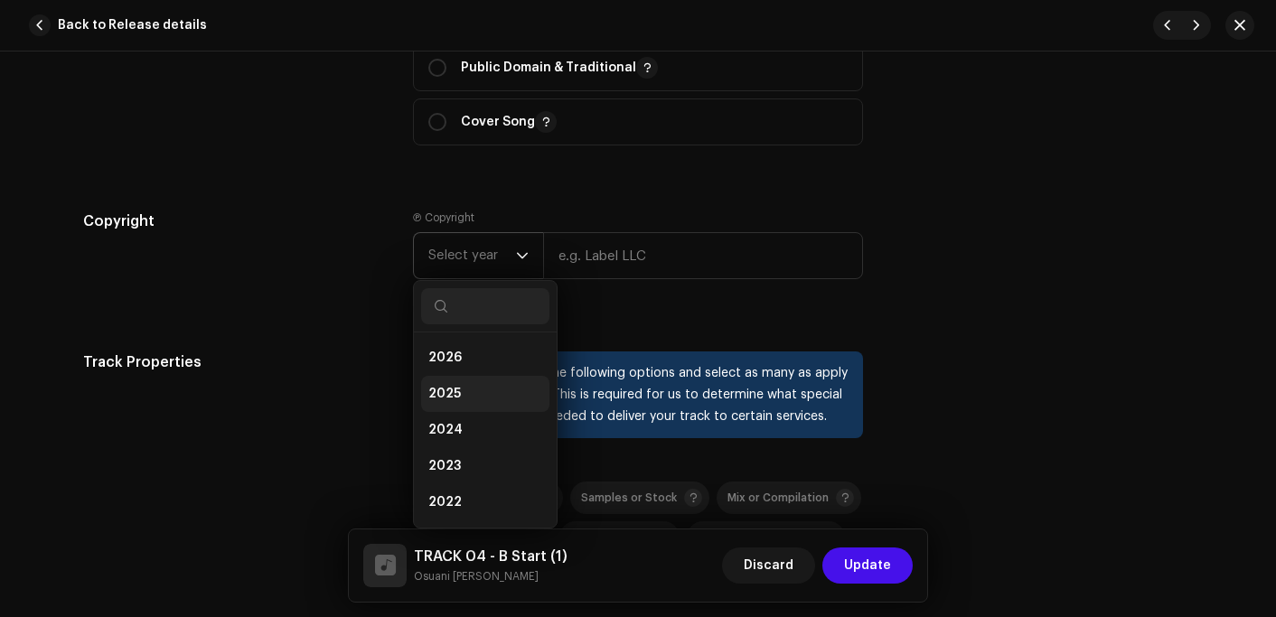
click at [454, 390] on span "2025" at bounding box center [444, 394] width 33 height 18
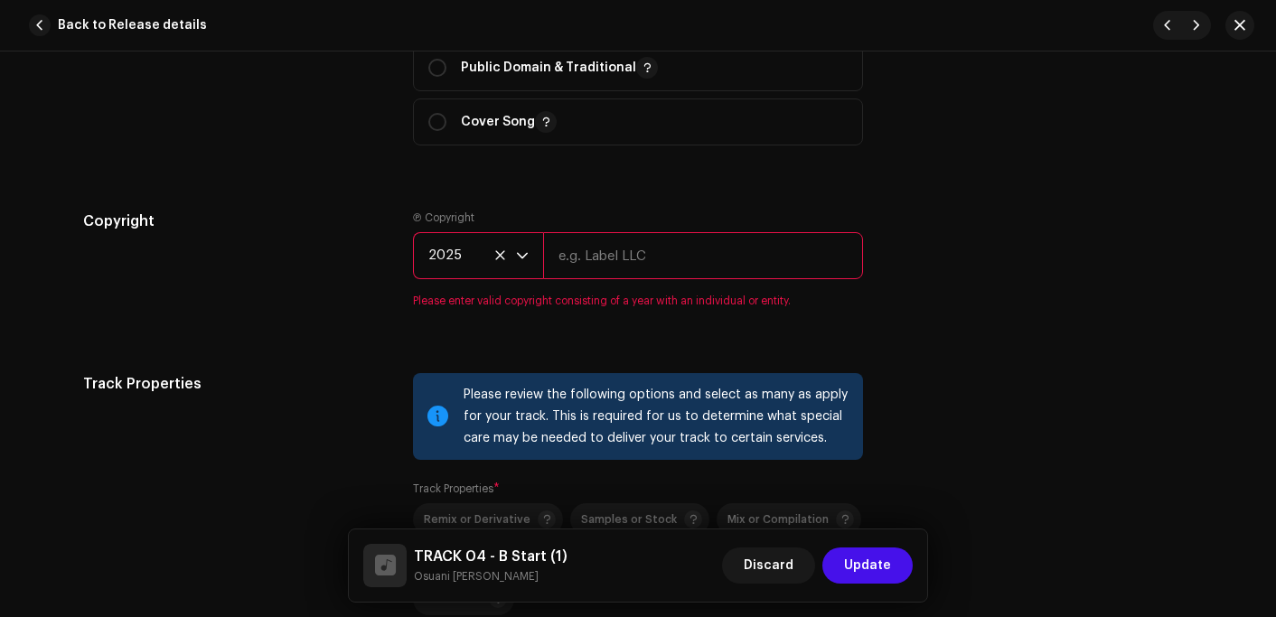
click at [606, 269] on input "text" at bounding box center [703, 255] width 320 height 47
type input "Osuani Afrifa"
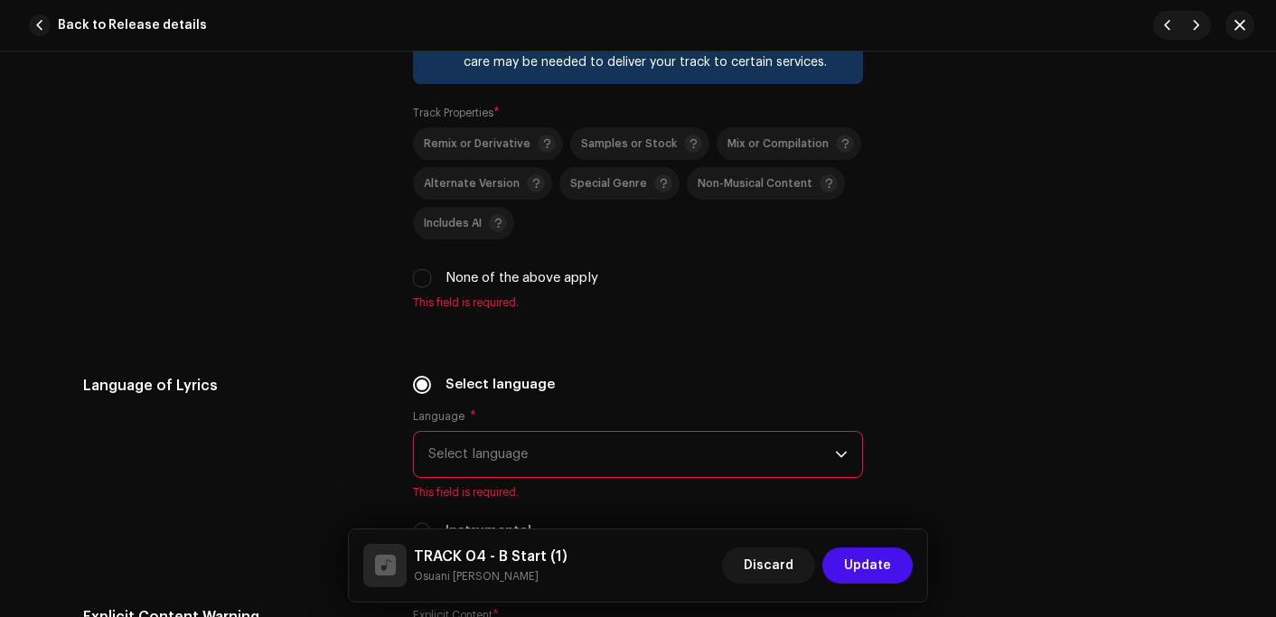
scroll to position [2621, 0]
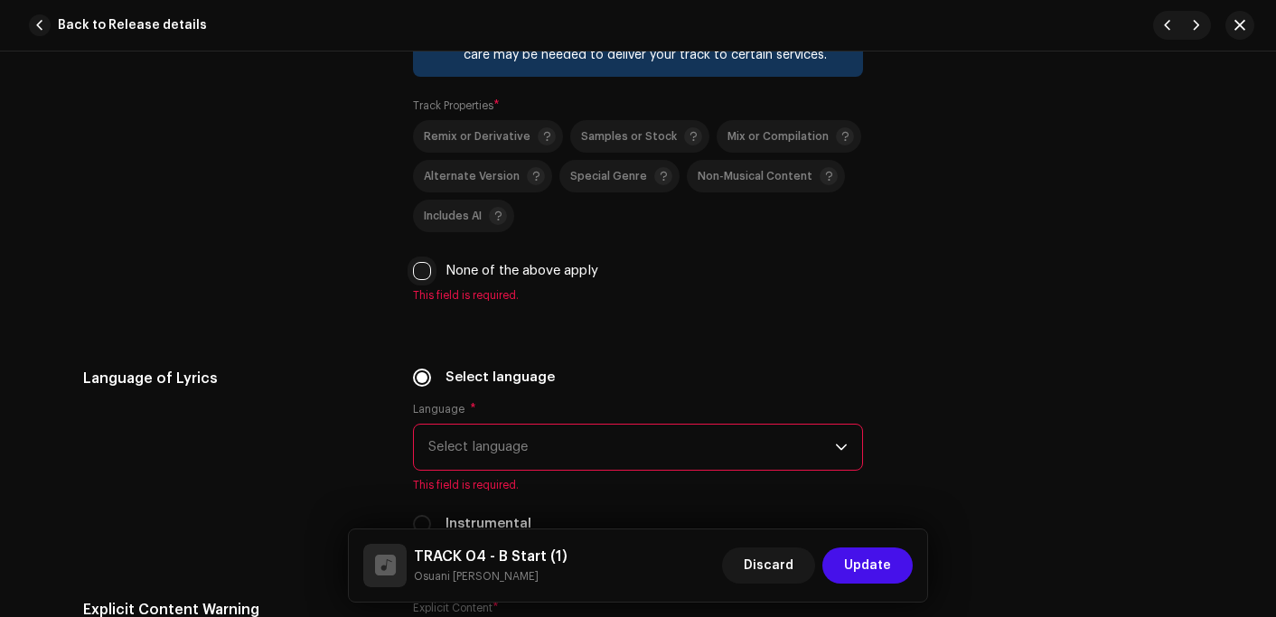
click at [413, 275] on input "None of the above apply" at bounding box center [422, 271] width 18 height 18
checkbox input "true"
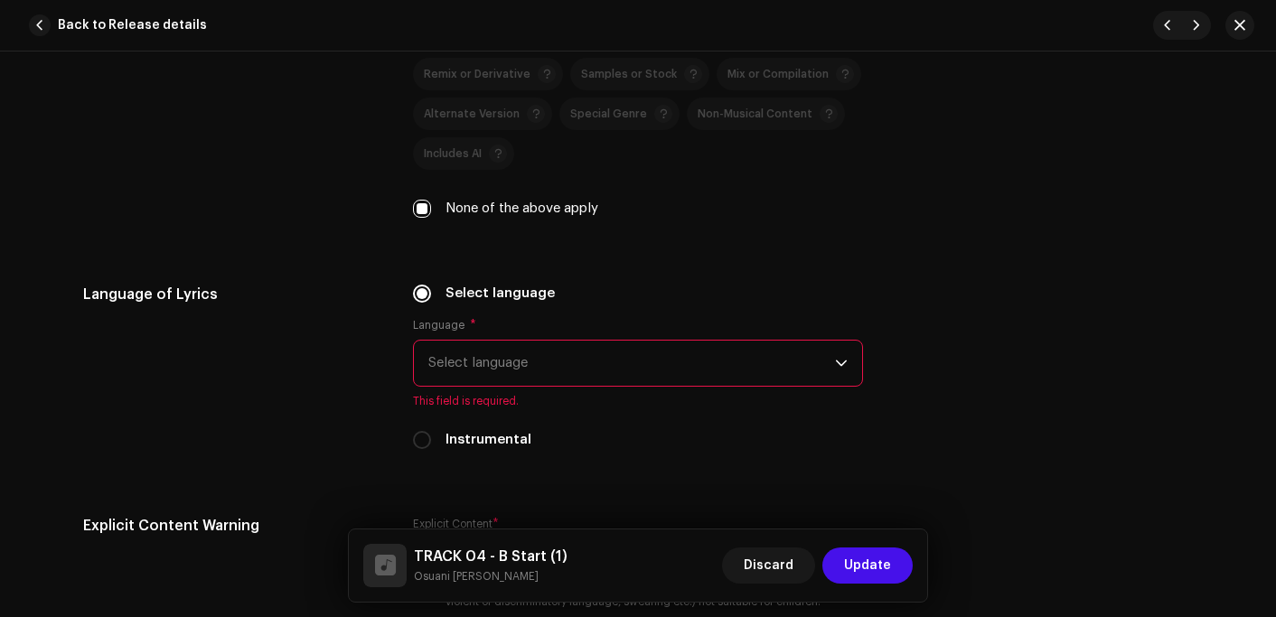
scroll to position [2892, 0]
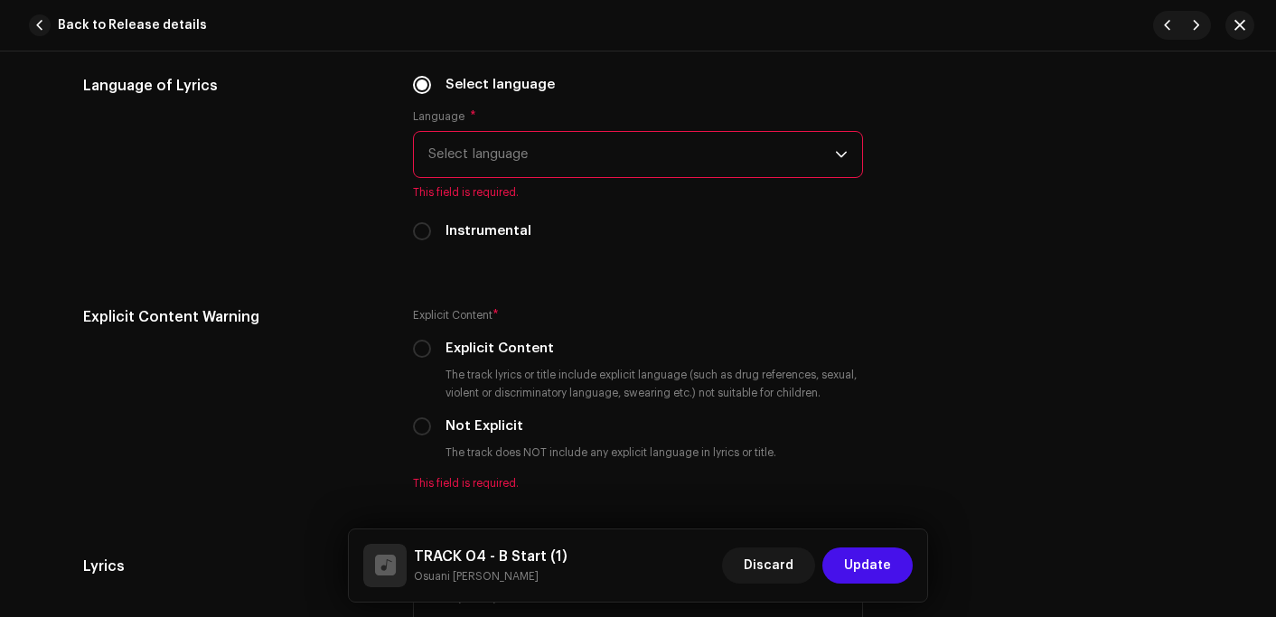
click at [491, 161] on span "Select language" at bounding box center [631, 154] width 407 height 45
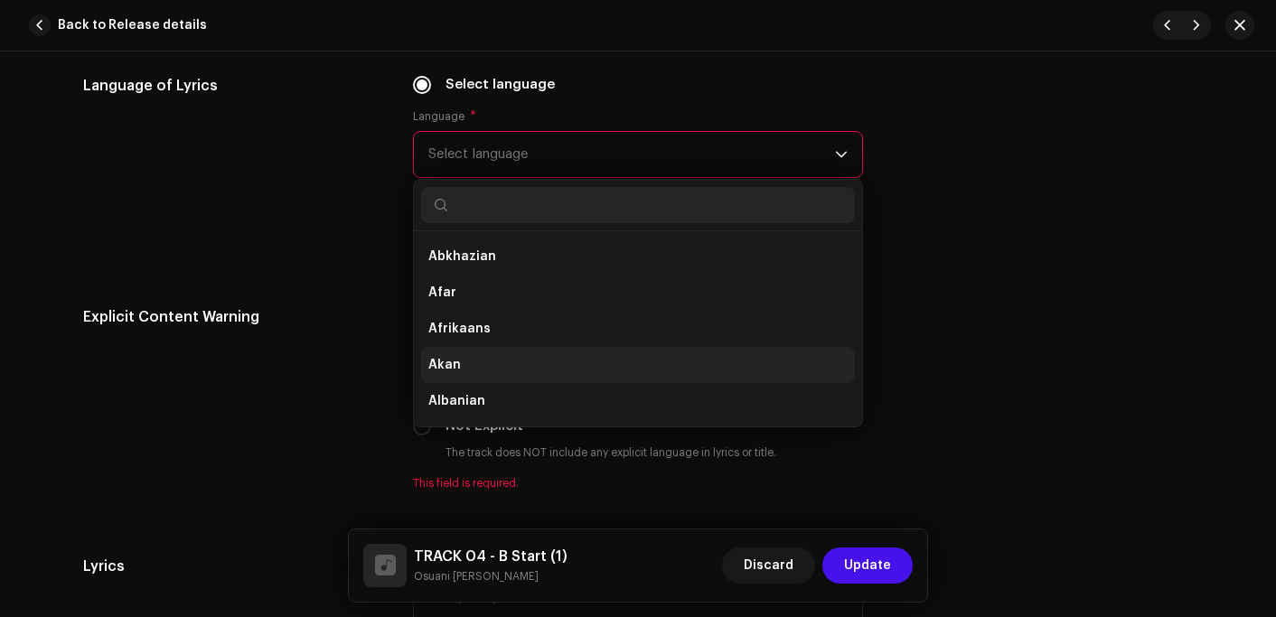
click at [460, 365] on li "Akan" at bounding box center [638, 365] width 434 height 36
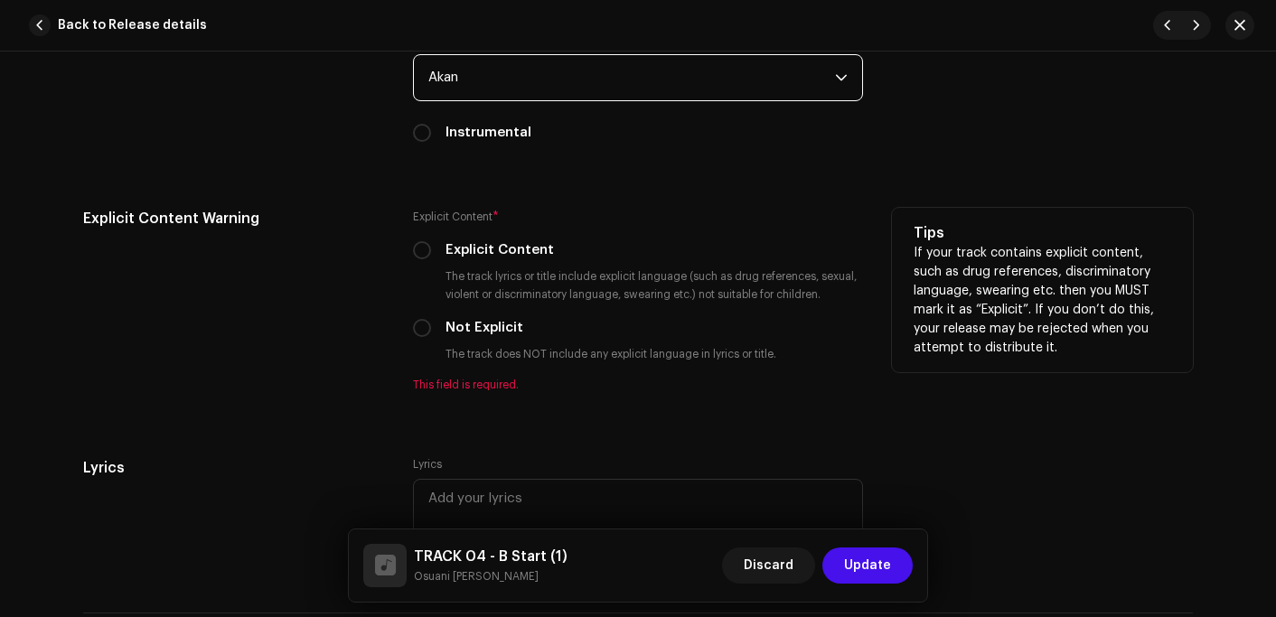
scroll to position [3073, 0]
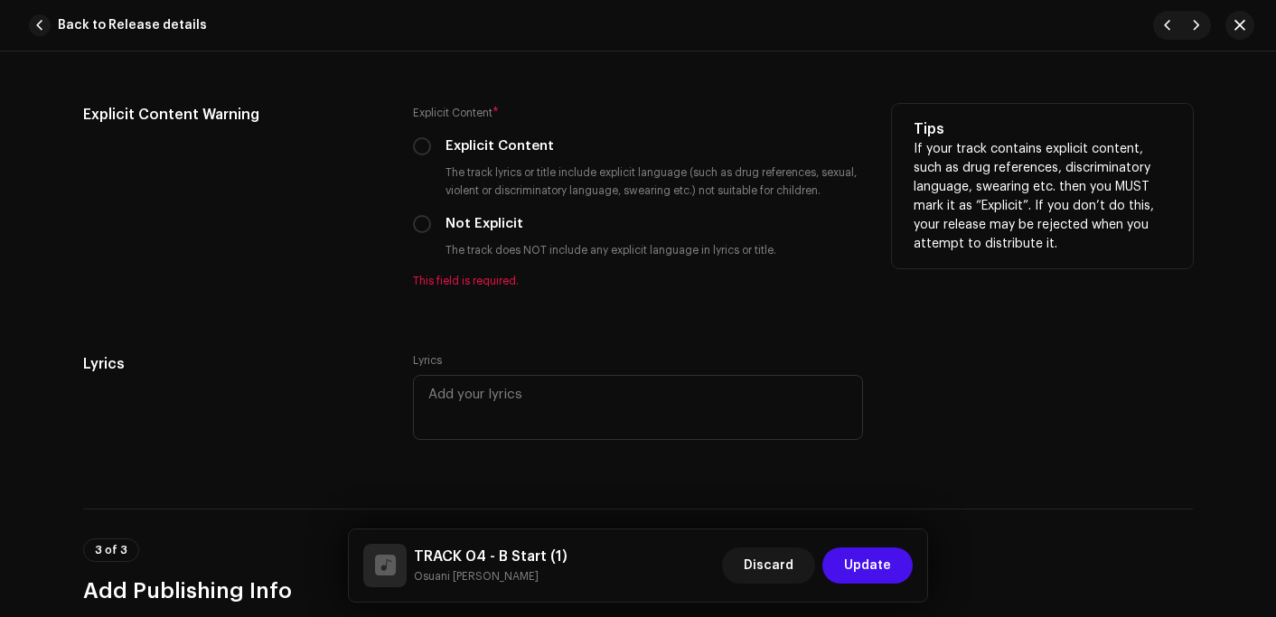
click at [458, 227] on label "Not Explicit" at bounding box center [485, 224] width 78 height 20
click at [431, 227] on input "Not Explicit" at bounding box center [422, 224] width 18 height 18
radio input "true"
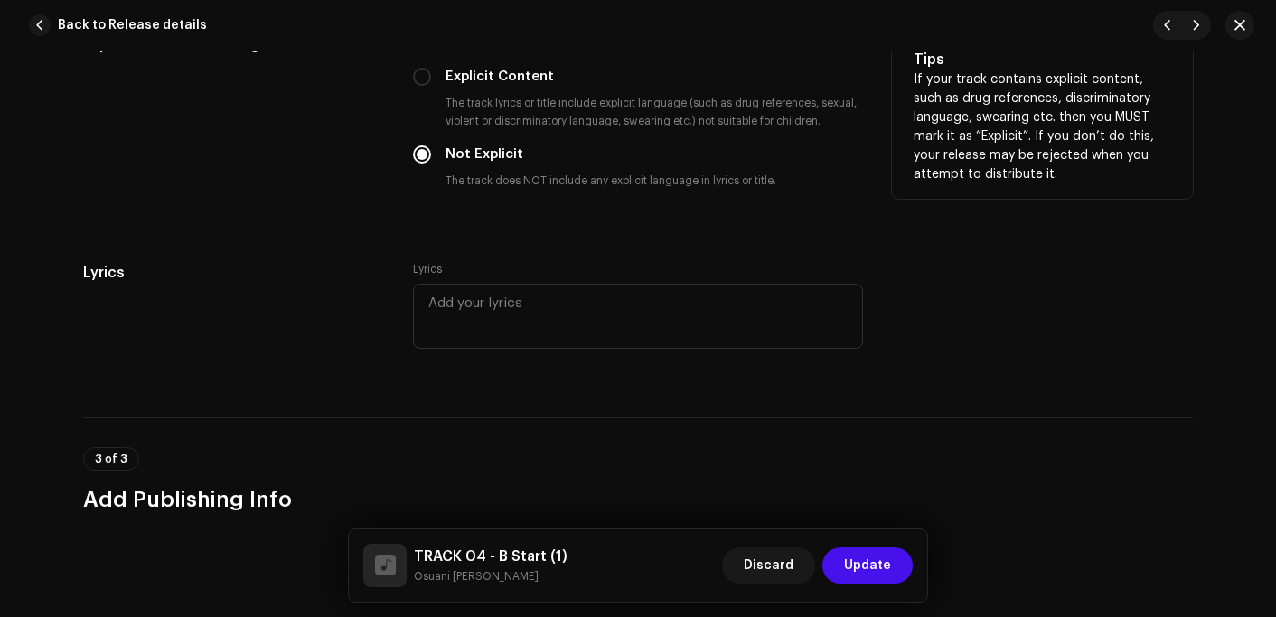
scroll to position [3434, 0]
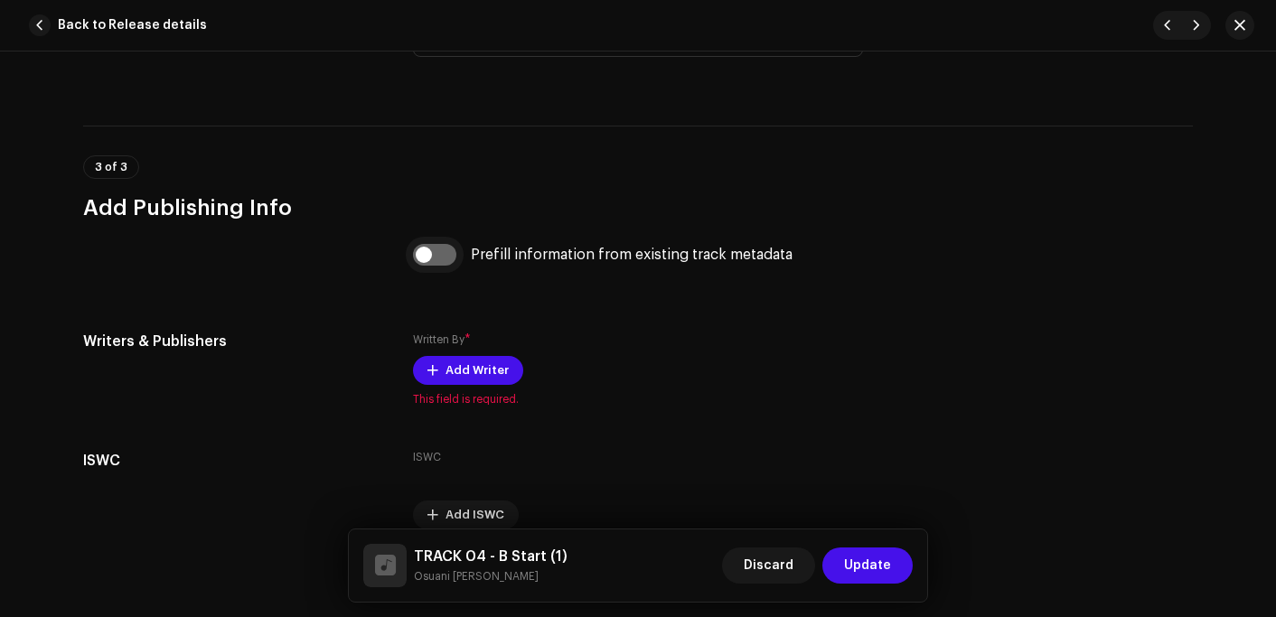
click at [446, 256] on input "checkbox" at bounding box center [434, 255] width 43 height 22
checkbox input "true"
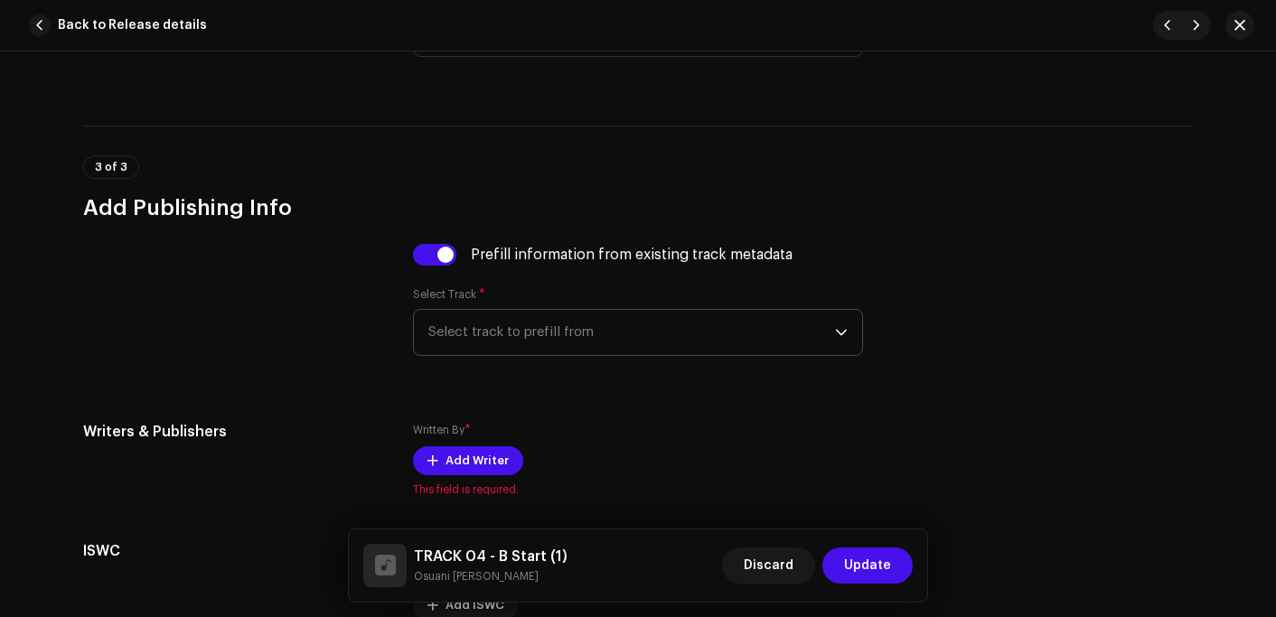
click at [480, 326] on span "Select track to prefill from" at bounding box center [631, 332] width 407 height 45
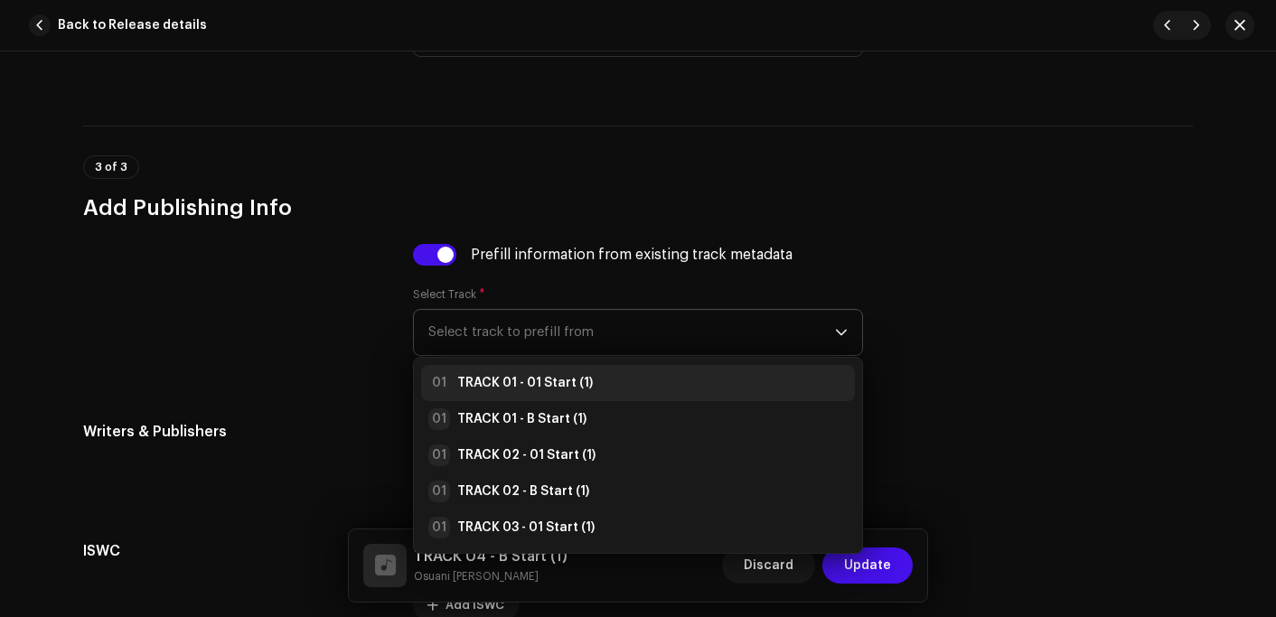
click at [474, 380] on strong "TRACK 01 - 01 Start (1)" at bounding box center [525, 383] width 136 height 18
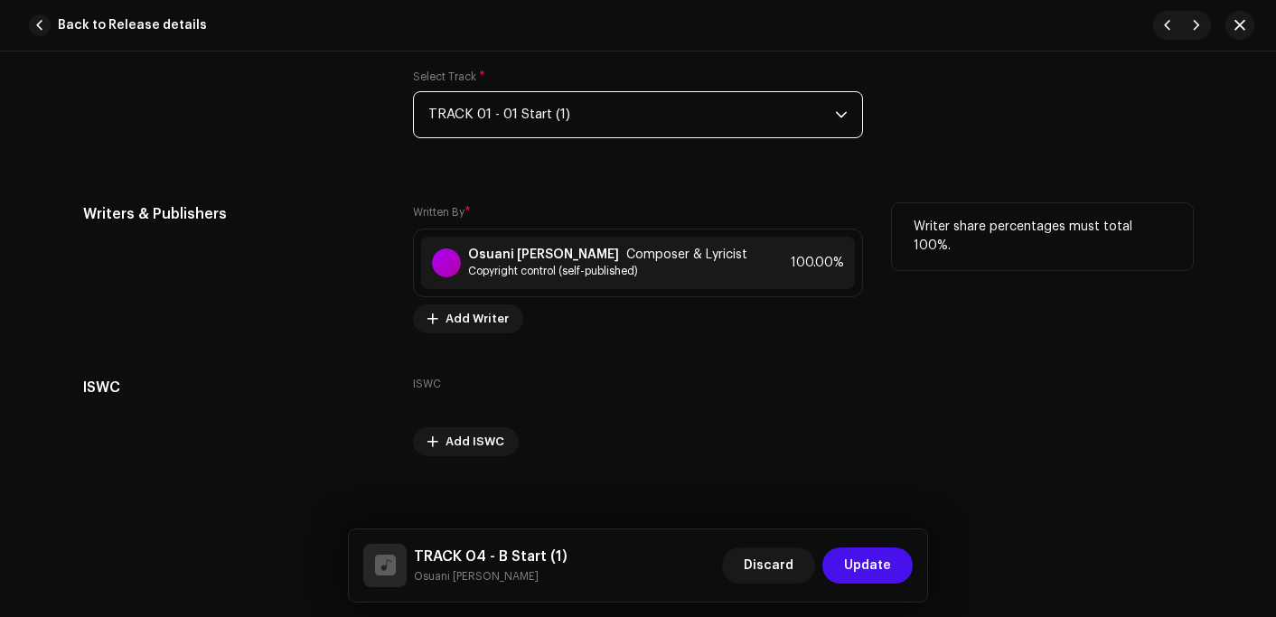
scroll to position [3668, 0]
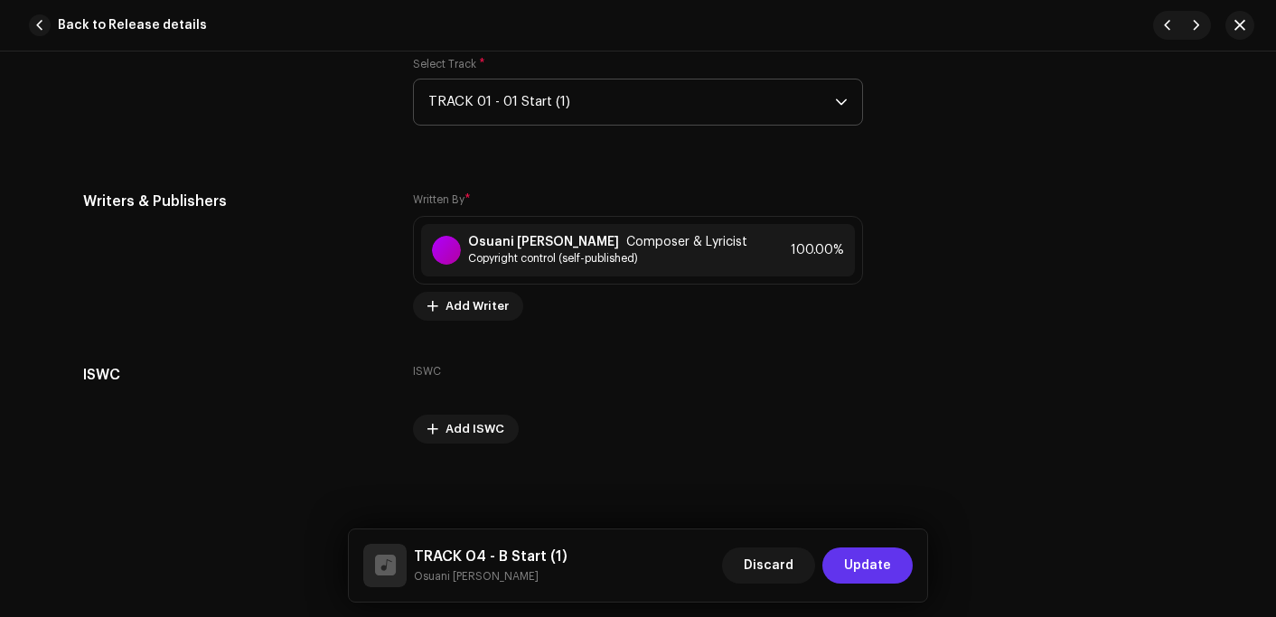
click at [860, 573] on span "Update" at bounding box center [867, 566] width 47 height 36
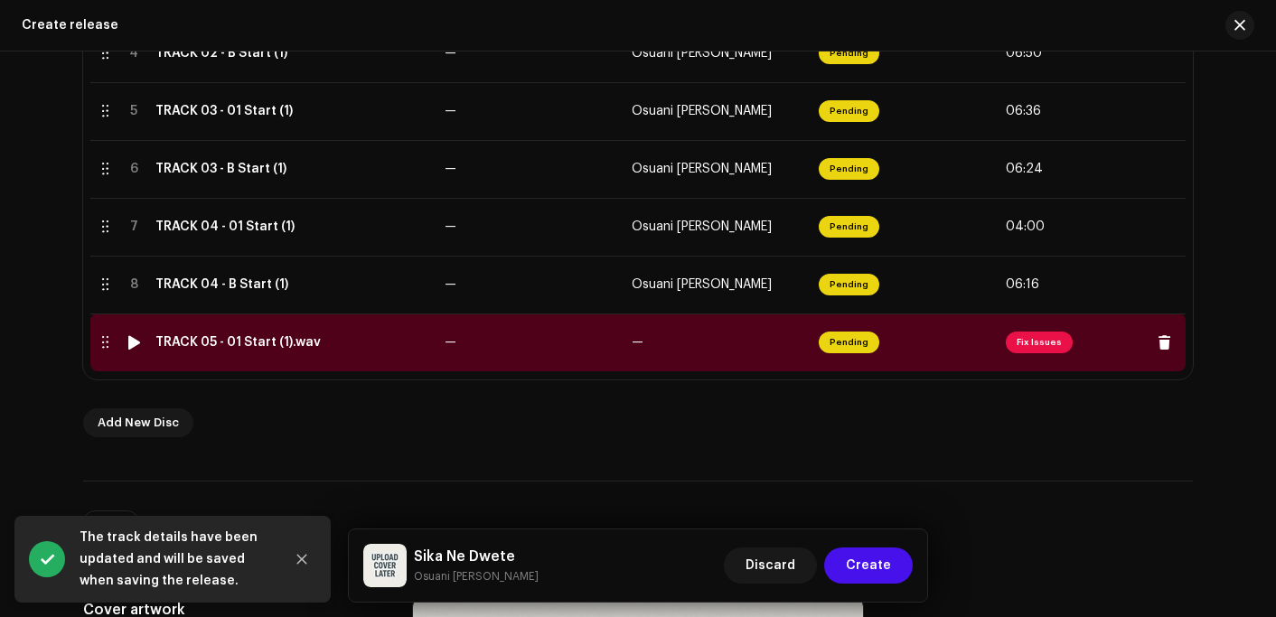
click at [211, 345] on div "TRACK 05 - 01 Start (1).wav" at bounding box center [237, 342] width 165 height 14
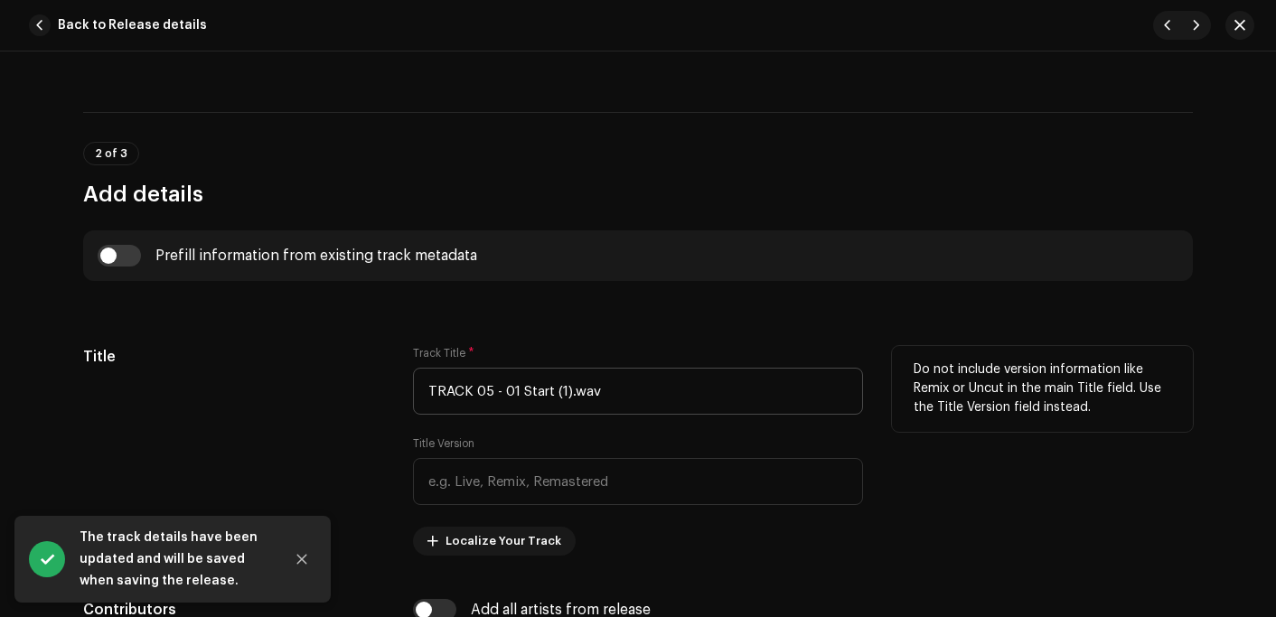
scroll to position [633, 0]
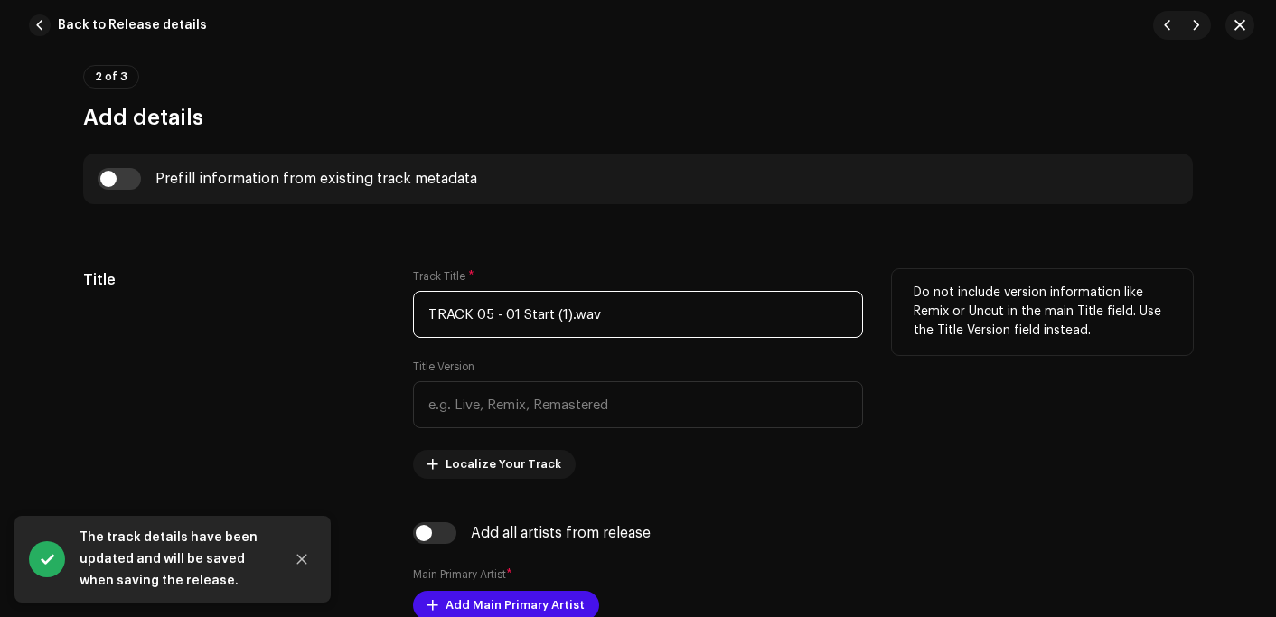
click at [634, 305] on input "TRACK 05 - 01 Start (1).wav" at bounding box center [638, 314] width 450 height 47
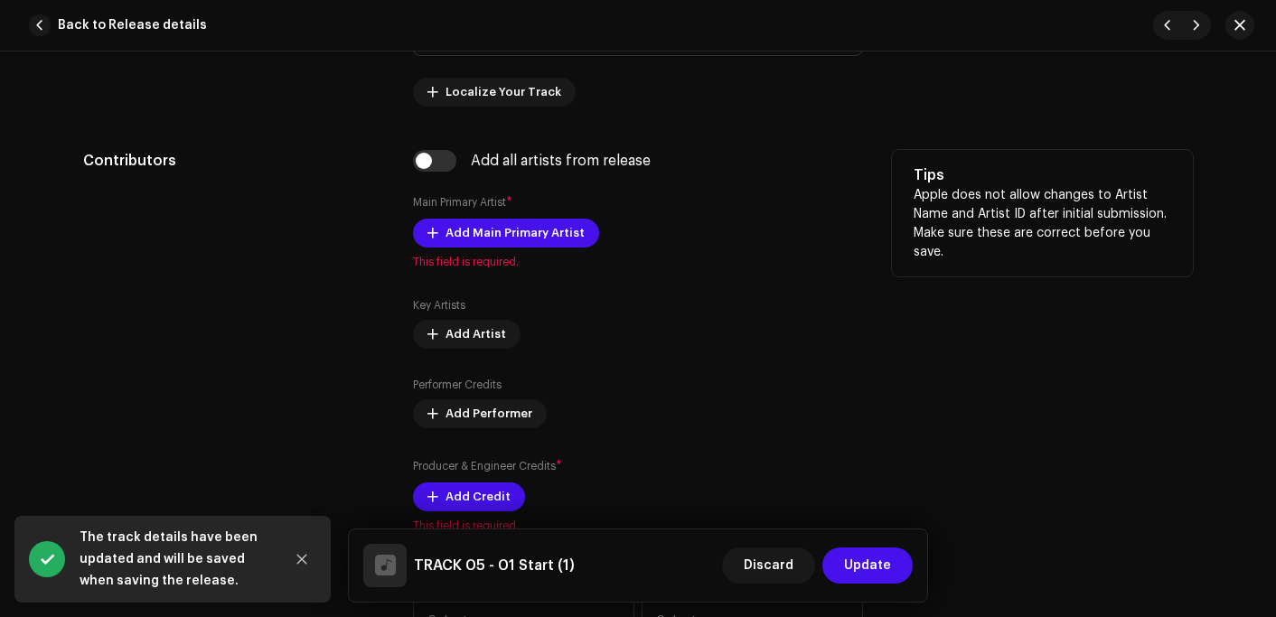
scroll to position [1085, 0]
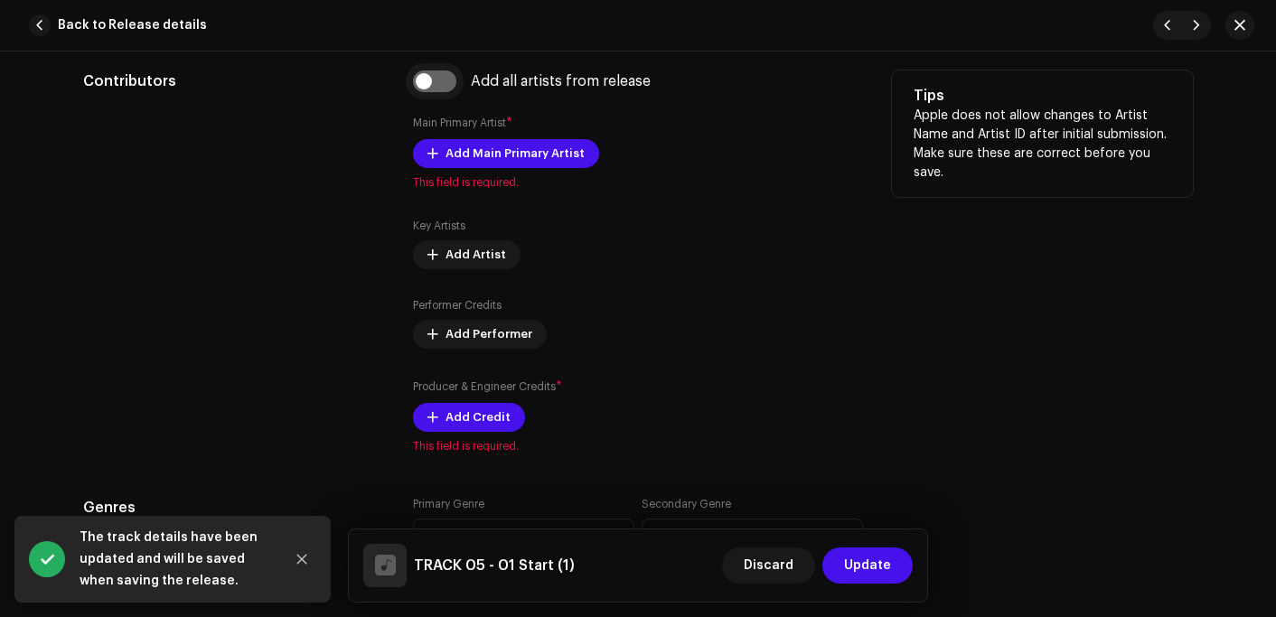
type input "TRACK 05 - 01 Start (1)"
click at [427, 80] on input "checkbox" at bounding box center [434, 81] width 43 height 22
checkbox input "true"
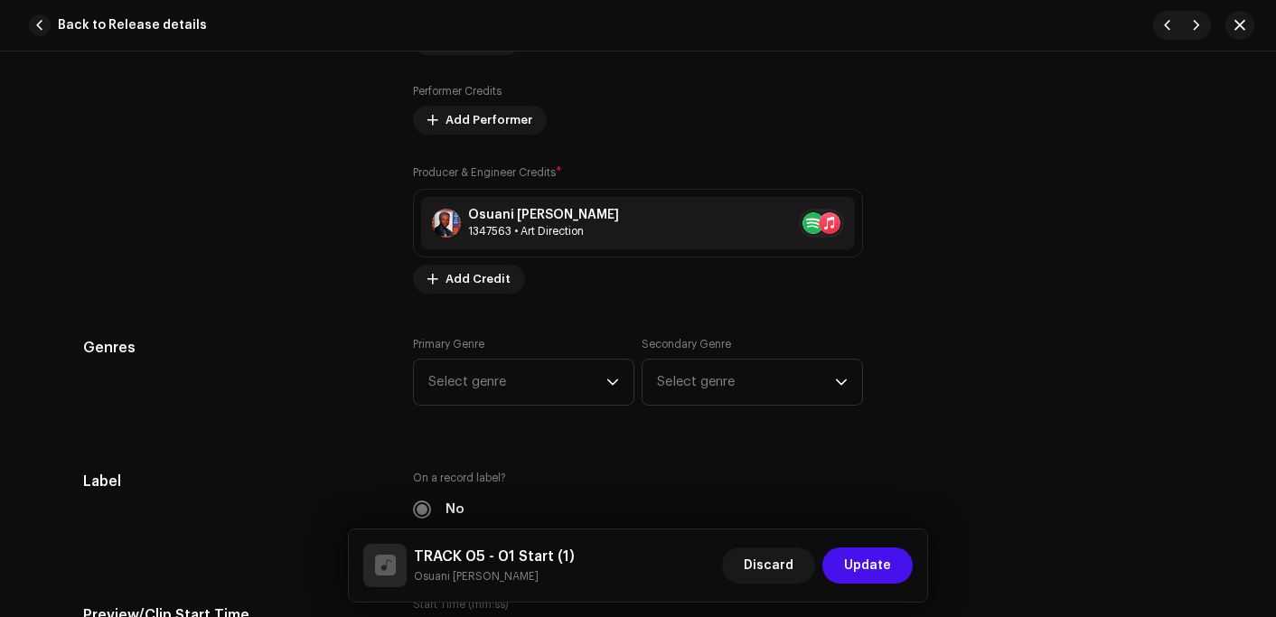
scroll to position [1536, 0]
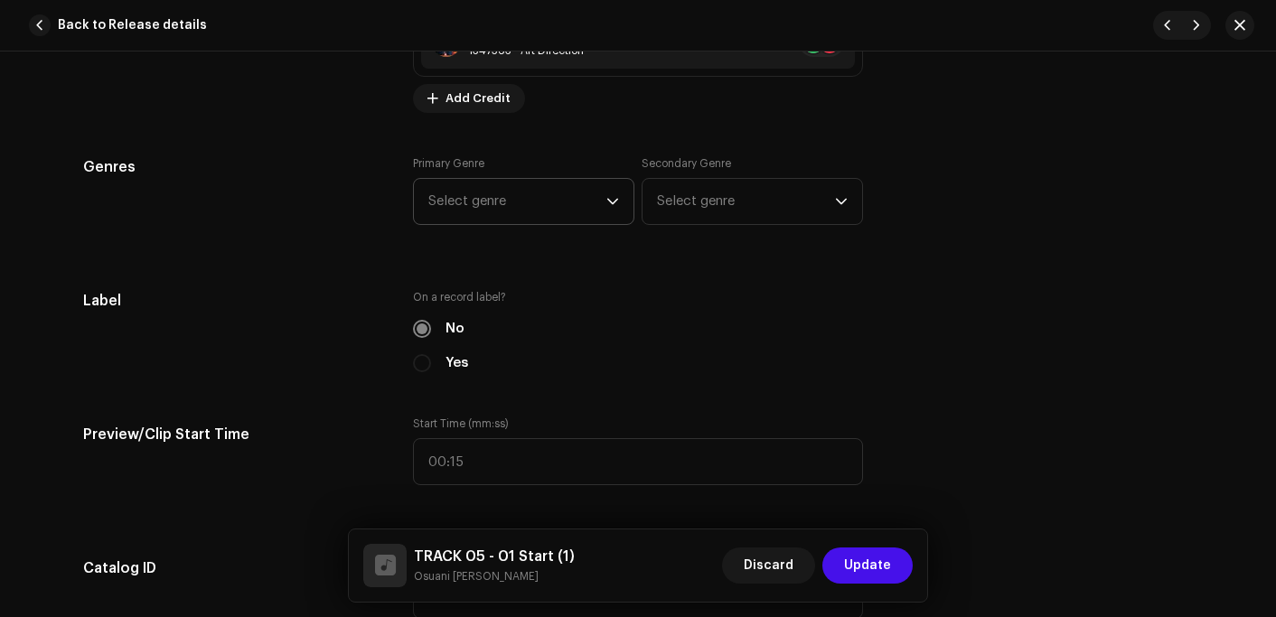
click at [470, 185] on span "Select genre" at bounding box center [517, 201] width 178 height 45
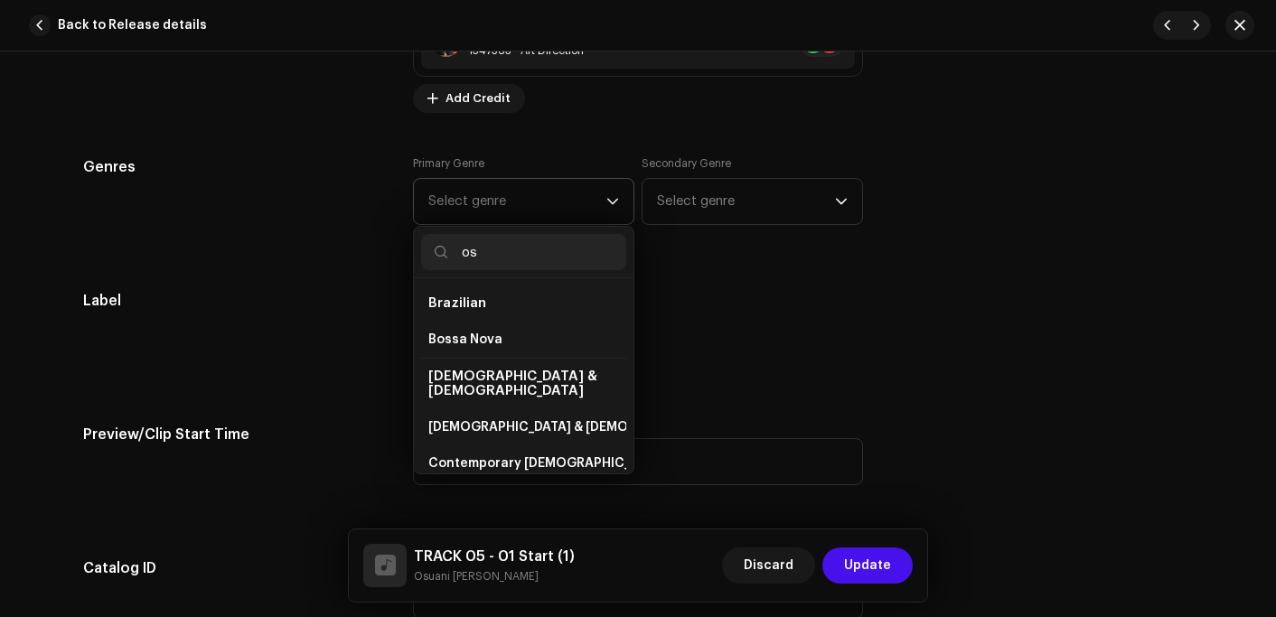
type input "o"
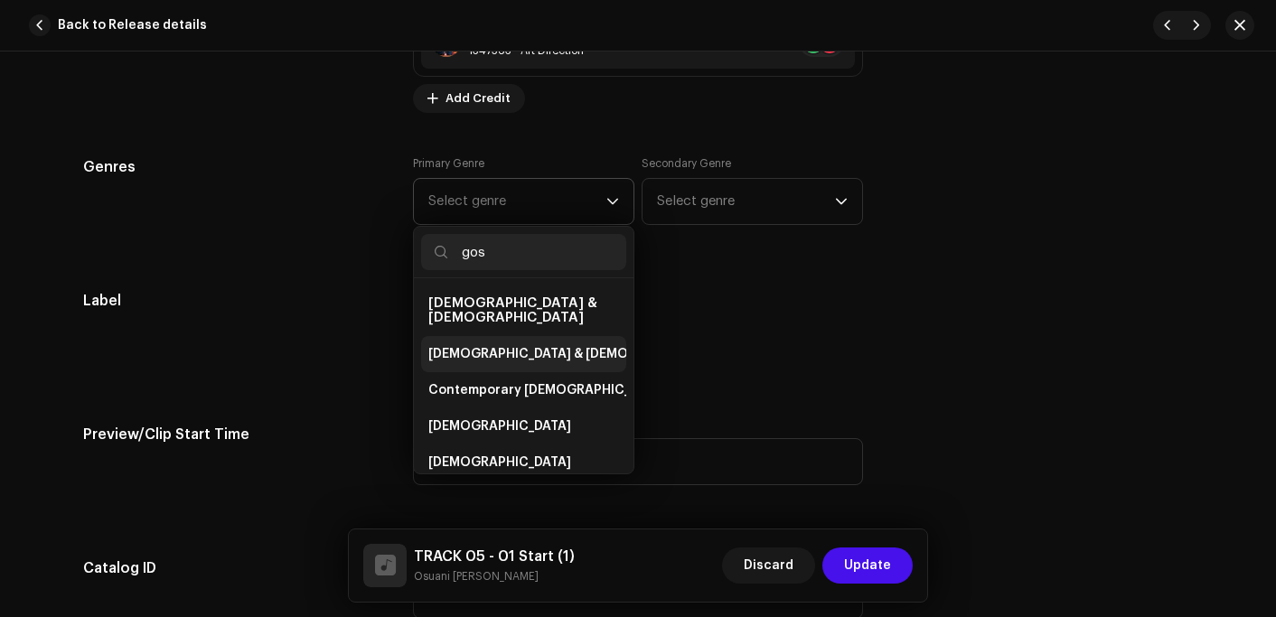
type input "gos"
click at [474, 345] on span "[DEMOGRAPHIC_DATA] & [DEMOGRAPHIC_DATA]" at bounding box center [578, 354] width 300 height 18
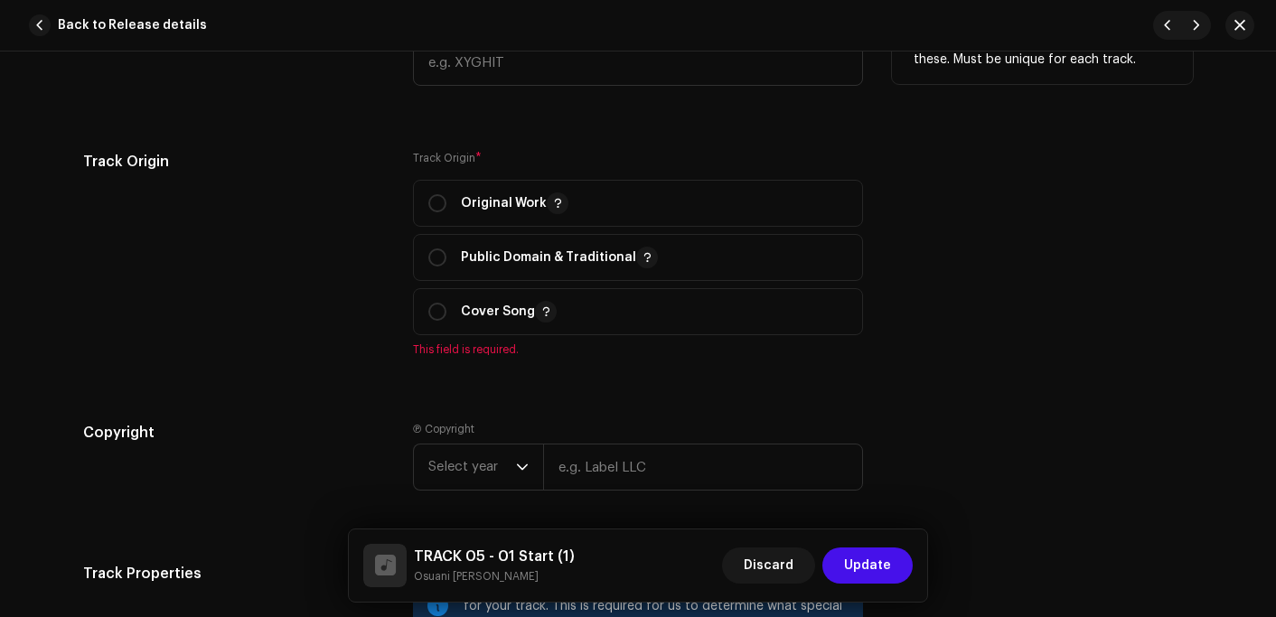
scroll to position [2079, 0]
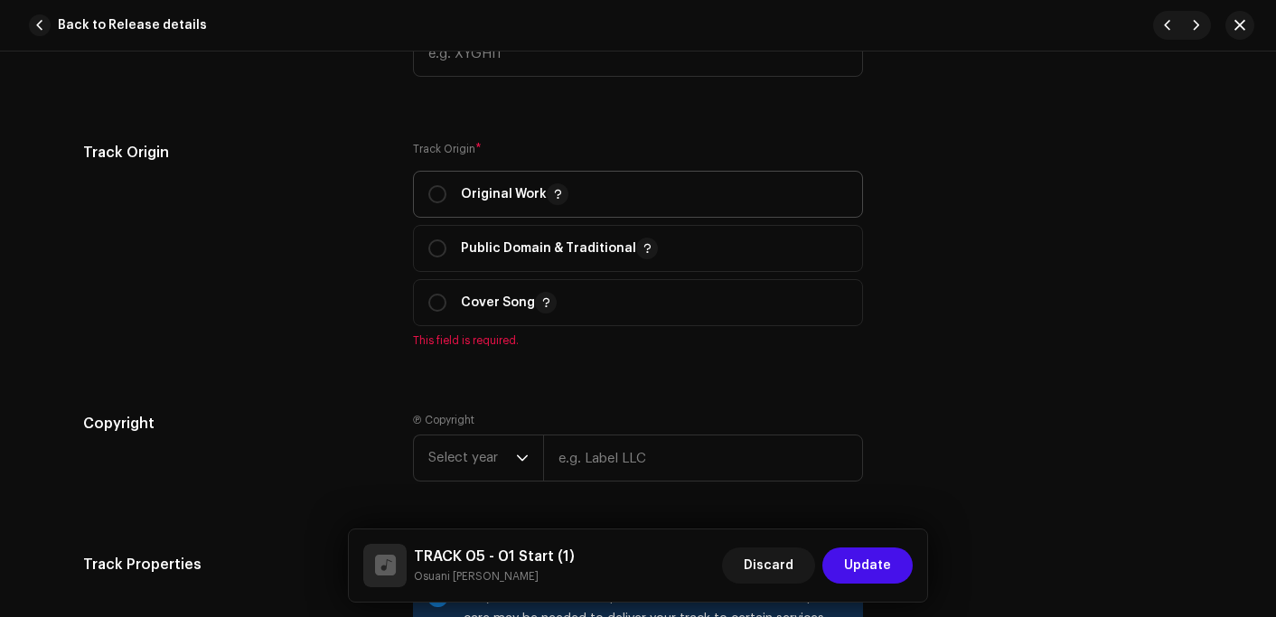
click at [506, 193] on p "Original Work" at bounding box center [515, 194] width 108 height 22
radio input "true"
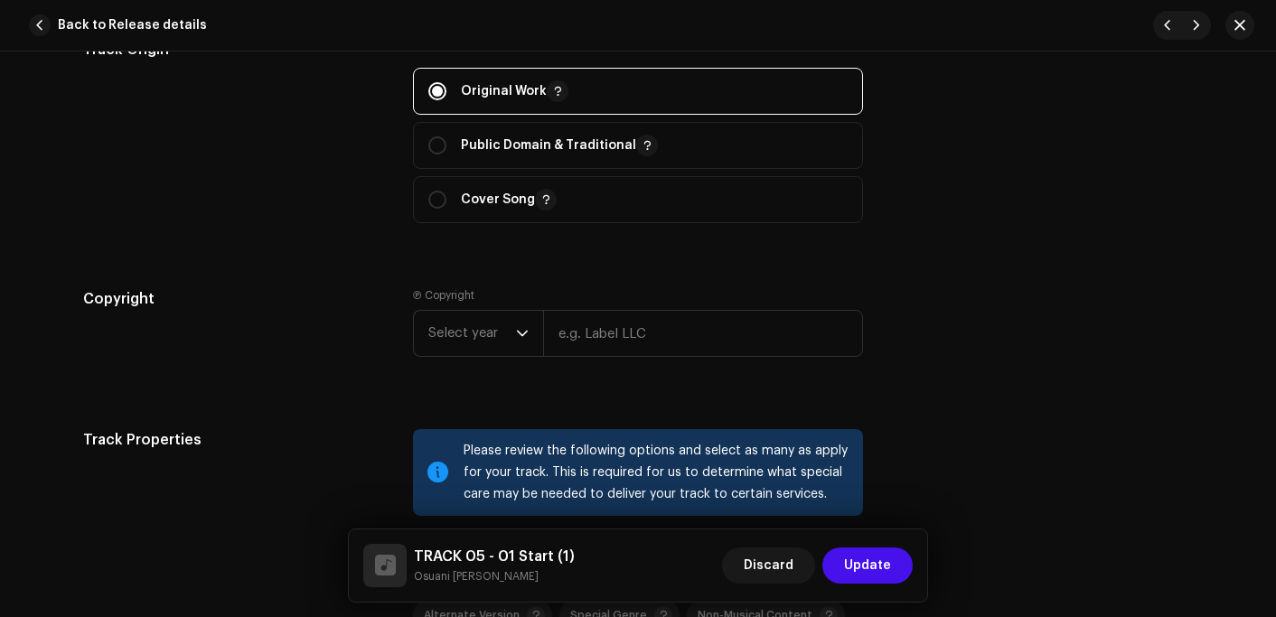
scroll to position [2259, 0]
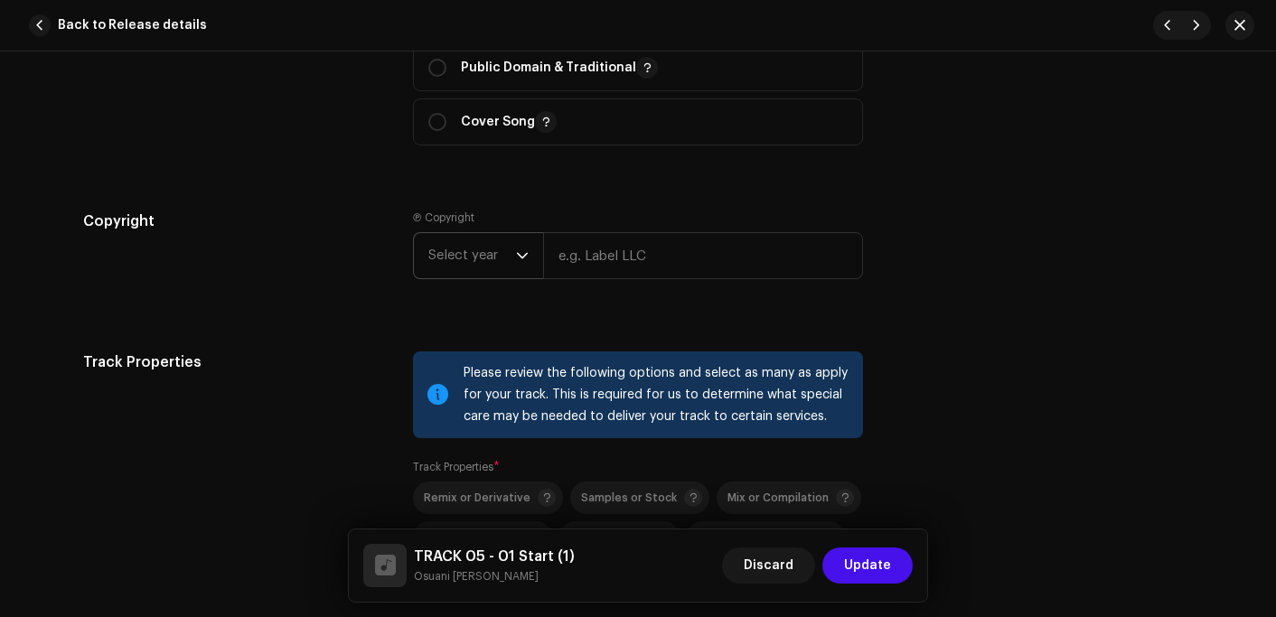
click at [455, 248] on span "Select year" at bounding box center [472, 255] width 88 height 45
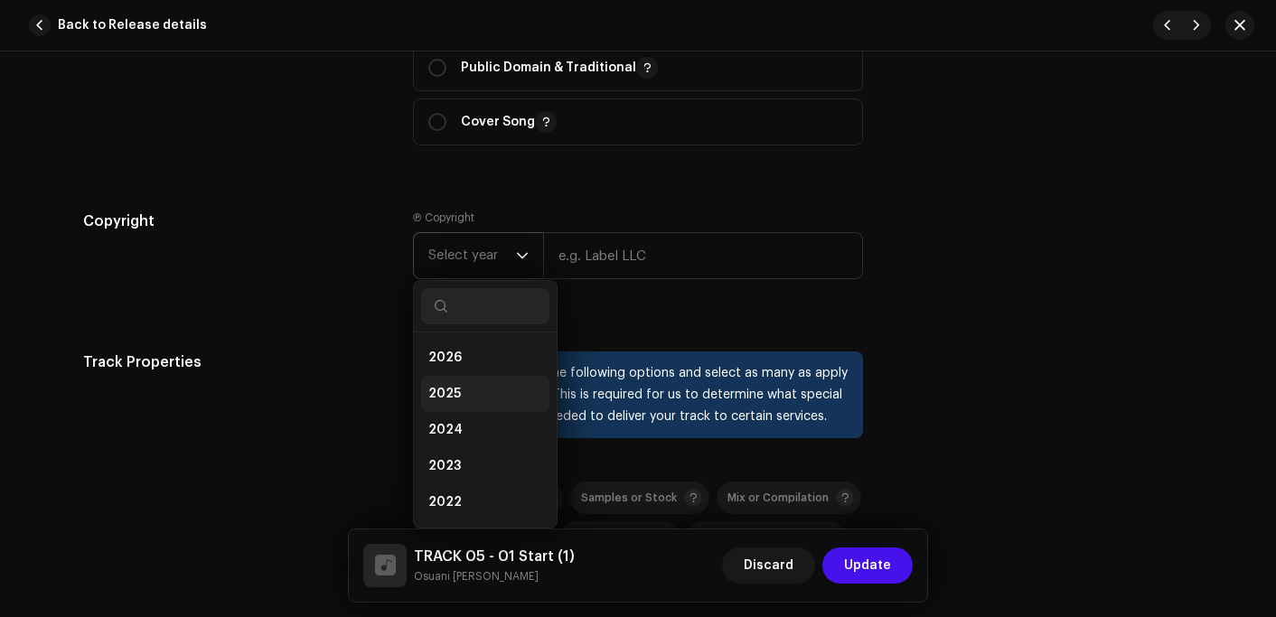
click at [443, 396] on span "2025" at bounding box center [444, 394] width 33 height 18
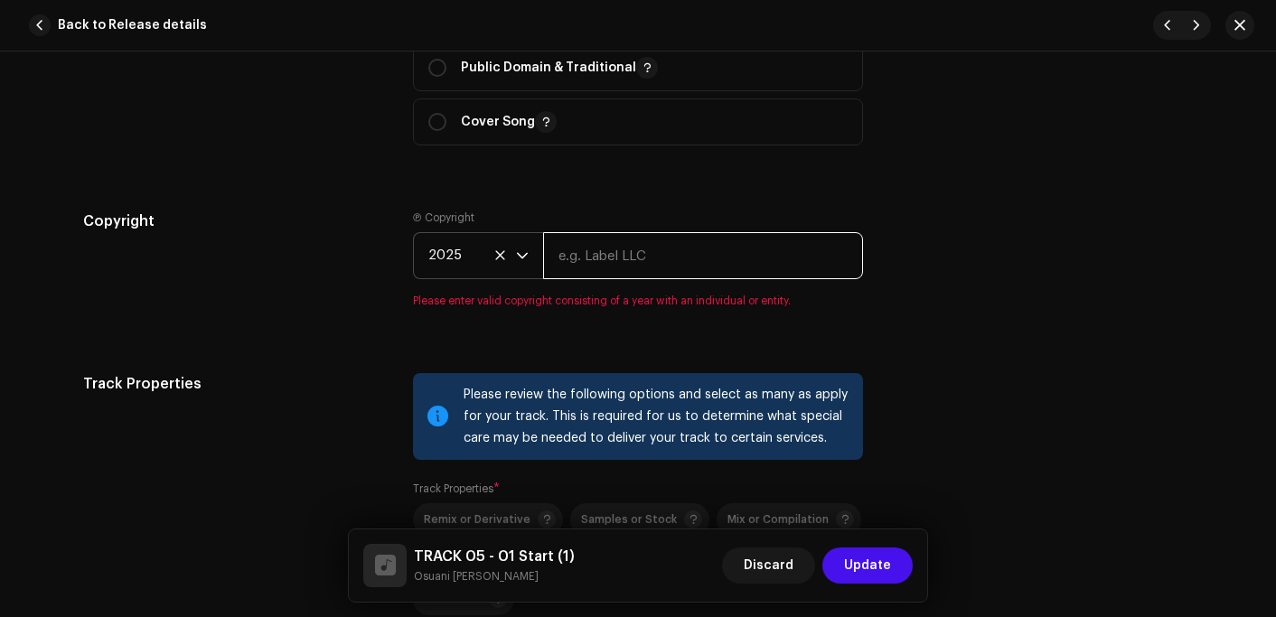
click at [599, 262] on input "text" at bounding box center [703, 255] width 320 height 47
type input "Osuani Afrifa"
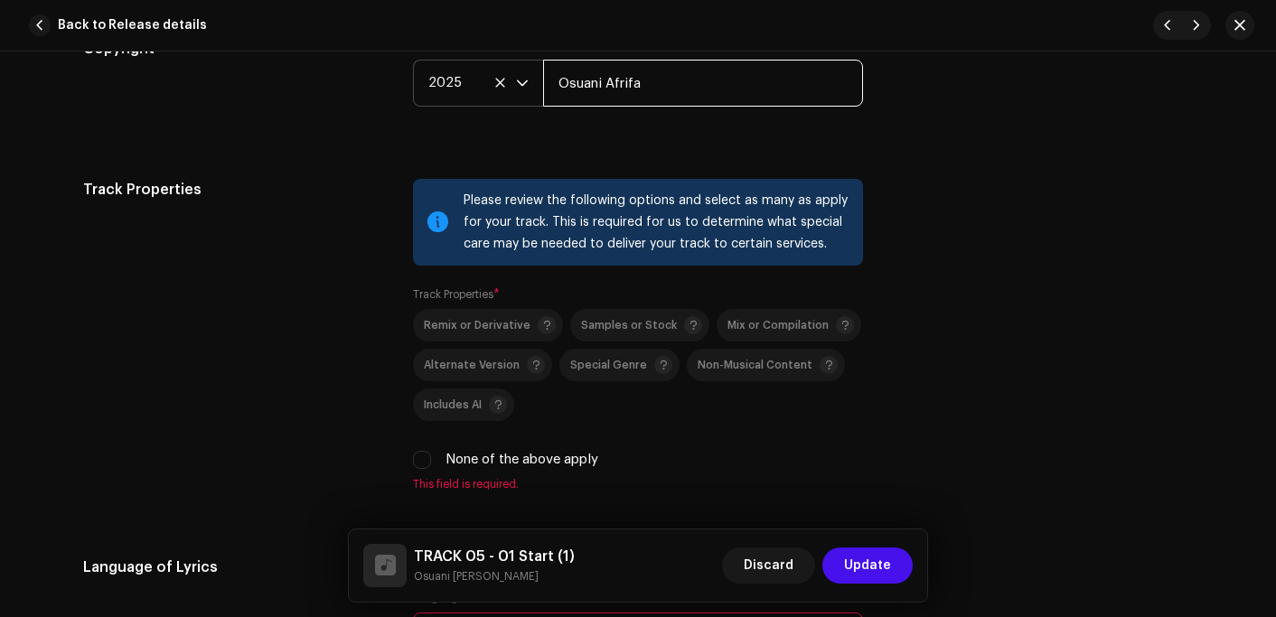
scroll to position [2621, 0]
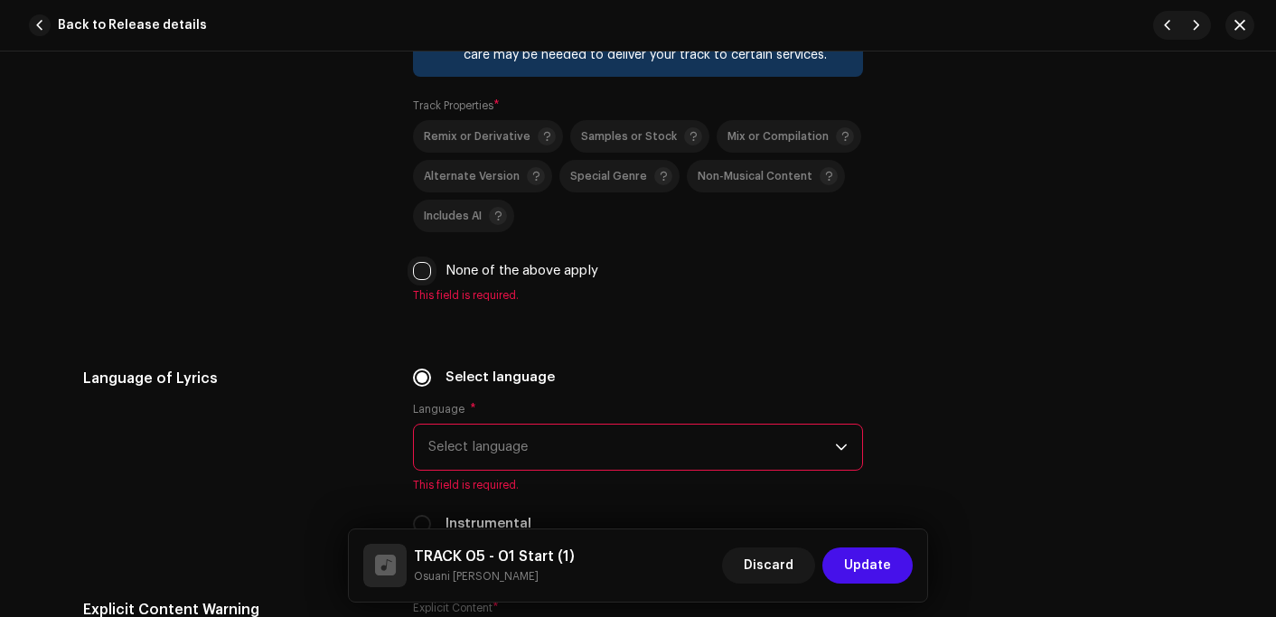
click at [413, 277] on input "None of the above apply" at bounding box center [422, 271] width 18 height 18
checkbox input "true"
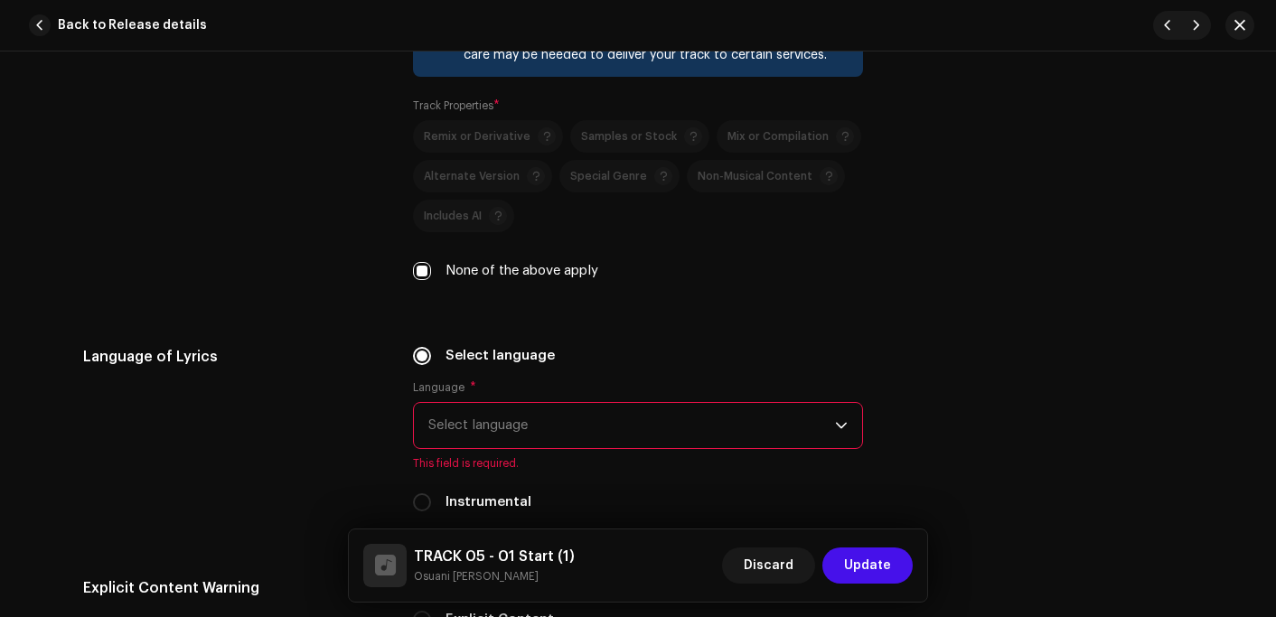
scroll to position [2892, 0]
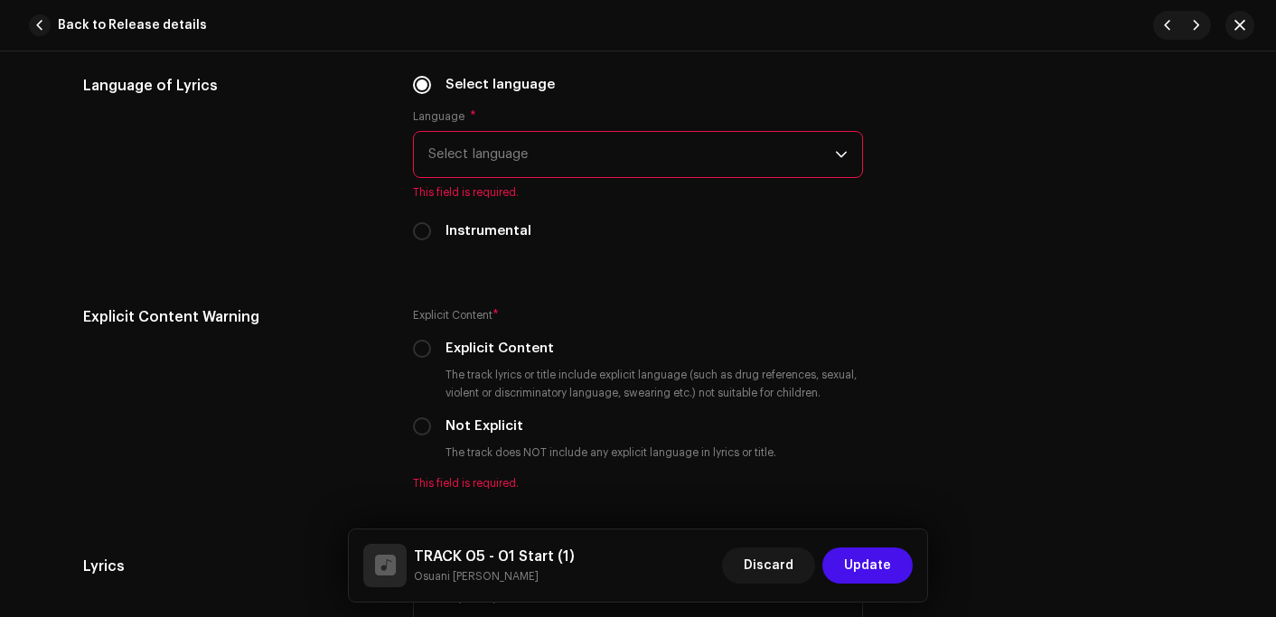
click at [514, 160] on span "Select language" at bounding box center [631, 154] width 407 height 45
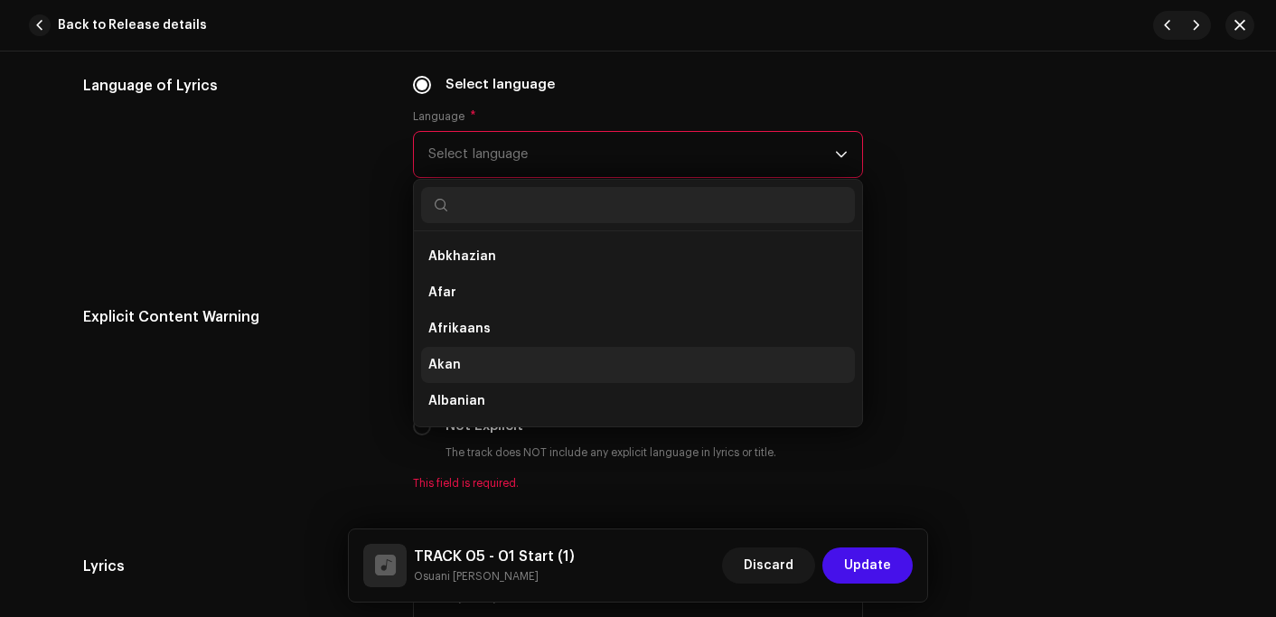
click at [459, 360] on li "Akan" at bounding box center [638, 365] width 434 height 36
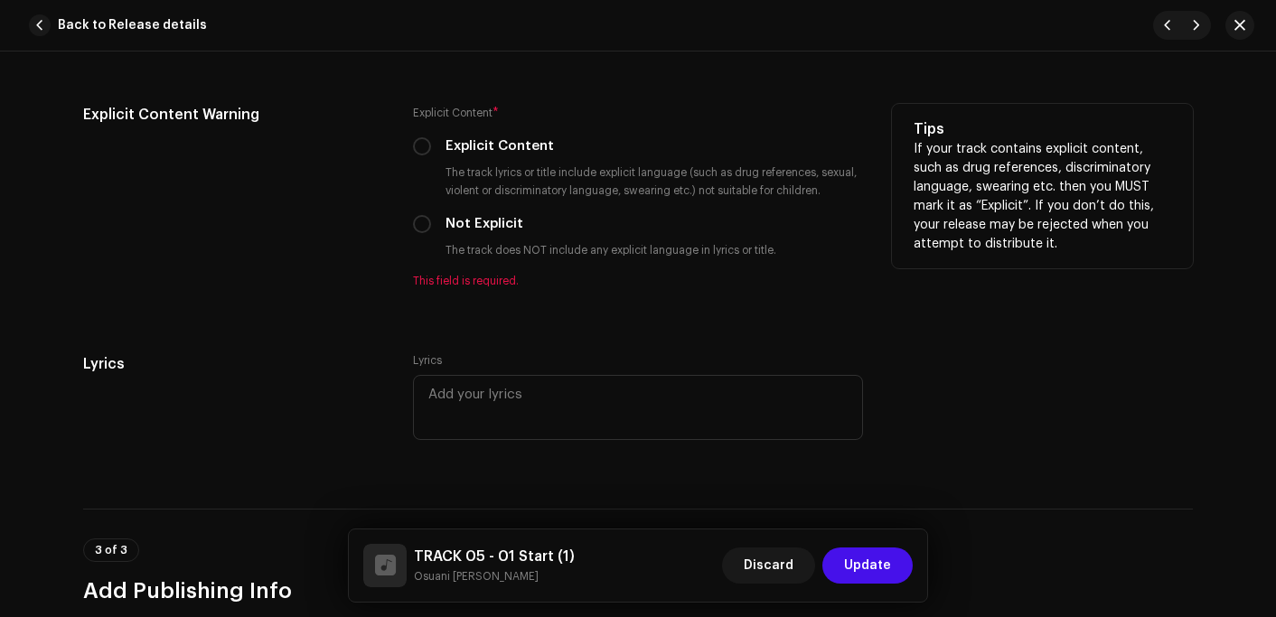
click at [471, 223] on label "Not Explicit" at bounding box center [485, 224] width 78 height 20
click at [431, 223] on input "Not Explicit" at bounding box center [422, 224] width 18 height 18
radio input "true"
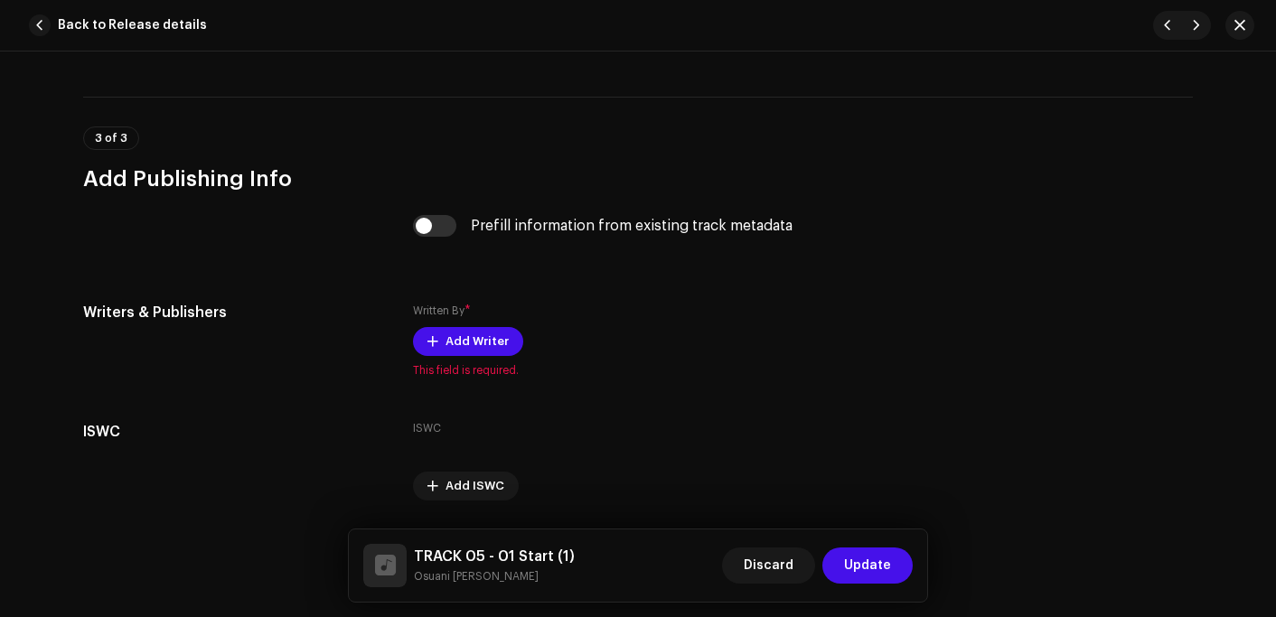
scroll to position [3524, 0]
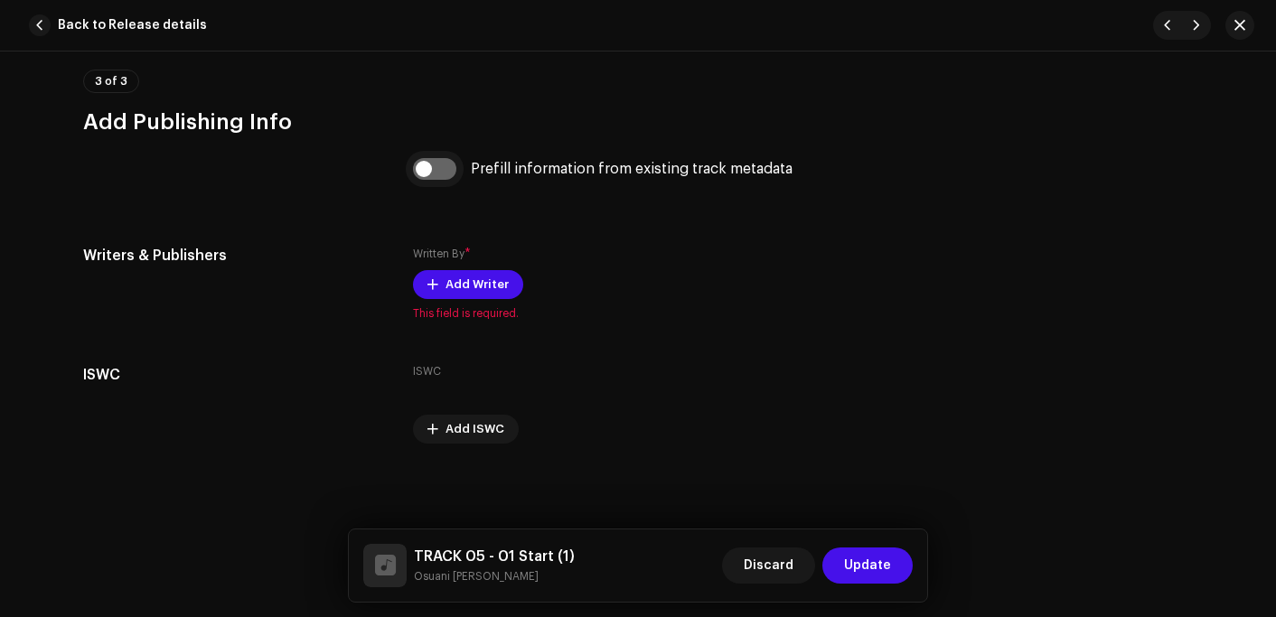
click at [430, 168] on input "checkbox" at bounding box center [434, 169] width 43 height 22
checkbox input "true"
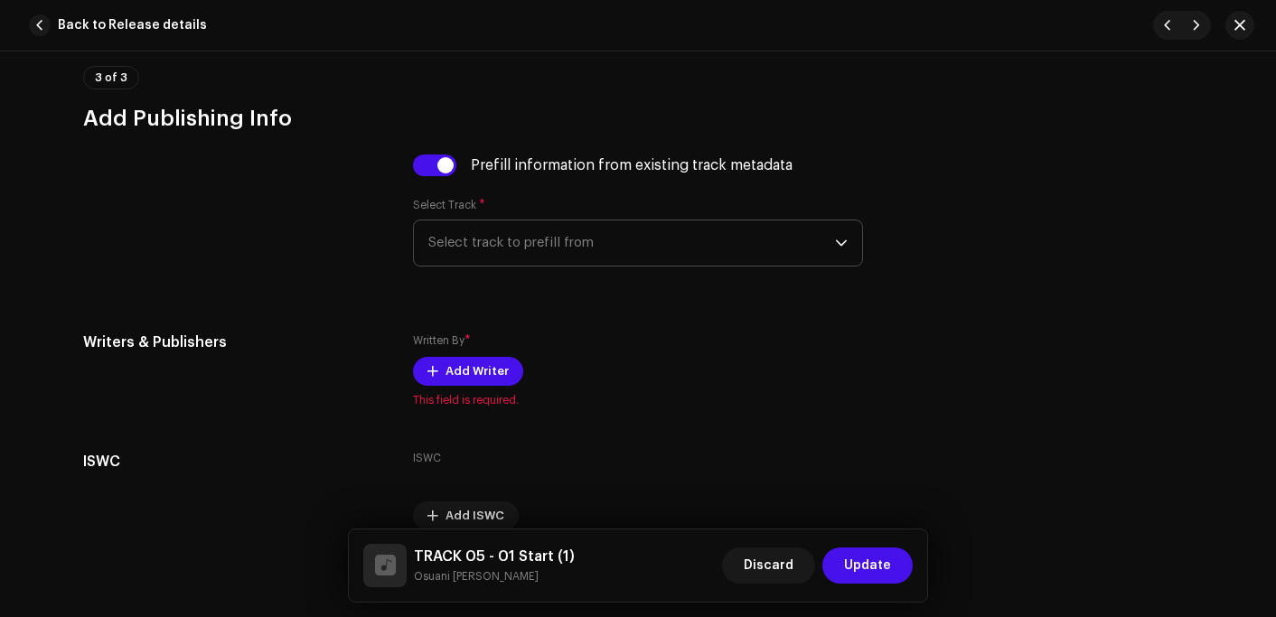
click at [528, 247] on span "Select track to prefill from" at bounding box center [631, 243] width 407 height 45
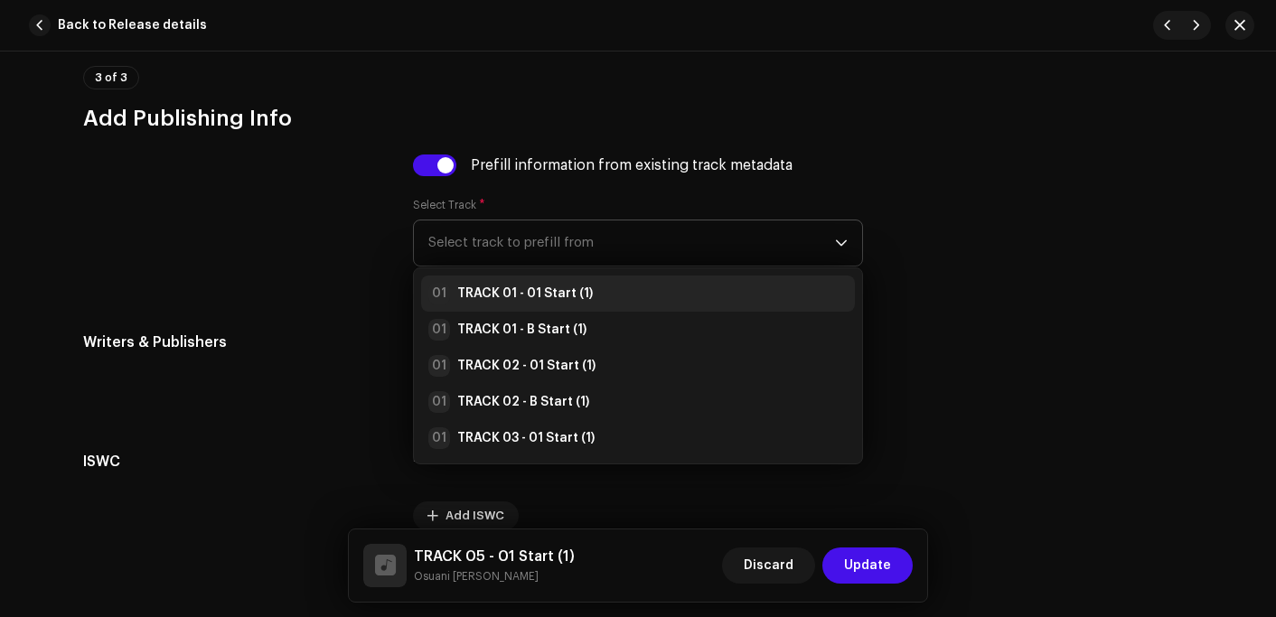
click at [518, 302] on strong "TRACK 01 - 01 Start (1)" at bounding box center [525, 294] width 136 height 18
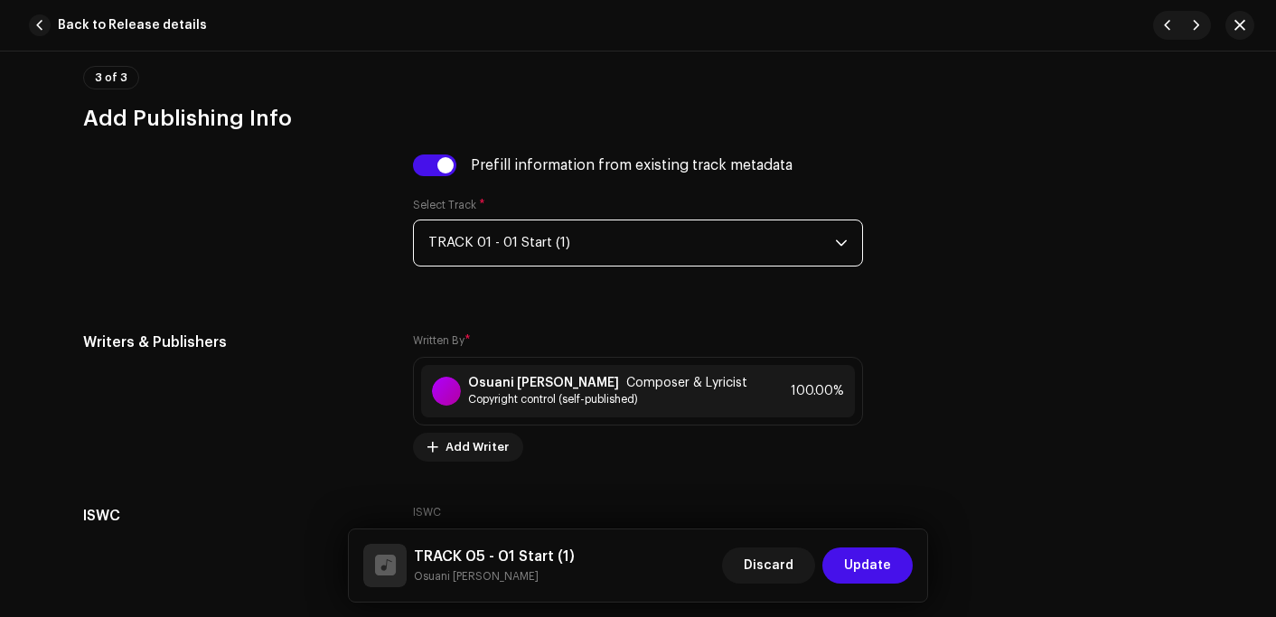
scroll to position [3668, 0]
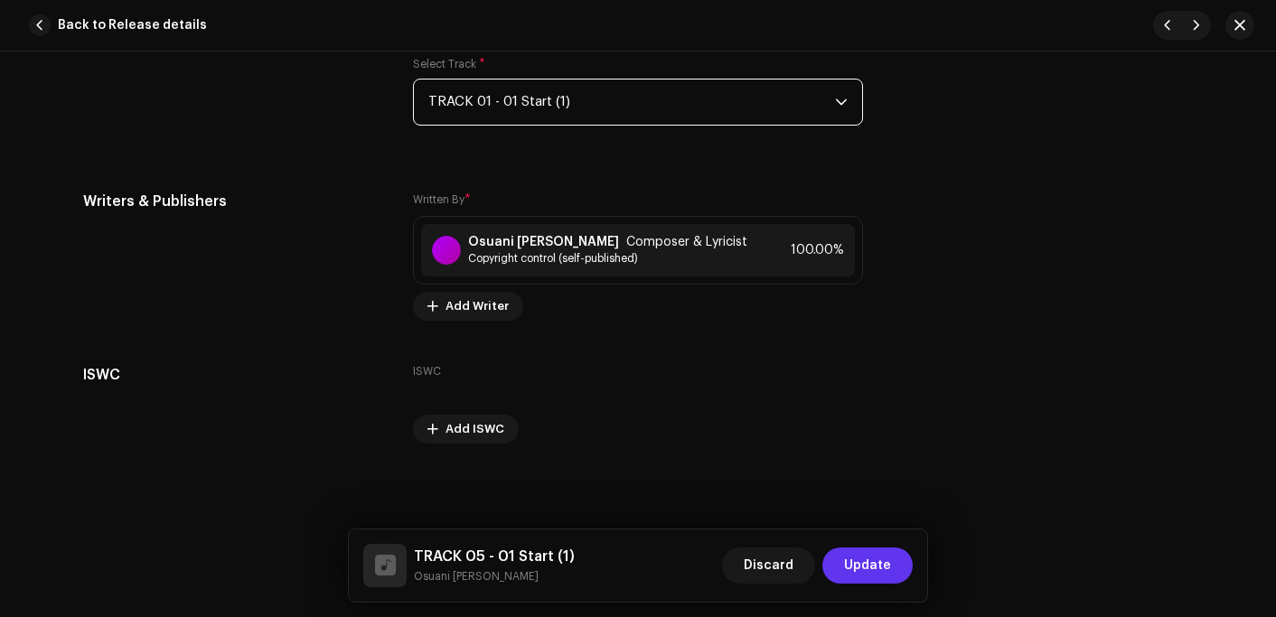
click at [890, 564] on button "Update" at bounding box center [867, 566] width 90 height 36
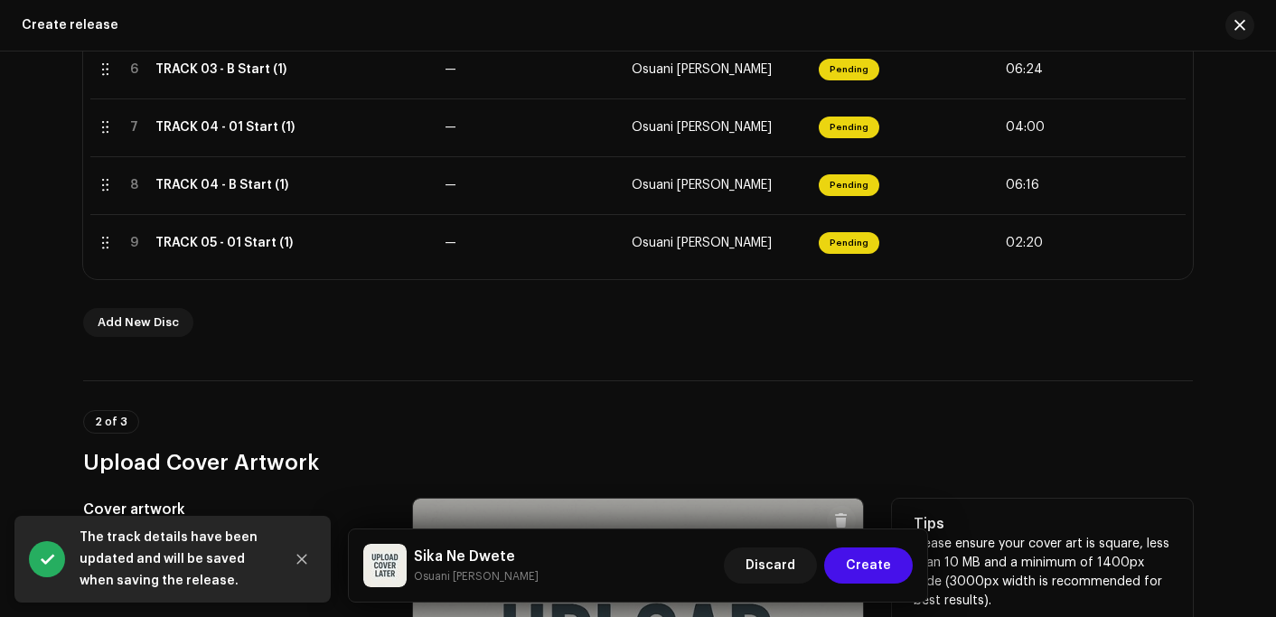
scroll to position [897, 0]
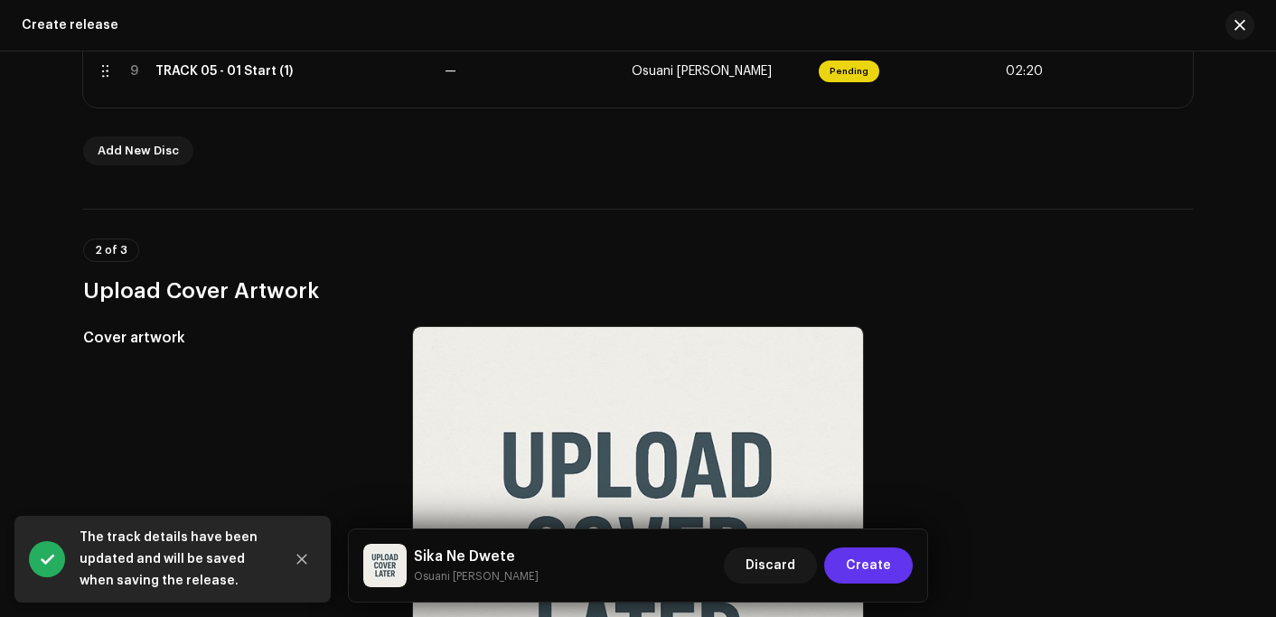
click at [861, 559] on span "Create" at bounding box center [868, 566] width 45 height 36
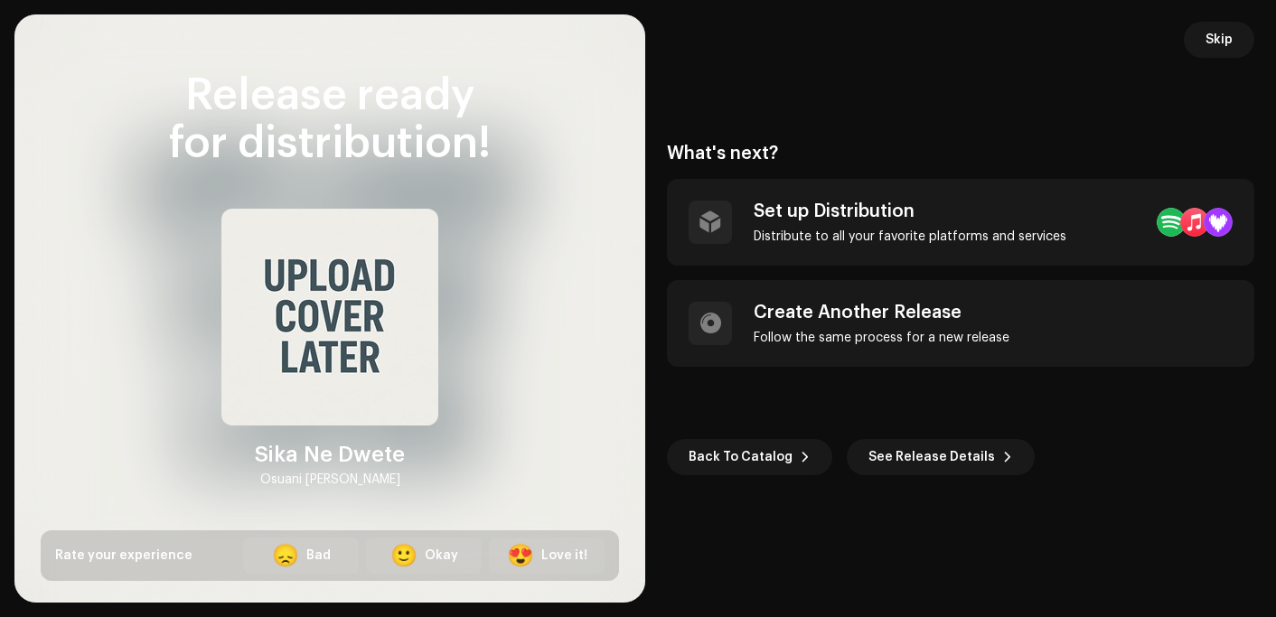
click at [287, 45] on div at bounding box center [329, 308] width 631 height 588
click at [1213, 34] on span "Skip" at bounding box center [1219, 40] width 27 height 36
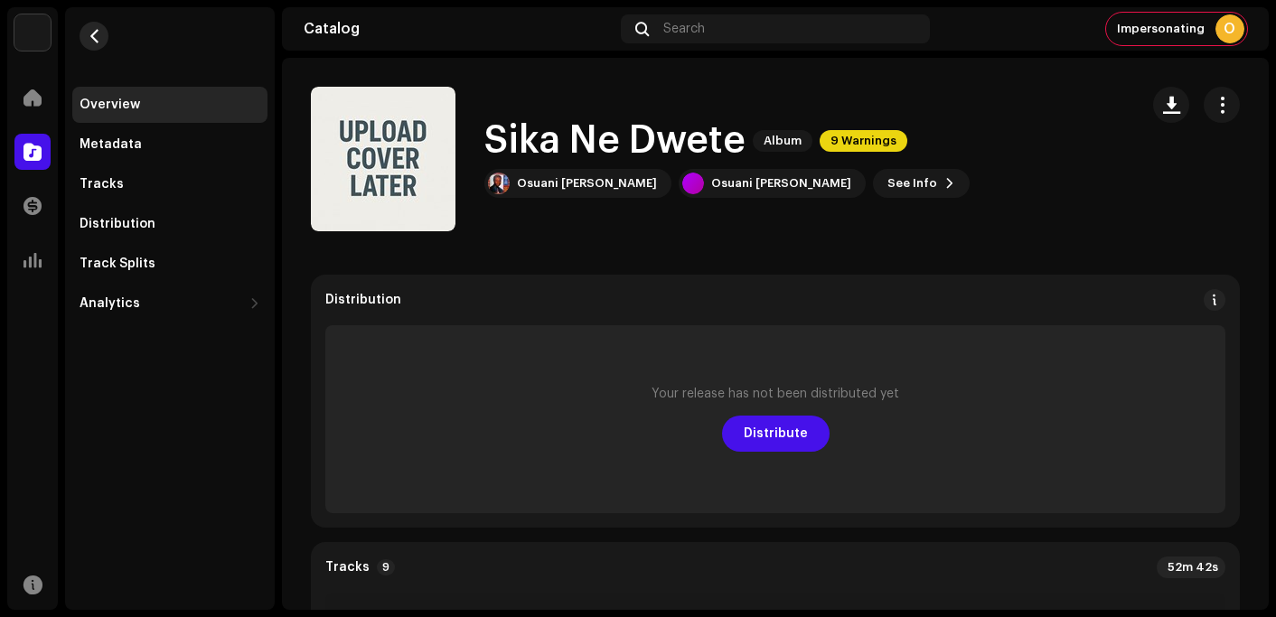
click at [90, 38] on span "button" at bounding box center [95, 36] width 14 height 14
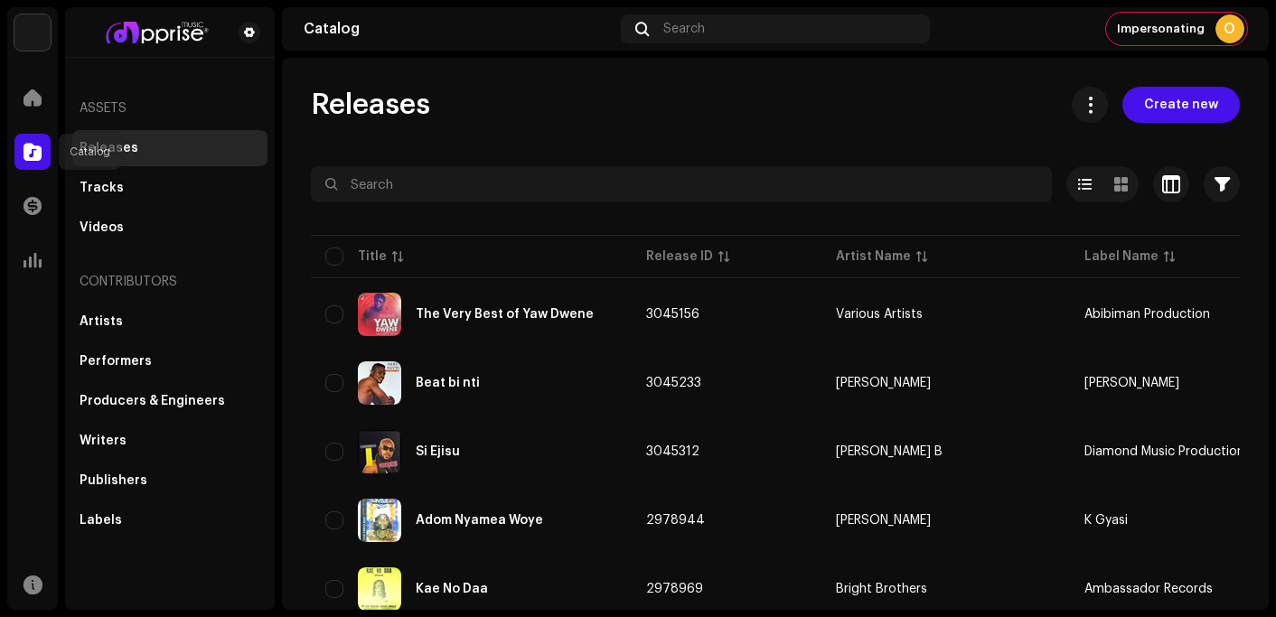
click at [33, 145] on span at bounding box center [32, 152] width 18 height 14
click at [39, 86] on div at bounding box center [32, 98] width 36 height 36
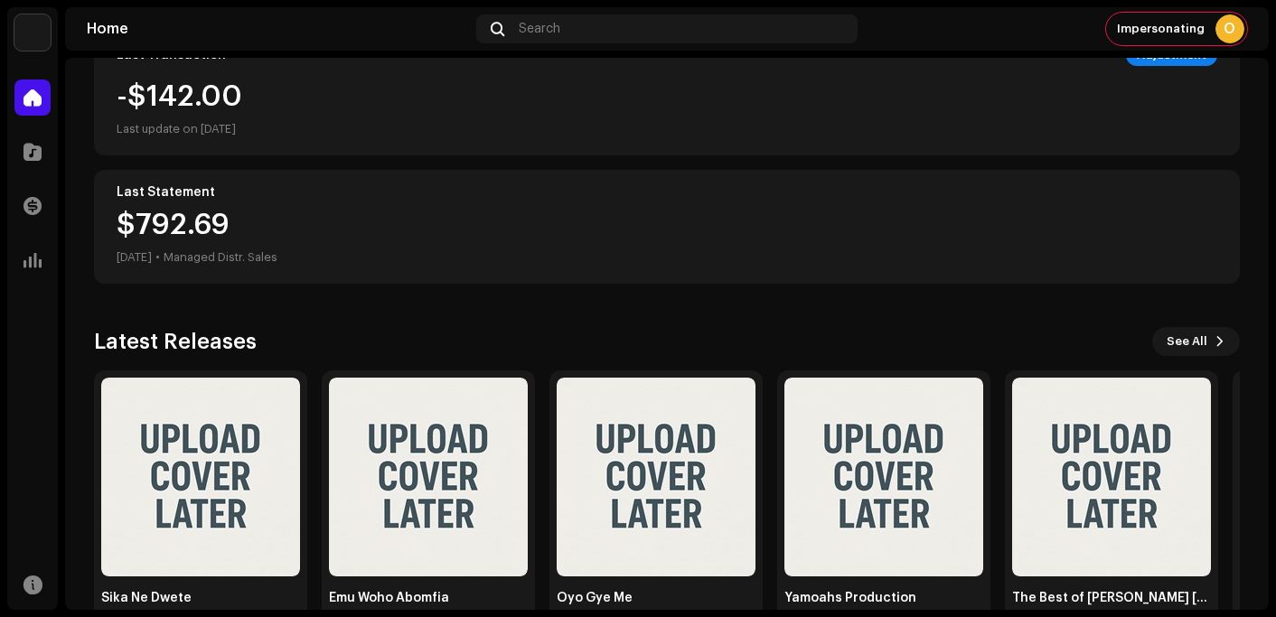
scroll to position [409, 0]
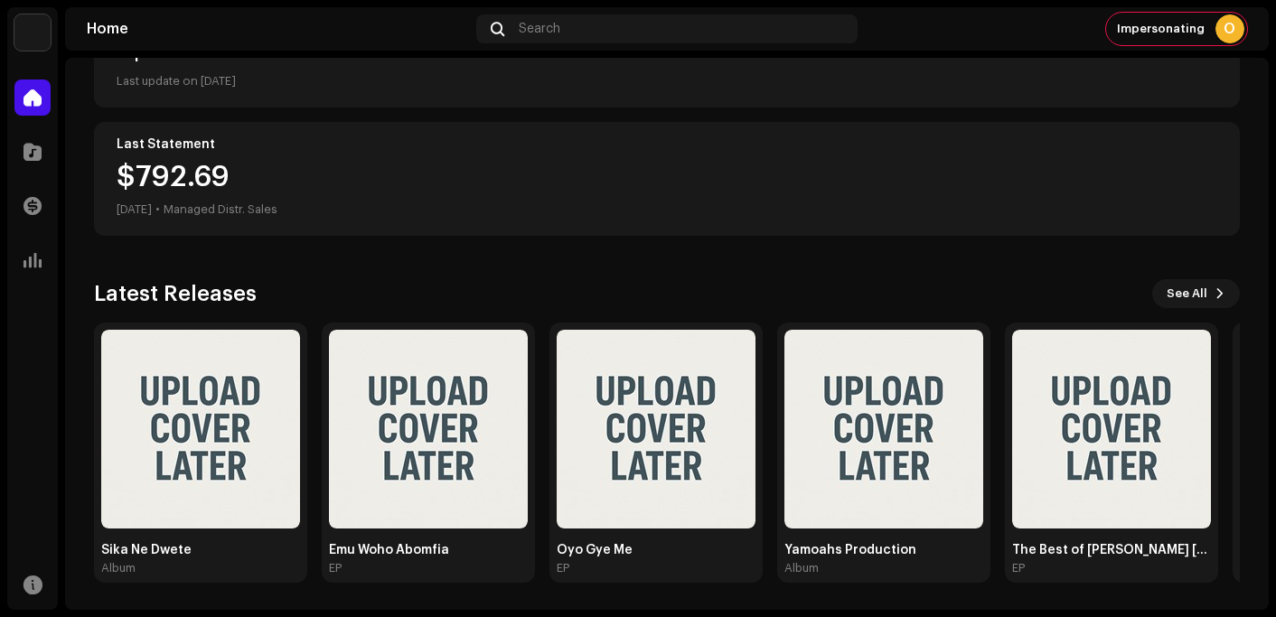
click at [519, 252] on div "O Hi, OX Owner Apprise Music & Media Admin Balance $4,268.27 Last update on Oct…" at bounding box center [667, 129] width 1146 height 963
click at [602, 264] on div "O Hi, OX Owner Apprise Music & Media Admin Balance $4,268.27 Last update on Oct…" at bounding box center [667, 129] width 1146 height 963
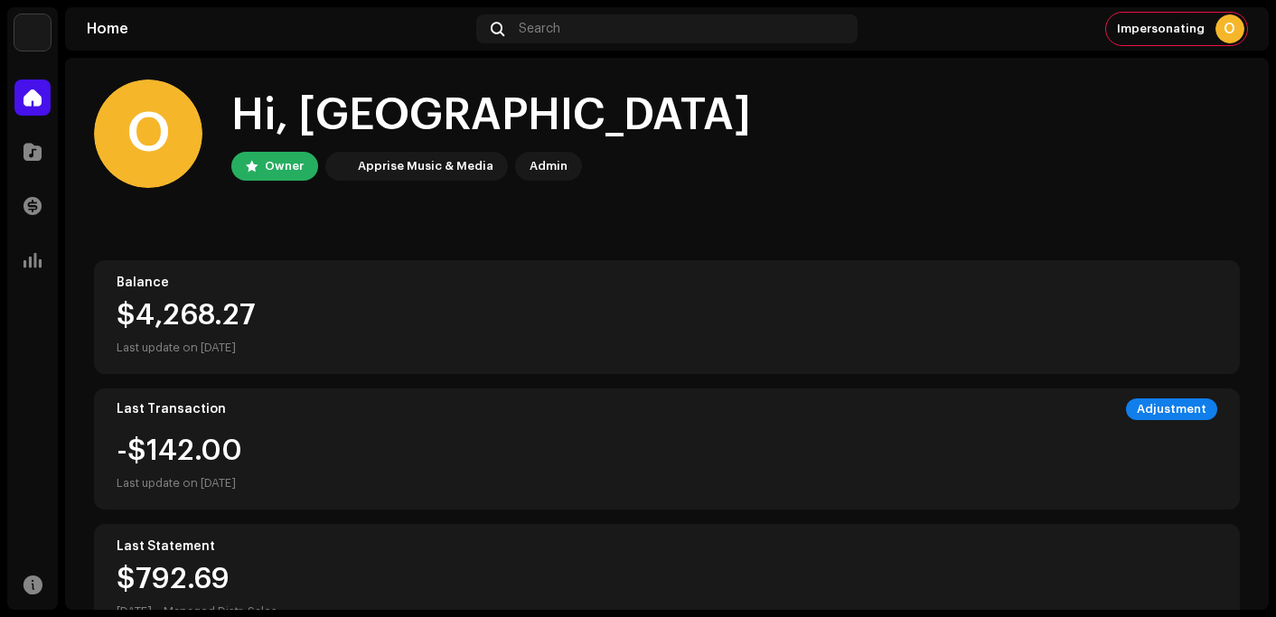
scroll to position [0, 0]
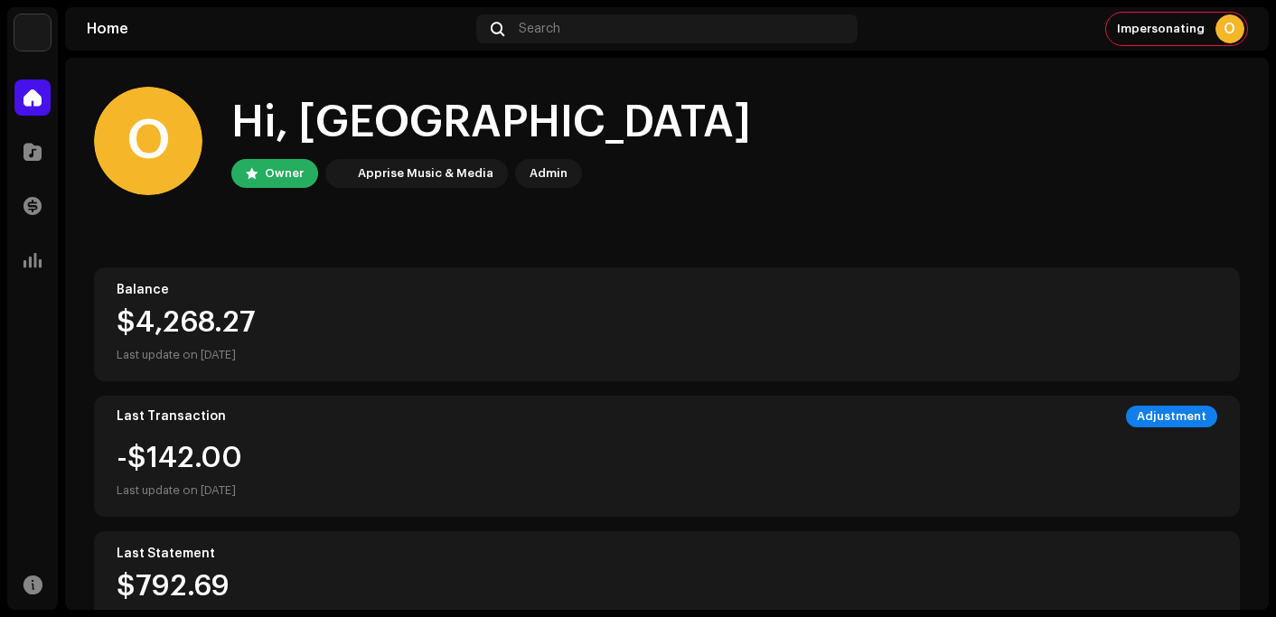
click at [693, 105] on div "O Hi, OX Owner Apprise Music & Media Admin" at bounding box center [667, 141] width 1146 height 108
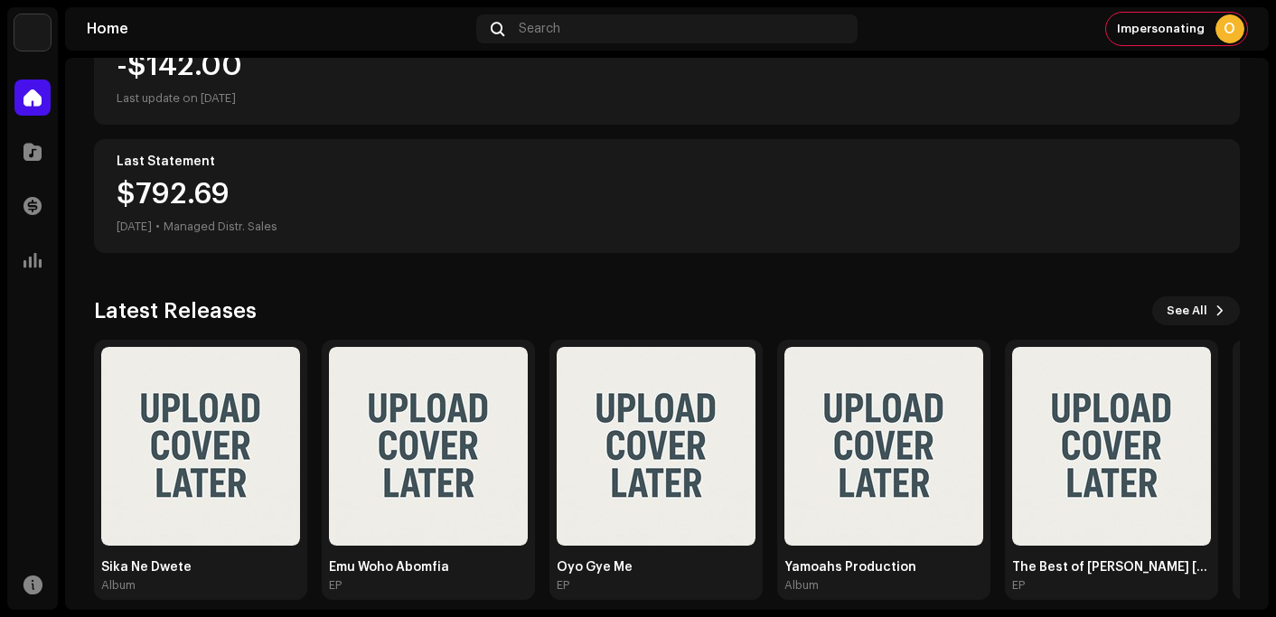
scroll to position [409, 0]
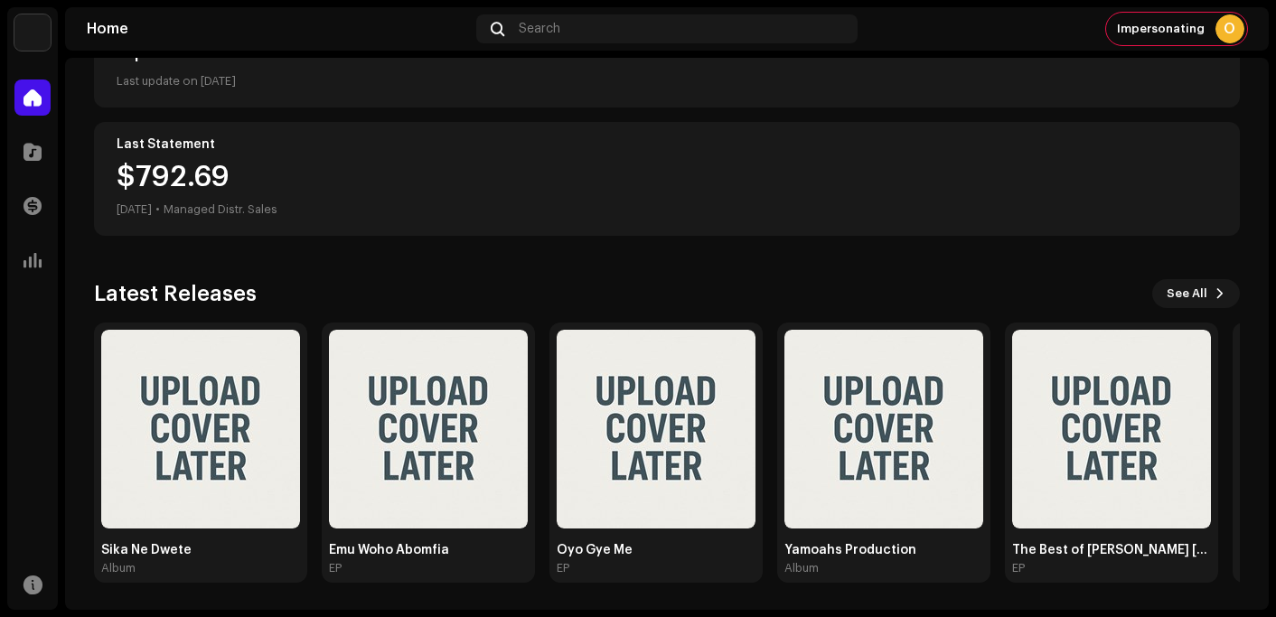
click at [499, 262] on div "O Hi, OX Owner Apprise Music & Media Admin Balance $4,268.27 Last update on Oct…" at bounding box center [667, 129] width 1146 height 963
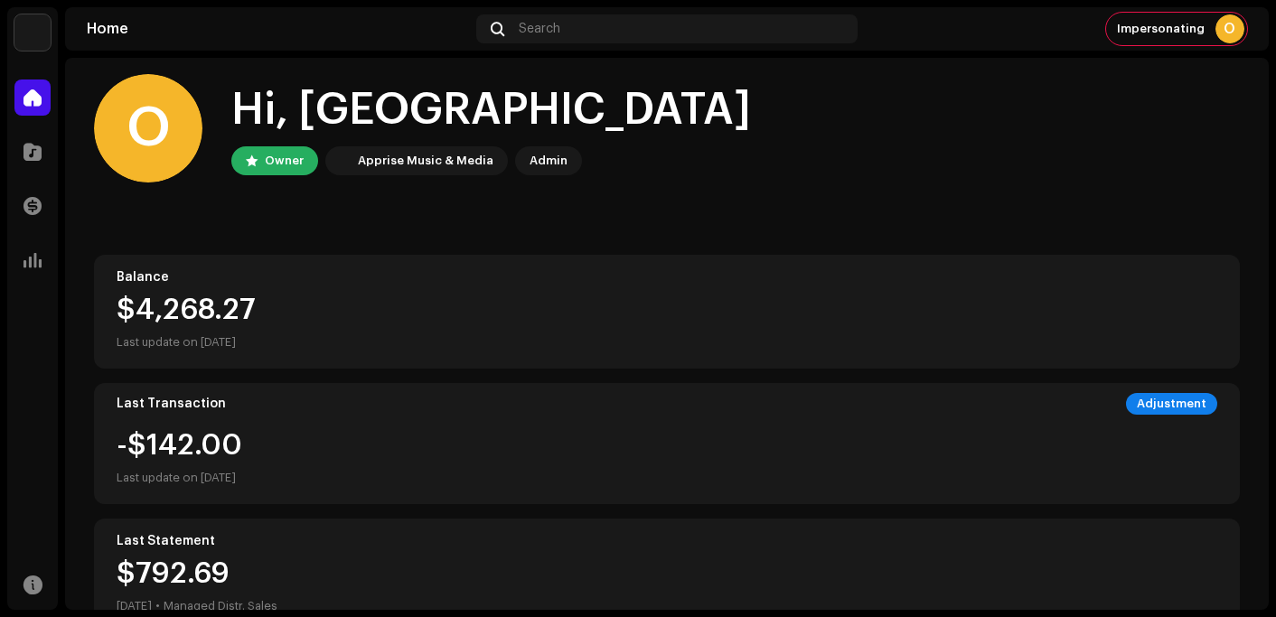
scroll to position [0, 0]
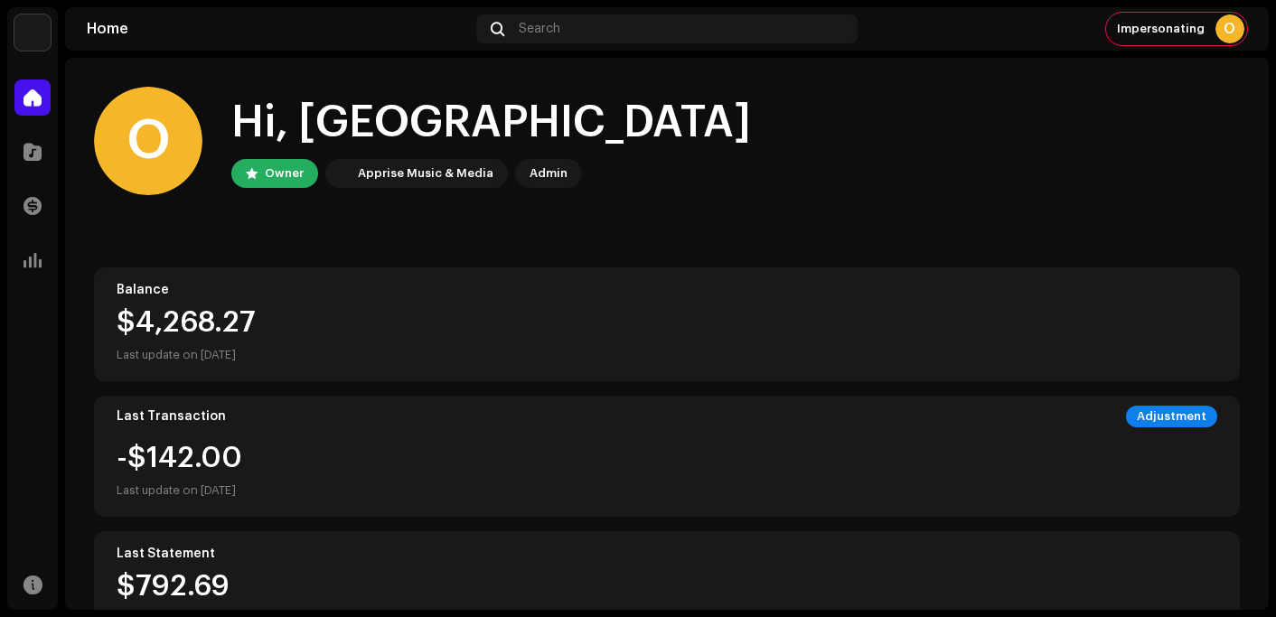
click at [753, 136] on div "O Hi, OX Owner Apprise Music & Media Admin" at bounding box center [667, 141] width 1146 height 108
click at [1118, 76] on div "O Hi, OX Owner Apprise Music & Media Admin Balance $4,268.27 Last update on Oct…" at bounding box center [667, 539] width 1146 height 963
click at [814, 148] on div "O Hi, OX Owner Apprise Music & Media Admin" at bounding box center [667, 141] width 1146 height 108
click at [1122, 69] on div "O Hi, OX Owner Apprise Music & Media Admin Balance $4,268.27 Last update on Oct…" at bounding box center [667, 539] width 1146 height 963
click at [805, 141] on div "O Hi, OX Owner Apprise Music & Media Admin" at bounding box center [667, 141] width 1146 height 108
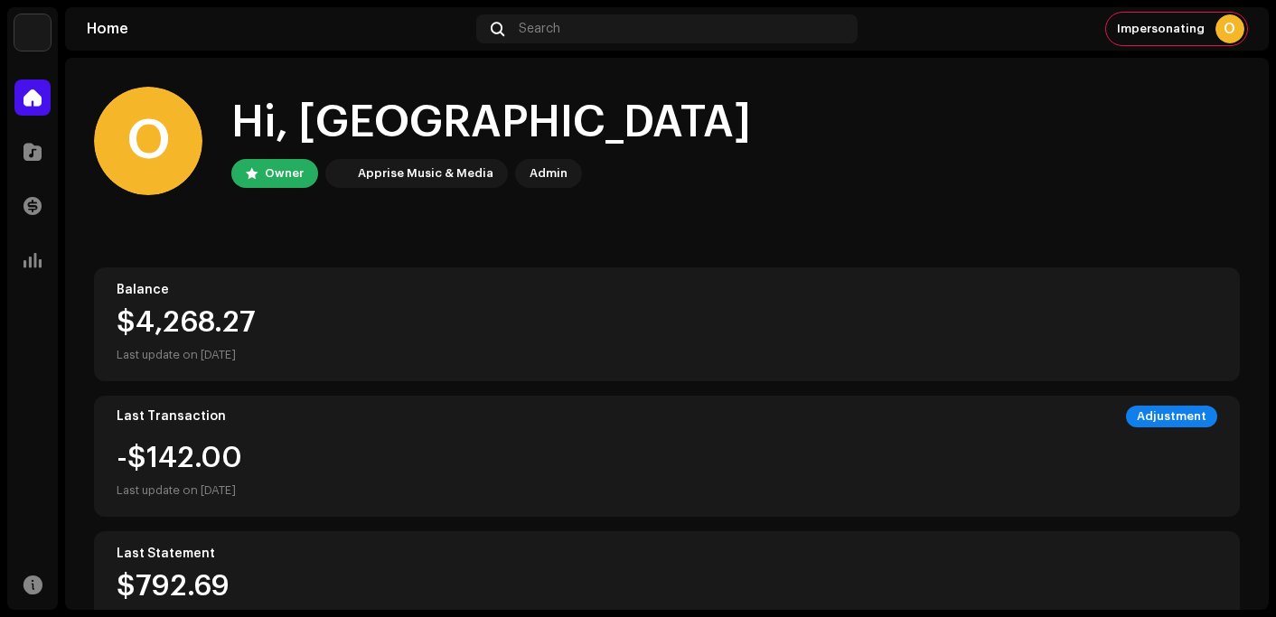
click at [453, 64] on div "O Hi, OX Owner Apprise Music & Media Admin Balance $4,268.27 Last update on Oct…" at bounding box center [667, 539] width 1146 height 963
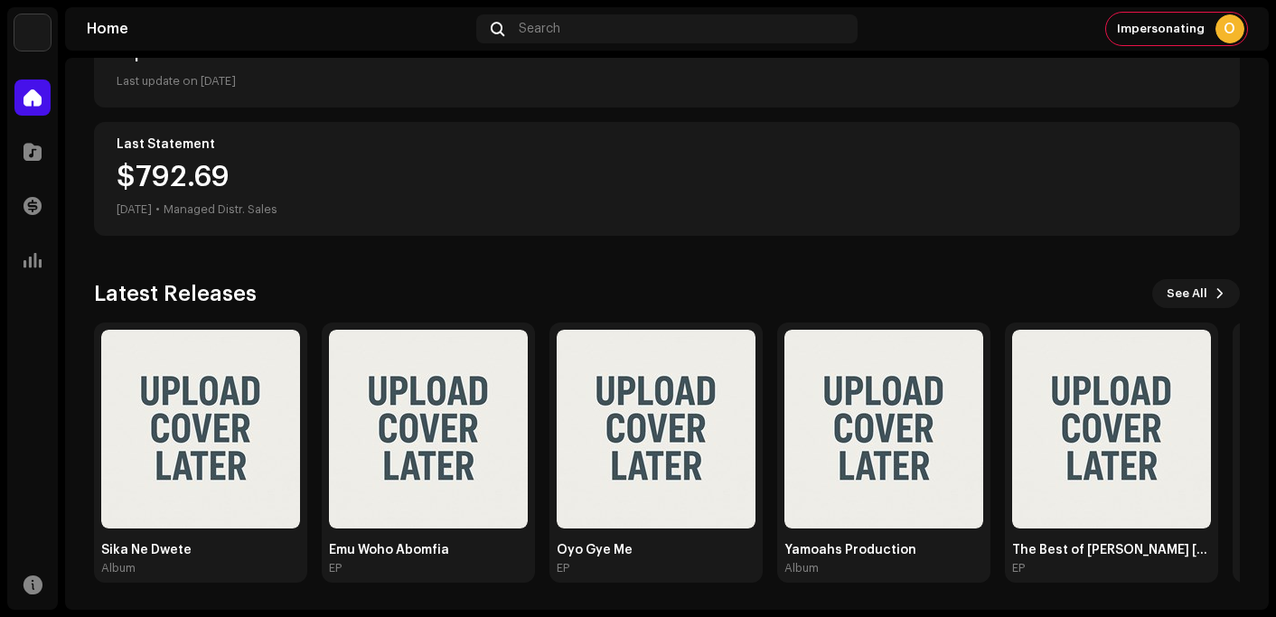
click at [779, 204] on div "$792.69 Jul 2025 • Managed Distr. Sales" at bounding box center [667, 192] width 1101 height 58
click at [1211, 161] on div "Last Statement $792.69 Jul 2025 • Managed Distr. Sales" at bounding box center [667, 179] width 1146 height 114
